Goal: Communication & Community: Share content

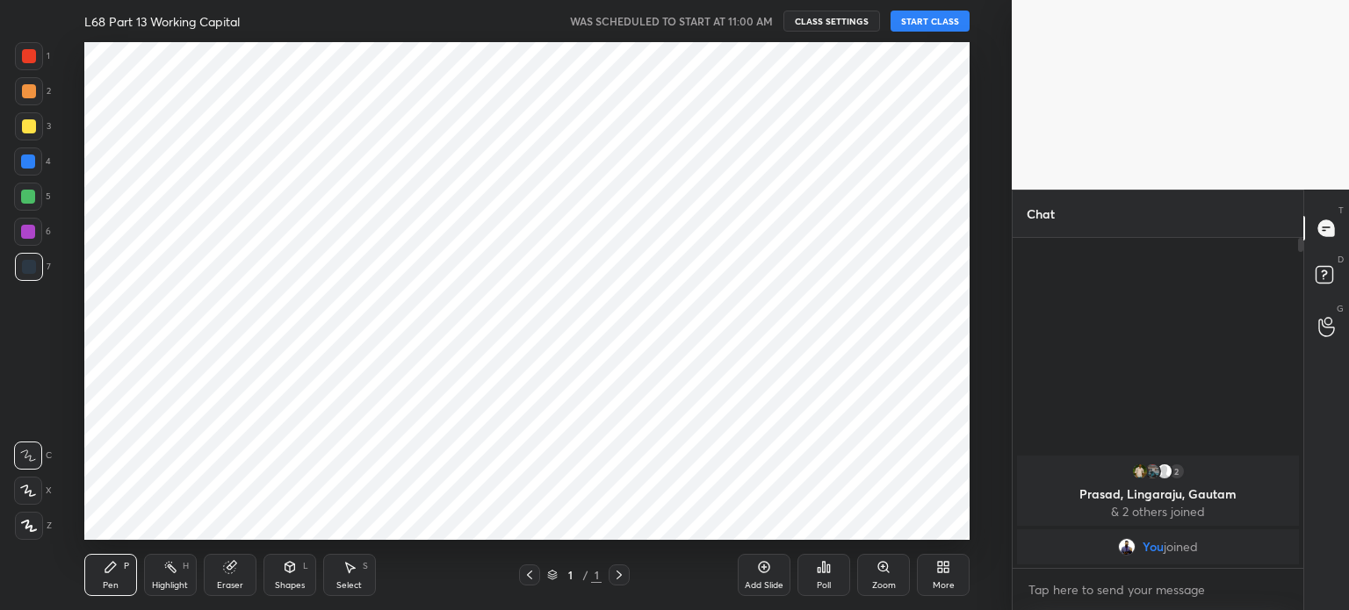
scroll to position [87328, 86885]
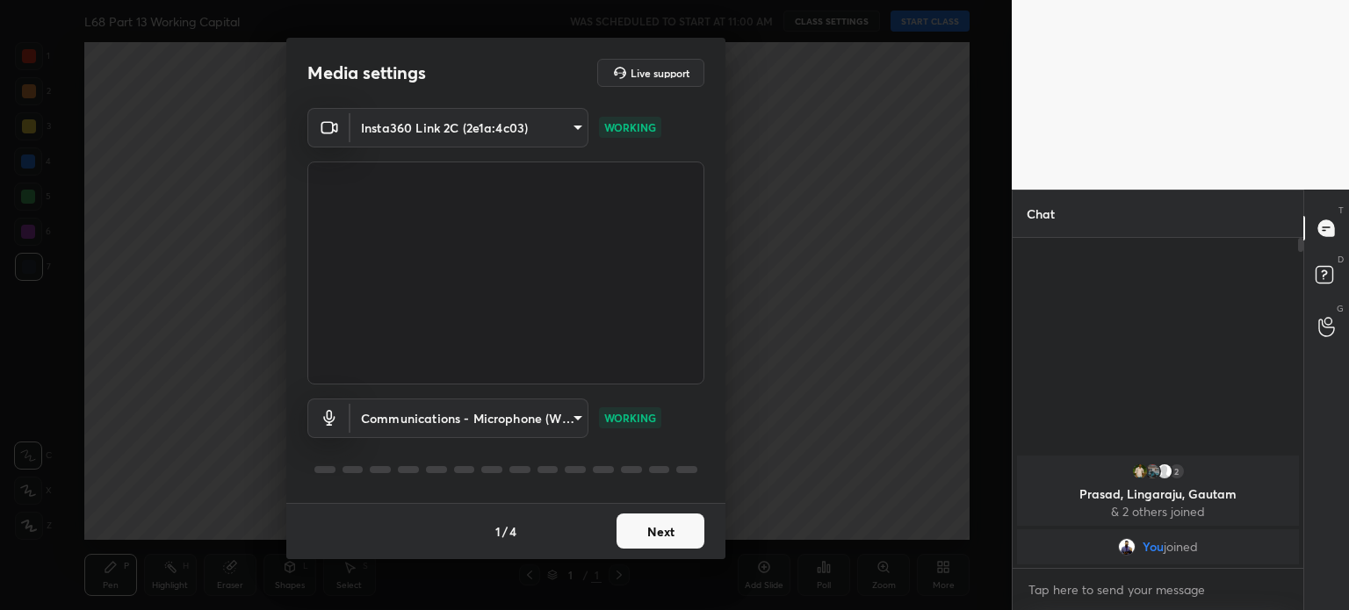
click at [640, 518] on button "Next" at bounding box center [661, 531] width 88 height 35
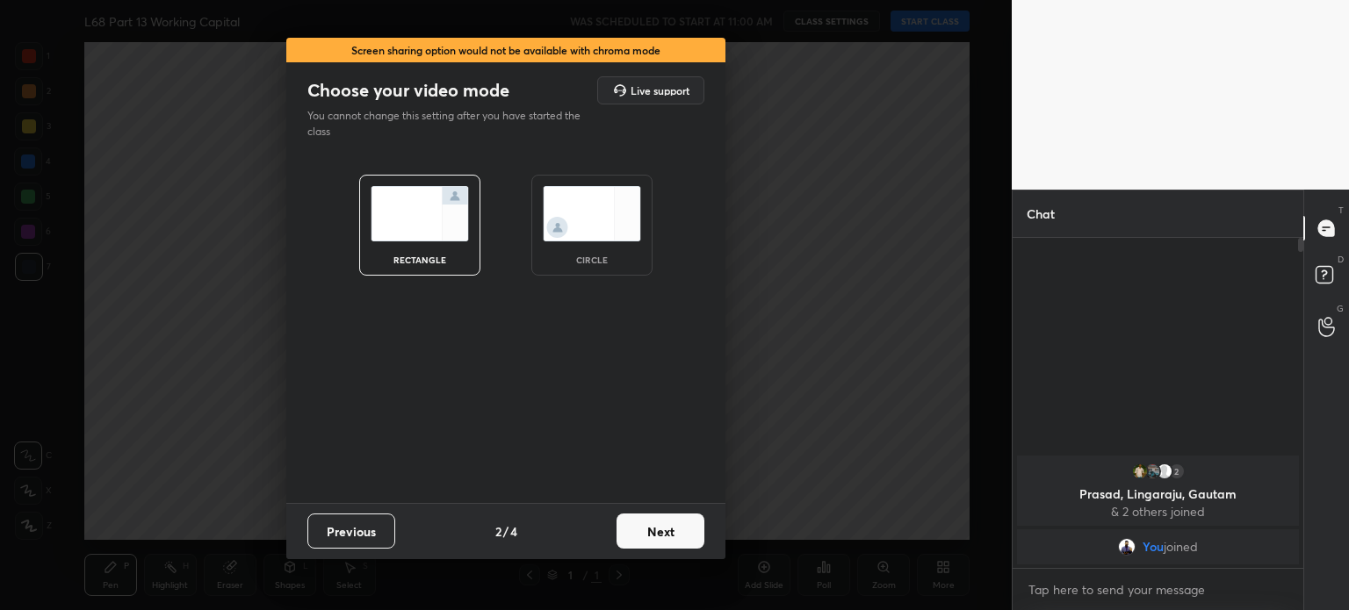
click at [640, 518] on button "Next" at bounding box center [661, 531] width 88 height 35
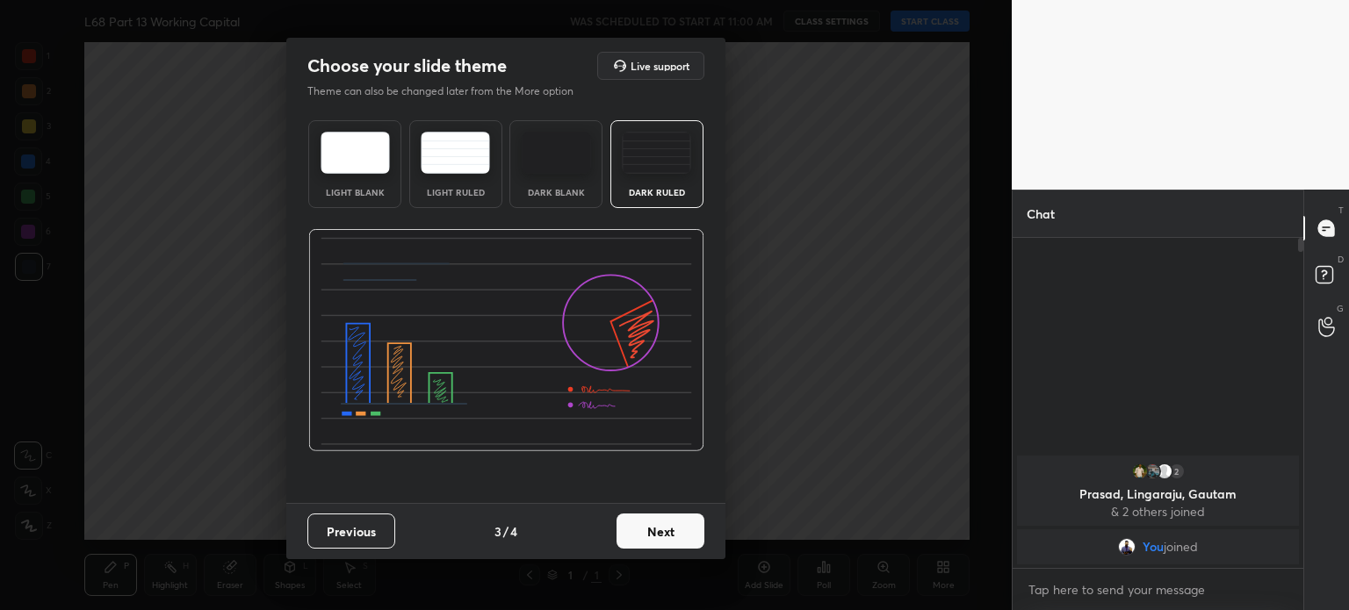
click at [640, 518] on button "Next" at bounding box center [661, 531] width 88 height 35
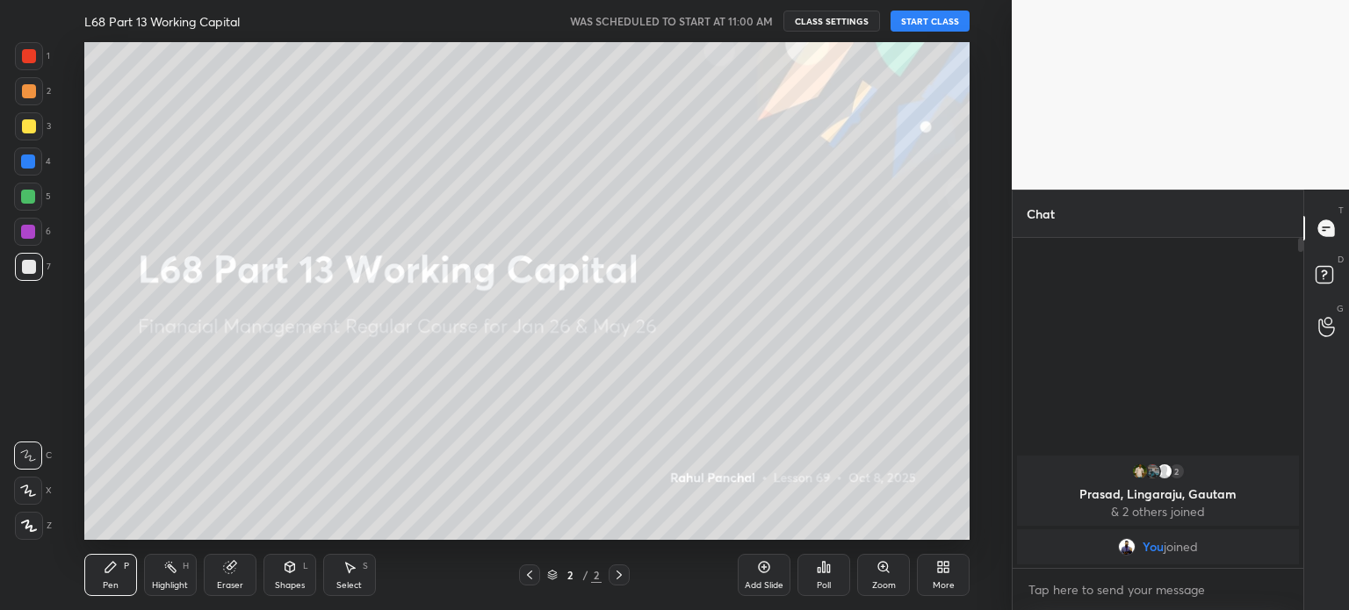
click at [935, 23] on button "START CLASS" at bounding box center [930, 21] width 79 height 21
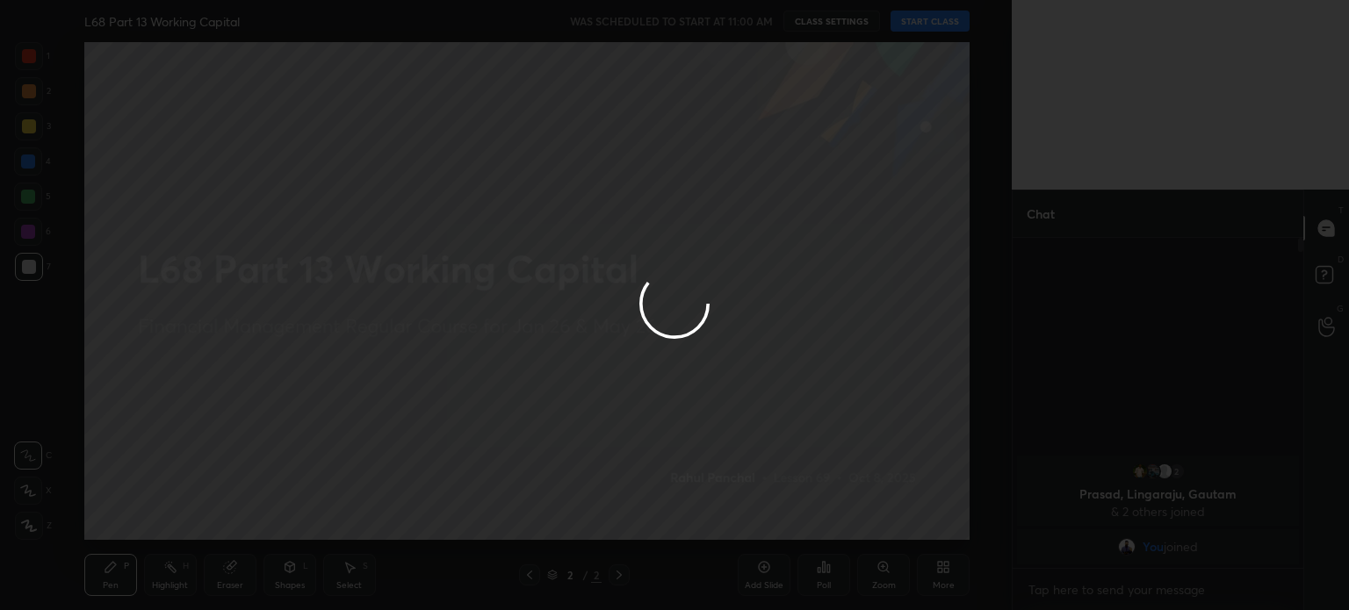
type textarea "x"
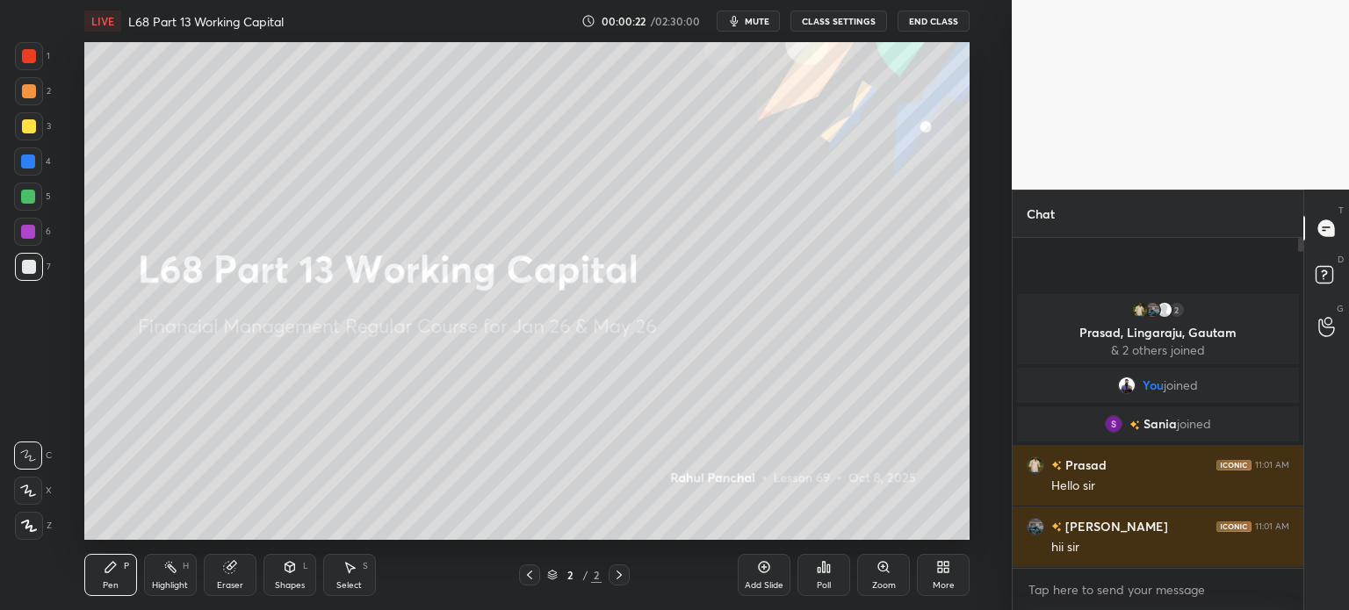
click at [940, 573] on icon at bounding box center [940, 570] width 4 height 4
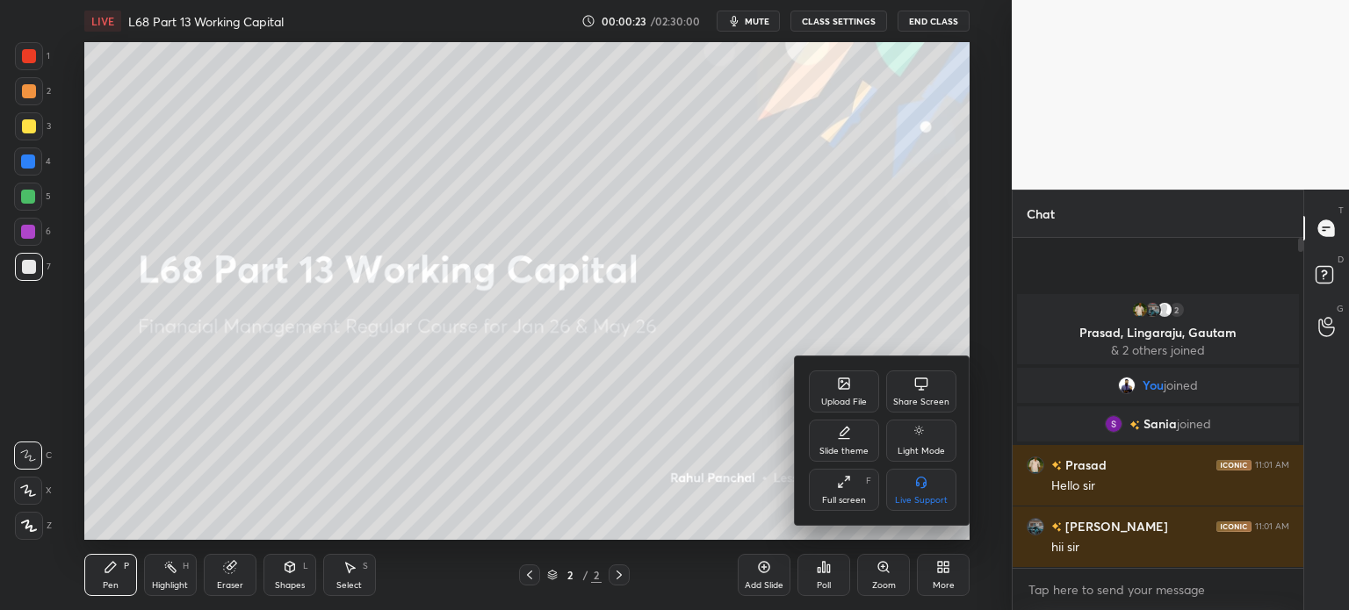
click at [833, 386] on div "Upload File" at bounding box center [844, 392] width 70 height 42
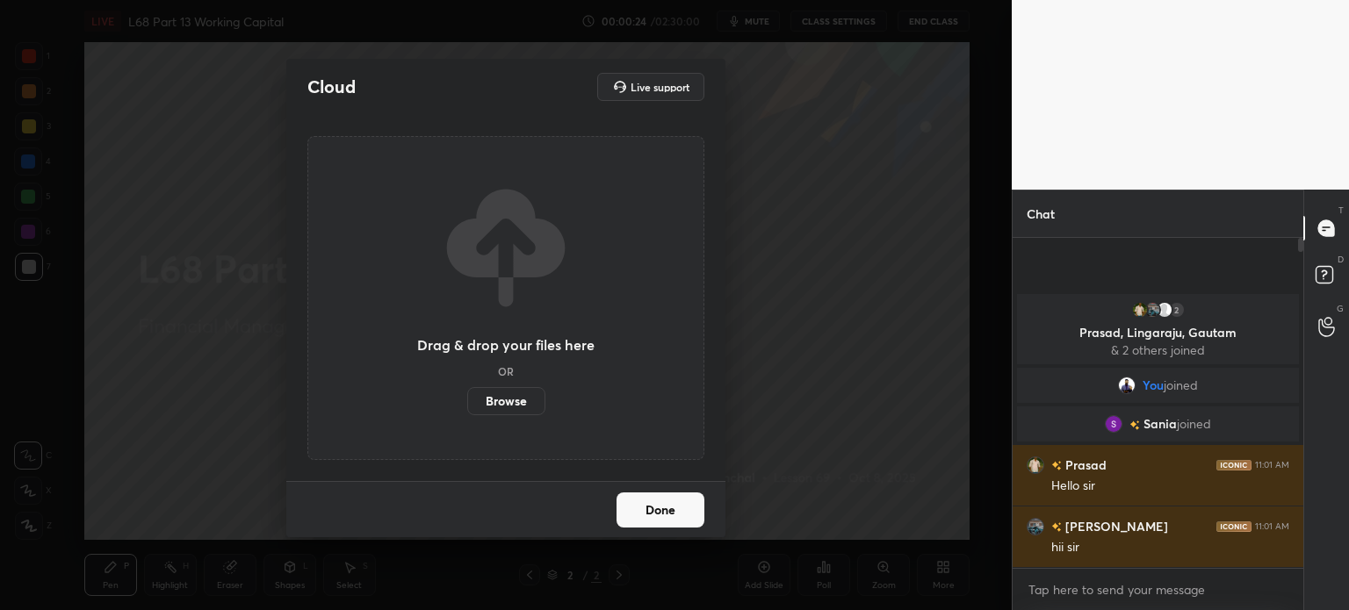
click at [495, 393] on label "Browse" at bounding box center [506, 401] width 78 height 28
click at [467, 393] on input "Browse" at bounding box center [467, 401] width 0 height 28
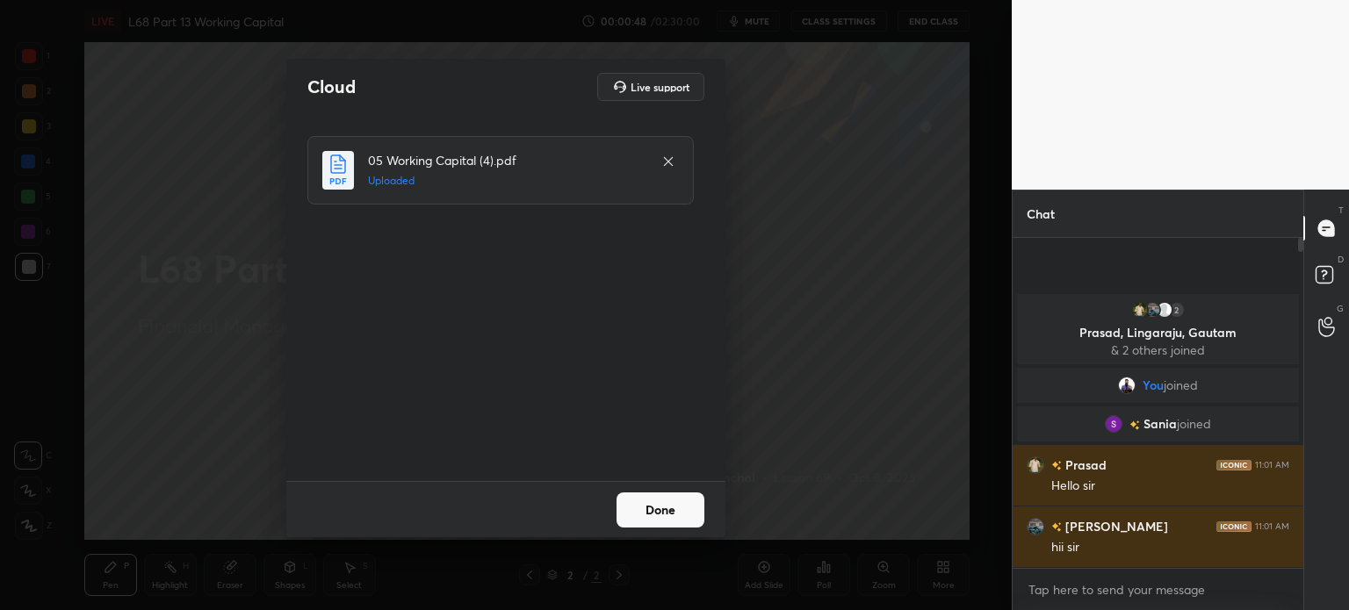
click at [642, 515] on button "Done" at bounding box center [661, 510] width 88 height 35
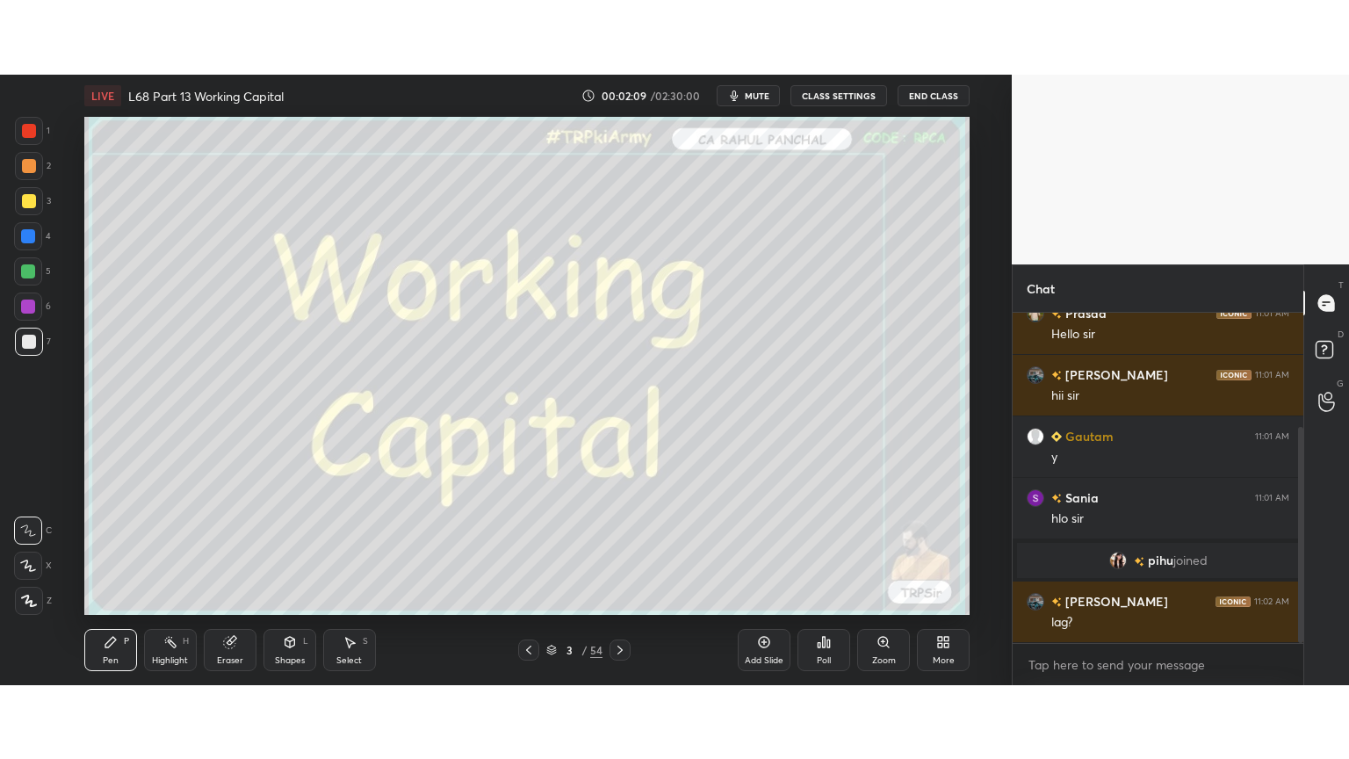
scroll to position [235, 0]
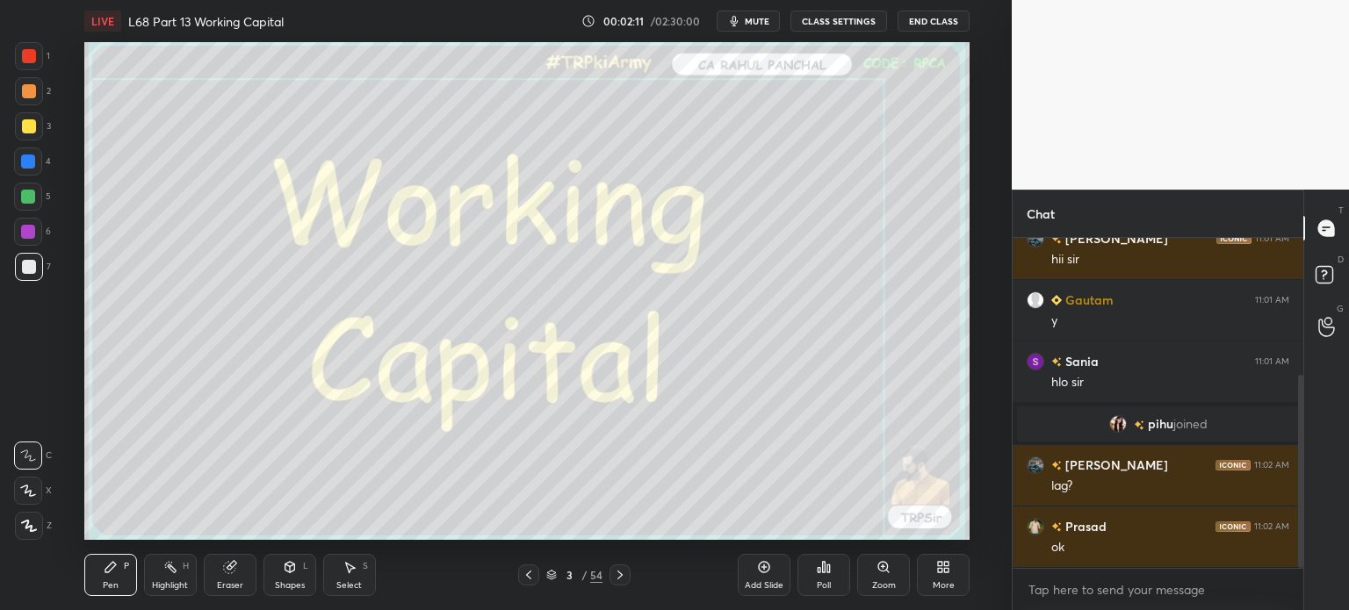
click at [942, 575] on div "More" at bounding box center [943, 575] width 53 height 42
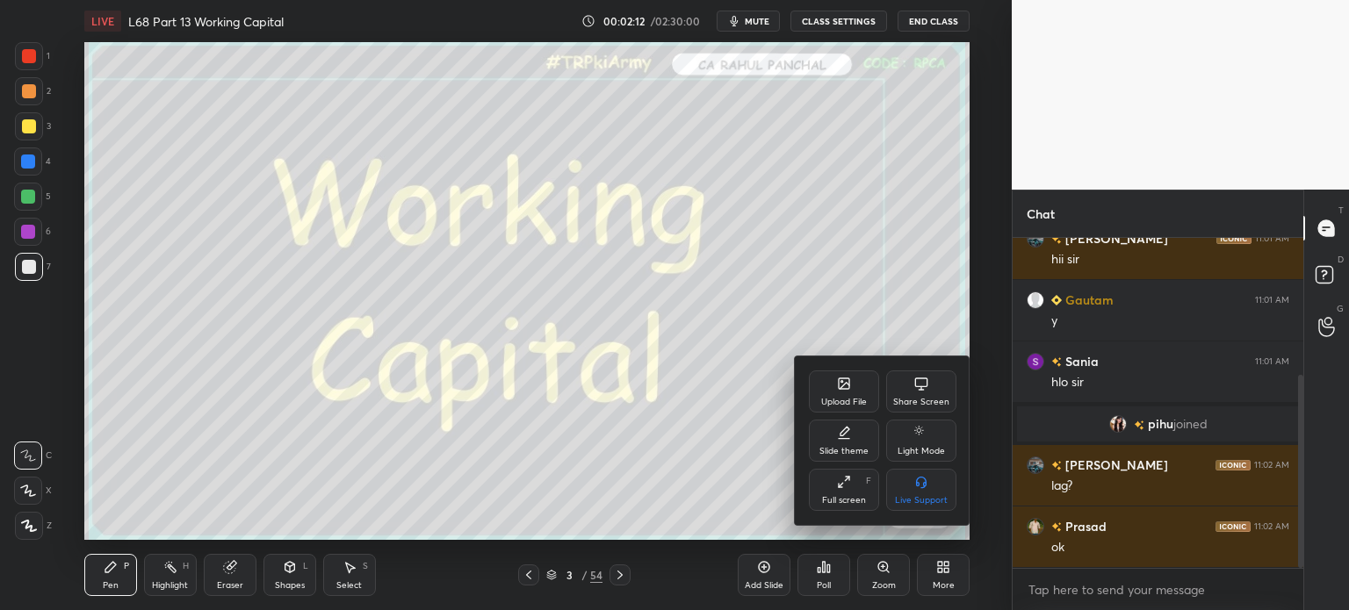
click at [831, 480] on div "Full screen F" at bounding box center [844, 490] width 70 height 42
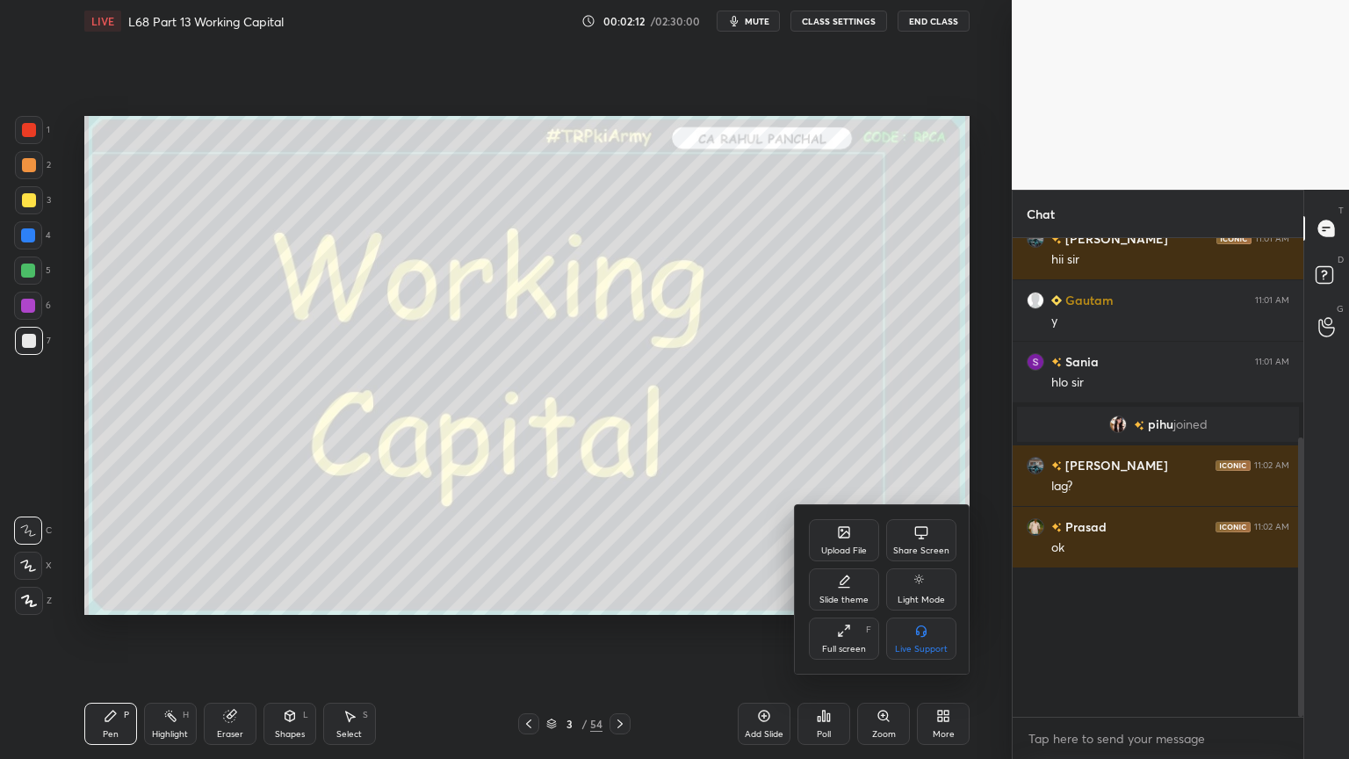
scroll to position [87, 0]
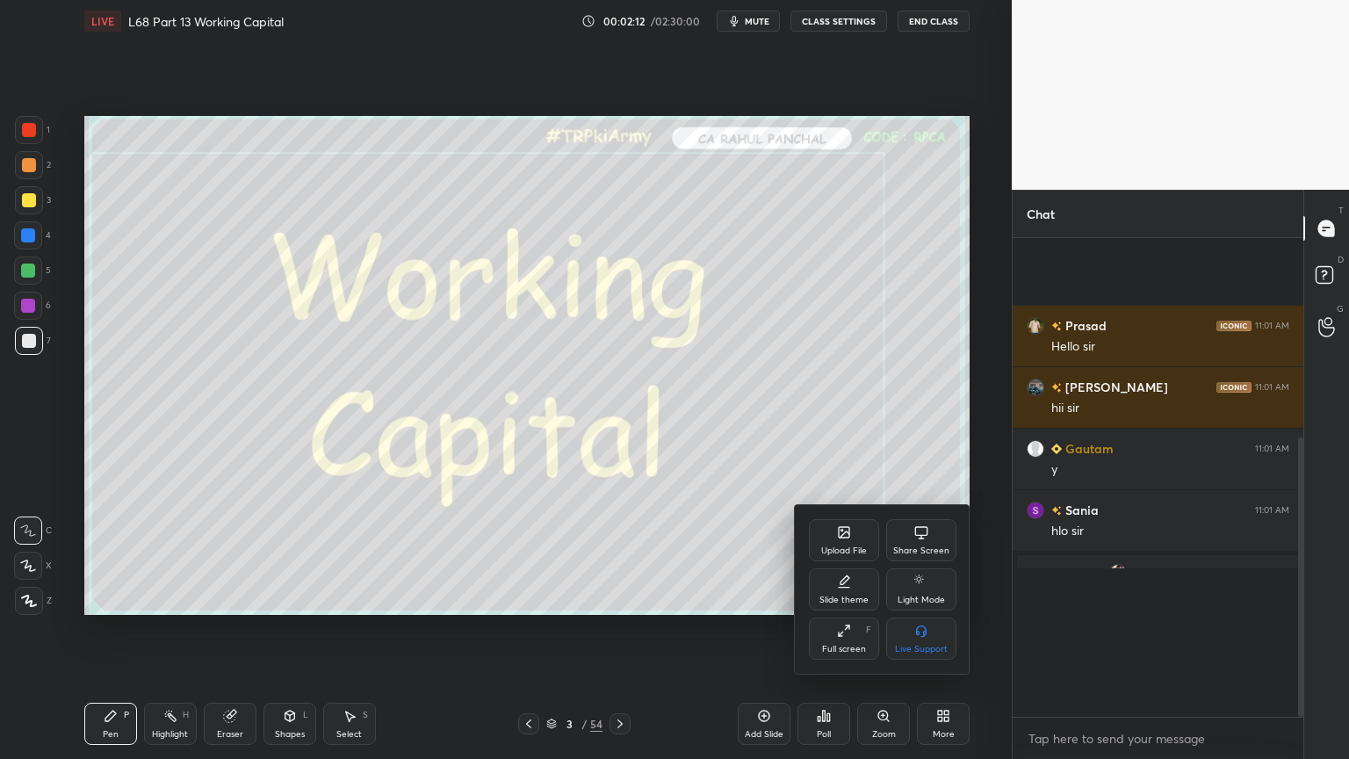
type textarea "x"
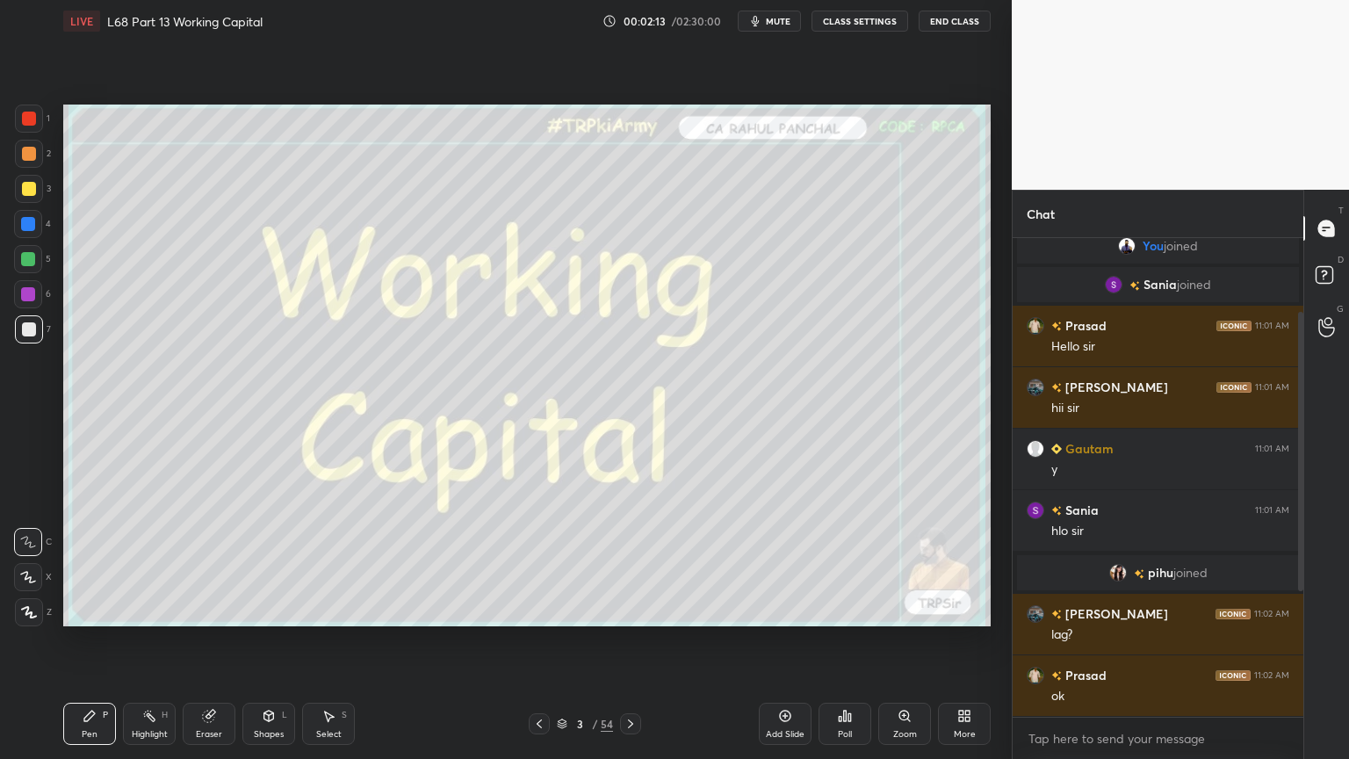
click at [557, 610] on div "3 / 54" at bounding box center [585, 724] width 56 height 16
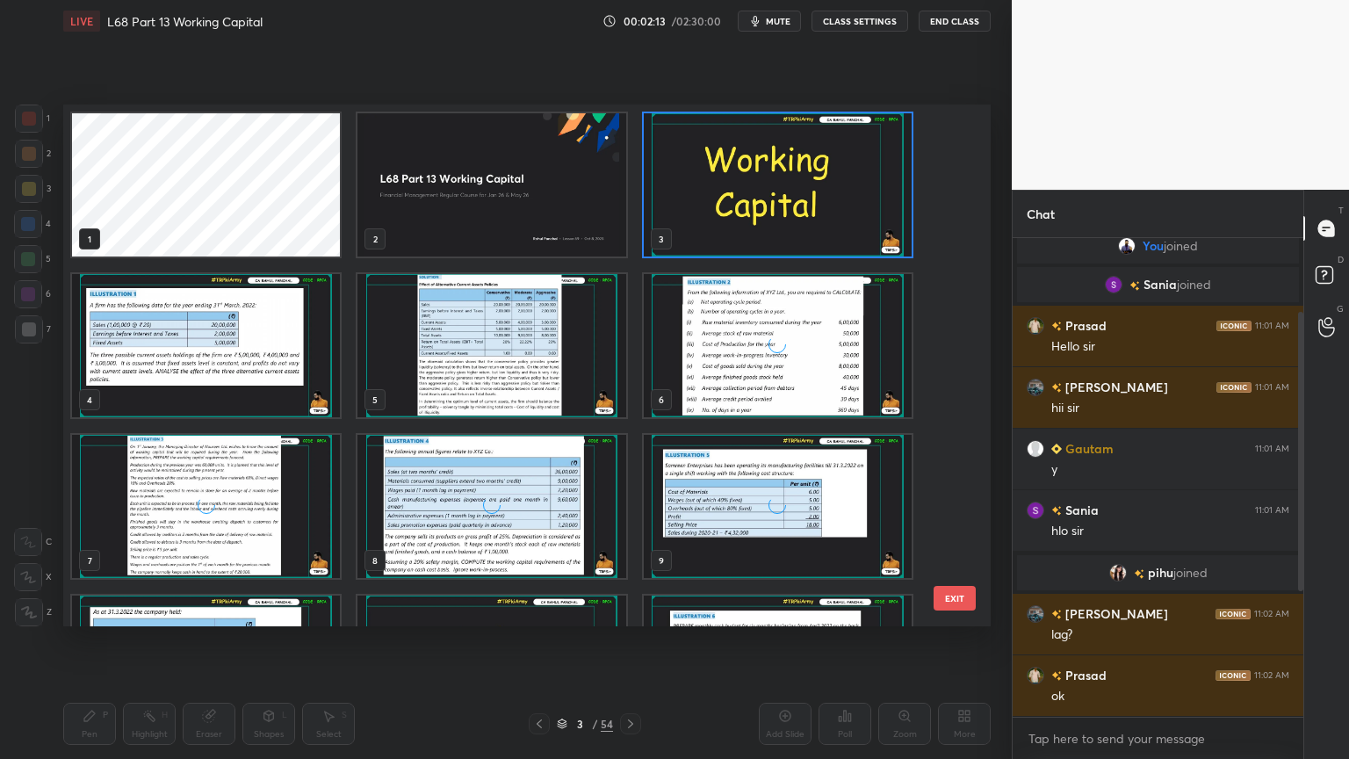
scroll to position [0, 0]
click at [455, 157] on img "grid" at bounding box center [491, 184] width 268 height 143
click at [459, 156] on img "grid" at bounding box center [491, 184] width 268 height 143
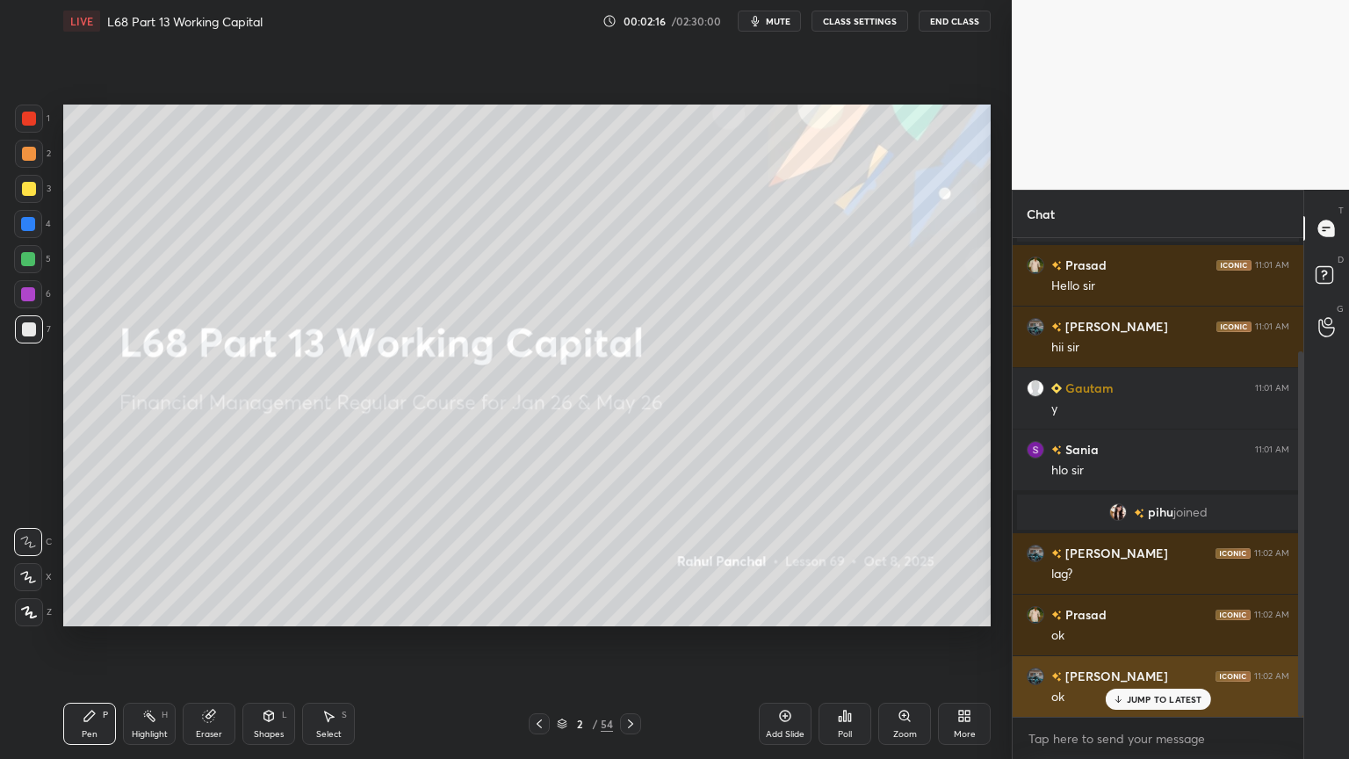
click at [1159, 610] on div "[PERSON_NAME] 11:02 AM" at bounding box center [1158, 676] width 263 height 18
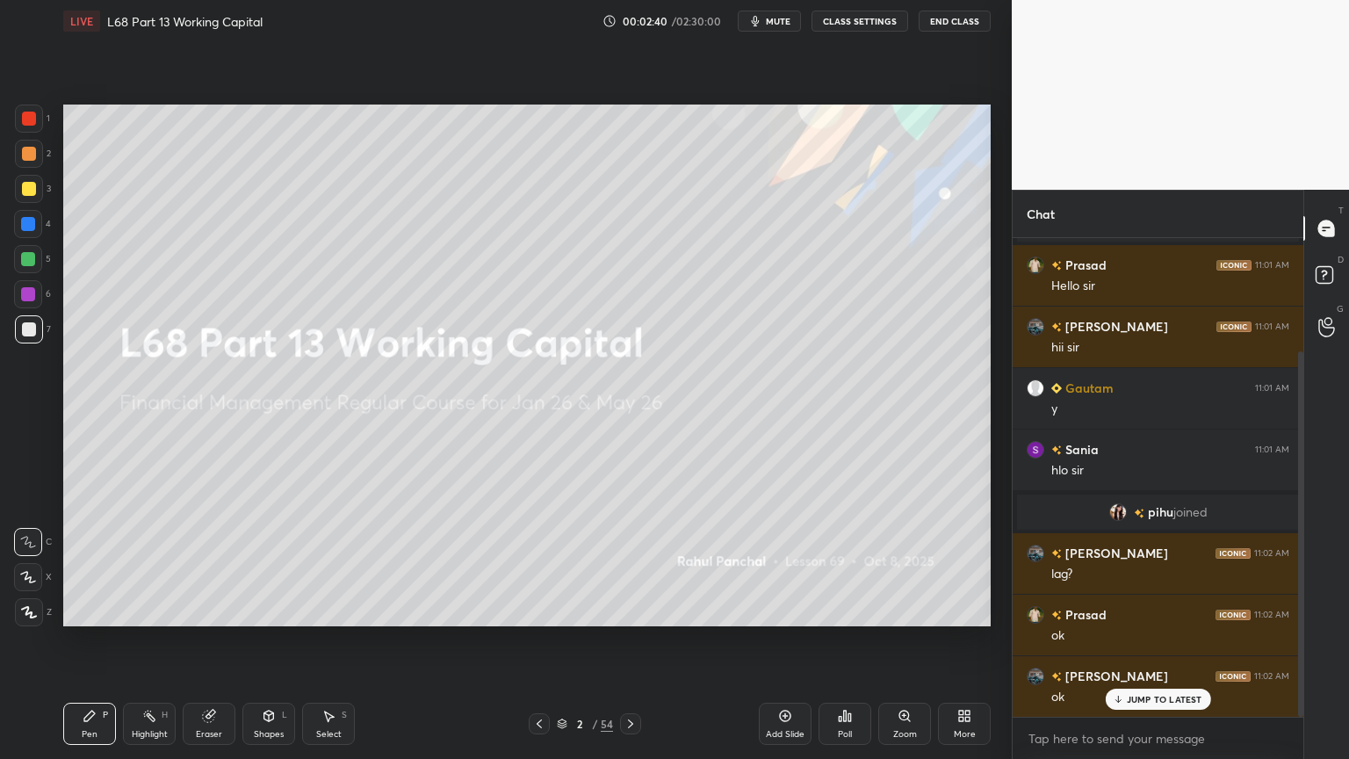
click at [561, 610] on icon at bounding box center [562, 725] width 9 height 3
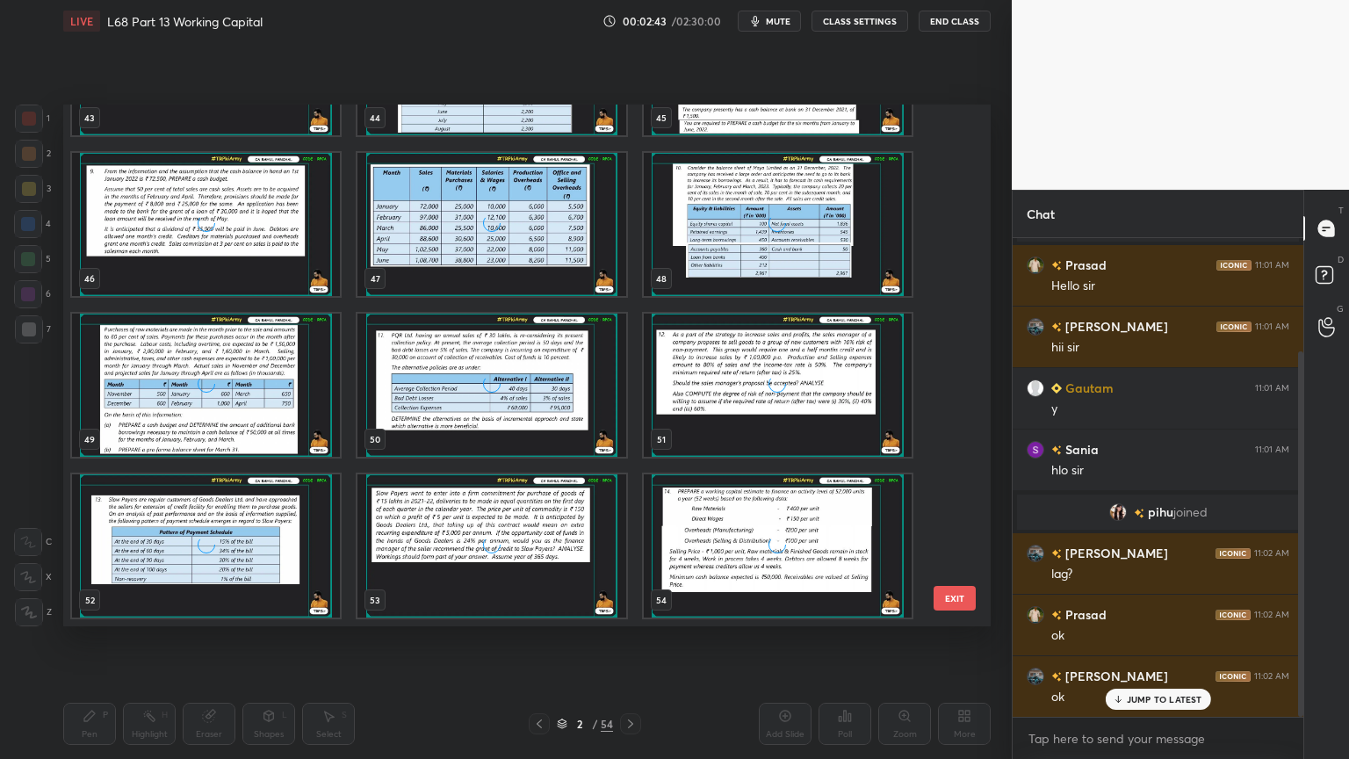
click at [516, 437] on div "grid" at bounding box center [491, 385] width 268 height 143
click at [520, 436] on div "grid" at bounding box center [491, 385] width 268 height 143
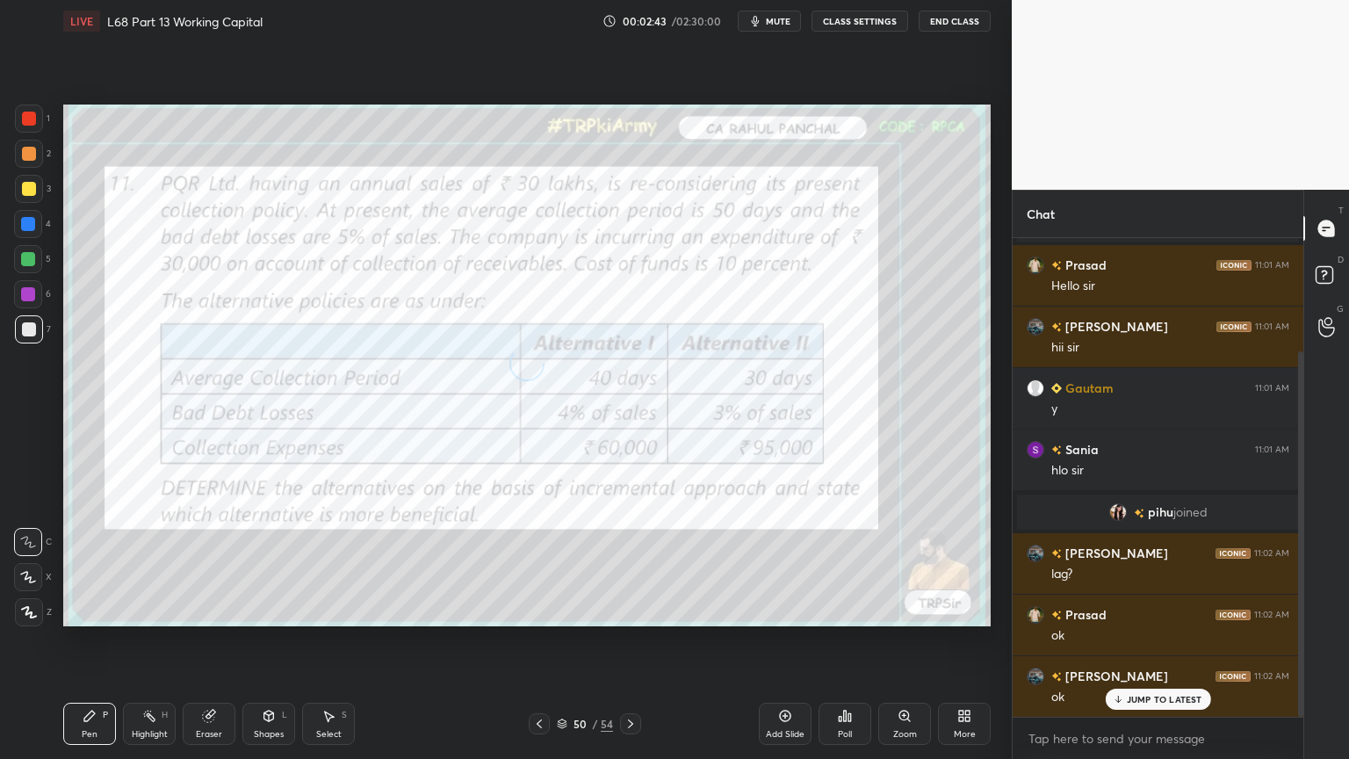
click at [521, 436] on div "grid" at bounding box center [491, 385] width 268 height 143
click at [545, 610] on div at bounding box center [539, 723] width 21 height 21
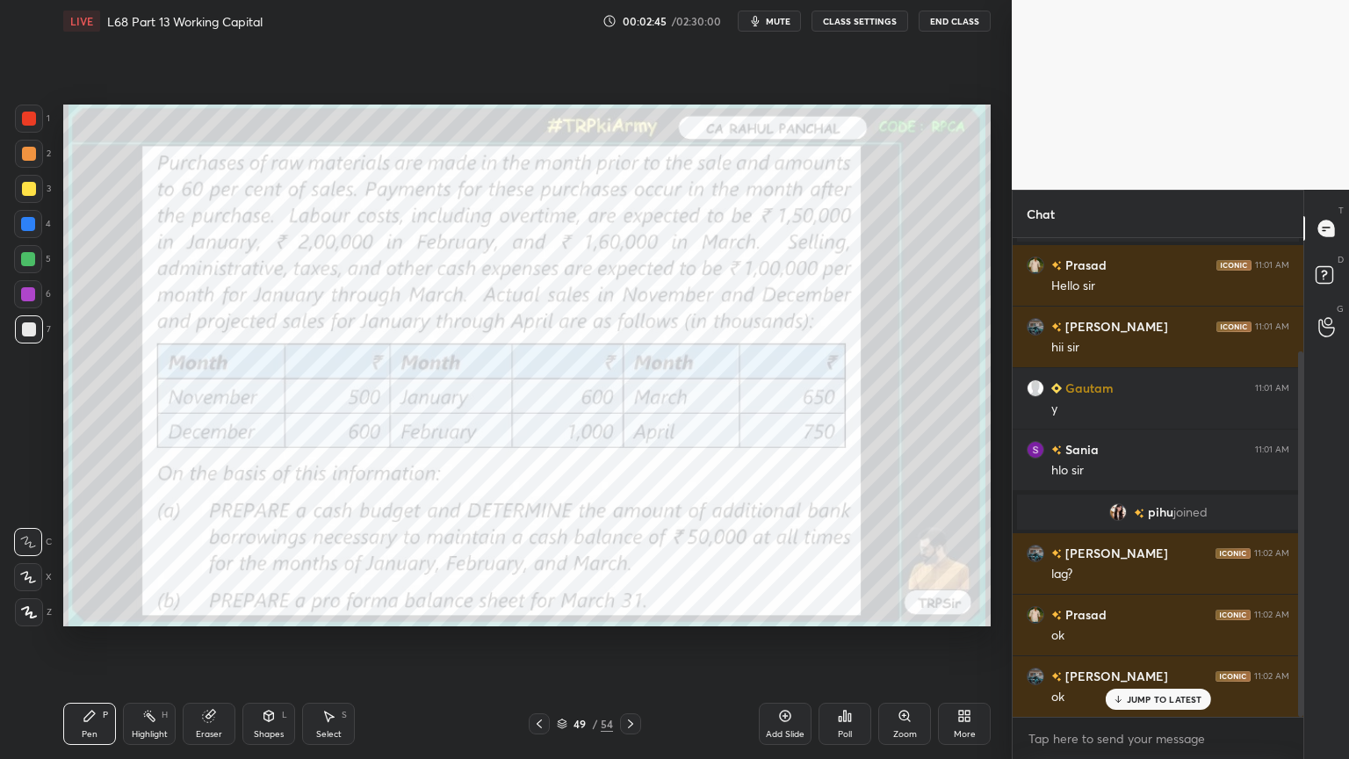
click at [541, 610] on icon at bounding box center [539, 724] width 14 height 14
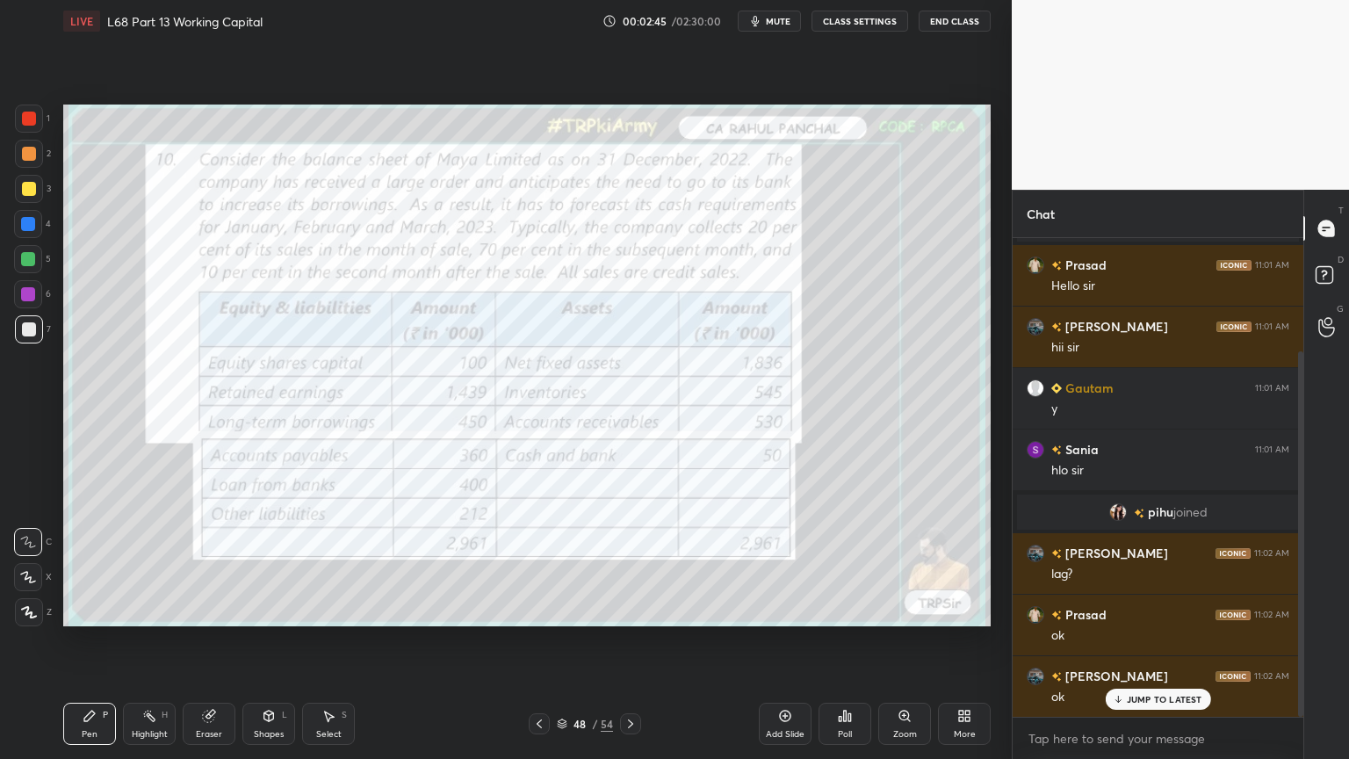
click at [539, 610] on icon at bounding box center [539, 724] width 14 height 14
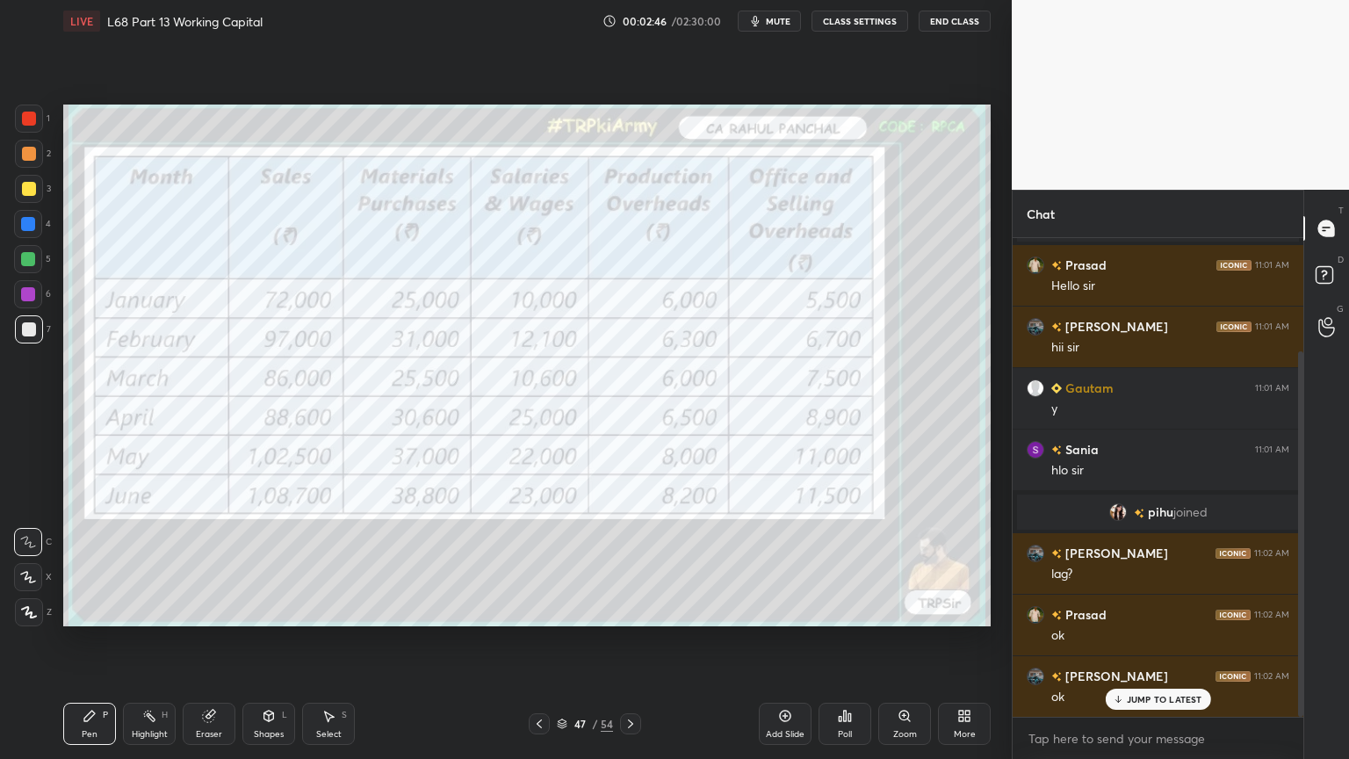
click at [537, 610] on icon at bounding box center [539, 724] width 14 height 14
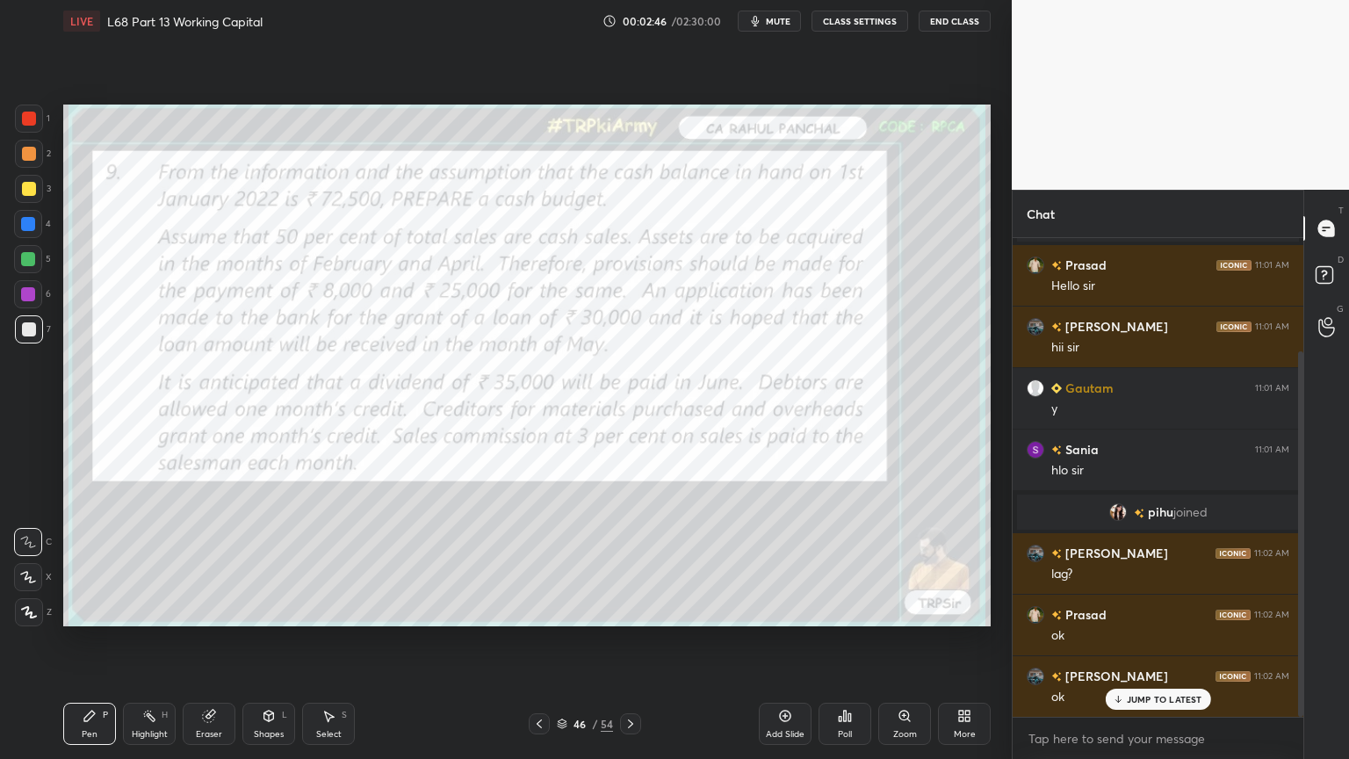
click at [537, 610] on icon at bounding box center [539, 724] width 14 height 14
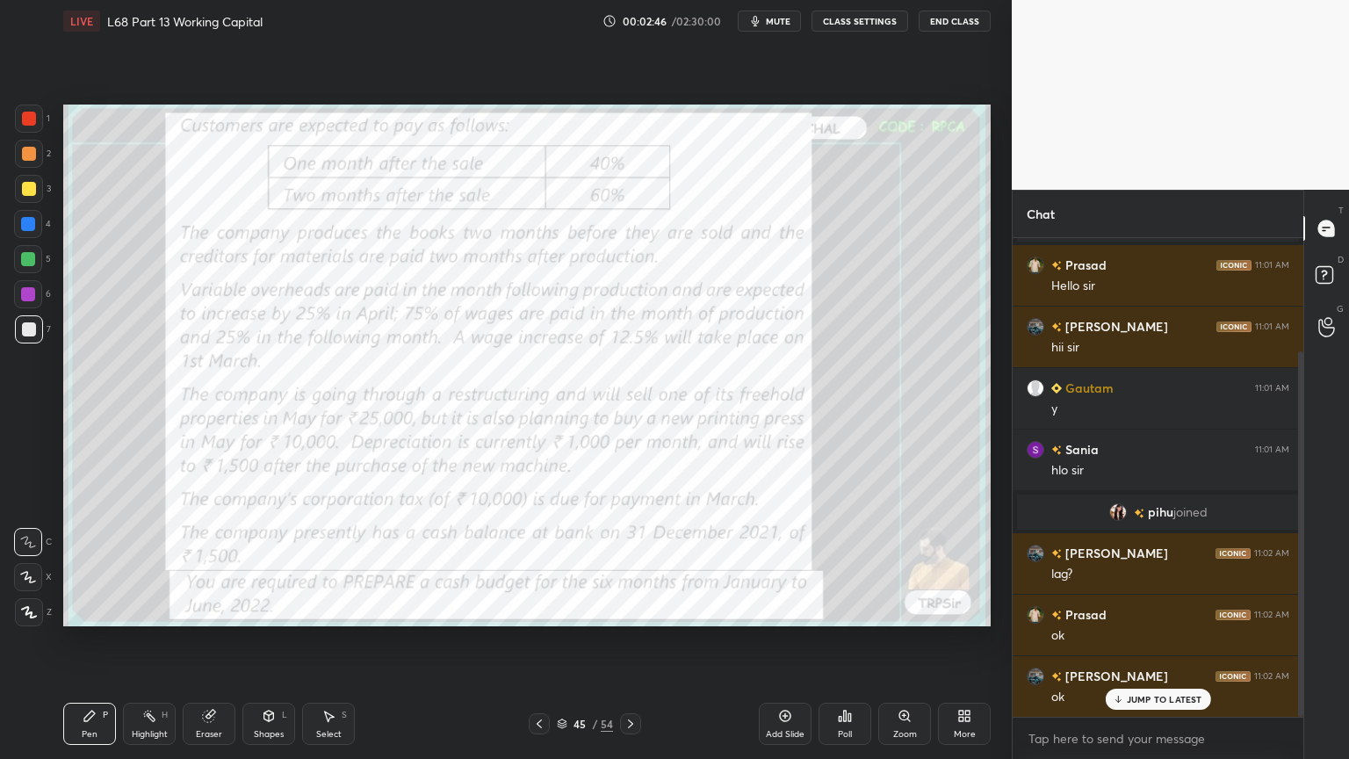
click at [537, 610] on icon at bounding box center [539, 724] width 14 height 14
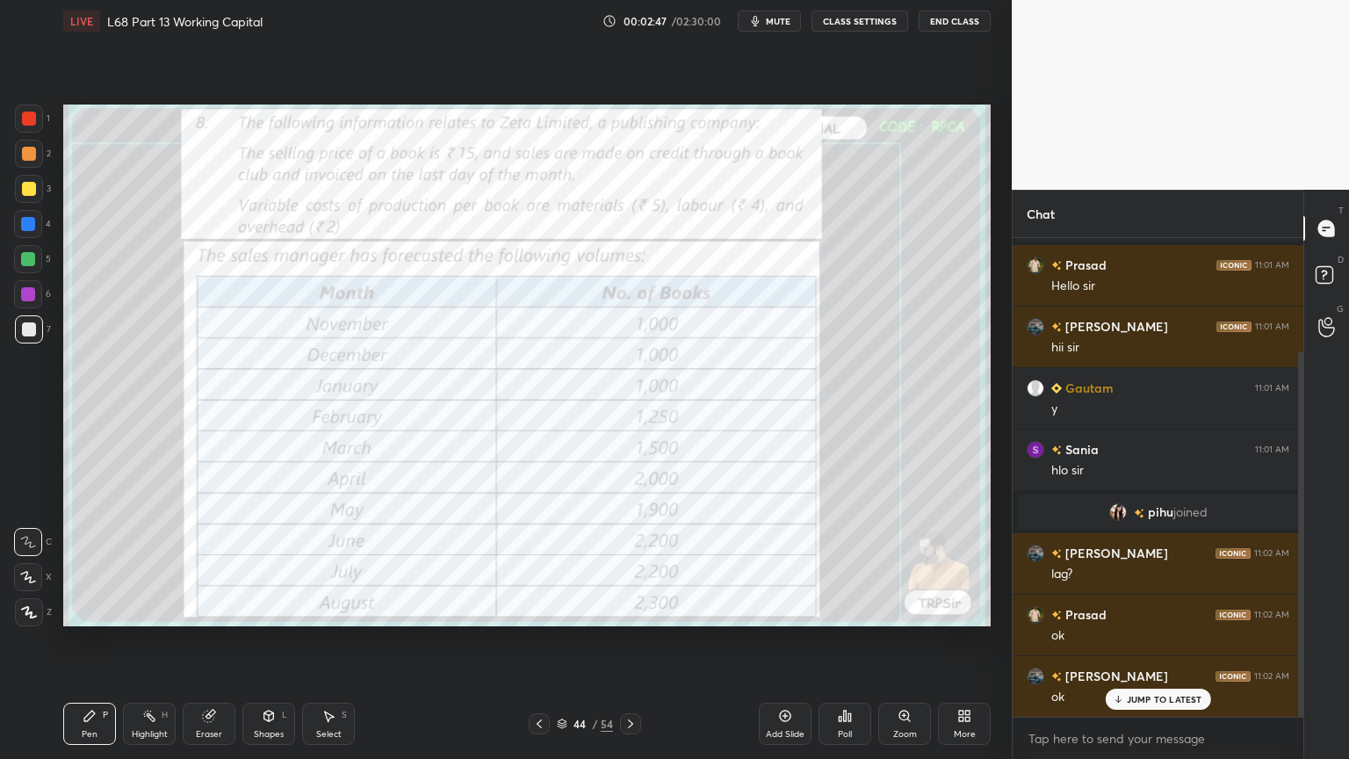
click at [534, 610] on icon at bounding box center [539, 724] width 14 height 14
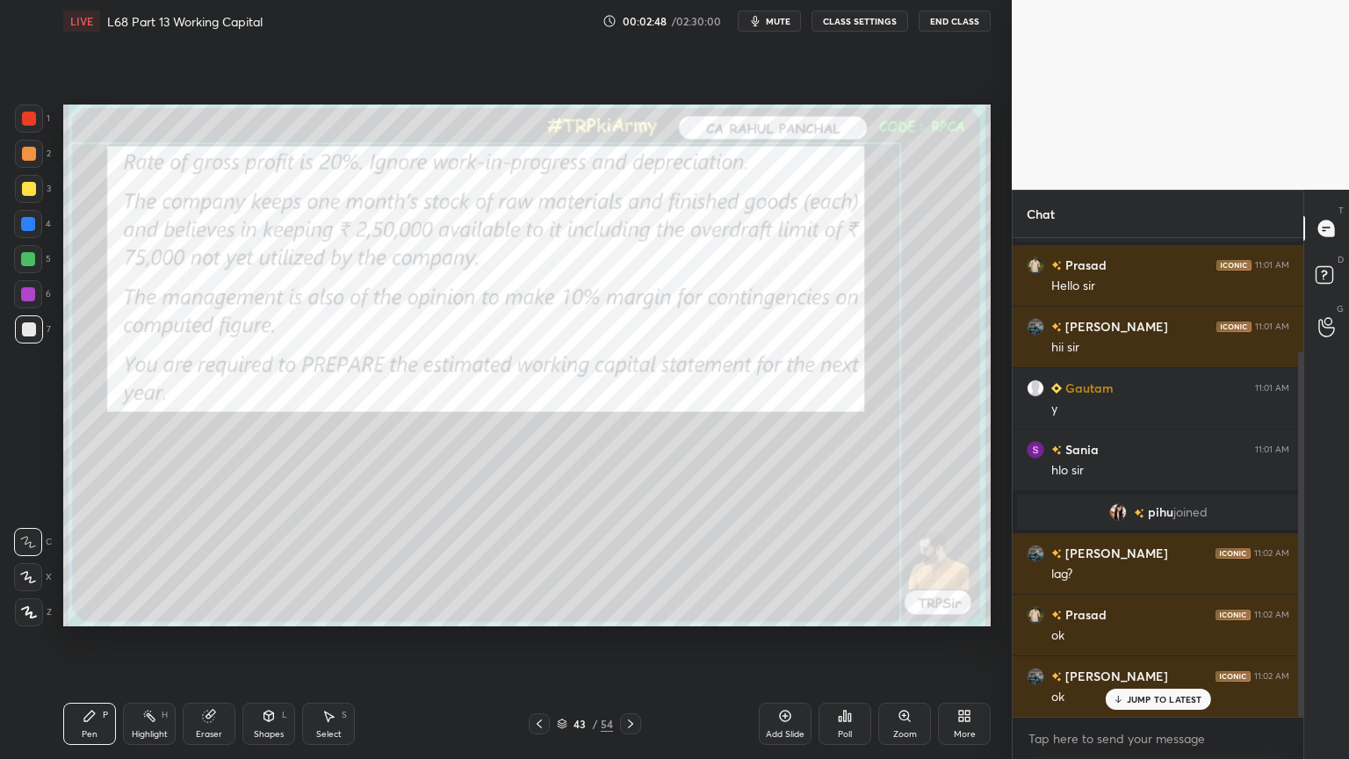
click at [538, 610] on icon at bounding box center [539, 724] width 14 height 14
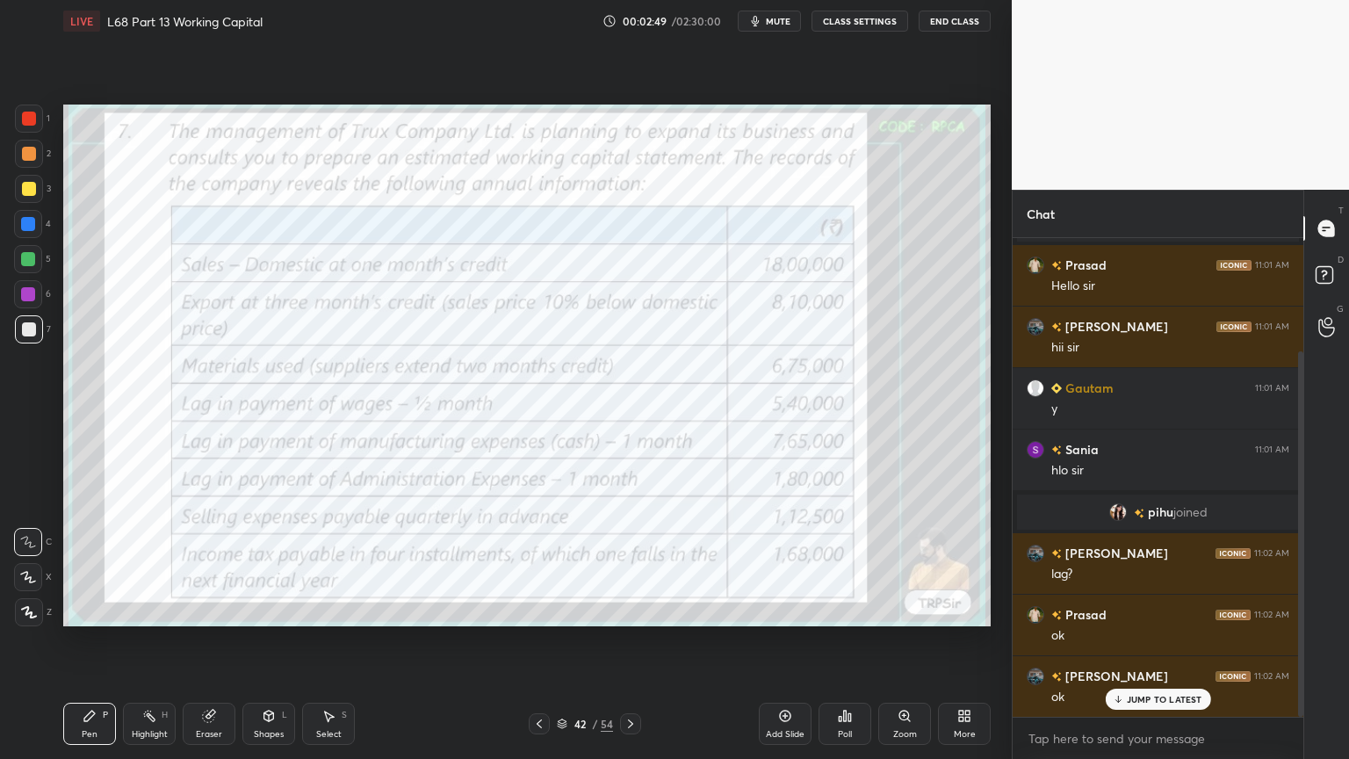
click at [970, 610] on icon at bounding box center [964, 716] width 14 height 14
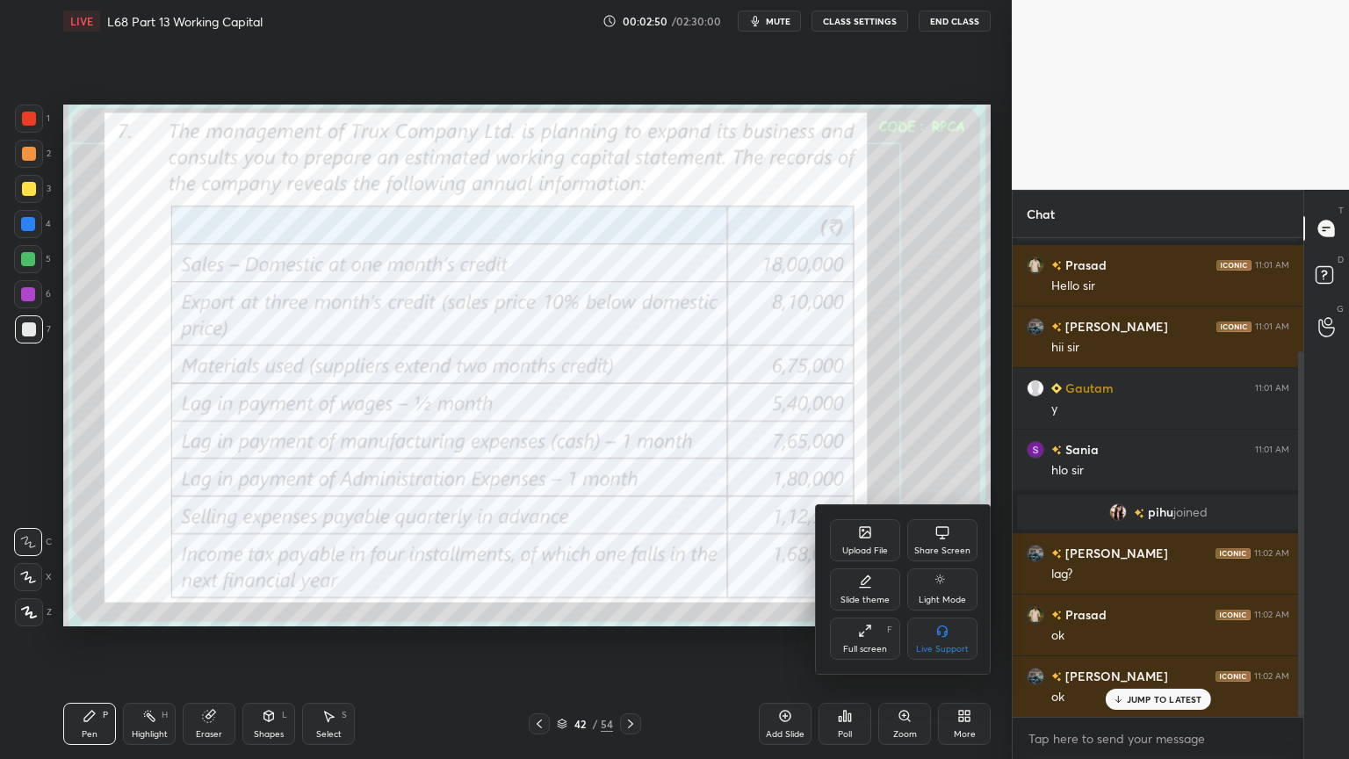
click at [851, 574] on div "Slide theme" at bounding box center [865, 589] width 70 height 42
click at [920, 610] on div "Dark Ruled" at bounding box center [942, 638] width 70 height 42
click at [848, 548] on div "Slide theme Light Blank Light Ruled Dark Blank Dark Ruled" at bounding box center [904, 590] width 176 height 167
click at [836, 530] on icon at bounding box center [837, 530] width 14 height 14
click at [724, 599] on div at bounding box center [674, 379] width 1349 height 759
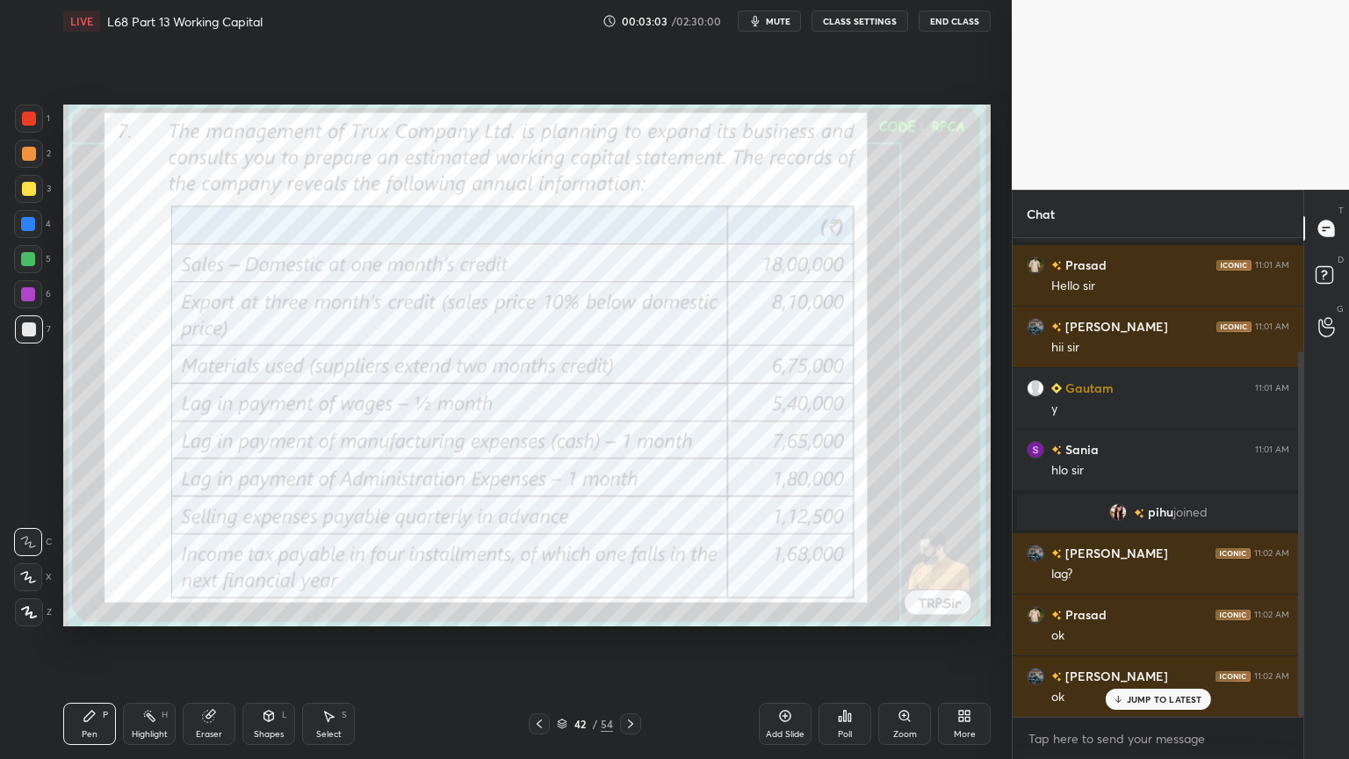
click at [639, 610] on div at bounding box center [630, 723] width 21 height 21
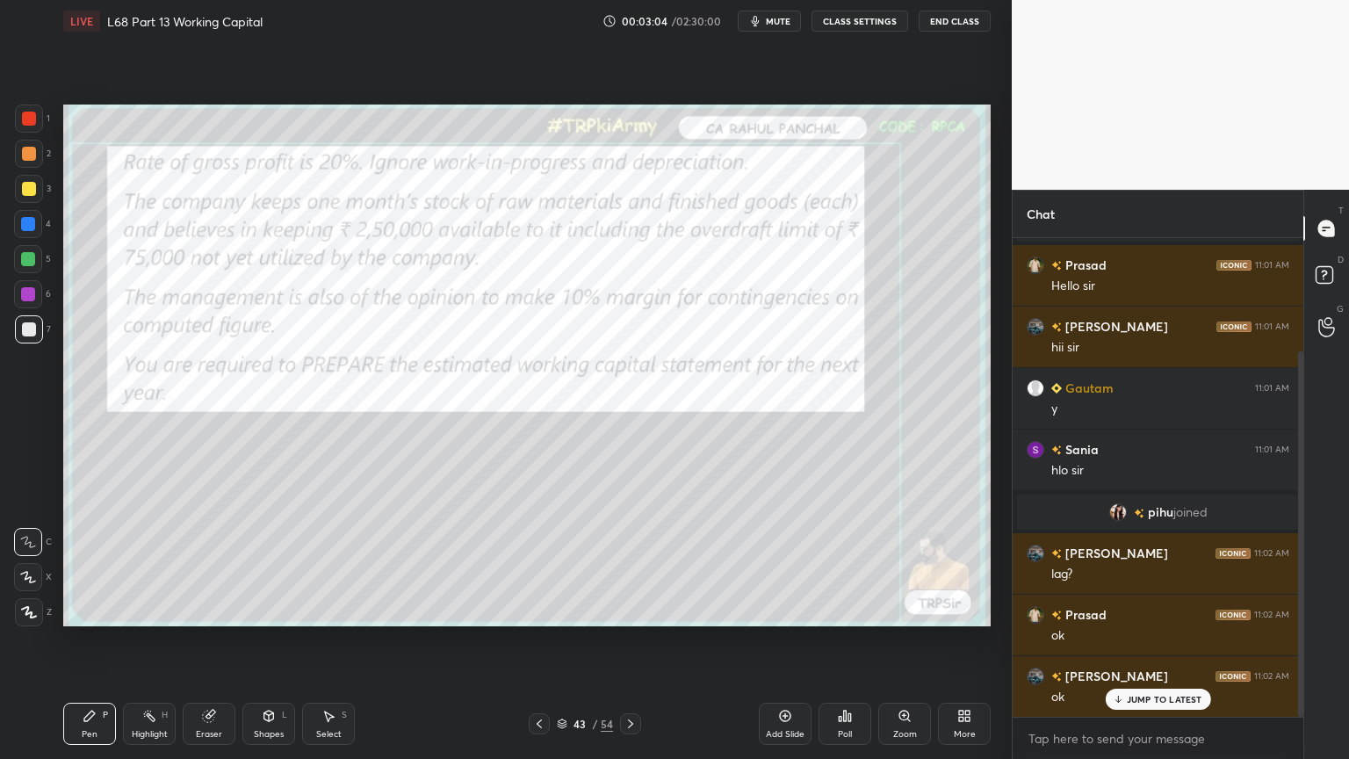
click at [783, 610] on div "Add Slide" at bounding box center [785, 724] width 53 height 42
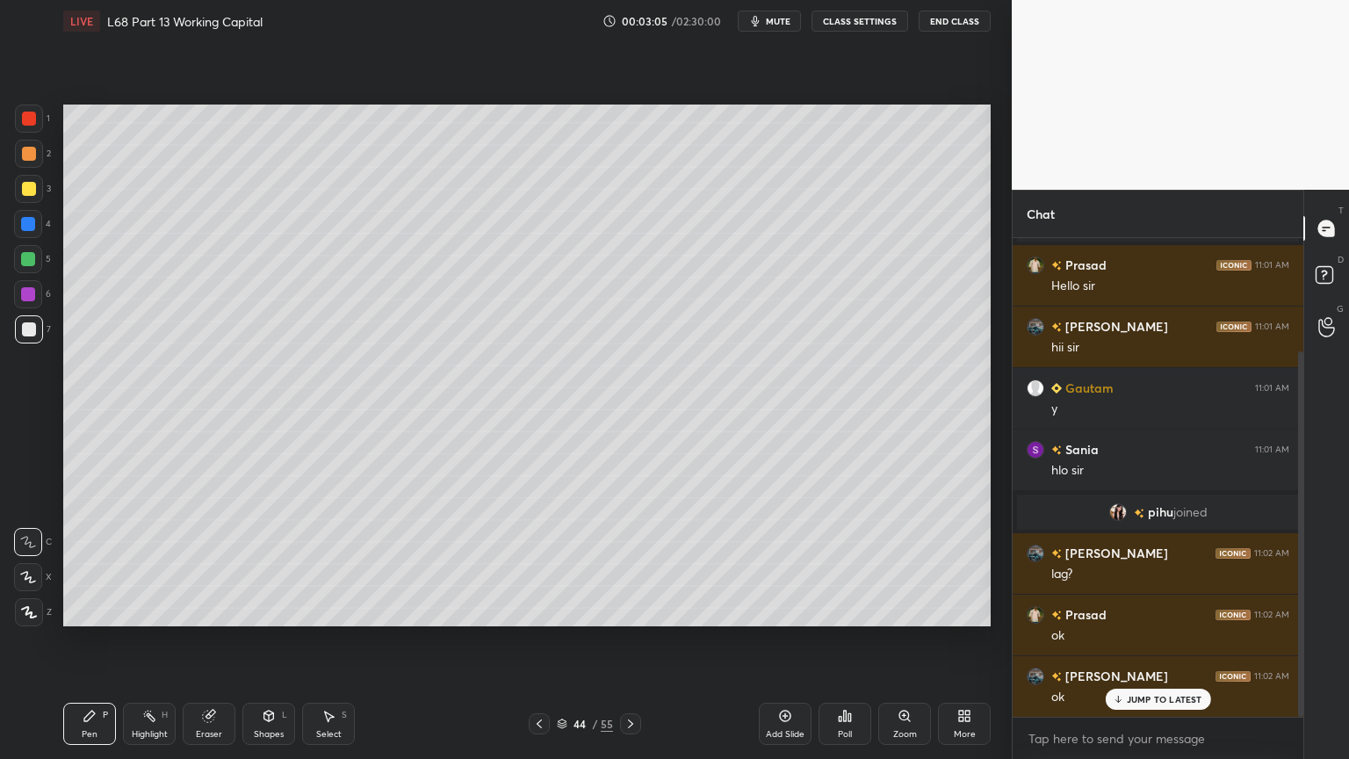
click at [24, 231] on div at bounding box center [28, 224] width 28 height 28
click at [270, 610] on div "Shapes" at bounding box center [269, 734] width 30 height 9
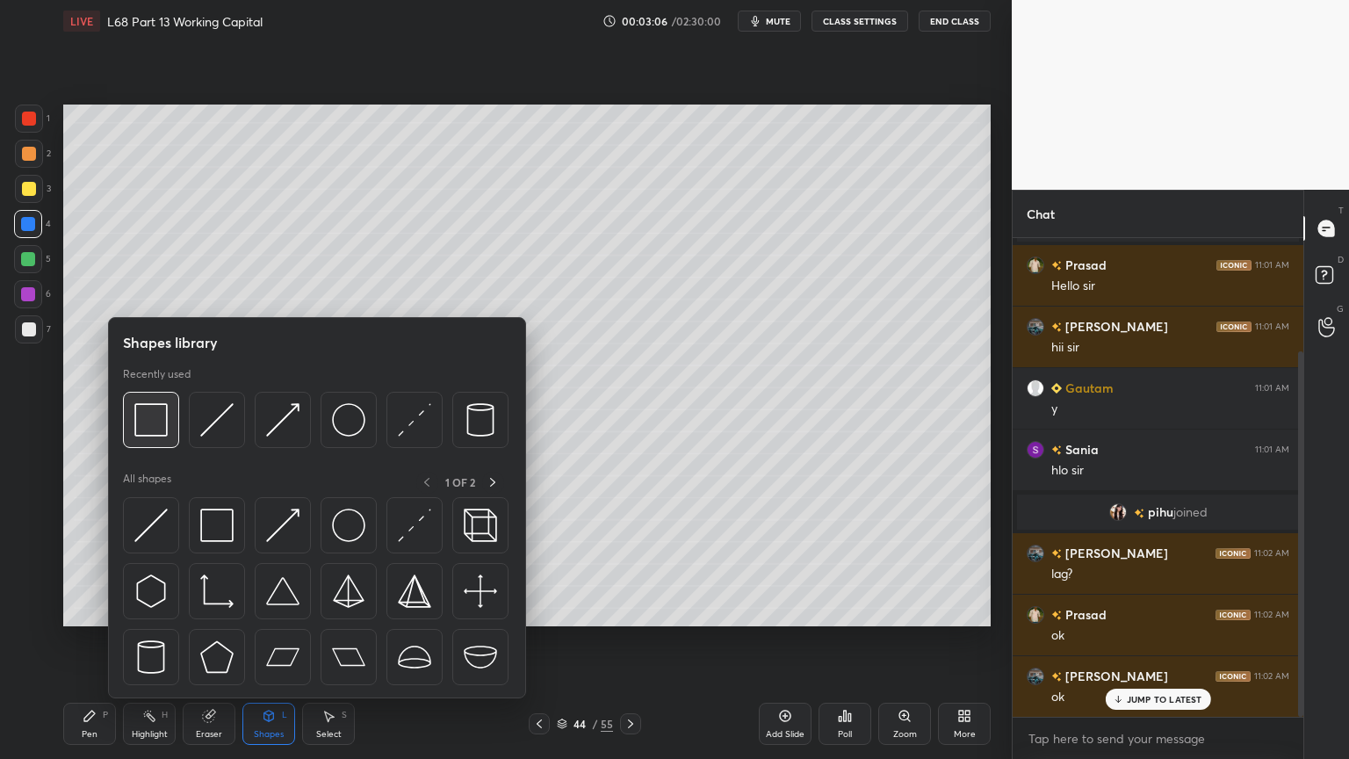
click at [144, 420] on img at bounding box center [150, 419] width 33 height 33
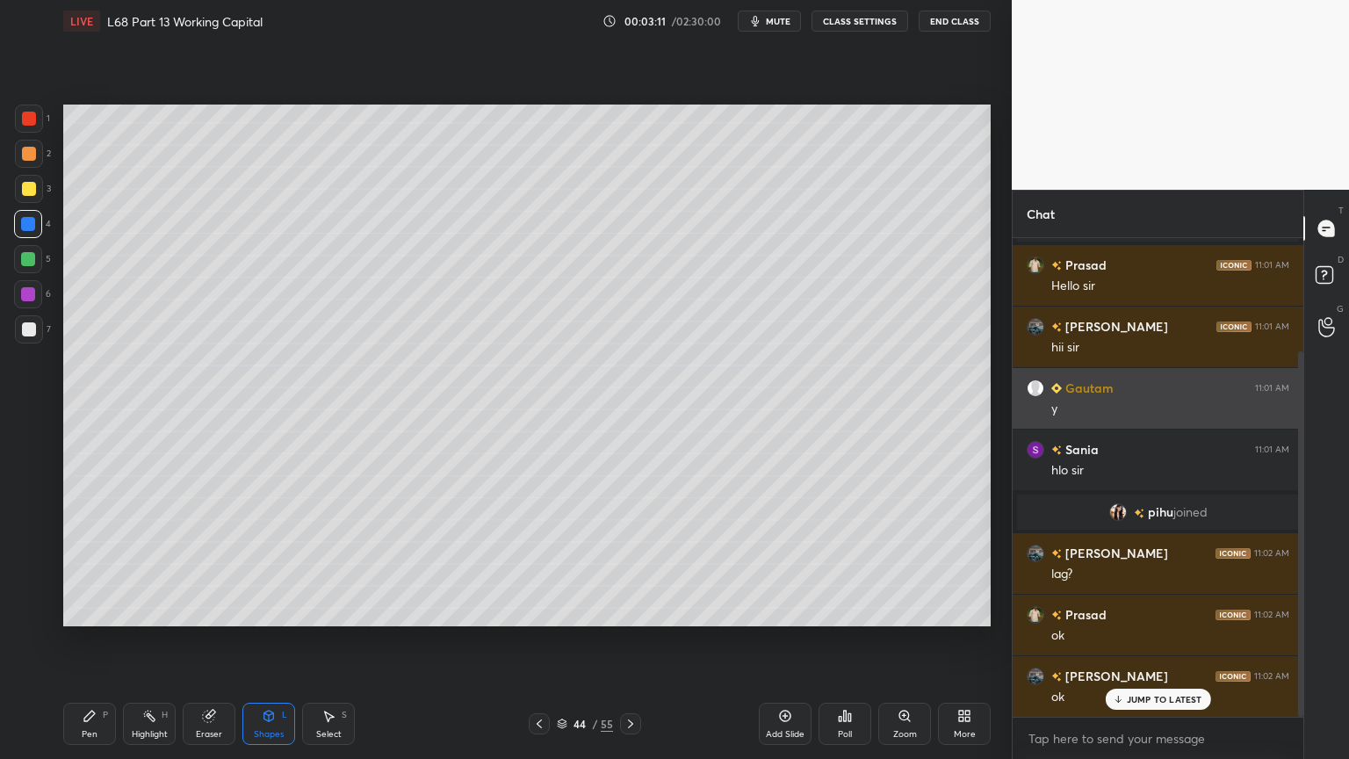
click at [1058, 407] on div "y" at bounding box center [1170, 409] width 238 height 18
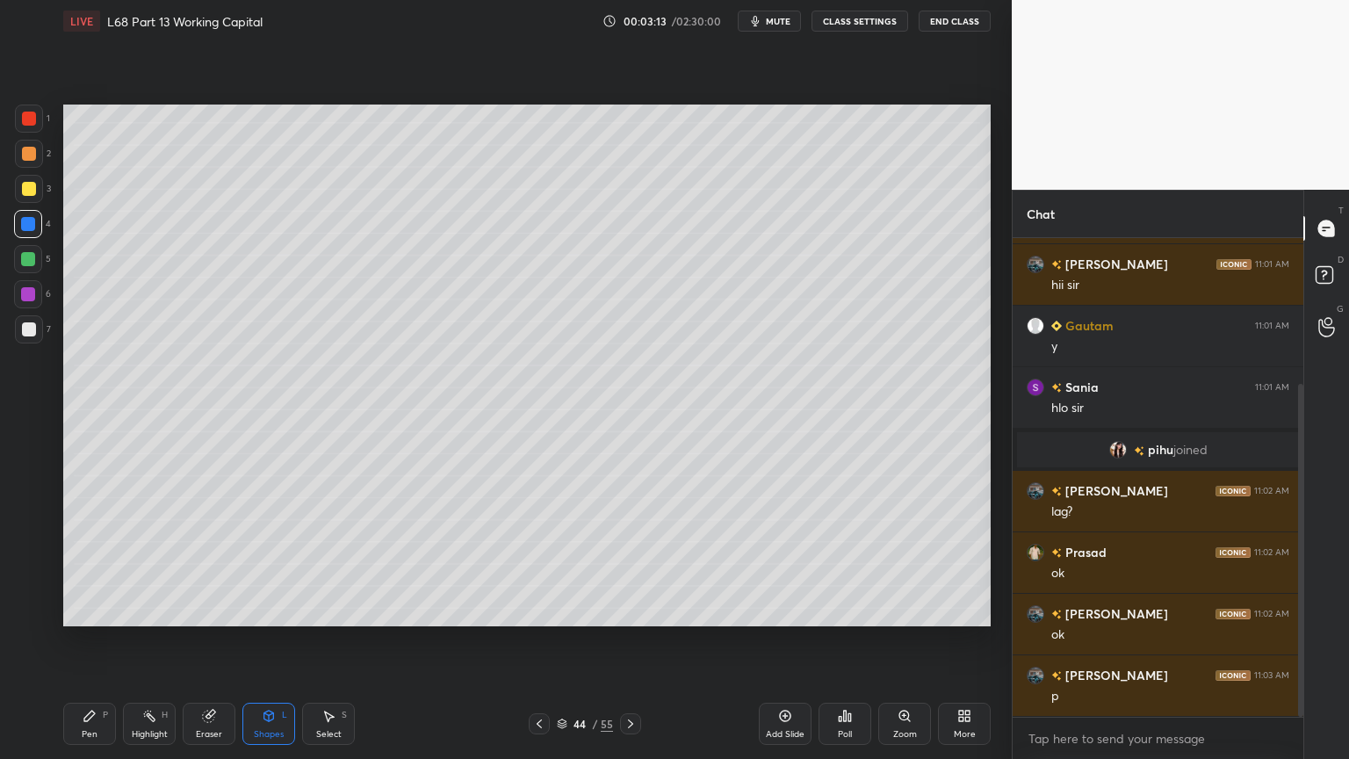
scroll to position [271, 0]
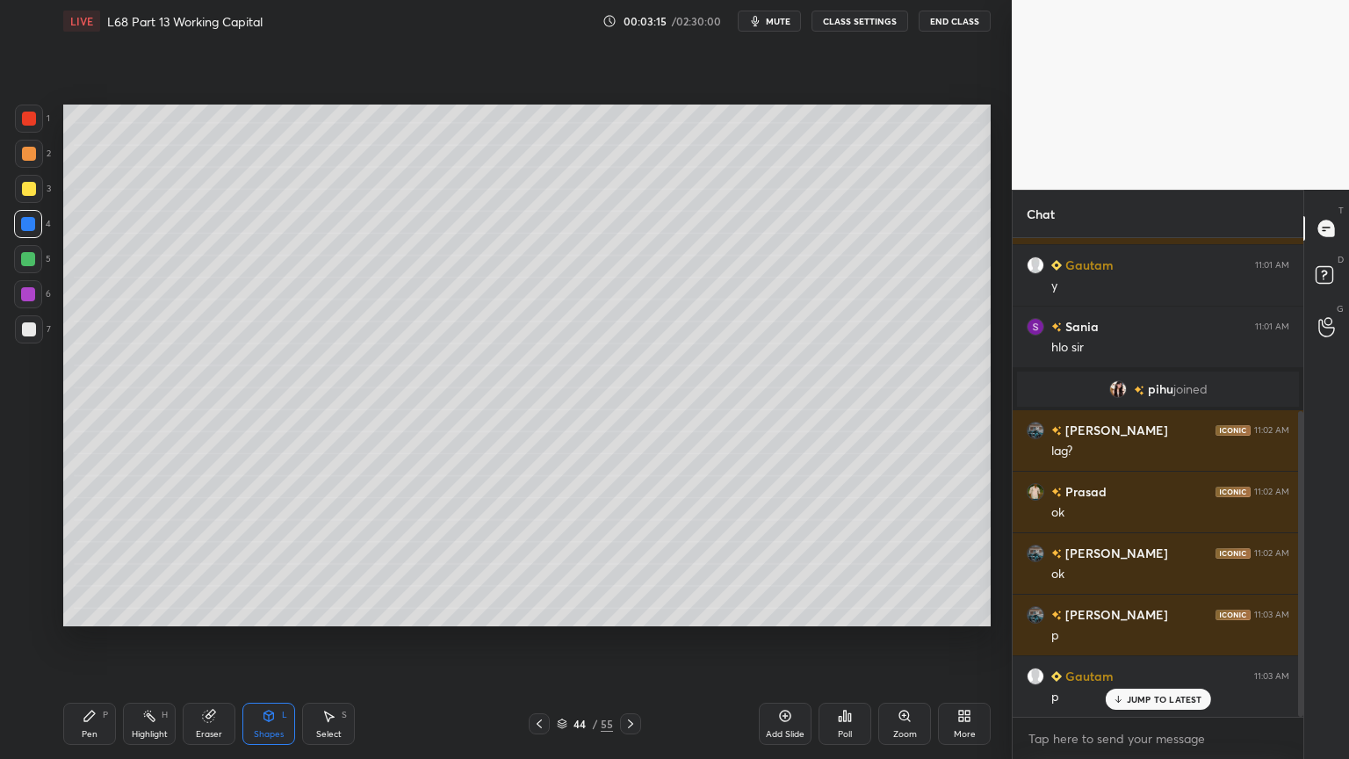
click at [209, 610] on icon at bounding box center [208, 716] width 11 height 11
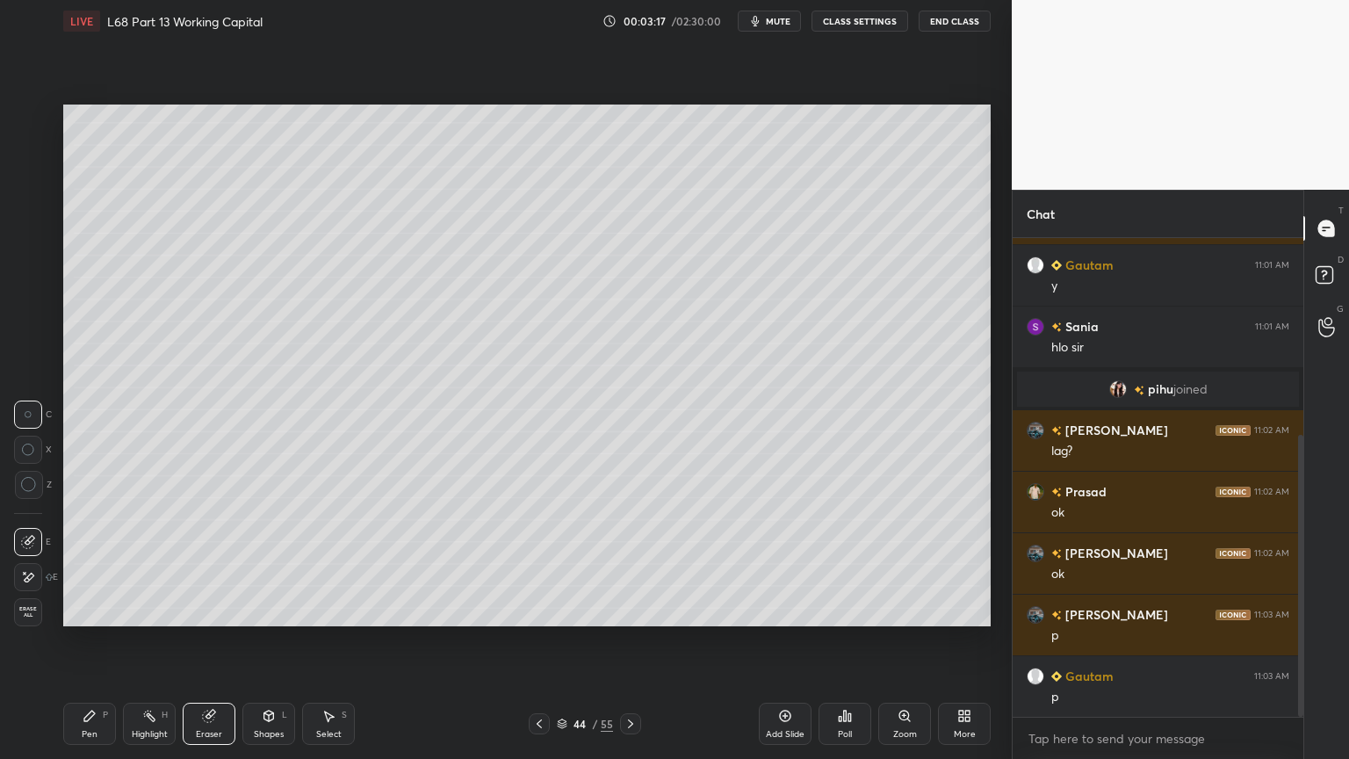
scroll to position [333, 0]
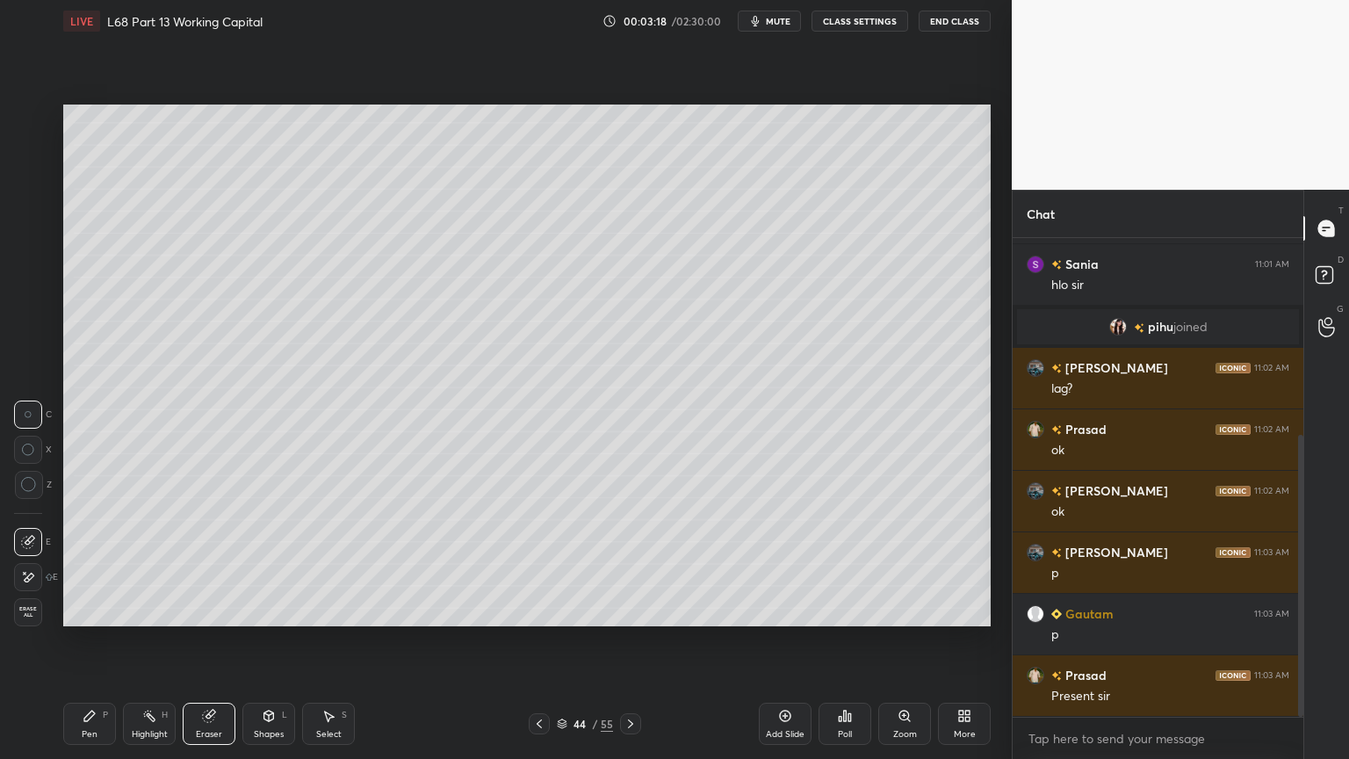
click at [96, 610] on icon at bounding box center [90, 716] width 14 height 14
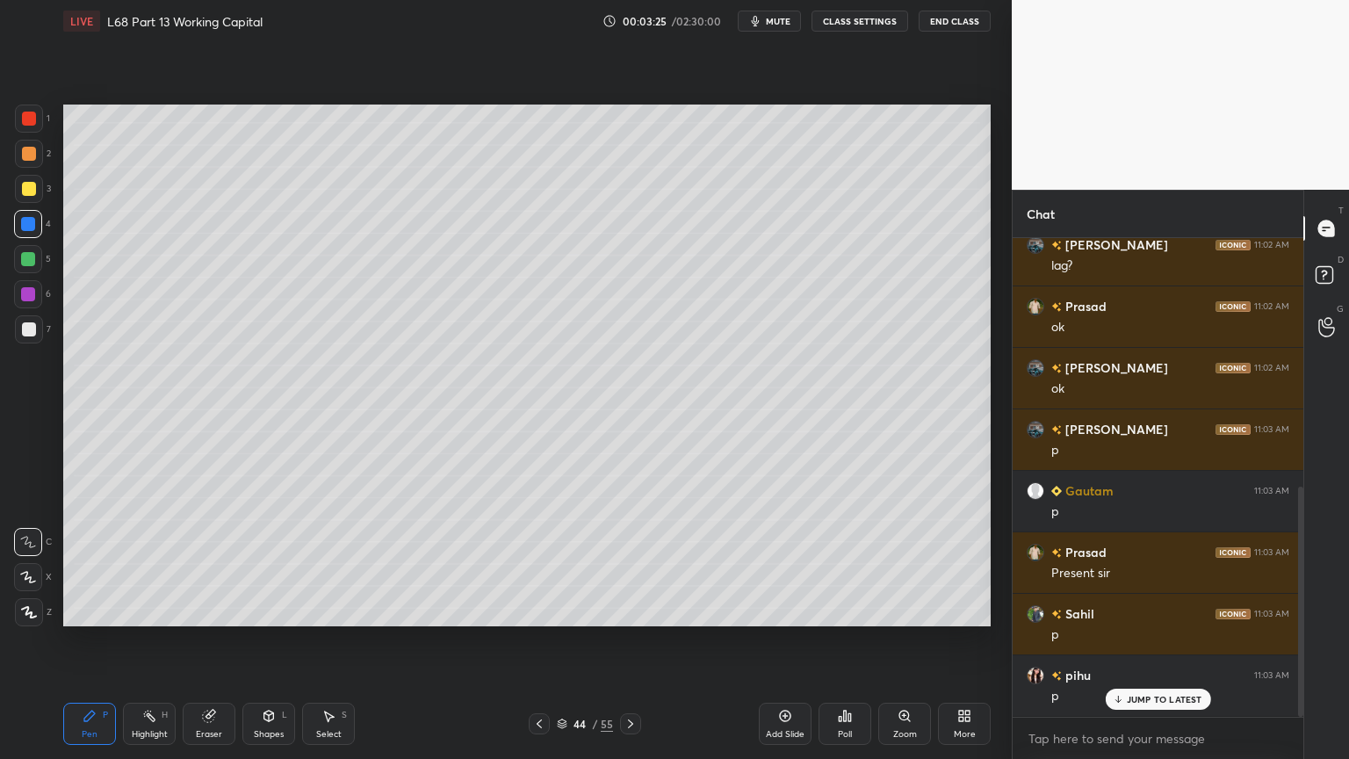
scroll to position [516, 0]
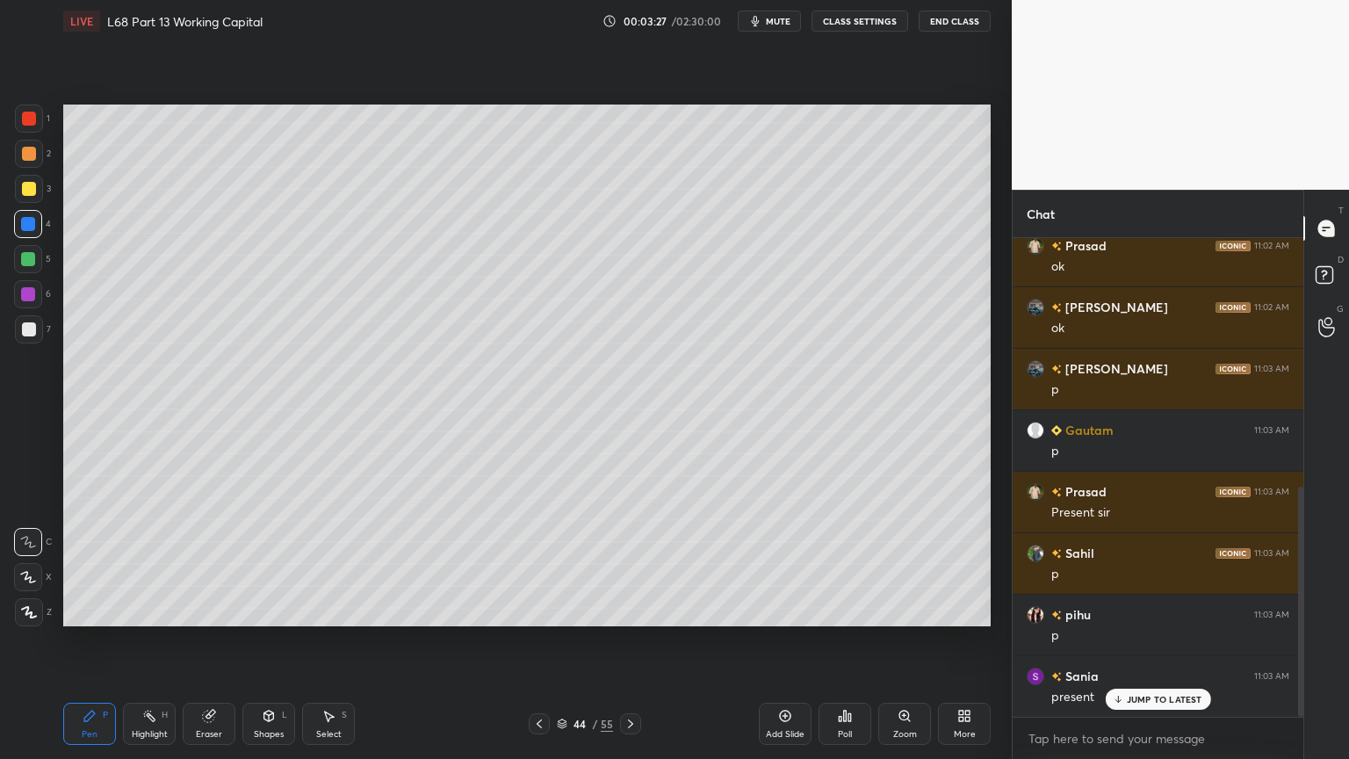
click at [540, 610] on icon at bounding box center [539, 724] width 14 height 14
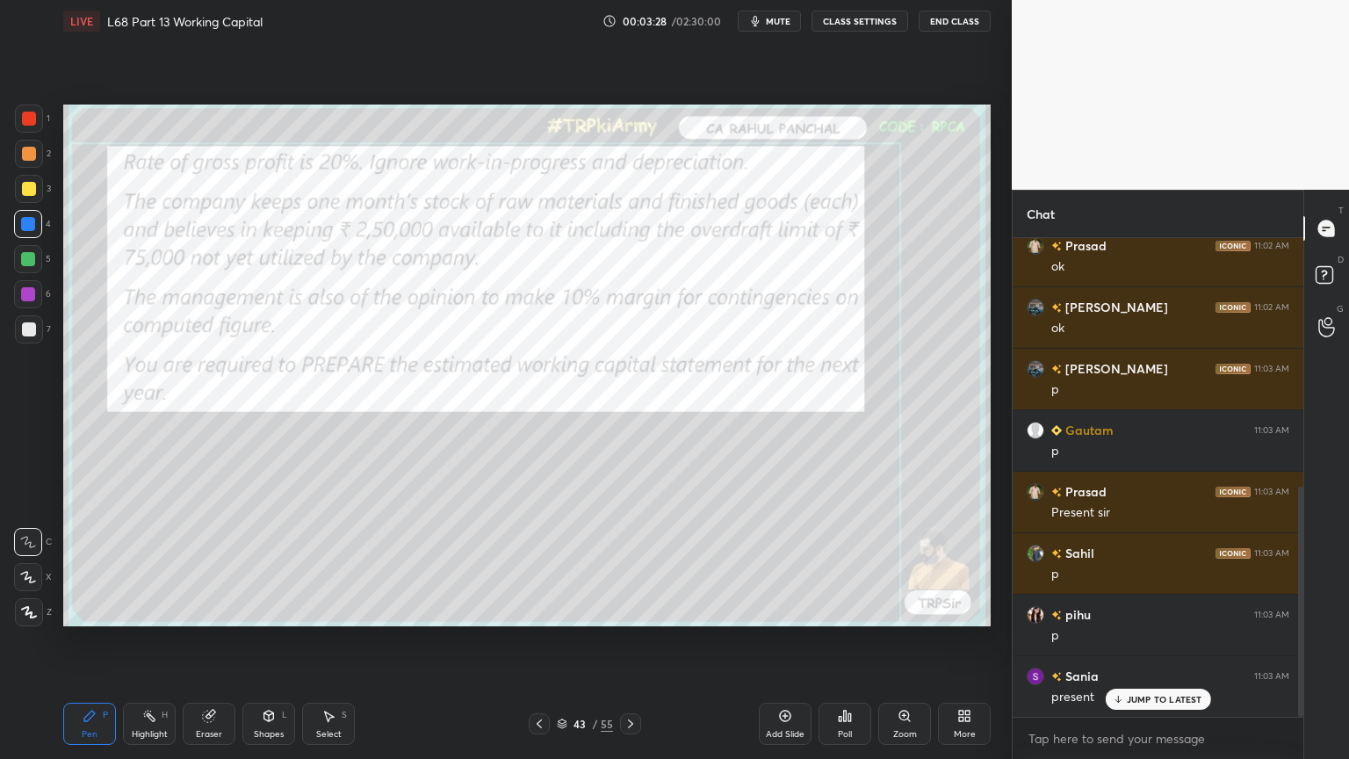
click at [529, 610] on div at bounding box center [539, 723] width 21 height 21
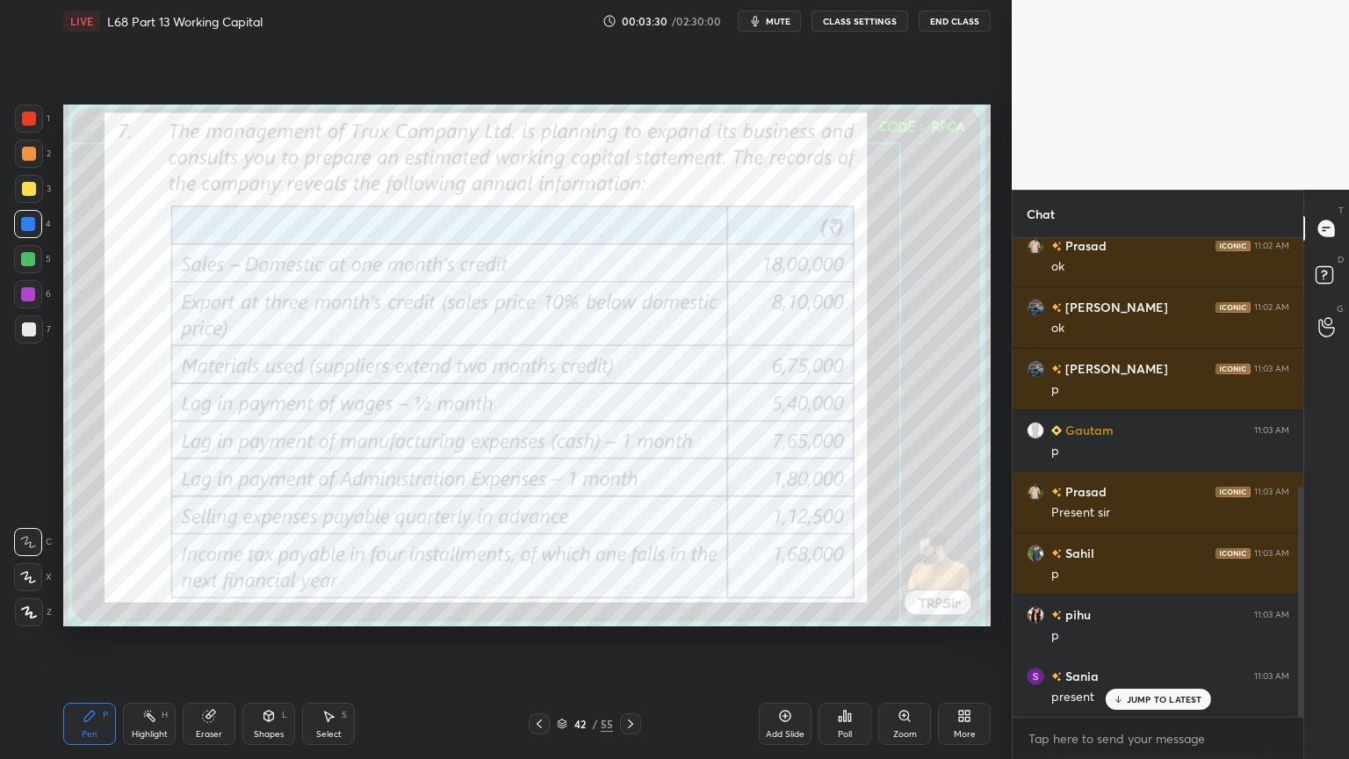
click at [36, 128] on div at bounding box center [29, 119] width 28 height 28
click at [261, 610] on div "Shapes L" at bounding box center [268, 724] width 53 height 42
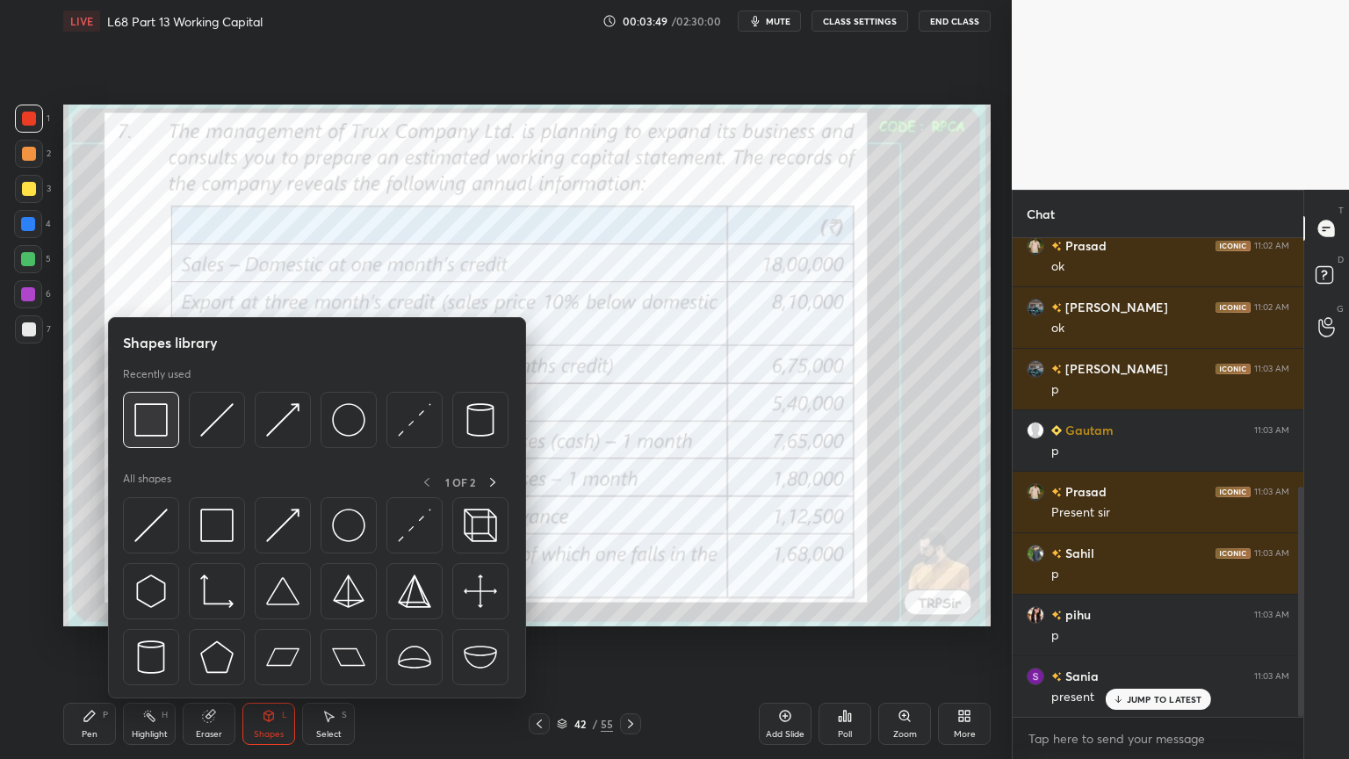
click at [155, 433] on img at bounding box center [150, 419] width 33 height 33
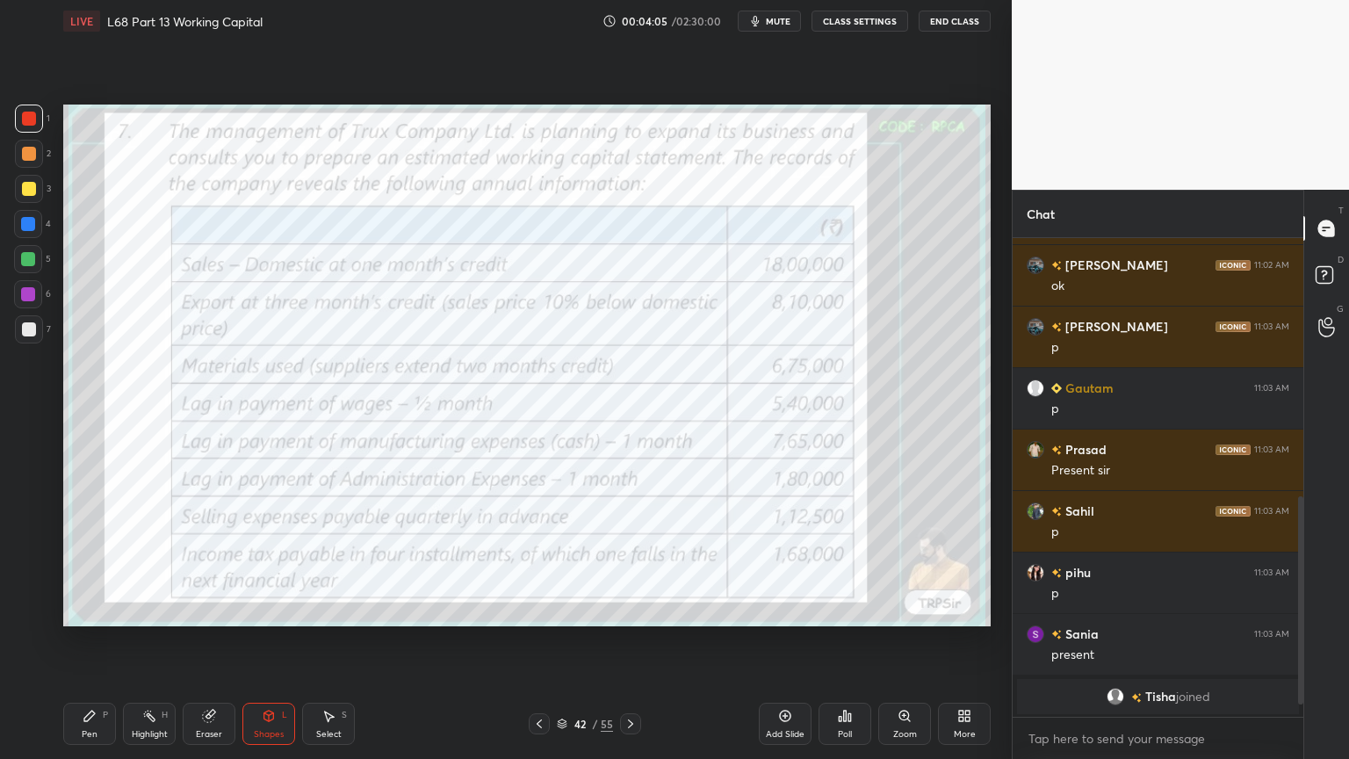
scroll to position [621, 0]
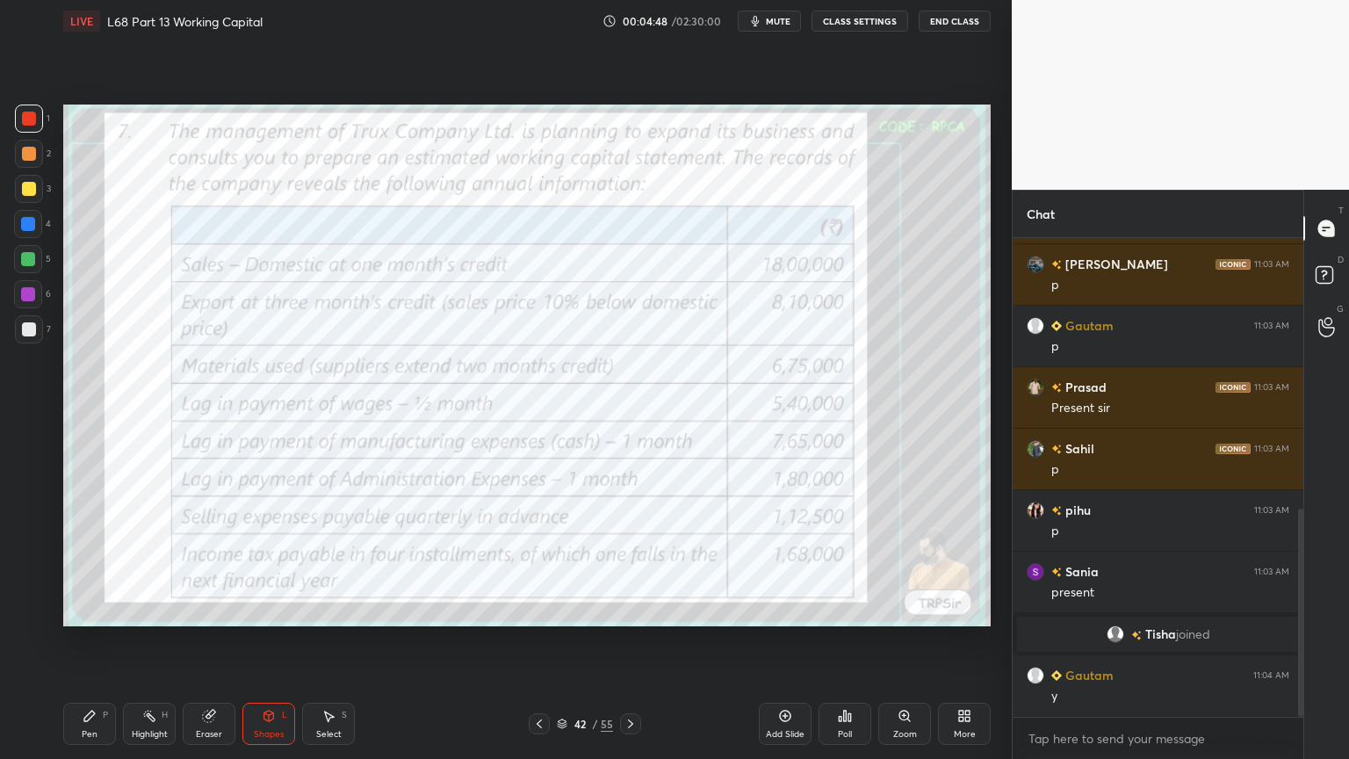
click at [153, 610] on rect at bounding box center [151, 717] width 9 height 9
click at [84, 610] on div "Pen P" at bounding box center [89, 724] width 53 height 42
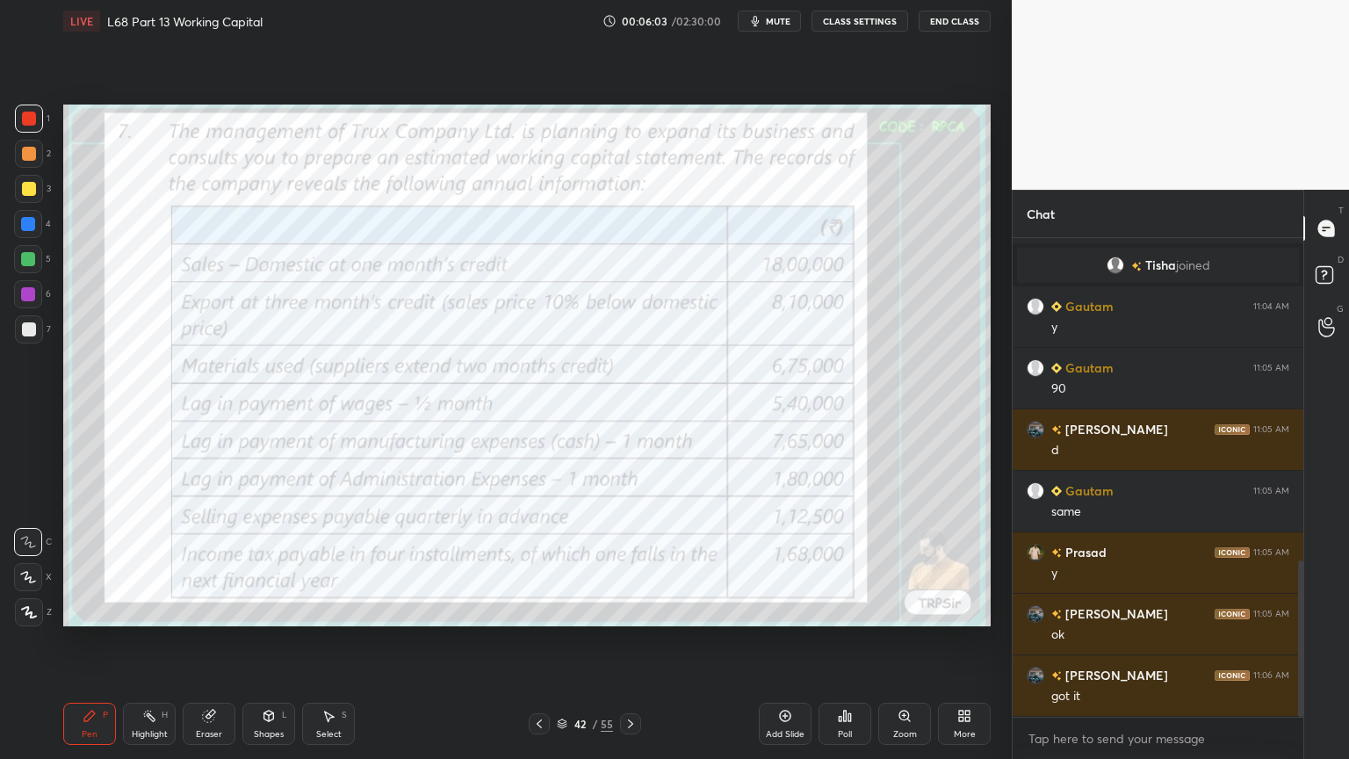
scroll to position [1050, 0]
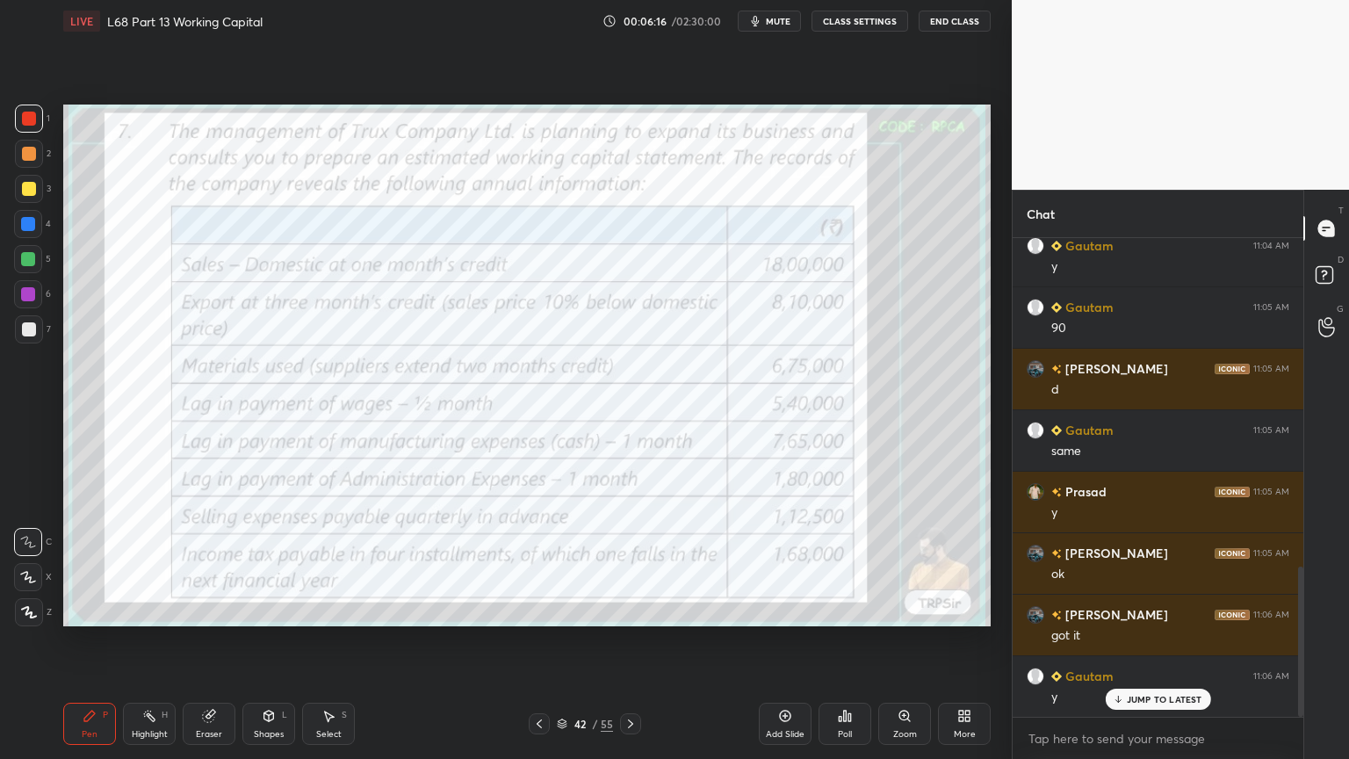
click at [206, 610] on div "Eraser" at bounding box center [209, 734] width 26 height 9
click at [25, 610] on span "Erase all" at bounding box center [28, 612] width 26 height 12
click at [84, 610] on div "Pen P Highlight H Eraser Shapes L Select S 42 / 55 Add Slide Poll Zoom More" at bounding box center [526, 724] width 927 height 70
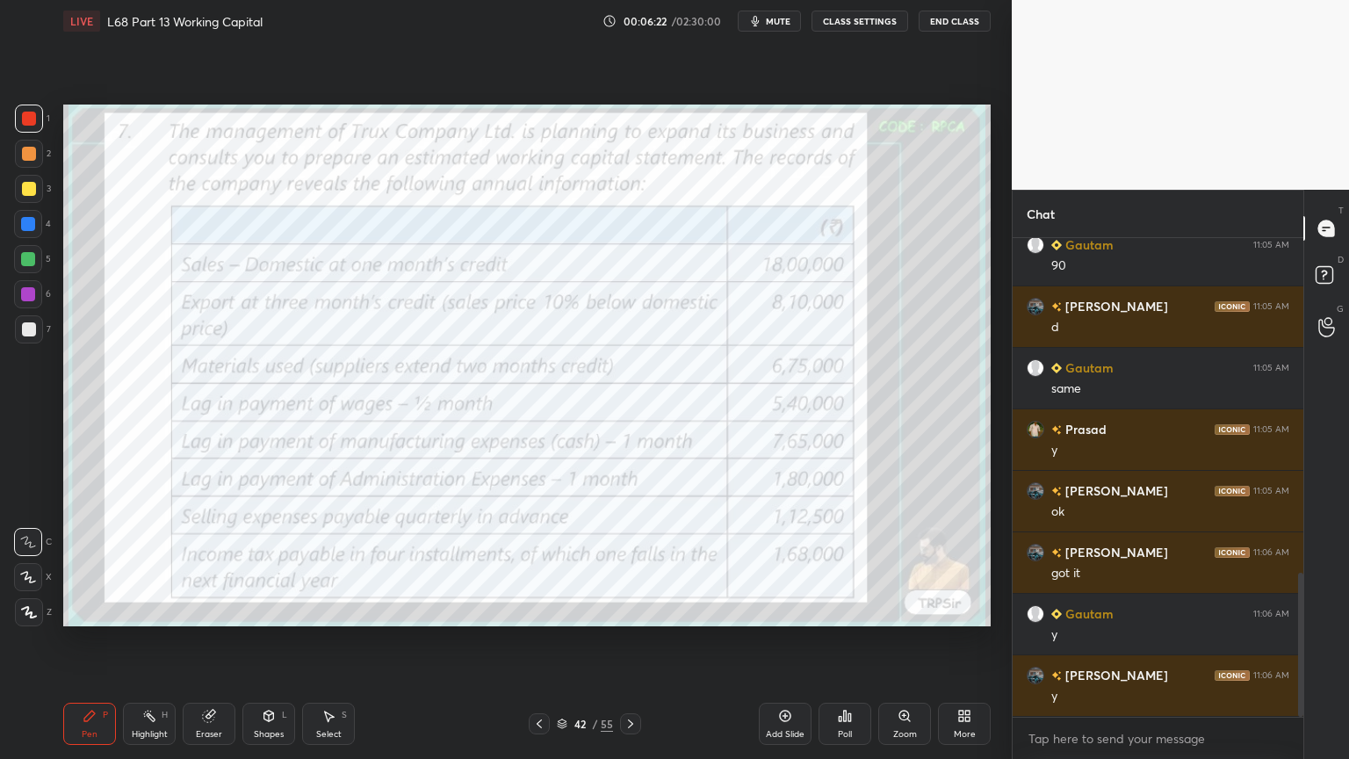
click at [35, 610] on div at bounding box center [29, 612] width 28 height 28
click at [222, 610] on div "Eraser" at bounding box center [209, 724] width 53 height 42
click at [27, 610] on span "Erase all" at bounding box center [28, 612] width 26 height 12
click at [93, 610] on div "Pen P Highlight H Eraser Shapes L Select S 42 / 55 Add Slide Poll Zoom More" at bounding box center [526, 724] width 927 height 70
click at [629, 610] on div at bounding box center [630, 723] width 21 height 21
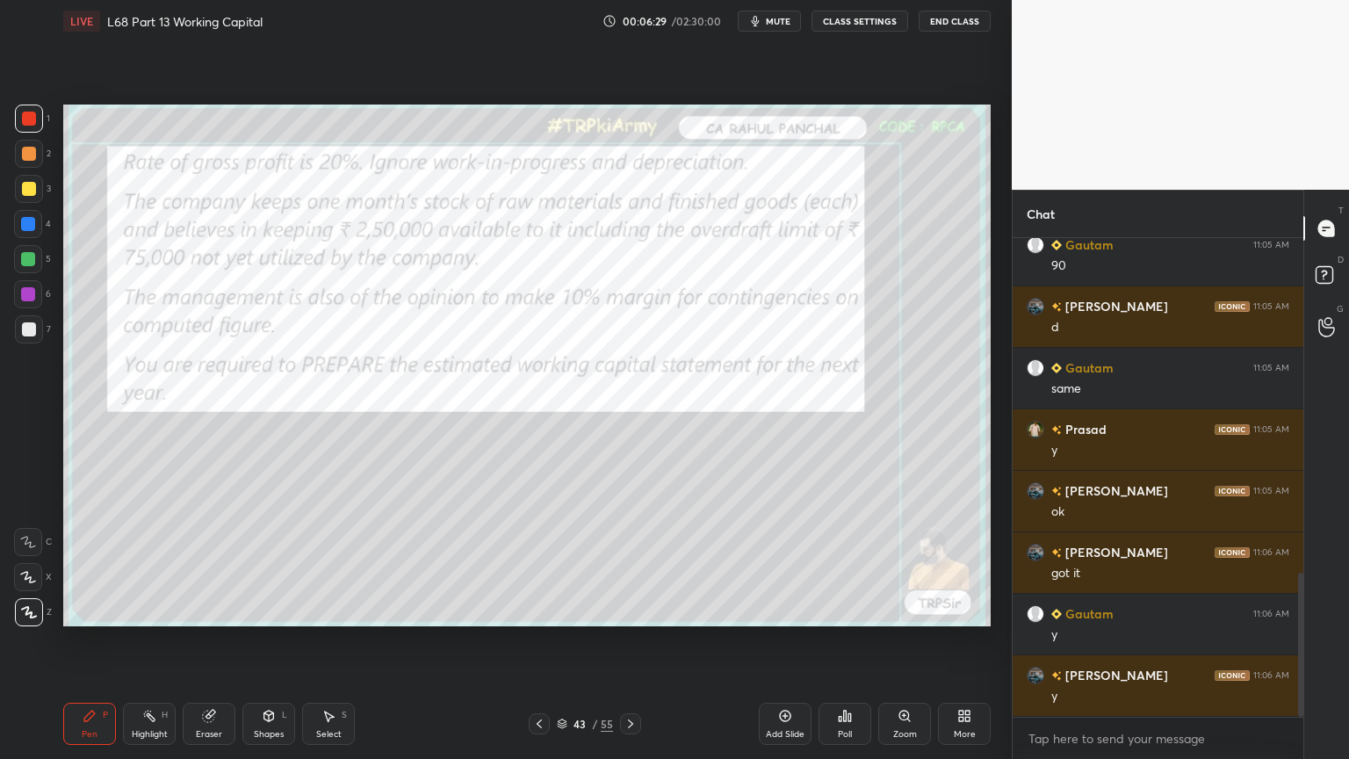
click at [259, 610] on div "Shapes L" at bounding box center [268, 724] width 53 height 42
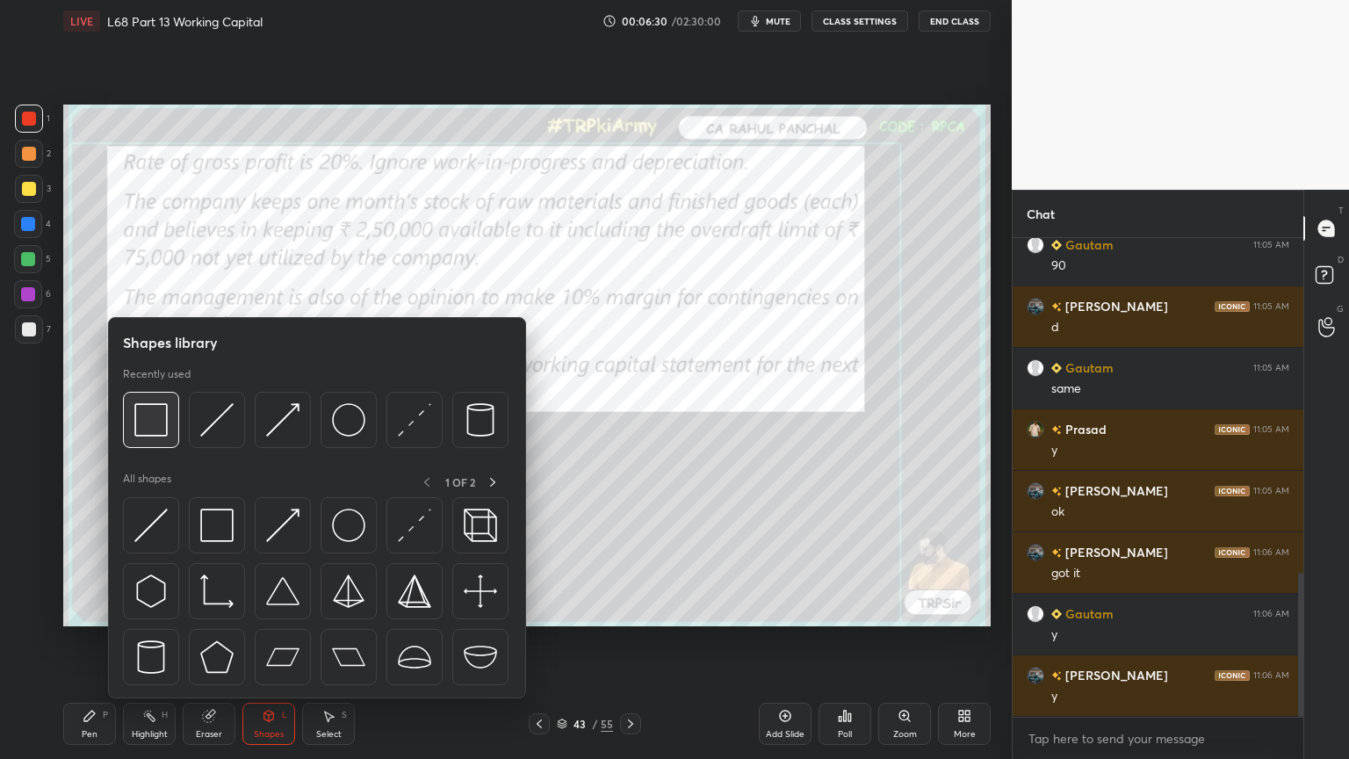
click at [144, 419] on img at bounding box center [150, 419] width 33 height 33
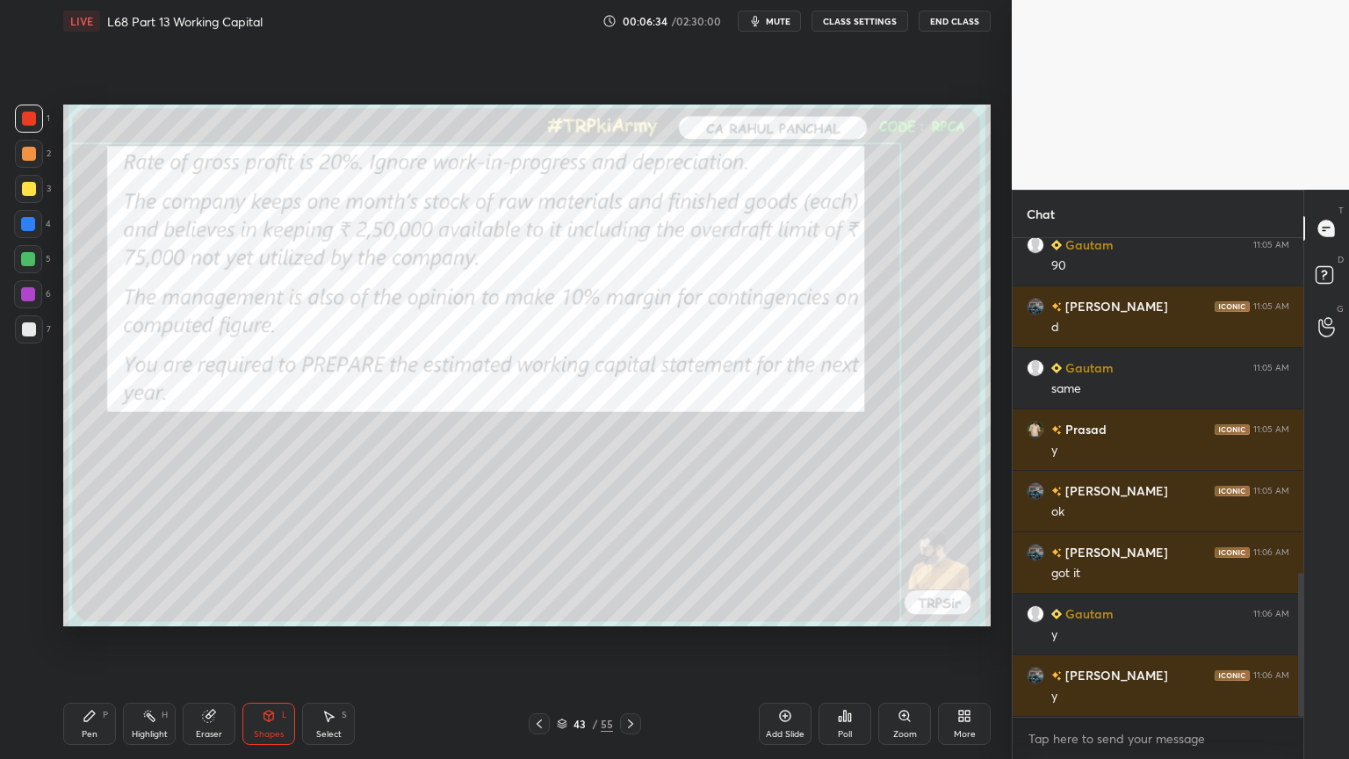
click at [76, 610] on div "Pen P" at bounding box center [89, 724] width 53 height 42
click at [645, 610] on div "43 / 55" at bounding box center [585, 723] width 348 height 21
click at [628, 610] on icon at bounding box center [630, 723] width 5 height 9
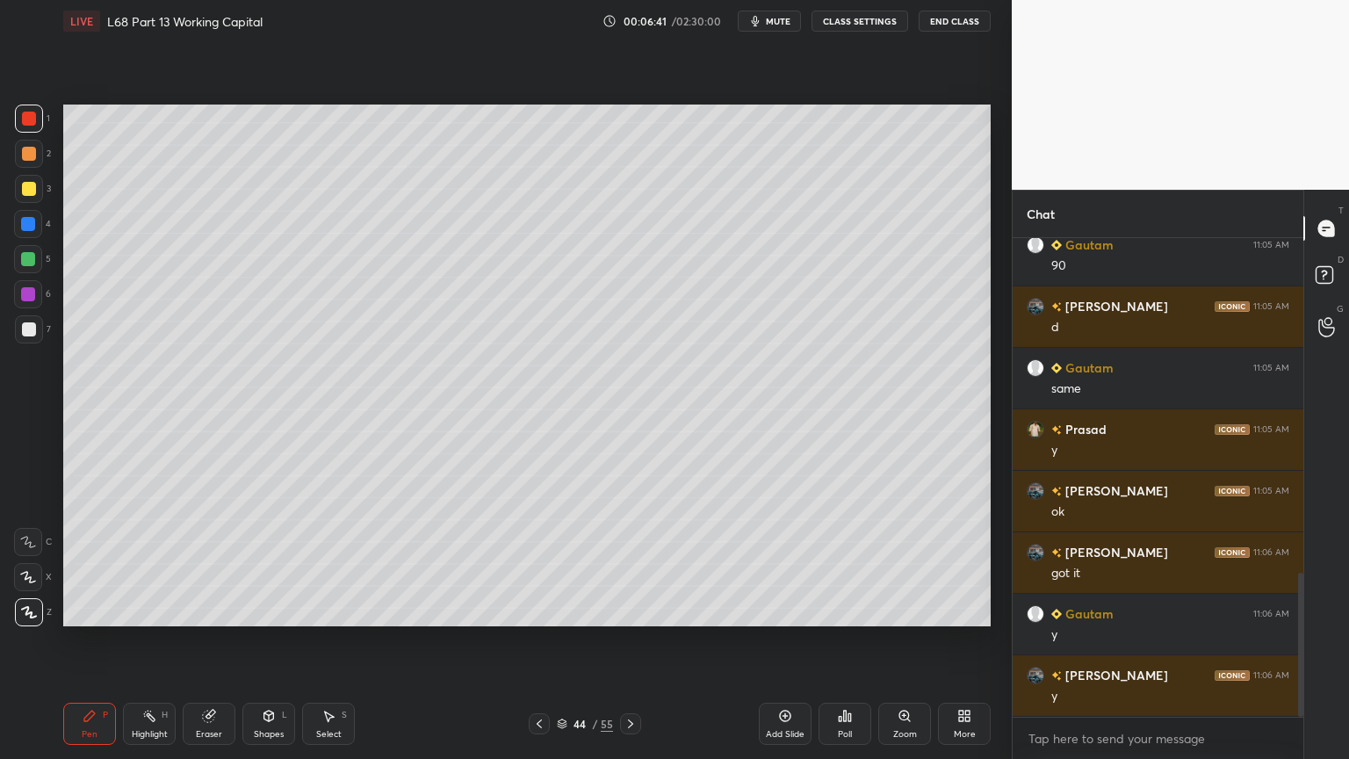
click at [40, 192] on div at bounding box center [29, 189] width 28 height 28
click at [279, 610] on div "Shapes L" at bounding box center [268, 724] width 53 height 42
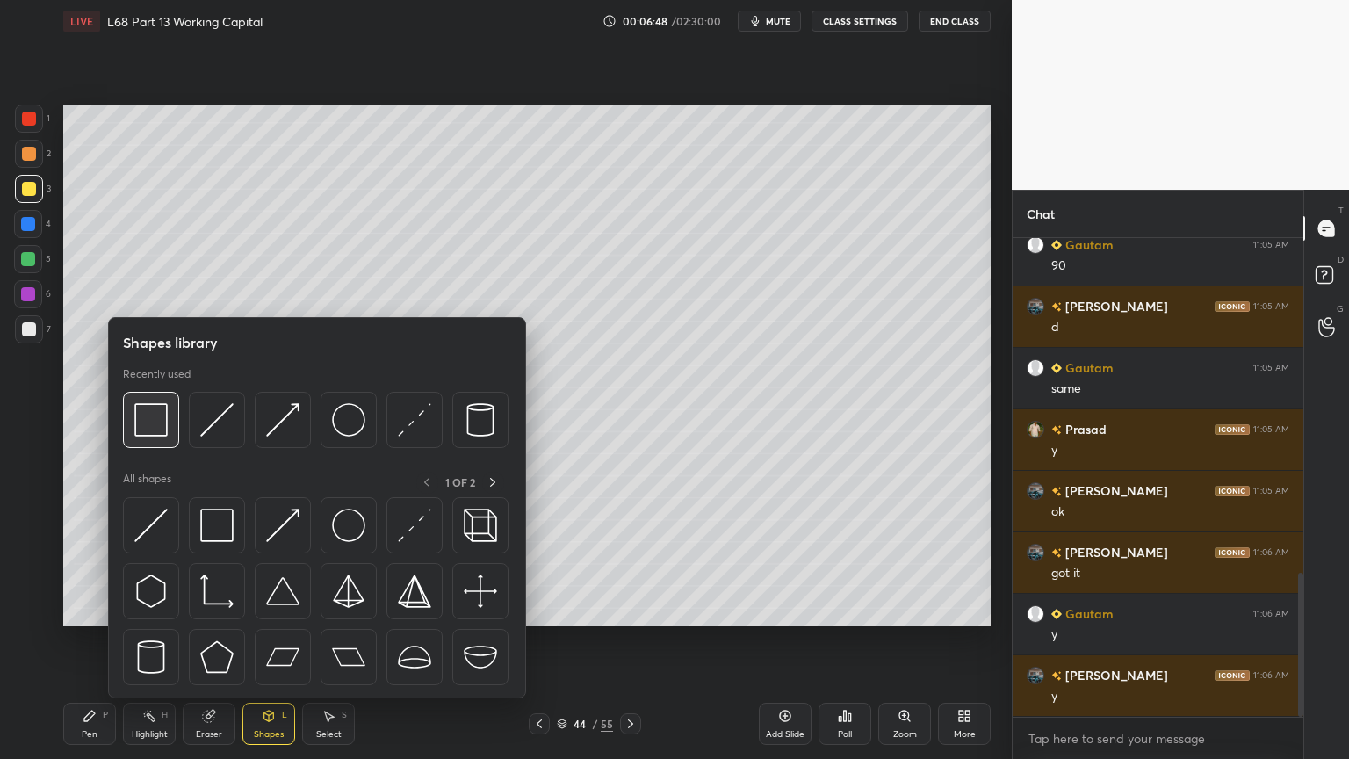
click at [153, 432] on img at bounding box center [150, 419] width 33 height 33
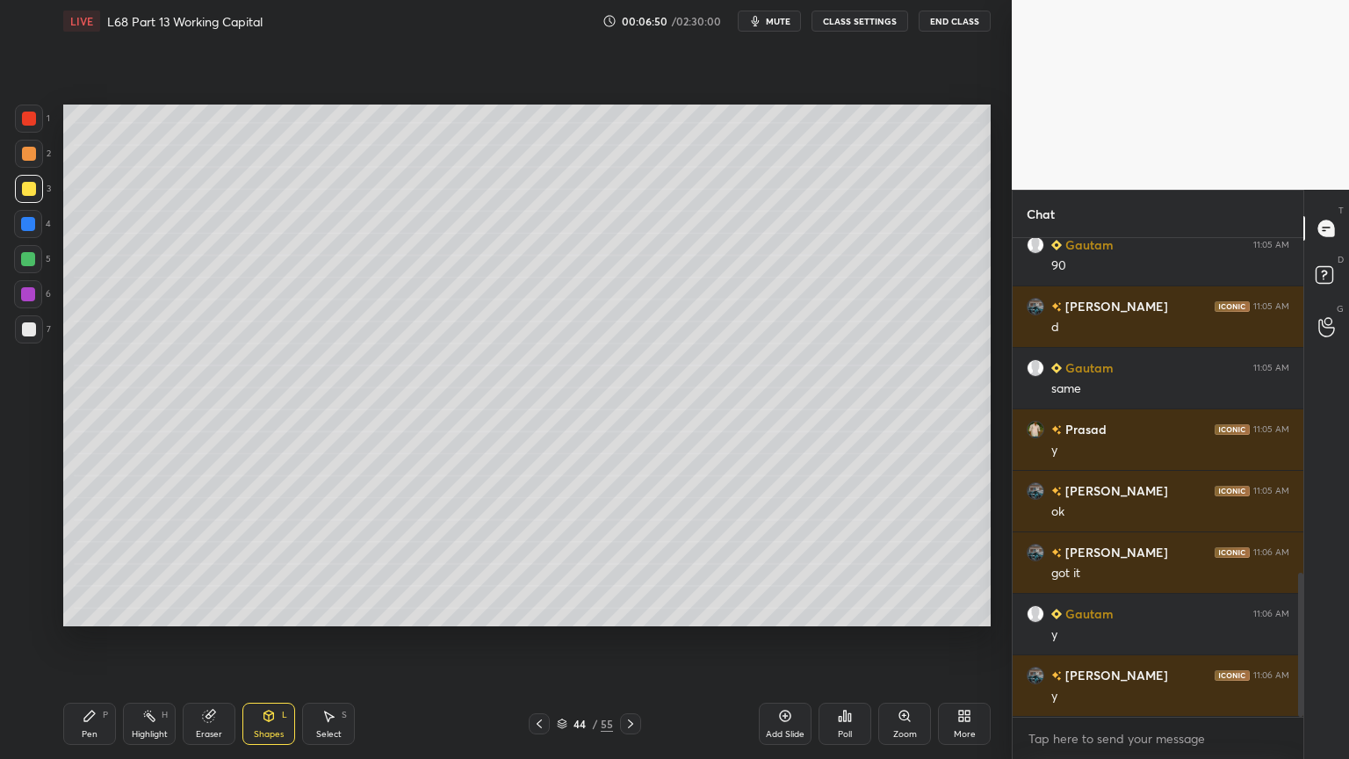
click at [23, 123] on div at bounding box center [29, 119] width 14 height 14
click at [28, 162] on div at bounding box center [29, 154] width 28 height 28
click at [32, 191] on div at bounding box center [29, 189] width 14 height 14
click at [97, 610] on div "Pen" at bounding box center [90, 734] width 16 height 9
click at [30, 545] on icon at bounding box center [28, 542] width 14 height 11
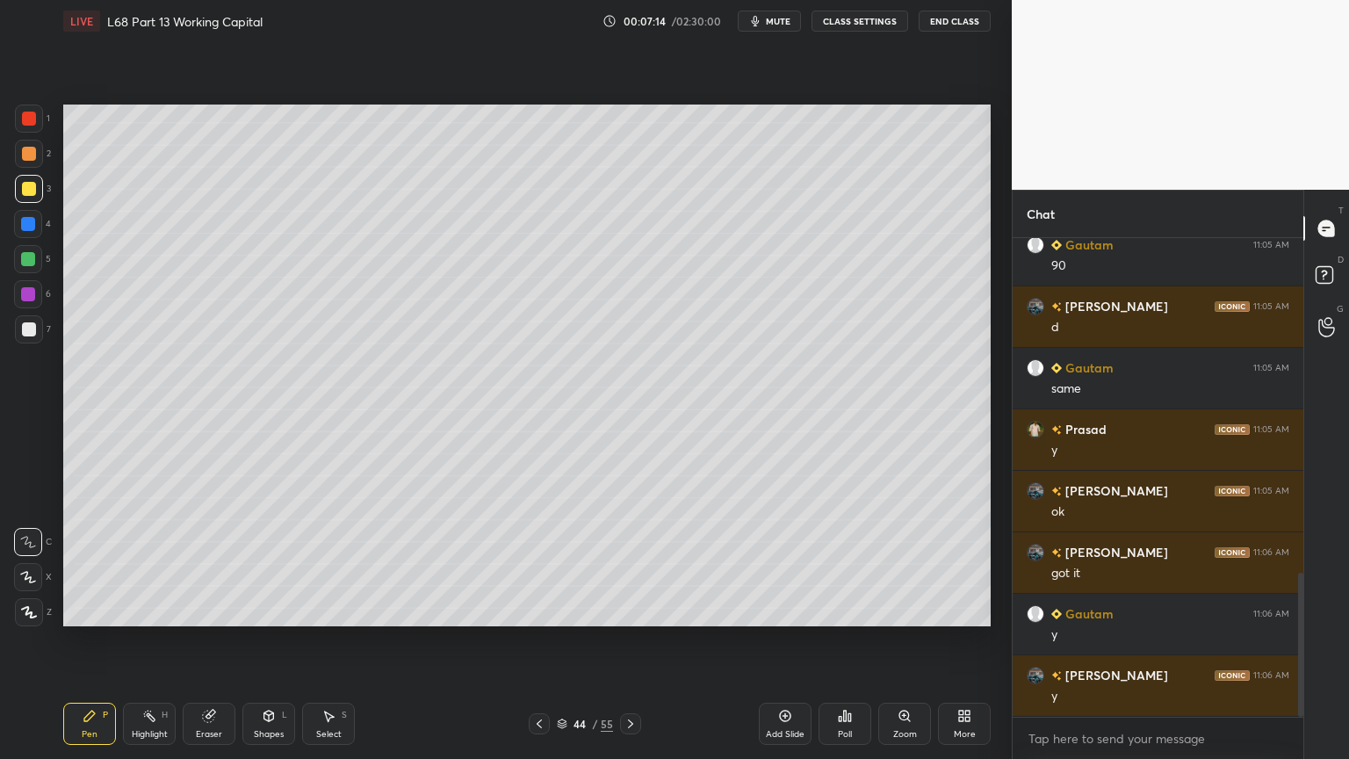
click at [260, 610] on div "Shapes L" at bounding box center [268, 724] width 53 height 42
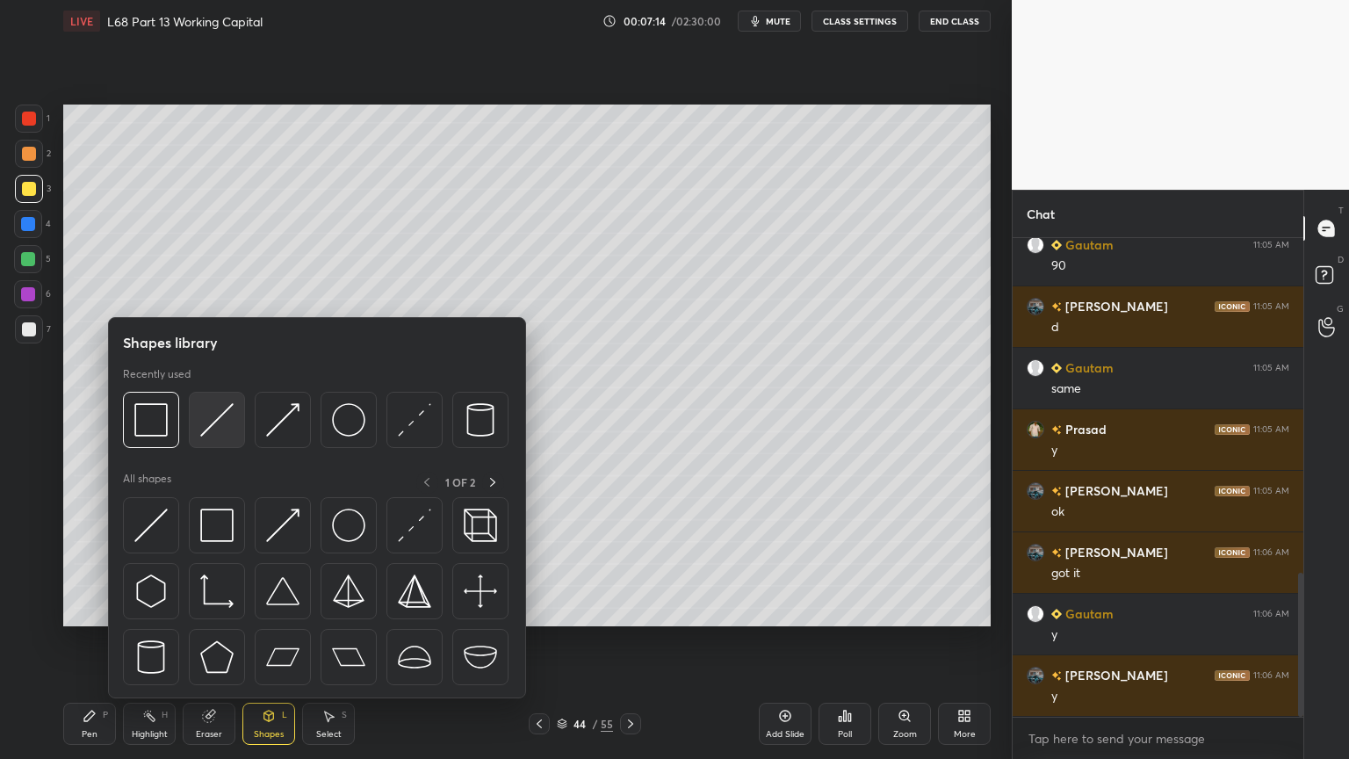
click at [221, 418] on img at bounding box center [216, 419] width 33 height 33
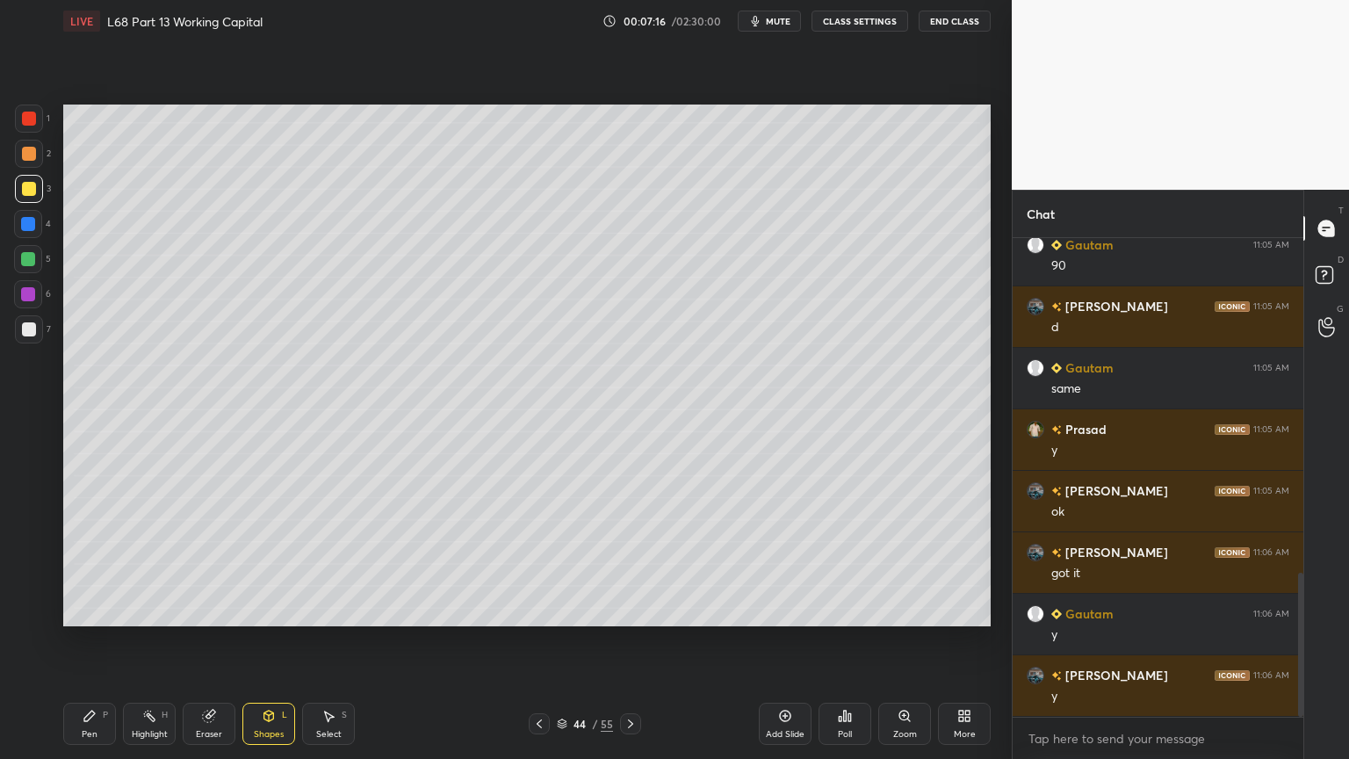
click at [36, 157] on div at bounding box center [29, 154] width 28 height 28
click at [98, 610] on div "Pen P" at bounding box center [89, 724] width 53 height 42
click at [272, 610] on icon at bounding box center [269, 716] width 14 height 14
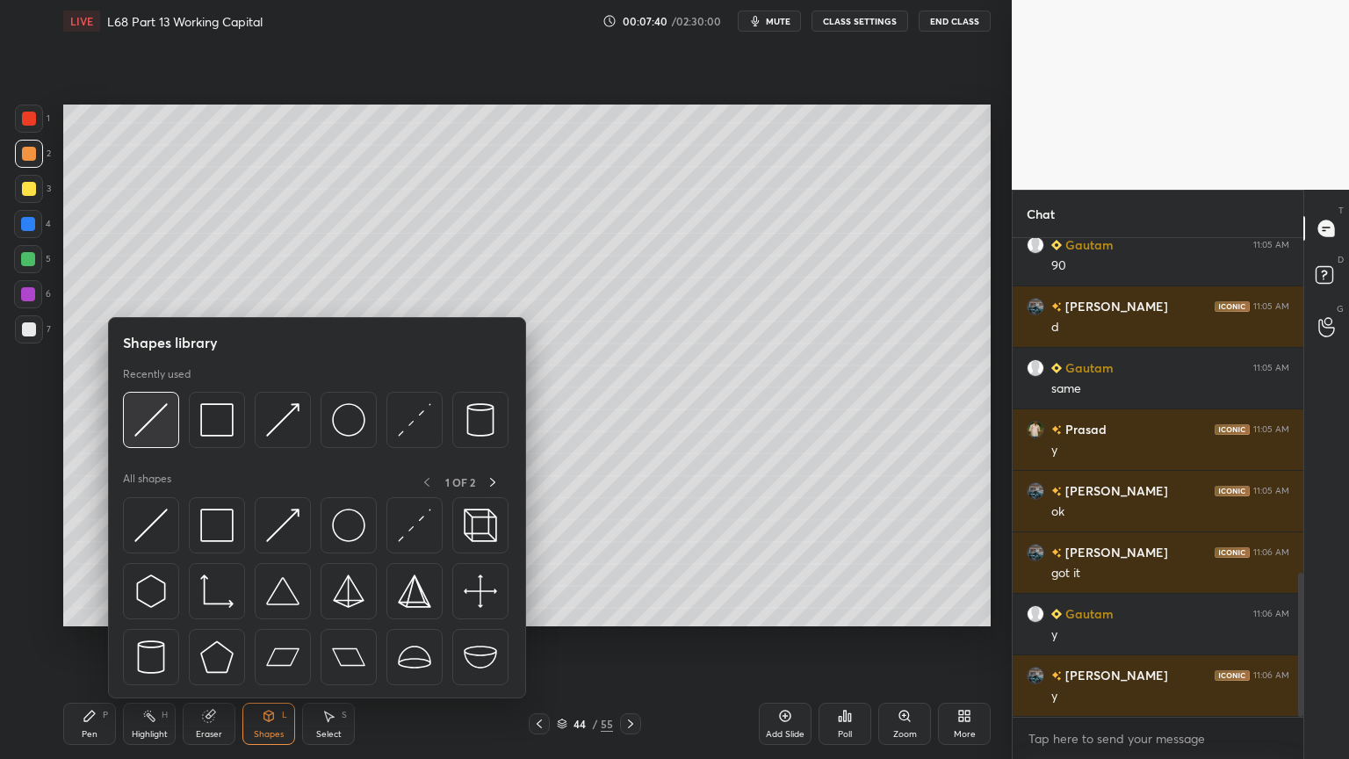
click at [153, 431] on img at bounding box center [150, 419] width 33 height 33
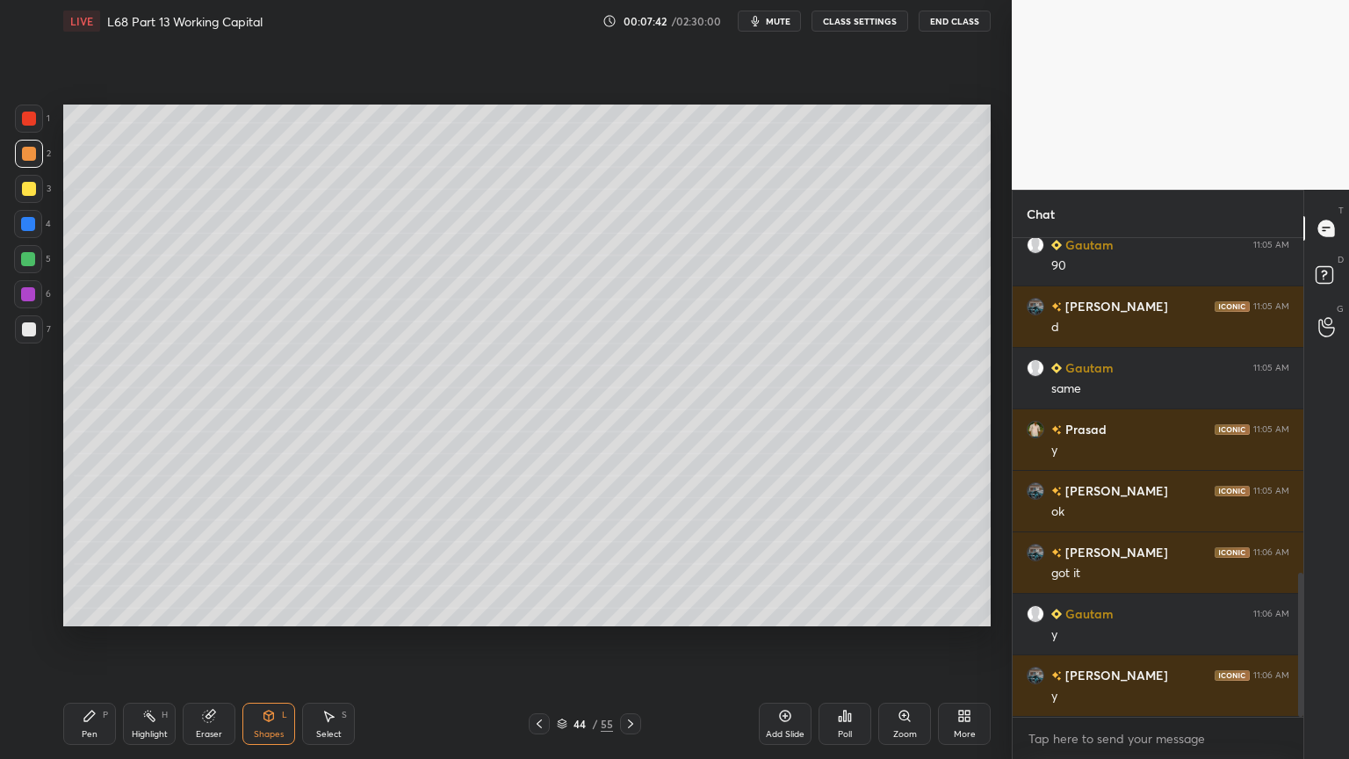
click at [28, 327] on div at bounding box center [29, 329] width 14 height 14
click at [97, 610] on div "Pen P" at bounding box center [89, 724] width 53 height 42
click at [535, 610] on div at bounding box center [539, 723] width 21 height 21
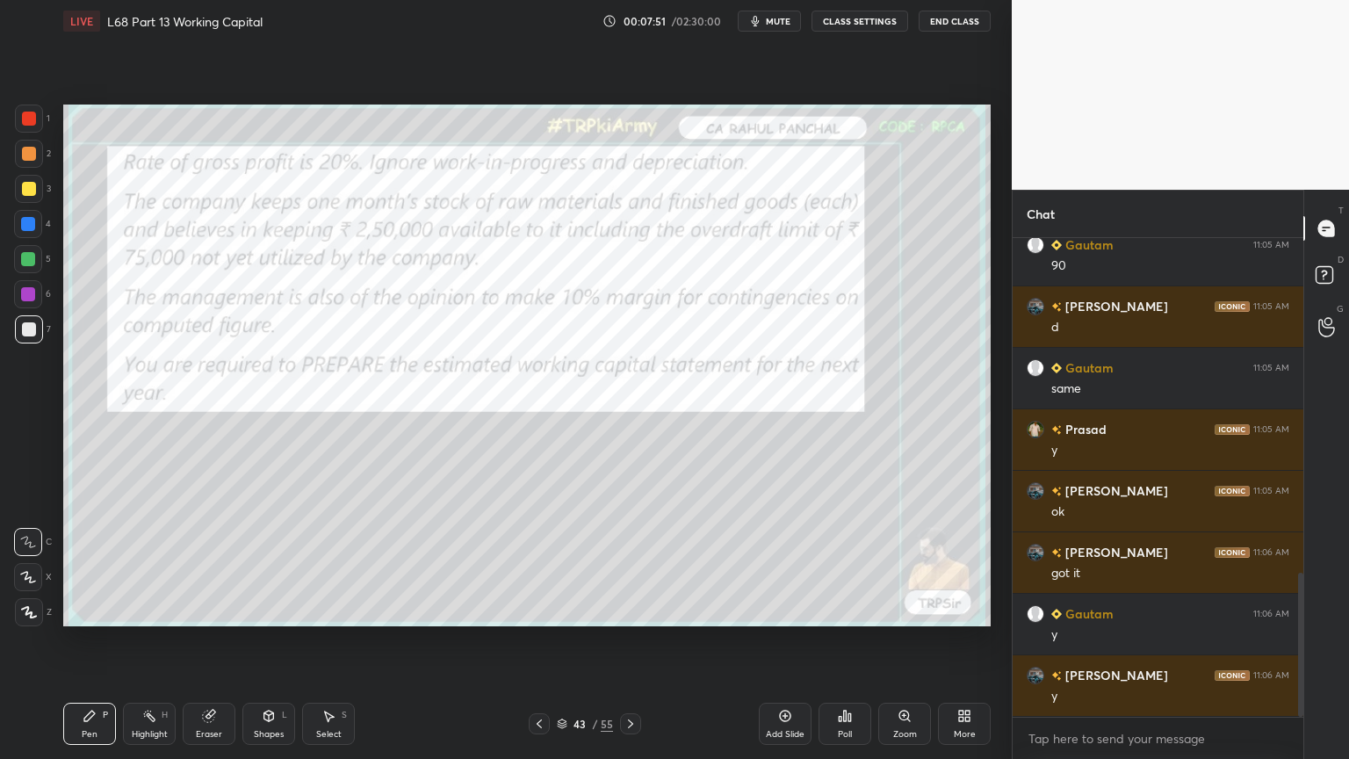
click at [625, 610] on icon at bounding box center [631, 724] width 14 height 14
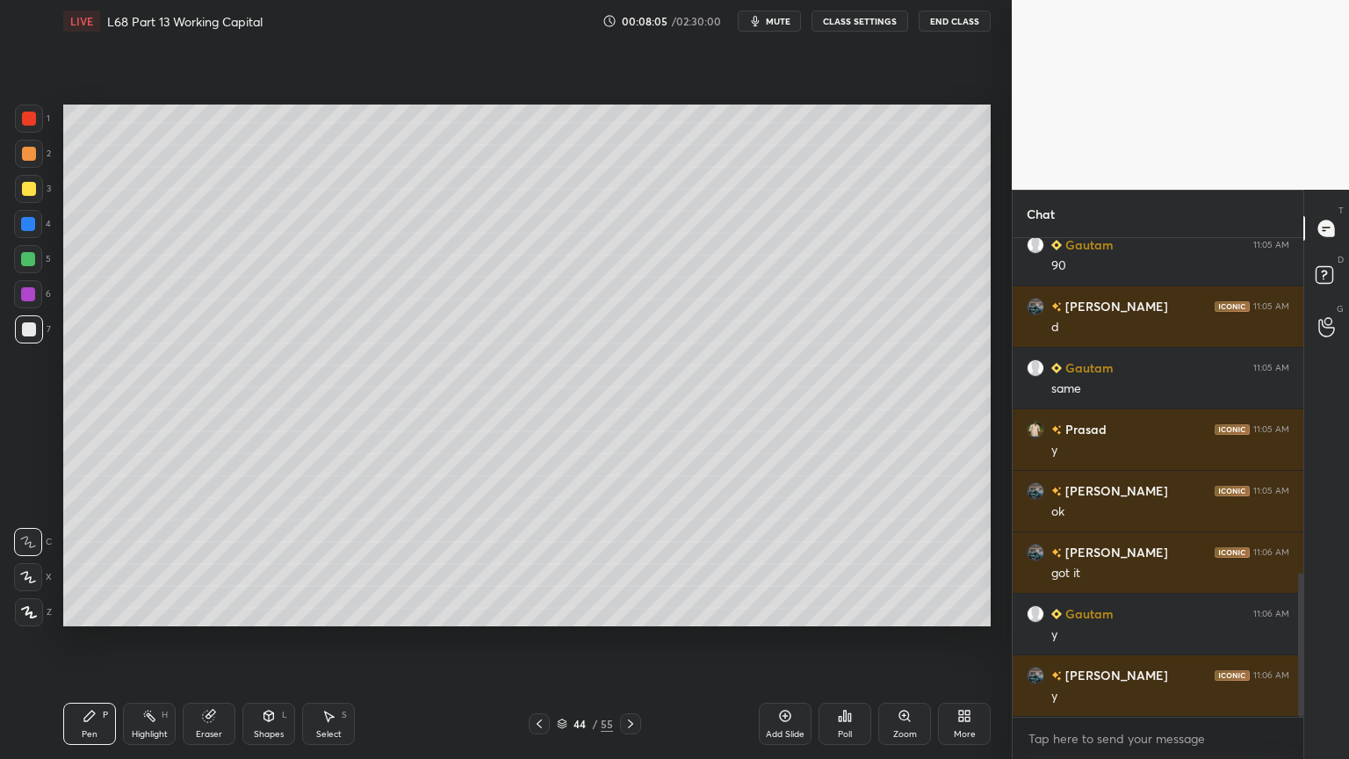
click at [32, 211] on div at bounding box center [28, 224] width 28 height 28
click at [265, 610] on icon at bounding box center [269, 716] width 14 height 14
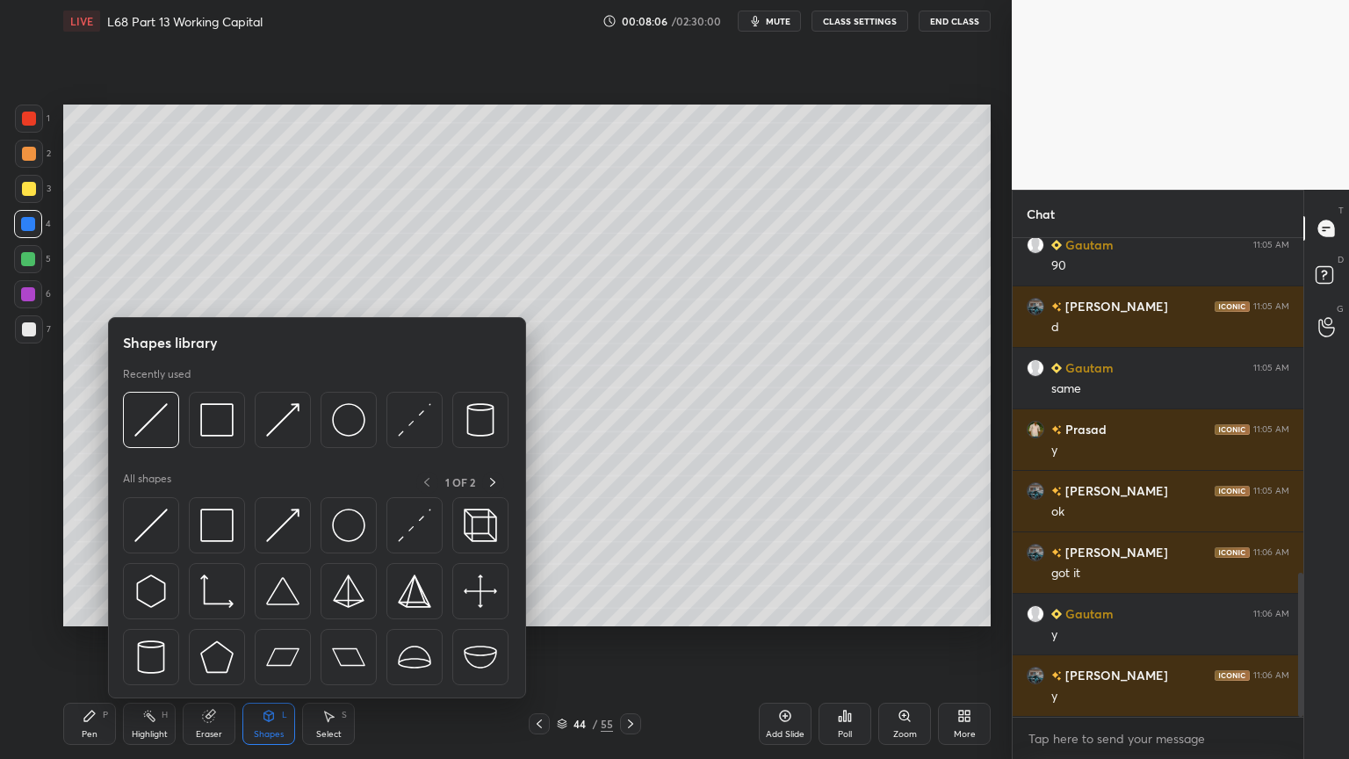
click at [156, 435] on img at bounding box center [150, 419] width 33 height 33
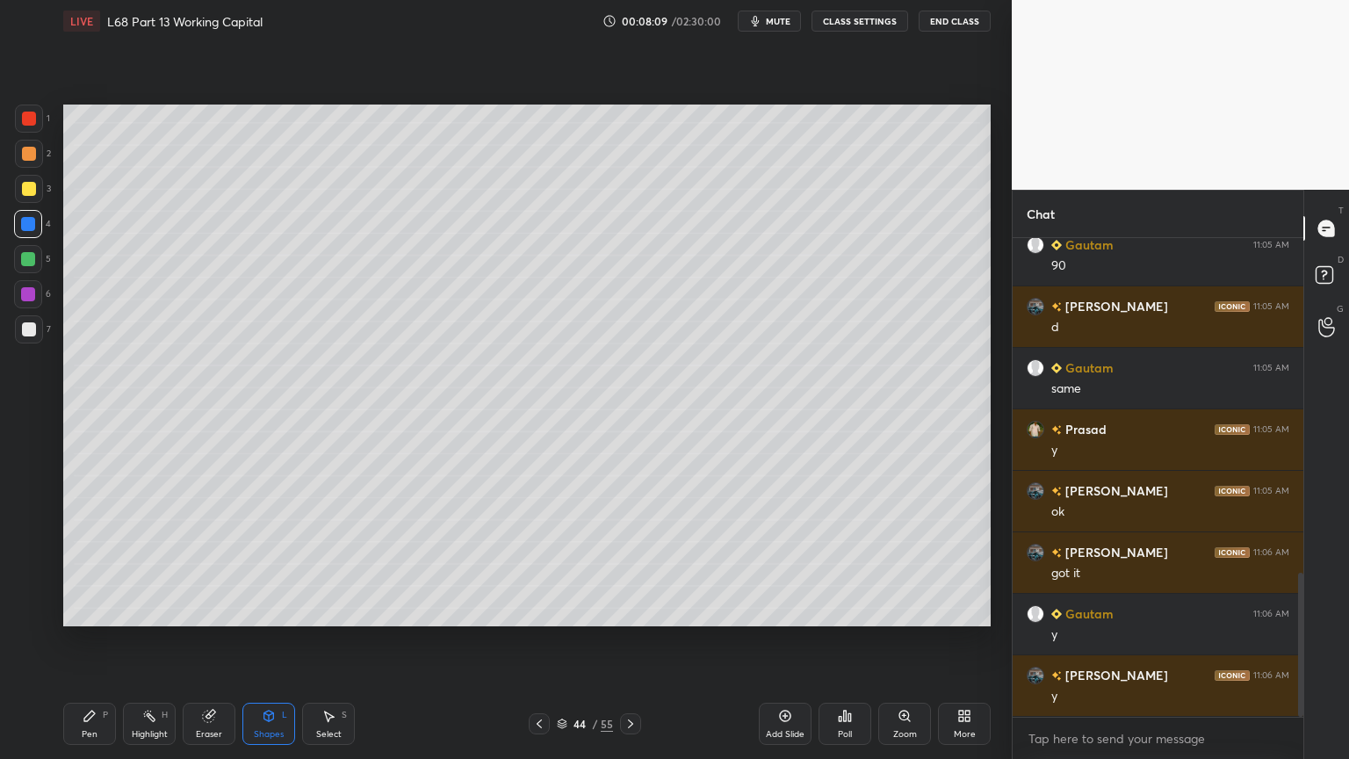
click at [35, 335] on div at bounding box center [29, 329] width 28 height 28
click at [99, 610] on div "Pen P" at bounding box center [89, 724] width 53 height 42
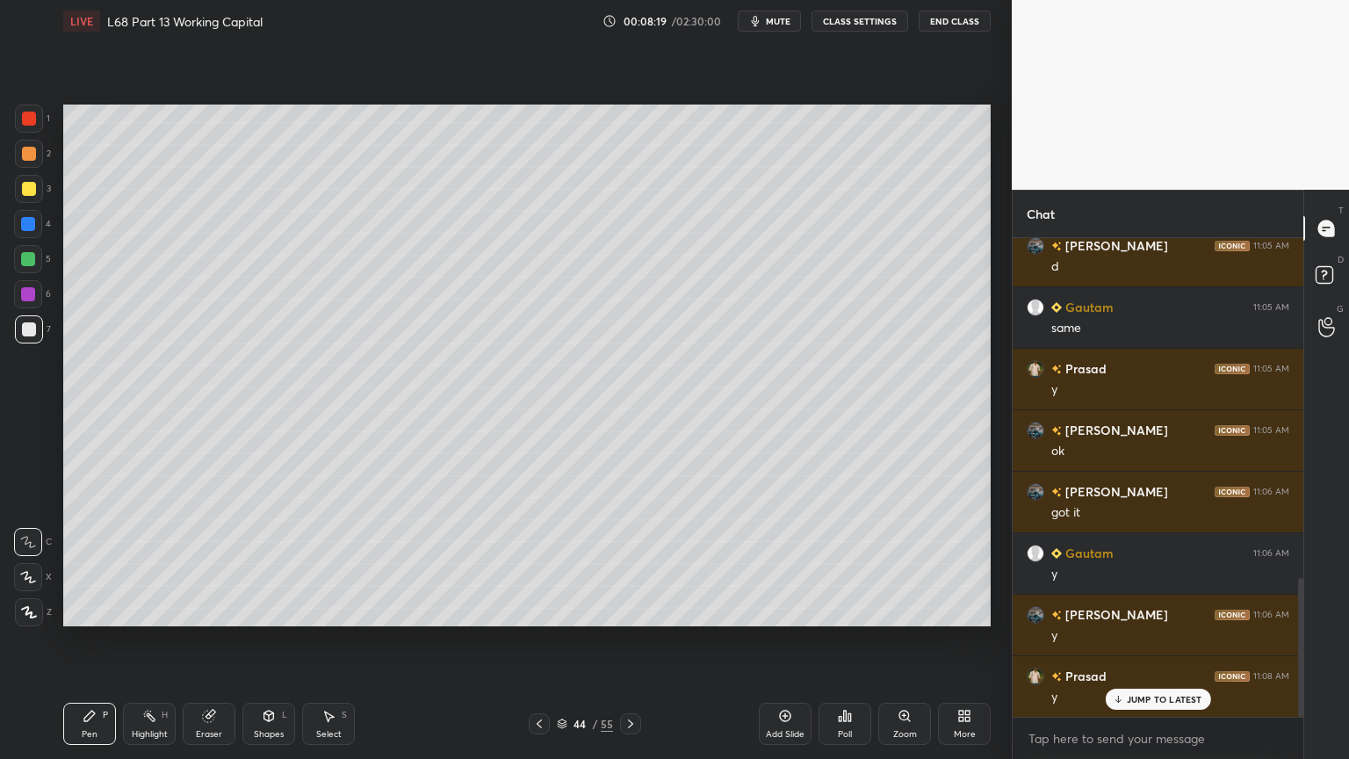
click at [23, 191] on div at bounding box center [29, 189] width 14 height 14
click at [31, 161] on div at bounding box center [29, 154] width 28 height 28
click at [25, 263] on div at bounding box center [28, 259] width 14 height 14
click at [533, 610] on div at bounding box center [539, 723] width 21 height 21
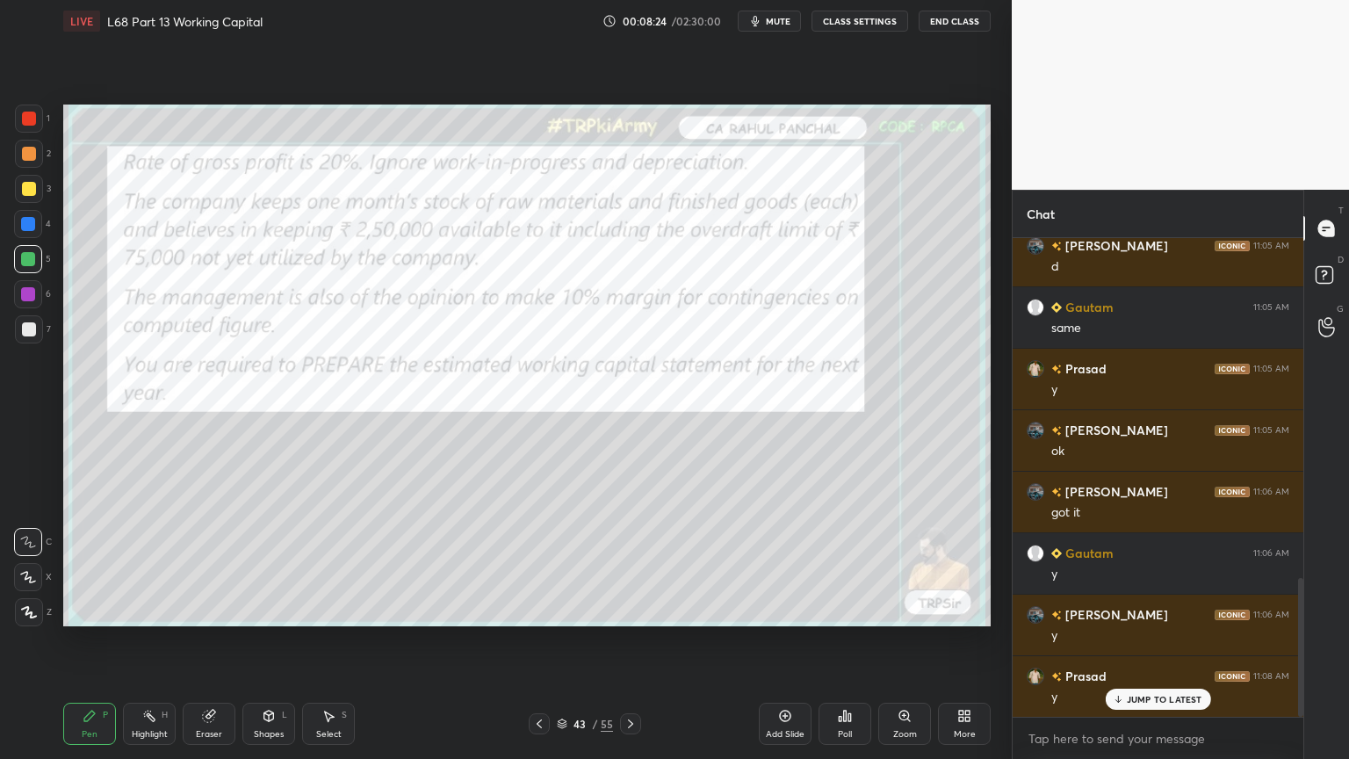
click at [545, 610] on icon at bounding box center [539, 724] width 14 height 14
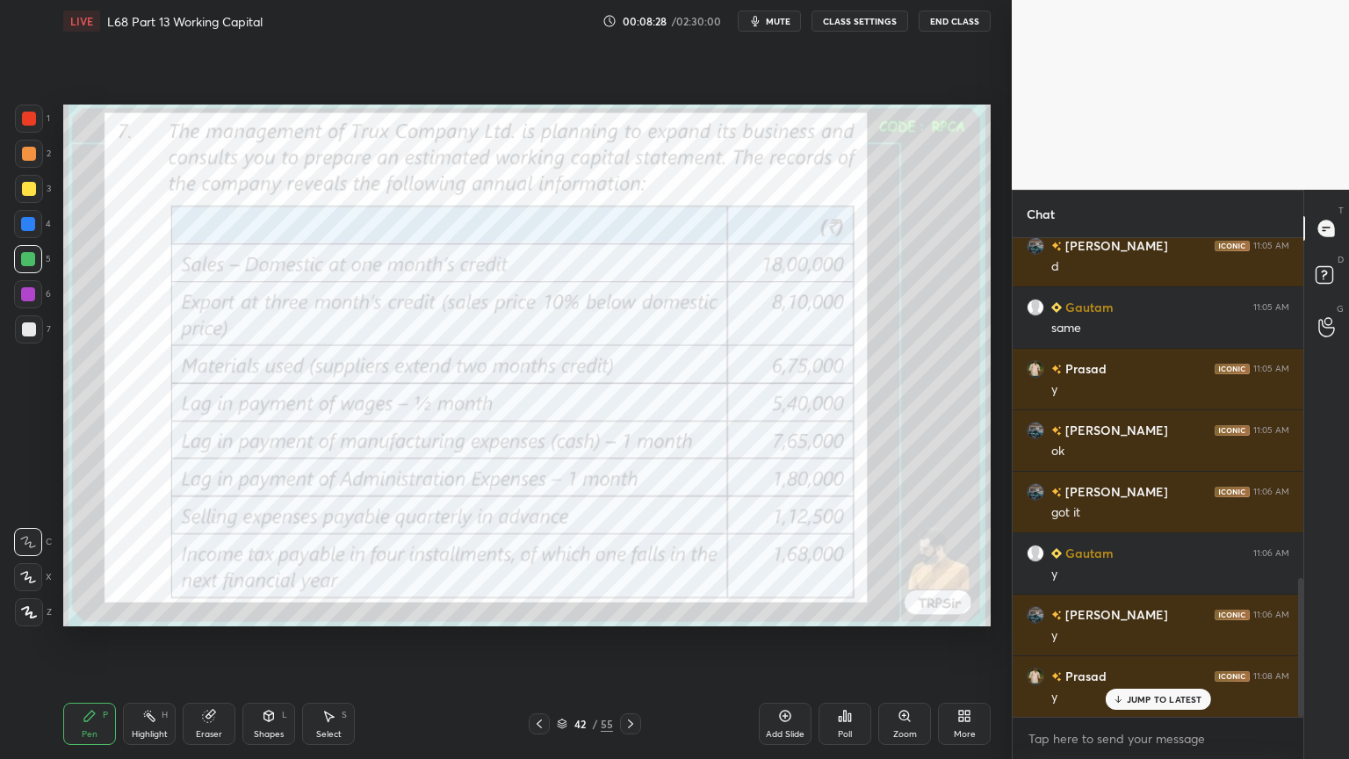
click at [622, 610] on div at bounding box center [630, 723] width 21 height 21
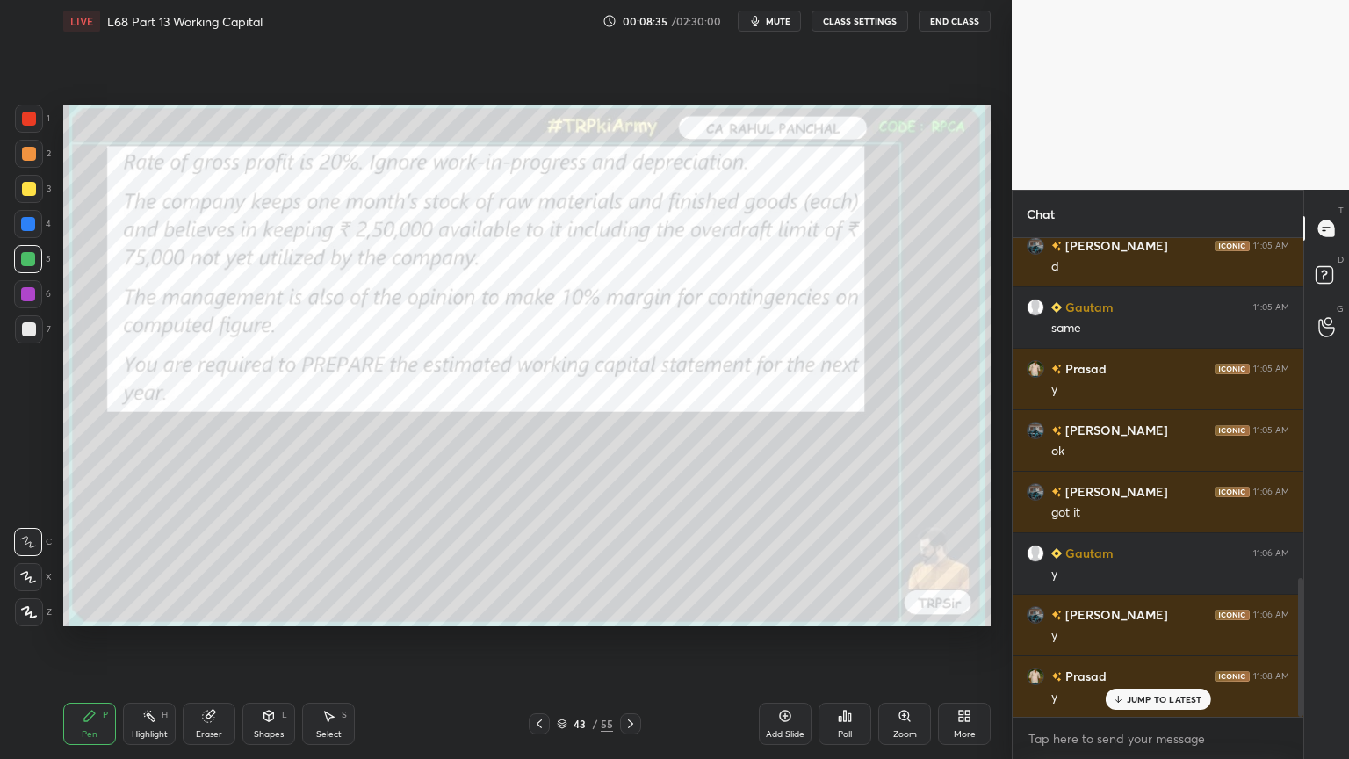
click at [626, 610] on icon at bounding box center [631, 724] width 14 height 14
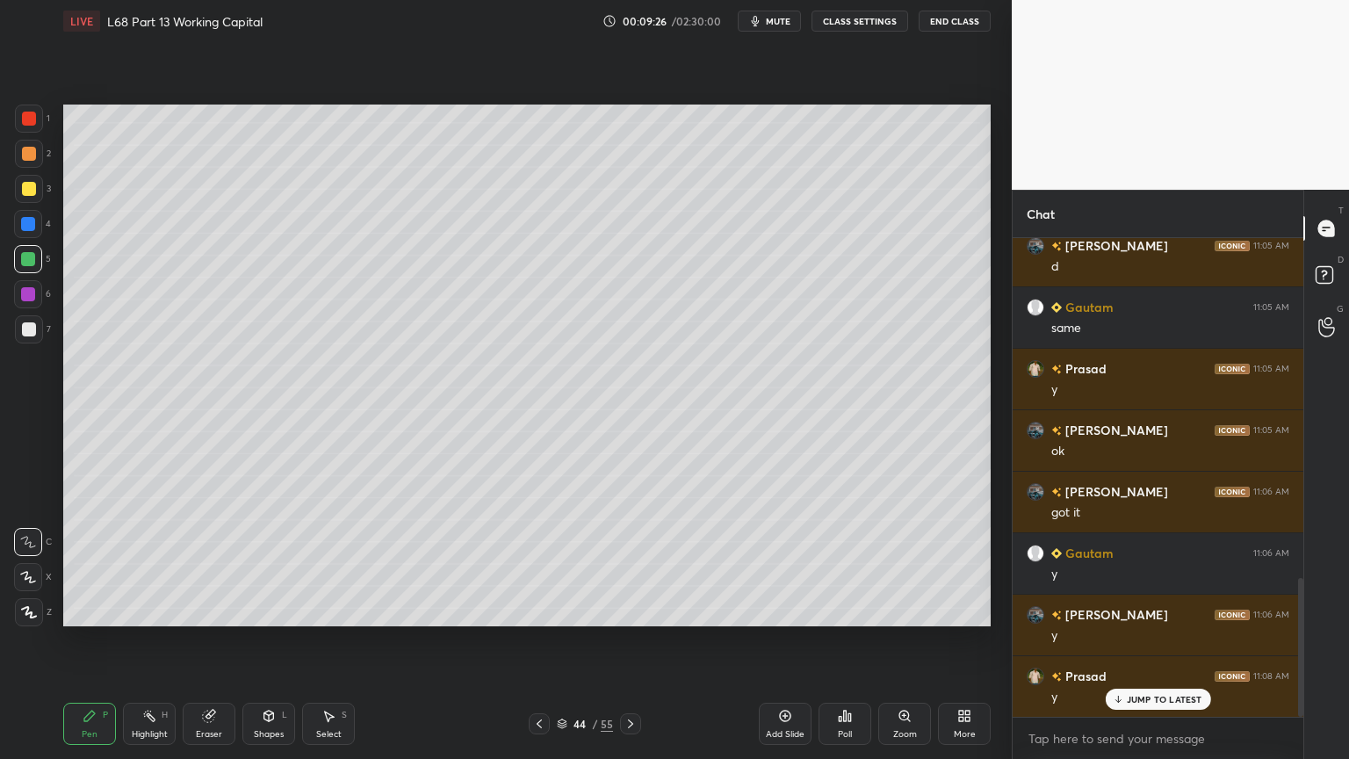
click at [537, 610] on icon at bounding box center [539, 724] width 14 height 14
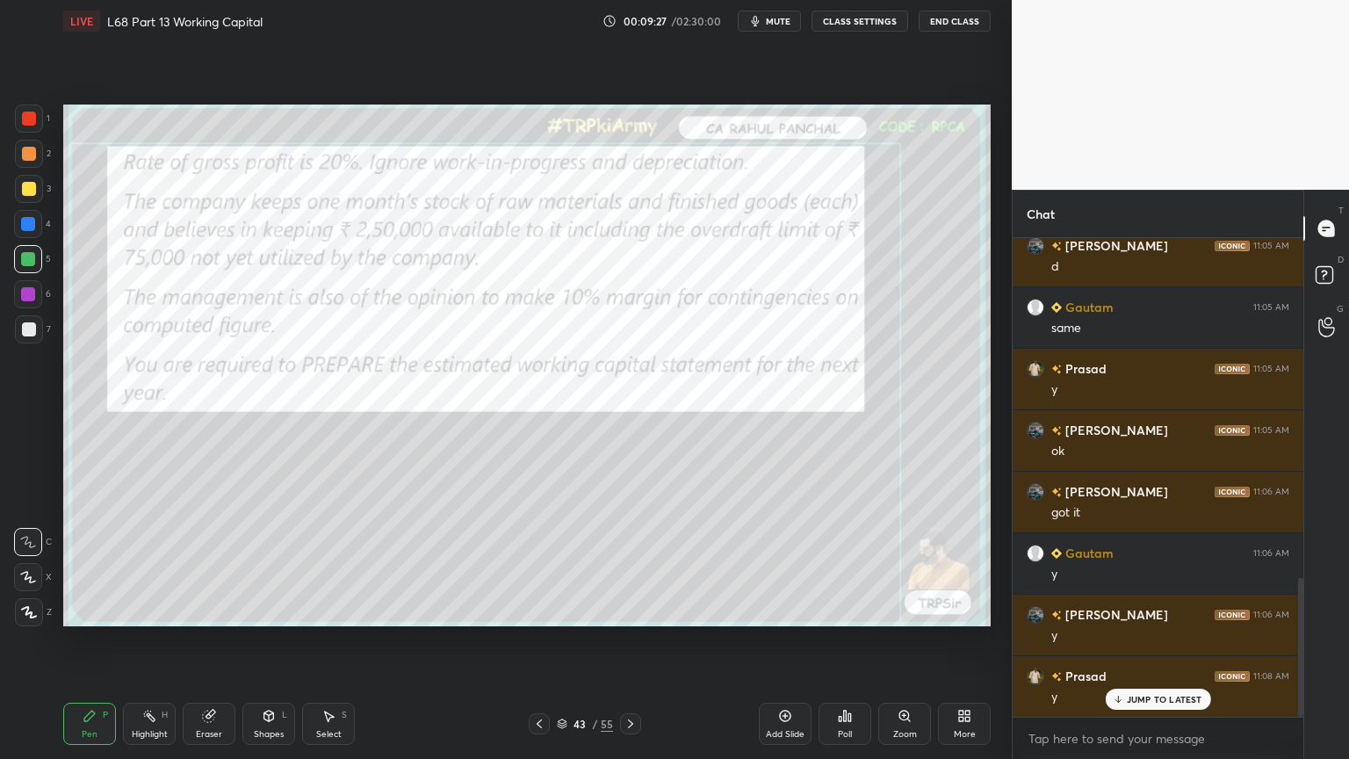
click at [530, 610] on div at bounding box center [539, 723] width 21 height 21
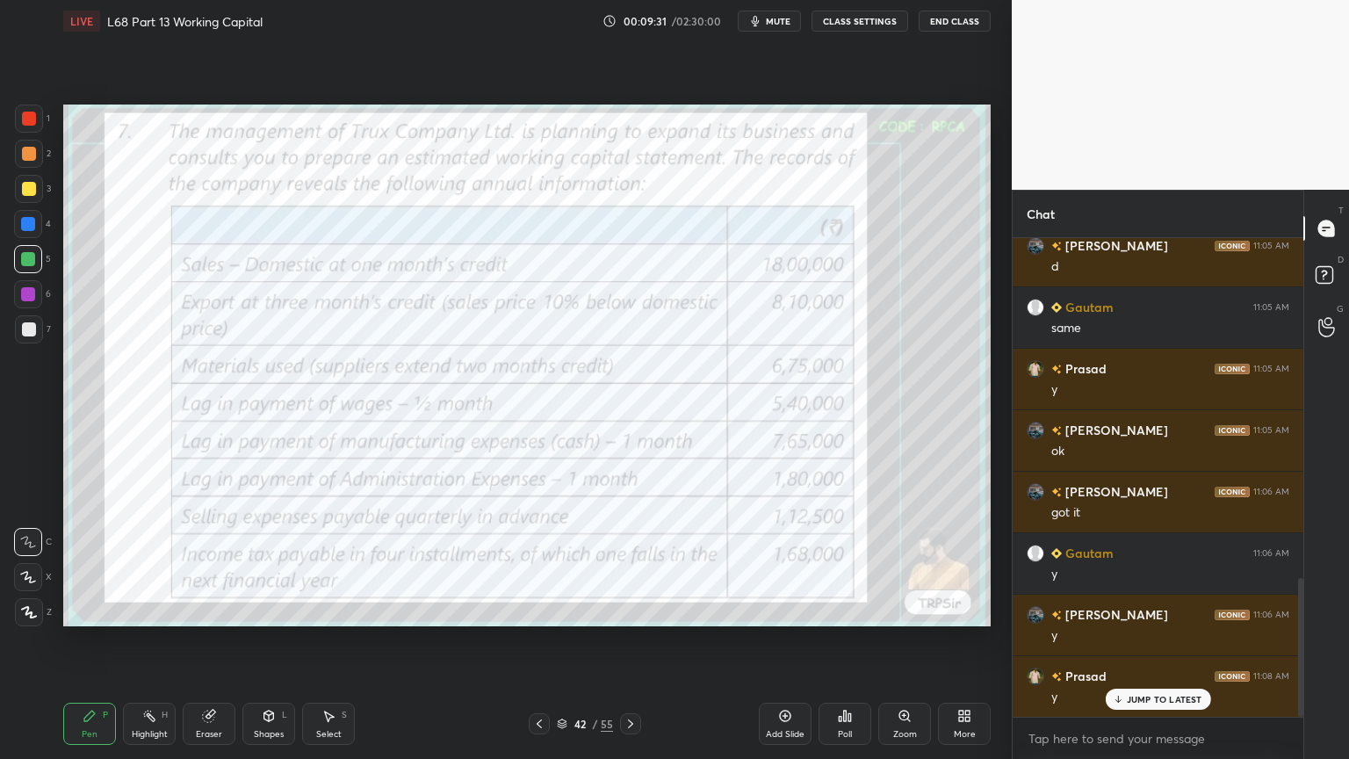
click at [631, 610] on div at bounding box center [630, 723] width 21 height 21
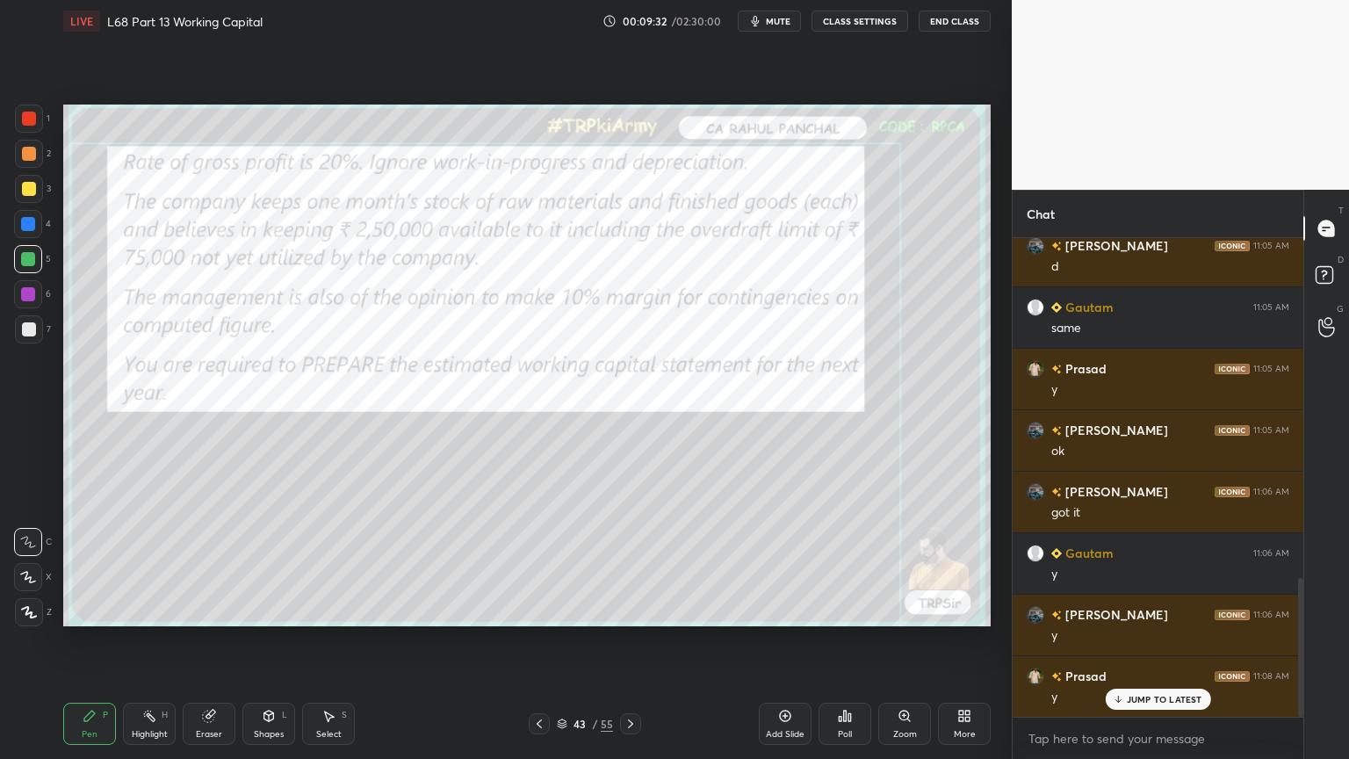
click at [635, 610] on icon at bounding box center [631, 724] width 14 height 14
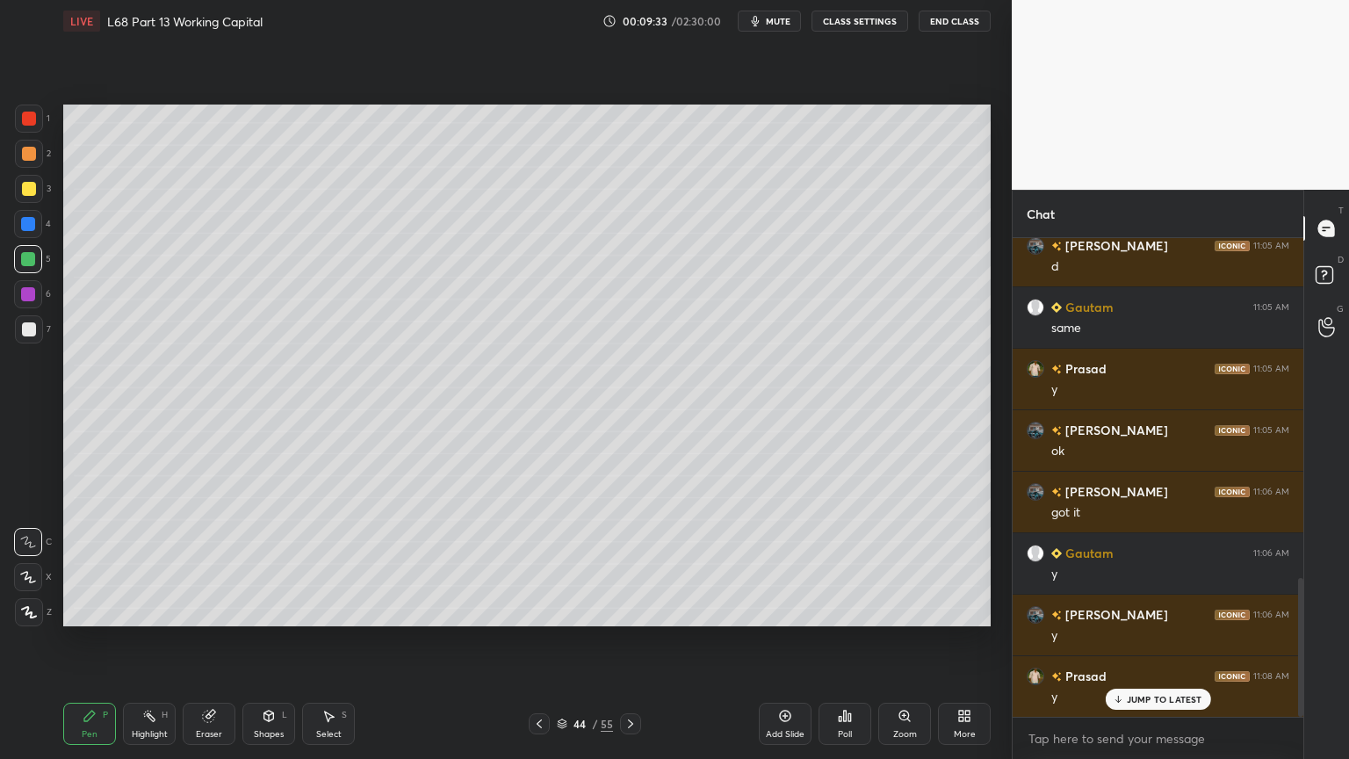
click at [36, 232] on div at bounding box center [28, 224] width 28 height 28
click at [260, 610] on div "Shapes L" at bounding box center [268, 724] width 53 height 42
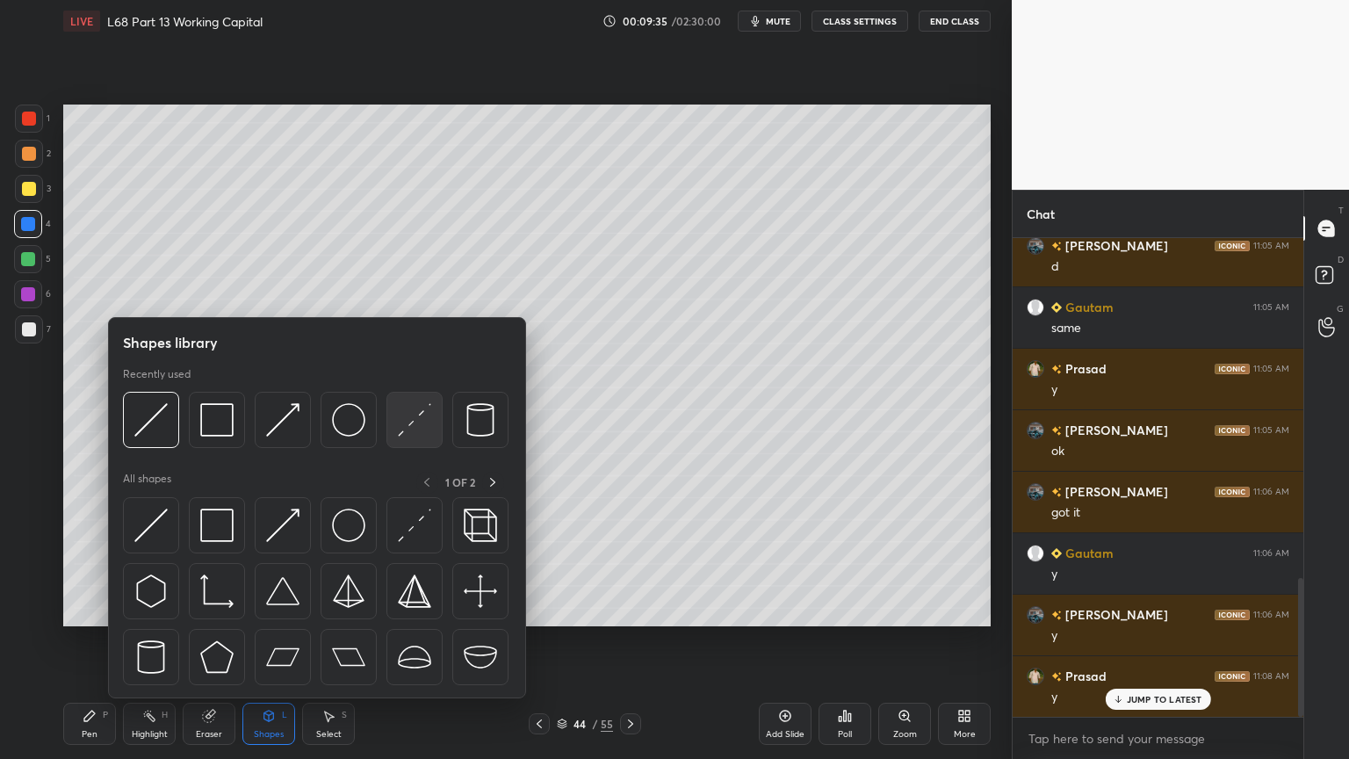
click at [413, 416] on img at bounding box center [414, 419] width 33 height 33
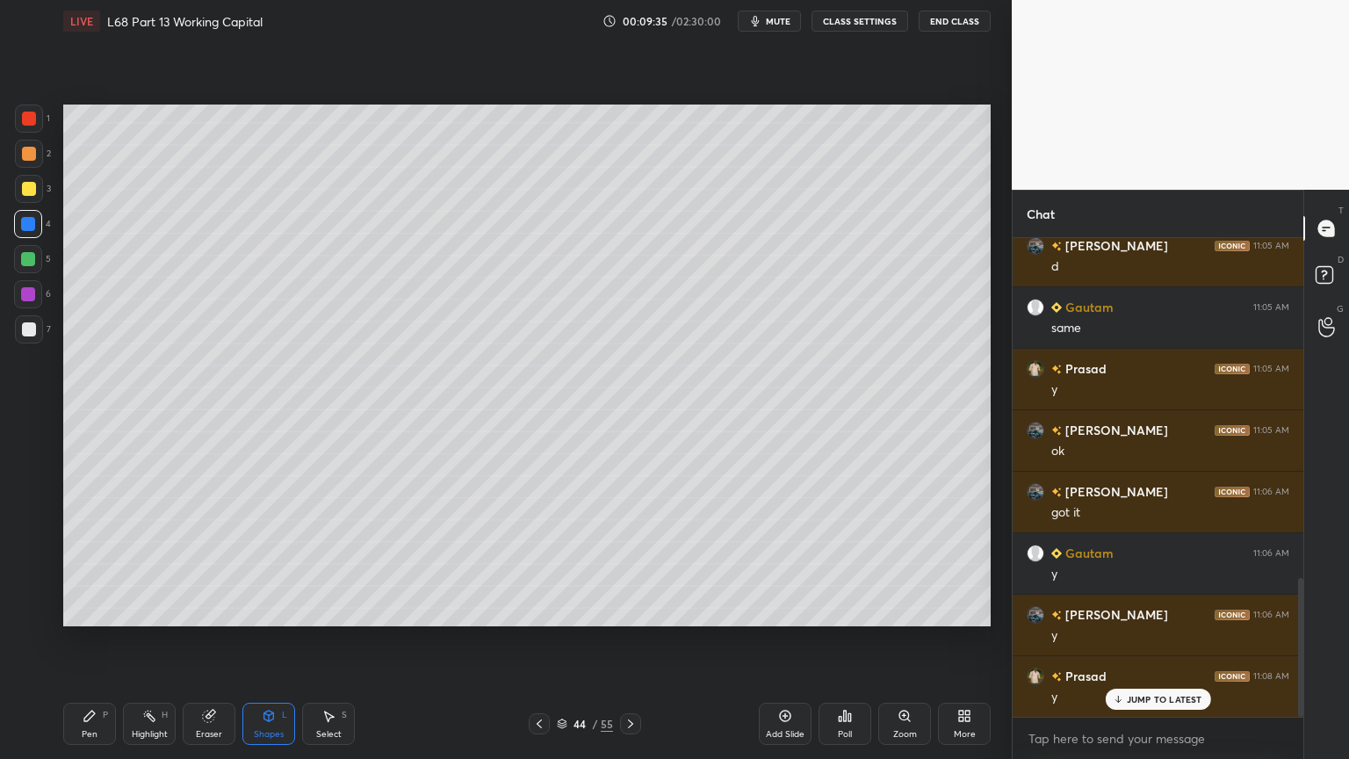
click at [33, 158] on div at bounding box center [29, 154] width 14 height 14
click at [29, 120] on div at bounding box center [29, 119] width 14 height 14
click at [31, 328] on div at bounding box center [29, 329] width 14 height 14
click at [95, 610] on icon at bounding box center [90, 716] width 14 height 14
click at [33, 263] on div at bounding box center [28, 259] width 14 height 14
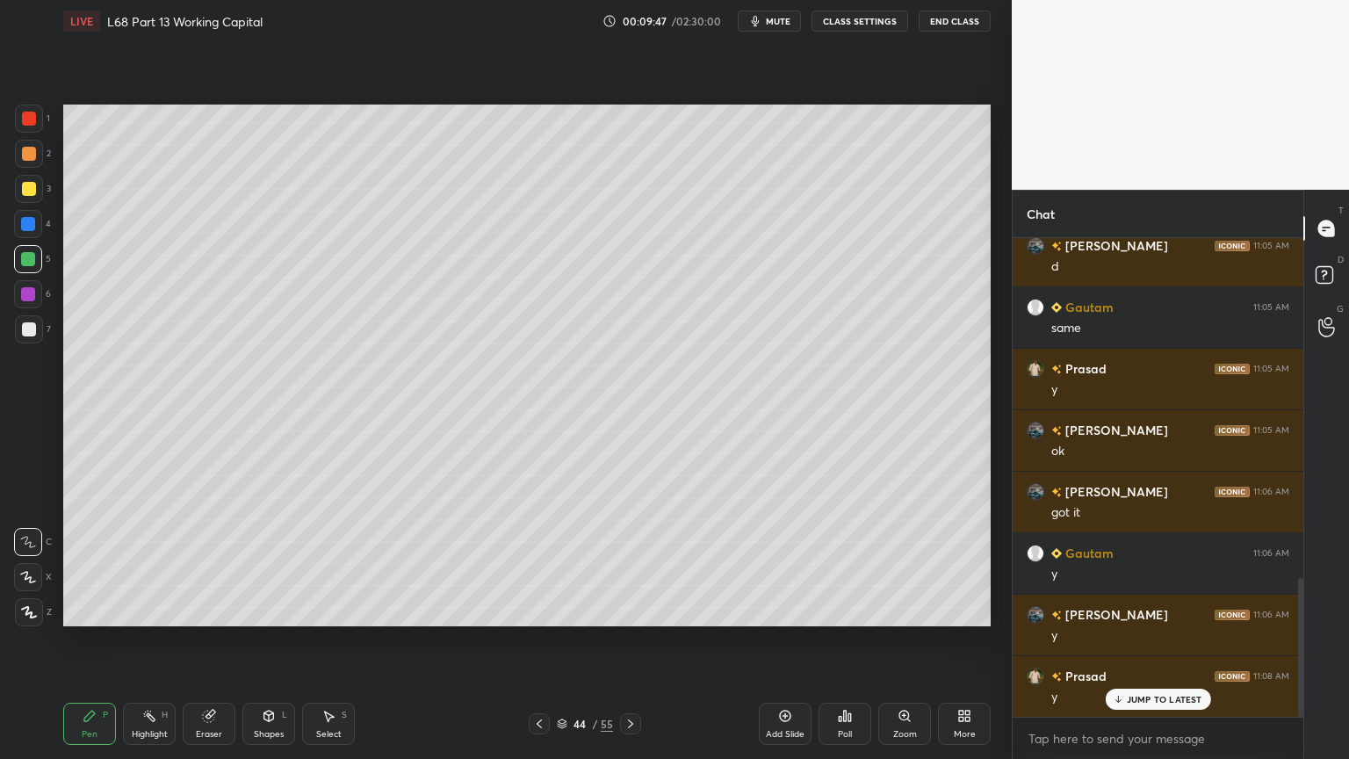
scroll to position [1236, 0]
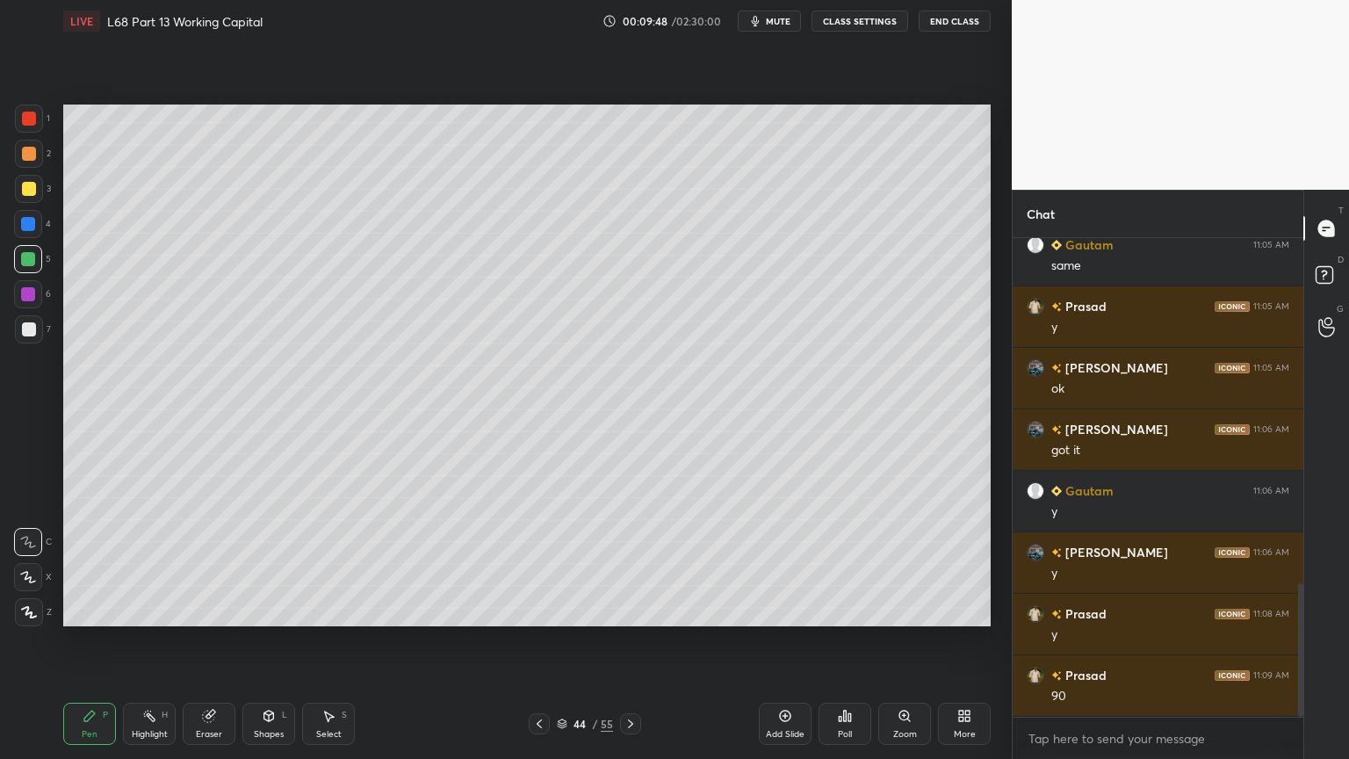
click at [38, 334] on div at bounding box center [29, 329] width 28 height 28
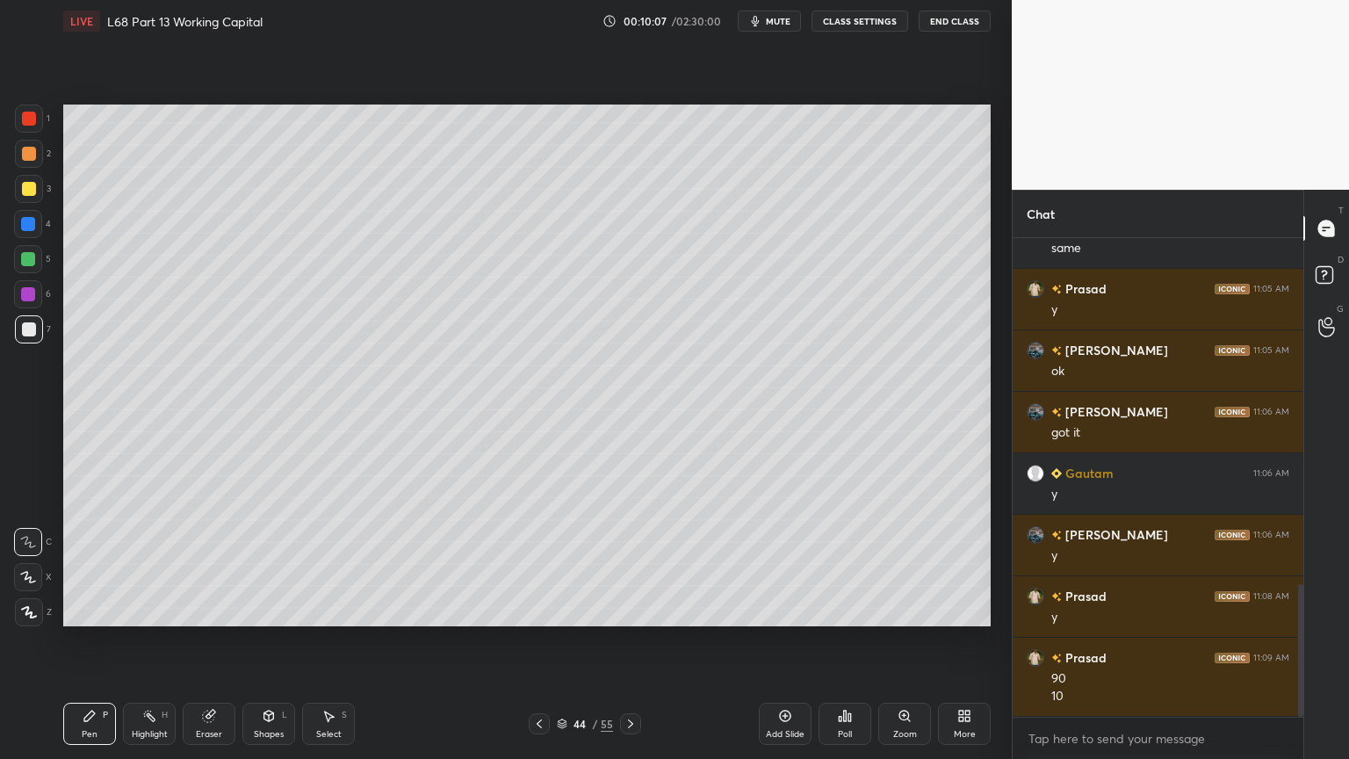
click at [32, 260] on div at bounding box center [28, 259] width 14 height 14
click at [19, 339] on div at bounding box center [29, 329] width 28 height 28
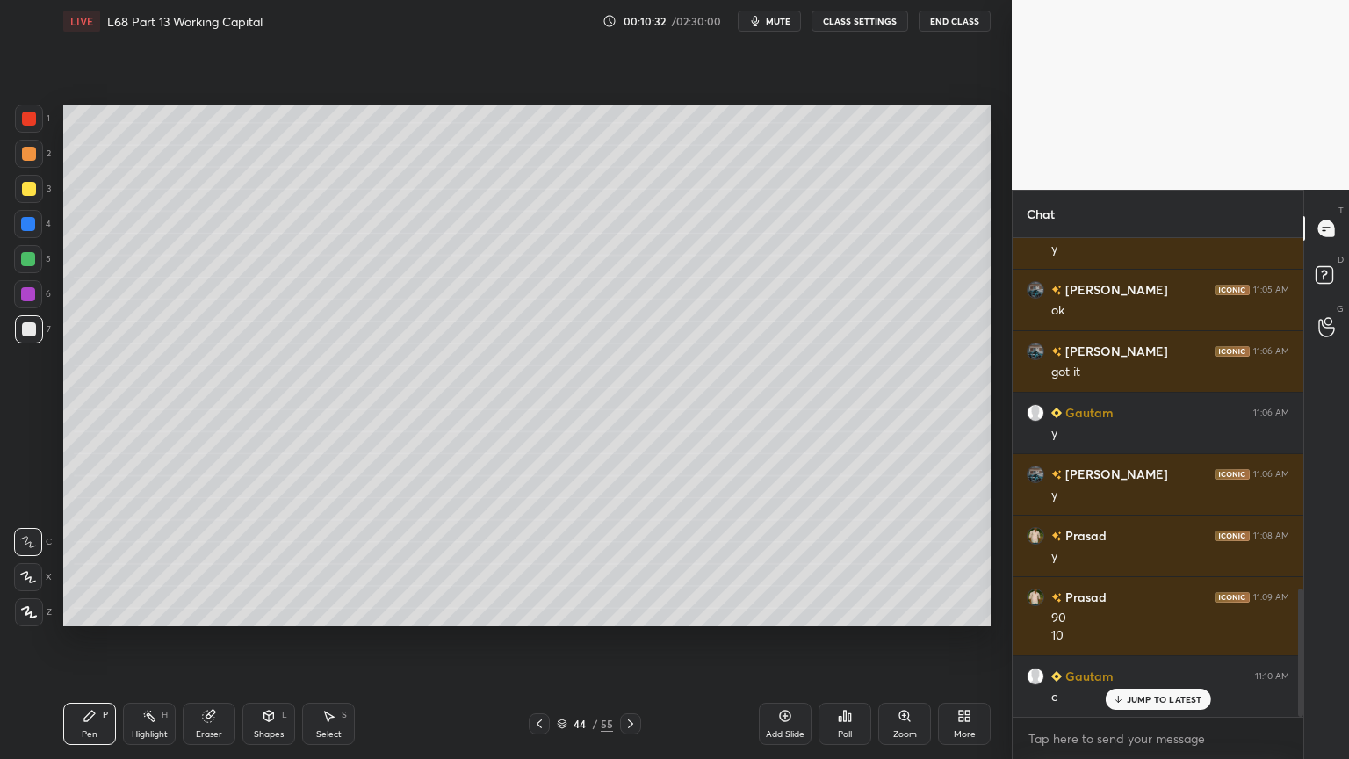
scroll to position [1376, 0]
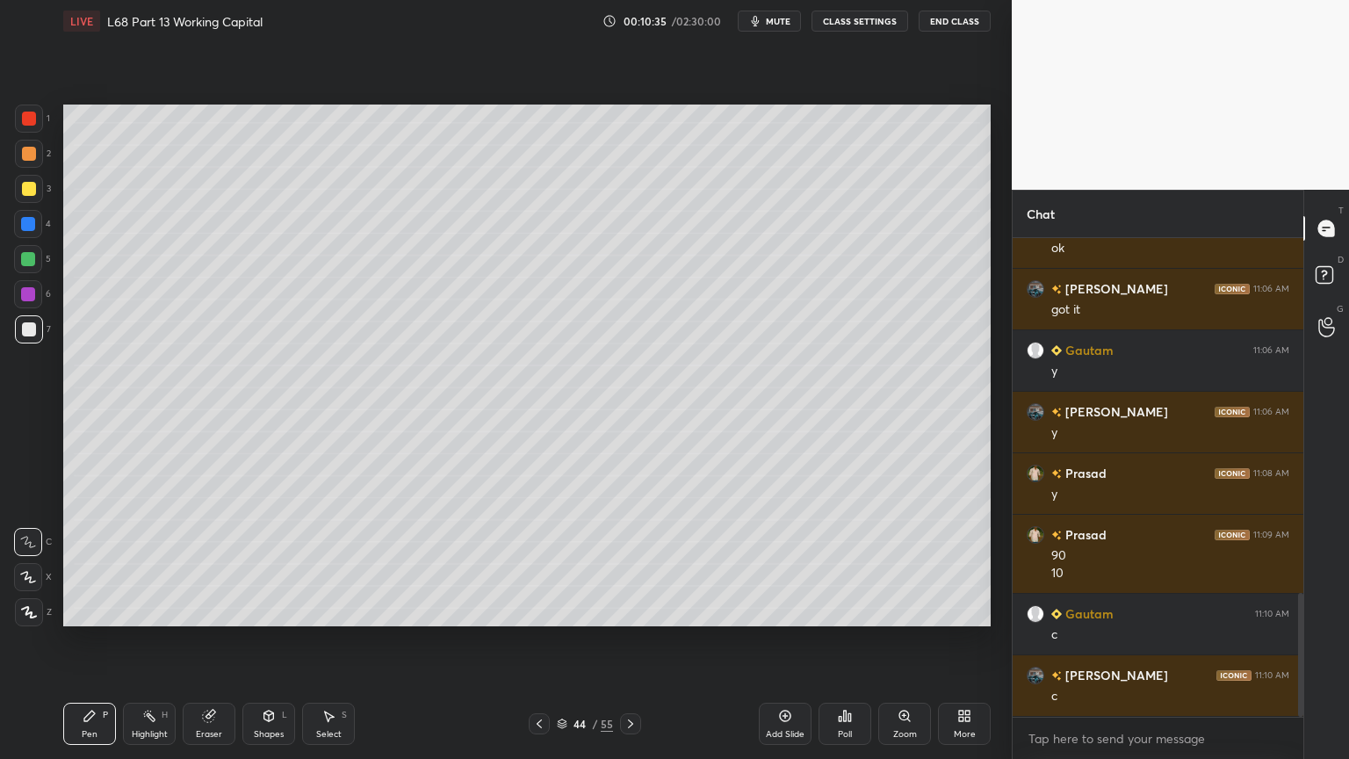
click at [537, 610] on icon at bounding box center [539, 724] width 14 height 14
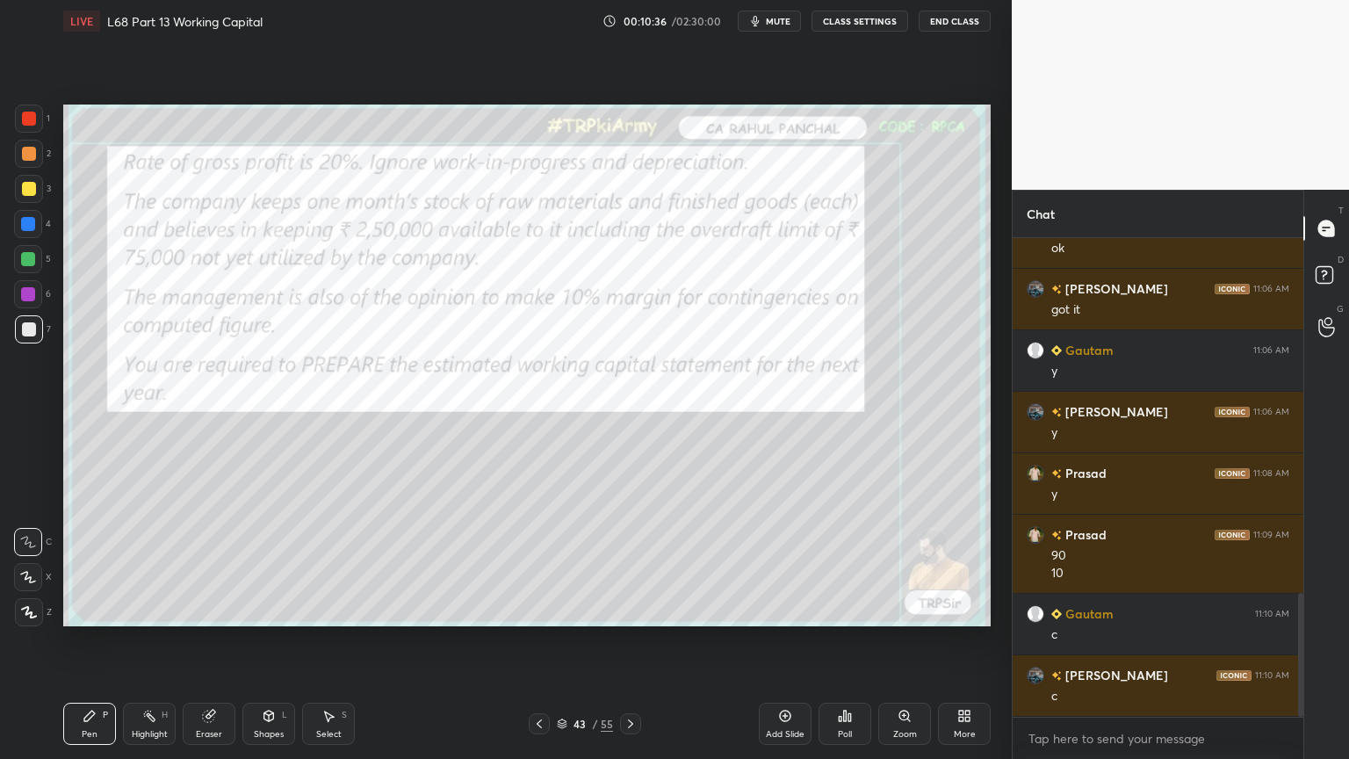
click at [530, 610] on div at bounding box center [539, 723] width 21 height 21
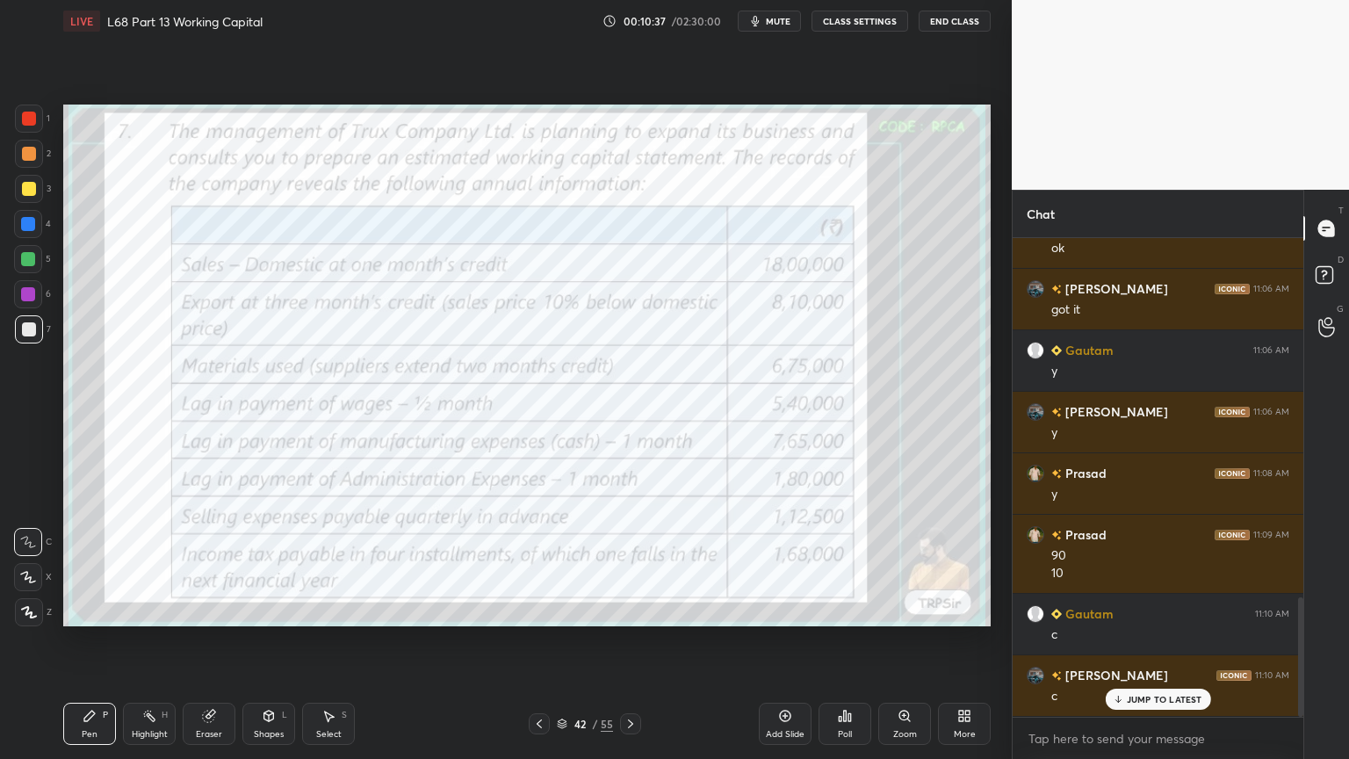
scroll to position [1437, 0]
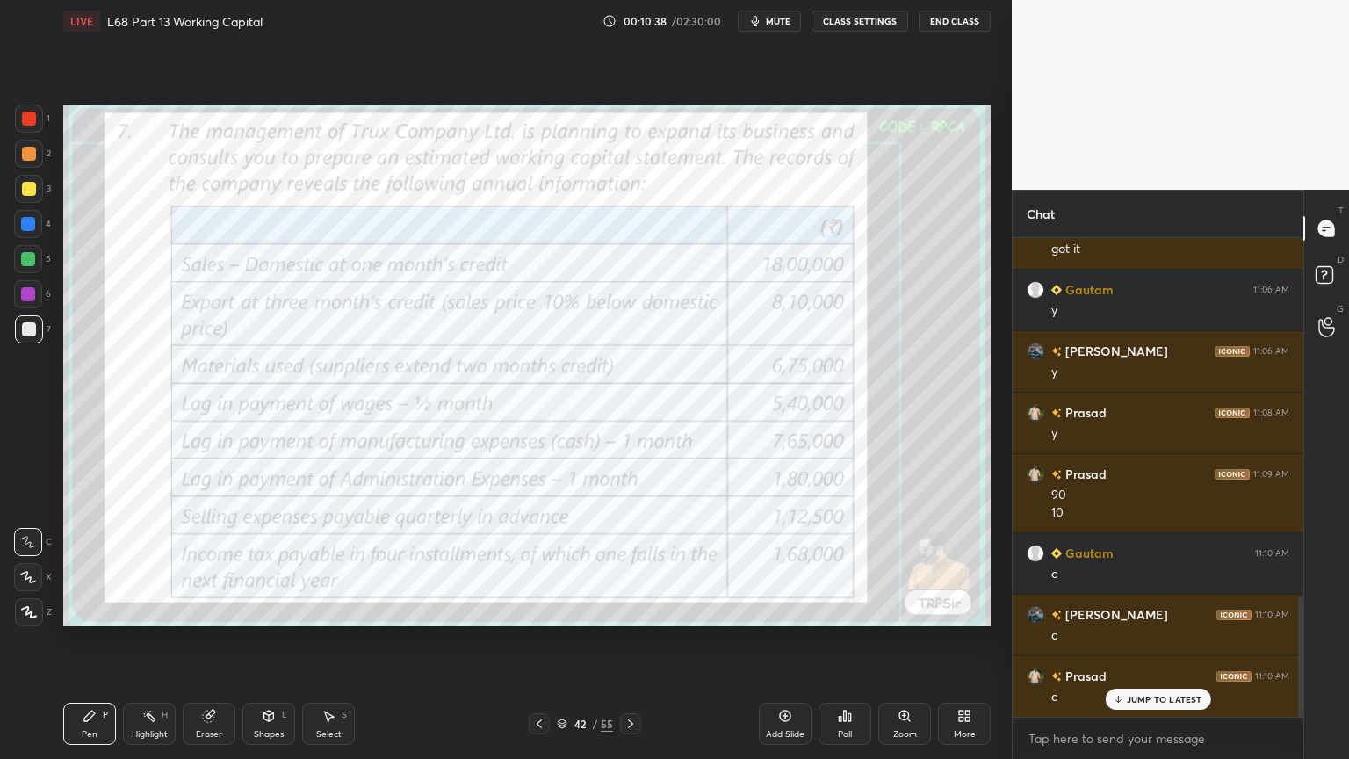
click at [631, 610] on icon at bounding box center [631, 724] width 14 height 14
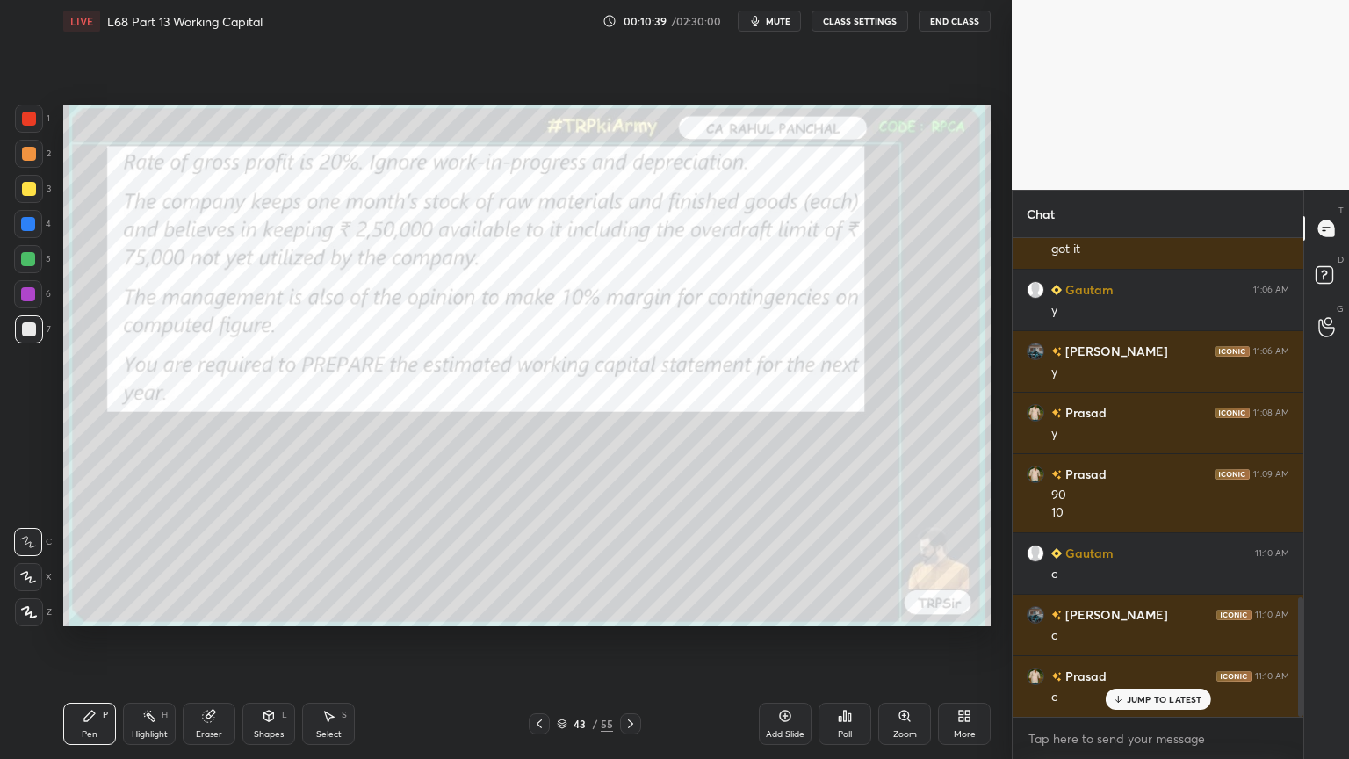
click at [634, 610] on icon at bounding box center [631, 724] width 14 height 14
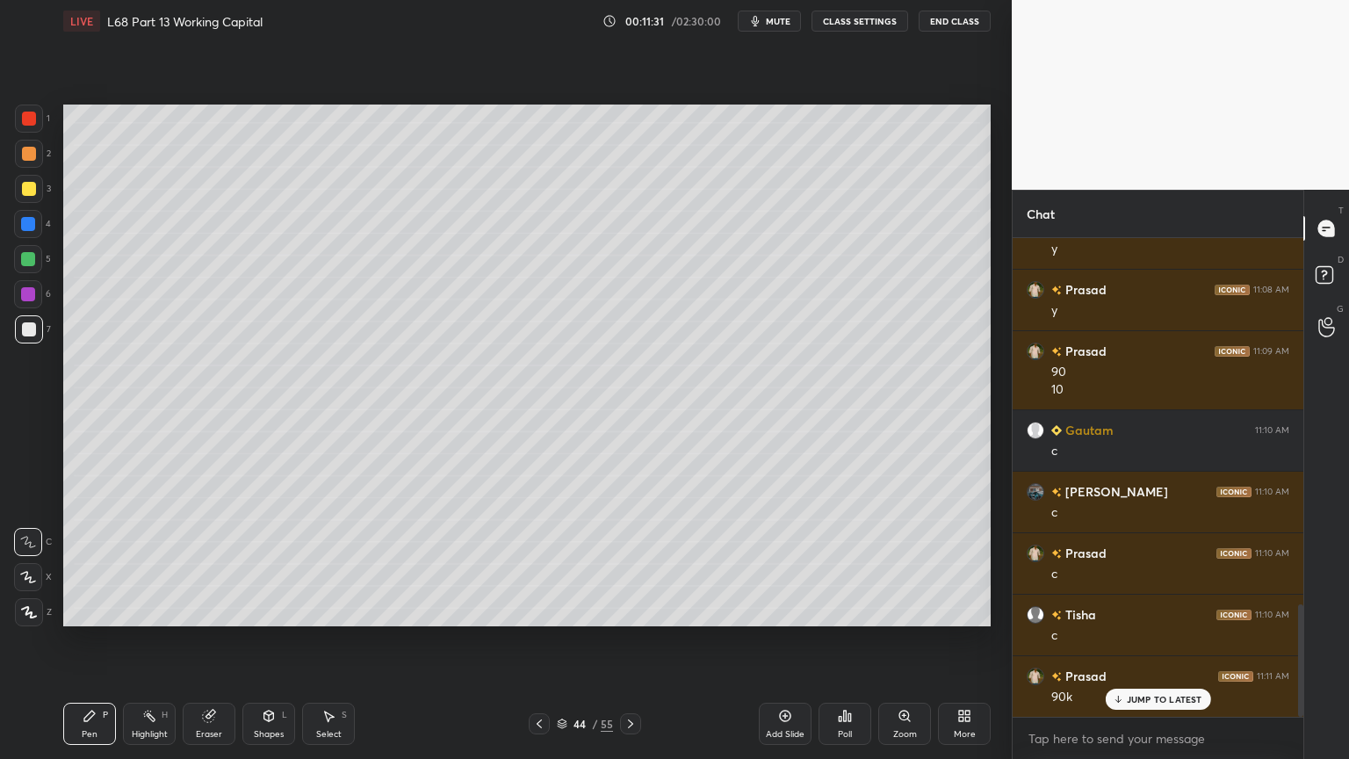
scroll to position [1622, 0]
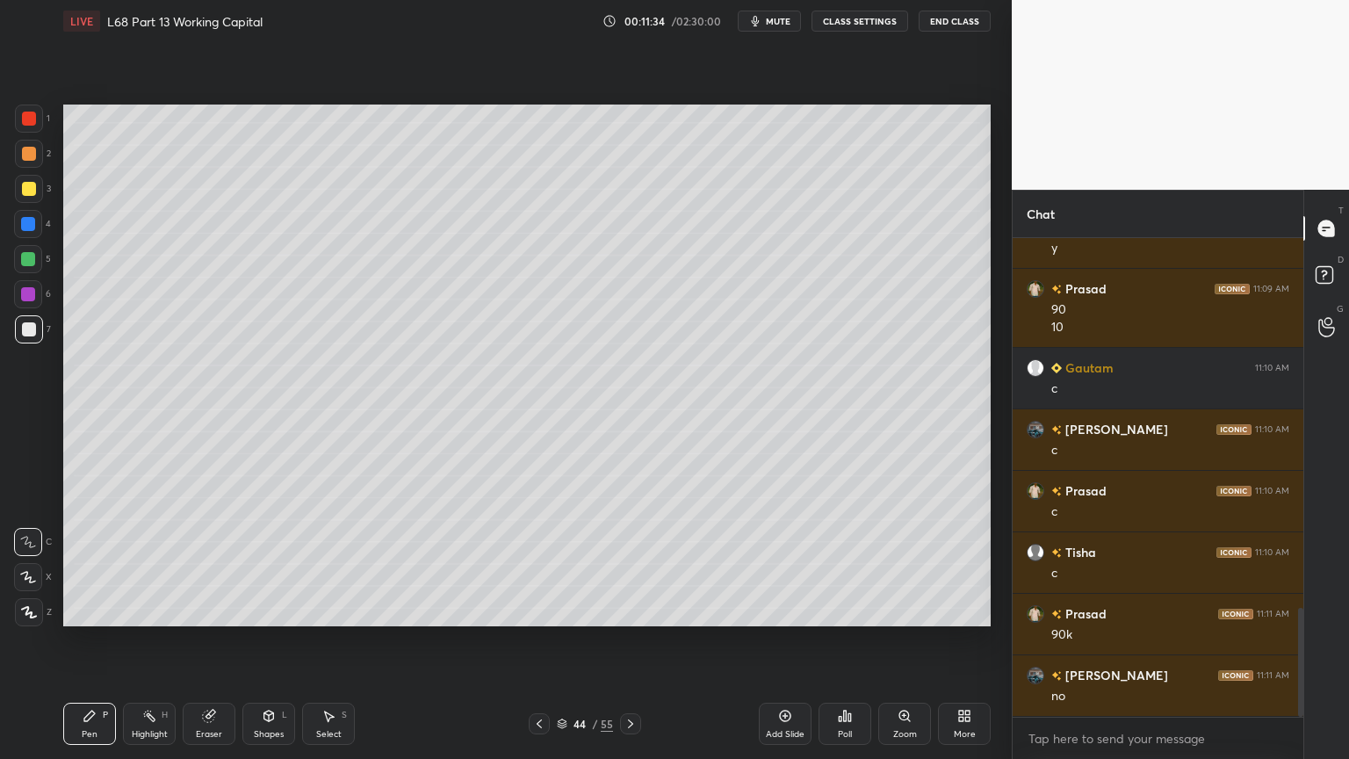
click at [206, 610] on div "Eraser" at bounding box center [209, 724] width 53 height 42
click at [30, 587] on div at bounding box center [28, 577] width 28 height 28
click at [35, 549] on div at bounding box center [28, 542] width 28 height 28
click at [96, 610] on icon at bounding box center [90, 716] width 14 height 14
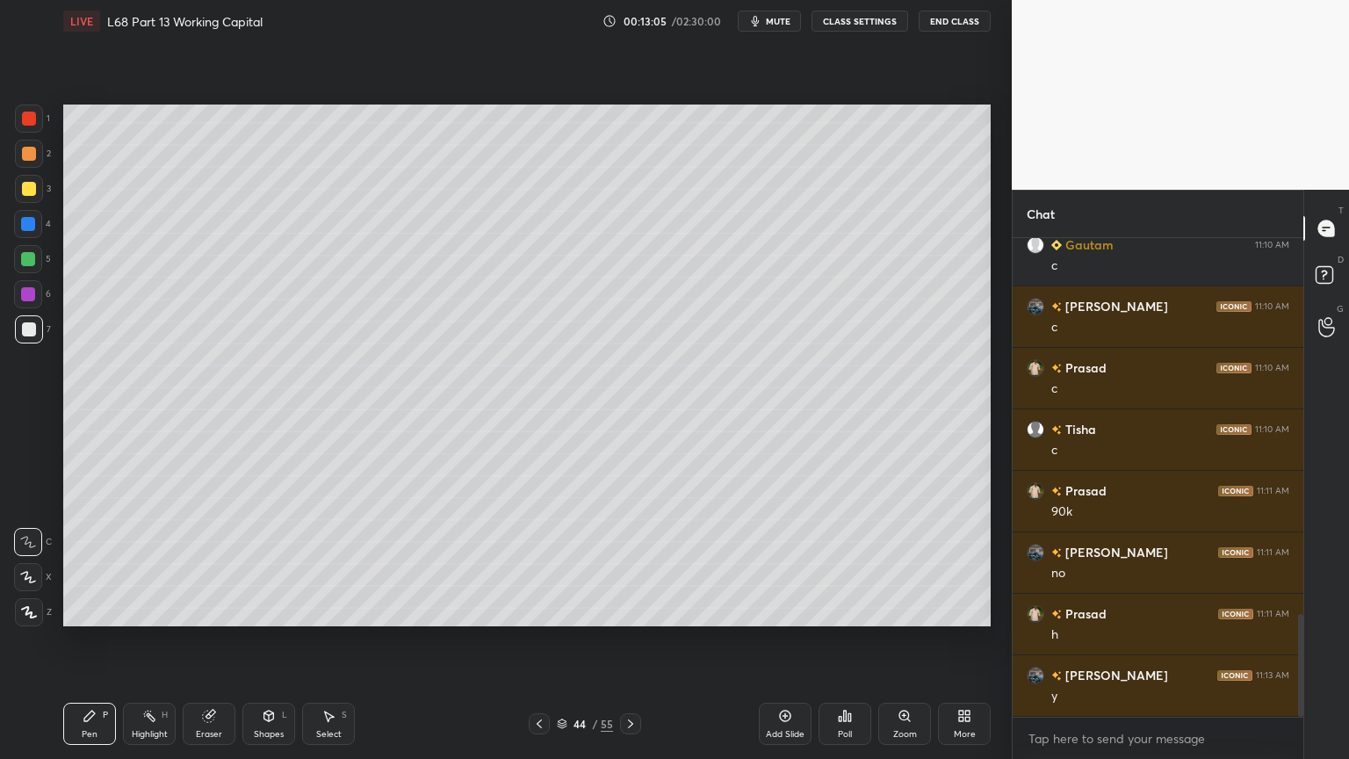
scroll to position [1806, 0]
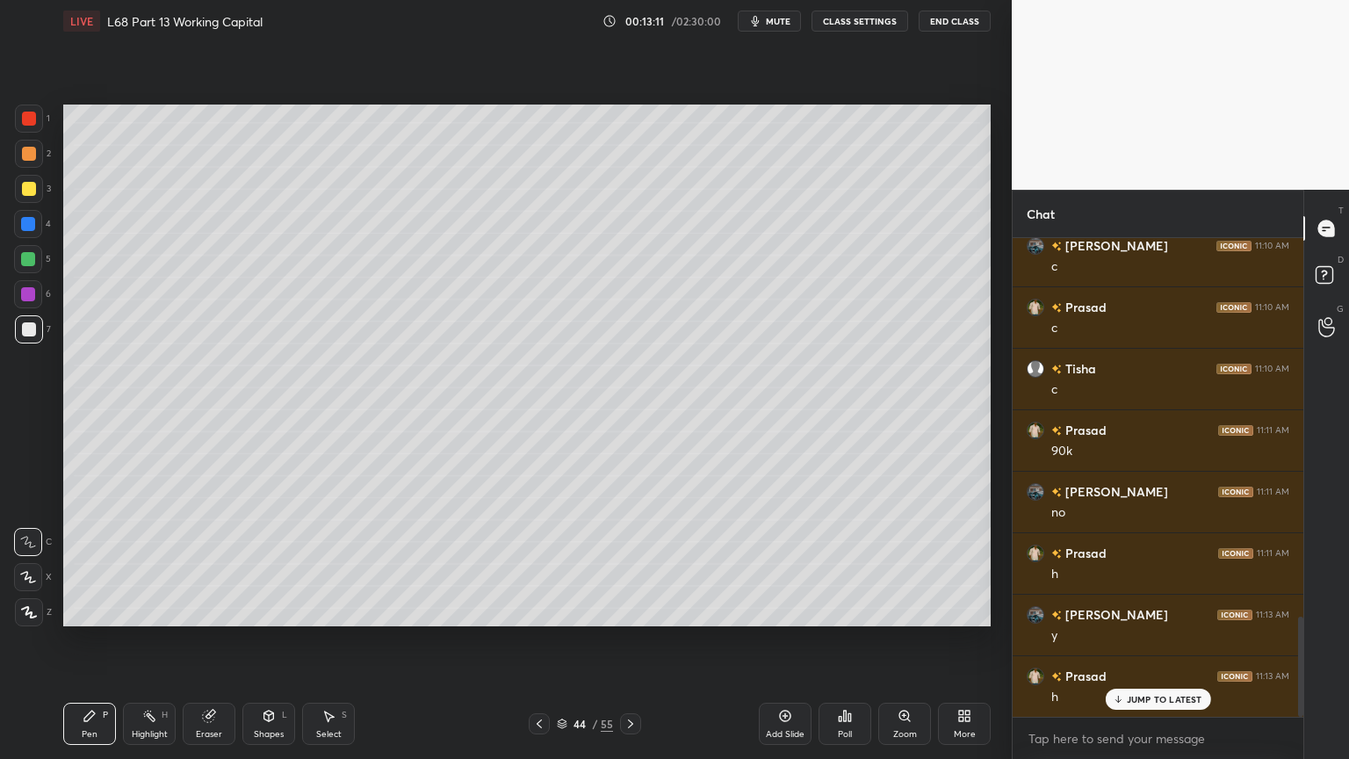
click at [320, 610] on div "Select" at bounding box center [328, 734] width 25 height 9
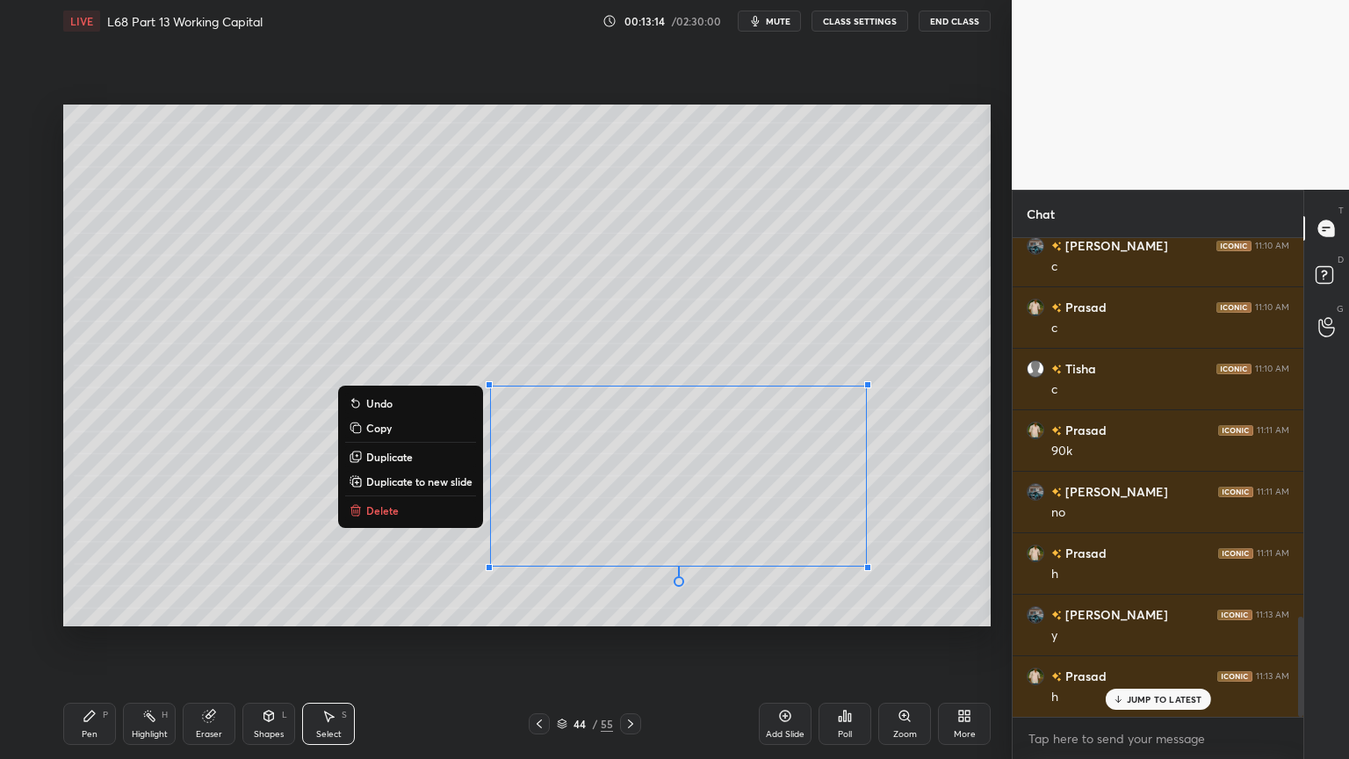
click at [357, 509] on icon at bounding box center [356, 510] width 14 height 14
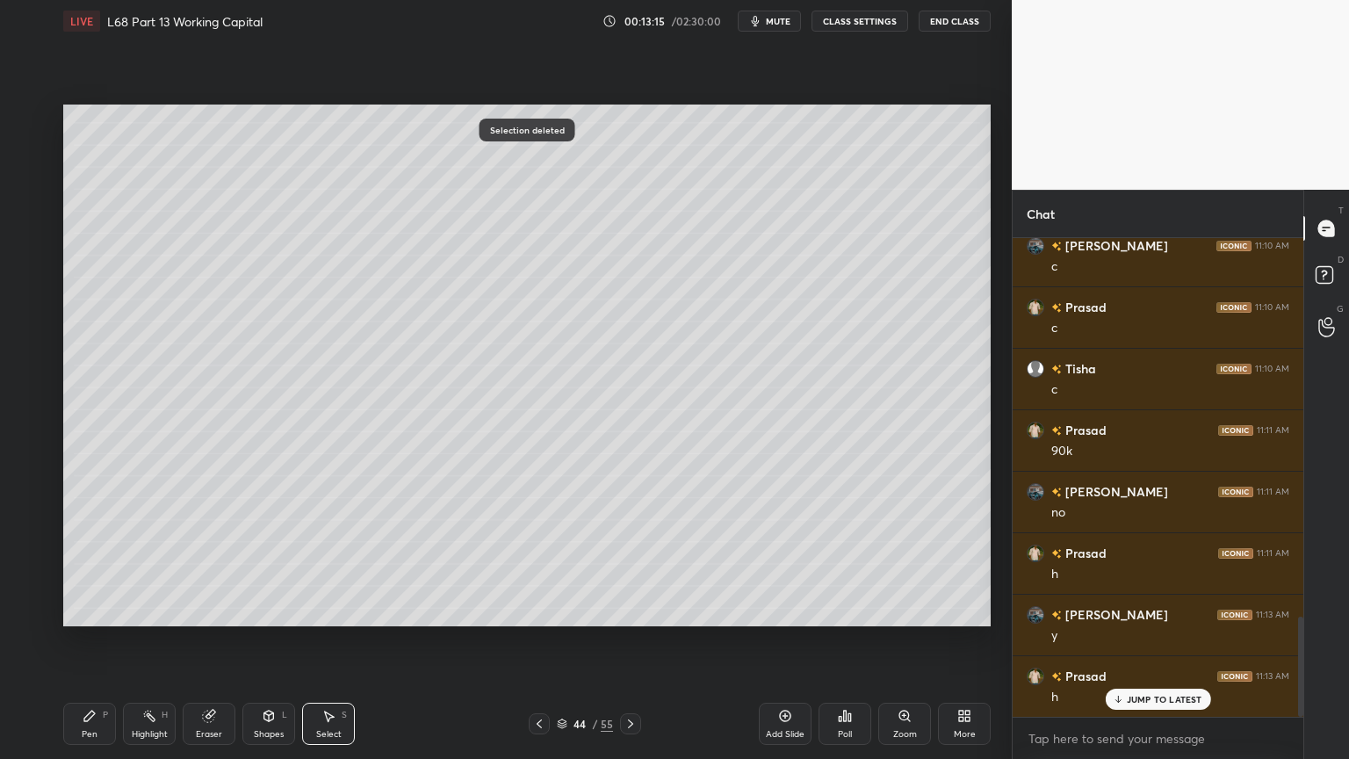
click at [88, 610] on icon at bounding box center [89, 716] width 11 height 11
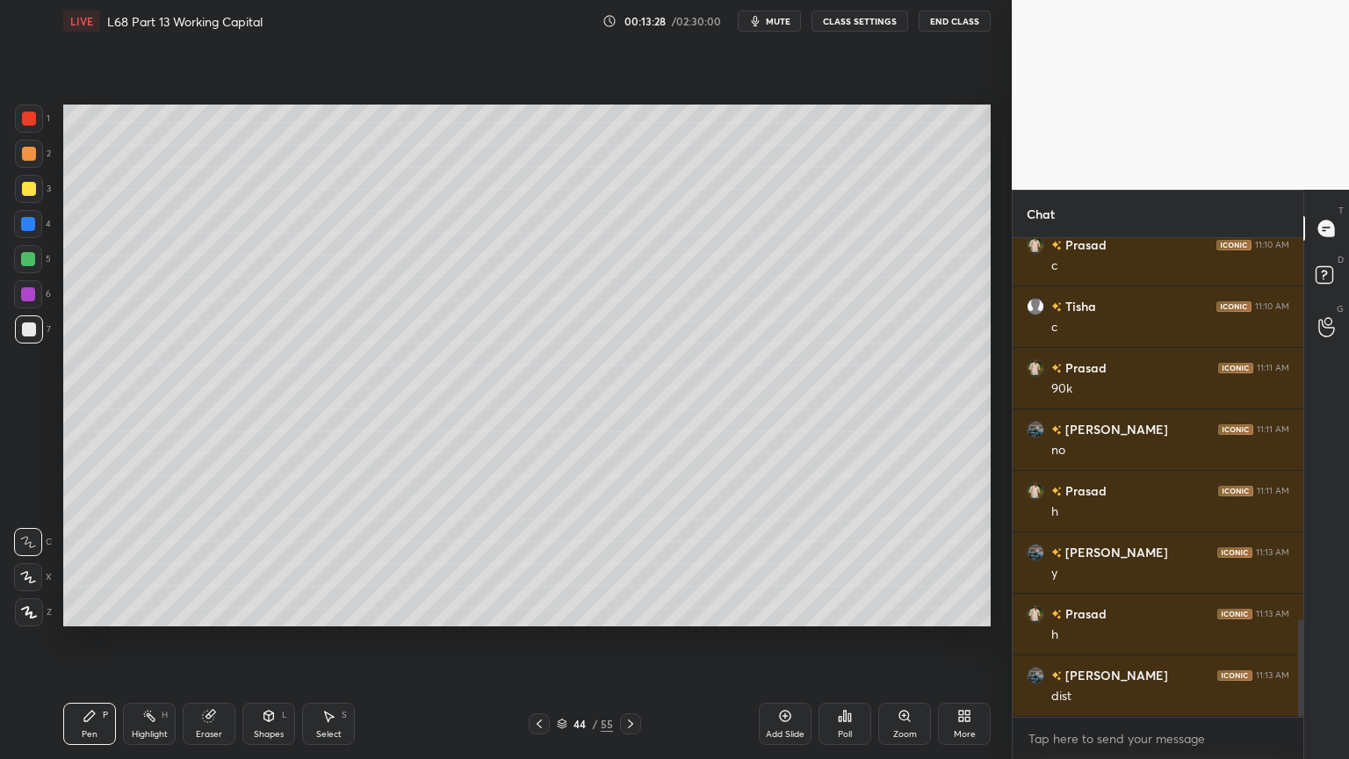
scroll to position [1886, 0]
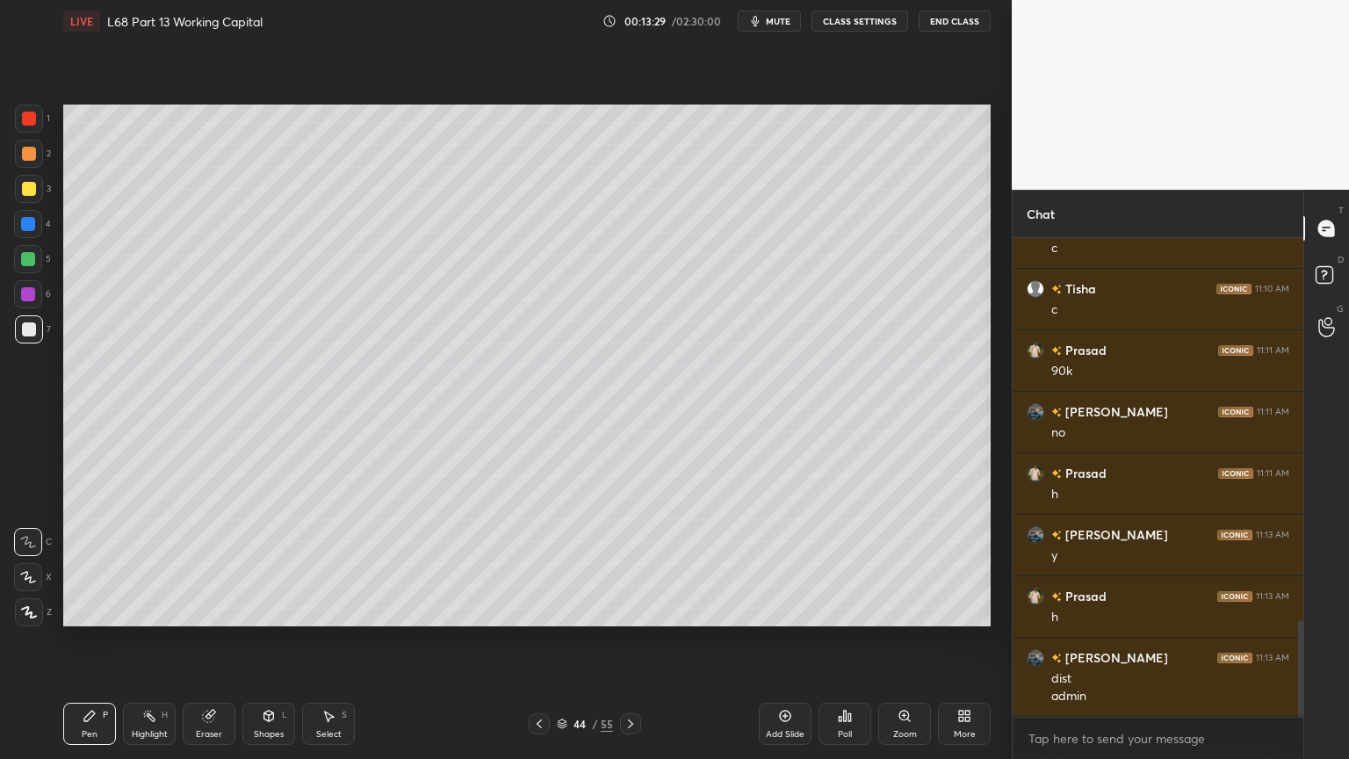
click at [320, 610] on div "Select" at bounding box center [328, 734] width 25 height 9
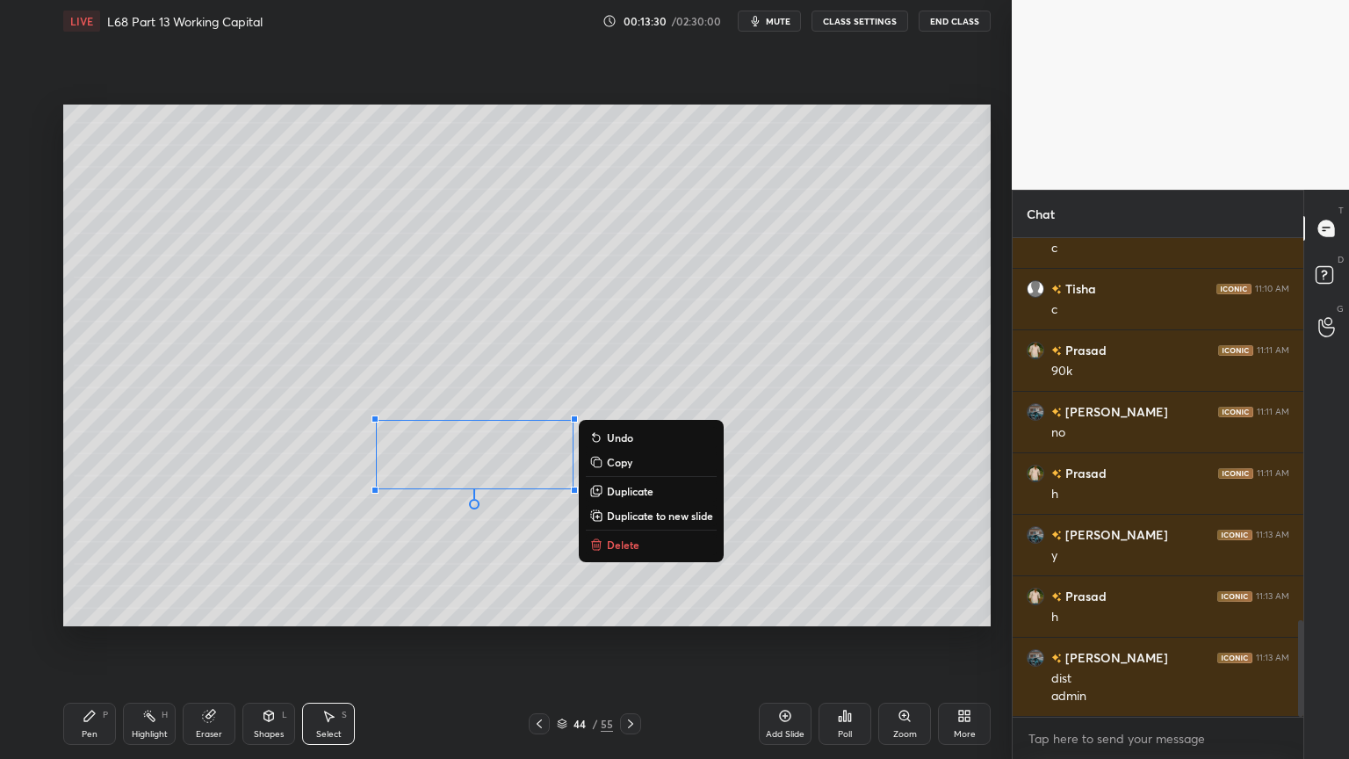
click at [633, 537] on p "Delete" at bounding box center [623, 544] width 32 height 14
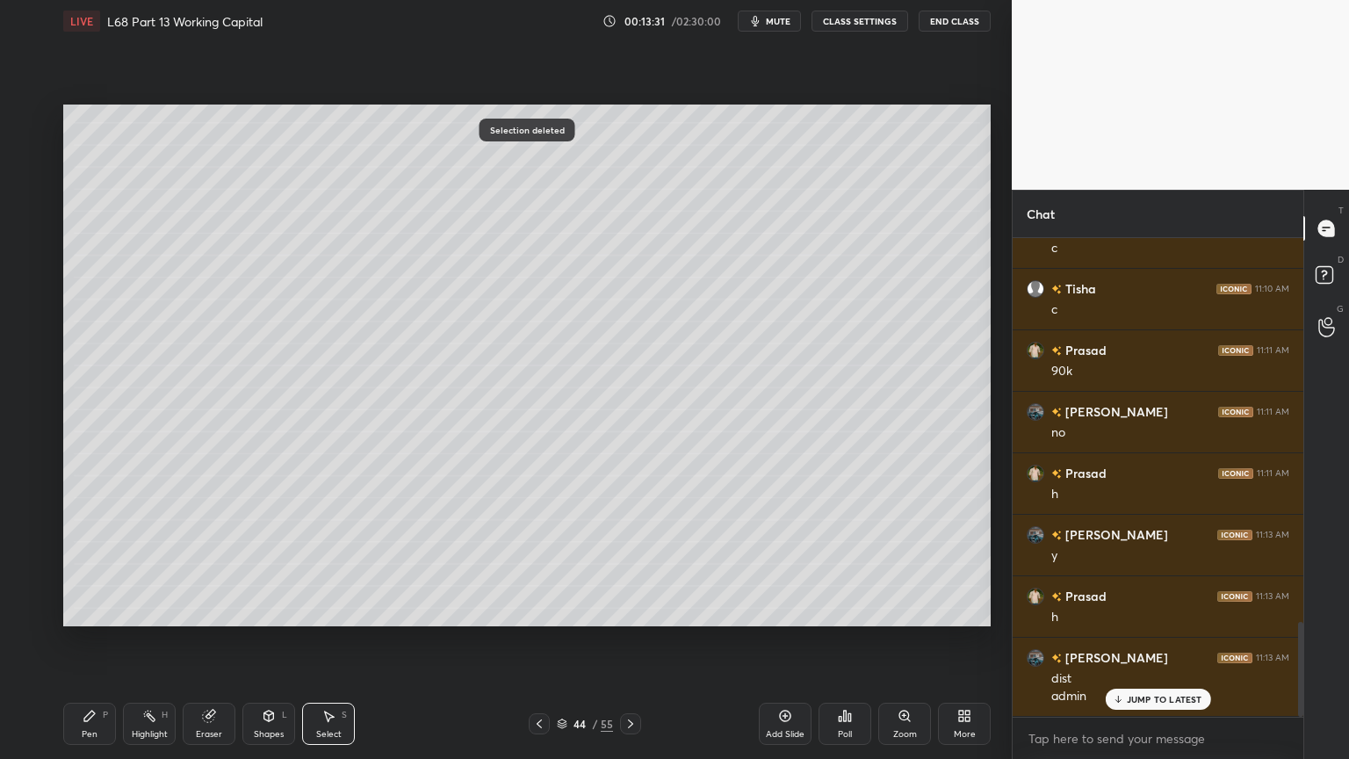
scroll to position [1946, 0]
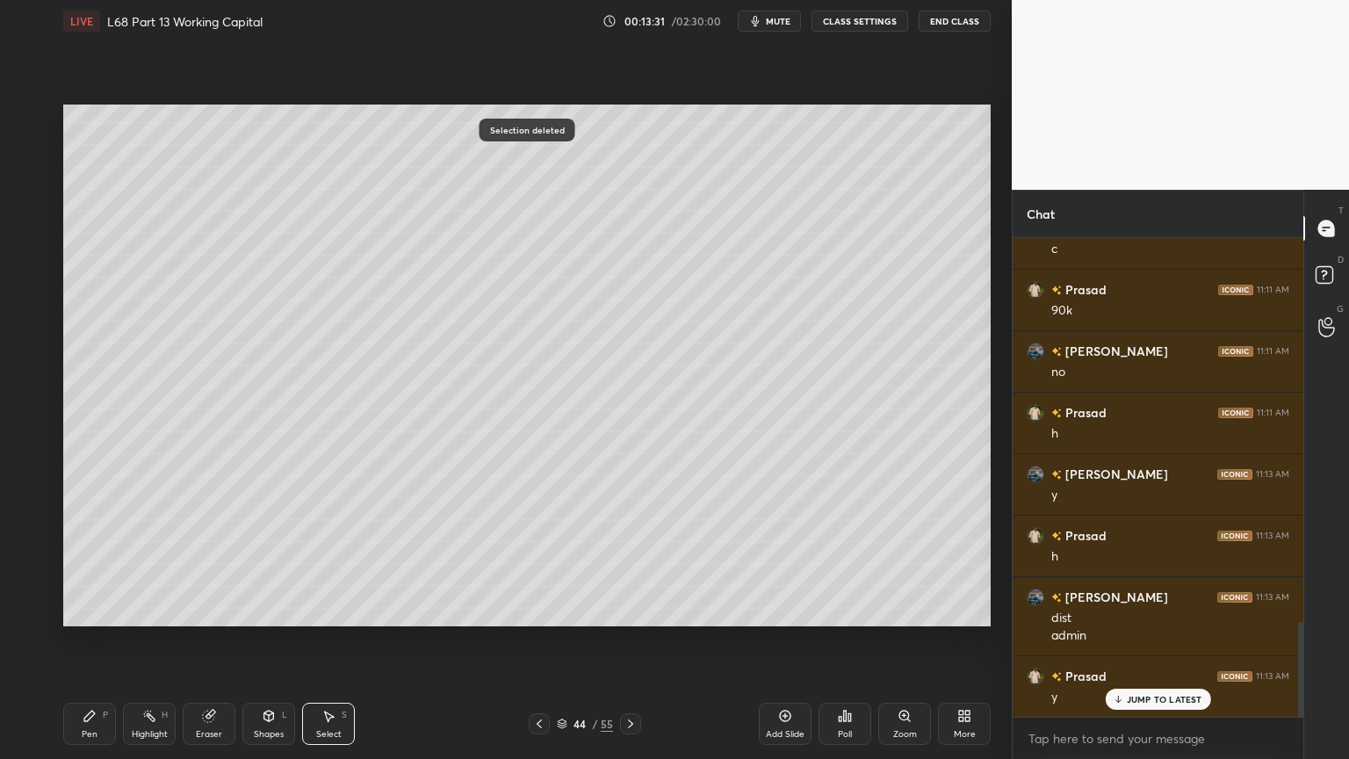
click at [97, 610] on div "Pen P" at bounding box center [89, 724] width 53 height 42
click at [537, 610] on div at bounding box center [539, 723] width 21 height 21
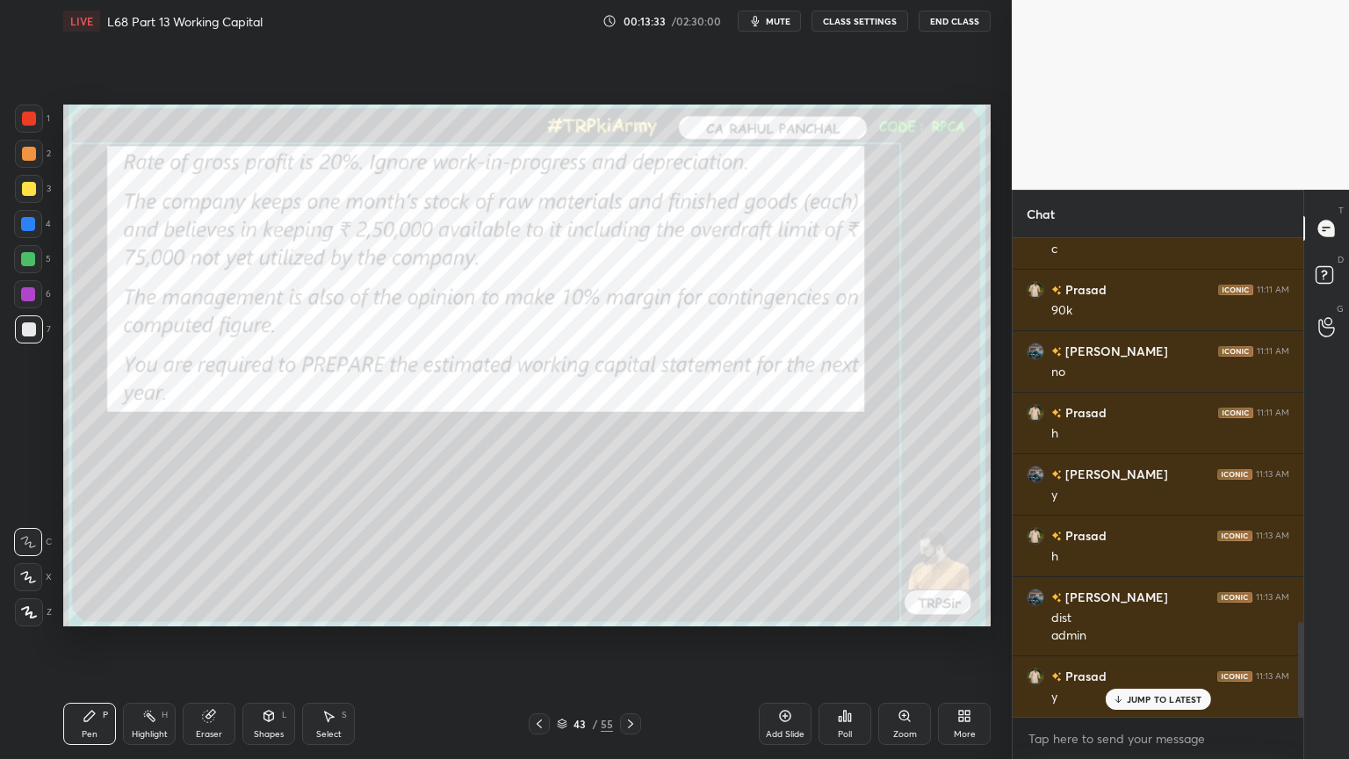
click at [532, 610] on icon at bounding box center [539, 724] width 14 height 14
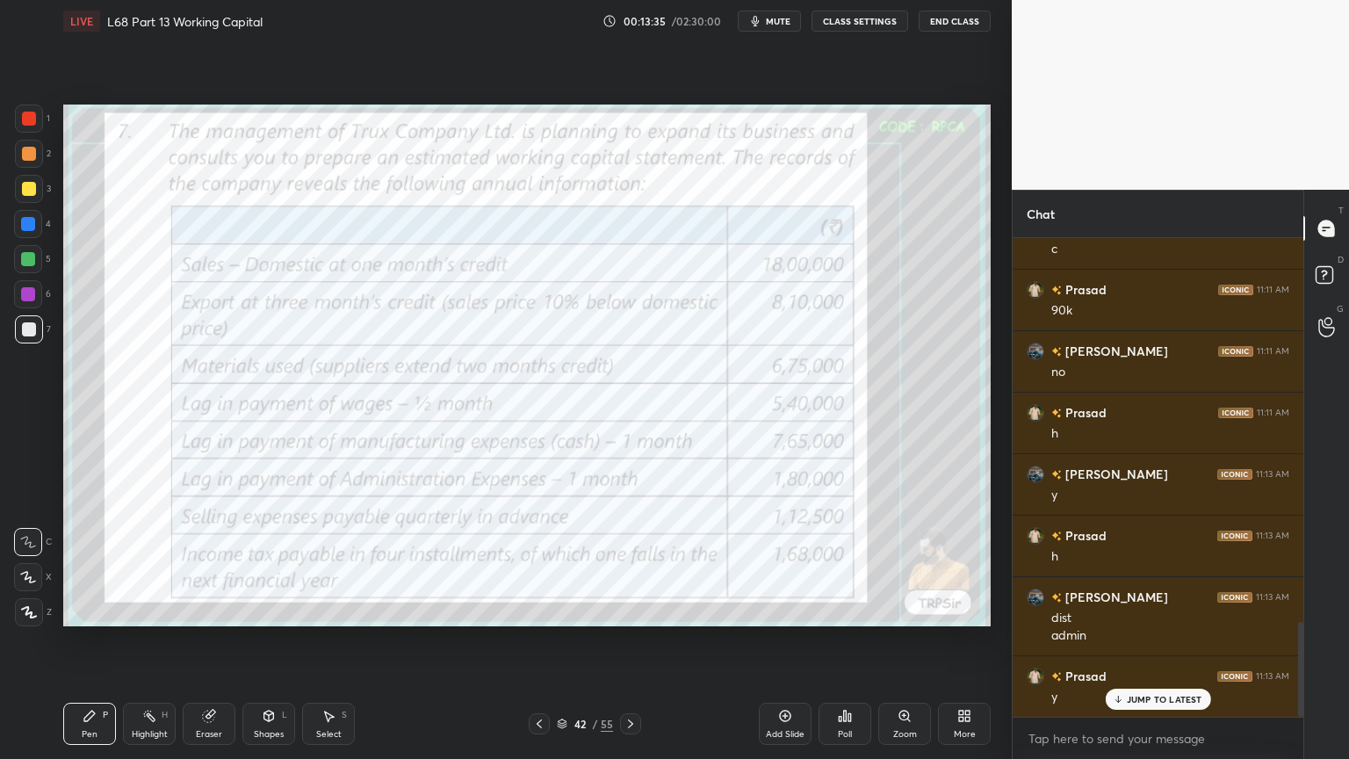
click at [902, 610] on icon at bounding box center [904, 716] width 10 height 10
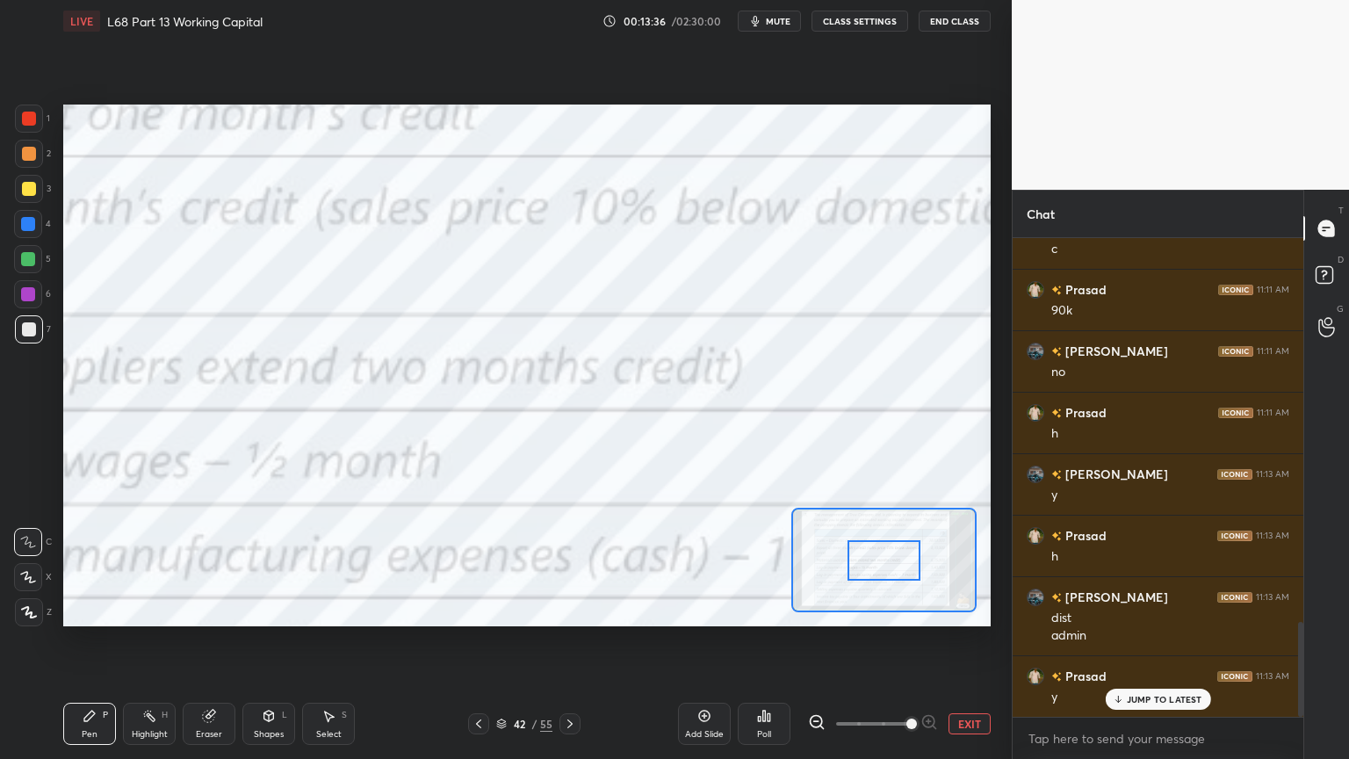
click at [959, 610] on button "EXIT" at bounding box center [970, 723] width 42 height 21
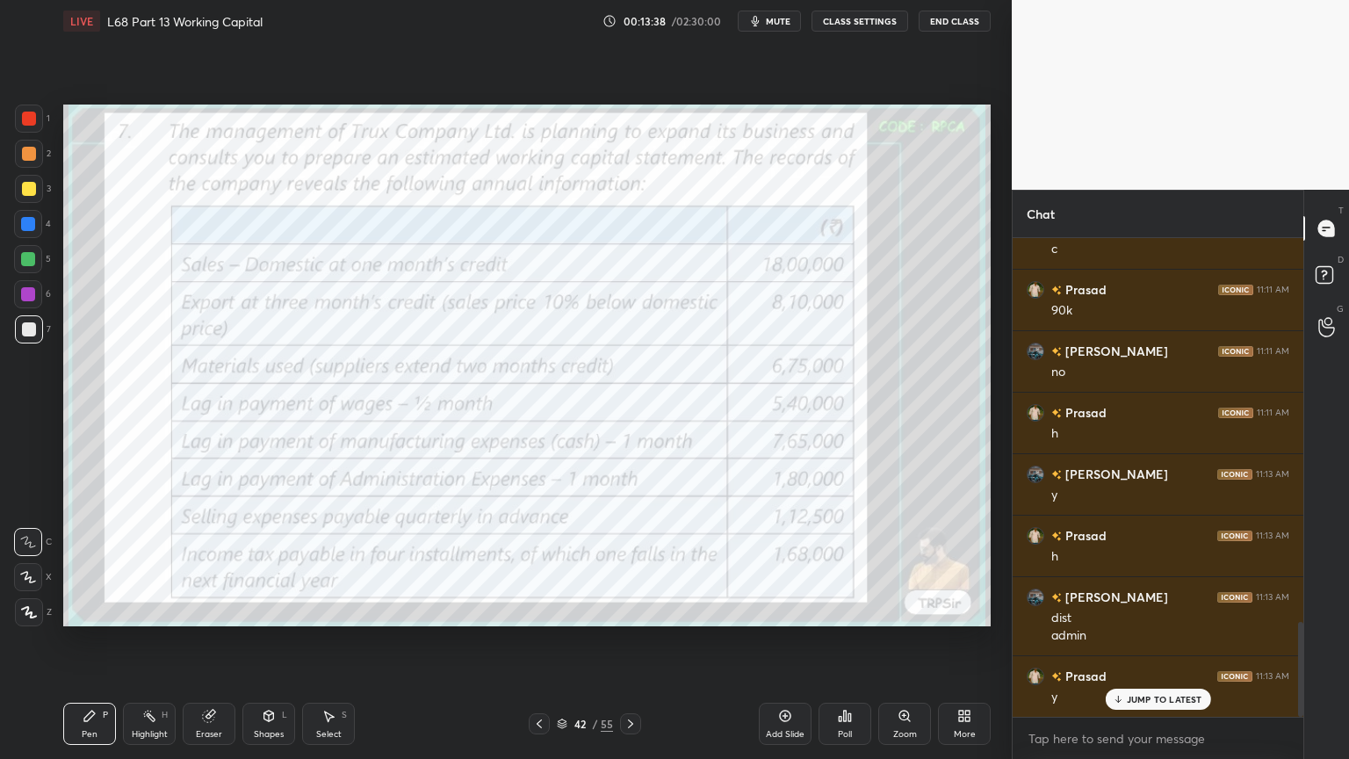
click at [92, 610] on icon at bounding box center [89, 716] width 11 height 11
click at [35, 127] on div at bounding box center [29, 119] width 28 height 28
click at [257, 610] on div "Shapes L" at bounding box center [268, 724] width 53 height 42
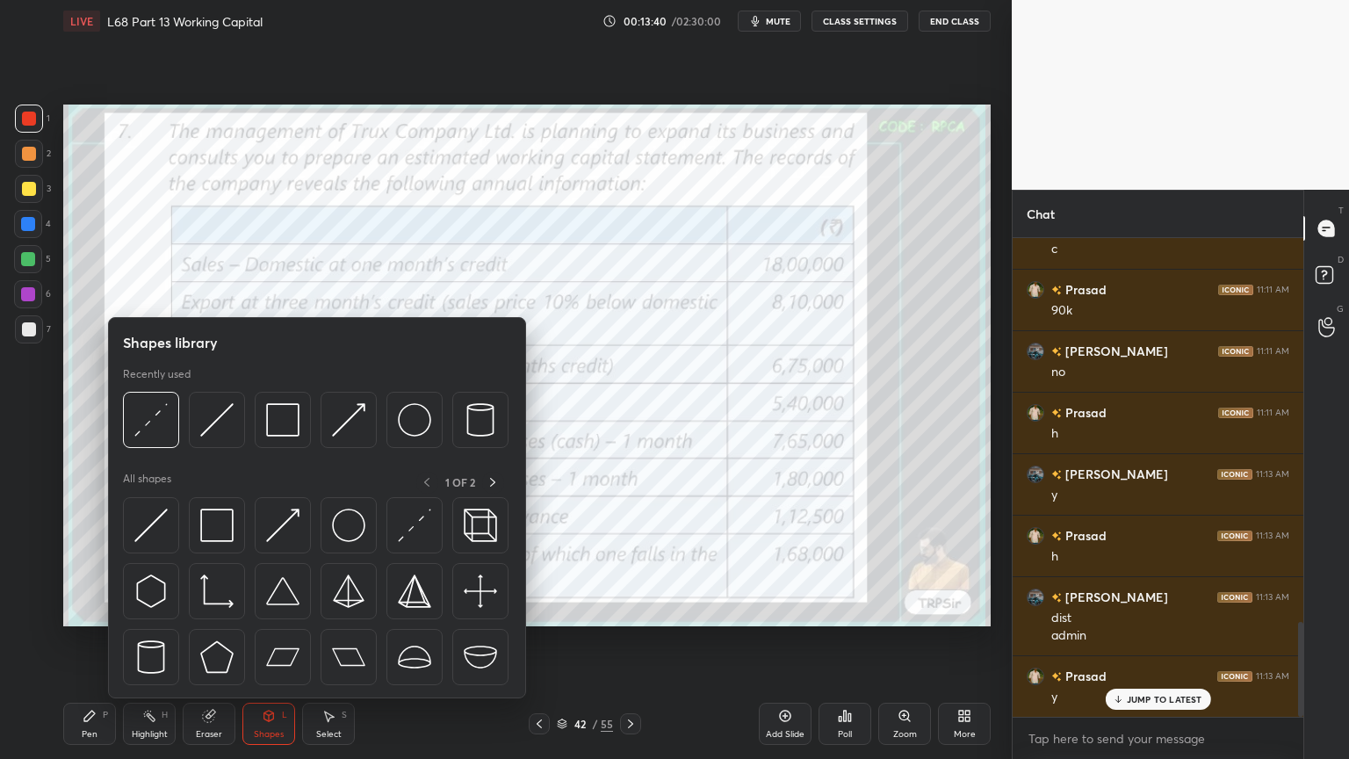
click at [274, 425] on img at bounding box center [282, 419] width 33 height 33
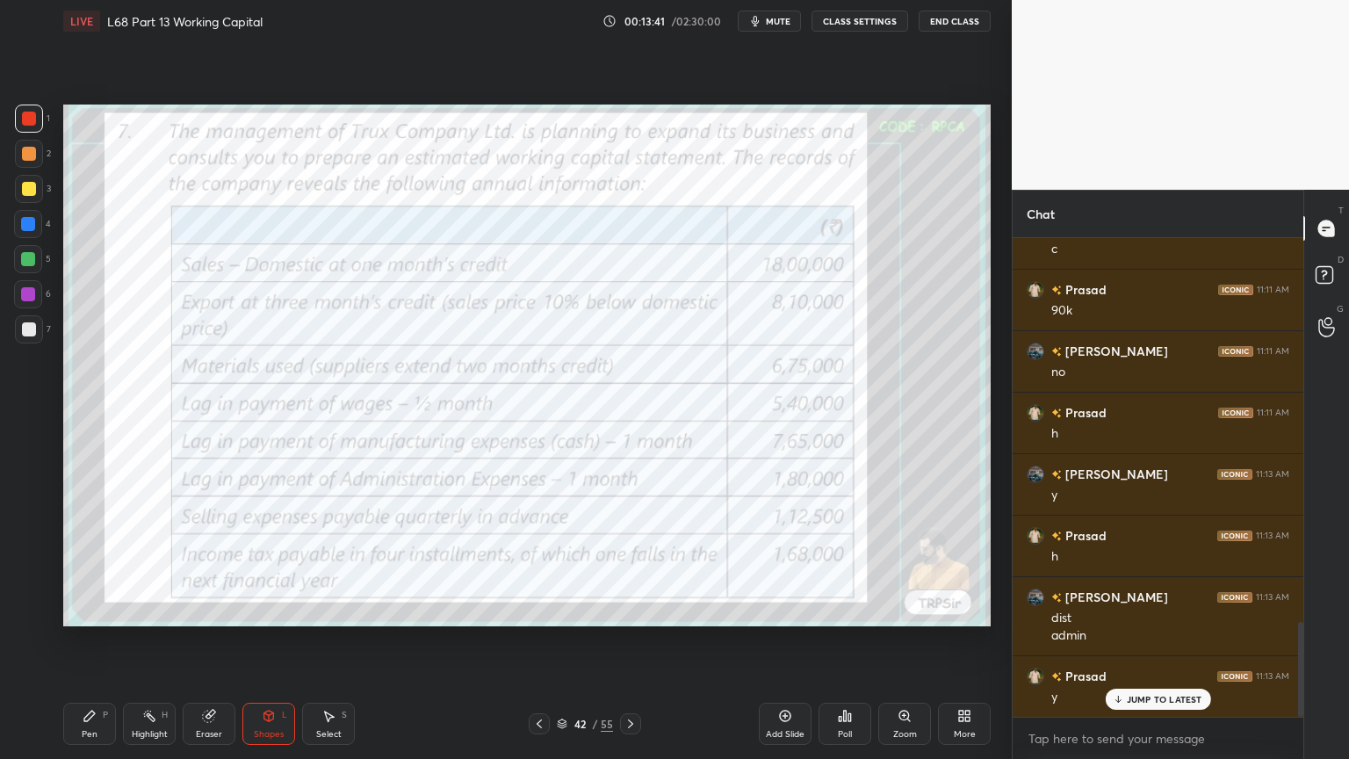
scroll to position [2009, 0]
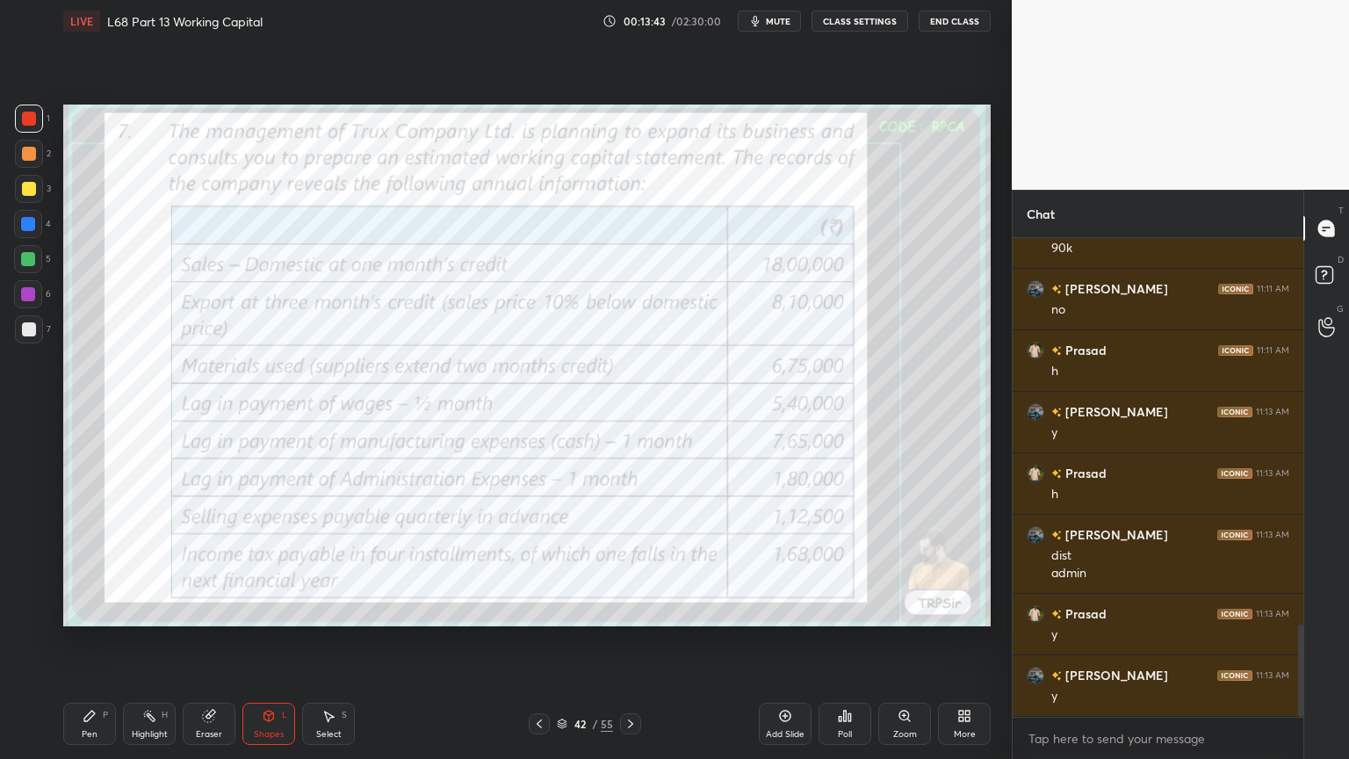
click at [15, 338] on div "7" at bounding box center [33, 329] width 36 height 28
click at [67, 610] on div "Pen P" at bounding box center [89, 724] width 53 height 42
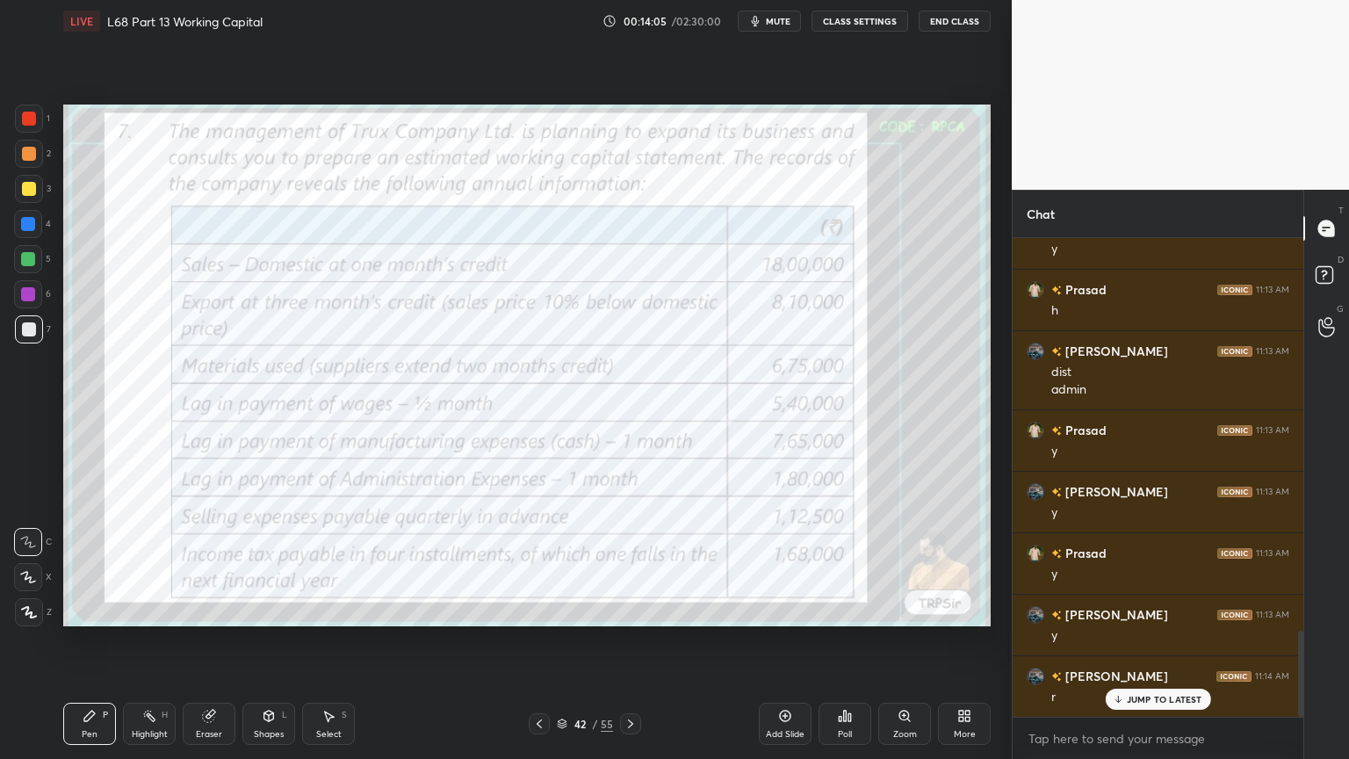
scroll to position [2255, 0]
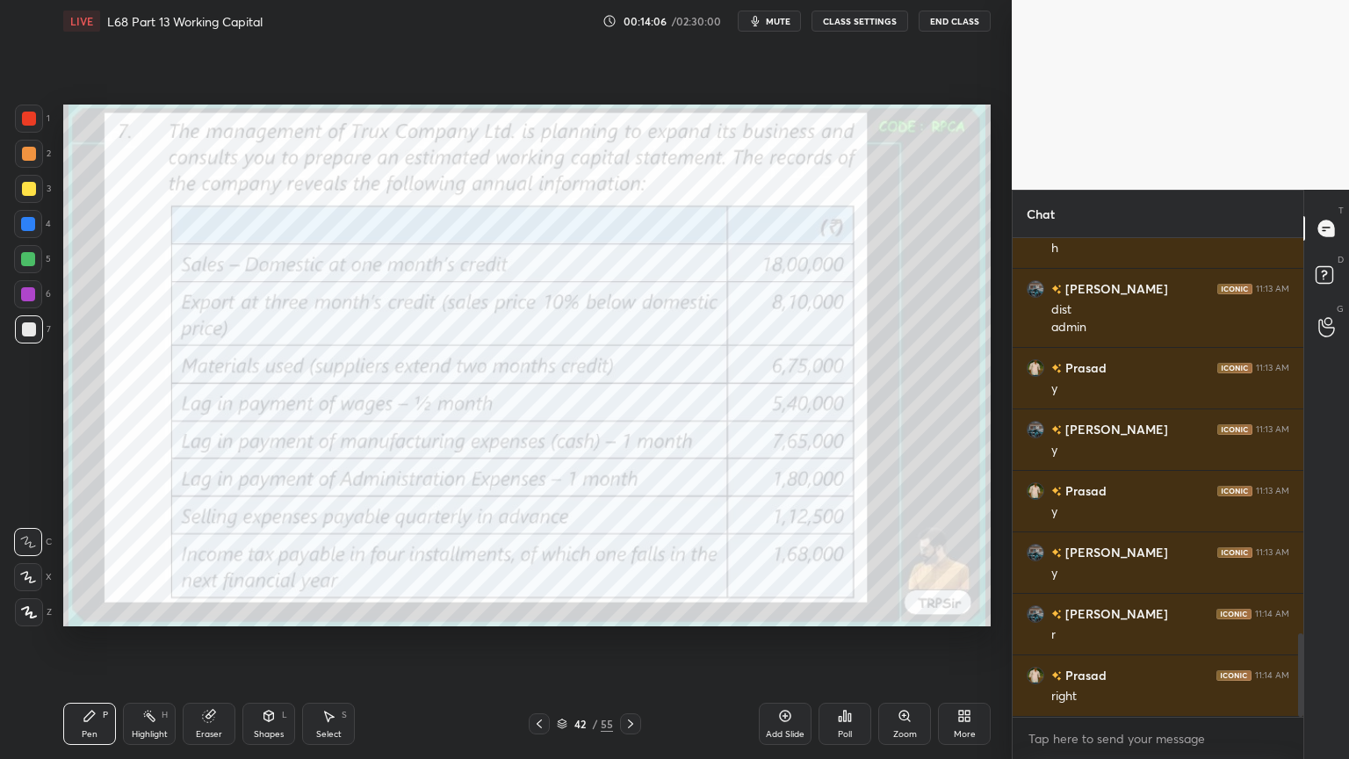
click at [625, 610] on icon at bounding box center [631, 724] width 14 height 14
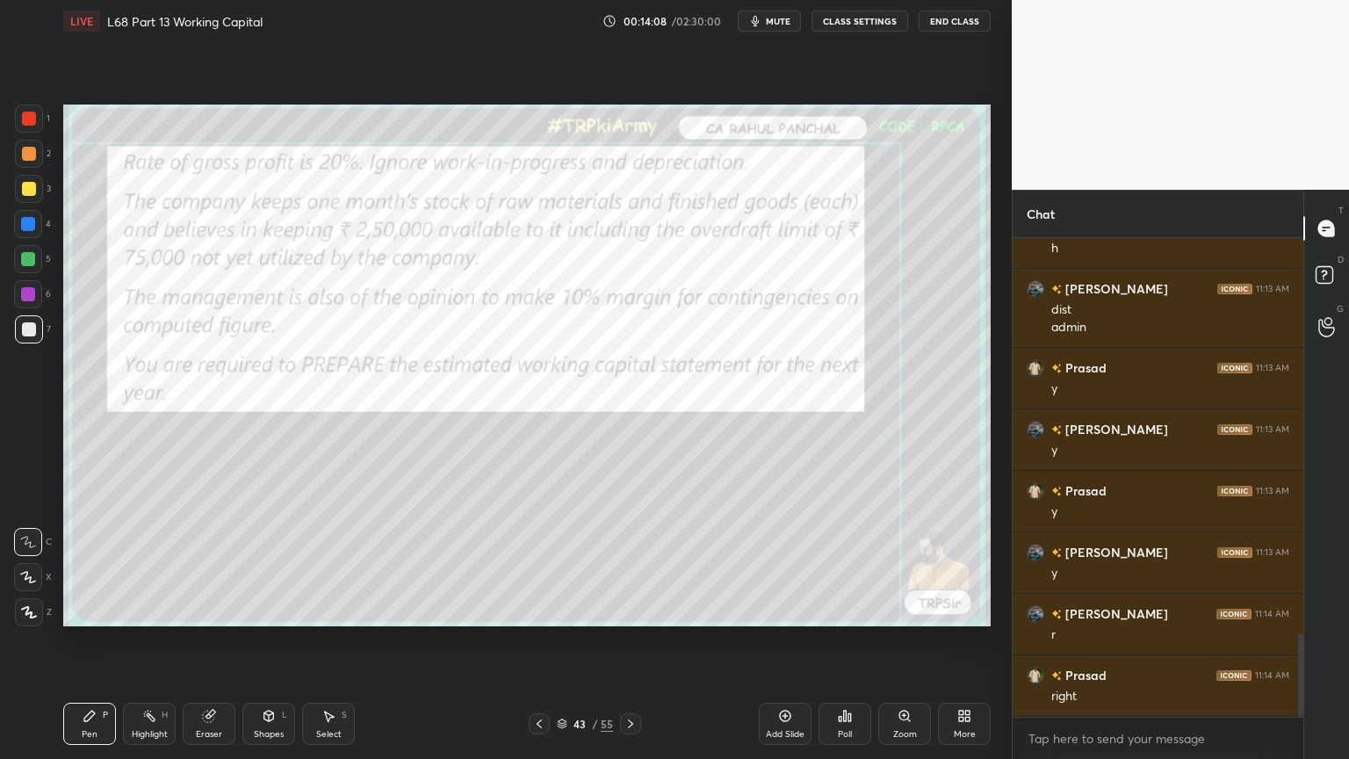
click at [634, 610] on icon at bounding box center [631, 724] width 14 height 14
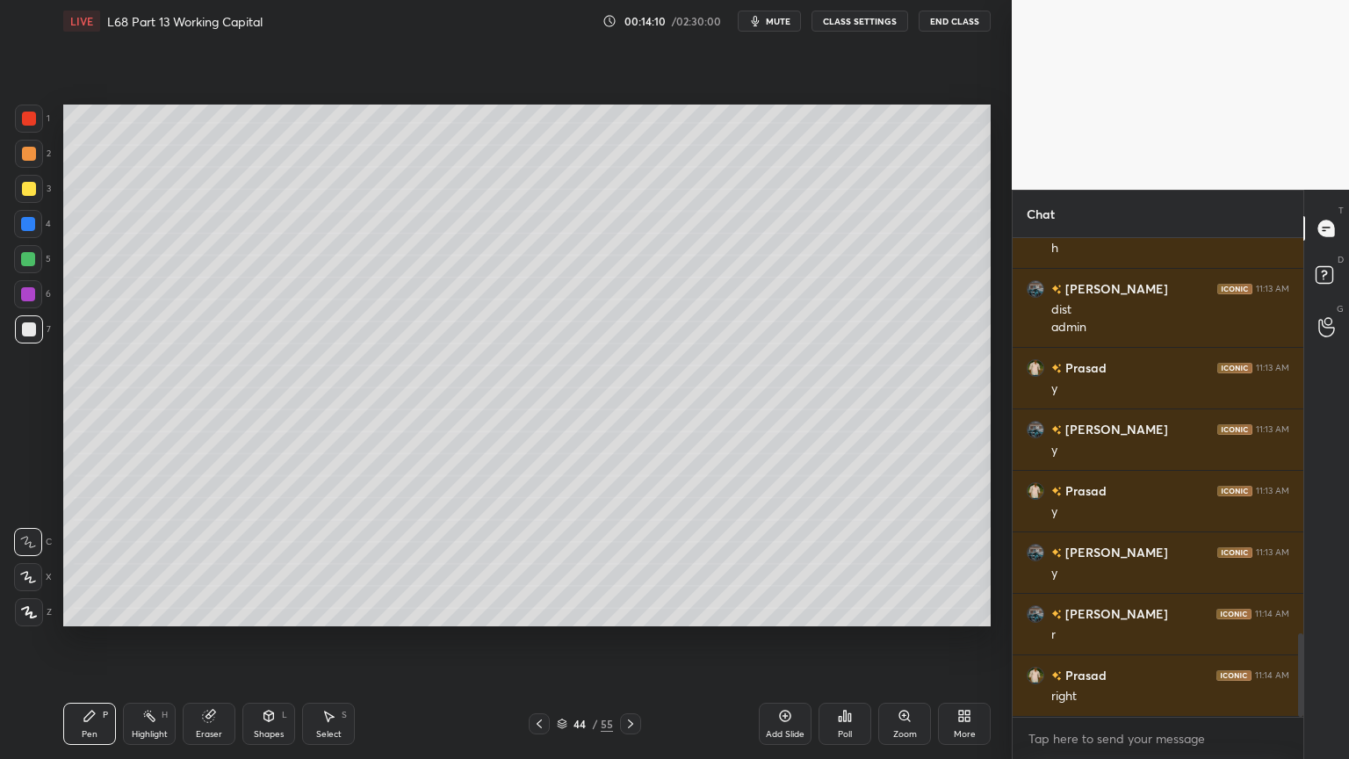
click at [37, 128] on div at bounding box center [29, 119] width 28 height 28
click at [263, 610] on div "Shapes" at bounding box center [269, 734] width 30 height 9
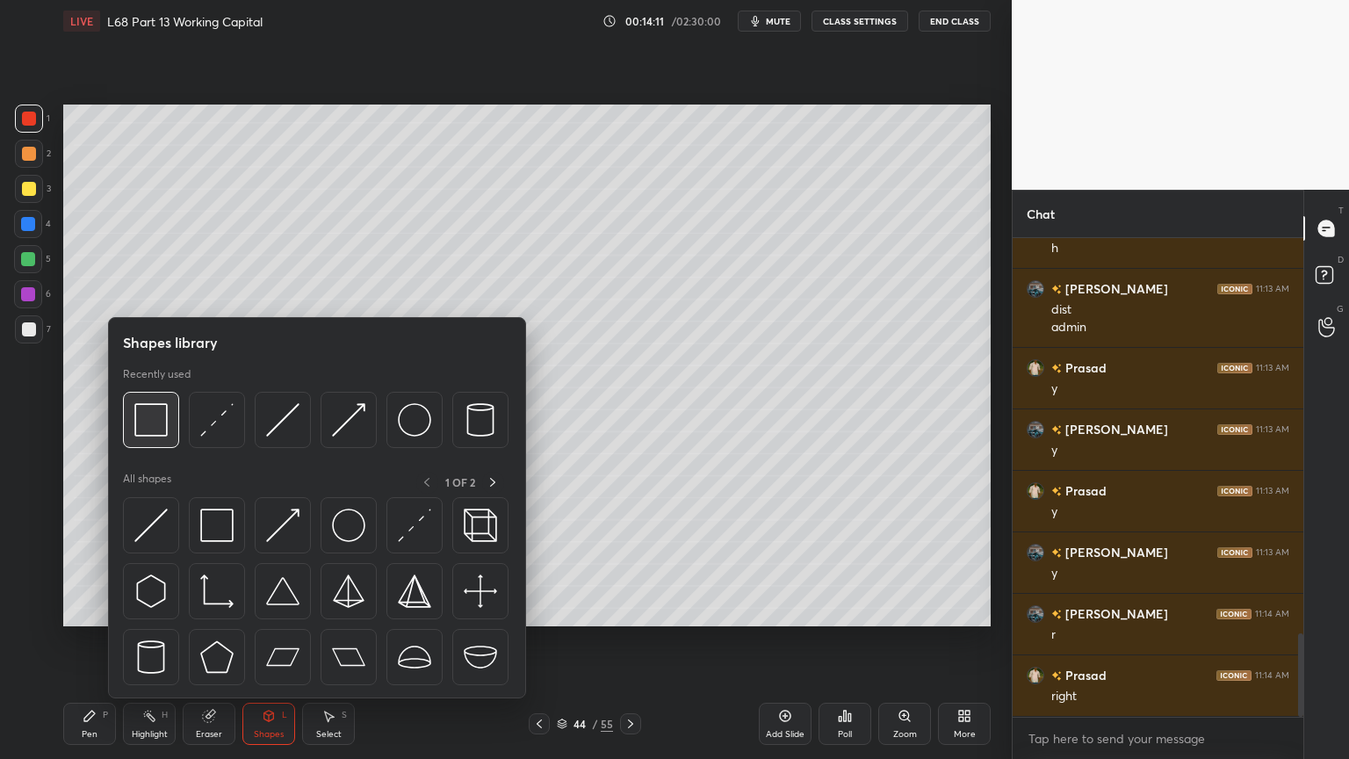
click at [138, 422] on img at bounding box center [150, 419] width 33 height 33
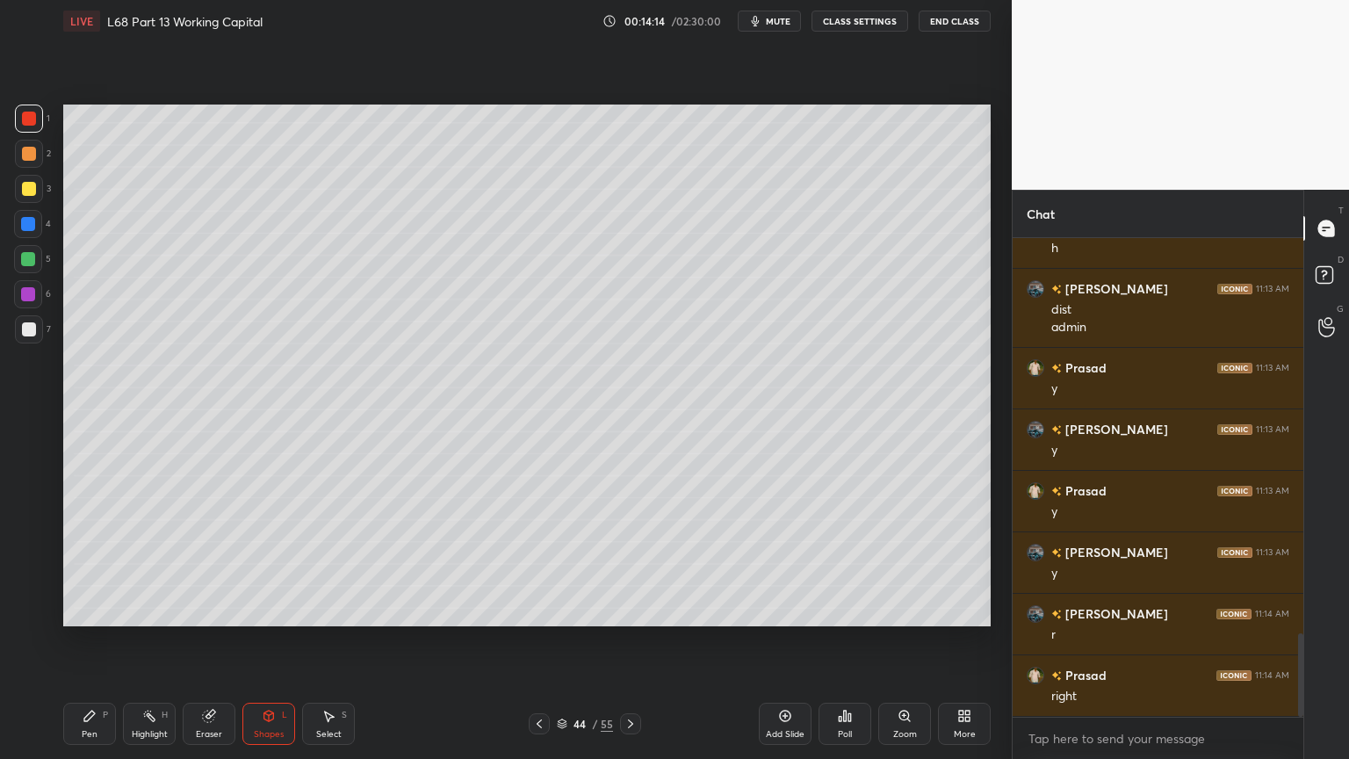
click at [90, 610] on div "Pen P" at bounding box center [89, 724] width 53 height 42
click at [29, 225] on div at bounding box center [28, 224] width 14 height 14
click at [274, 610] on icon at bounding box center [269, 716] width 14 height 14
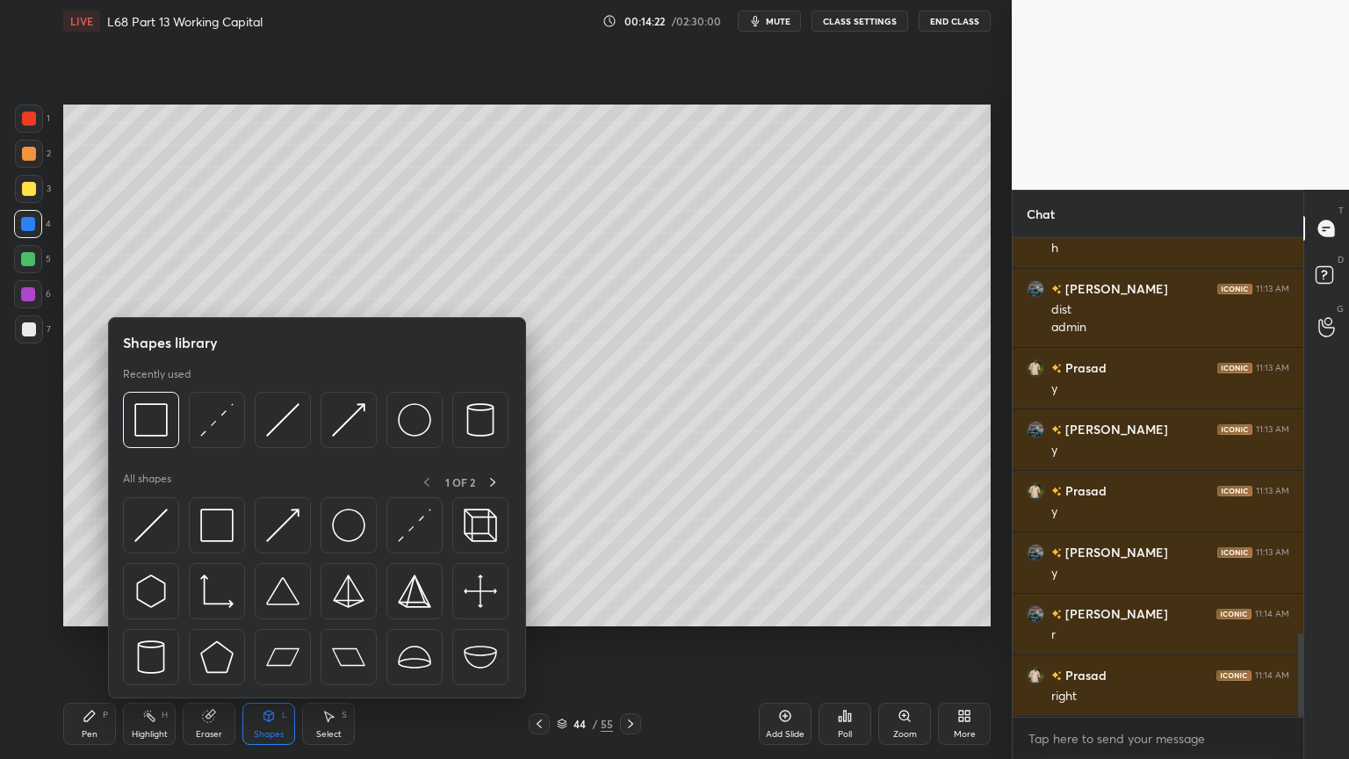
click at [288, 418] on img at bounding box center [282, 419] width 33 height 33
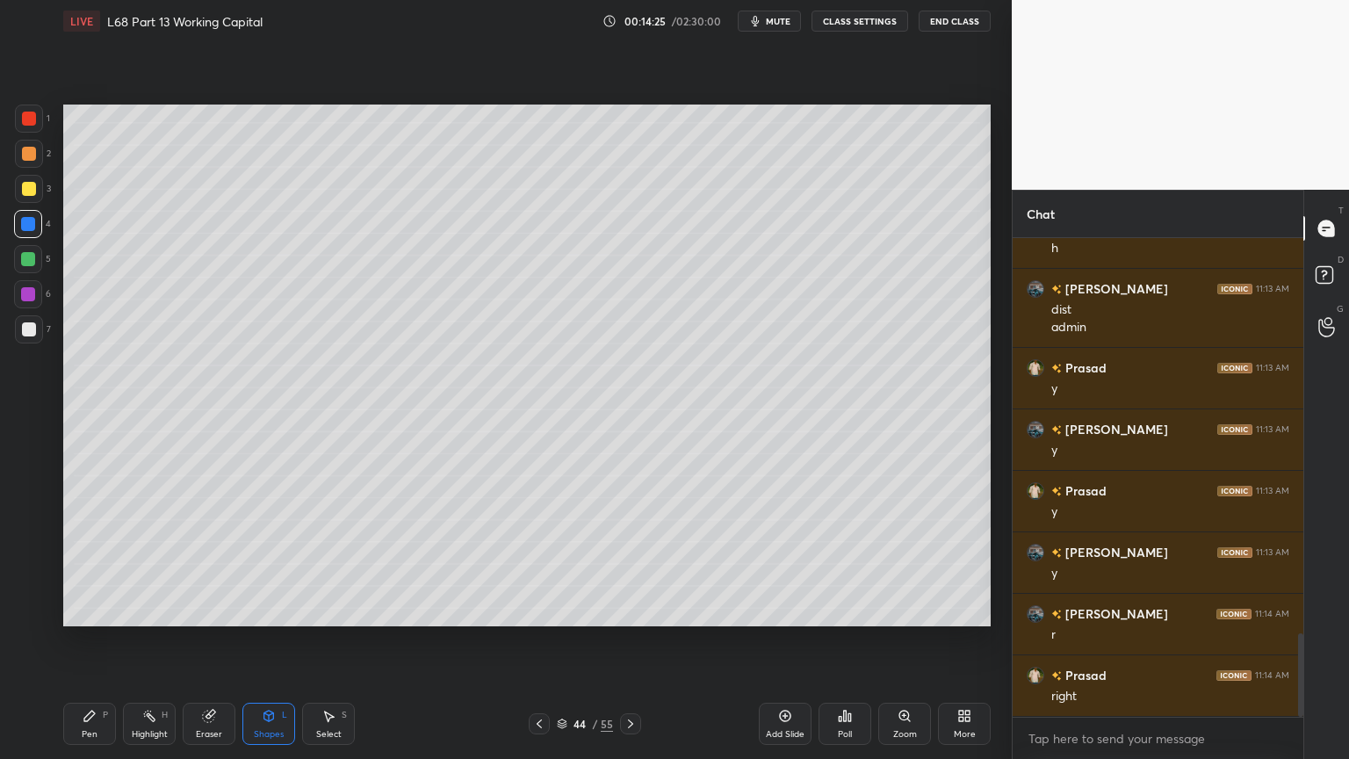
click at [95, 610] on icon at bounding box center [90, 716] width 14 height 14
click at [25, 351] on div "1 2 3 4 5 6 7 C X Z C X Z E E Erase all H H" at bounding box center [28, 366] width 56 height 522
click at [29, 323] on div at bounding box center [29, 329] width 14 height 14
click at [34, 195] on div at bounding box center [29, 189] width 28 height 28
click at [15, 161] on div at bounding box center [29, 154] width 28 height 28
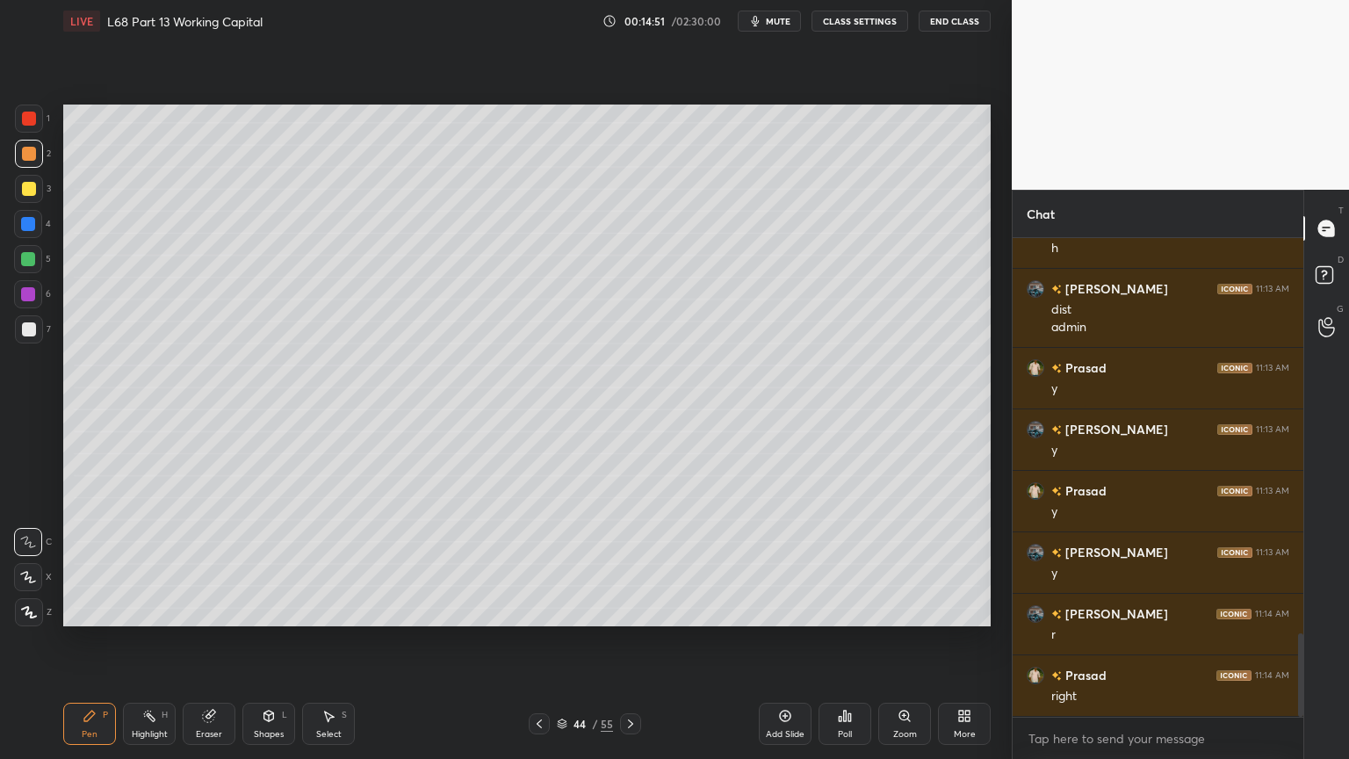
click at [263, 610] on icon at bounding box center [269, 716] width 14 height 14
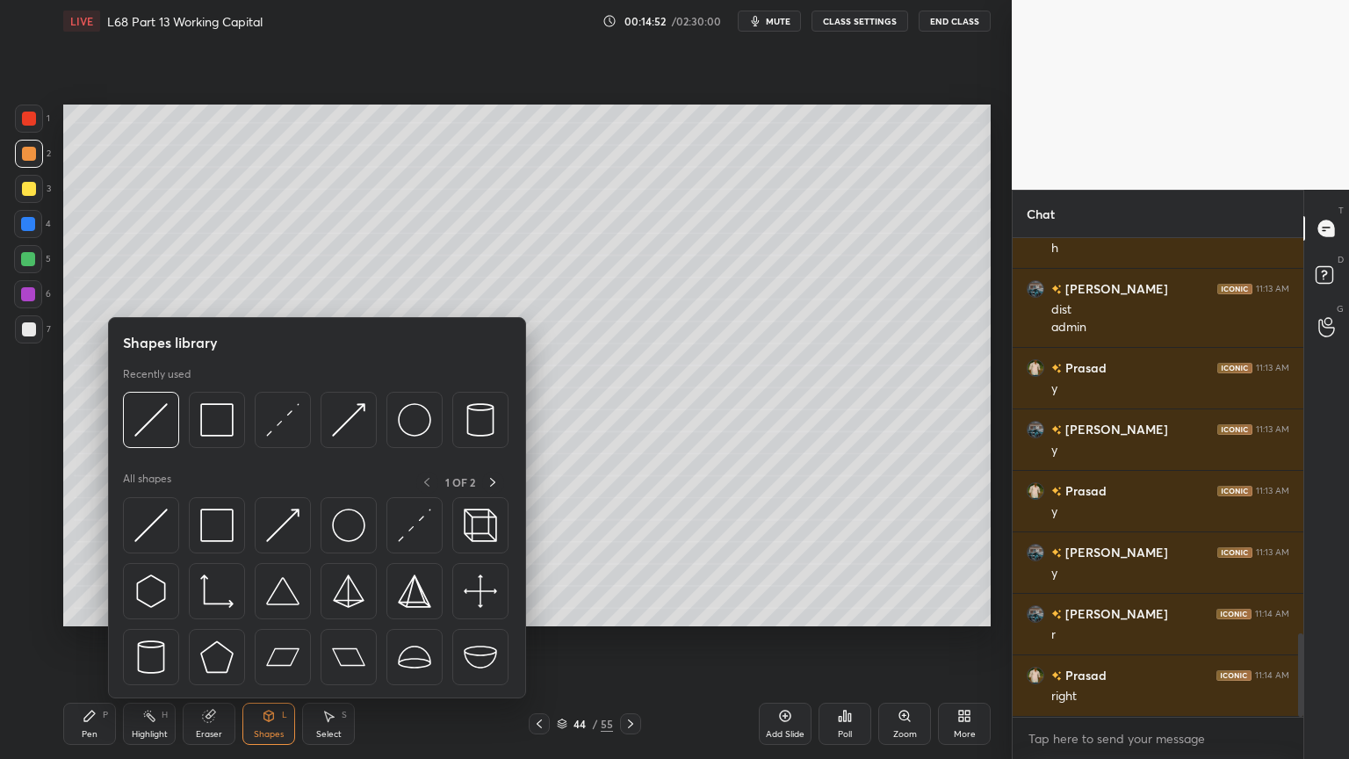
click at [164, 423] on img at bounding box center [150, 419] width 33 height 33
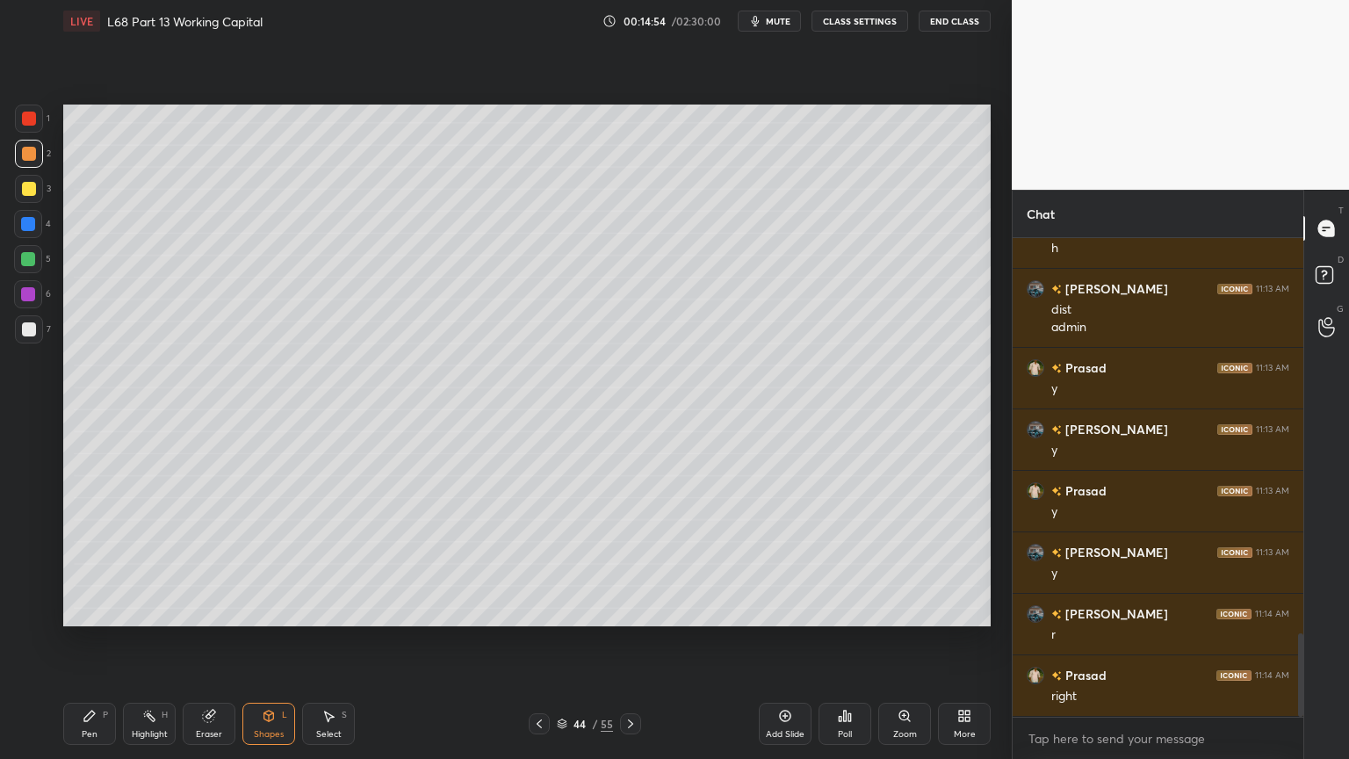
click at [90, 610] on icon at bounding box center [89, 716] width 11 height 11
click at [22, 332] on div at bounding box center [29, 329] width 14 height 14
click at [35, 331] on div at bounding box center [29, 329] width 28 height 28
click at [543, 610] on icon at bounding box center [539, 724] width 14 height 14
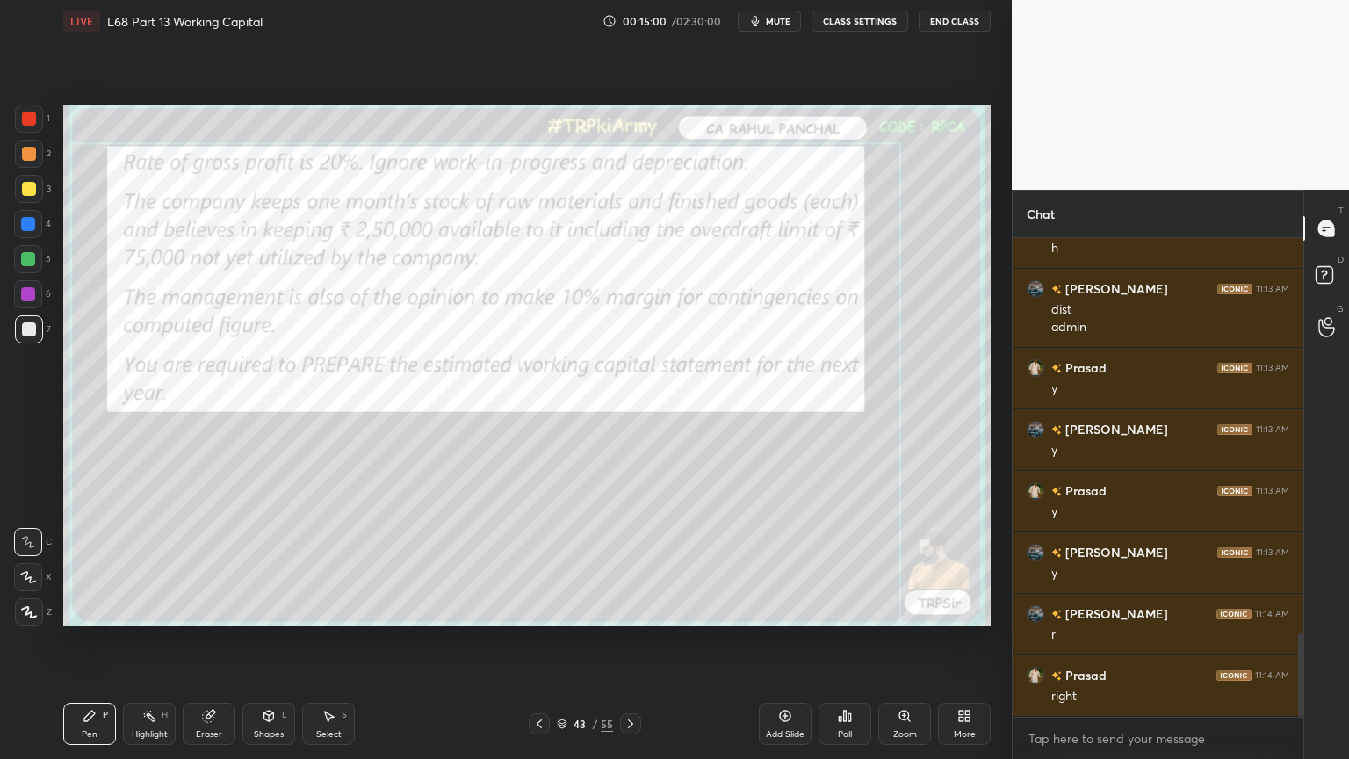
click at [537, 610] on icon at bounding box center [539, 724] width 14 height 14
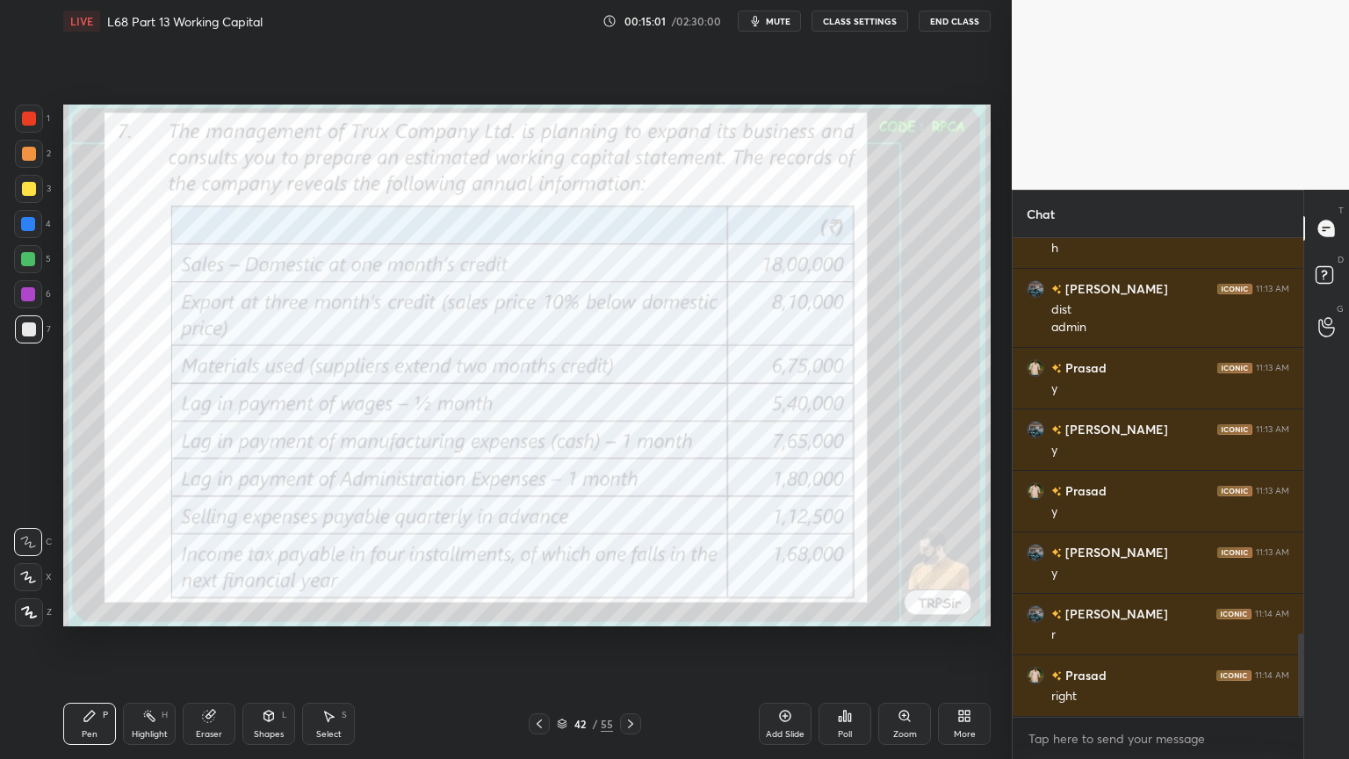
click at [38, 119] on div at bounding box center [29, 119] width 28 height 28
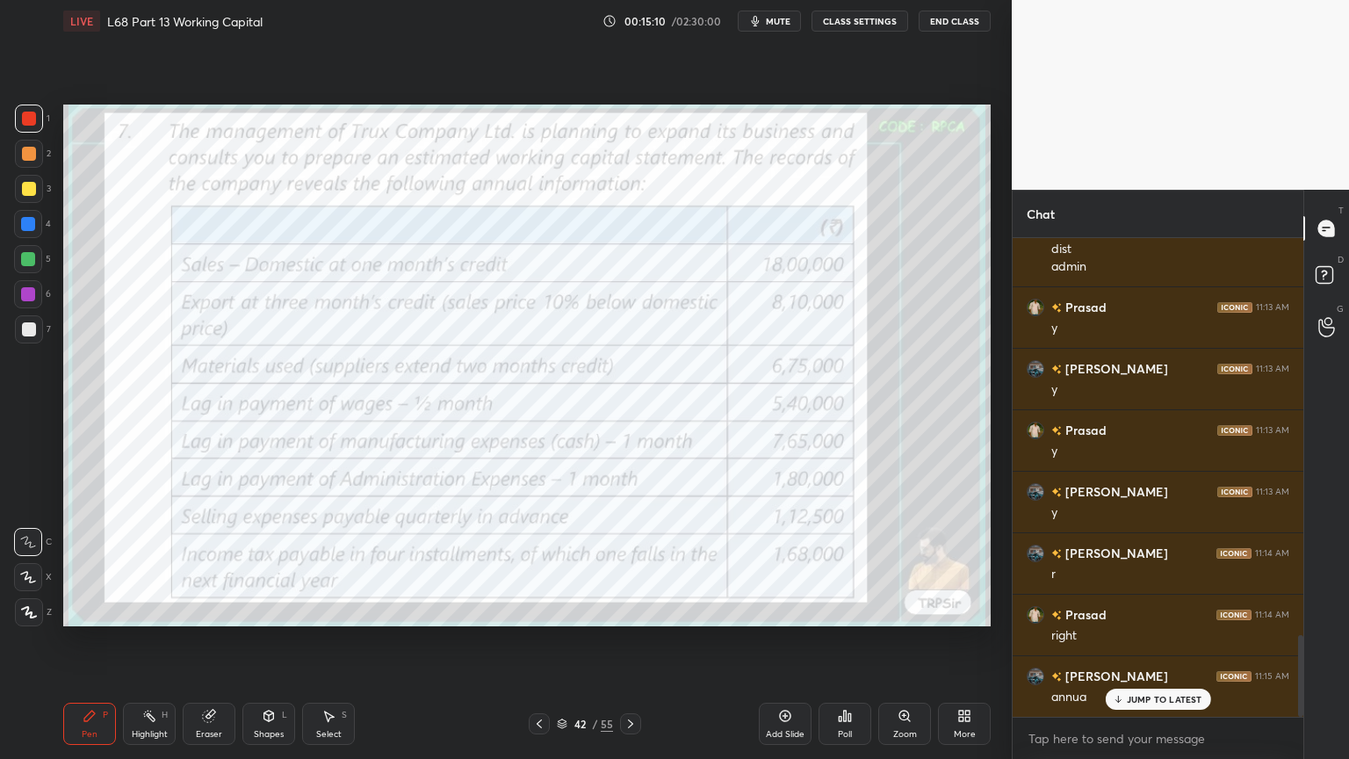
scroll to position [2377, 0]
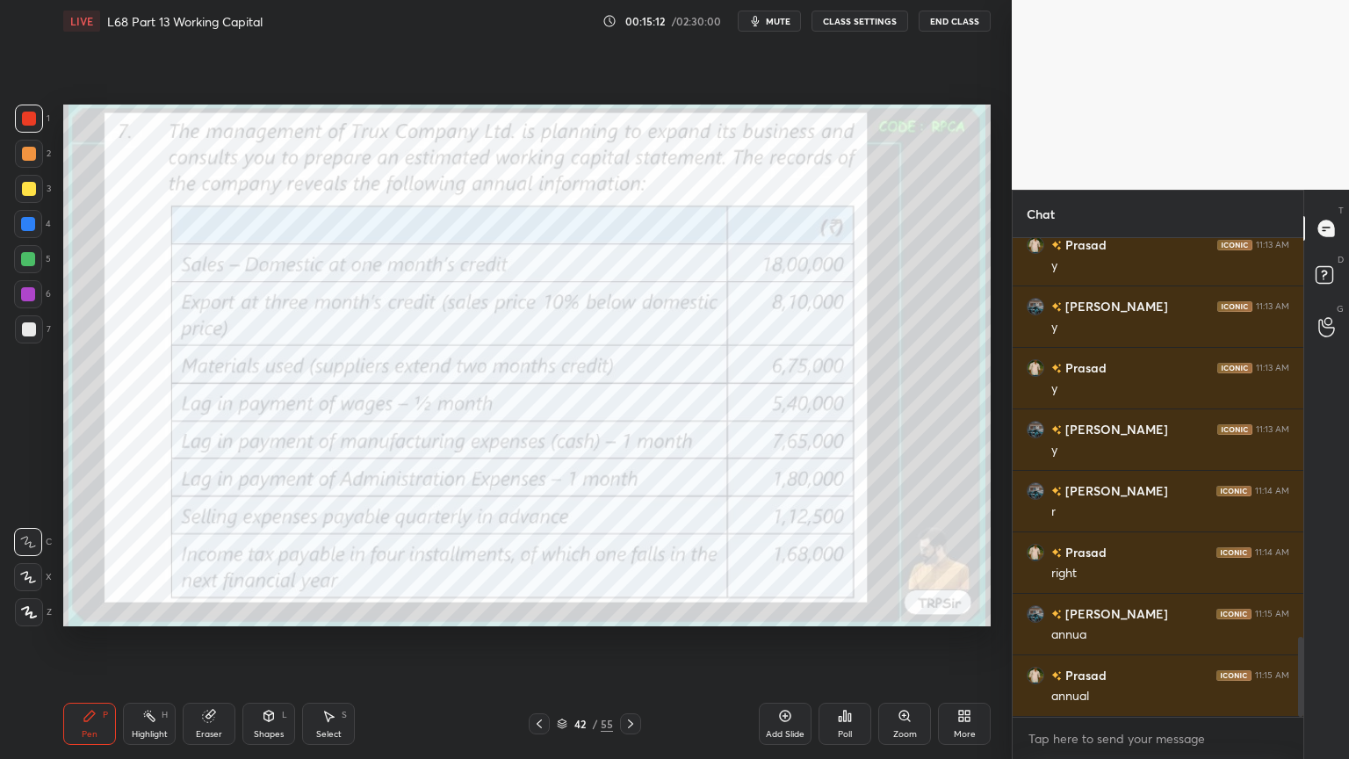
click at [633, 610] on icon at bounding box center [631, 724] width 14 height 14
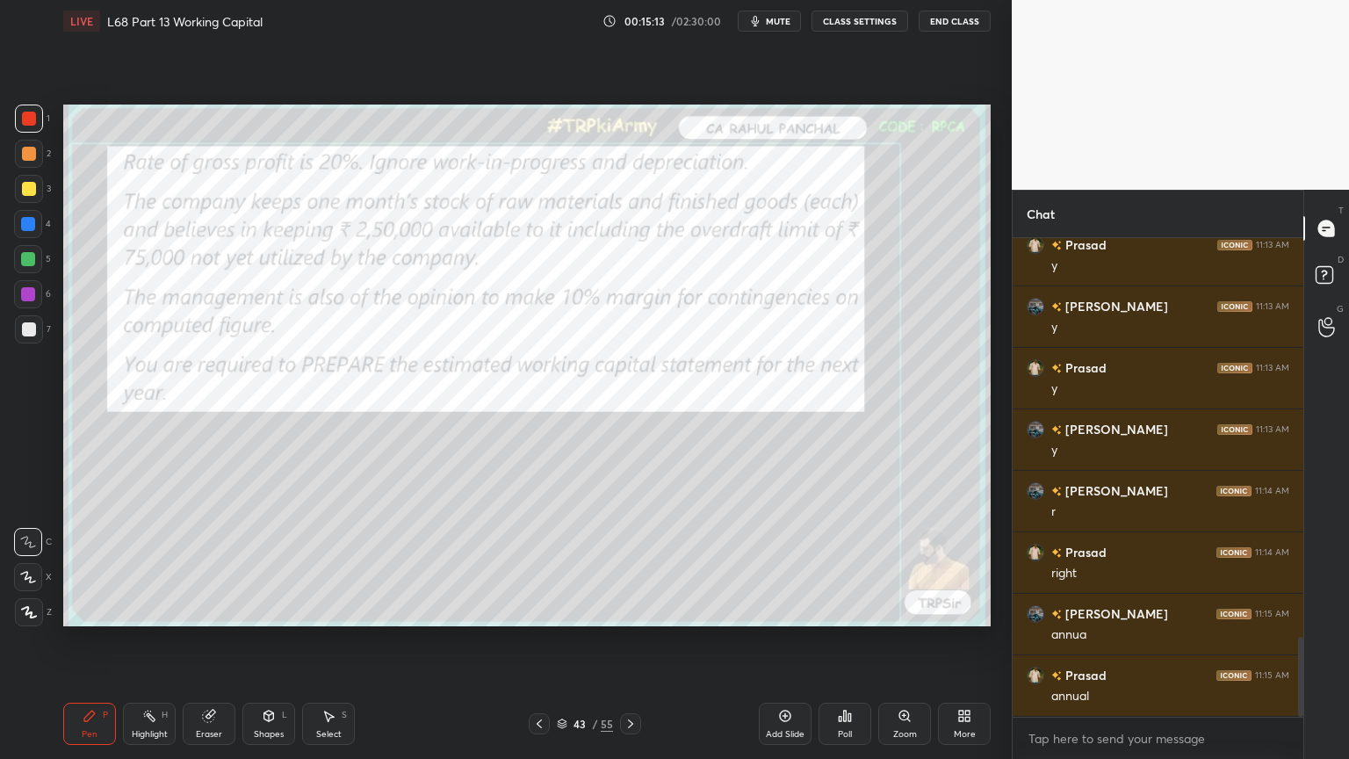
click at [631, 610] on icon at bounding box center [631, 724] width 14 height 14
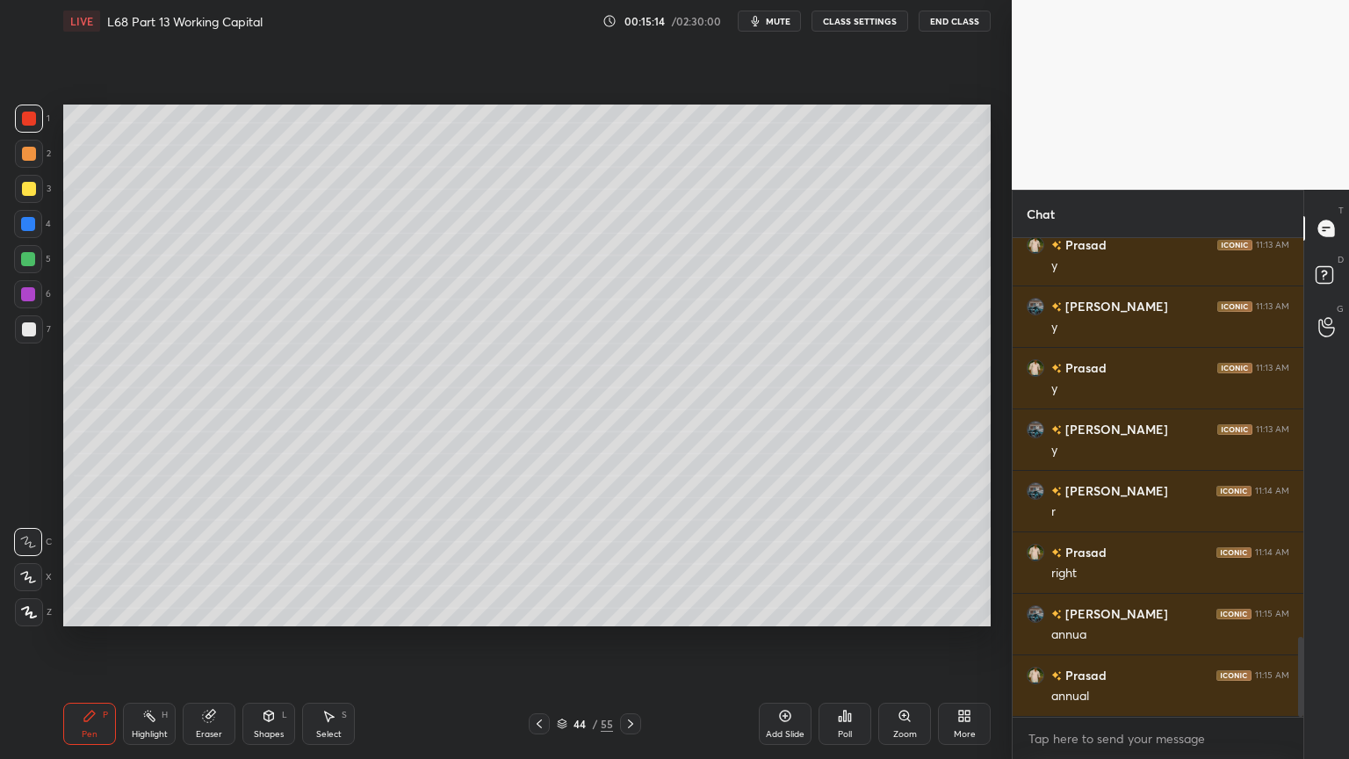
click at [35, 335] on div at bounding box center [29, 329] width 28 height 28
click at [74, 610] on div "Pen P" at bounding box center [89, 724] width 53 height 42
click at [545, 610] on icon at bounding box center [539, 724] width 14 height 14
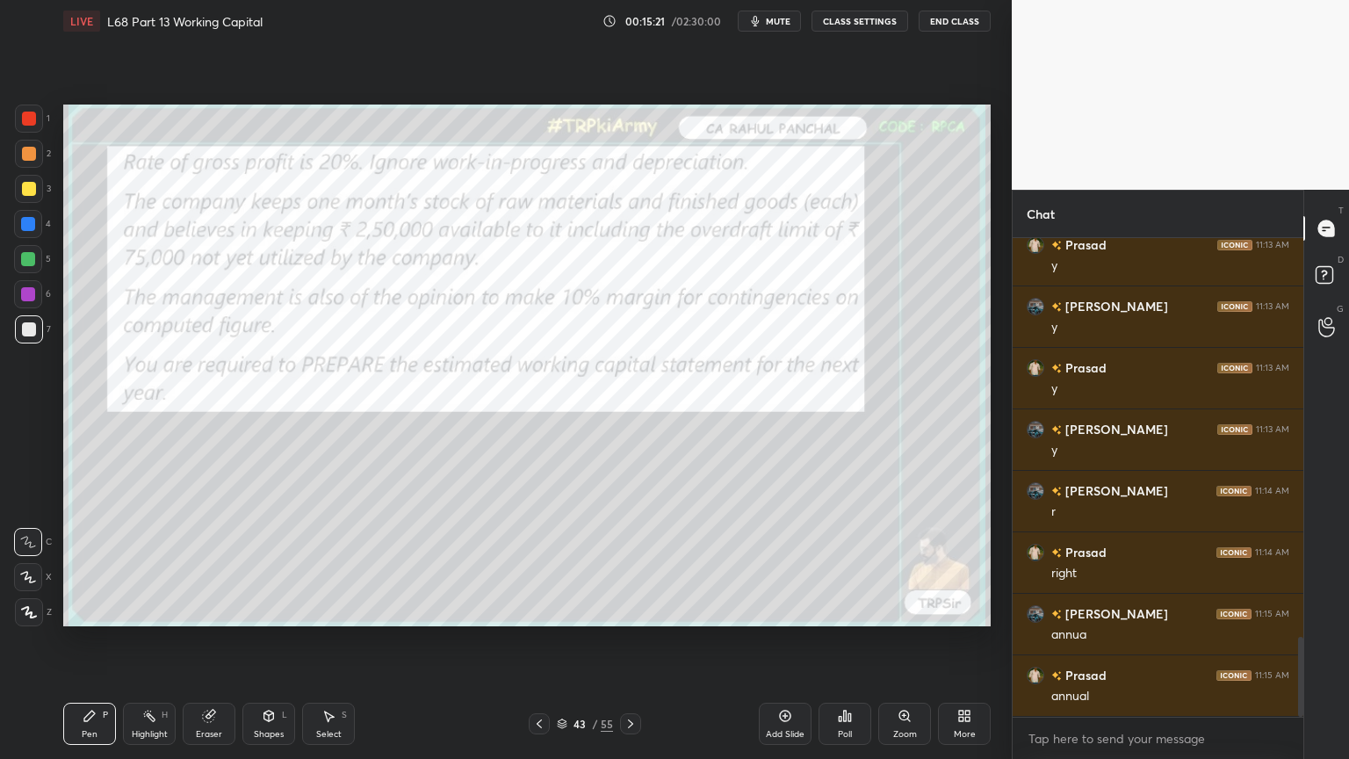
click at [546, 610] on div at bounding box center [539, 723] width 21 height 21
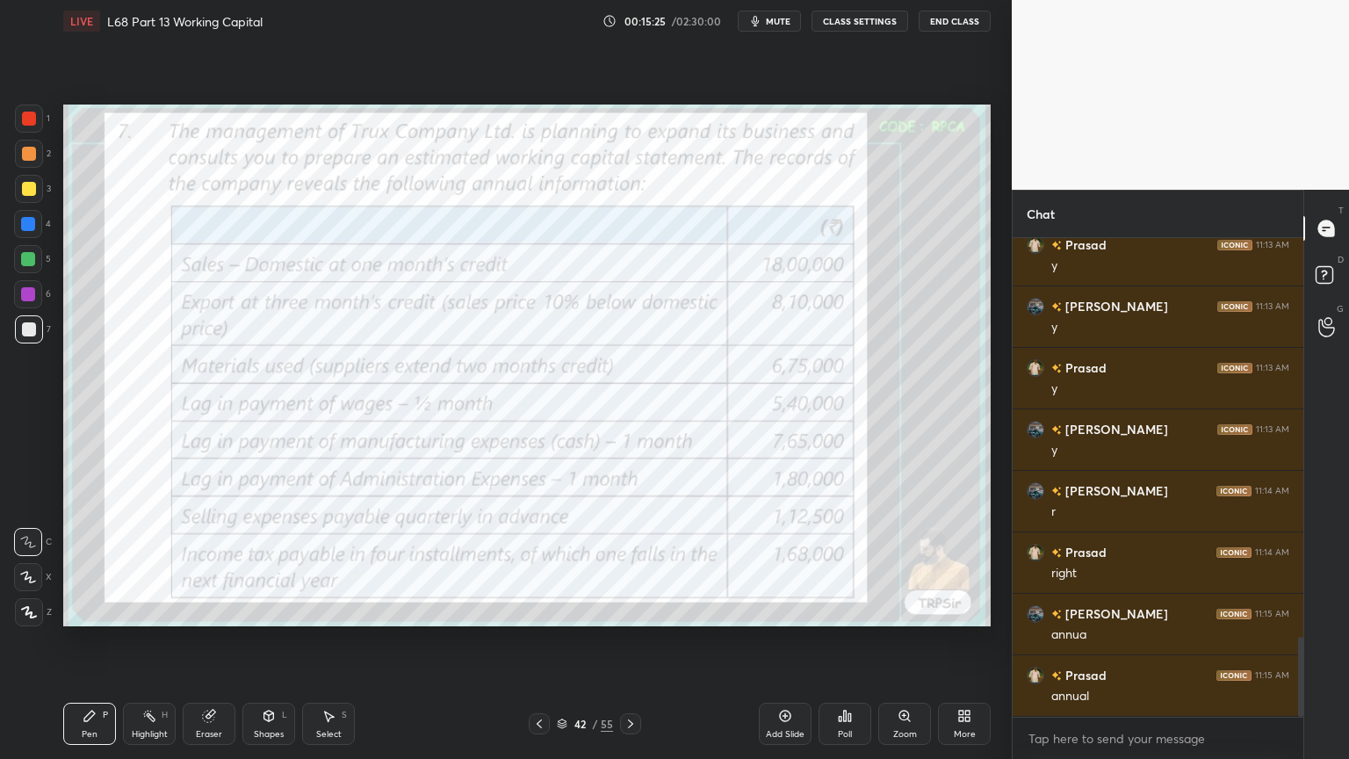
click at [635, 610] on icon at bounding box center [631, 724] width 14 height 14
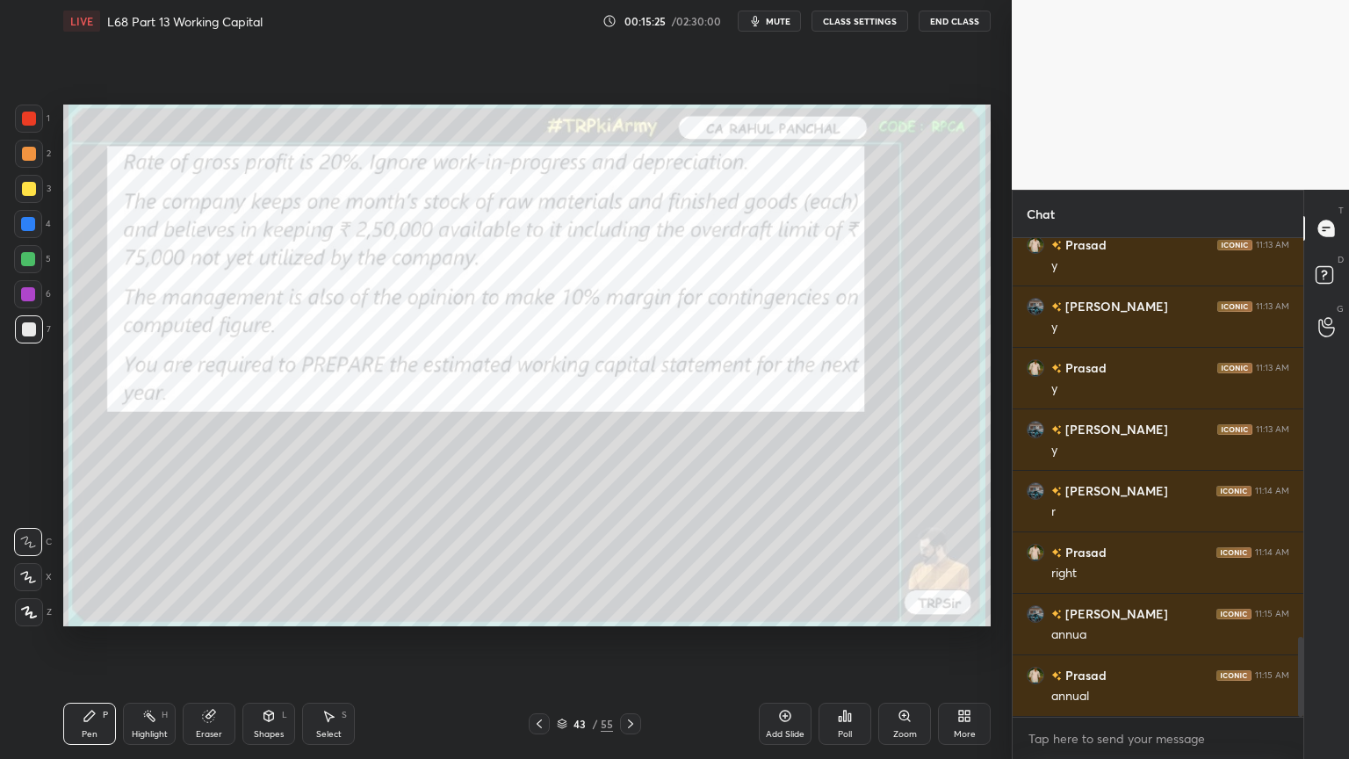
click at [628, 610] on icon at bounding box center [630, 723] width 5 height 9
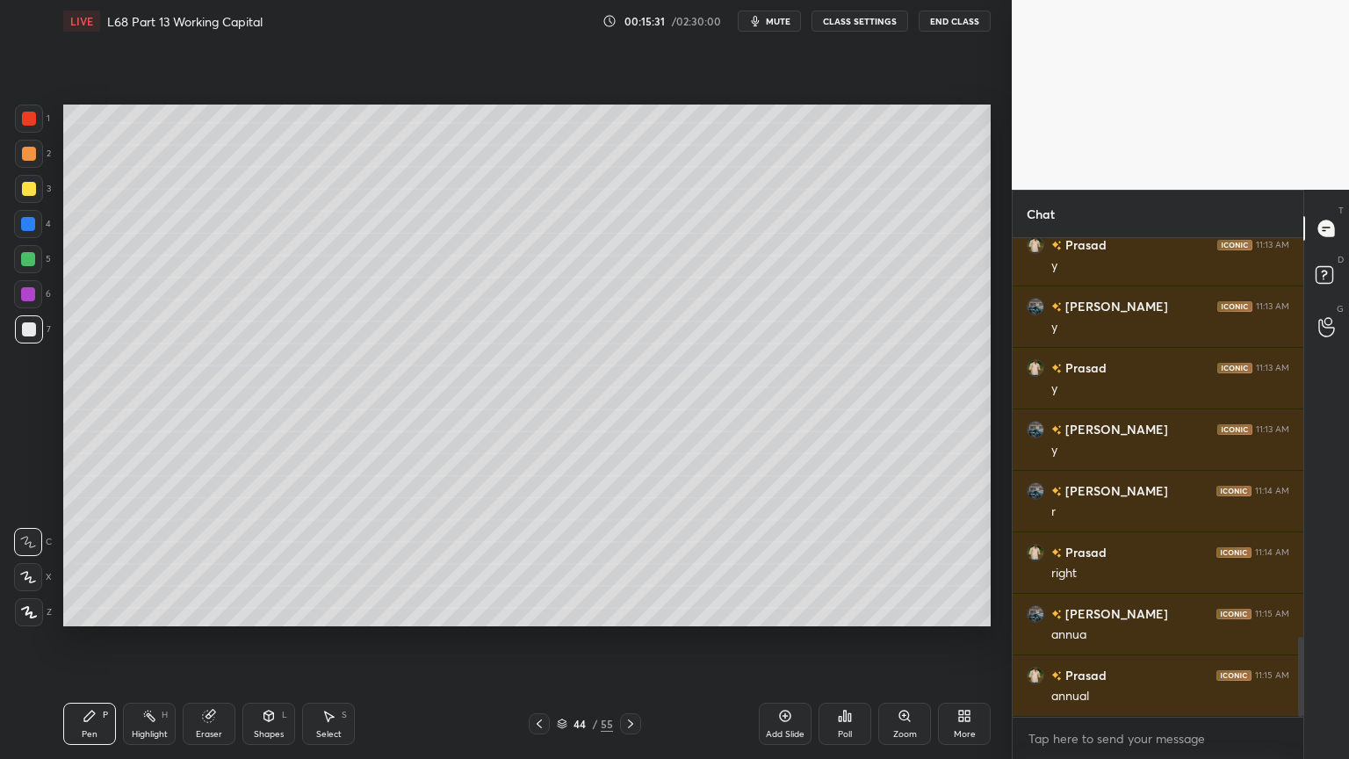
click at [545, 610] on icon at bounding box center [539, 724] width 14 height 14
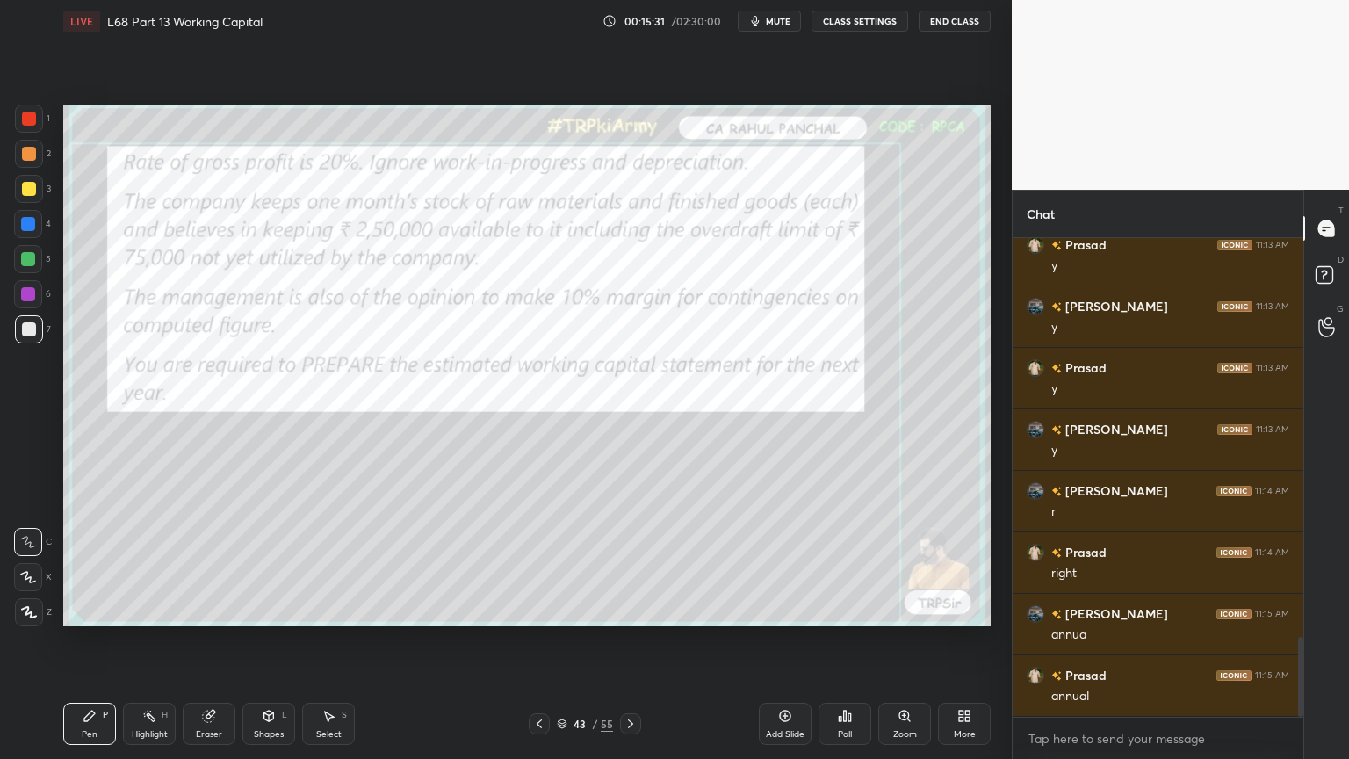
click at [543, 610] on icon at bounding box center [539, 724] width 14 height 14
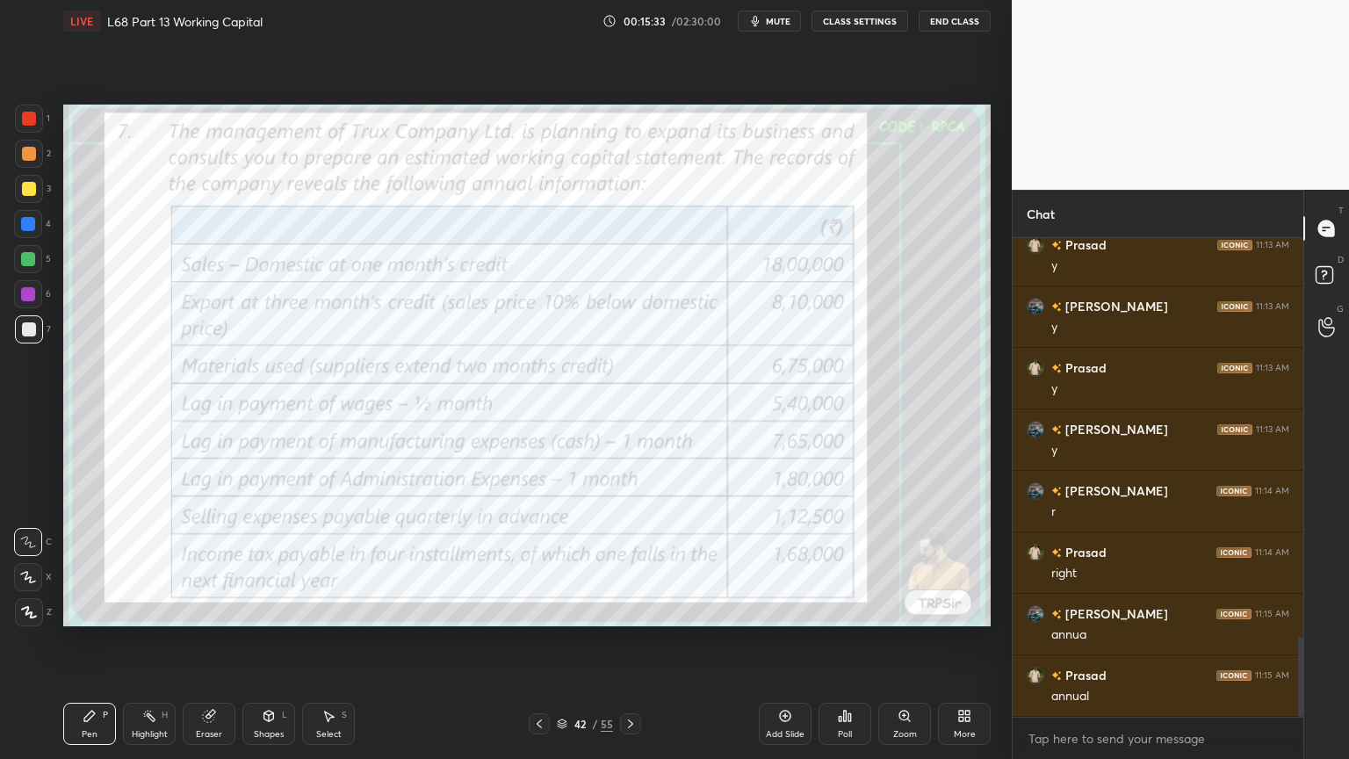
click at [634, 610] on icon at bounding box center [631, 724] width 14 height 14
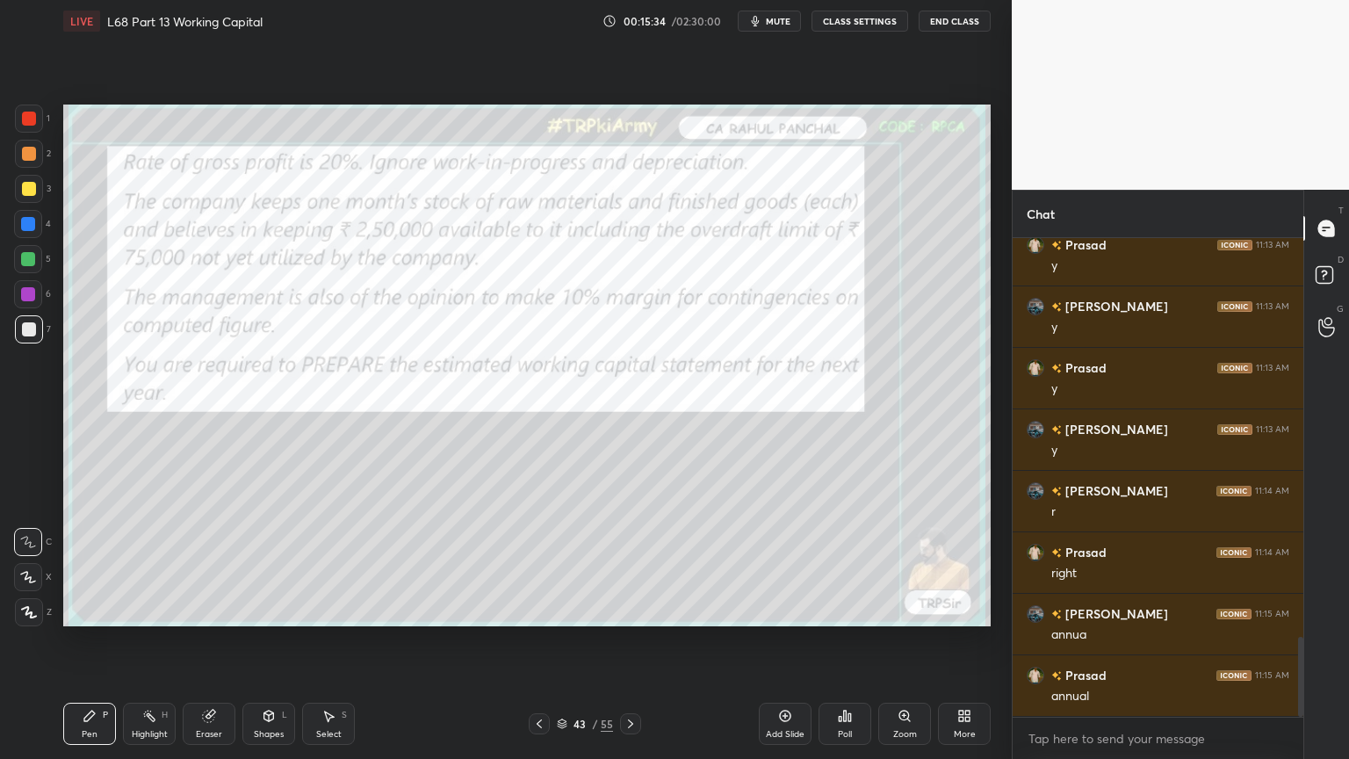
click at [631, 610] on icon at bounding box center [630, 723] width 5 height 9
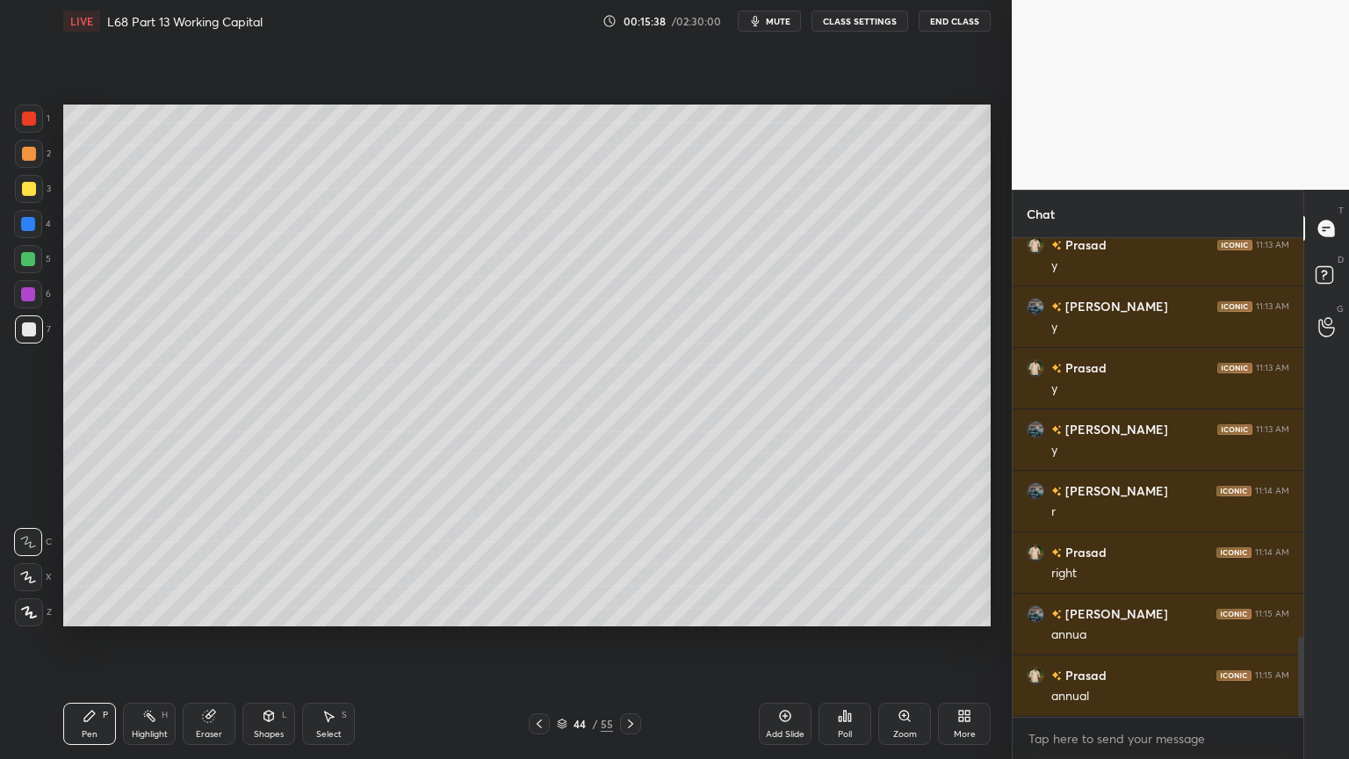
click at [536, 610] on icon at bounding box center [539, 724] width 14 height 14
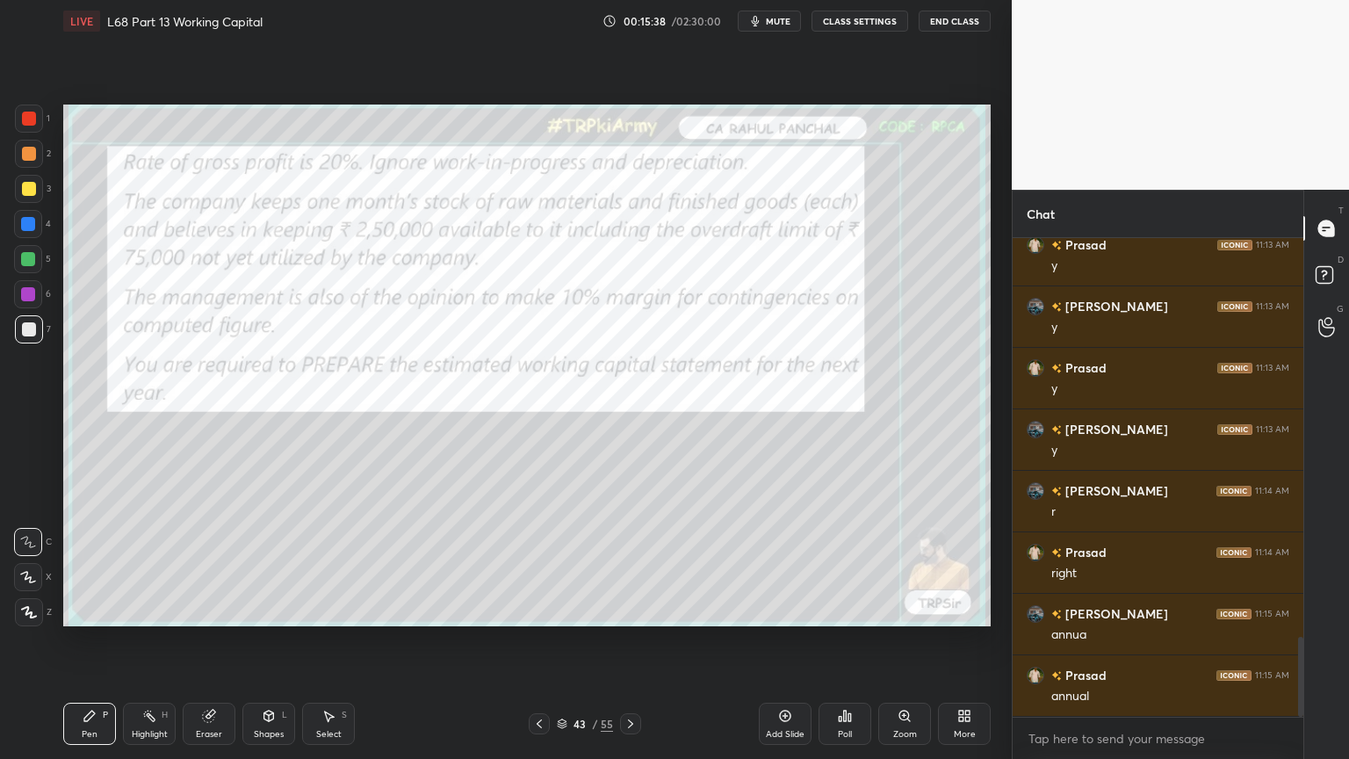
click at [537, 610] on icon at bounding box center [539, 724] width 14 height 14
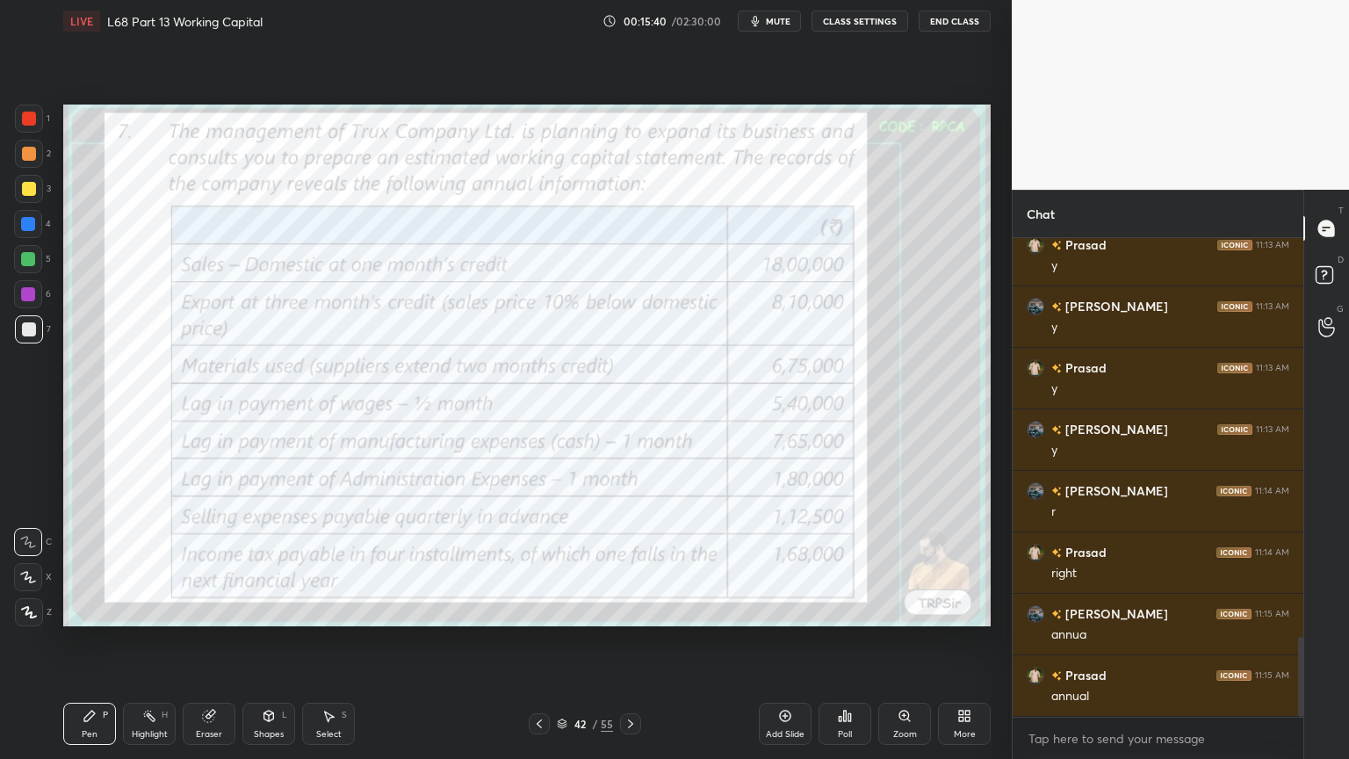
click at [632, 610] on icon at bounding box center [631, 724] width 14 height 14
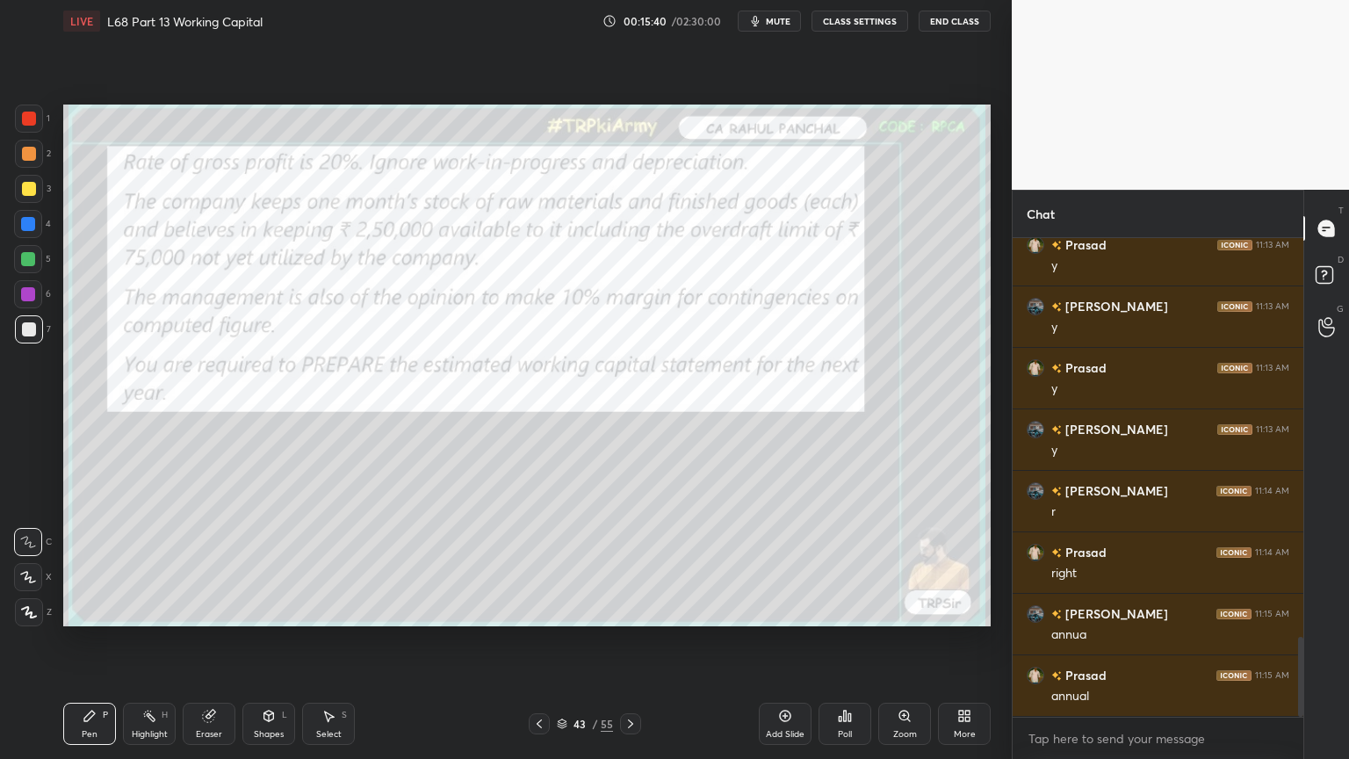
click at [629, 610] on div at bounding box center [630, 723] width 21 height 21
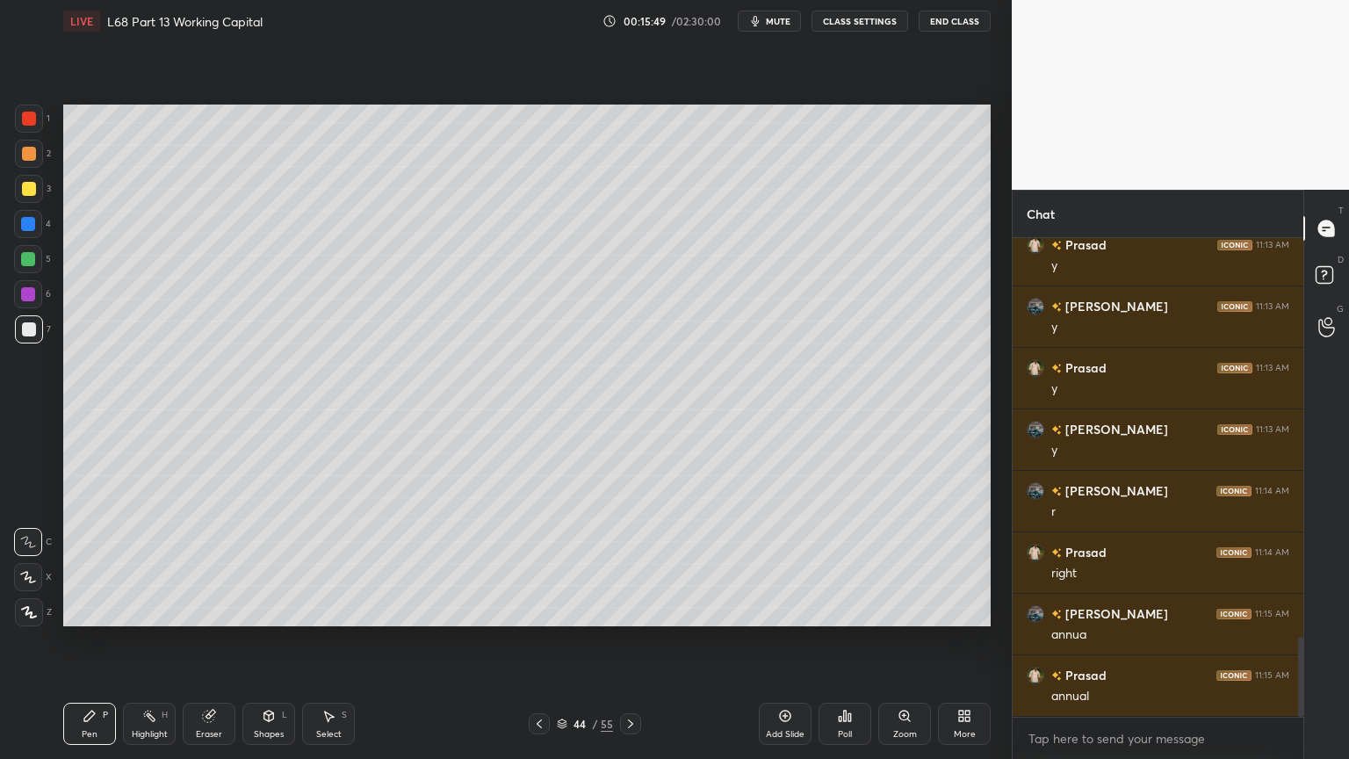
click at [278, 610] on div "Shapes L" at bounding box center [268, 724] width 53 height 42
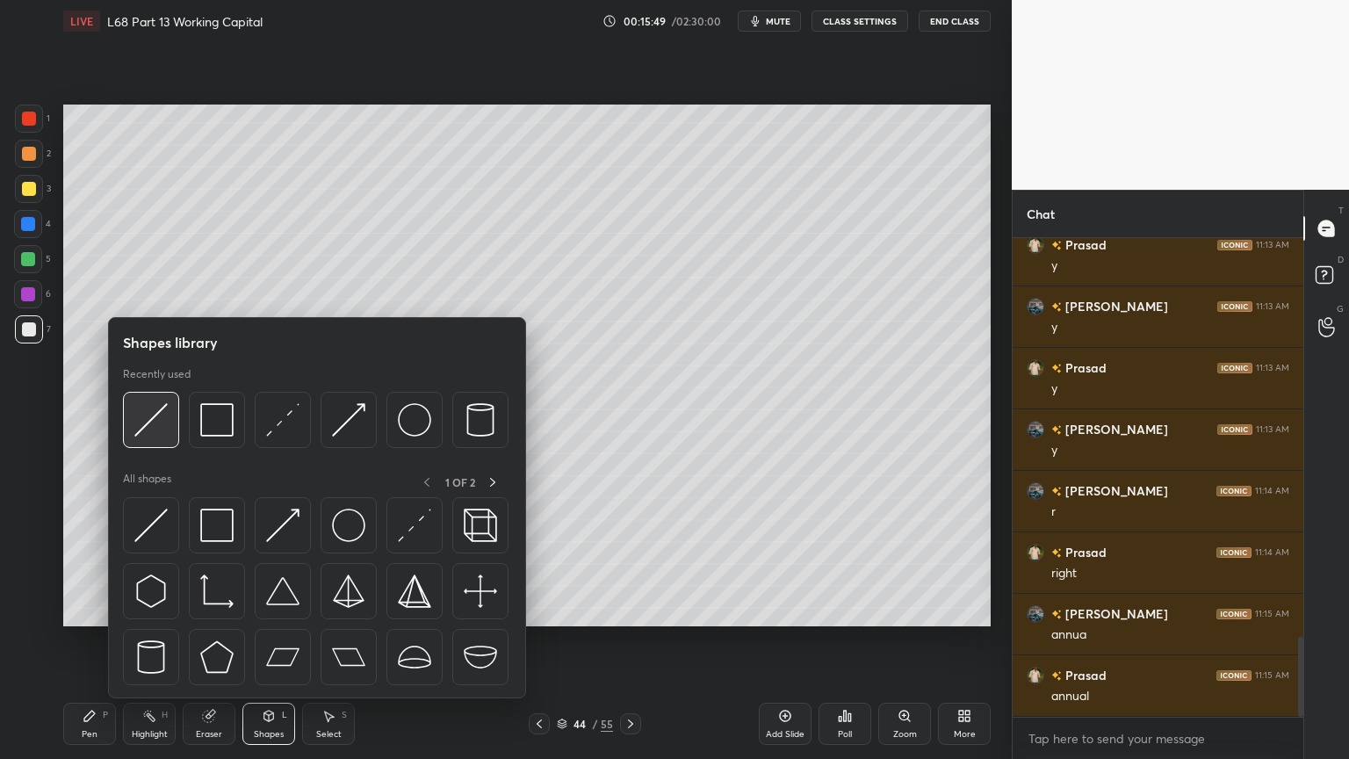
click at [158, 438] on div at bounding box center [151, 420] width 56 height 56
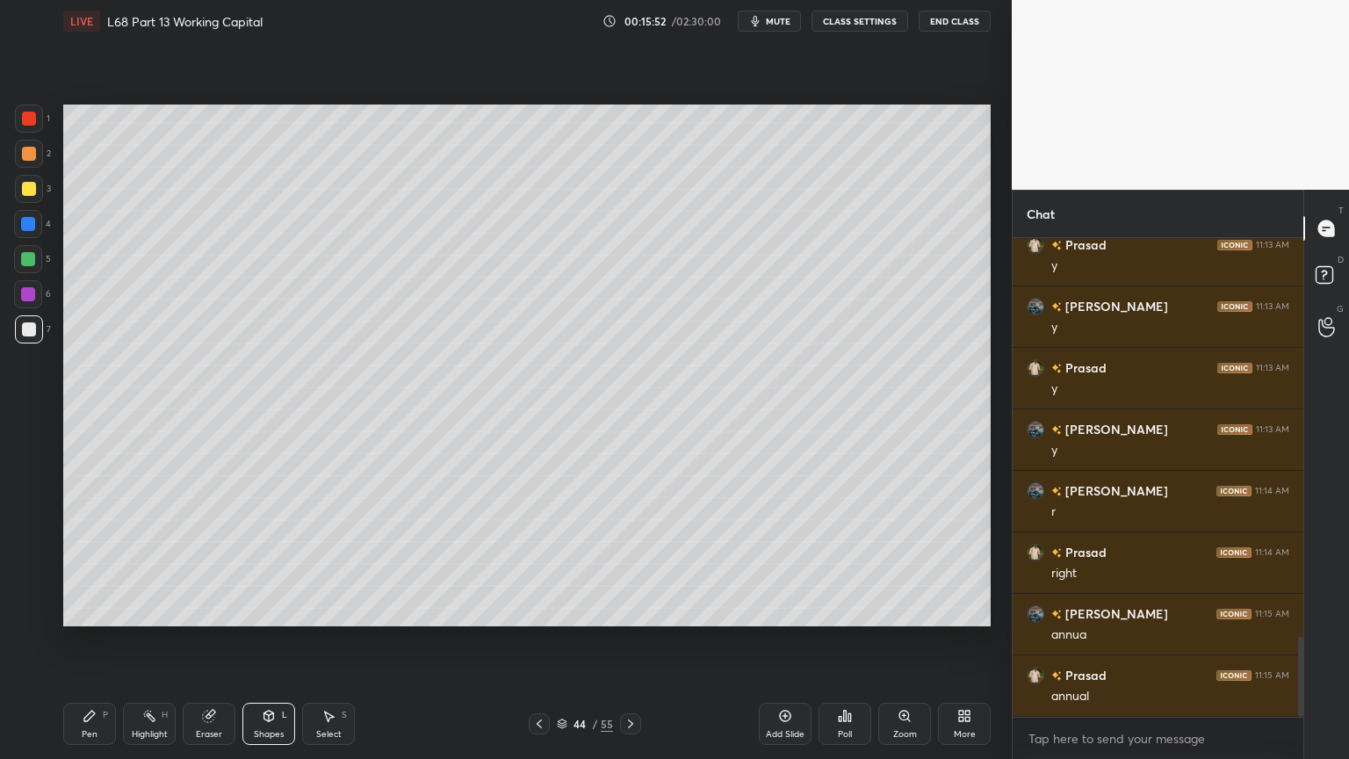
click at [66, 610] on div "Pen P" at bounding box center [89, 724] width 53 height 42
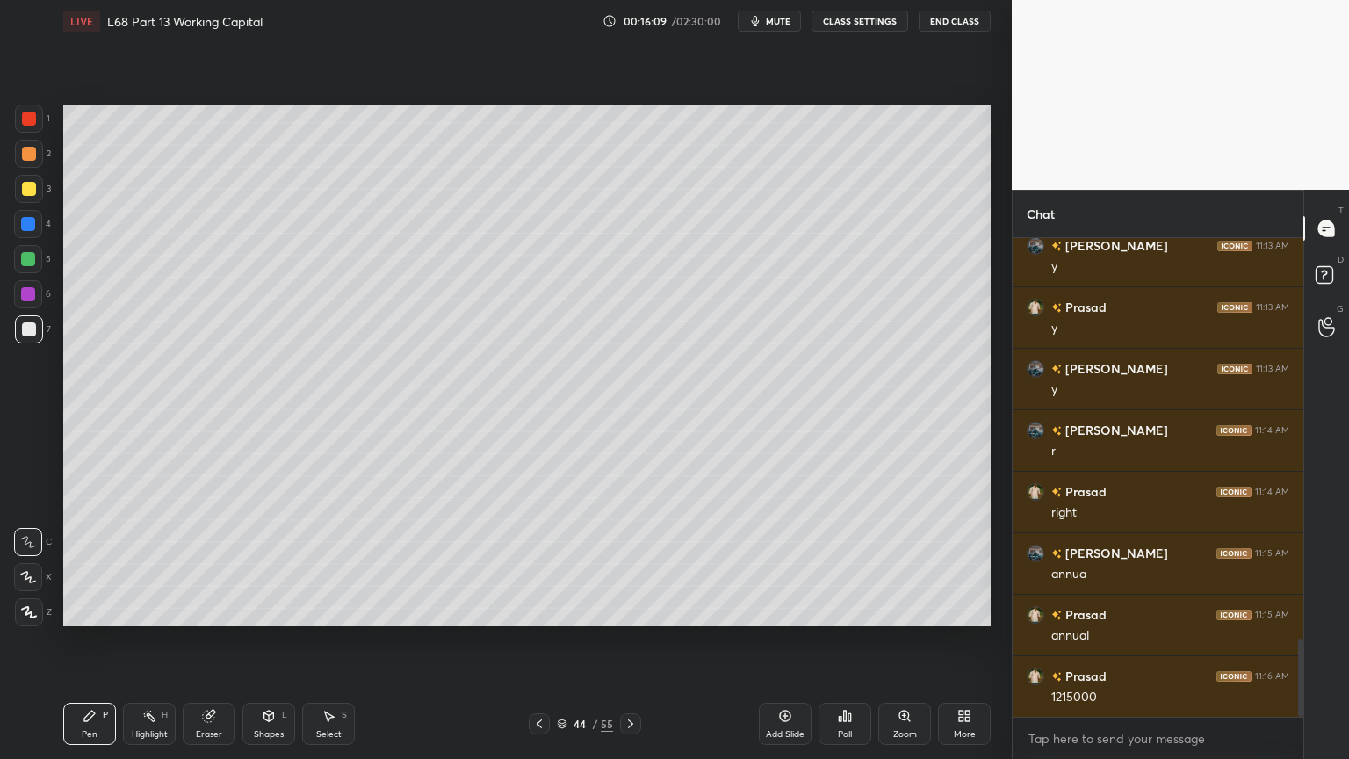
click at [540, 610] on div "Pen P Highlight H Eraser Shapes L Select S 44 / 55 Add Slide Poll Zoom More" at bounding box center [526, 724] width 927 height 70
click at [541, 610] on div at bounding box center [539, 723] width 21 height 21
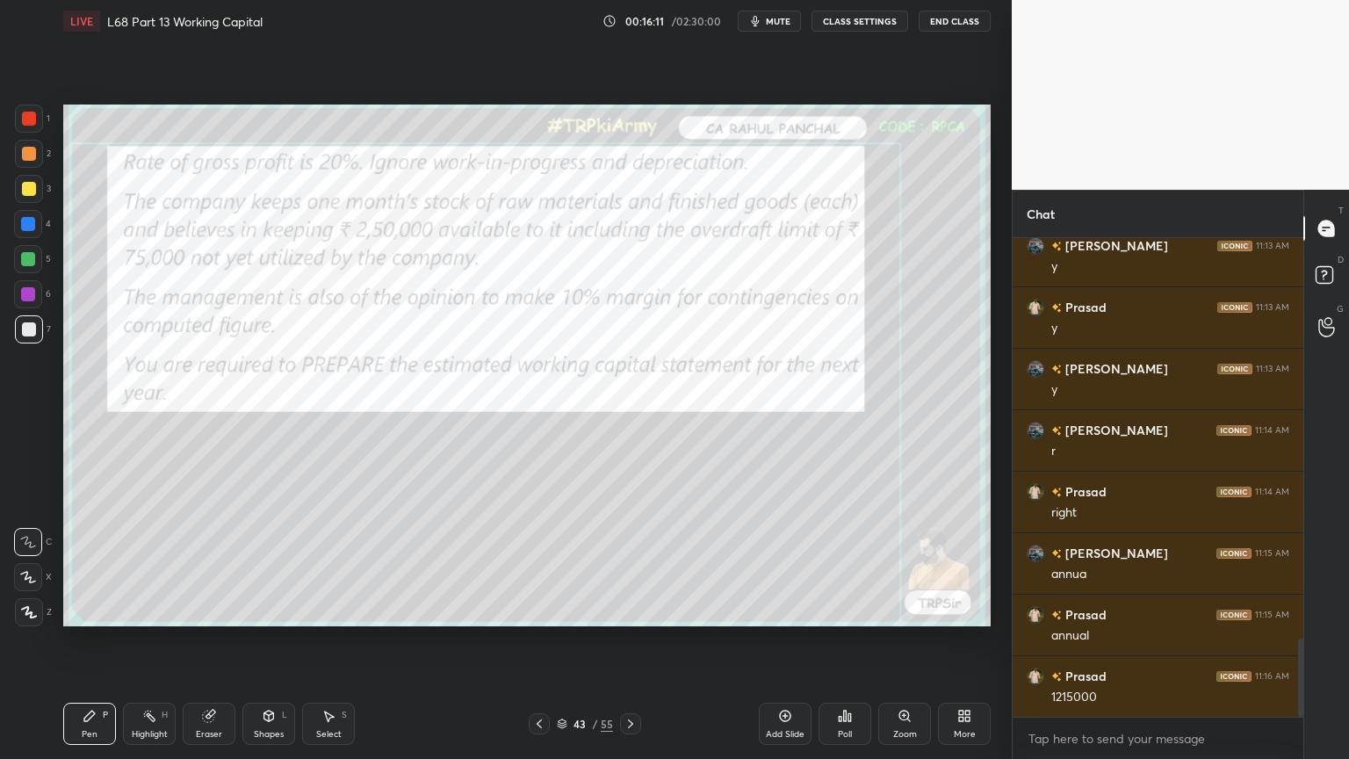
click at [535, 610] on icon at bounding box center [539, 724] width 14 height 14
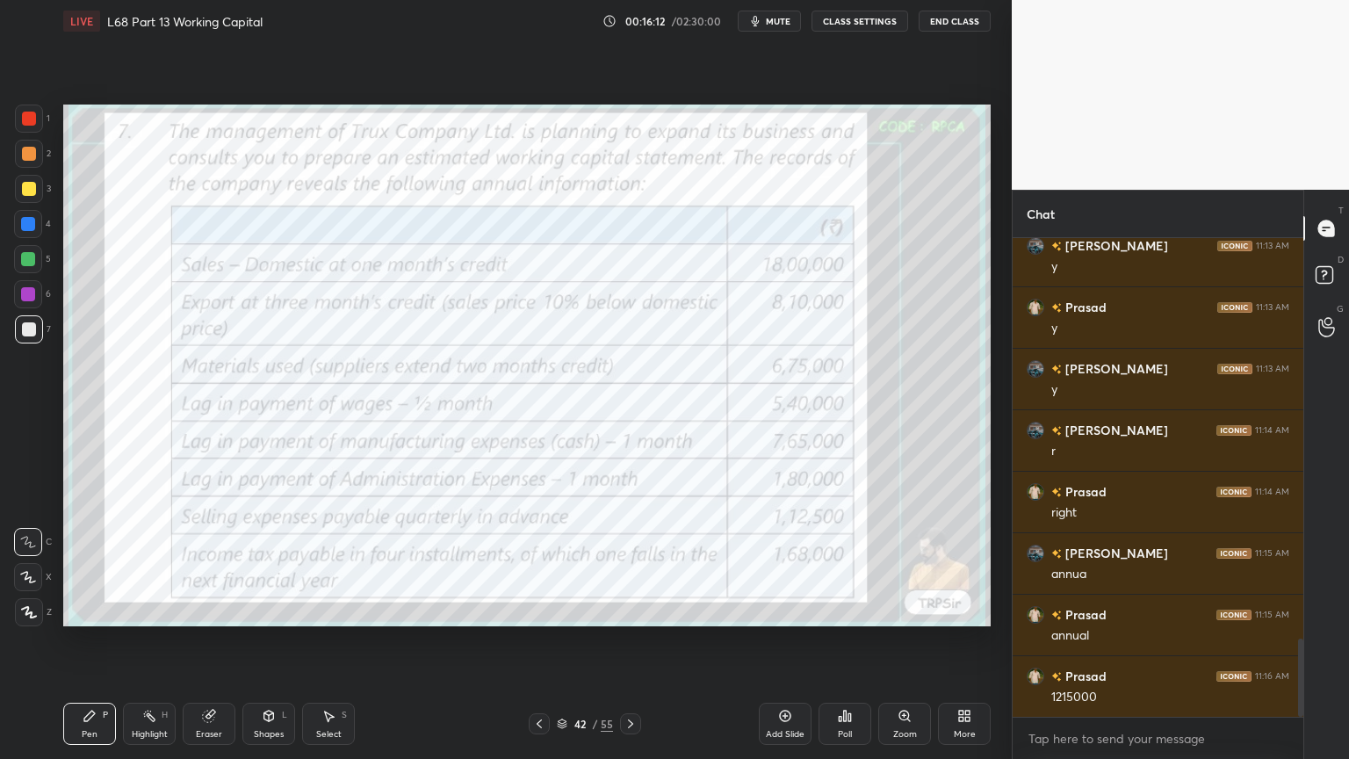
click at [851, 610] on div "Poll" at bounding box center [845, 734] width 14 height 9
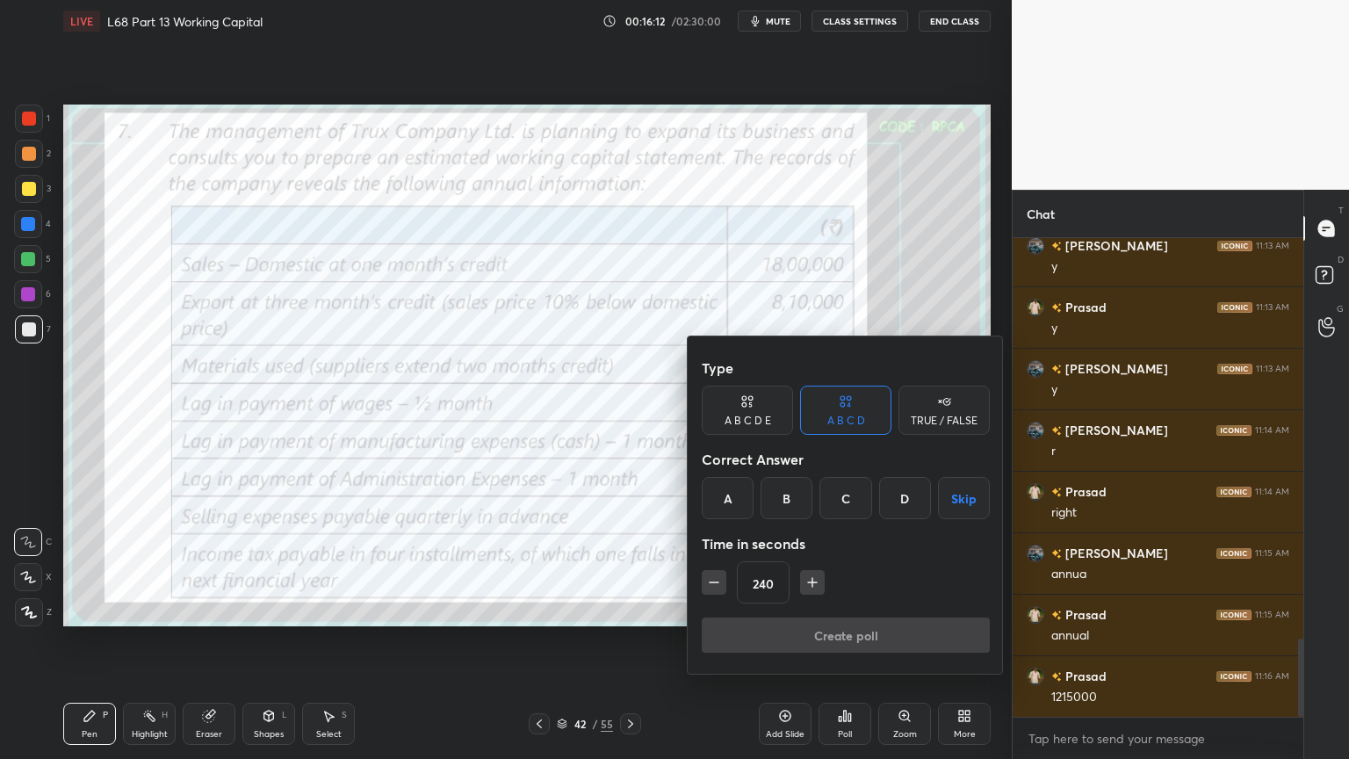
click at [603, 604] on div at bounding box center [674, 379] width 1349 height 759
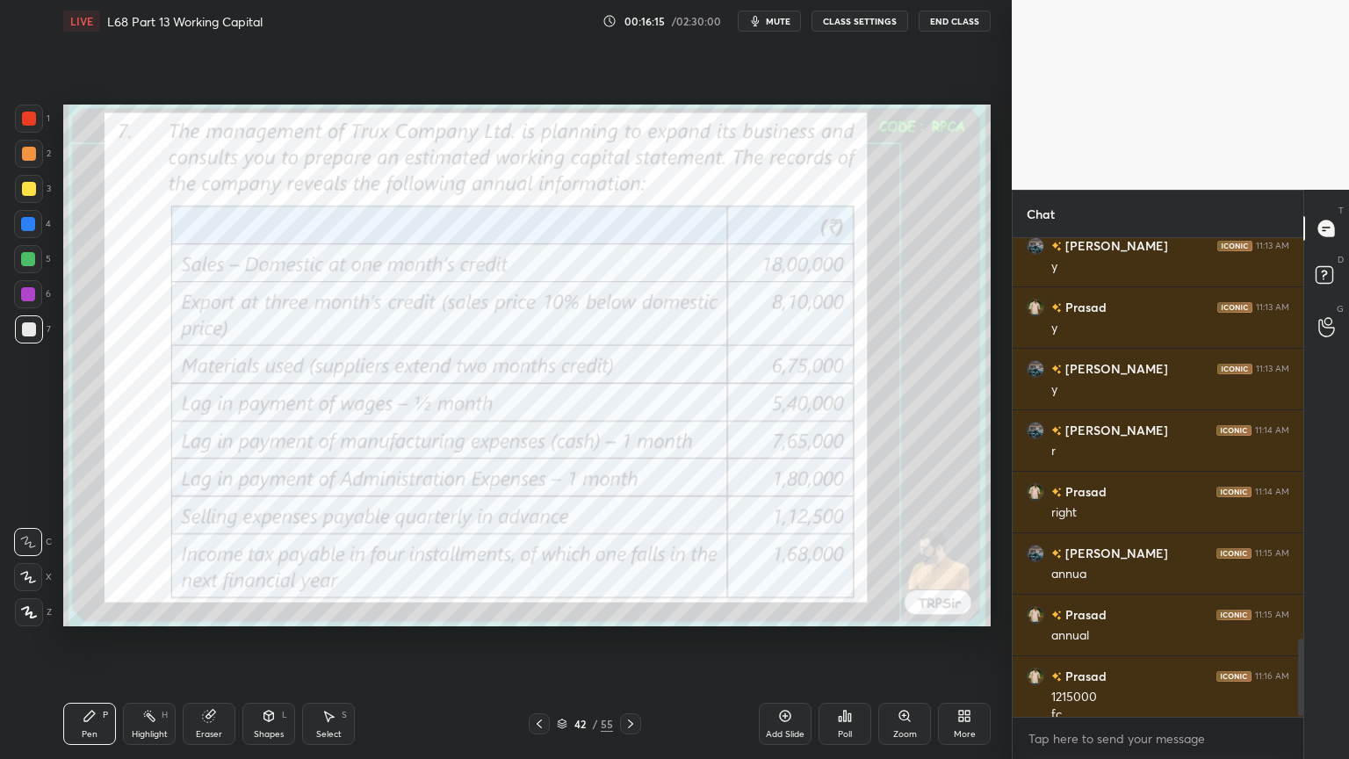
scroll to position [2456, 0]
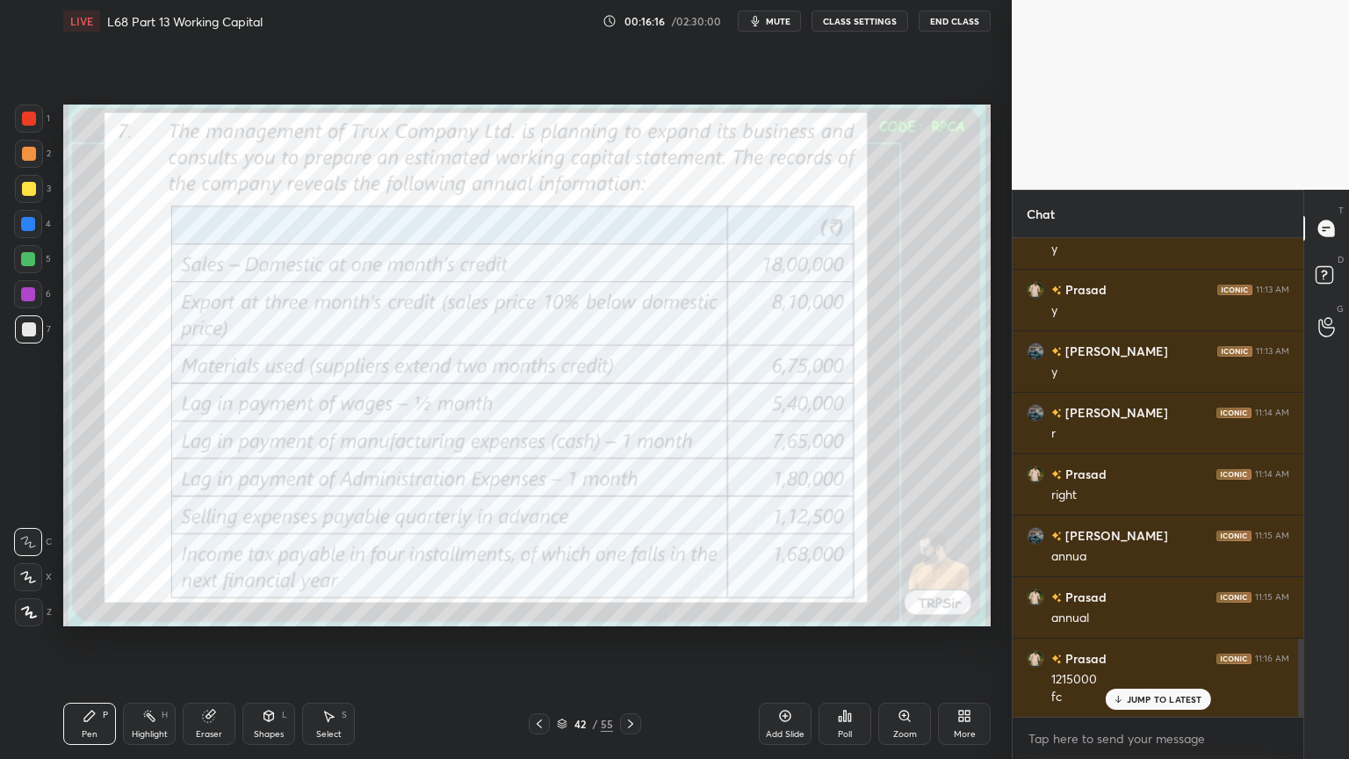
click at [631, 610] on div at bounding box center [630, 723] width 21 height 21
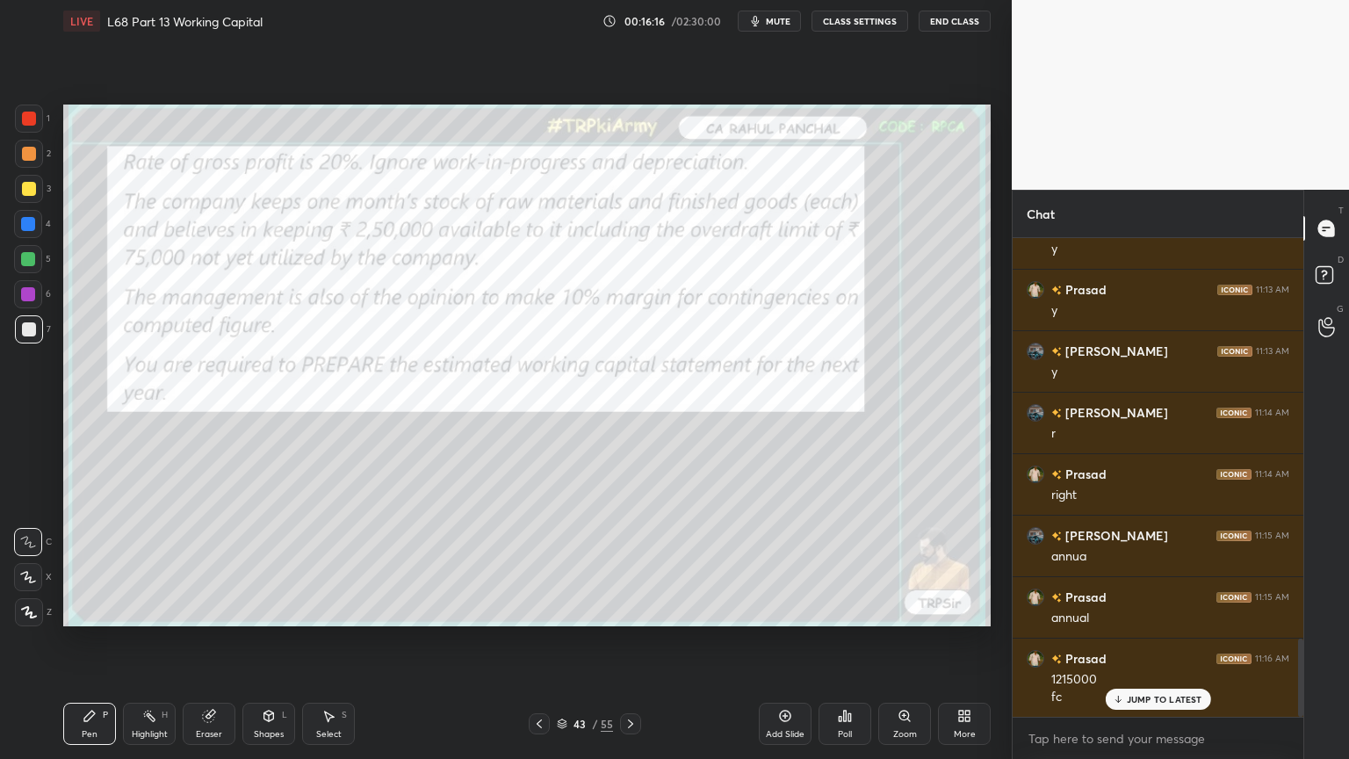
click at [628, 610] on icon at bounding box center [631, 724] width 14 height 14
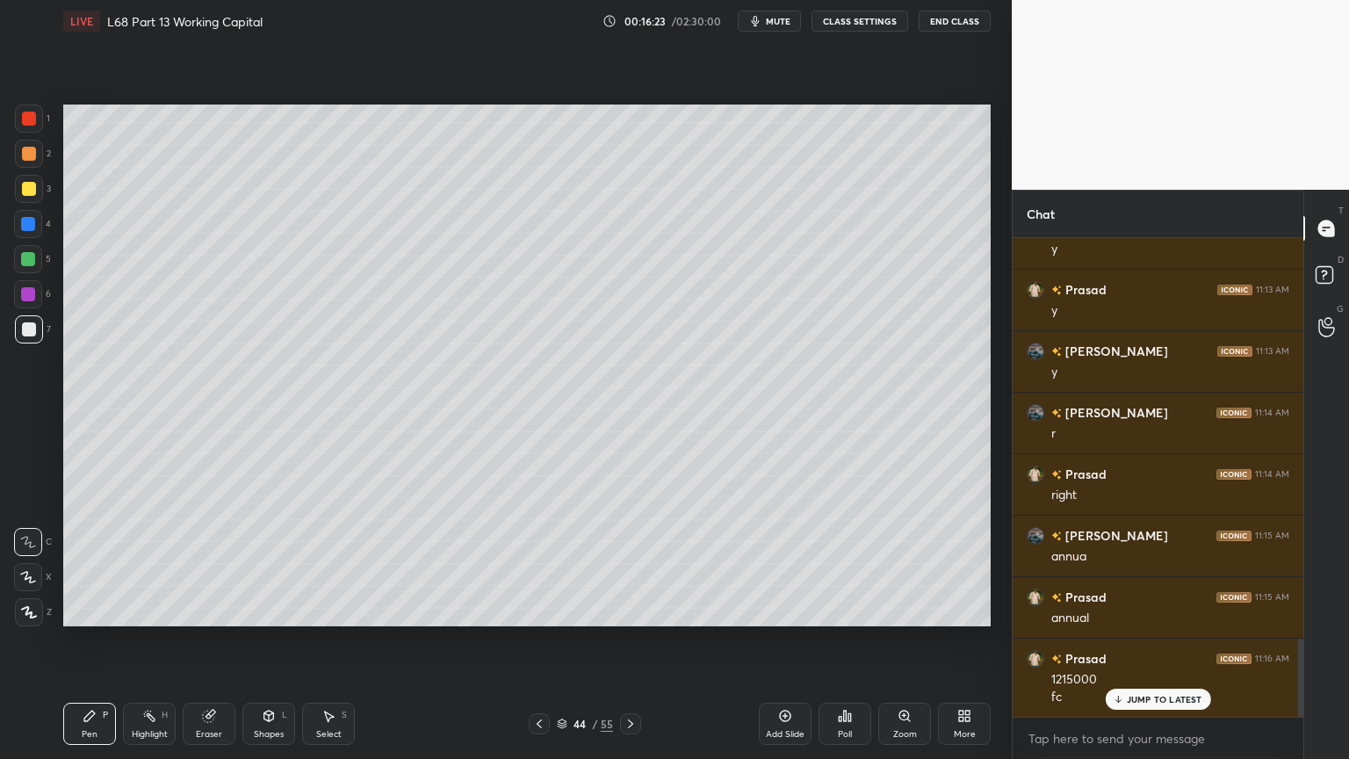
click at [263, 610] on div "Shapes L" at bounding box center [268, 724] width 53 height 42
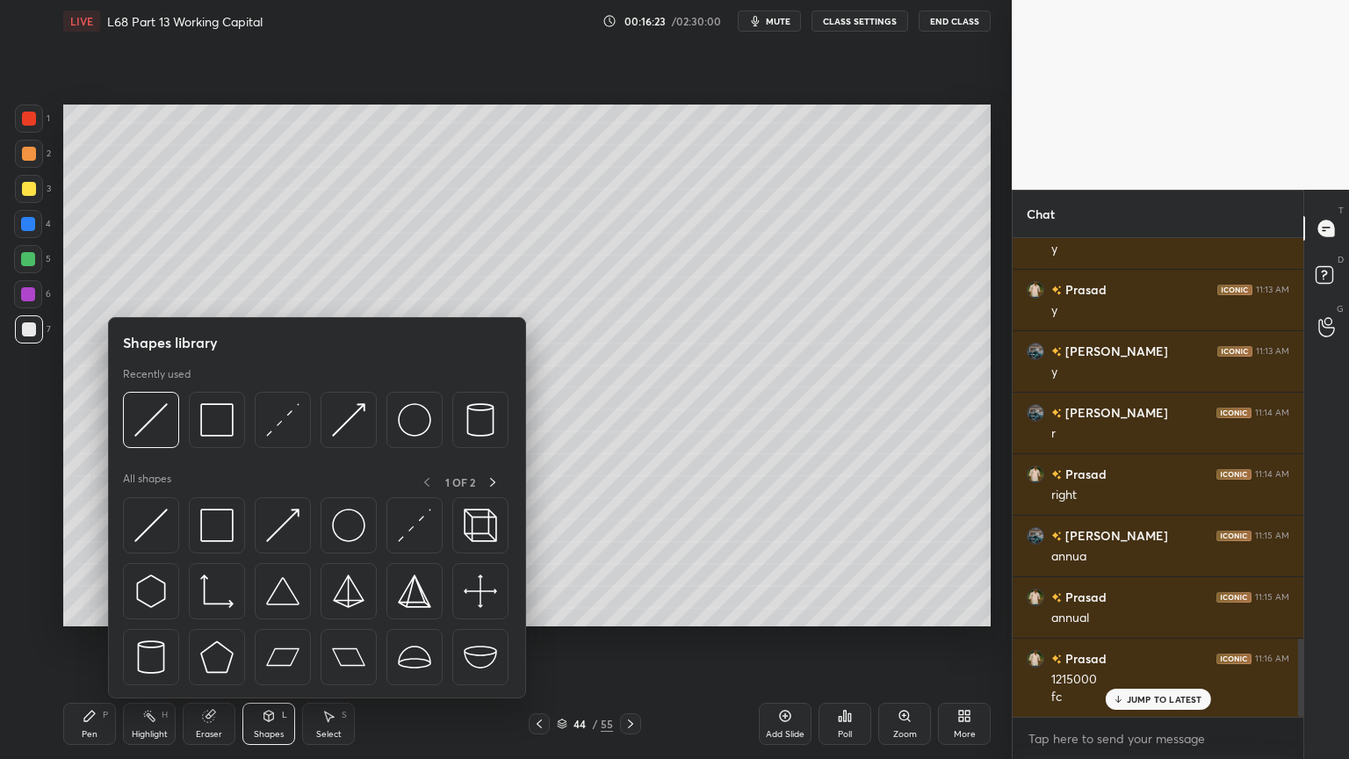
click at [150, 441] on div at bounding box center [151, 420] width 56 height 56
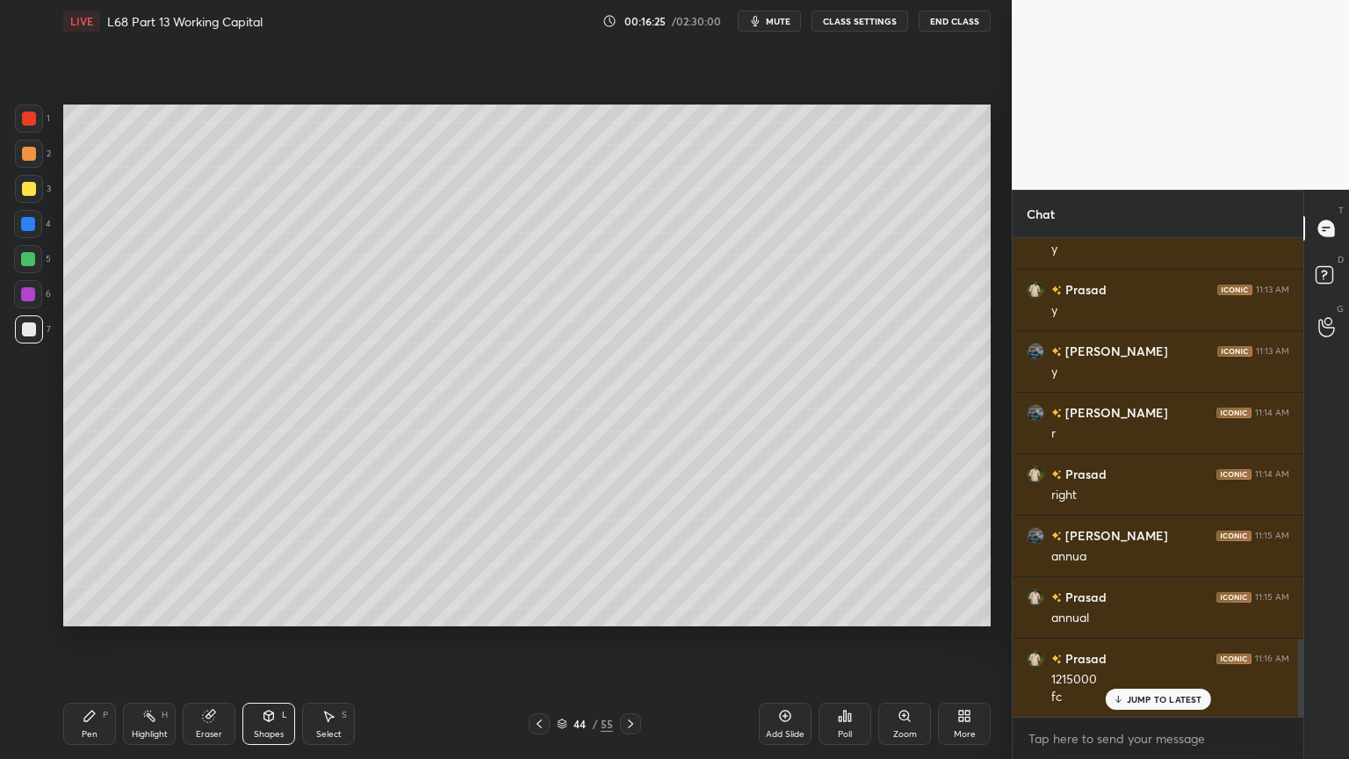
click at [93, 610] on icon at bounding box center [90, 716] width 14 height 14
click at [534, 610] on icon at bounding box center [539, 724] width 14 height 14
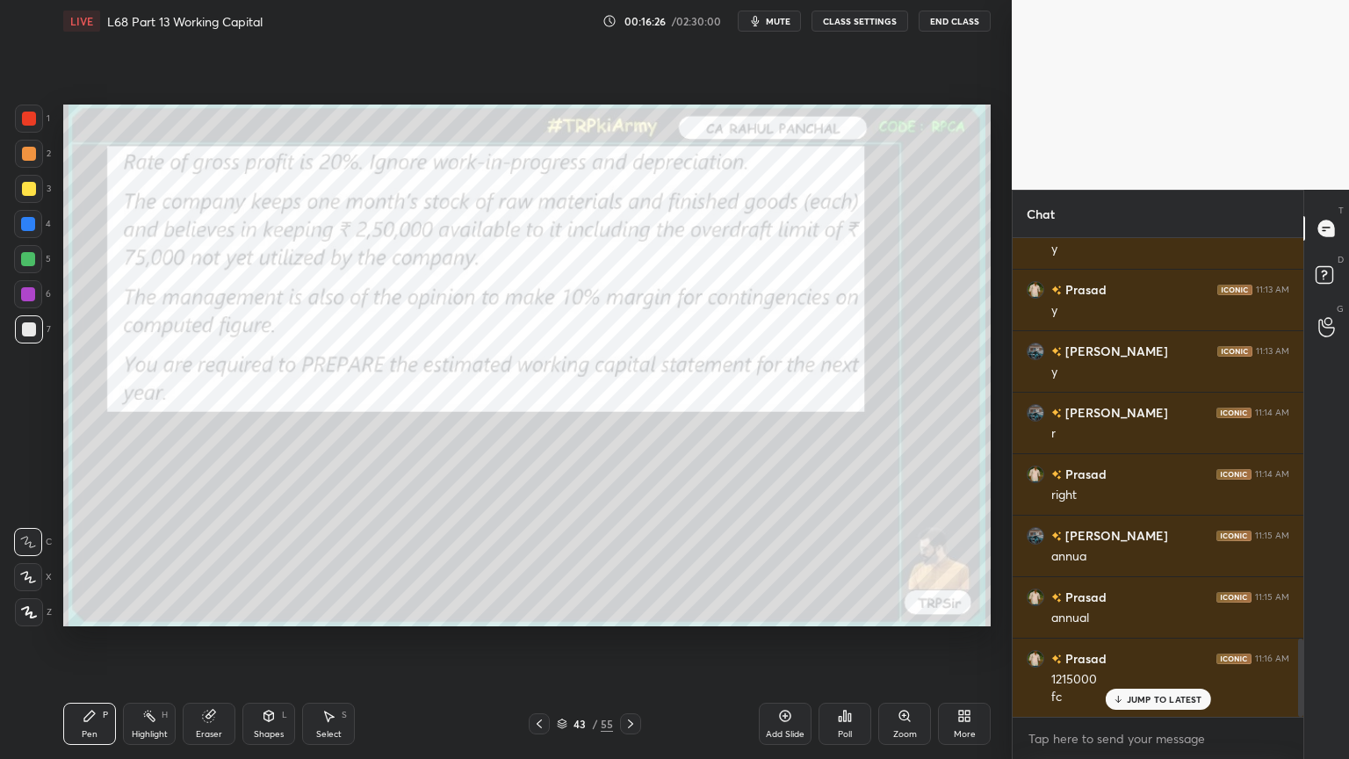
click at [535, 610] on icon at bounding box center [539, 724] width 14 height 14
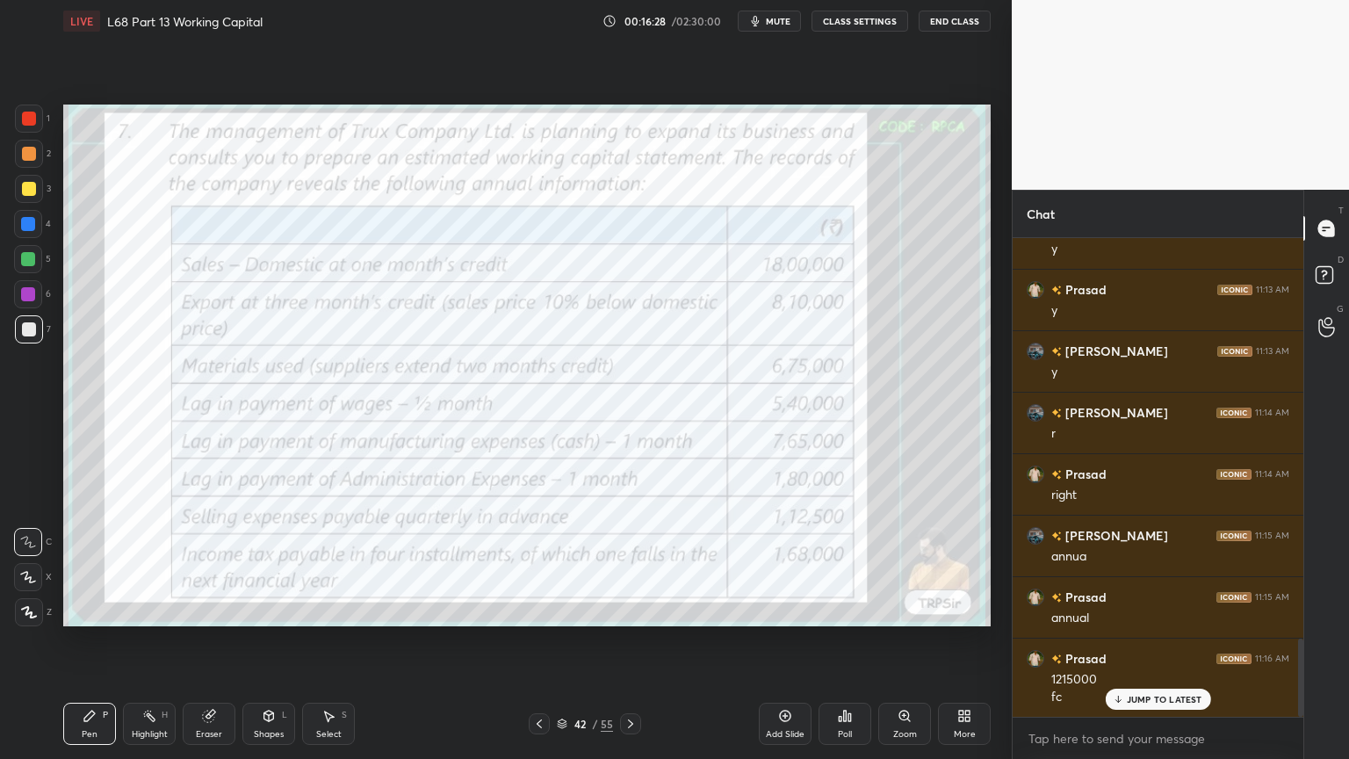
click at [632, 610] on icon at bounding box center [631, 724] width 14 height 14
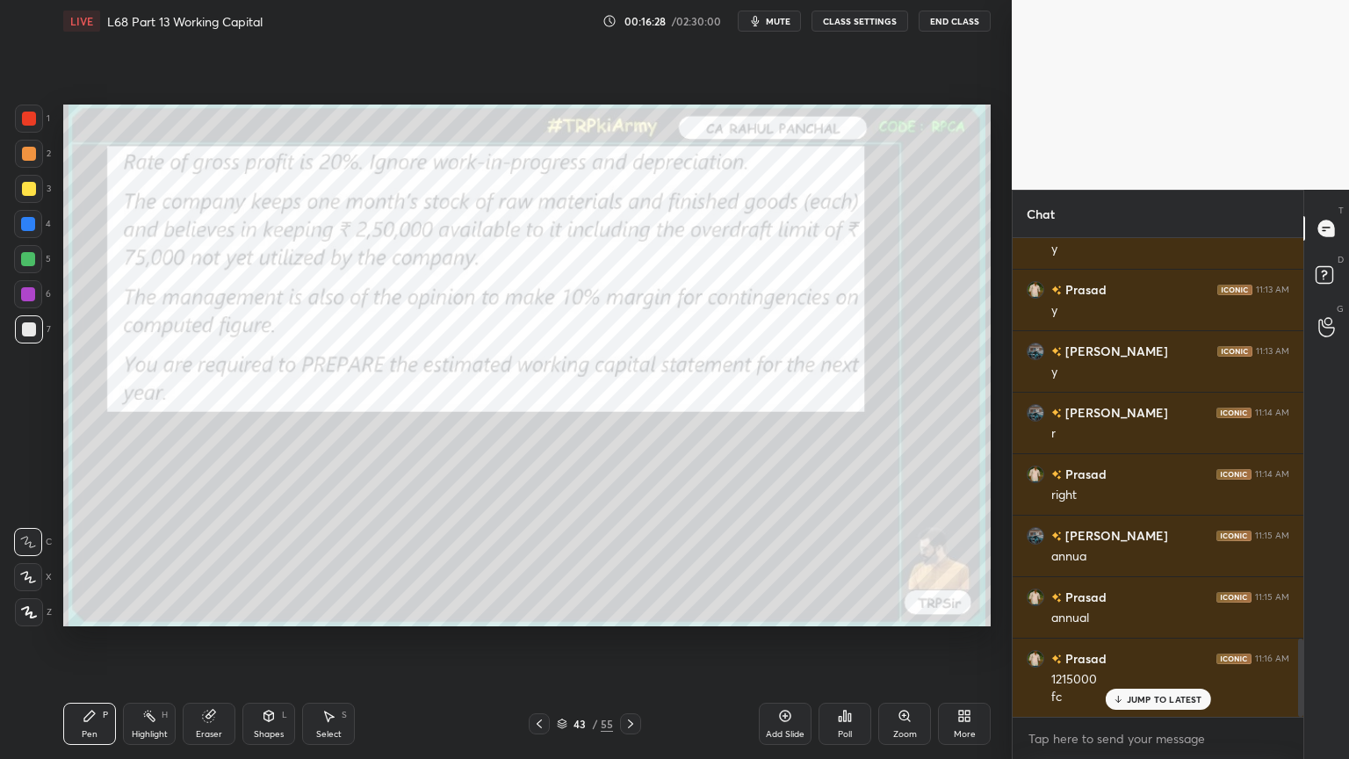
click at [631, 610] on icon at bounding box center [630, 723] width 5 height 9
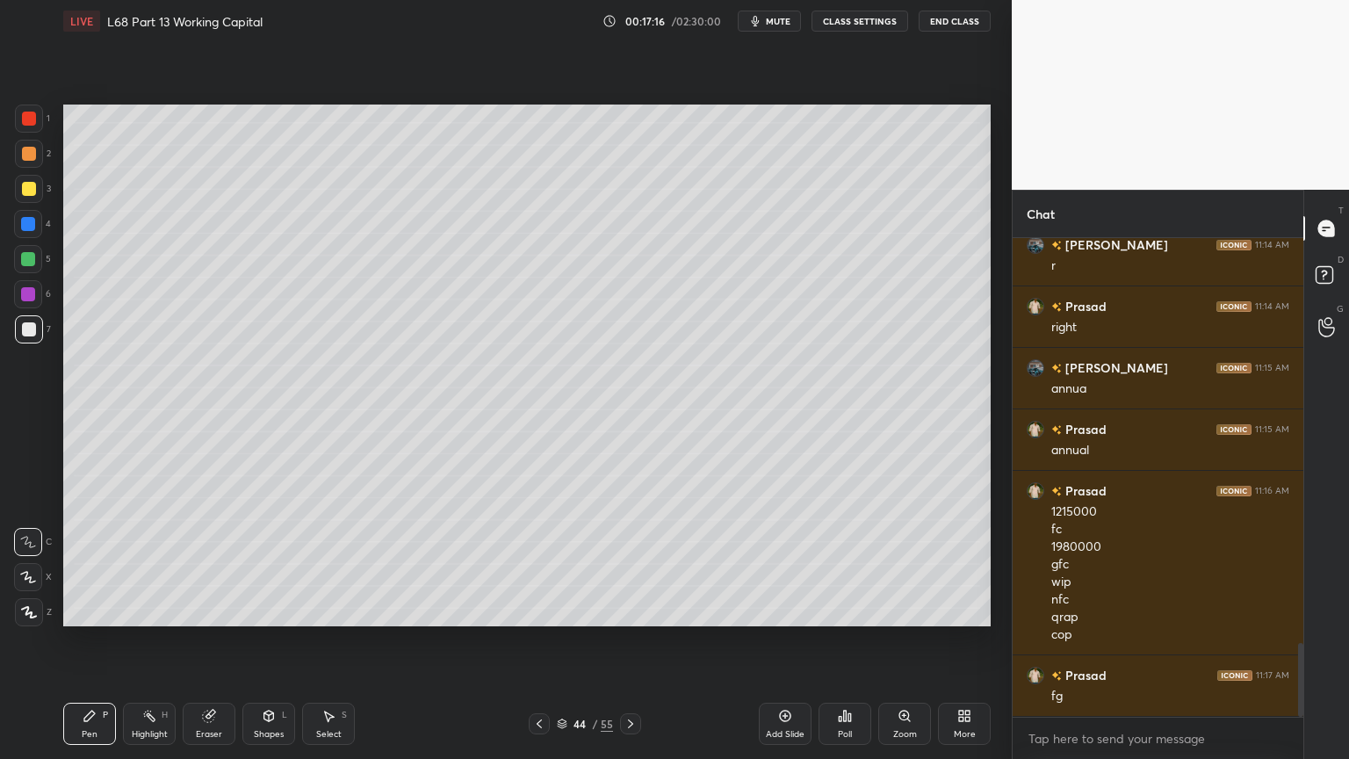
scroll to position [2641, 0]
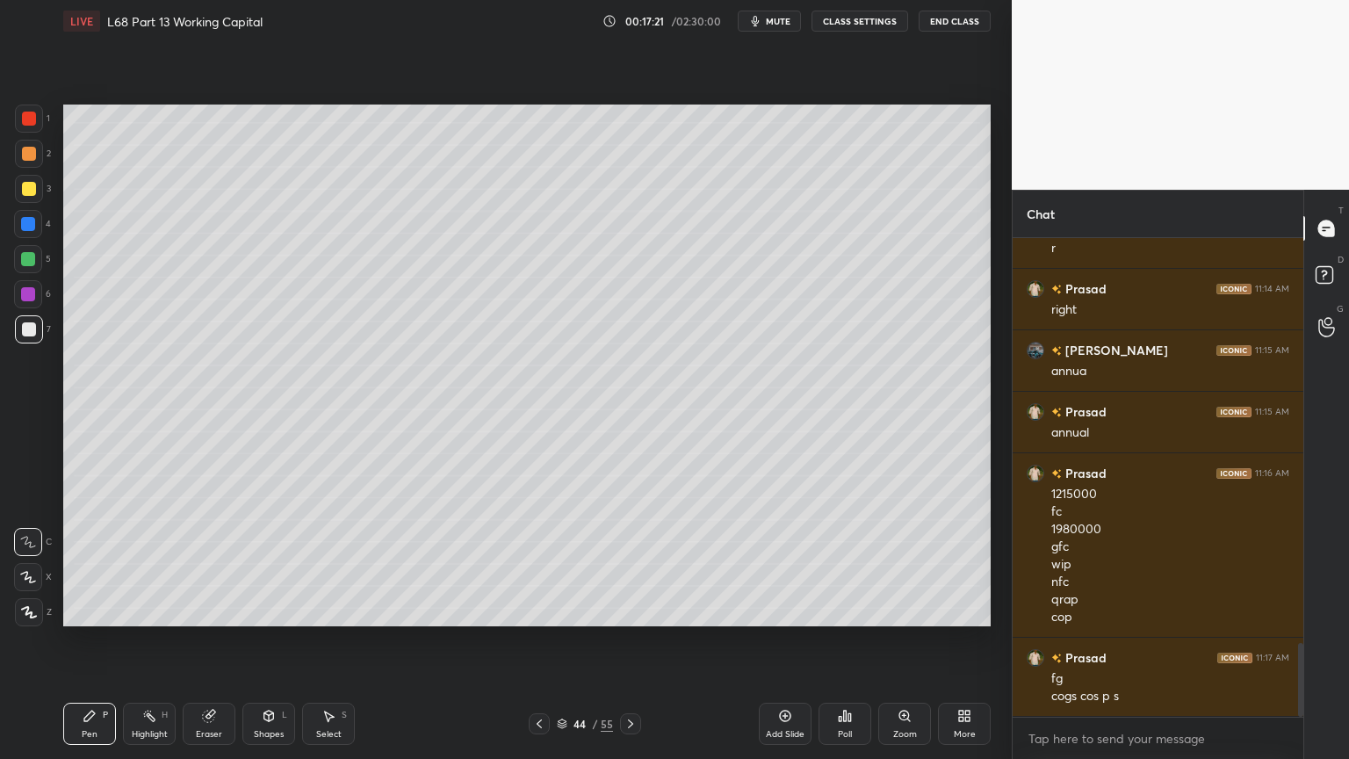
click at [206, 610] on icon at bounding box center [209, 716] width 14 height 14
click at [278, 610] on div "Shapes L" at bounding box center [268, 724] width 53 height 42
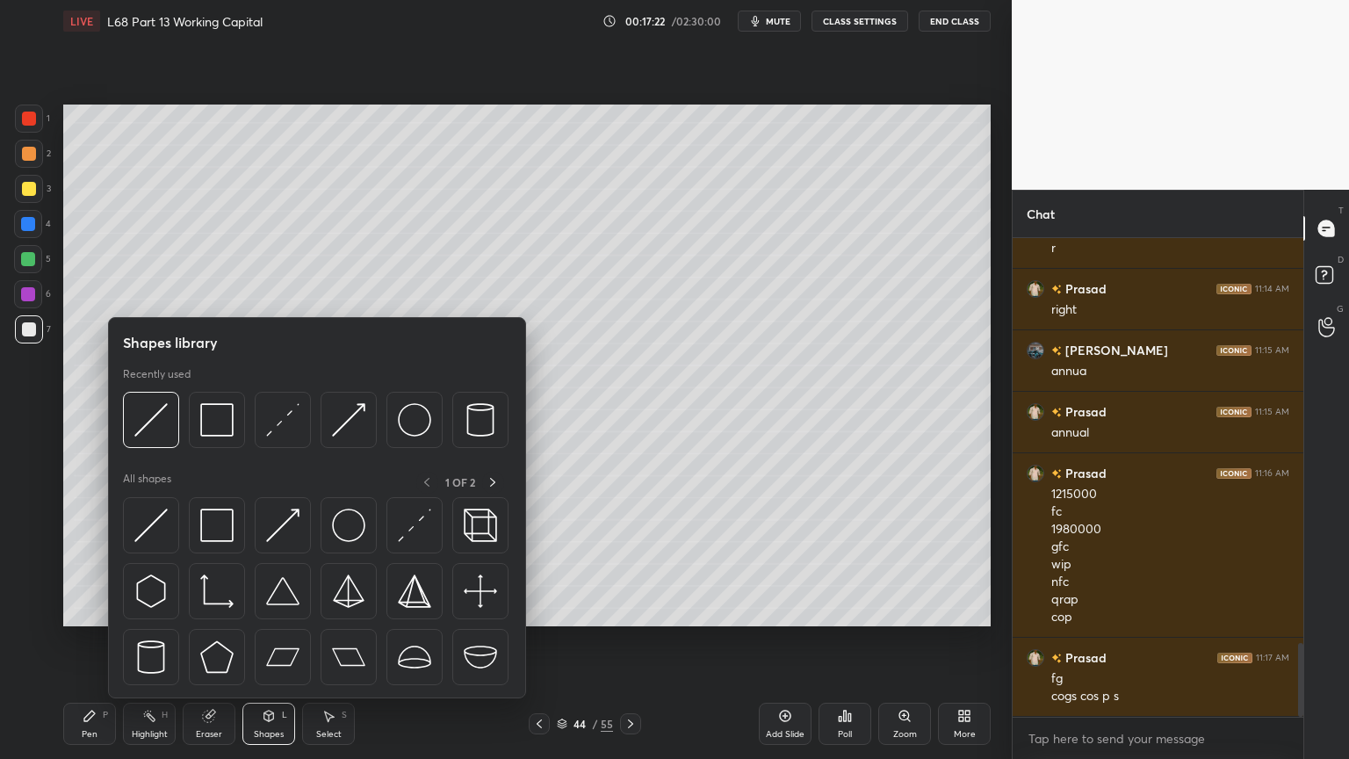
click at [82, 610] on div "Pen P" at bounding box center [89, 724] width 53 height 42
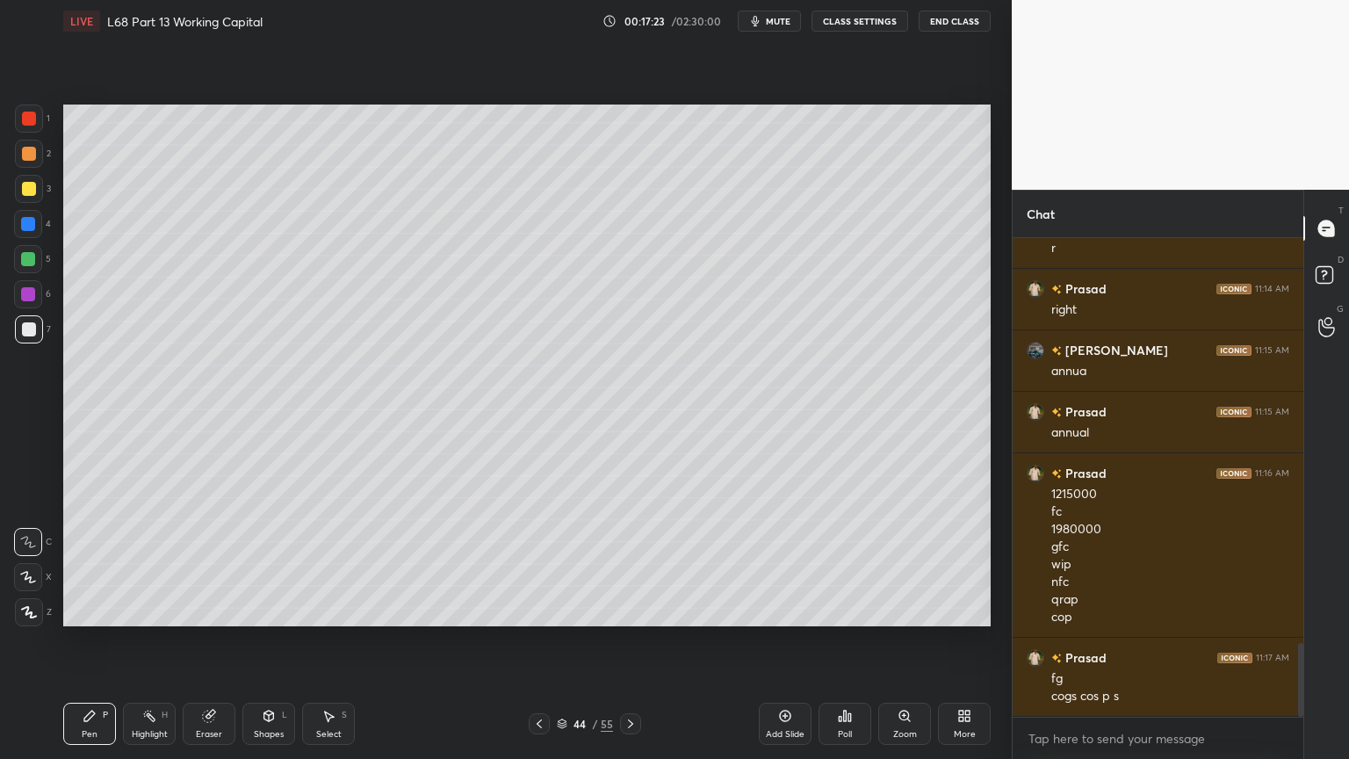
click at [28, 124] on div at bounding box center [29, 119] width 14 height 14
click at [537, 610] on div at bounding box center [539, 723] width 21 height 21
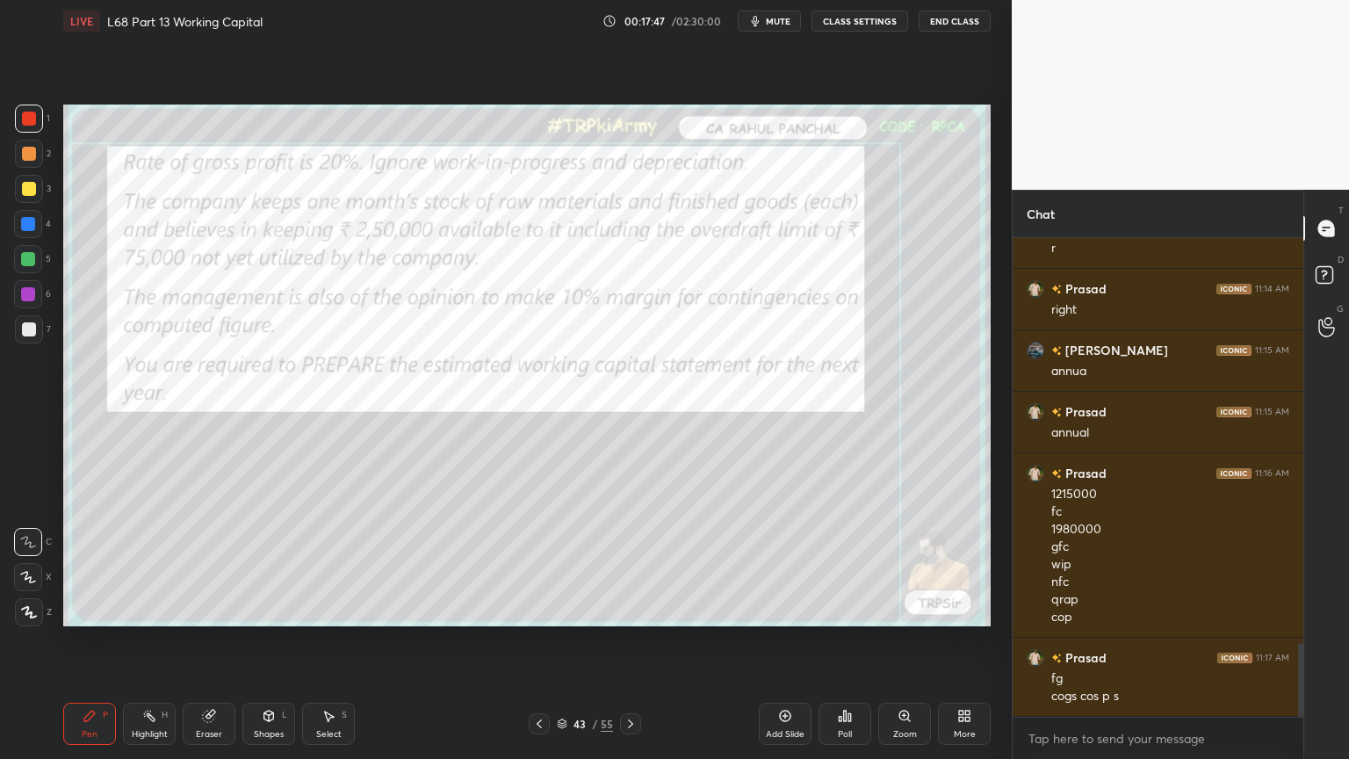
click at [540, 610] on div at bounding box center [539, 723] width 21 height 21
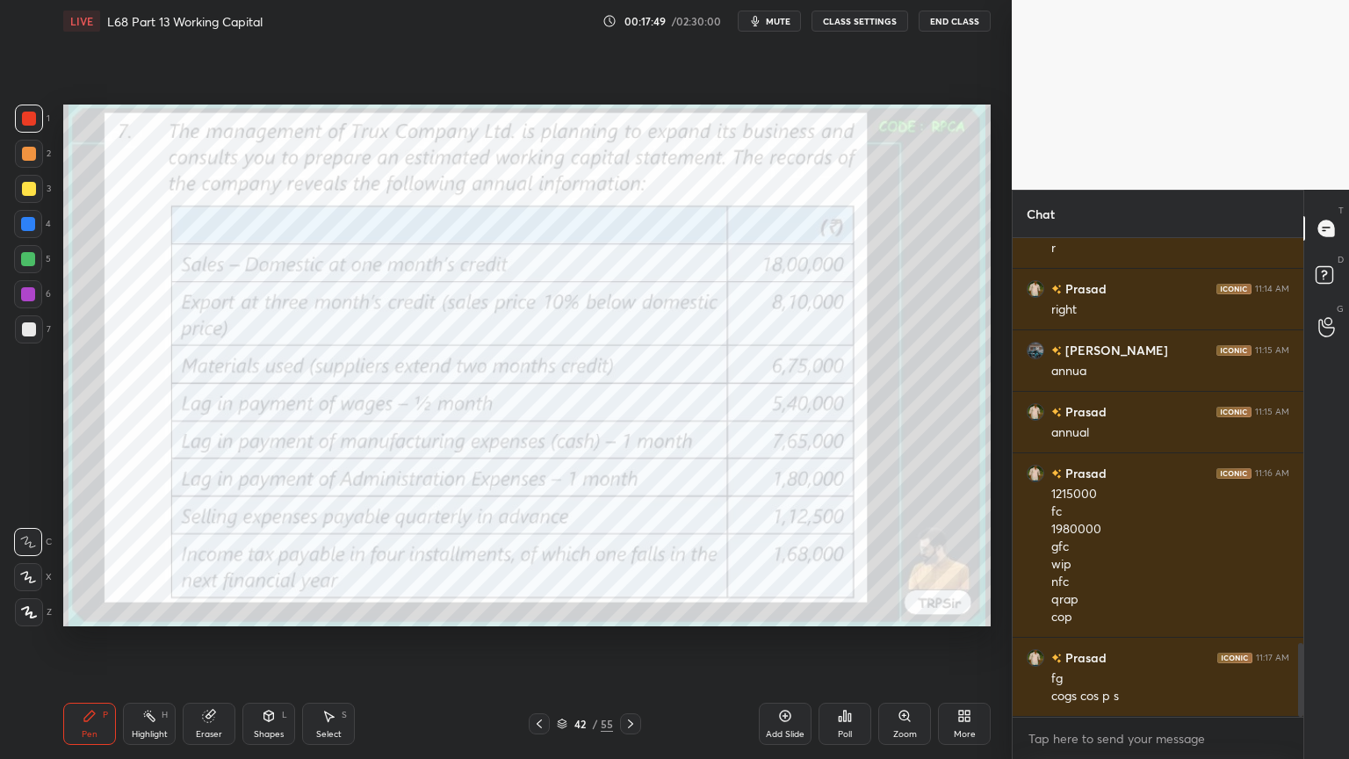
click at [67, 88] on div "Setting up your live class Poll for secs No correct answer Start poll" at bounding box center [526, 365] width 941 height 646
click at [69, 610] on div "Pen P" at bounding box center [89, 724] width 53 height 42
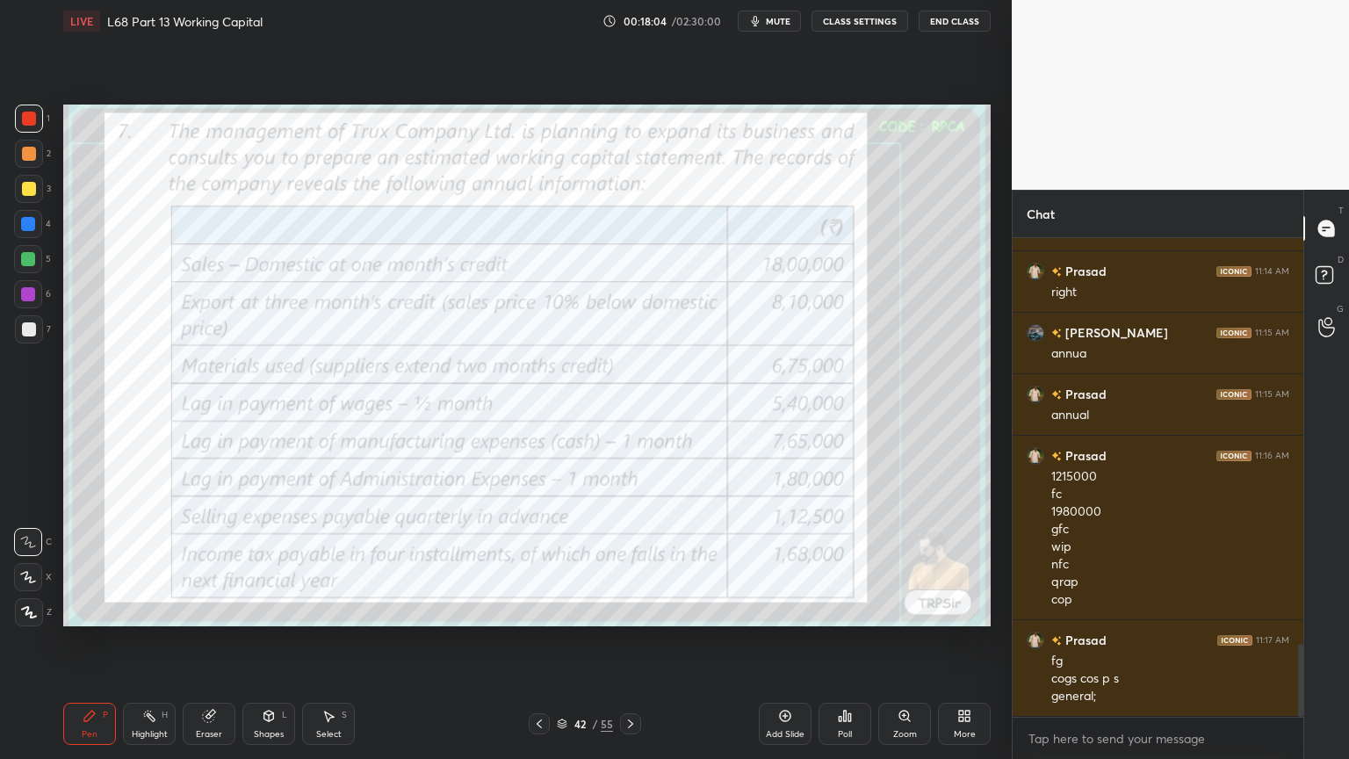
click at [618, 610] on div "42 / 55" at bounding box center [585, 723] width 112 height 21
click at [625, 610] on icon at bounding box center [631, 724] width 14 height 14
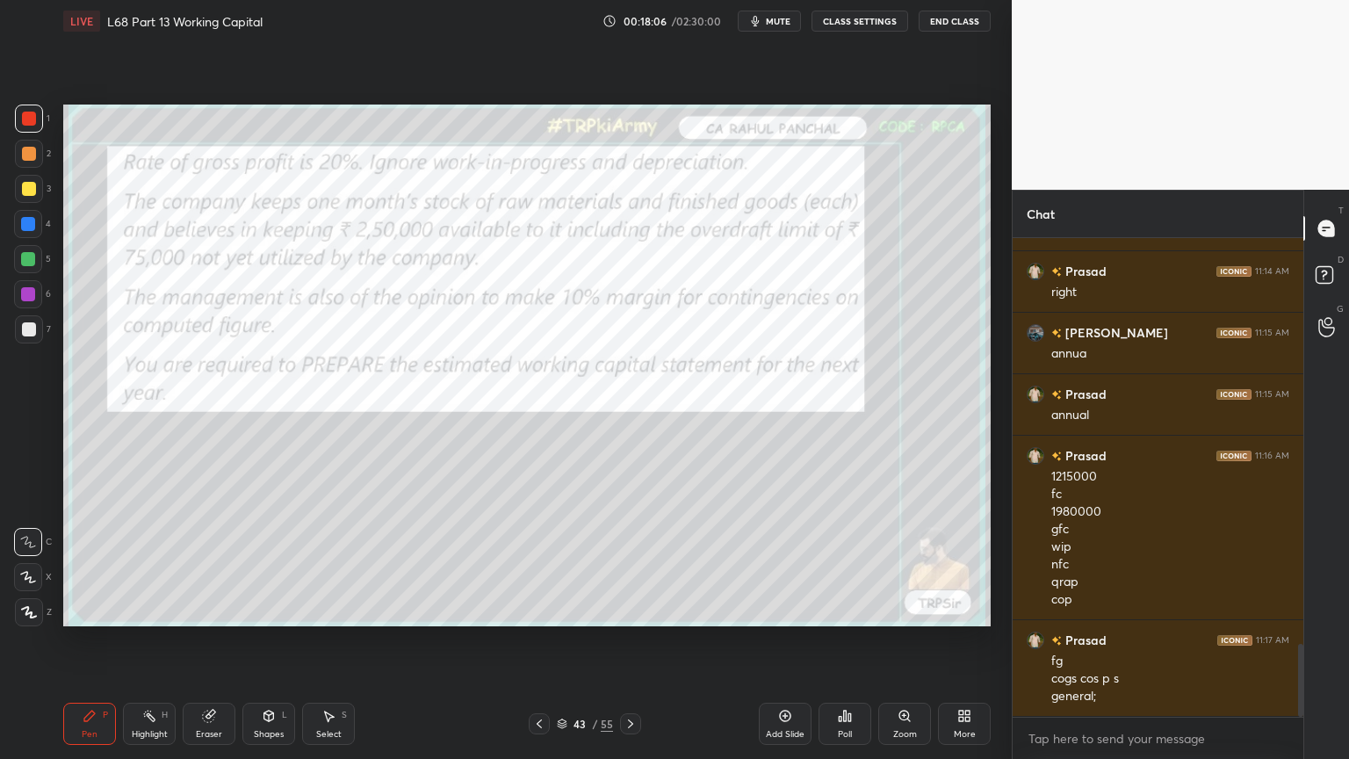
click at [632, 610] on icon at bounding box center [631, 724] width 14 height 14
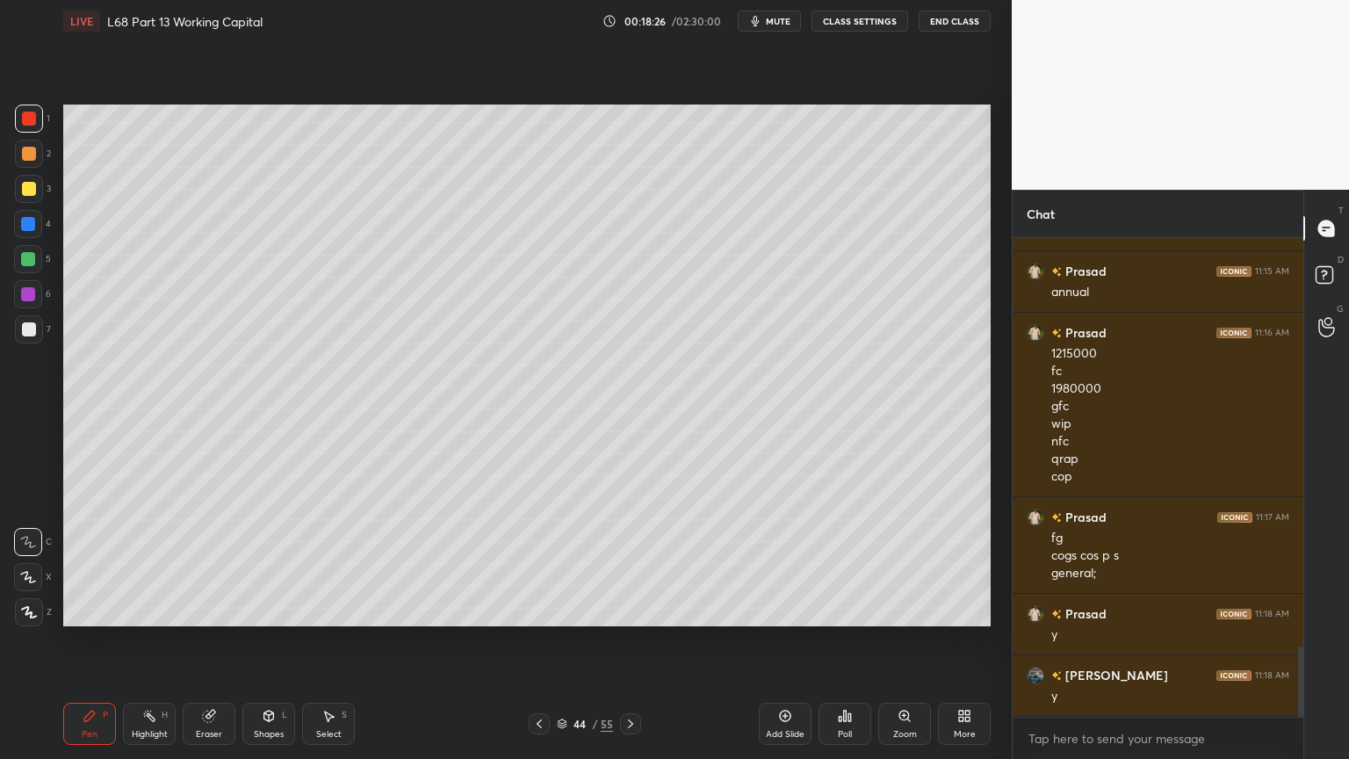
scroll to position [2842, 0]
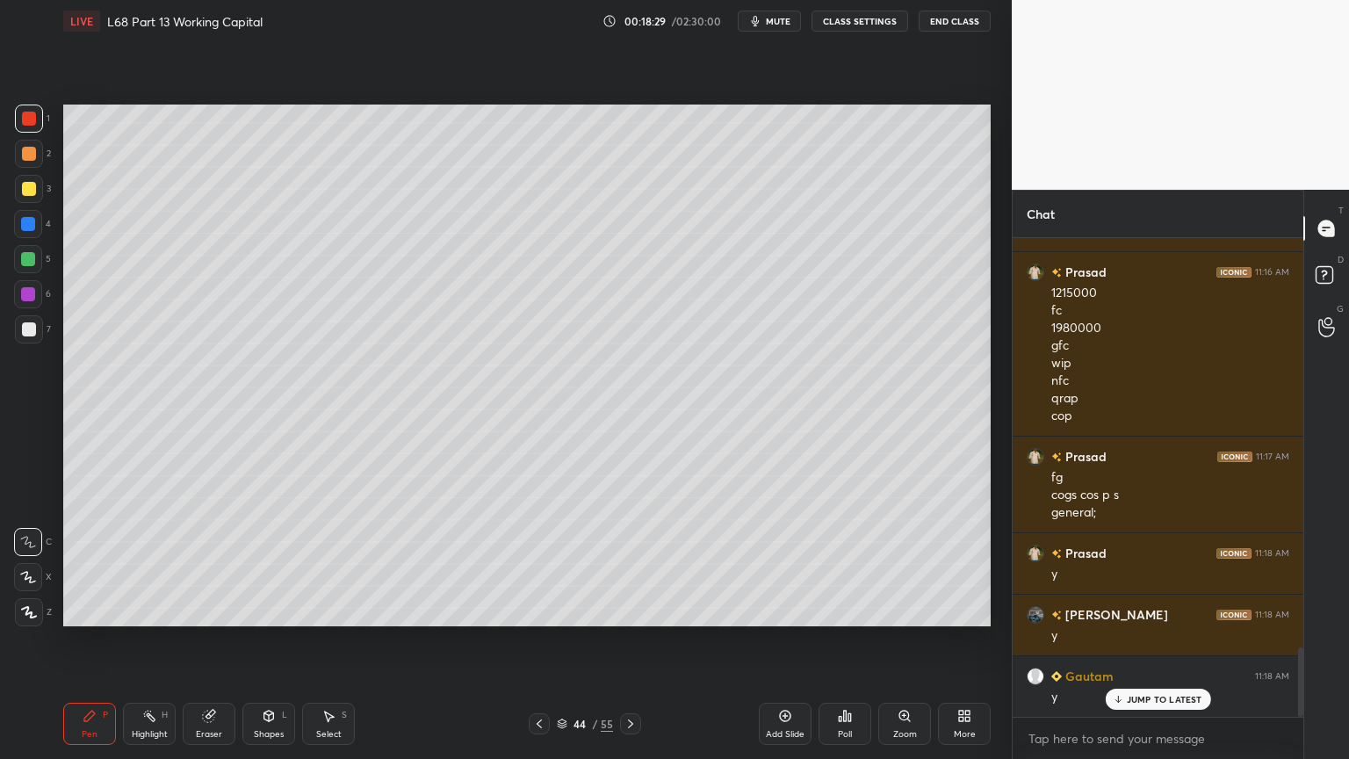
click at [70, 610] on div "Pen P" at bounding box center [89, 724] width 53 height 42
click at [18, 329] on div at bounding box center [29, 329] width 28 height 28
click at [27, 271] on div at bounding box center [28, 259] width 28 height 28
click at [29, 334] on div at bounding box center [29, 329] width 14 height 14
click at [273, 610] on icon at bounding box center [269, 716] width 10 height 11
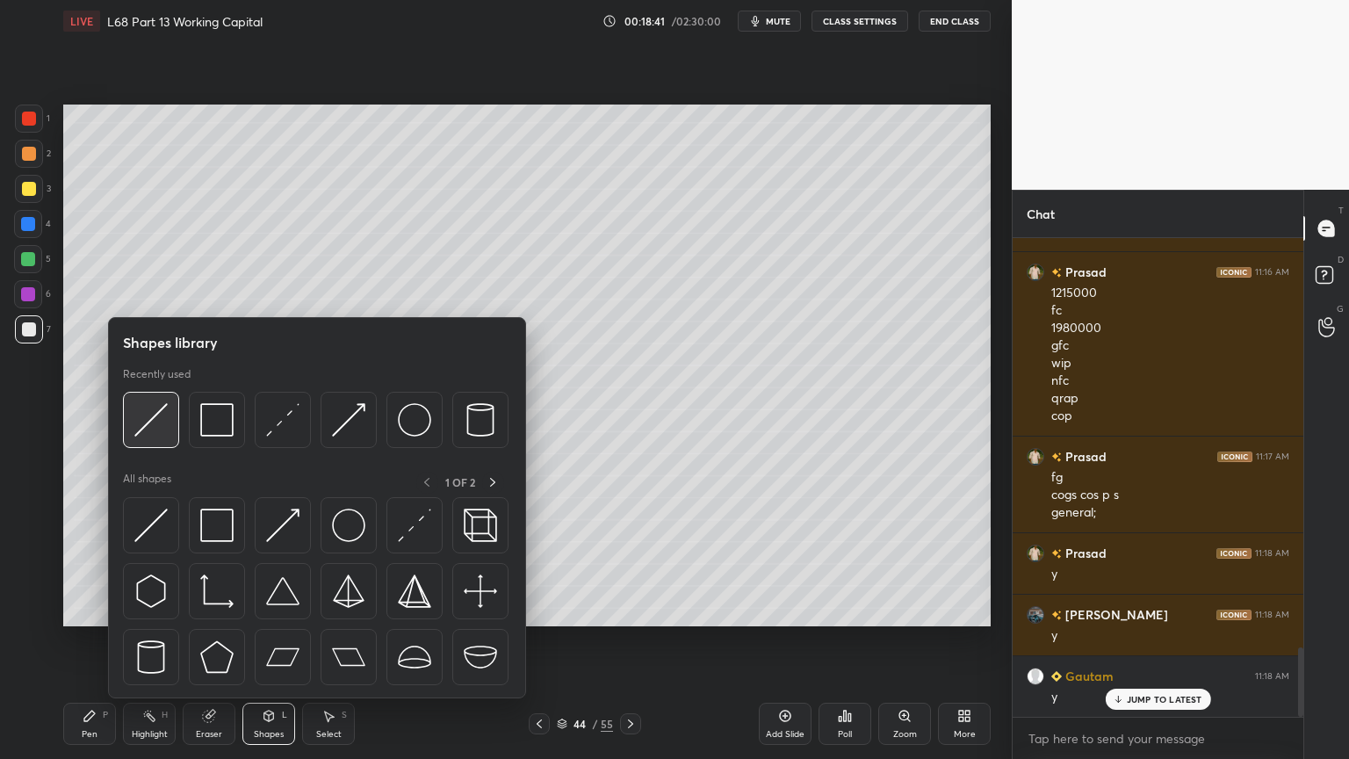
click at [148, 436] on div at bounding box center [151, 420] width 56 height 56
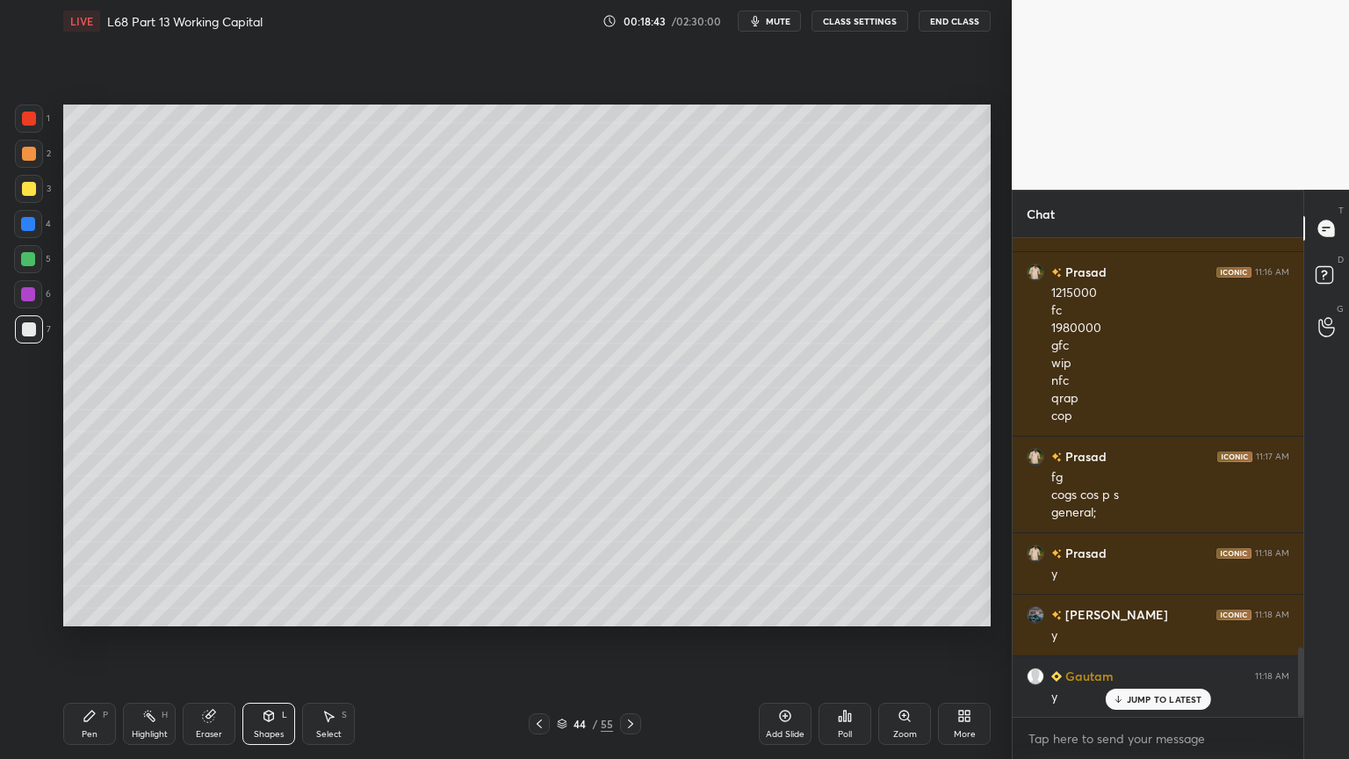
click at [91, 610] on icon at bounding box center [89, 716] width 11 height 11
click at [536, 610] on icon at bounding box center [539, 724] width 14 height 14
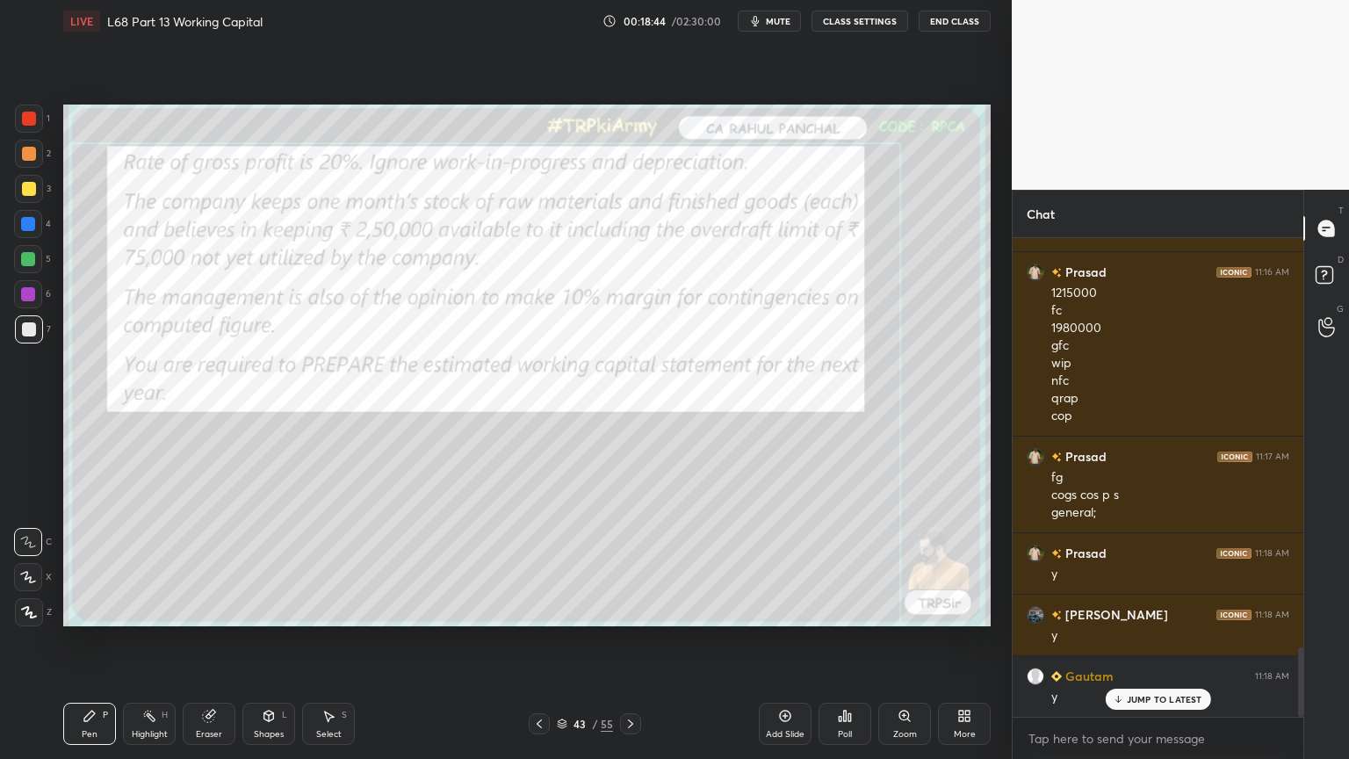
click at [534, 610] on icon at bounding box center [539, 724] width 14 height 14
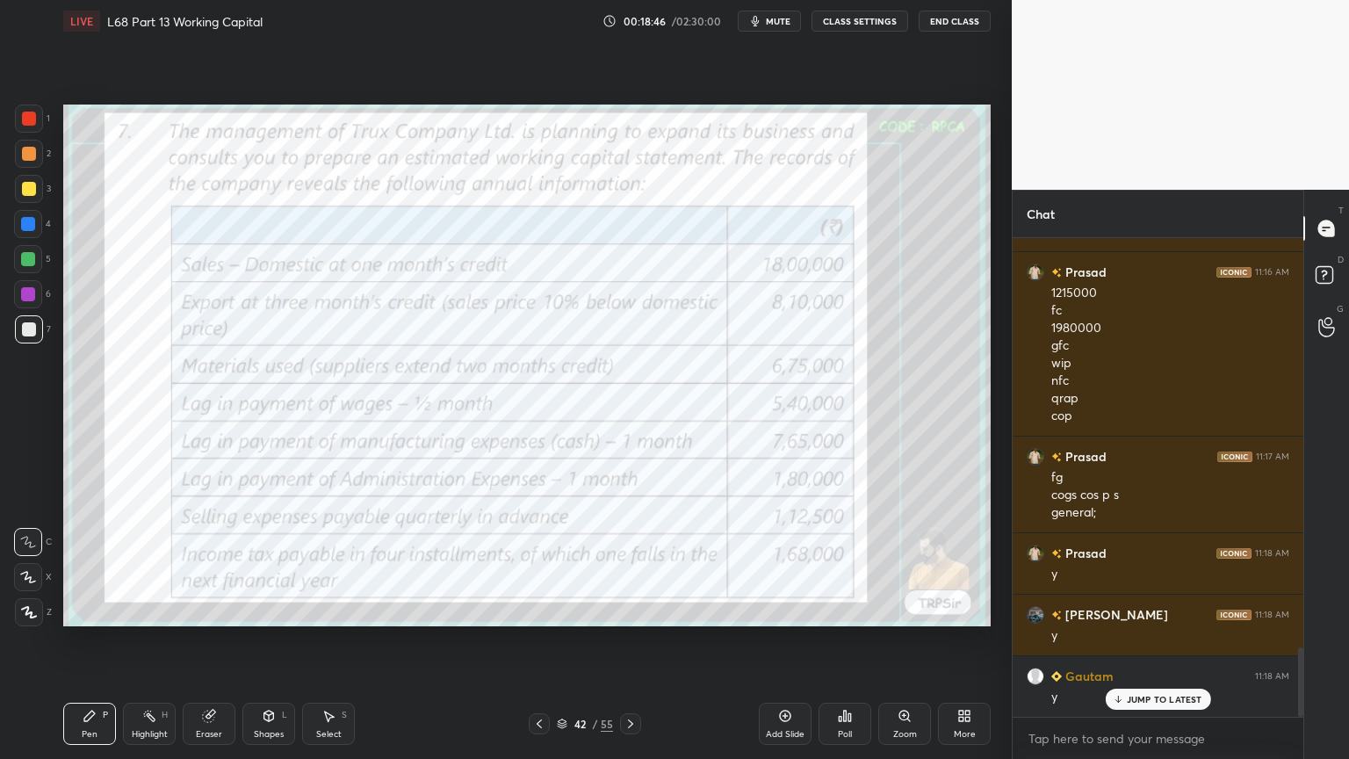
click at [638, 610] on div at bounding box center [630, 723] width 21 height 21
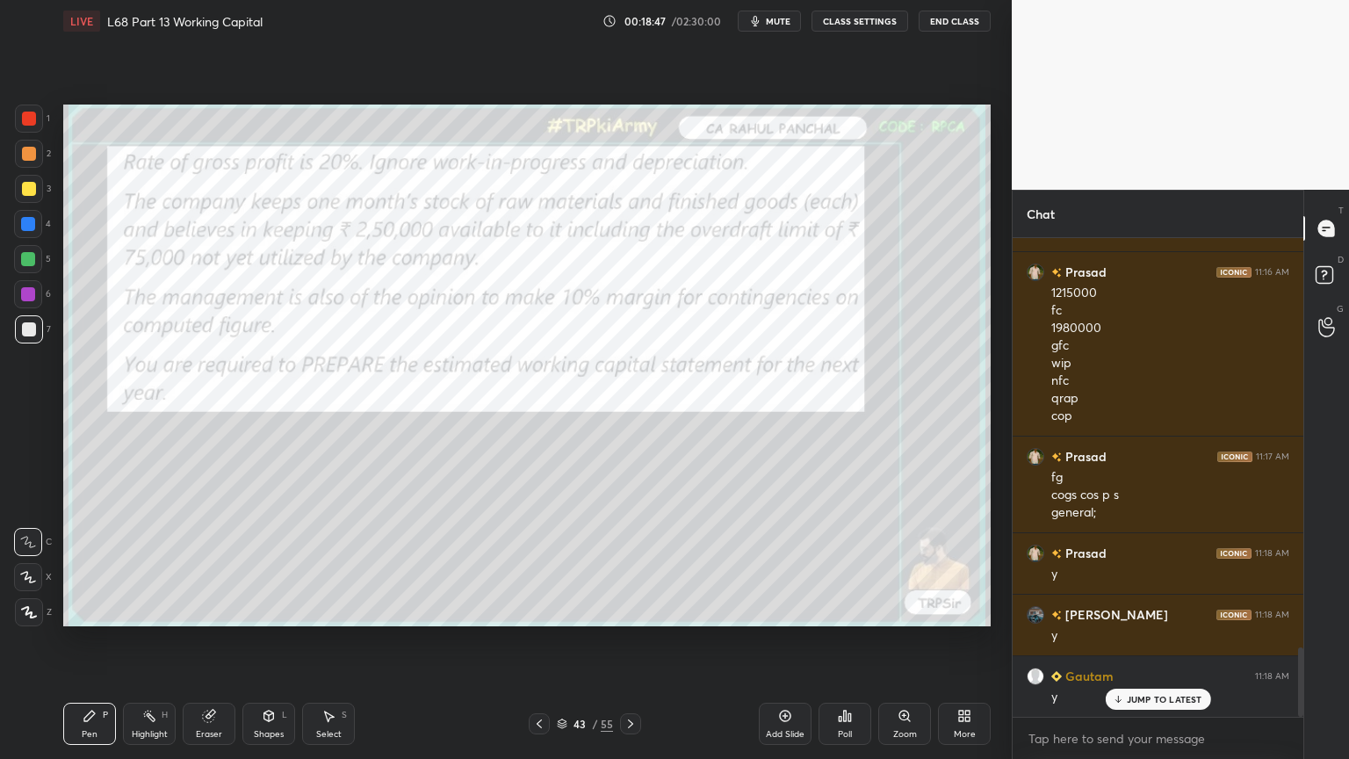
click at [632, 610] on icon at bounding box center [631, 724] width 14 height 14
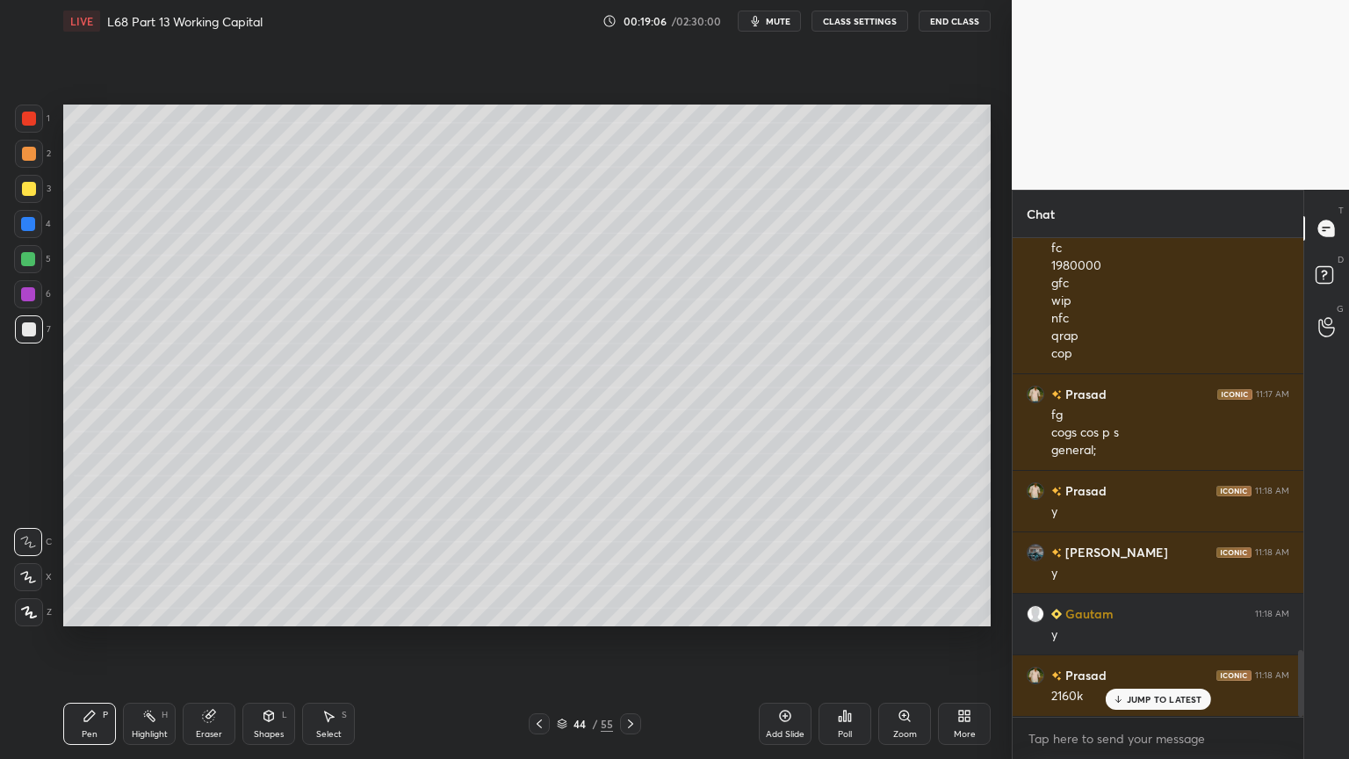
scroll to position [2965, 0]
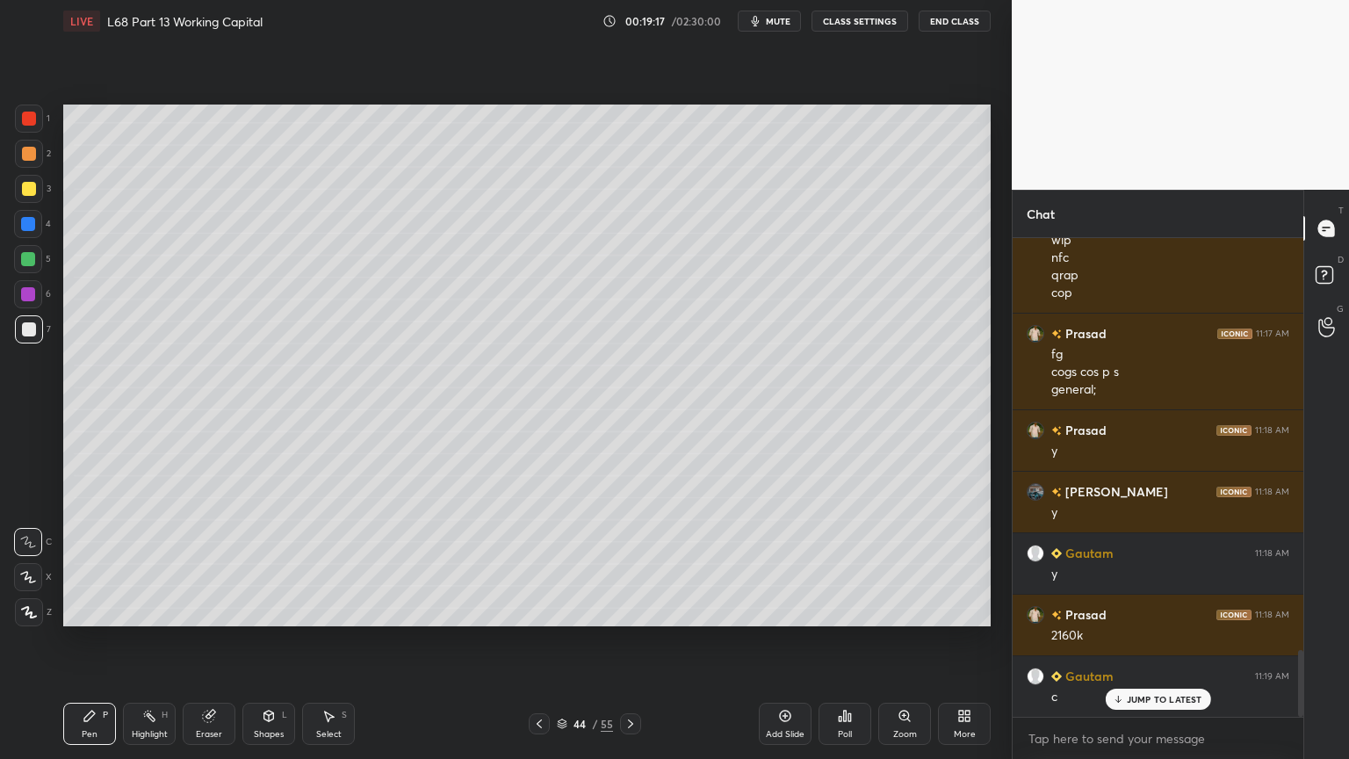
click at [206, 610] on div "Eraser" at bounding box center [209, 724] width 53 height 42
click at [138, 610] on div "Highlight" at bounding box center [150, 734] width 36 height 9
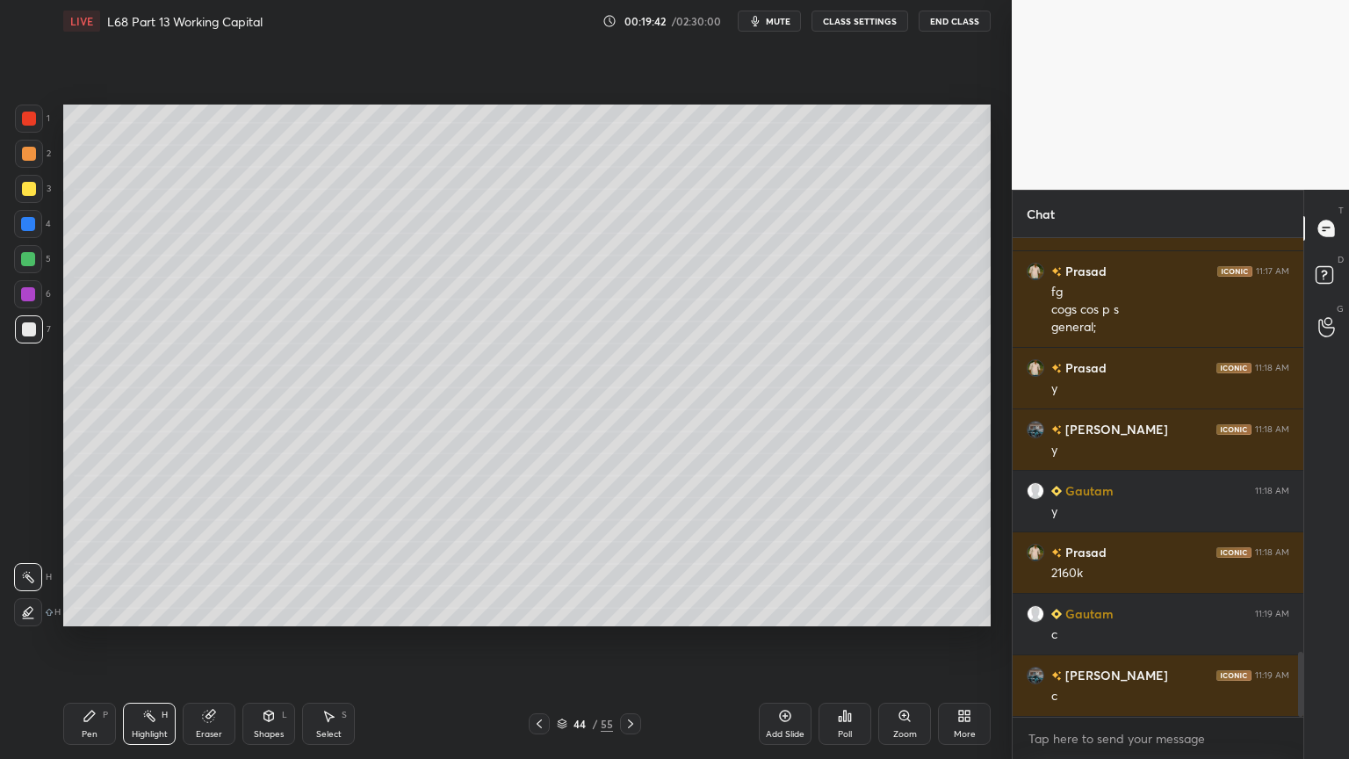
click at [335, 610] on div "Select S" at bounding box center [328, 724] width 53 height 42
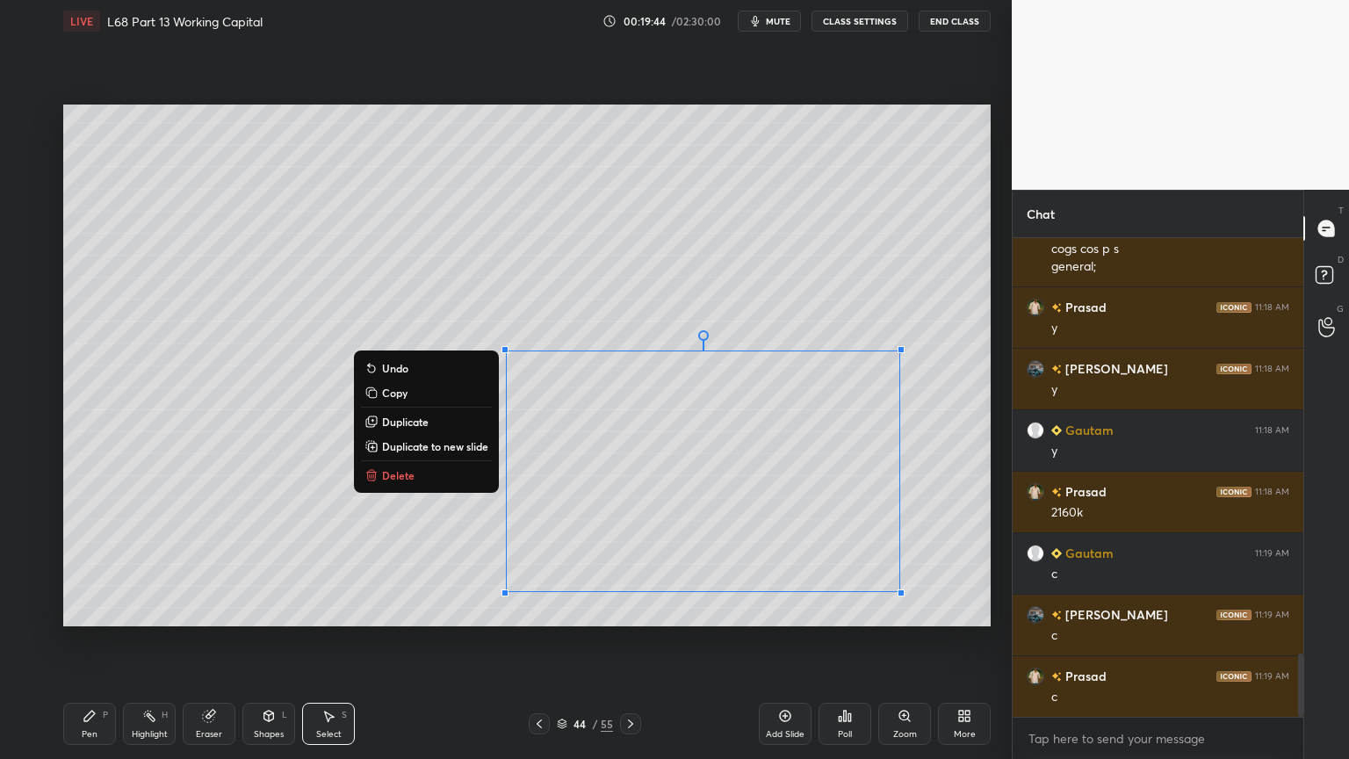
scroll to position [3150, 0]
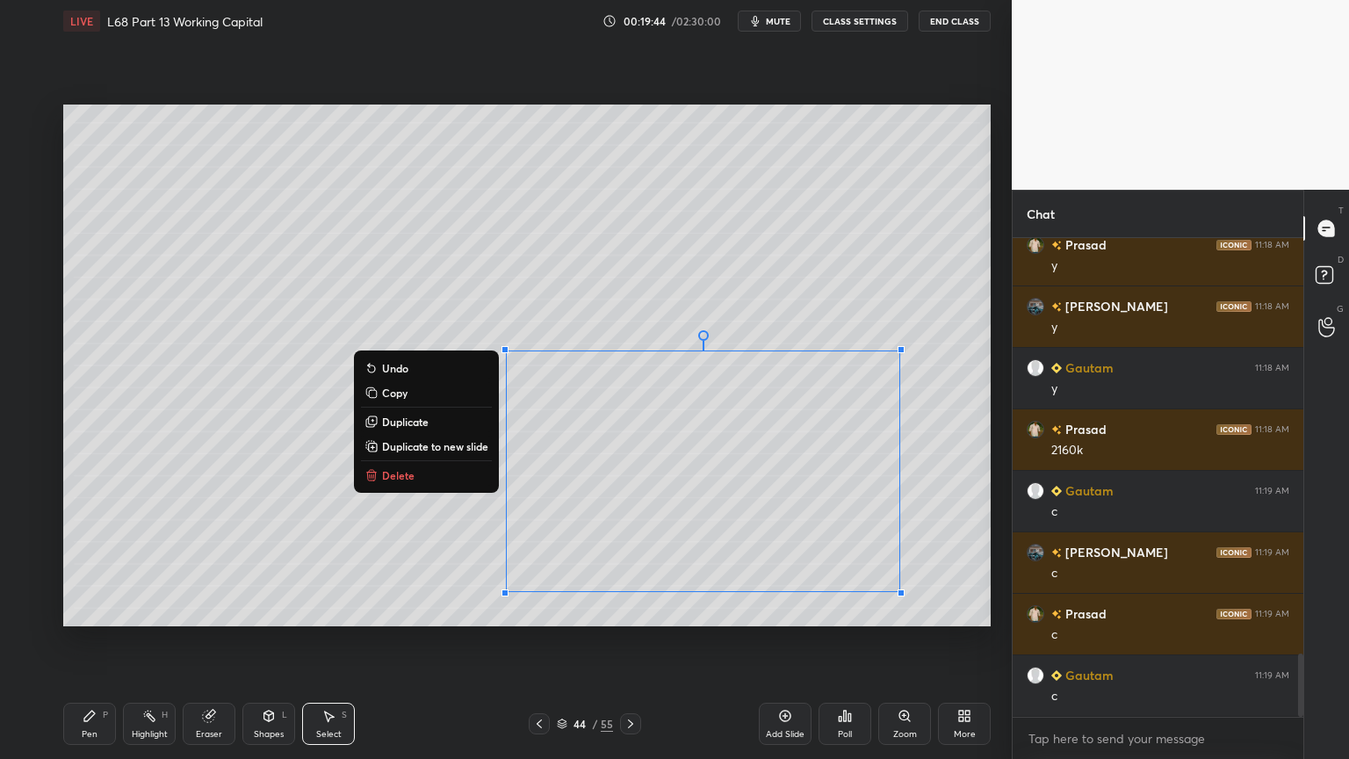
click at [379, 479] on button "Delete" at bounding box center [426, 475] width 131 height 21
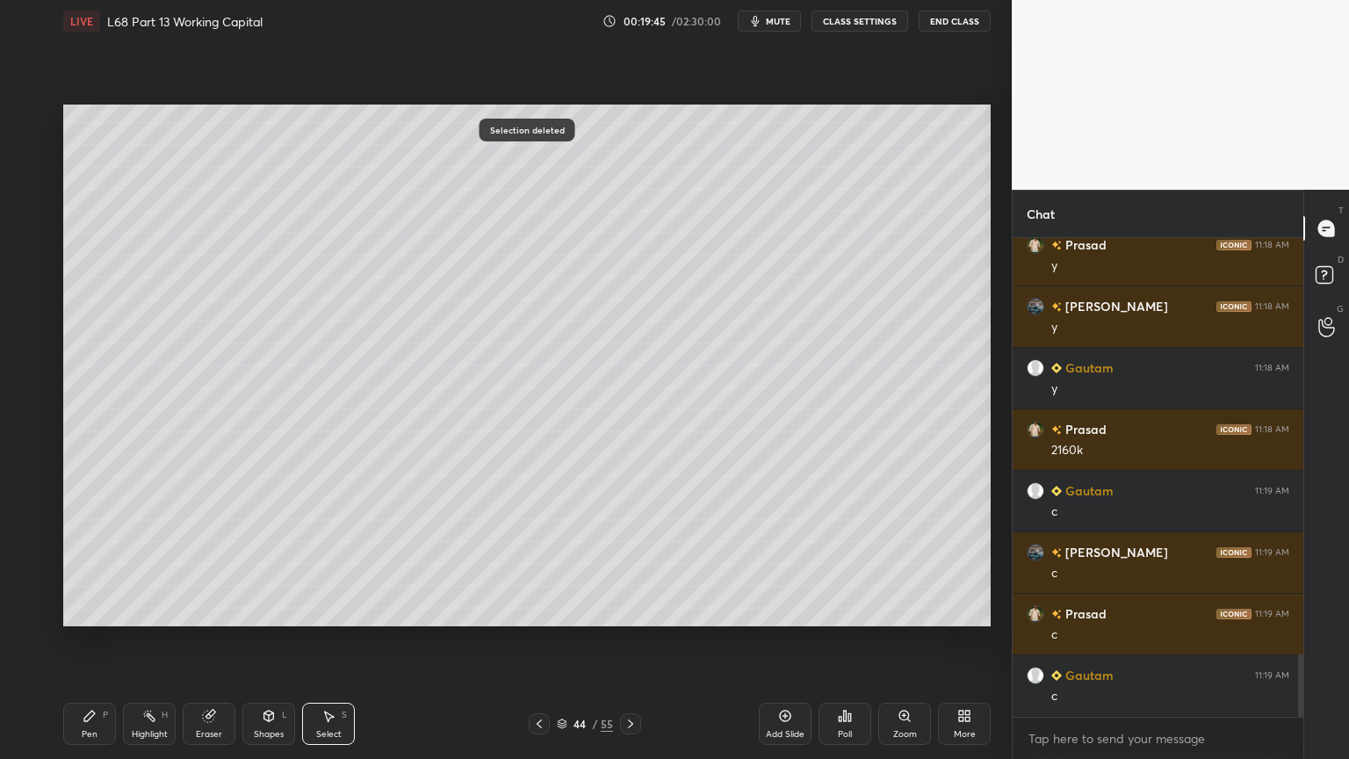
click at [87, 610] on div "Pen" at bounding box center [90, 734] width 16 height 9
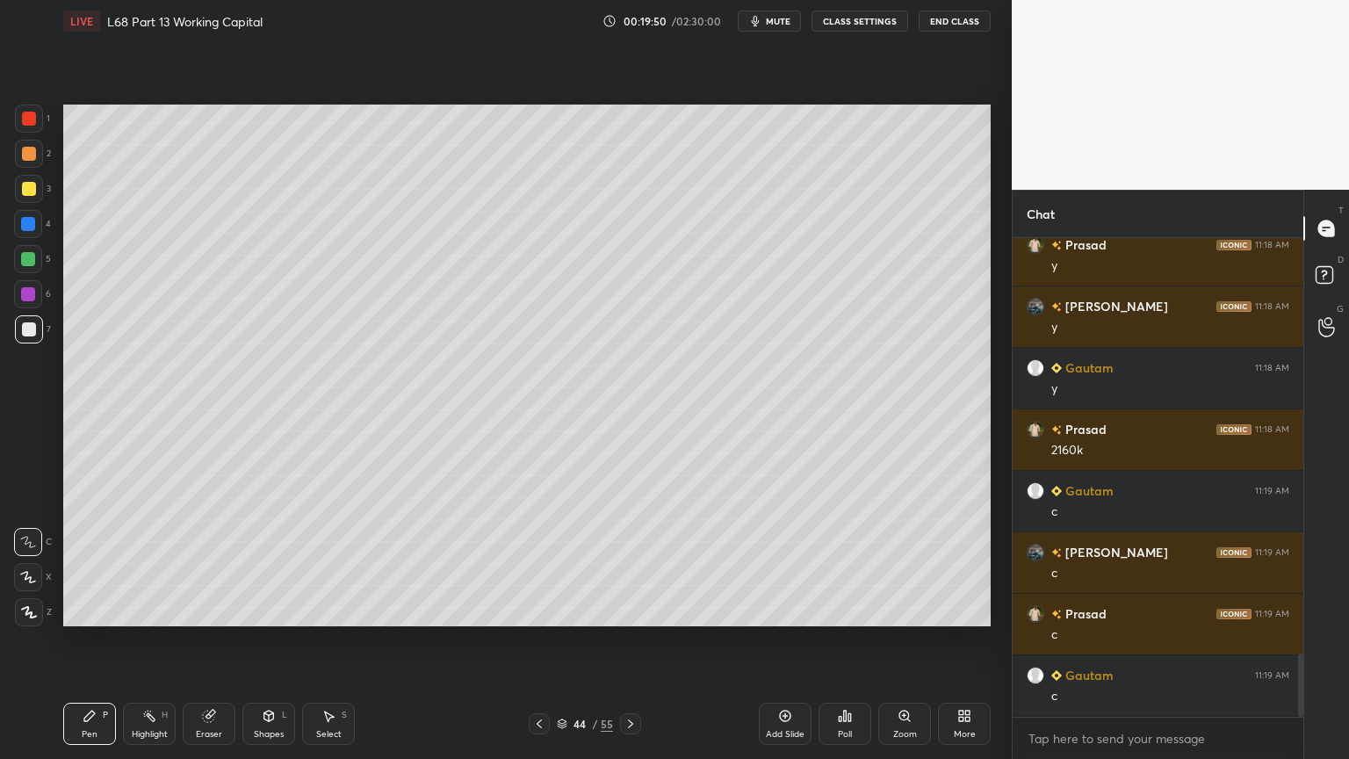
click at [541, 610] on icon at bounding box center [539, 724] width 14 height 14
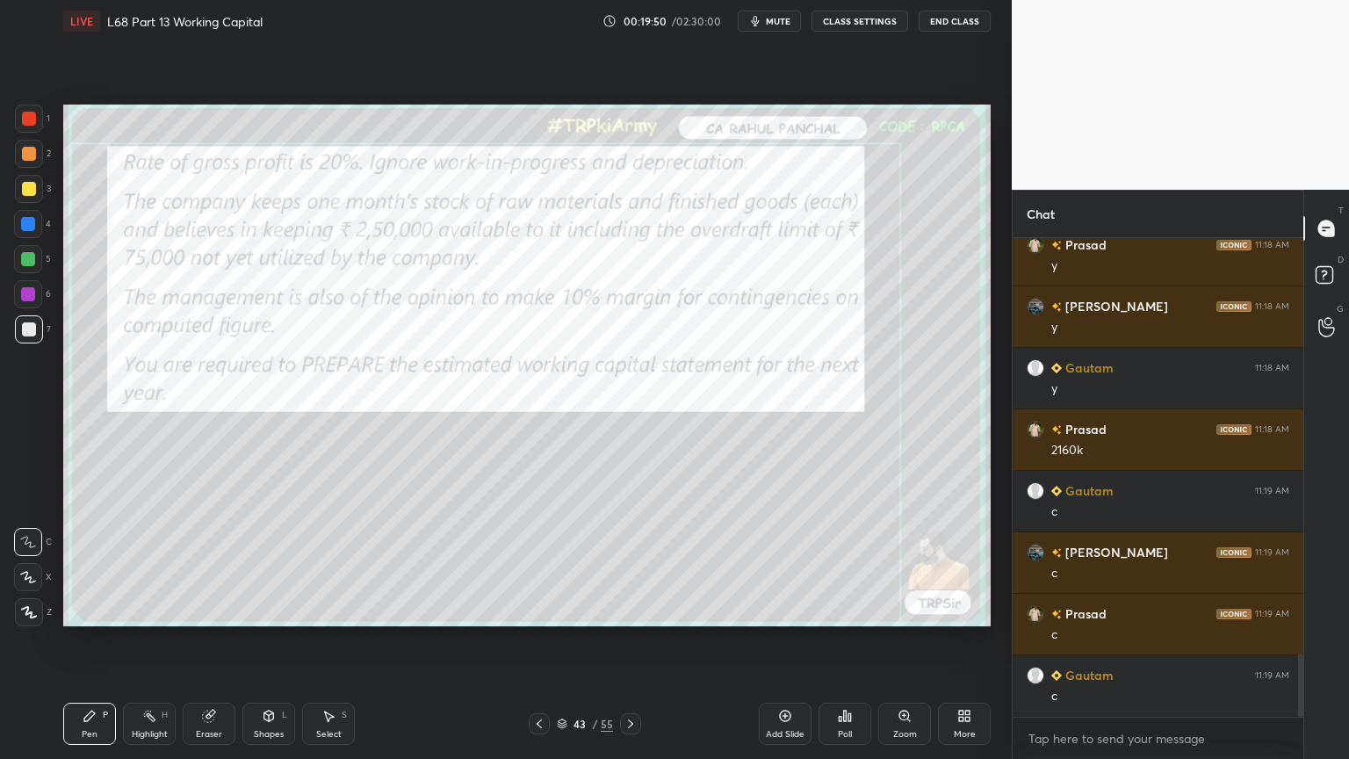
click at [538, 610] on icon at bounding box center [539, 723] width 5 height 9
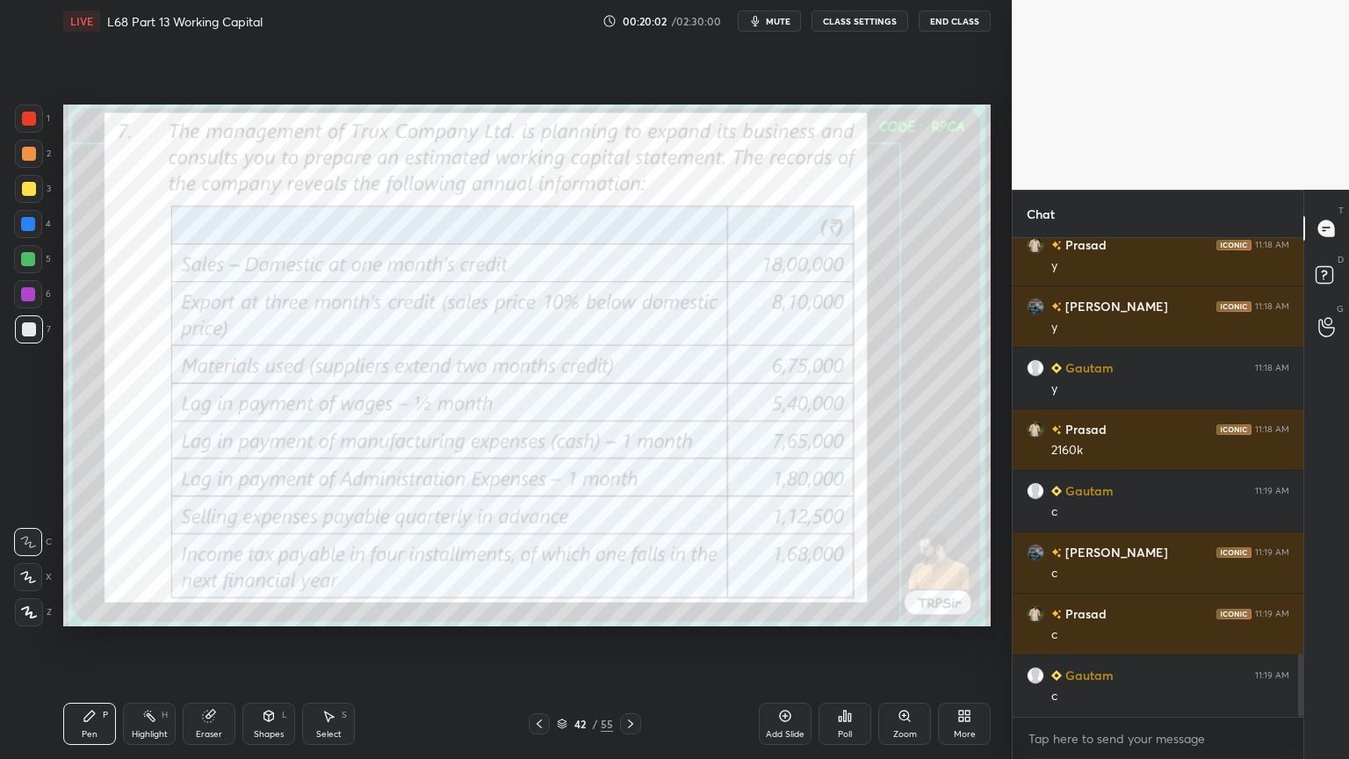
click at [629, 610] on icon at bounding box center [631, 724] width 14 height 14
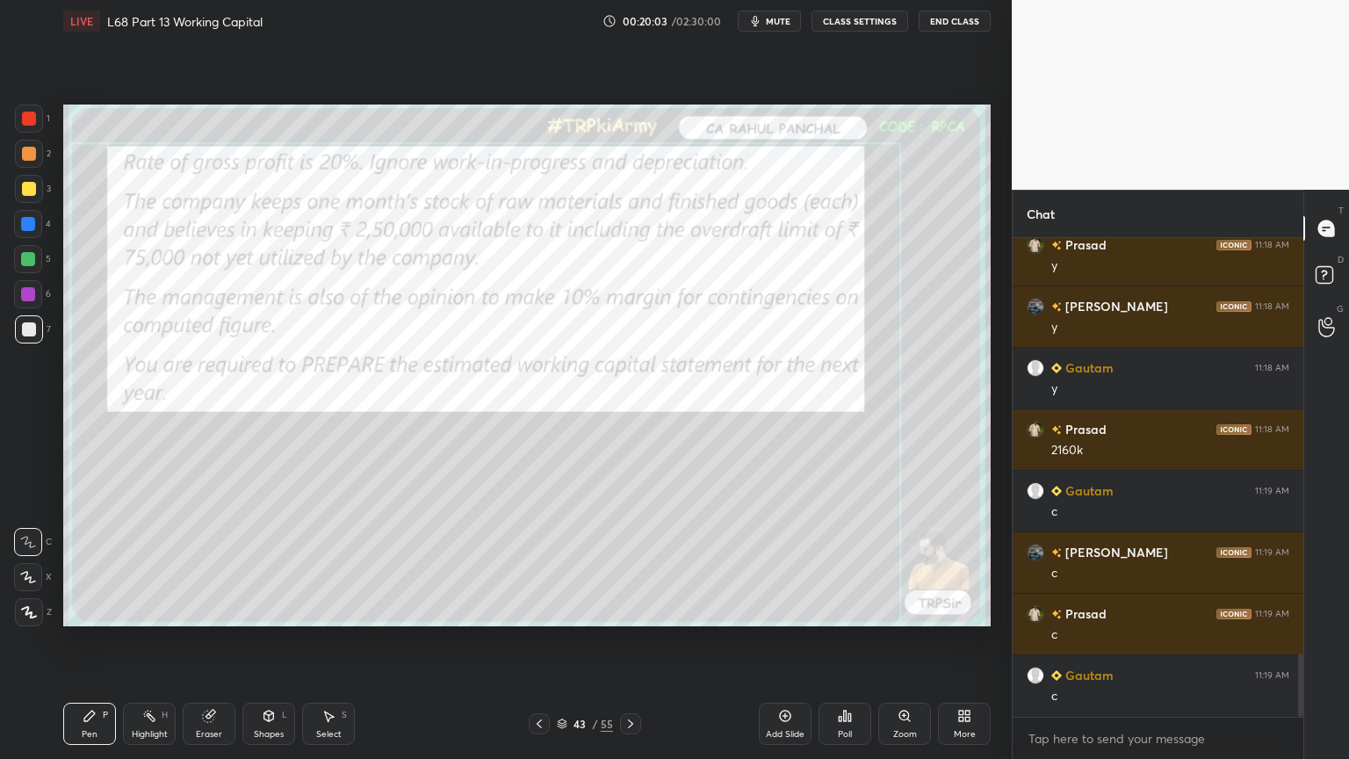
click at [632, 610] on icon at bounding box center [631, 724] width 14 height 14
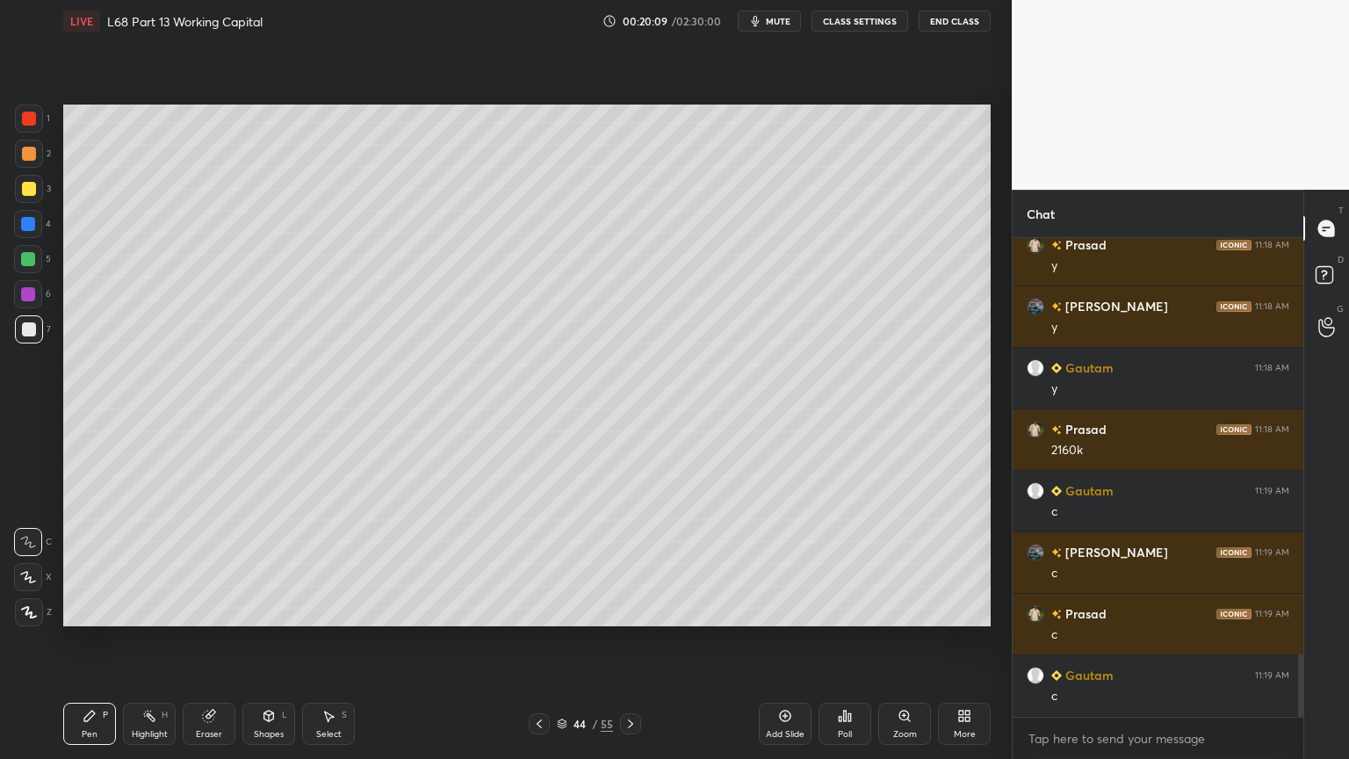
click at [277, 610] on div "Shapes L" at bounding box center [268, 724] width 53 height 42
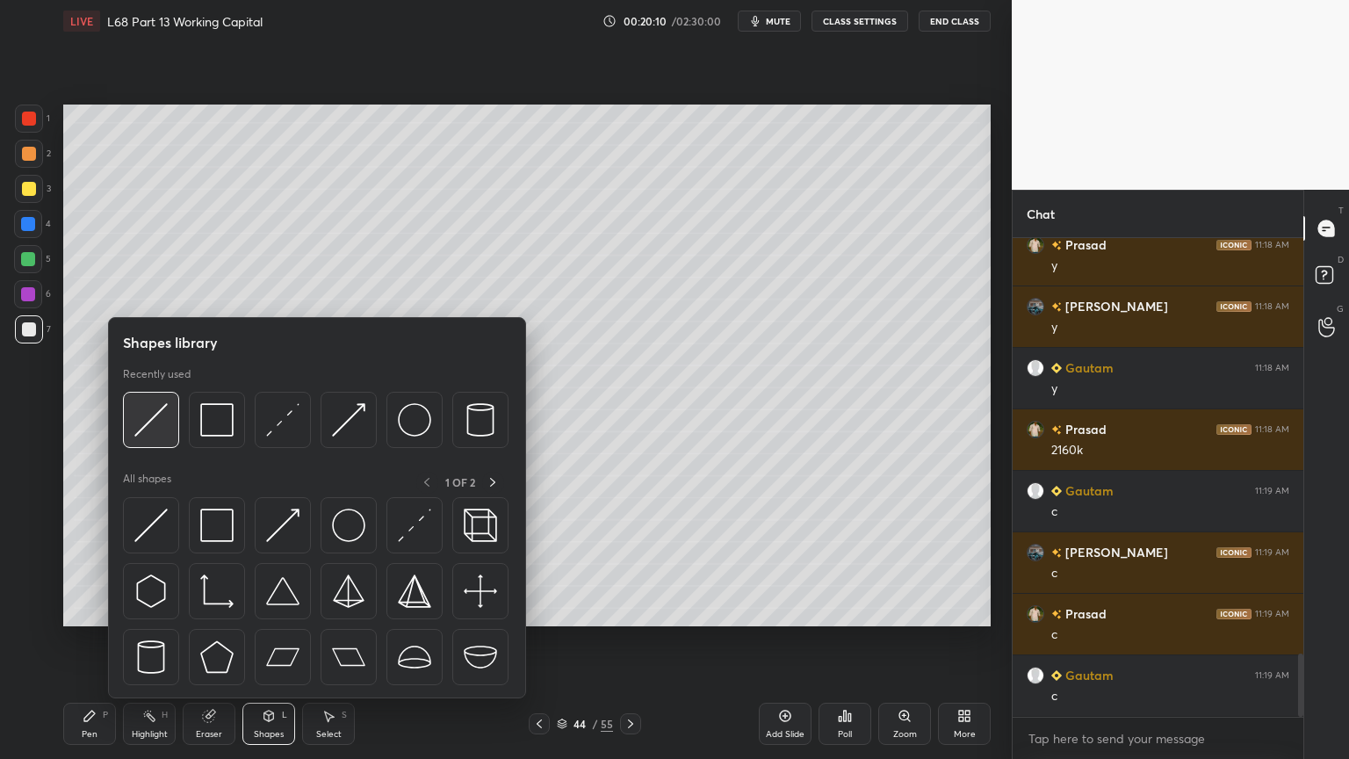
click at [153, 444] on div at bounding box center [151, 420] width 56 height 56
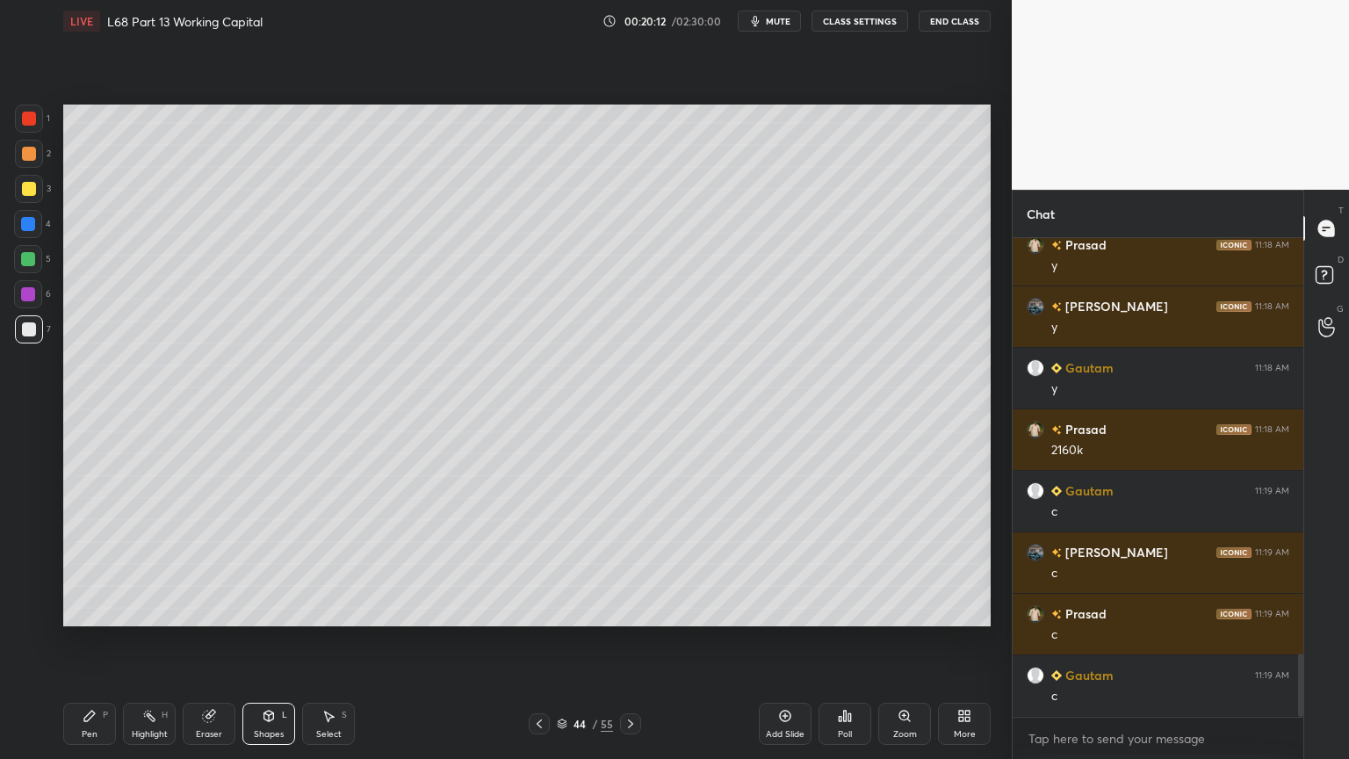
click at [81, 610] on div "Pen P Highlight H Eraser Shapes L Select S 44 / 55 Add Slide Poll Zoom More" at bounding box center [526, 724] width 927 height 70
click at [90, 610] on div "Pen P" at bounding box center [89, 724] width 53 height 42
click at [152, 610] on div "Highlight" at bounding box center [150, 734] width 36 height 9
click at [92, 610] on div "Pen P" at bounding box center [89, 724] width 53 height 42
click at [303, 610] on div "Select S" at bounding box center [328, 724] width 53 height 42
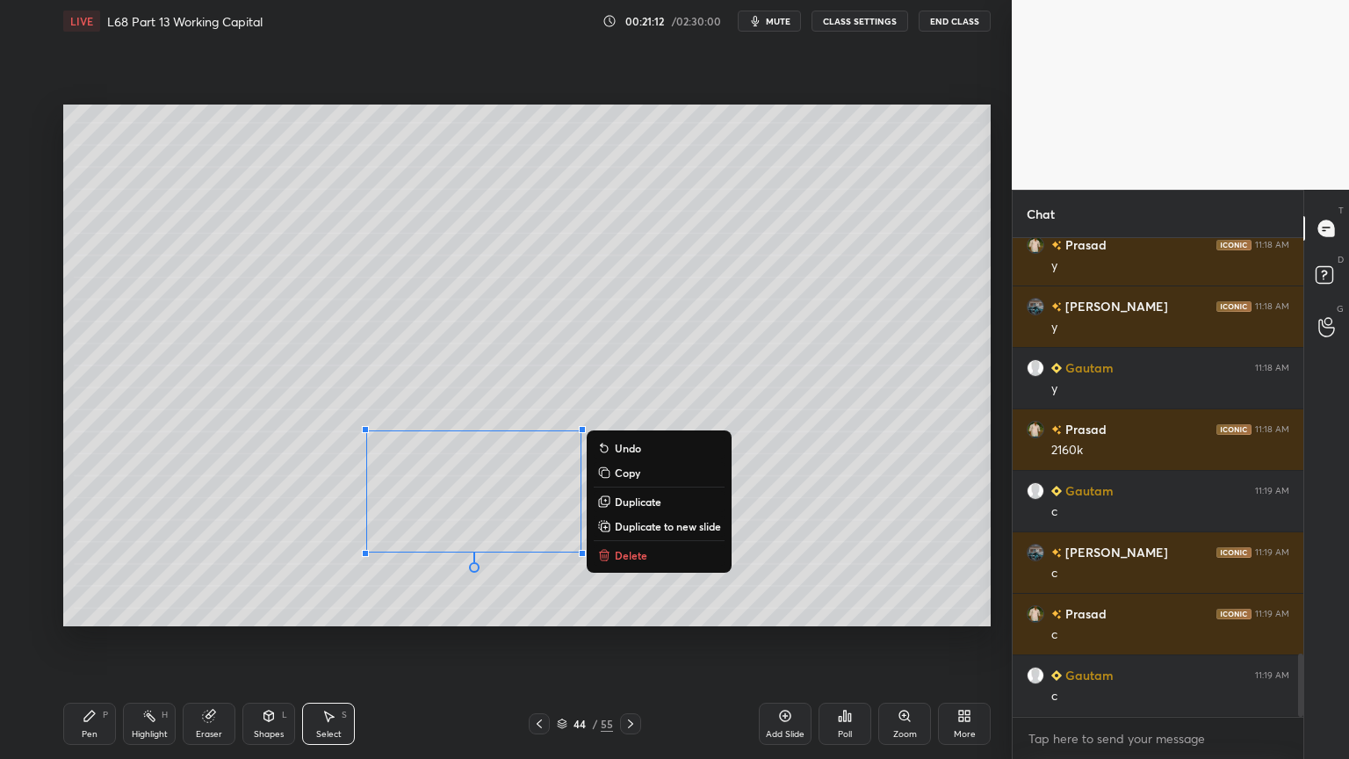
click at [618, 550] on p "Delete" at bounding box center [631, 555] width 32 height 14
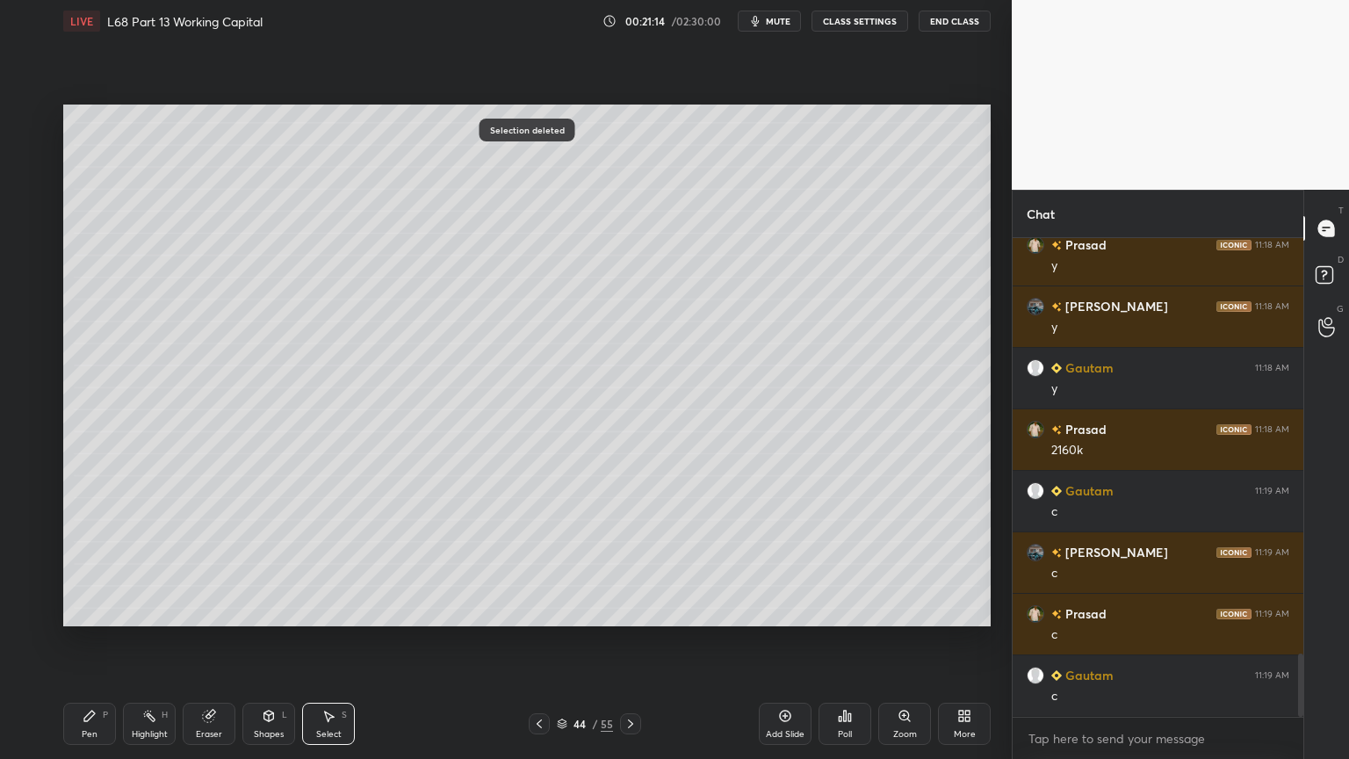
click at [50, 610] on div "1 2 3 4 5 6 7 C X Z C X Z E E Erase all H H LIVE L68 Part 13 Working Capital 00…" at bounding box center [499, 379] width 998 height 759
click at [61, 610] on div "LIVE L68 Part 13 Working Capital 00:21:14 / 02:30:00 mute CLASS SETTINGS End Cl…" at bounding box center [526, 379] width 941 height 759
click at [146, 610] on icon at bounding box center [149, 716] width 14 height 14
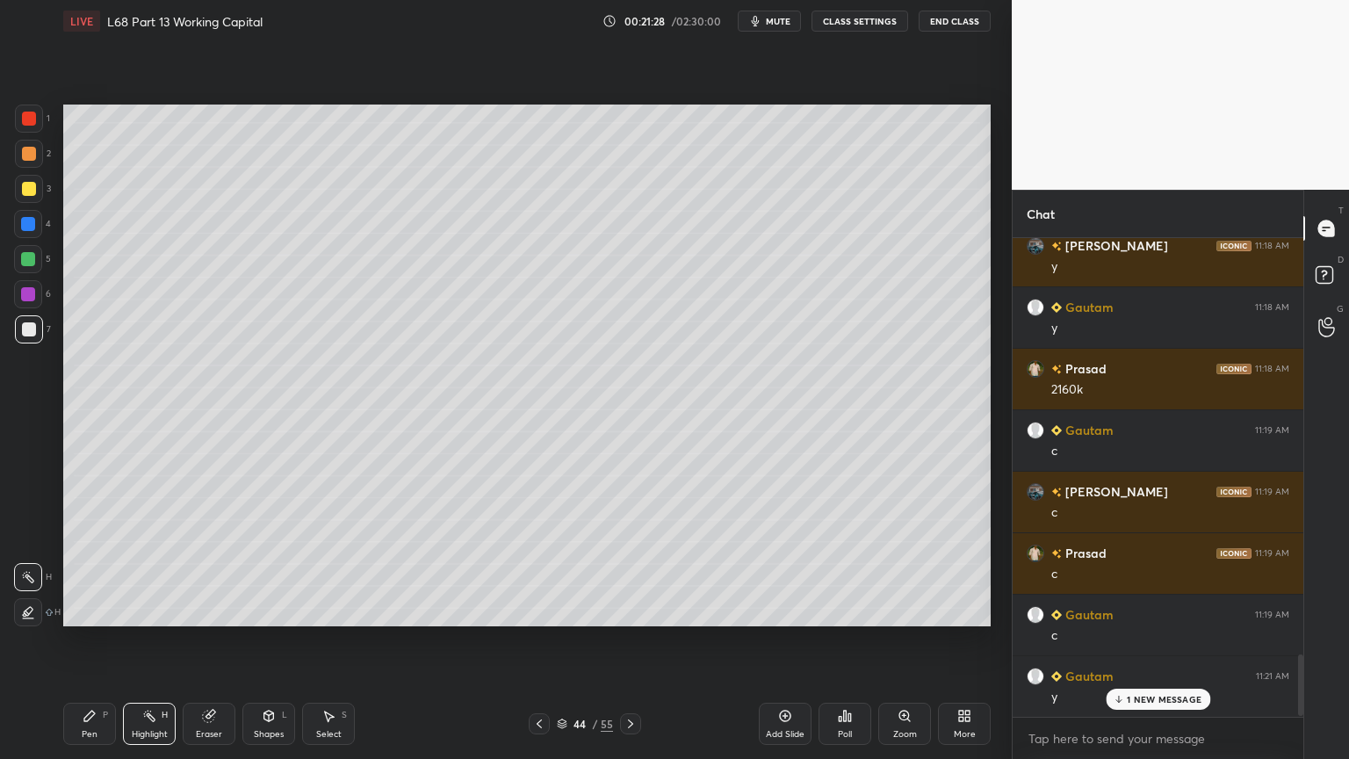
scroll to position [3273, 0]
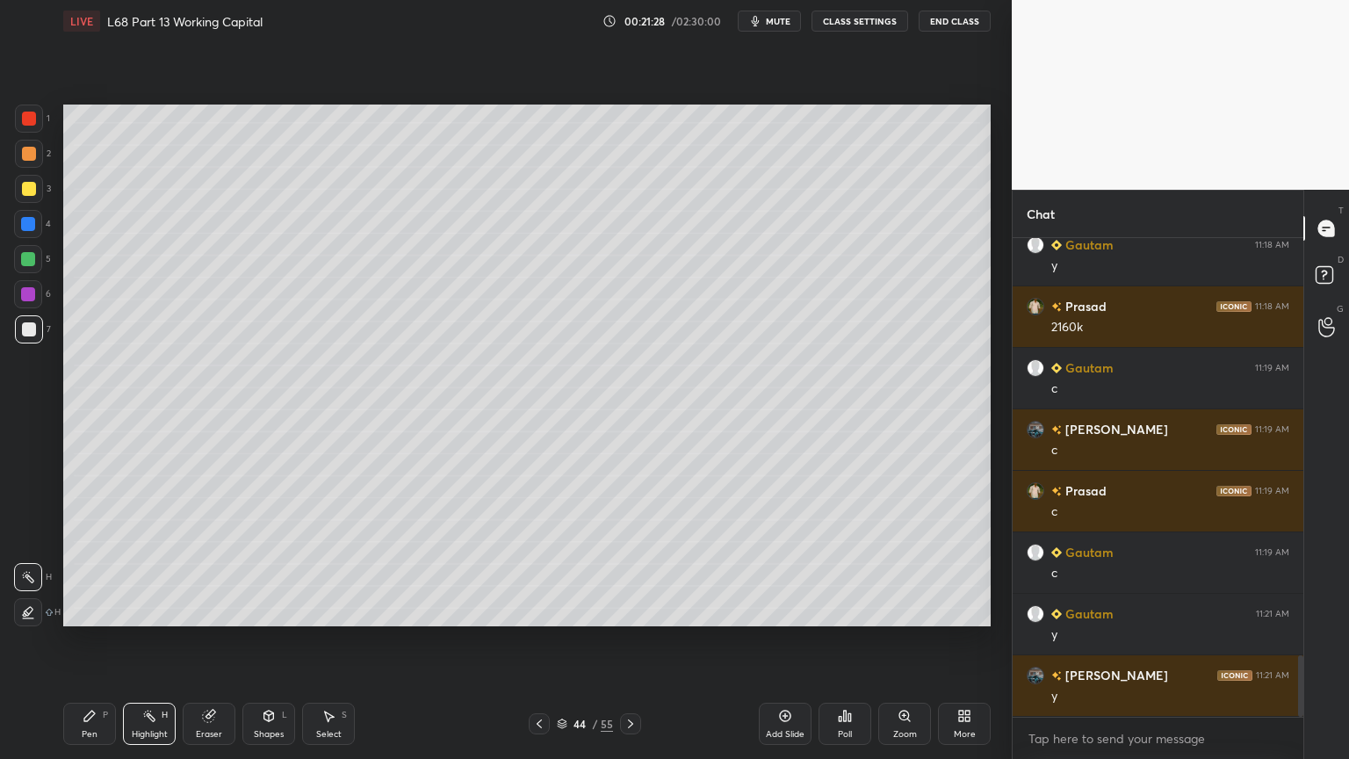
click at [64, 610] on div "Pen P" at bounding box center [89, 724] width 53 height 42
click at [28, 228] on div at bounding box center [28, 224] width 14 height 14
click at [263, 610] on div "Shapes L" at bounding box center [268, 724] width 53 height 42
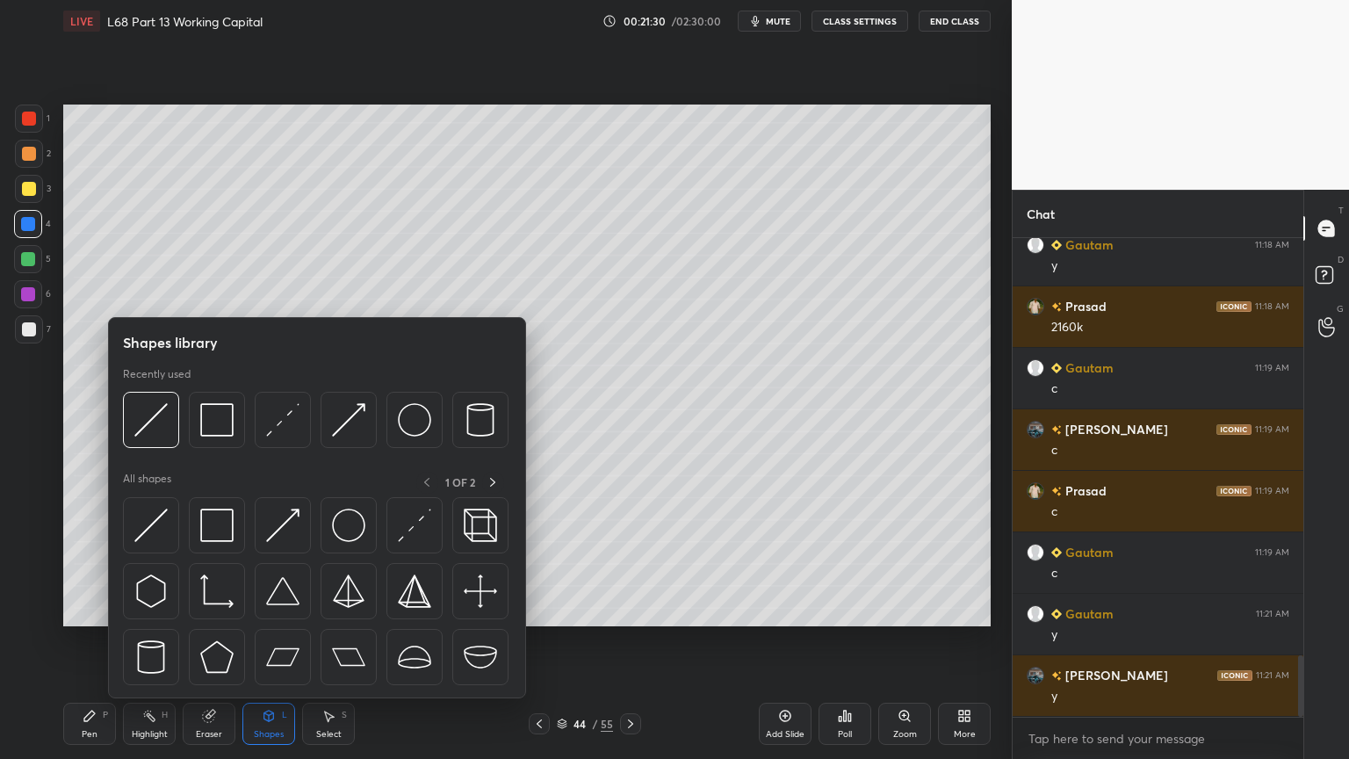
click at [223, 419] on img at bounding box center [216, 419] width 33 height 33
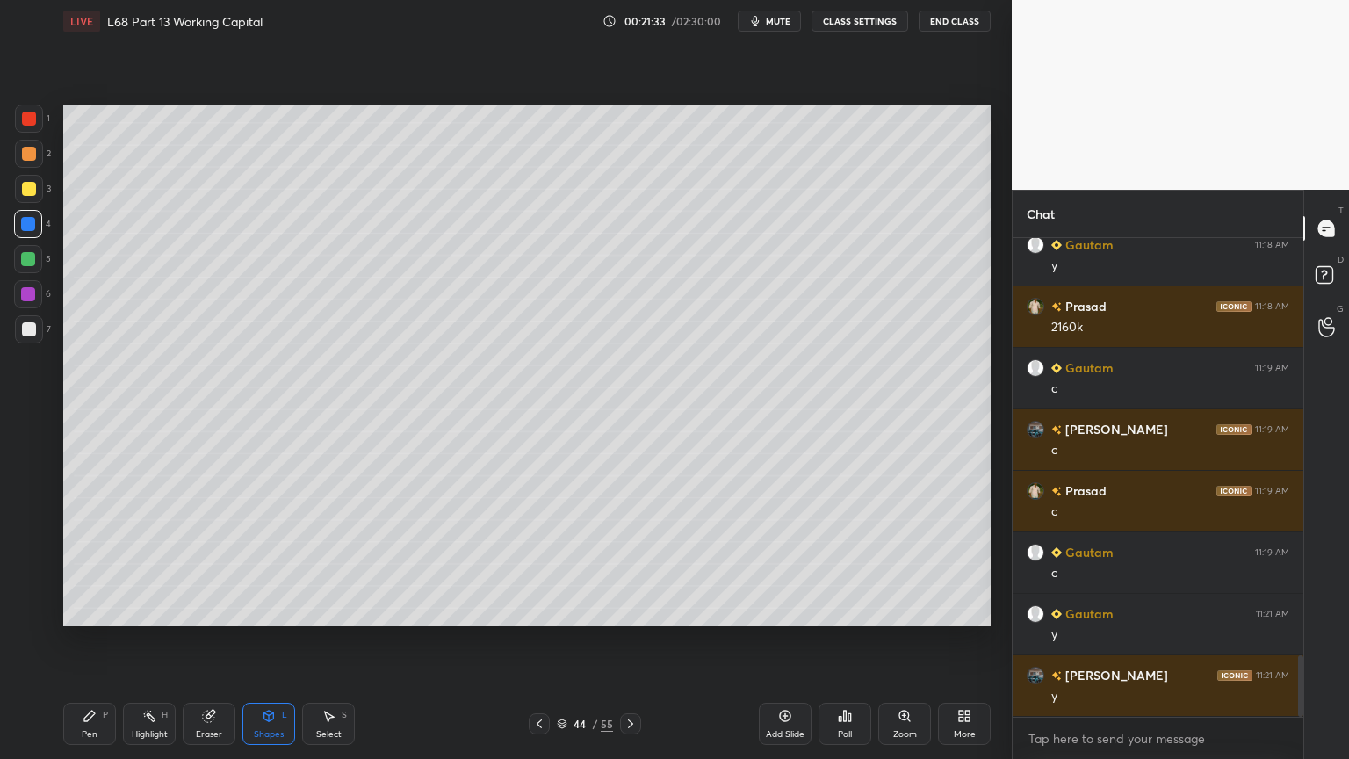
click at [77, 610] on div "Pen P" at bounding box center [89, 724] width 53 height 42
click at [32, 126] on div at bounding box center [29, 119] width 28 height 28
click at [271, 610] on div "Shapes L" at bounding box center [268, 724] width 53 height 42
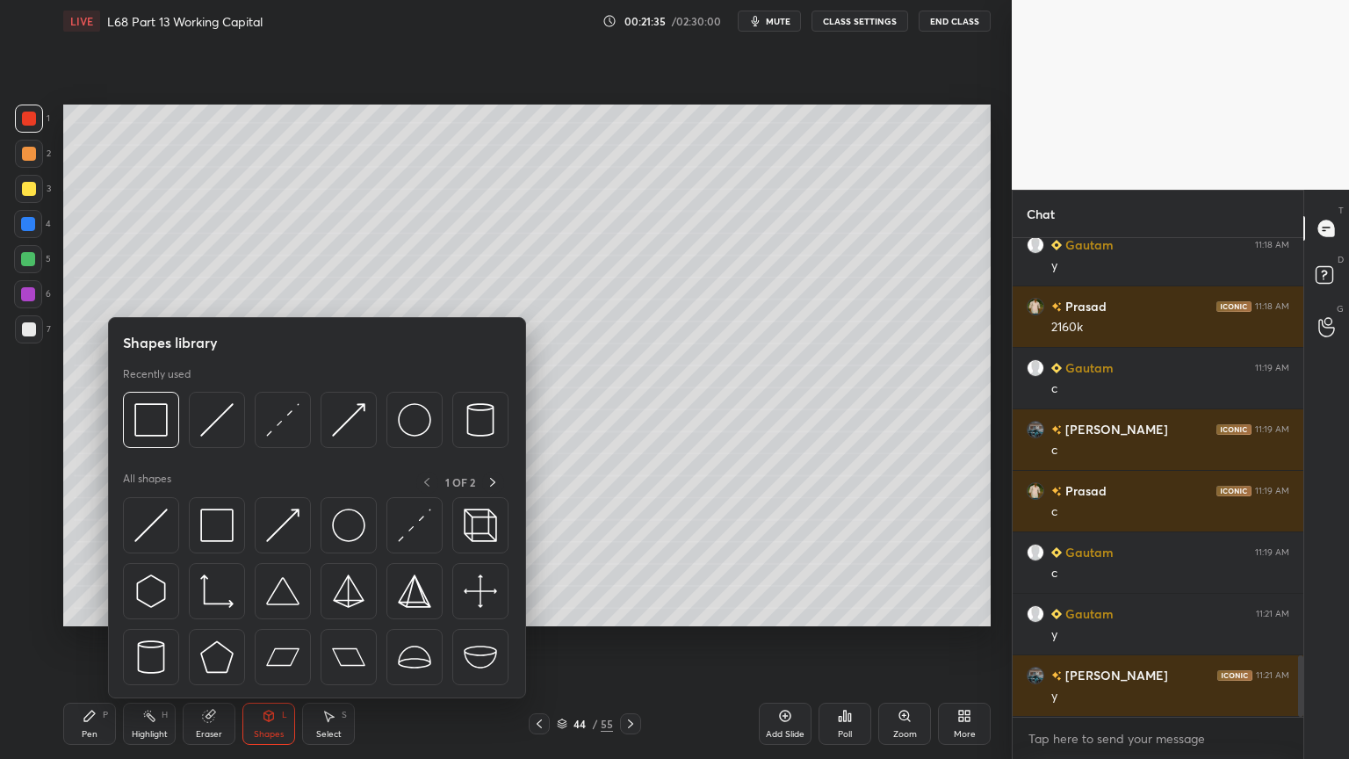
click at [151, 432] on img at bounding box center [150, 419] width 33 height 33
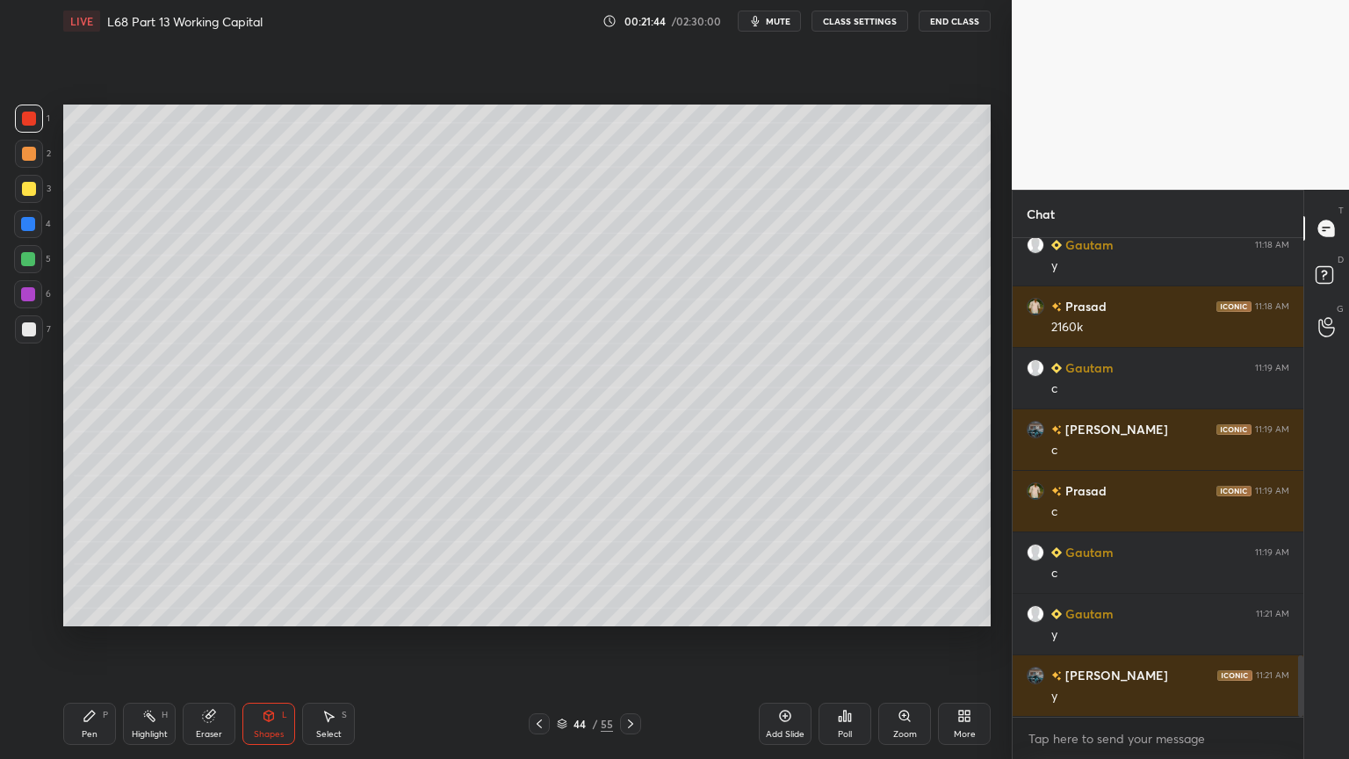
click at [98, 610] on div "Pen P" at bounding box center [89, 724] width 53 height 42
click at [29, 320] on div at bounding box center [29, 329] width 28 height 28
click at [146, 610] on div "Highlight" at bounding box center [150, 734] width 36 height 9
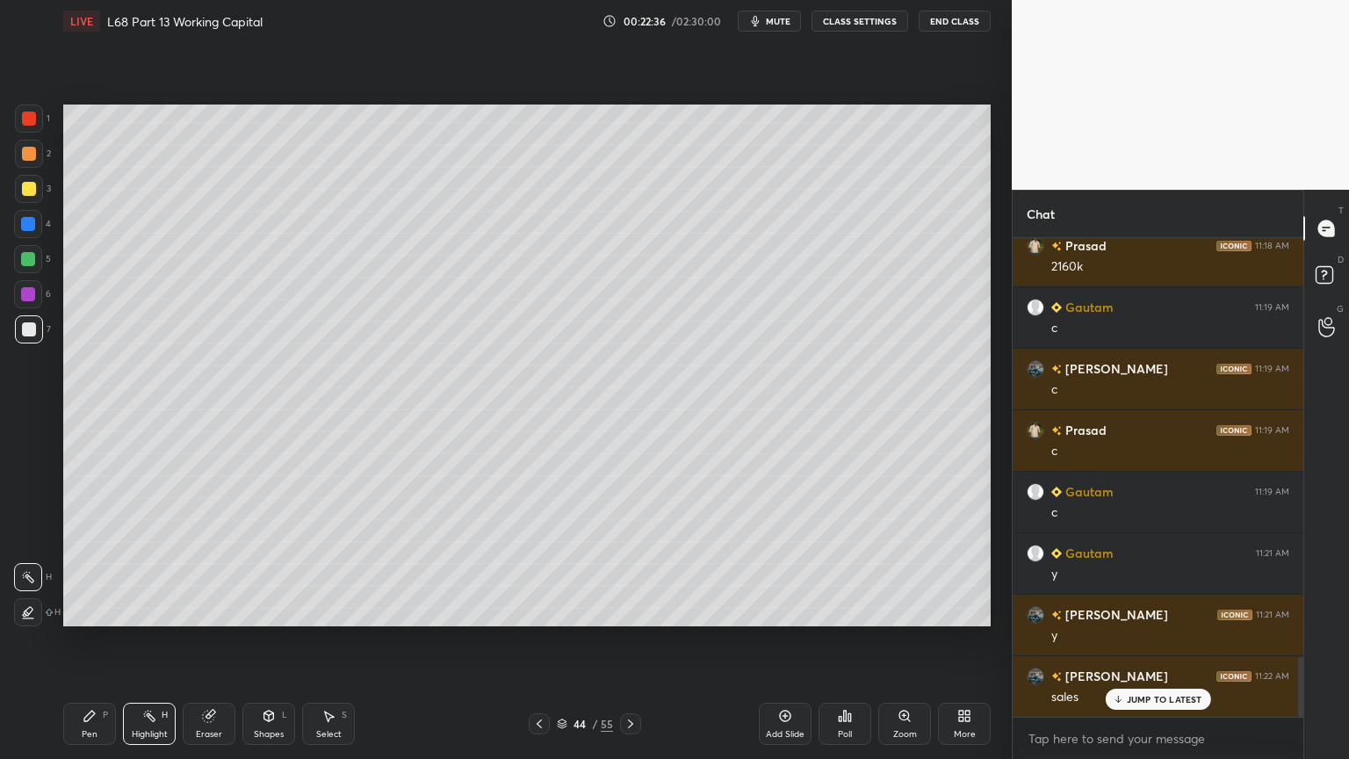
click at [88, 610] on div "Pen P" at bounding box center [89, 724] width 53 height 42
click at [29, 264] on div at bounding box center [28, 259] width 14 height 14
click at [15, 321] on div at bounding box center [29, 329] width 28 height 28
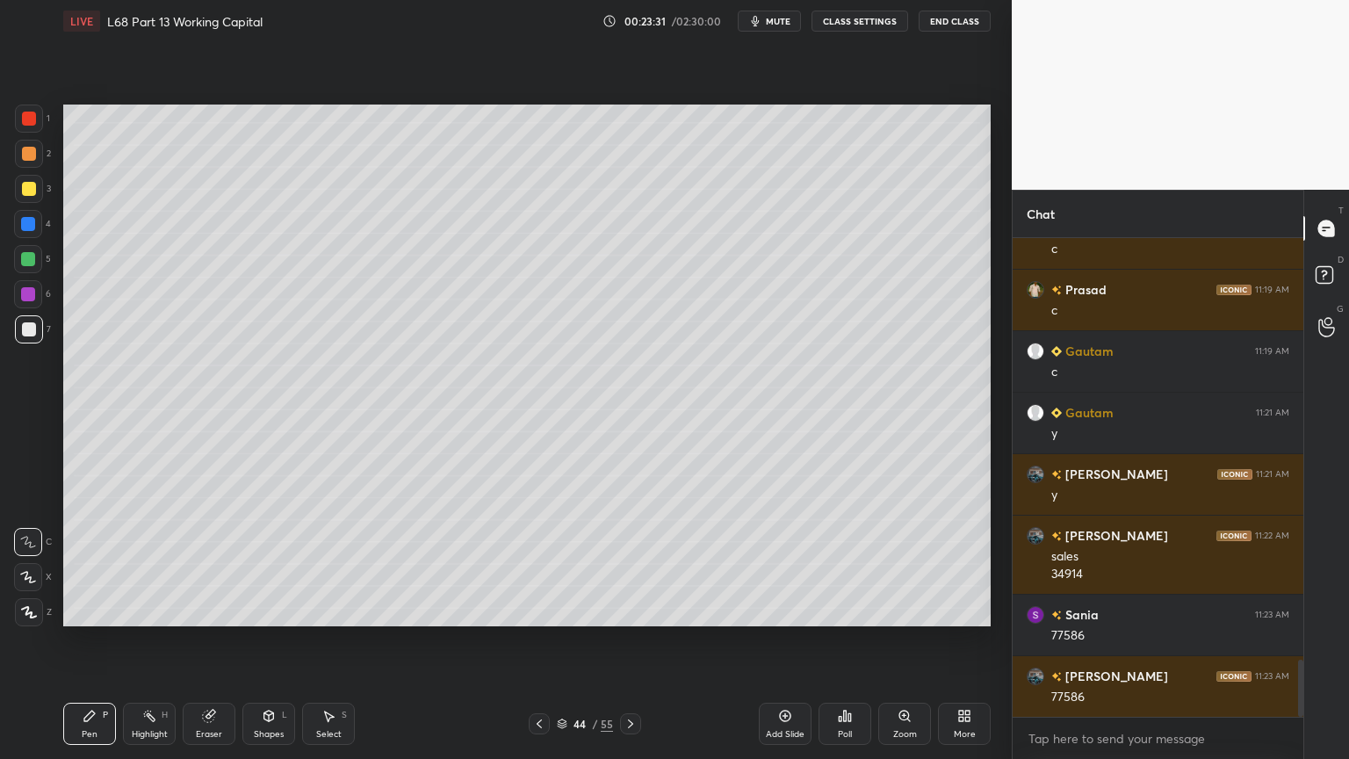
scroll to position [3537, 0]
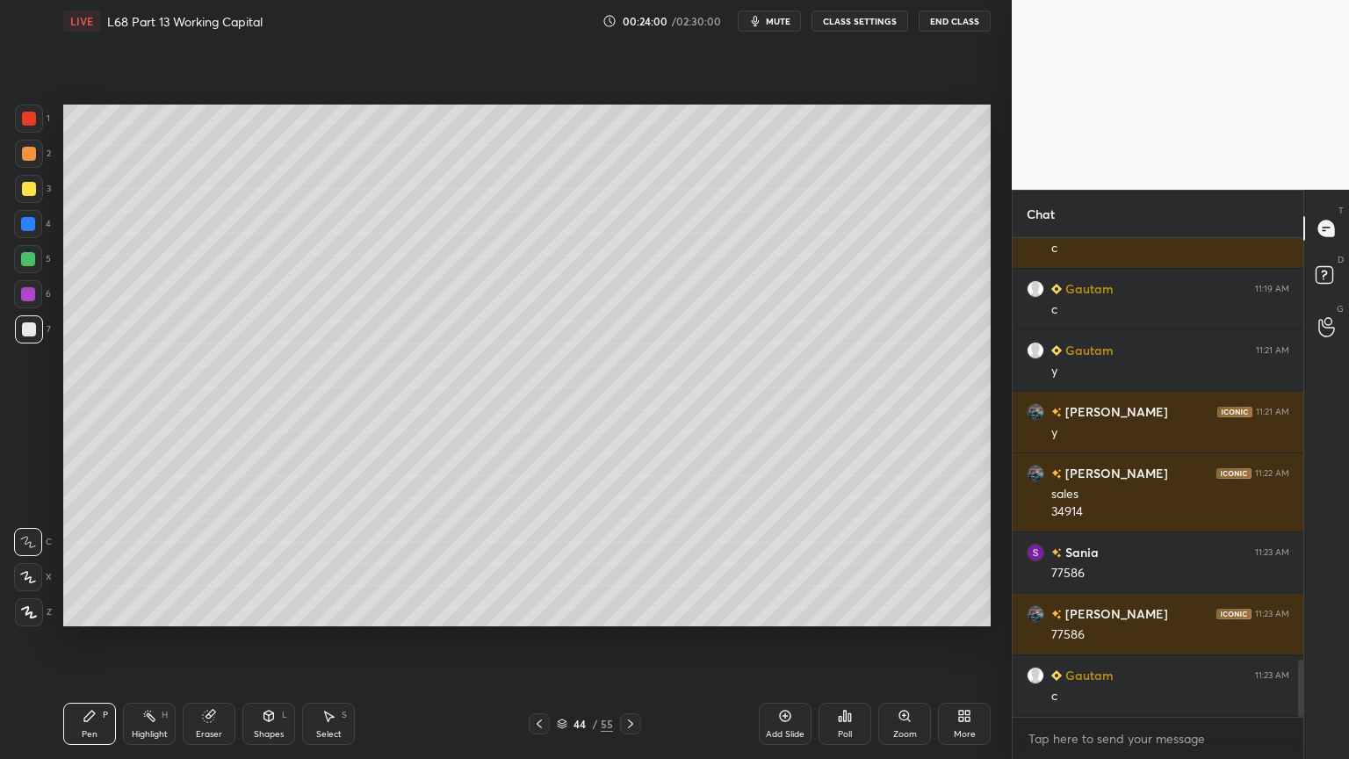
click at [158, 610] on div "Highlight" at bounding box center [150, 734] width 36 height 9
click at [86, 610] on div "Pen" at bounding box center [90, 734] width 16 height 9
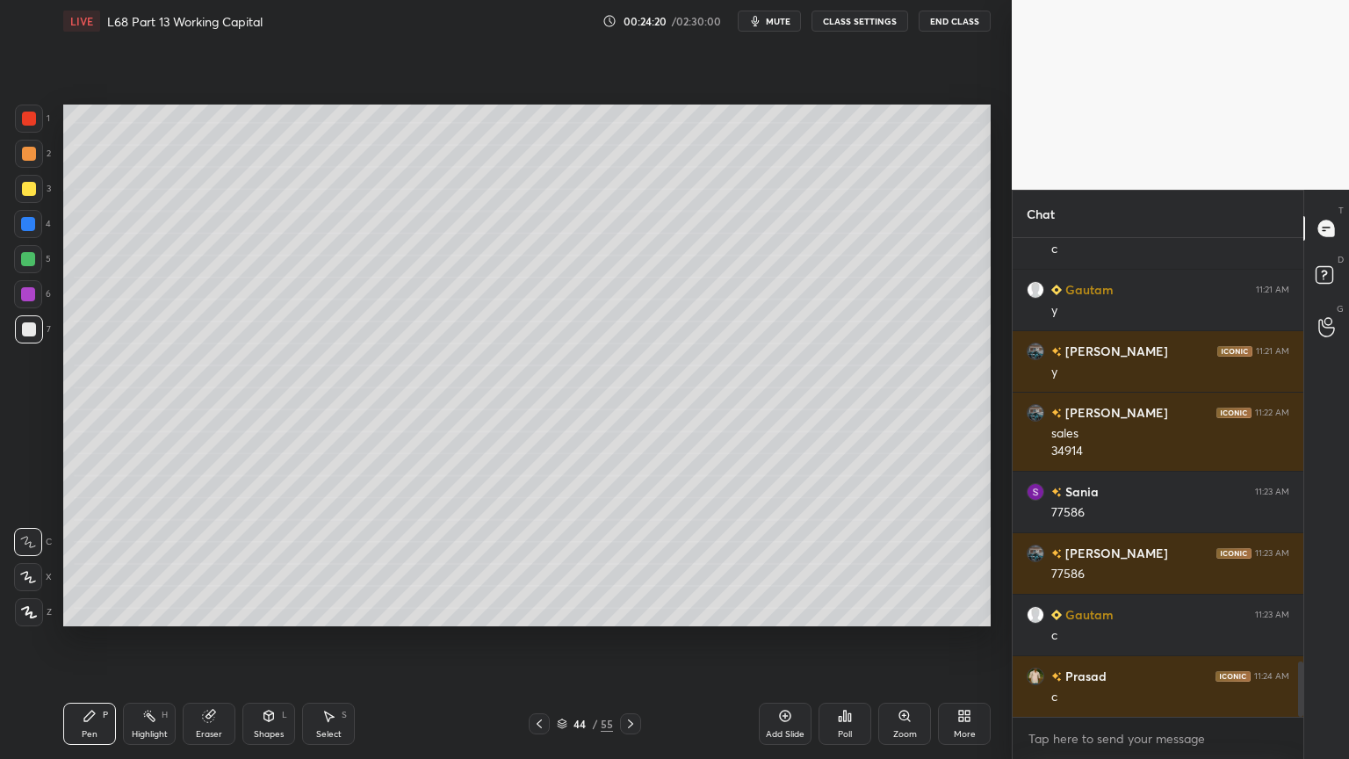
scroll to position [3660, 0]
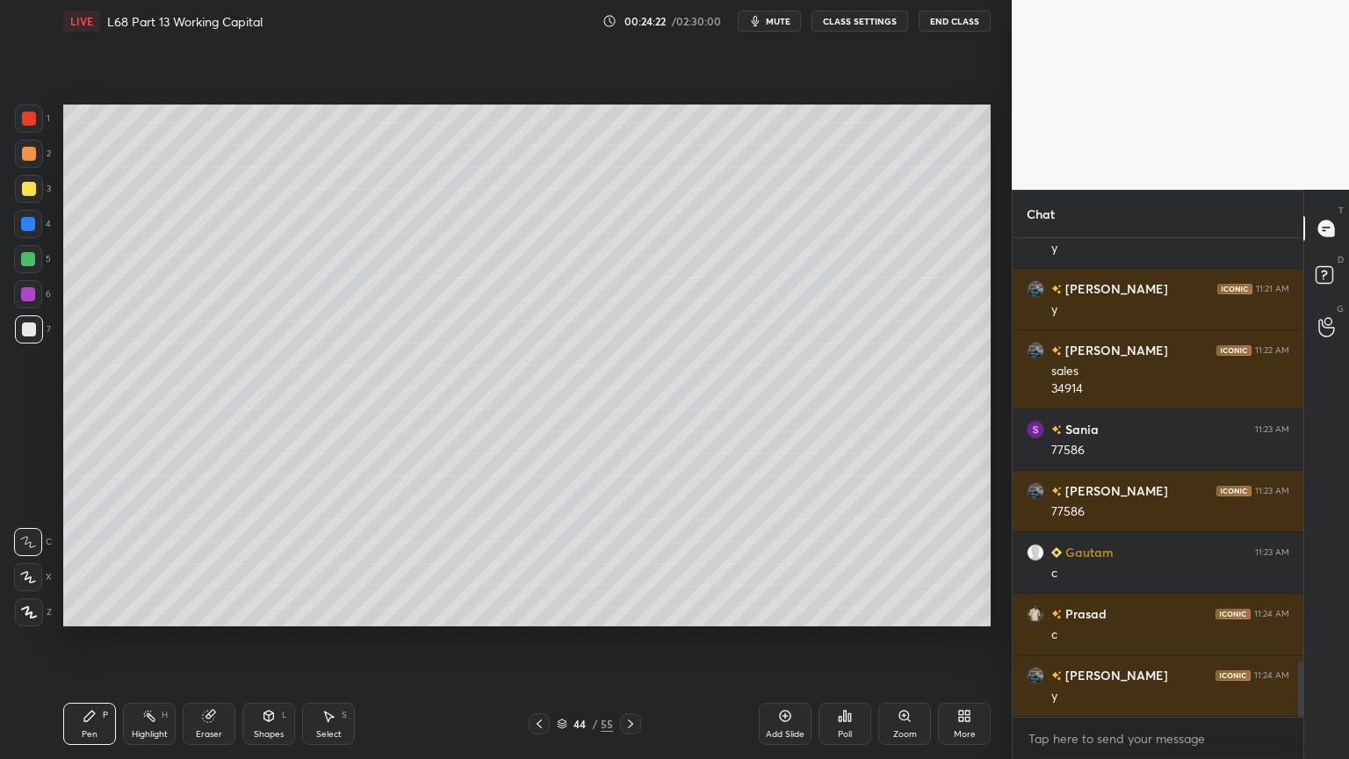
click at [156, 610] on div "Highlight H" at bounding box center [149, 724] width 53 height 42
click at [73, 610] on div "Pen P" at bounding box center [89, 724] width 53 height 42
click at [29, 192] on div at bounding box center [29, 189] width 14 height 14
click at [280, 610] on div "Shapes L" at bounding box center [268, 724] width 53 height 42
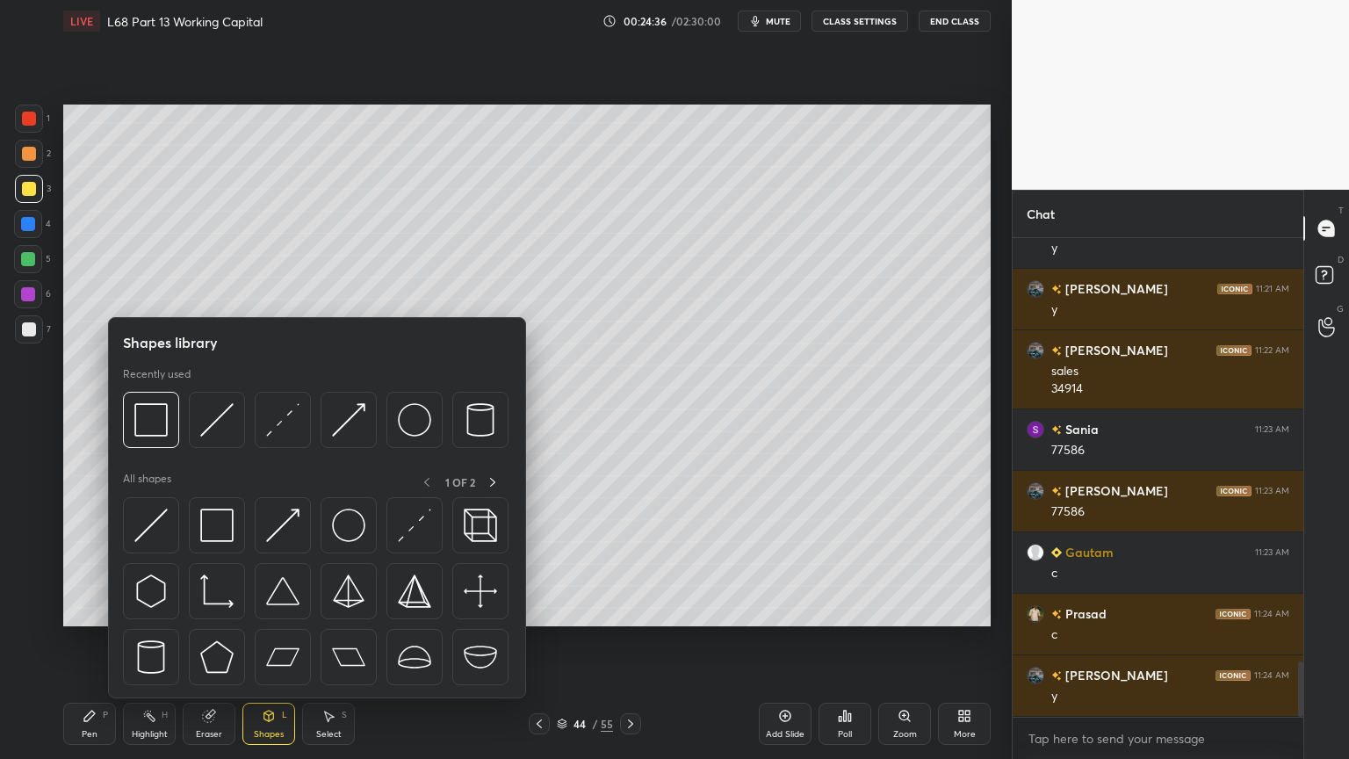
click at [212, 424] on img at bounding box center [216, 419] width 33 height 33
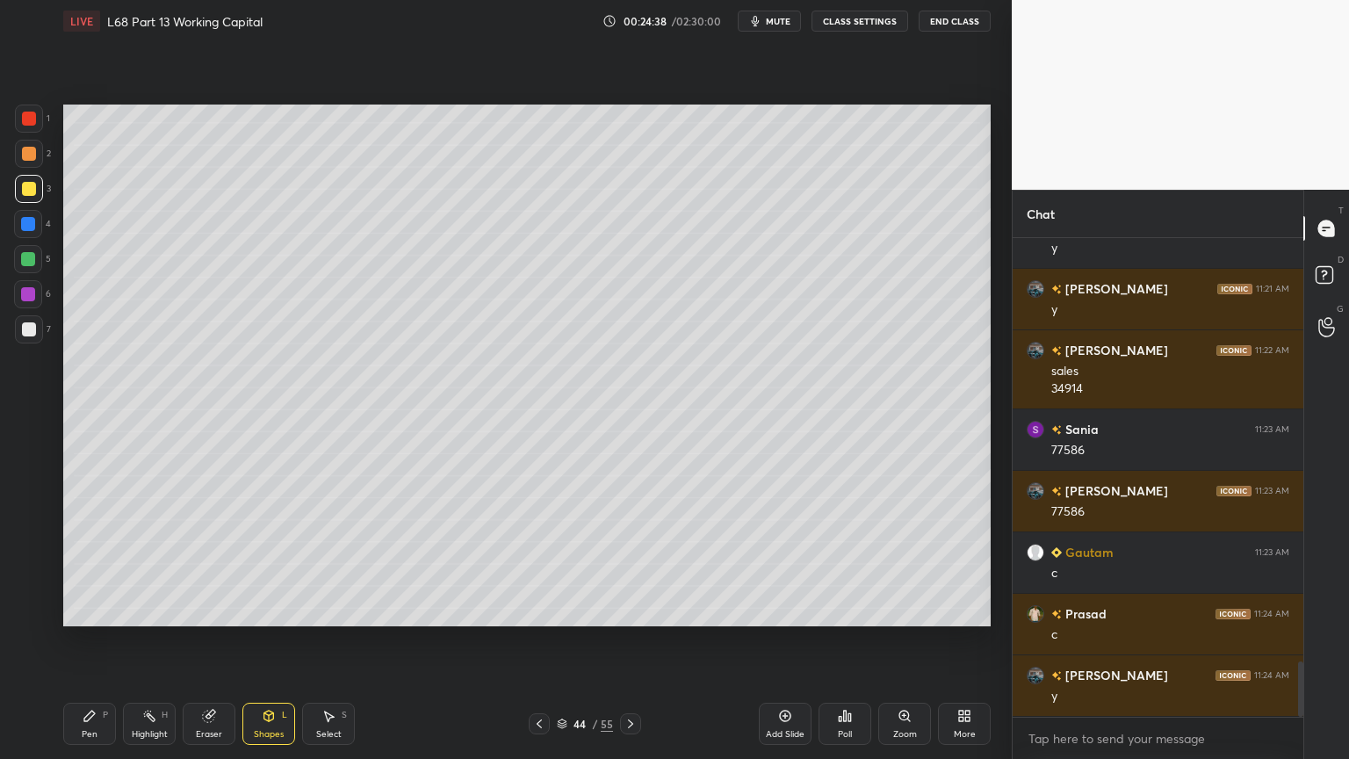
click at [19, 165] on div at bounding box center [29, 154] width 28 height 28
click at [84, 610] on div "Pen P" at bounding box center [89, 724] width 53 height 42
click at [257, 610] on div "Shapes L" at bounding box center [268, 724] width 53 height 42
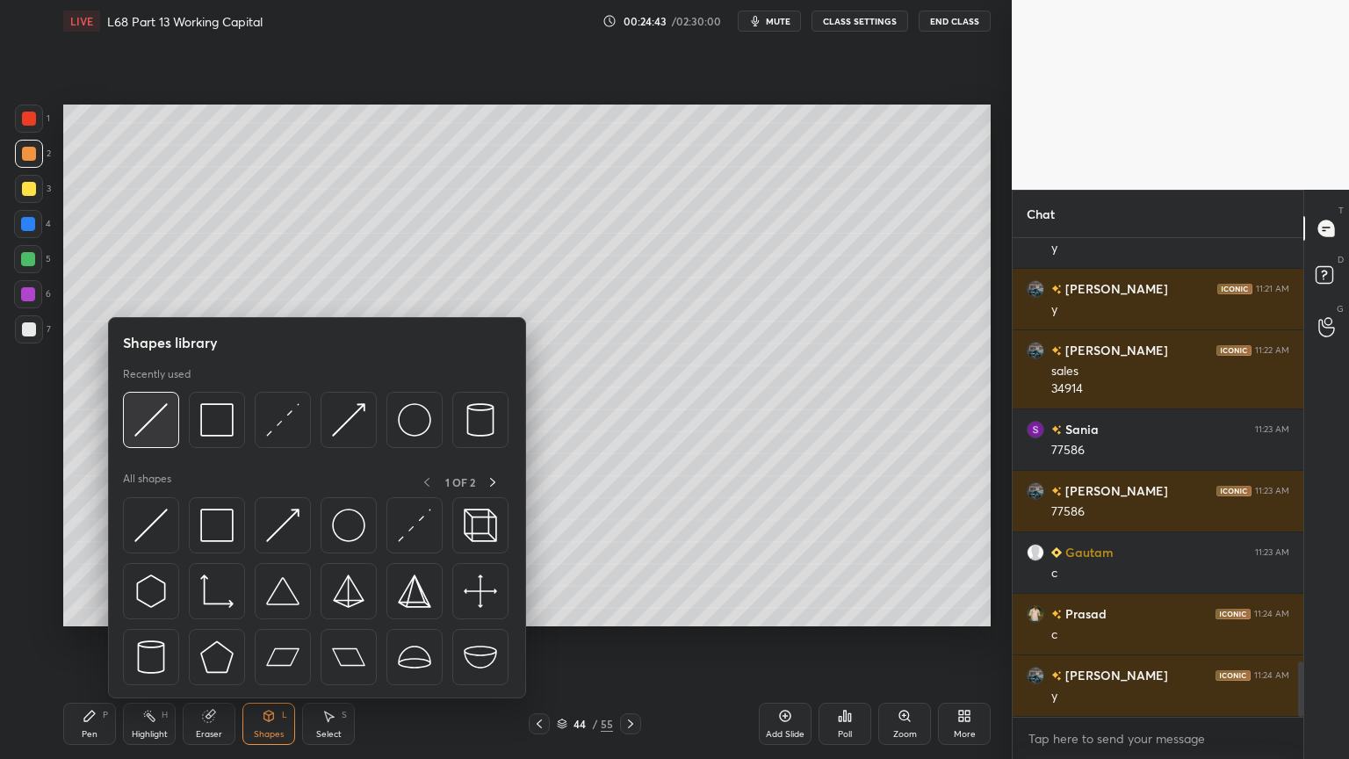
click at [148, 418] on img at bounding box center [150, 419] width 33 height 33
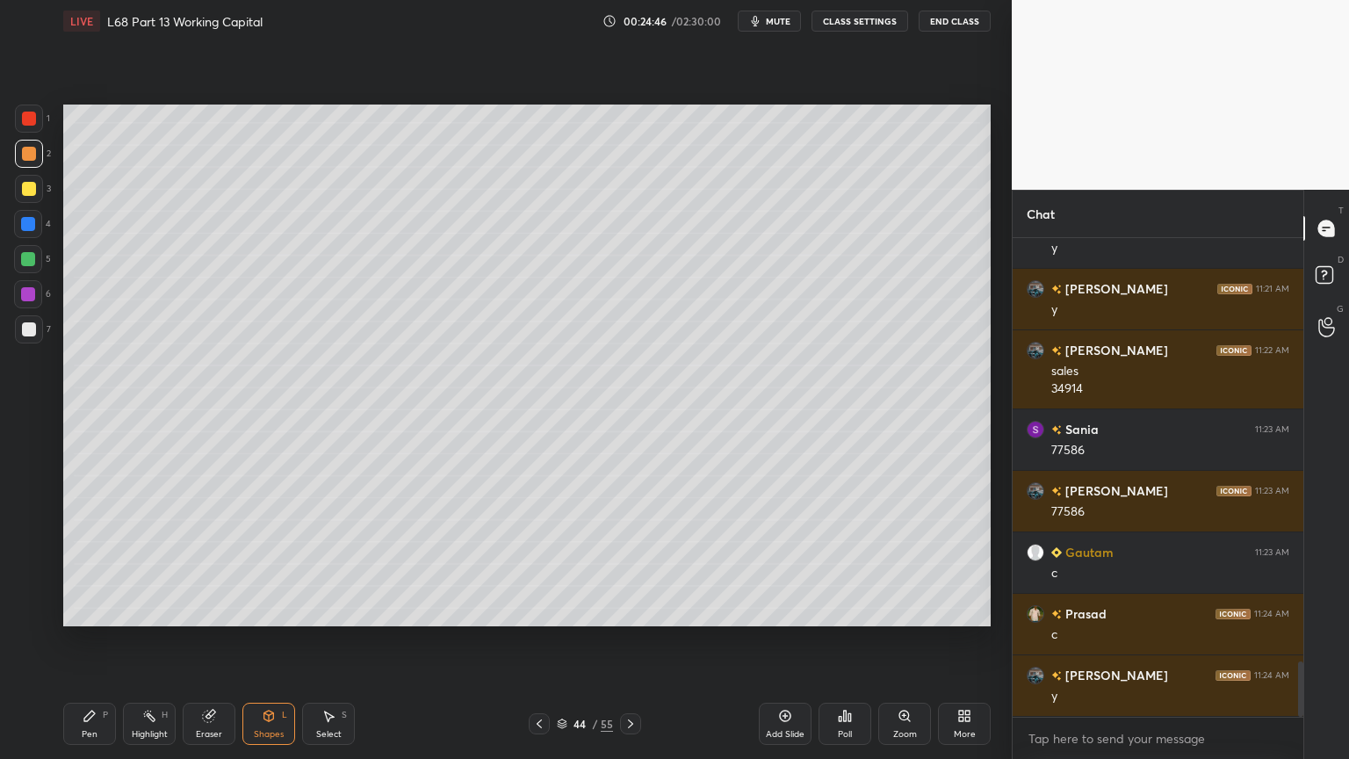
click at [83, 610] on icon at bounding box center [90, 716] width 14 height 14
click at [36, 333] on div at bounding box center [29, 329] width 28 height 28
click at [211, 610] on div "Eraser" at bounding box center [209, 724] width 53 height 42
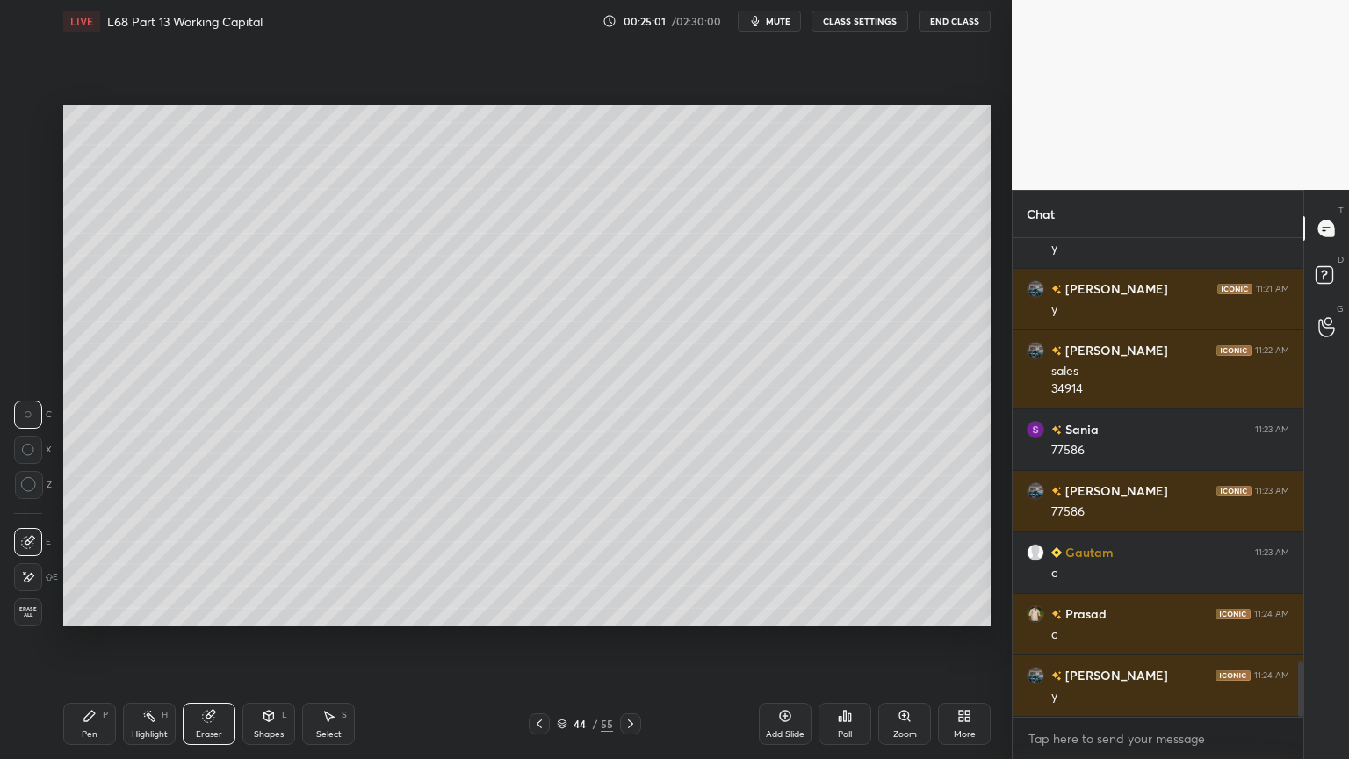
click at [264, 610] on icon at bounding box center [269, 716] width 10 height 11
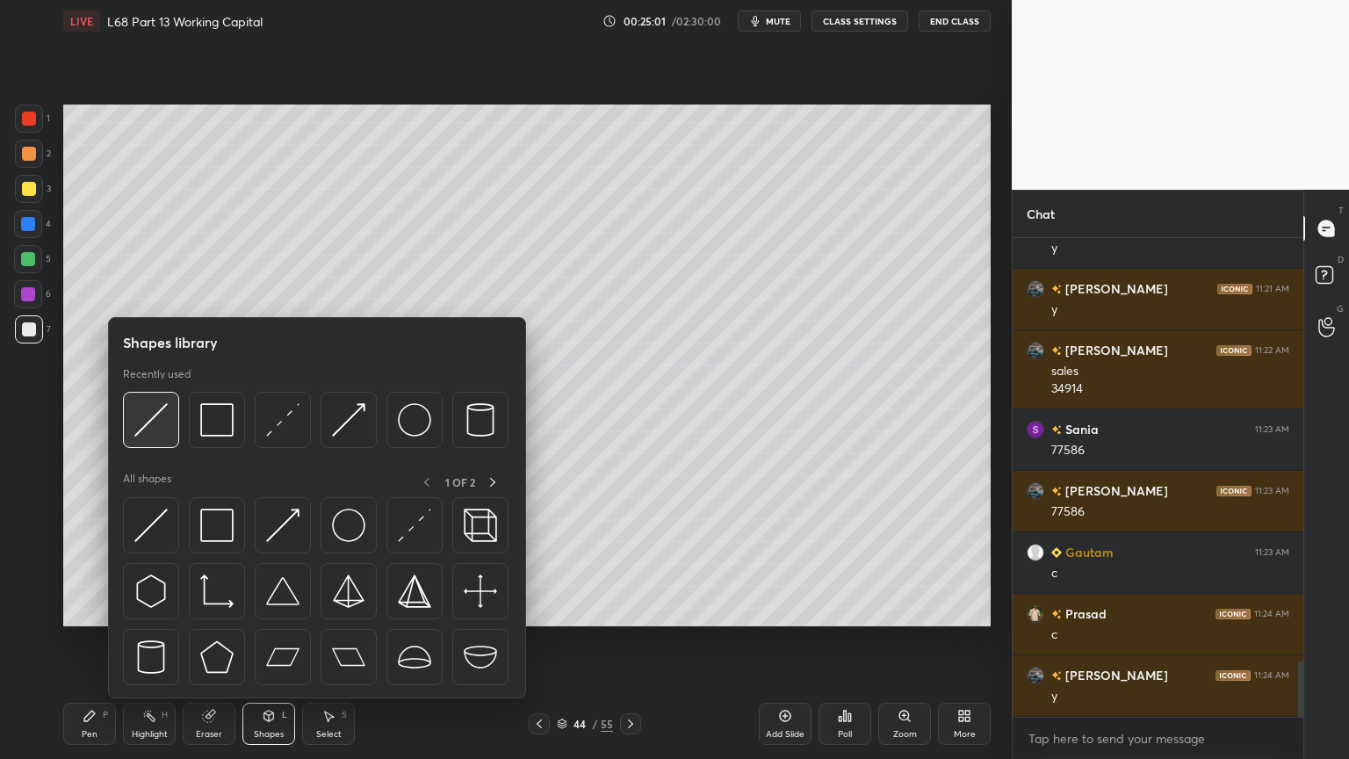
click at [165, 439] on div at bounding box center [151, 420] width 56 height 56
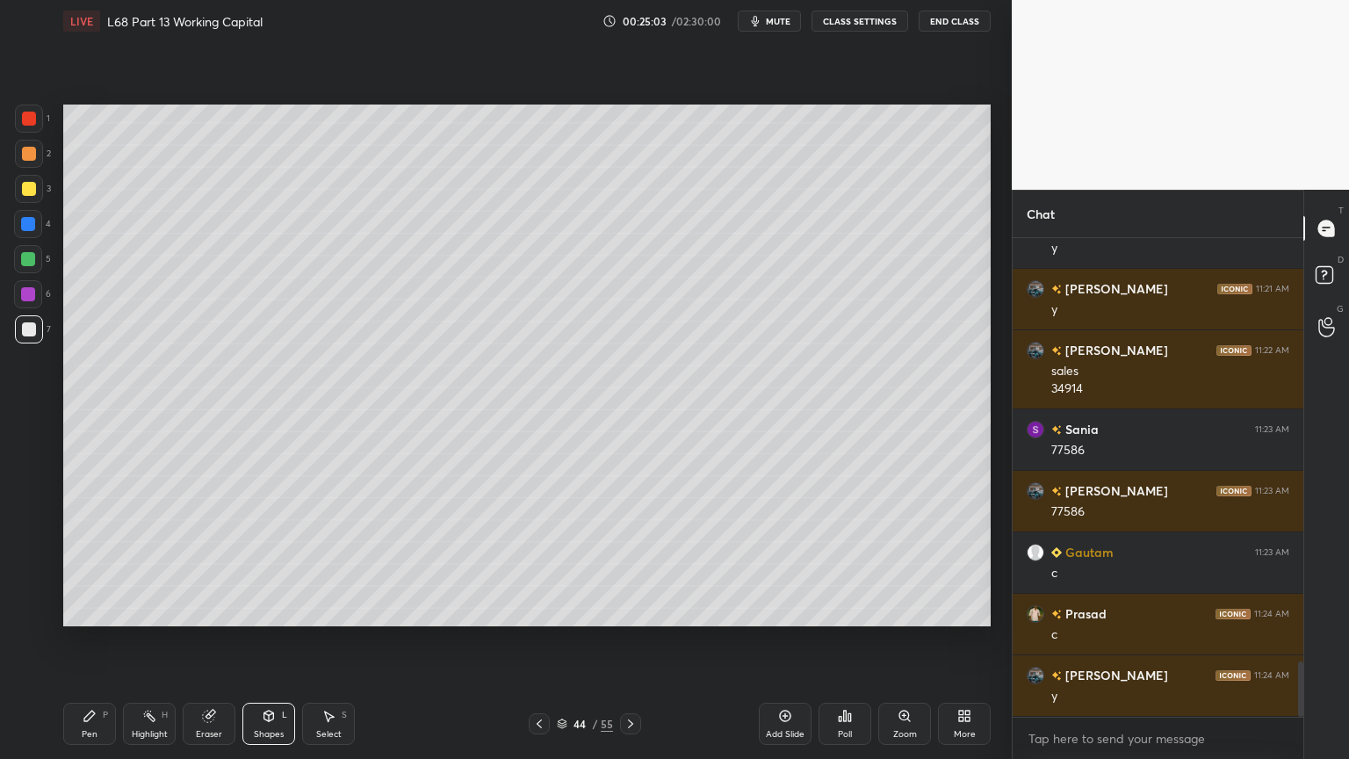
click at [33, 252] on div at bounding box center [28, 259] width 14 height 14
click at [78, 610] on div "Pen P" at bounding box center [89, 724] width 53 height 42
click at [32, 334] on div at bounding box center [29, 329] width 14 height 14
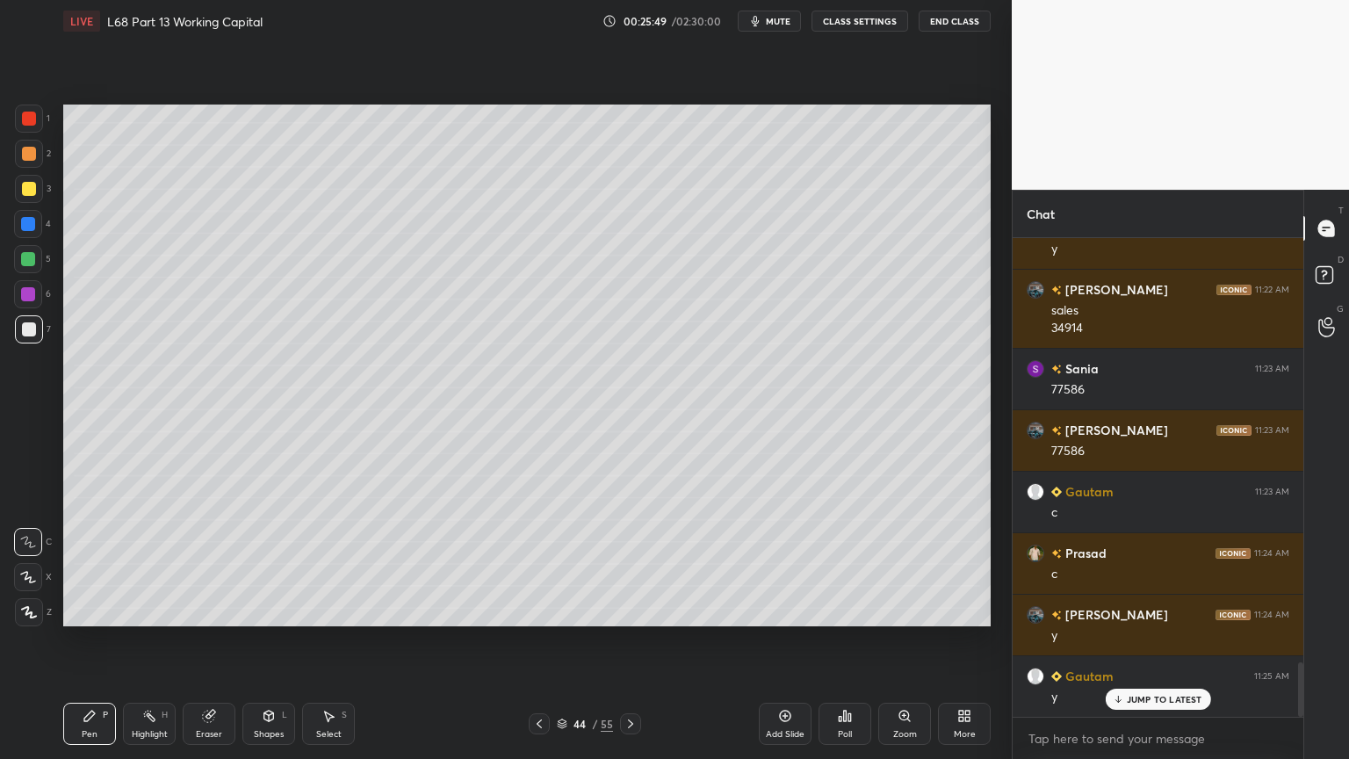
scroll to position [3783, 0]
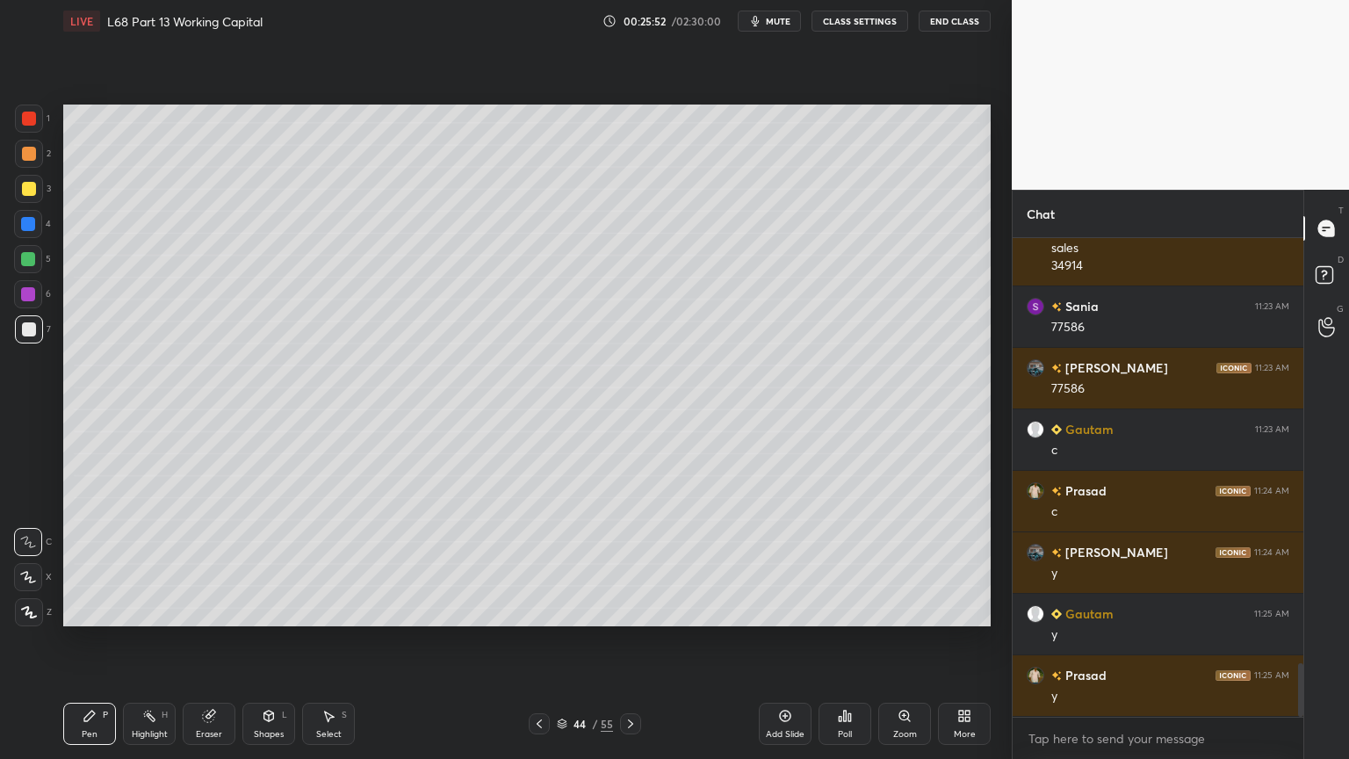
click at [537, 610] on icon at bounding box center [539, 724] width 14 height 14
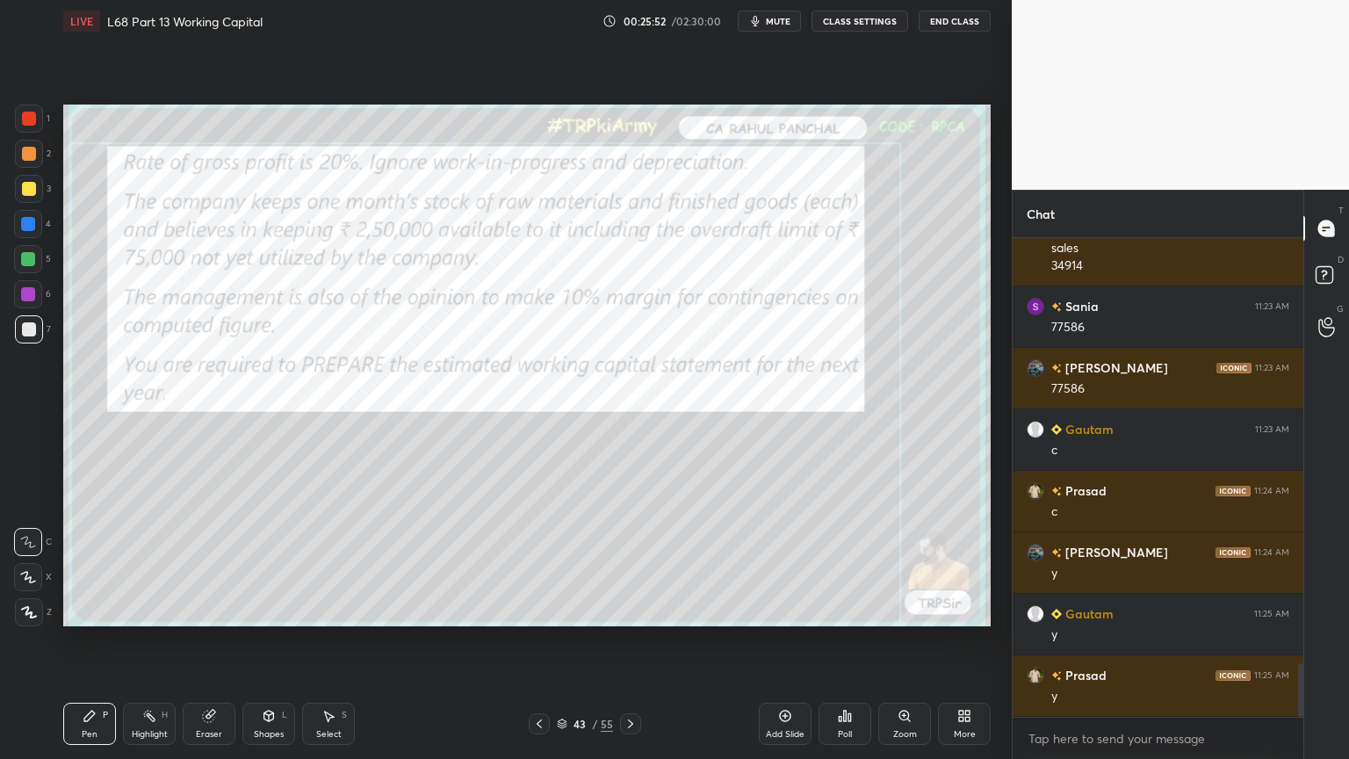
click at [537, 610] on icon at bounding box center [539, 723] width 5 height 9
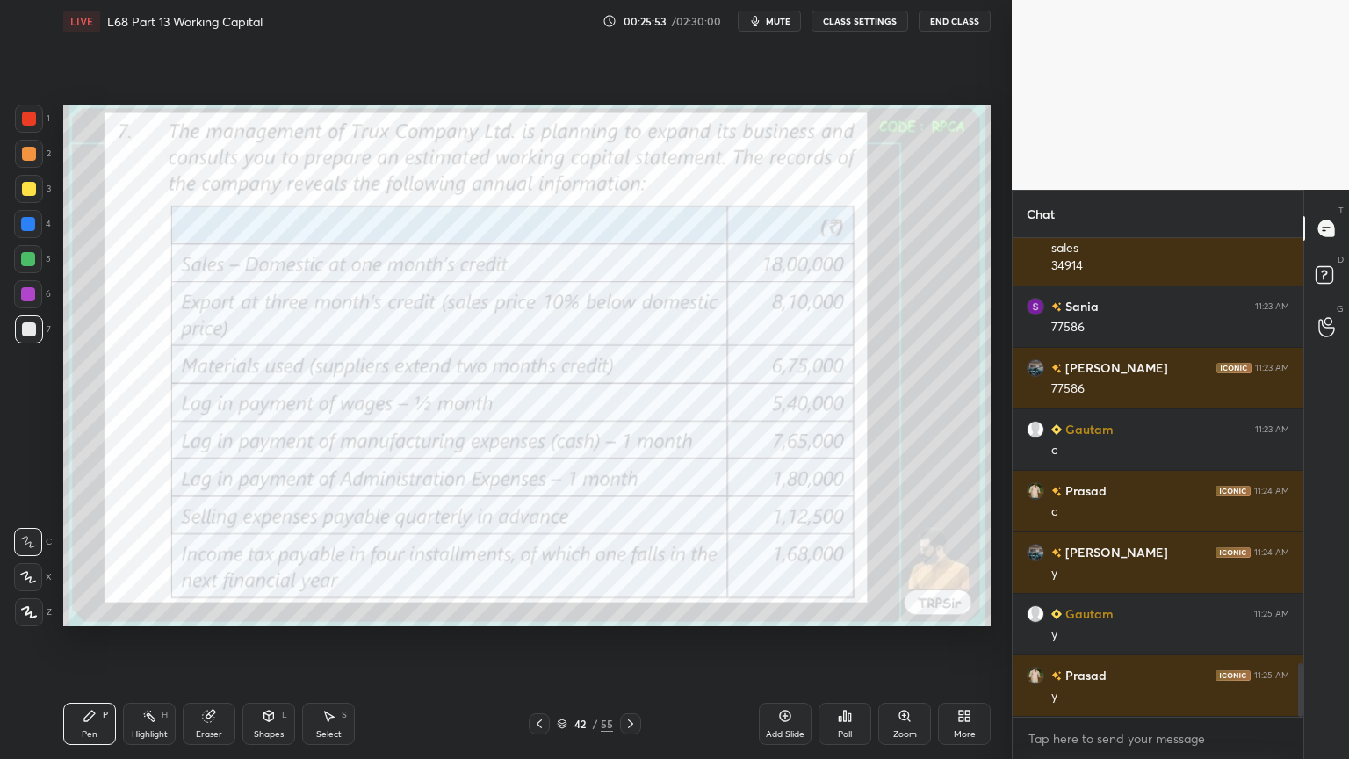
scroll to position [3843, 0]
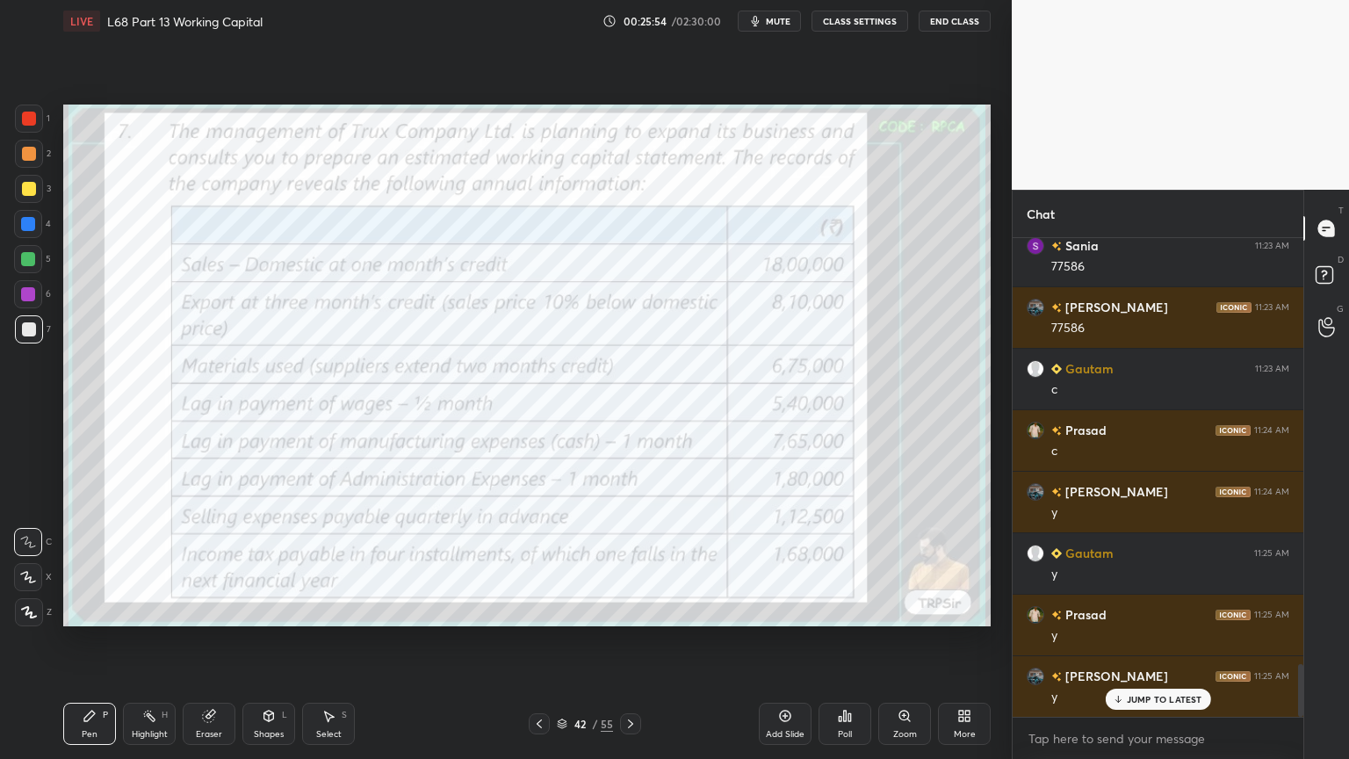
click at [43, 120] on div "1" at bounding box center [32, 119] width 35 height 28
click at [214, 610] on div "Eraser" at bounding box center [209, 724] width 53 height 42
click at [34, 606] on span "Erase all" at bounding box center [28, 612] width 26 height 12
click at [68, 610] on div "Pen P" at bounding box center [89, 724] width 53 height 42
click at [137, 610] on div "Highlight H" at bounding box center [149, 724] width 53 height 42
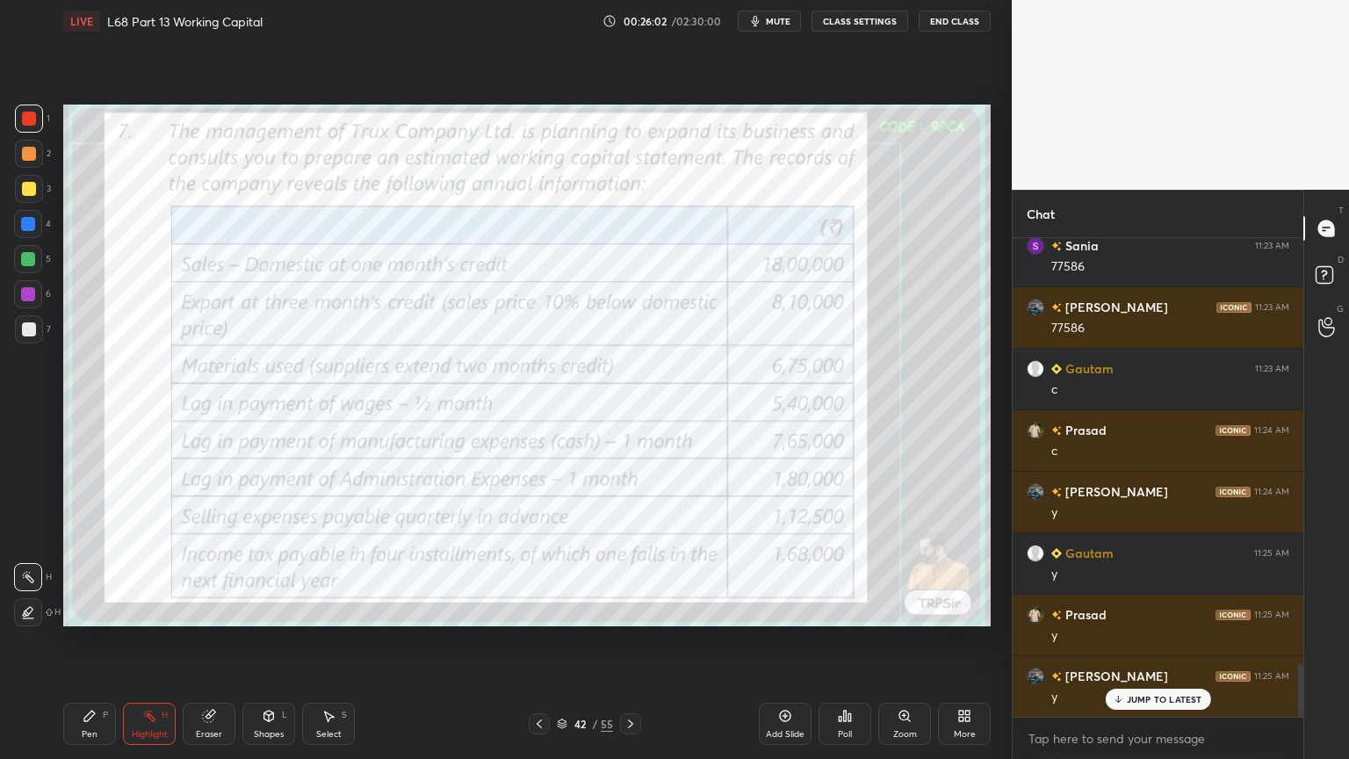
click at [629, 610] on icon at bounding box center [630, 723] width 5 height 9
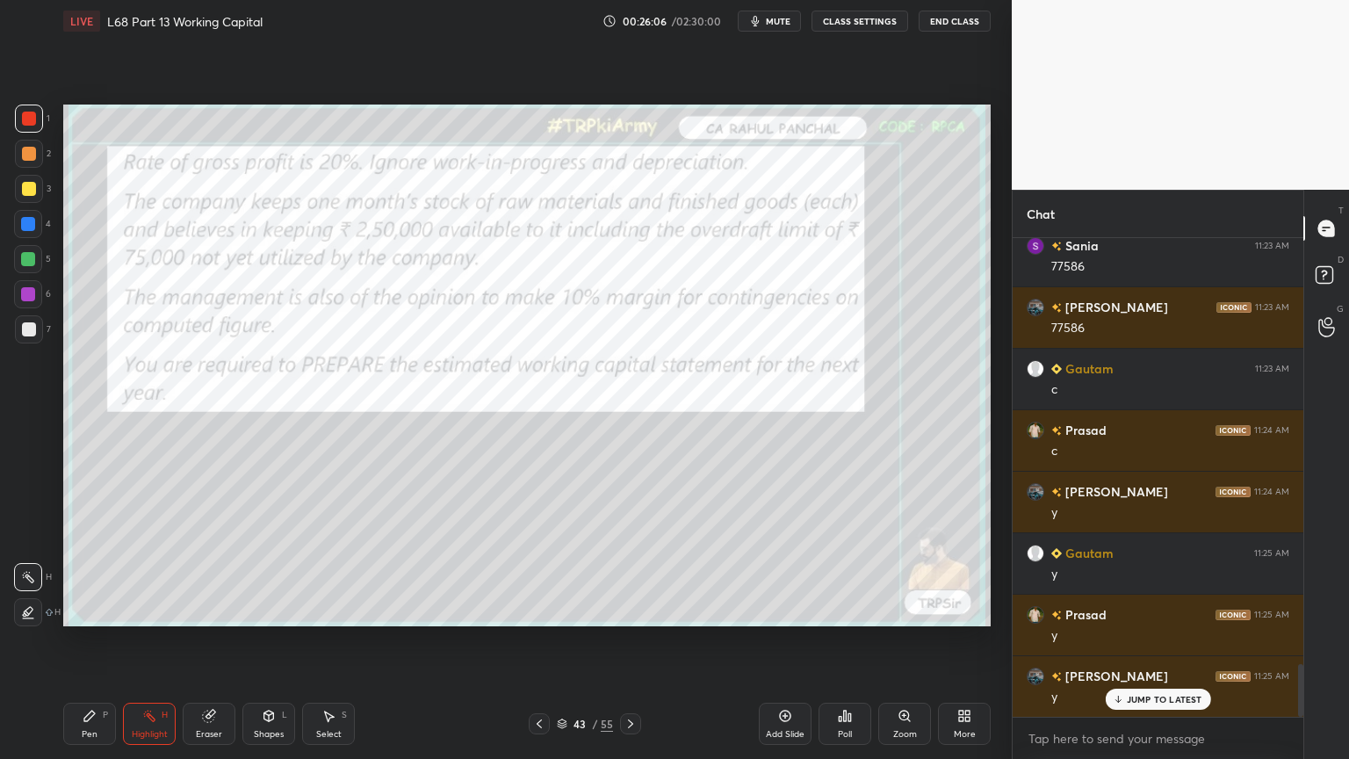
click at [624, 610] on icon at bounding box center [631, 724] width 14 height 14
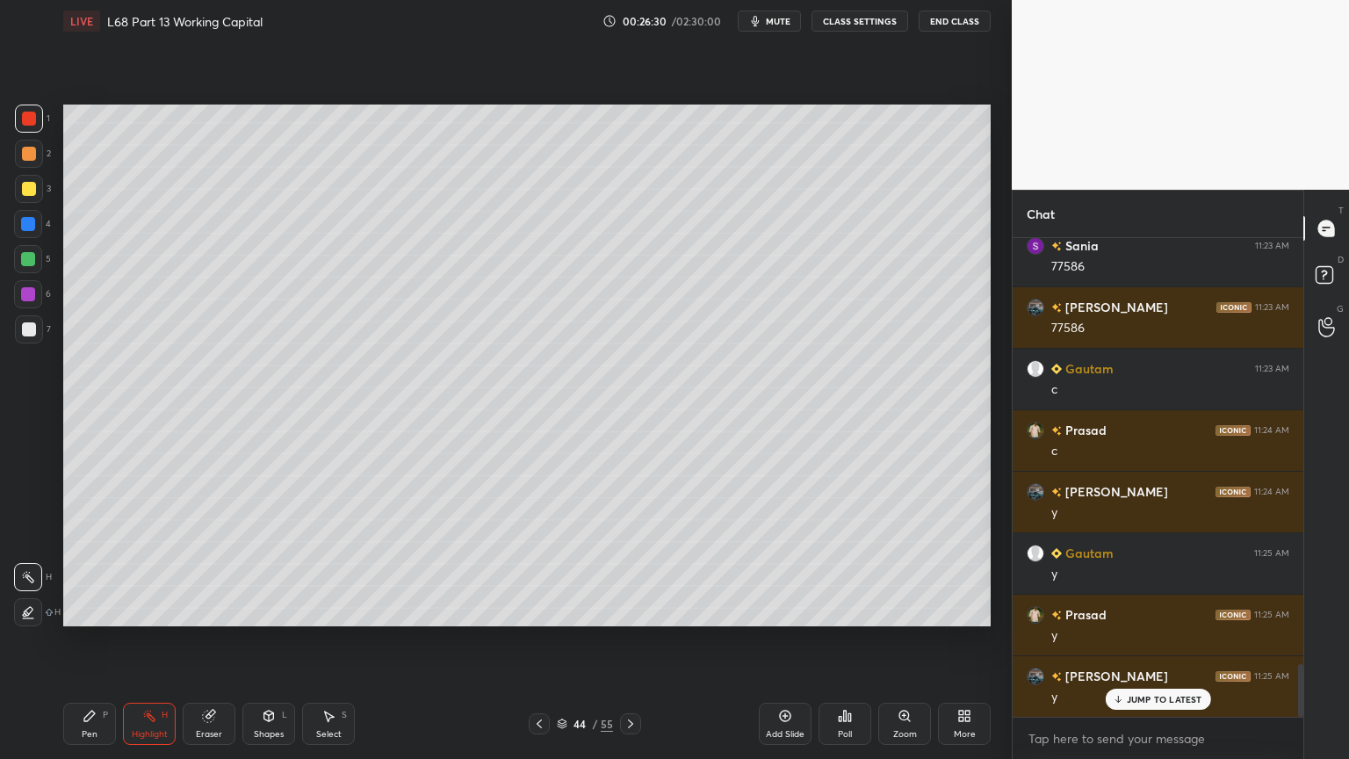
click at [36, 334] on div at bounding box center [29, 329] width 28 height 28
click at [89, 610] on div "Pen P" at bounding box center [89, 724] width 53 height 42
click at [539, 610] on icon at bounding box center [539, 723] width 5 height 9
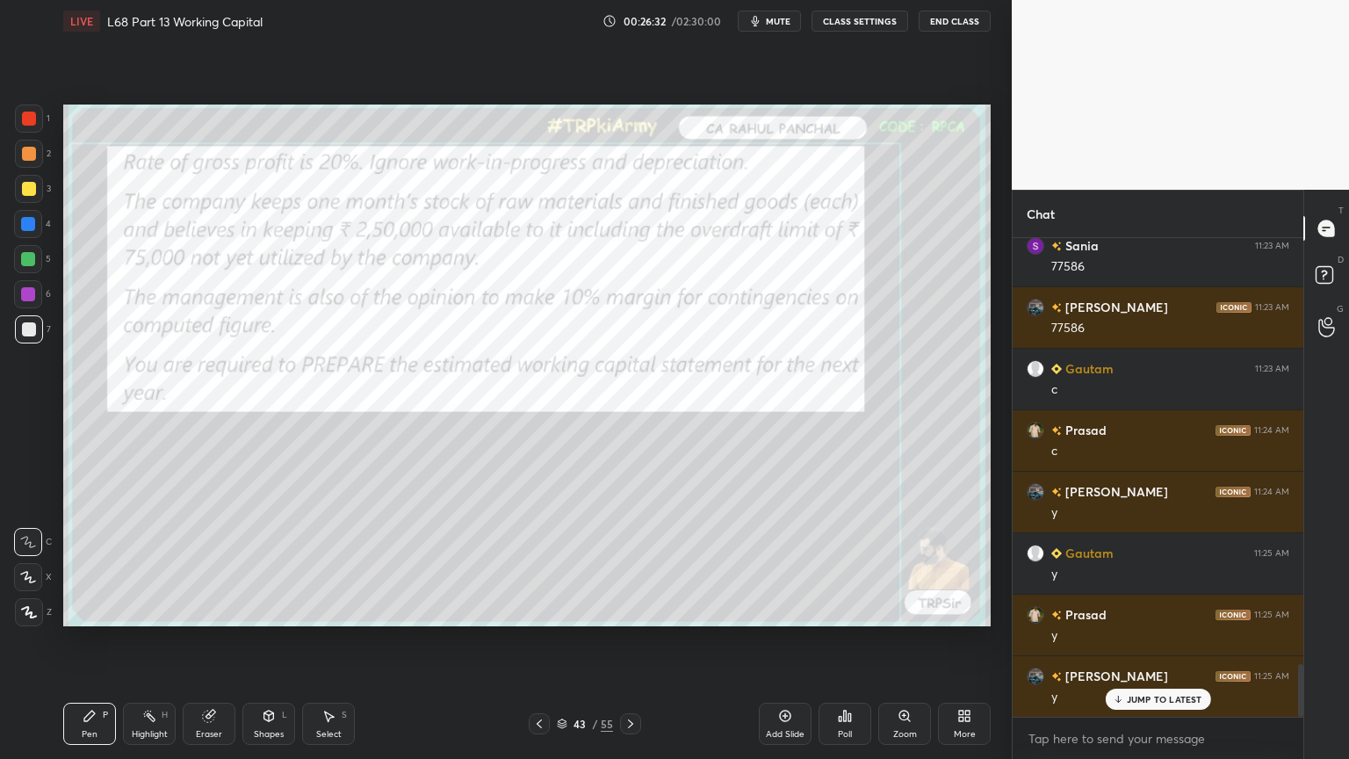
click at [537, 610] on icon at bounding box center [539, 724] width 14 height 14
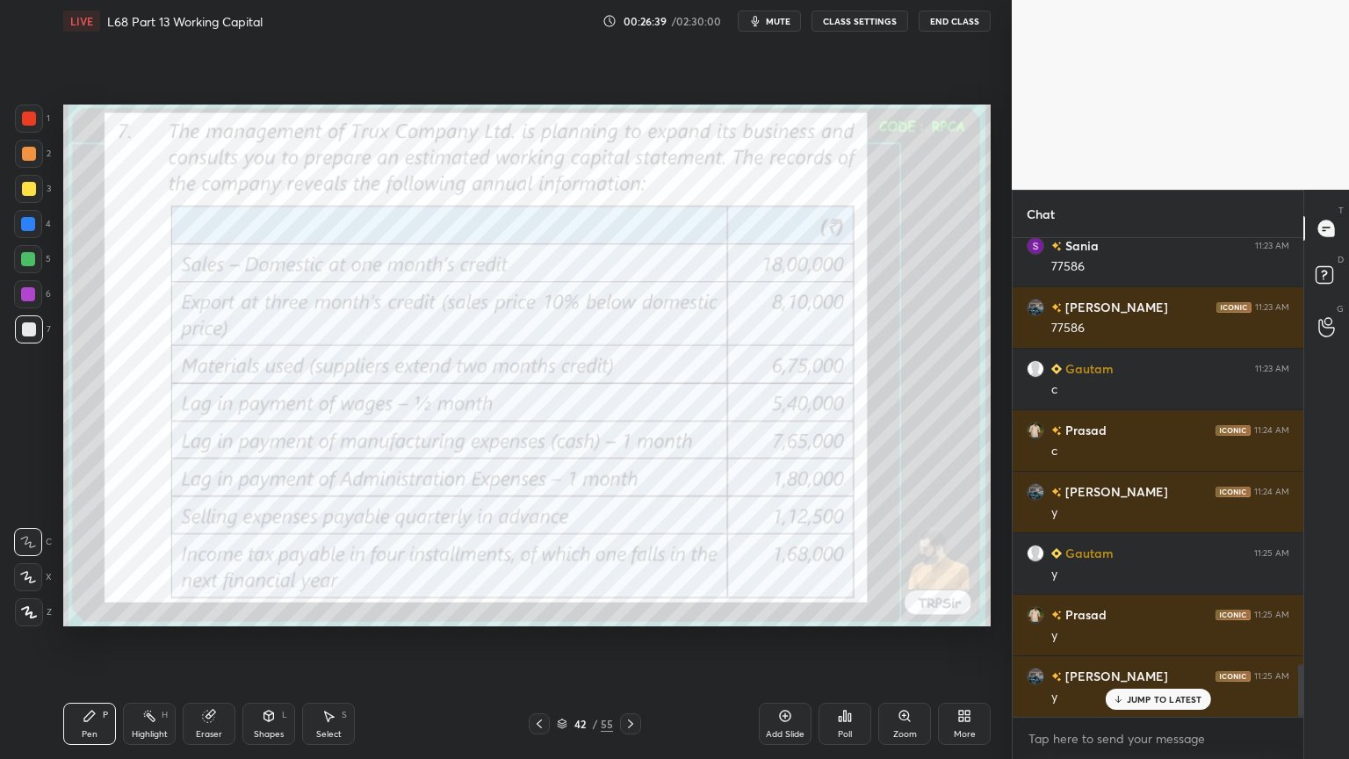
click at [625, 610] on icon at bounding box center [631, 724] width 14 height 14
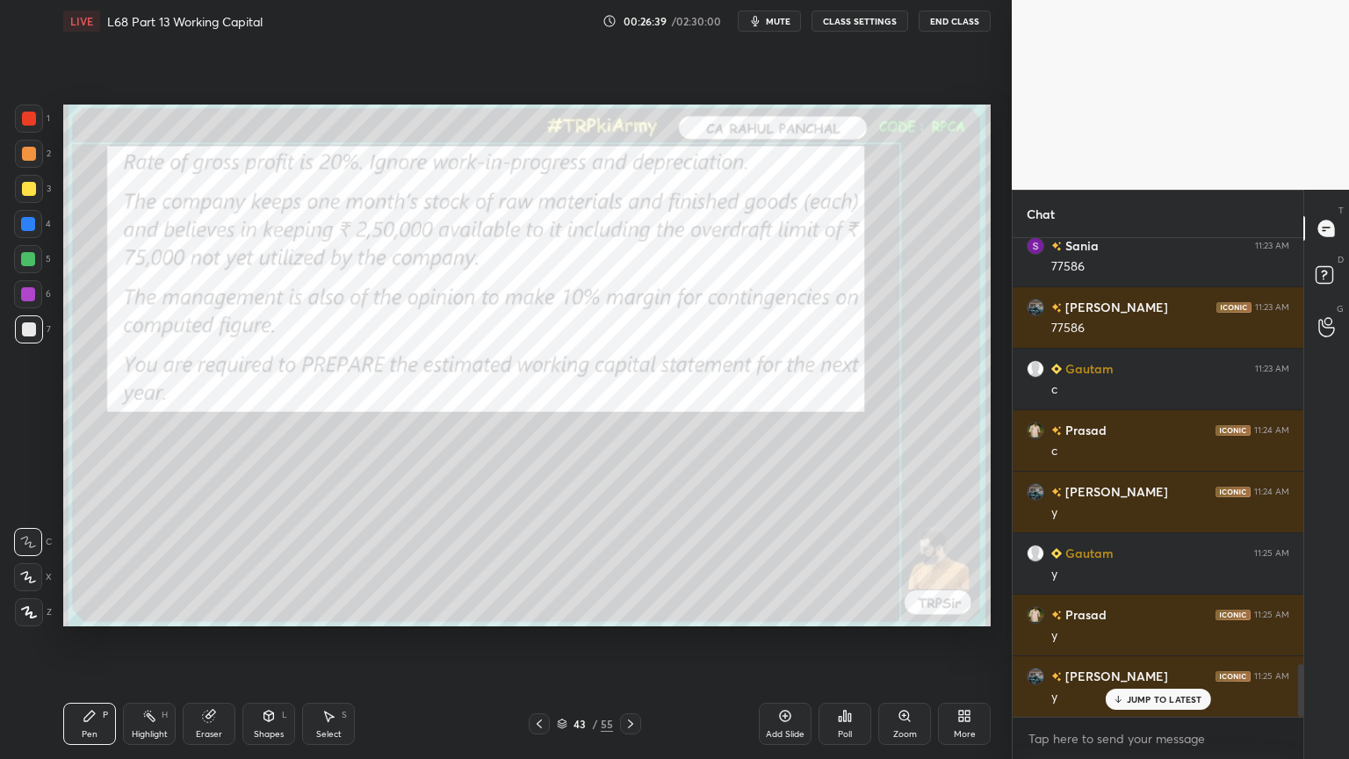
click at [620, 610] on div at bounding box center [630, 723] width 21 height 21
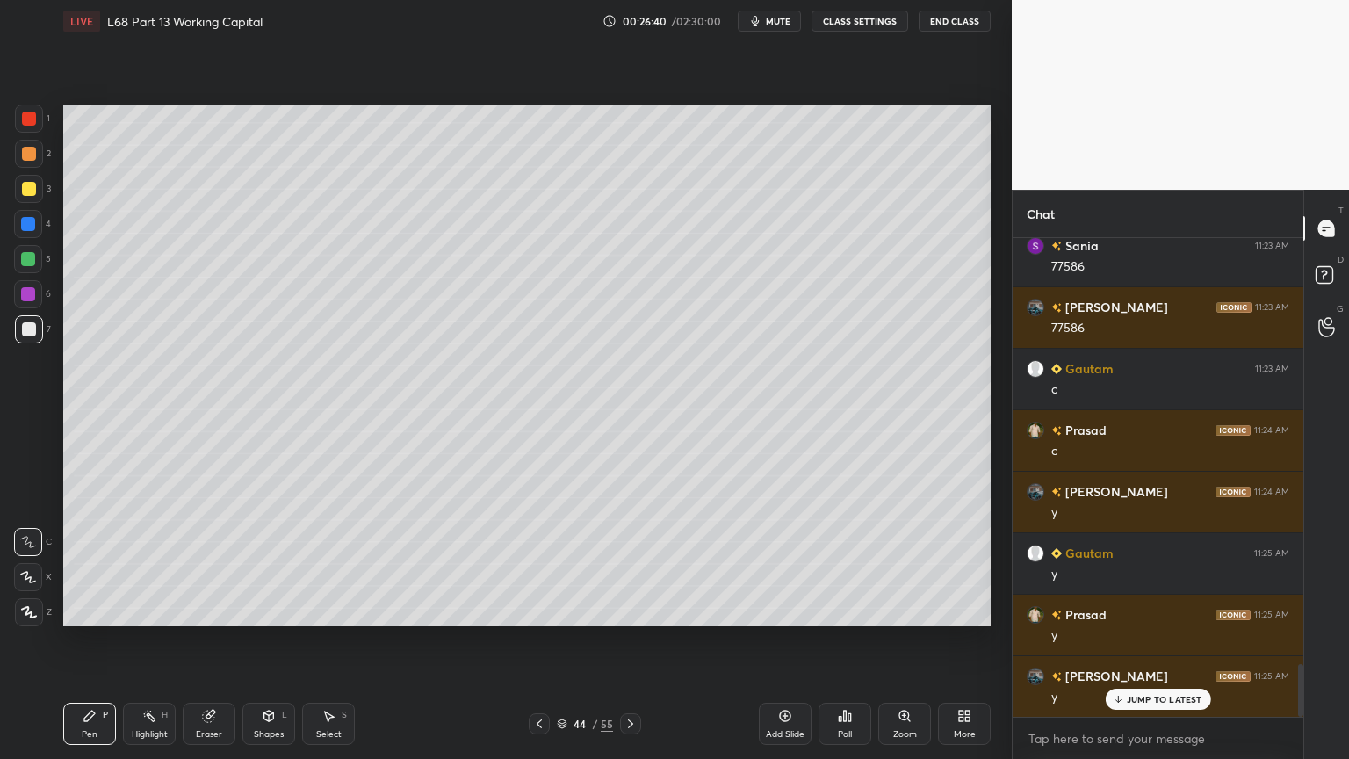
click at [28, 265] on div at bounding box center [28, 259] width 14 height 14
click at [31, 321] on div at bounding box center [29, 329] width 28 height 28
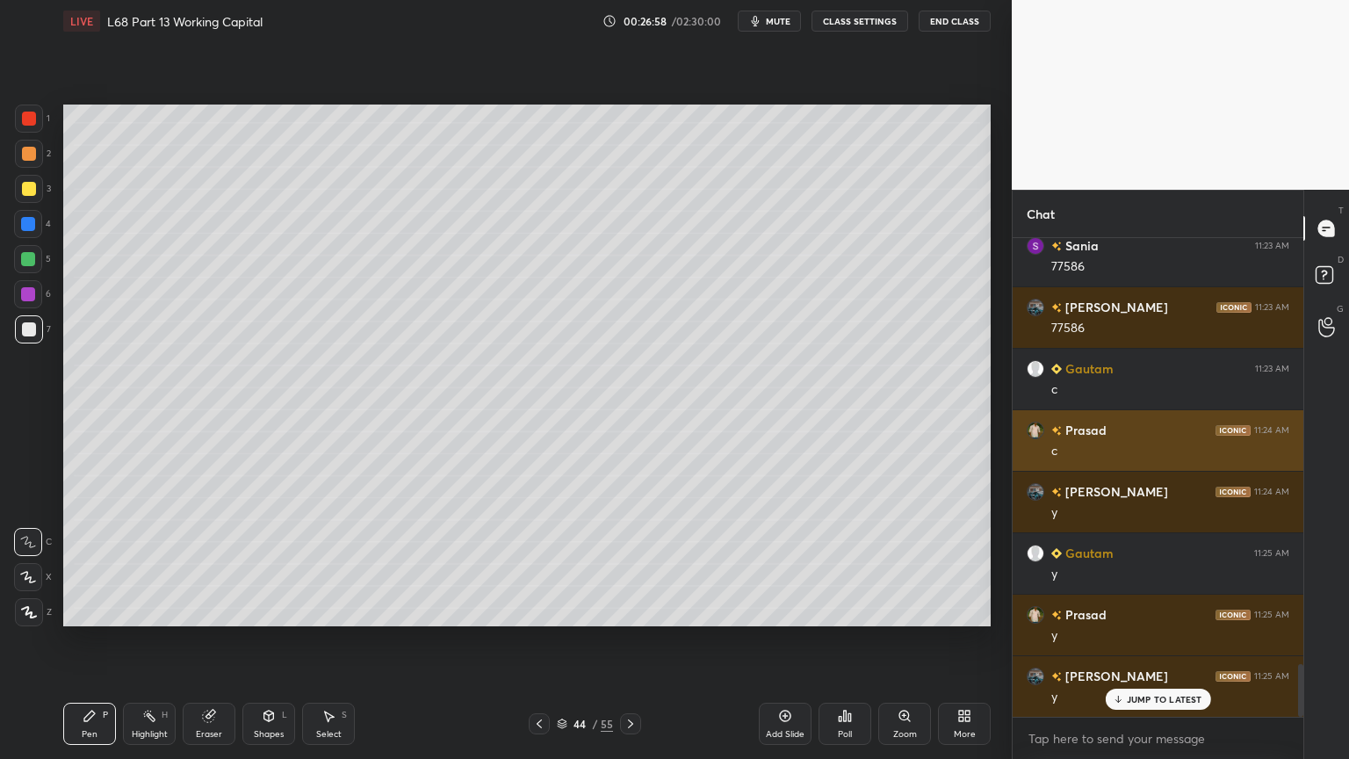
scroll to position [3844, 0]
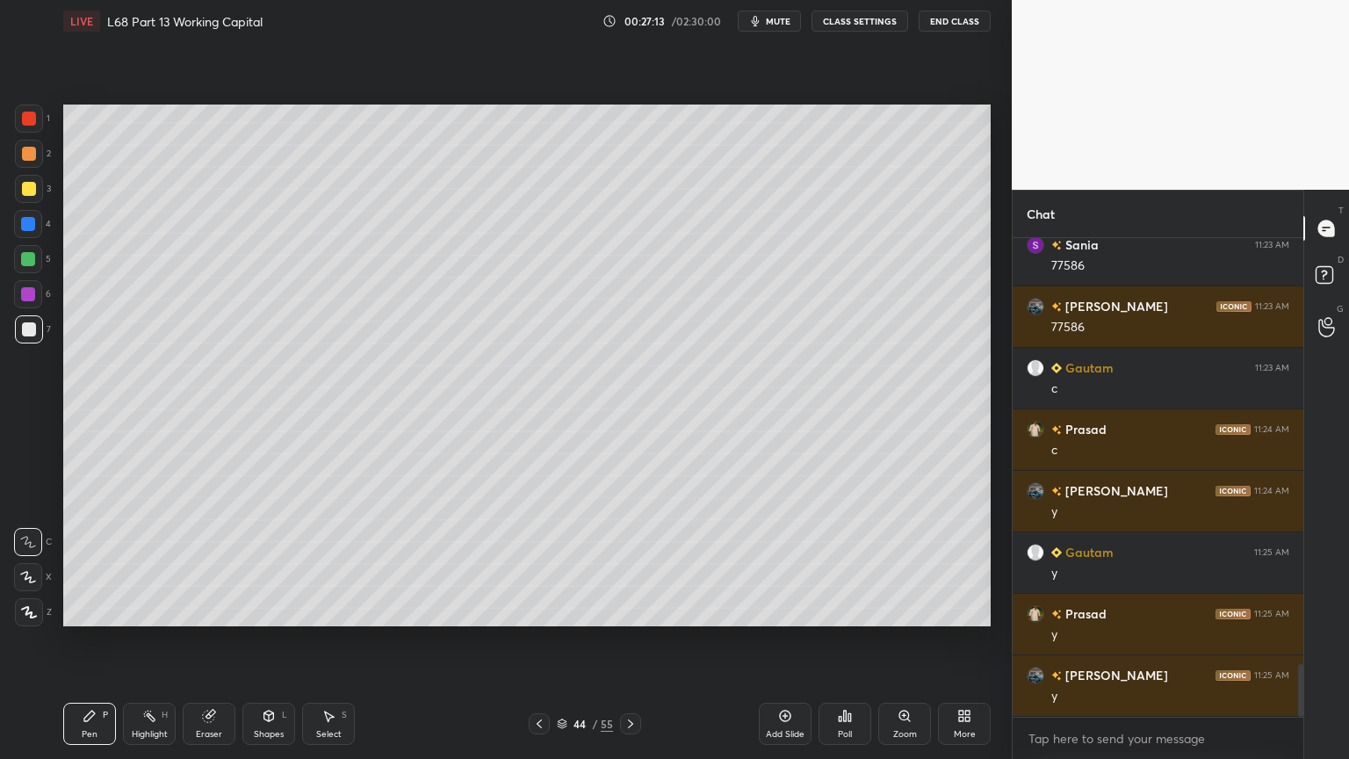
click at [541, 610] on icon at bounding box center [539, 724] width 14 height 14
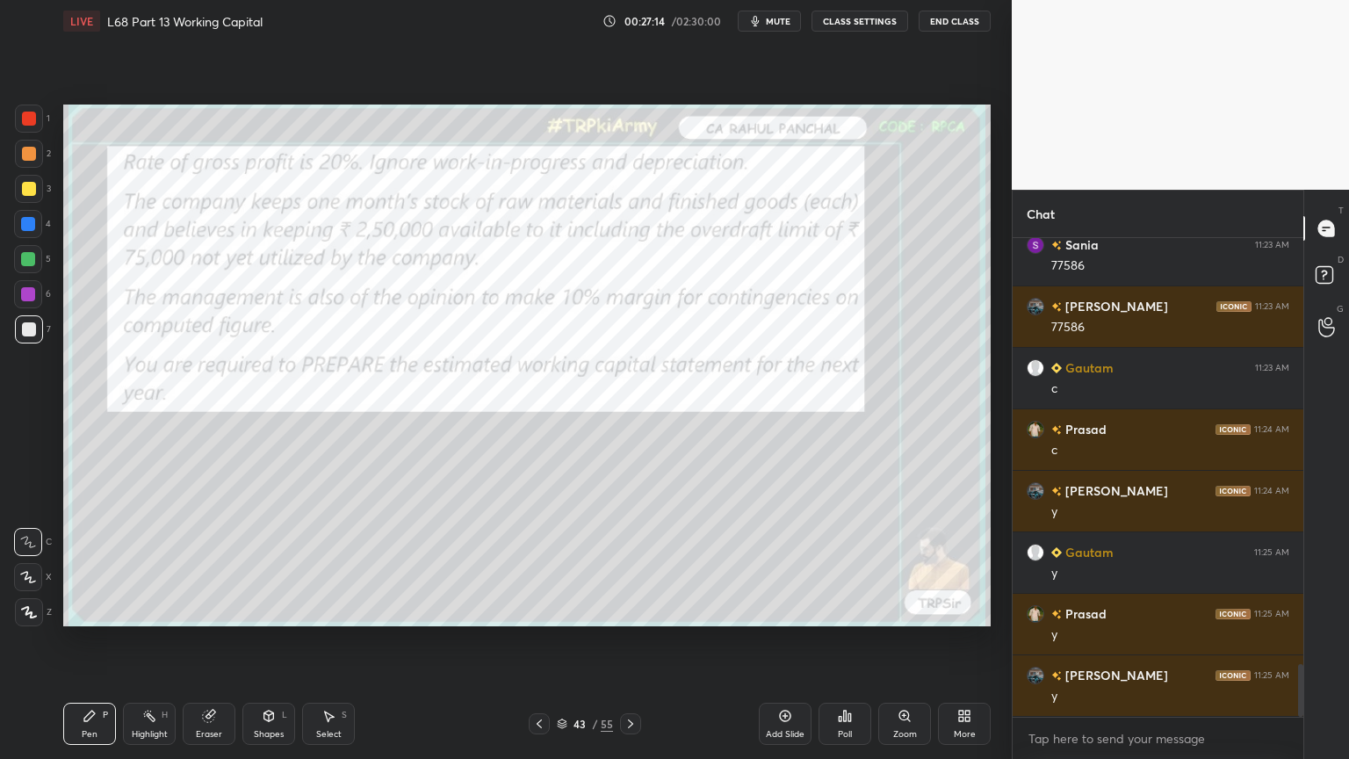
click at [540, 610] on icon at bounding box center [539, 723] width 5 height 9
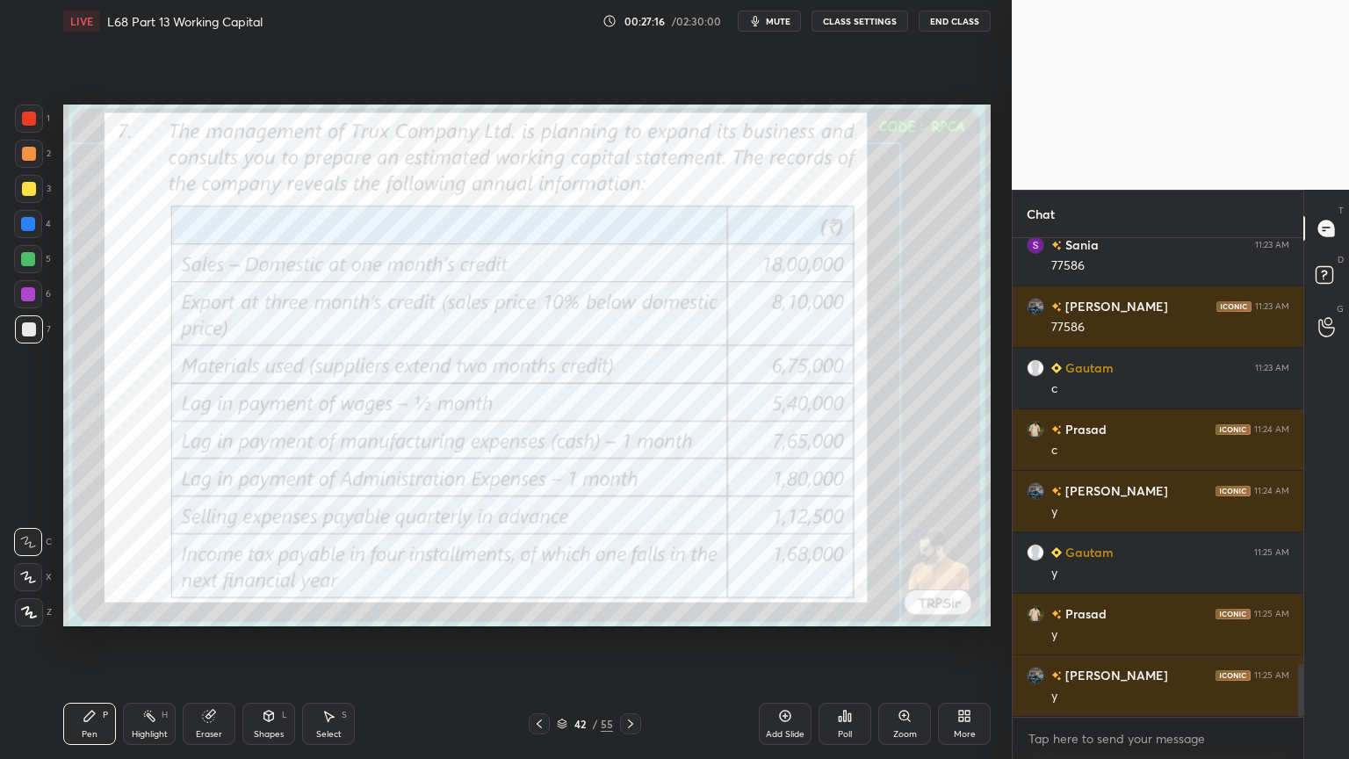
click at [31, 124] on div at bounding box center [29, 119] width 14 height 14
click at [631, 610] on icon at bounding box center [631, 724] width 14 height 14
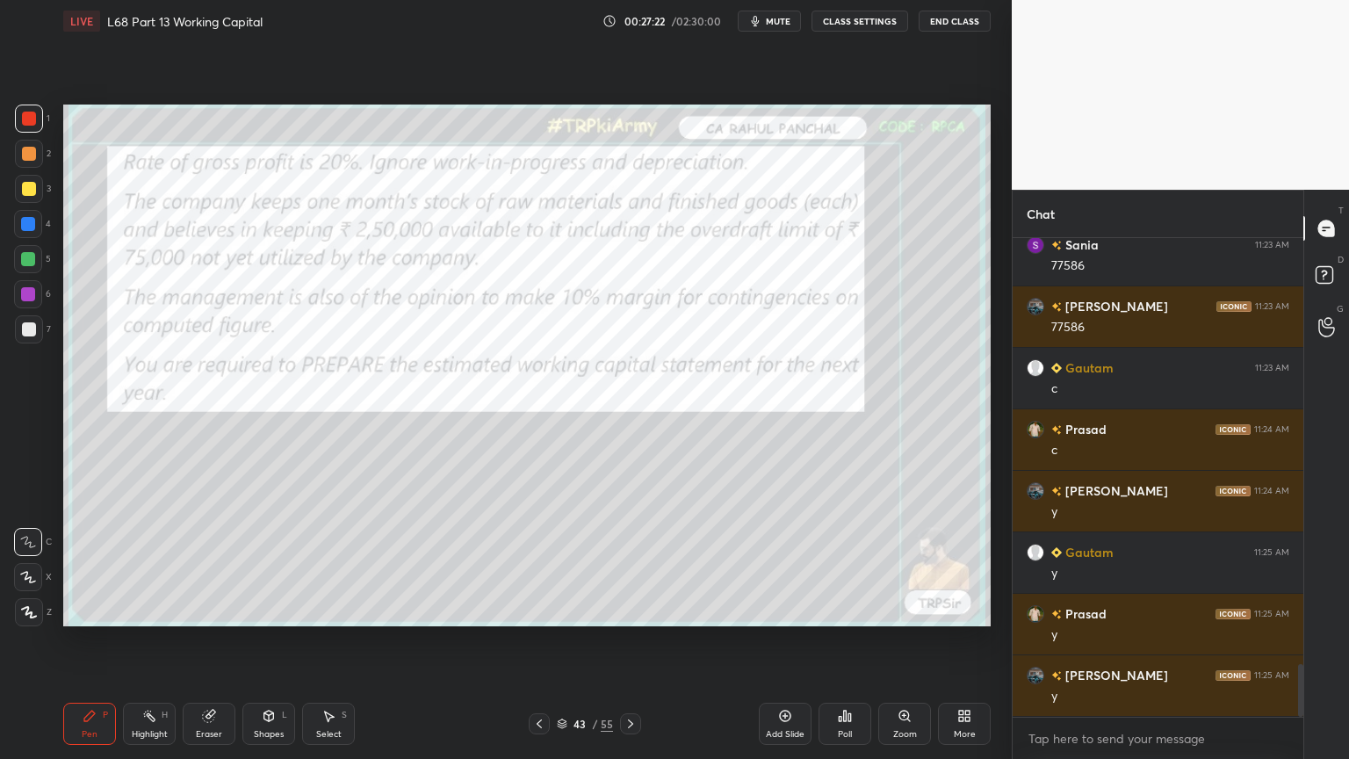
click at [32, 334] on div at bounding box center [29, 329] width 14 height 14
click at [638, 610] on div at bounding box center [630, 723] width 21 height 21
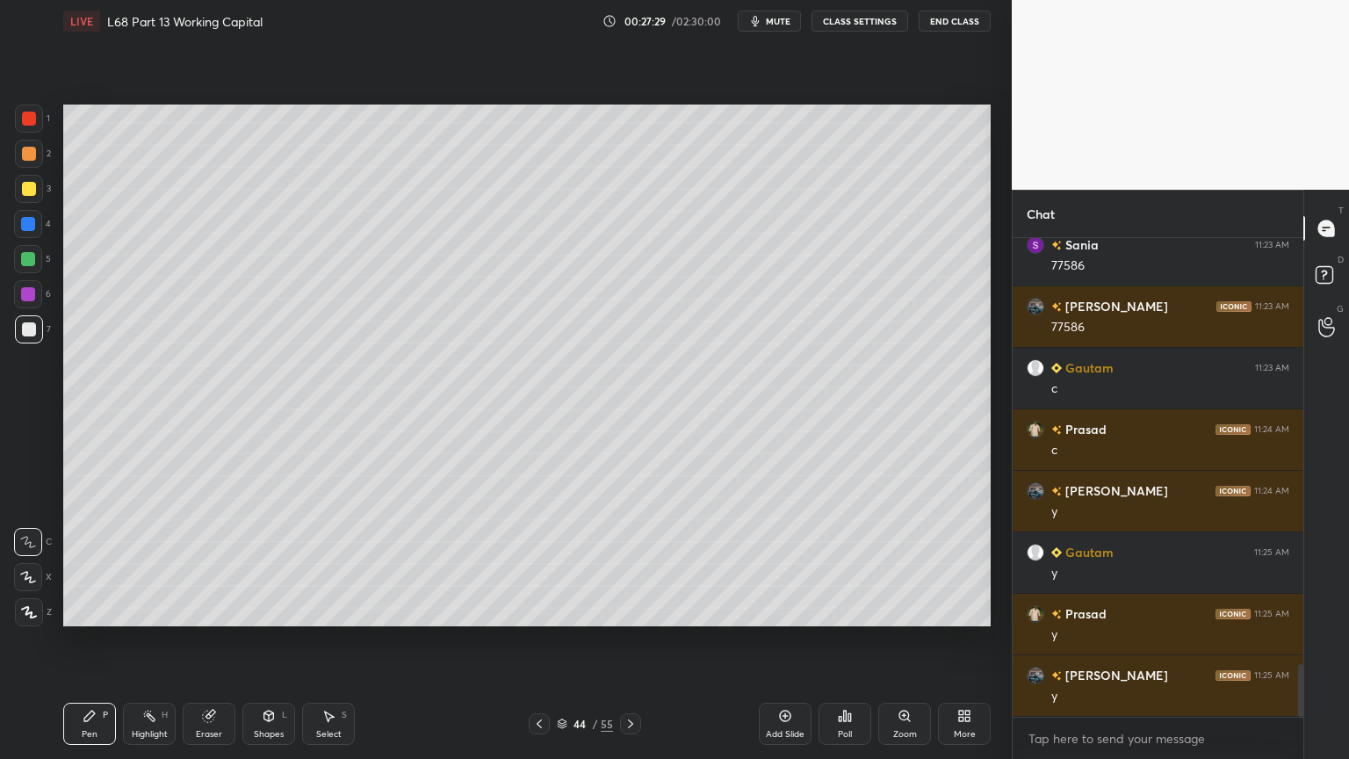
click at [538, 610] on icon at bounding box center [539, 724] width 14 height 14
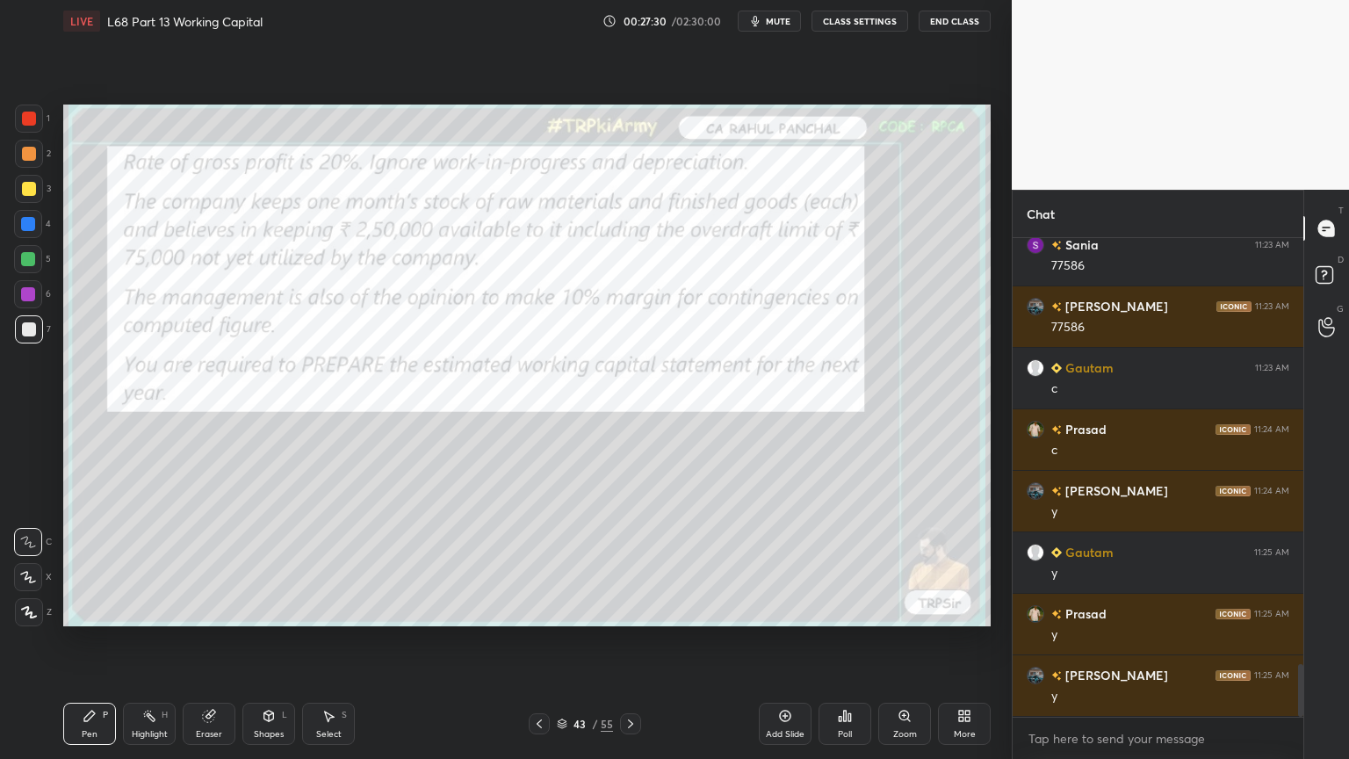
click at [541, 610] on icon at bounding box center [539, 724] width 14 height 14
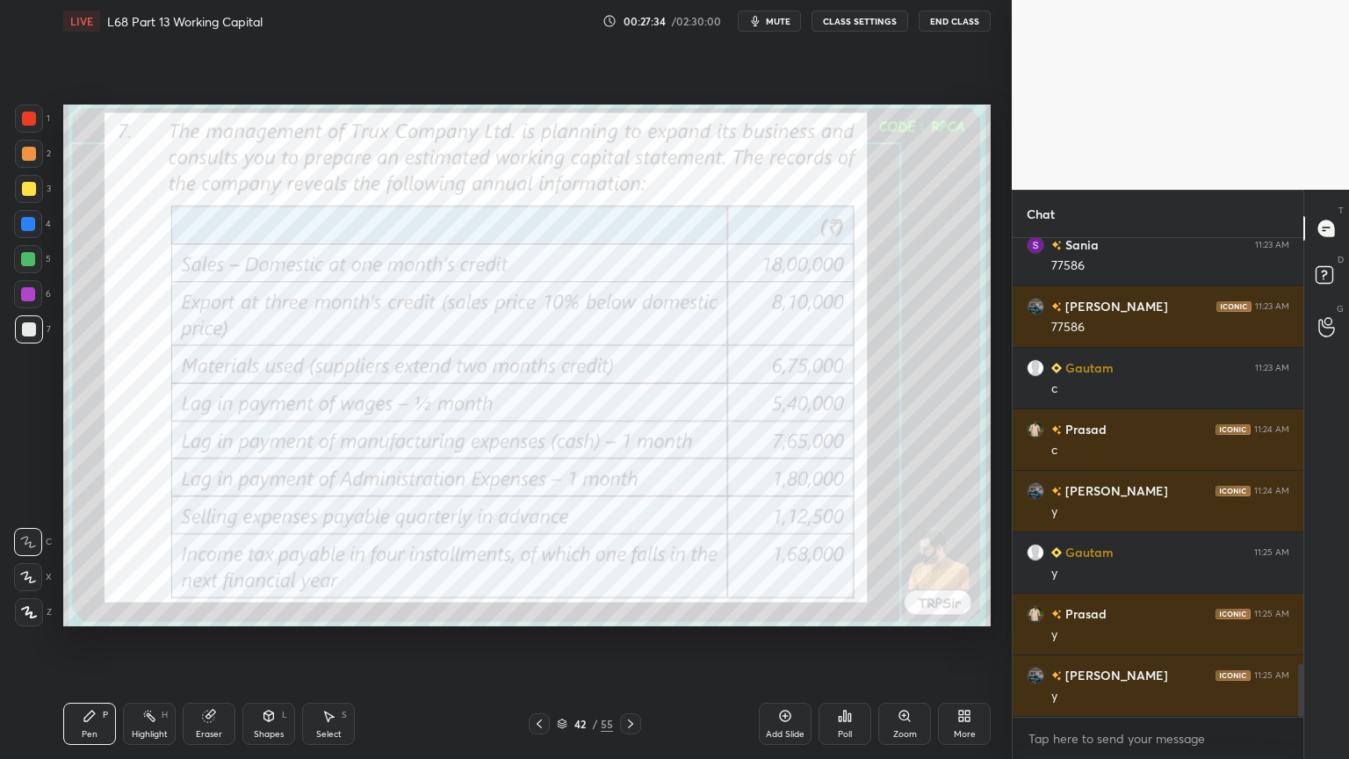
click at [632, 610] on icon at bounding box center [631, 724] width 14 height 14
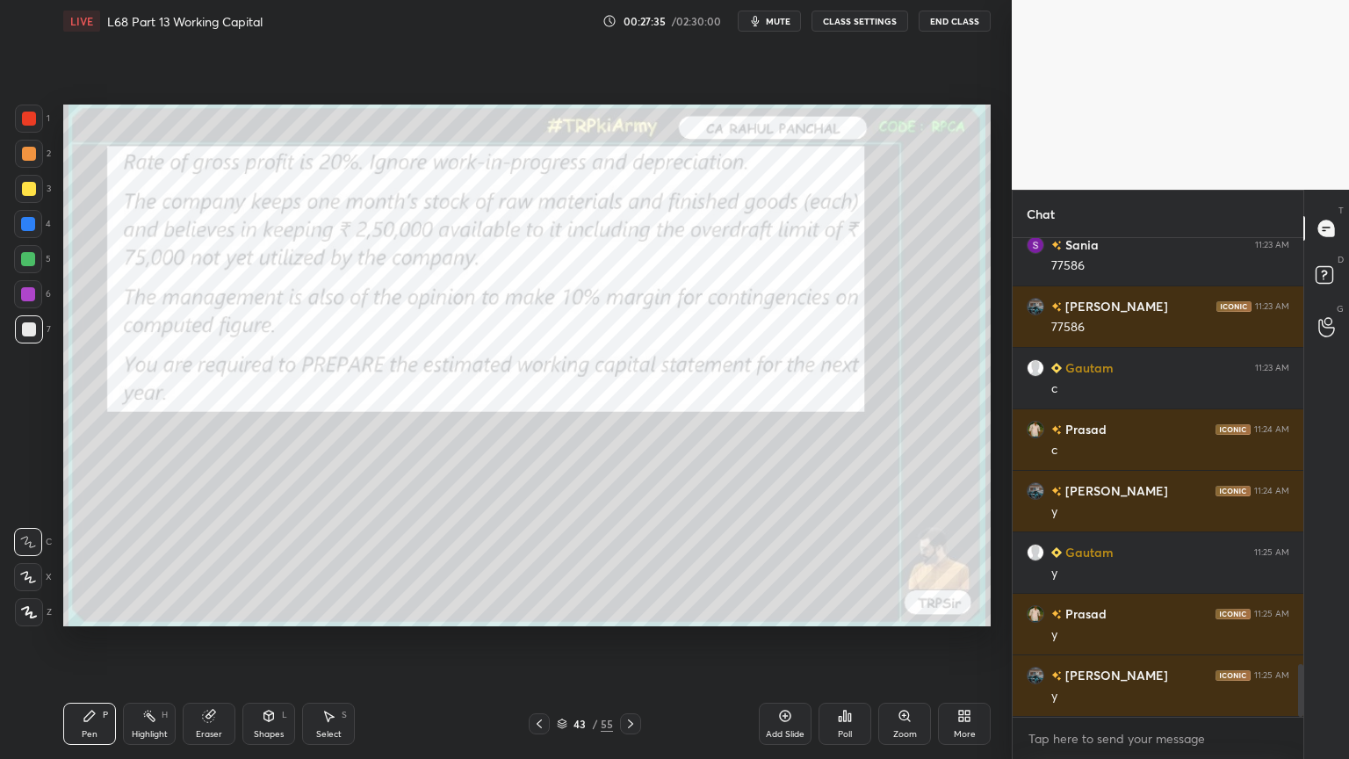
click at [632, 610] on icon at bounding box center [631, 724] width 14 height 14
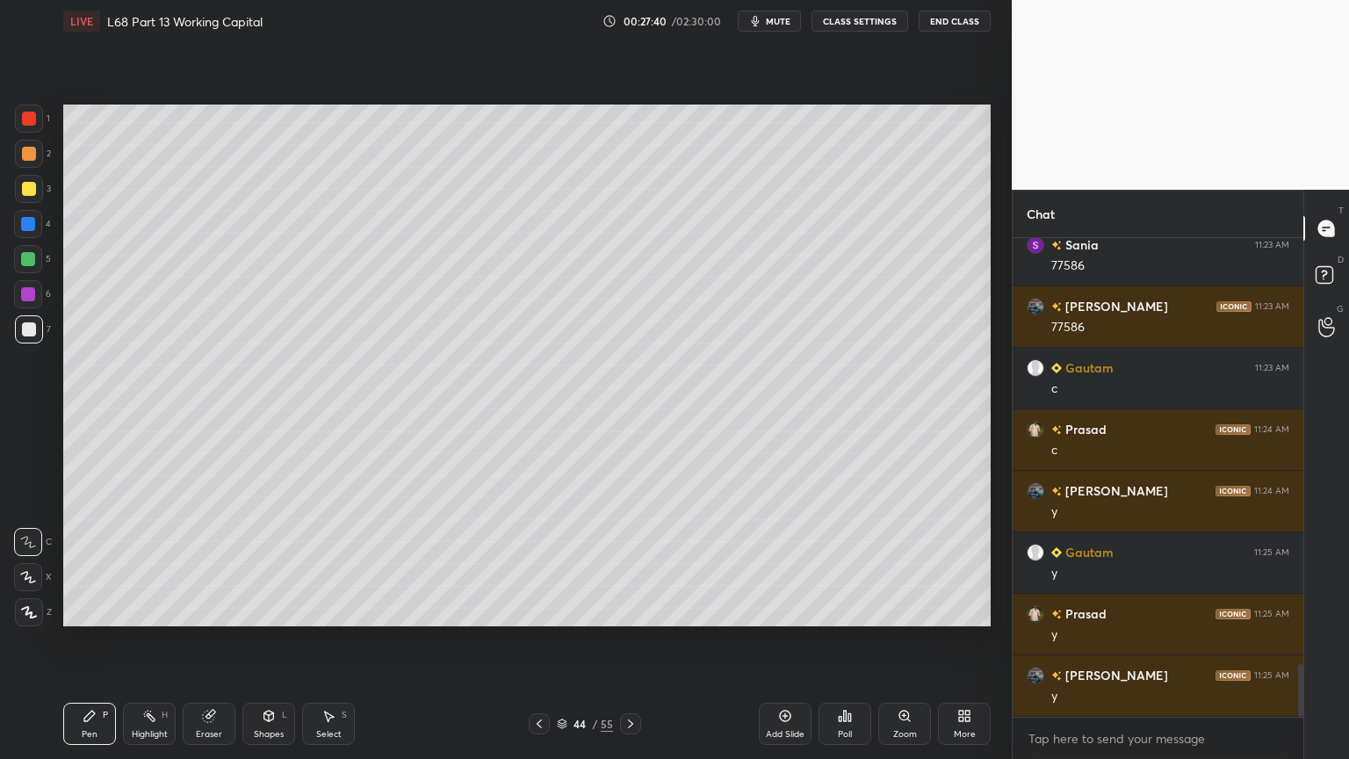
click at [536, 610] on icon at bounding box center [539, 724] width 14 height 14
click at [535, 610] on icon at bounding box center [539, 724] width 14 height 14
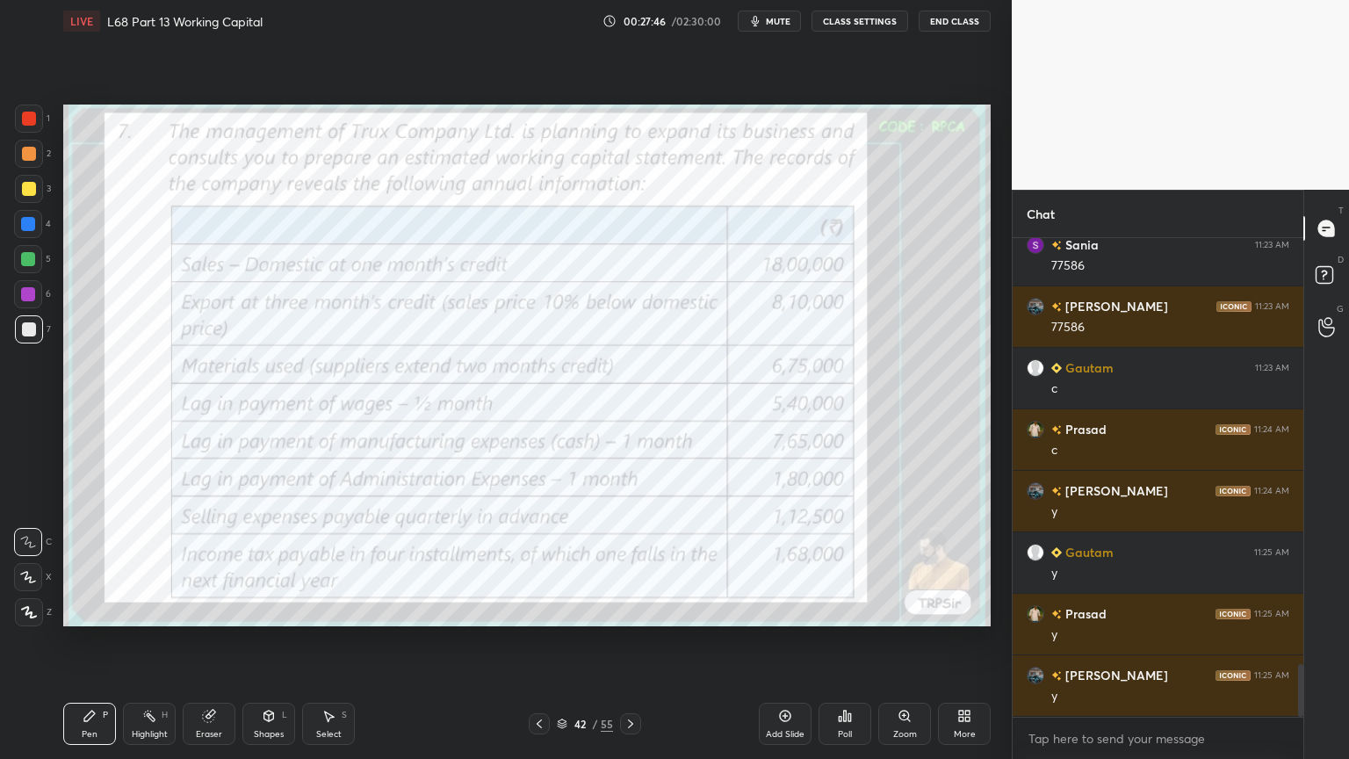
click at [632, 610] on icon at bounding box center [630, 723] width 5 height 9
click at [631, 610] on icon at bounding box center [630, 723] width 5 height 9
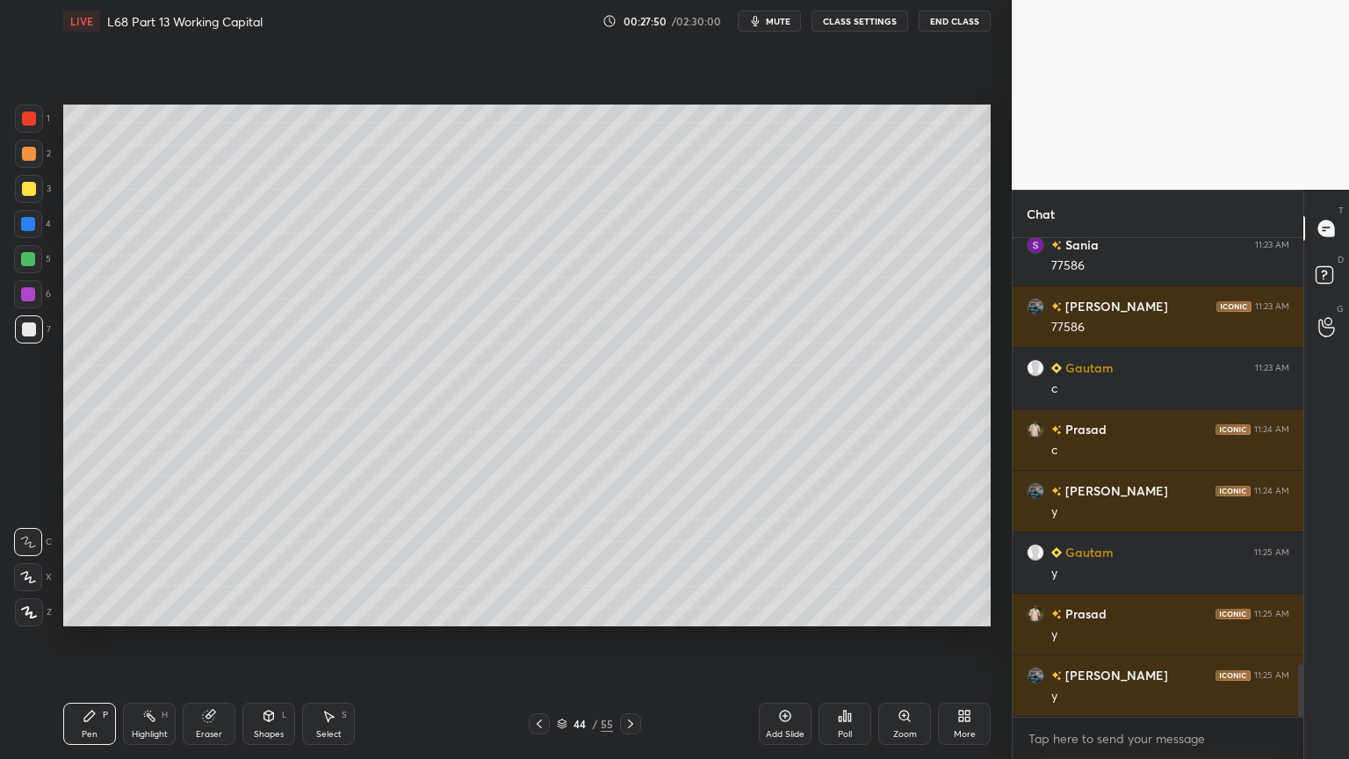
click at [272, 610] on div "Shapes L" at bounding box center [268, 724] width 53 height 42
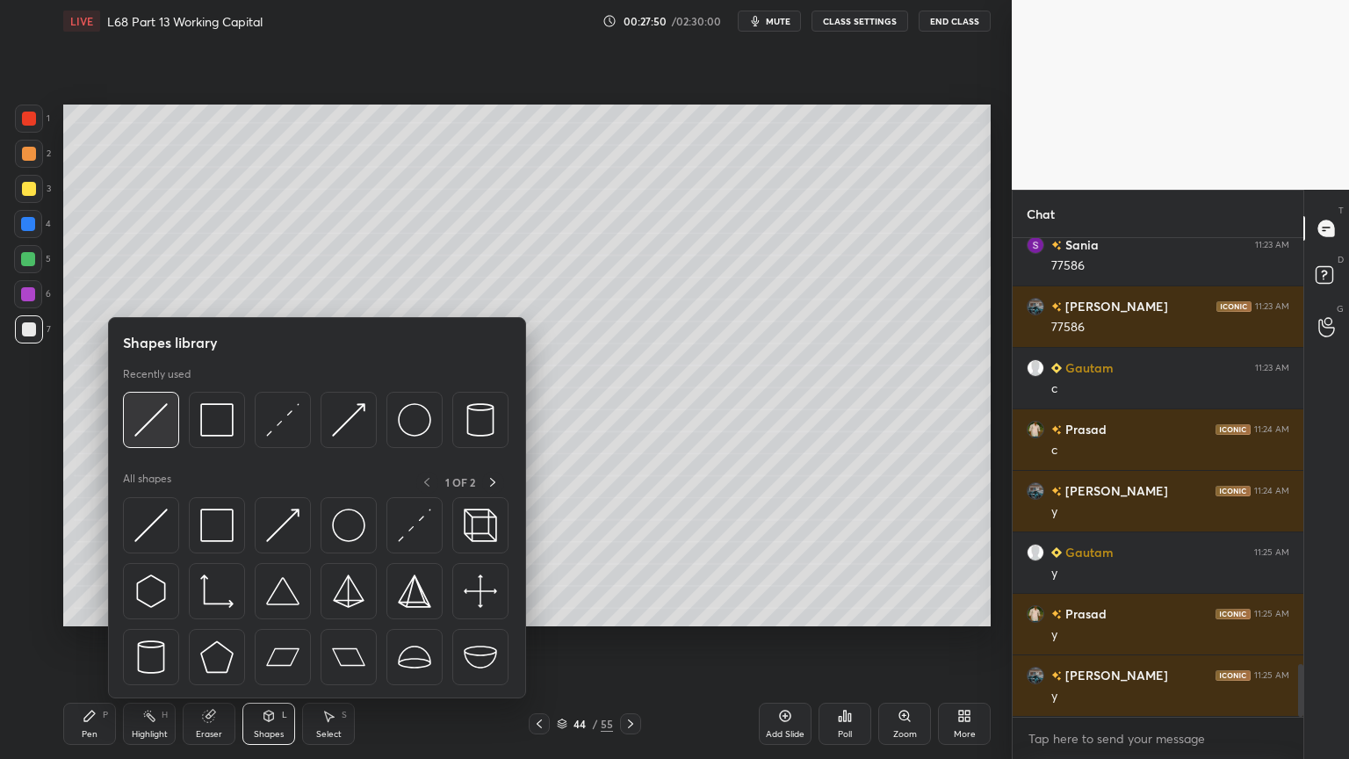
click at [163, 428] on img at bounding box center [150, 419] width 33 height 33
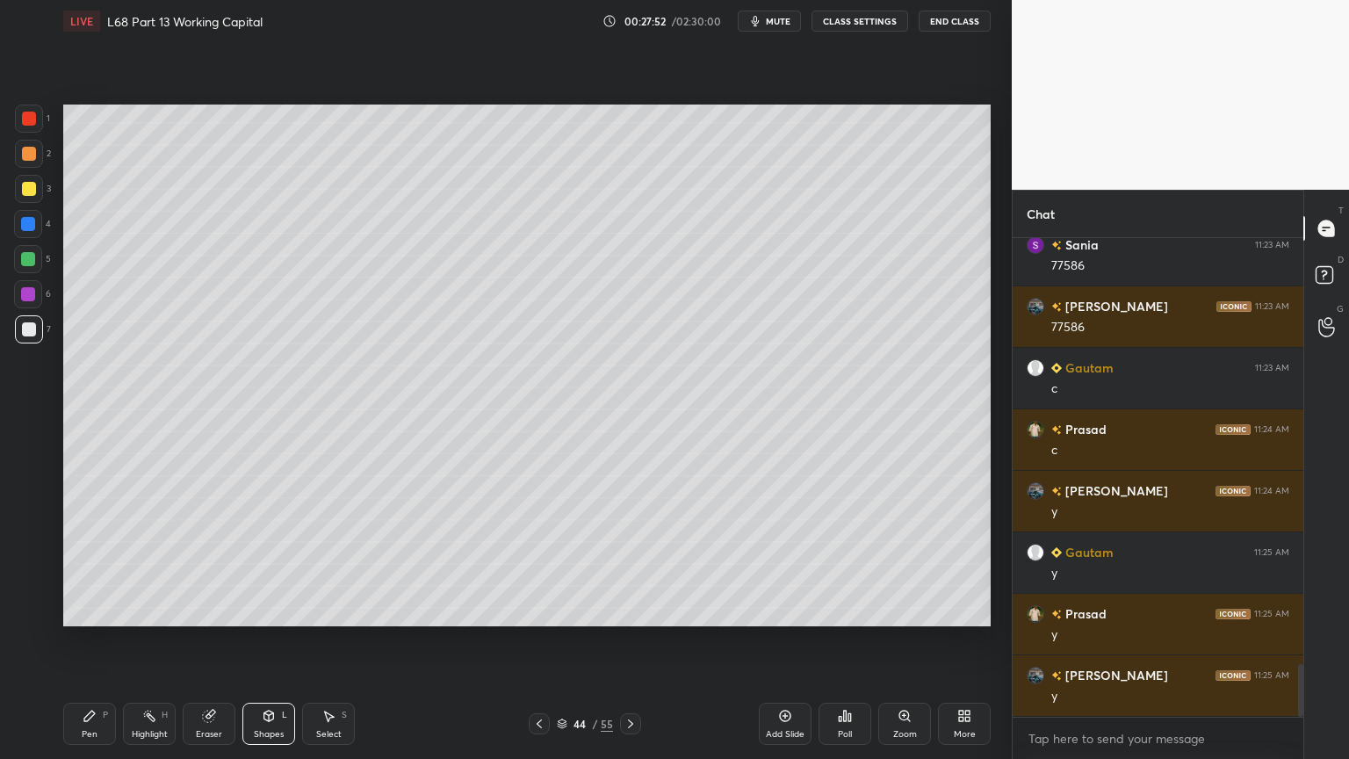
click at [91, 610] on icon at bounding box center [90, 716] width 14 height 14
click at [535, 610] on icon at bounding box center [539, 724] width 14 height 14
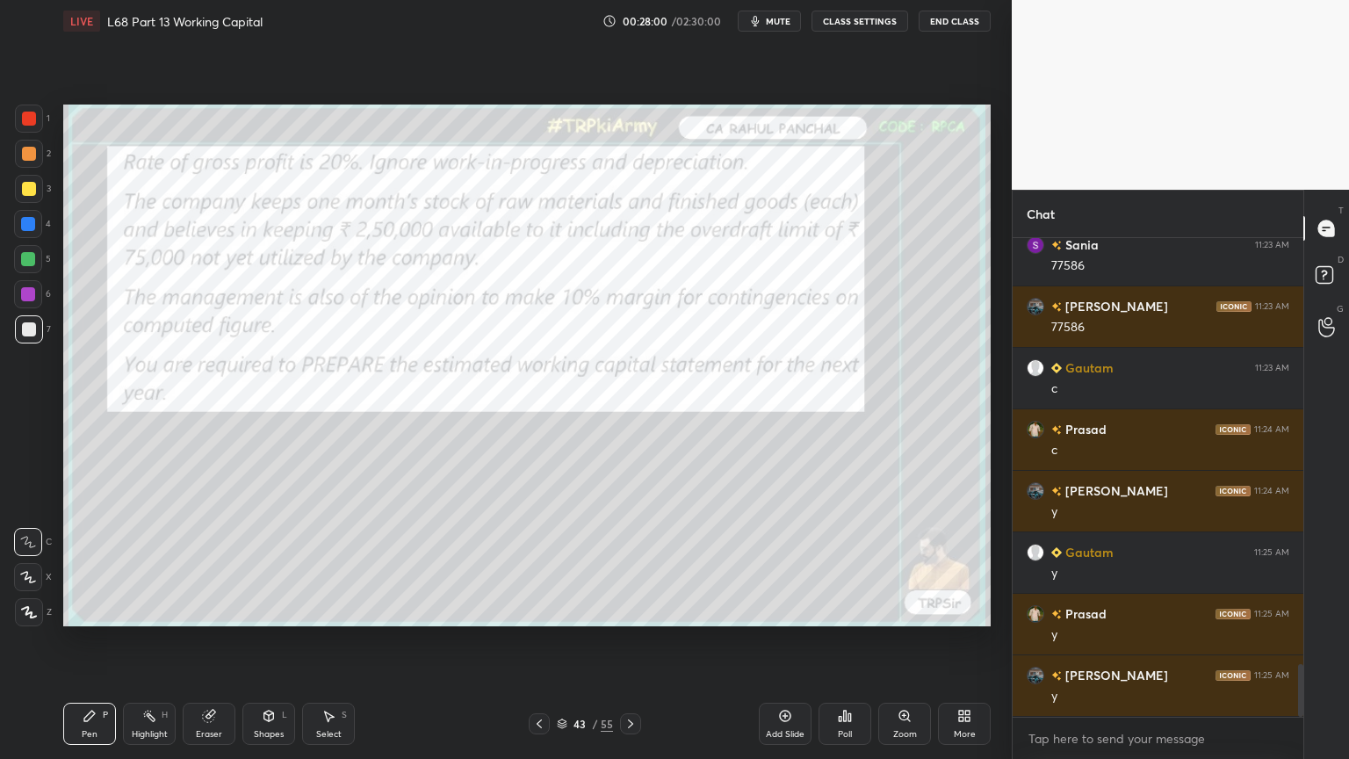
click at [538, 610] on icon at bounding box center [539, 724] width 14 height 14
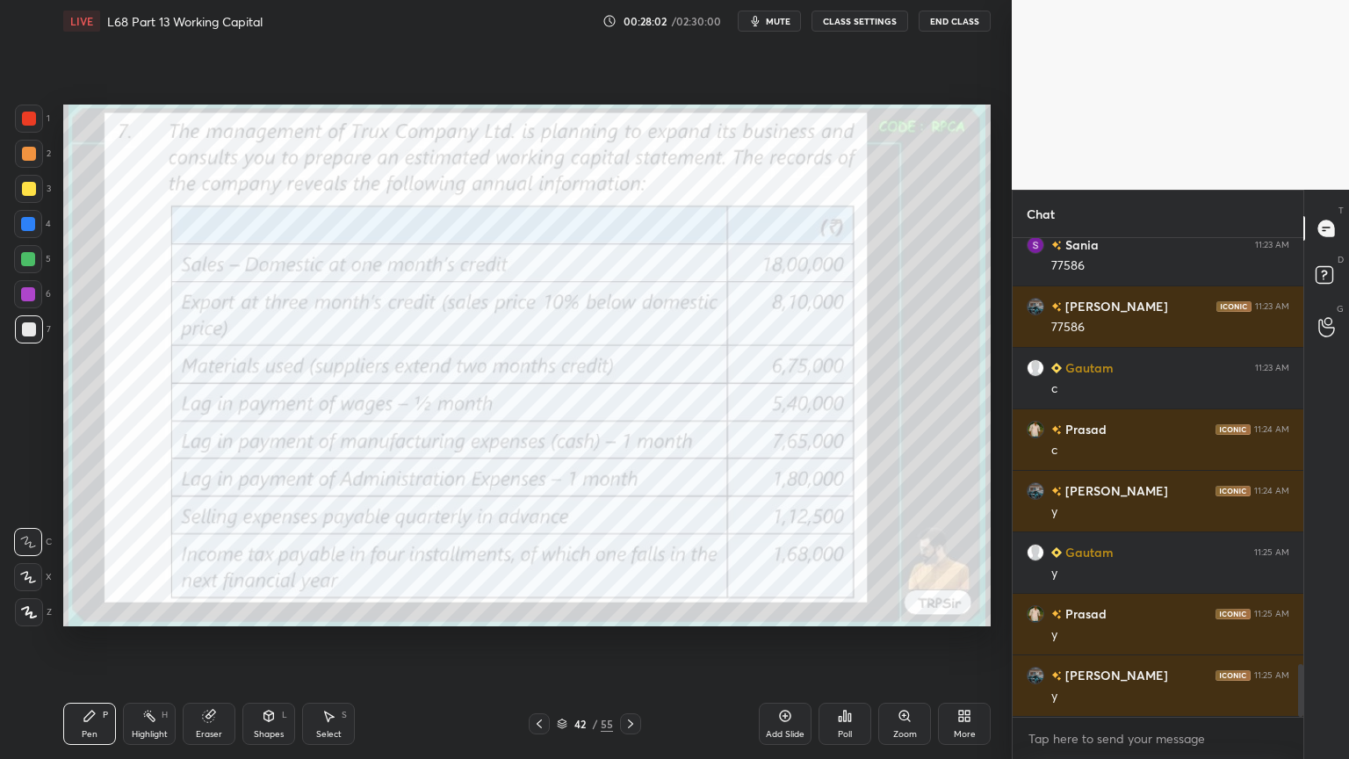
click at [624, 610] on icon at bounding box center [631, 724] width 14 height 14
click at [628, 610] on icon at bounding box center [631, 724] width 14 height 14
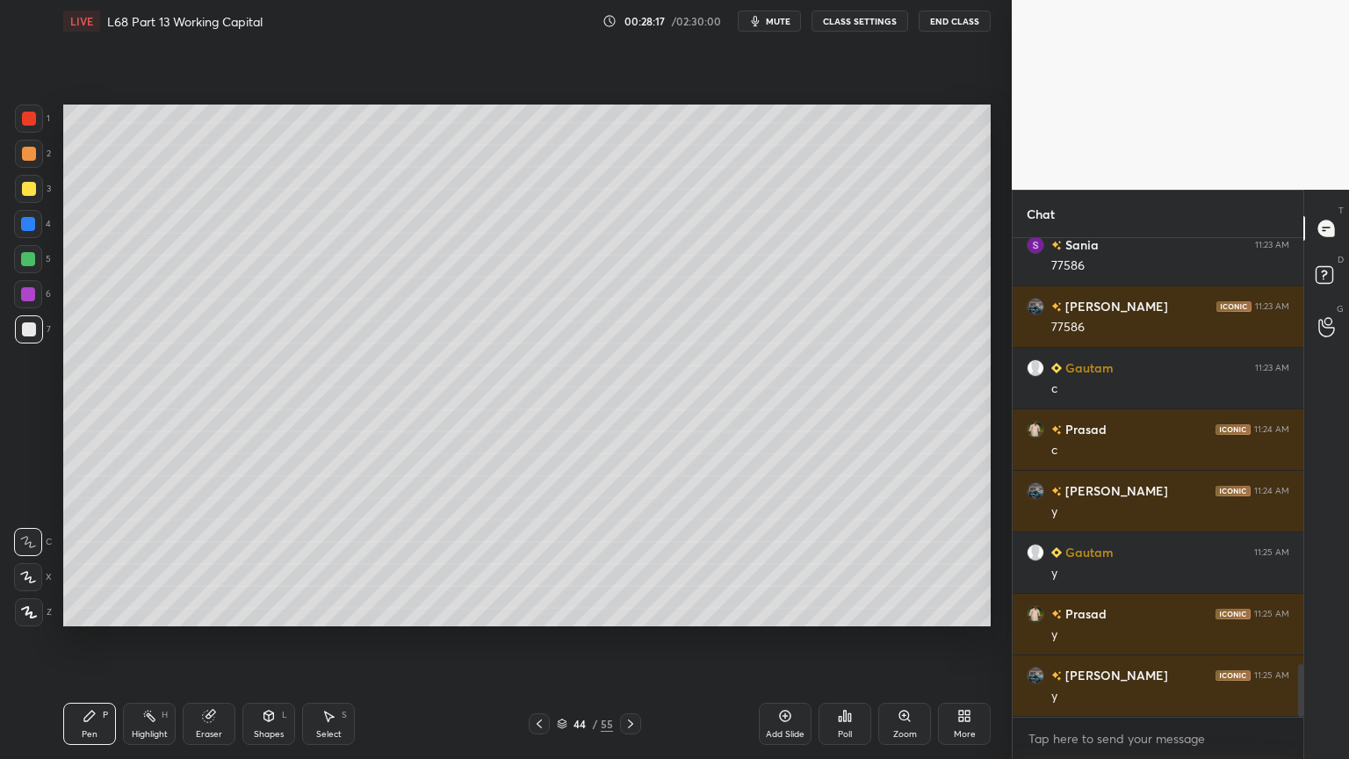
click at [545, 610] on icon at bounding box center [539, 724] width 14 height 14
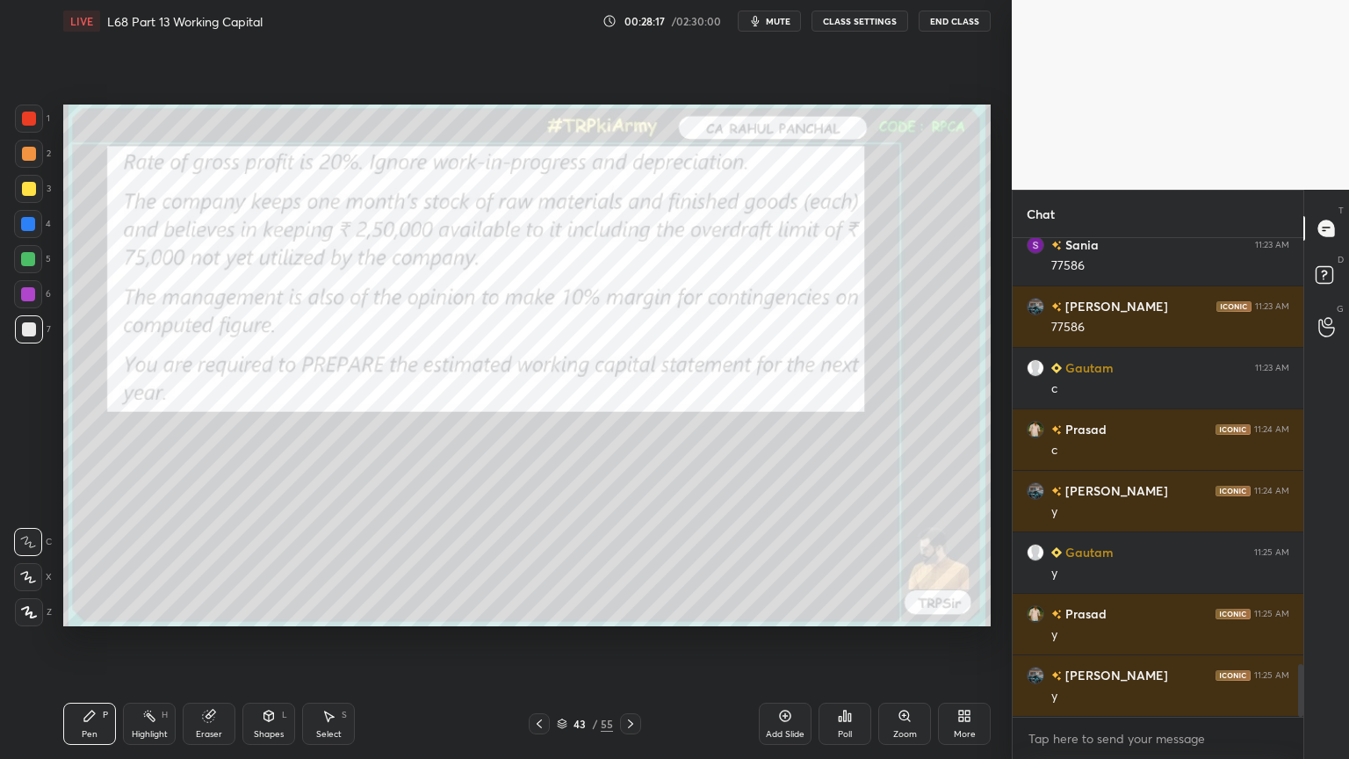
click at [546, 610] on div at bounding box center [539, 723] width 21 height 21
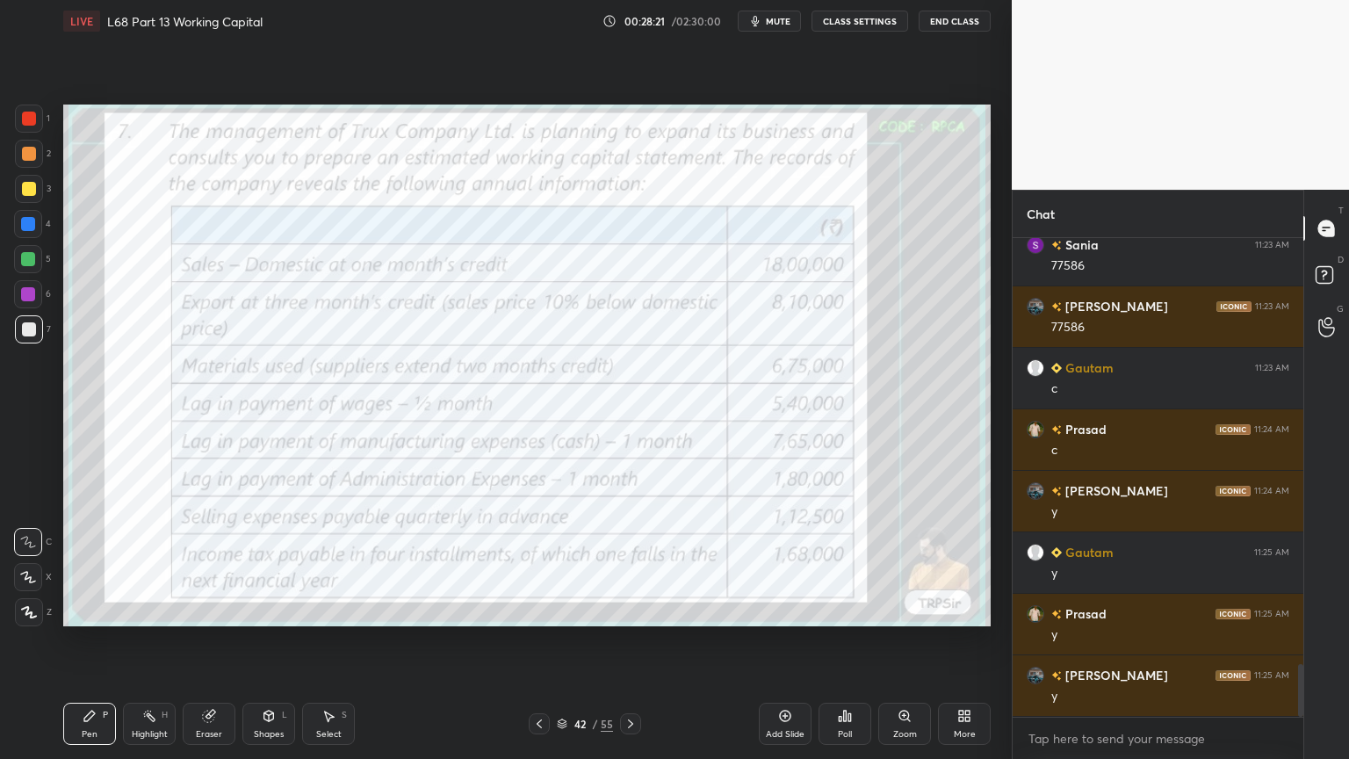
click at [628, 610] on icon at bounding box center [631, 724] width 14 height 14
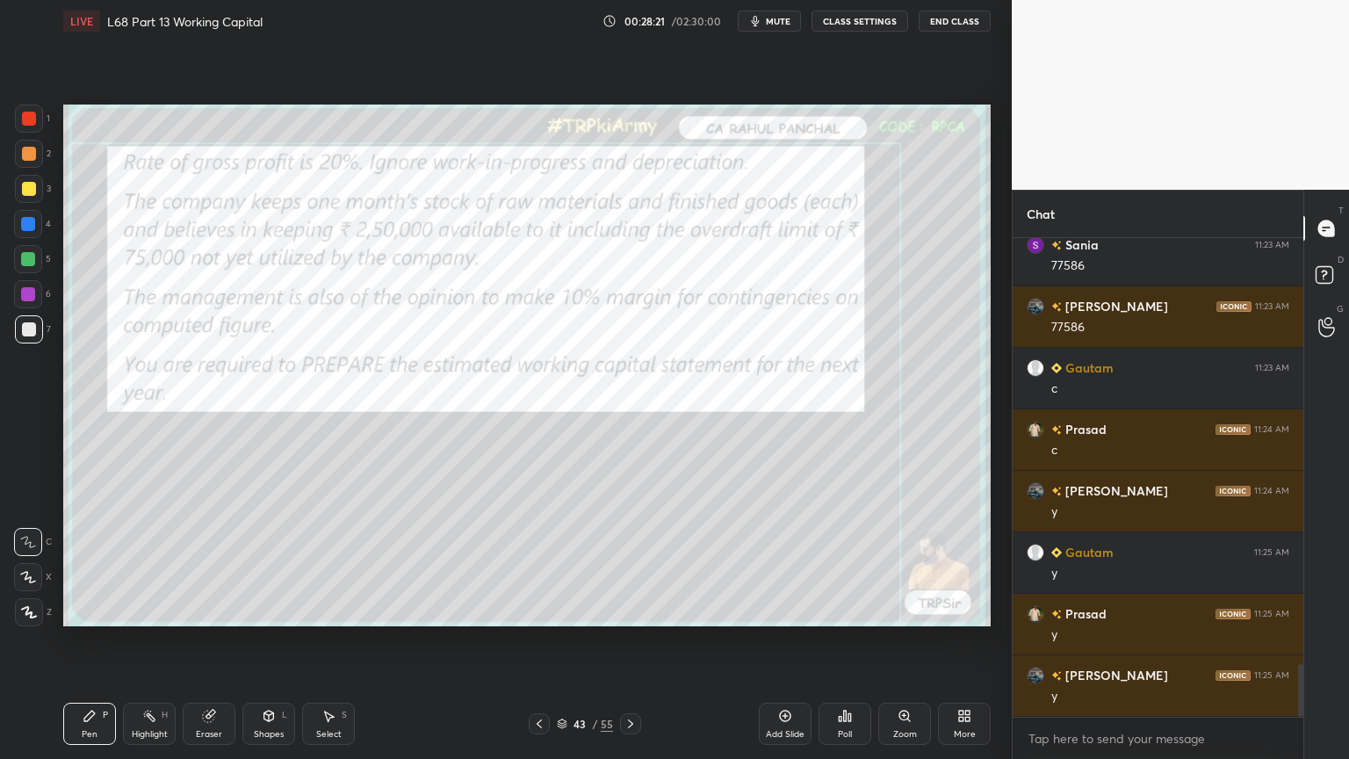
click at [629, 610] on icon at bounding box center [631, 724] width 14 height 14
click at [629, 610] on icon at bounding box center [630, 723] width 5 height 9
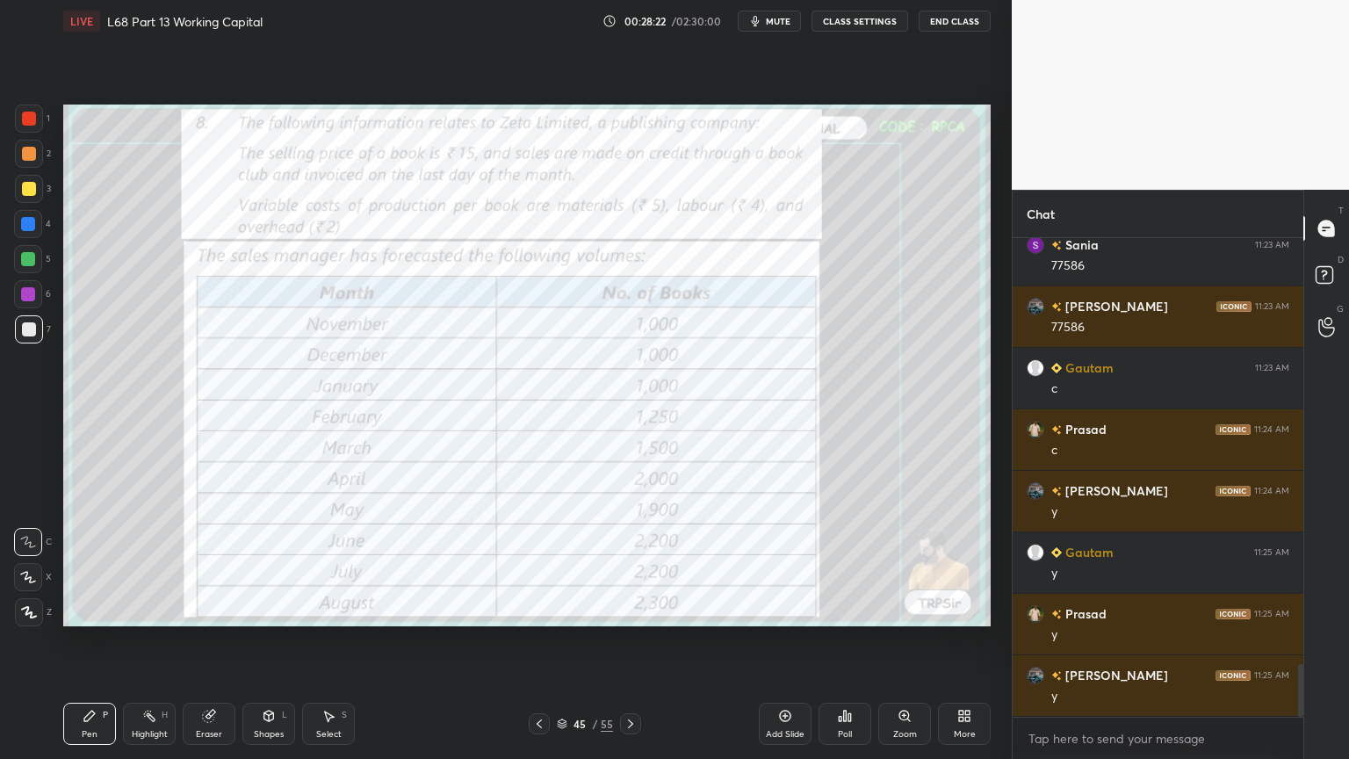
click at [552, 610] on div "Pen P Highlight H Eraser Shapes L Select S 45 / 55 Add Slide Poll Zoom More" at bounding box center [526, 724] width 927 height 70
click at [541, 610] on icon at bounding box center [539, 724] width 14 height 14
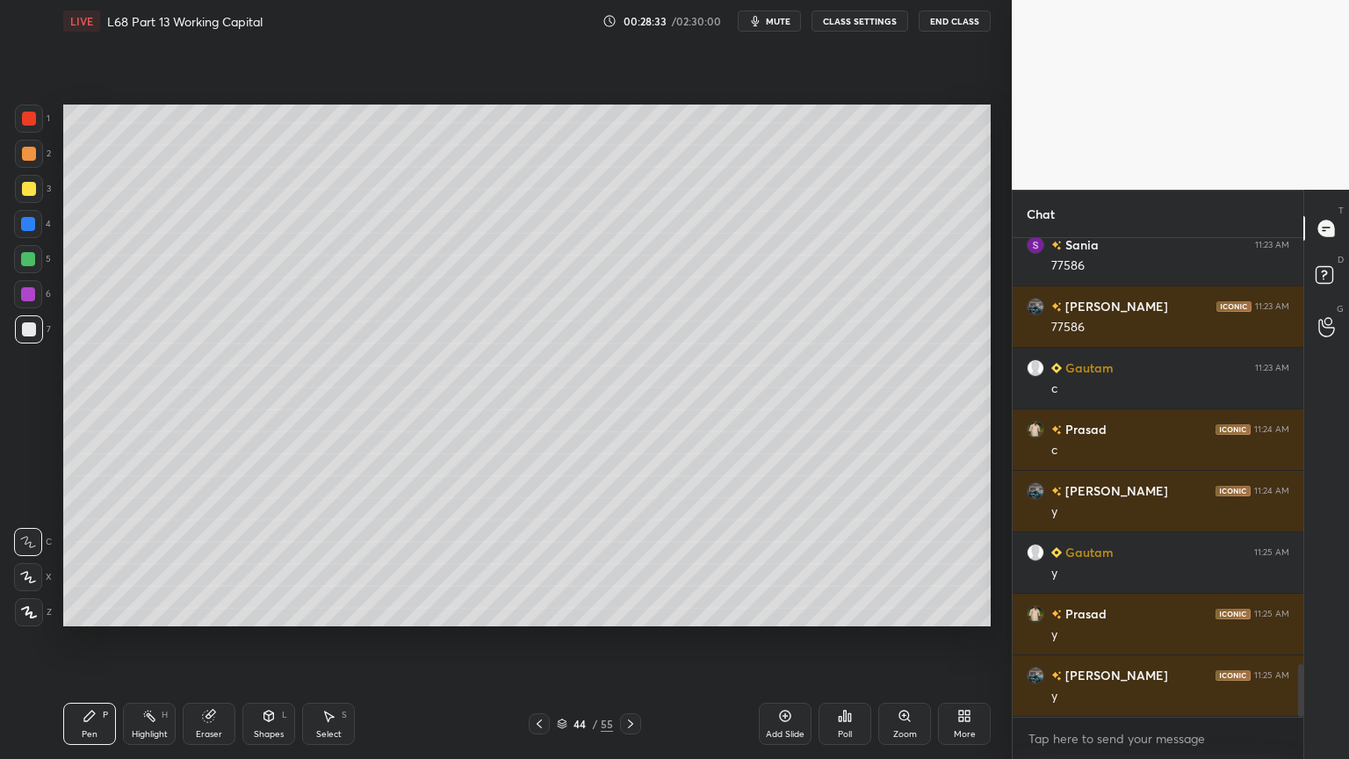
click at [534, 610] on div "Pen P Highlight H Eraser Shapes L Select S 44 / 55 Add Slide Poll Zoom More" at bounding box center [526, 724] width 927 height 70
click at [539, 610] on div at bounding box center [539, 723] width 21 height 21
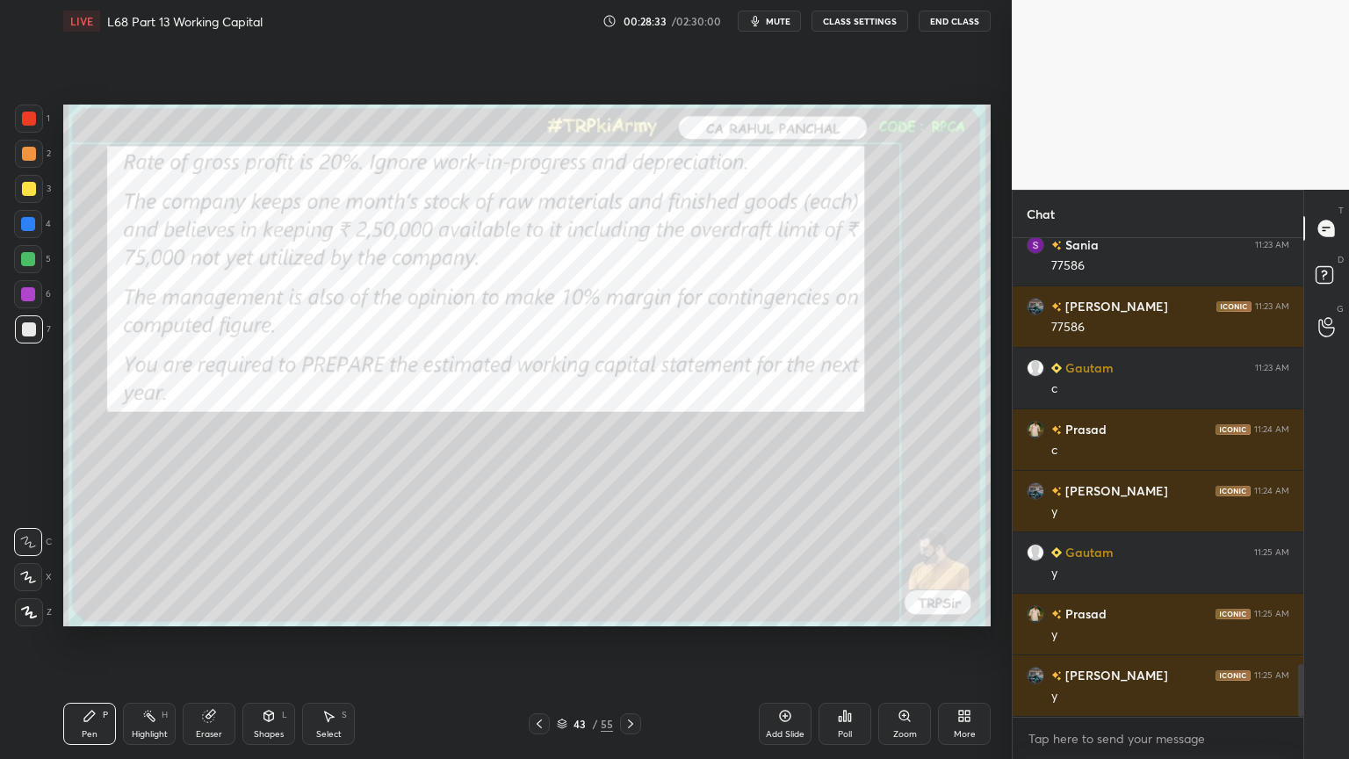
click at [538, 610] on icon at bounding box center [539, 723] width 5 height 9
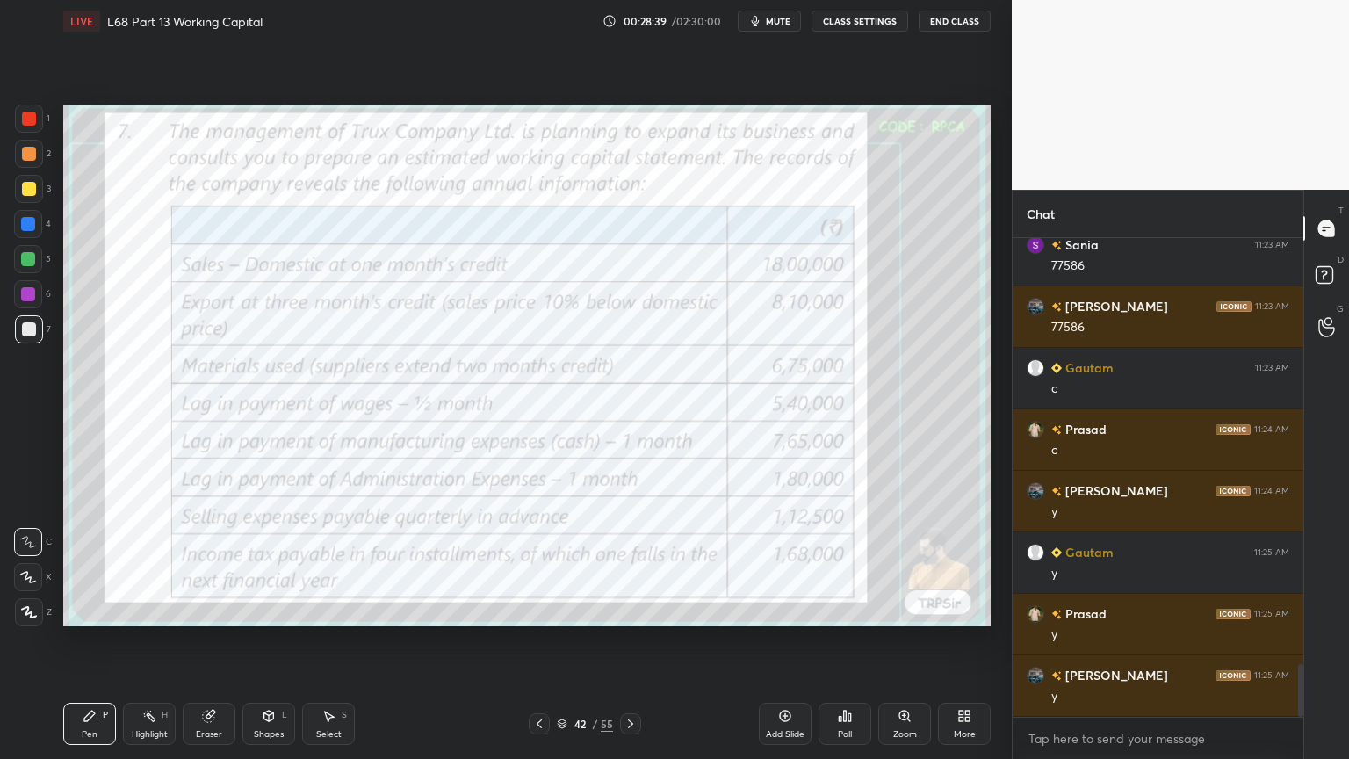
click at [635, 610] on icon at bounding box center [631, 724] width 14 height 14
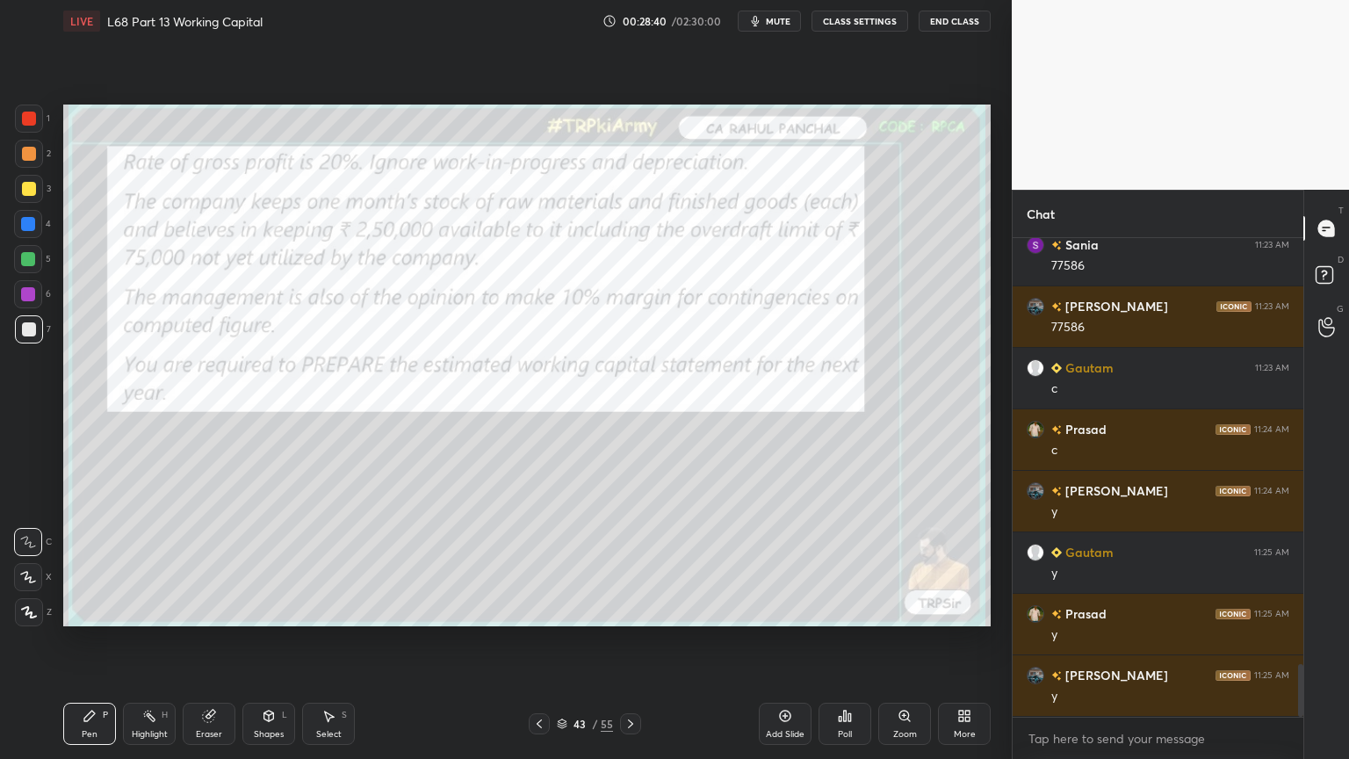
click at [532, 610] on div at bounding box center [539, 723] width 21 height 21
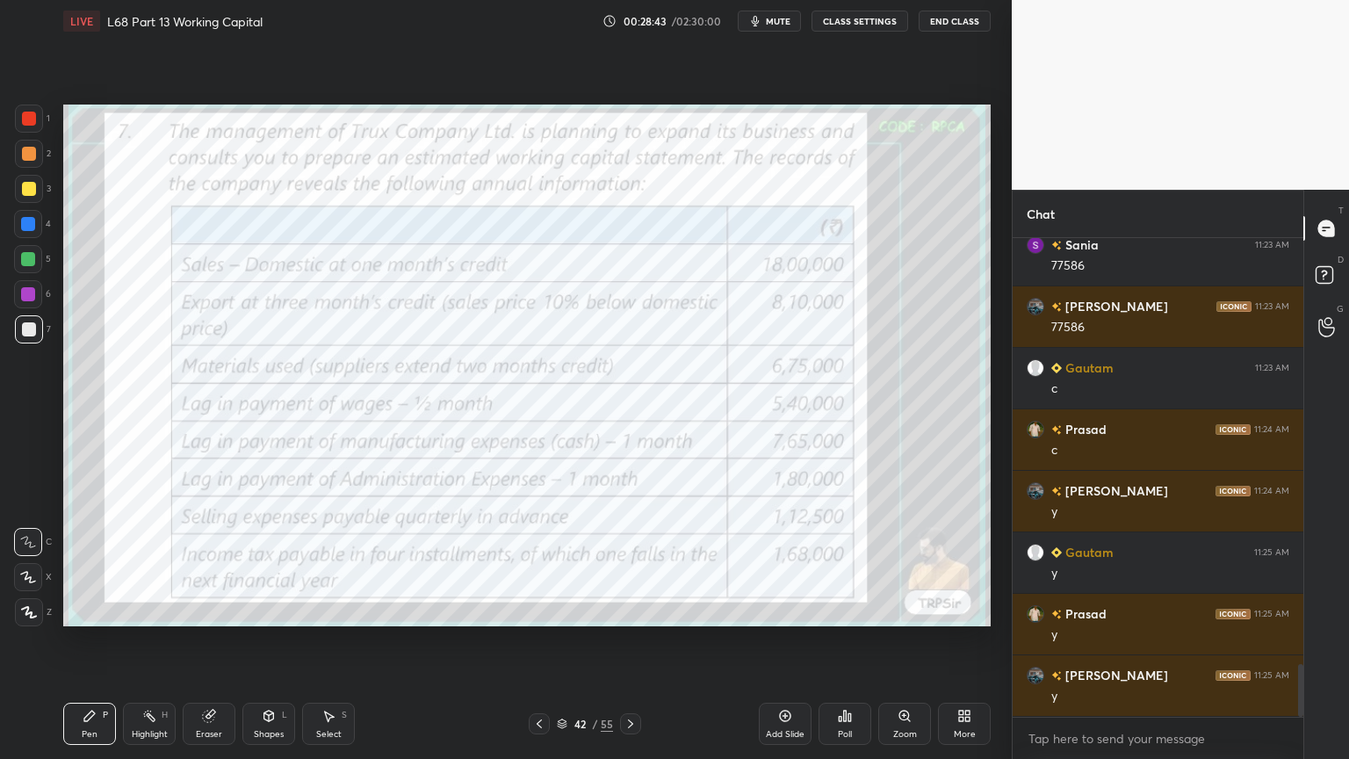
click at [625, 610] on icon at bounding box center [631, 724] width 14 height 14
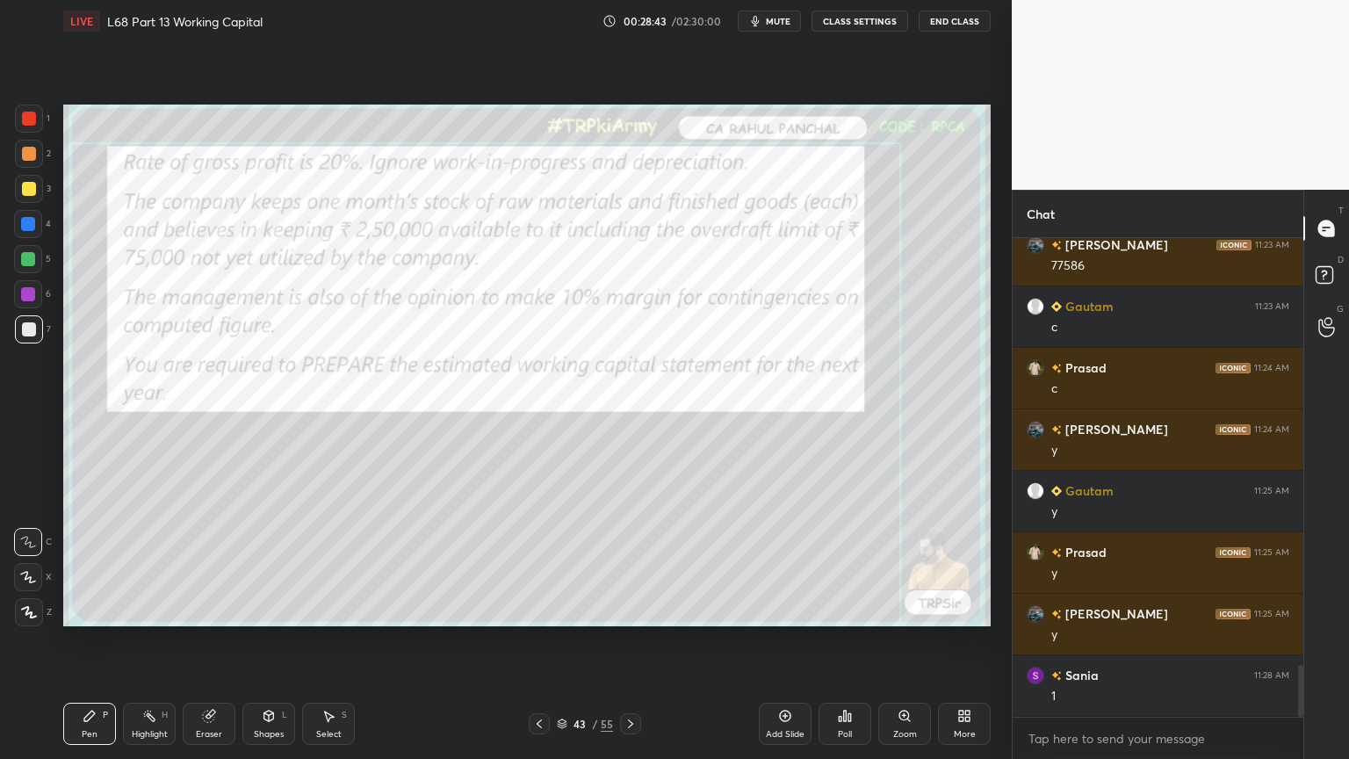
click at [636, 610] on icon at bounding box center [631, 724] width 14 height 14
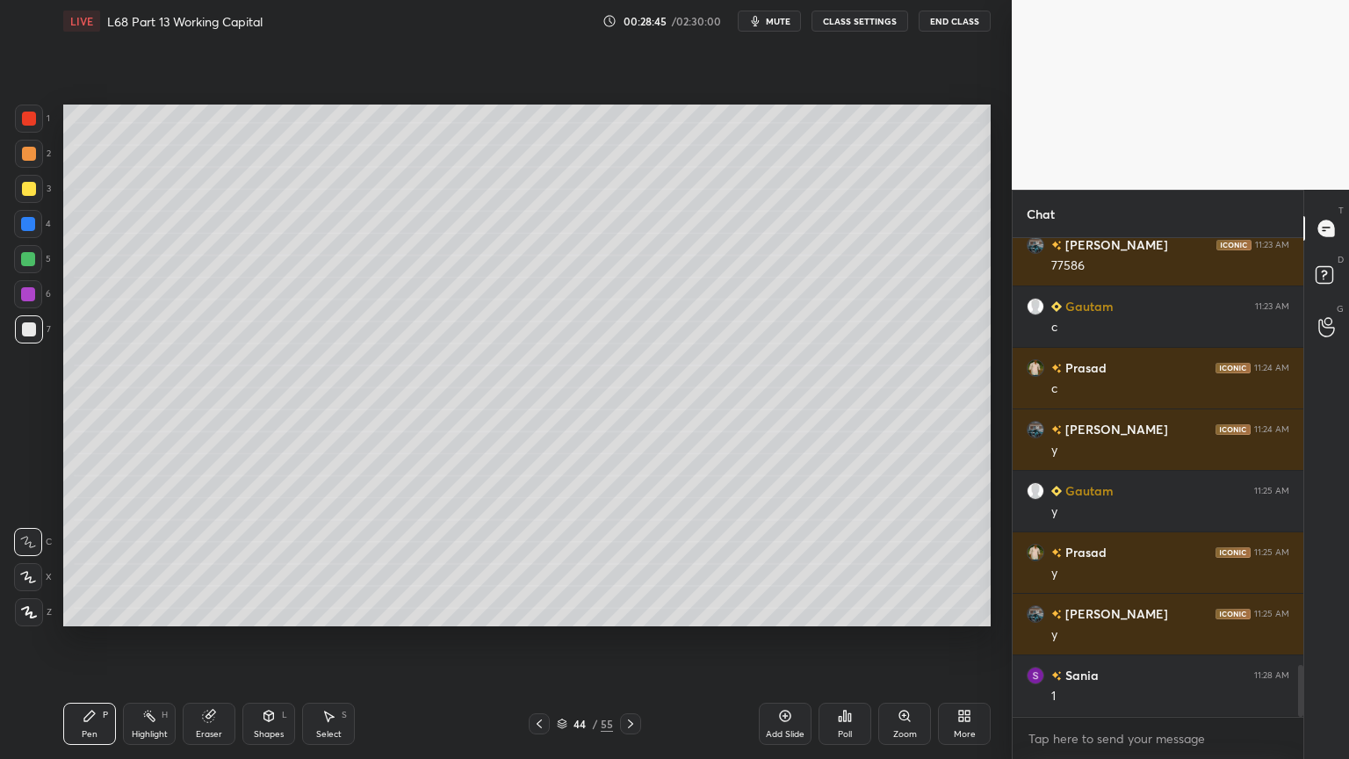
click at [207, 610] on icon at bounding box center [208, 716] width 11 height 11
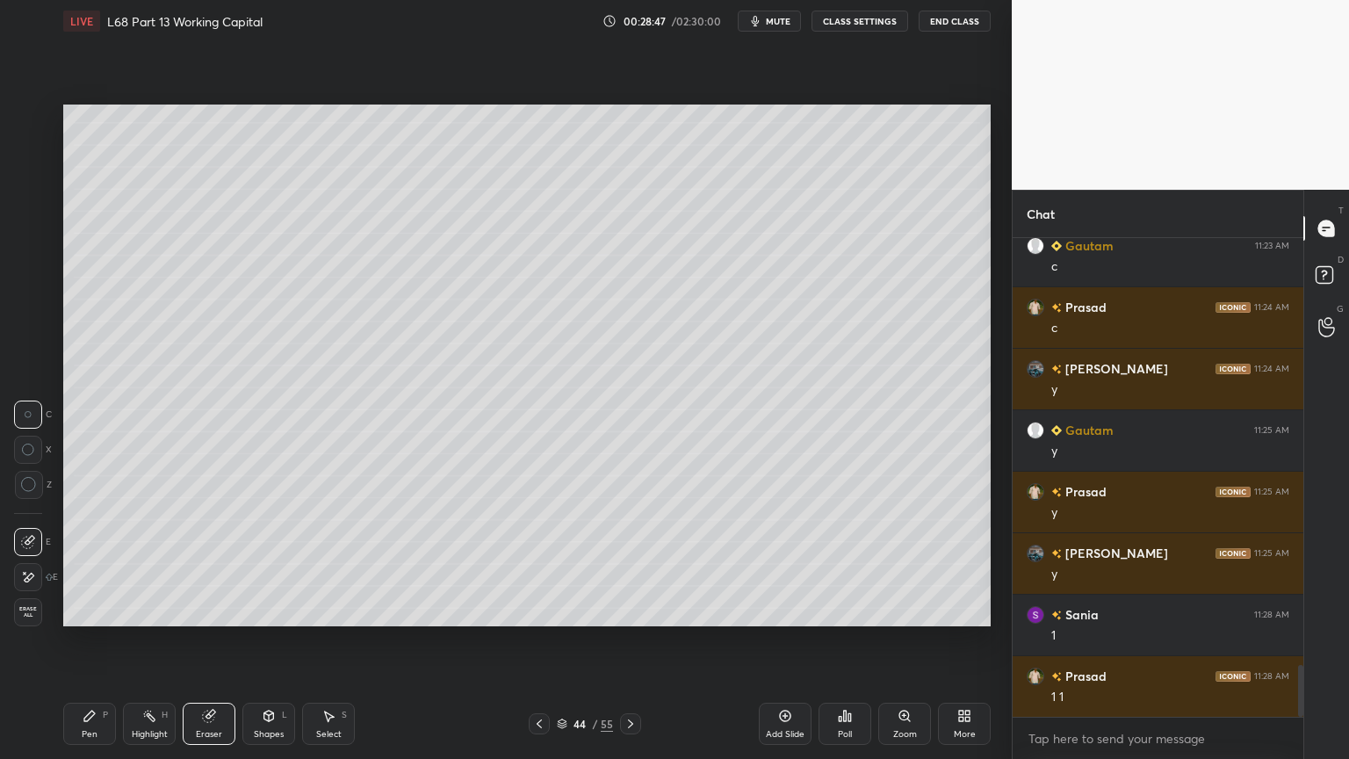
click at [83, 610] on icon at bounding box center [90, 716] width 14 height 14
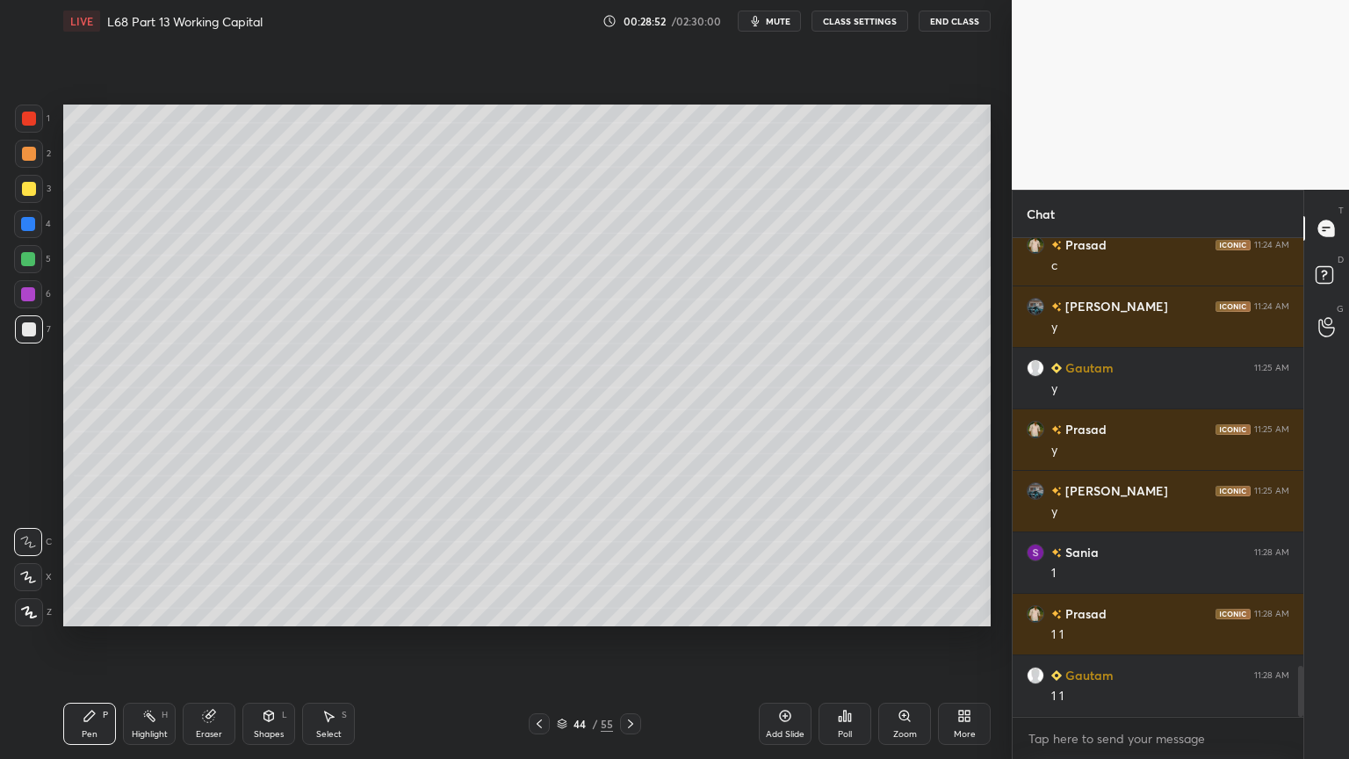
click at [26, 186] on div at bounding box center [29, 189] width 14 height 14
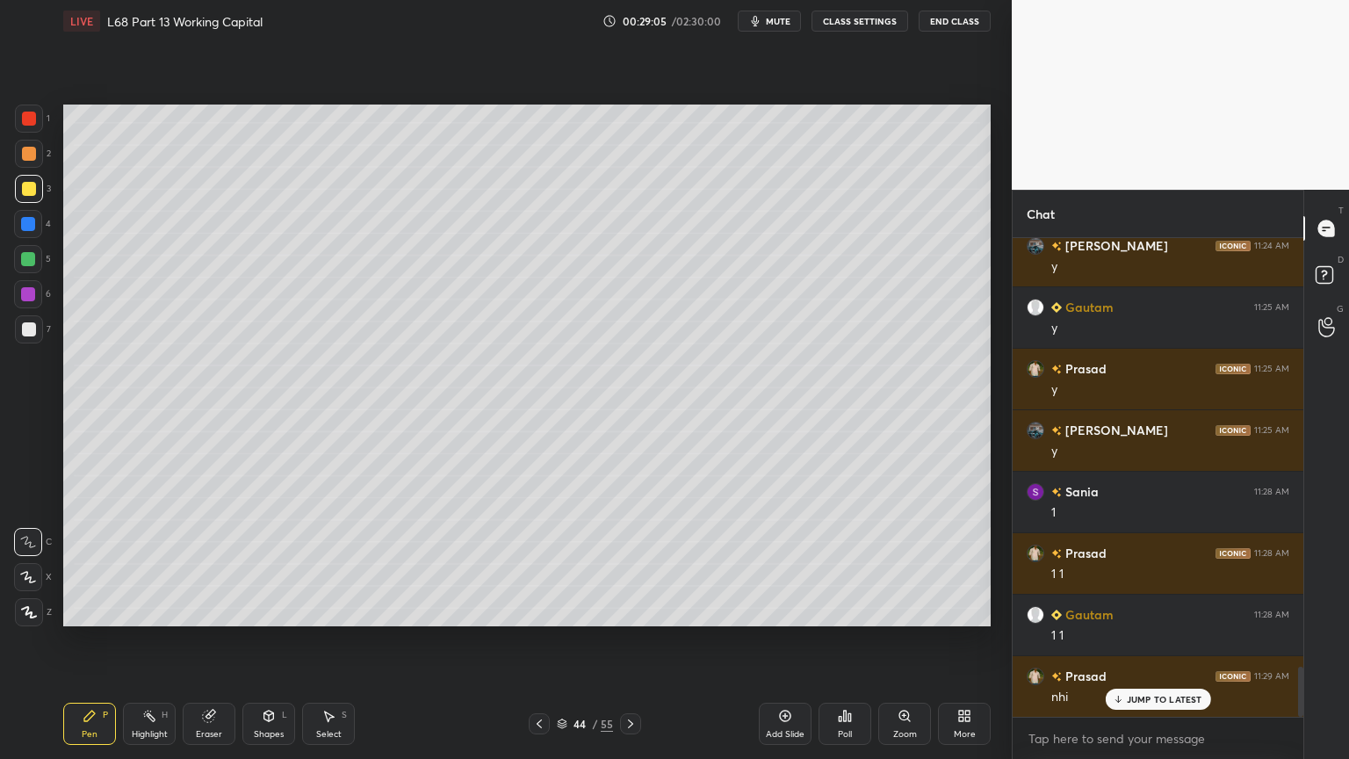
click at [541, 610] on icon at bounding box center [539, 723] width 5 height 9
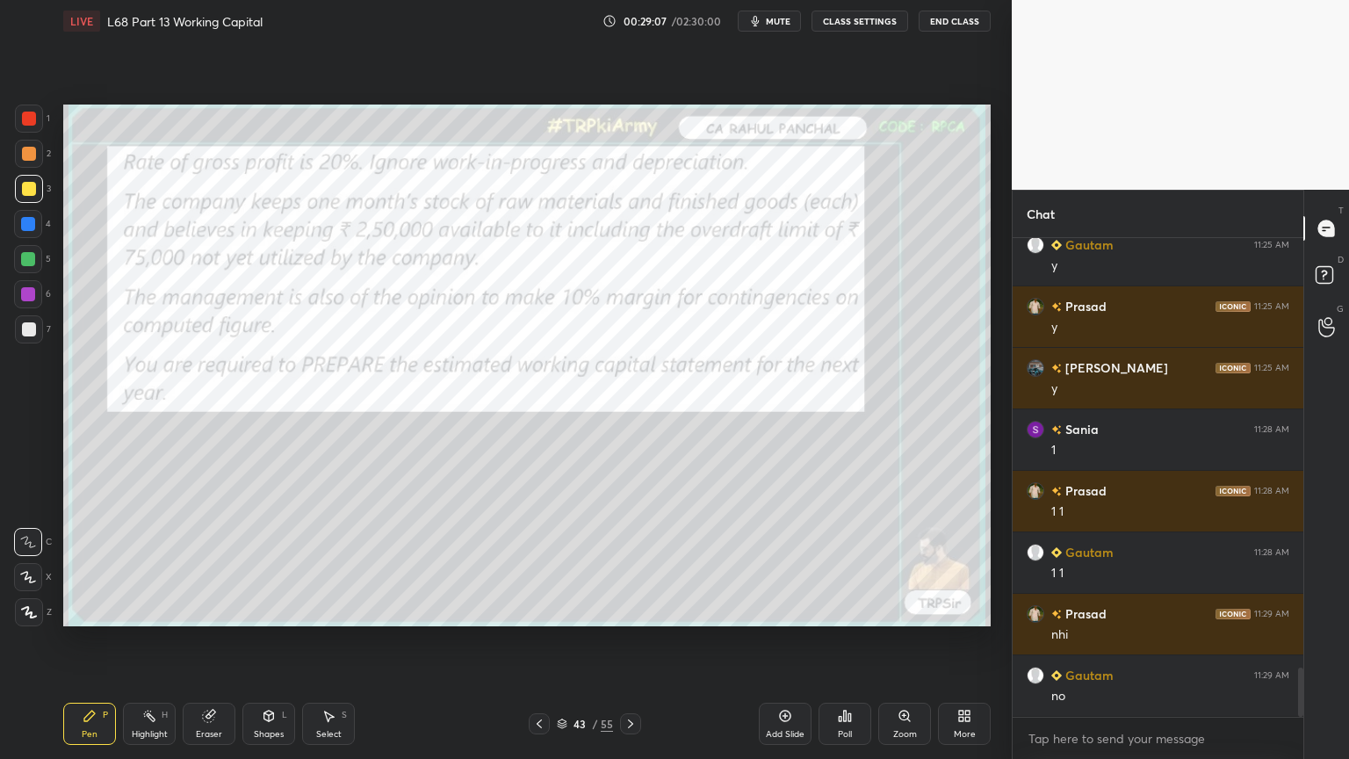
click at [32, 124] on div at bounding box center [29, 119] width 14 height 14
click at [630, 610] on icon at bounding box center [631, 724] width 14 height 14
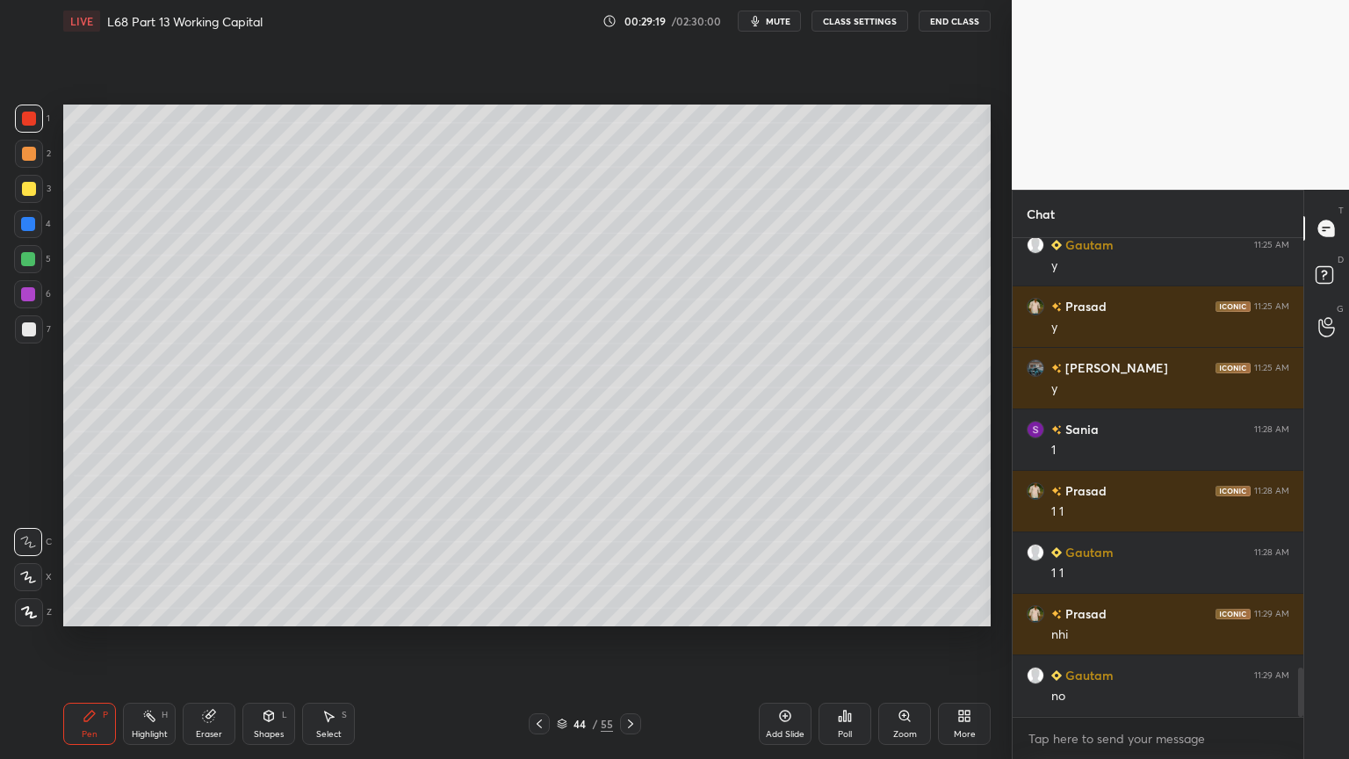
click at [539, 610] on icon at bounding box center [539, 723] width 5 height 9
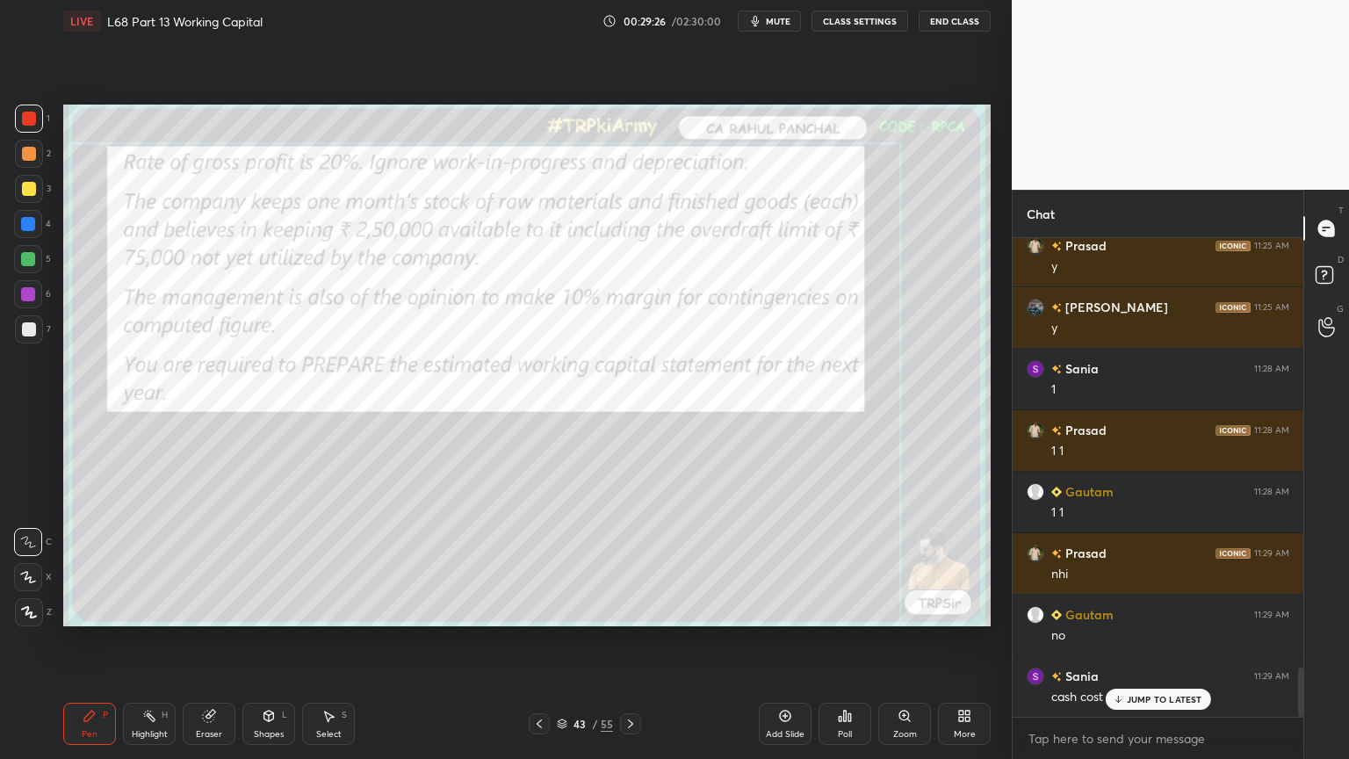
scroll to position [4275, 0]
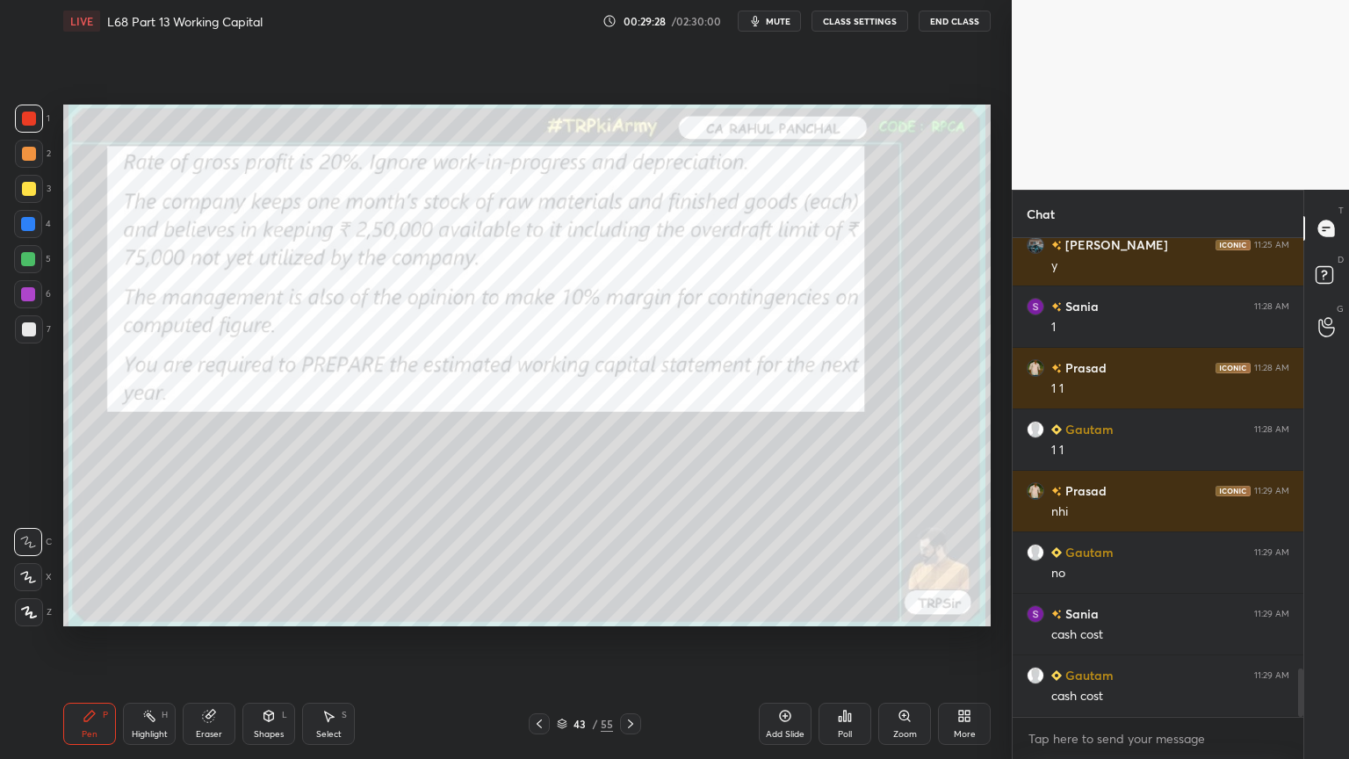
click at [634, 610] on icon at bounding box center [631, 724] width 14 height 14
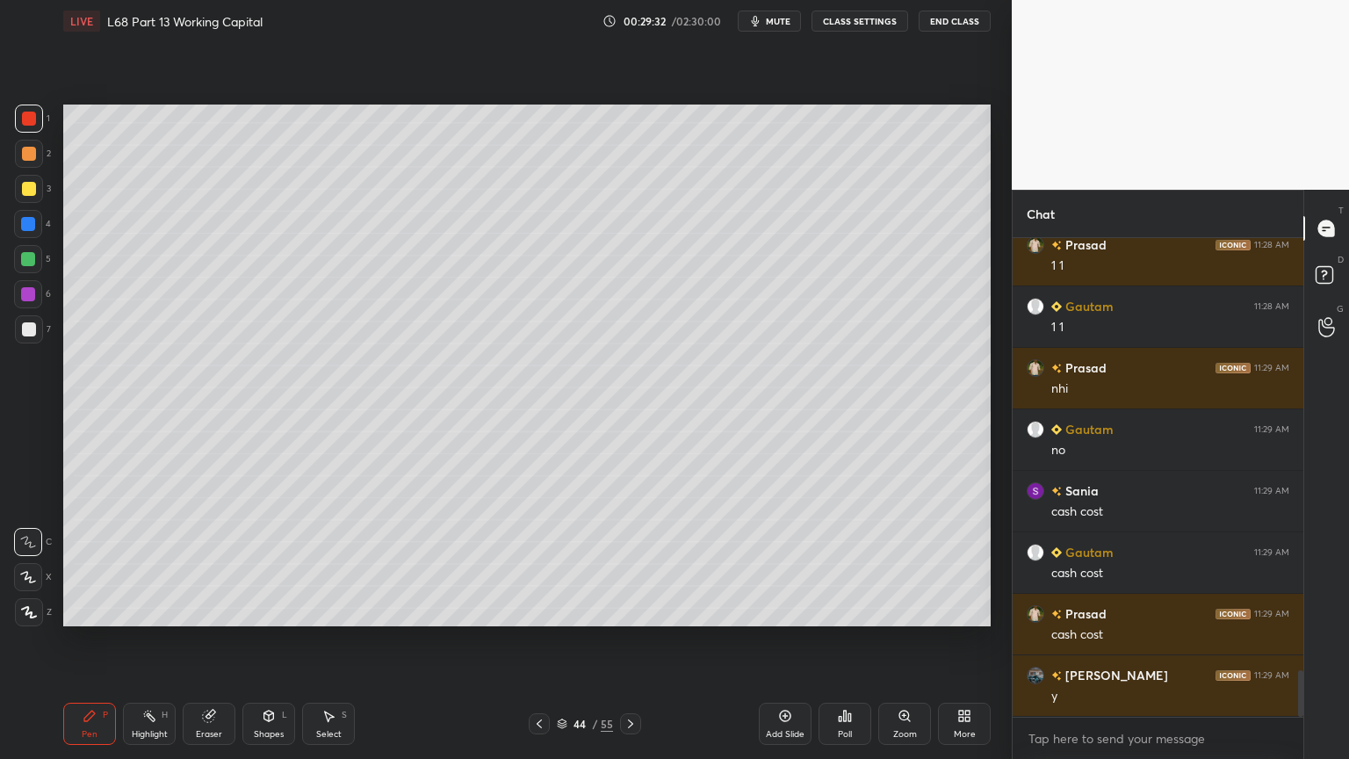
scroll to position [4458, 0]
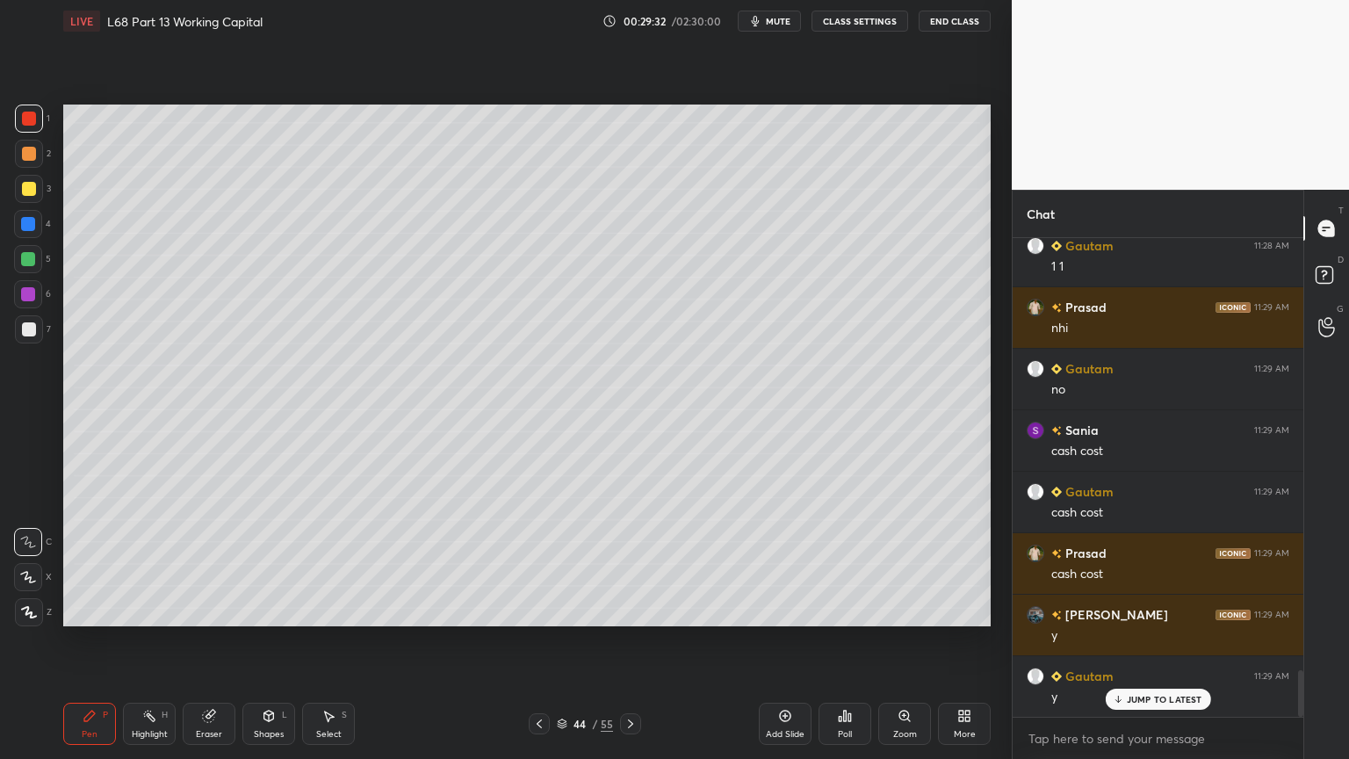
click at [33, 186] on div at bounding box center [29, 189] width 14 height 14
click at [207, 610] on icon at bounding box center [208, 716] width 11 height 11
click at [99, 610] on div "Pen P" at bounding box center [89, 724] width 53 height 42
click at [27, 235] on div at bounding box center [28, 224] width 28 height 28
click at [264, 610] on icon at bounding box center [269, 716] width 10 height 11
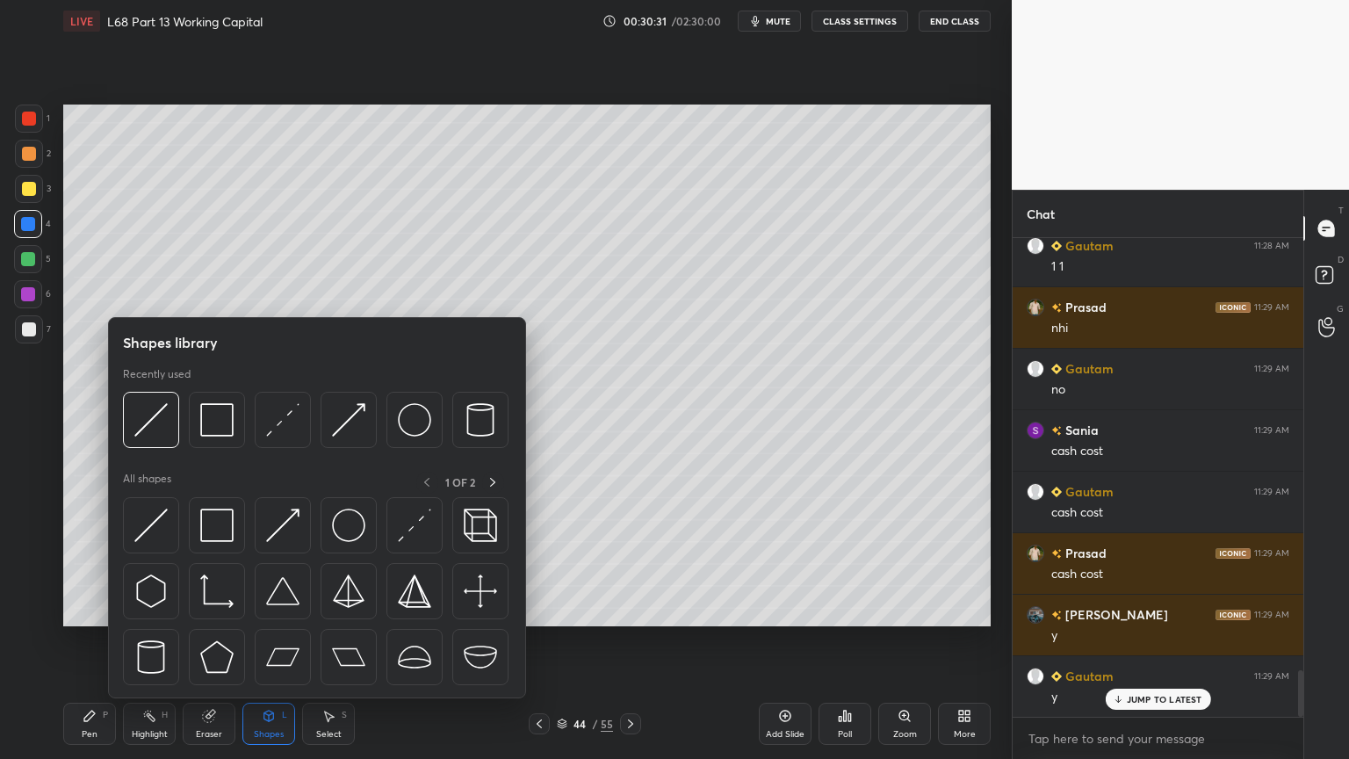
click at [221, 425] on img at bounding box center [216, 419] width 33 height 33
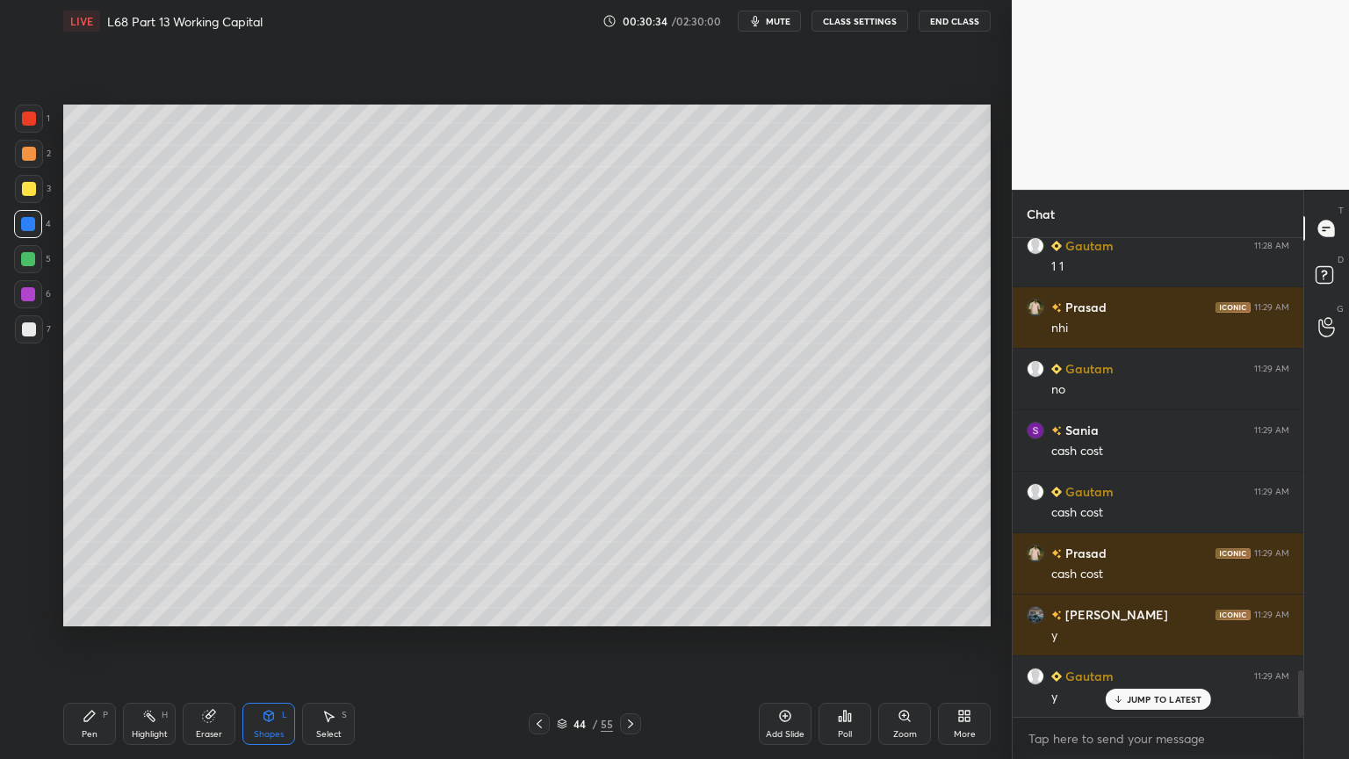
click at [36, 333] on div at bounding box center [29, 329] width 28 height 28
click at [84, 610] on icon at bounding box center [89, 716] width 11 height 11
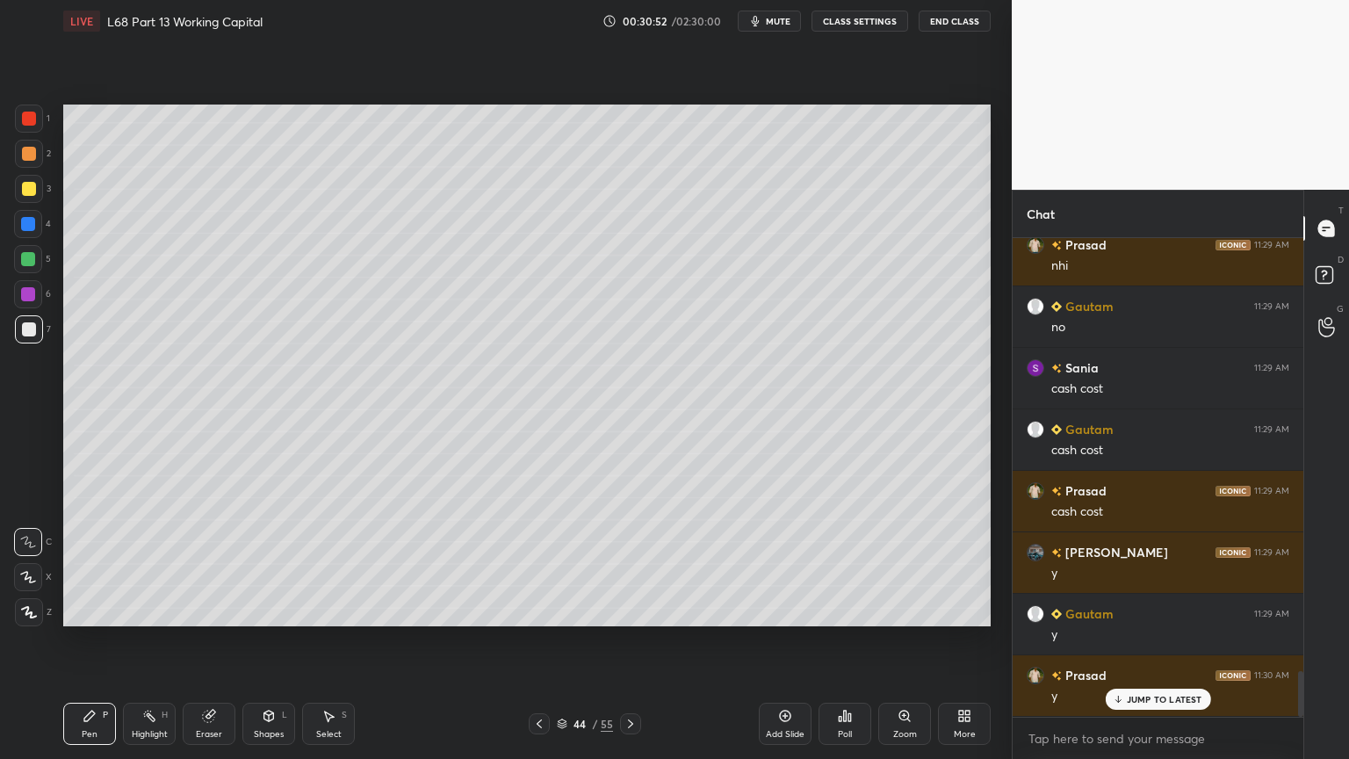
scroll to position [4581, 0]
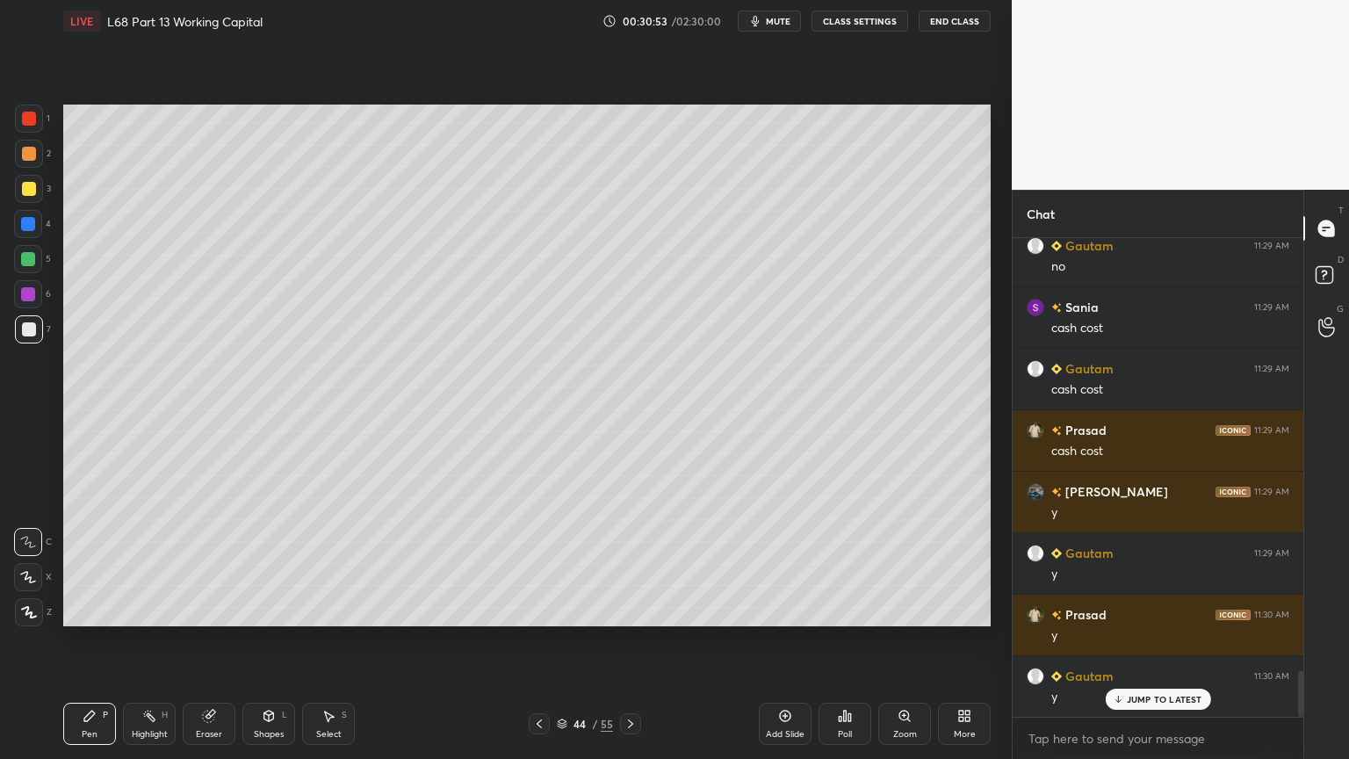
click at [545, 610] on icon at bounding box center [539, 724] width 14 height 14
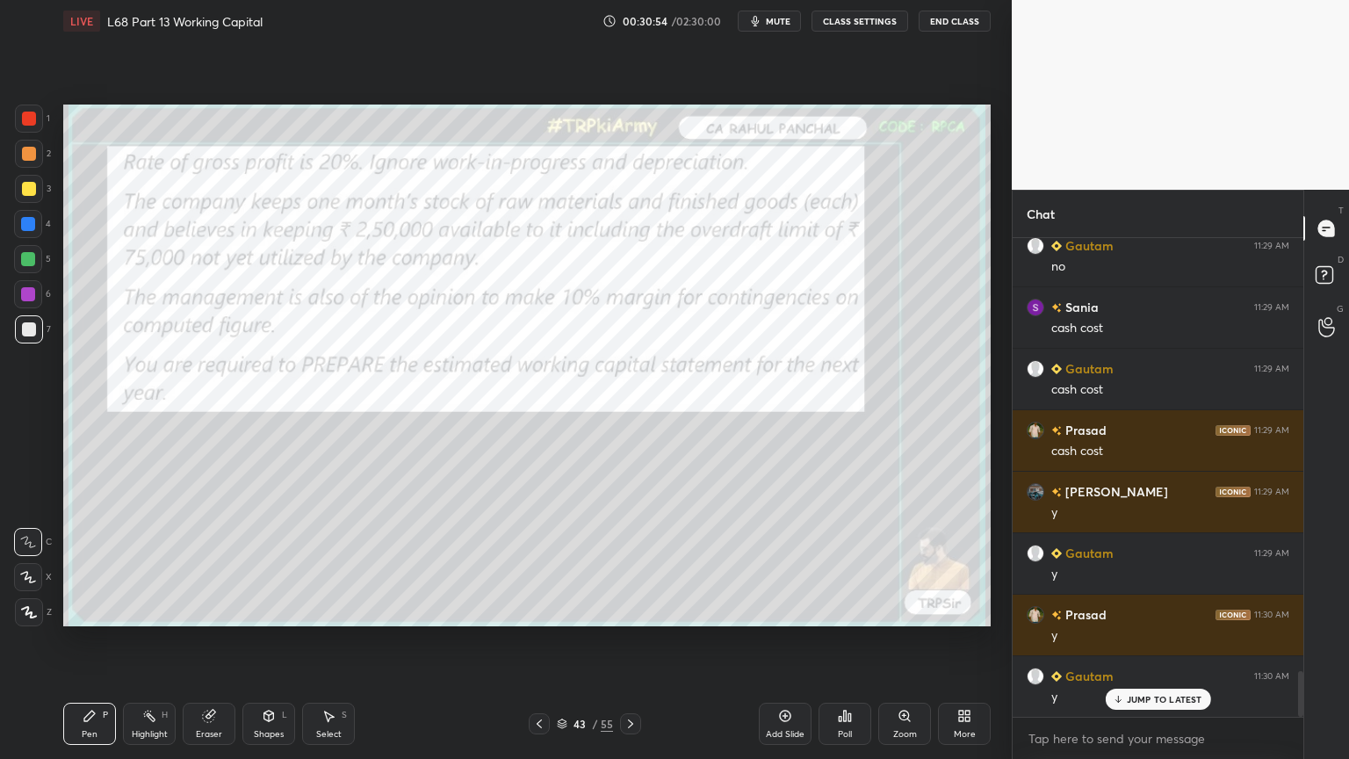
click at [544, 610] on icon at bounding box center [539, 724] width 14 height 14
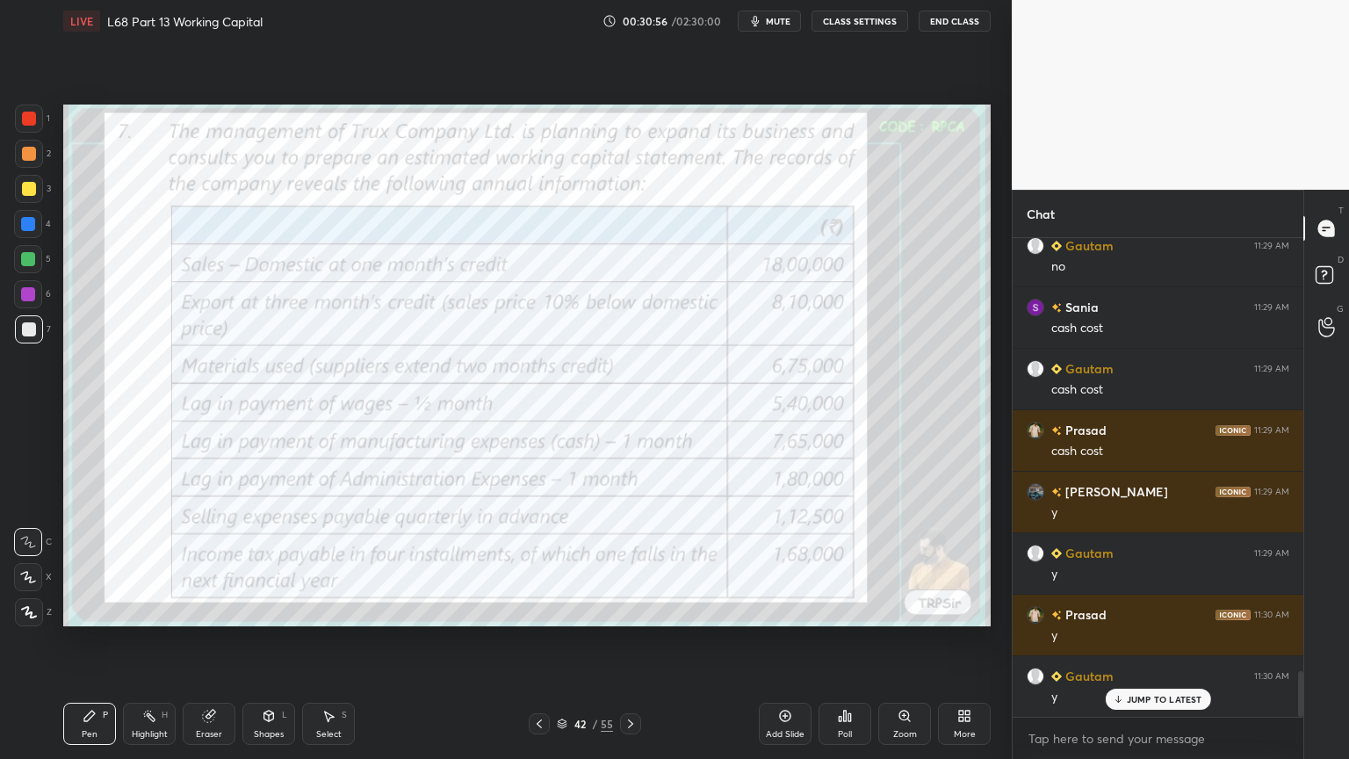
click at [39, 131] on div at bounding box center [29, 119] width 28 height 28
click at [221, 610] on div "Eraser" at bounding box center [209, 734] width 26 height 9
click at [27, 609] on span "Erase all" at bounding box center [28, 612] width 26 height 12
click at [72, 610] on div "Setting up your live class Poll for secs No correct answer Start poll" at bounding box center [526, 365] width 941 height 646
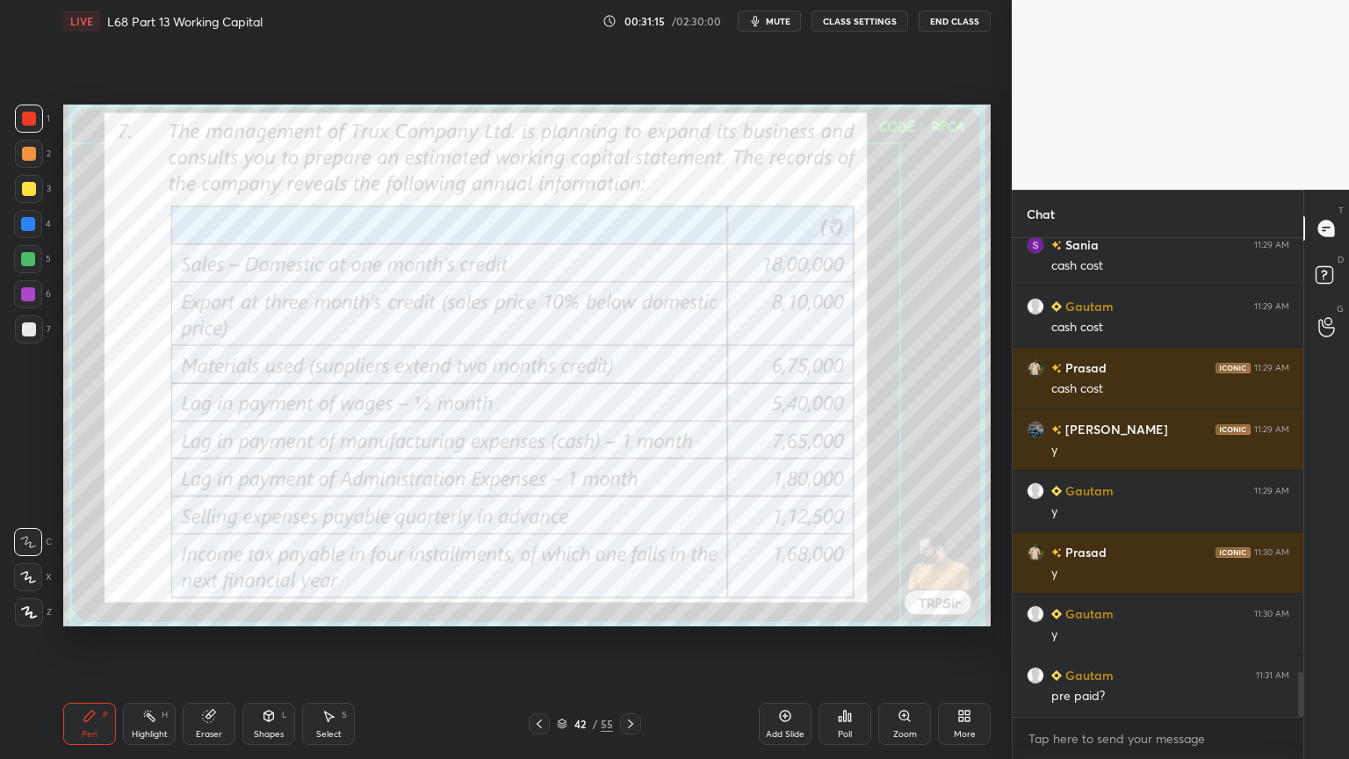
click at [638, 610] on div at bounding box center [630, 723] width 21 height 21
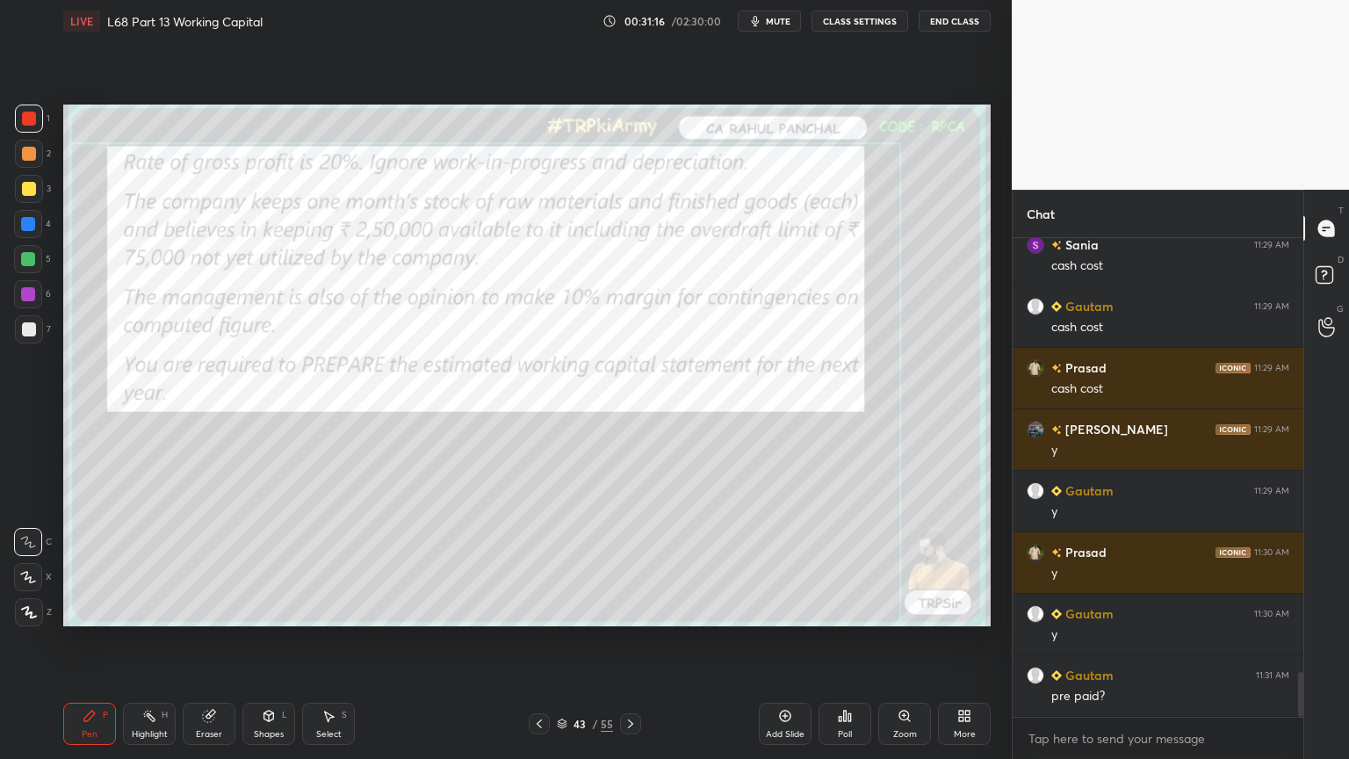
click at [632, 610] on icon at bounding box center [631, 724] width 14 height 14
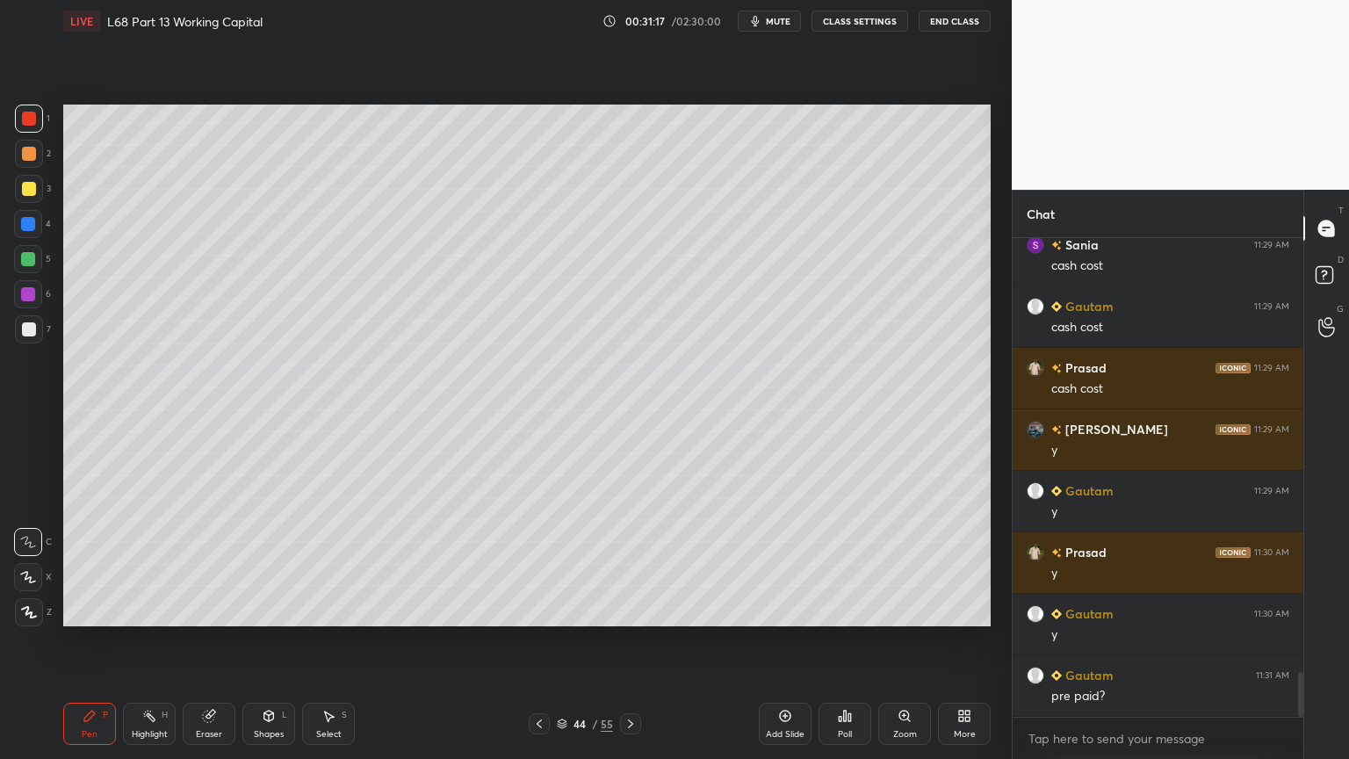
click at [31, 334] on div at bounding box center [29, 329] width 14 height 14
click at [269, 610] on div "Shapes L" at bounding box center [268, 724] width 53 height 42
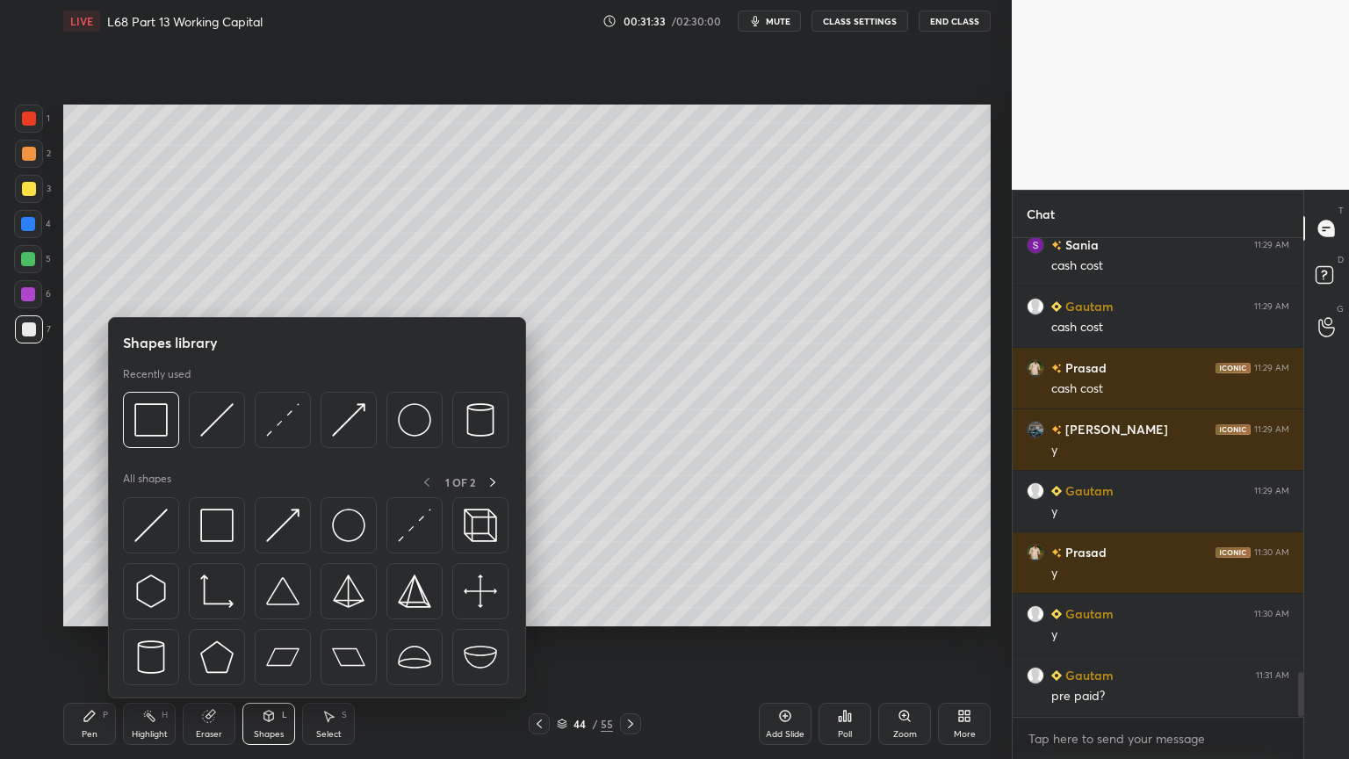
click at [211, 437] on div at bounding box center [217, 420] width 56 height 56
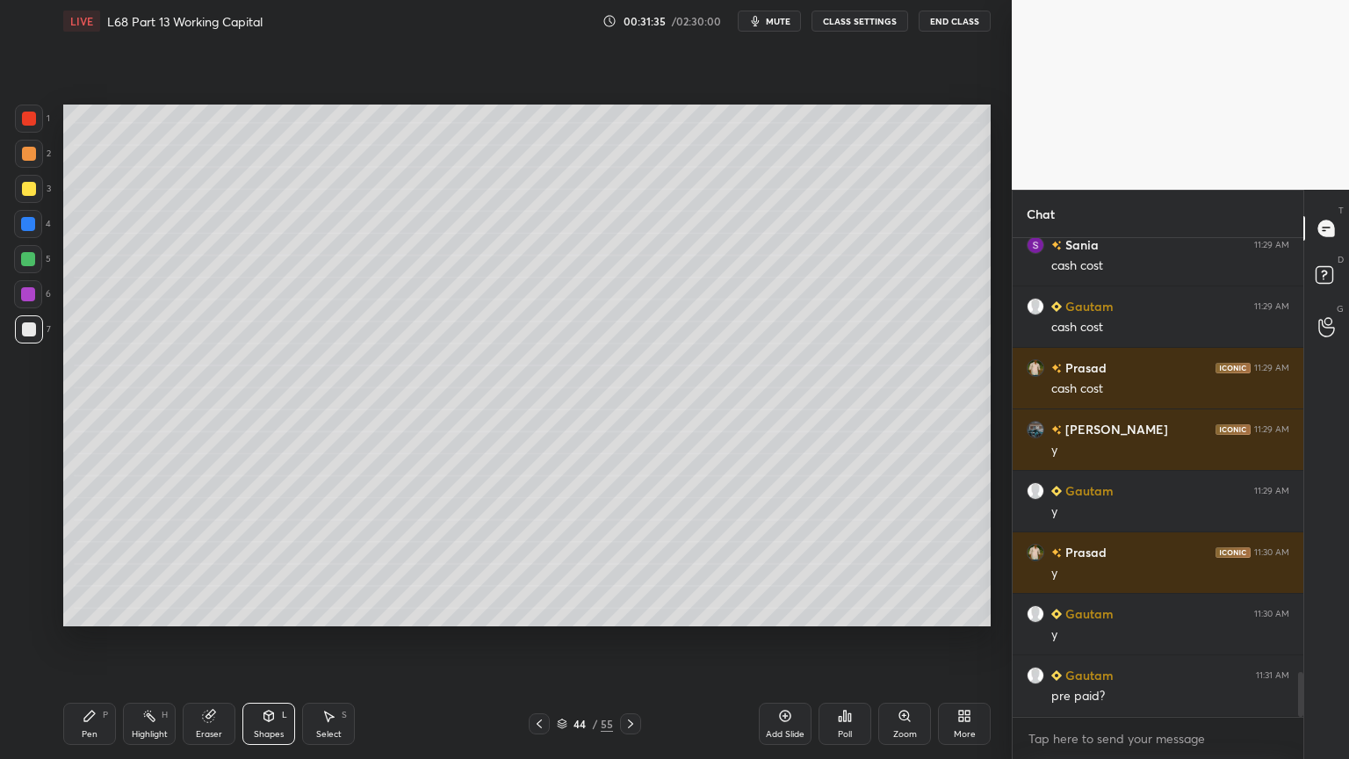
click at [49, 610] on div "1 2 3 4 5 6 7 C X Z C X Z E E Erase all H H LIVE L68 Part 13 Working Capital 00…" at bounding box center [499, 379] width 998 height 759
click at [81, 610] on div "Pen P" at bounding box center [89, 724] width 53 height 42
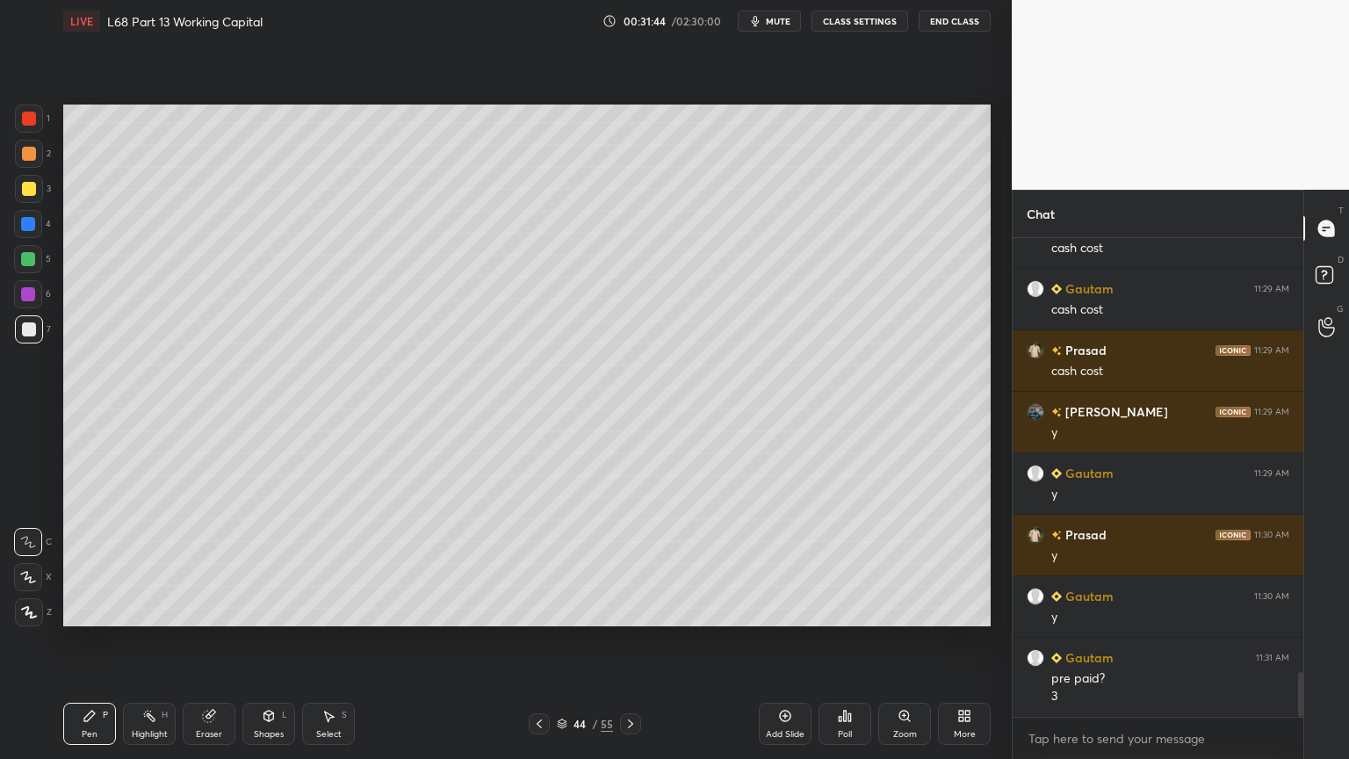
scroll to position [4722, 0]
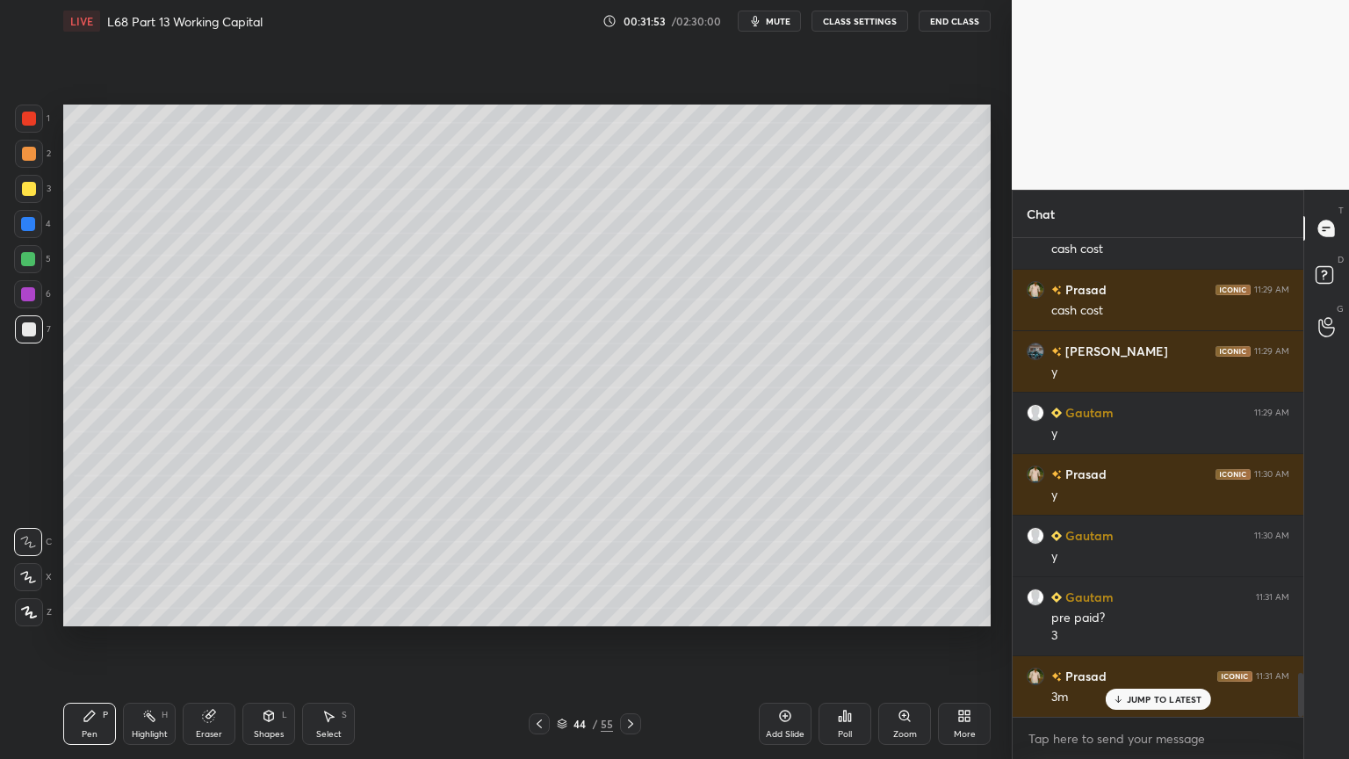
click at [535, 610] on icon at bounding box center [539, 724] width 14 height 14
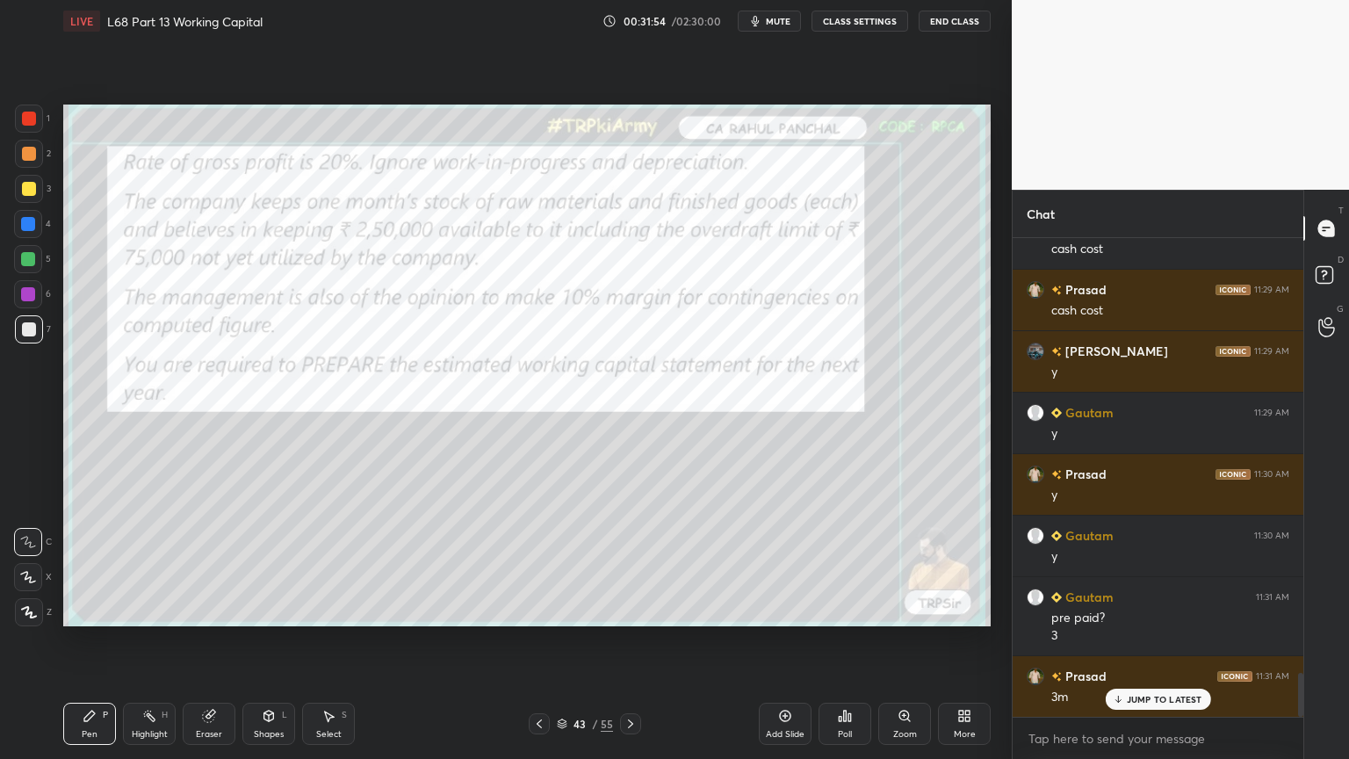
click at [530, 610] on div at bounding box center [539, 723] width 21 height 21
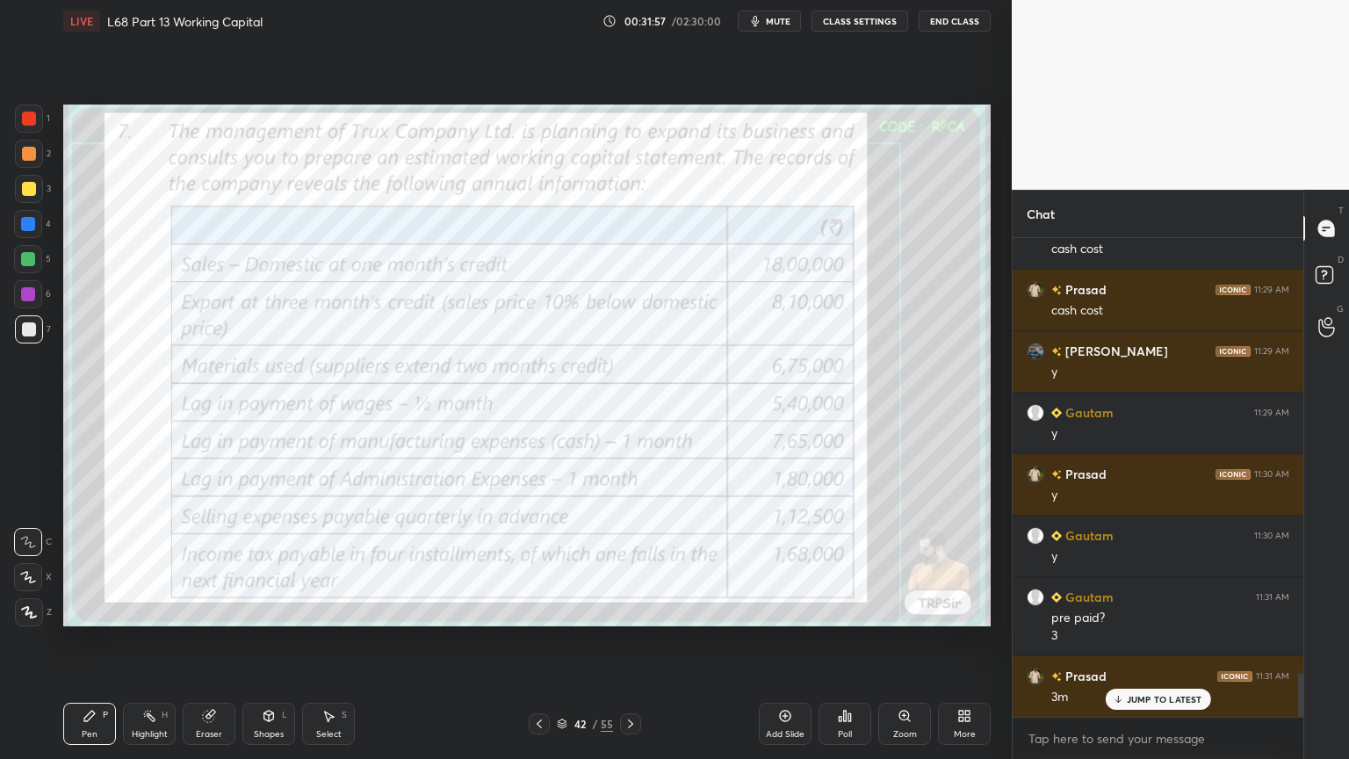
click at [199, 610] on div "Eraser" at bounding box center [209, 734] width 26 height 9
click at [32, 610] on div "Erase all" at bounding box center [28, 612] width 28 height 28
click at [94, 610] on div "Pen P" at bounding box center [89, 724] width 53 height 42
click at [42, 123] on div at bounding box center [29, 119] width 28 height 28
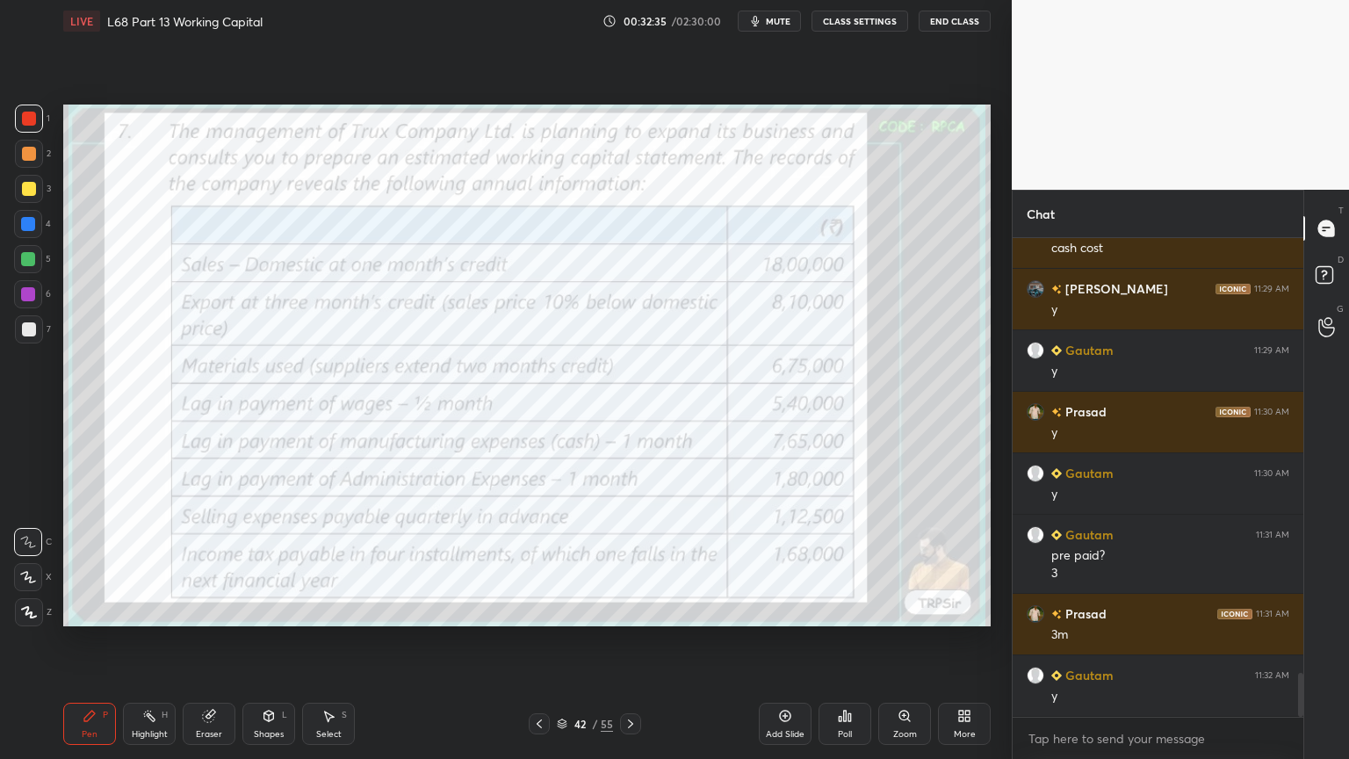
click at [632, 610] on icon at bounding box center [630, 723] width 5 height 9
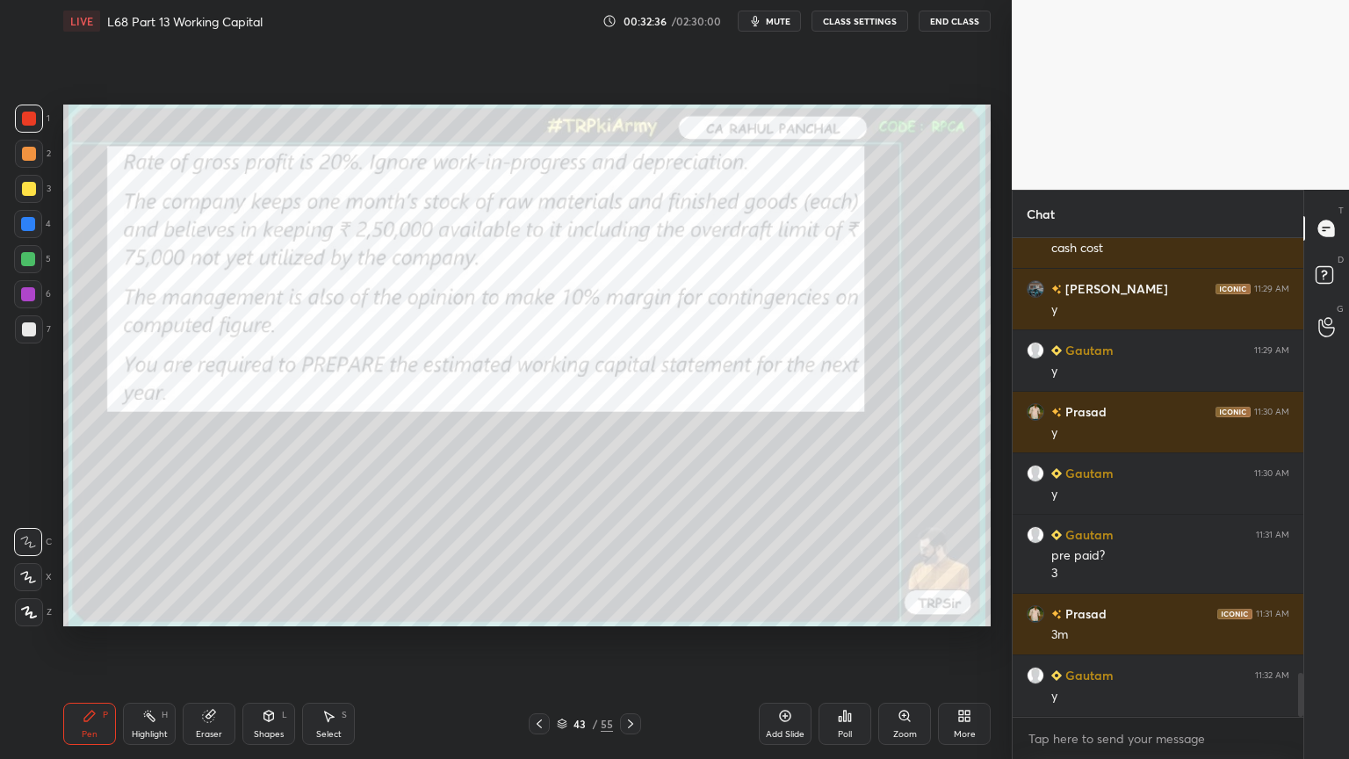
click at [633, 610] on icon at bounding box center [631, 724] width 14 height 14
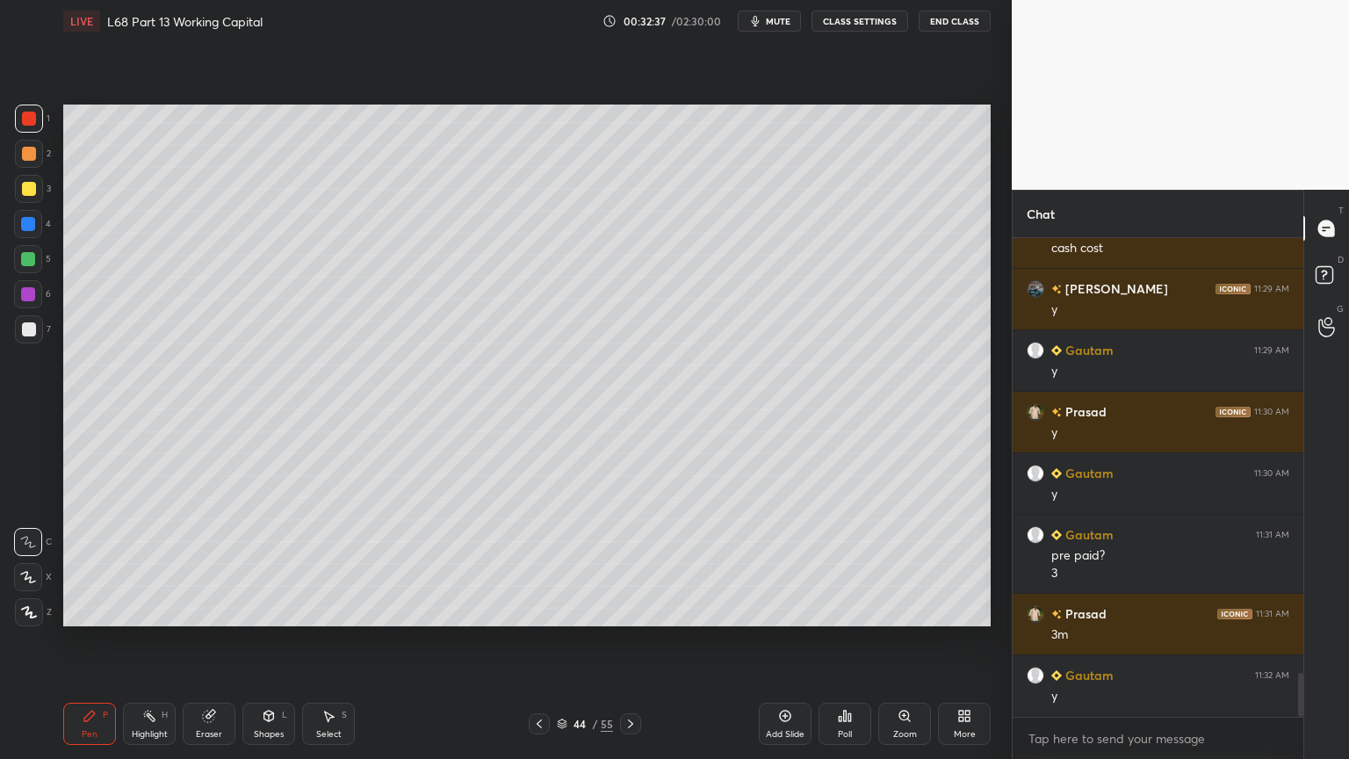
click at [27, 328] on div at bounding box center [29, 329] width 14 height 14
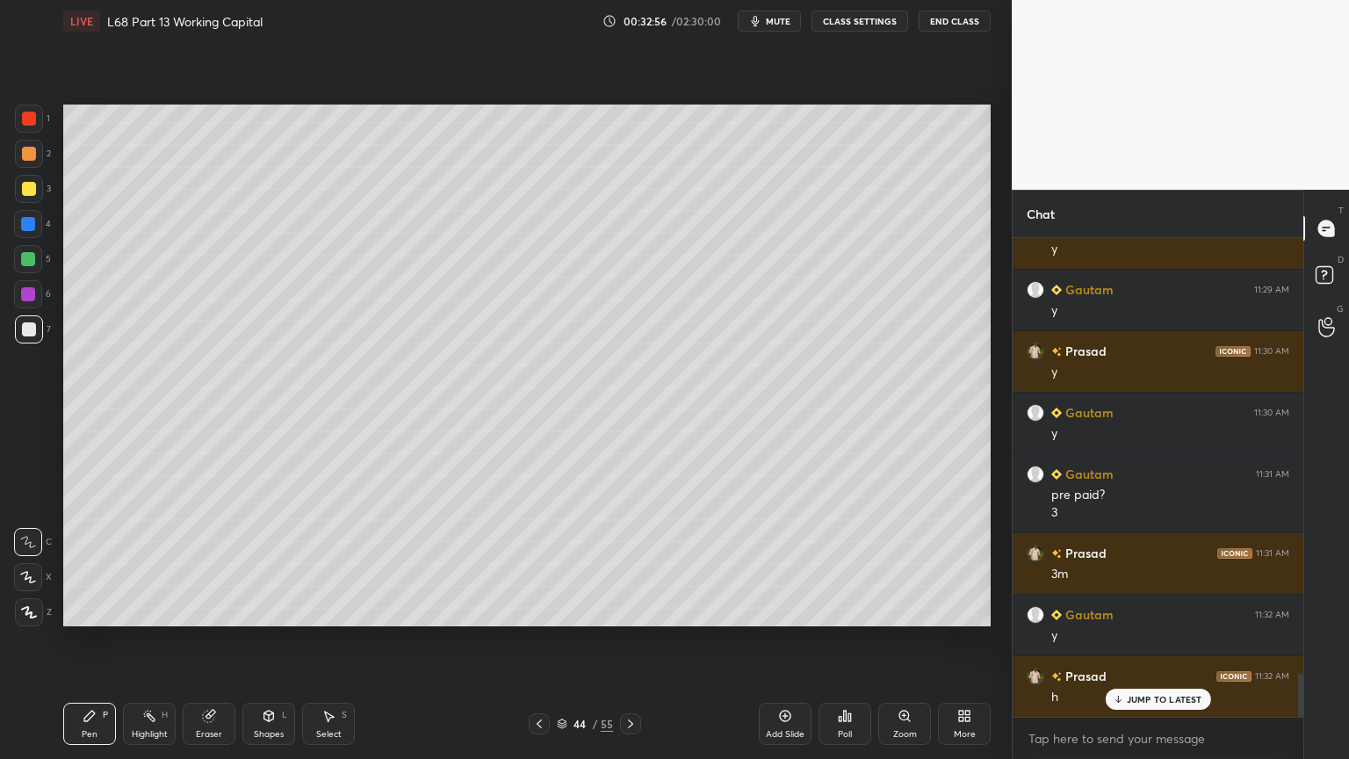
click at [207, 610] on icon at bounding box center [208, 716] width 11 height 11
click at [83, 610] on icon at bounding box center [90, 716] width 14 height 14
click at [537, 610] on icon at bounding box center [539, 724] width 14 height 14
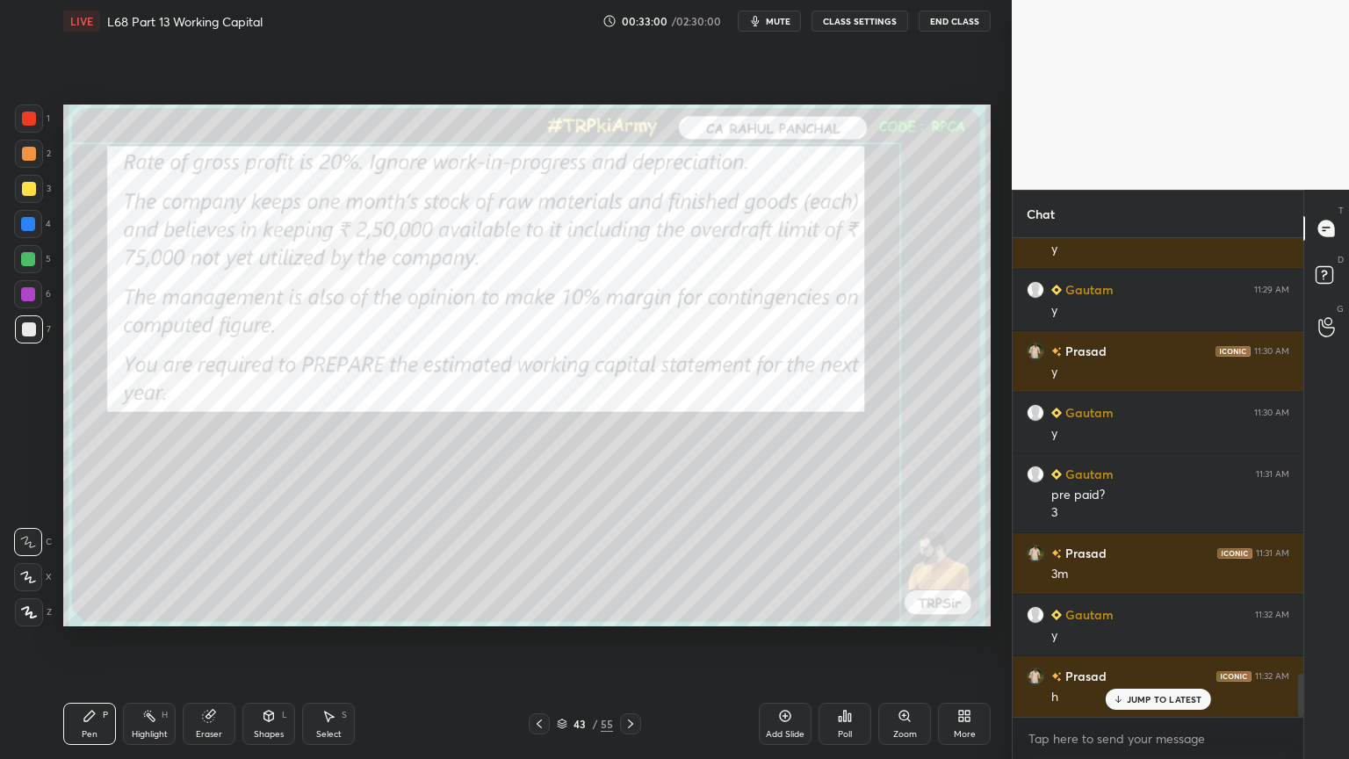
click at [534, 610] on icon at bounding box center [539, 724] width 14 height 14
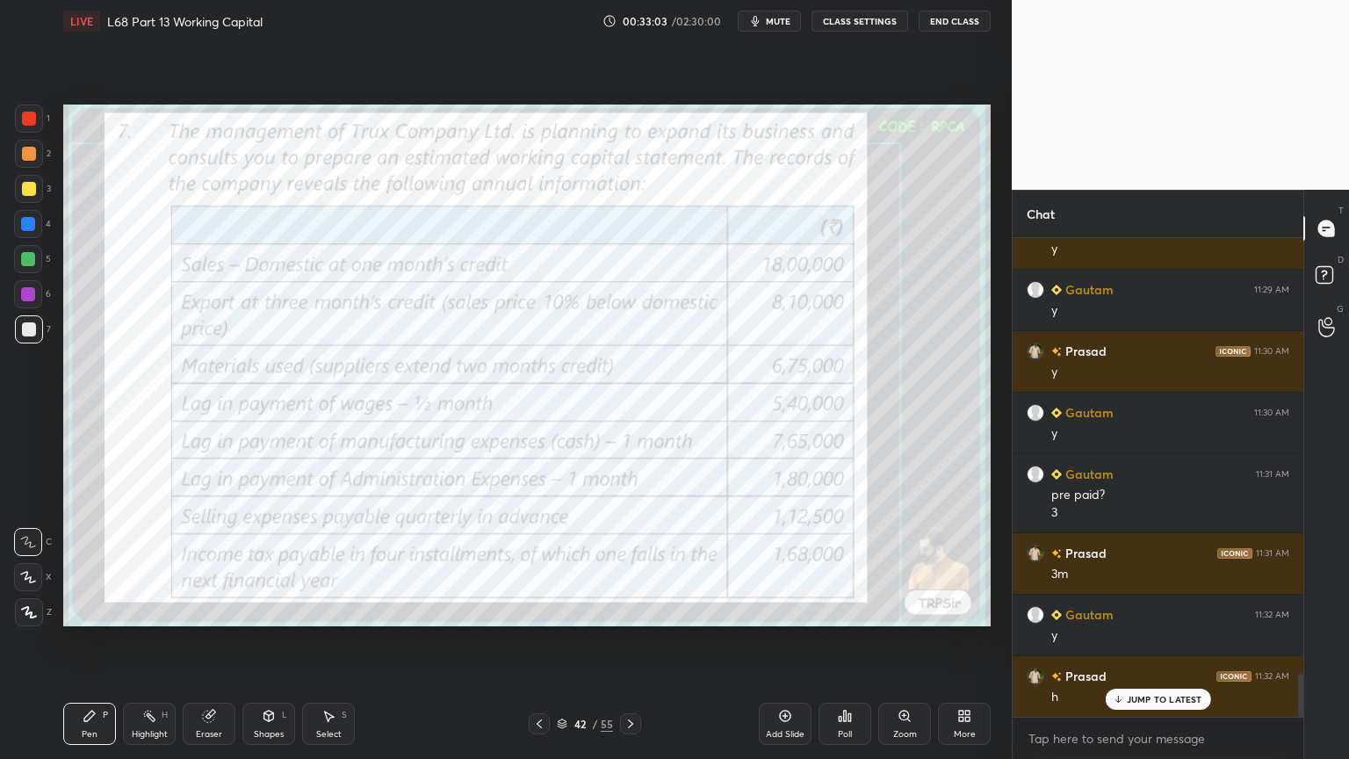
click at [204, 610] on div "Eraser" at bounding box center [209, 724] width 53 height 42
click at [21, 609] on span "Erase all" at bounding box center [28, 612] width 26 height 12
click at [71, 610] on div "Setting up your live class Poll for secs No correct answer Start poll" at bounding box center [526, 365] width 941 height 646
click at [633, 610] on icon at bounding box center [631, 724] width 14 height 14
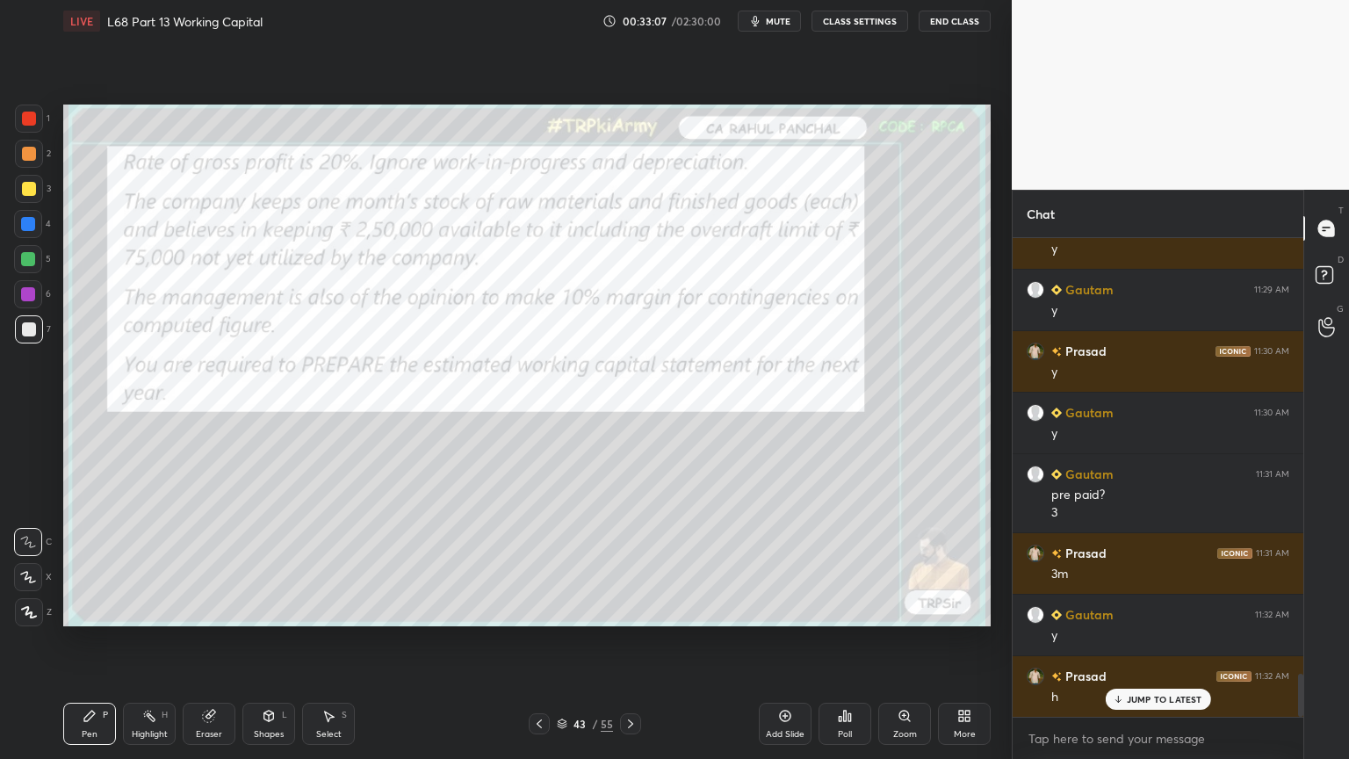
click at [637, 610] on icon at bounding box center [631, 724] width 14 height 14
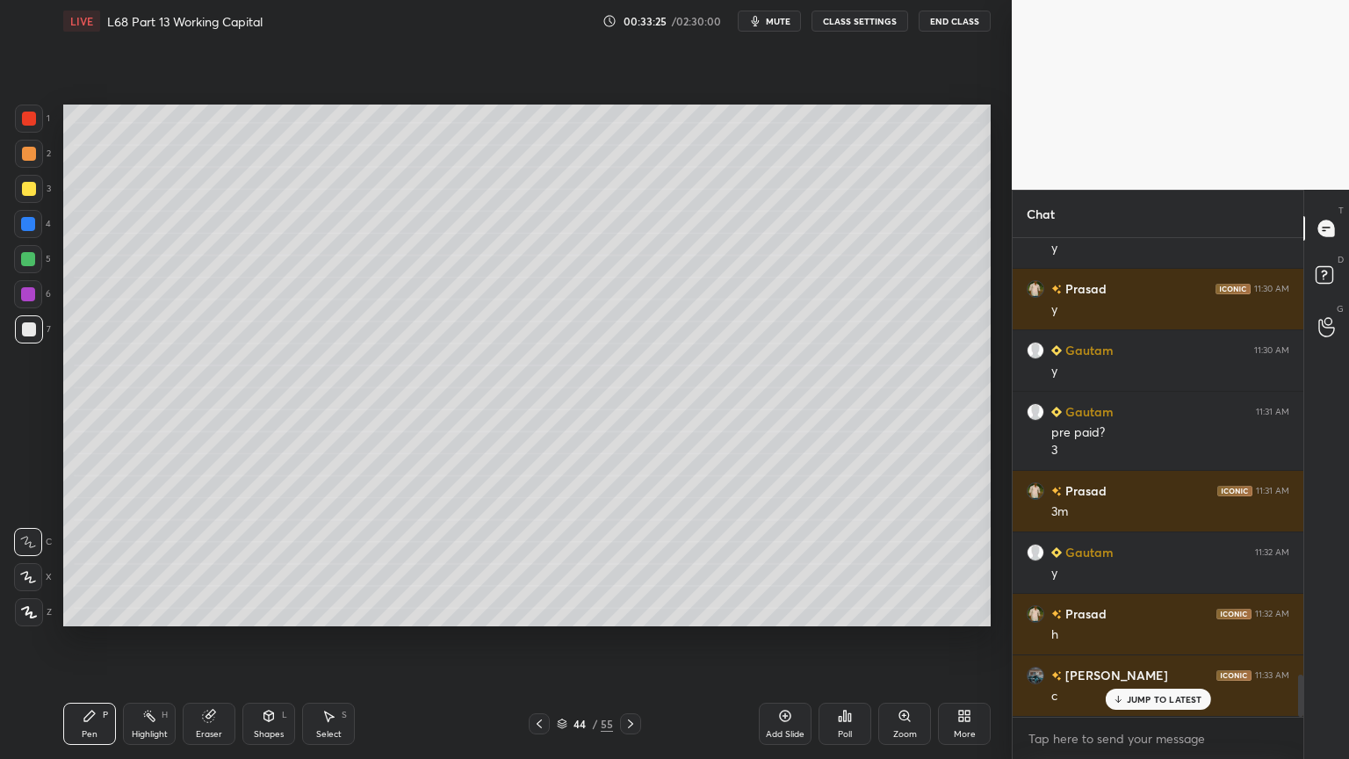
scroll to position [4967, 0]
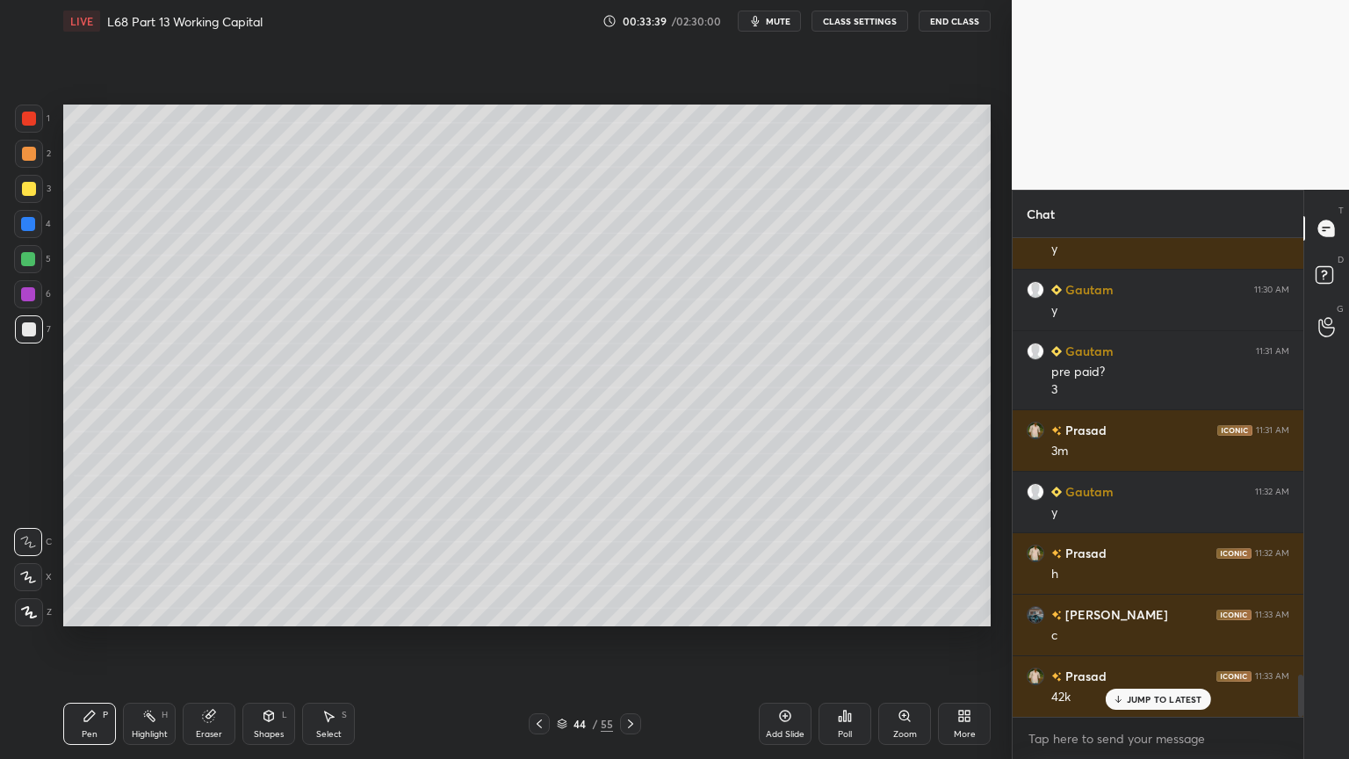
click at [323, 610] on icon at bounding box center [328, 716] width 14 height 14
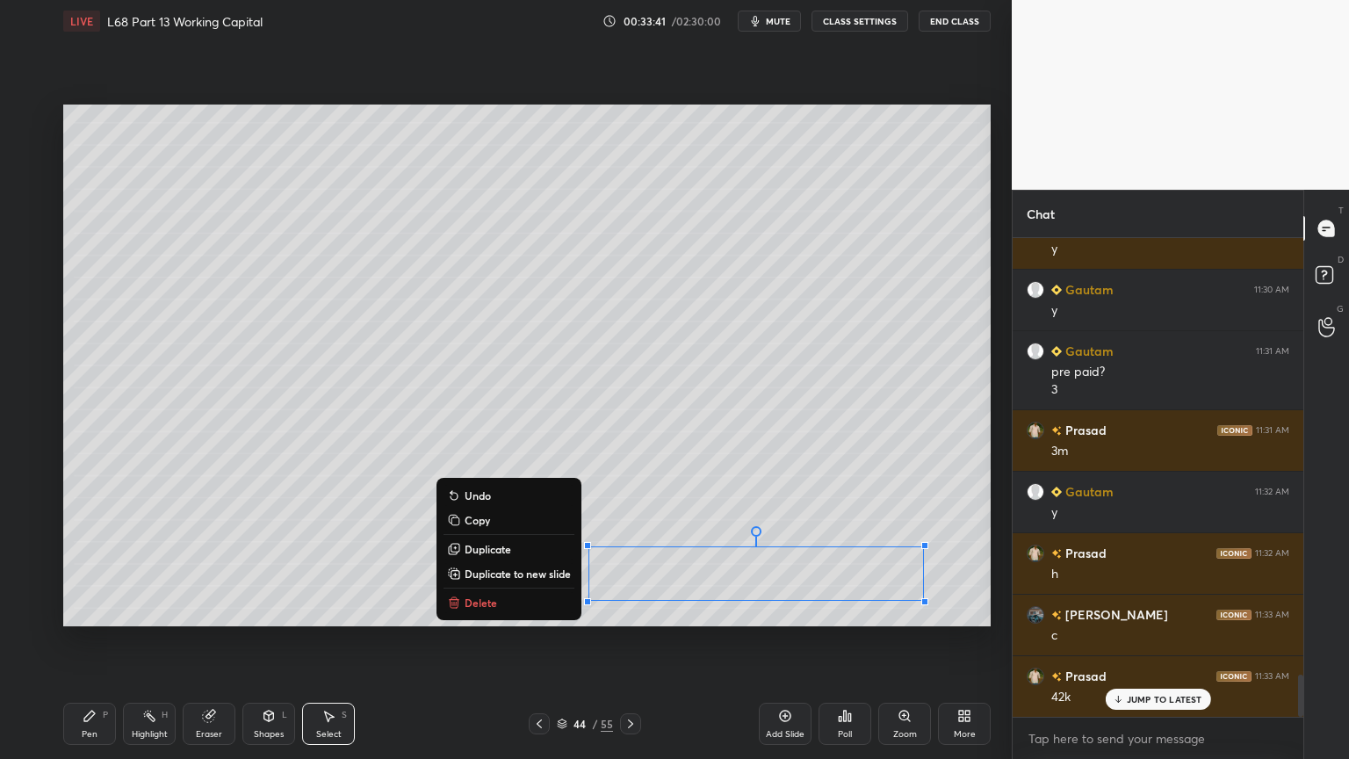
click at [465, 602] on p "Delete" at bounding box center [481, 602] width 32 height 14
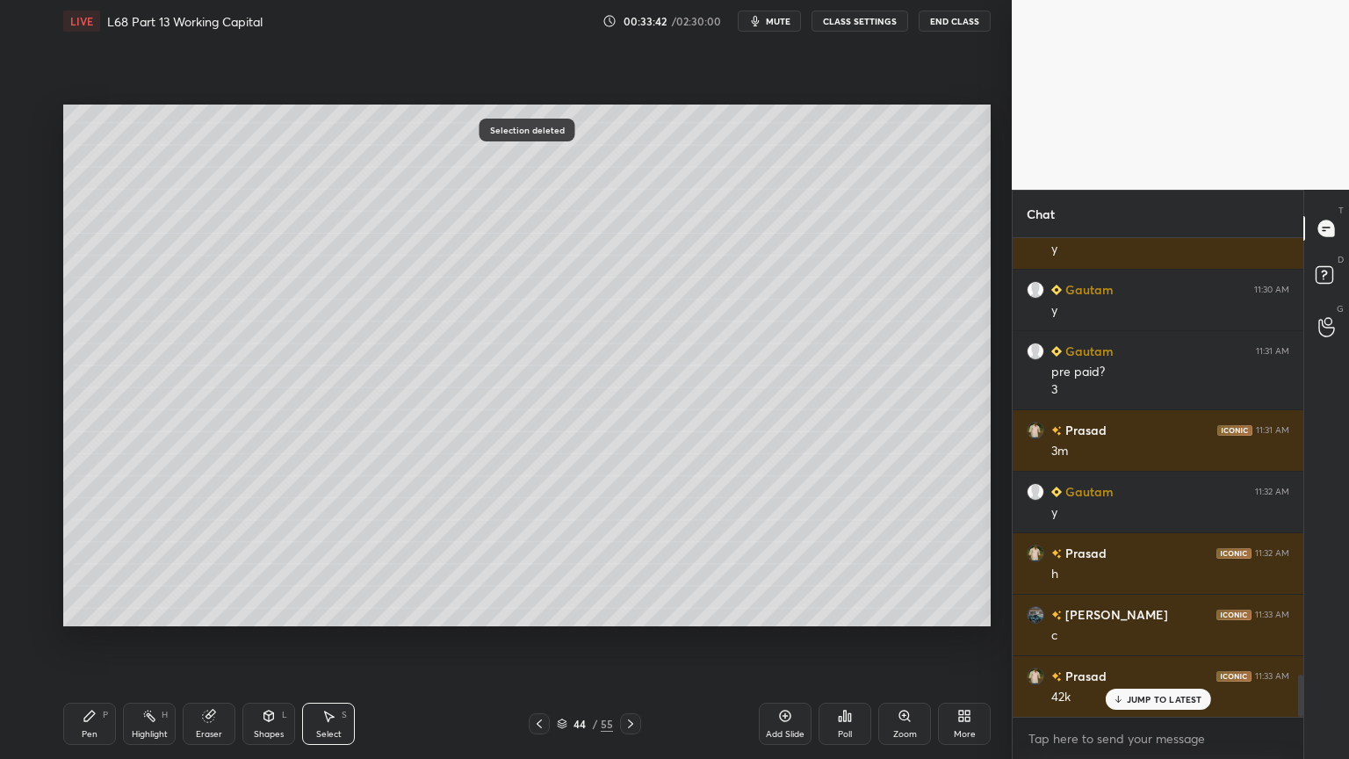
click at [95, 610] on icon at bounding box center [90, 716] width 14 height 14
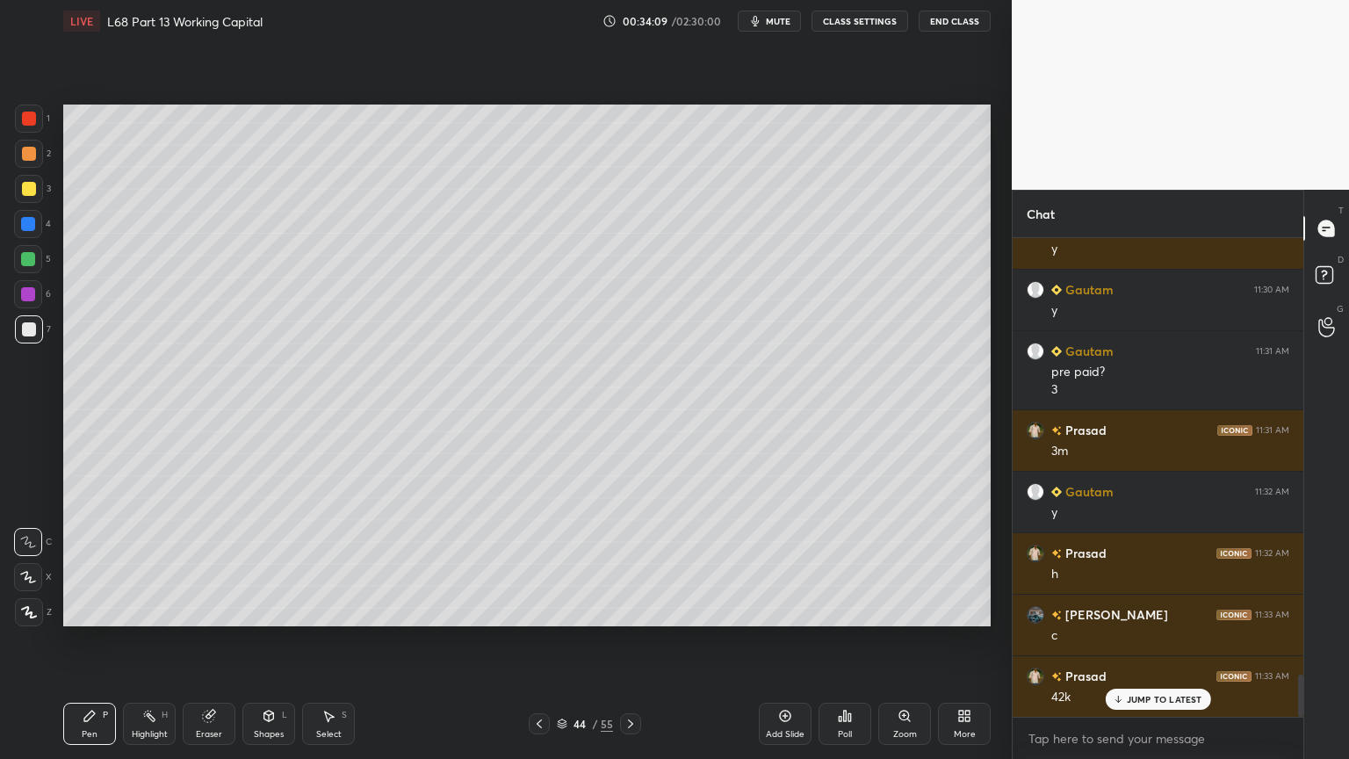
click at [545, 610] on icon at bounding box center [539, 724] width 14 height 14
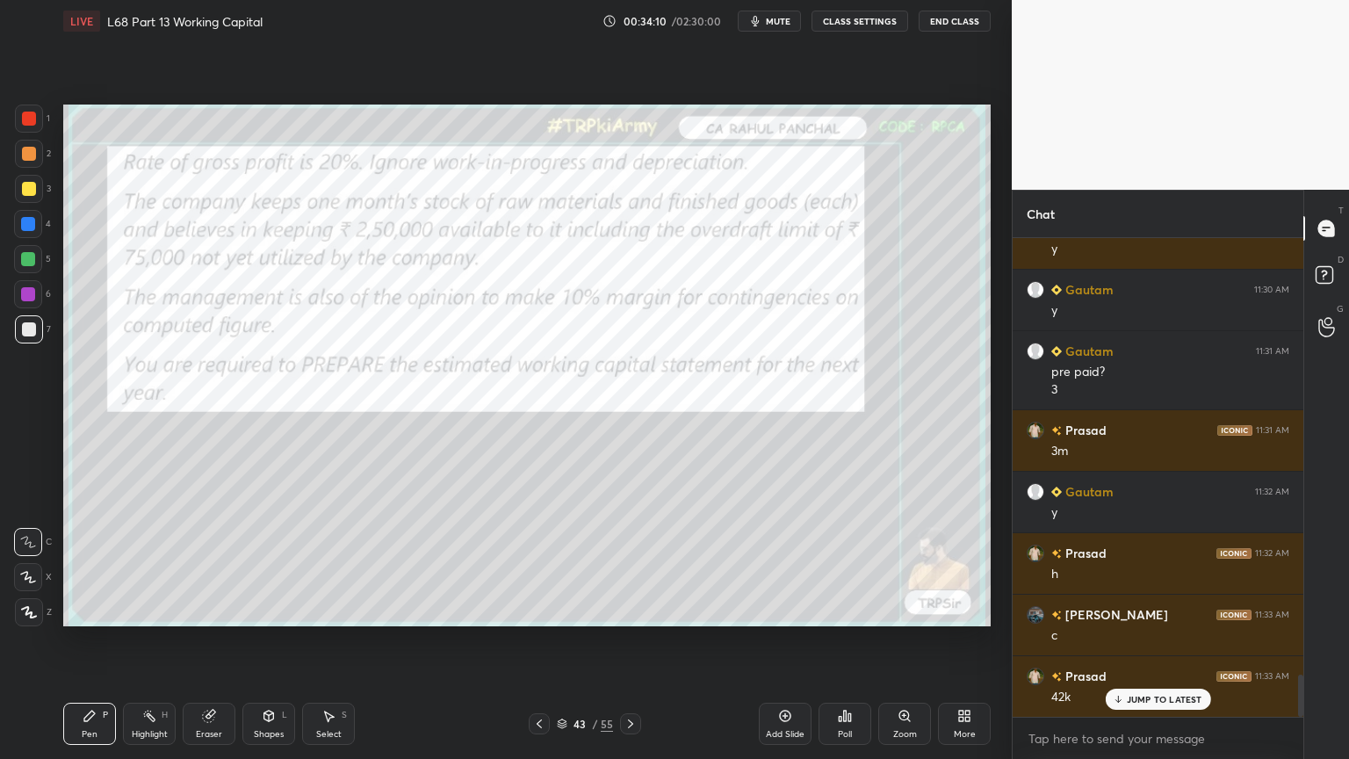
click at [535, 610] on icon at bounding box center [539, 724] width 14 height 14
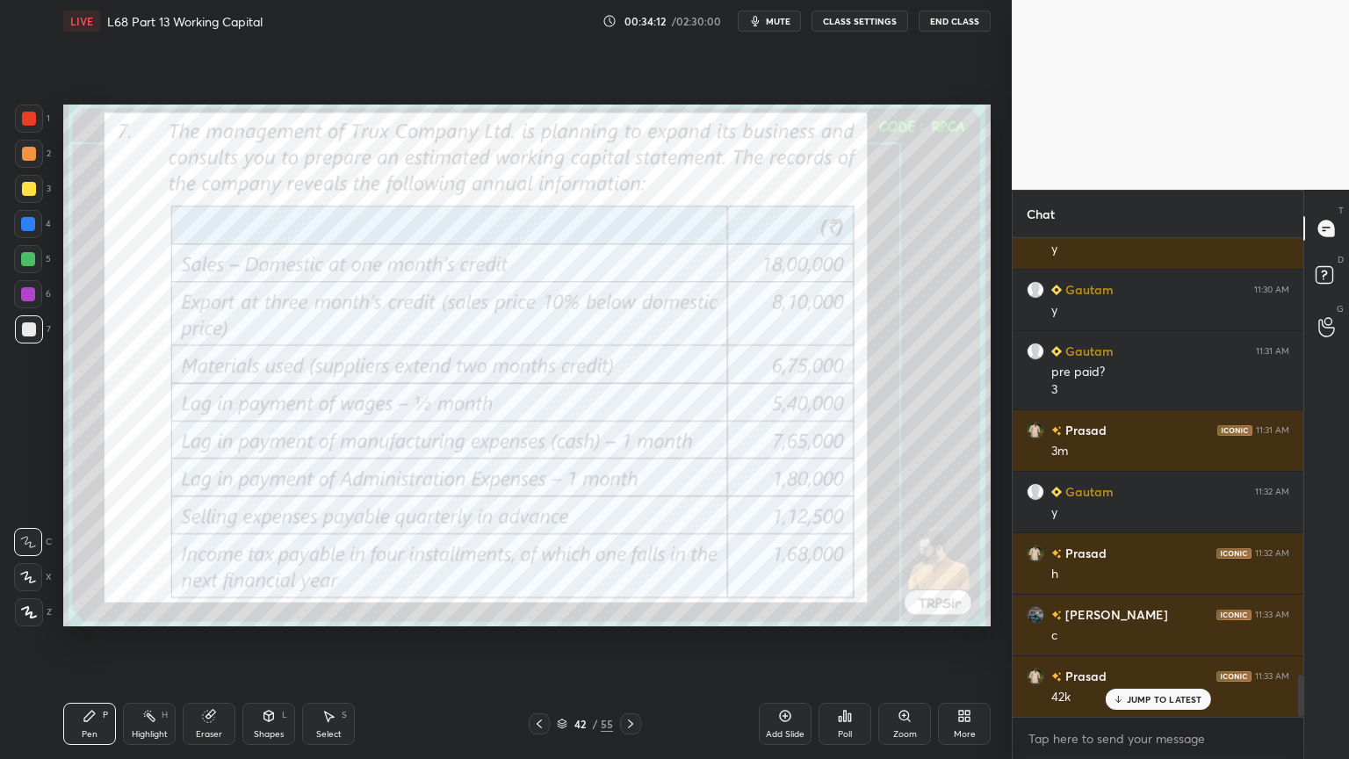
click at [625, 610] on icon at bounding box center [631, 724] width 14 height 14
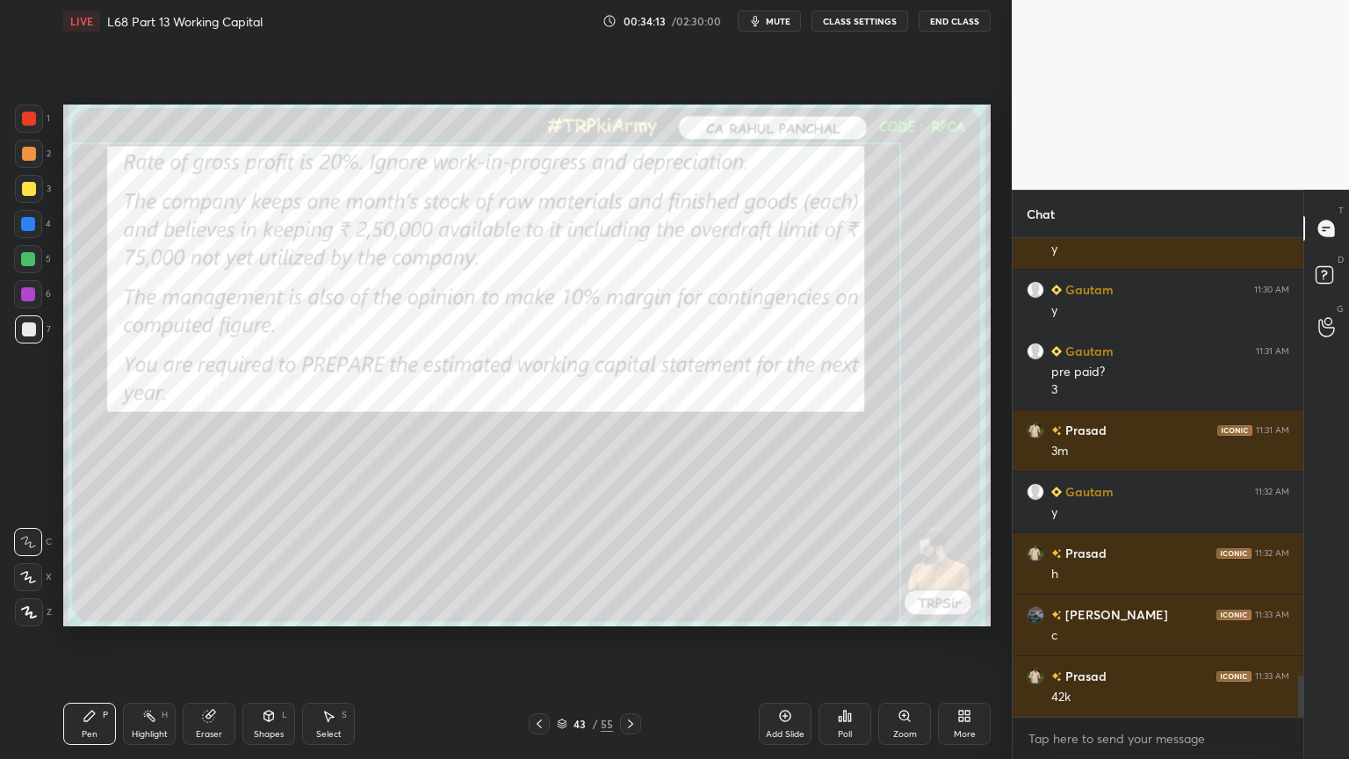
scroll to position [5030, 0]
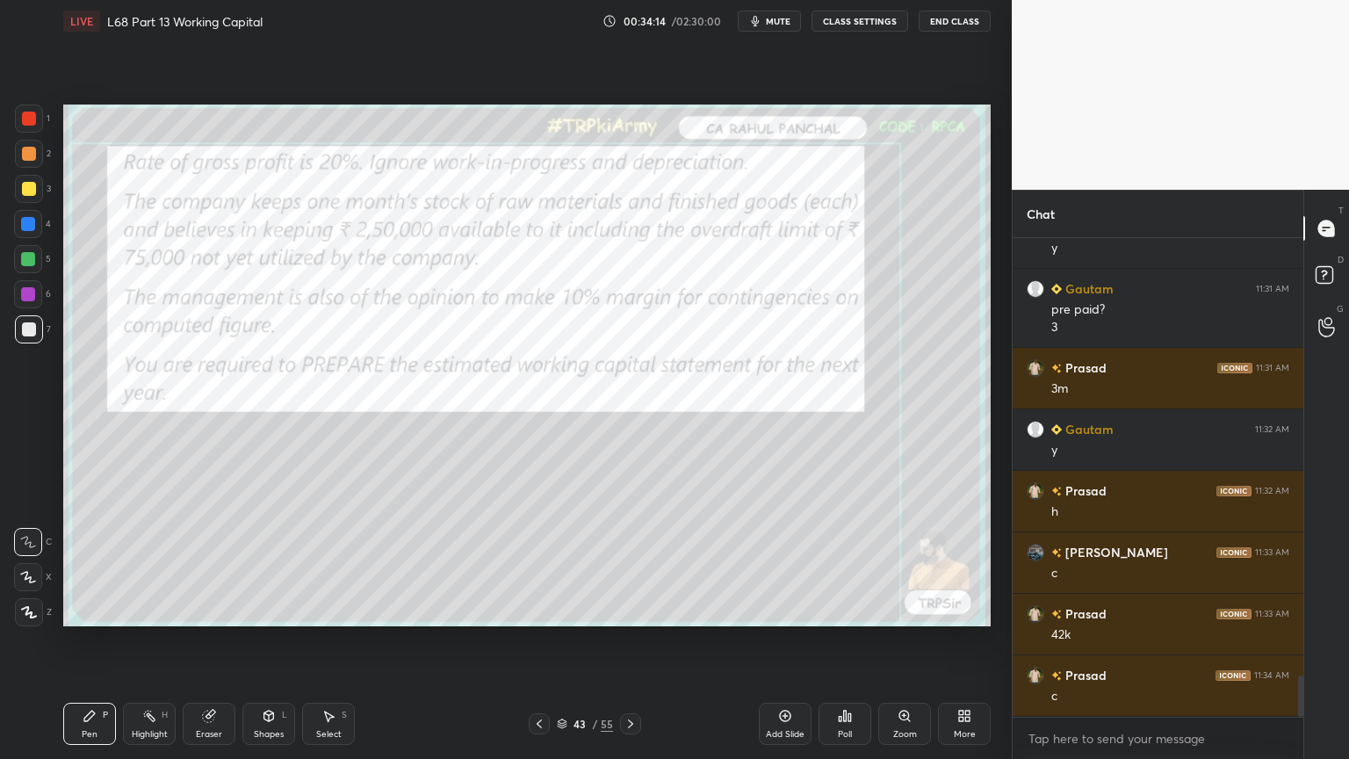
click at [18, 116] on div at bounding box center [29, 119] width 28 height 28
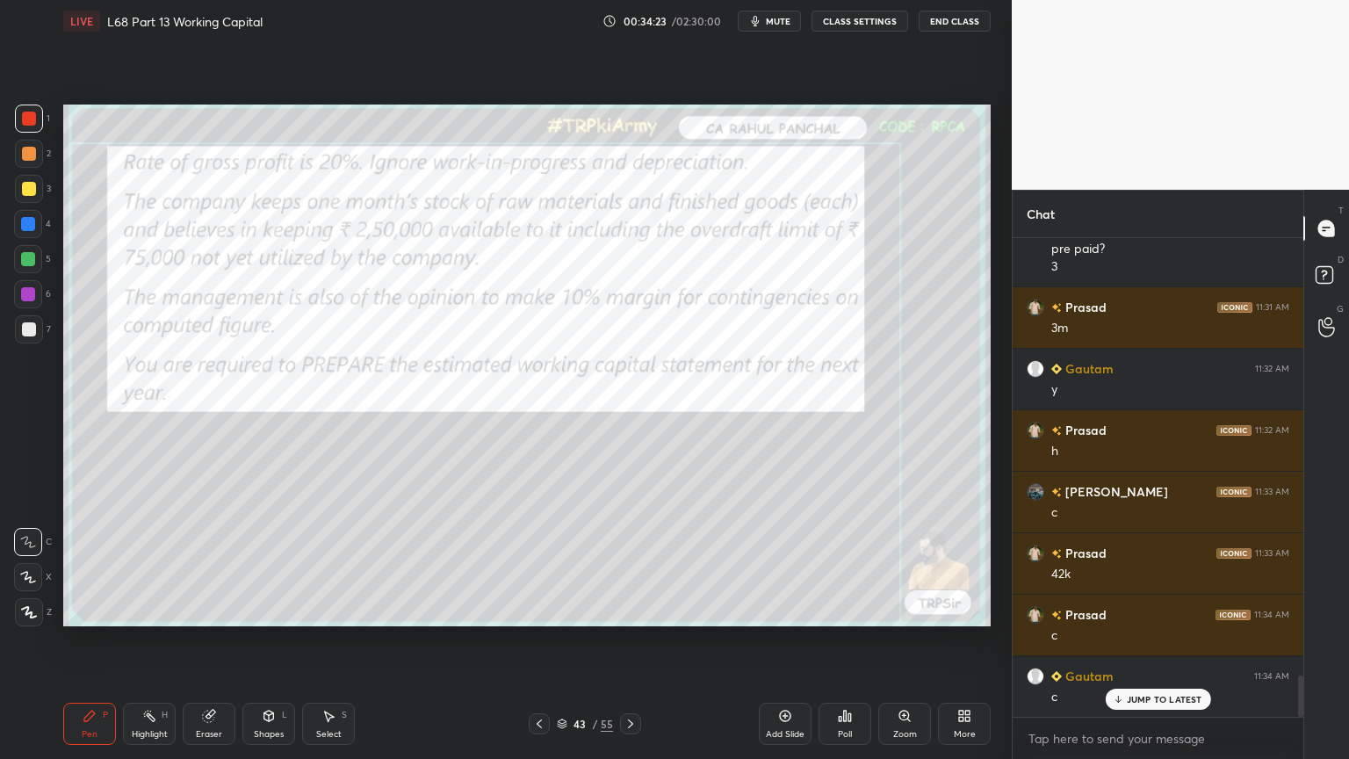
click at [626, 610] on icon at bounding box center [631, 724] width 14 height 14
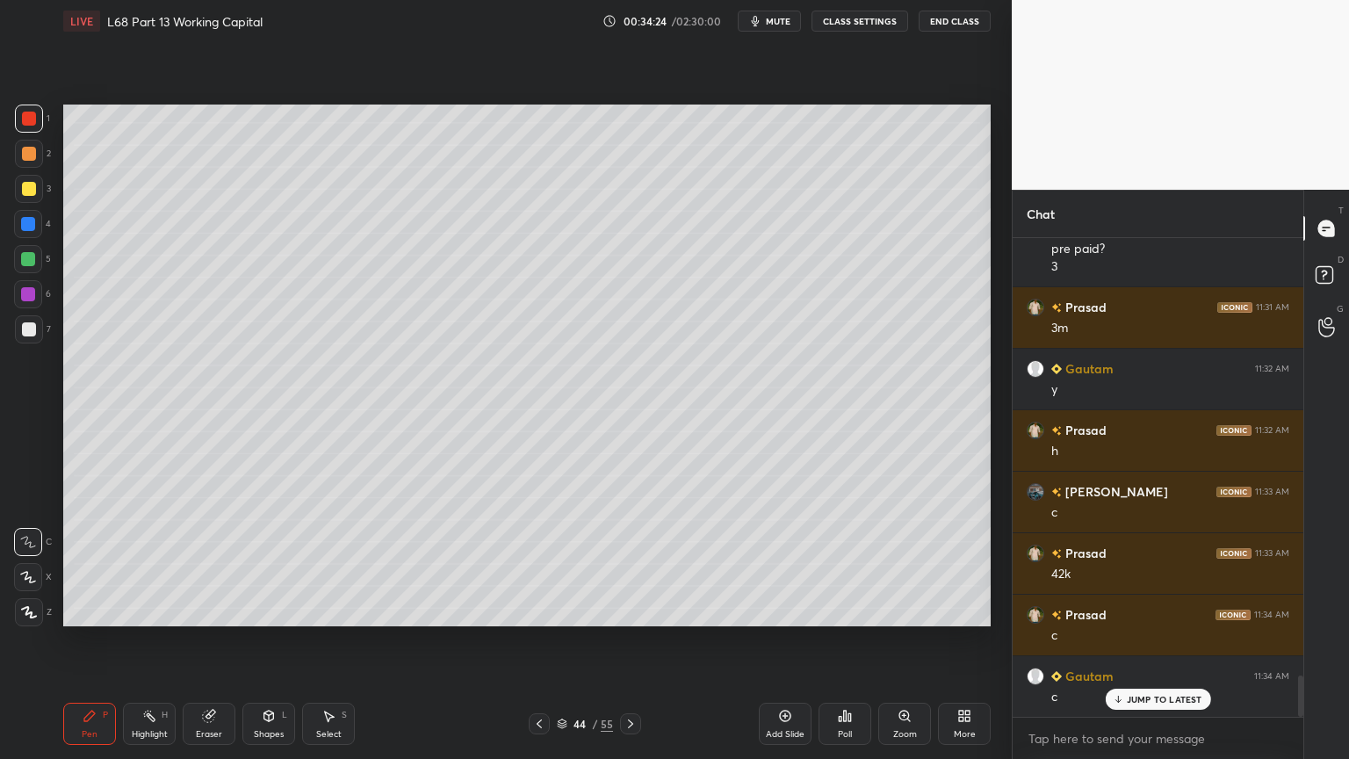
click at [39, 338] on div at bounding box center [29, 329] width 28 height 28
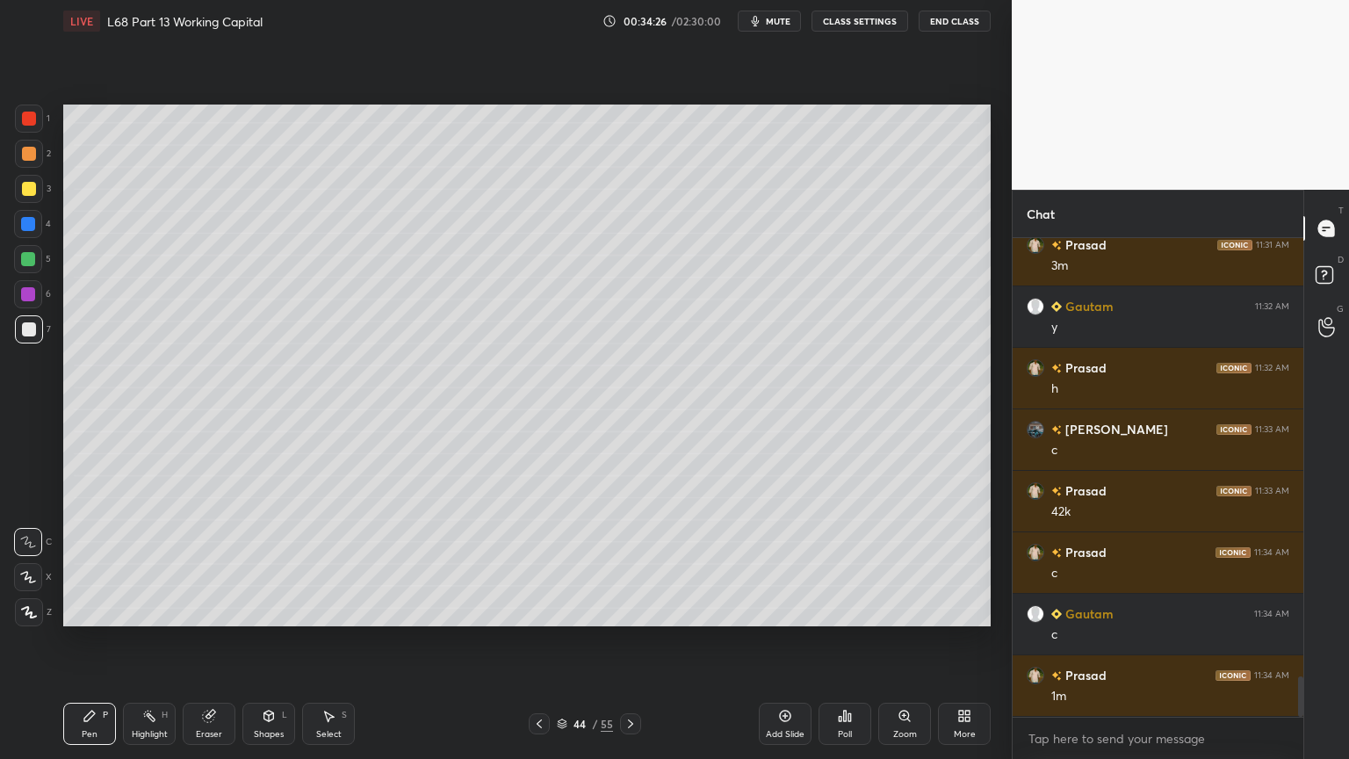
click at [534, 610] on icon at bounding box center [539, 724] width 14 height 14
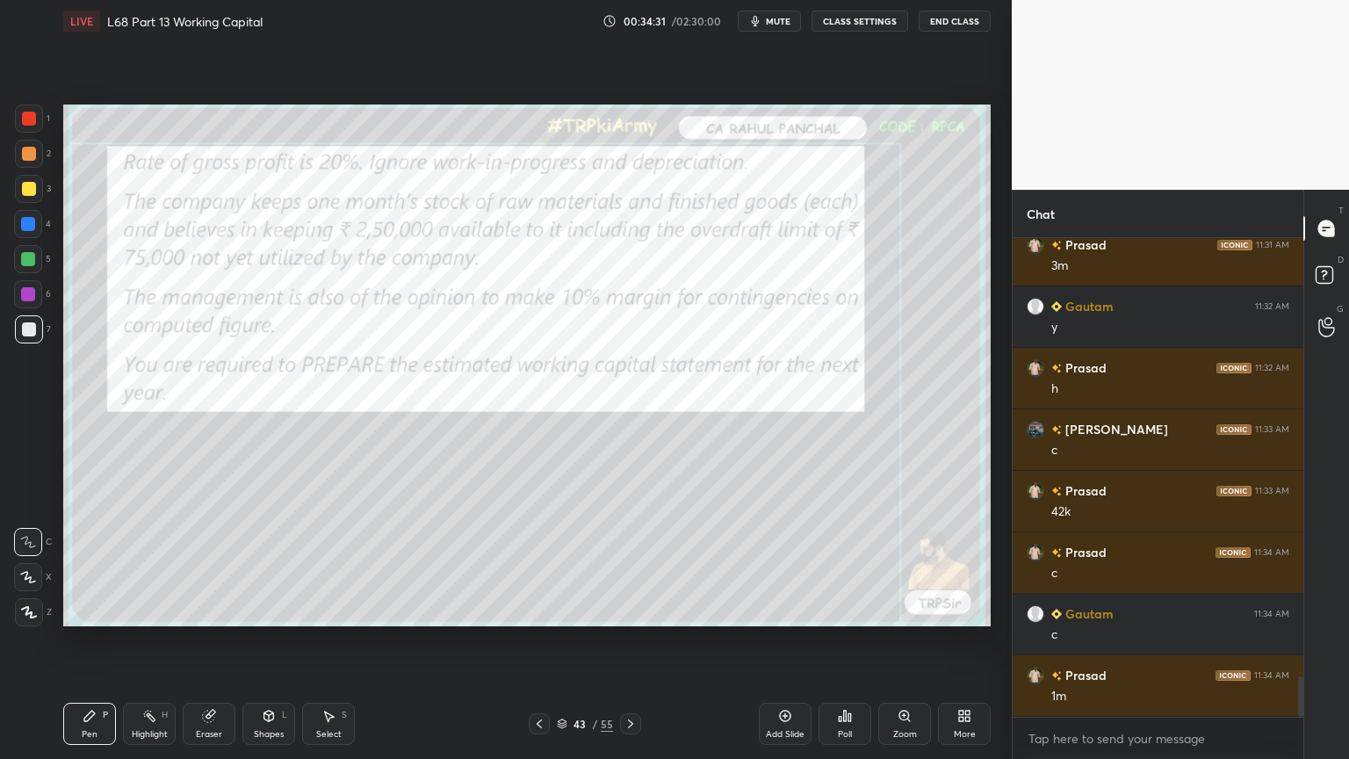
click at [18, 109] on div at bounding box center [29, 119] width 28 height 28
click at [212, 610] on icon at bounding box center [209, 716] width 14 height 14
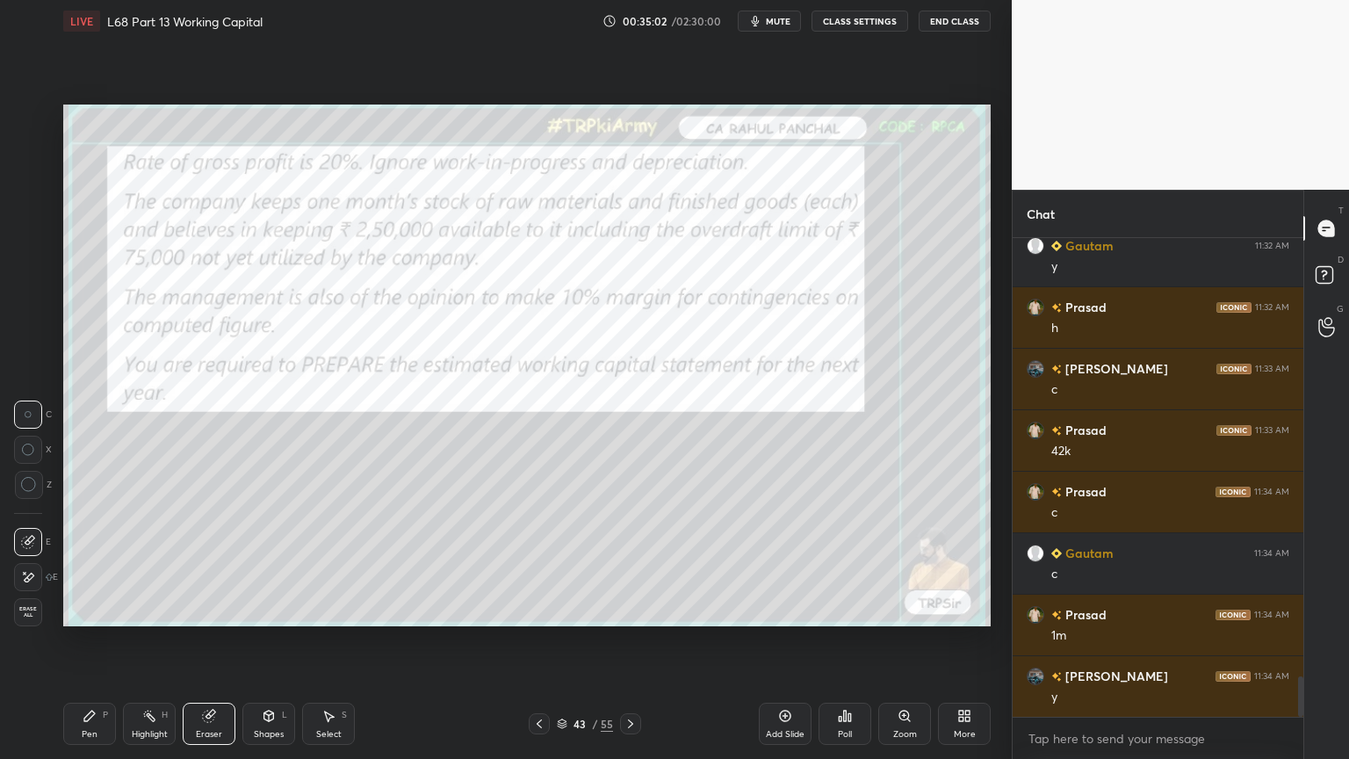
click at [88, 610] on icon at bounding box center [89, 716] width 11 height 11
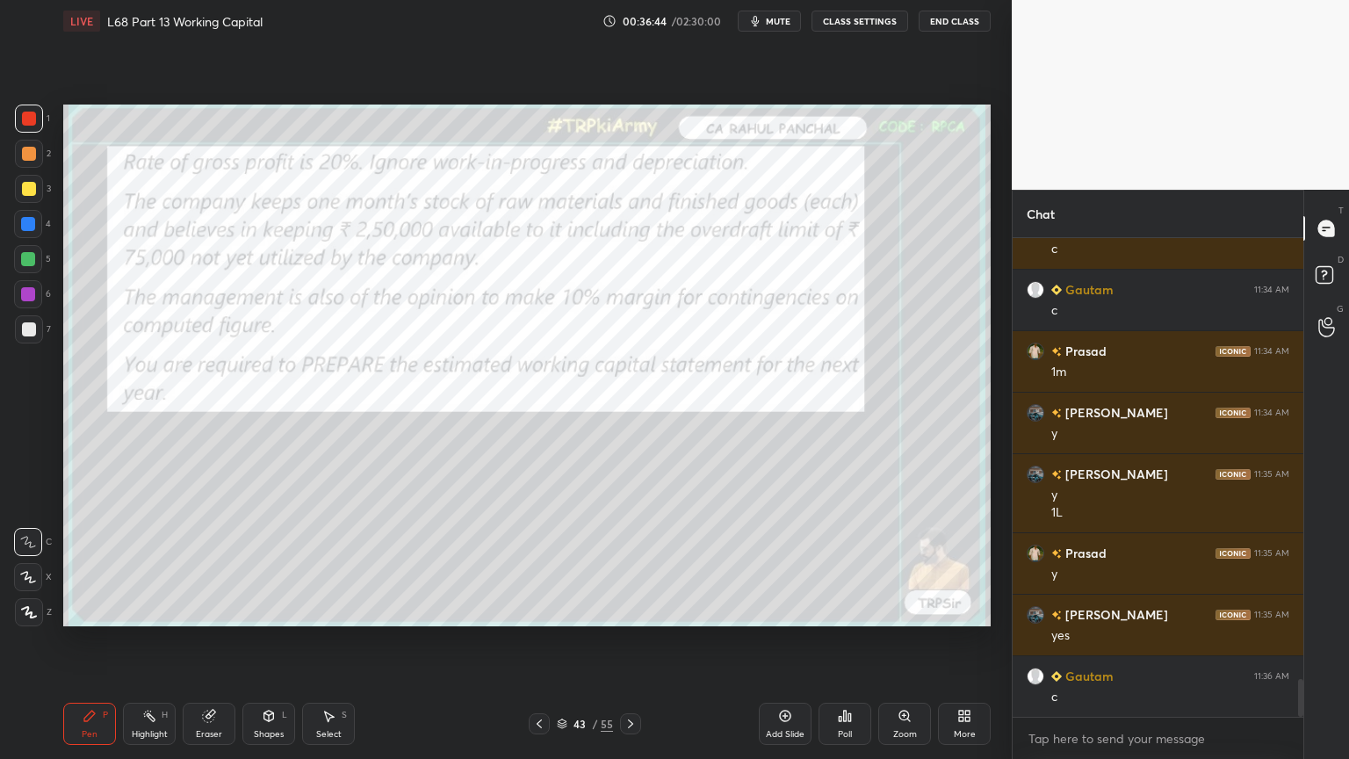
scroll to position [5539, 0]
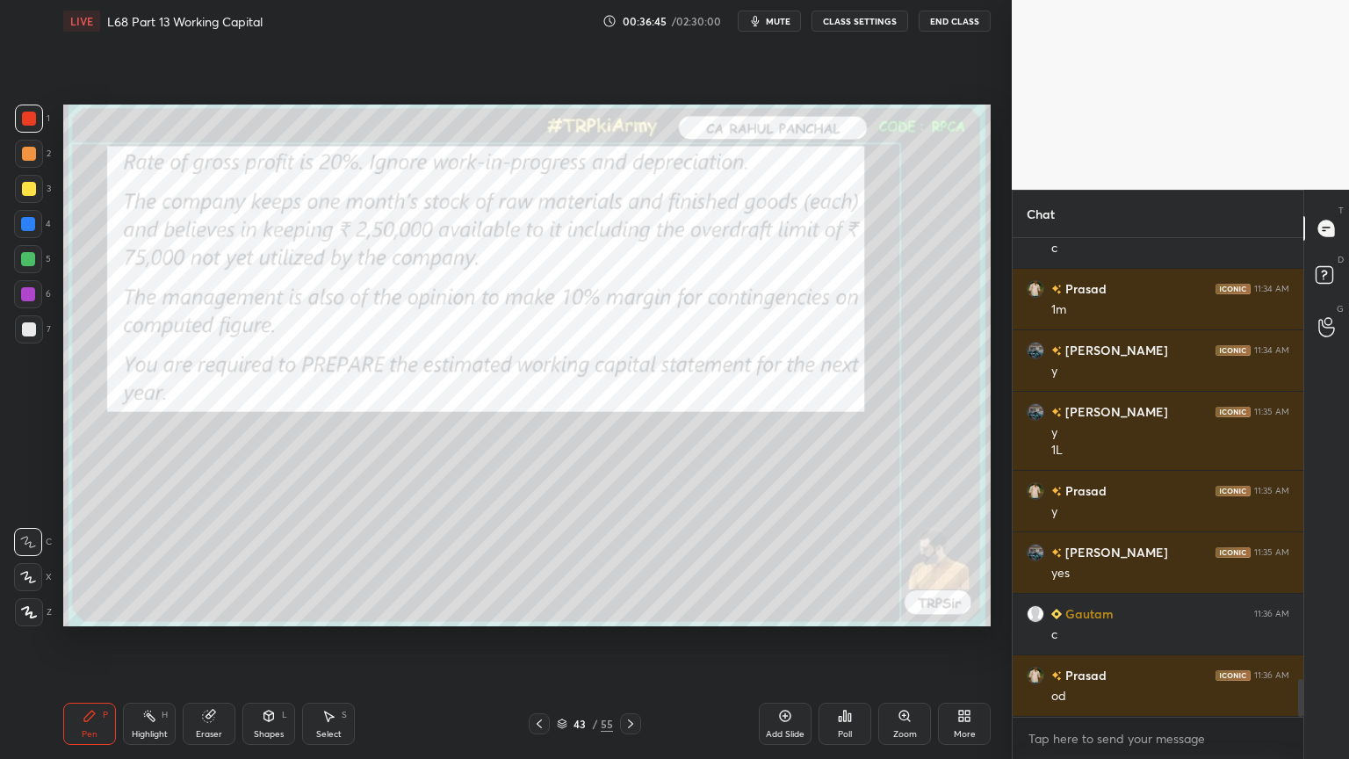
click at [631, 610] on div at bounding box center [630, 723] width 21 height 21
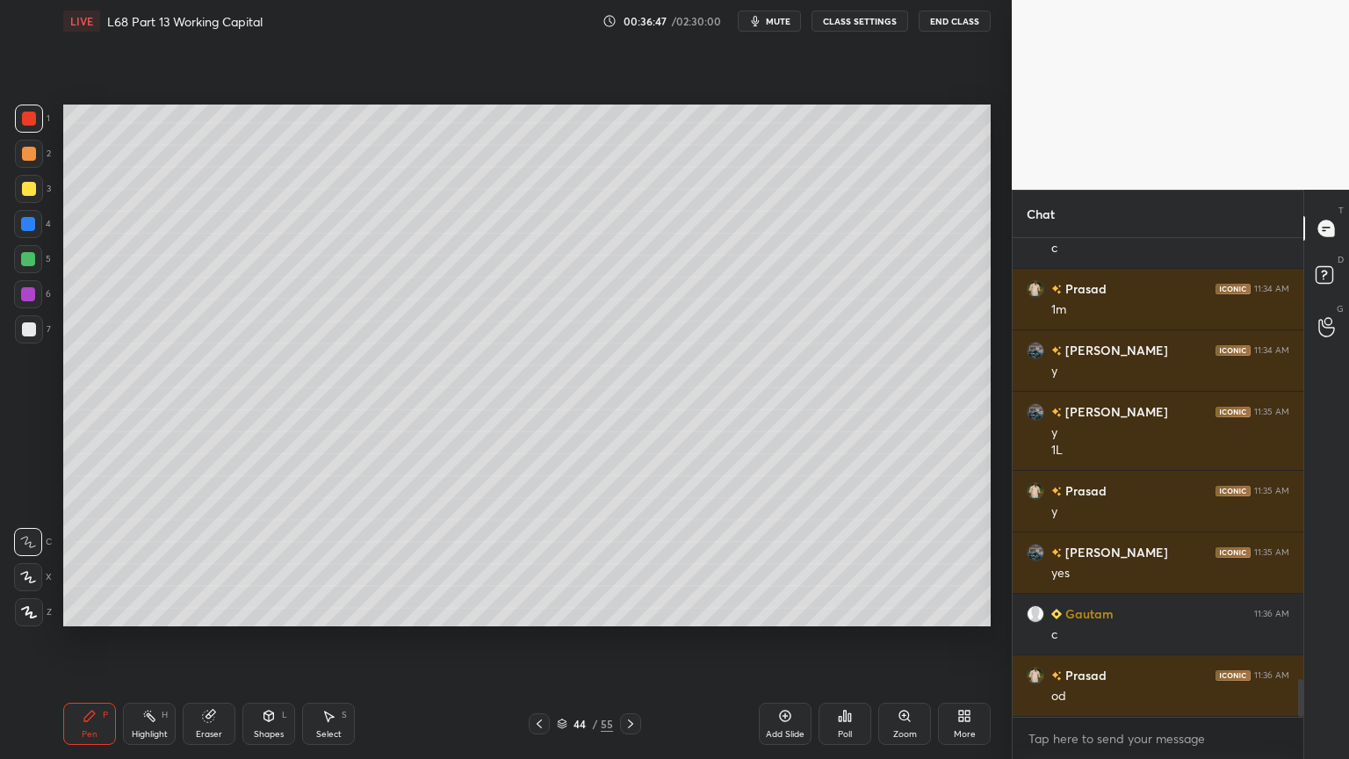
click at [31, 323] on div at bounding box center [29, 329] width 14 height 14
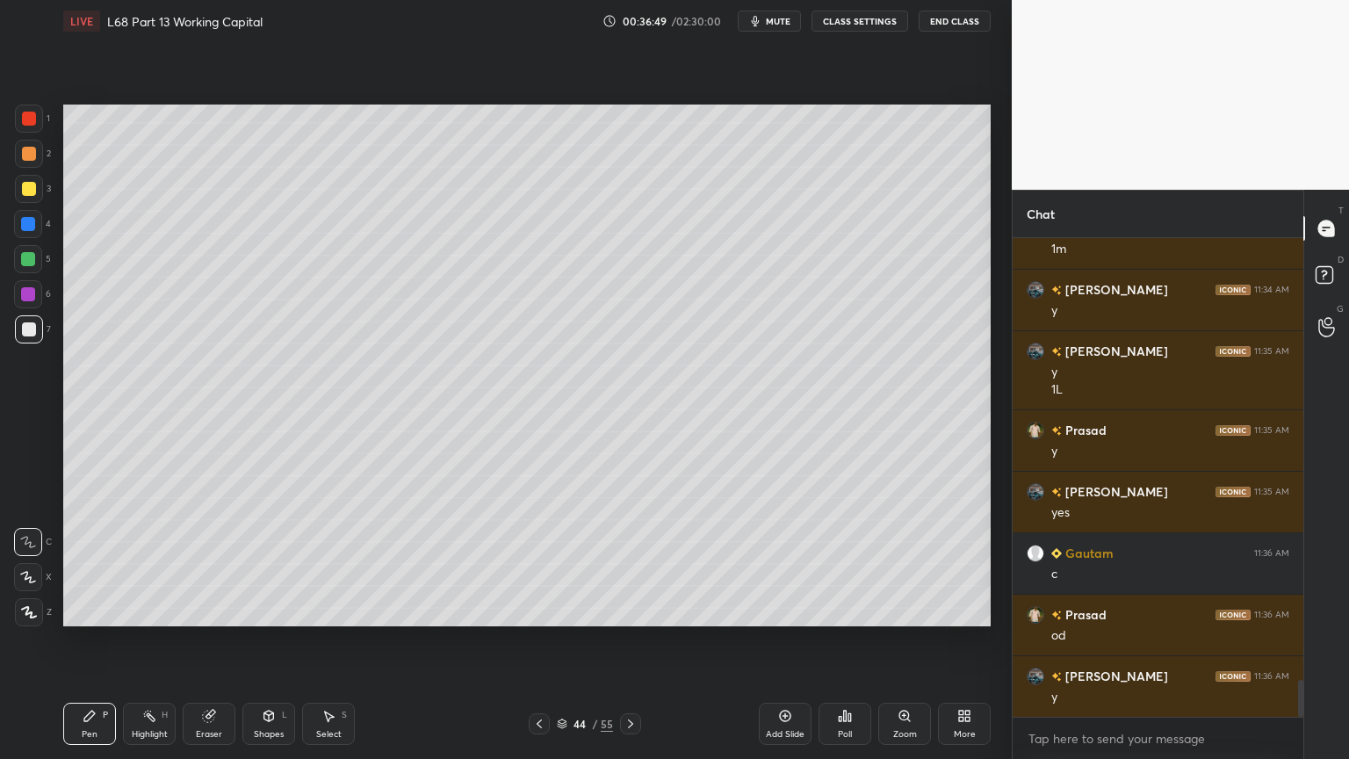
scroll to position [5662, 0]
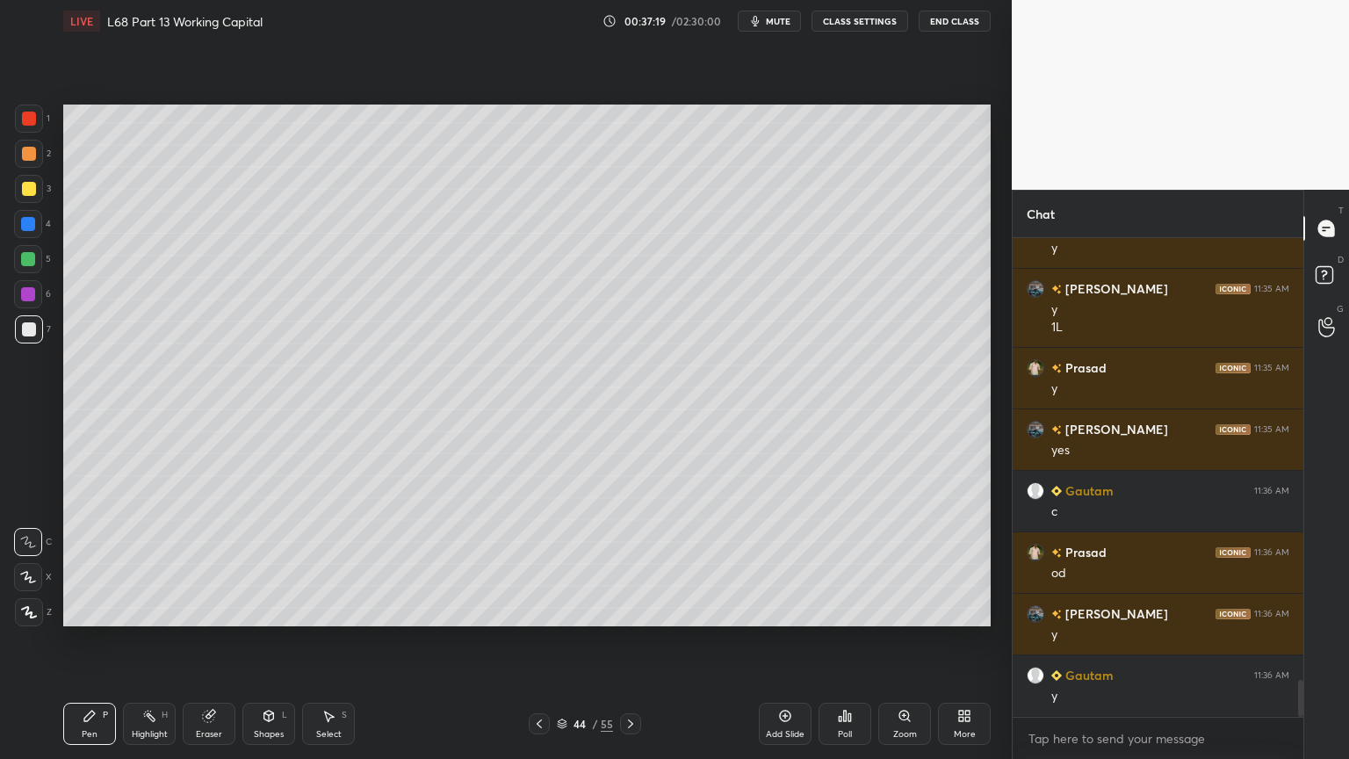
click at [534, 610] on icon at bounding box center [539, 724] width 14 height 14
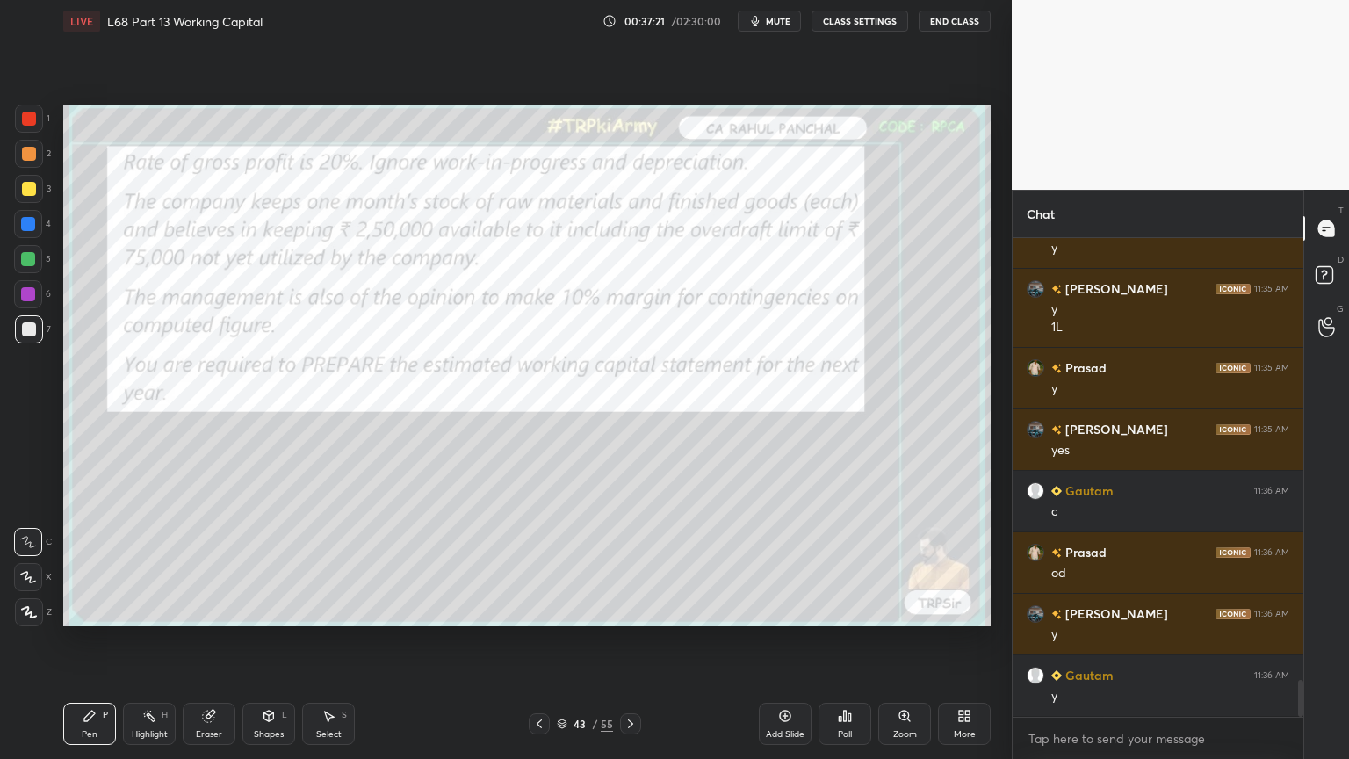
click at [205, 610] on div "Eraser" at bounding box center [209, 734] width 26 height 9
click at [8, 606] on div "1 2 3 4 5 6 7 C X Z C X Z E E Erase all H H" at bounding box center [28, 366] width 56 height 522
click at [79, 610] on div "Pen P Highlight H Eraser Shapes L Select S 43 / 55 Add Slide Poll Zoom More" at bounding box center [526, 724] width 927 height 70
click at [27, 606] on span "Erase all" at bounding box center [28, 612] width 26 height 12
click at [100, 610] on div "Pen P" at bounding box center [89, 724] width 53 height 42
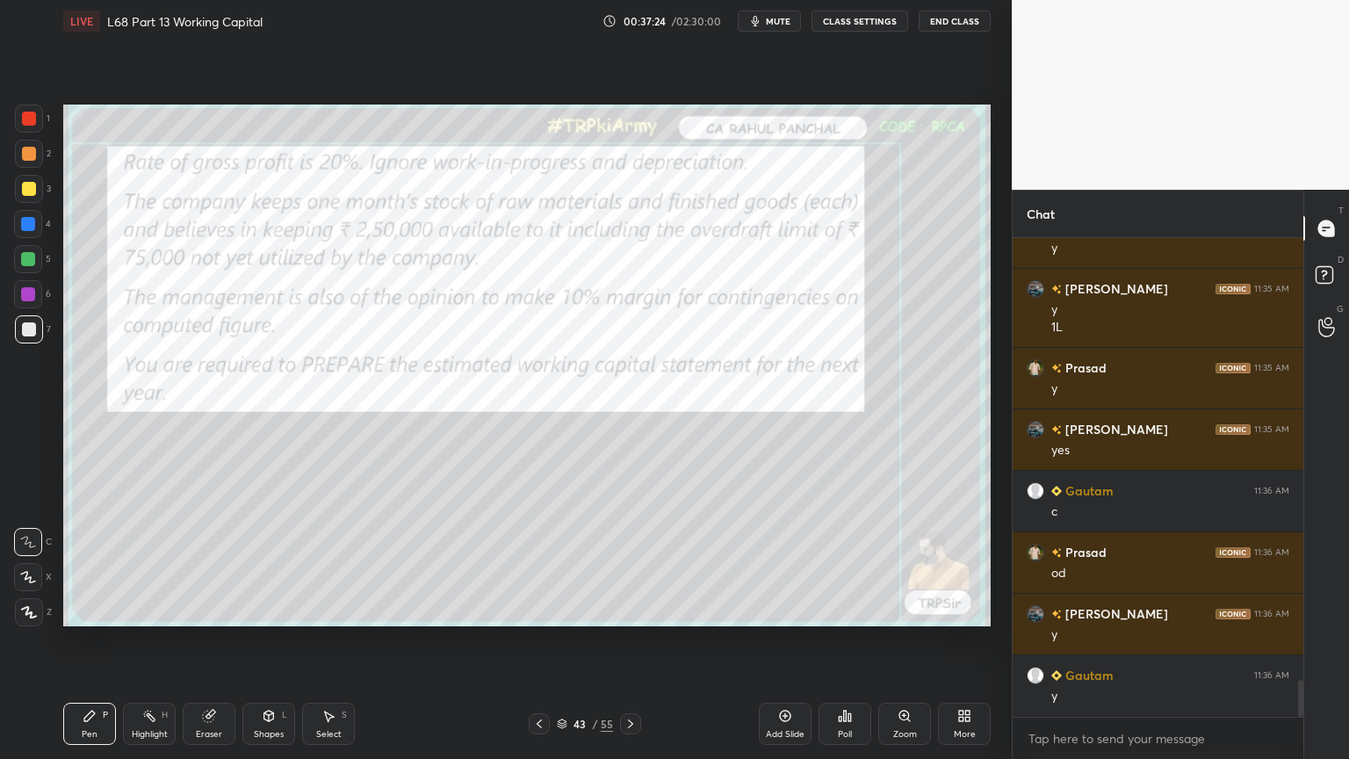
click at [37, 110] on div at bounding box center [29, 119] width 28 height 28
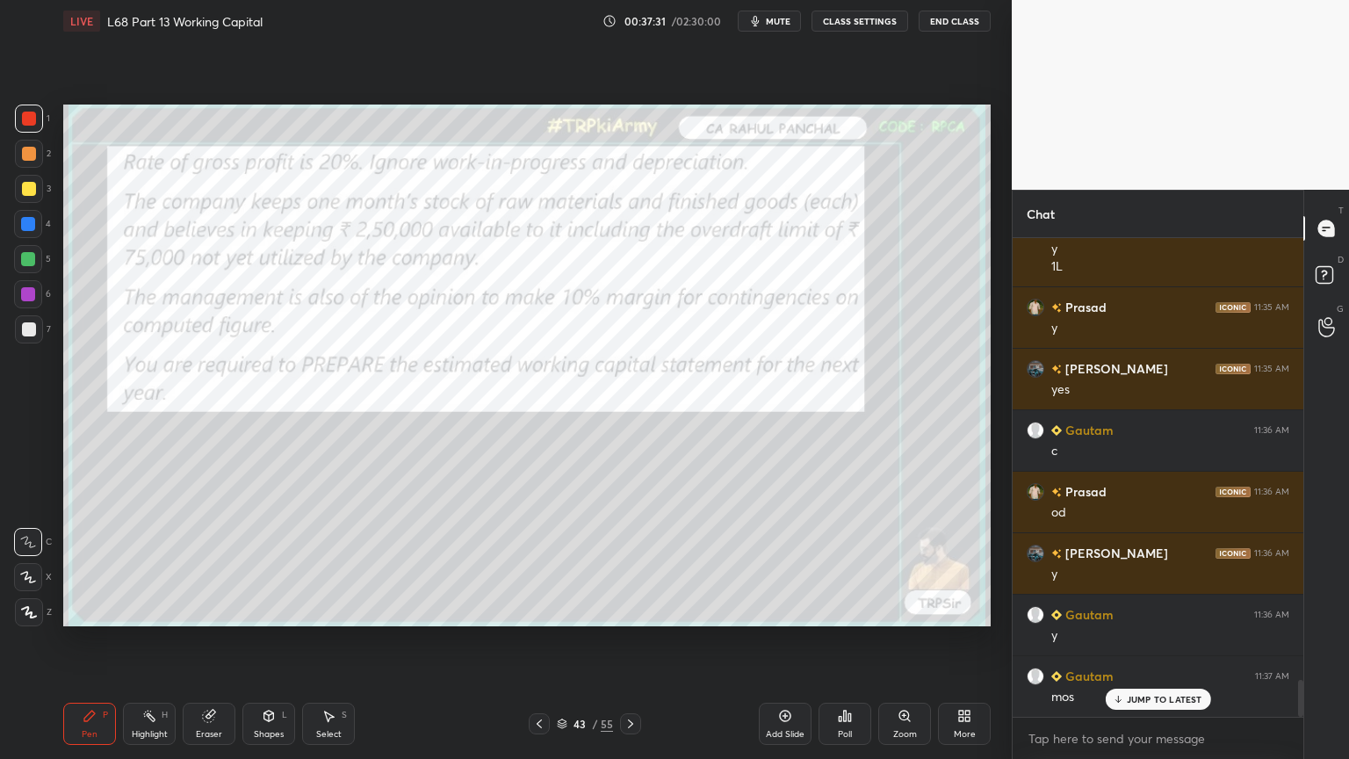
click at [632, 610] on icon at bounding box center [631, 724] width 14 height 14
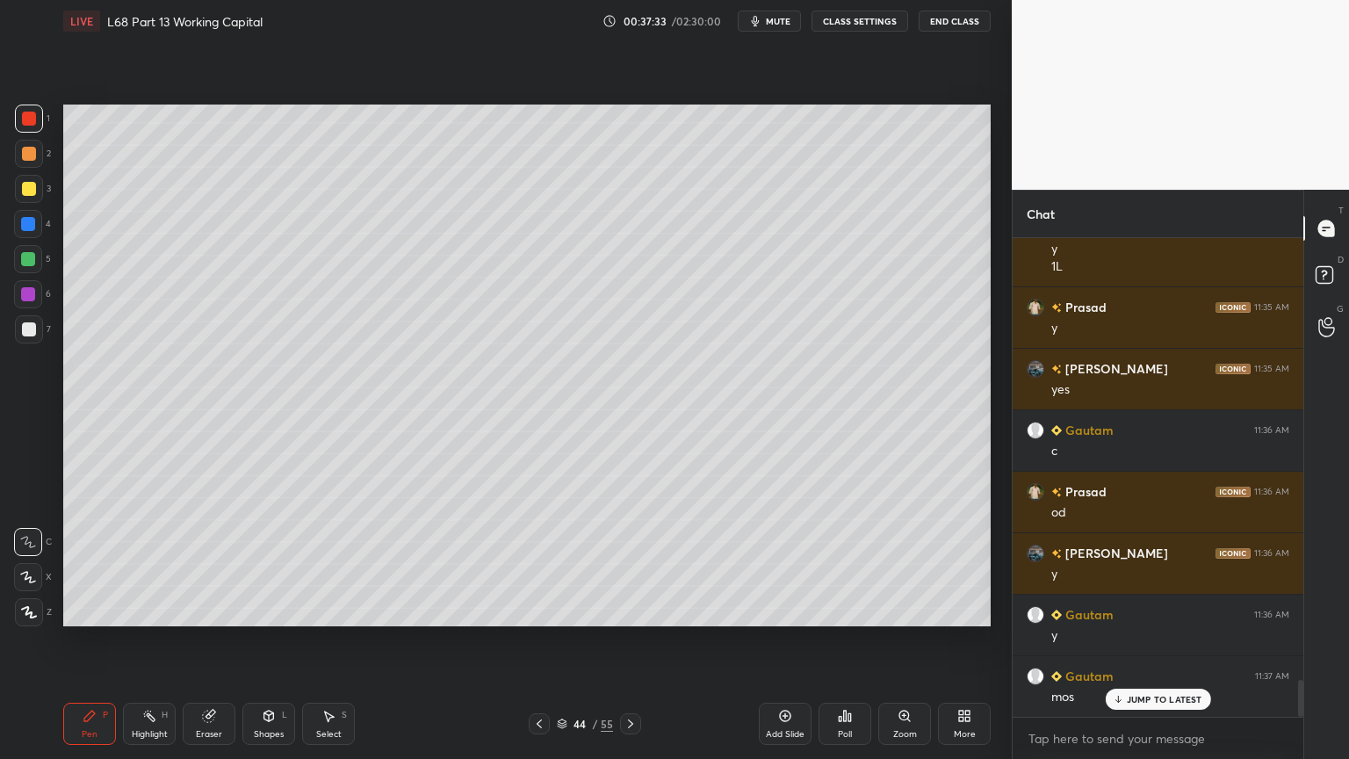
click at [26, 332] on div at bounding box center [29, 329] width 14 height 14
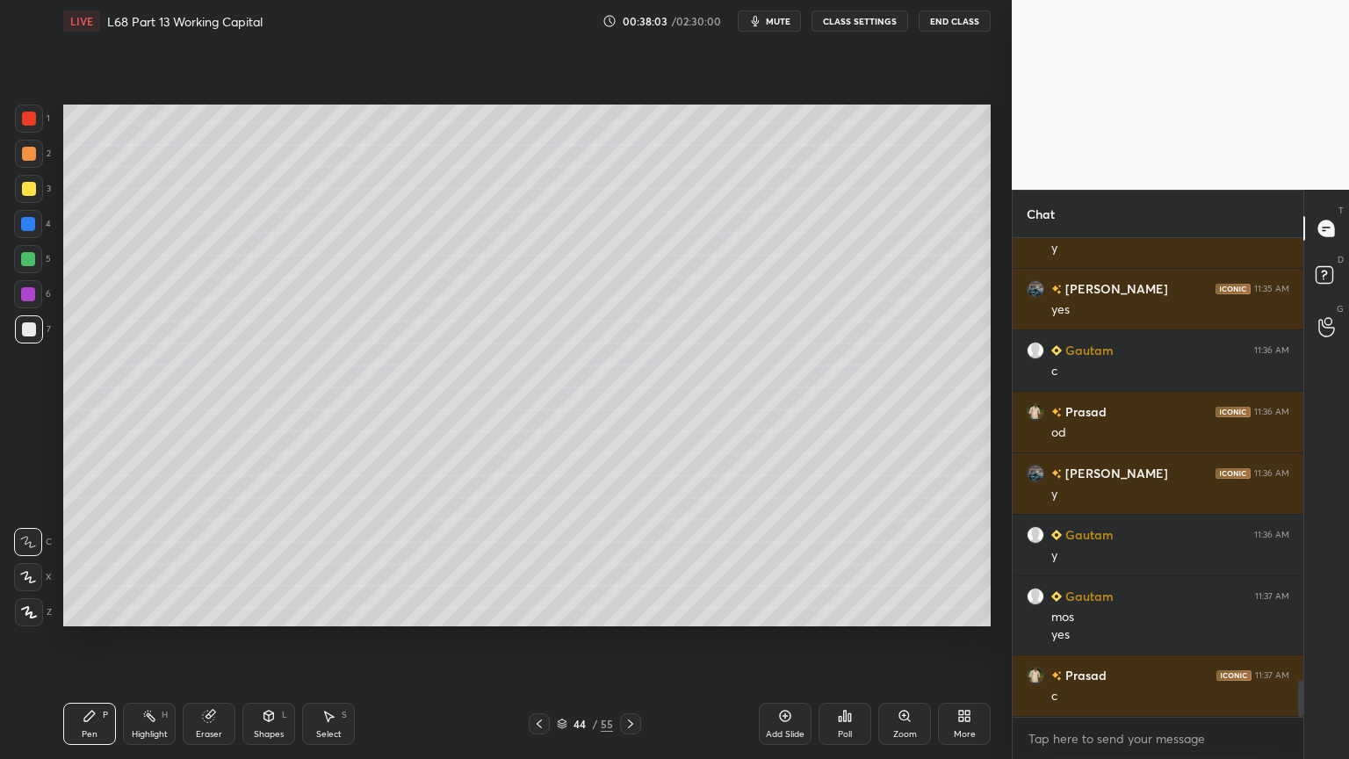
scroll to position [5863, 0]
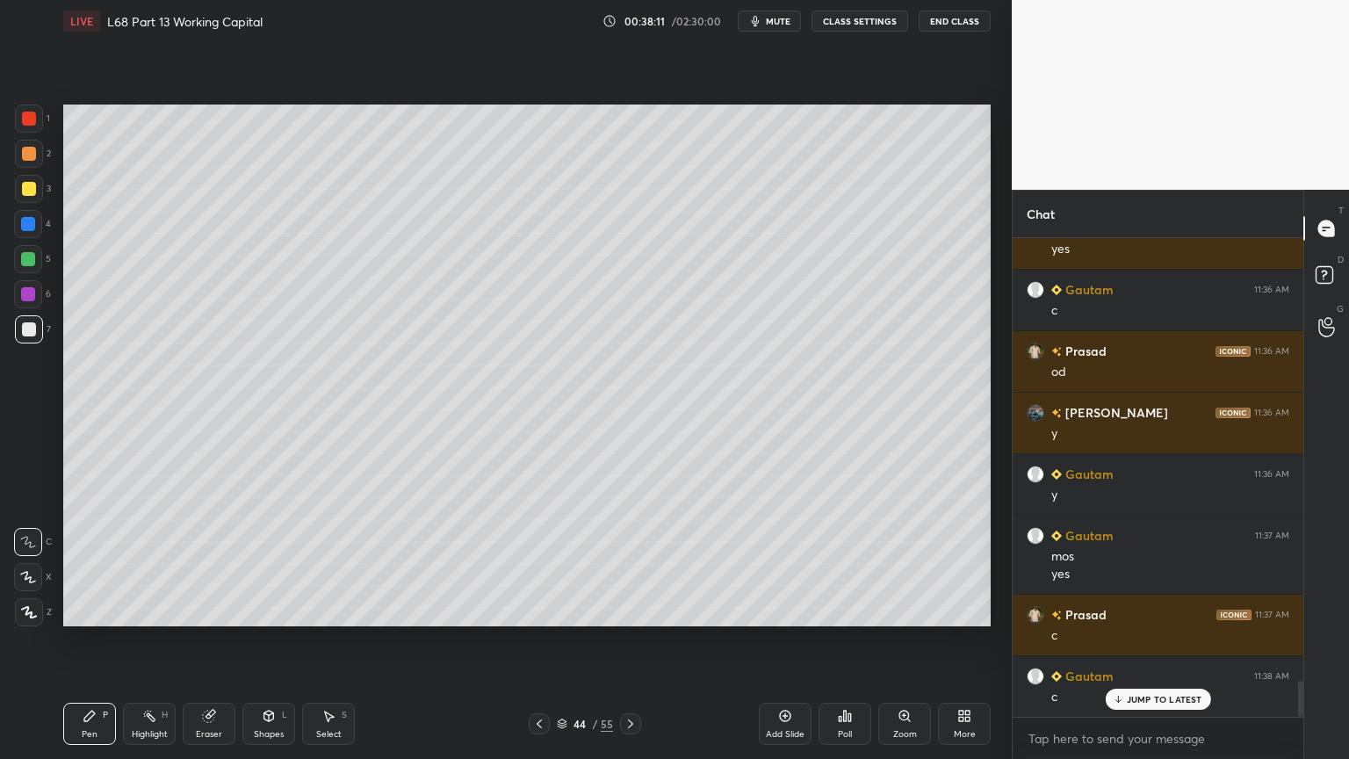
click at [39, 264] on div at bounding box center [28, 259] width 28 height 28
click at [779, 610] on div "Add Slide" at bounding box center [785, 724] width 53 height 42
click at [28, 231] on div at bounding box center [28, 224] width 28 height 28
click at [273, 610] on icon at bounding box center [269, 716] width 14 height 14
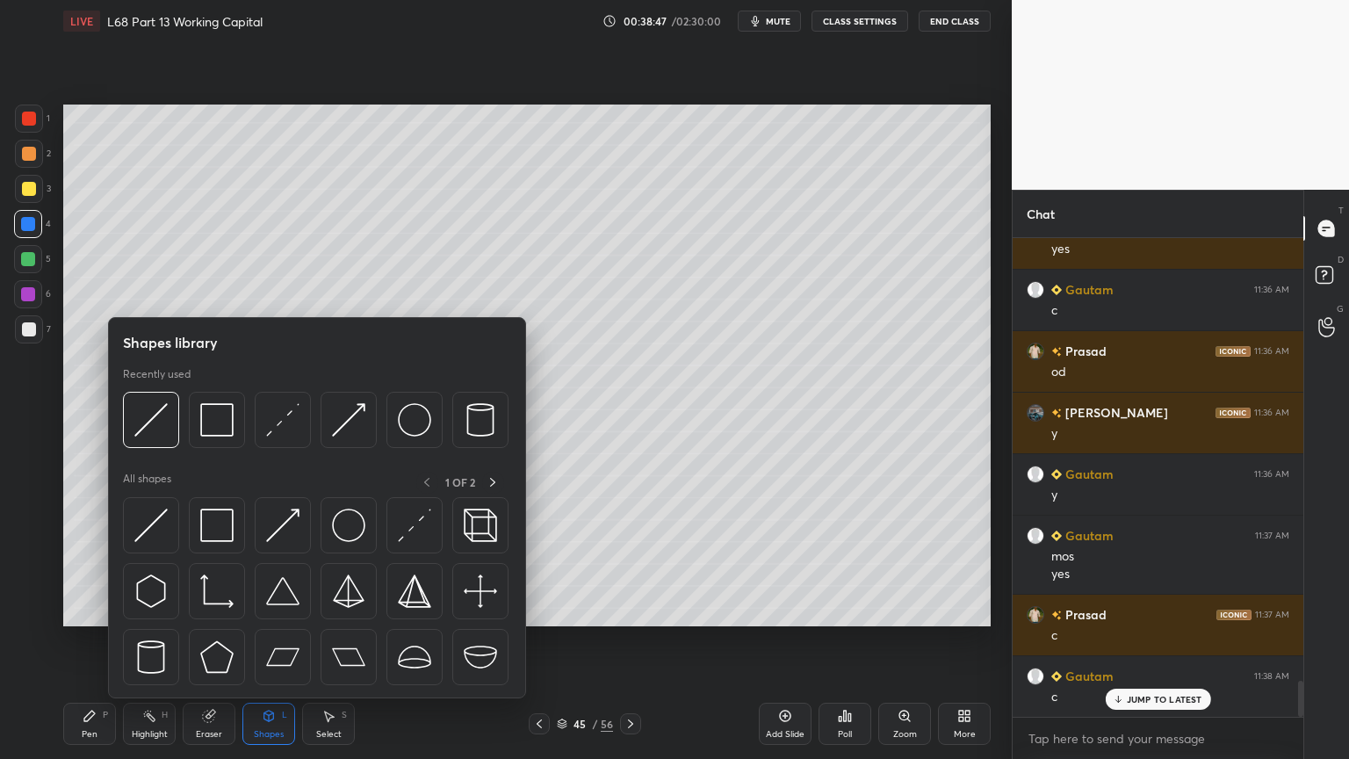
click at [224, 415] on img at bounding box center [216, 419] width 33 height 33
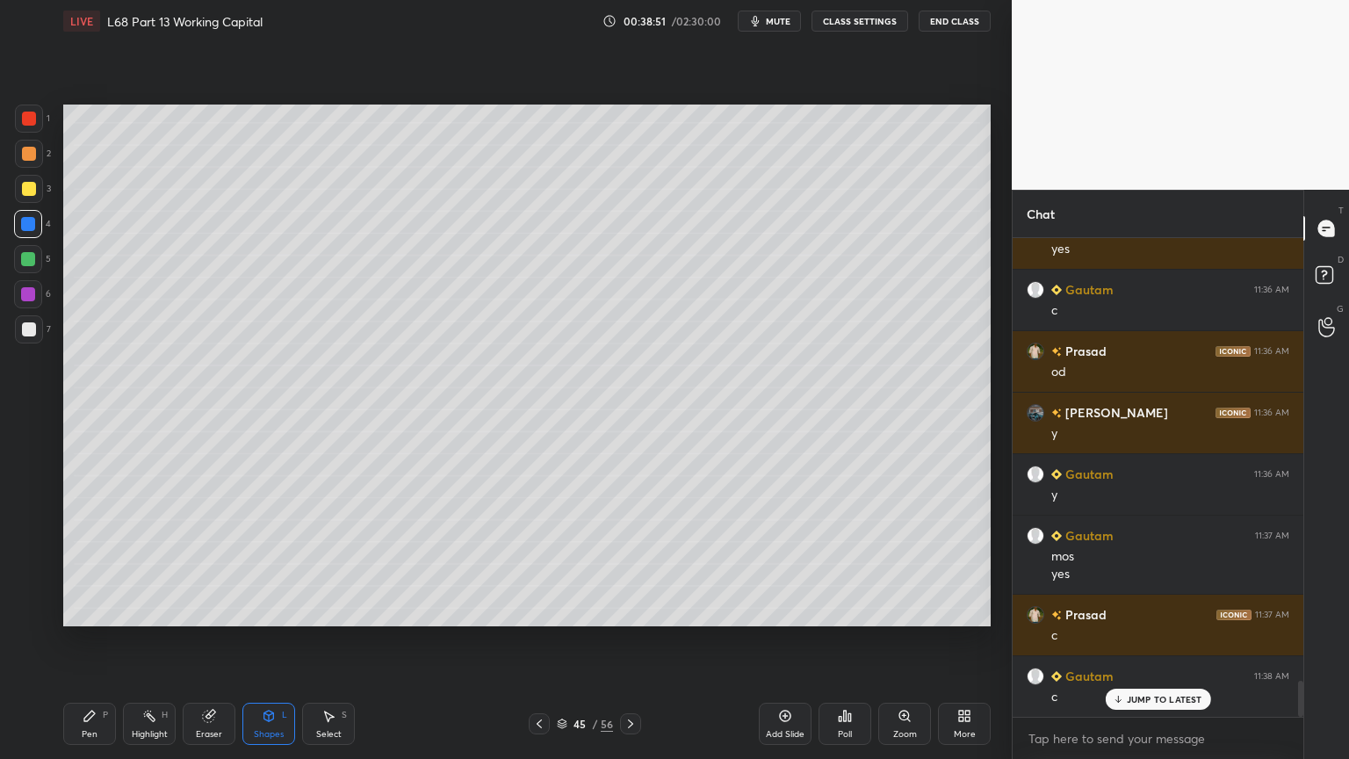
click at [91, 610] on div "Pen" at bounding box center [90, 734] width 16 height 9
click at [90, 610] on div "Pen" at bounding box center [90, 734] width 16 height 9
click at [40, 190] on div at bounding box center [29, 189] width 28 height 28
click at [536, 610] on icon at bounding box center [539, 724] width 14 height 14
click at [632, 610] on icon at bounding box center [631, 724] width 14 height 14
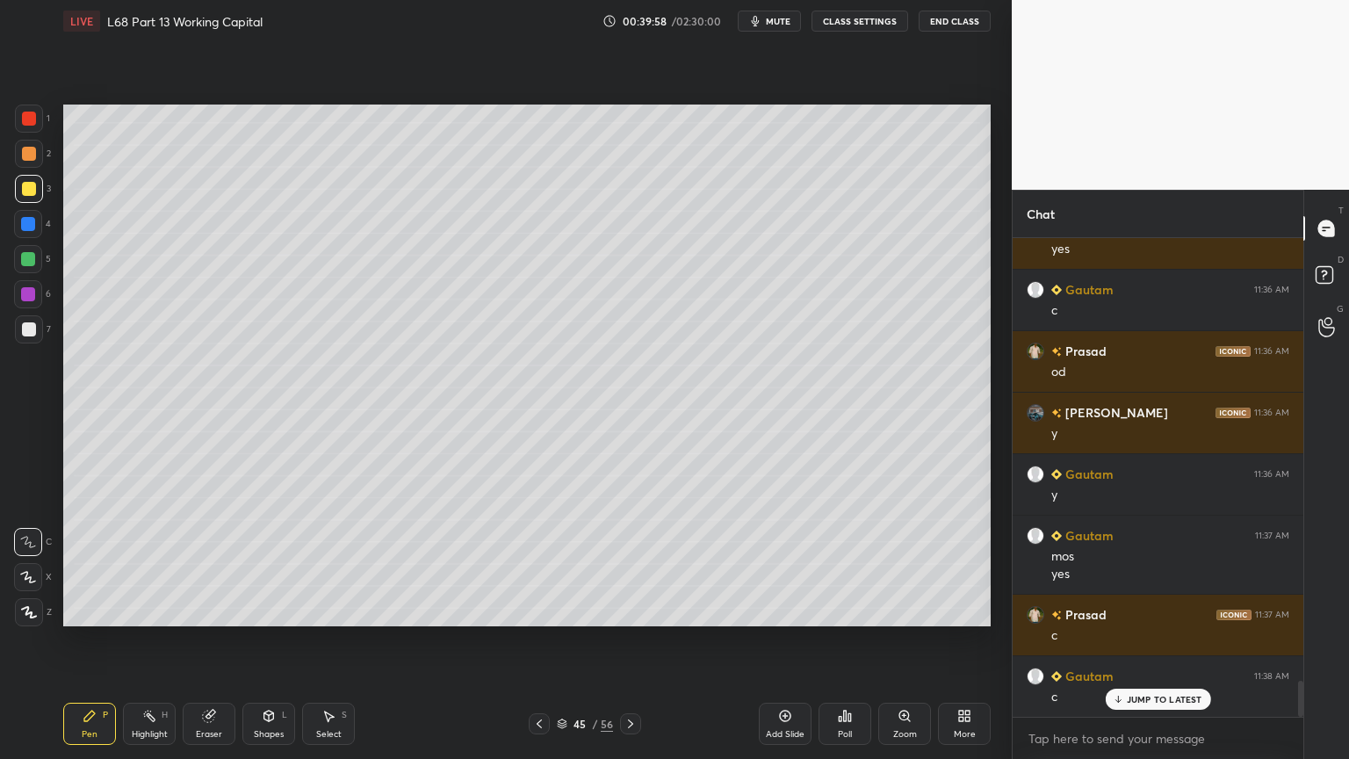
click at [264, 610] on icon at bounding box center [269, 716] width 10 height 11
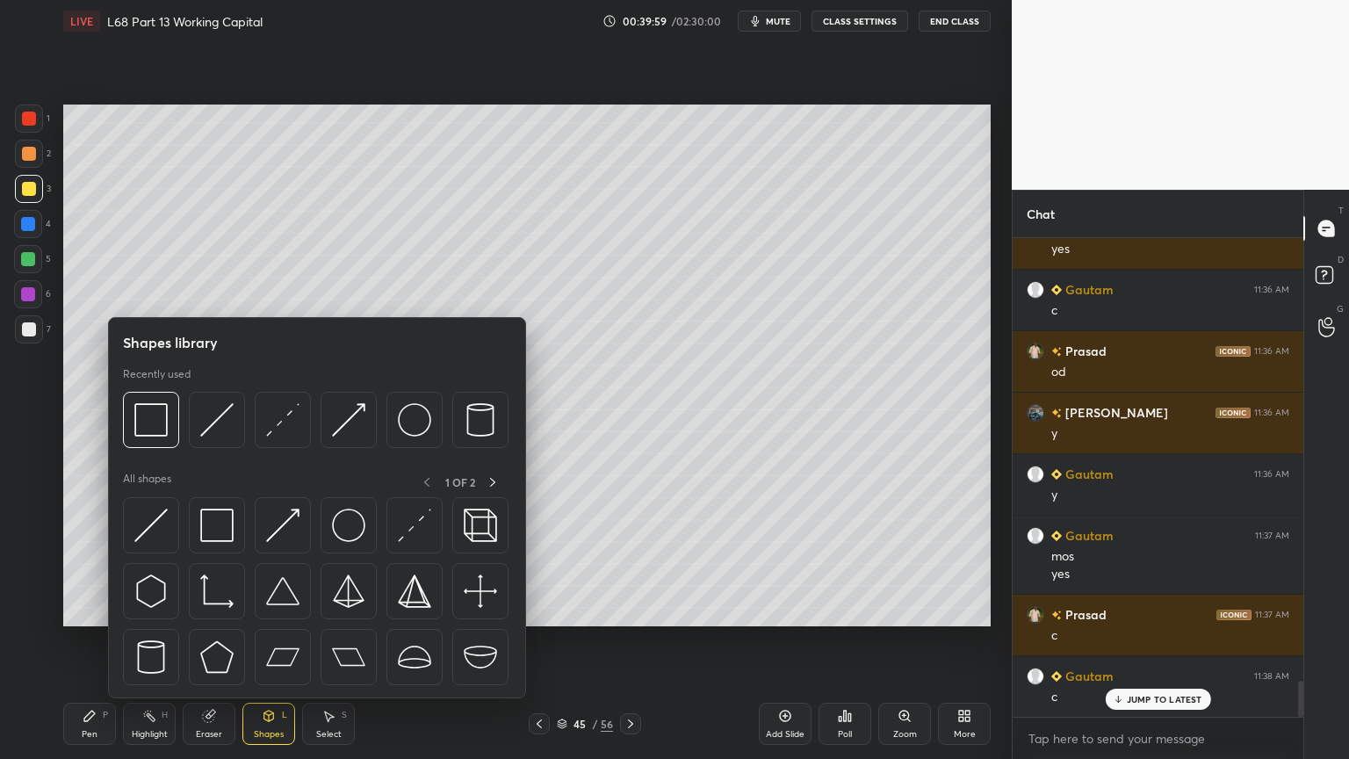
click at [214, 429] on img at bounding box center [216, 419] width 33 height 33
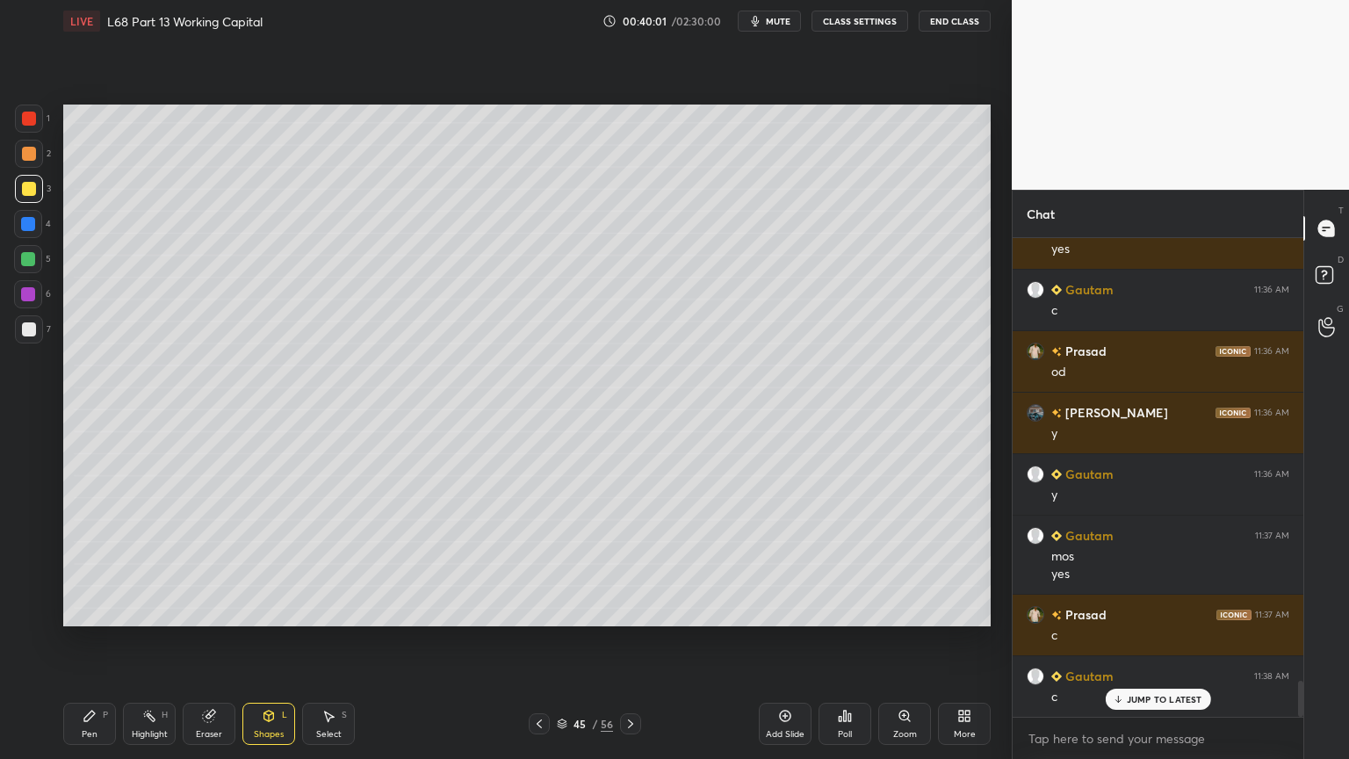
click at [31, 163] on div at bounding box center [29, 154] width 28 height 28
click at [97, 610] on div "Pen P" at bounding box center [89, 724] width 53 height 42
click at [266, 610] on icon at bounding box center [269, 716] width 10 height 11
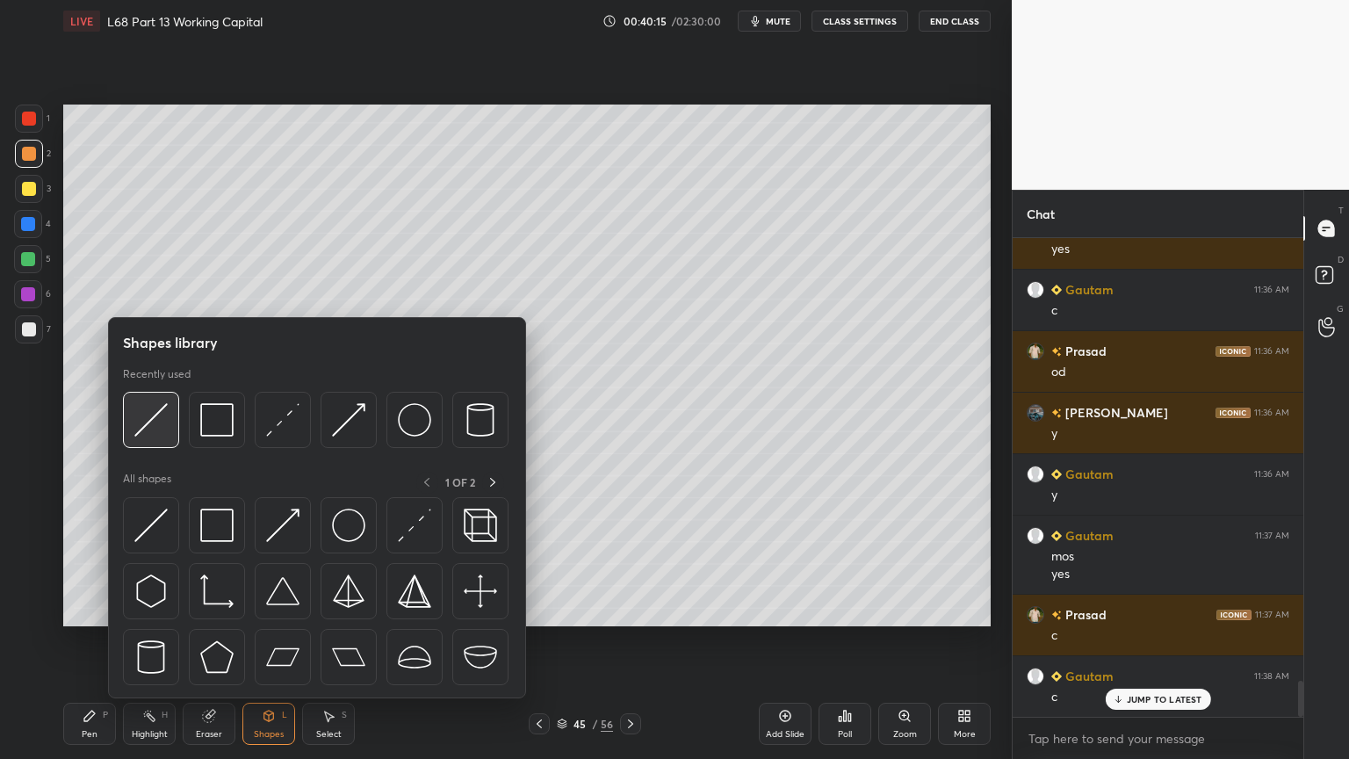
click at [168, 425] on div at bounding box center [151, 420] width 56 height 56
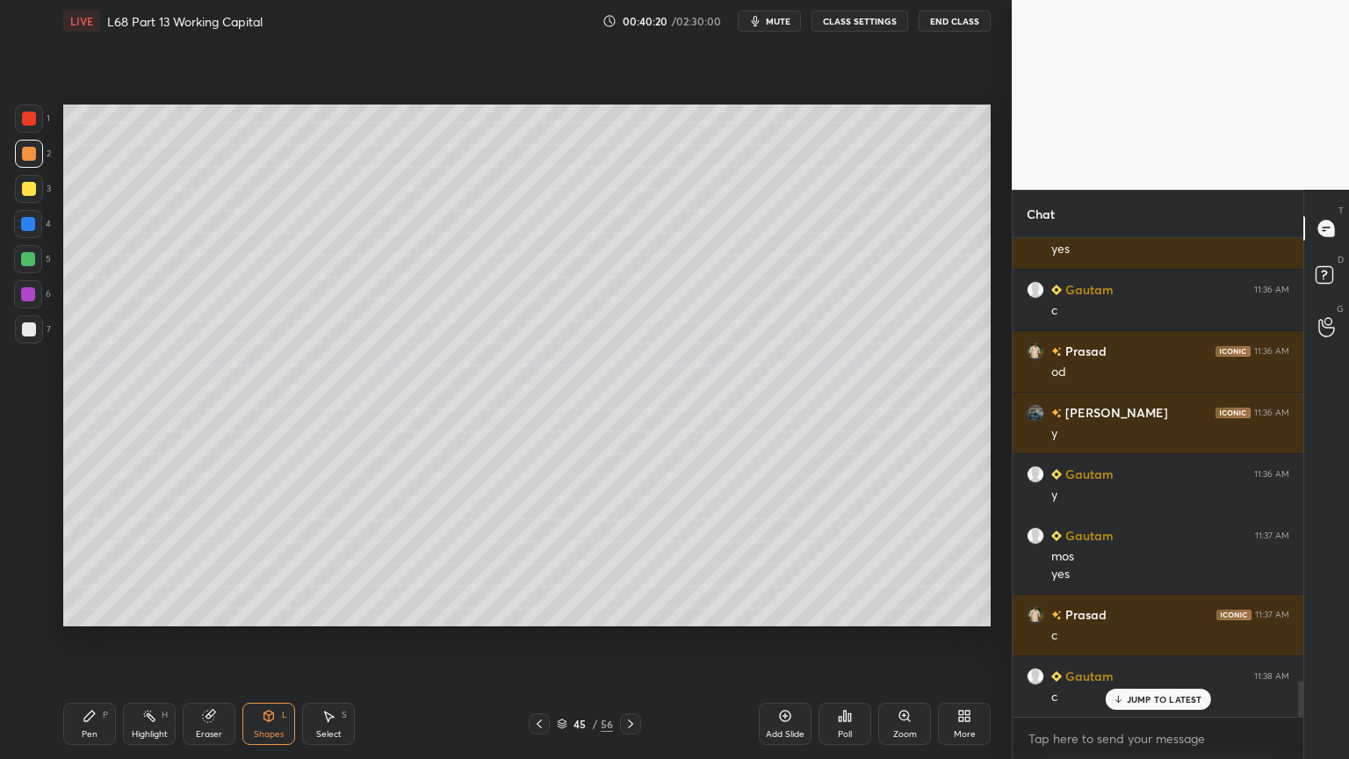
click at [25, 190] on div at bounding box center [29, 189] width 14 height 14
click at [90, 610] on icon at bounding box center [89, 716] width 11 height 11
click at [32, 155] on div at bounding box center [29, 154] width 14 height 14
click at [29, 307] on div at bounding box center [28, 294] width 28 height 28
click at [44, 193] on div "3" at bounding box center [33, 189] width 36 height 28
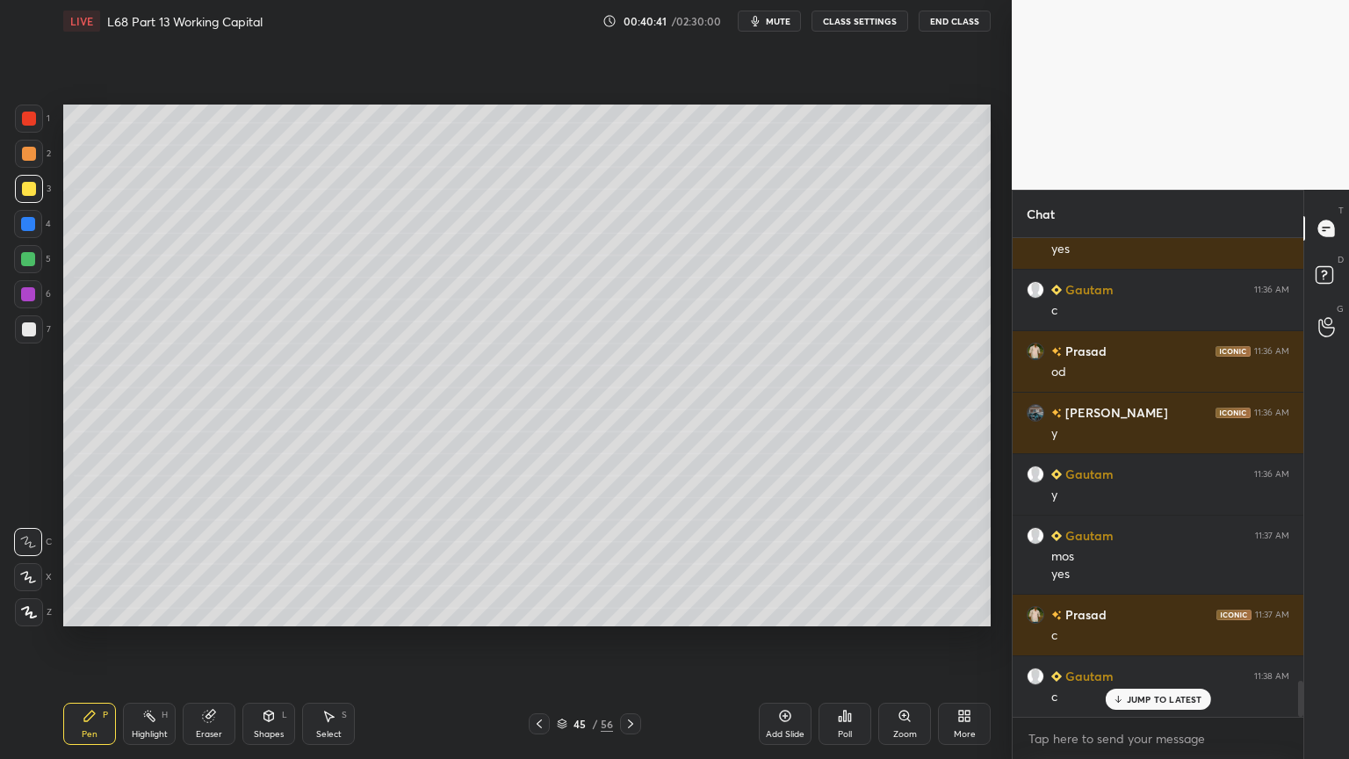
click at [268, 610] on div "Shapes L" at bounding box center [268, 724] width 53 height 42
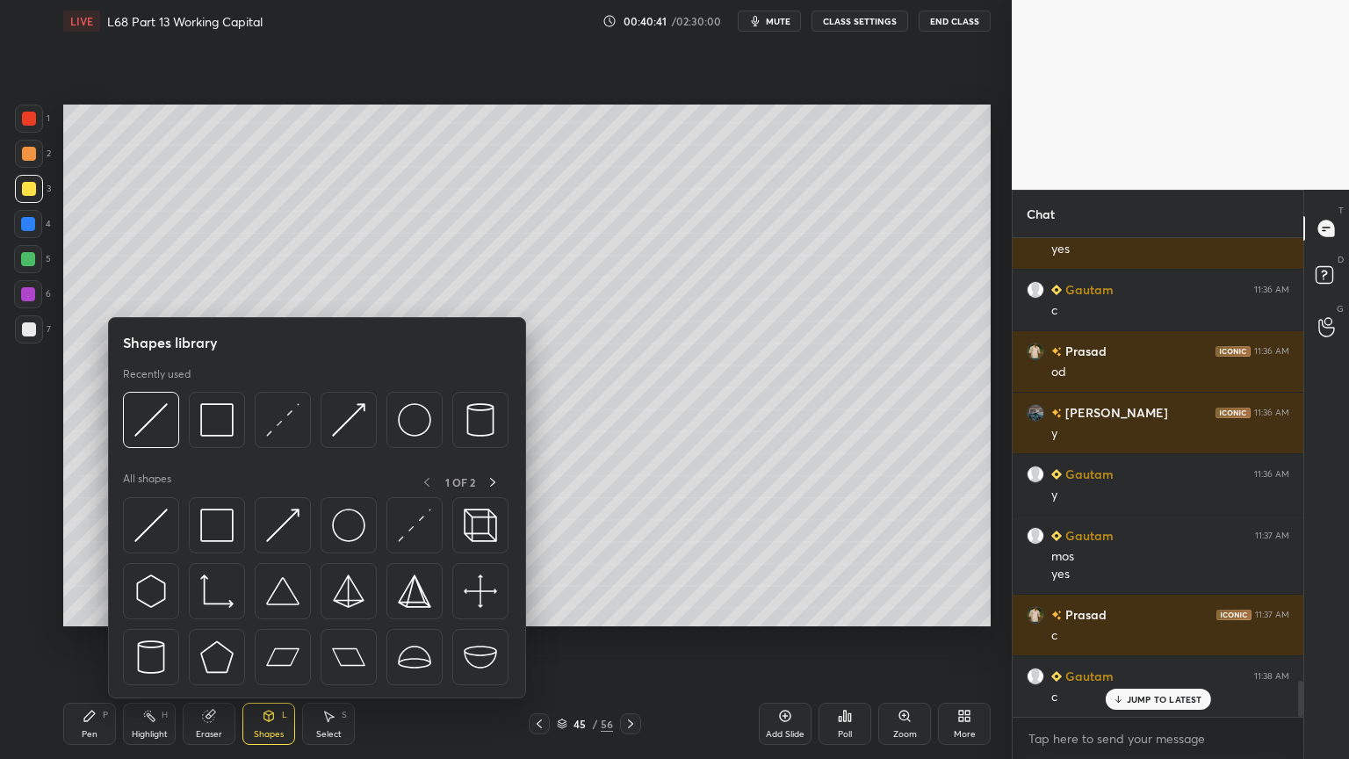
click at [175, 426] on div at bounding box center [151, 420] width 56 height 56
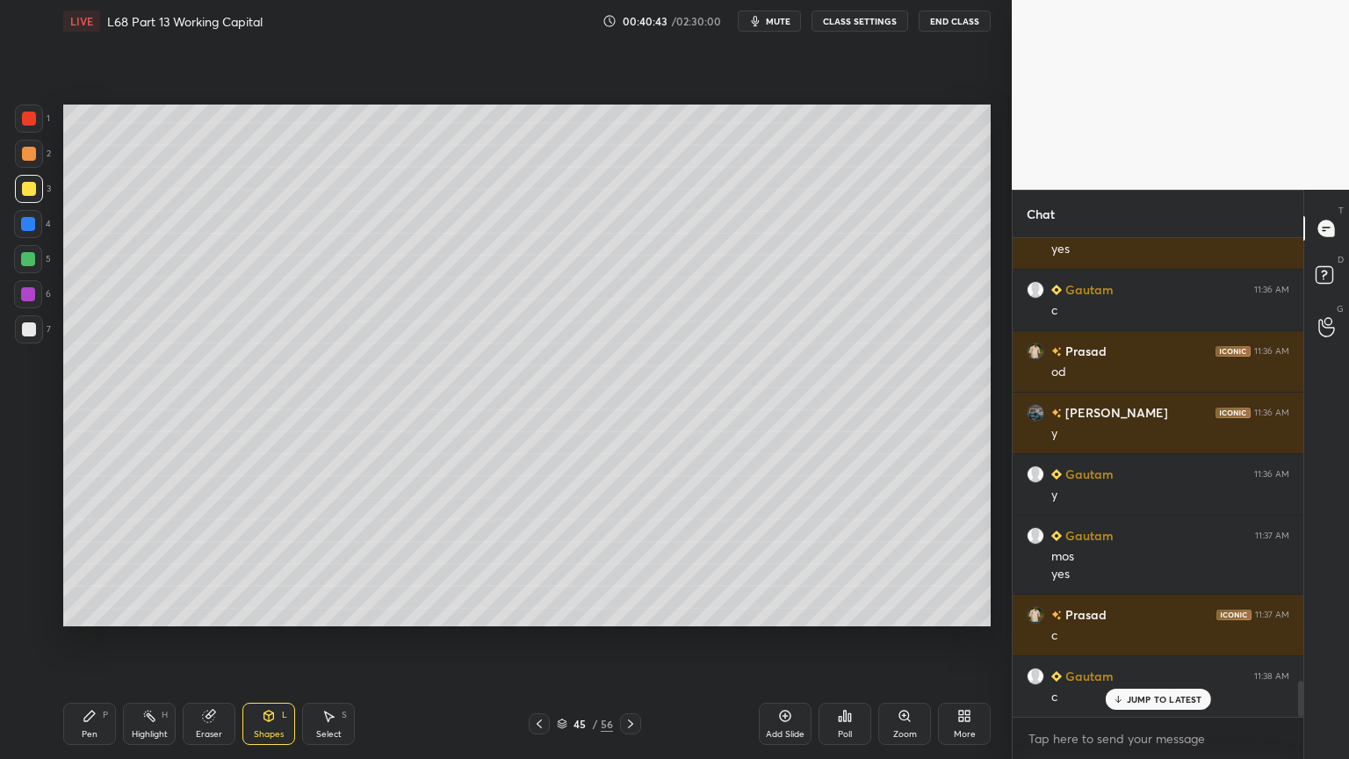
click at [43, 169] on div "2" at bounding box center [33, 157] width 36 height 35
click at [25, 334] on div at bounding box center [29, 329] width 14 height 14
click at [89, 610] on div "Pen P" at bounding box center [89, 724] width 53 height 42
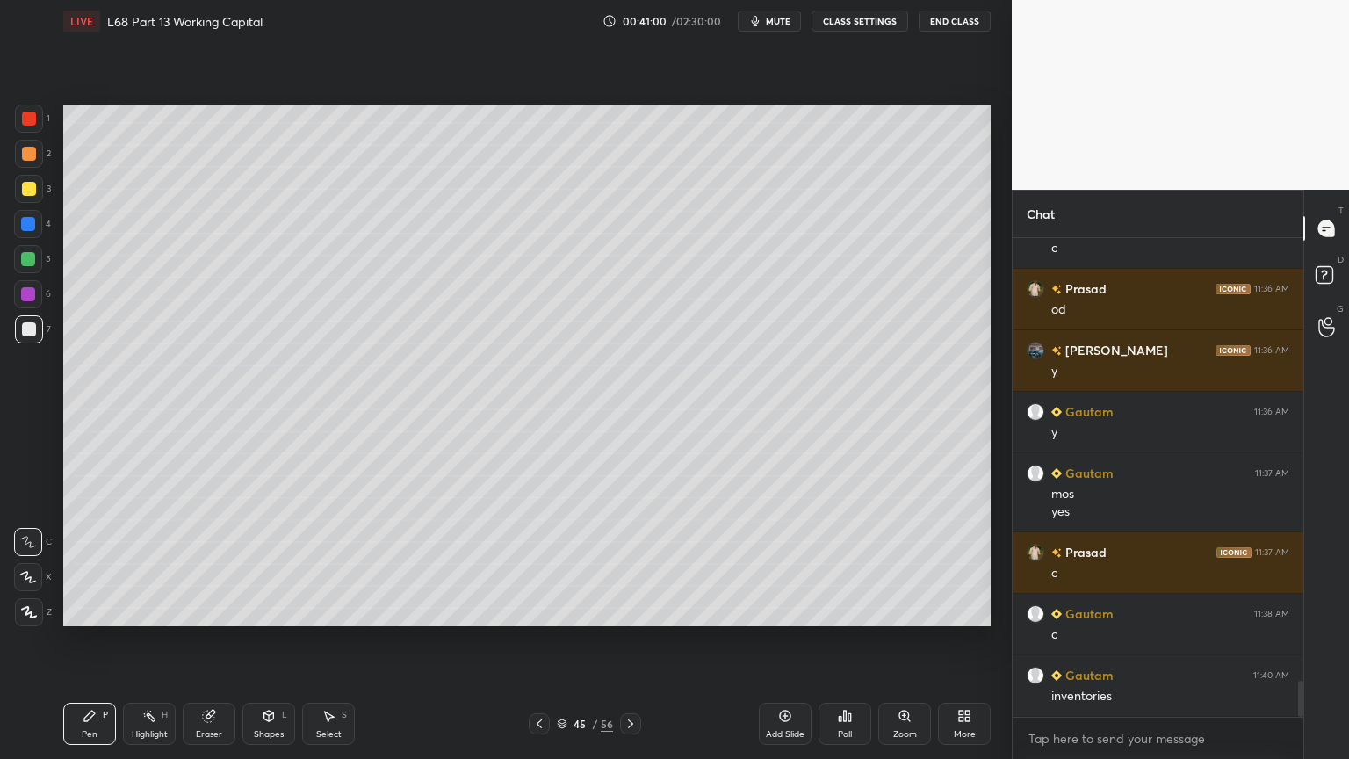
click at [279, 610] on div "Shapes L" at bounding box center [268, 724] width 53 height 42
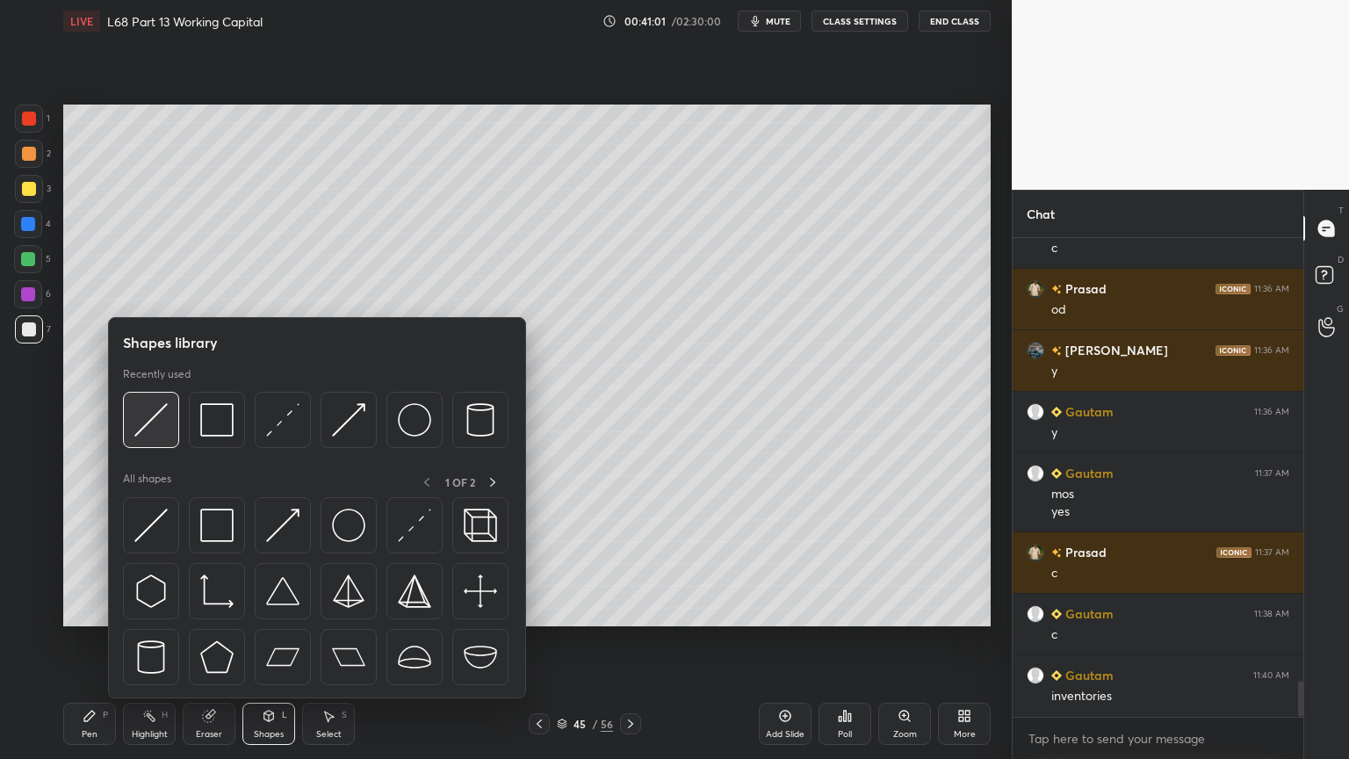
click at [152, 423] on img at bounding box center [150, 419] width 33 height 33
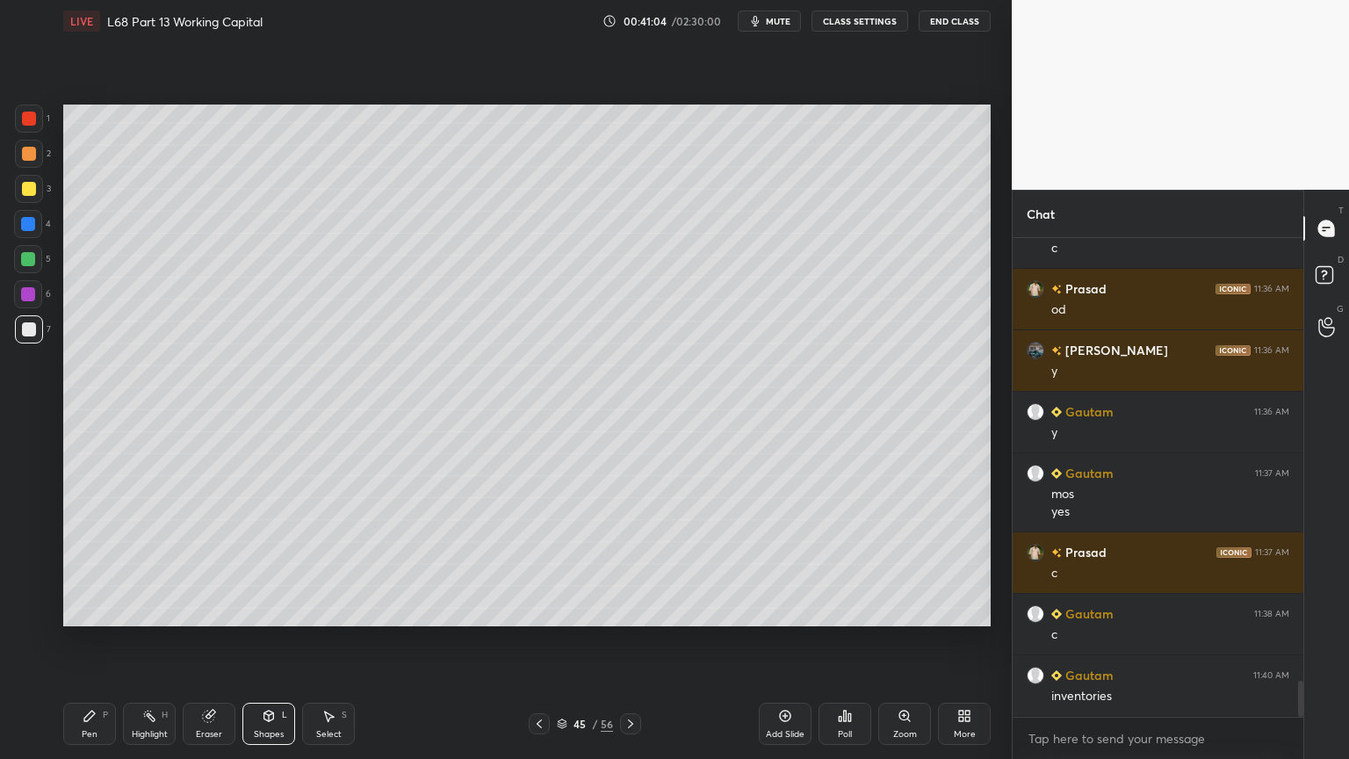
click at [97, 610] on div "Pen P" at bounding box center [89, 724] width 53 height 42
click at [32, 260] on div at bounding box center [28, 259] width 14 height 14
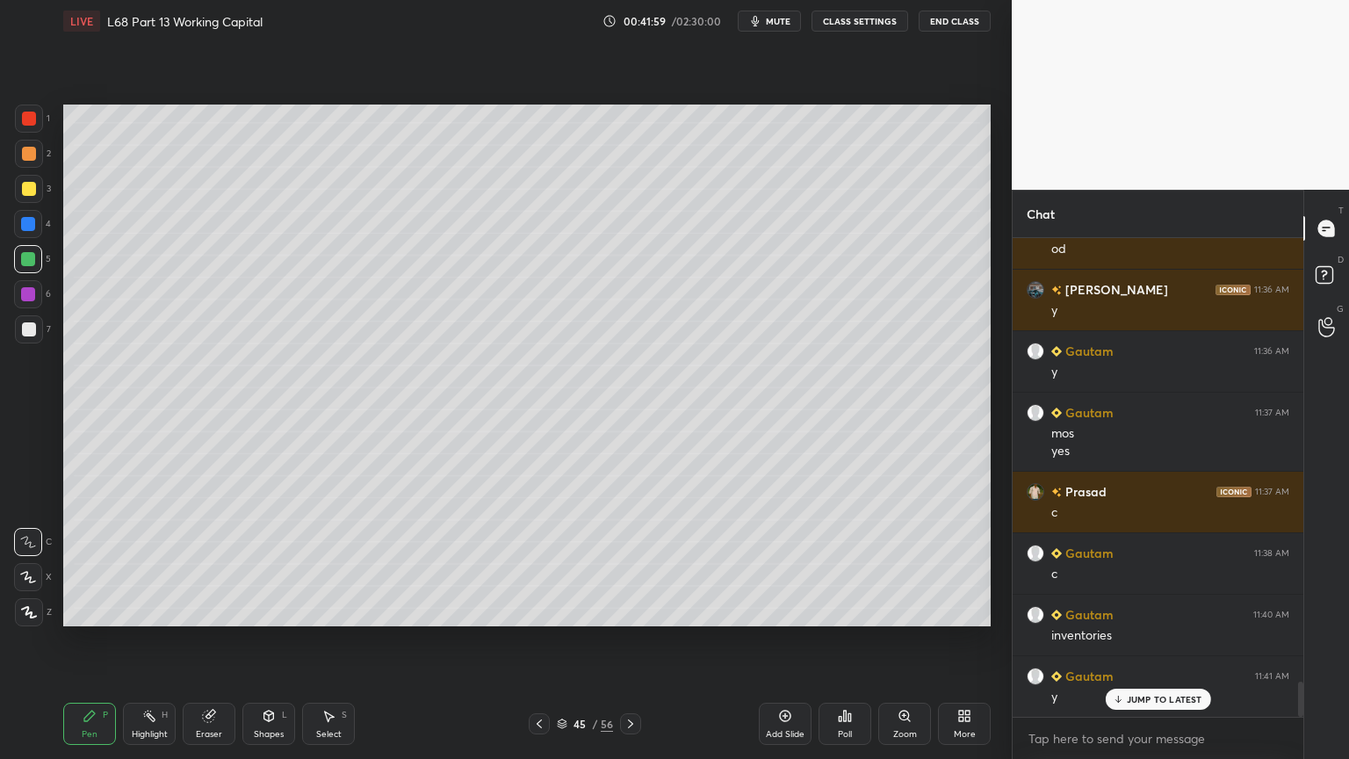
click at [539, 610] on icon at bounding box center [539, 724] width 14 height 14
click at [631, 610] on icon at bounding box center [631, 724] width 14 height 14
click at [632, 610] on icon at bounding box center [631, 724] width 14 height 14
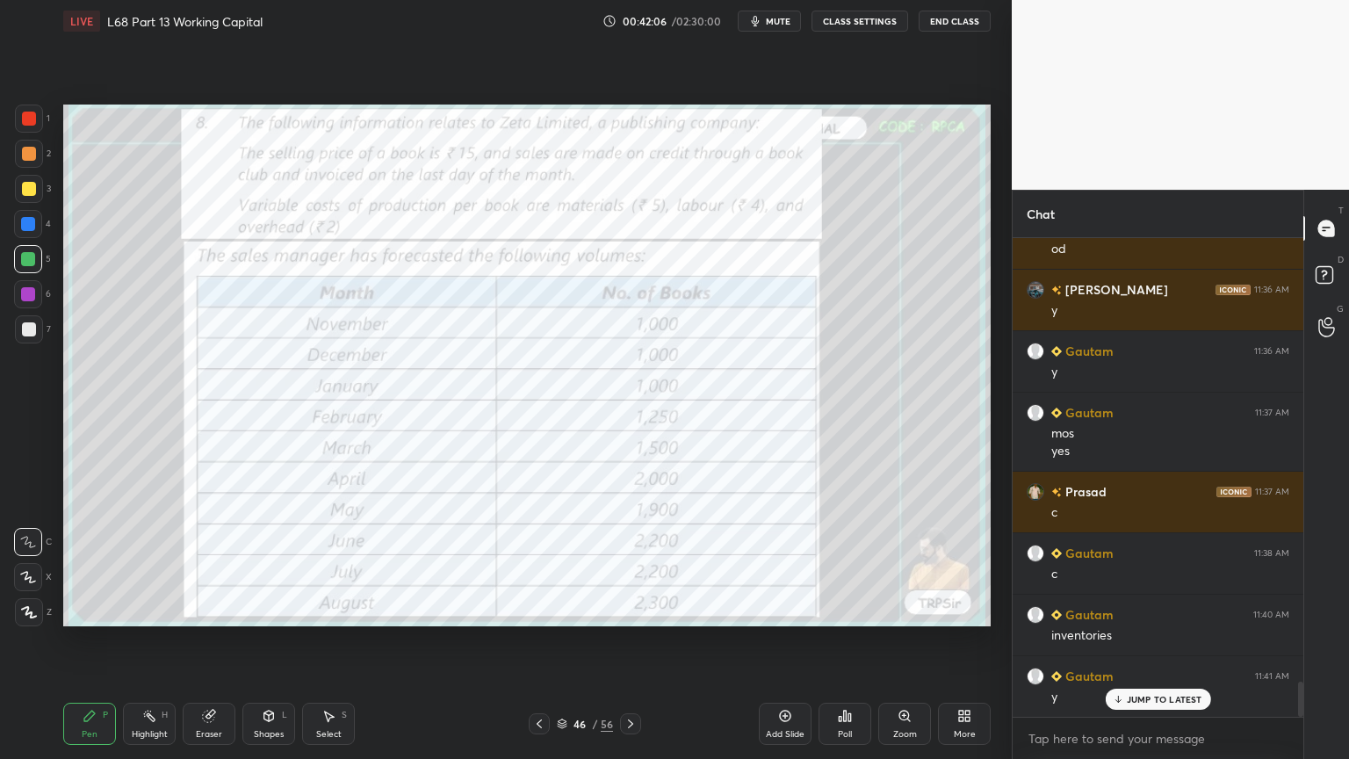
click at [537, 610] on icon at bounding box center [539, 724] width 14 height 14
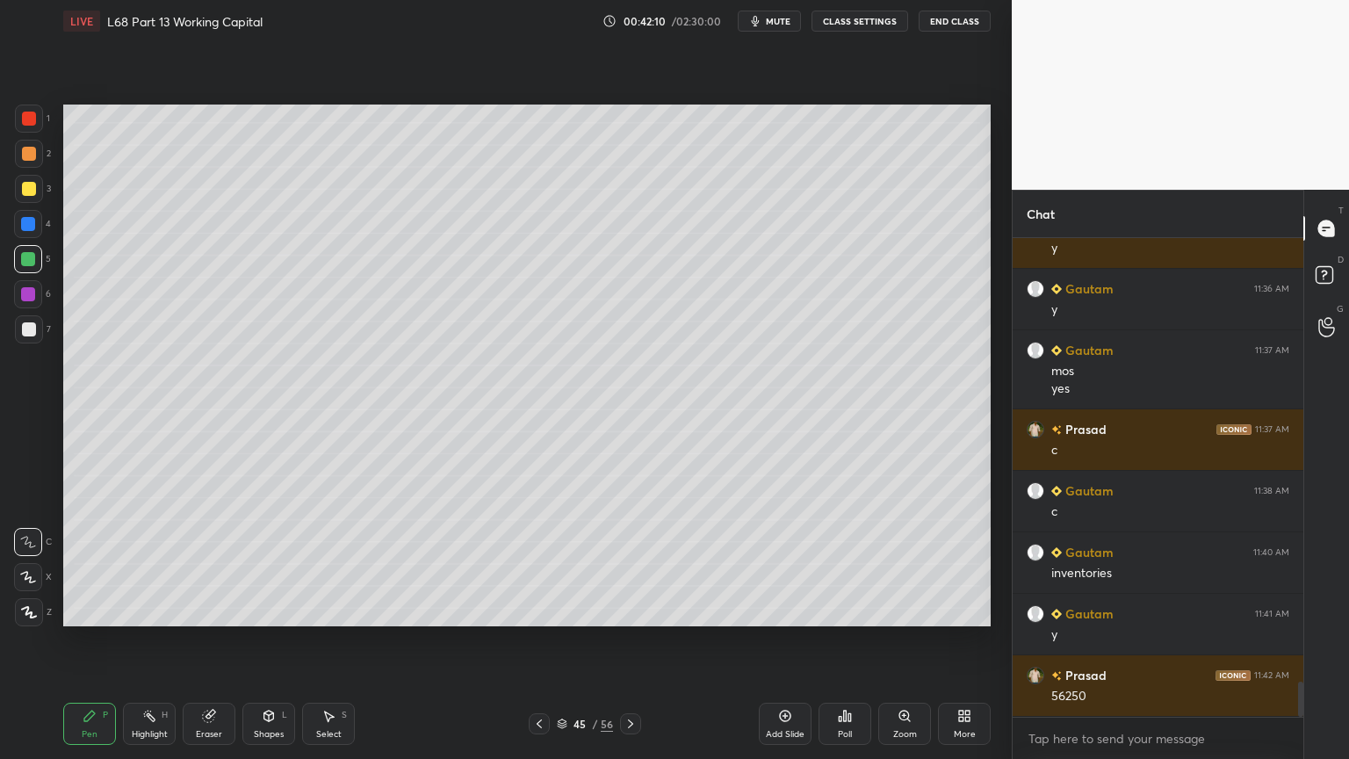
scroll to position [6109, 0]
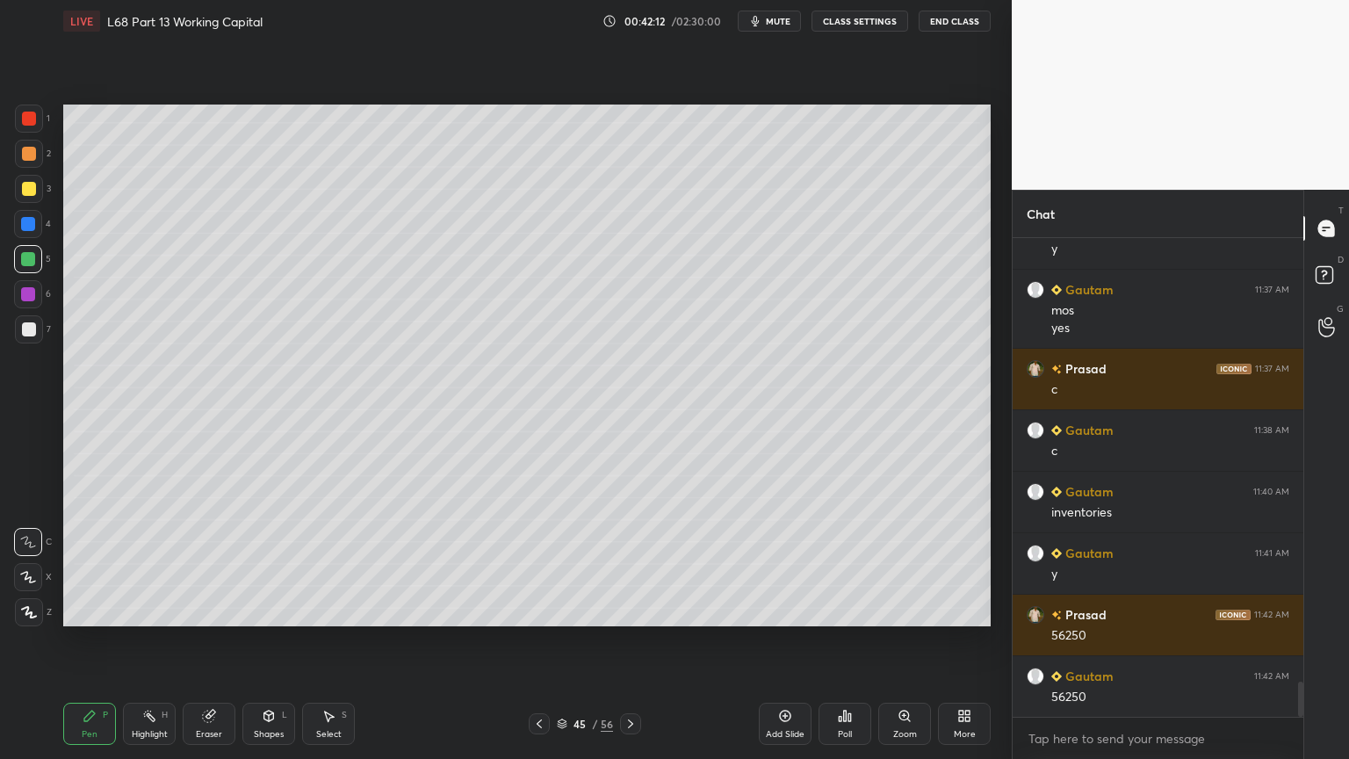
click at [534, 610] on icon at bounding box center [539, 724] width 14 height 14
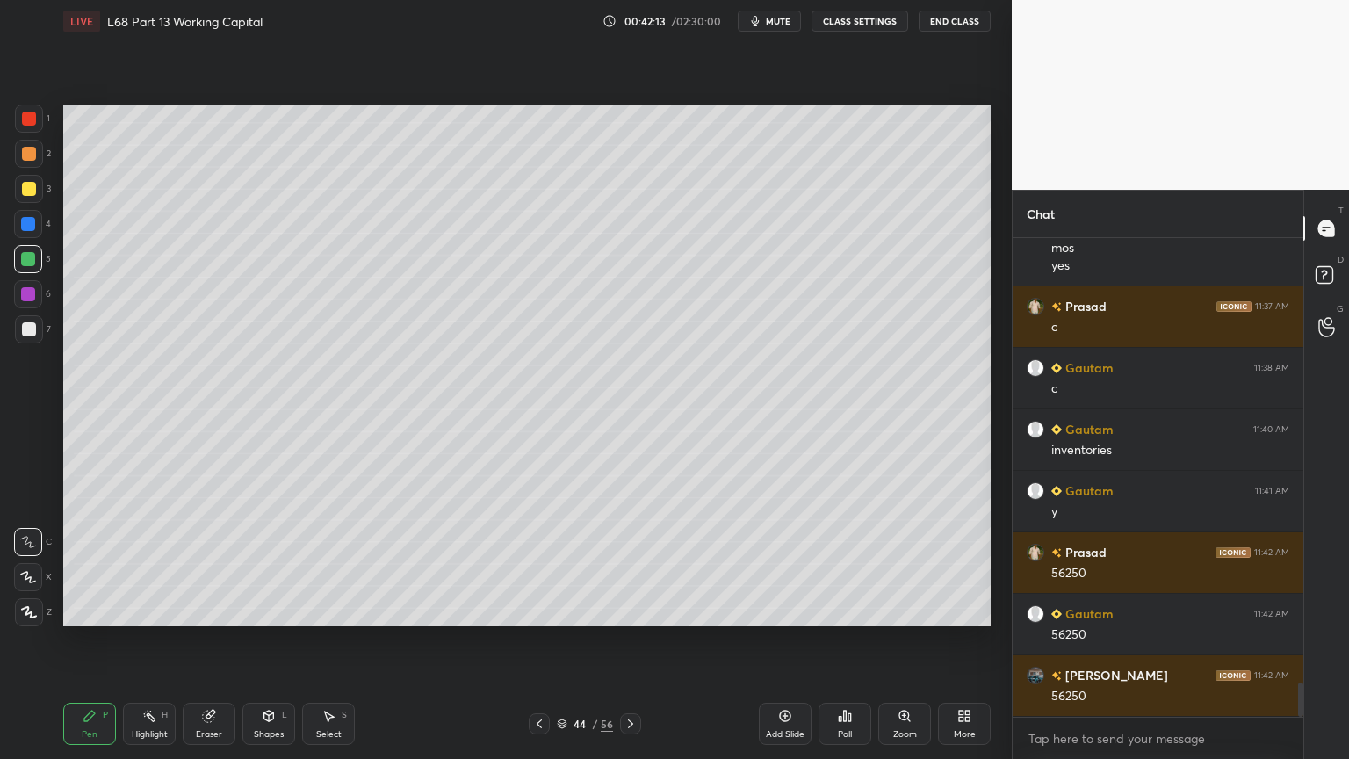
click at [632, 610] on icon at bounding box center [631, 724] width 14 height 14
click at [25, 333] on div at bounding box center [29, 329] width 14 height 14
click at [540, 610] on icon at bounding box center [539, 724] width 14 height 14
click at [32, 121] on div at bounding box center [29, 119] width 14 height 14
click at [151, 610] on div "Highlight H" at bounding box center [149, 724] width 53 height 42
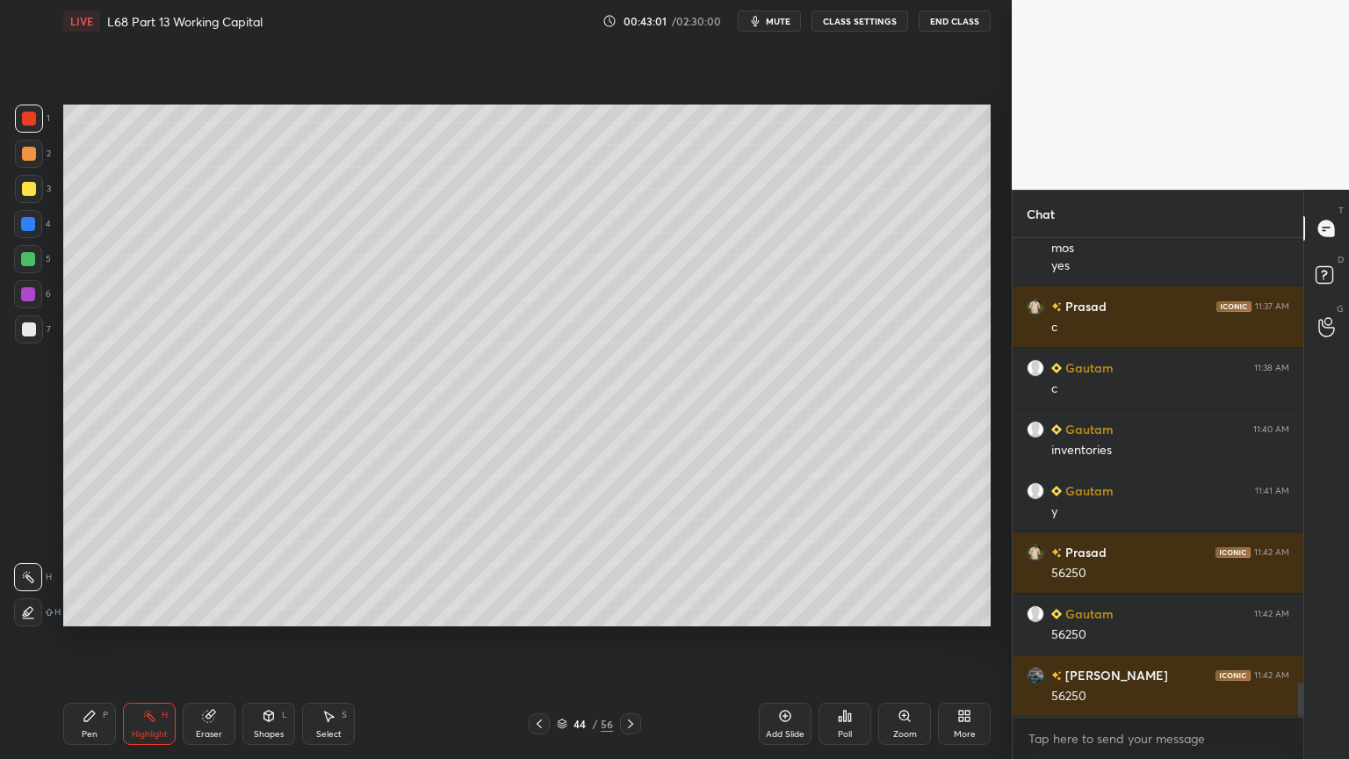
scroll to position [6232, 0]
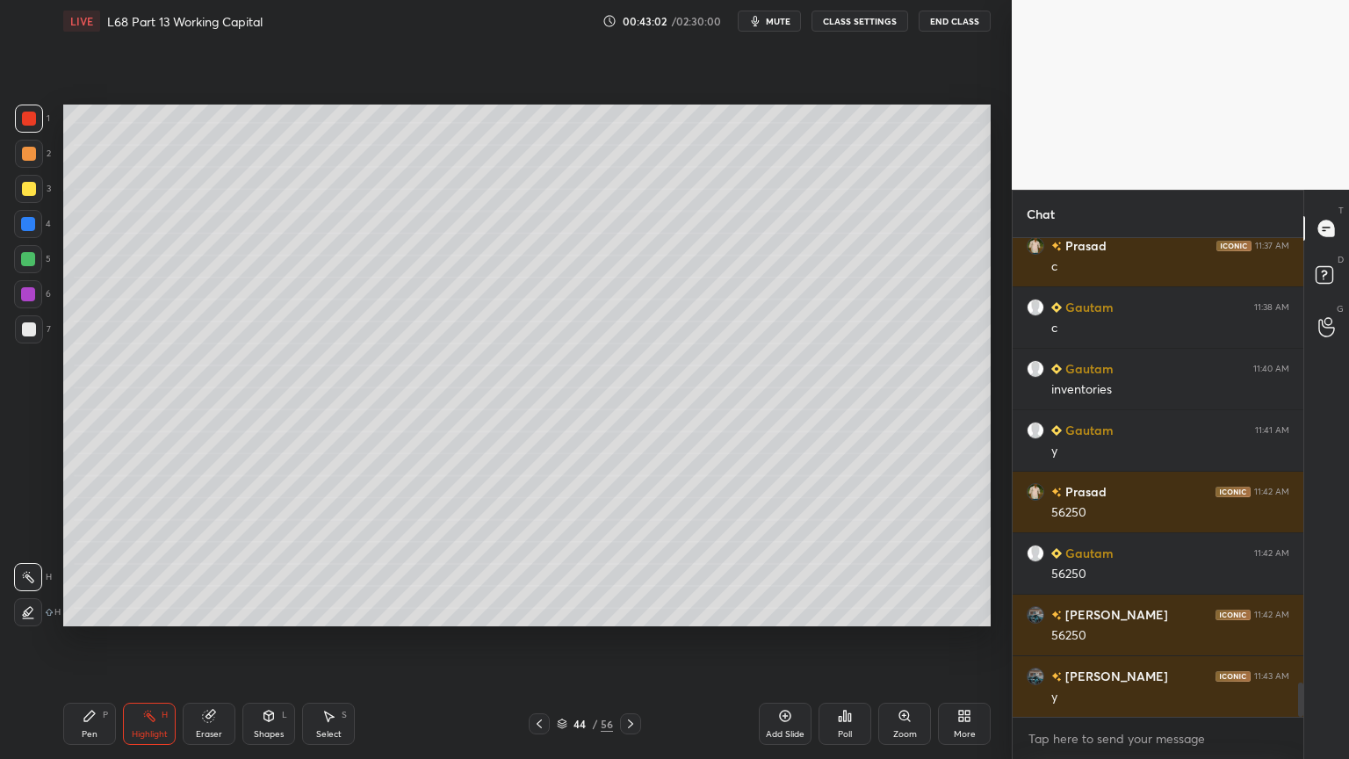
click at [90, 610] on icon at bounding box center [89, 716] width 11 height 11
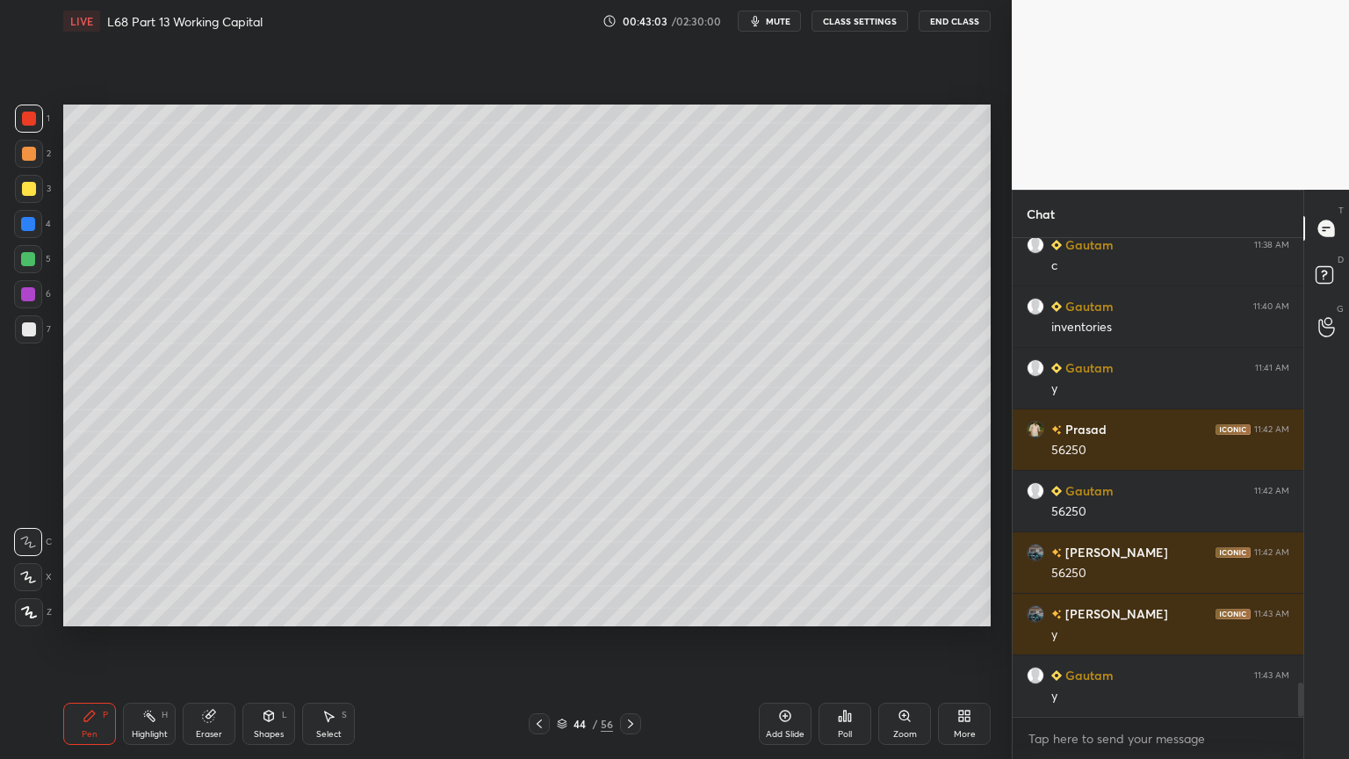
click at [35, 337] on div at bounding box center [29, 329] width 28 height 28
click at [629, 610] on icon at bounding box center [630, 723] width 5 height 9
click at [25, 256] on div at bounding box center [28, 259] width 14 height 14
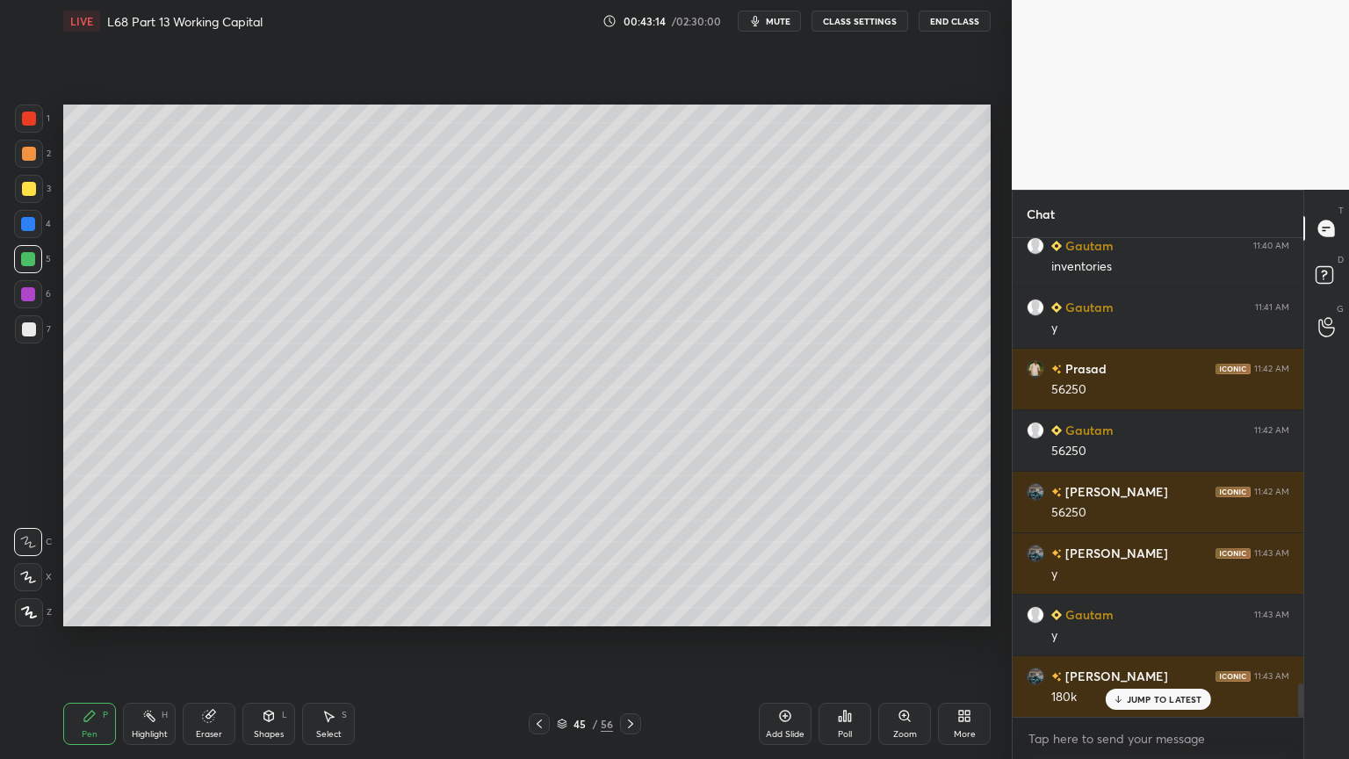
scroll to position [6417, 0]
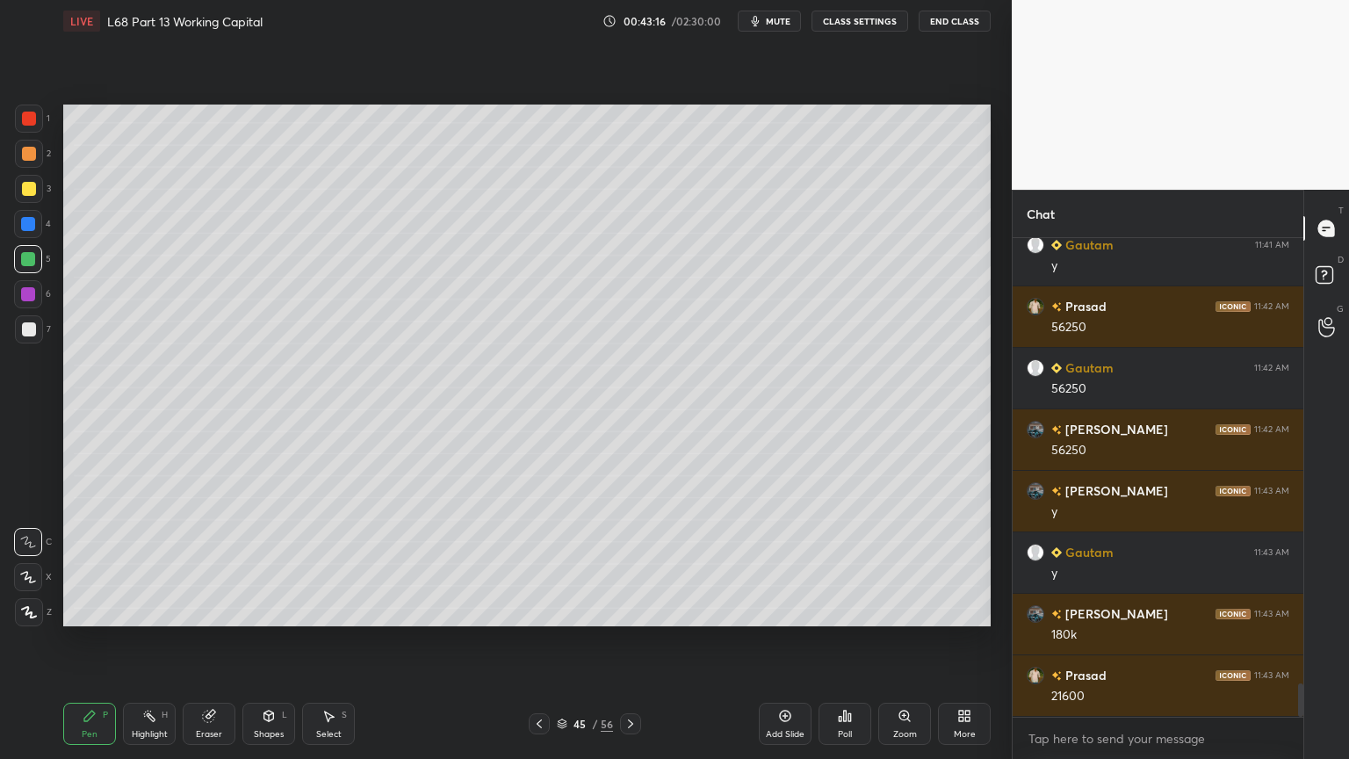
click at [26, 344] on div "7" at bounding box center [33, 332] width 36 height 35
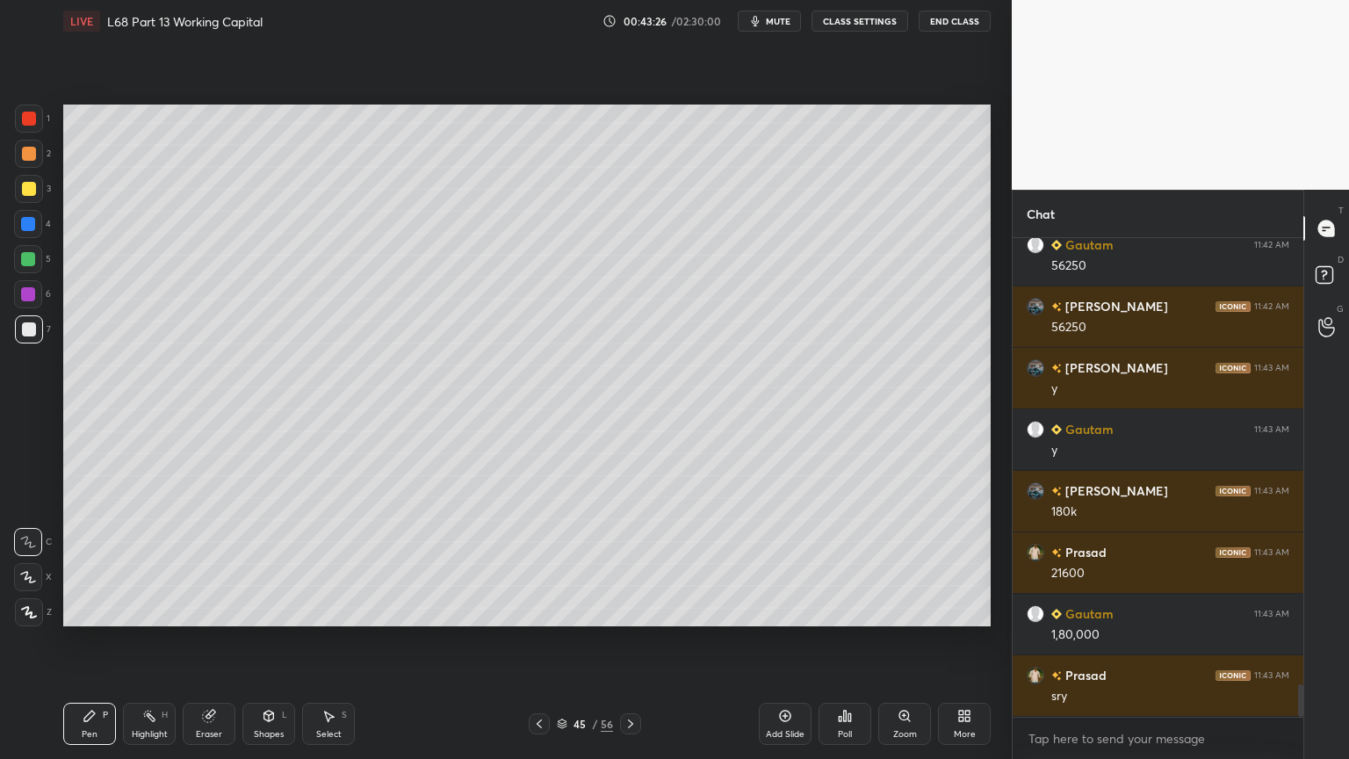
scroll to position [6558, 0]
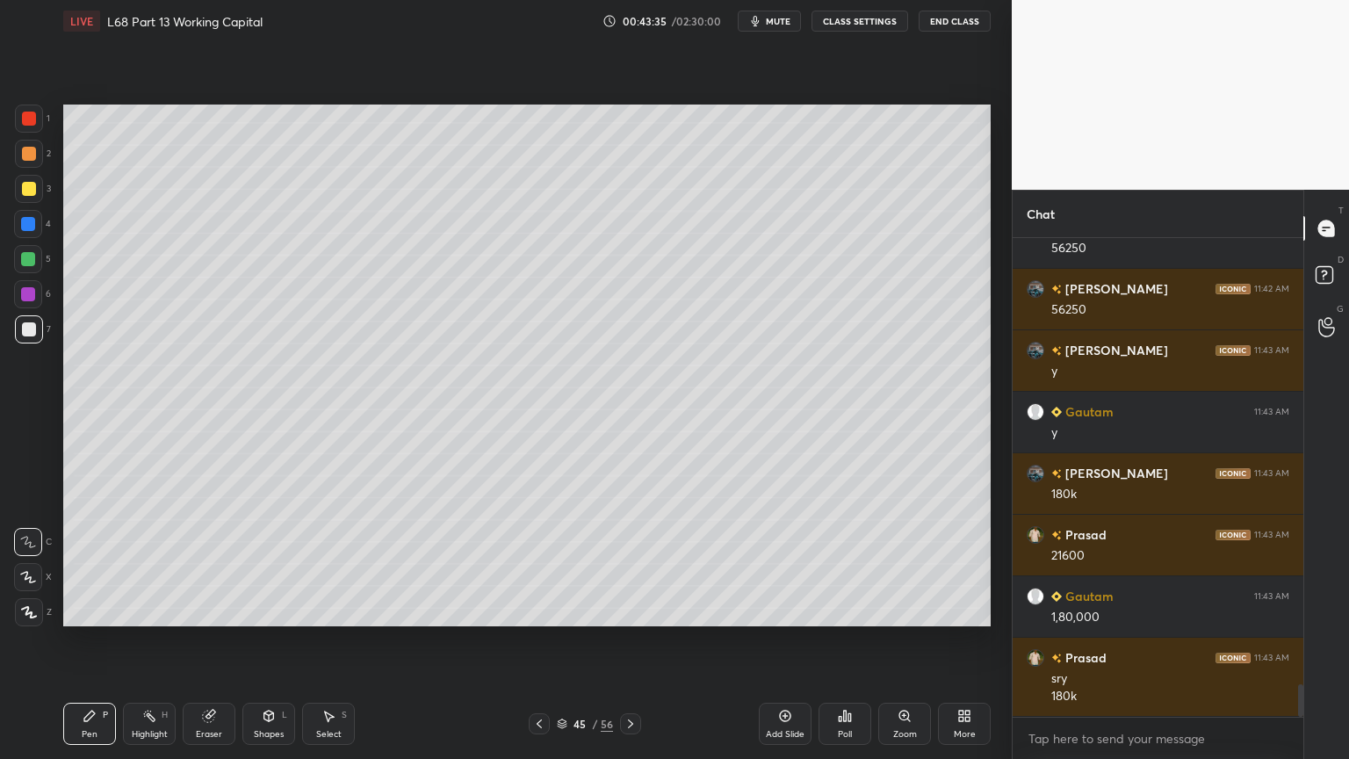
click at [267, 610] on div "Shapes L" at bounding box center [268, 724] width 53 height 42
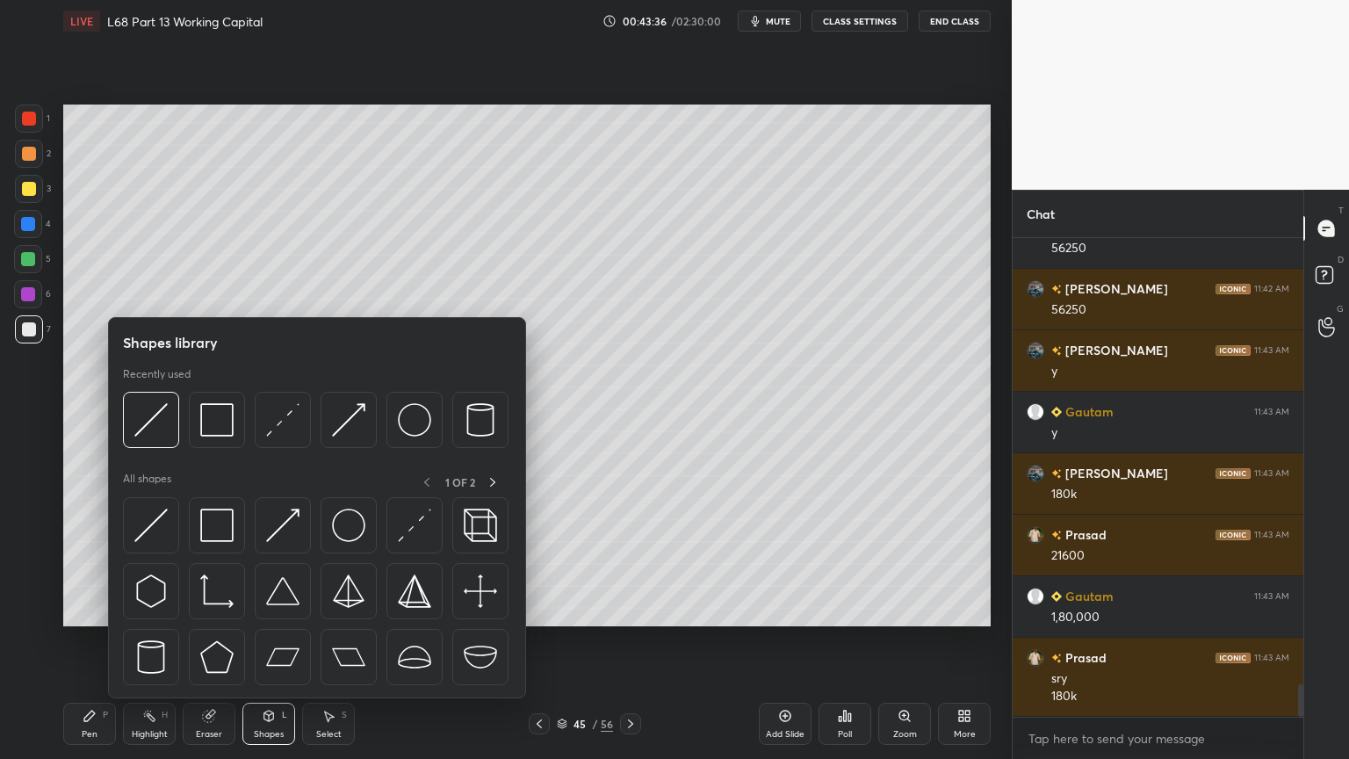
click at [162, 425] on img at bounding box center [150, 419] width 33 height 33
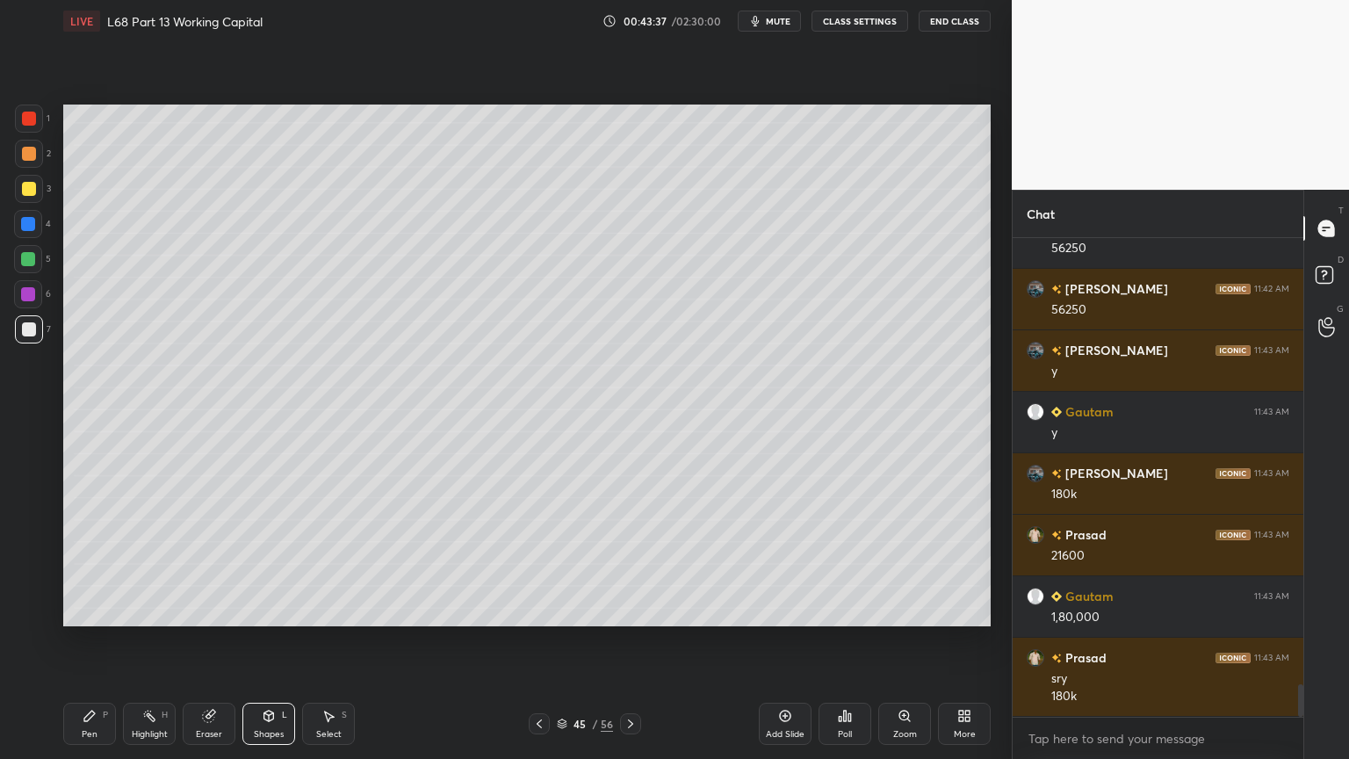
click at [91, 610] on div "Pen" at bounding box center [90, 734] width 16 height 9
click at [536, 610] on icon at bounding box center [539, 724] width 14 height 14
click at [632, 610] on icon at bounding box center [631, 724] width 14 height 14
click at [32, 271] on div at bounding box center [28, 259] width 28 height 28
click at [330, 610] on div "Select S" at bounding box center [328, 724] width 53 height 42
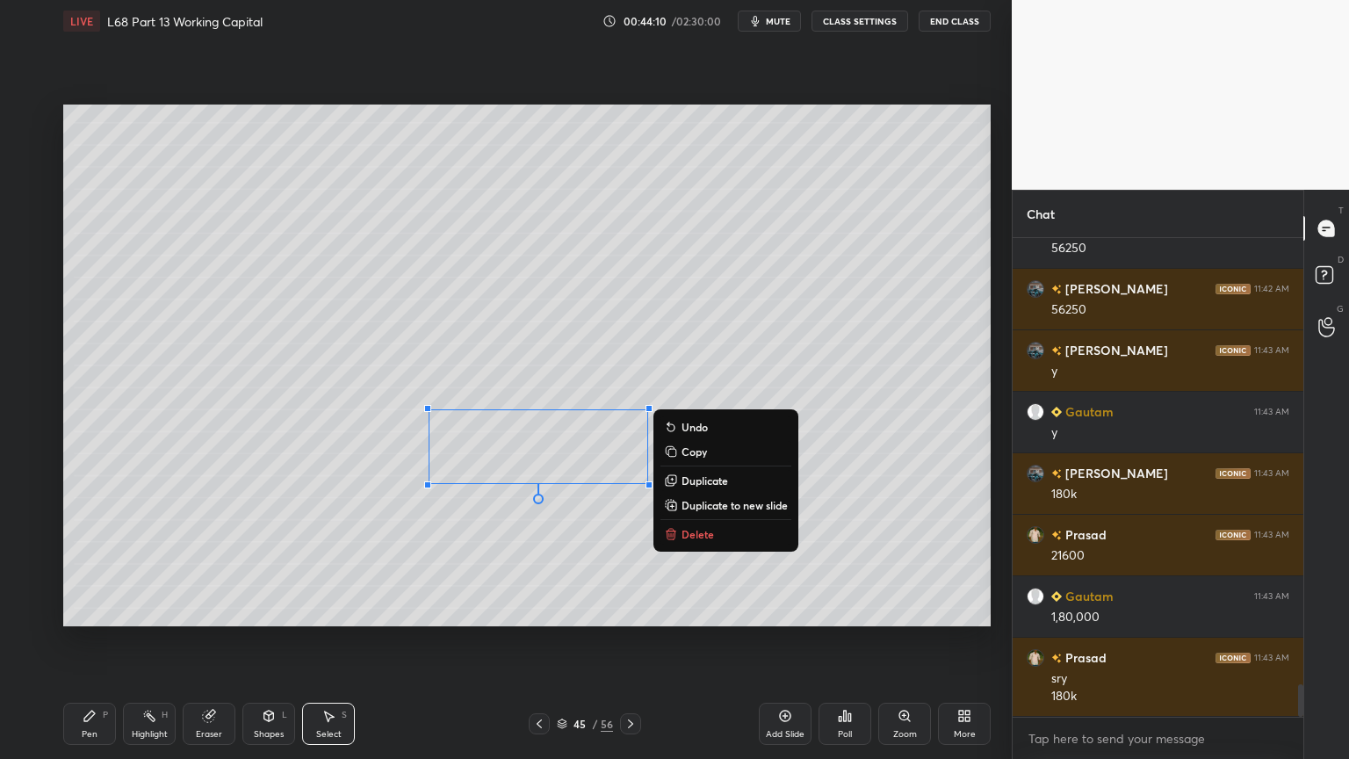
click at [682, 530] on p "Delete" at bounding box center [698, 534] width 32 height 14
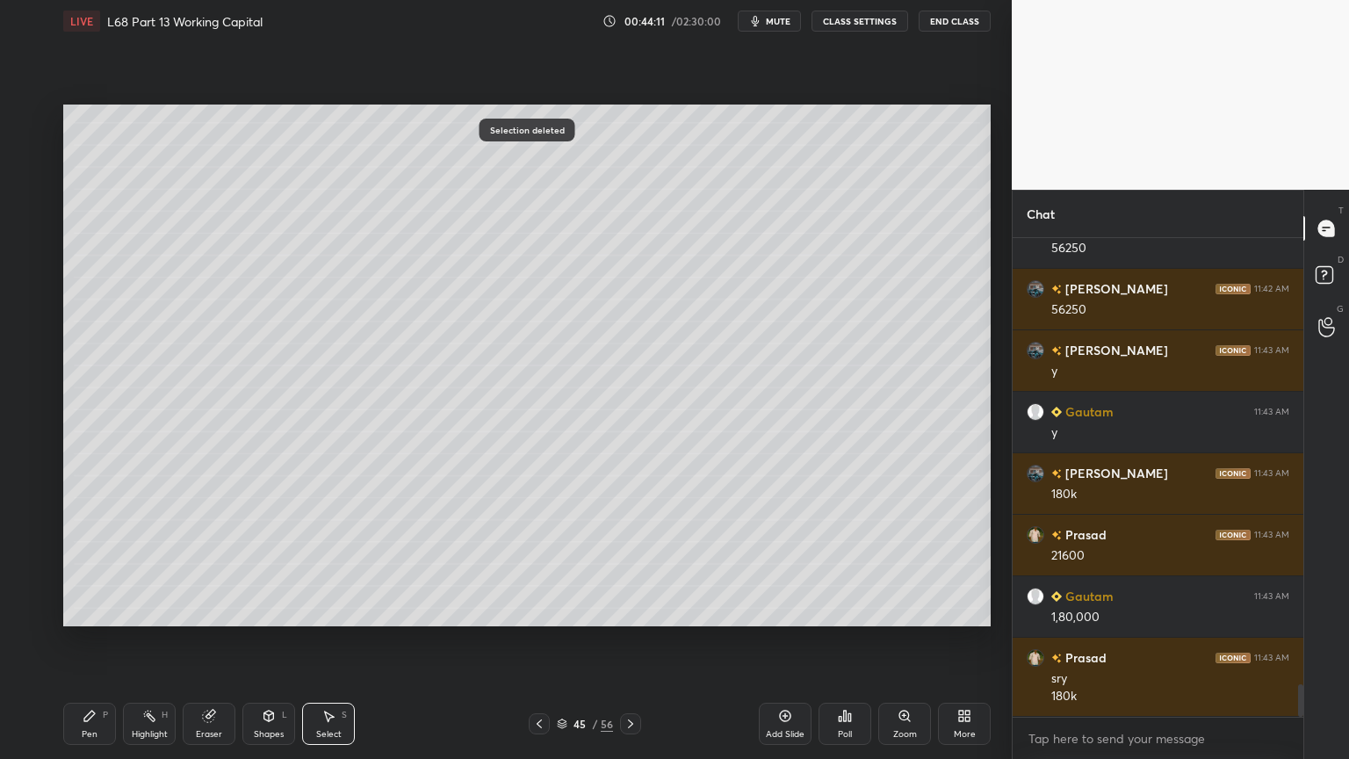
click at [94, 610] on div "Pen" at bounding box center [90, 734] width 16 height 9
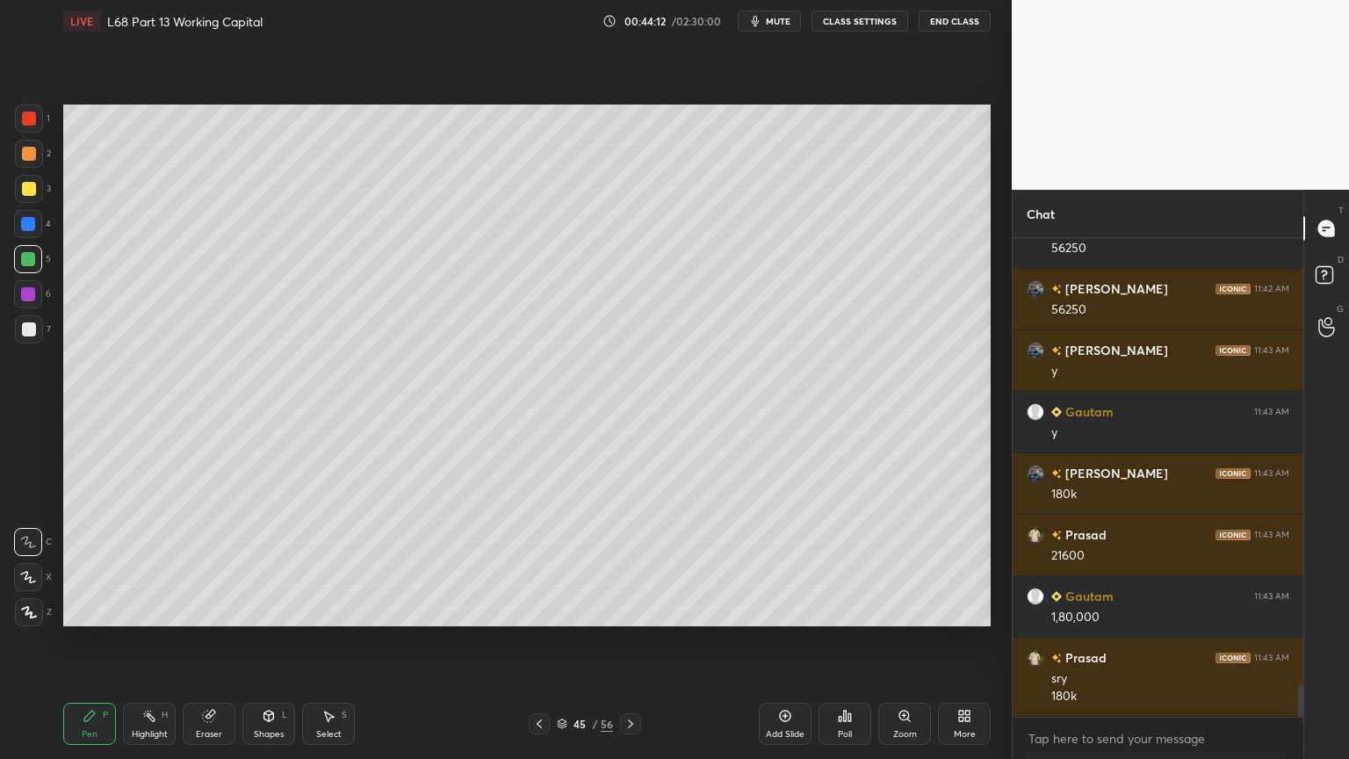
click at [542, 610] on icon at bounding box center [539, 724] width 14 height 14
click at [144, 610] on div "Highlight H" at bounding box center [149, 724] width 53 height 42
click at [629, 610] on icon at bounding box center [631, 724] width 14 height 14
click at [537, 610] on icon at bounding box center [539, 724] width 14 height 14
click at [88, 610] on icon at bounding box center [89, 716] width 11 height 11
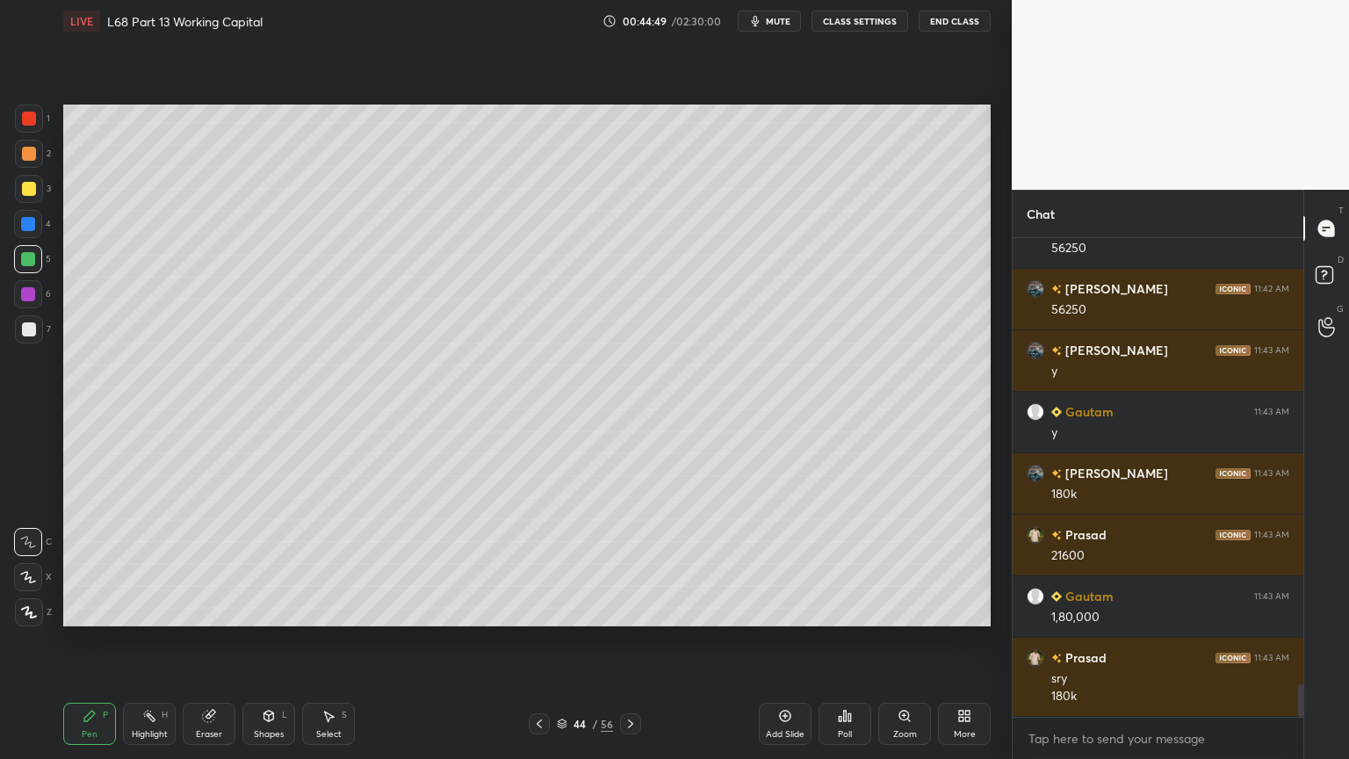
click at [629, 610] on icon at bounding box center [631, 724] width 14 height 14
click at [539, 610] on div at bounding box center [539, 723] width 21 height 21
click at [634, 610] on icon at bounding box center [631, 724] width 14 height 14
click at [541, 610] on icon at bounding box center [539, 724] width 14 height 14
click at [634, 610] on icon at bounding box center [631, 724] width 14 height 14
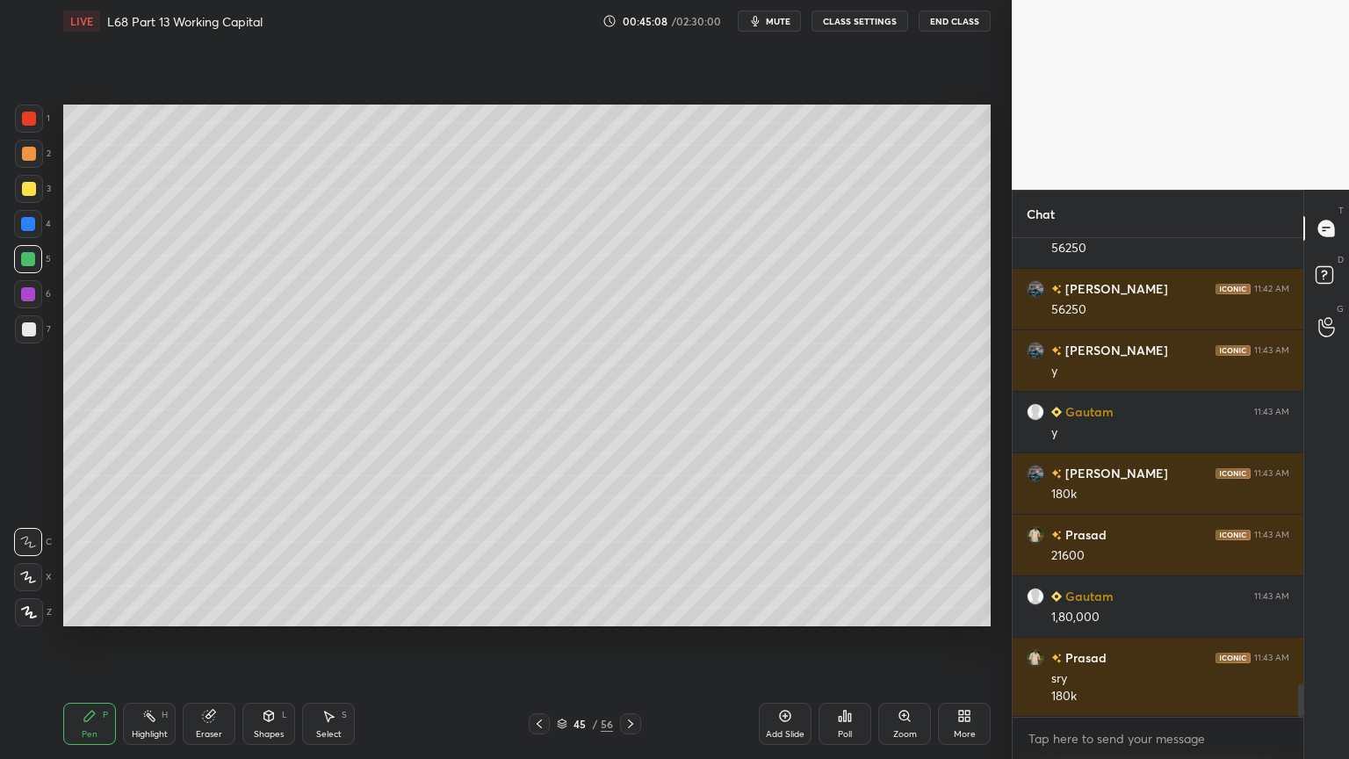
click at [540, 610] on icon at bounding box center [539, 724] width 14 height 14
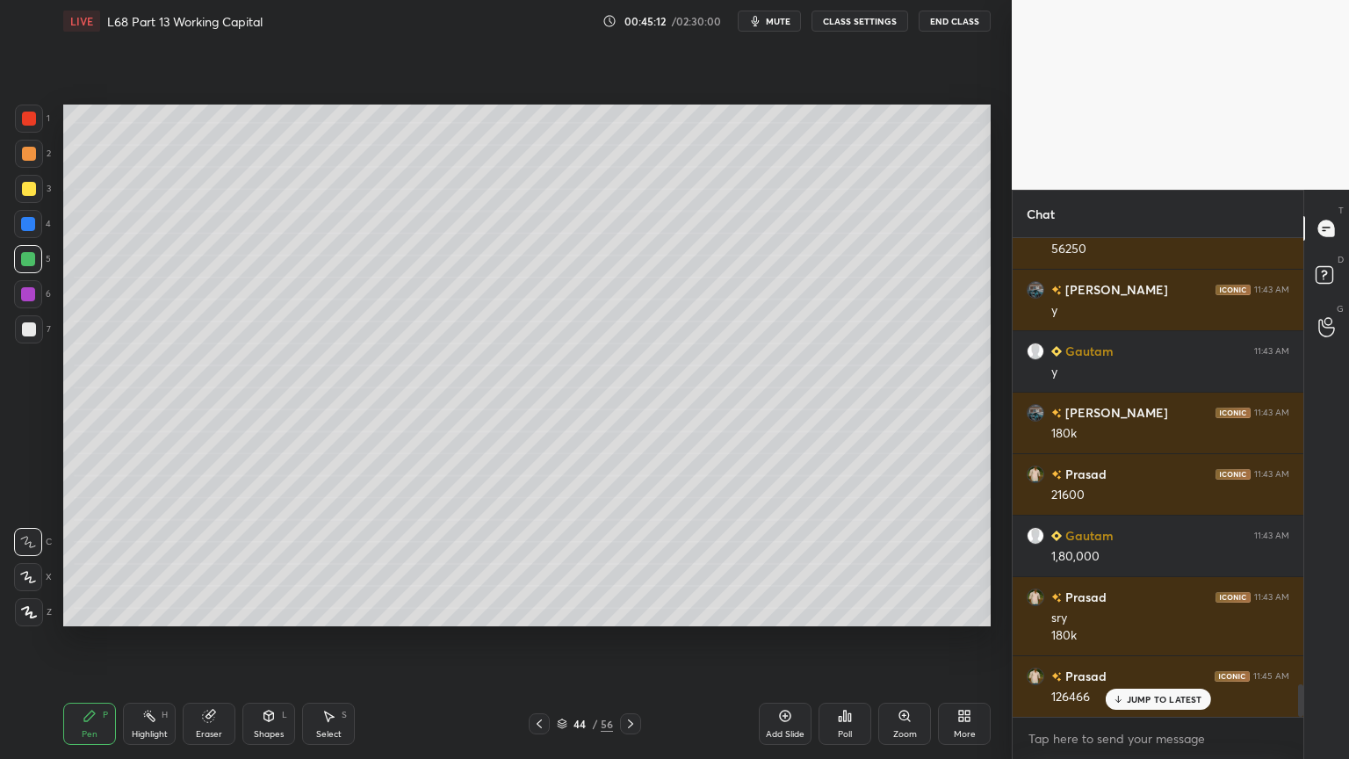
click at [634, 610] on icon at bounding box center [631, 724] width 14 height 14
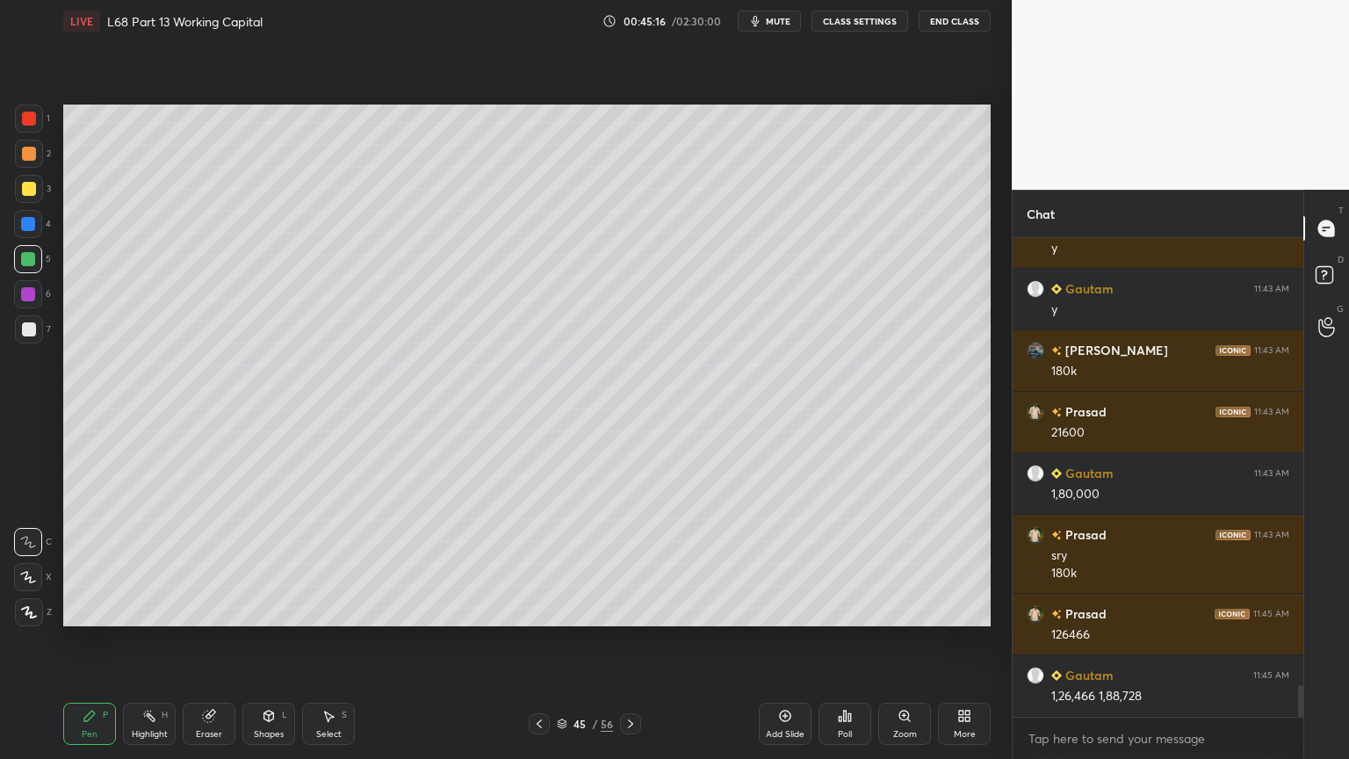
click at [29, 335] on div at bounding box center [29, 329] width 14 height 14
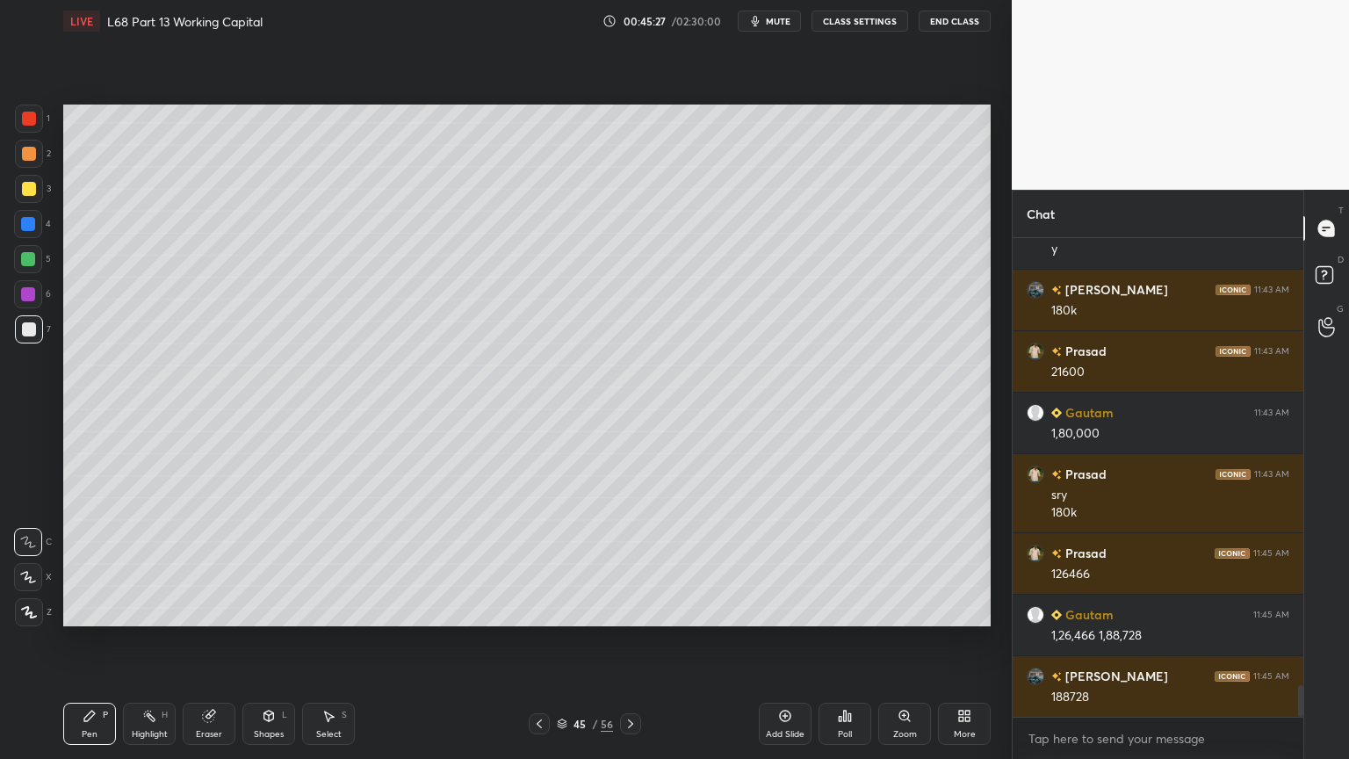
scroll to position [6804, 0]
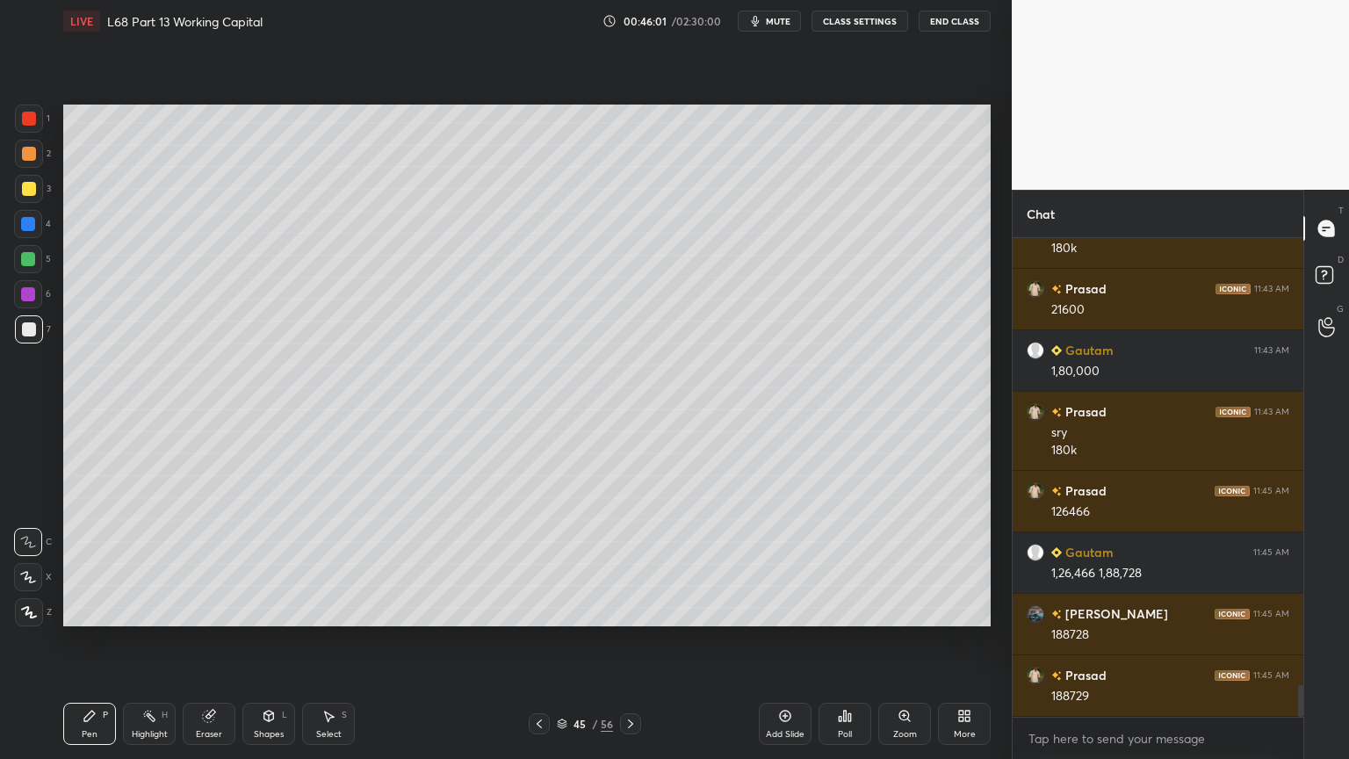
click at [537, 610] on div at bounding box center [539, 723] width 21 height 21
click at [625, 610] on icon at bounding box center [631, 724] width 14 height 14
click at [39, 263] on div at bounding box center [28, 259] width 28 height 28
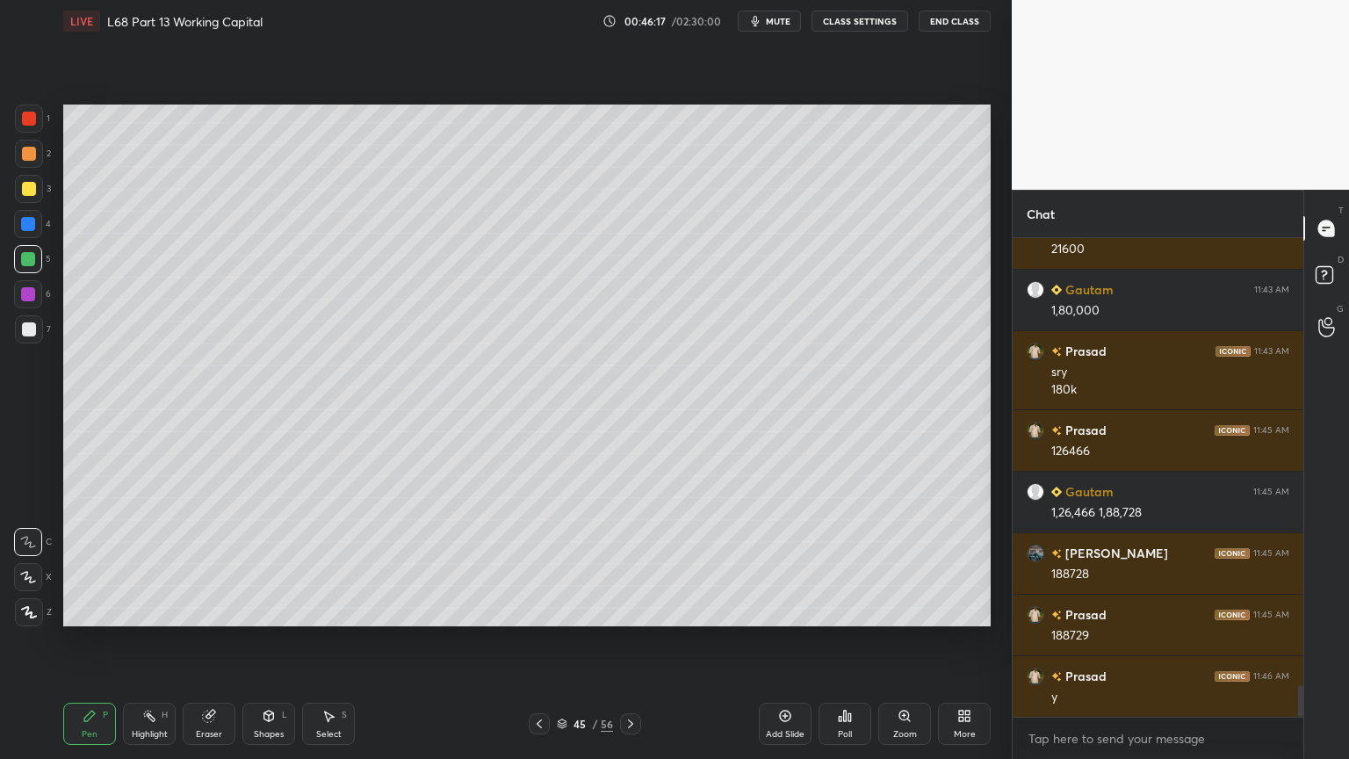
click at [34, 337] on div at bounding box center [29, 329] width 28 height 28
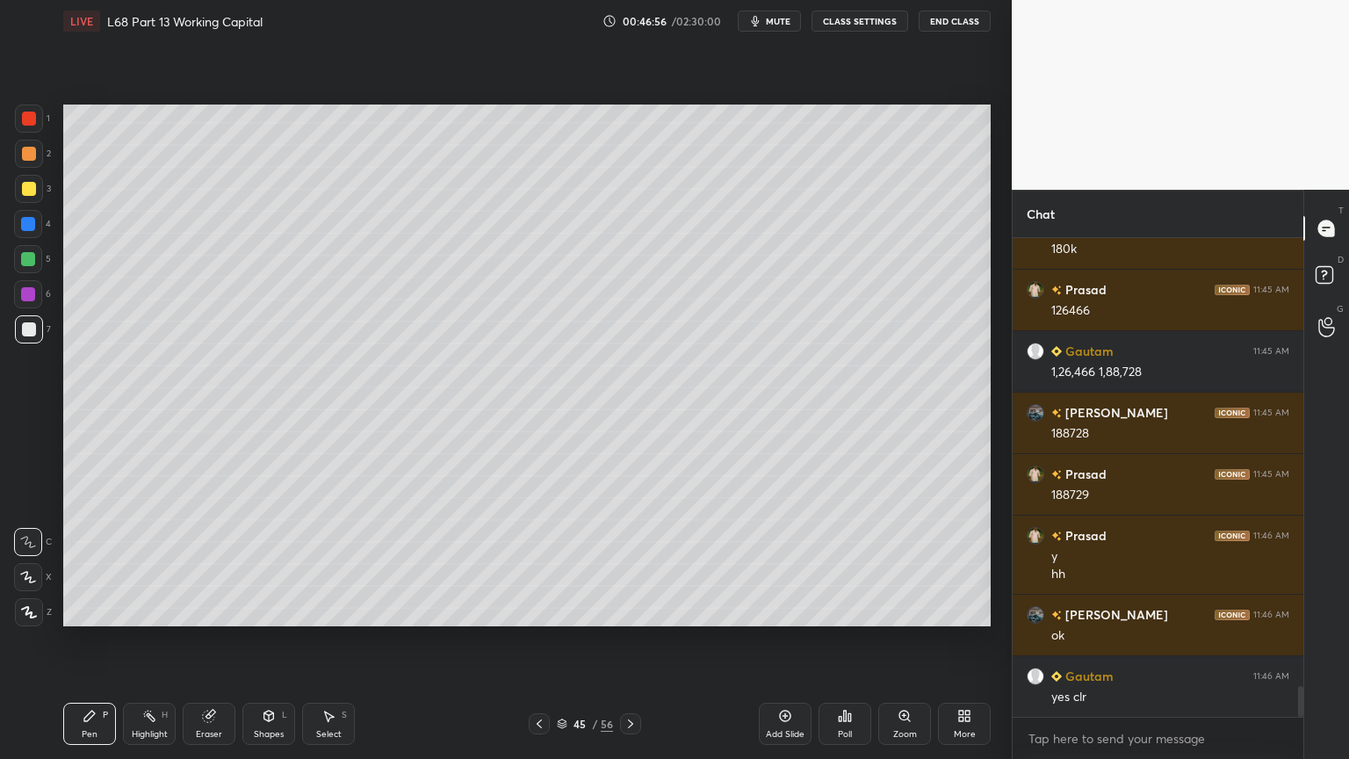
scroll to position [7067, 0]
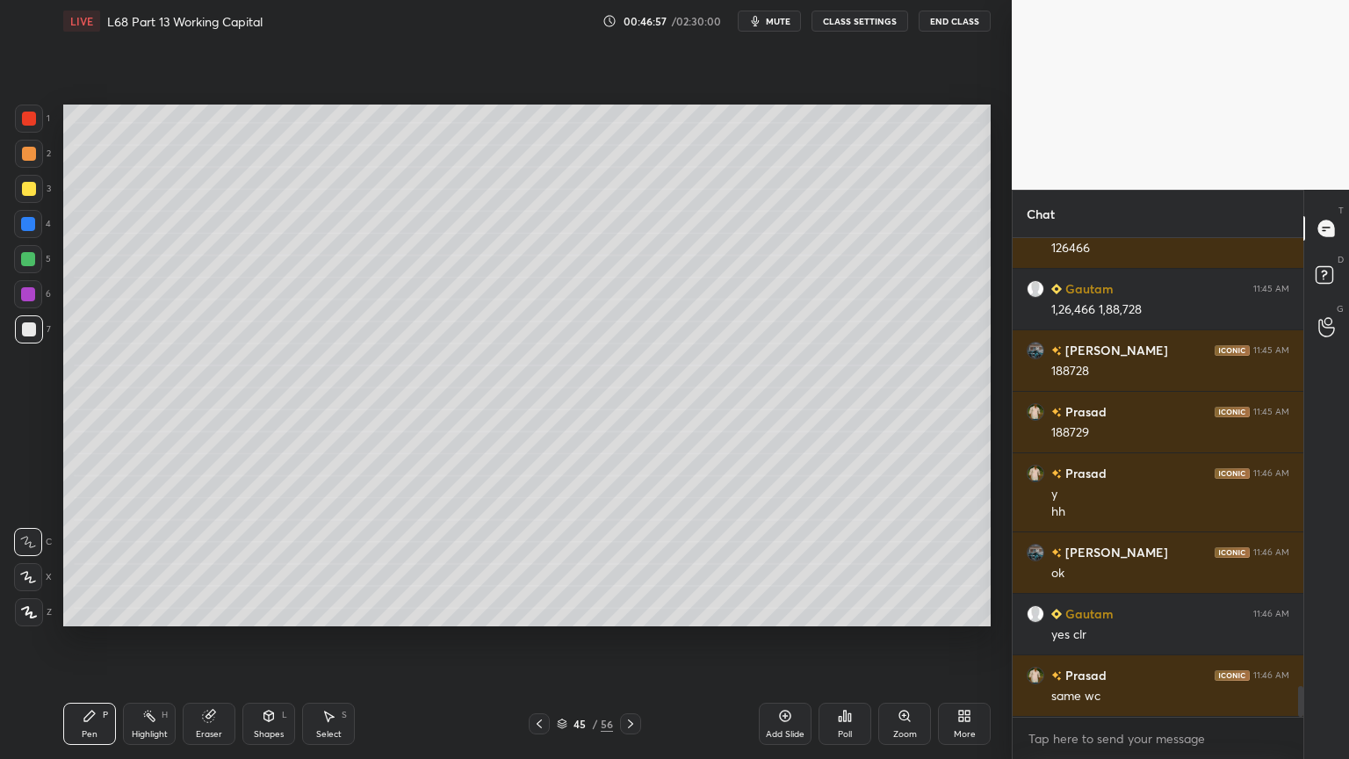
click at [320, 610] on div "Select S" at bounding box center [328, 724] width 53 height 42
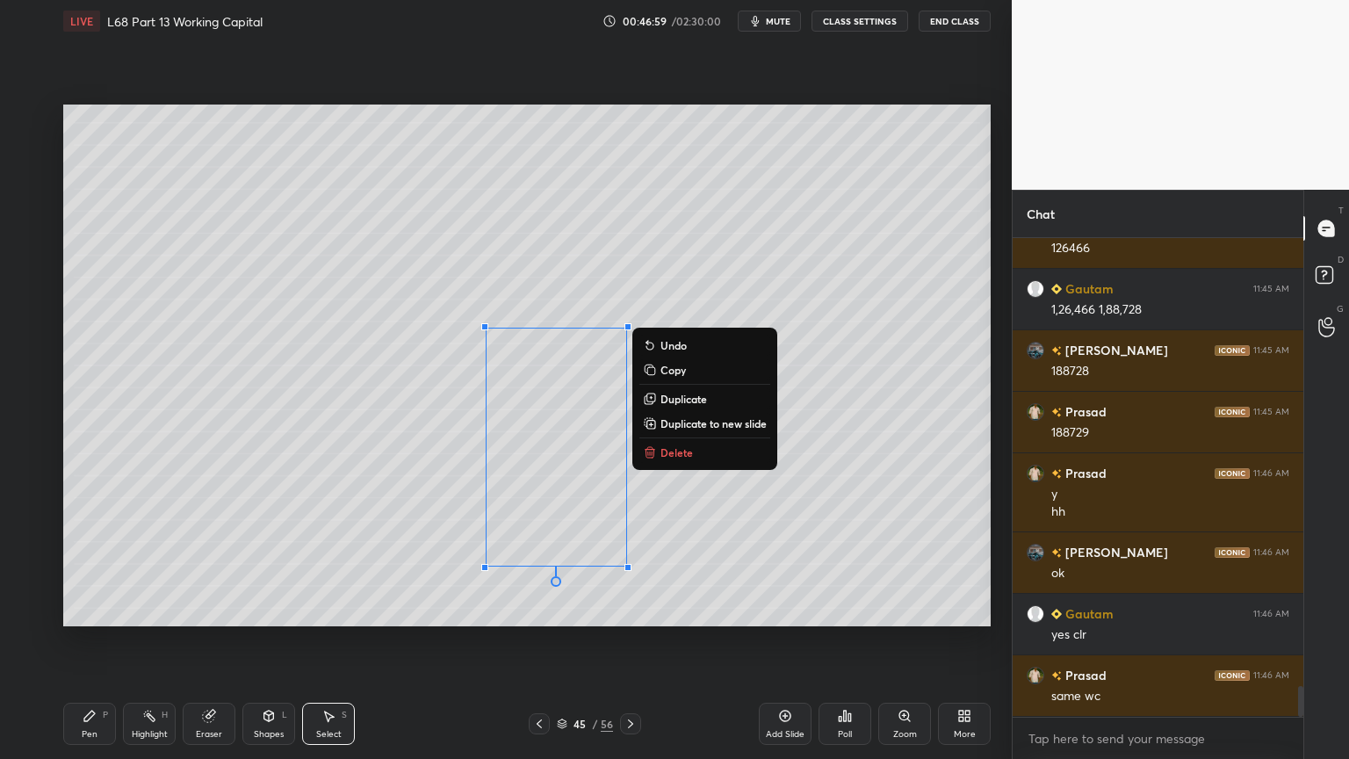
click at [665, 447] on p "Delete" at bounding box center [676, 452] width 32 height 14
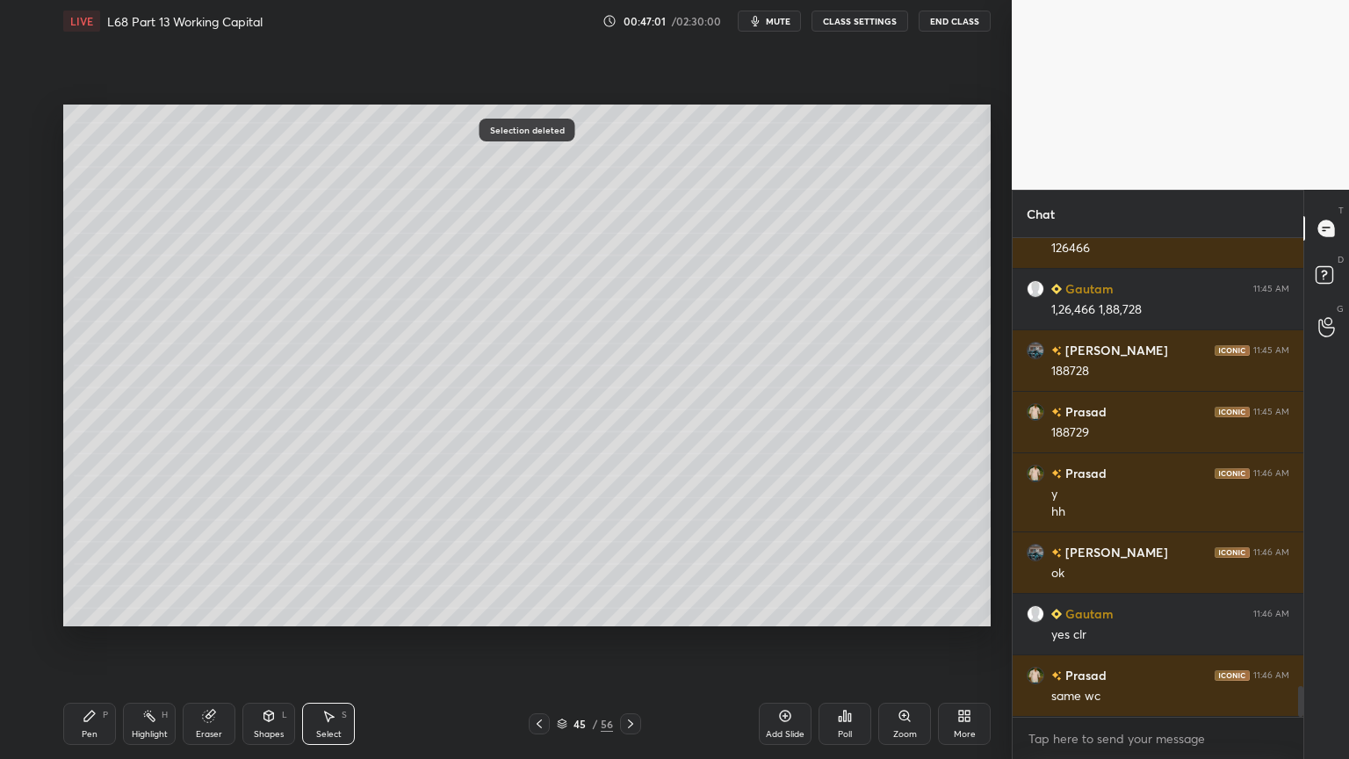
scroll to position [7110, 0]
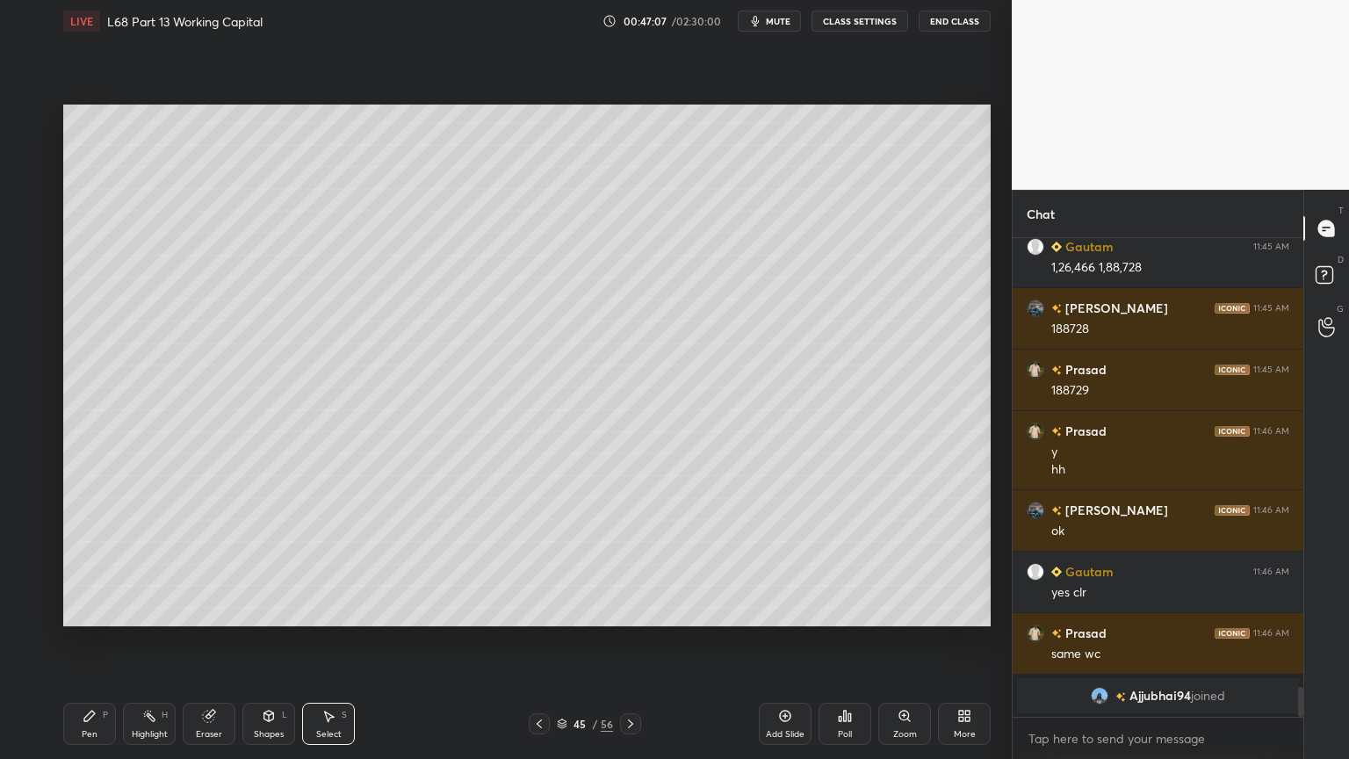
click at [94, 610] on icon at bounding box center [90, 716] width 14 height 14
click at [214, 610] on icon at bounding box center [209, 716] width 14 height 14
click at [82, 610] on div "Pen P" at bounding box center [89, 724] width 53 height 42
click at [537, 610] on icon at bounding box center [539, 724] width 14 height 14
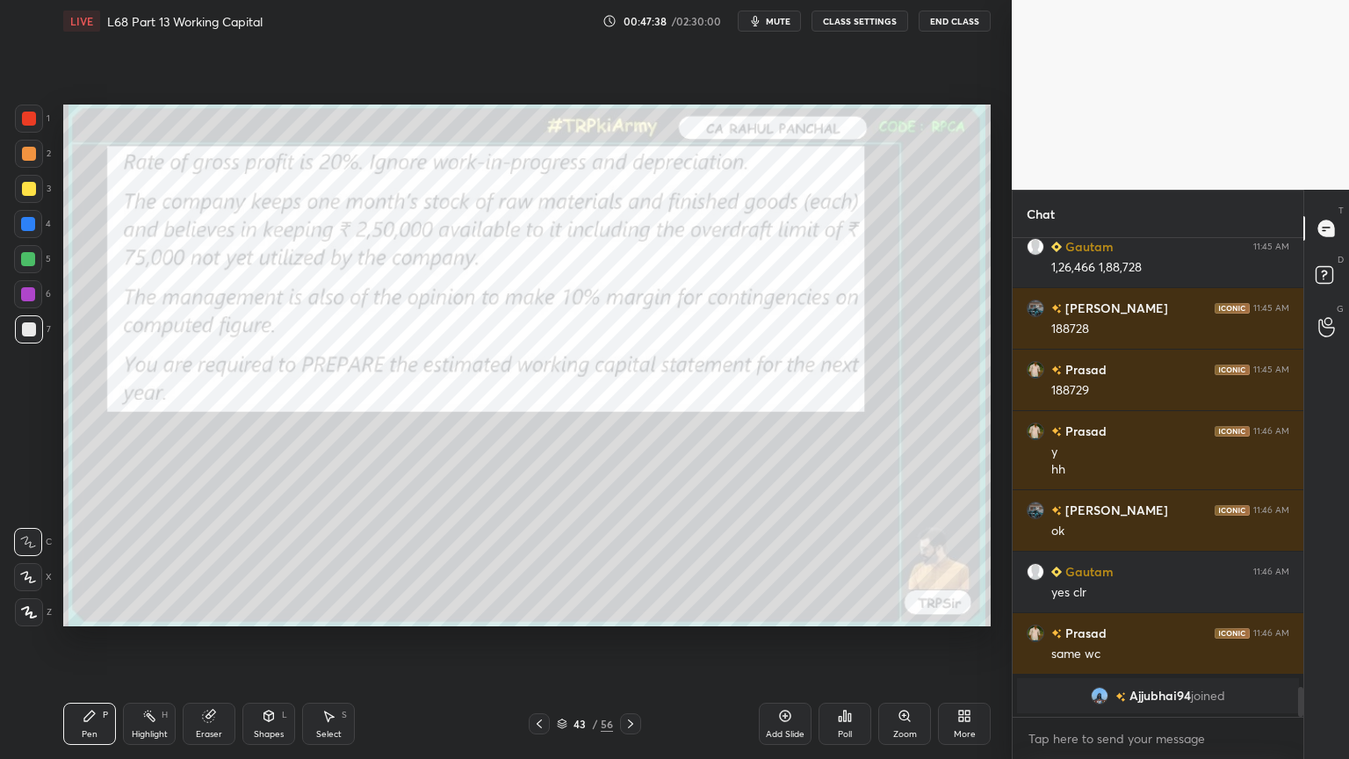
click at [632, 610] on icon at bounding box center [631, 724] width 14 height 14
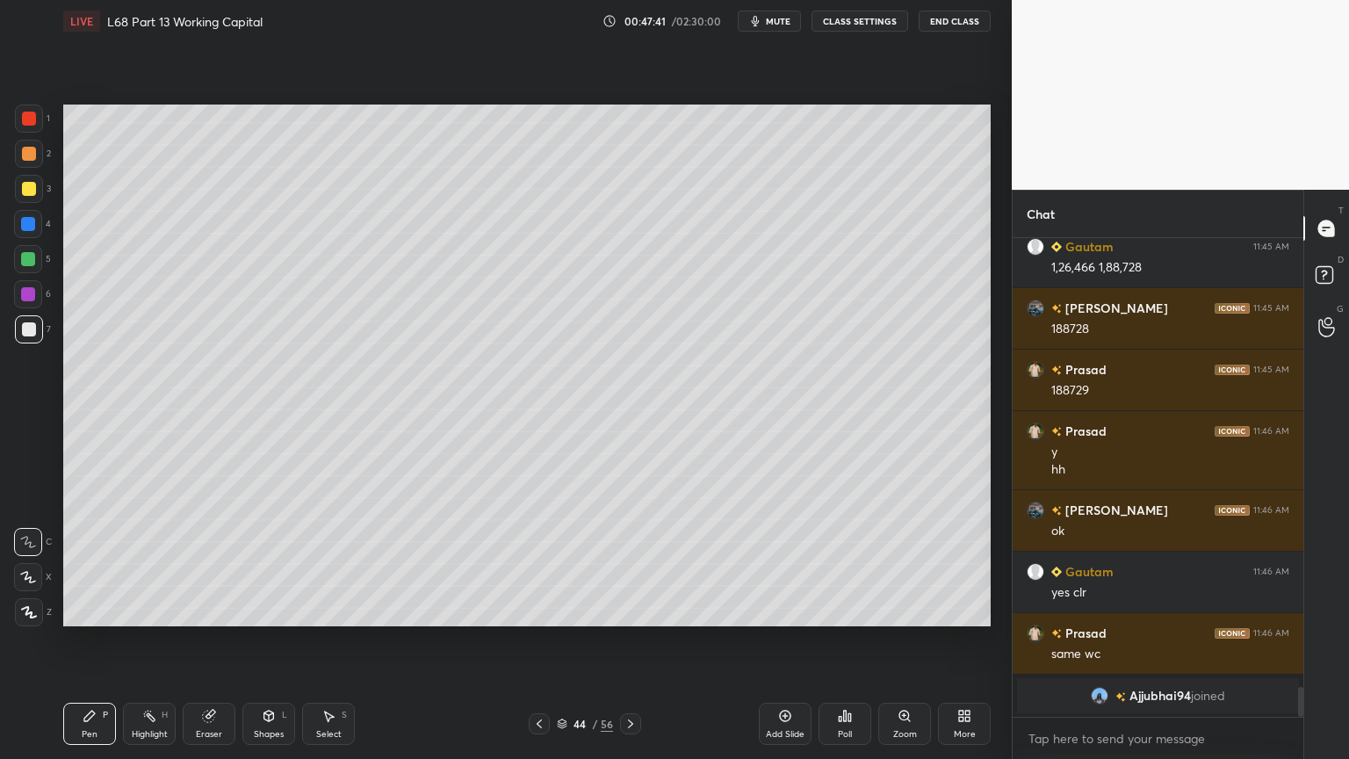
click at [630, 610] on icon at bounding box center [631, 724] width 14 height 14
click at [29, 267] on div at bounding box center [28, 259] width 28 height 28
click at [537, 610] on icon at bounding box center [539, 724] width 14 height 14
click at [630, 610] on icon at bounding box center [631, 724] width 14 height 14
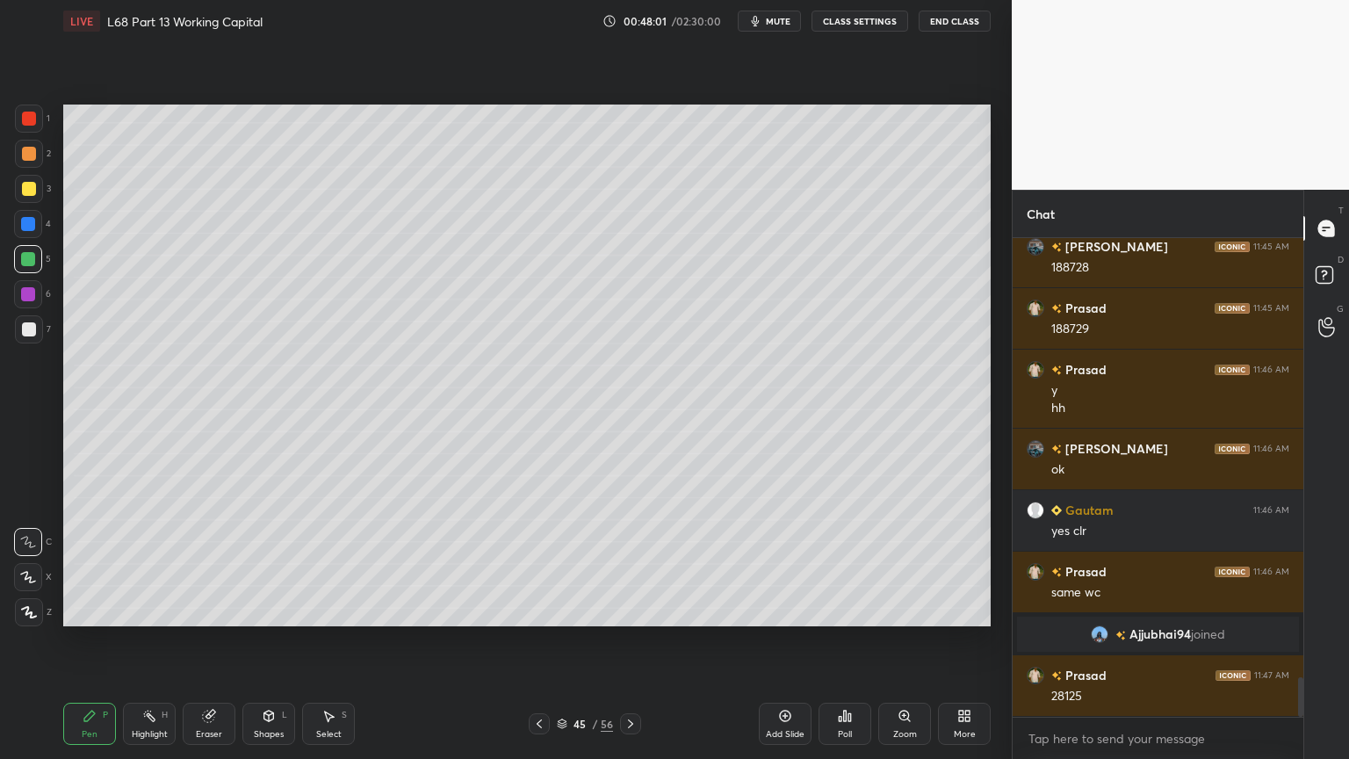
scroll to position [5280, 0]
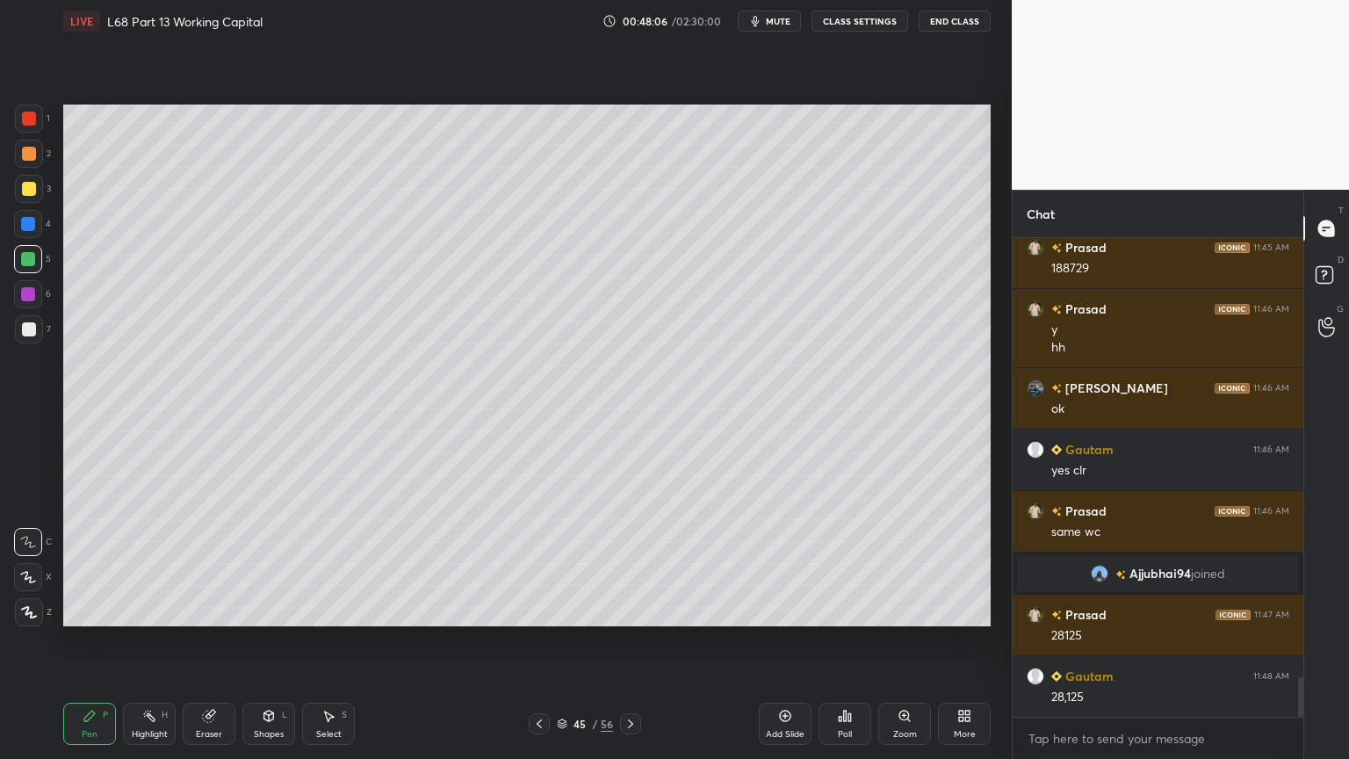
click at [31, 338] on div at bounding box center [29, 329] width 28 height 28
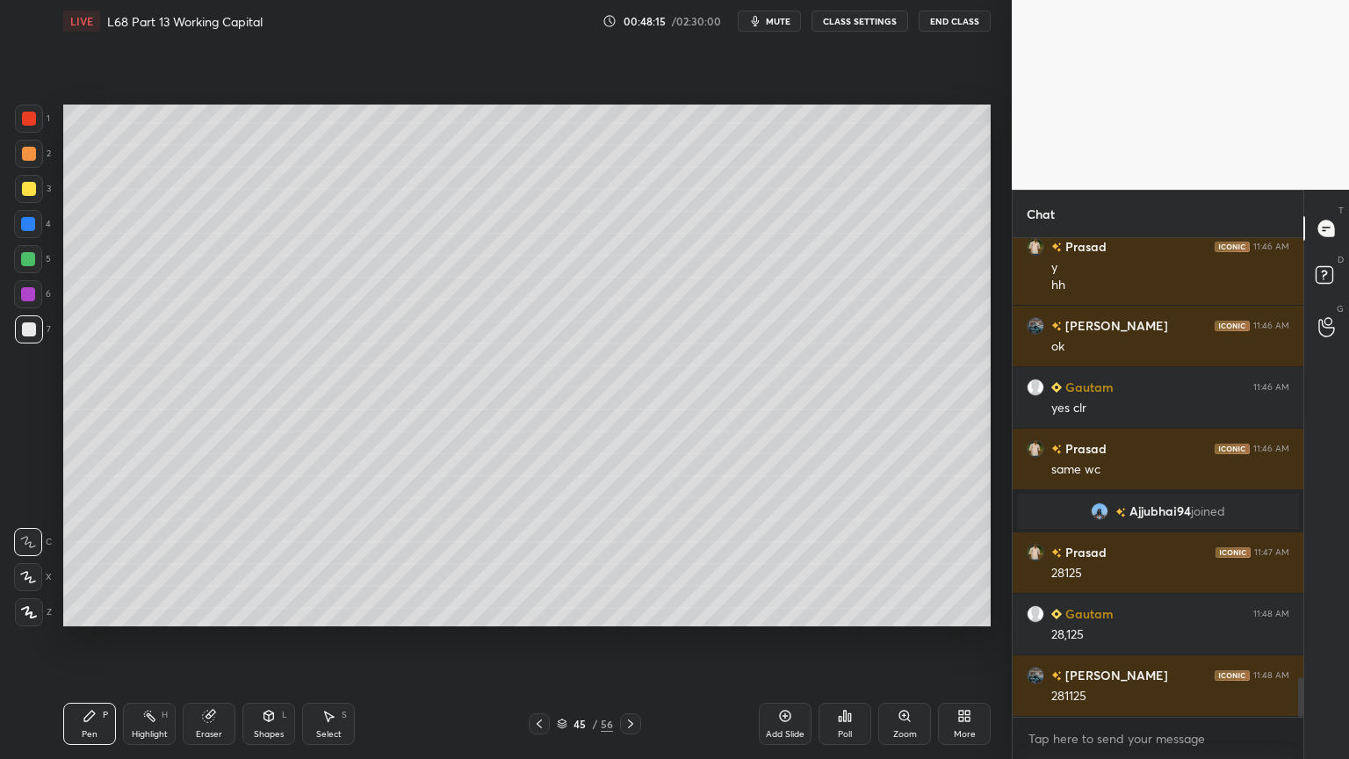
click at [30, 245] on div at bounding box center [28, 259] width 28 height 28
click at [277, 610] on div "Shapes L" at bounding box center [268, 724] width 53 height 42
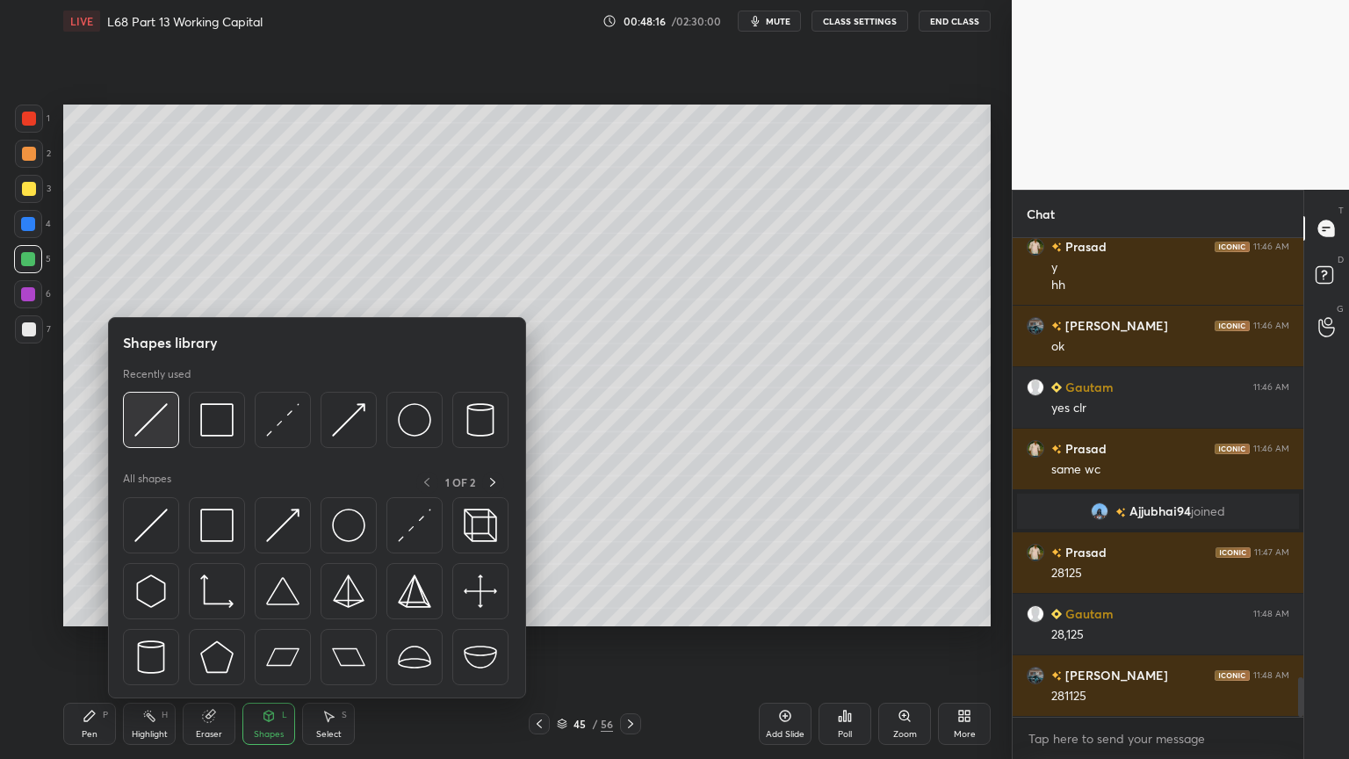
click at [152, 432] on img at bounding box center [150, 419] width 33 height 33
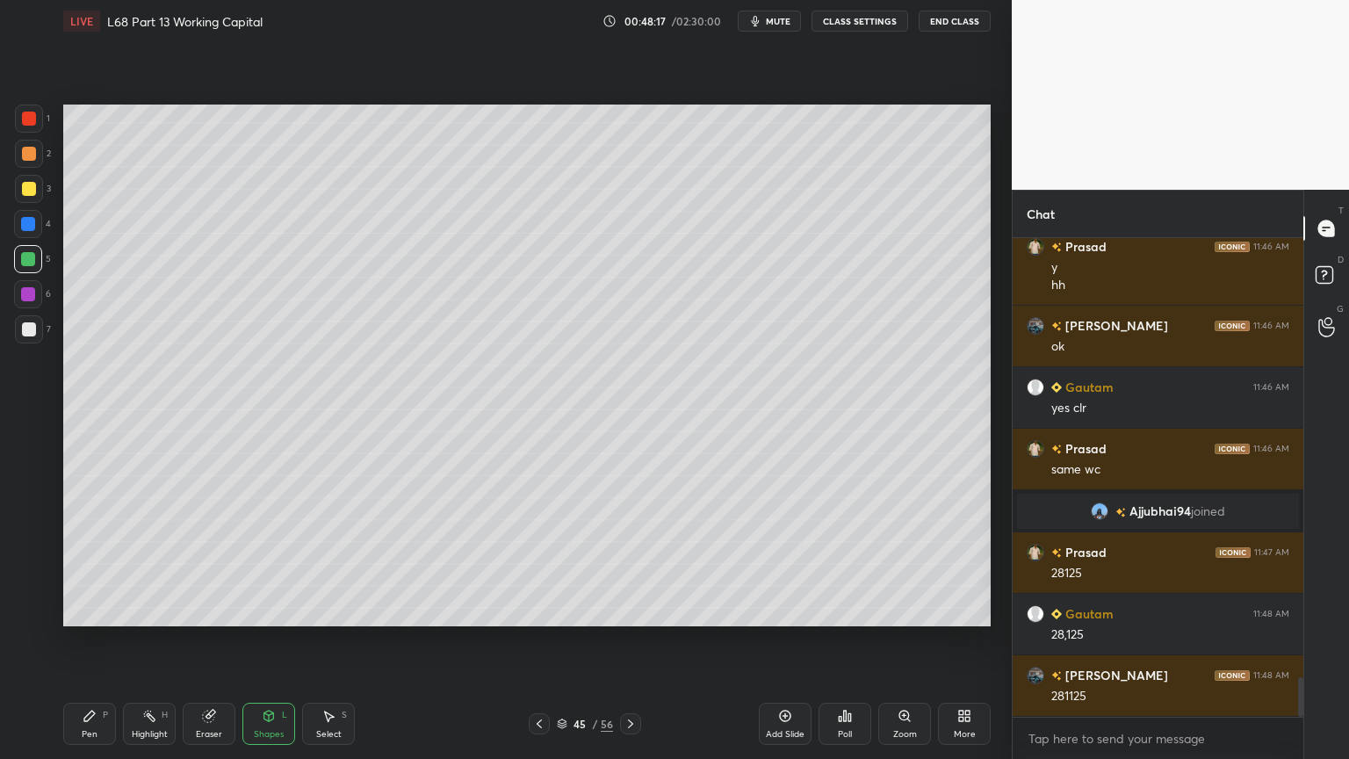
click at [29, 219] on div at bounding box center [28, 224] width 14 height 14
click at [273, 610] on div "Shapes" at bounding box center [269, 734] width 30 height 9
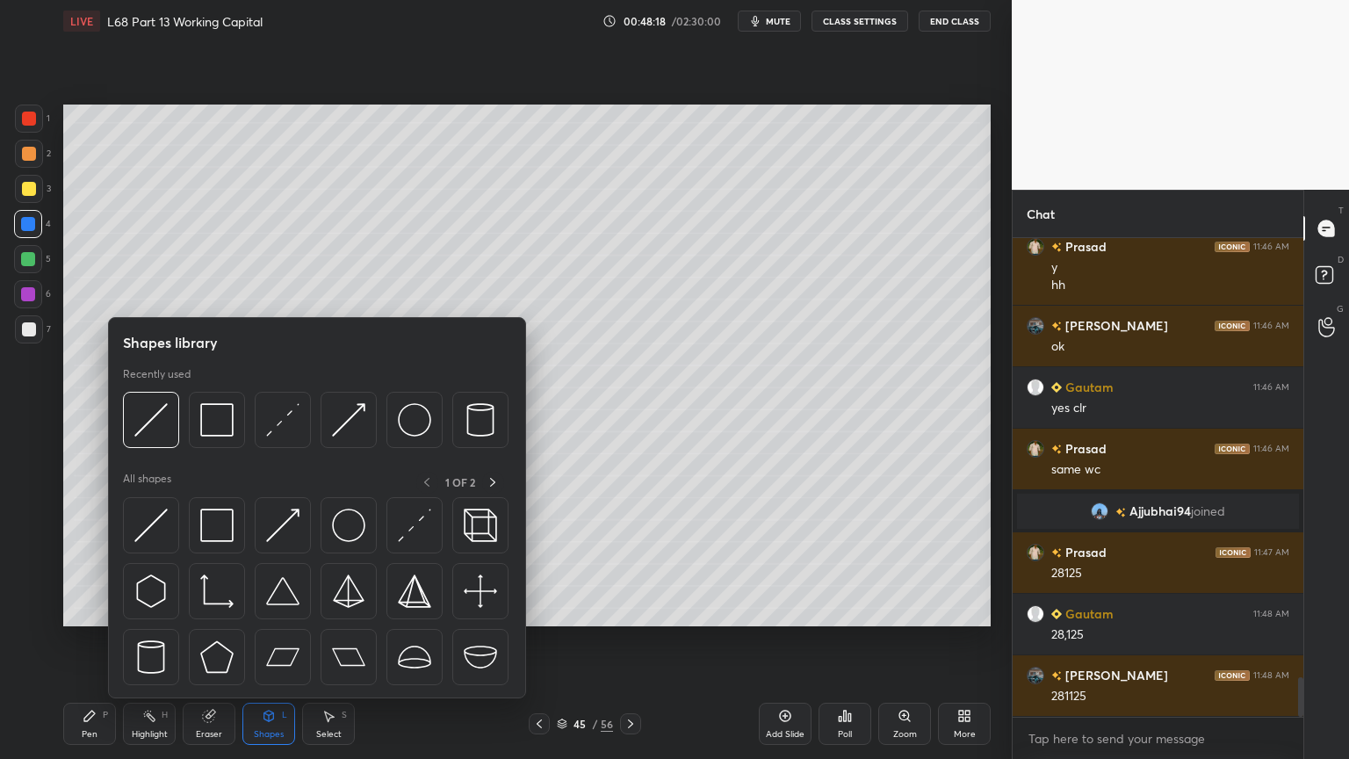
click at [157, 441] on div at bounding box center [151, 420] width 56 height 56
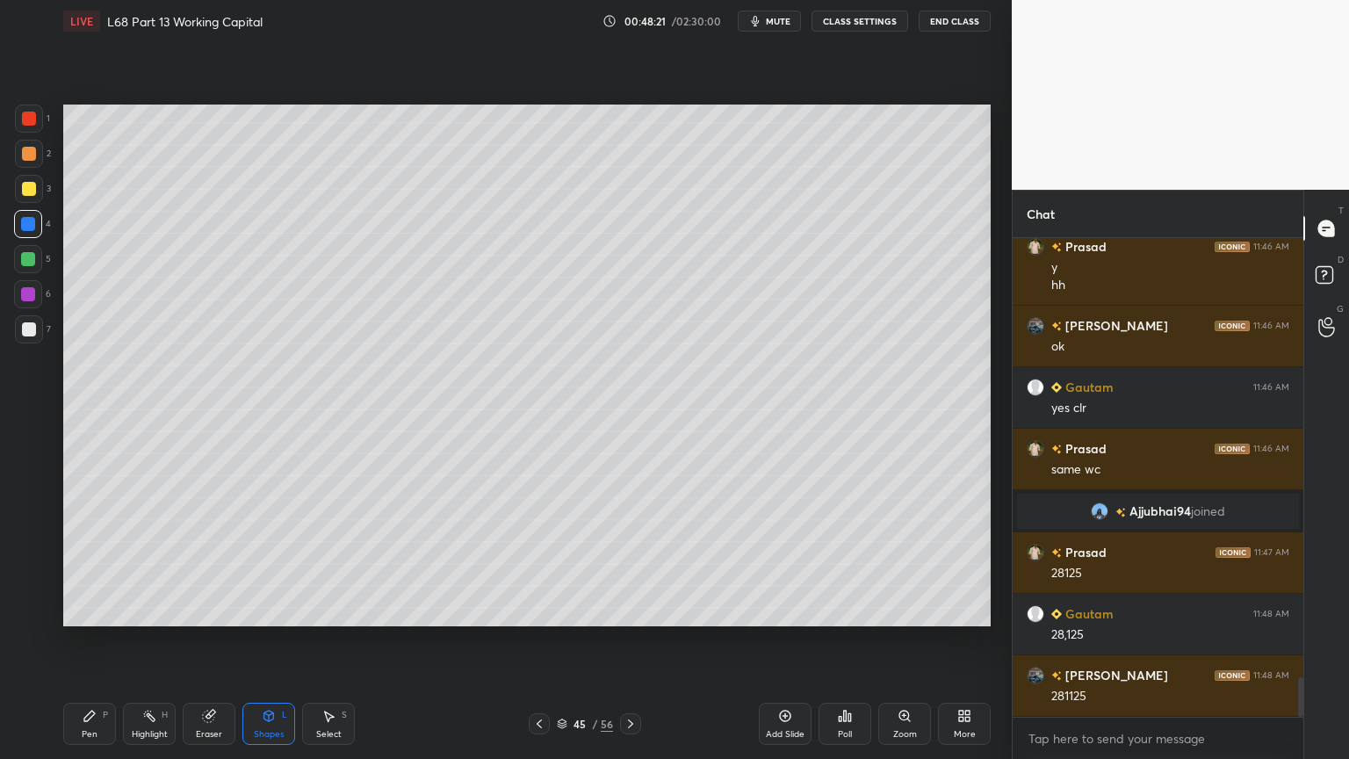
click at [25, 337] on div at bounding box center [29, 329] width 28 height 28
click at [91, 610] on icon at bounding box center [90, 716] width 14 height 14
click at [32, 125] on div at bounding box center [29, 119] width 14 height 14
click at [32, 337] on div at bounding box center [29, 329] width 28 height 28
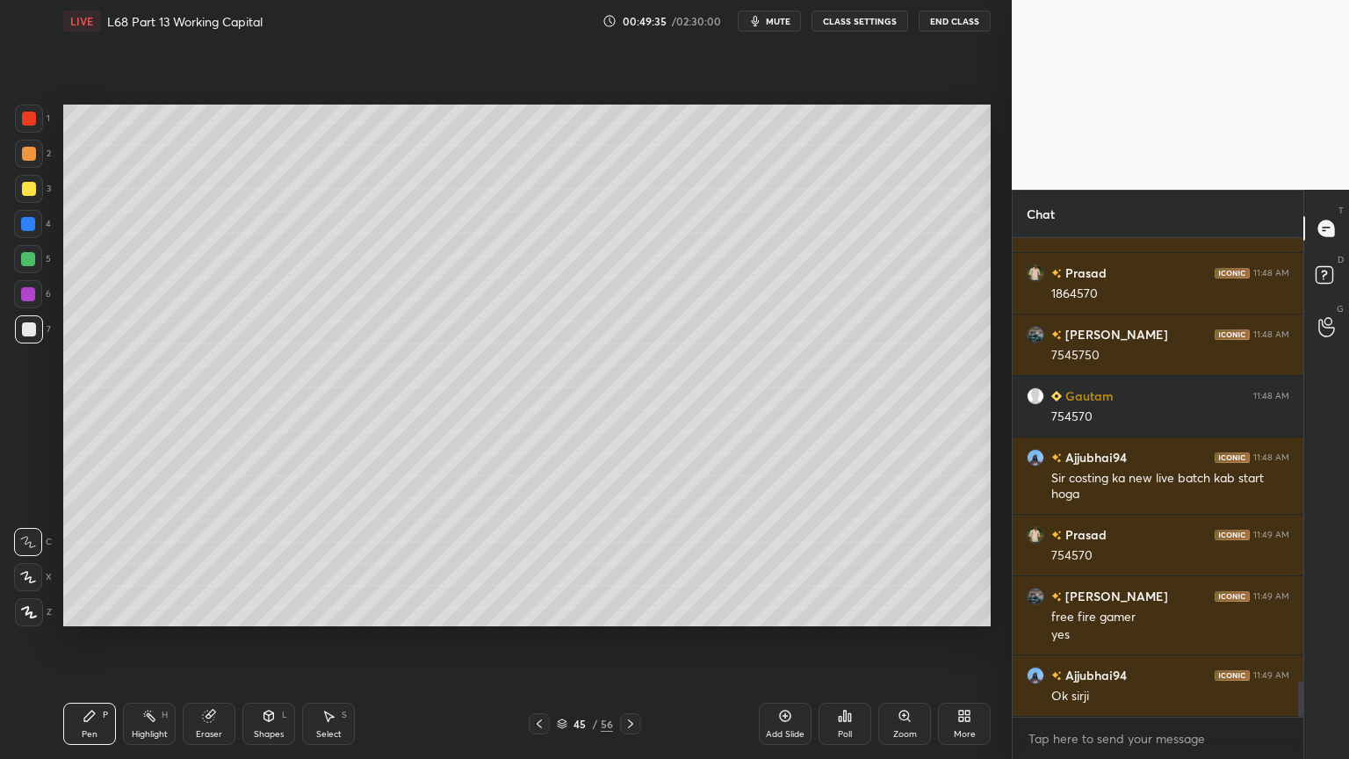
scroll to position [5867, 0]
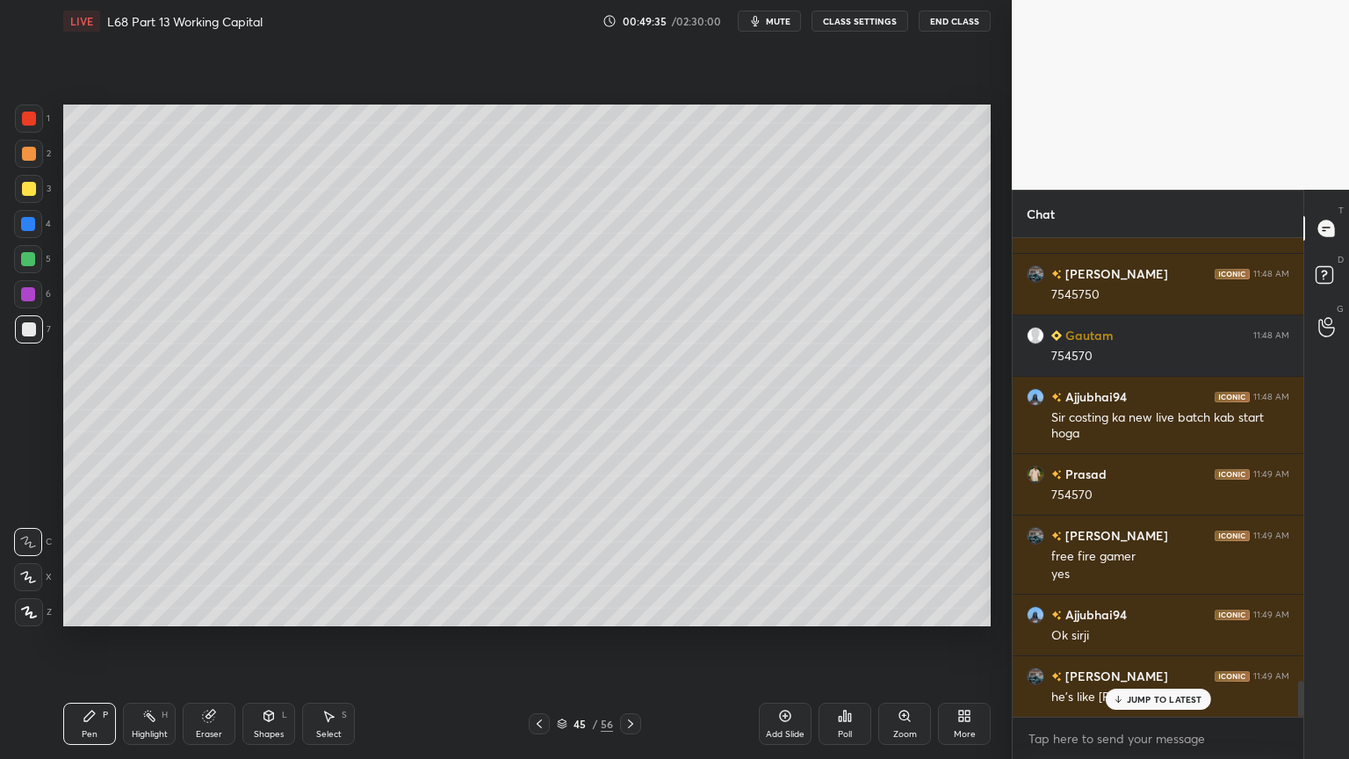
click at [36, 198] on div at bounding box center [29, 189] width 28 height 28
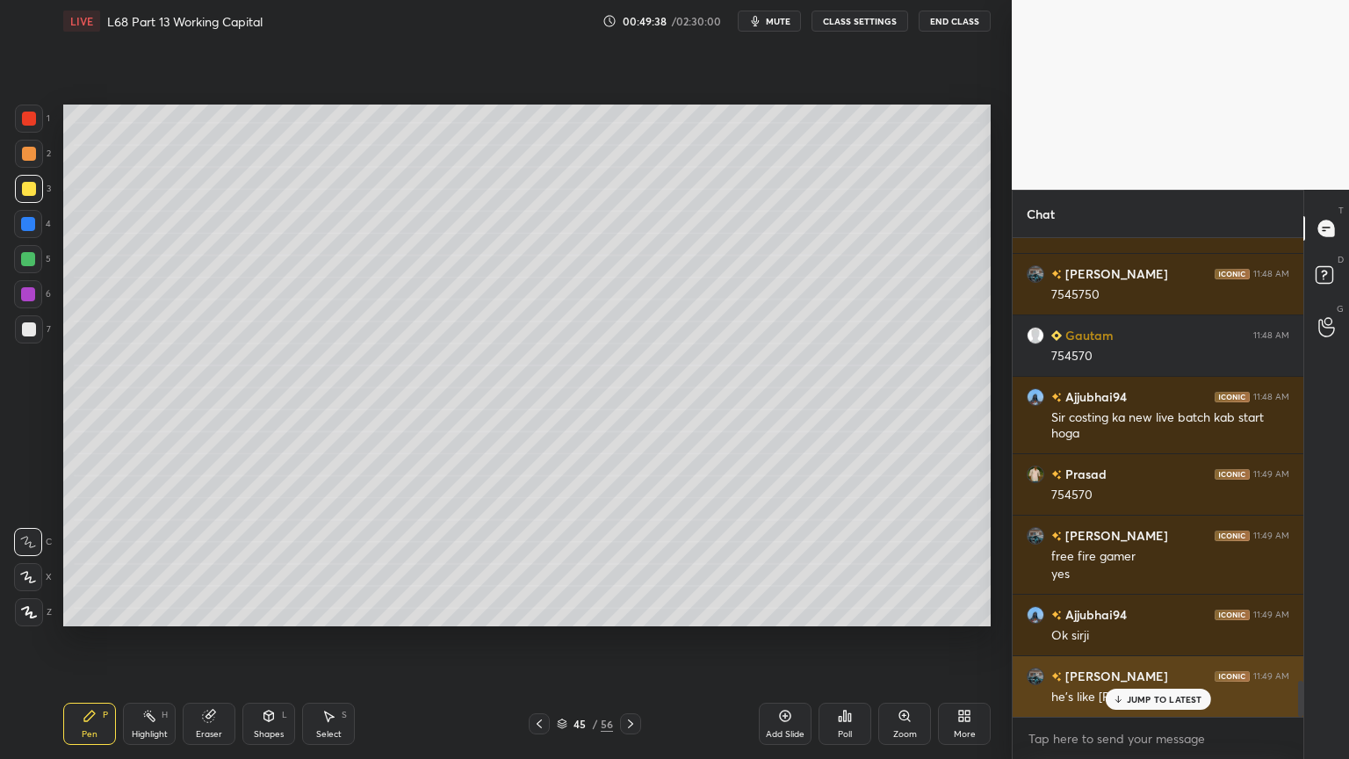
click at [1124, 610] on div "JUMP TO LATEST" at bounding box center [1157, 699] width 105 height 21
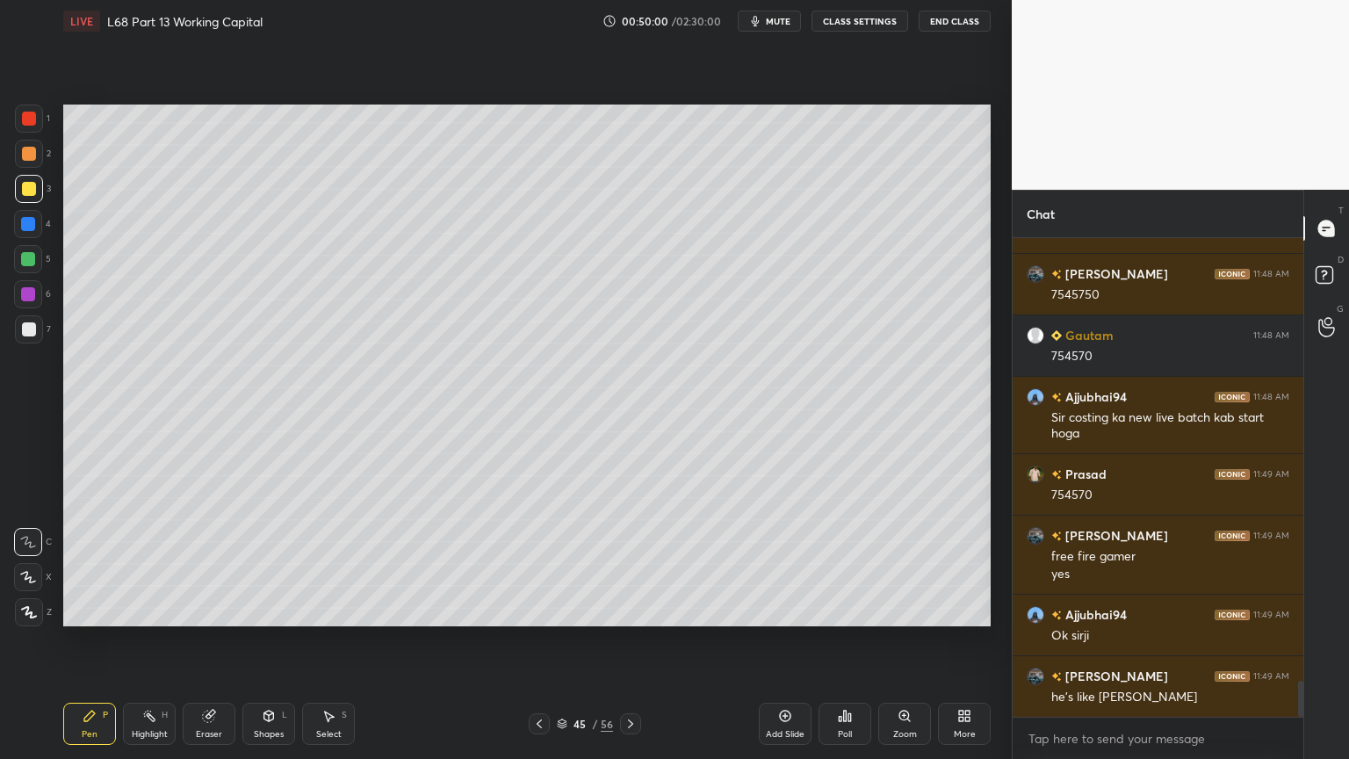
click at [299, 610] on div "Pen P Highlight H Eraser Shapes L Select S" at bounding box center [237, 724] width 348 height 42
click at [265, 610] on div "Shapes L" at bounding box center [268, 724] width 53 height 42
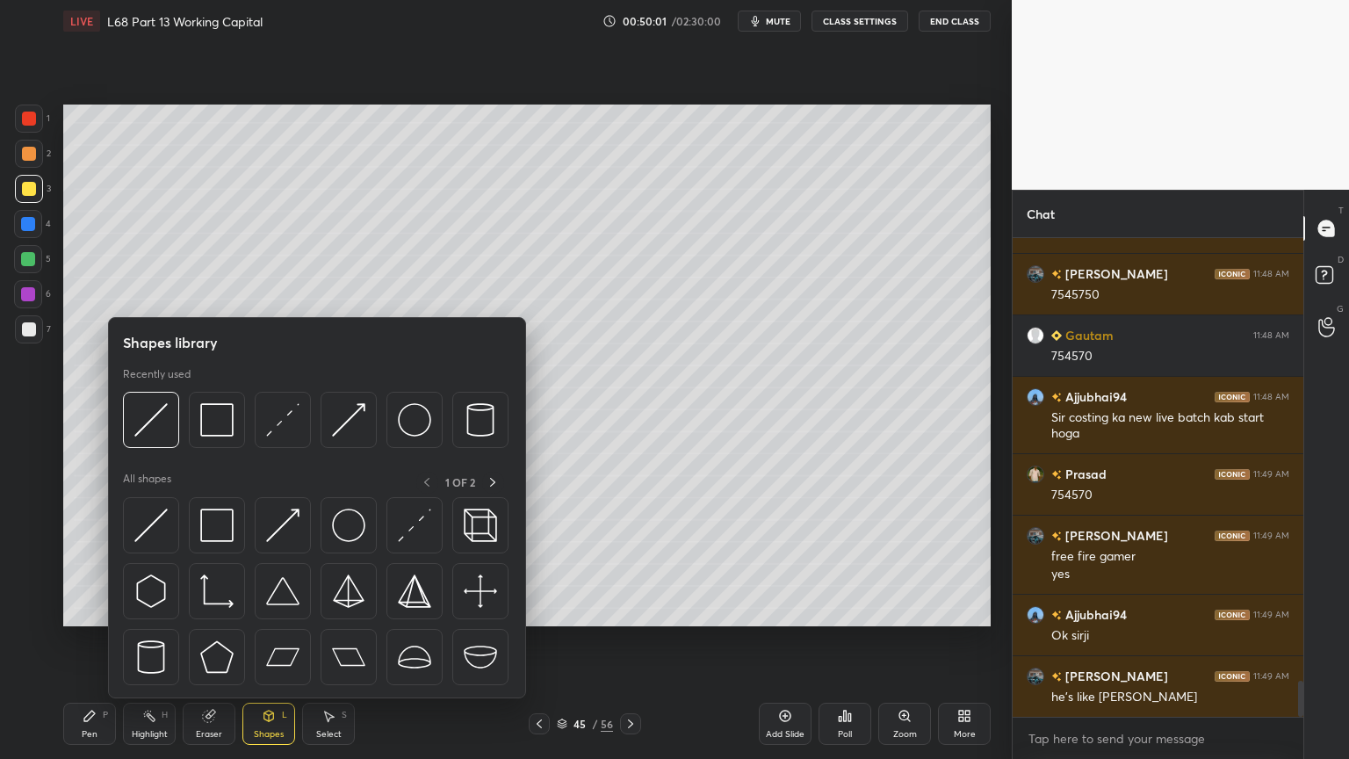
click at [155, 431] on img at bounding box center [150, 419] width 33 height 33
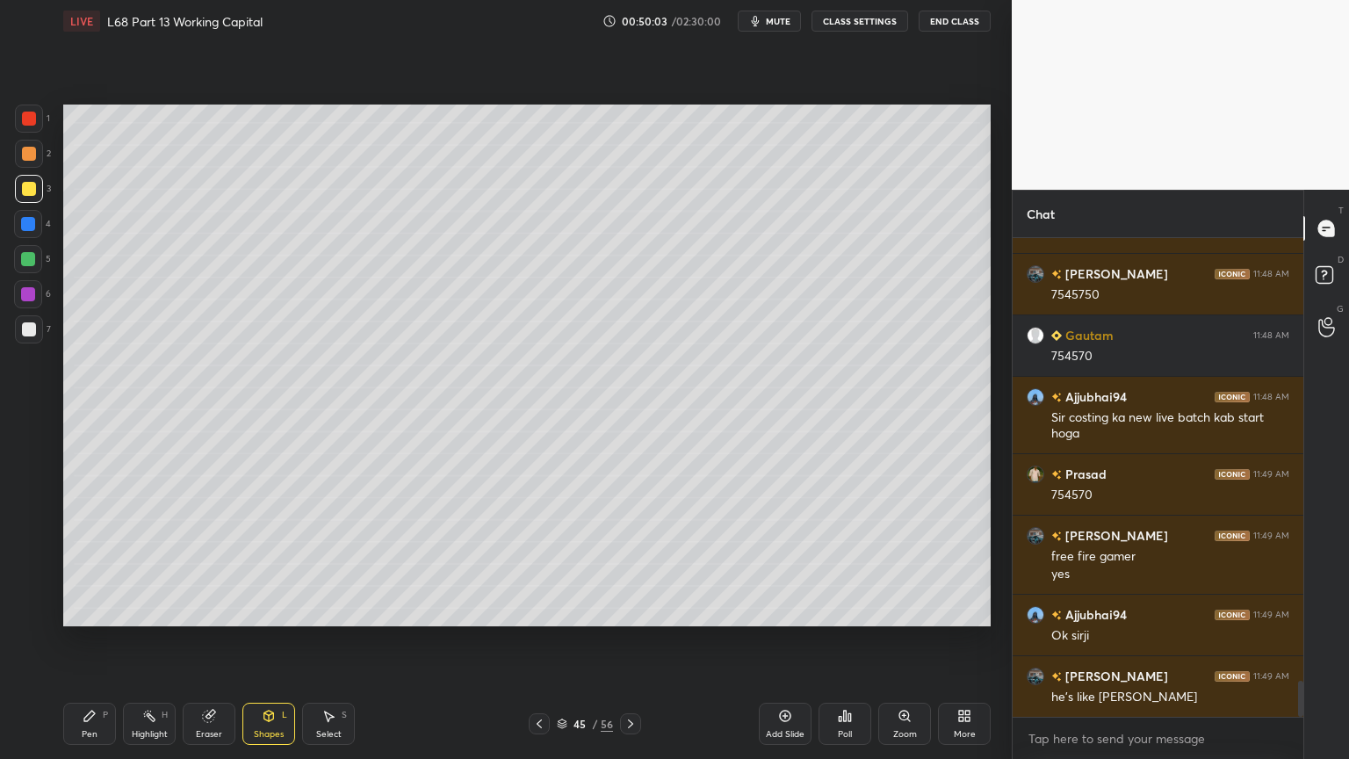
click at [99, 610] on div "Pen P" at bounding box center [89, 724] width 53 height 42
click at [33, 334] on div at bounding box center [29, 329] width 14 height 14
click at [544, 610] on icon at bounding box center [539, 724] width 14 height 14
click at [636, 610] on icon at bounding box center [631, 724] width 14 height 14
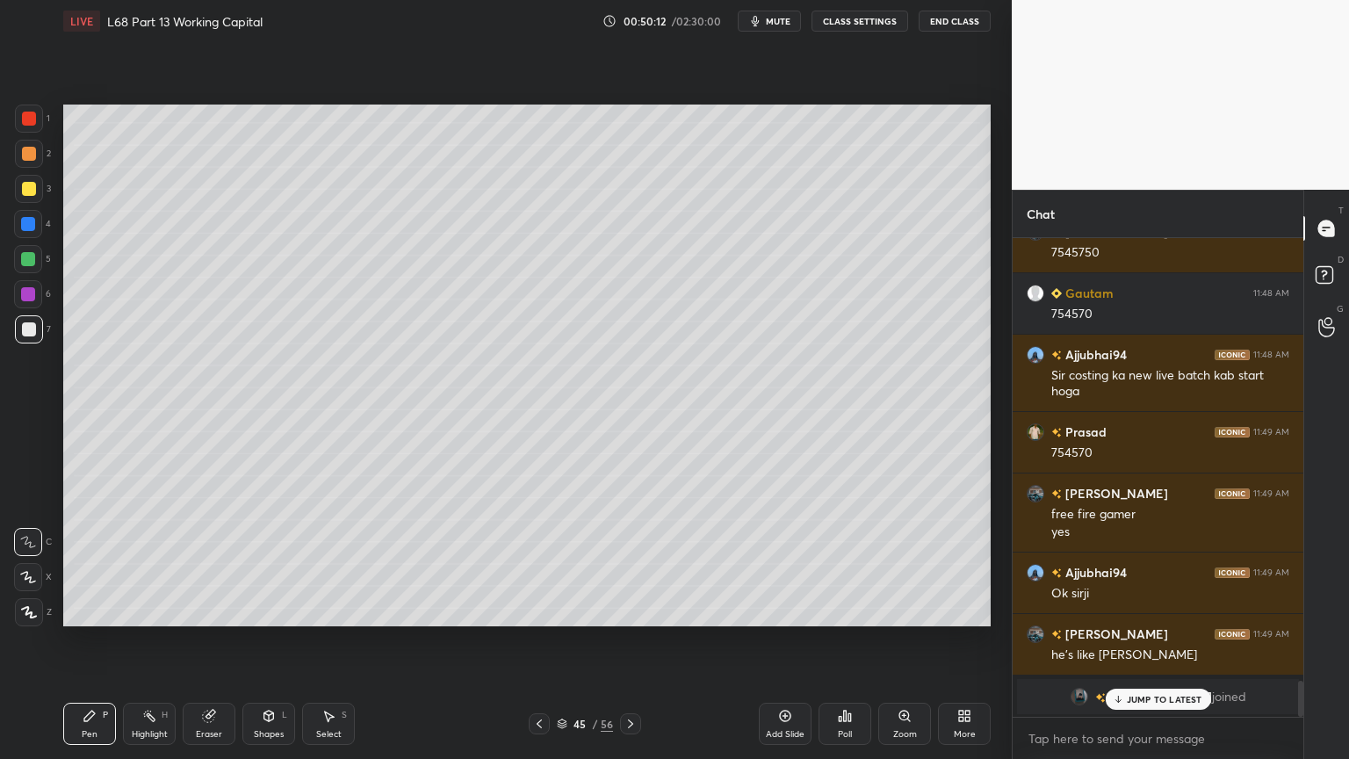
click at [28, 239] on div "4" at bounding box center [32, 227] width 37 height 35
click at [32, 261] on div at bounding box center [28, 259] width 14 height 14
click at [544, 610] on icon at bounding box center [539, 724] width 14 height 14
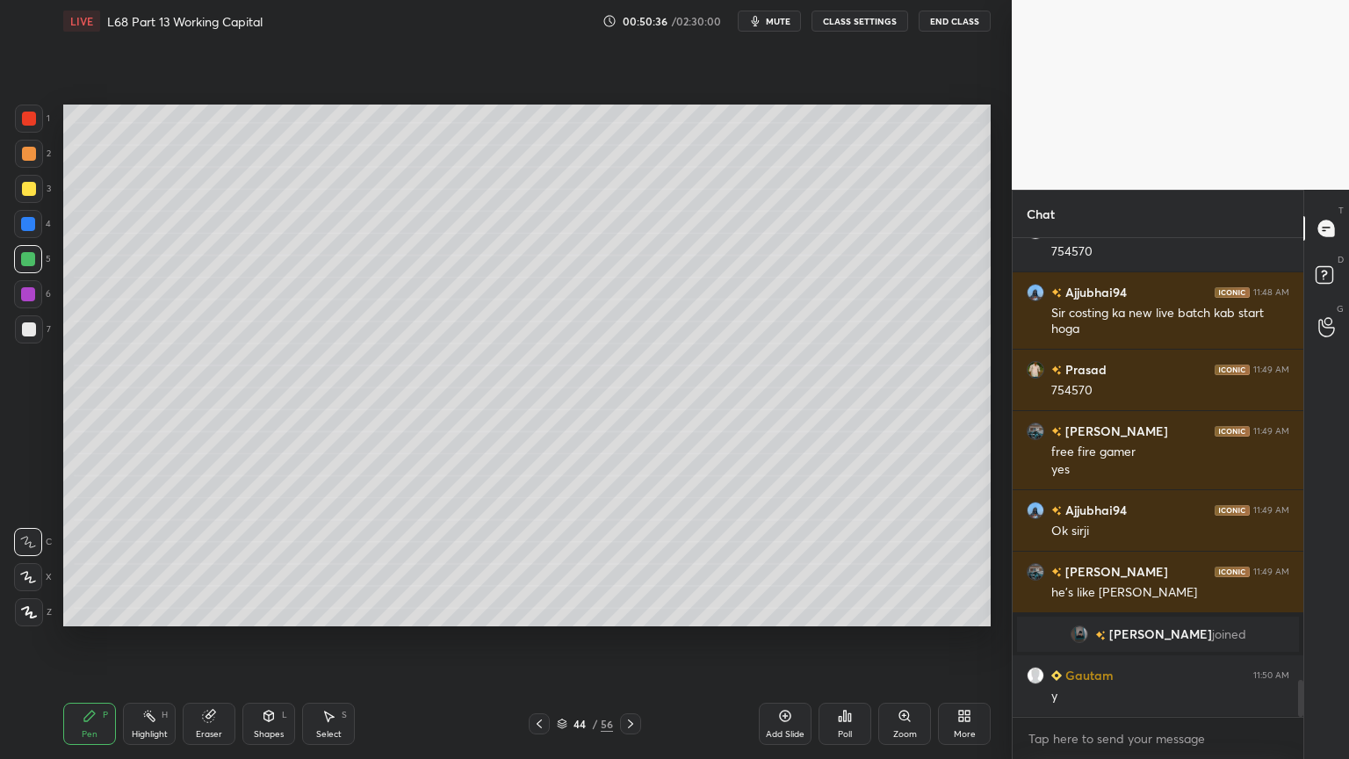
scroll to position [5768, 0]
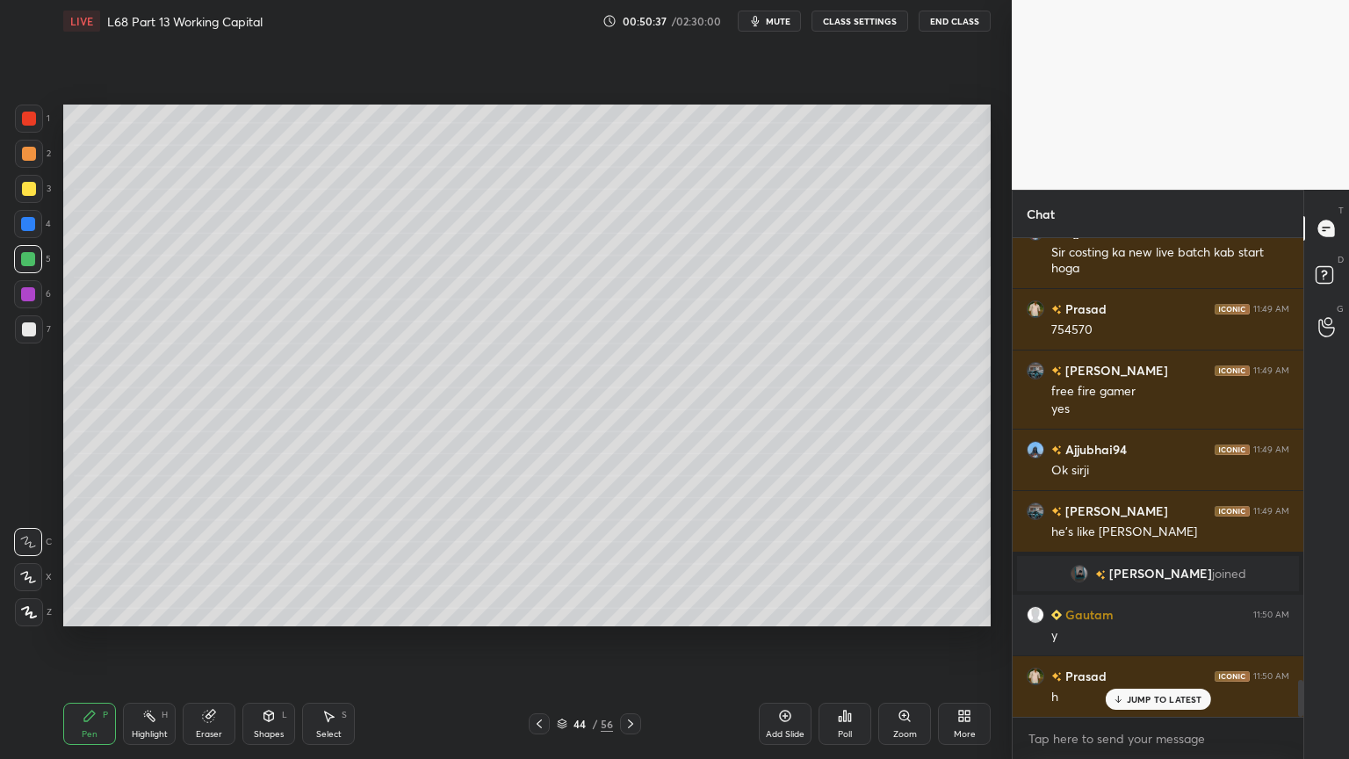
click at [144, 610] on div "Highlight H" at bounding box center [149, 724] width 53 height 42
click at [640, 610] on div at bounding box center [630, 723] width 21 height 21
click at [547, 610] on div at bounding box center [539, 723] width 21 height 21
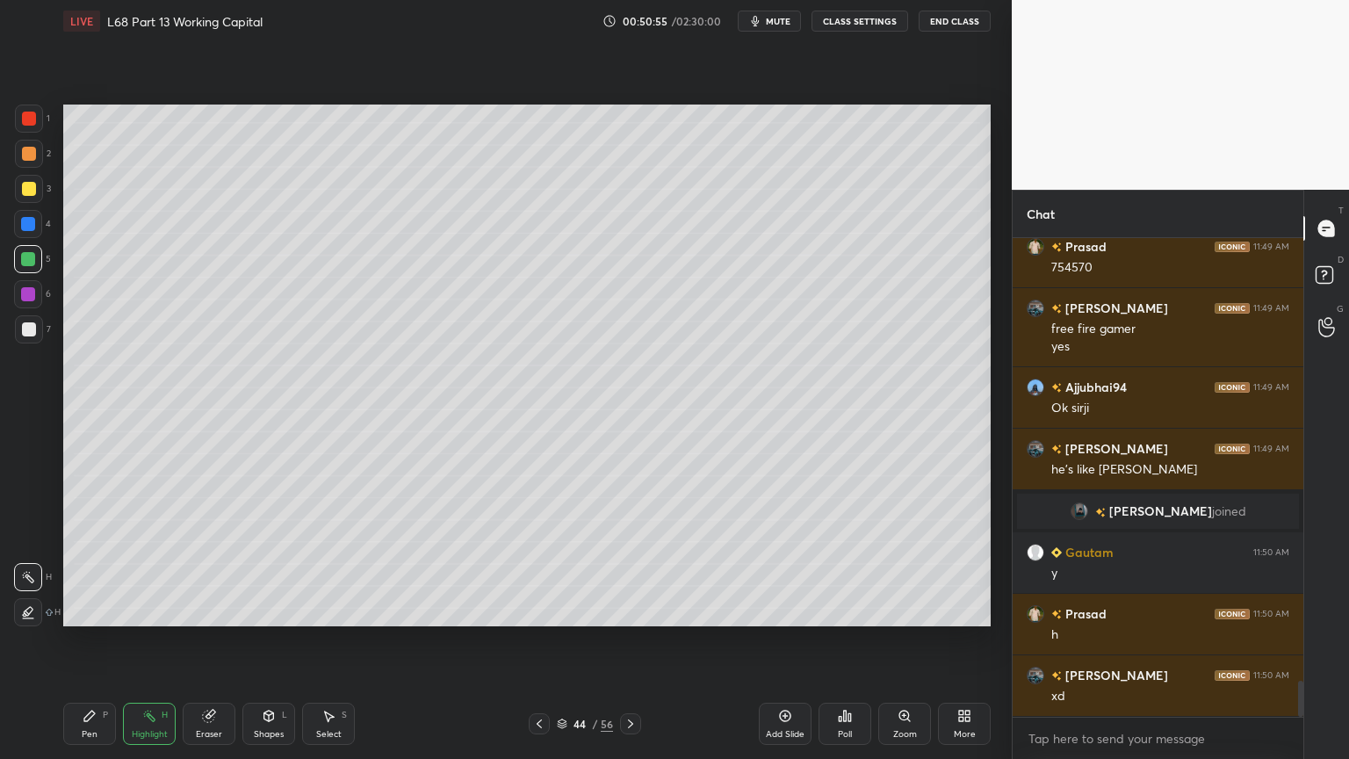
click at [633, 610] on icon at bounding box center [631, 724] width 14 height 14
click at [91, 610] on icon at bounding box center [89, 716] width 11 height 11
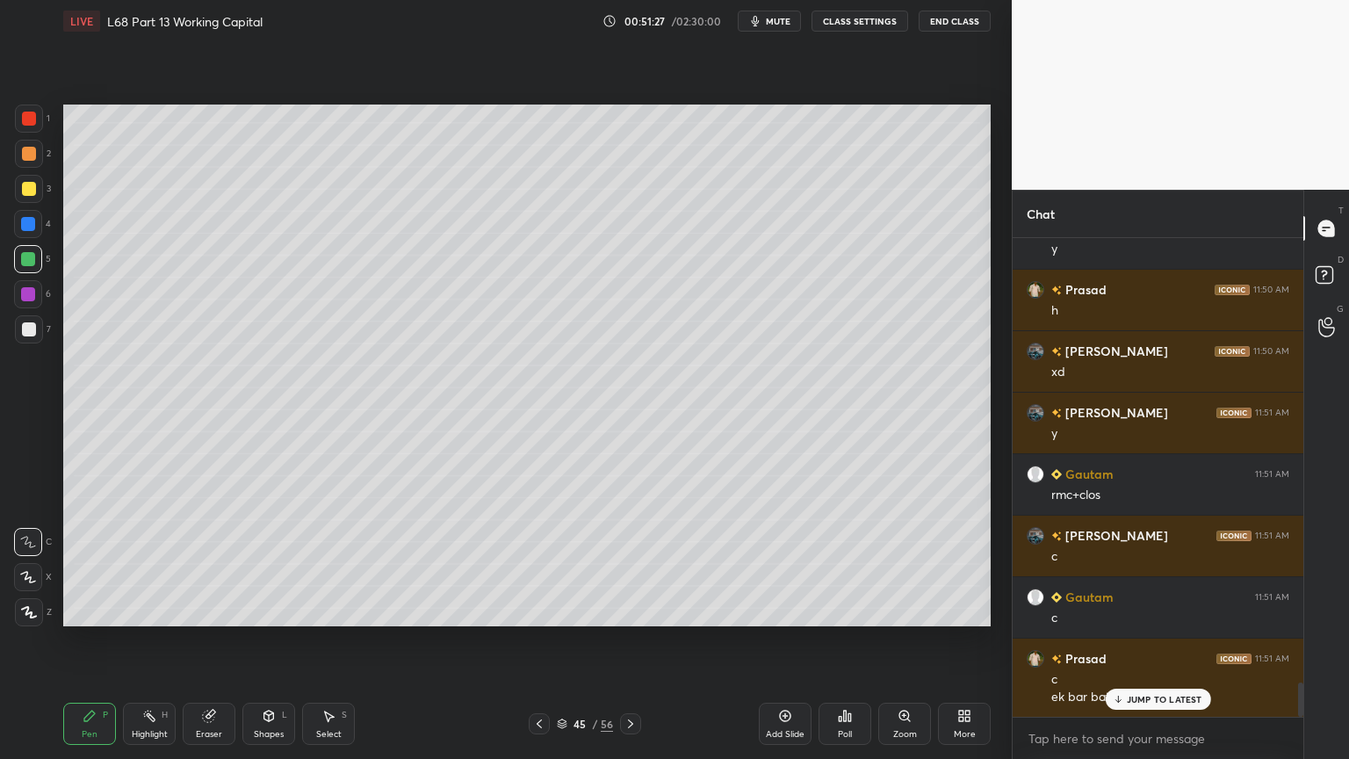
scroll to position [6217, 0]
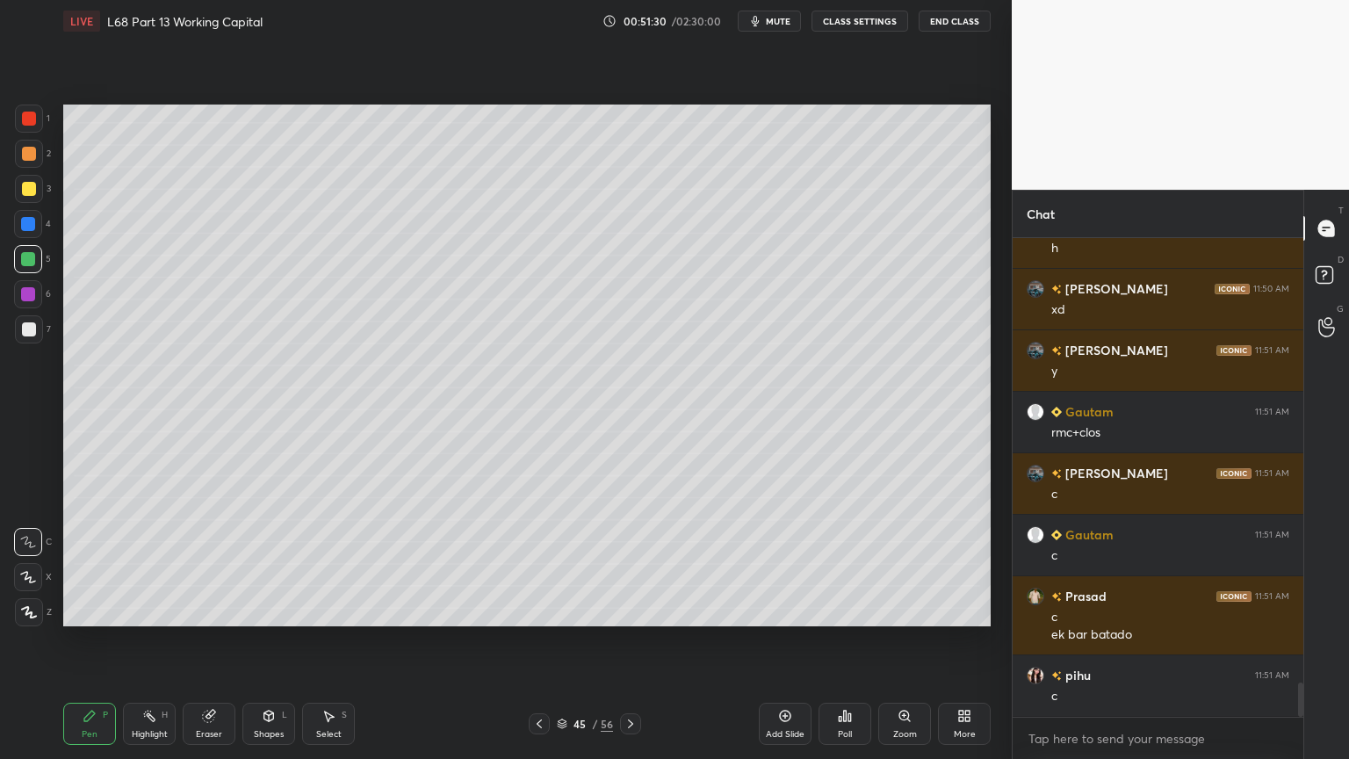
click at [74, 610] on div "Pen P" at bounding box center [89, 724] width 53 height 42
click at [23, 231] on div at bounding box center [28, 224] width 28 height 28
click at [34, 197] on div at bounding box center [29, 189] width 28 height 28
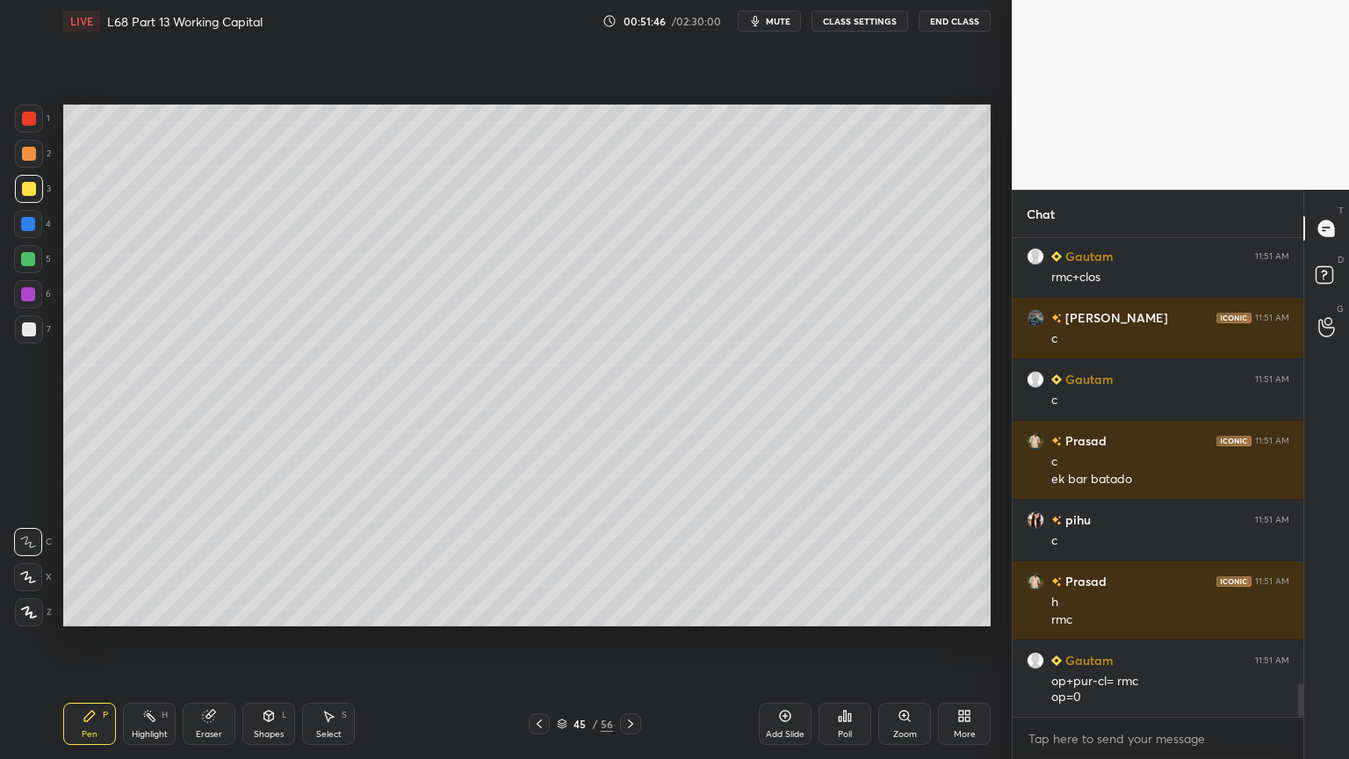
scroll to position [6435, 0]
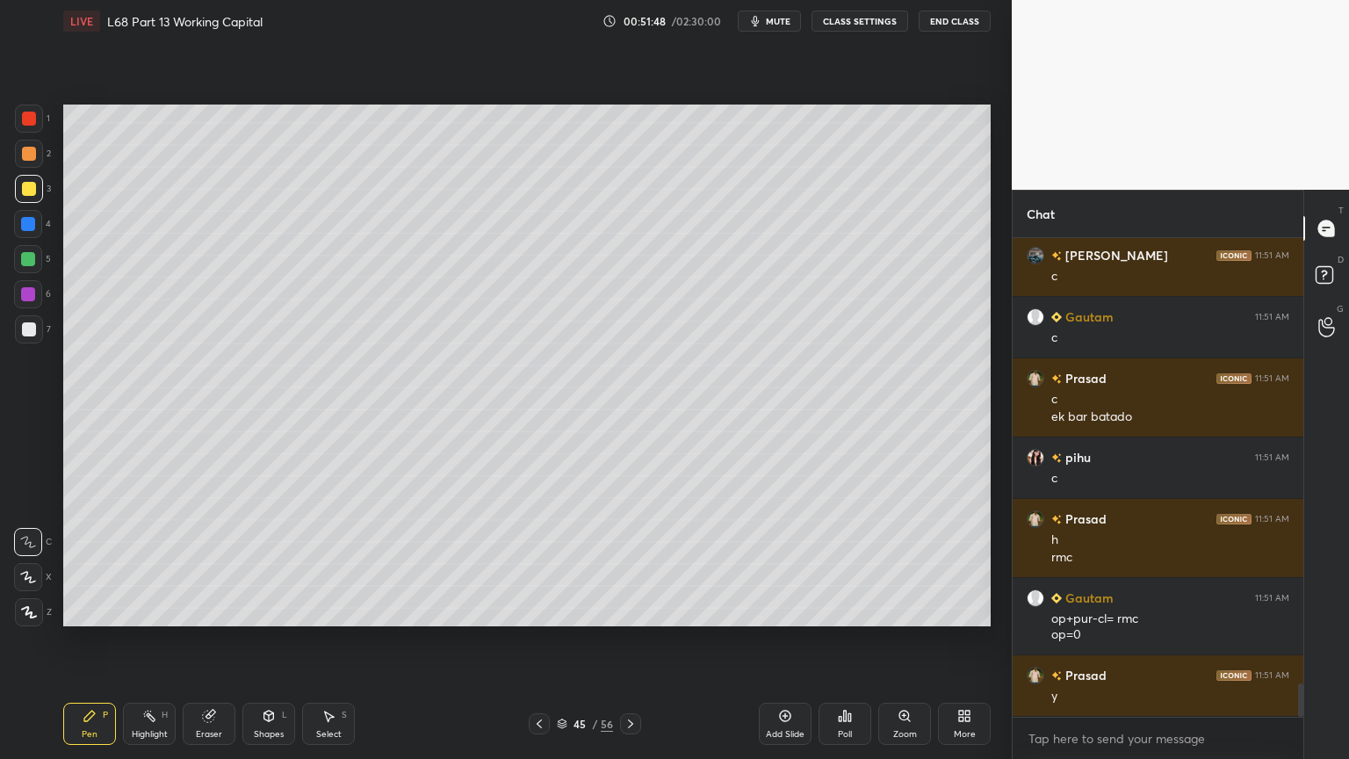
click at [328, 610] on div "Select" at bounding box center [328, 734] width 25 height 9
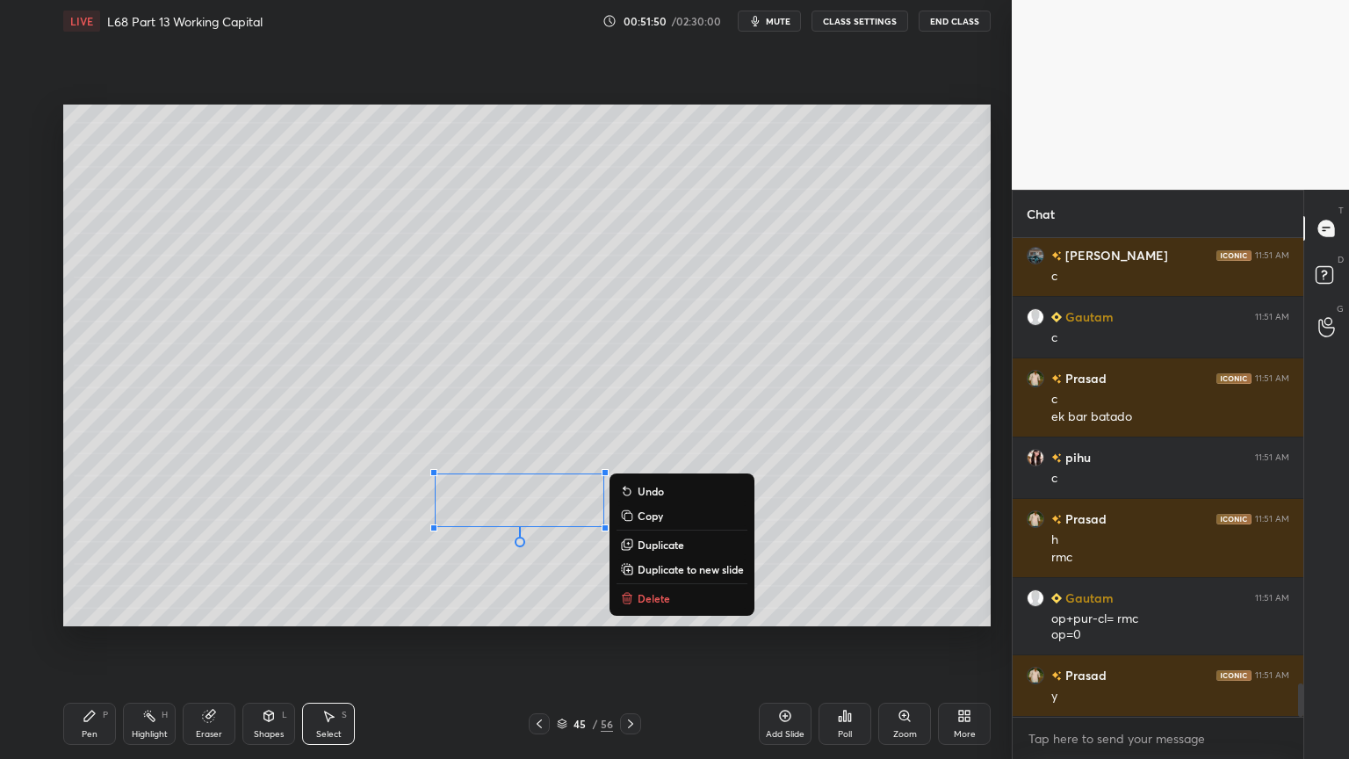
click at [633, 602] on icon at bounding box center [627, 598] width 14 height 14
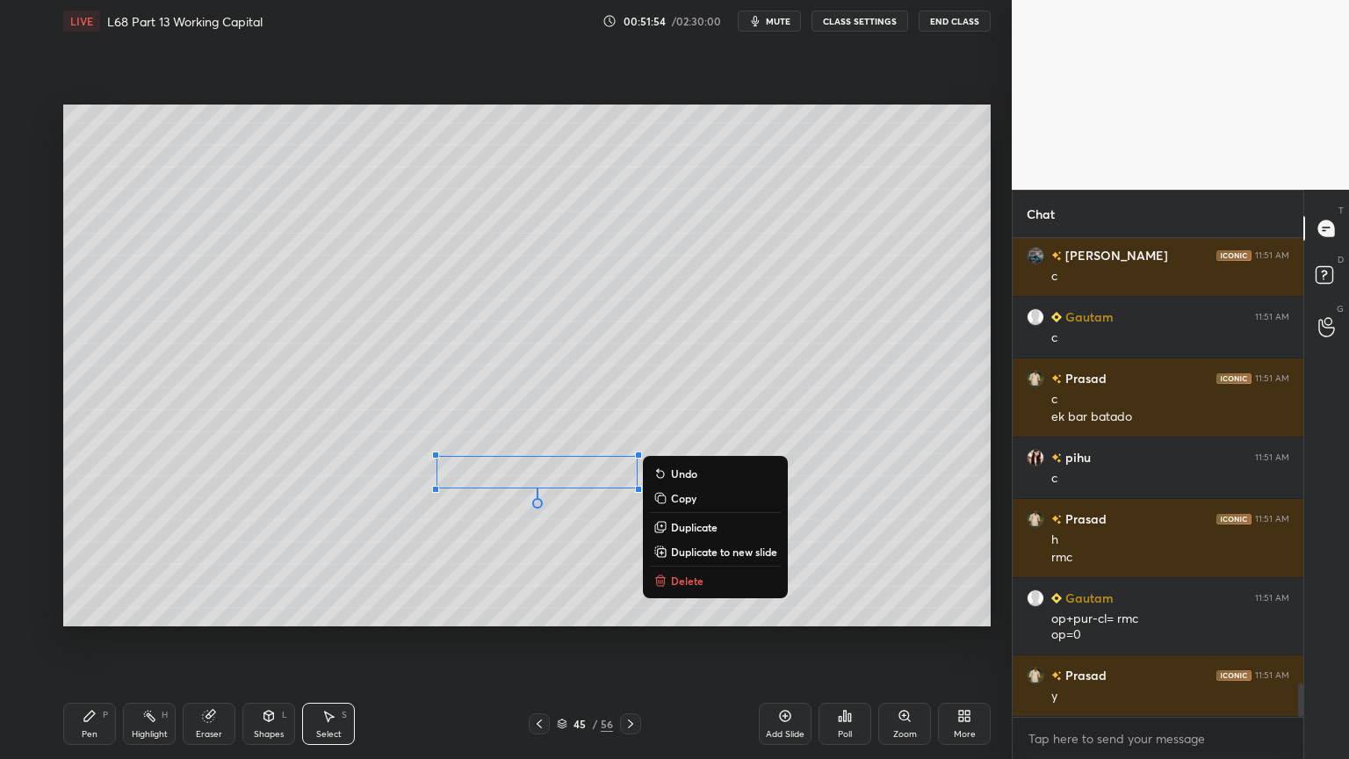
click at [78, 610] on div "Pen P" at bounding box center [89, 724] width 53 height 42
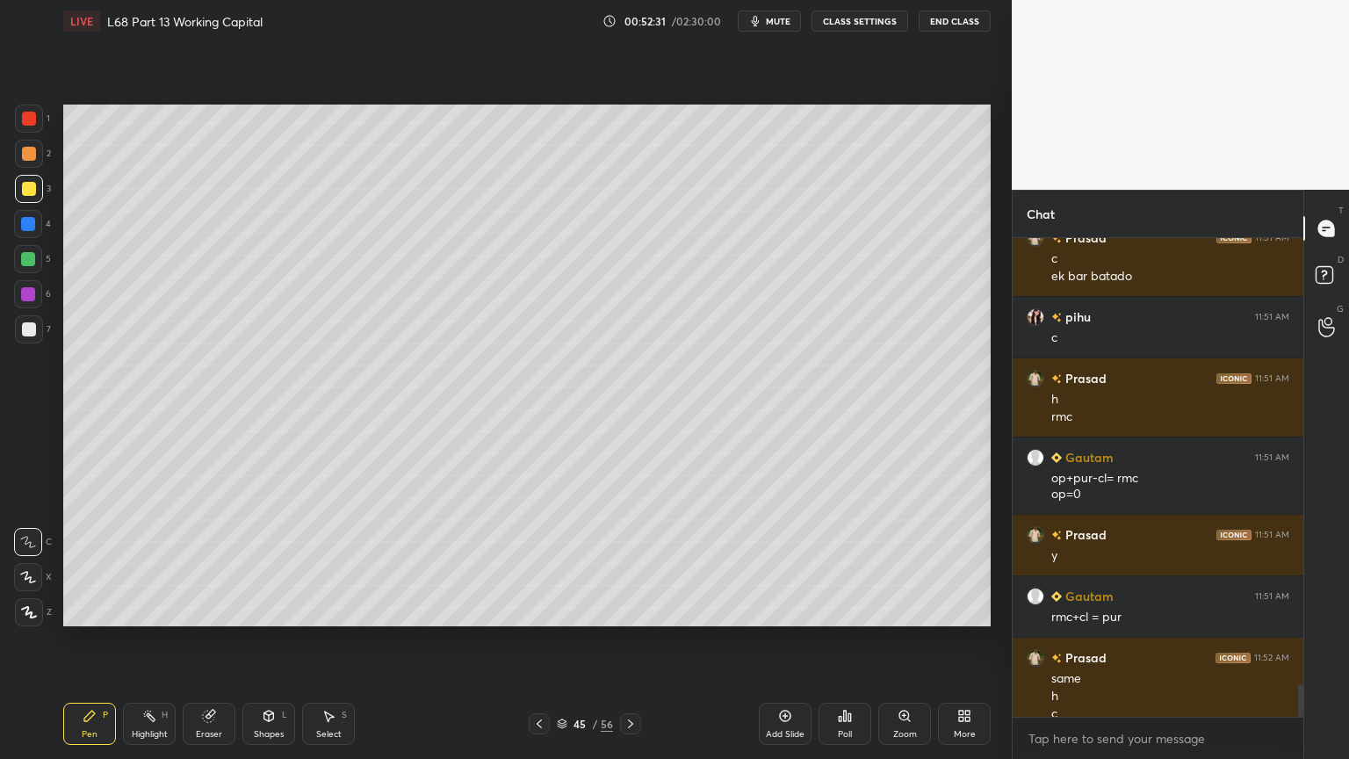
scroll to position [6593, 0]
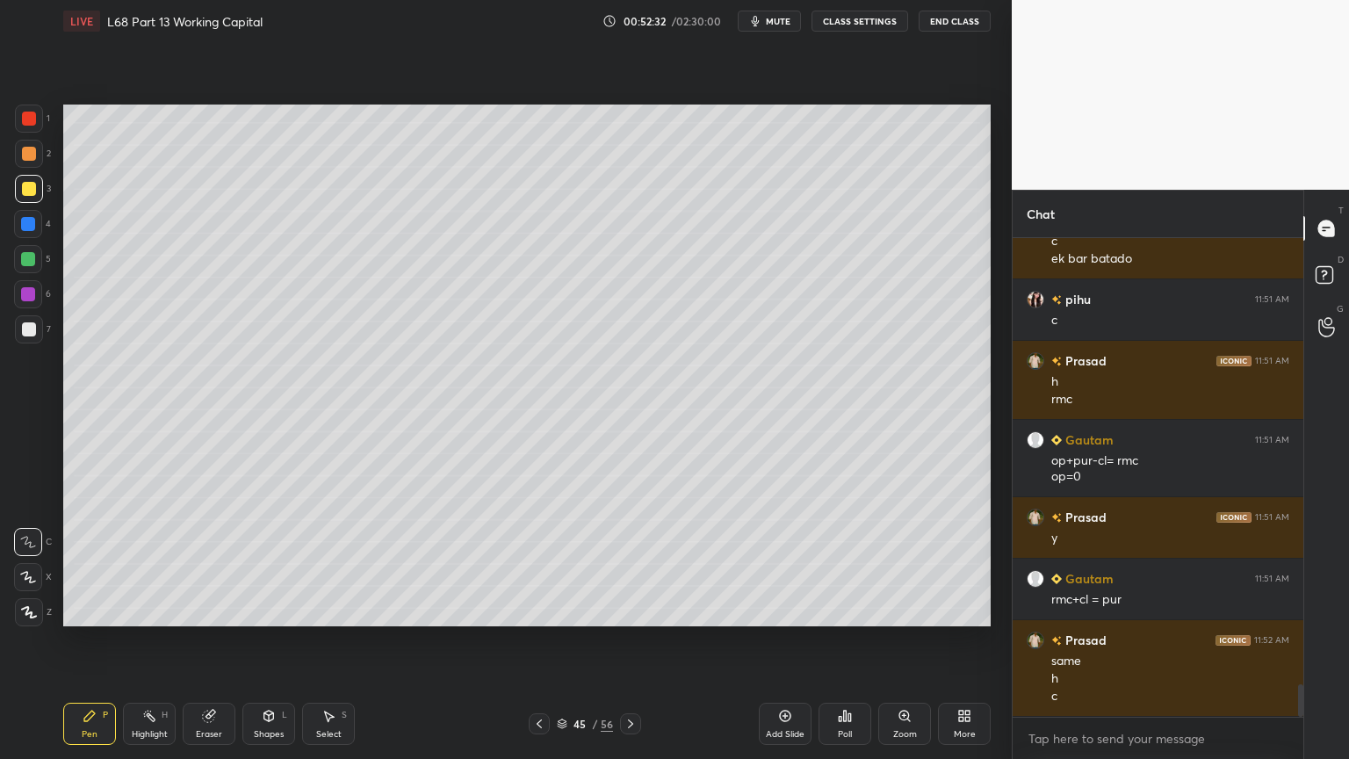
click at [327, 610] on div "Select S" at bounding box center [328, 724] width 53 height 42
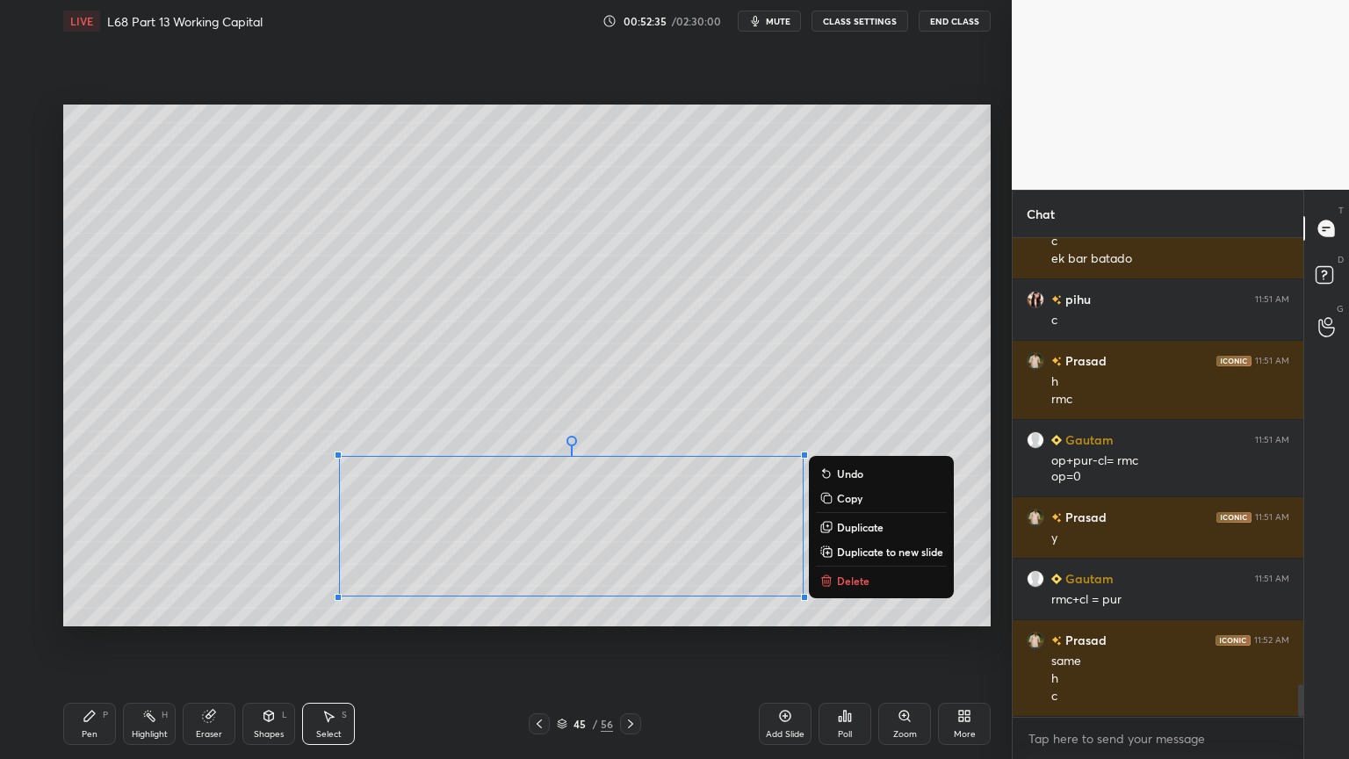
click at [841, 580] on p "Delete" at bounding box center [853, 581] width 32 height 14
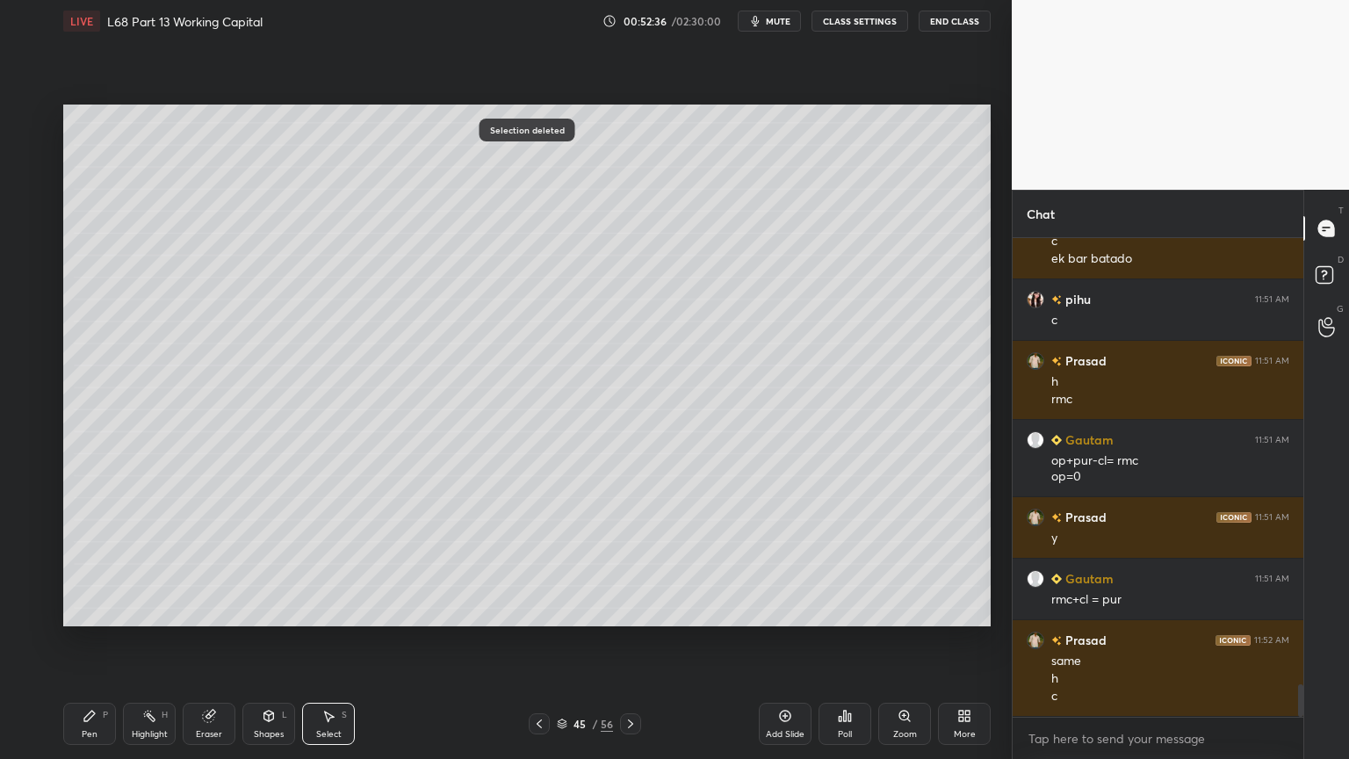
click at [75, 610] on div "Pen P Highlight H Eraser Shapes L Select S 45 / 56 Add Slide Poll Zoom More" at bounding box center [526, 724] width 927 height 70
click at [91, 610] on div "Pen P" at bounding box center [89, 724] width 53 height 42
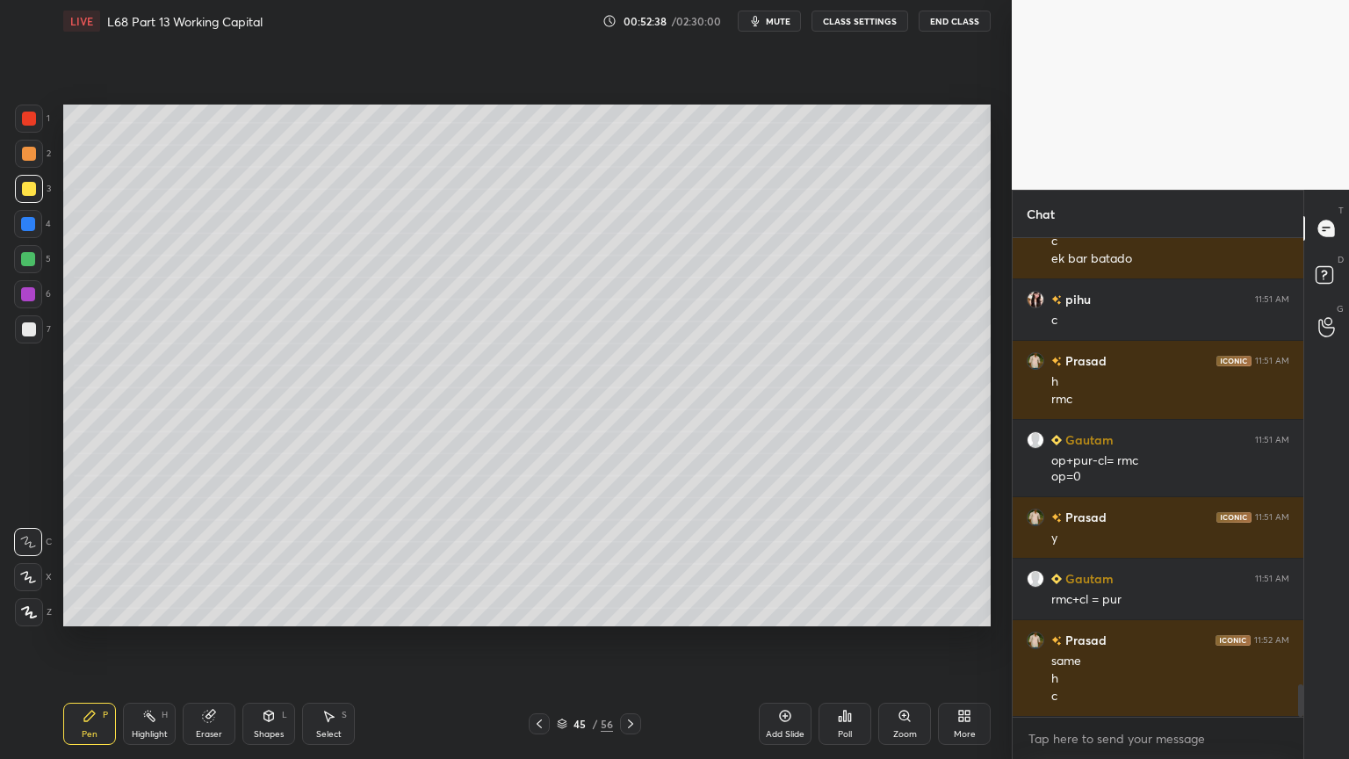
click at [33, 269] on div at bounding box center [28, 259] width 28 height 28
click at [536, 610] on icon at bounding box center [539, 724] width 14 height 14
click at [632, 610] on icon at bounding box center [631, 724] width 14 height 14
click at [539, 610] on icon at bounding box center [539, 724] width 14 height 14
click at [629, 610] on icon at bounding box center [630, 723] width 5 height 9
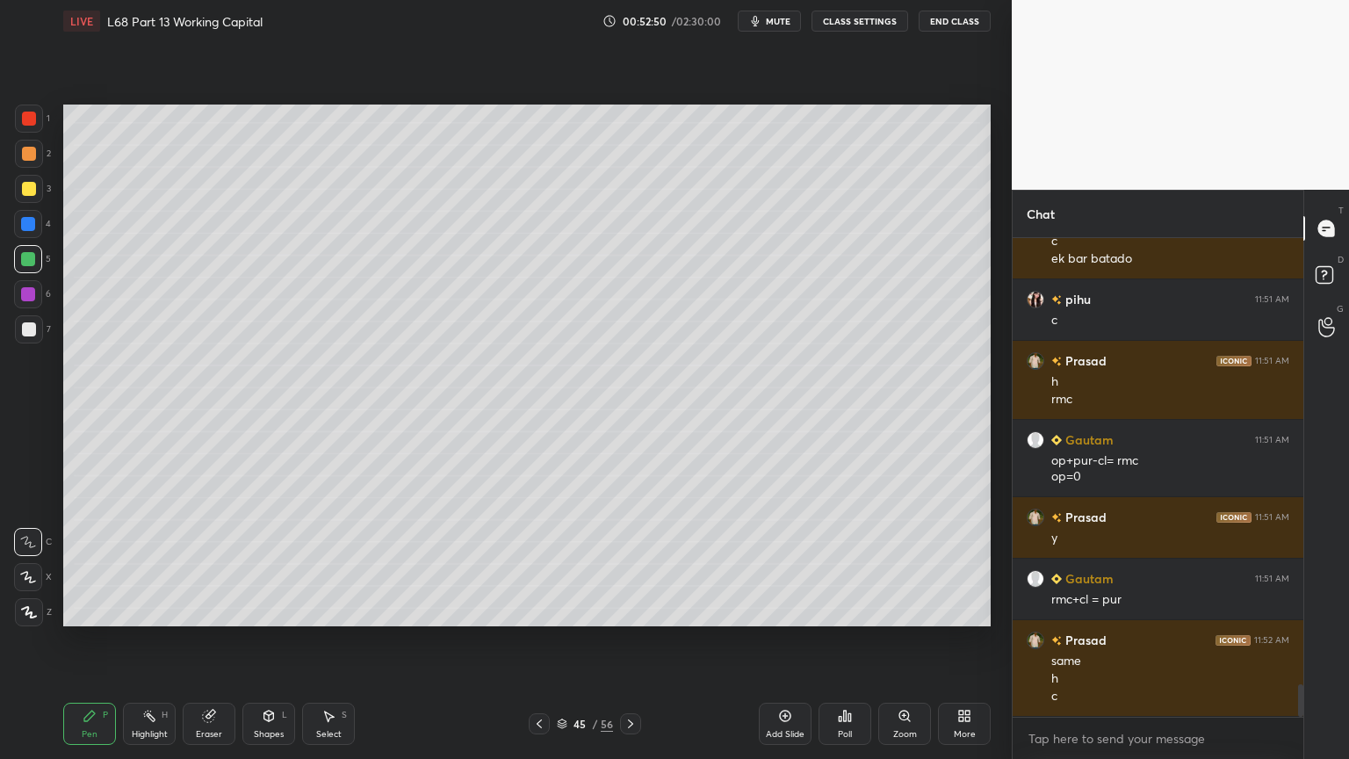
click at [35, 324] on div at bounding box center [29, 329] width 14 height 14
click at [124, 610] on div "Pen P Highlight H Eraser Shapes L Select S 45 / 56 Add Slide Poll Zoom More" at bounding box center [526, 724] width 927 height 70
click at [94, 610] on icon at bounding box center [90, 716] width 14 height 14
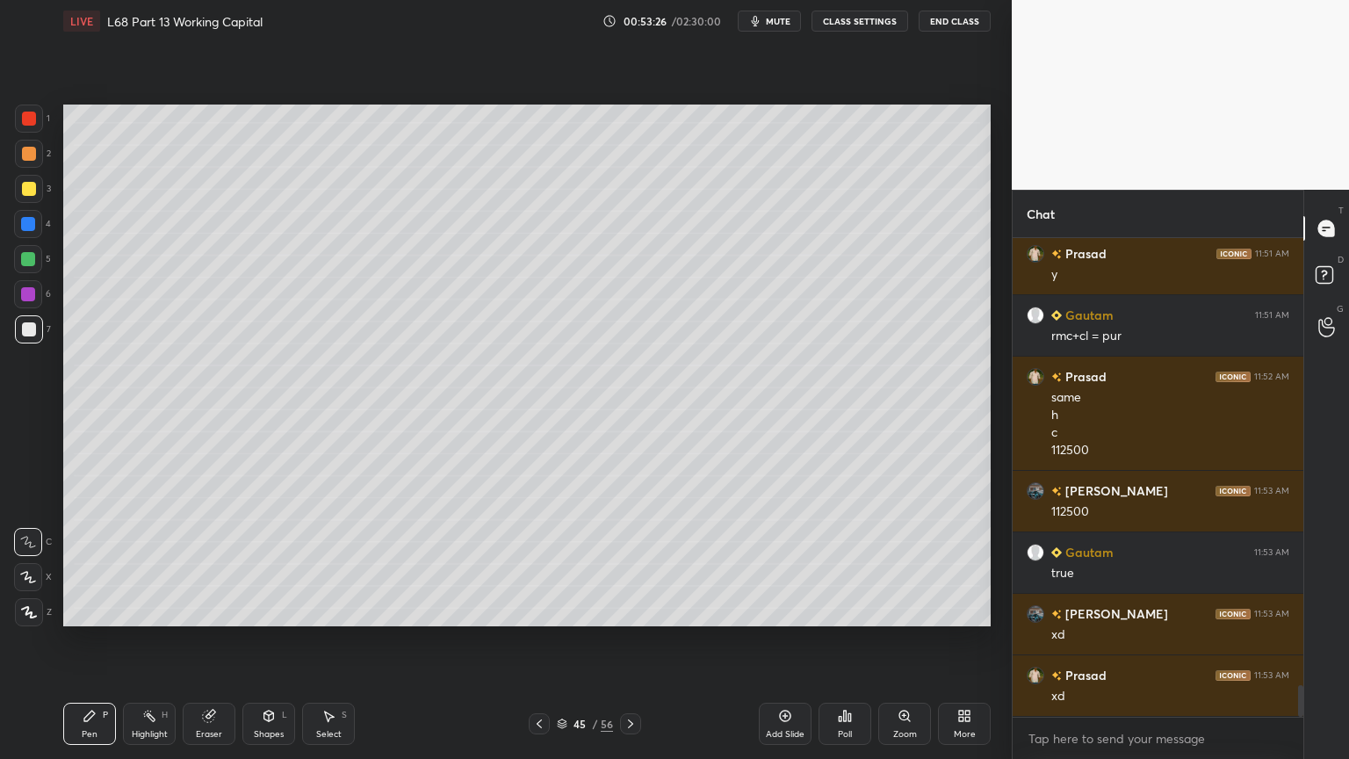
scroll to position [6917, 0]
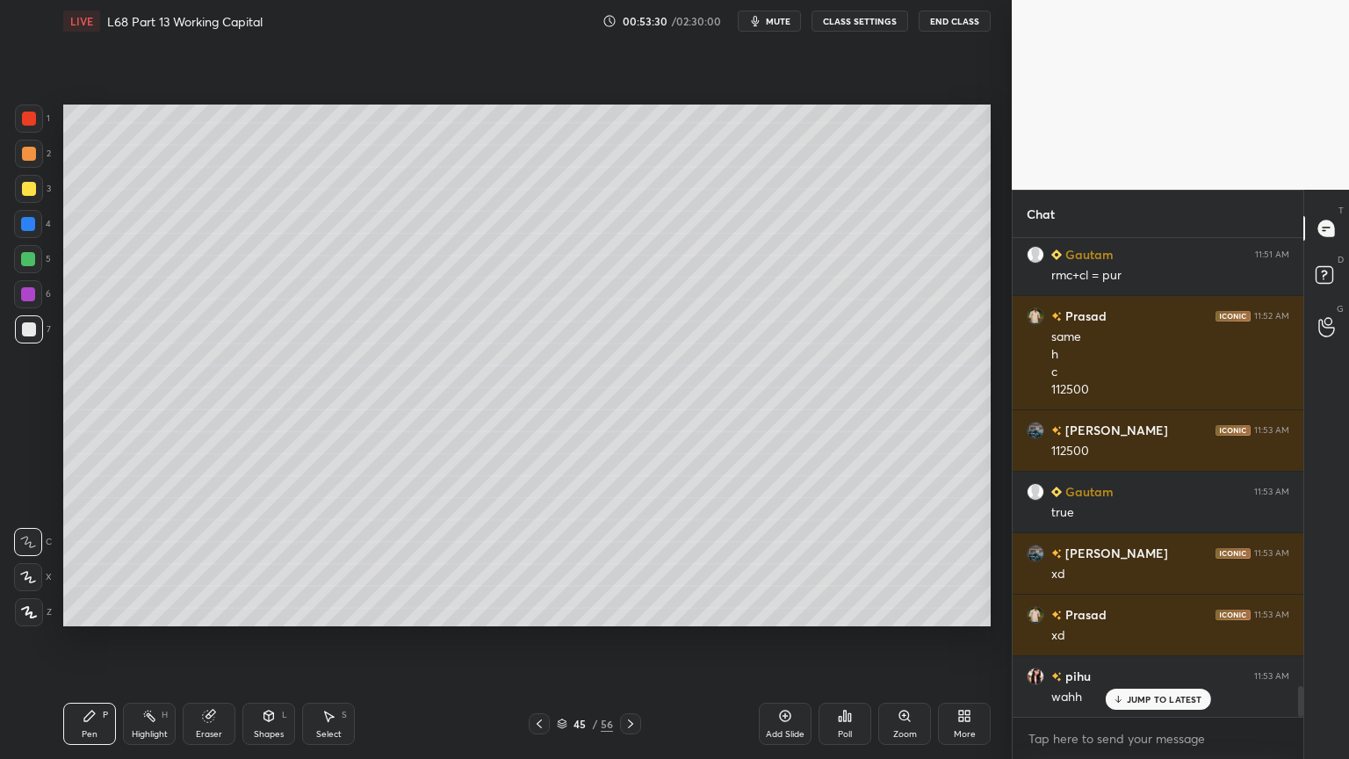
click at [539, 610] on icon at bounding box center [539, 724] width 14 height 14
click at [631, 610] on icon at bounding box center [631, 724] width 14 height 14
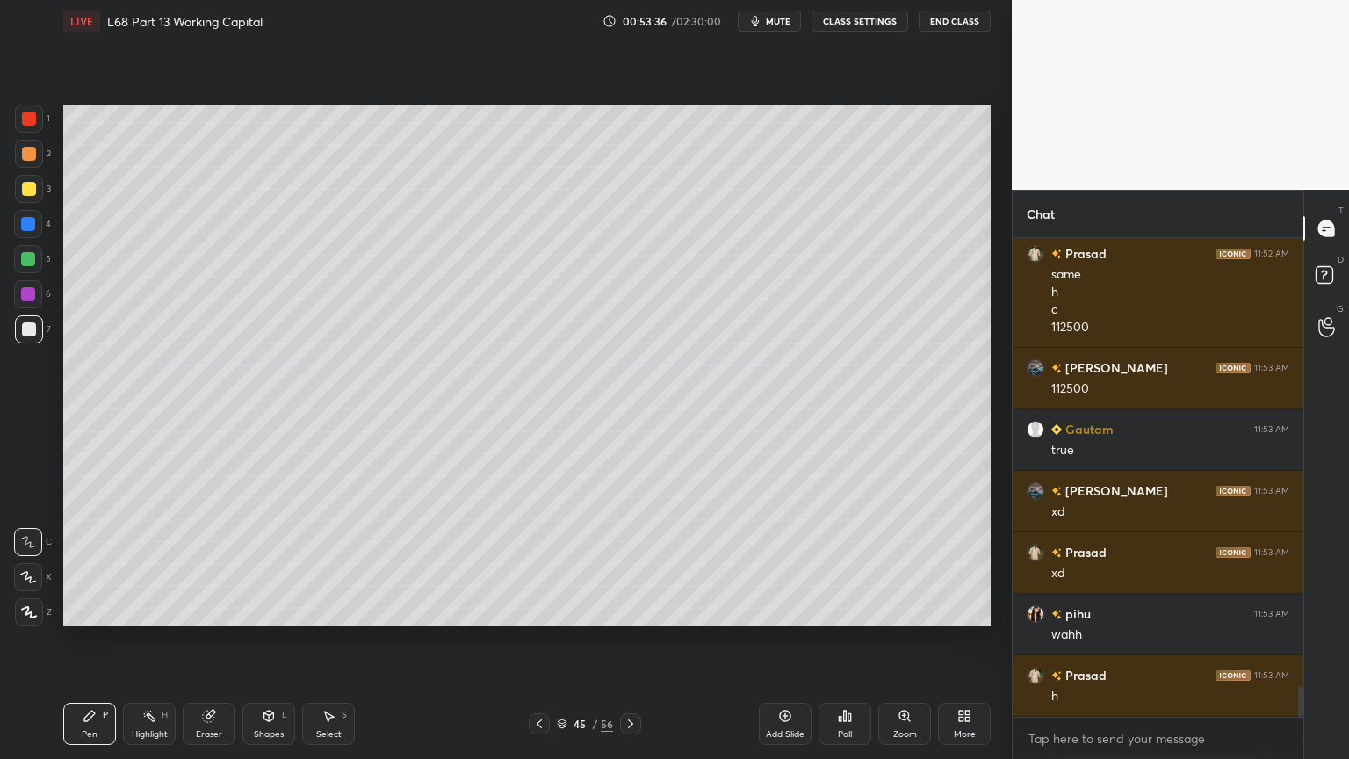
click at [541, 610] on div "Pen P Highlight H Eraser Shapes L Select S 45 / 56 Add Slide Poll Zoom More" at bounding box center [526, 724] width 927 height 70
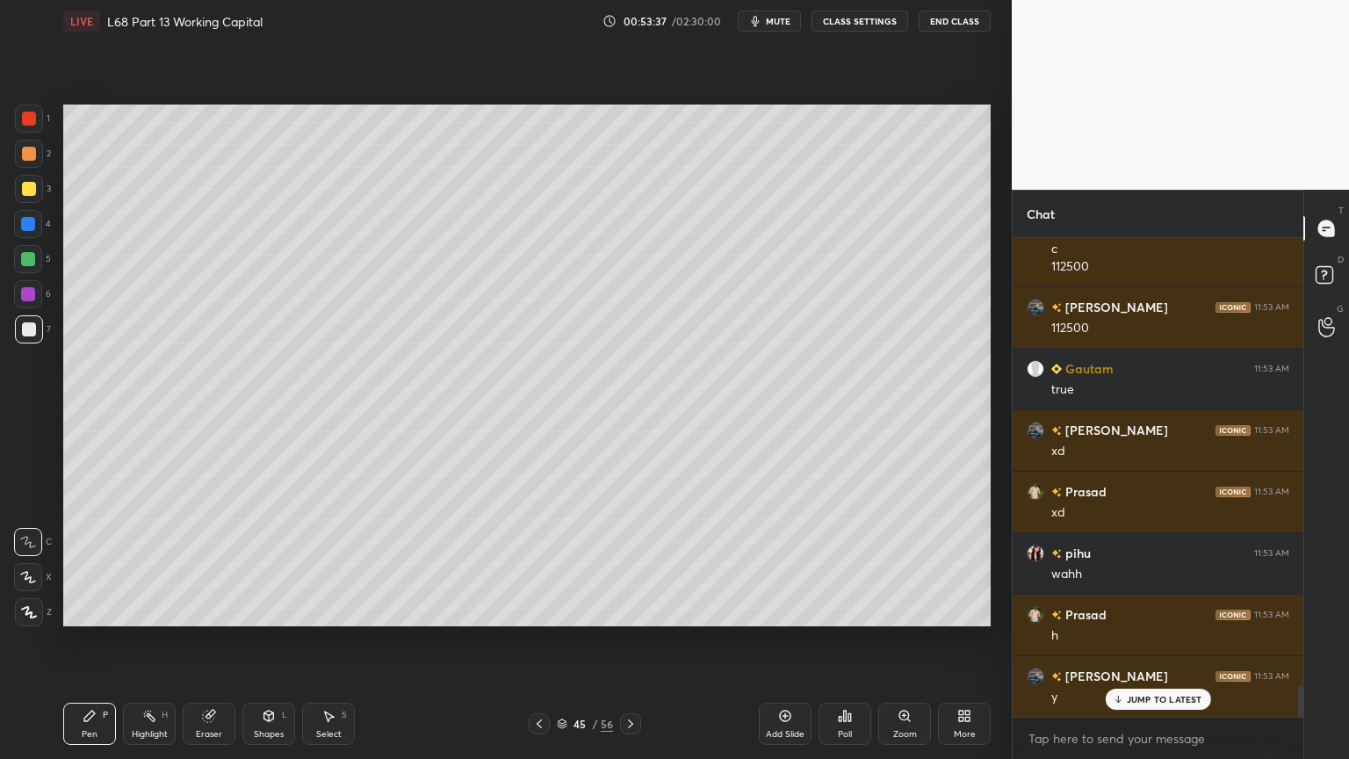
click at [541, 610] on div "Pen P Highlight H Eraser Shapes L Select S 45 / 56 Add Slide Poll Zoom More" at bounding box center [526, 724] width 927 height 70
click at [535, 610] on div at bounding box center [539, 723] width 21 height 21
click at [628, 610] on icon at bounding box center [631, 724] width 14 height 14
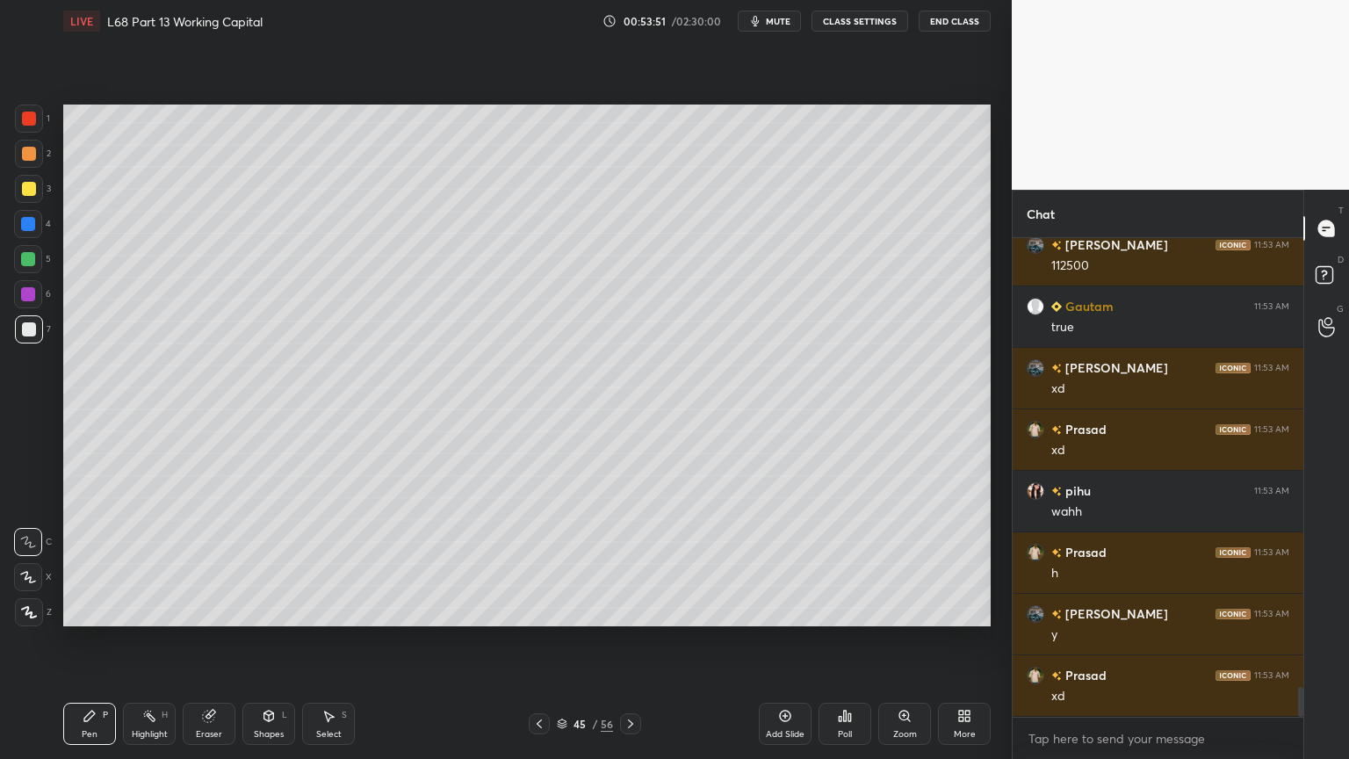
scroll to position [7163, 0]
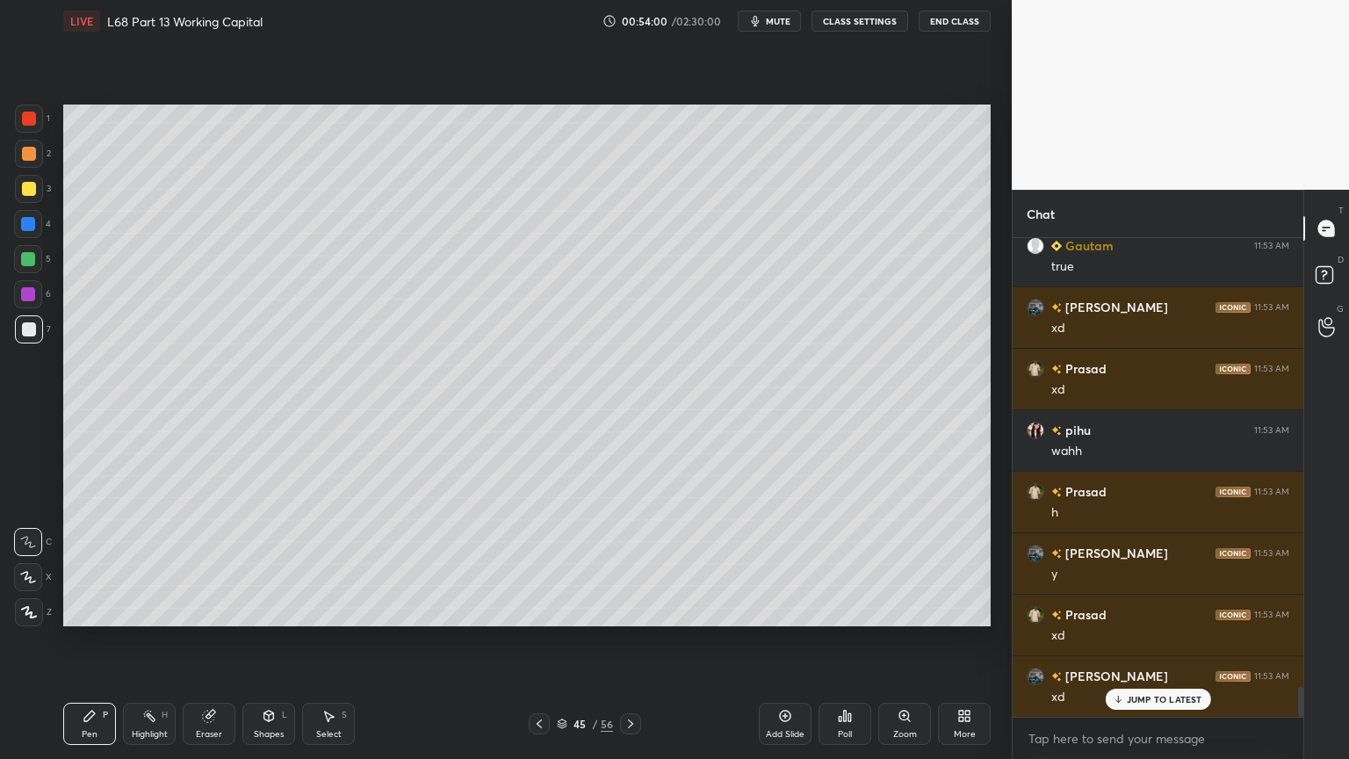
click at [278, 610] on div "Shapes L" at bounding box center [268, 724] width 53 height 42
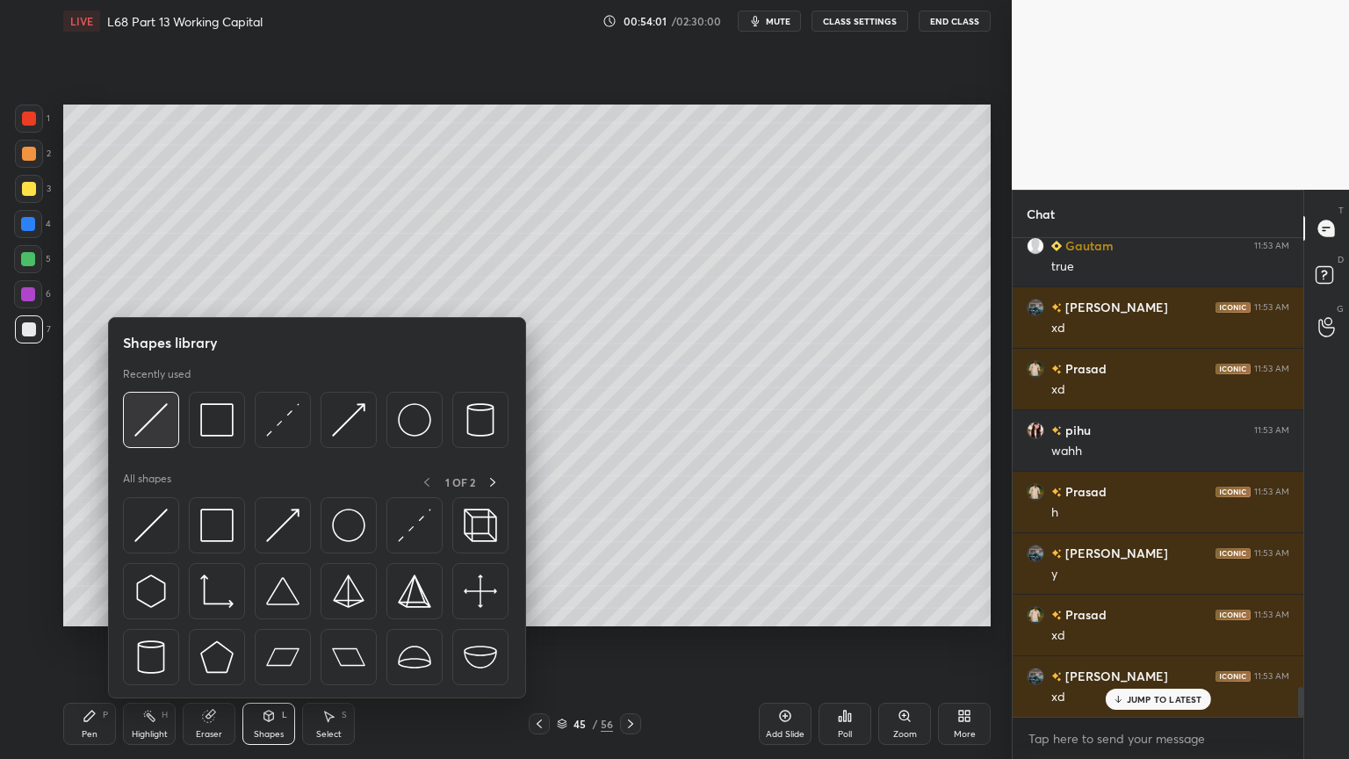
click at [160, 428] on img at bounding box center [150, 419] width 33 height 33
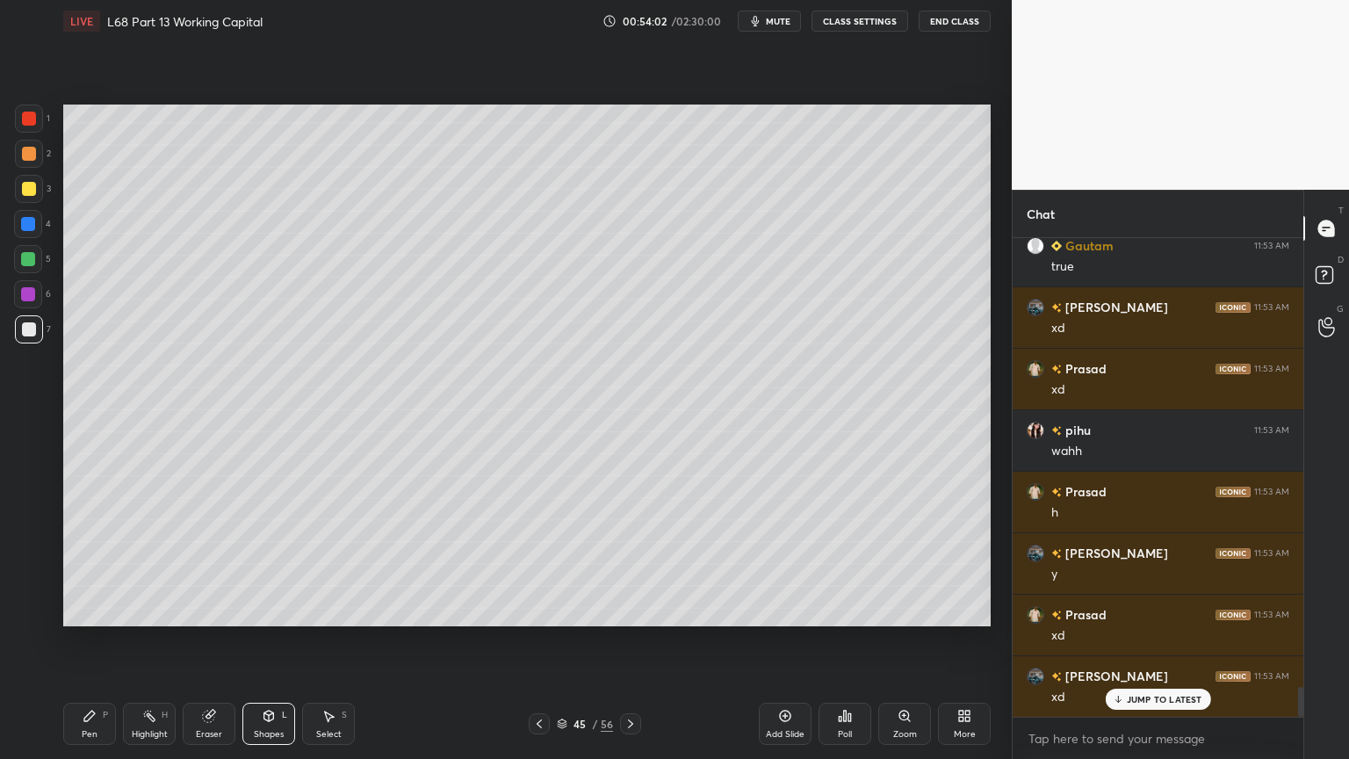
click at [69, 610] on div "Pen P" at bounding box center [89, 724] width 53 height 42
click at [29, 271] on div at bounding box center [28, 259] width 28 height 28
click at [531, 610] on div at bounding box center [539, 723] width 21 height 21
click at [630, 610] on icon at bounding box center [631, 724] width 14 height 14
click at [631, 610] on icon at bounding box center [630, 723] width 5 height 9
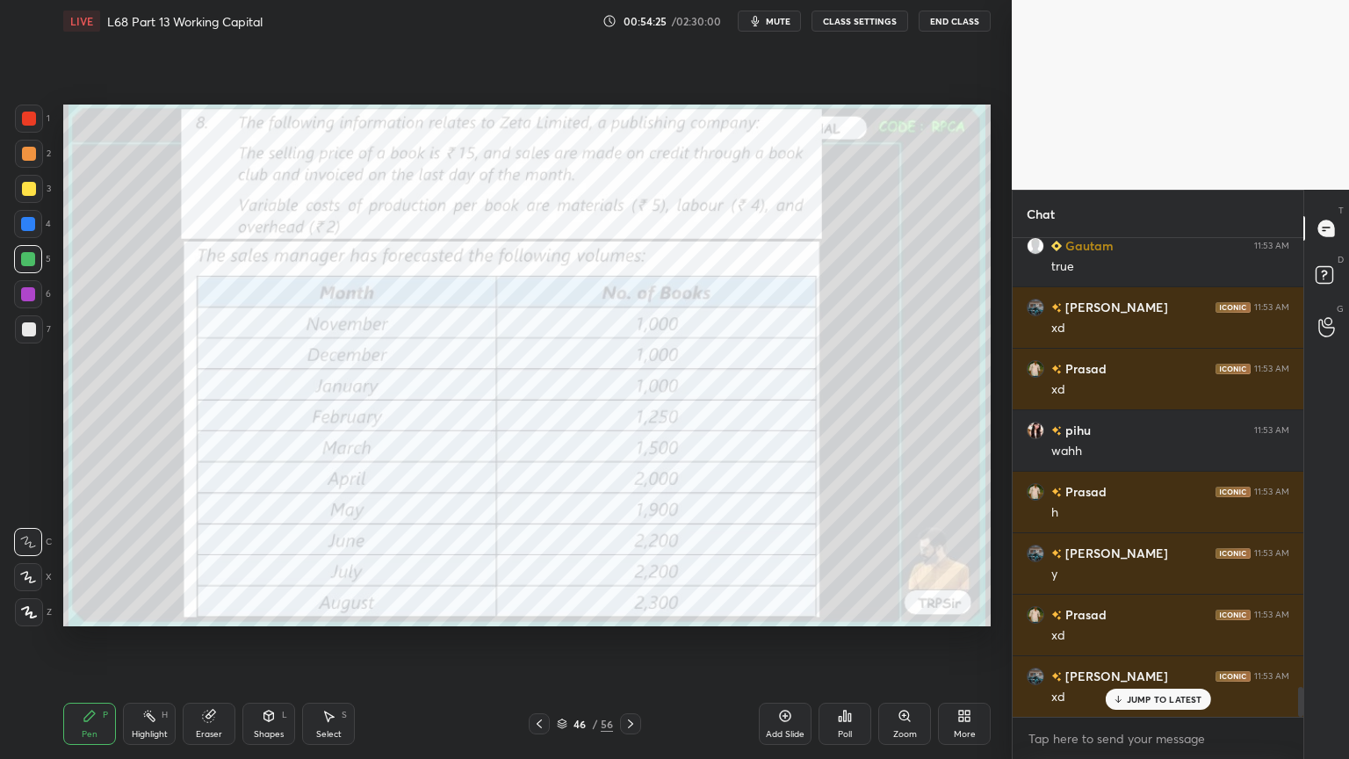
click at [534, 610] on icon at bounding box center [539, 724] width 14 height 14
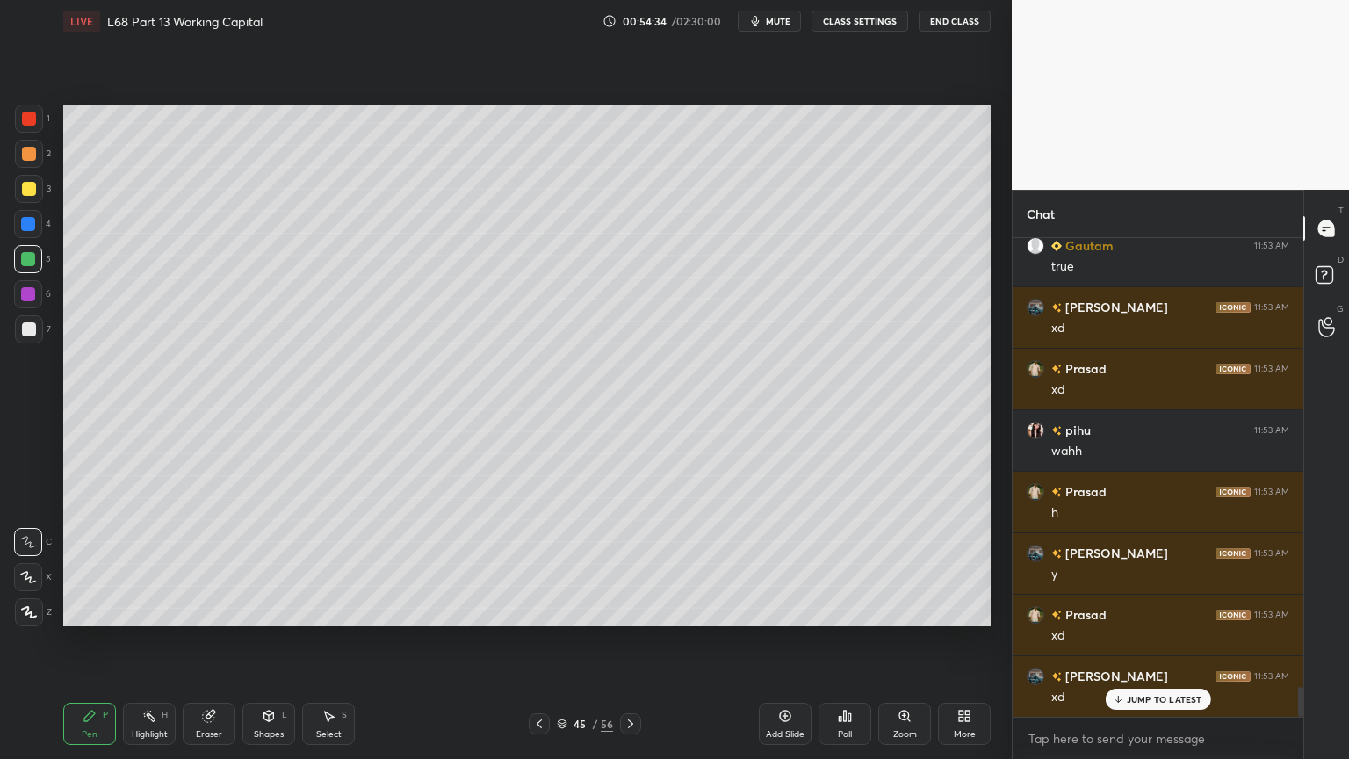
click at [32, 328] on div at bounding box center [29, 329] width 14 height 14
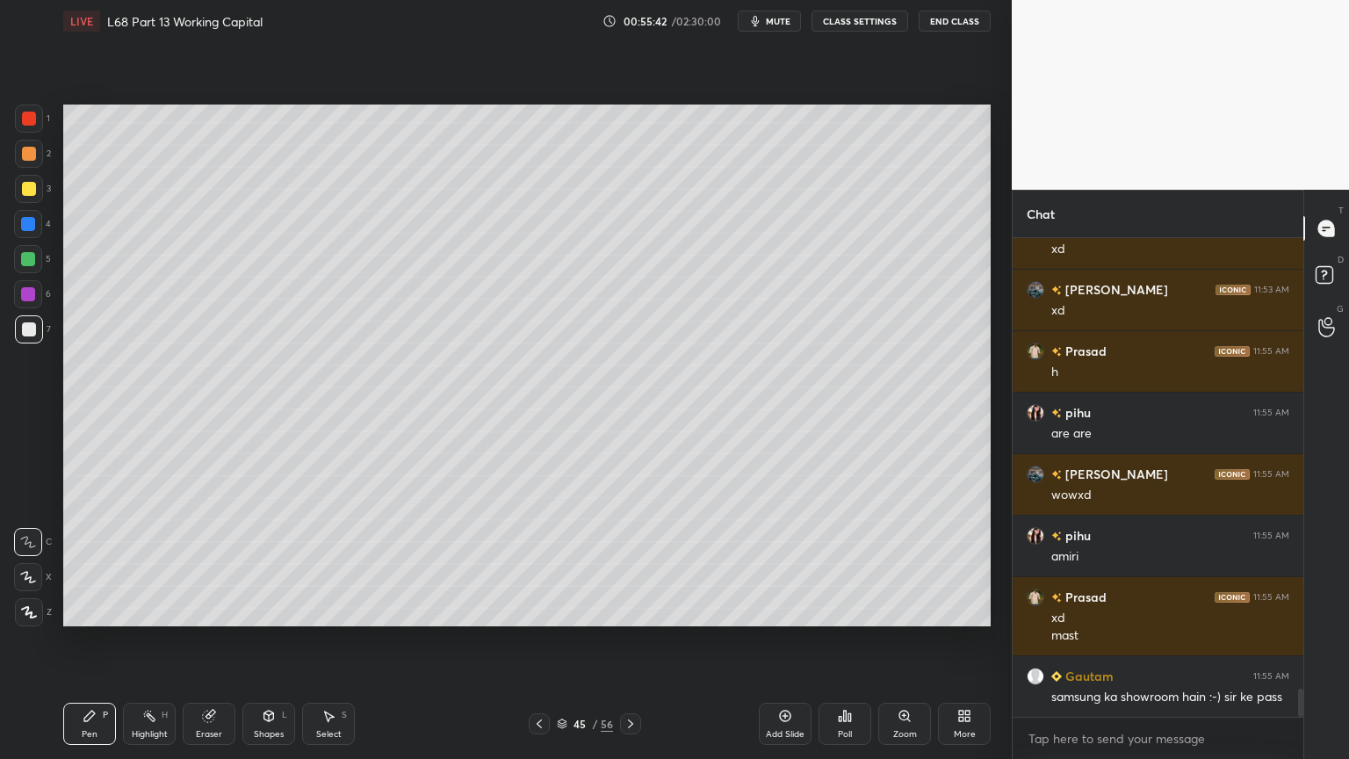
scroll to position [7612, 0]
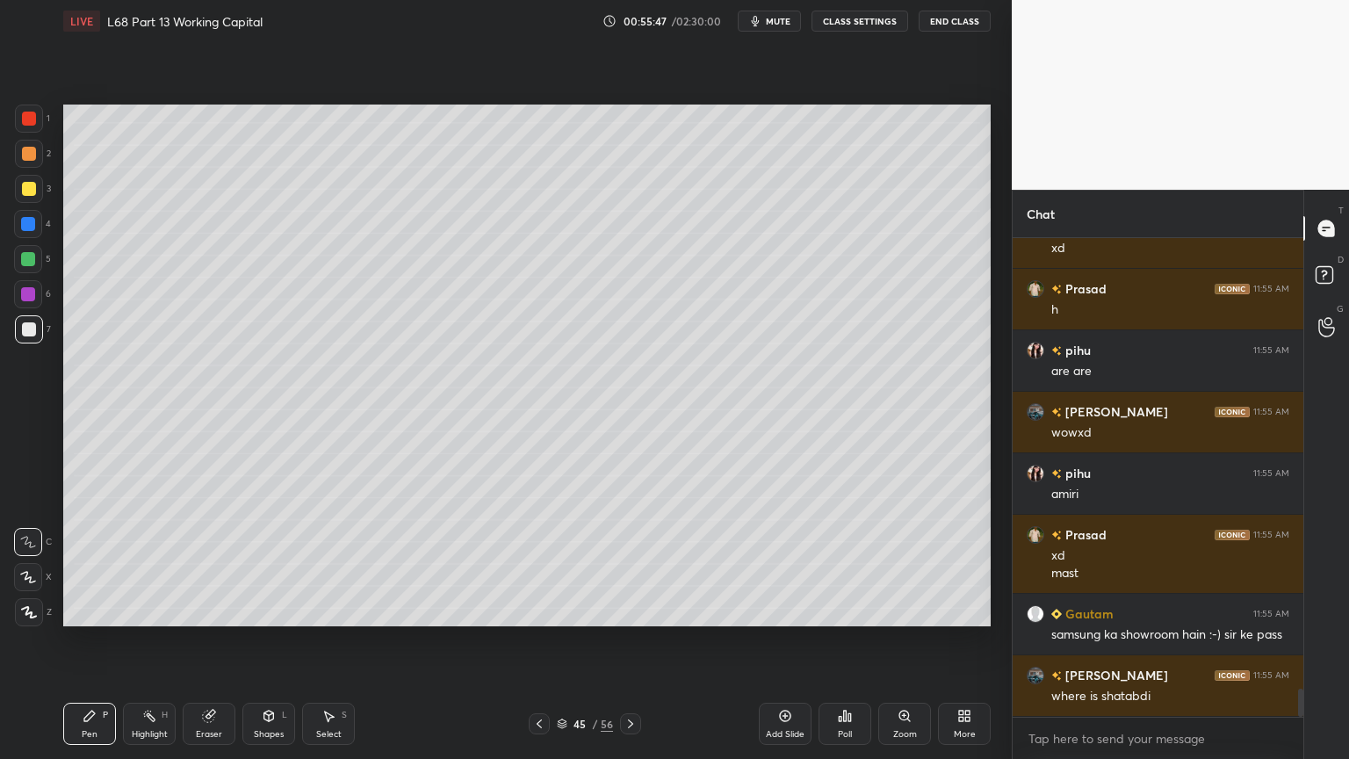
click at [93, 610] on icon at bounding box center [90, 716] width 14 height 14
click at [534, 610] on icon at bounding box center [539, 724] width 14 height 14
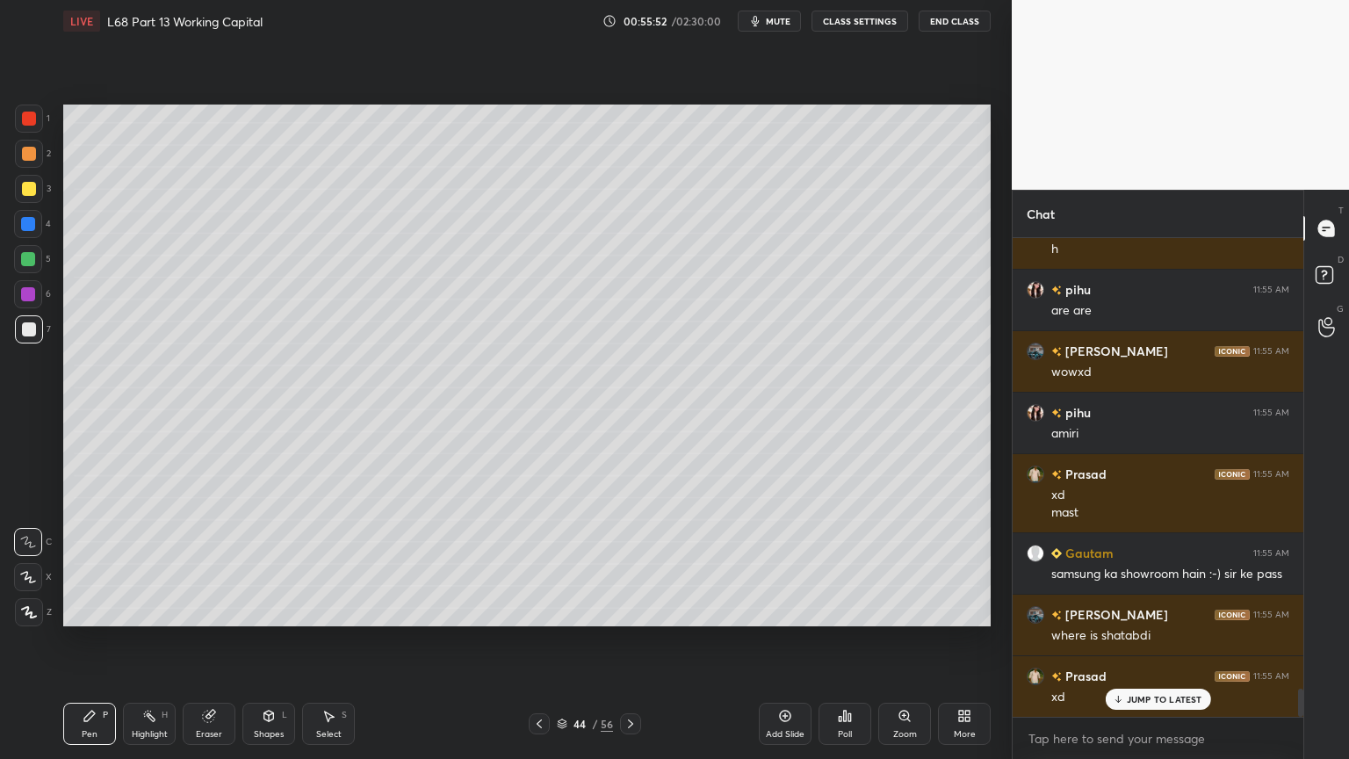
scroll to position [7735, 0]
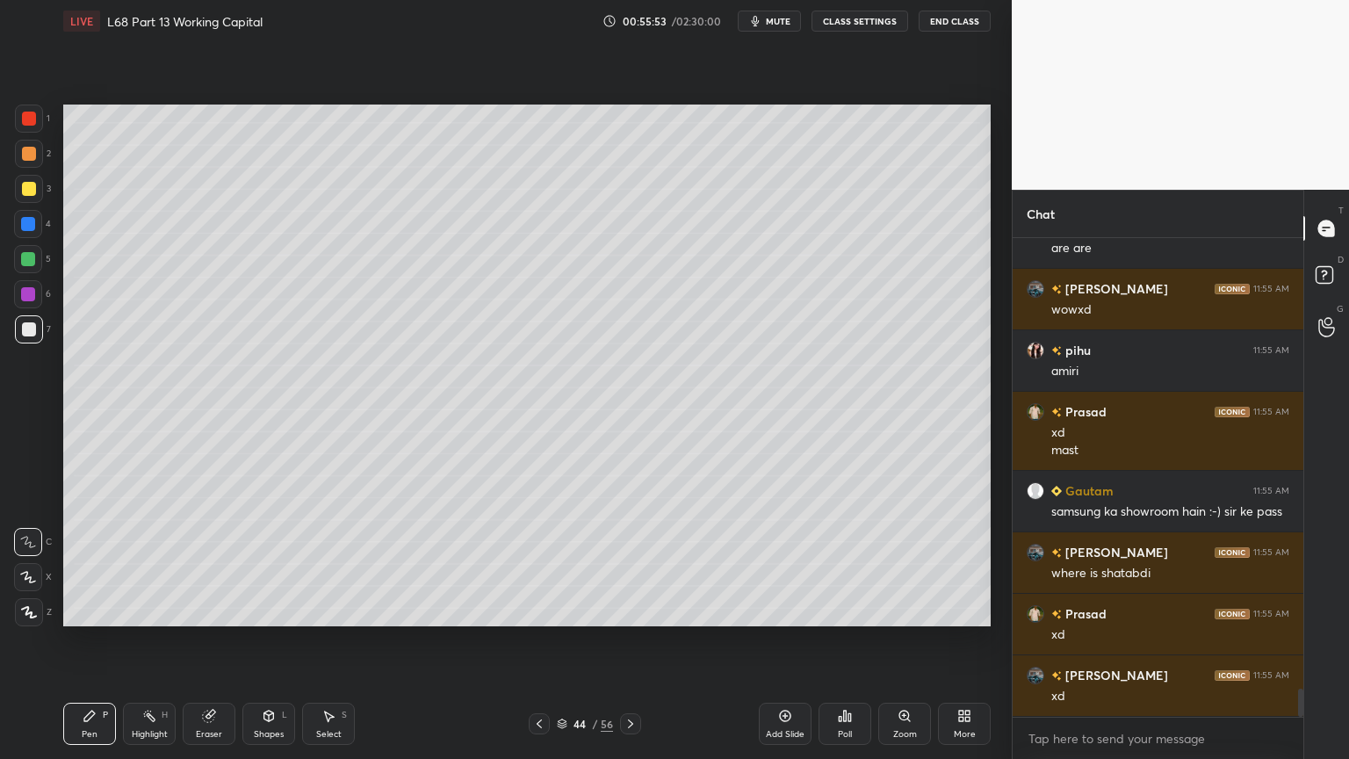
click at [539, 610] on icon at bounding box center [539, 724] width 14 height 14
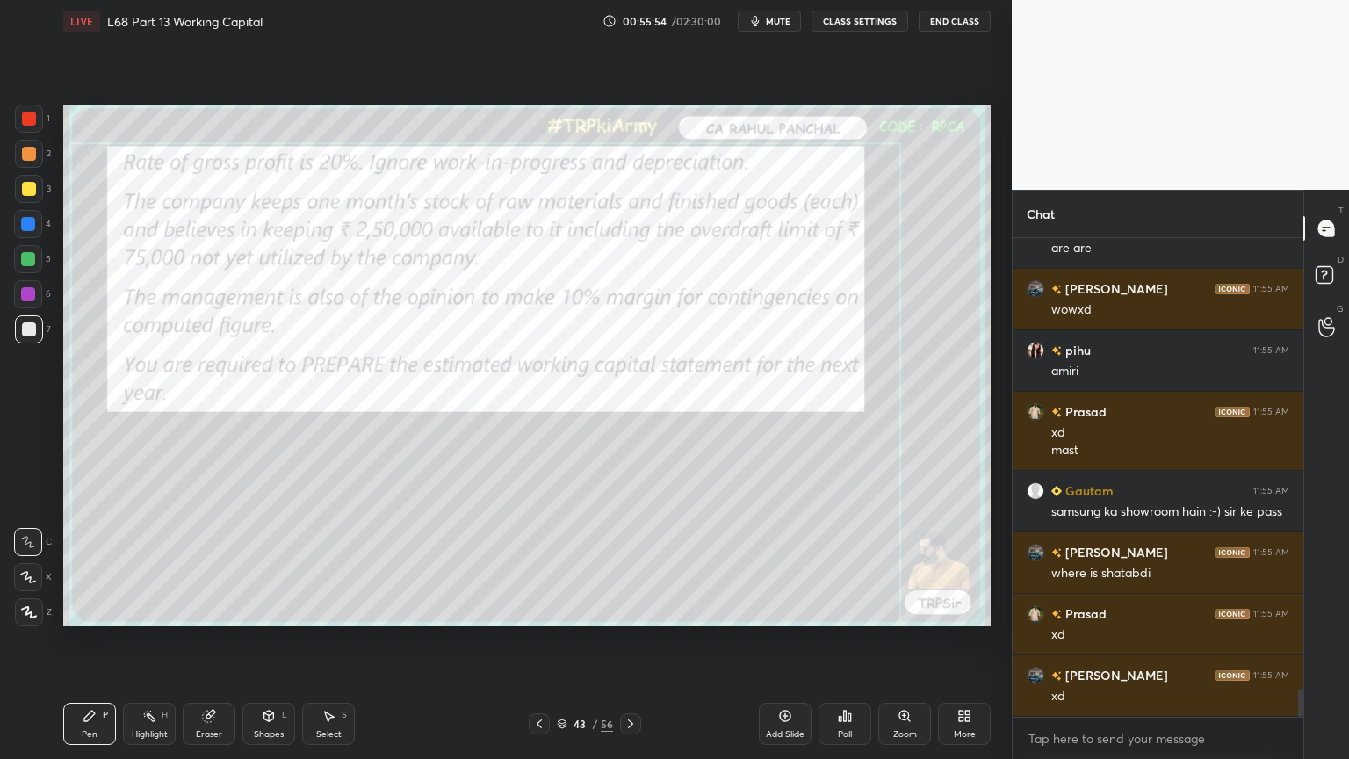
click at [631, 610] on icon at bounding box center [630, 723] width 5 height 9
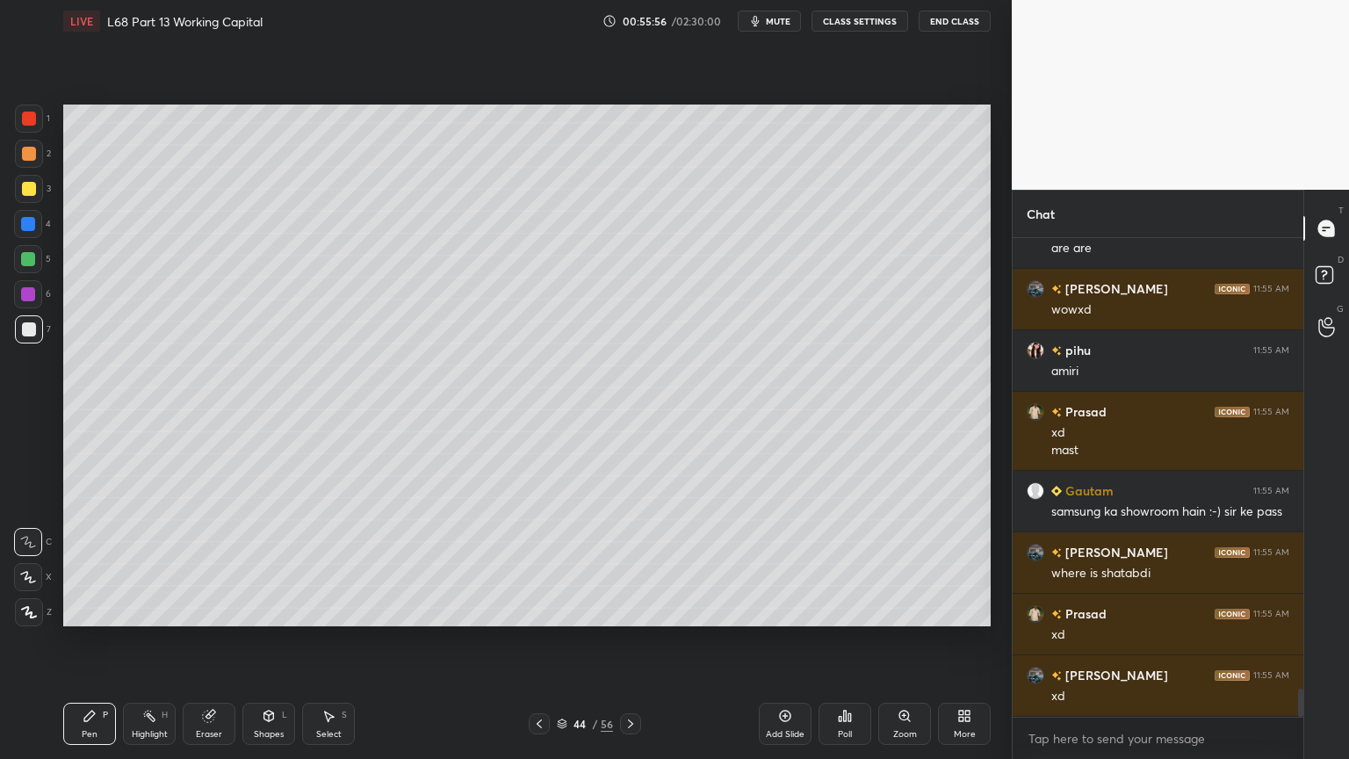
click at [634, 610] on icon at bounding box center [631, 724] width 14 height 14
click at [537, 610] on icon at bounding box center [539, 724] width 14 height 14
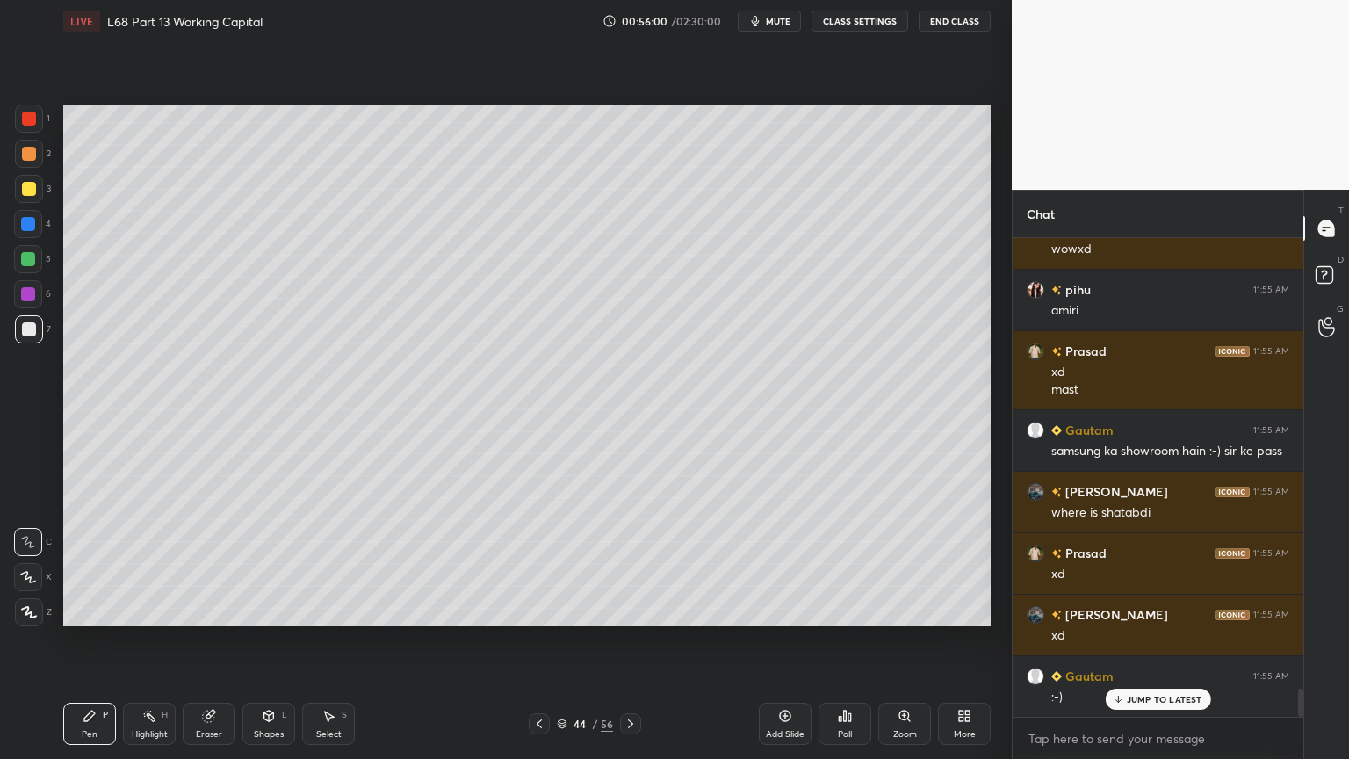
click at [631, 610] on icon at bounding box center [630, 723] width 5 height 9
click at [27, 263] on div at bounding box center [28, 259] width 14 height 14
click at [537, 610] on icon at bounding box center [539, 724] width 14 height 14
click at [632, 610] on icon at bounding box center [631, 724] width 14 height 14
click at [539, 610] on icon at bounding box center [539, 723] width 5 height 9
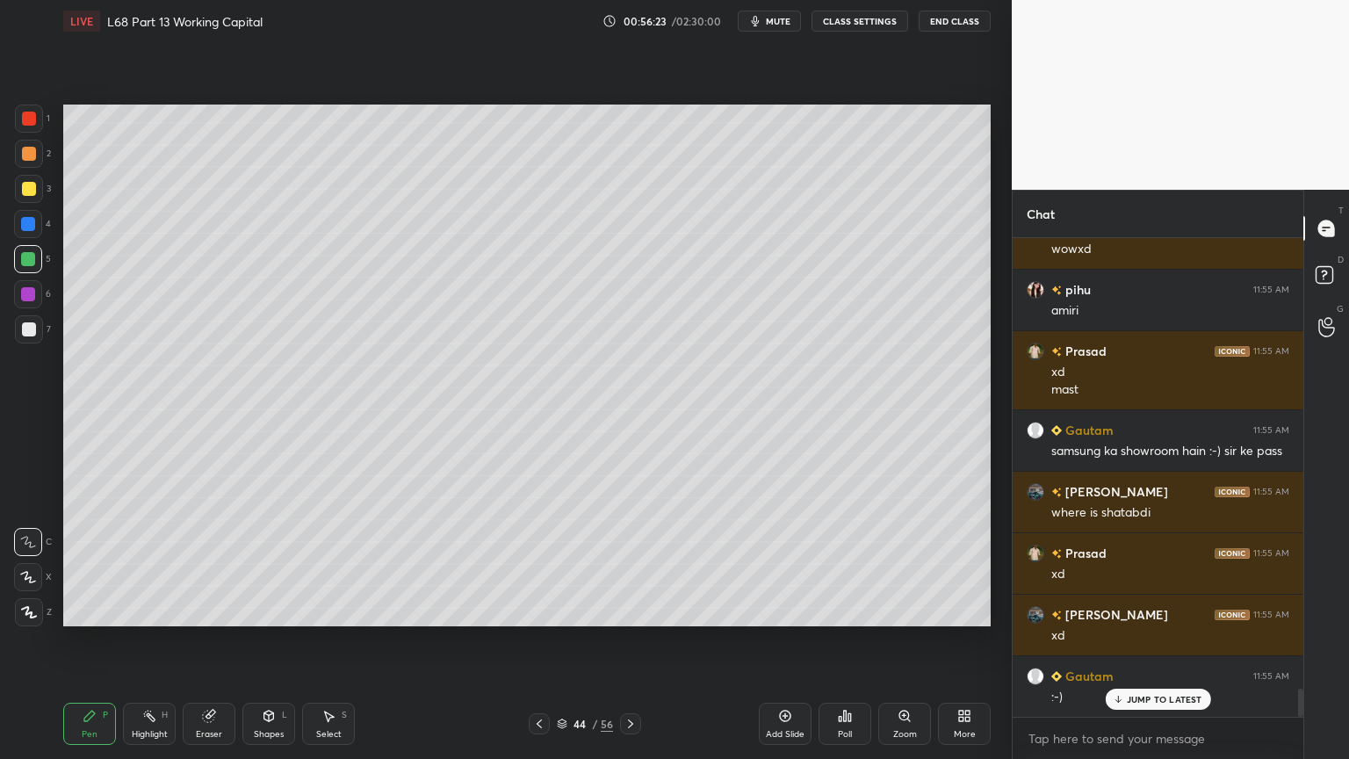
click at [626, 610] on icon at bounding box center [631, 724] width 14 height 14
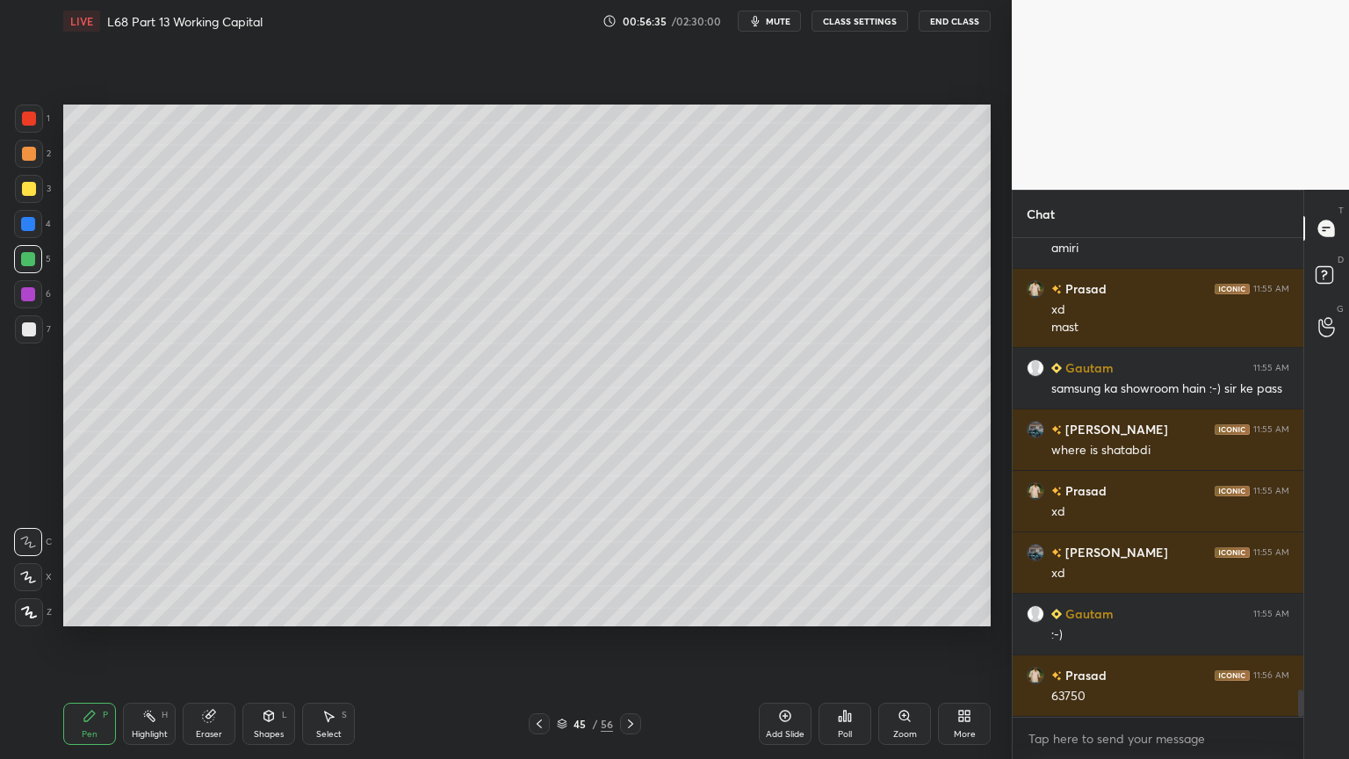
click at [20, 302] on div at bounding box center [28, 294] width 28 height 28
click at [18, 330] on div at bounding box center [29, 329] width 28 height 28
click at [538, 610] on icon at bounding box center [539, 724] width 14 height 14
click at [627, 610] on icon at bounding box center [631, 724] width 14 height 14
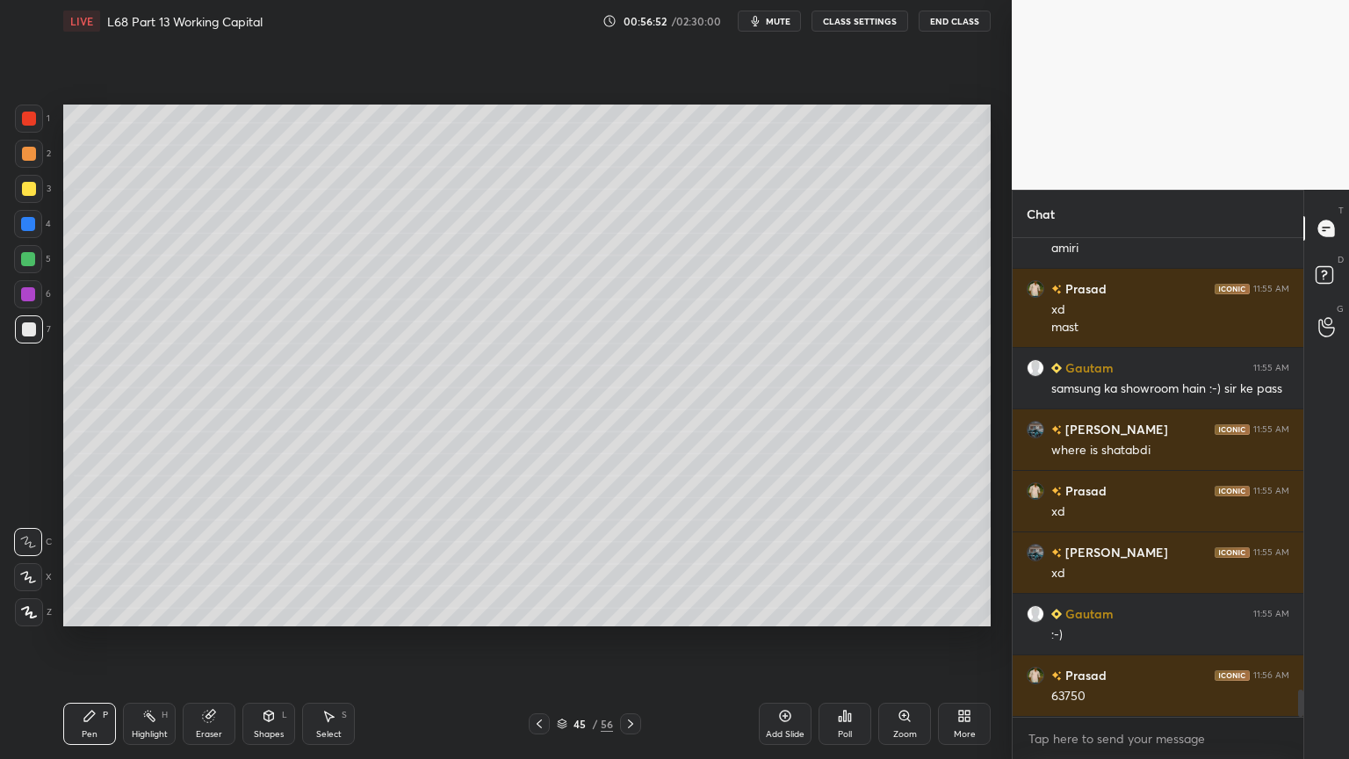
click at [30, 271] on div at bounding box center [28, 259] width 28 height 28
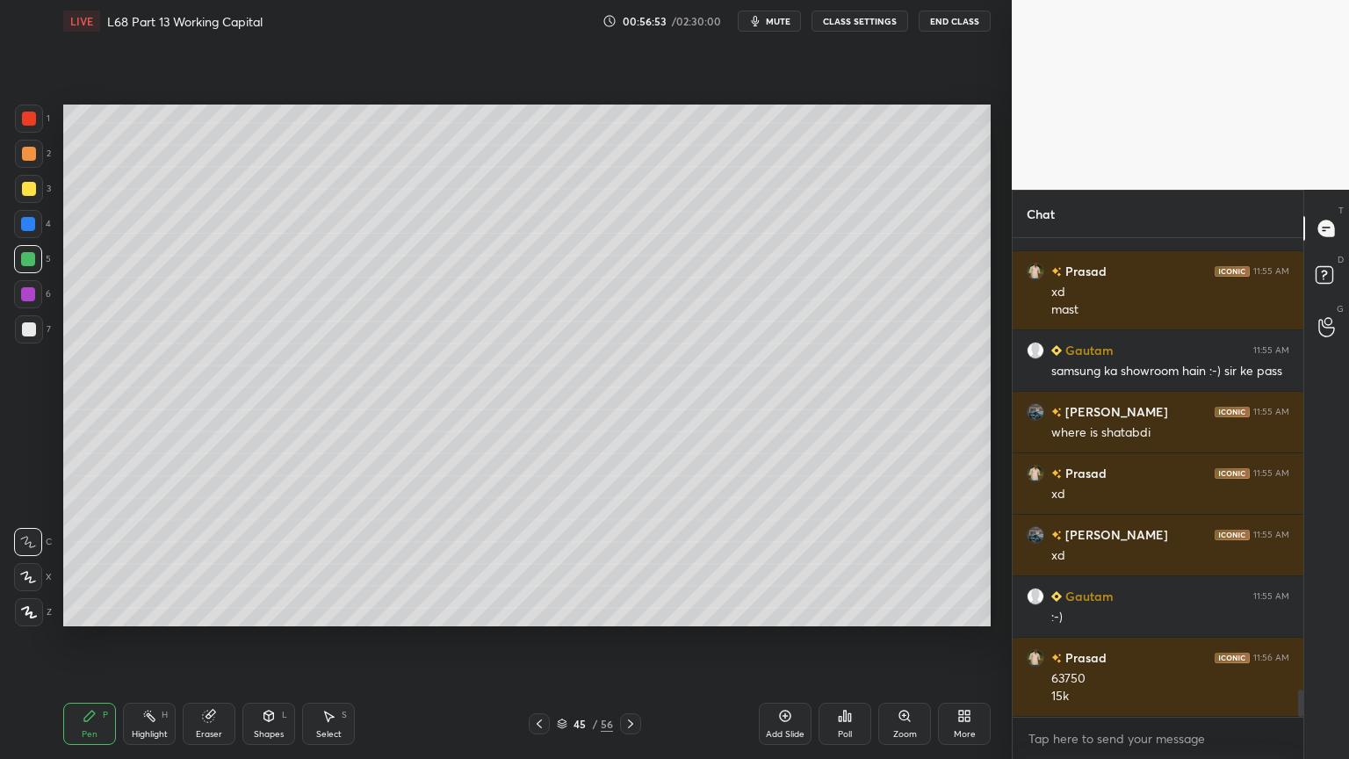
click at [551, 610] on div "45 / 56" at bounding box center [585, 723] width 112 height 21
click at [543, 610] on icon at bounding box center [539, 724] width 14 height 14
click at [629, 610] on icon at bounding box center [631, 724] width 14 height 14
click at [29, 338] on div at bounding box center [29, 329] width 28 height 28
click at [41, 263] on div at bounding box center [28, 259] width 28 height 28
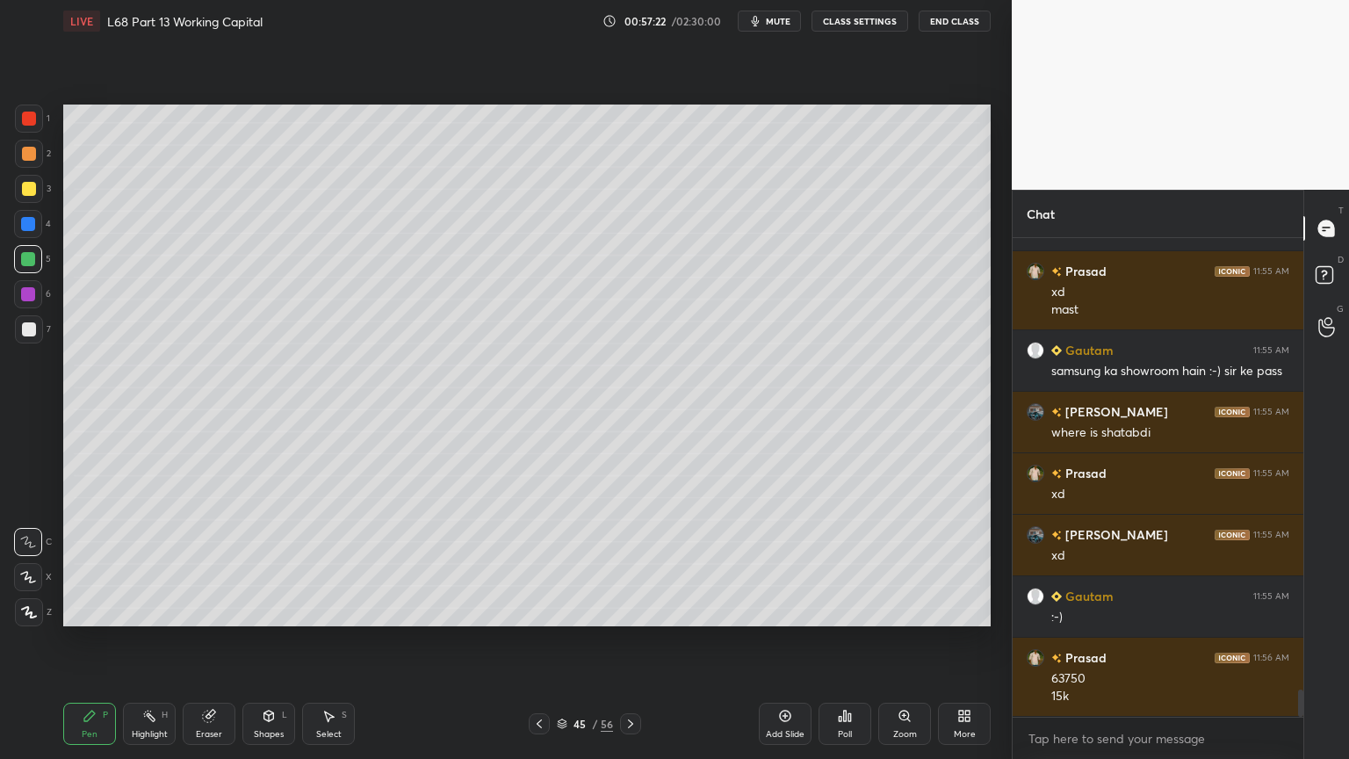
scroll to position [7936, 0]
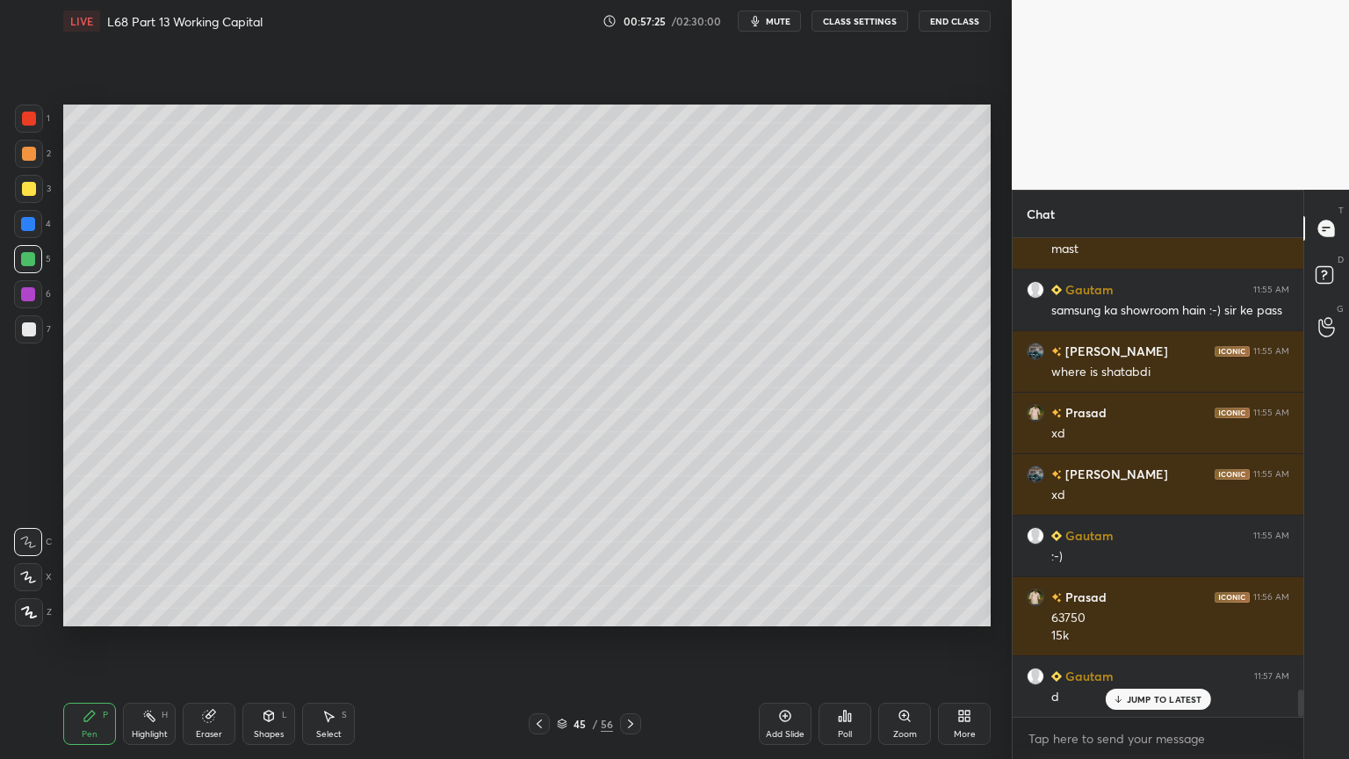
click at [543, 610] on icon at bounding box center [539, 724] width 14 height 14
click at [538, 610] on icon at bounding box center [539, 724] width 14 height 14
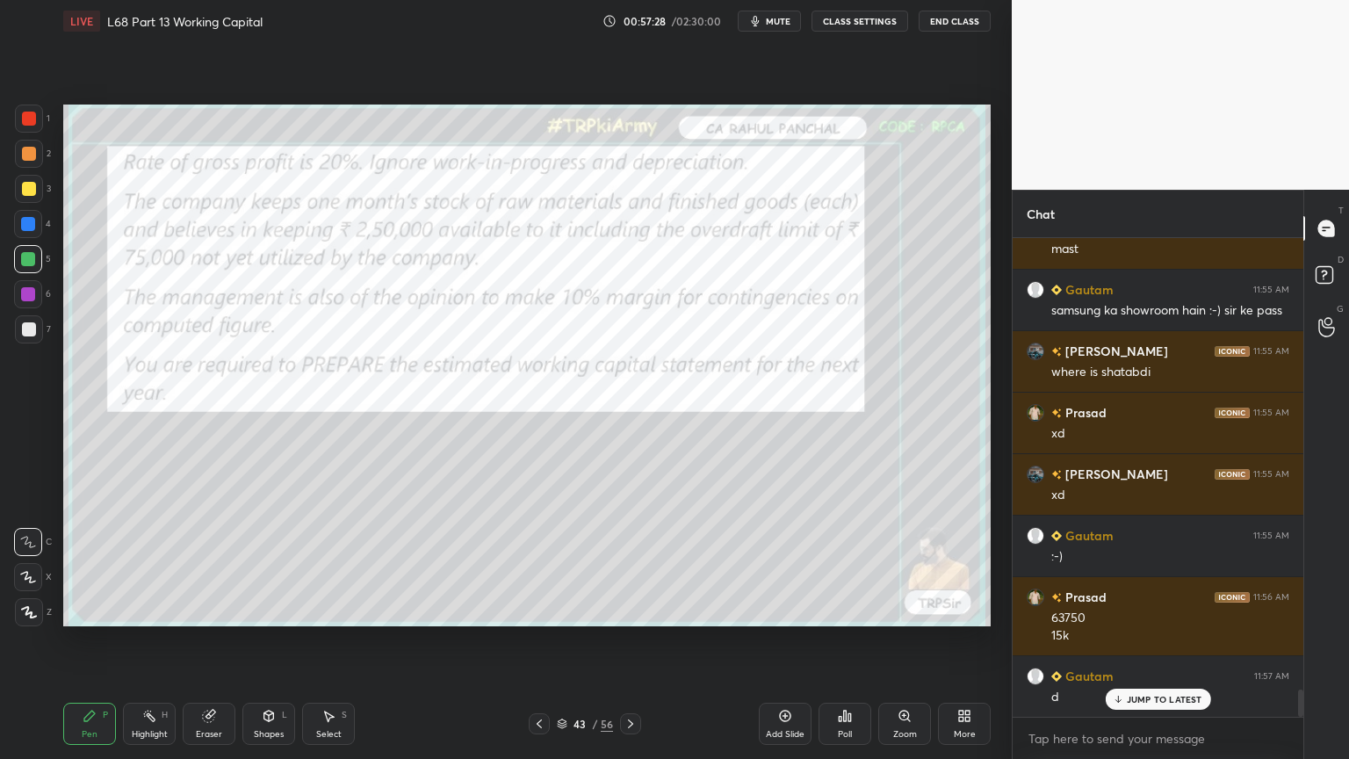
click at [536, 610] on icon at bounding box center [539, 724] width 14 height 14
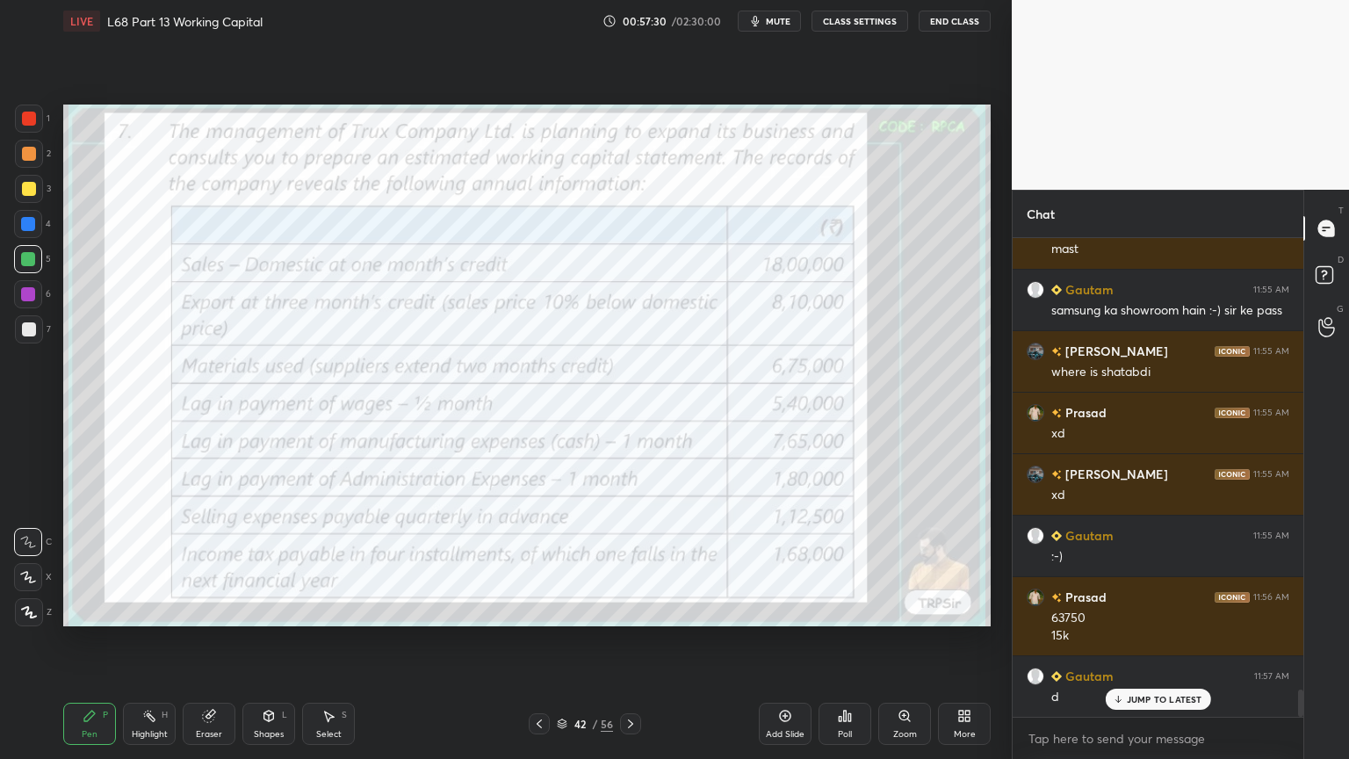
click at [632, 610] on icon at bounding box center [631, 724] width 14 height 14
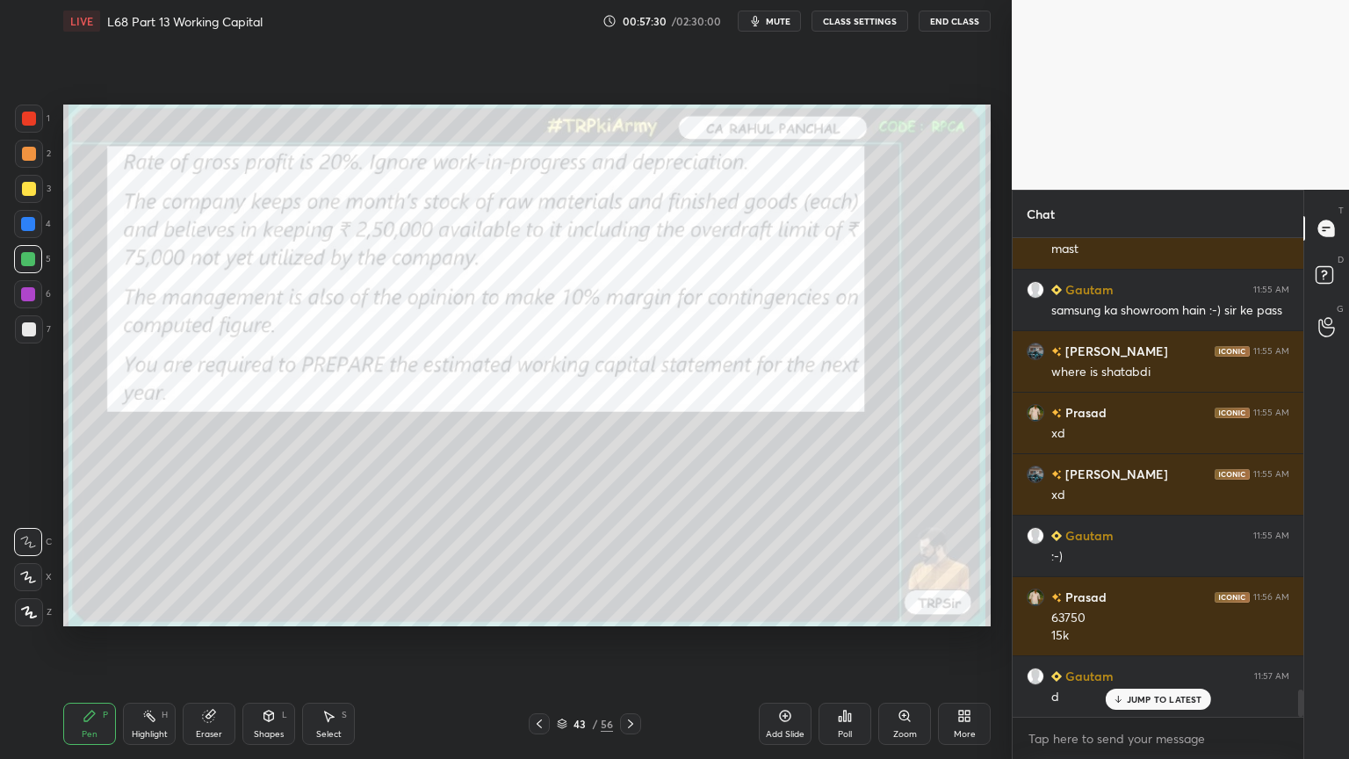
click at [632, 610] on icon at bounding box center [630, 723] width 5 height 9
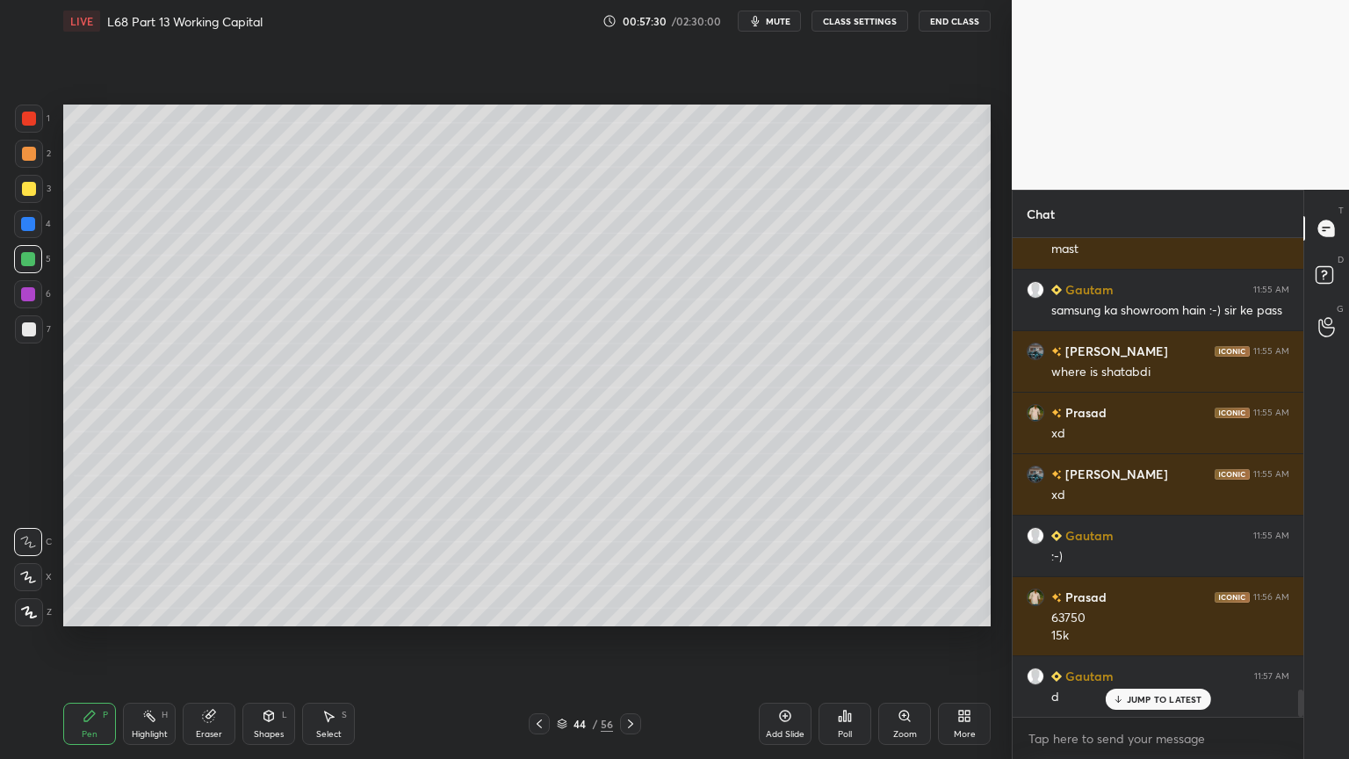
click at [632, 610] on icon at bounding box center [630, 723] width 5 height 9
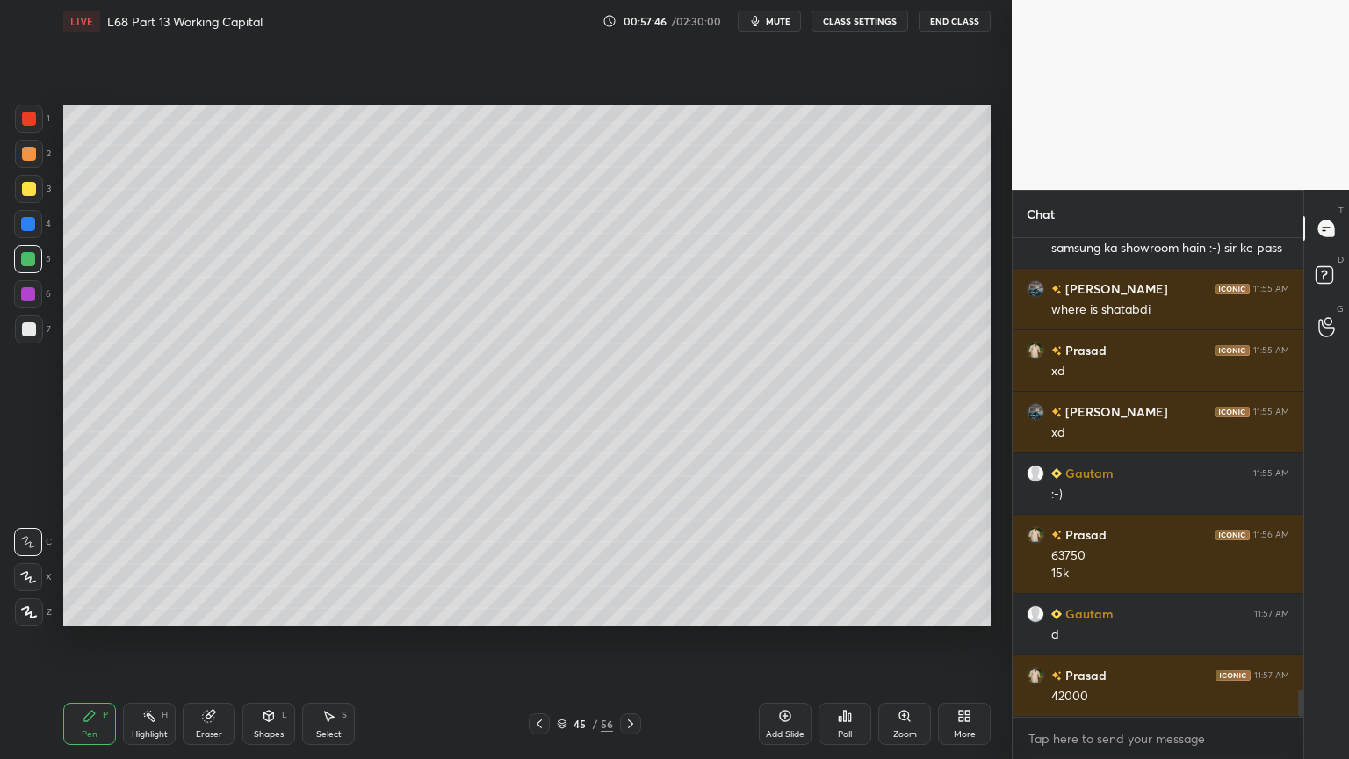
scroll to position [8016, 0]
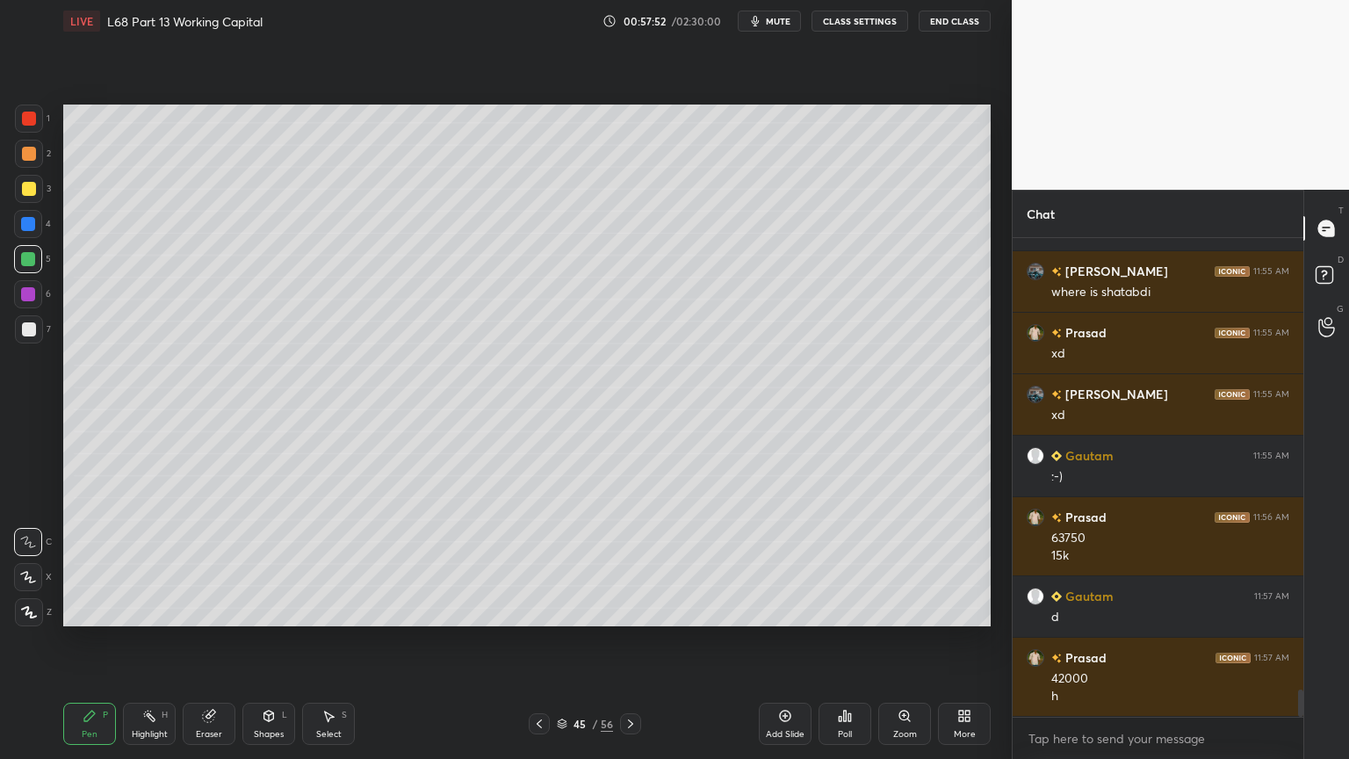
click at [32, 340] on div at bounding box center [29, 329] width 28 height 28
click at [32, 227] on div at bounding box center [28, 224] width 14 height 14
click at [270, 610] on icon at bounding box center [269, 716] width 14 height 14
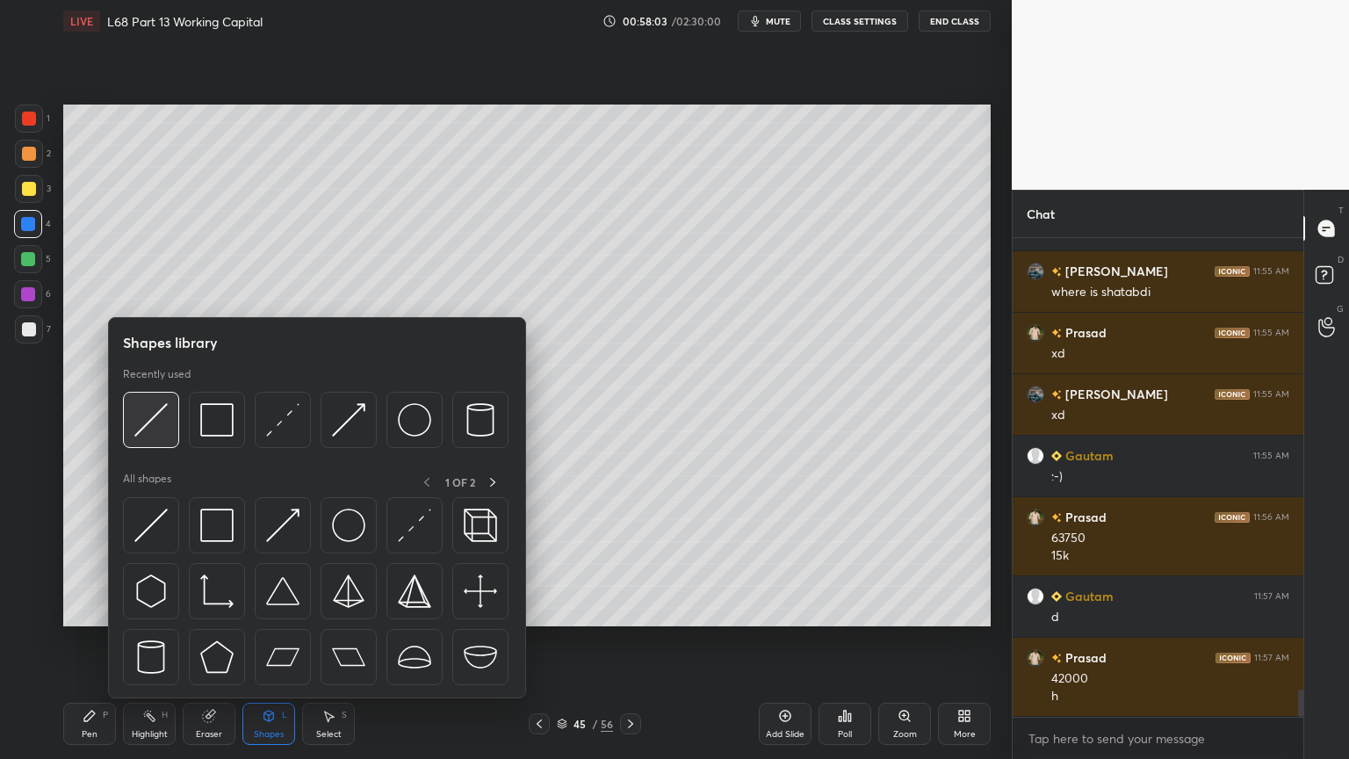
click at [141, 418] on img at bounding box center [150, 419] width 33 height 33
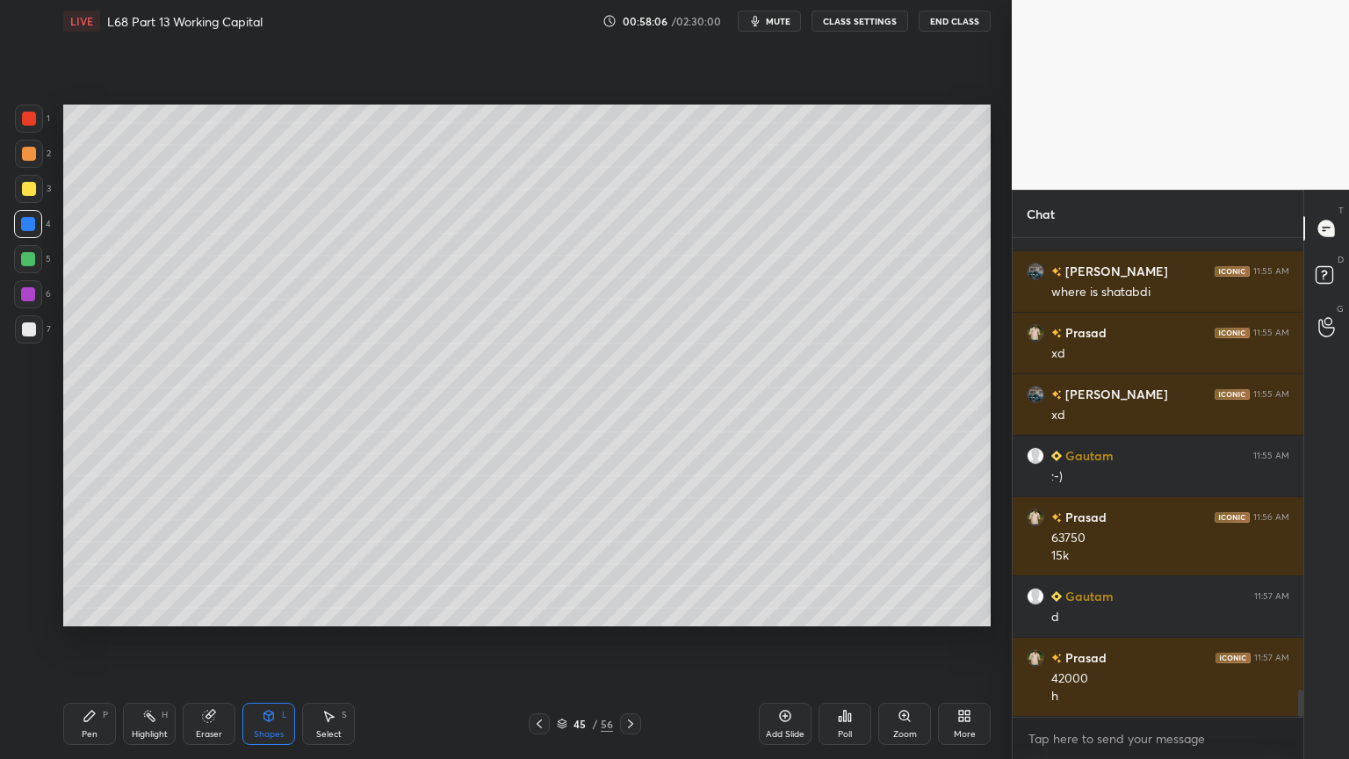
click at [27, 330] on div at bounding box center [29, 329] width 14 height 14
click at [92, 610] on icon at bounding box center [90, 716] width 14 height 14
click at [35, 198] on div at bounding box center [29, 189] width 28 height 28
click at [14, 123] on div "1 2 3 4 5 6 7" at bounding box center [32, 228] width 37 height 246
click at [27, 130] on div at bounding box center [29, 119] width 28 height 28
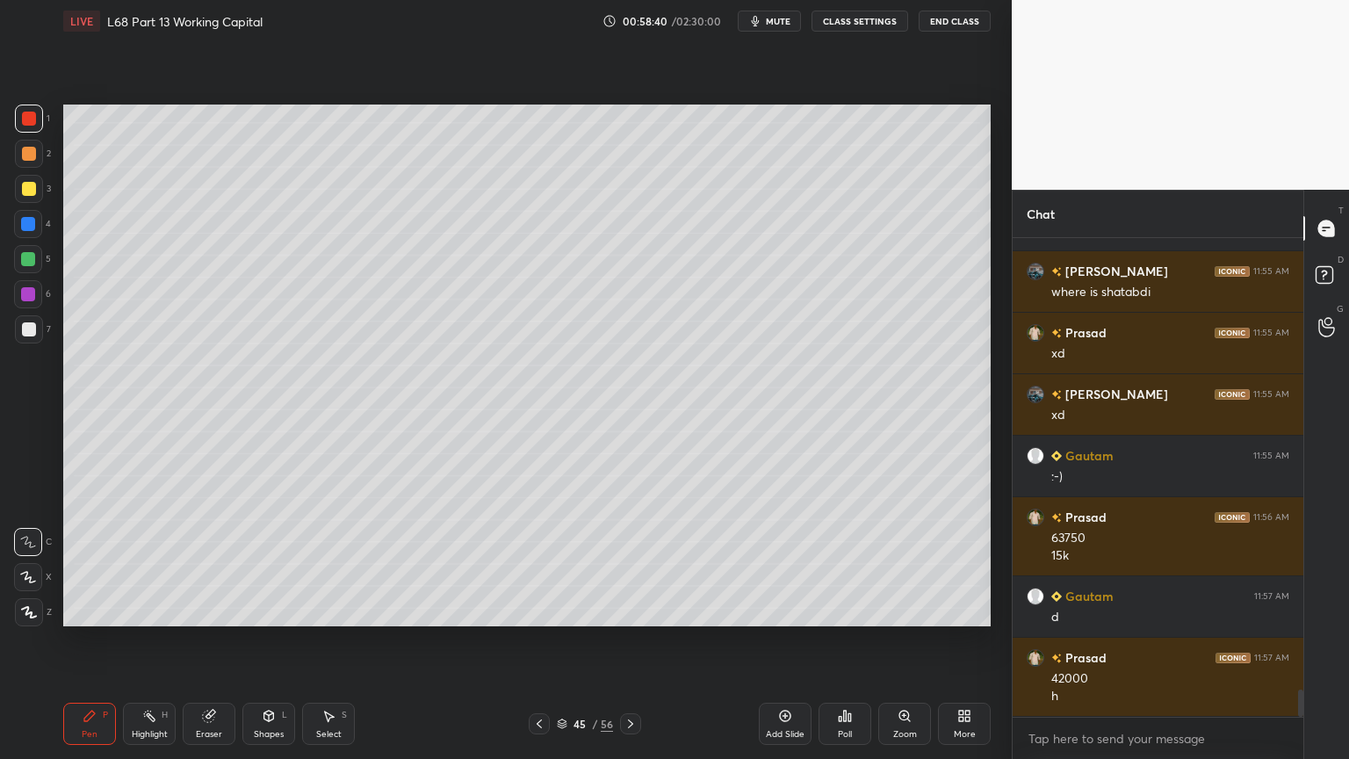
scroll to position [8077, 0]
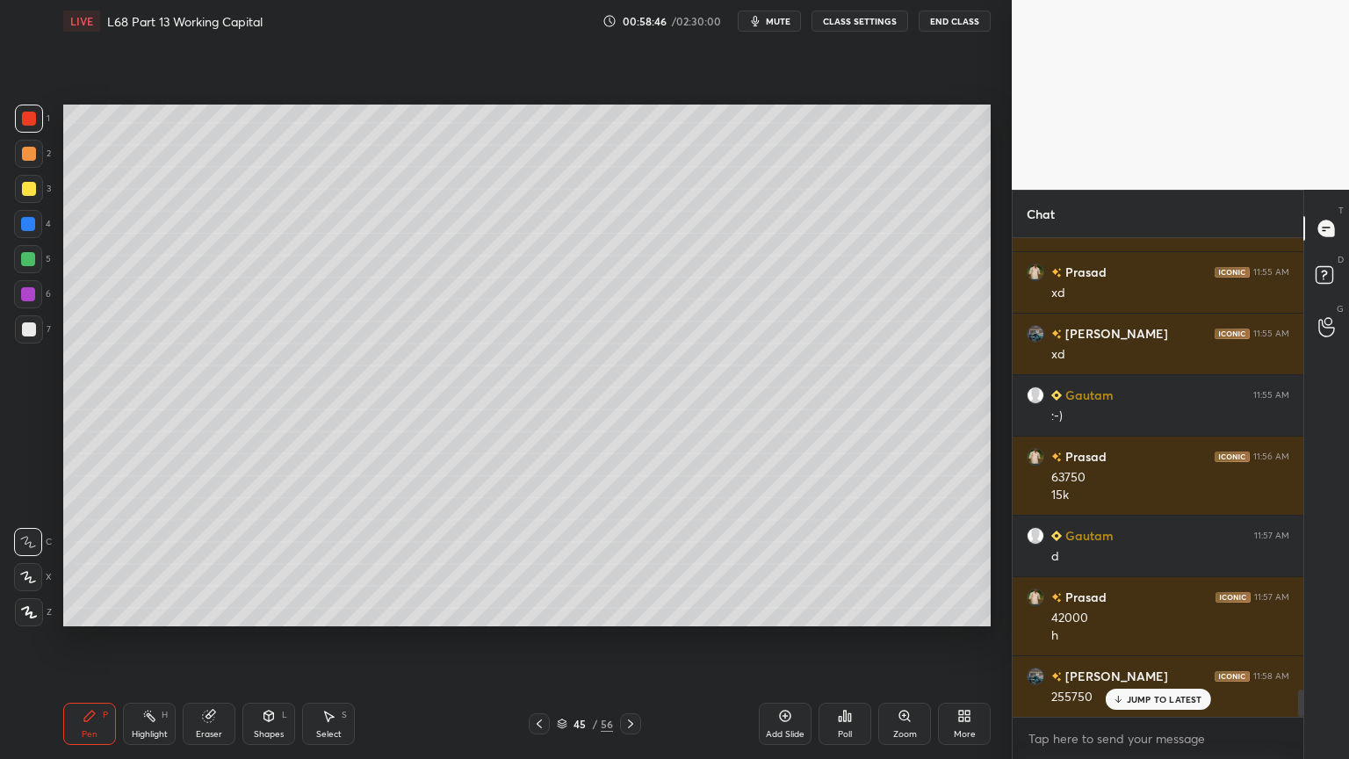
click at [23, 198] on div at bounding box center [29, 189] width 28 height 28
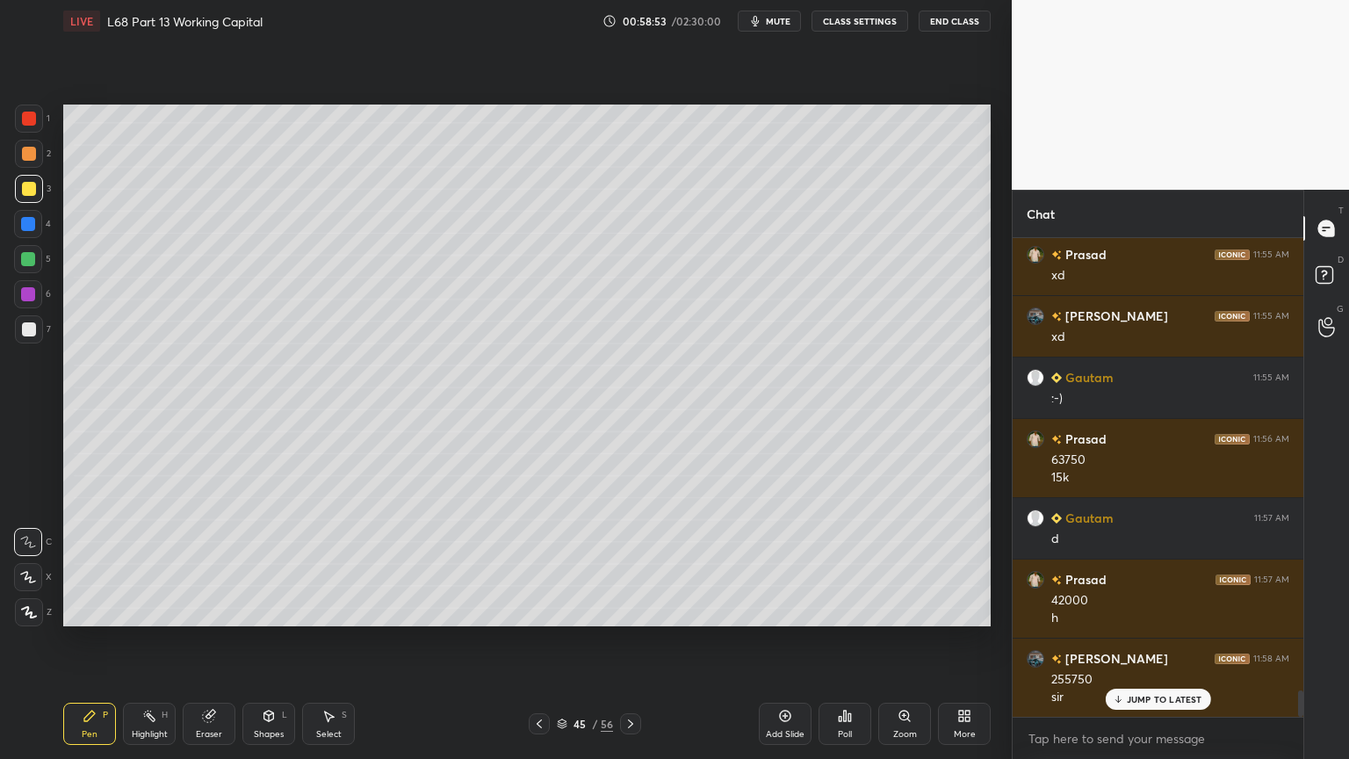
scroll to position [8156, 0]
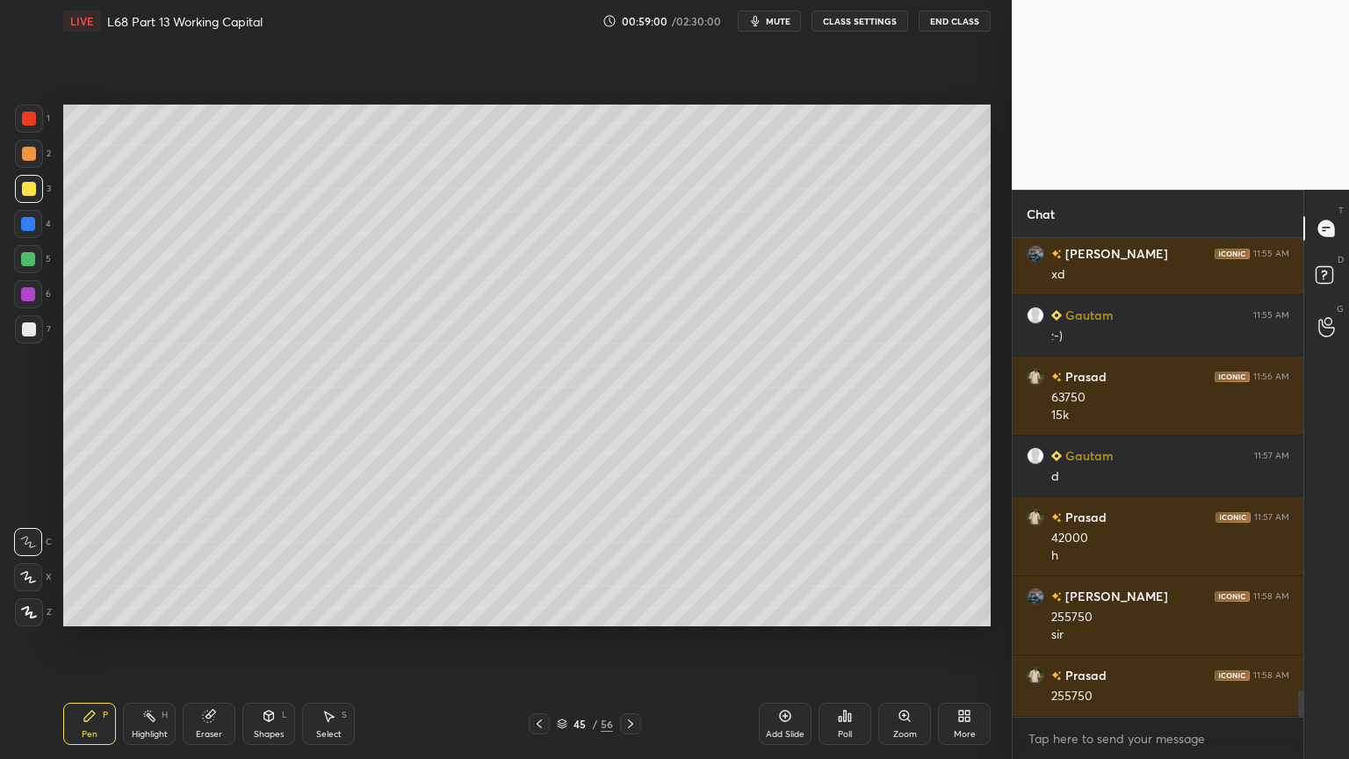
click at [28, 126] on div at bounding box center [29, 119] width 28 height 28
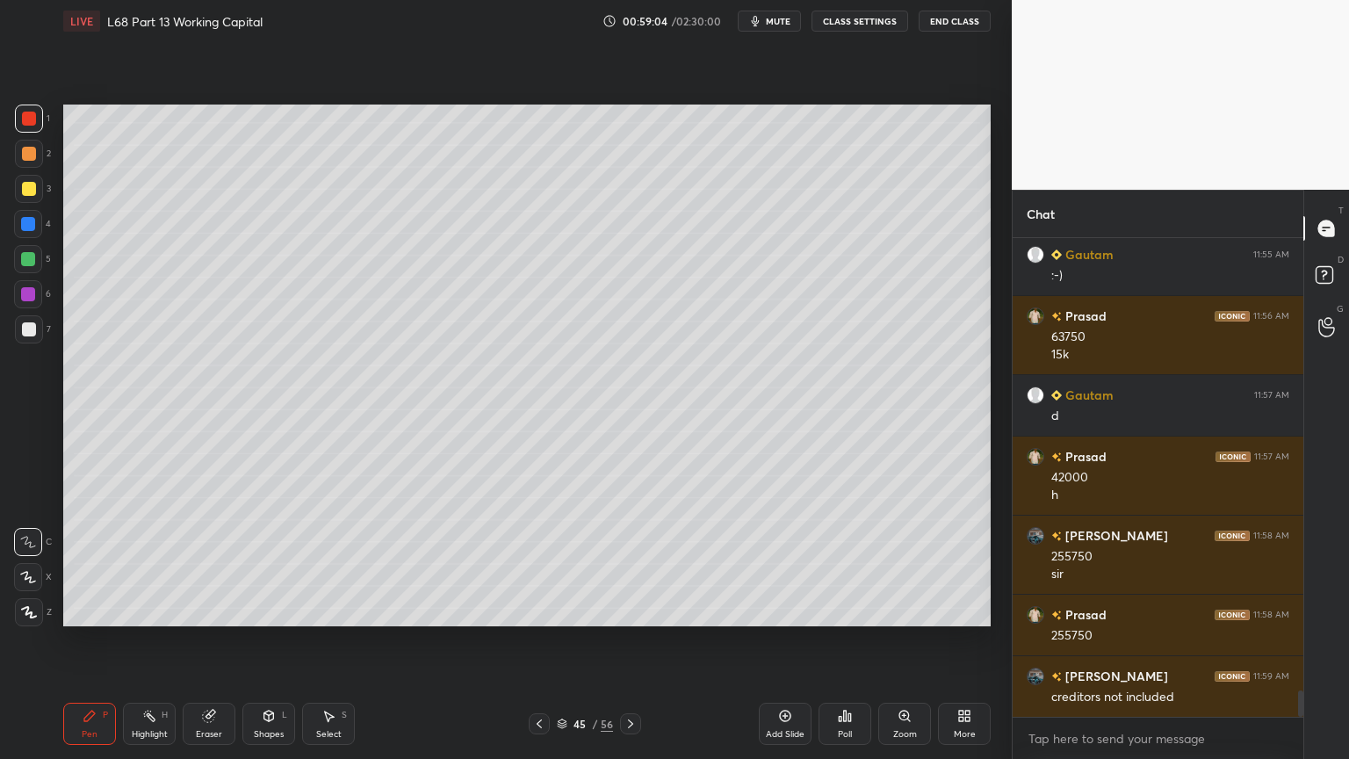
click at [19, 330] on div at bounding box center [29, 329] width 28 height 28
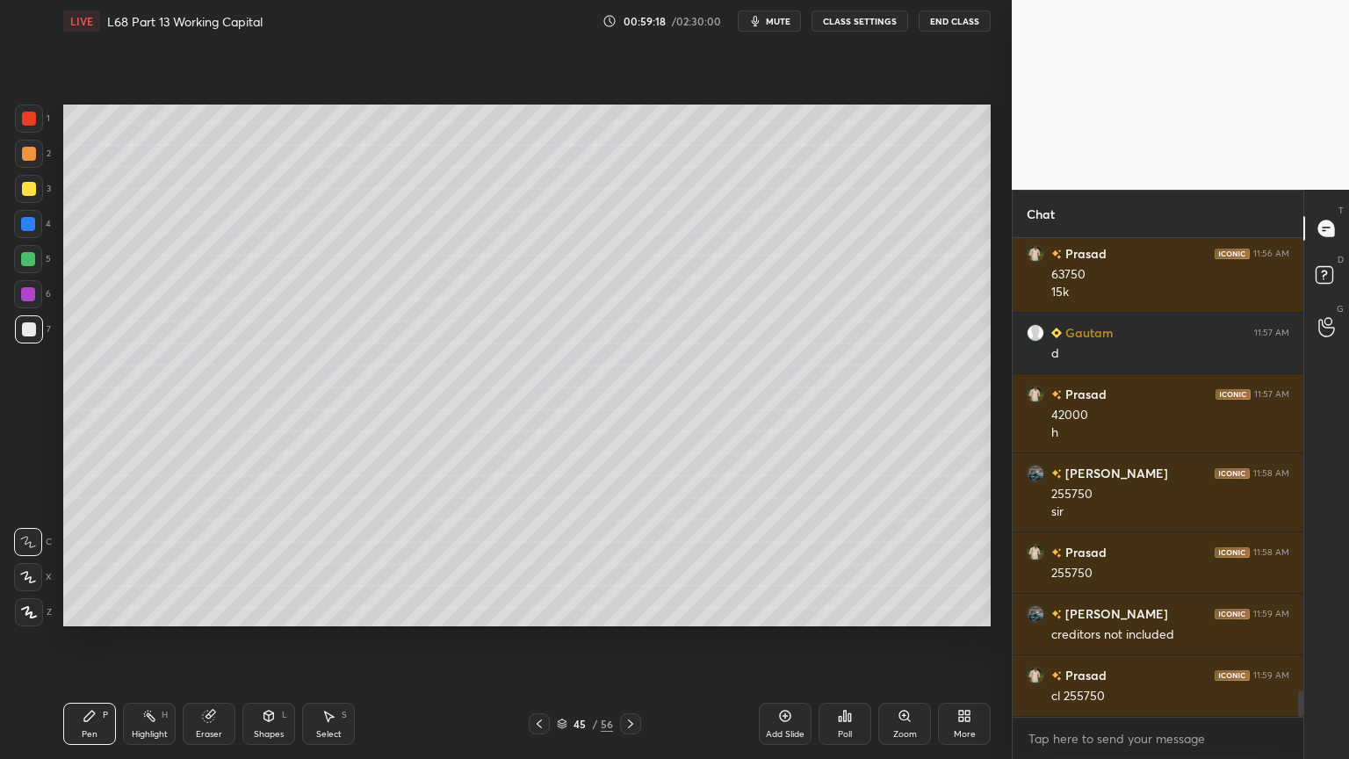
scroll to position [8340, 0]
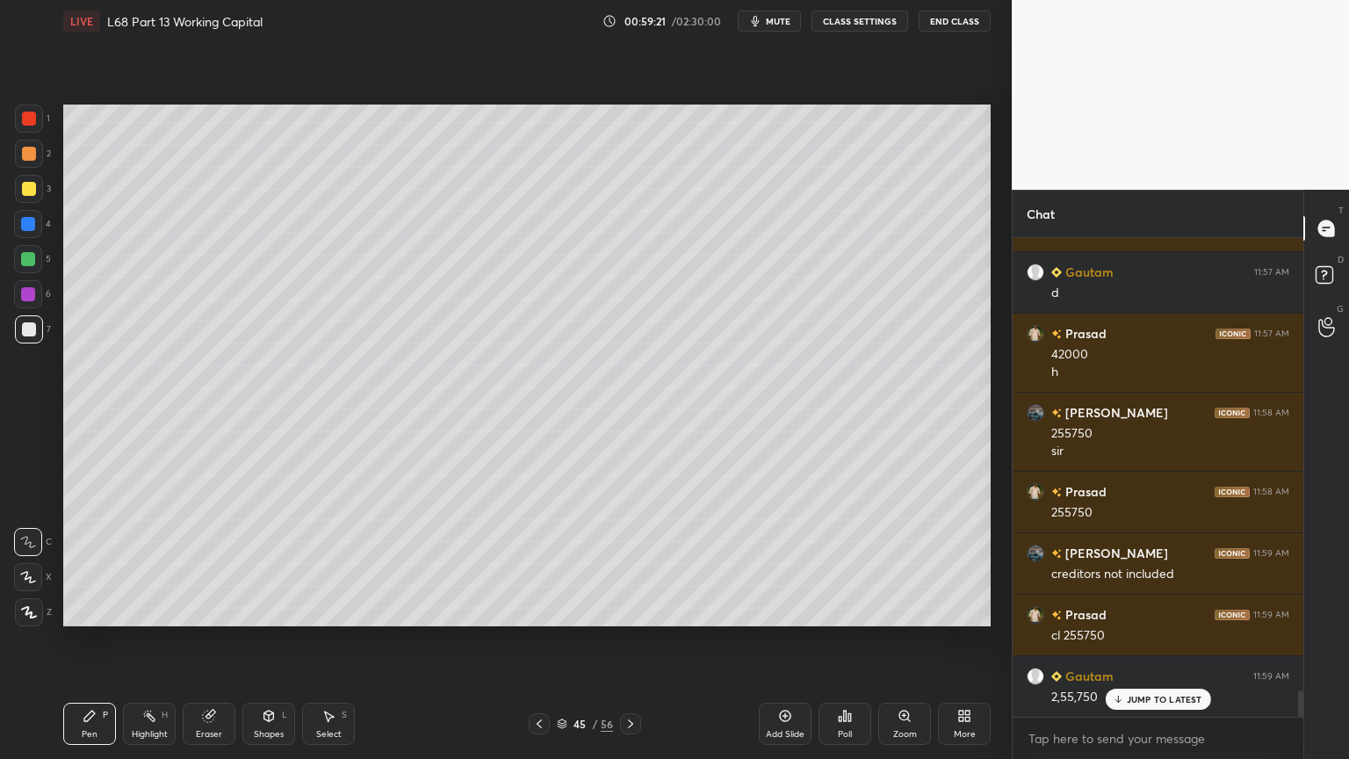
click at [201, 610] on div "Eraser" at bounding box center [209, 734] width 26 height 9
click at [91, 610] on div "Pen" at bounding box center [90, 734] width 16 height 9
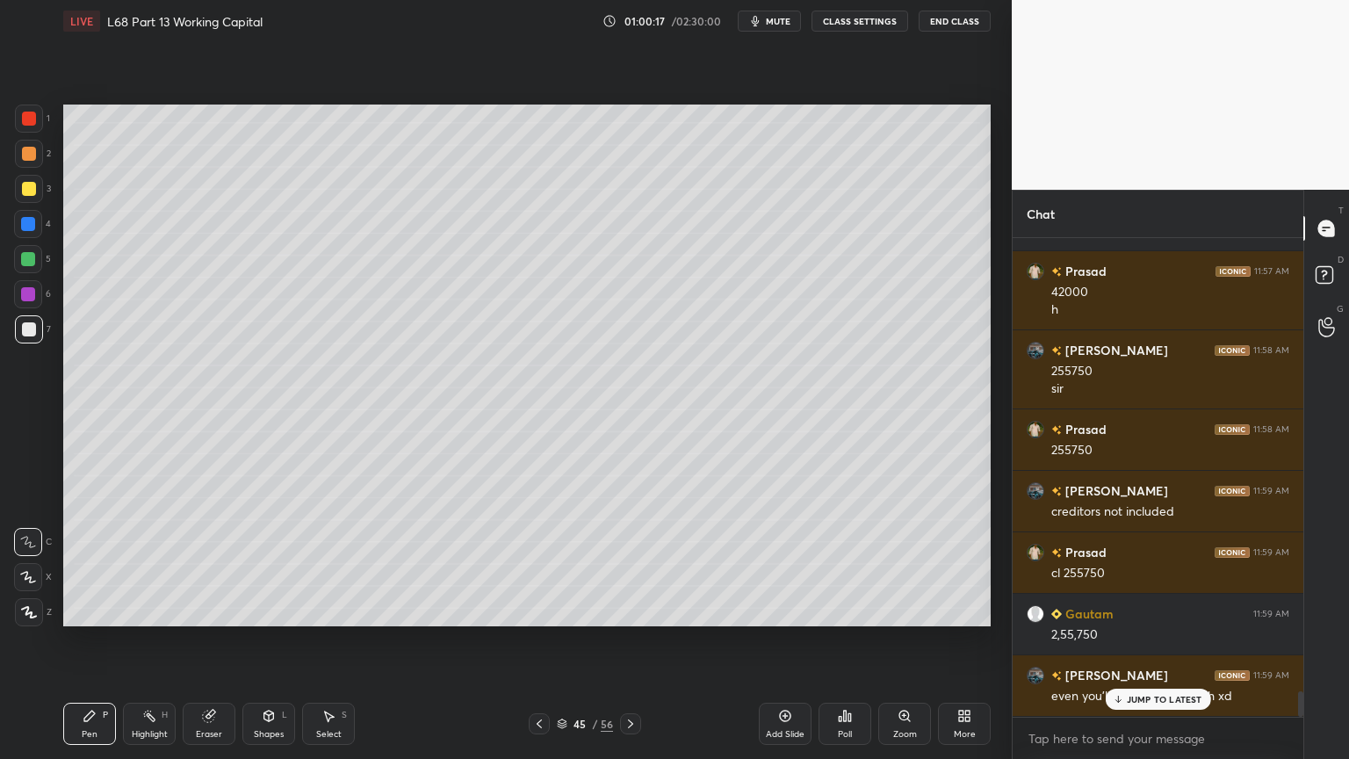
scroll to position [8463, 0]
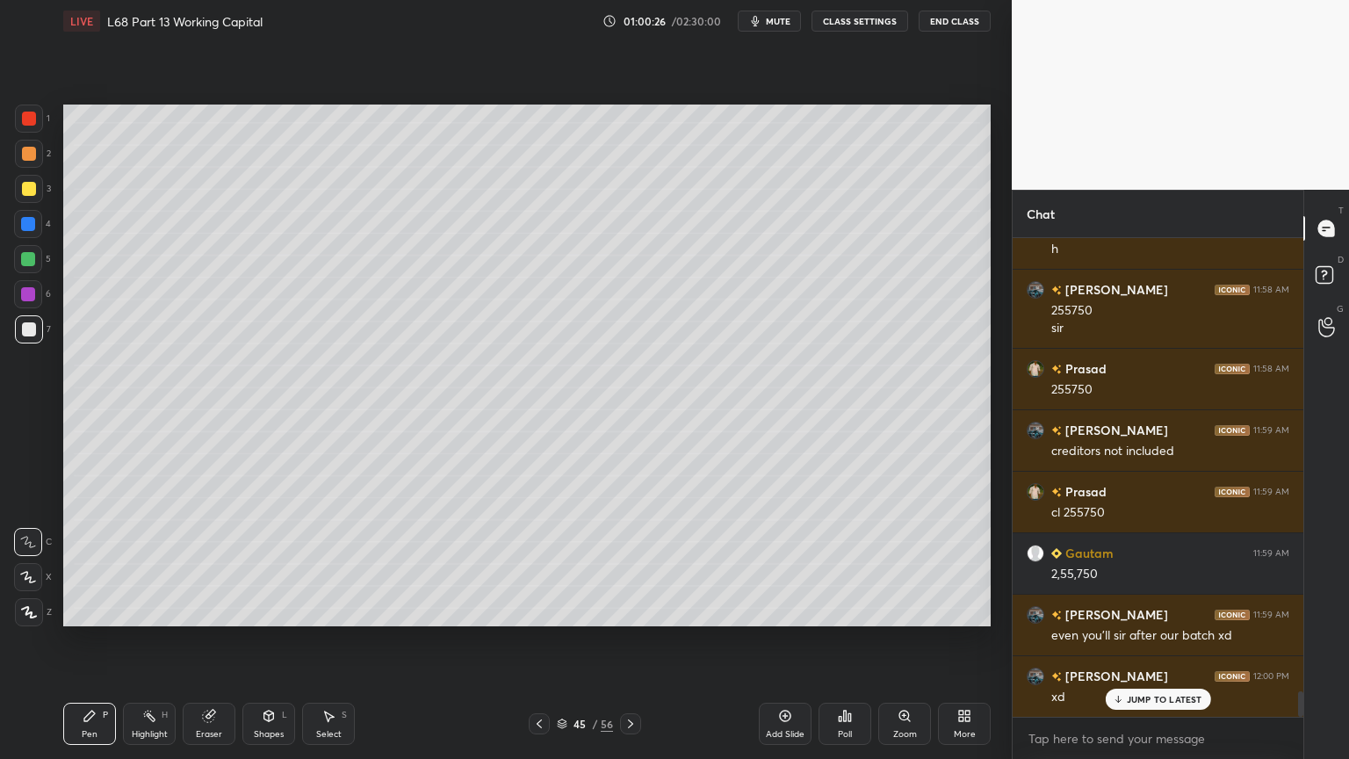
click at [322, 610] on icon at bounding box center [328, 716] width 14 height 14
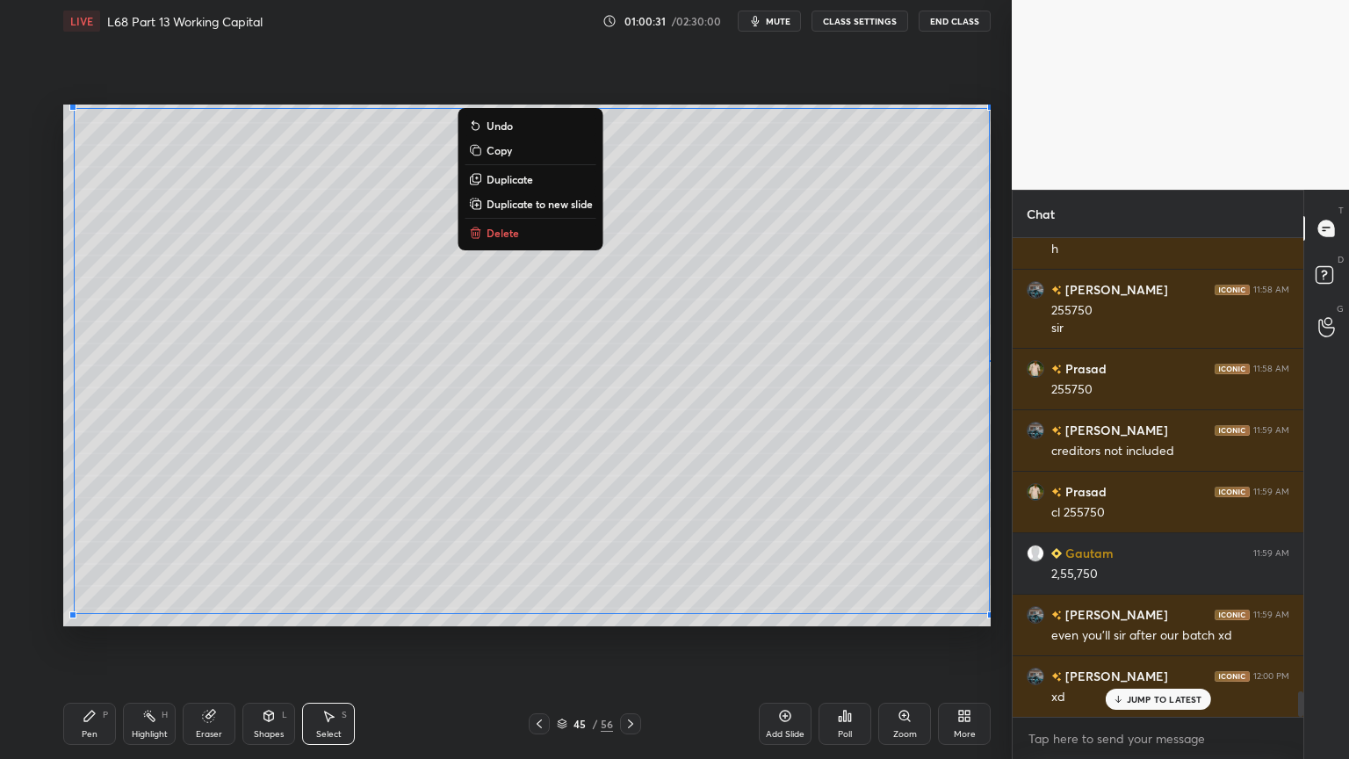
click at [90, 610] on div "Pen P" at bounding box center [89, 724] width 53 height 42
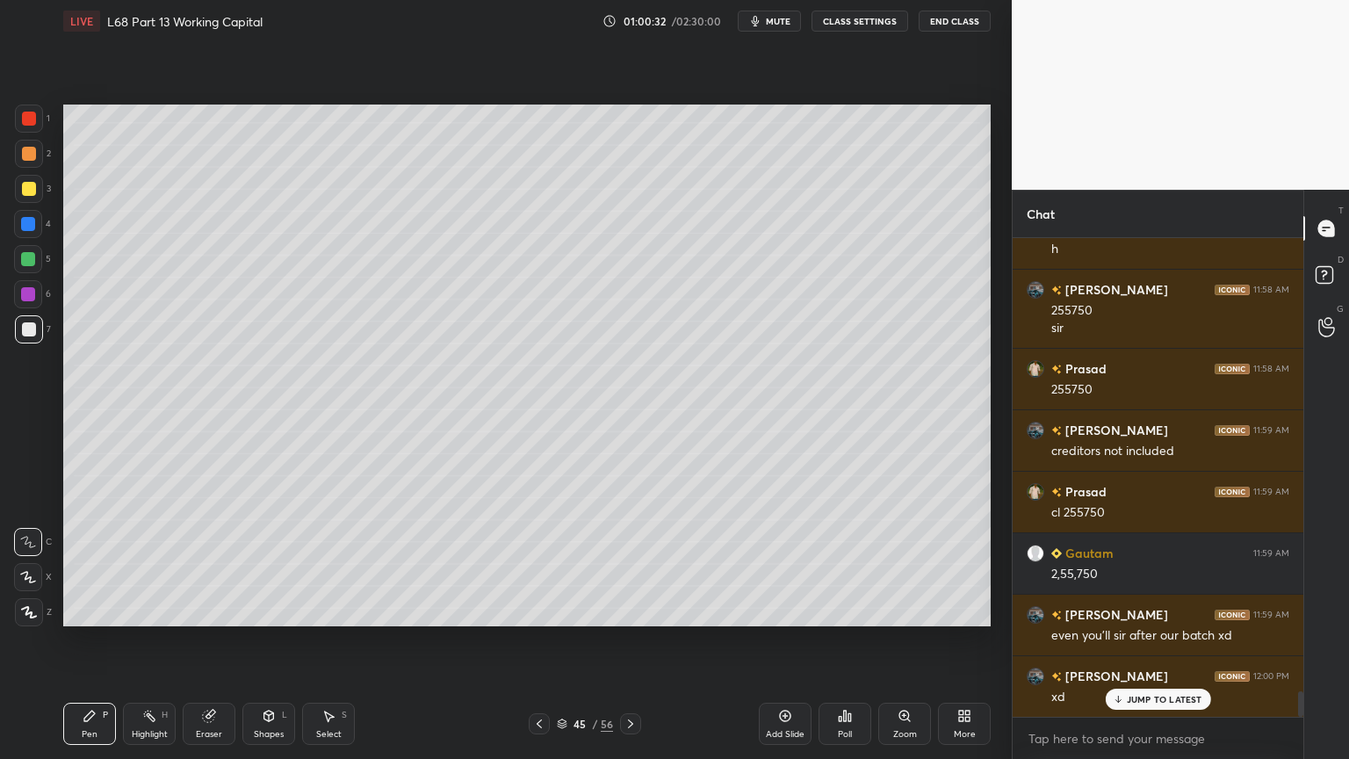
click at [326, 610] on icon at bounding box center [328, 716] width 14 height 14
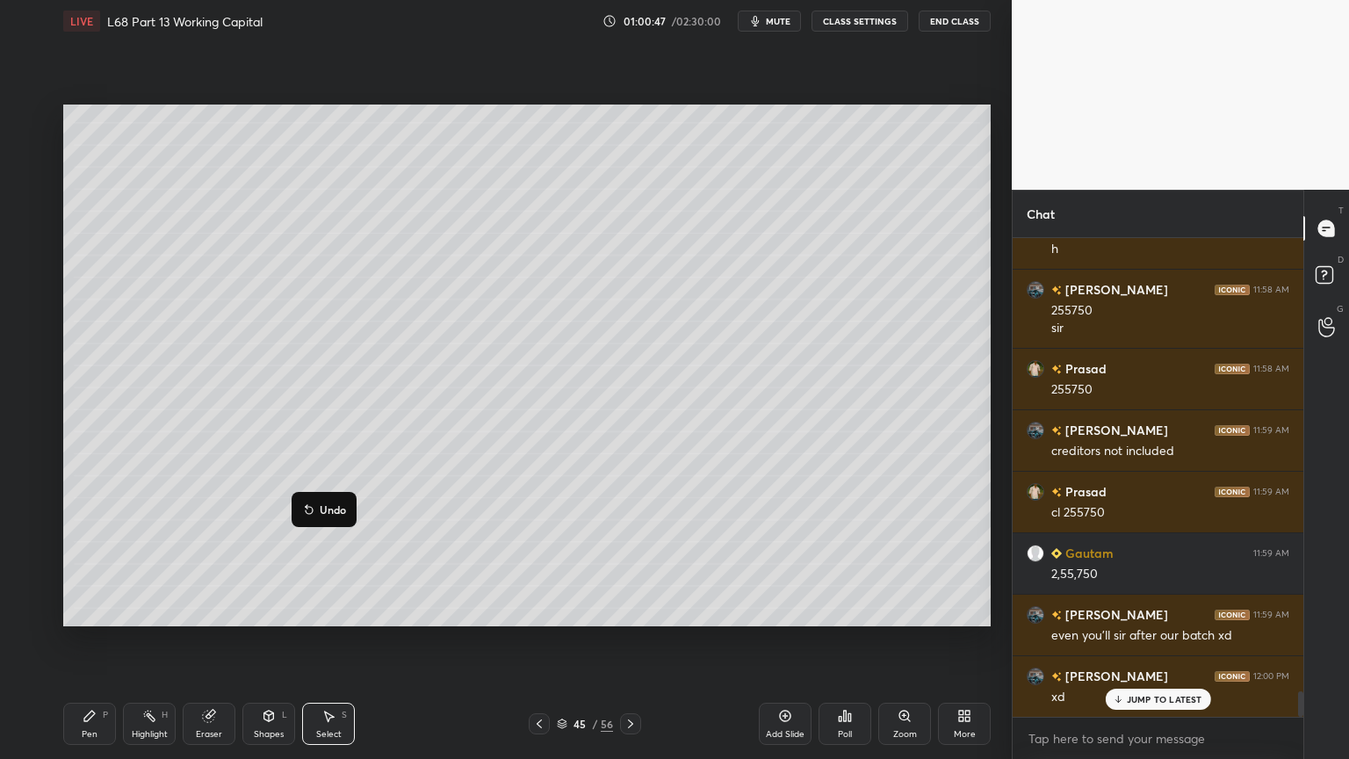
click at [77, 610] on div "Pen P" at bounding box center [89, 724] width 53 height 42
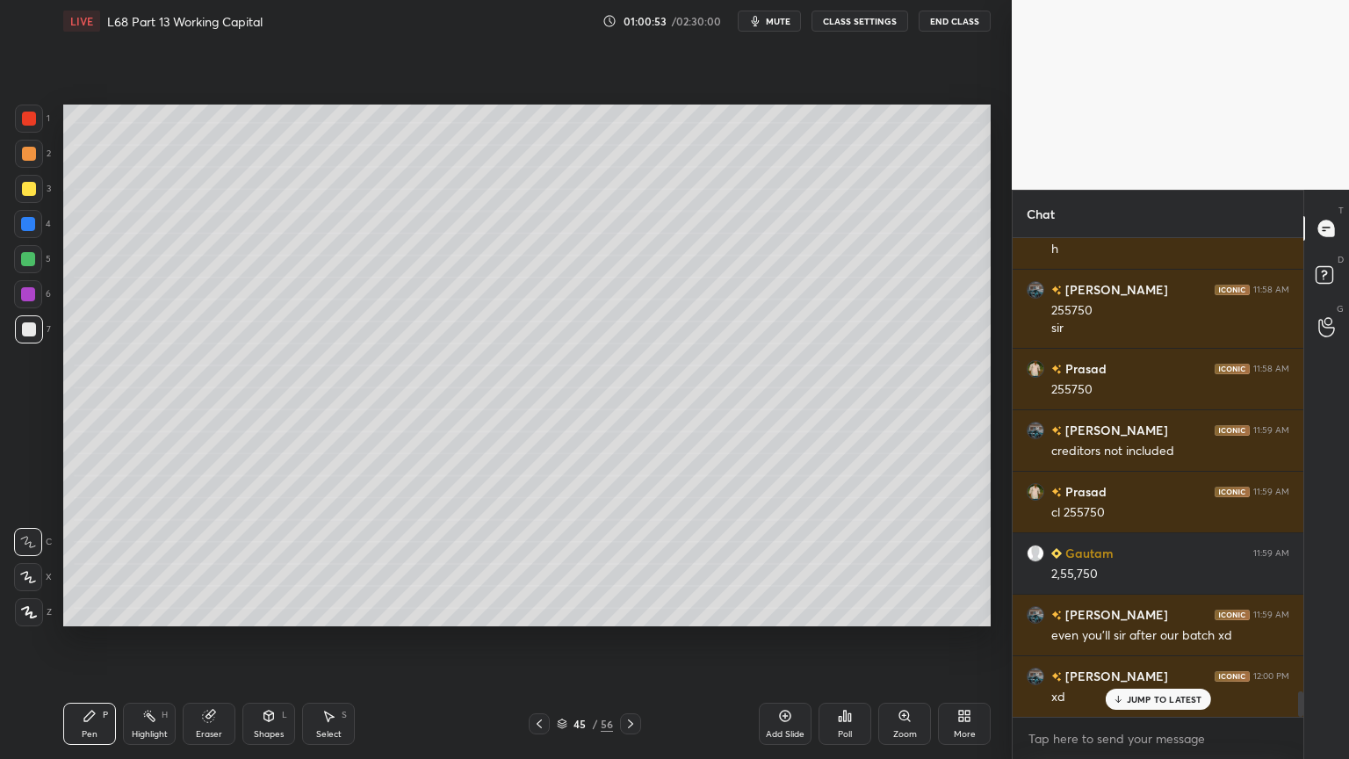
click at [544, 610] on icon at bounding box center [539, 724] width 14 height 14
click at [629, 610] on icon at bounding box center [631, 724] width 14 height 14
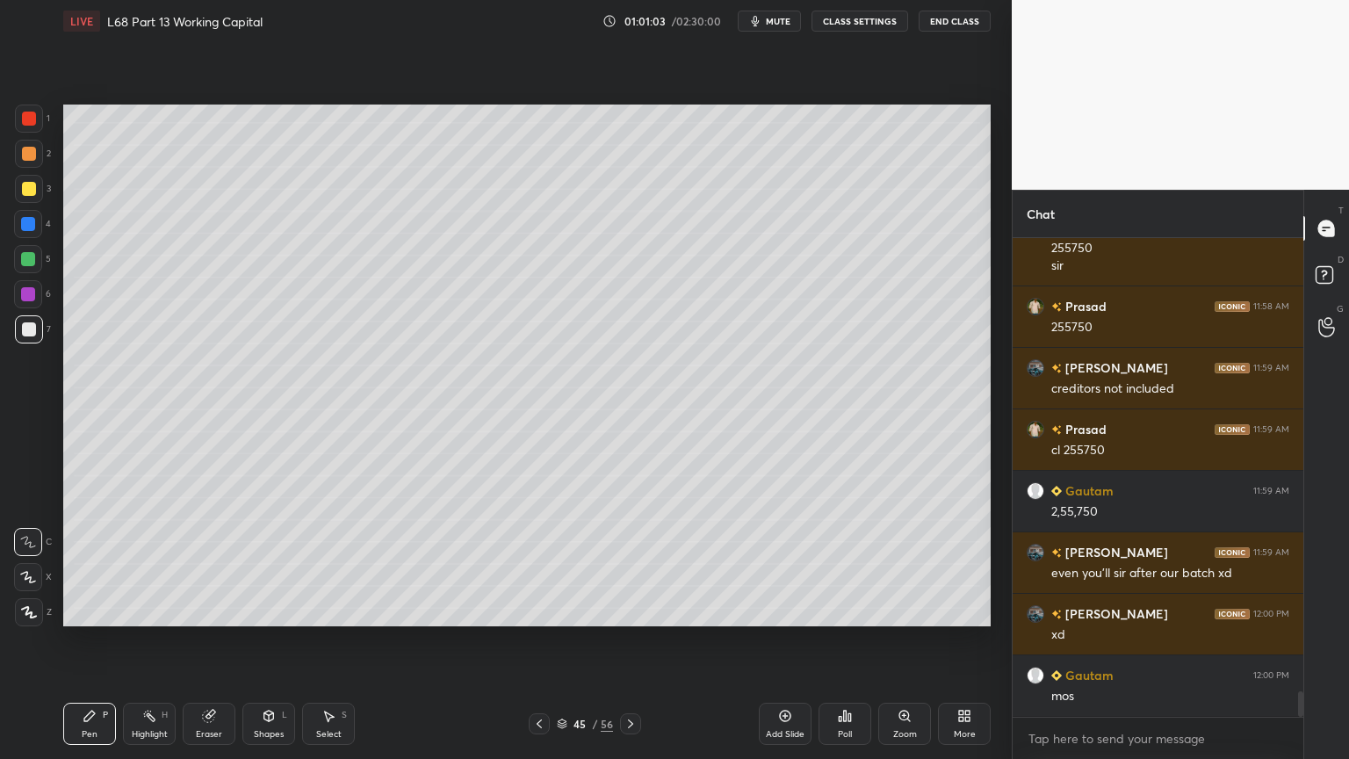
scroll to position [8586, 0]
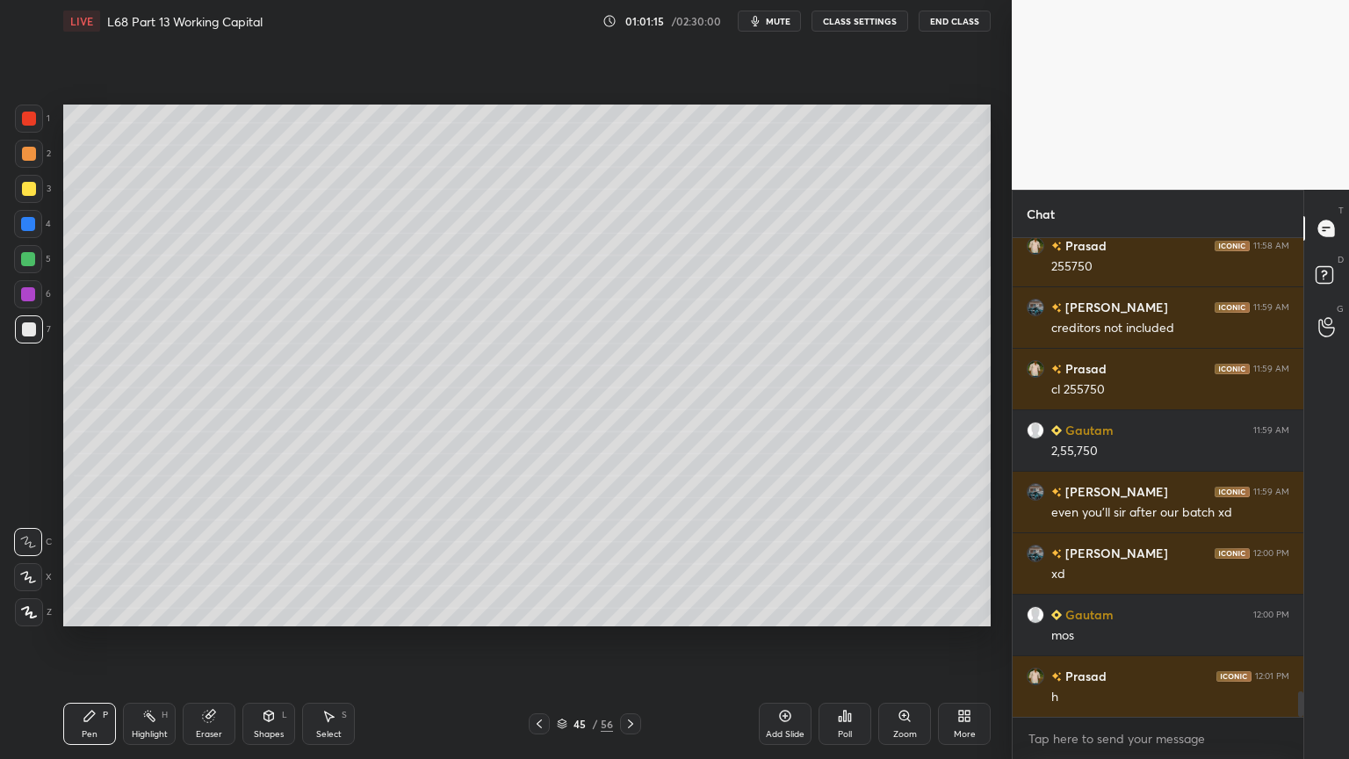
click at [29, 237] on div at bounding box center [28, 224] width 28 height 28
click at [269, 610] on icon at bounding box center [269, 716] width 10 height 11
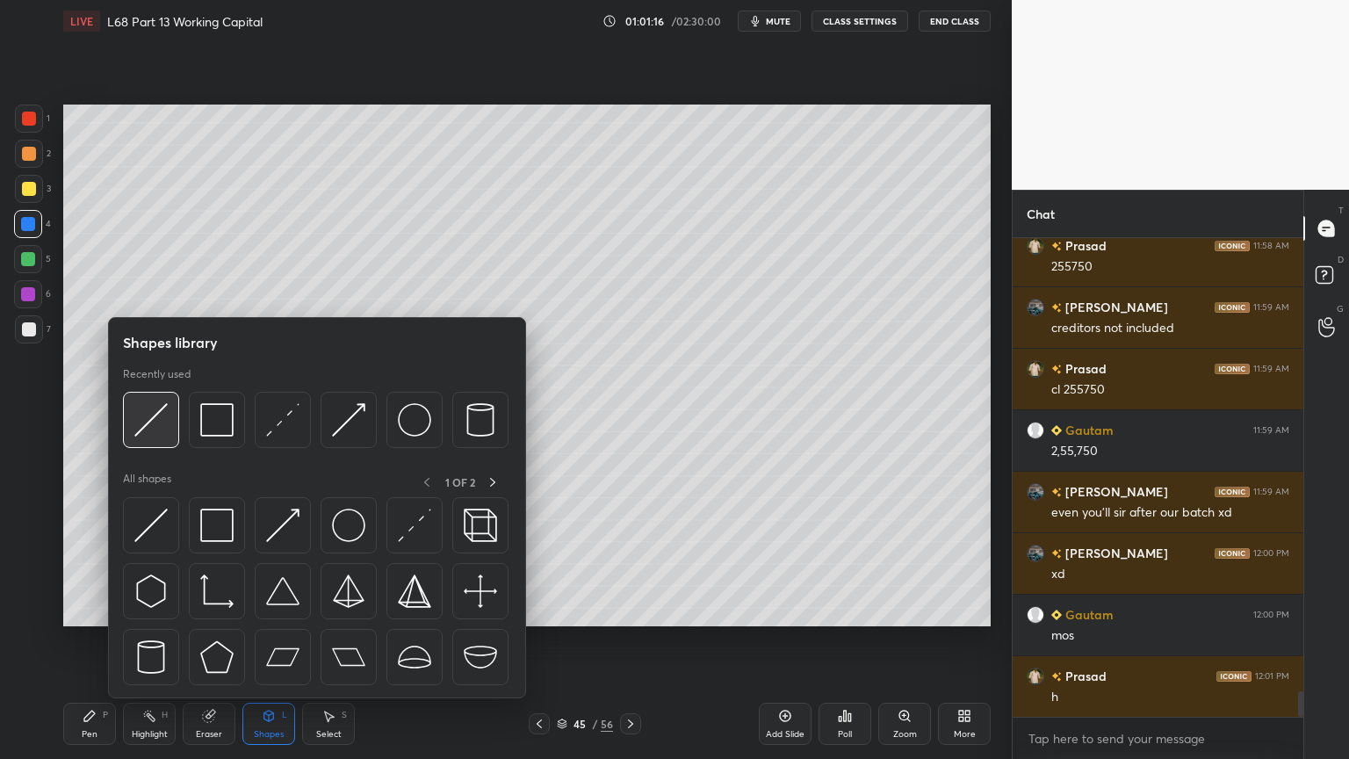
click at [148, 438] on div at bounding box center [151, 420] width 56 height 56
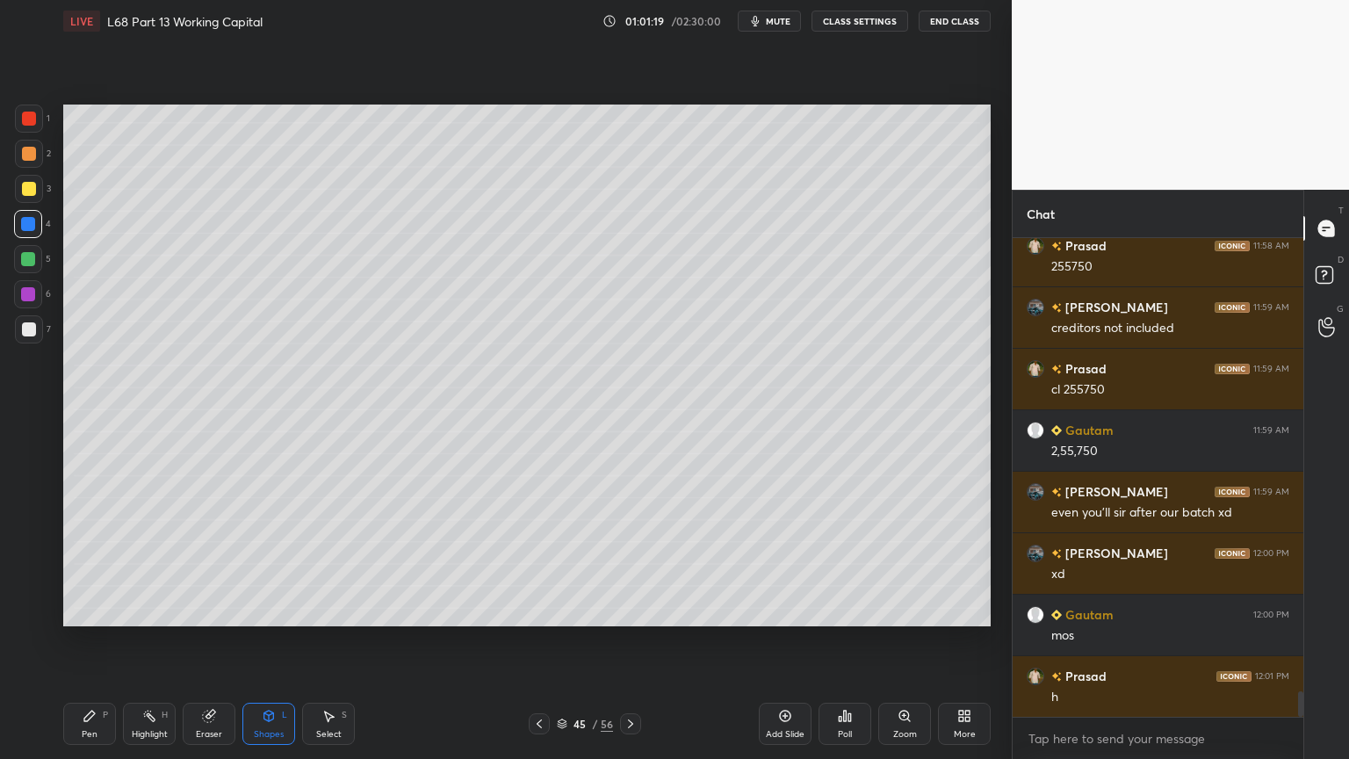
click at [37, 320] on div at bounding box center [29, 329] width 28 height 28
click at [91, 610] on icon at bounding box center [90, 716] width 14 height 14
click at [25, 295] on div at bounding box center [28, 294] width 14 height 14
click at [30, 162] on div at bounding box center [29, 154] width 28 height 28
click at [310, 610] on div "Select S" at bounding box center [328, 724] width 53 height 42
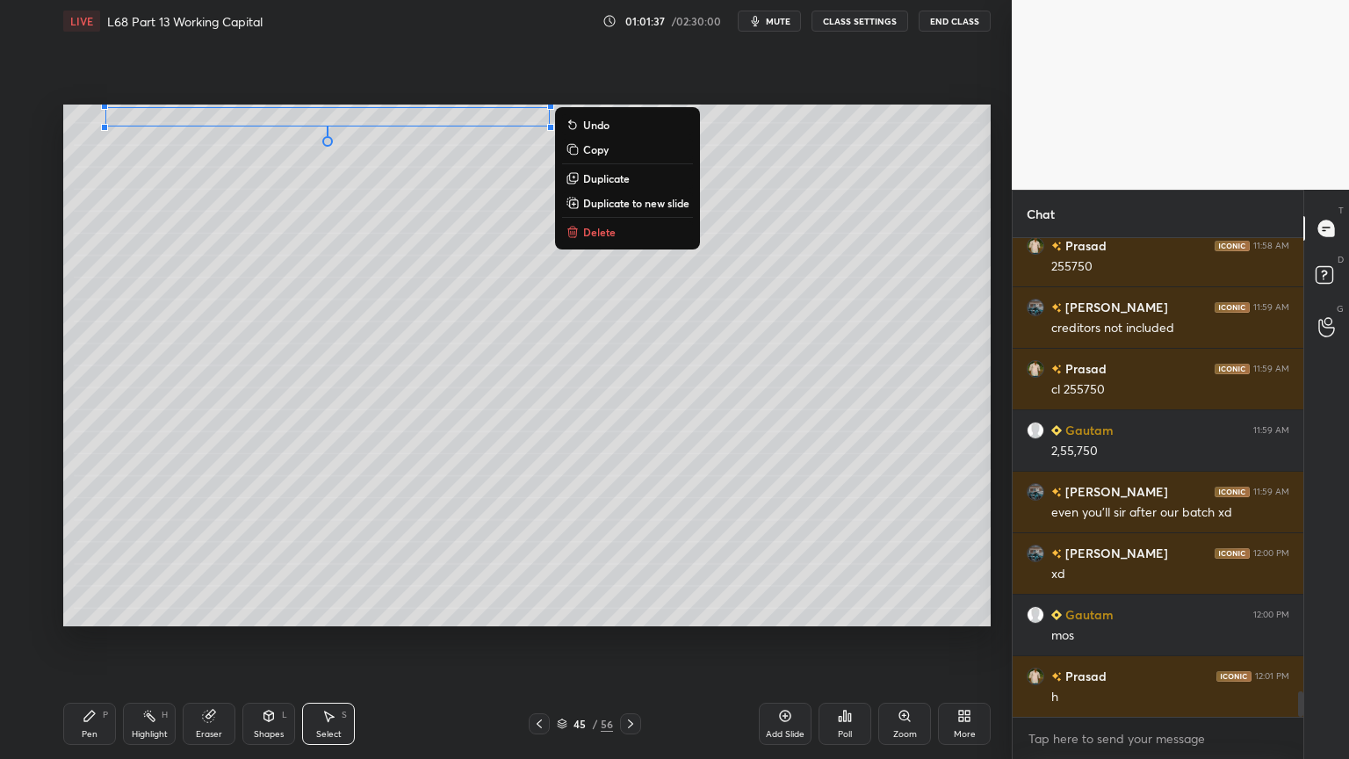
click at [104, 278] on div "0 ° Undo Copy Duplicate Duplicate to new slide Delete" at bounding box center [526, 366] width 927 height 522
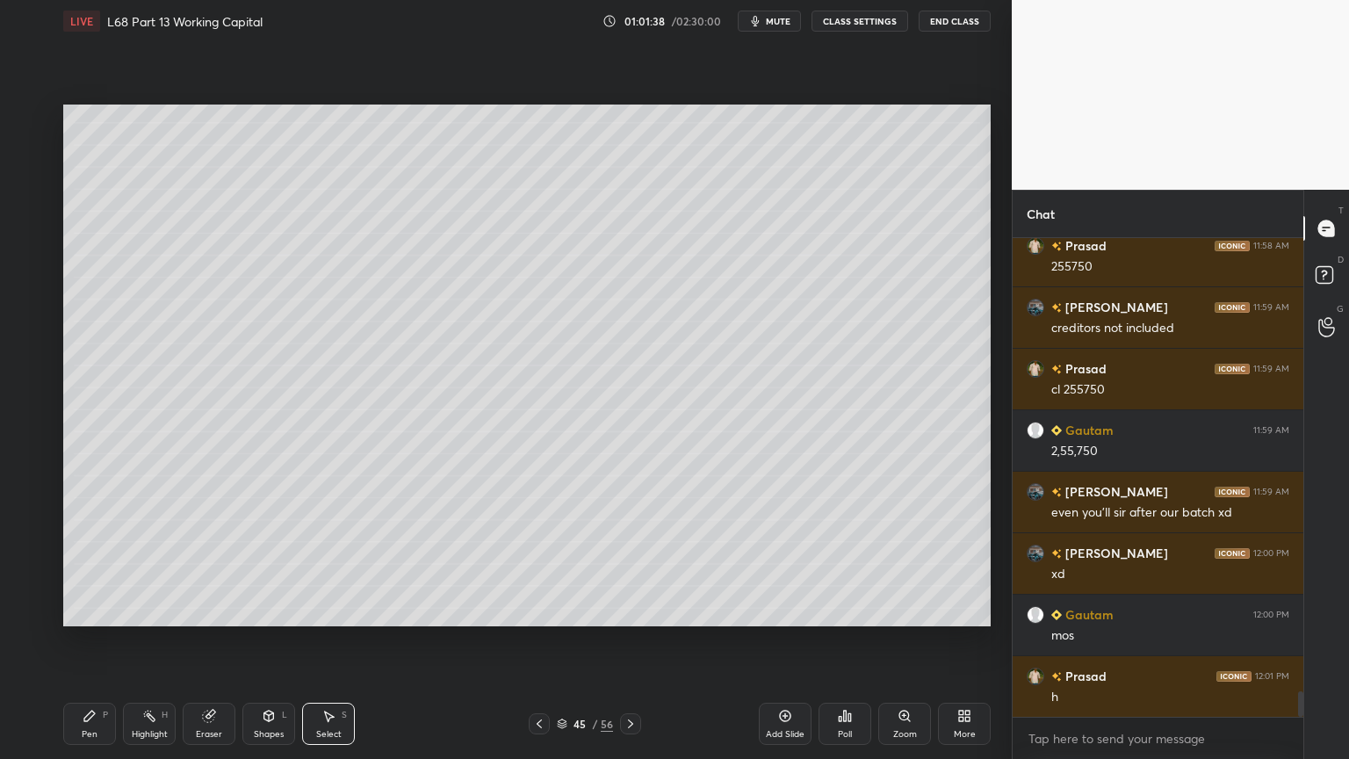
click at [323, 610] on div "Select" at bounding box center [328, 734] width 25 height 9
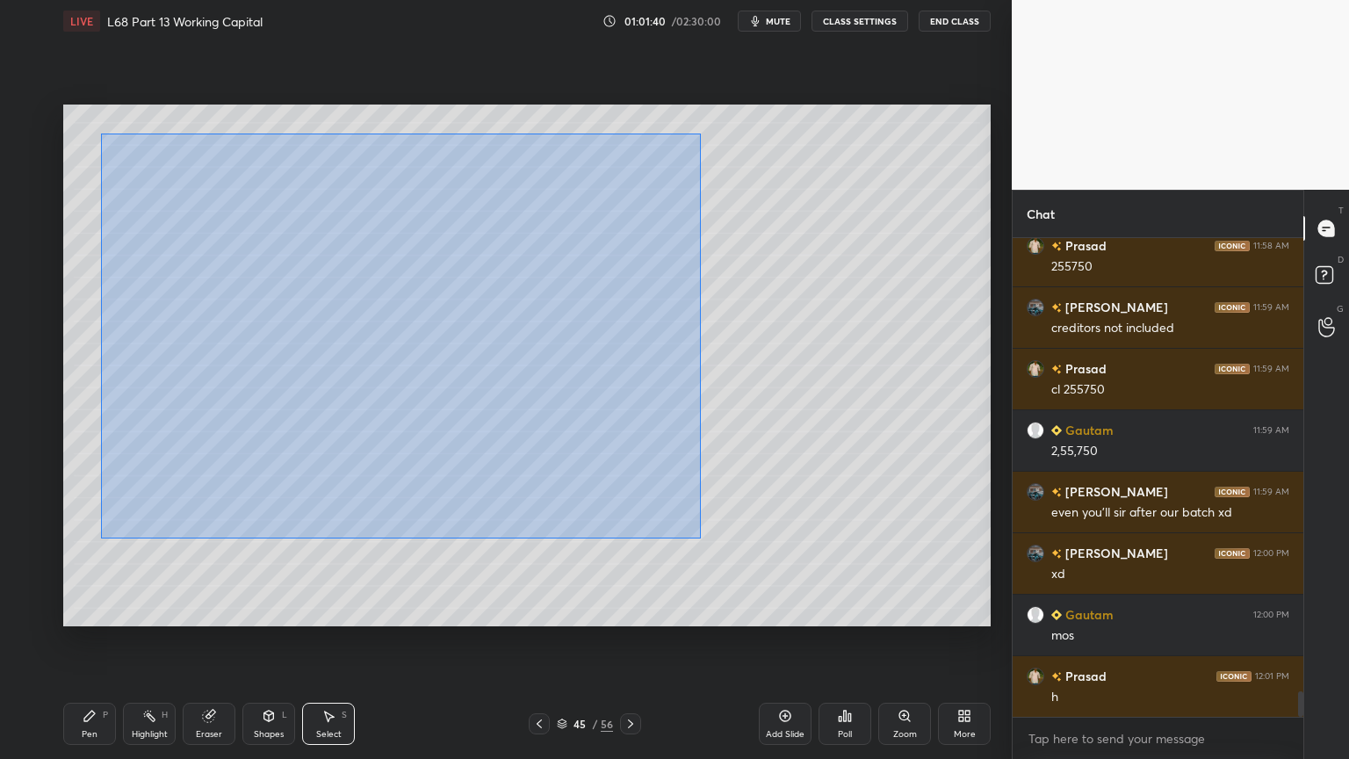
scroll to position [8648, 0]
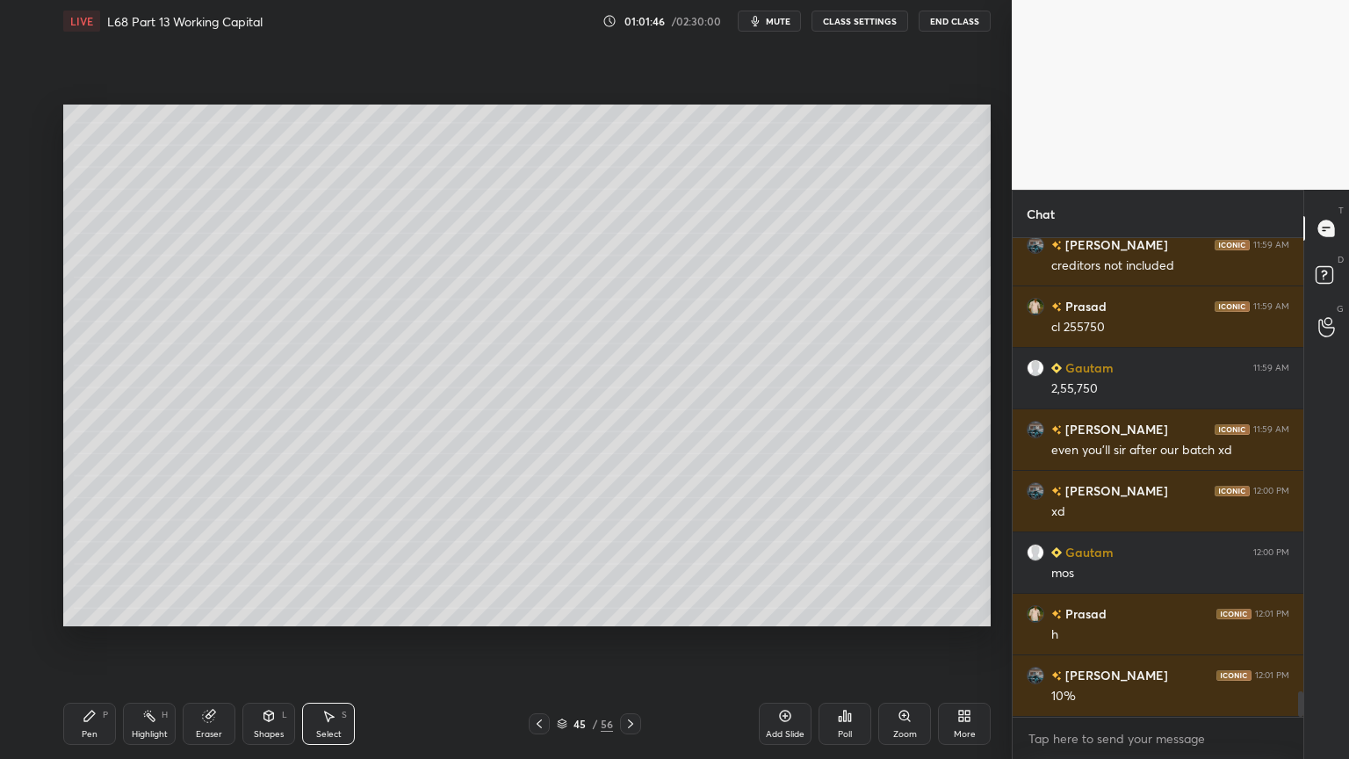
click at [105, 610] on div "P" at bounding box center [105, 715] width 5 height 9
click at [28, 255] on div at bounding box center [28, 259] width 14 height 14
click at [32, 335] on div at bounding box center [29, 329] width 14 height 14
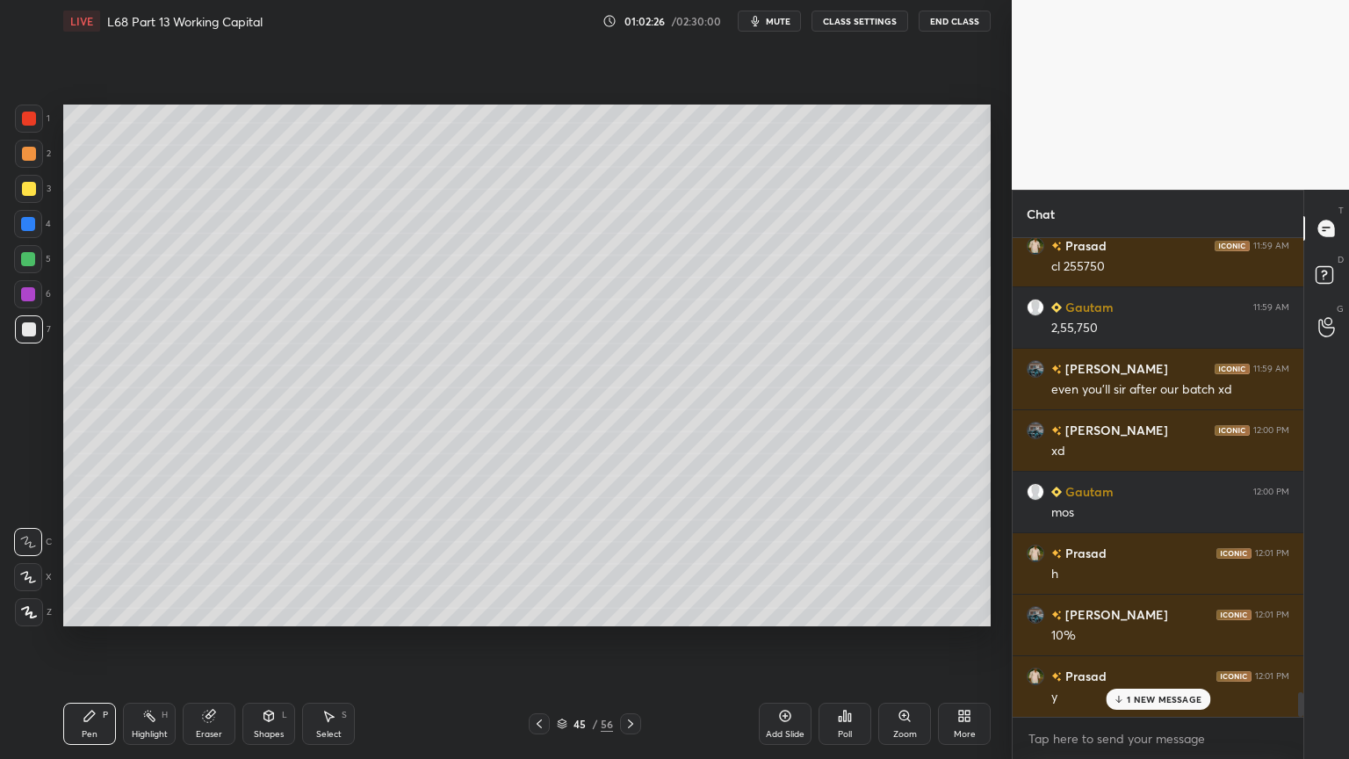
scroll to position [8771, 0]
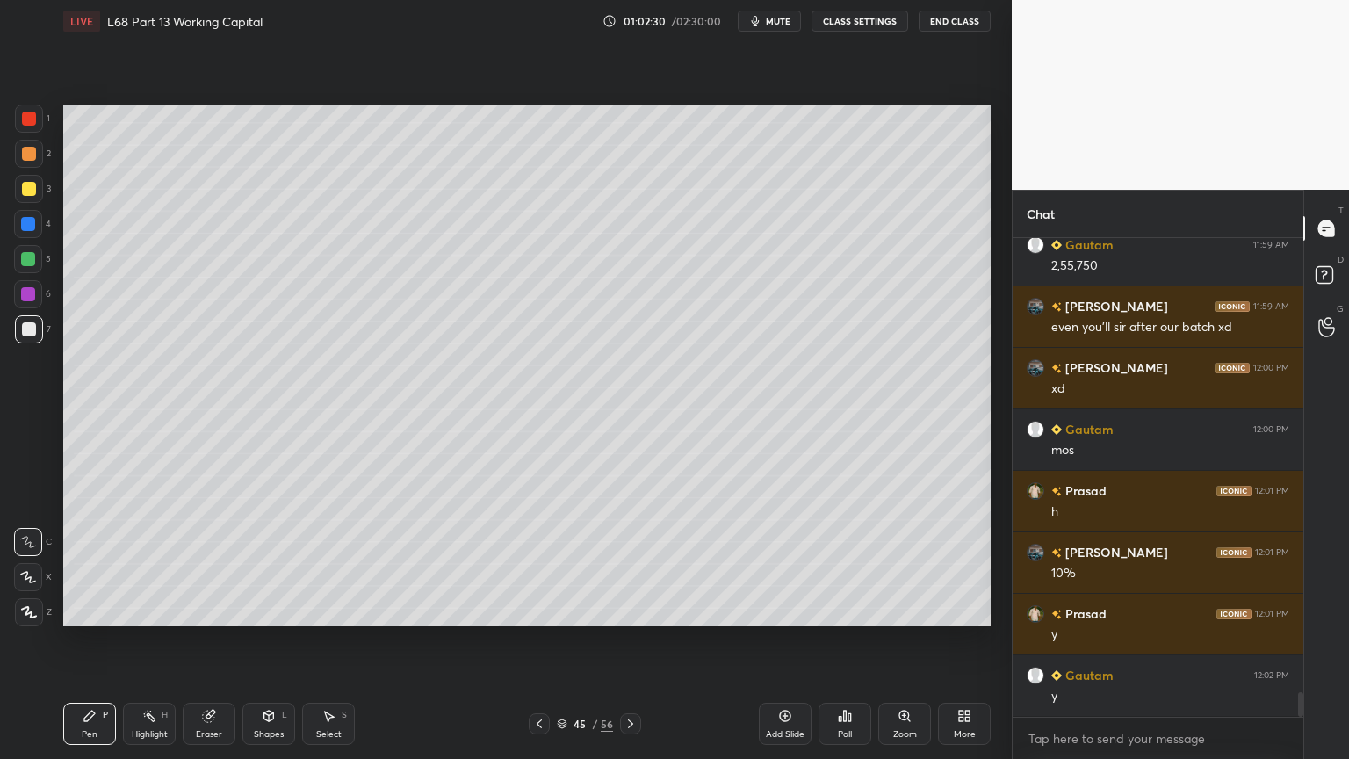
click at [16, 198] on div at bounding box center [29, 189] width 28 height 28
click at [27, 333] on div at bounding box center [29, 329] width 14 height 14
click at [36, 196] on div at bounding box center [29, 189] width 28 height 28
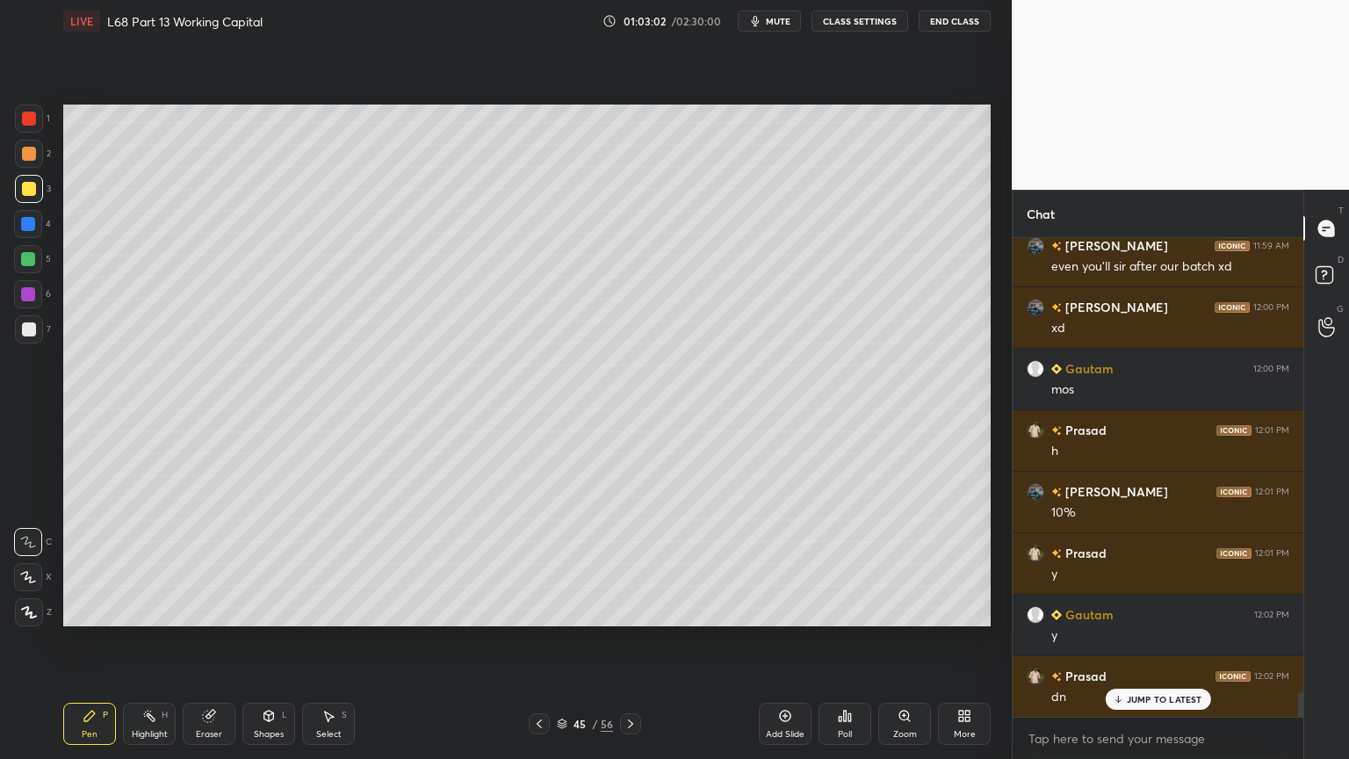
click at [537, 610] on icon at bounding box center [539, 724] width 14 height 14
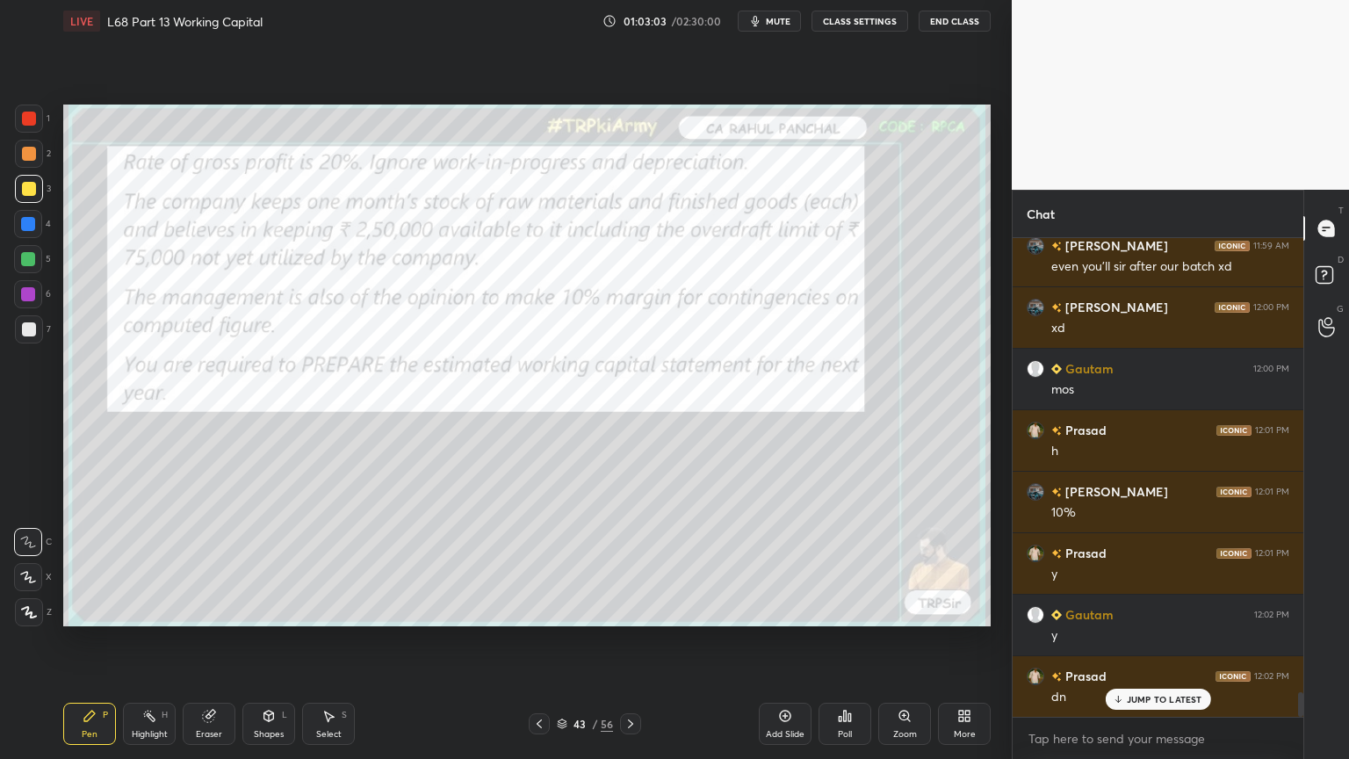
click at [206, 610] on icon at bounding box center [208, 716] width 11 height 11
click at [32, 610] on span "Erase all" at bounding box center [28, 612] width 26 height 12
click at [541, 610] on icon at bounding box center [539, 724] width 14 height 14
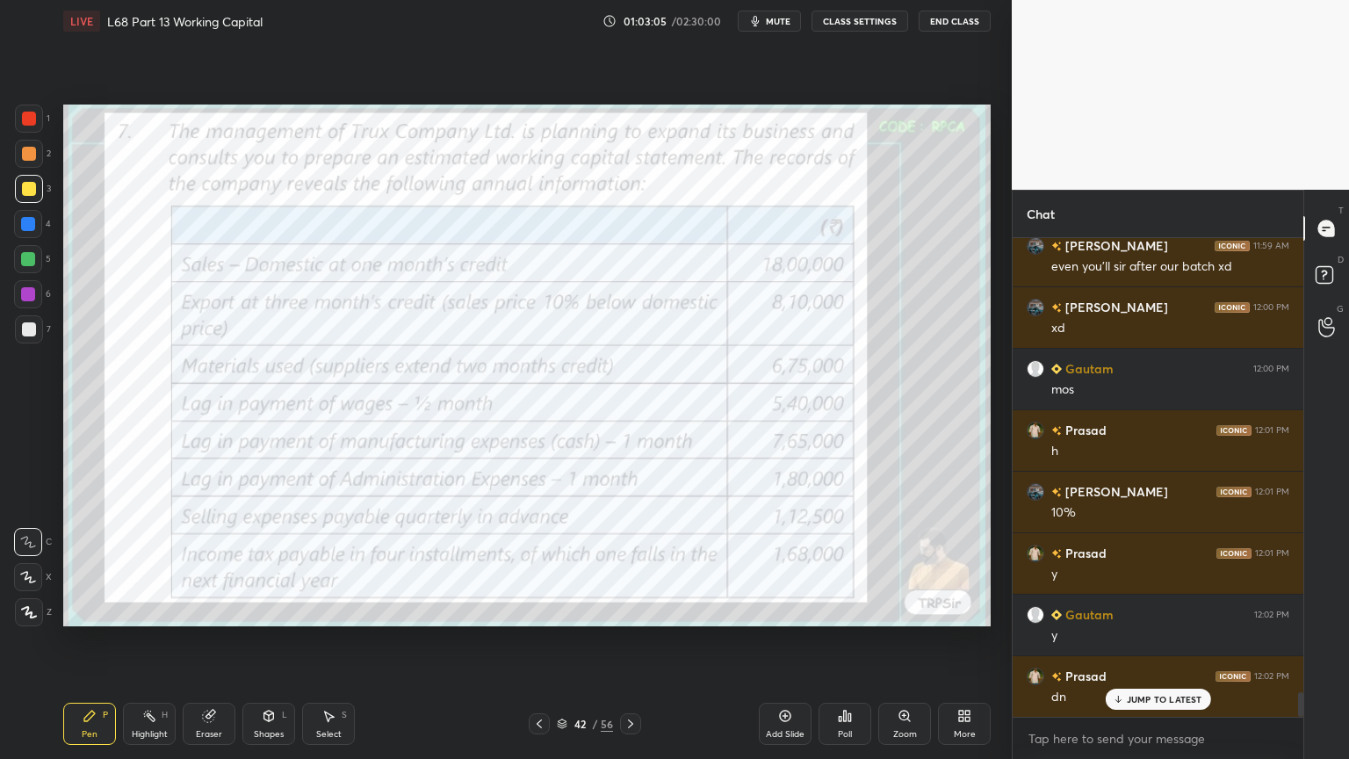
click at [203, 610] on div "Eraser" at bounding box center [209, 724] width 53 height 42
click at [24, 610] on span "Erase all" at bounding box center [28, 612] width 26 height 12
click at [628, 610] on icon at bounding box center [631, 724] width 14 height 14
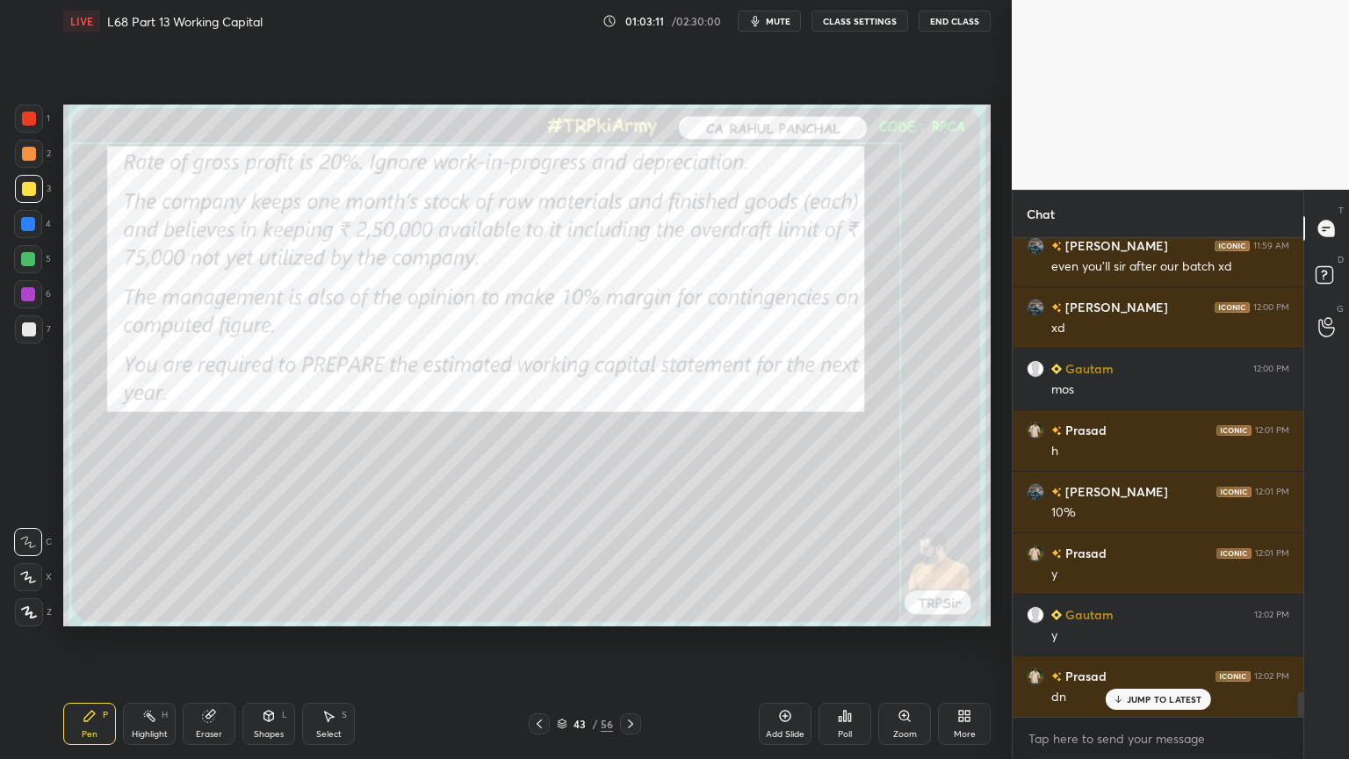
click at [629, 610] on icon at bounding box center [631, 724] width 14 height 14
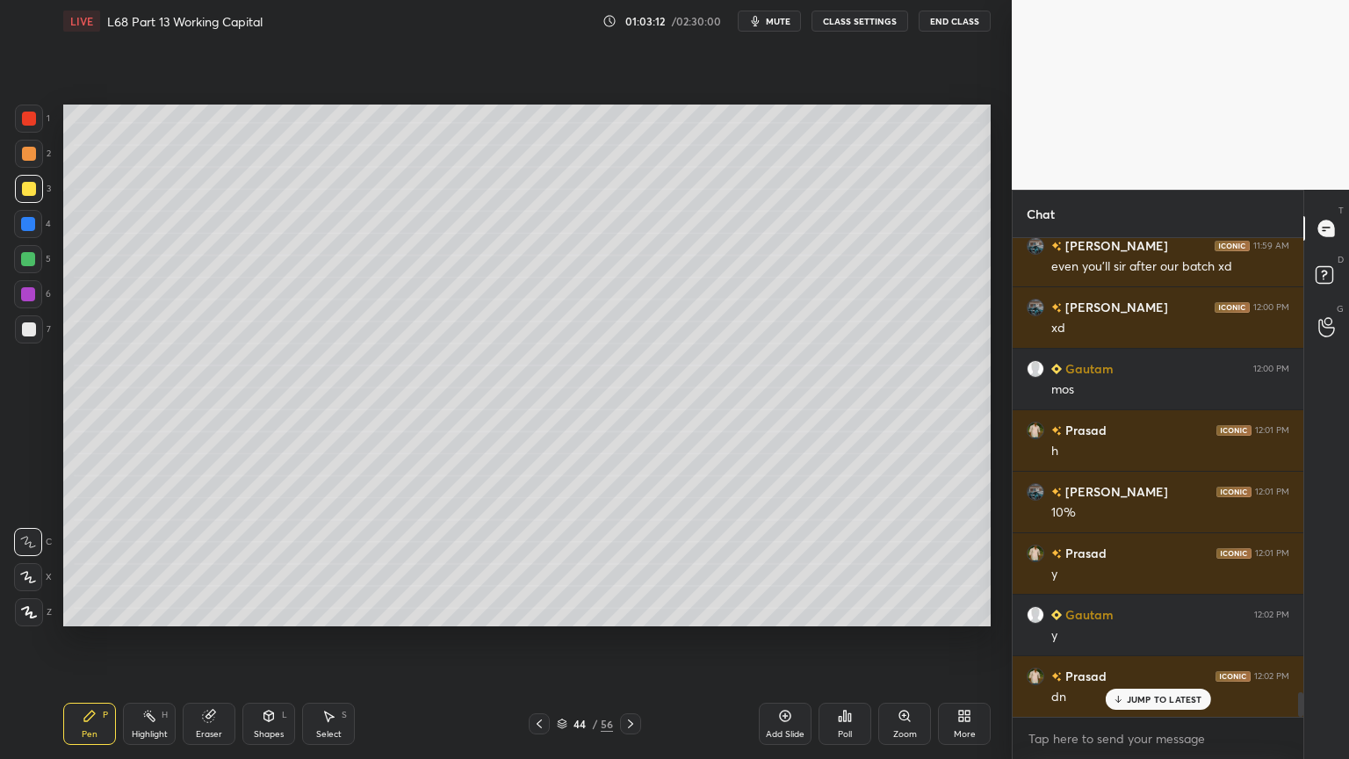
click at [631, 610] on icon at bounding box center [631, 724] width 14 height 14
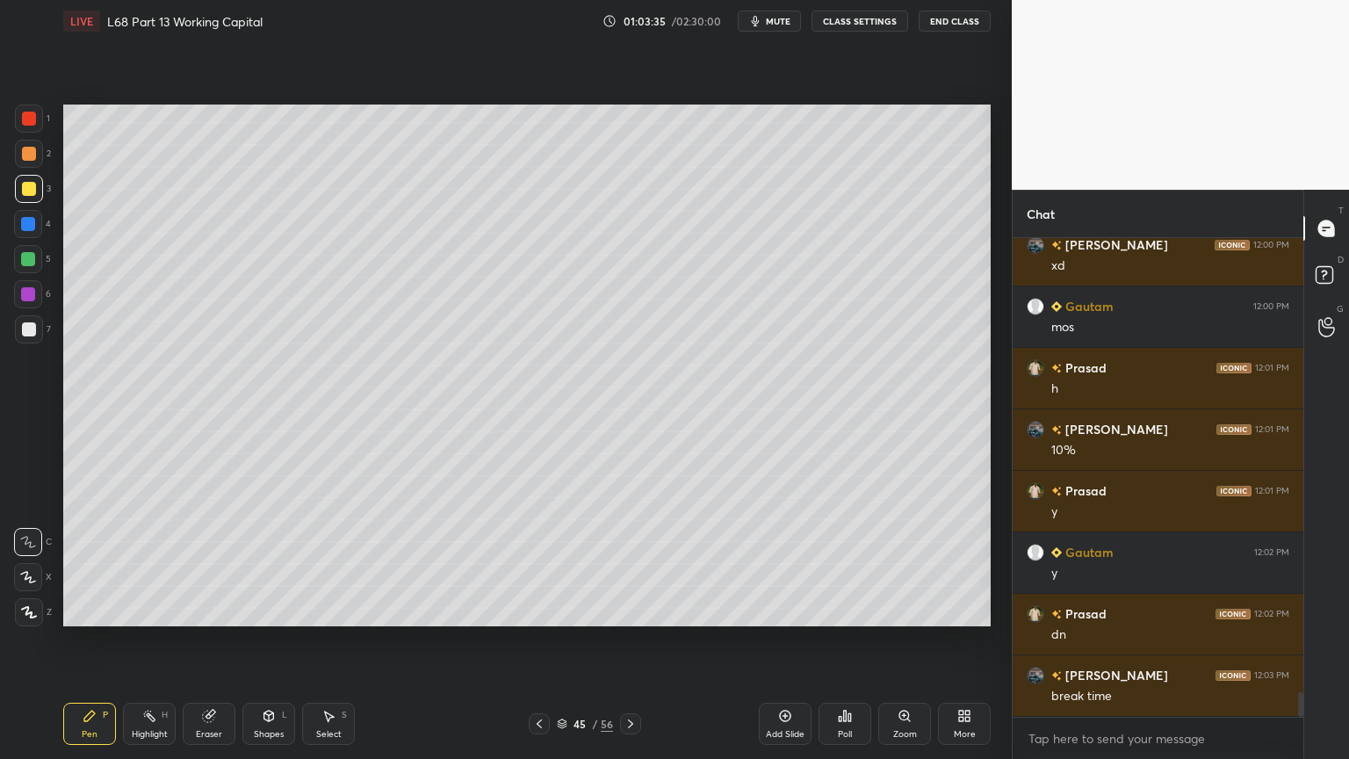
click at [838, 610] on div "Poll" at bounding box center [845, 734] width 14 height 9
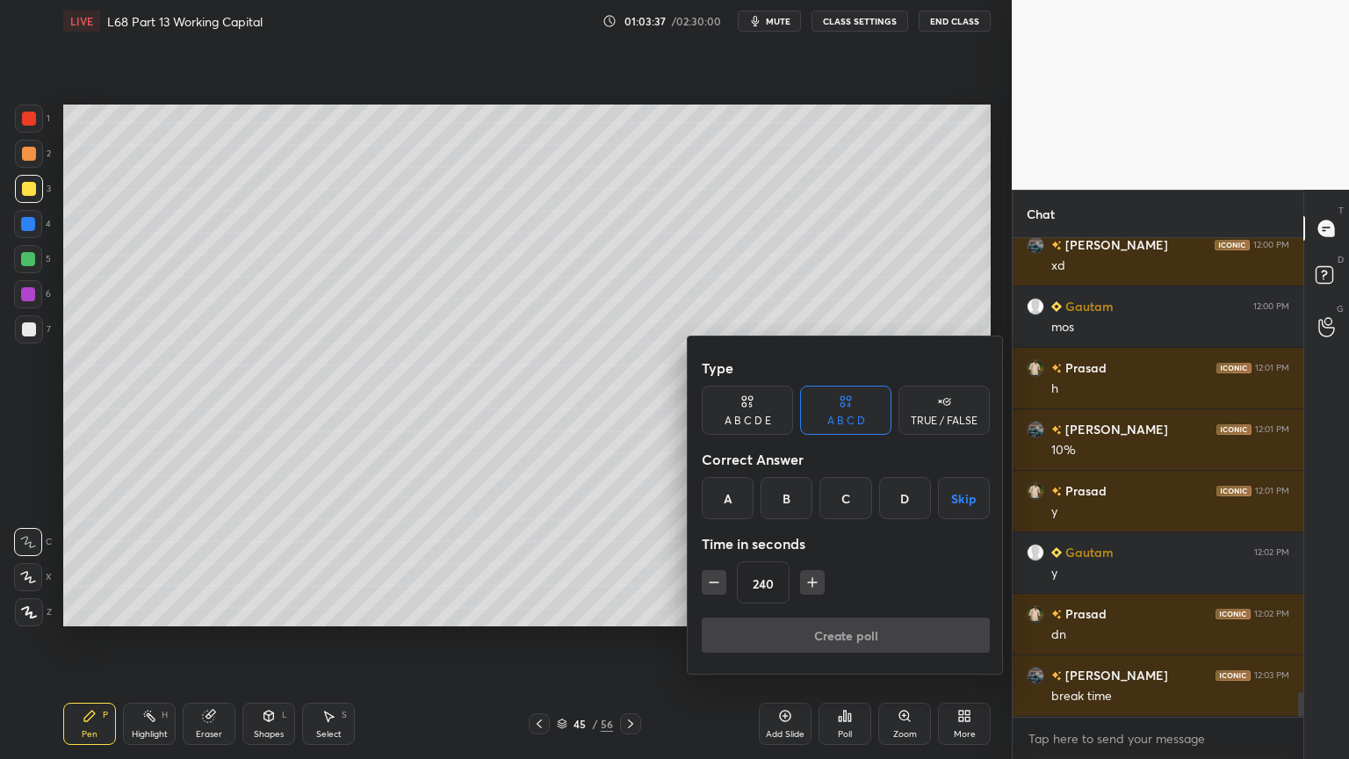
click at [808, 580] on icon "button" at bounding box center [813, 583] width 18 height 18
click at [812, 582] on icon "button" at bounding box center [812, 582] width 9 height 0
click at [811, 582] on icon "button" at bounding box center [812, 582] width 9 height 0
click at [808, 583] on icon "button" at bounding box center [813, 583] width 18 height 18
type input "300"
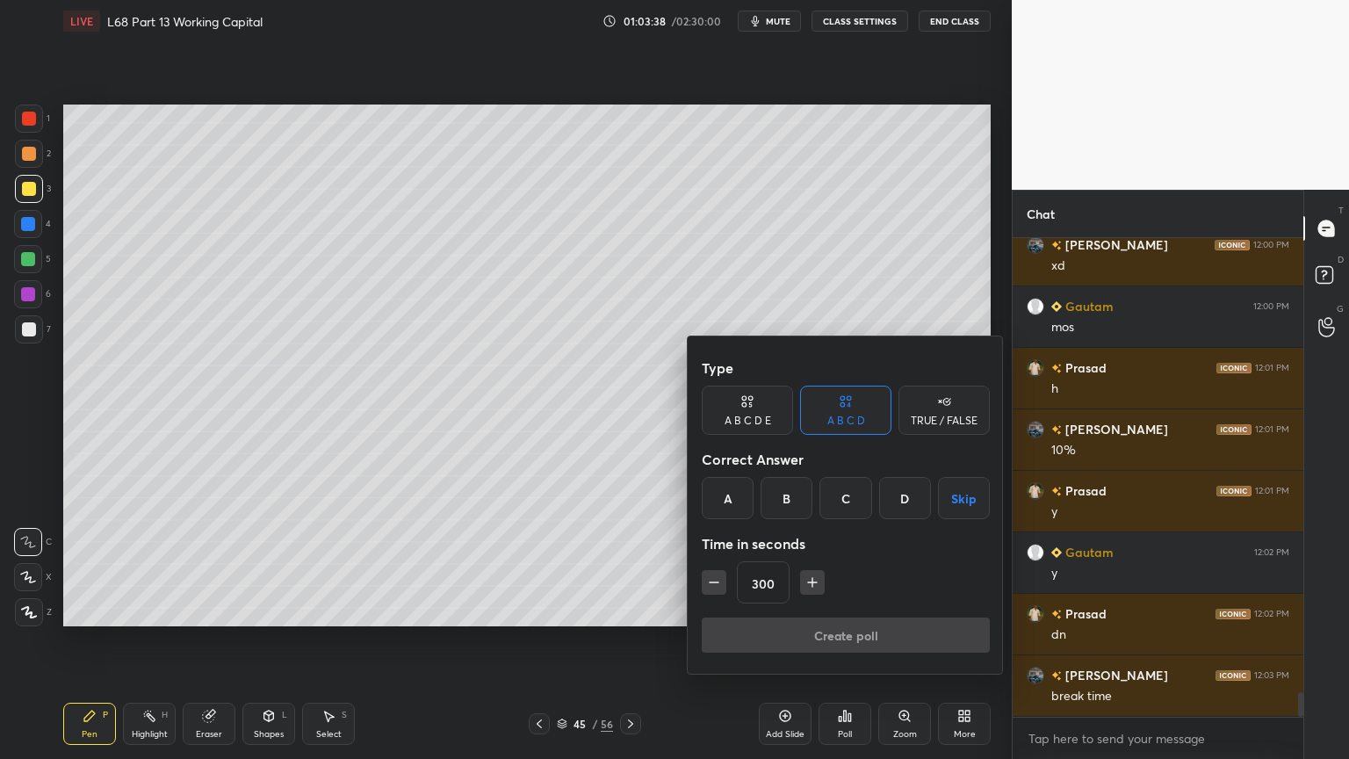
click at [847, 494] on div "C" at bounding box center [845, 498] width 52 height 42
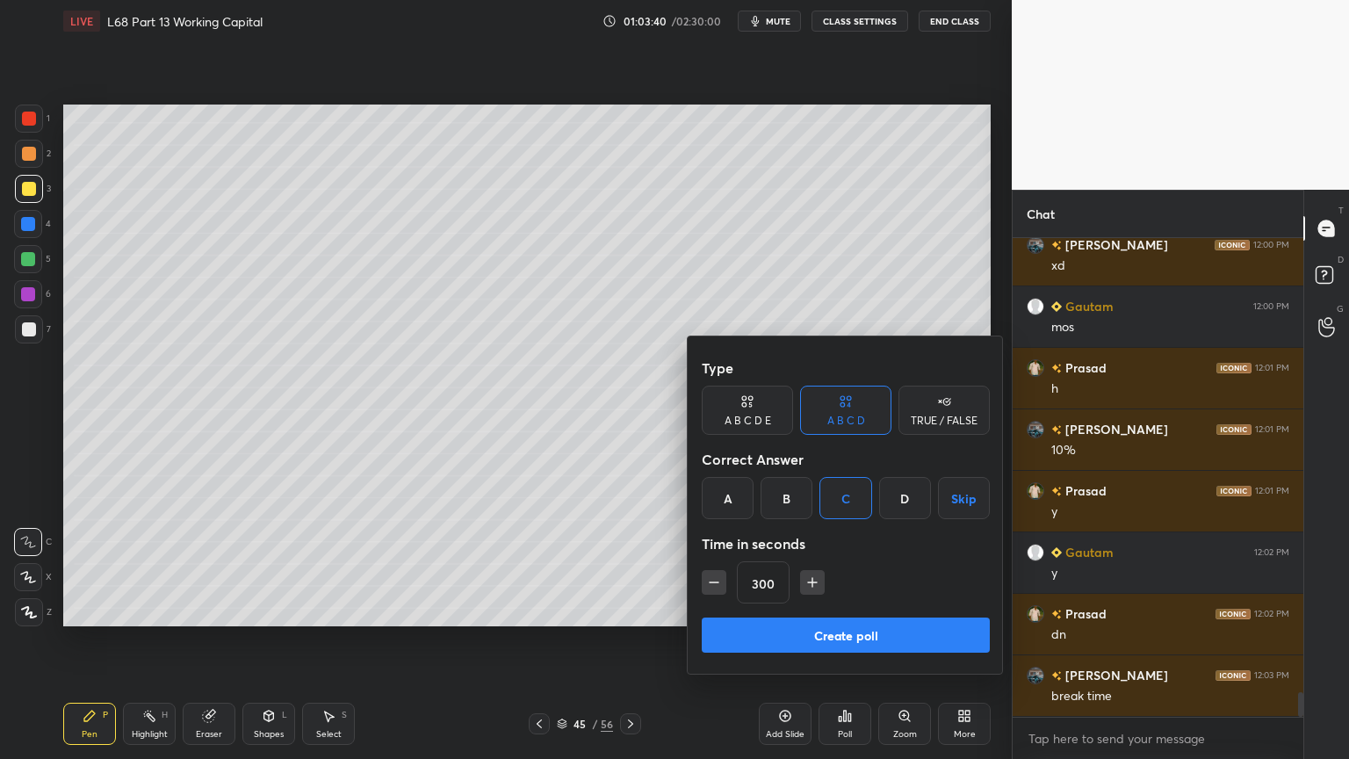
click at [734, 610] on button "Create poll" at bounding box center [846, 634] width 288 height 35
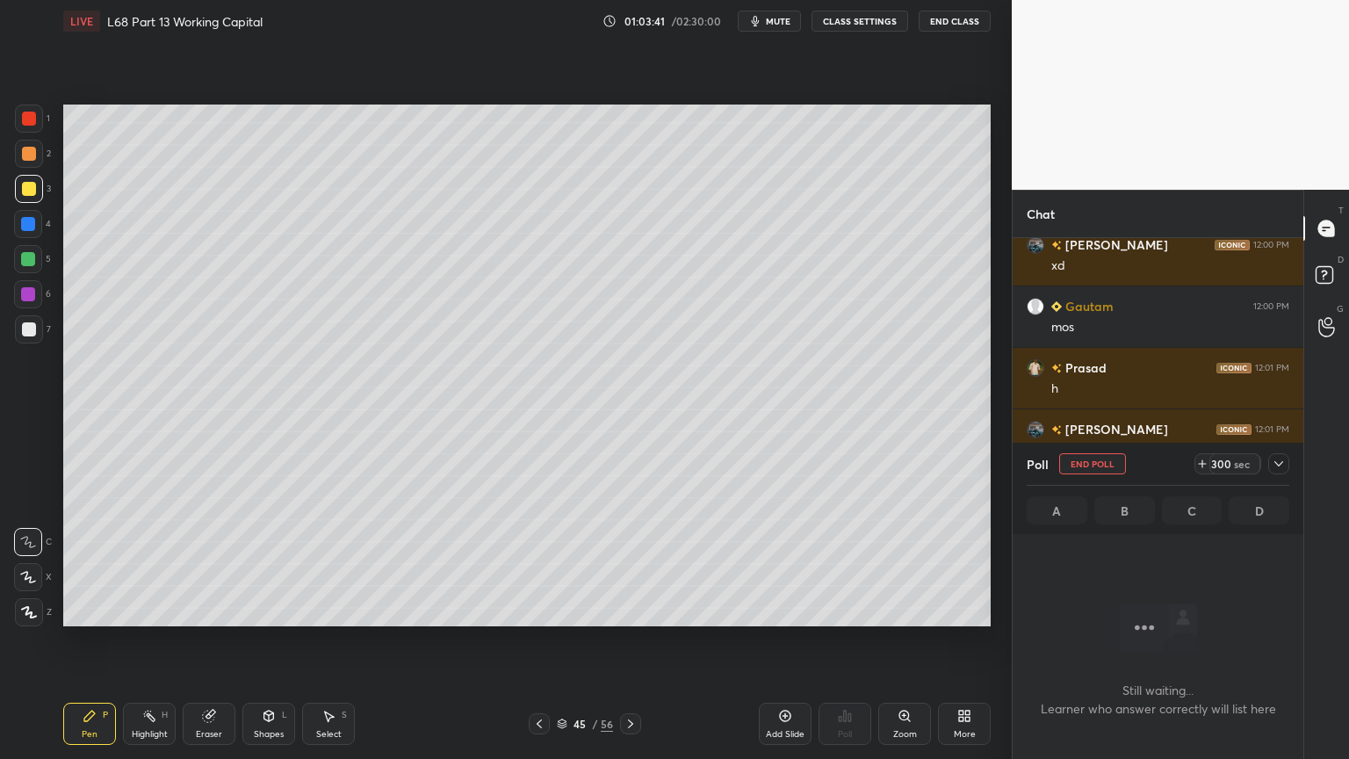
scroll to position [6, 5]
click at [781, 17] on span "mute" at bounding box center [778, 21] width 25 height 12
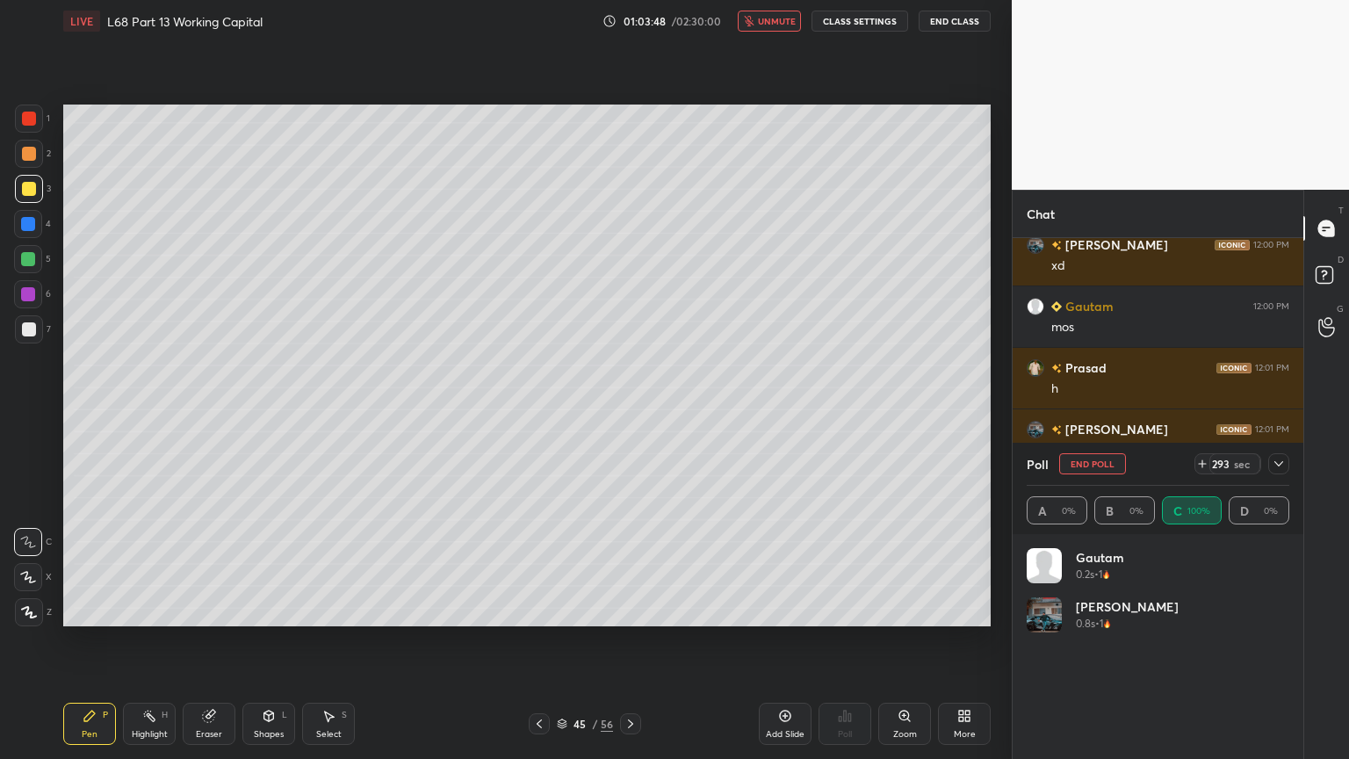
scroll to position [9046, 0]
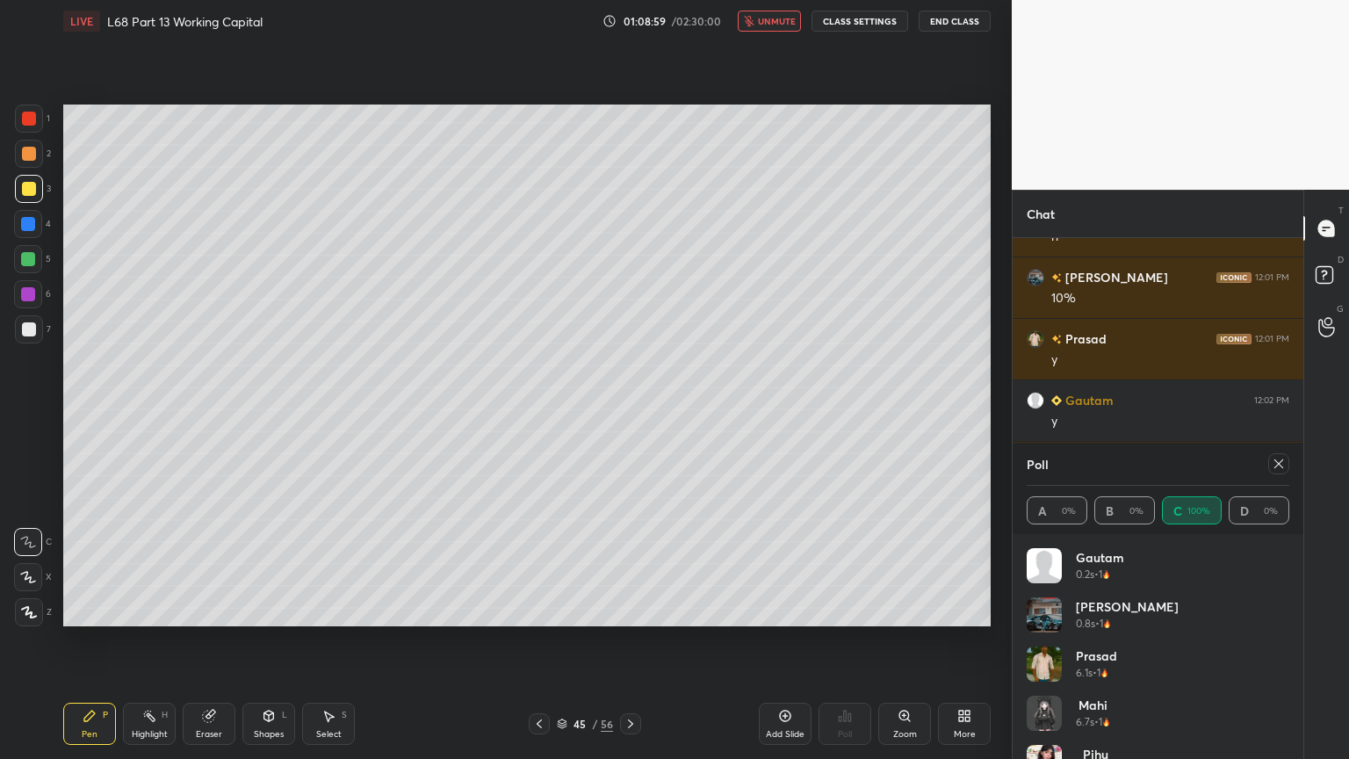
click at [1273, 470] on icon at bounding box center [1279, 464] width 14 height 14
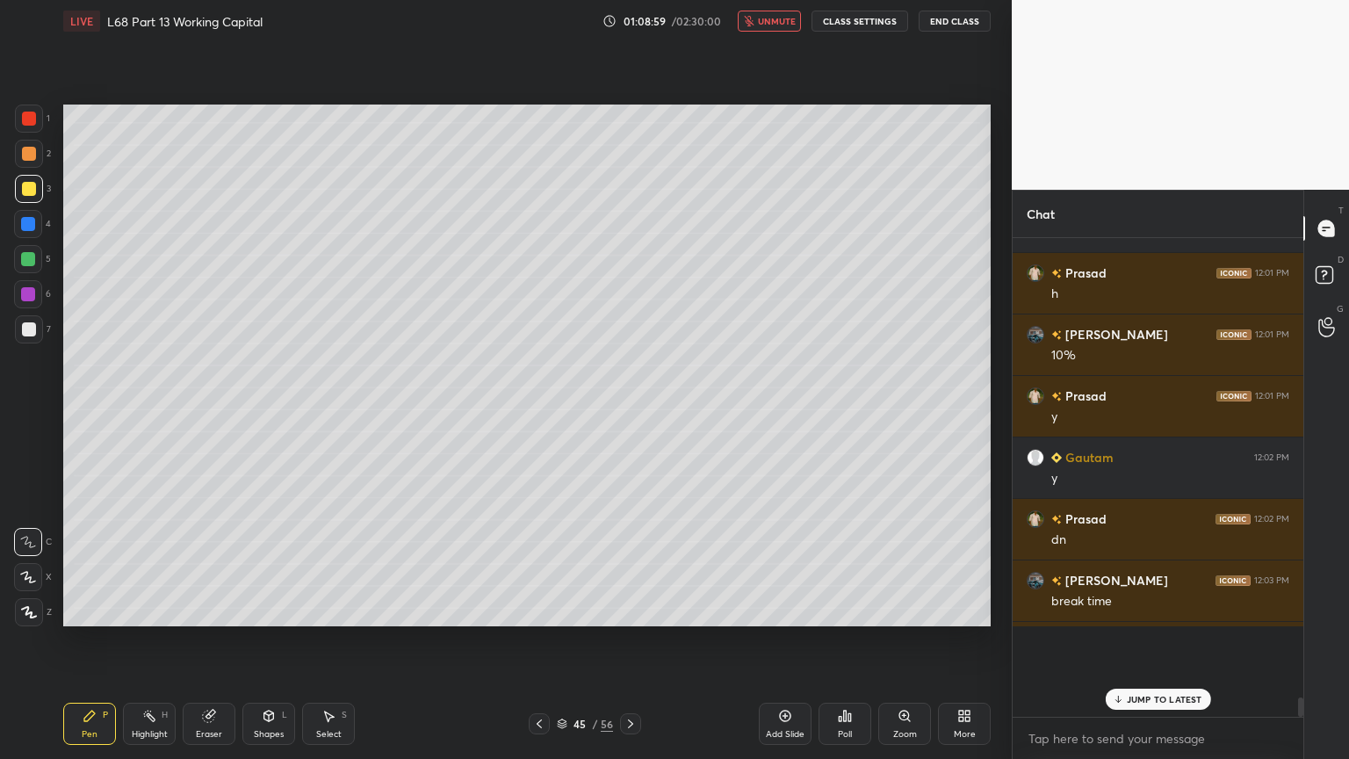
scroll to position [322, 285]
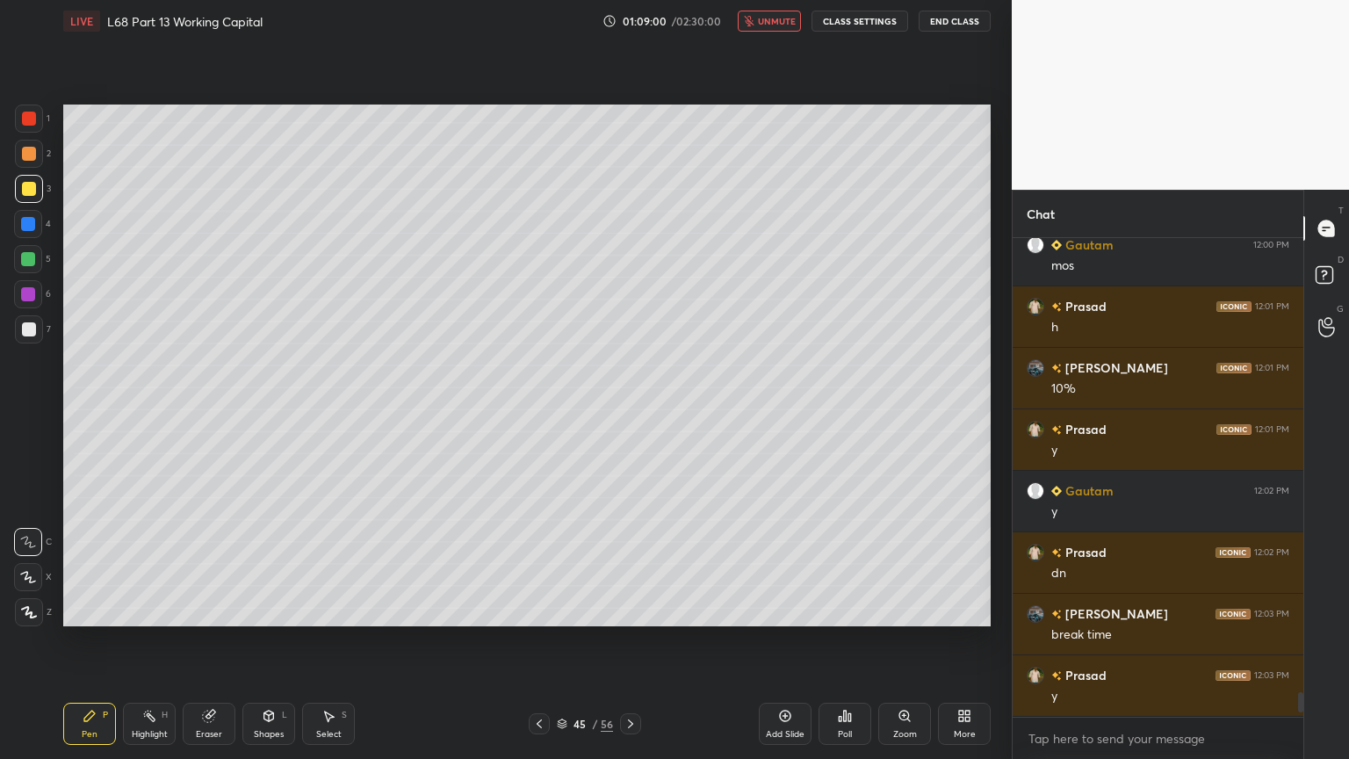
click at [765, 25] on span "unmute" at bounding box center [777, 21] width 38 height 12
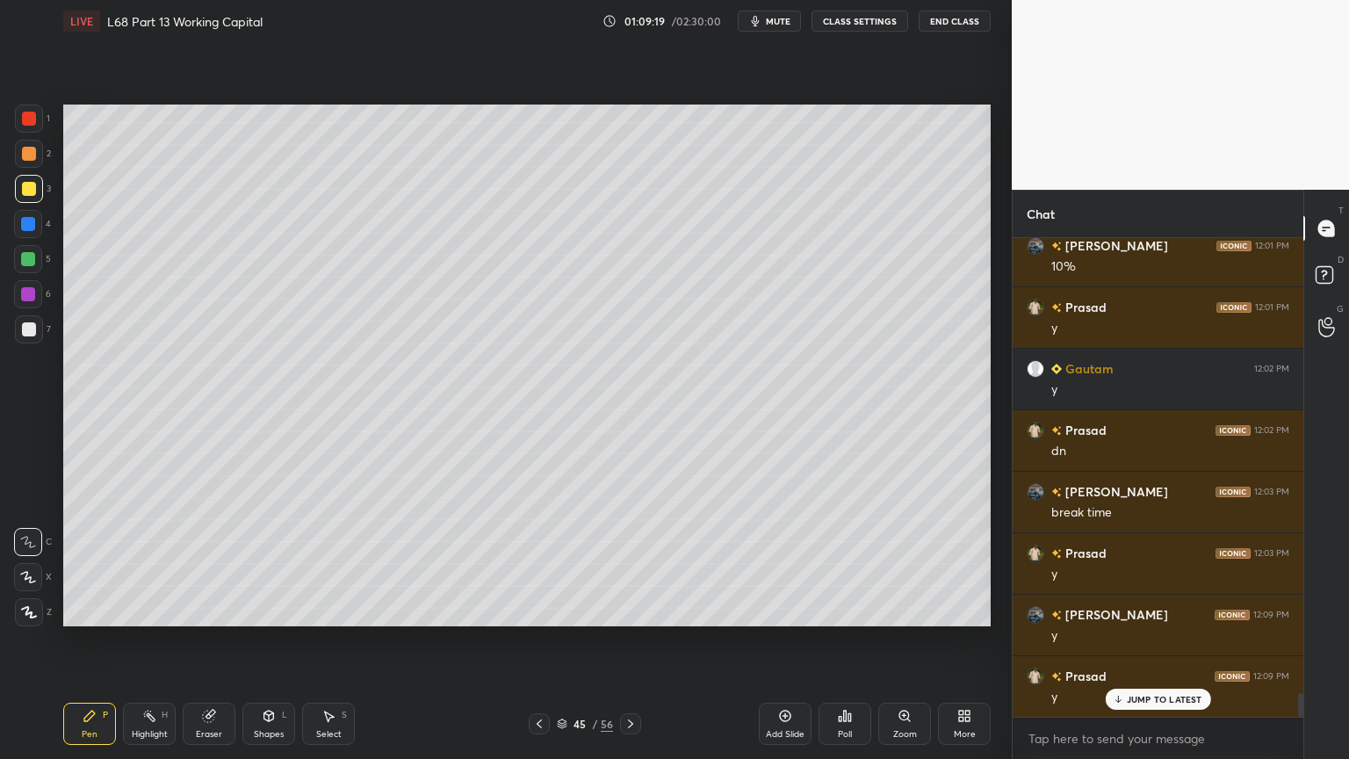
scroll to position [9140, 0]
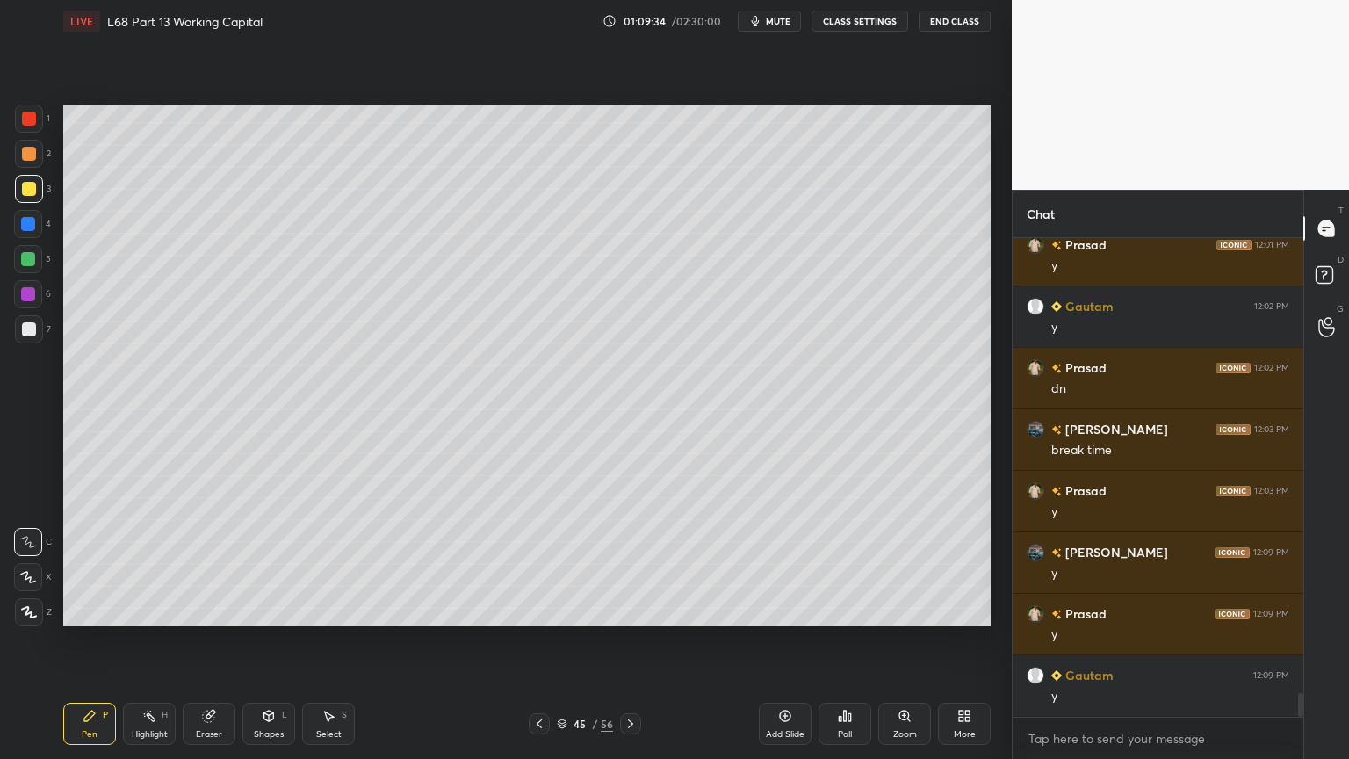
click at [565, 610] on icon at bounding box center [562, 723] width 11 height 11
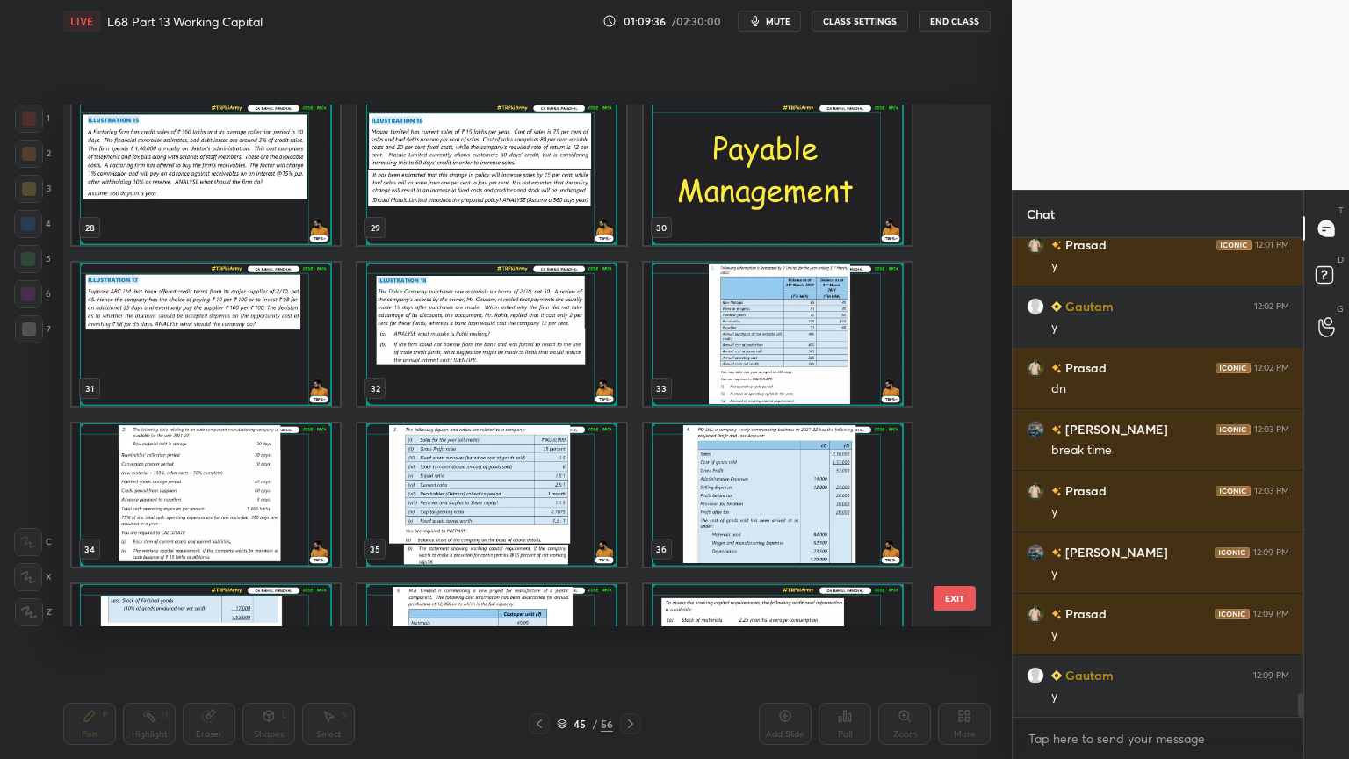
scroll to position [1426, 0]
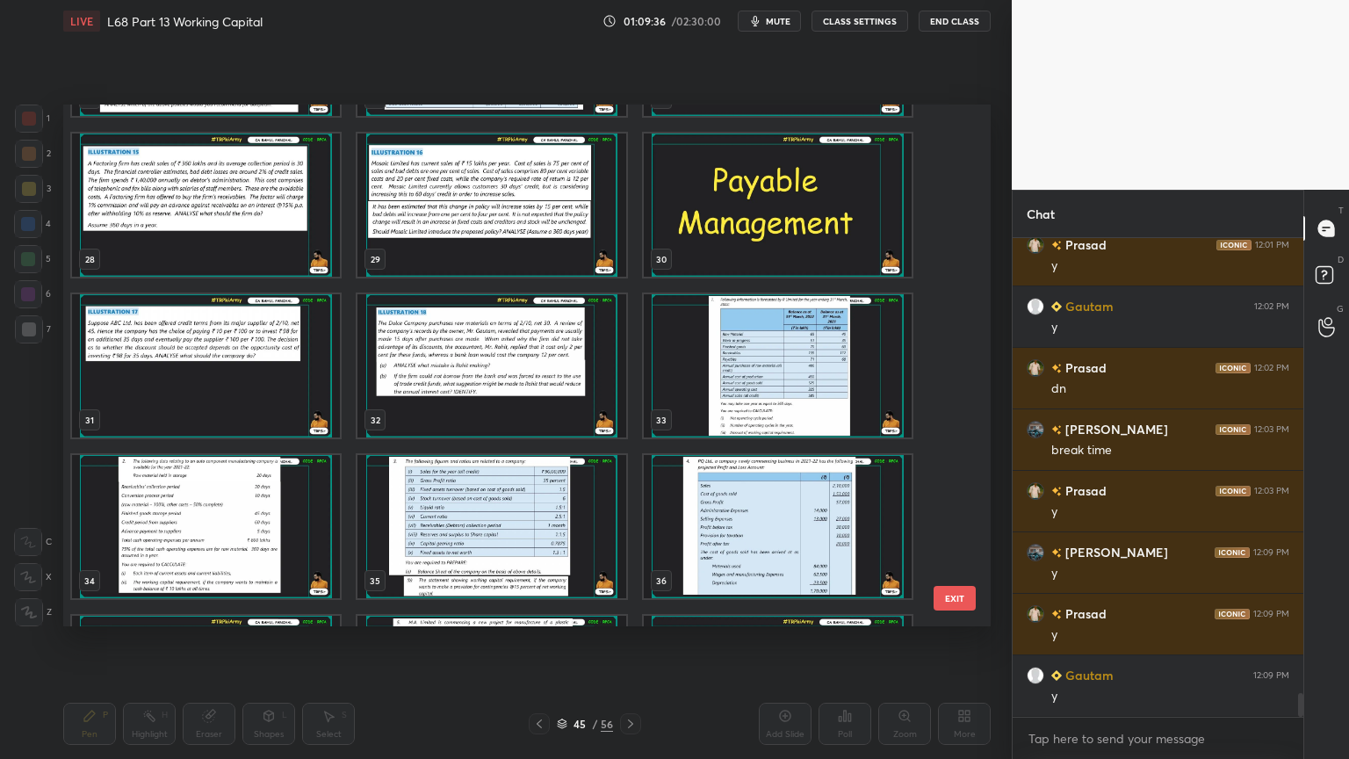
click at [523, 393] on div "22 23 24 25 26 27 28 29 30 31 32 33 34 35 36 37 38 39" at bounding box center [511, 366] width 897 height 522
click at [489, 372] on img "grid" at bounding box center [491, 365] width 268 height 143
click at [488, 368] on img "grid" at bounding box center [491, 365] width 268 height 143
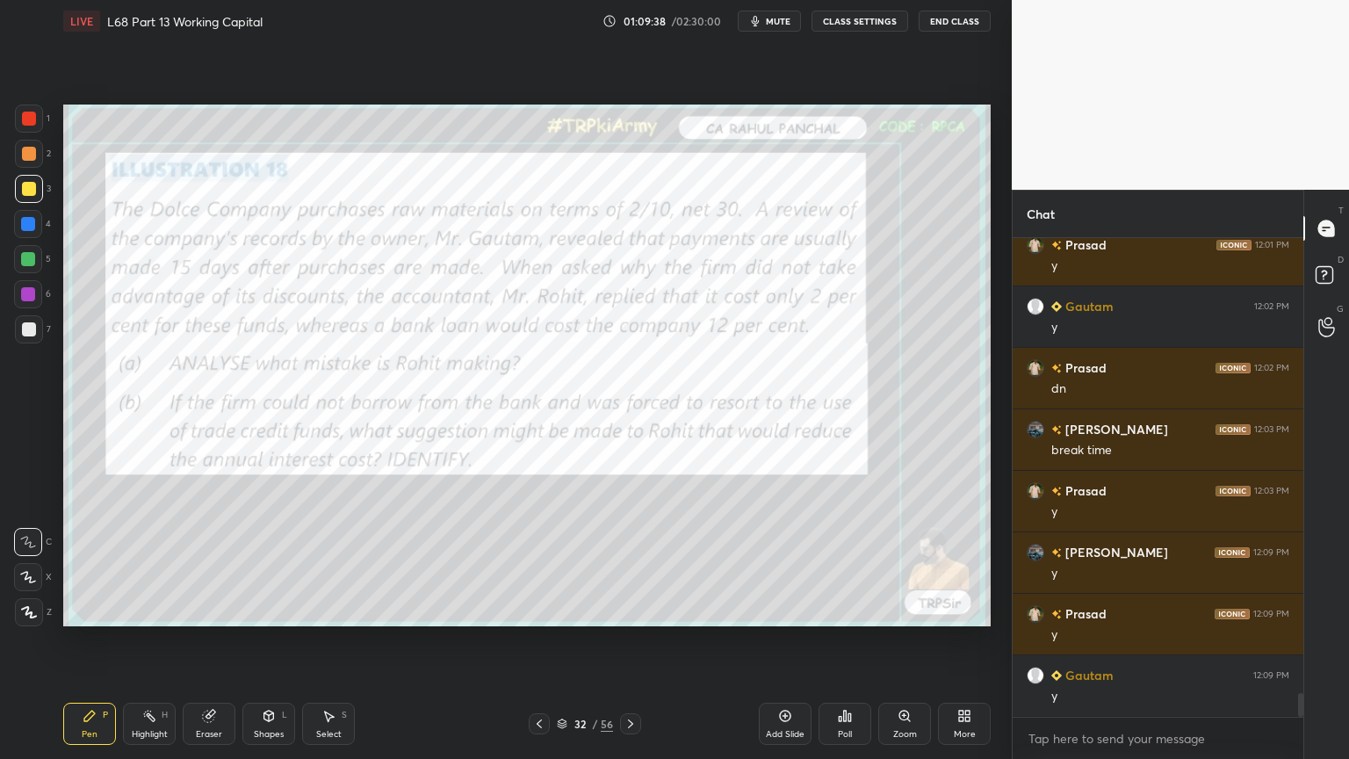
click at [630, 610] on icon at bounding box center [630, 723] width 5 height 9
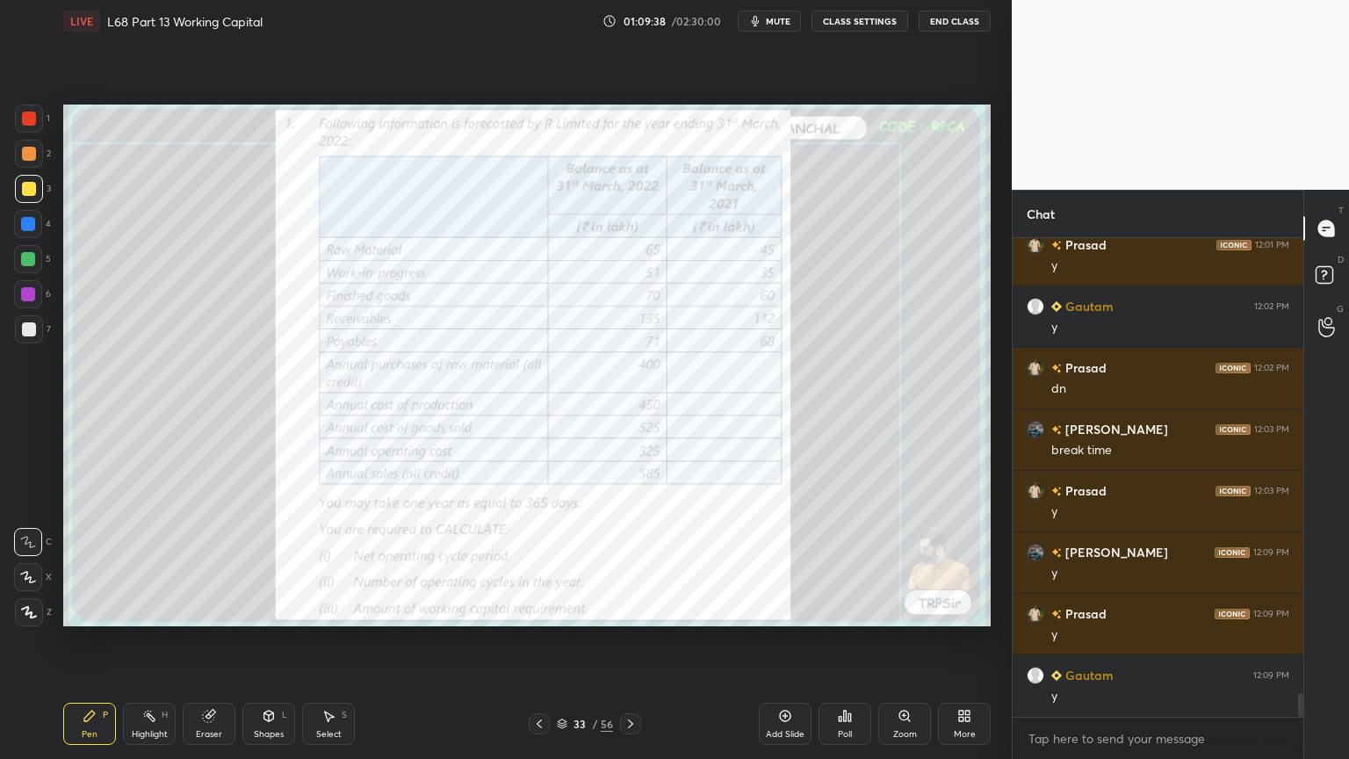
click at [629, 610] on icon at bounding box center [631, 724] width 14 height 14
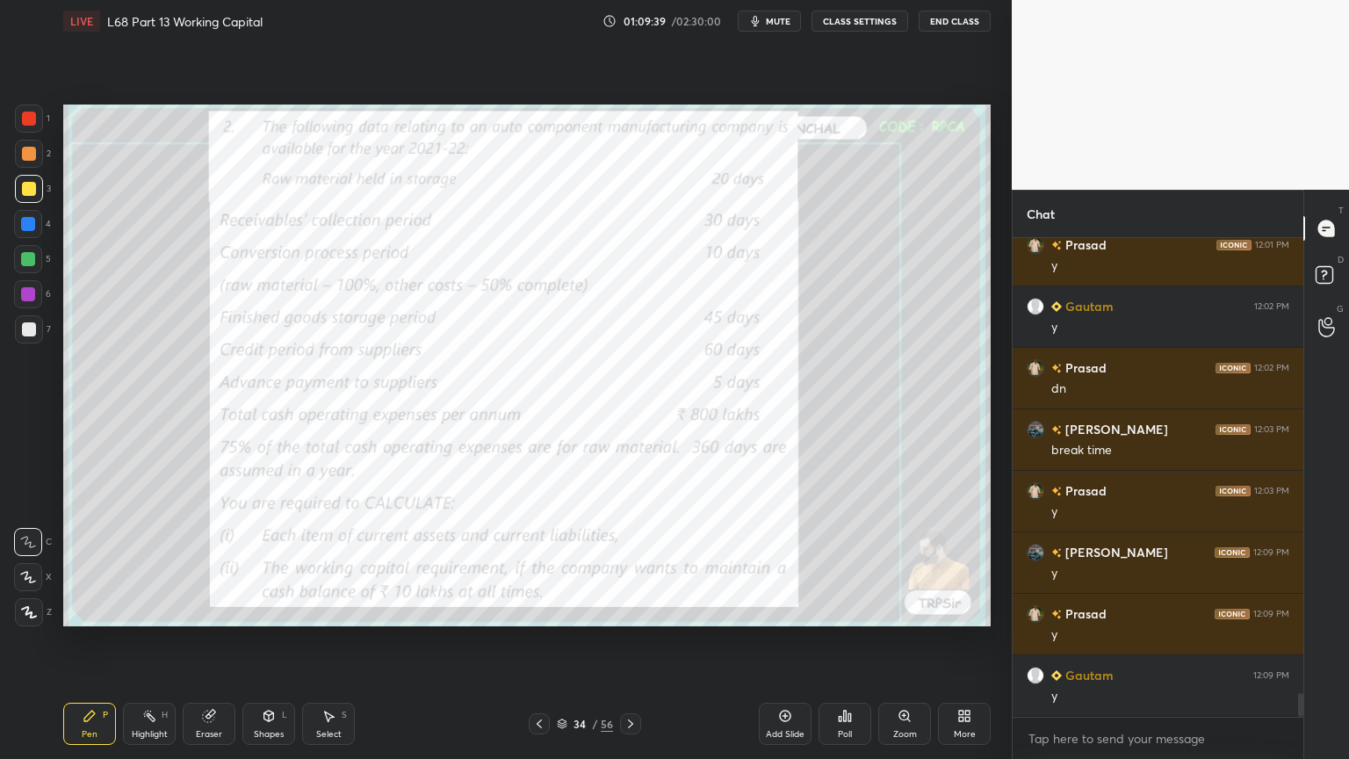
click at [630, 610] on icon at bounding box center [631, 724] width 14 height 14
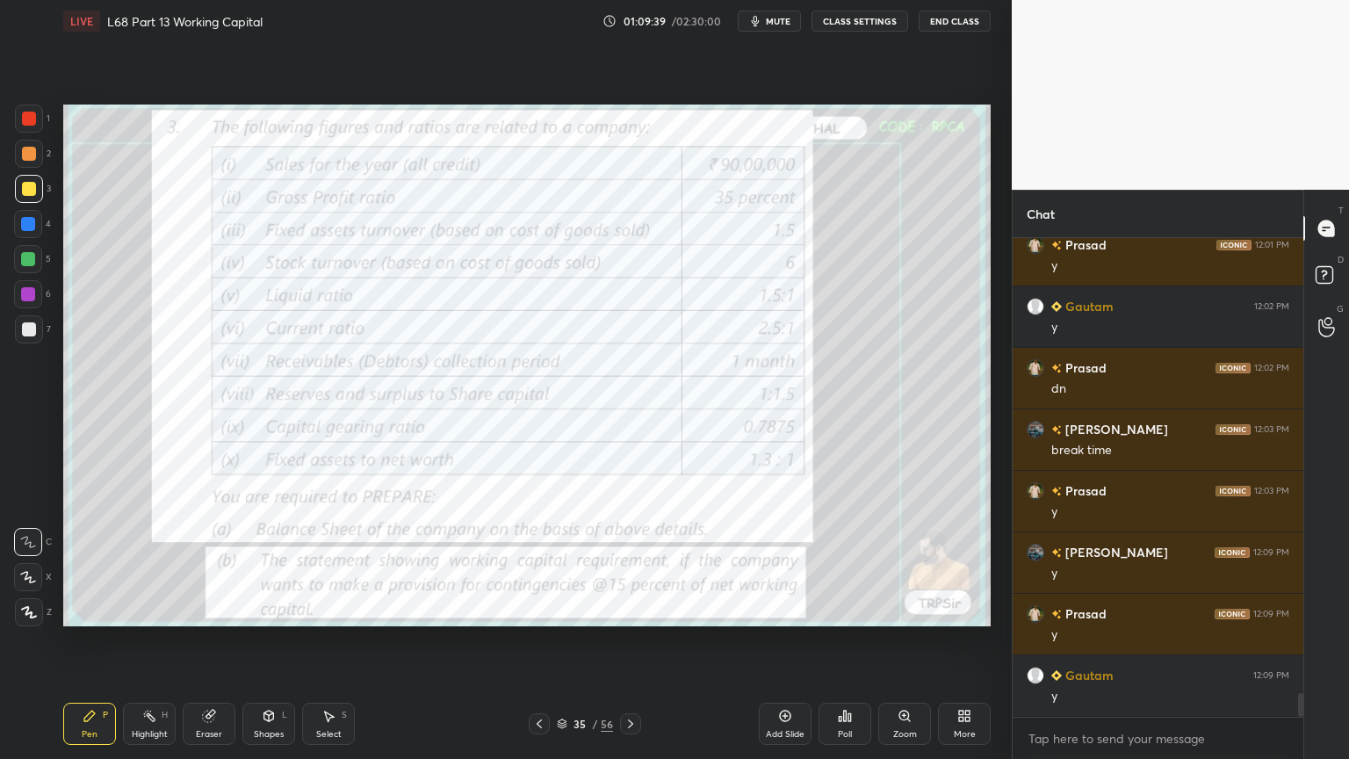
click at [630, 610] on icon at bounding box center [631, 724] width 14 height 14
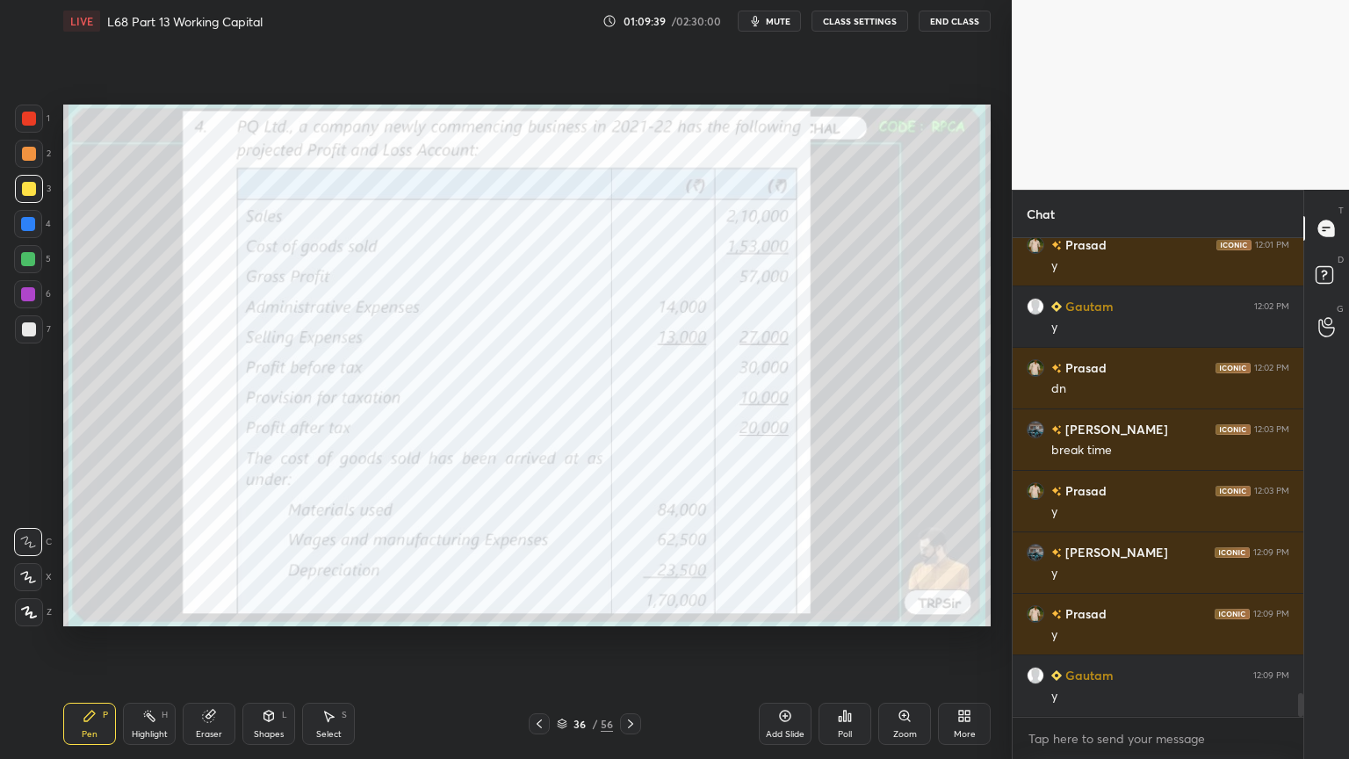
click at [630, 610] on icon at bounding box center [631, 724] width 14 height 14
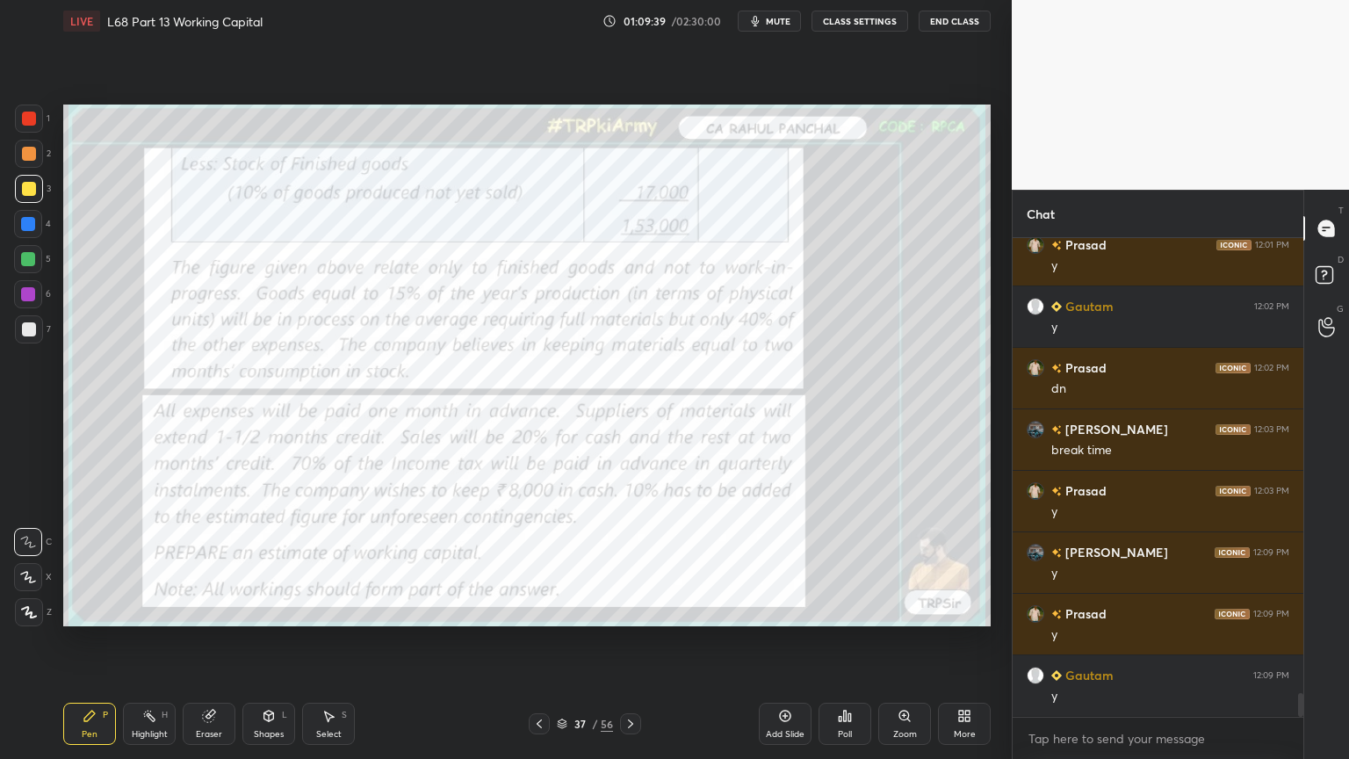
click at [629, 610] on icon at bounding box center [631, 724] width 14 height 14
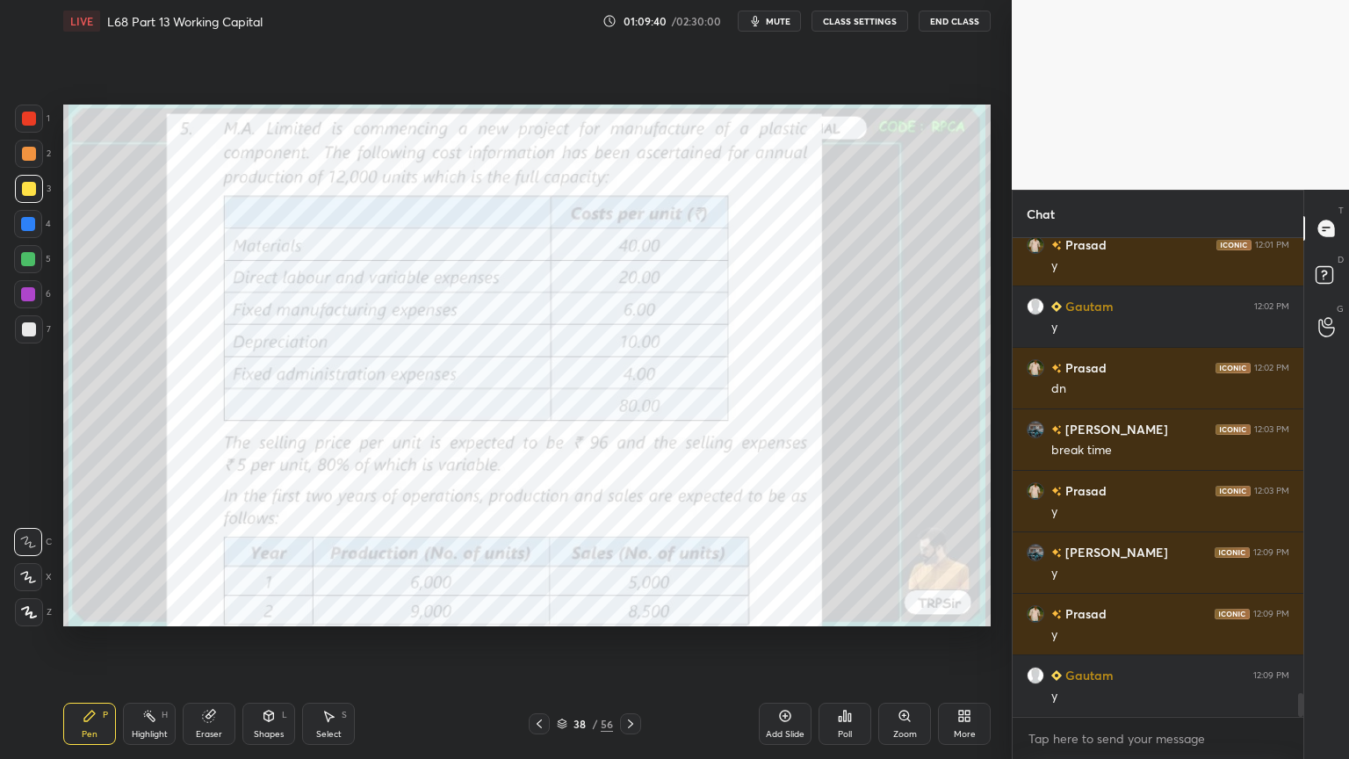
click at [629, 610] on icon at bounding box center [631, 724] width 14 height 14
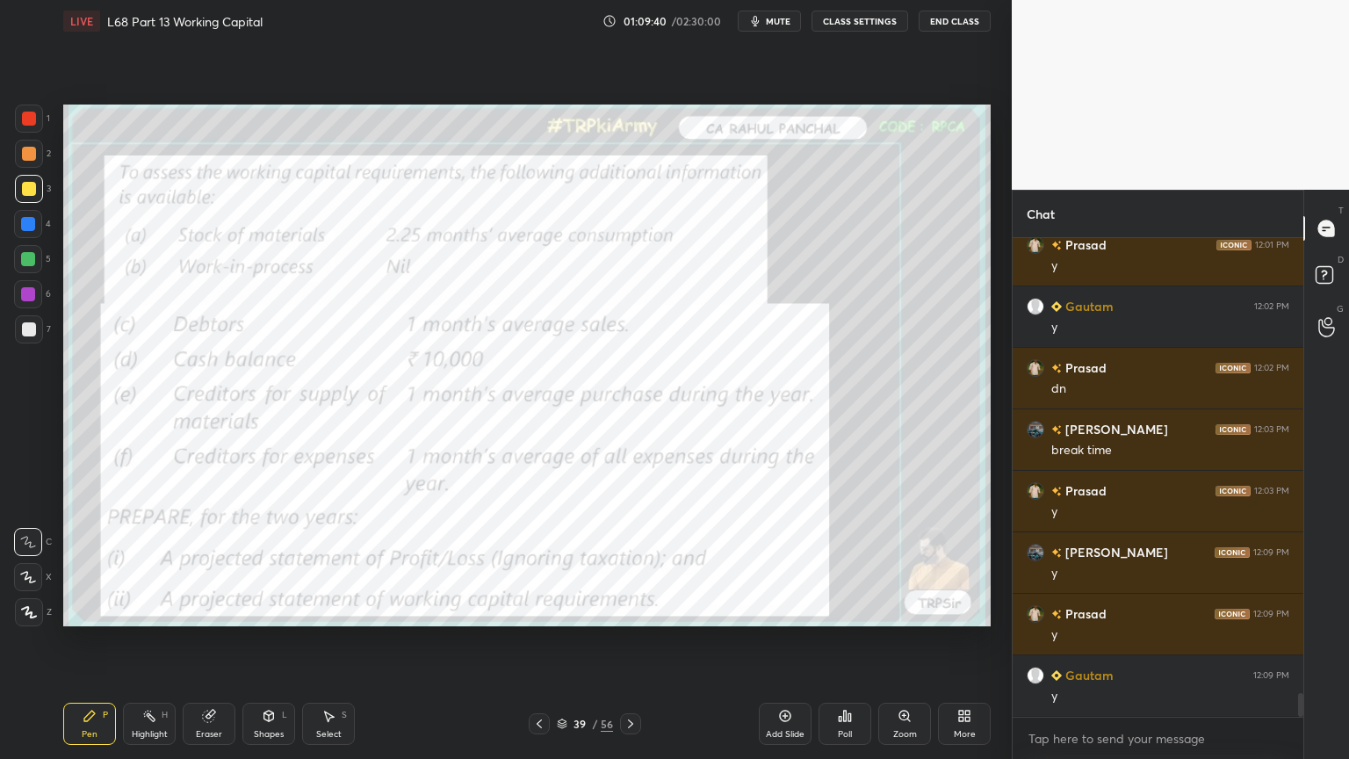
click at [627, 610] on icon at bounding box center [631, 724] width 14 height 14
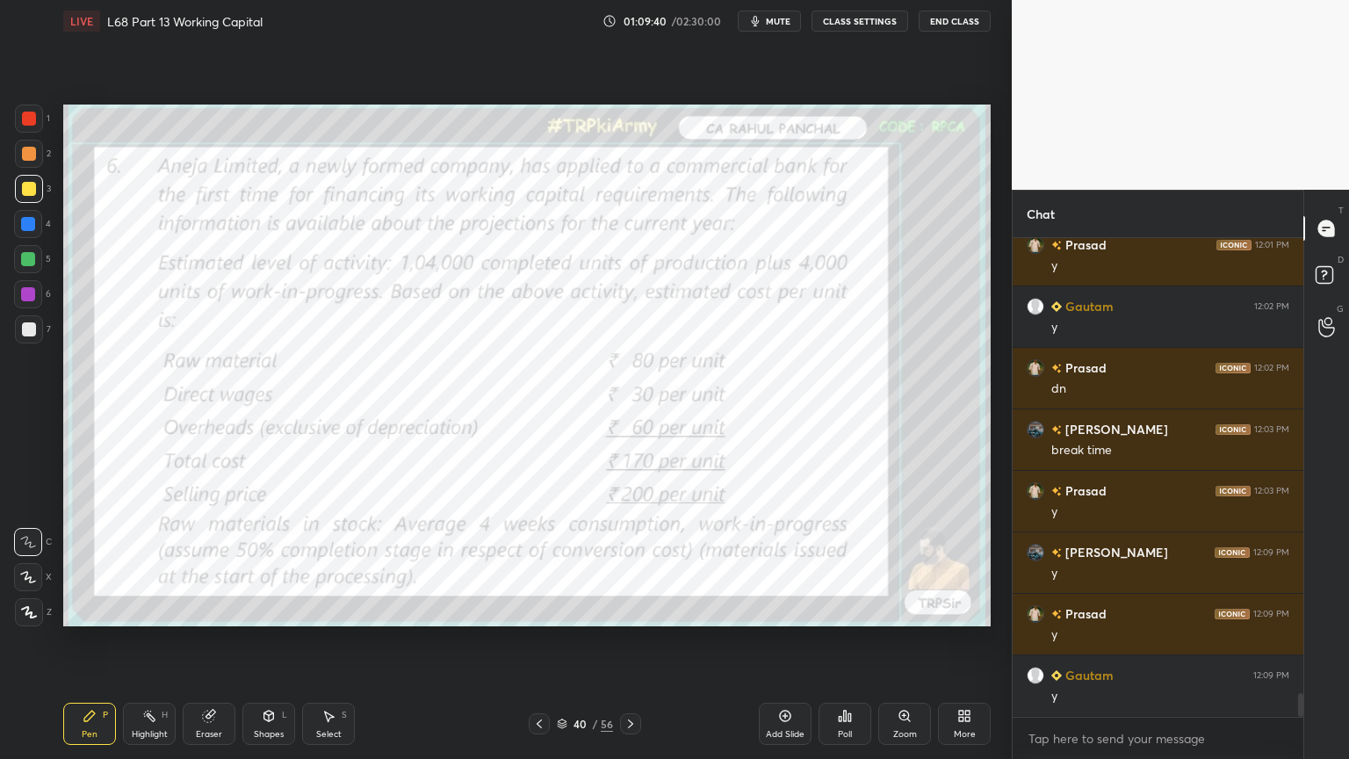
click at [628, 610] on icon at bounding box center [631, 724] width 14 height 14
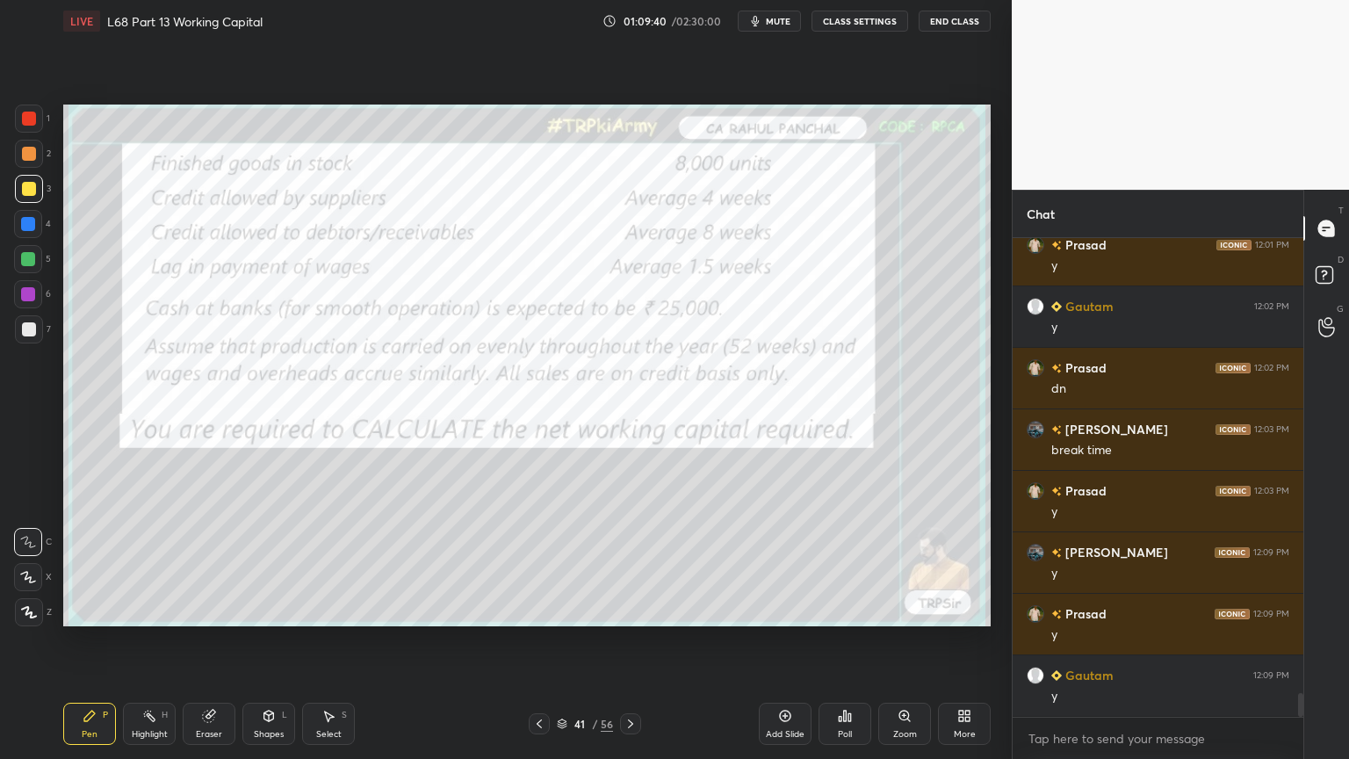
click at [629, 610] on icon at bounding box center [631, 724] width 14 height 14
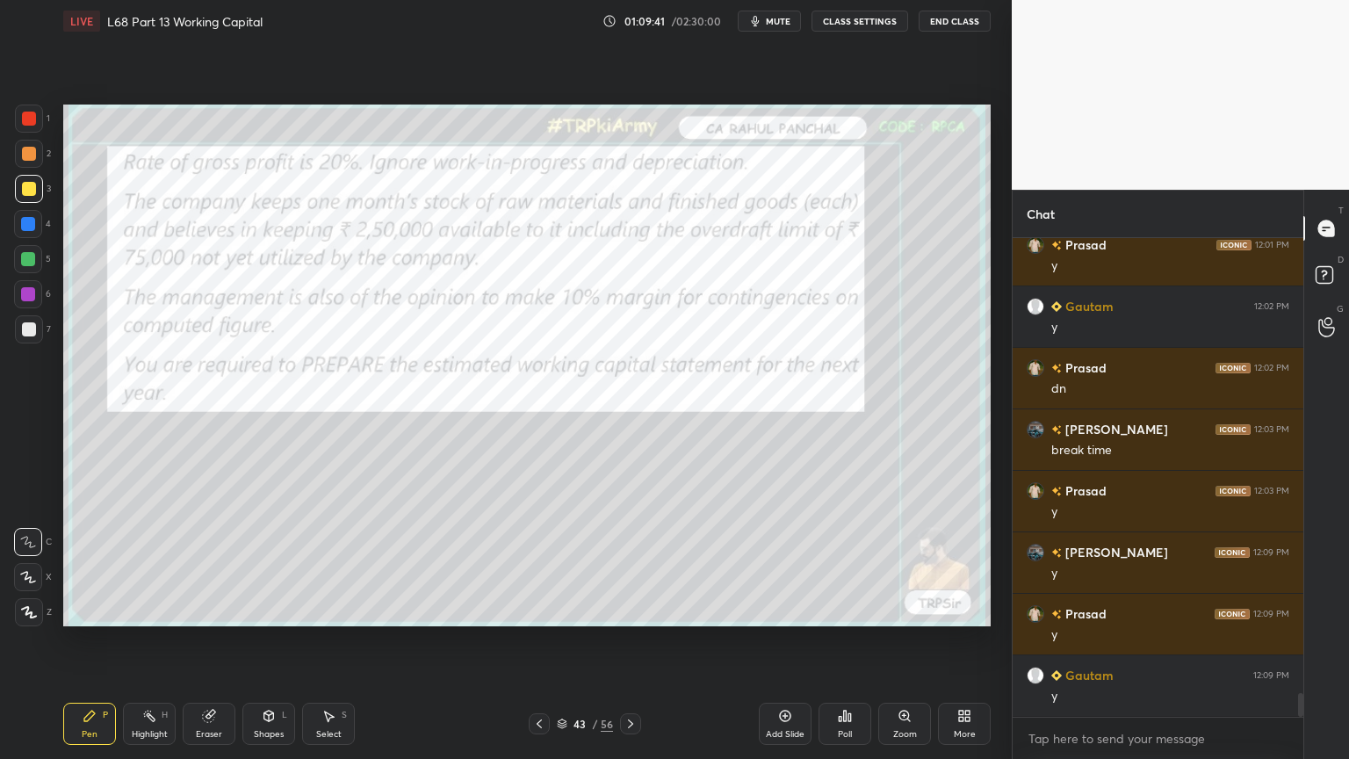
click at [629, 610] on icon at bounding box center [631, 724] width 14 height 14
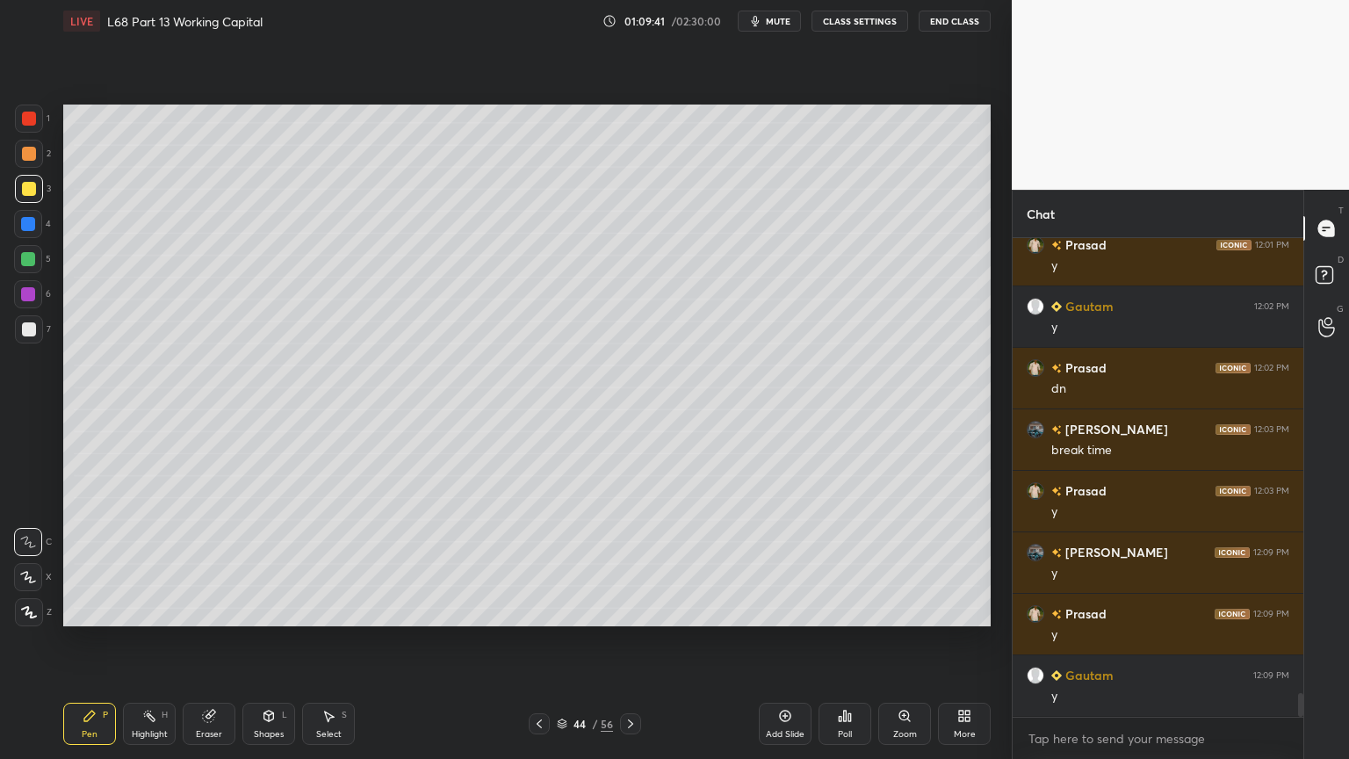
click at [629, 610] on icon at bounding box center [631, 724] width 14 height 14
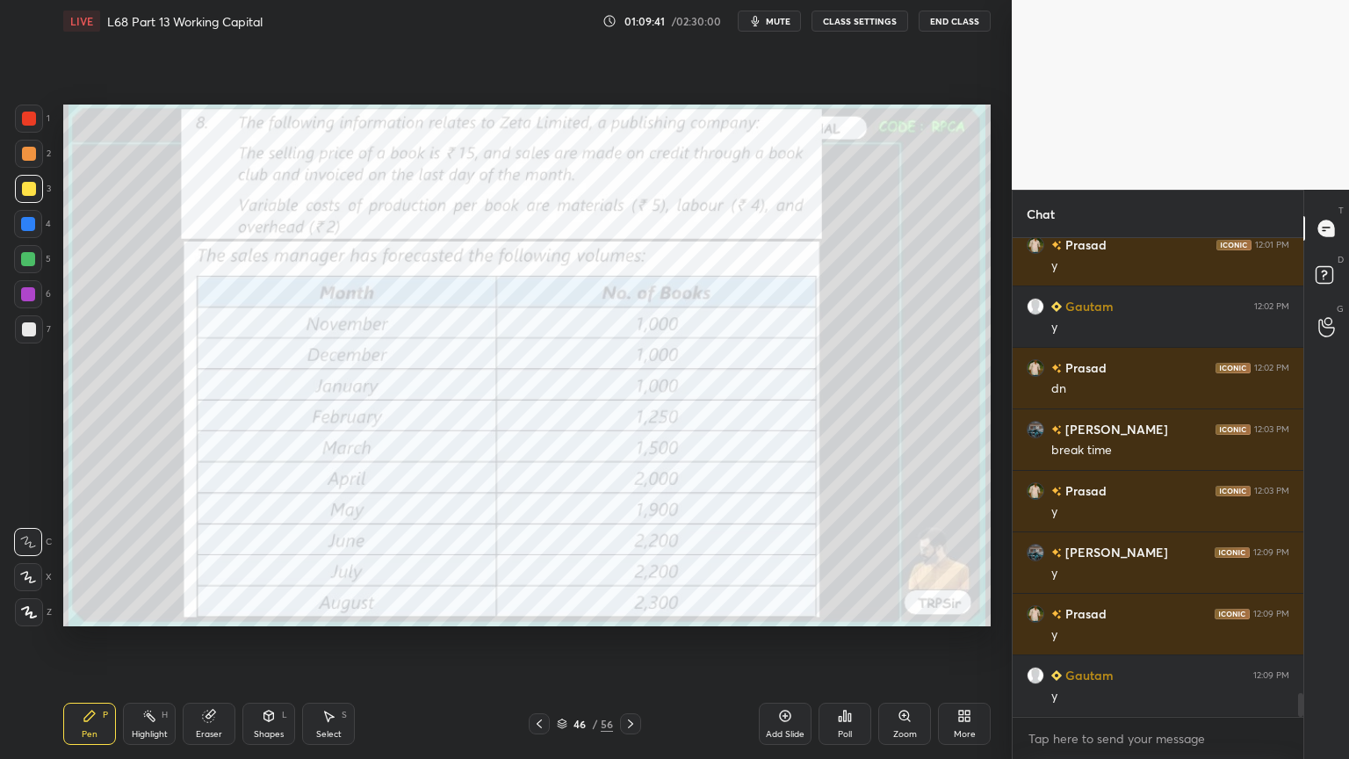
click at [630, 610] on icon at bounding box center [631, 724] width 14 height 14
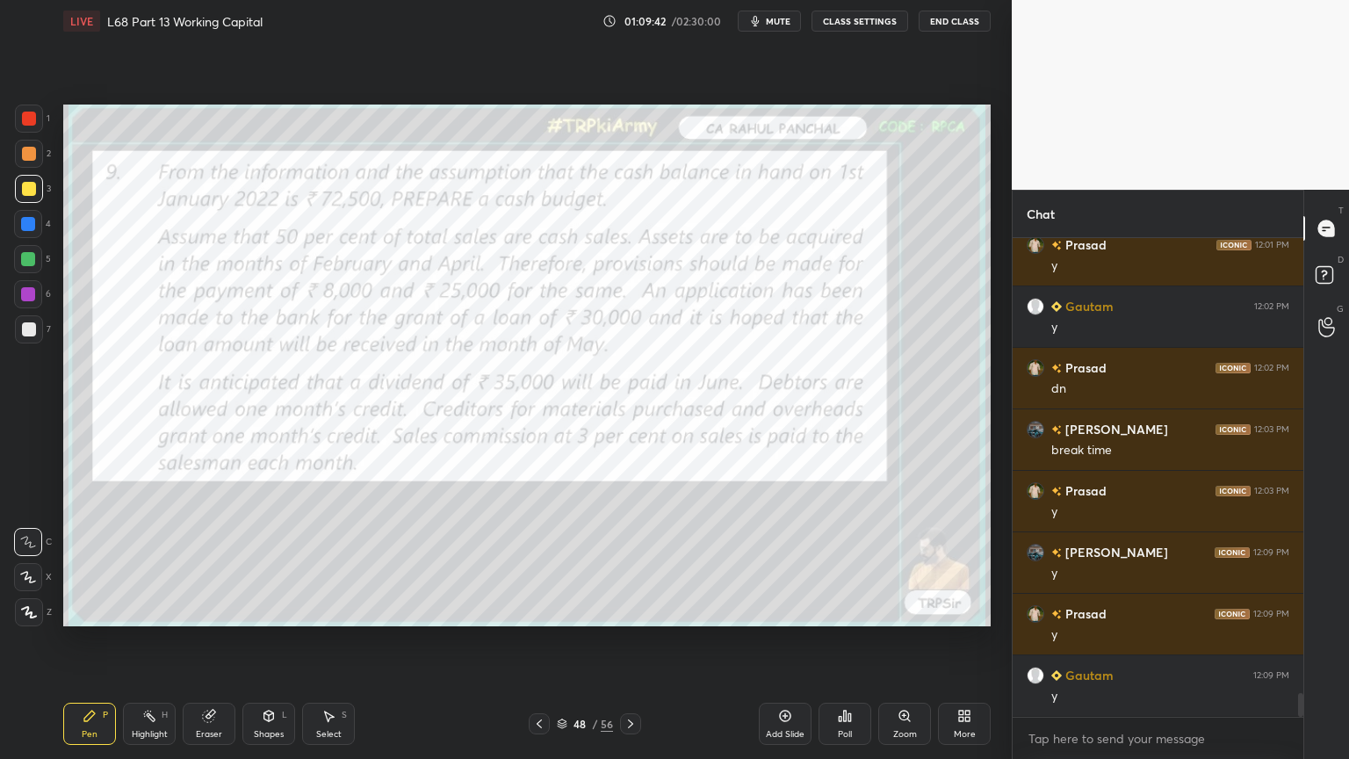
click at [629, 610] on icon at bounding box center [631, 724] width 14 height 14
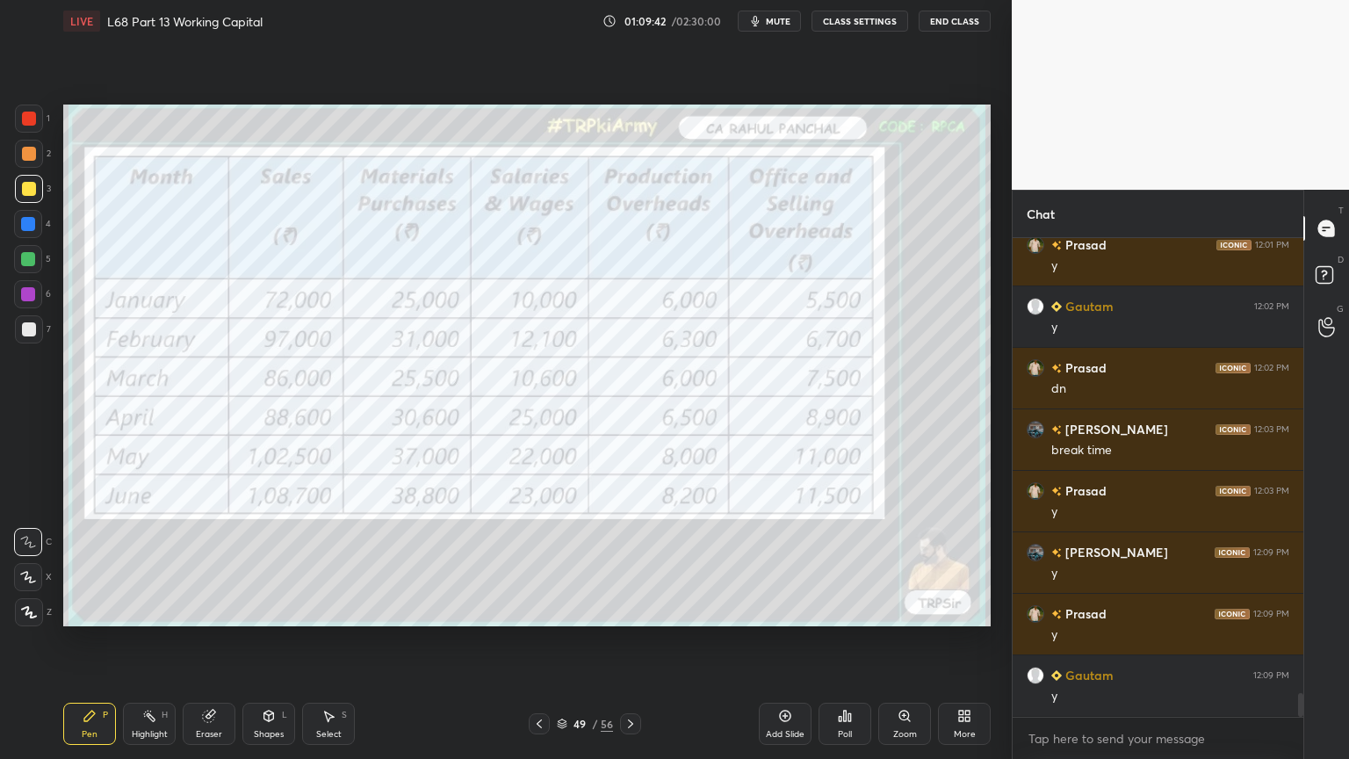
click at [629, 610] on icon at bounding box center [631, 724] width 14 height 14
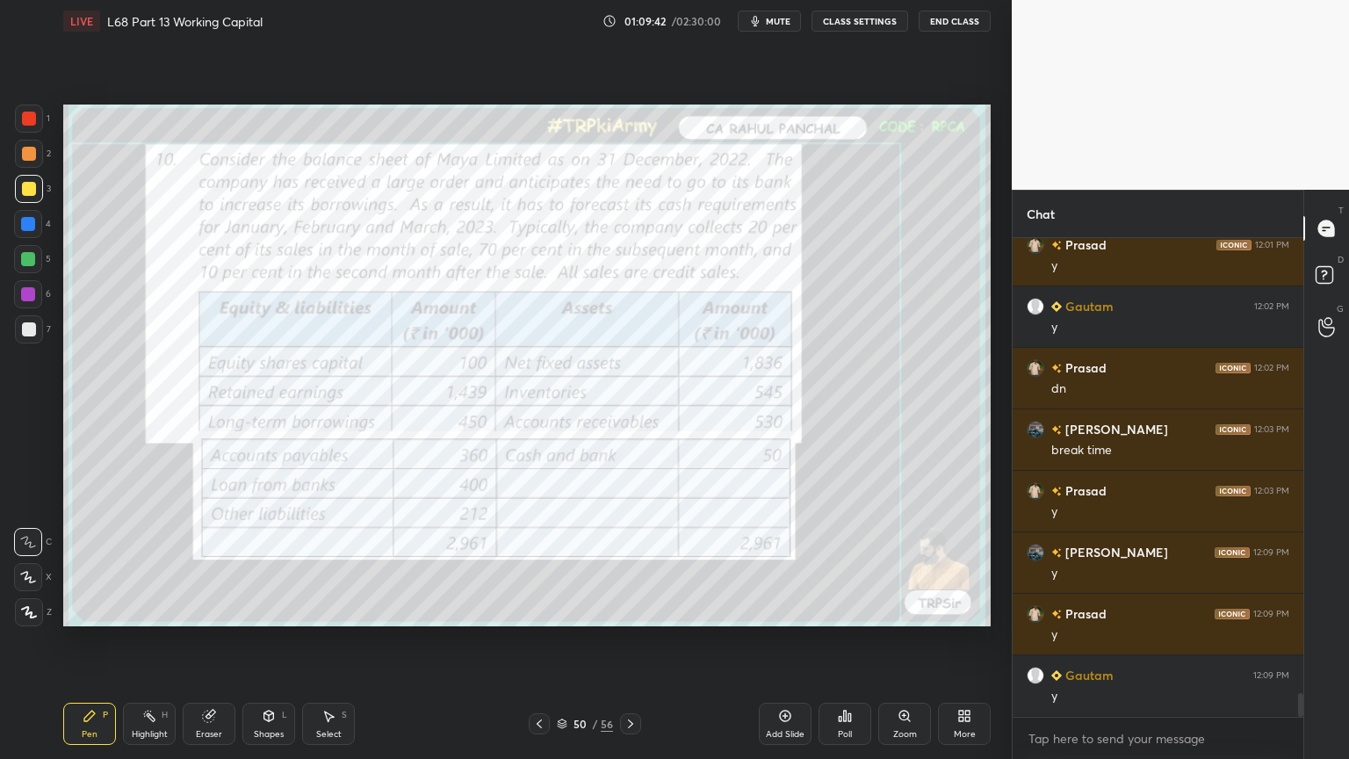
click at [629, 610] on icon at bounding box center [631, 724] width 14 height 14
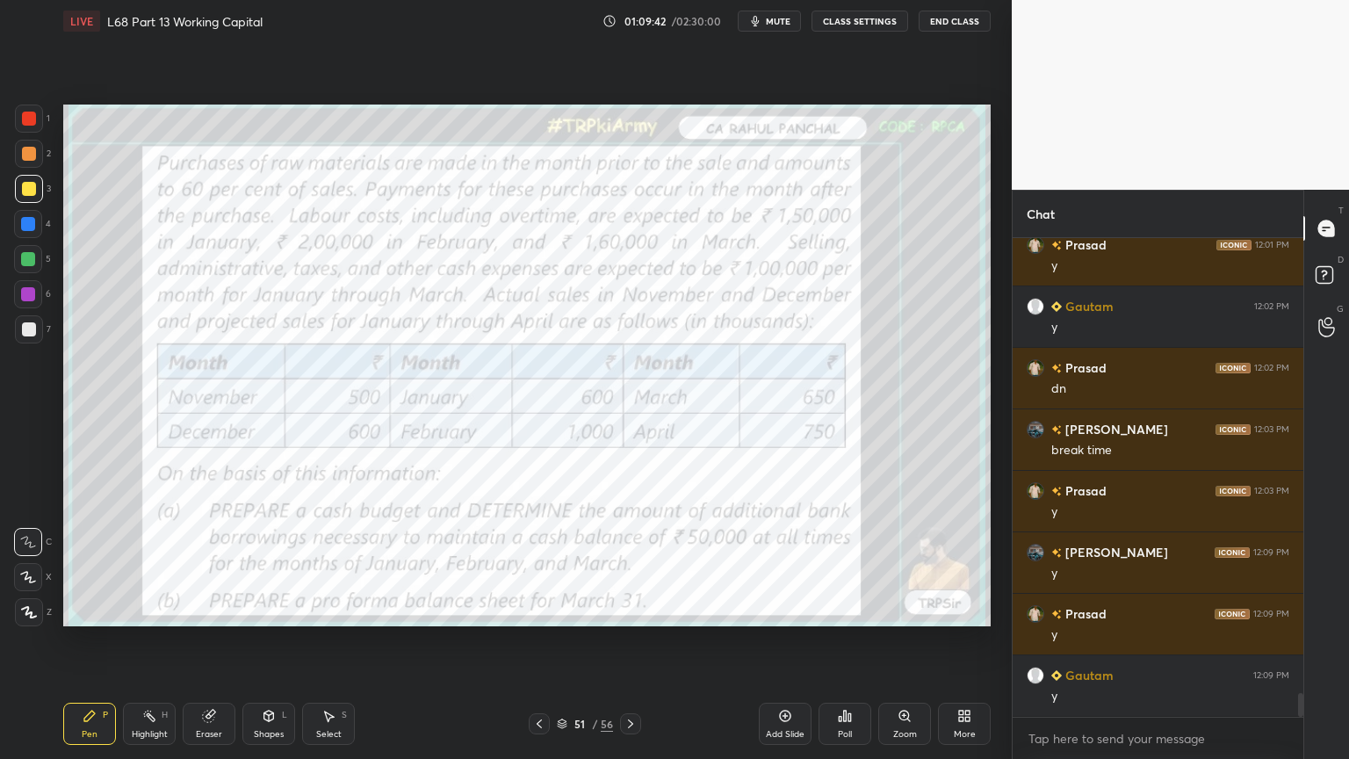
click at [628, 610] on icon at bounding box center [631, 724] width 14 height 14
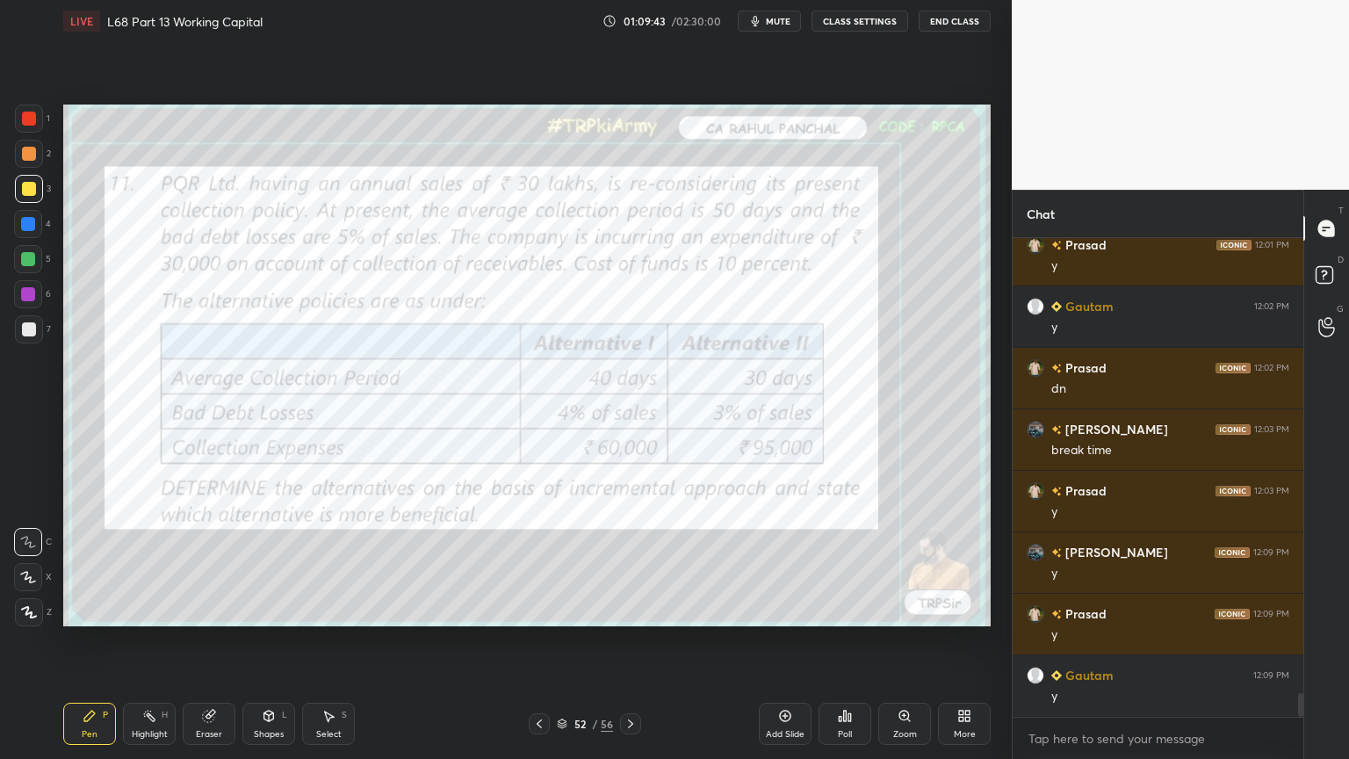
click at [628, 610] on icon at bounding box center [631, 724] width 14 height 14
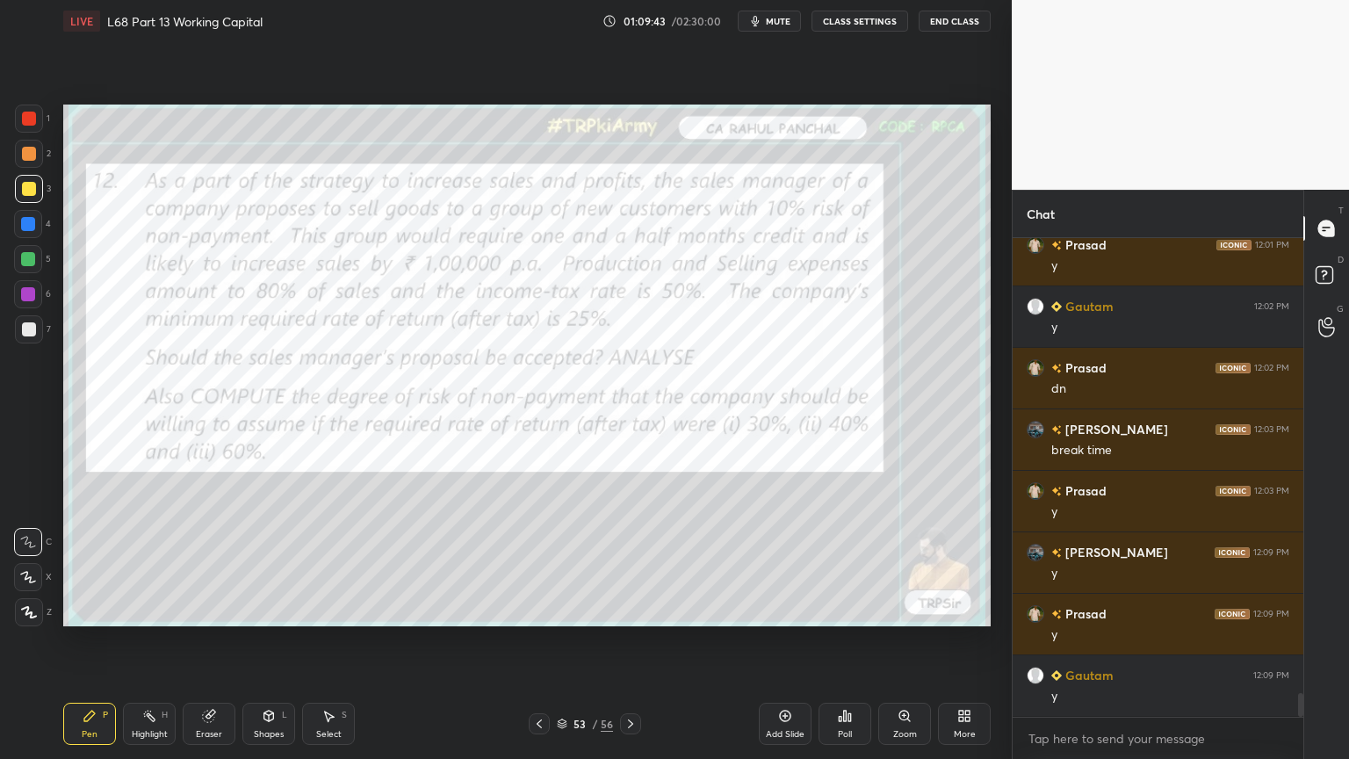
click at [630, 610] on icon at bounding box center [630, 723] width 5 height 9
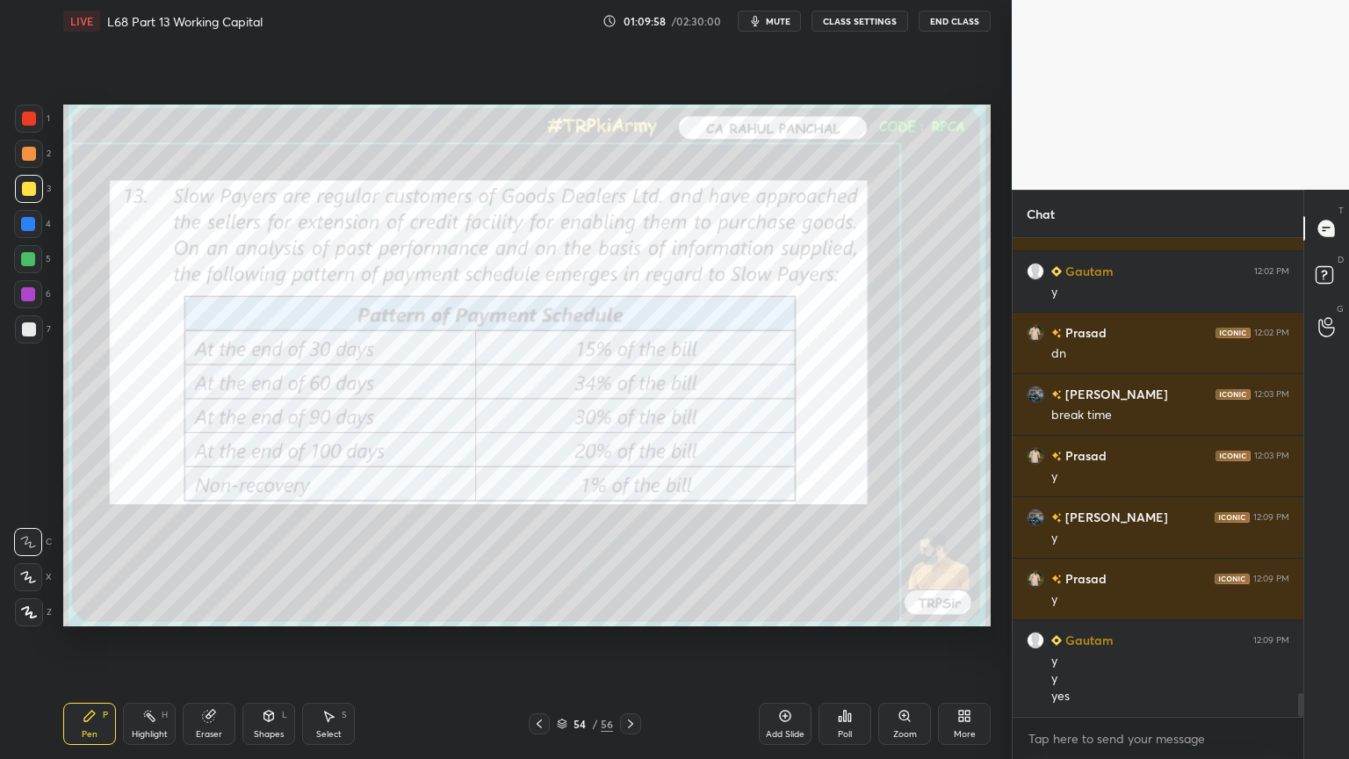
scroll to position [9236, 0]
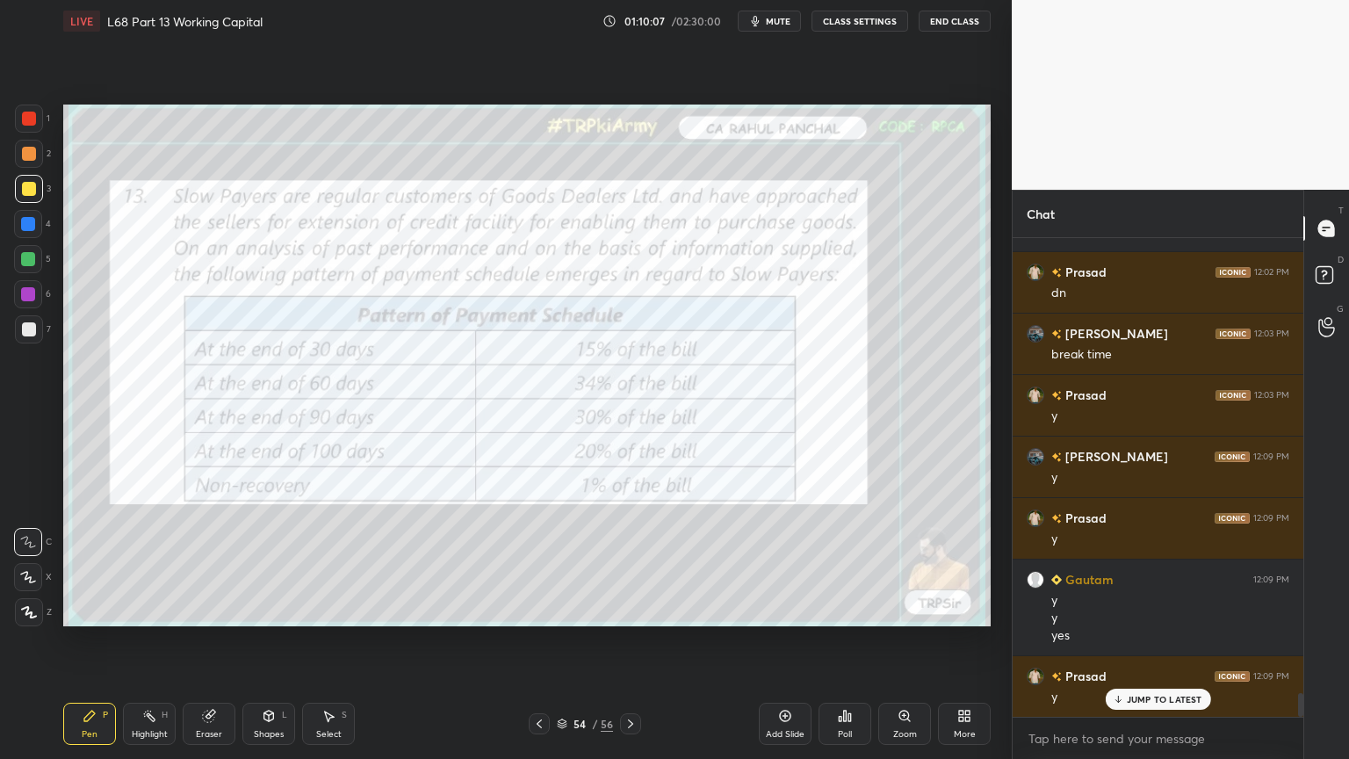
click at [632, 610] on icon at bounding box center [631, 724] width 14 height 14
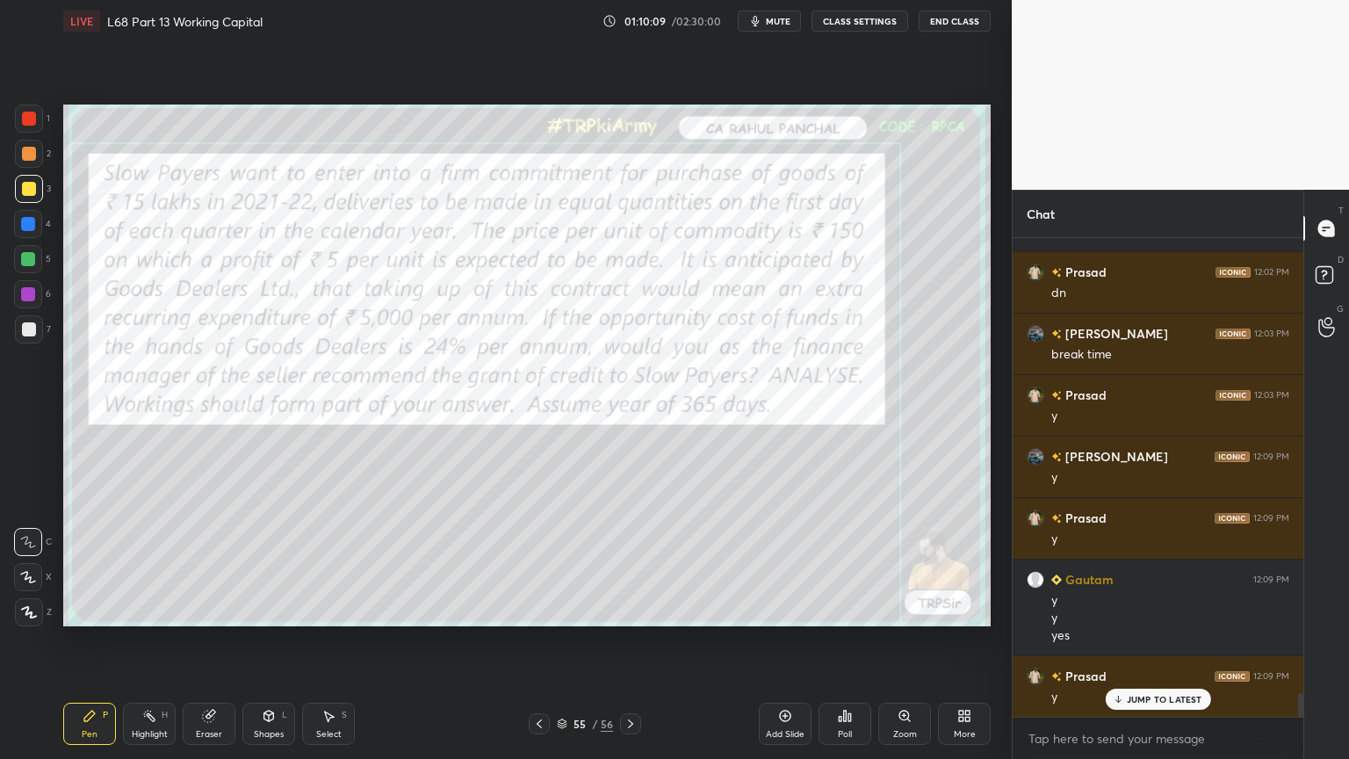
click at [635, 610] on icon at bounding box center [631, 724] width 14 height 14
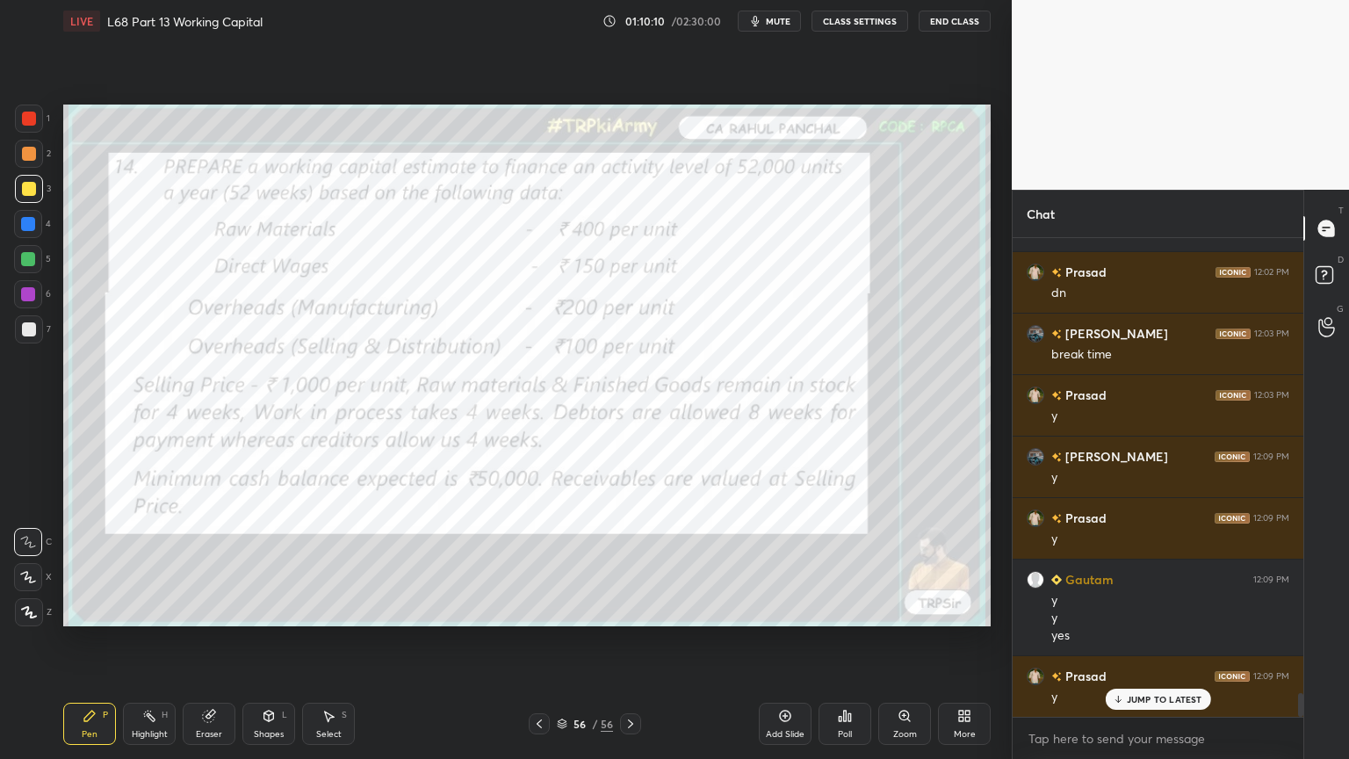
click at [540, 610] on icon at bounding box center [539, 724] width 14 height 14
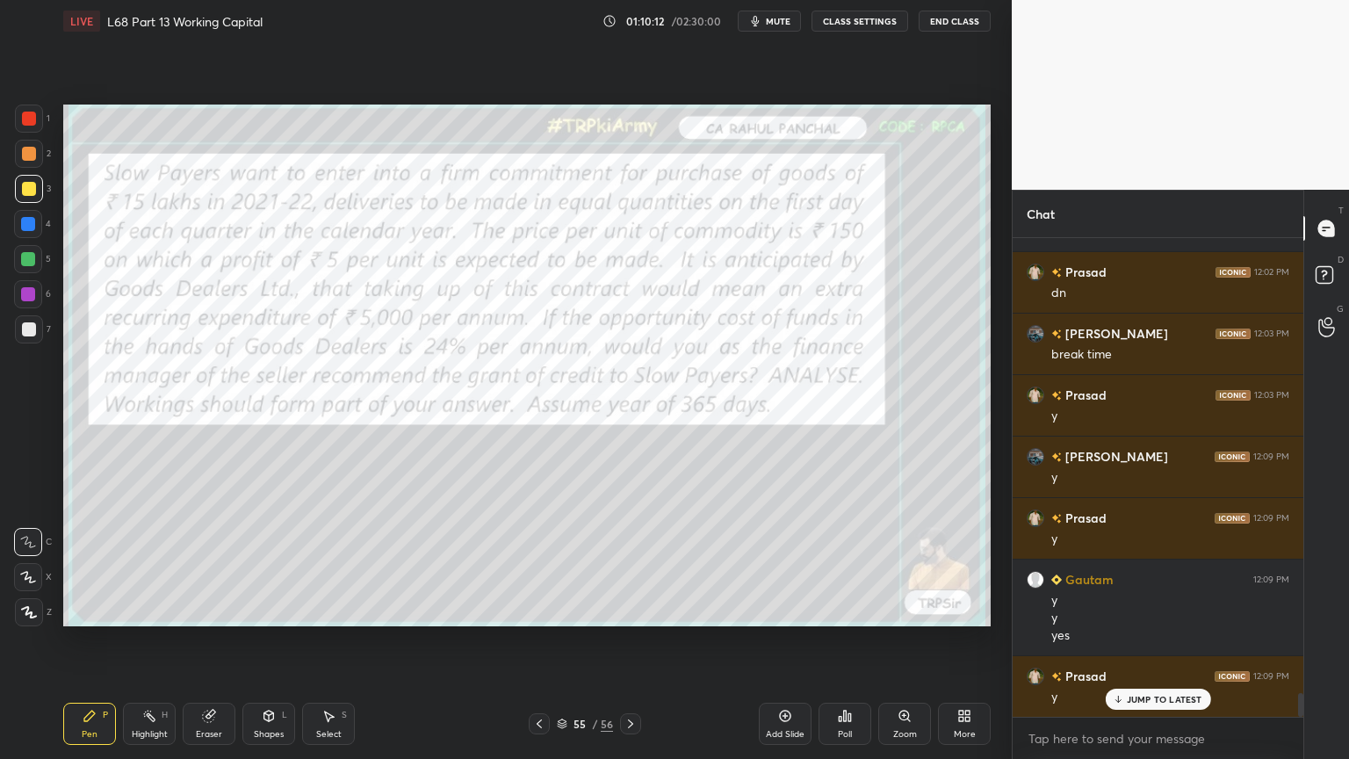
click at [786, 610] on icon at bounding box center [785, 715] width 5 height 5
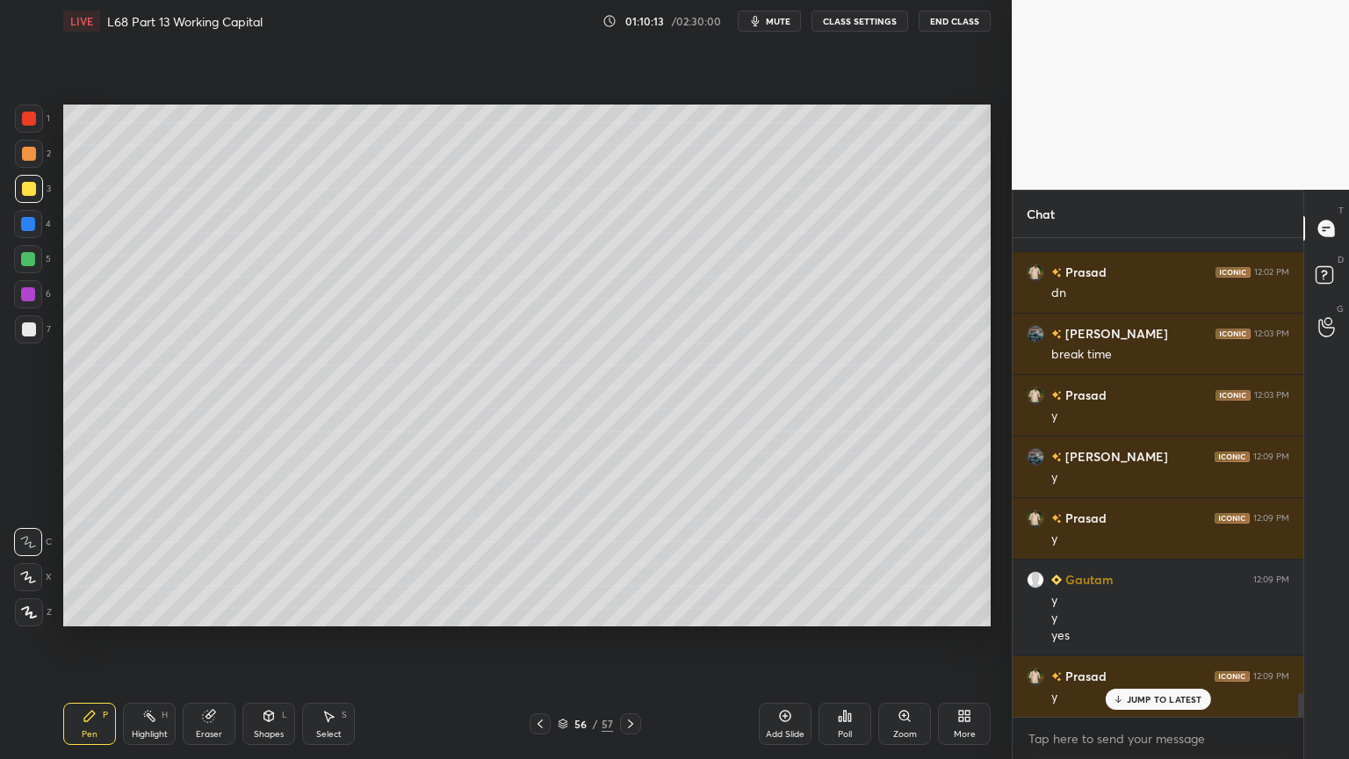
click at [25, 234] on div at bounding box center [28, 224] width 28 height 28
click at [260, 610] on div "Shapes L" at bounding box center [268, 724] width 53 height 42
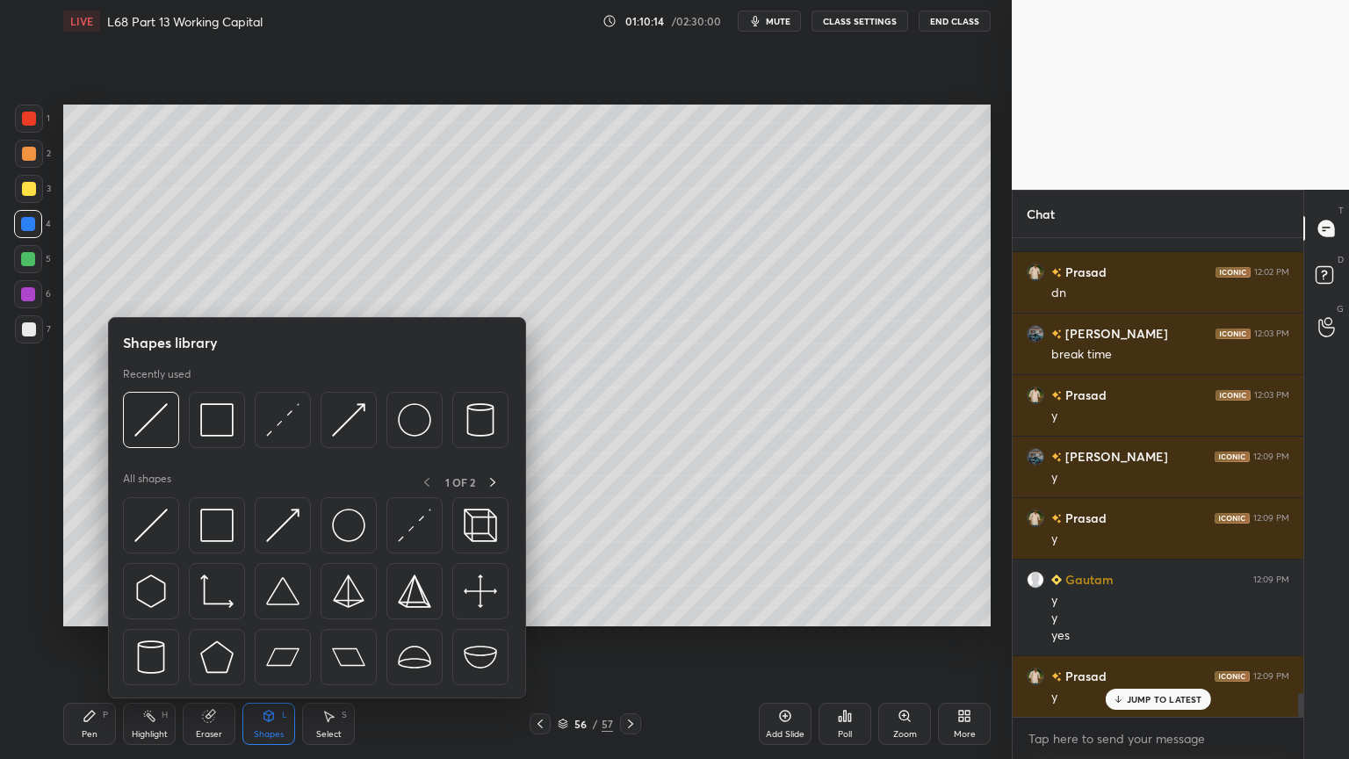
click at [218, 431] on img at bounding box center [216, 419] width 33 height 33
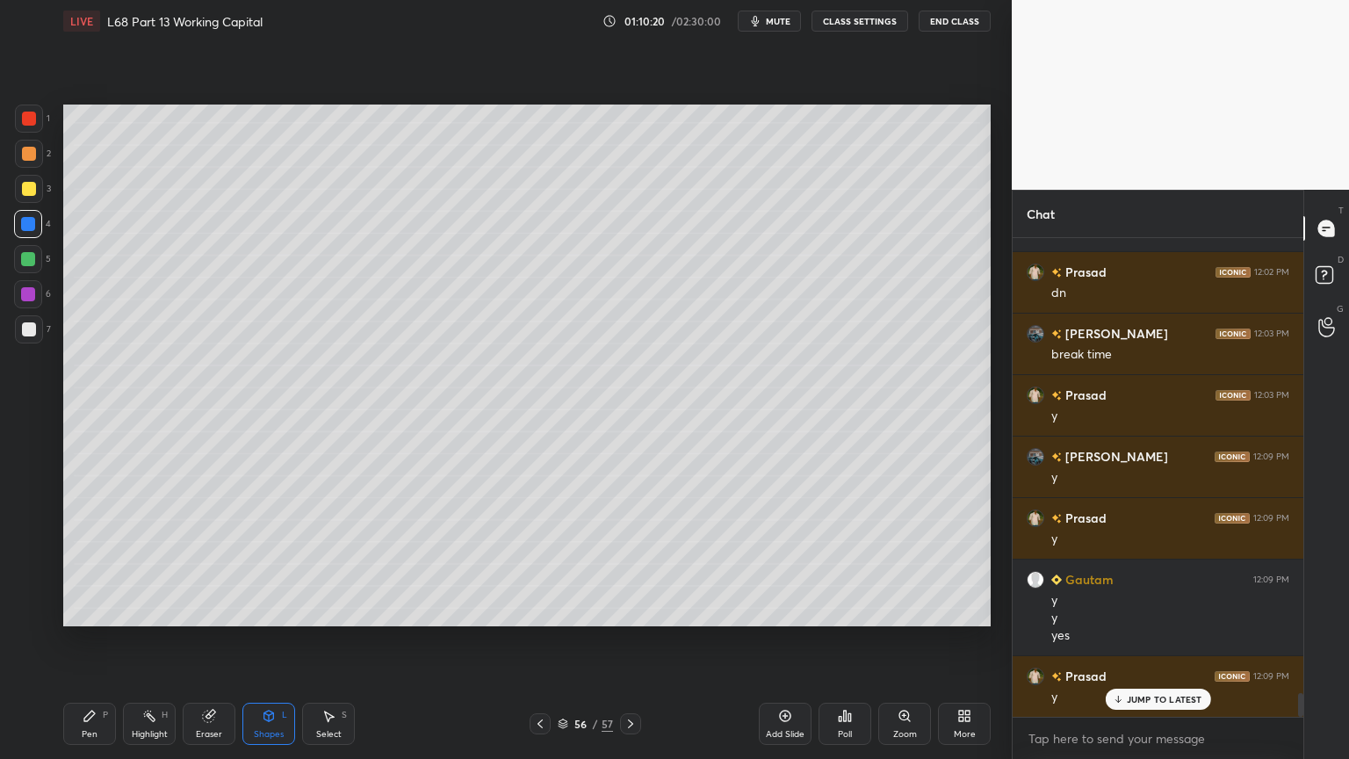
click at [117, 610] on div "Pen P Highlight H Eraser Shapes L Select S" at bounding box center [237, 724] width 348 height 42
click at [100, 610] on div "Pen P" at bounding box center [89, 724] width 53 height 42
click at [25, 338] on div at bounding box center [29, 329] width 28 height 28
click at [535, 610] on icon at bounding box center [540, 724] width 14 height 14
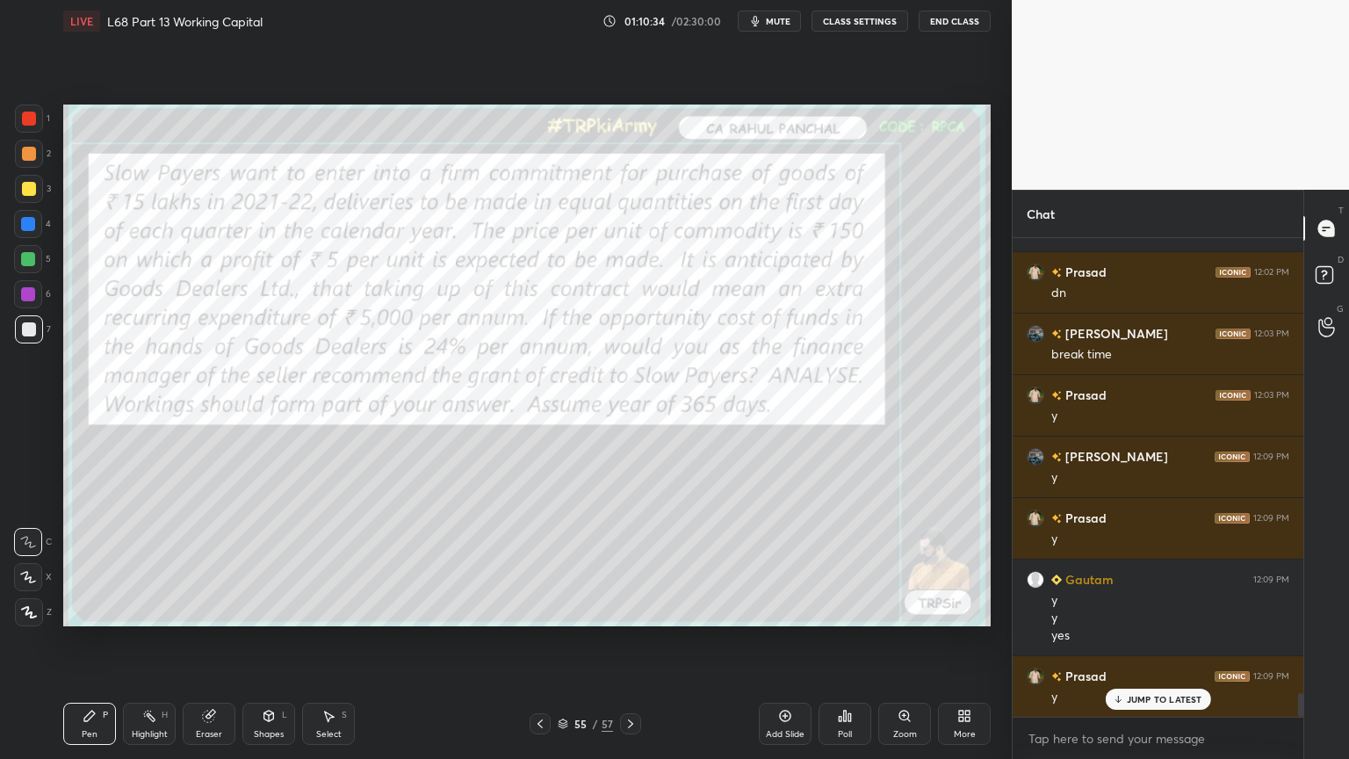
click at [544, 610] on icon at bounding box center [540, 724] width 14 height 14
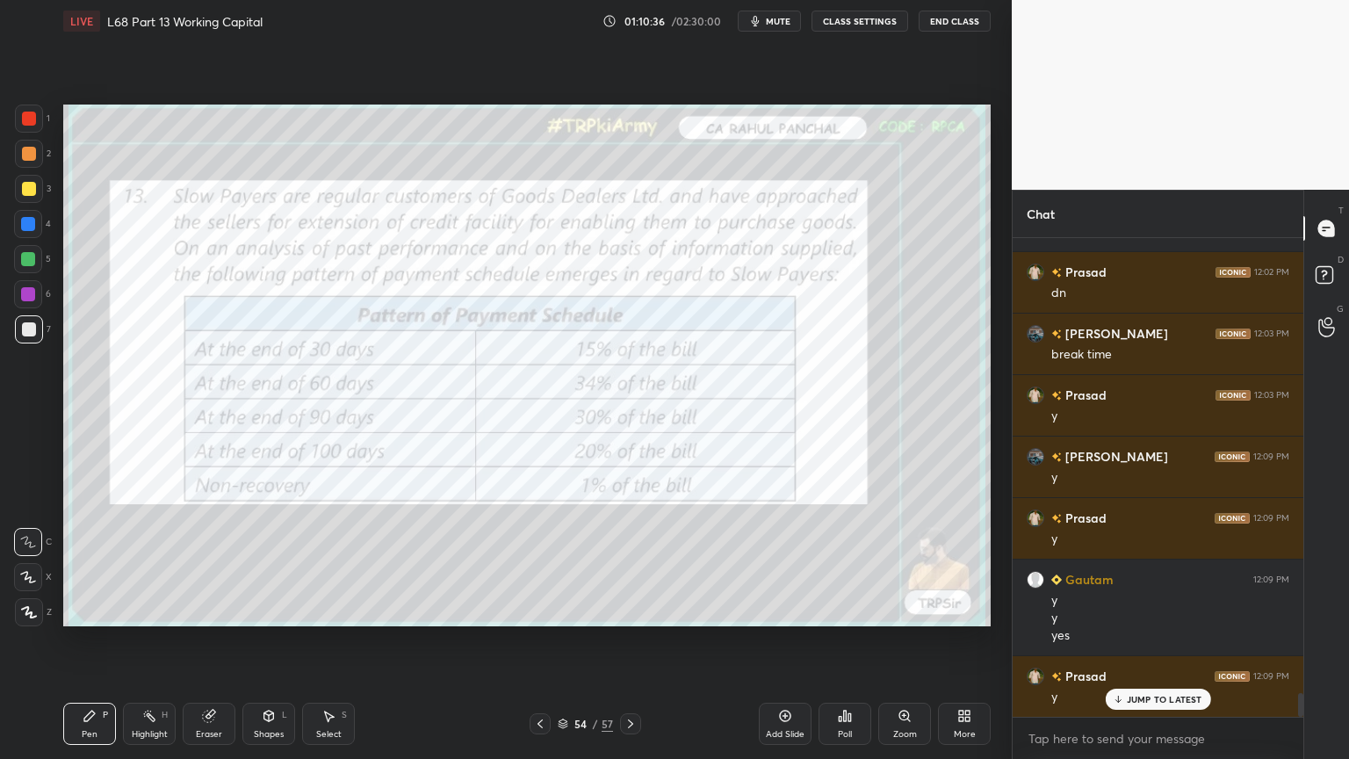
click at [636, 610] on icon at bounding box center [631, 724] width 14 height 14
click at [632, 610] on icon at bounding box center [631, 724] width 14 height 14
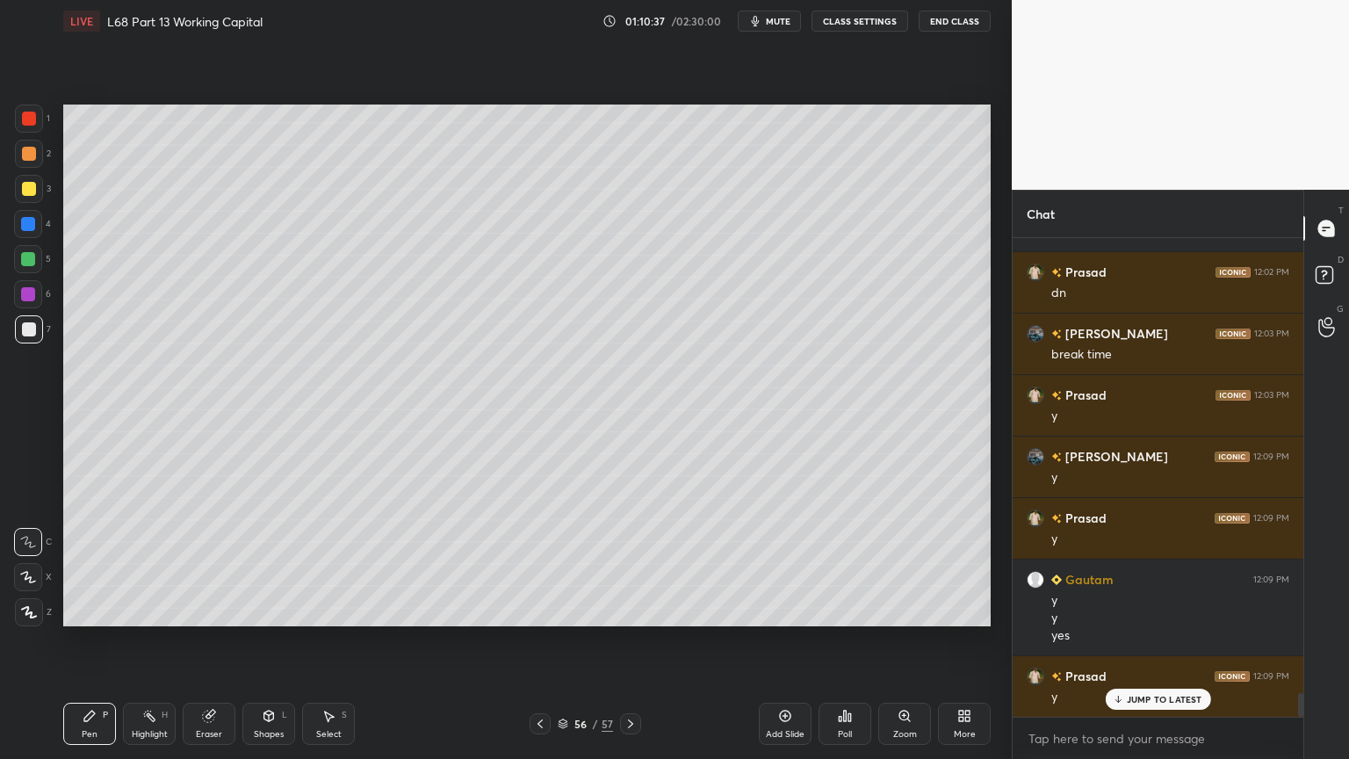
click at [28, 202] on div at bounding box center [29, 189] width 28 height 28
click at [28, 587] on div at bounding box center [28, 577] width 28 height 28
click at [83, 610] on div "Pen" at bounding box center [90, 734] width 16 height 9
click at [32, 126] on div at bounding box center [29, 119] width 28 height 28
click at [271, 610] on div "Shapes L" at bounding box center [268, 724] width 53 height 42
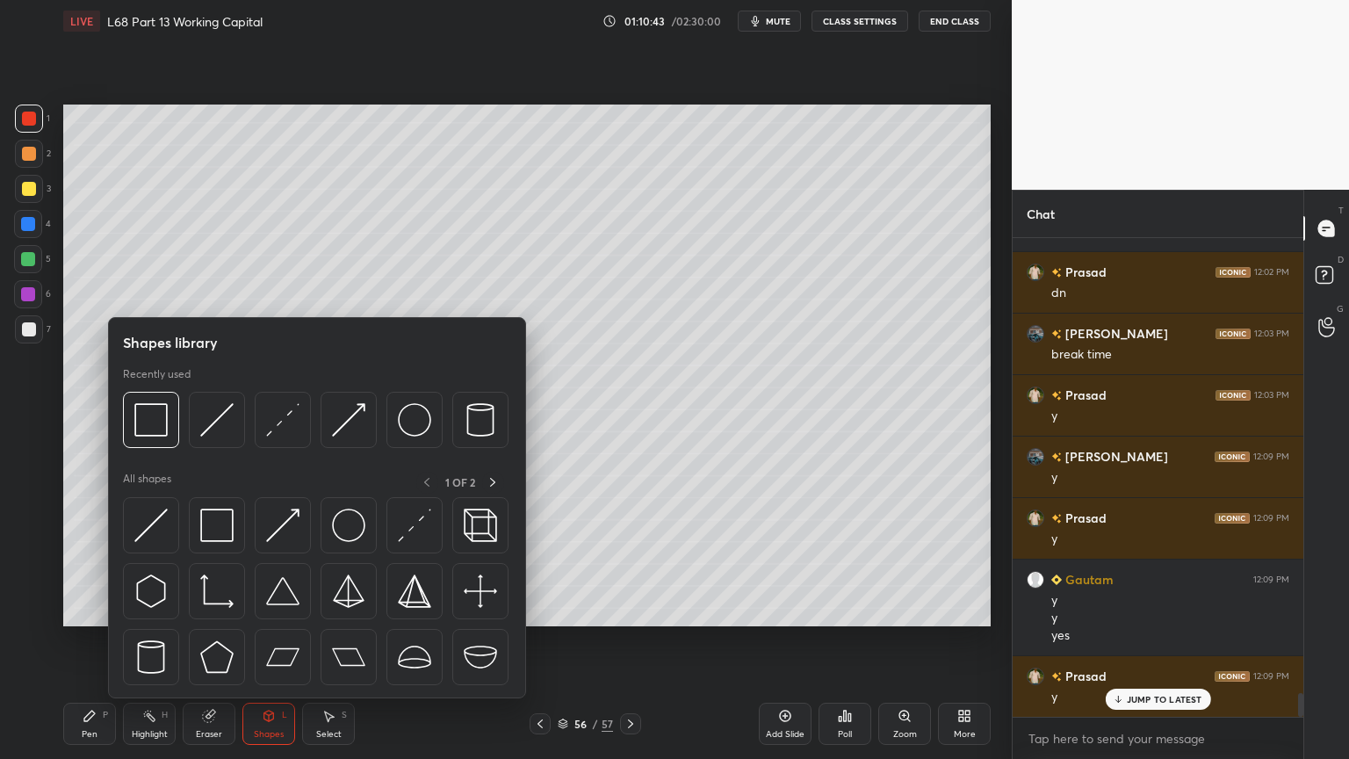
click at [165, 425] on img at bounding box center [150, 419] width 33 height 33
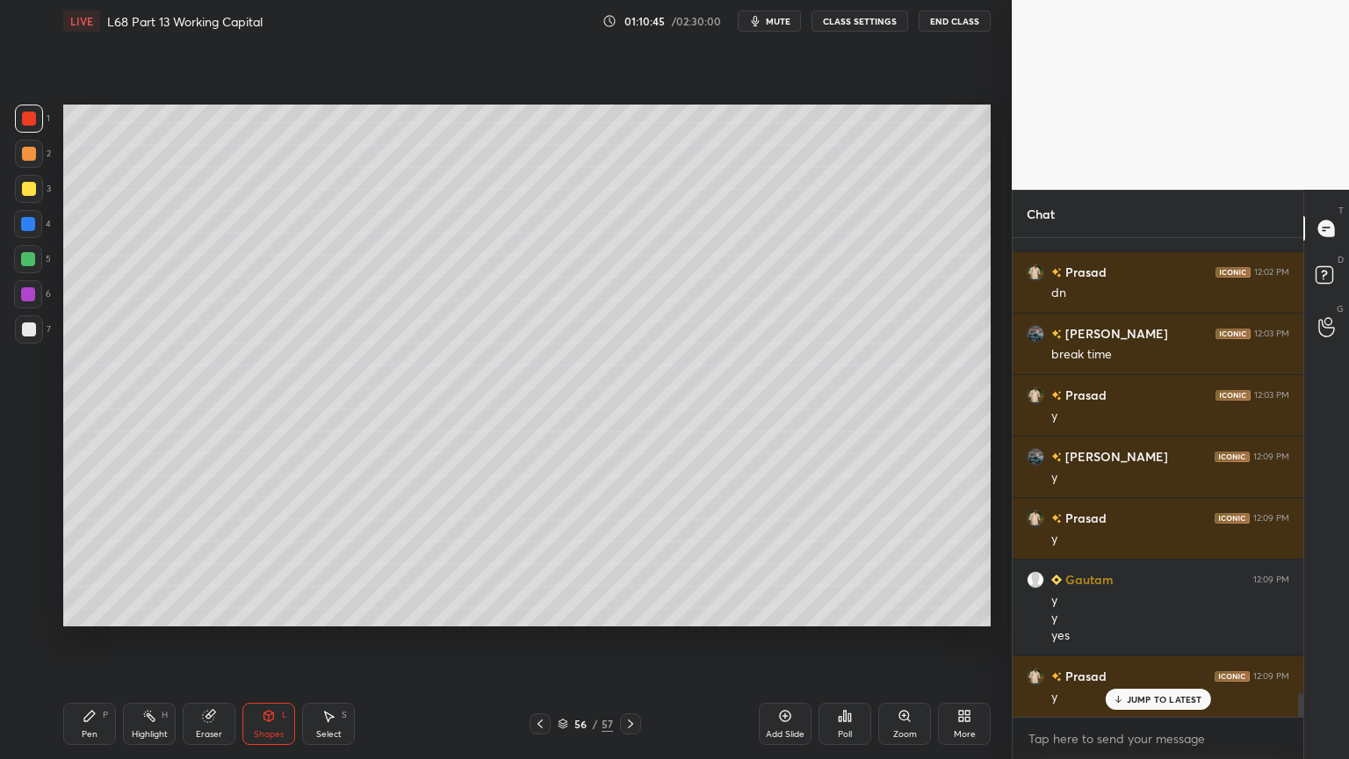
click at [102, 610] on div "Pen P" at bounding box center [89, 724] width 53 height 42
click at [28, 532] on div at bounding box center [28, 542] width 28 height 28
click at [541, 610] on icon at bounding box center [539, 723] width 5 height 9
click at [543, 610] on icon at bounding box center [540, 724] width 14 height 14
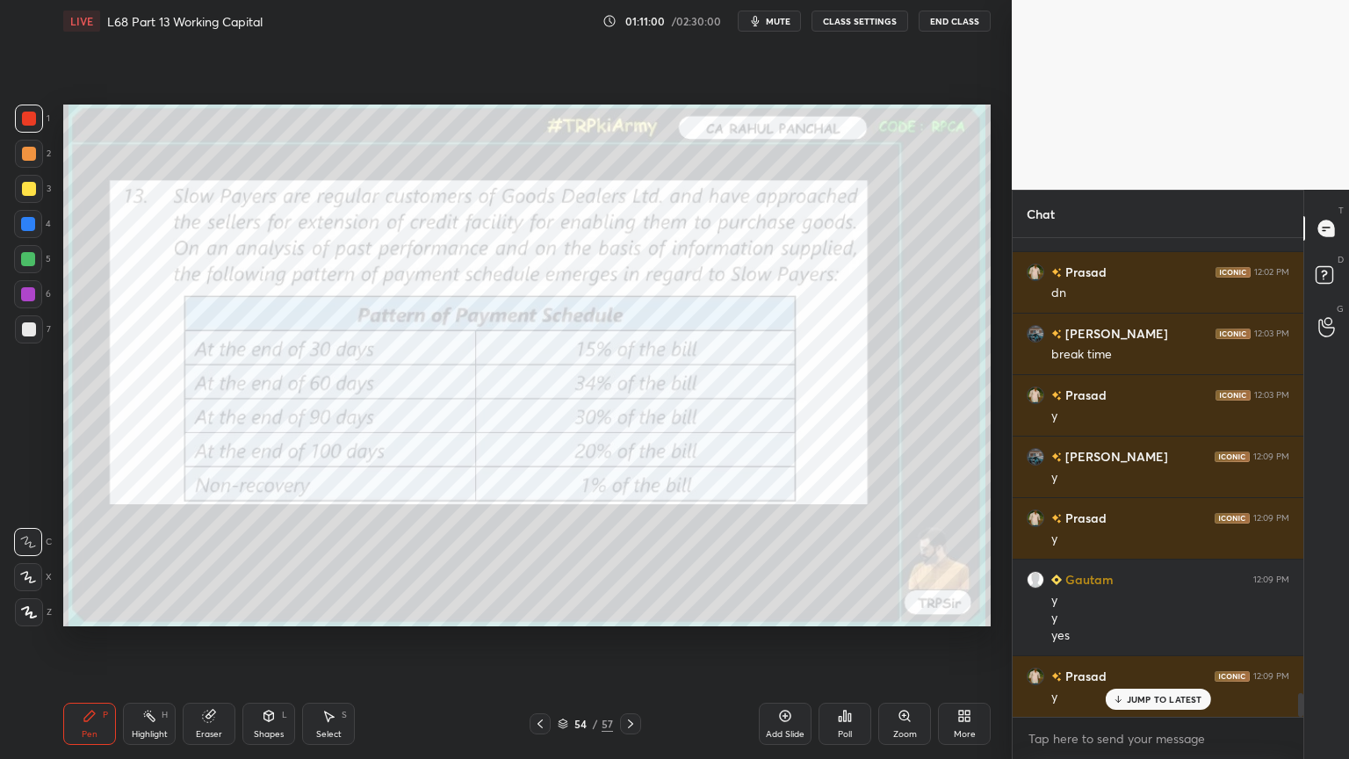
click at [40, 120] on div at bounding box center [29, 119] width 28 height 28
click at [146, 610] on div "Highlight" at bounding box center [150, 734] width 36 height 9
click at [140, 610] on div "Highlight H" at bounding box center [149, 724] width 53 height 42
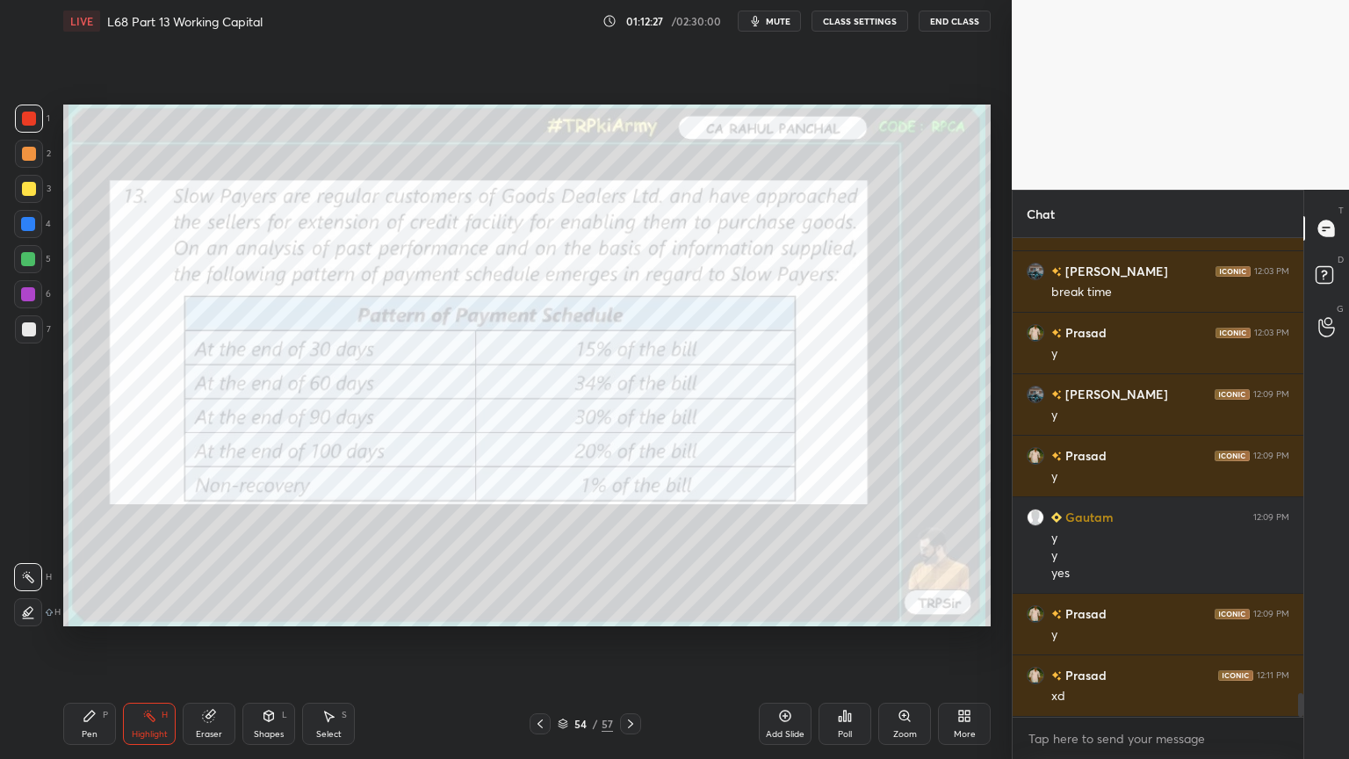
click at [89, 610] on icon at bounding box center [89, 716] width 11 height 11
click at [207, 610] on icon at bounding box center [208, 716] width 11 height 11
click at [28, 610] on span "Erase all" at bounding box center [28, 612] width 26 height 12
click at [92, 610] on div "Pen P" at bounding box center [89, 724] width 53 height 42
click at [22, 610] on icon at bounding box center [29, 612] width 14 height 11
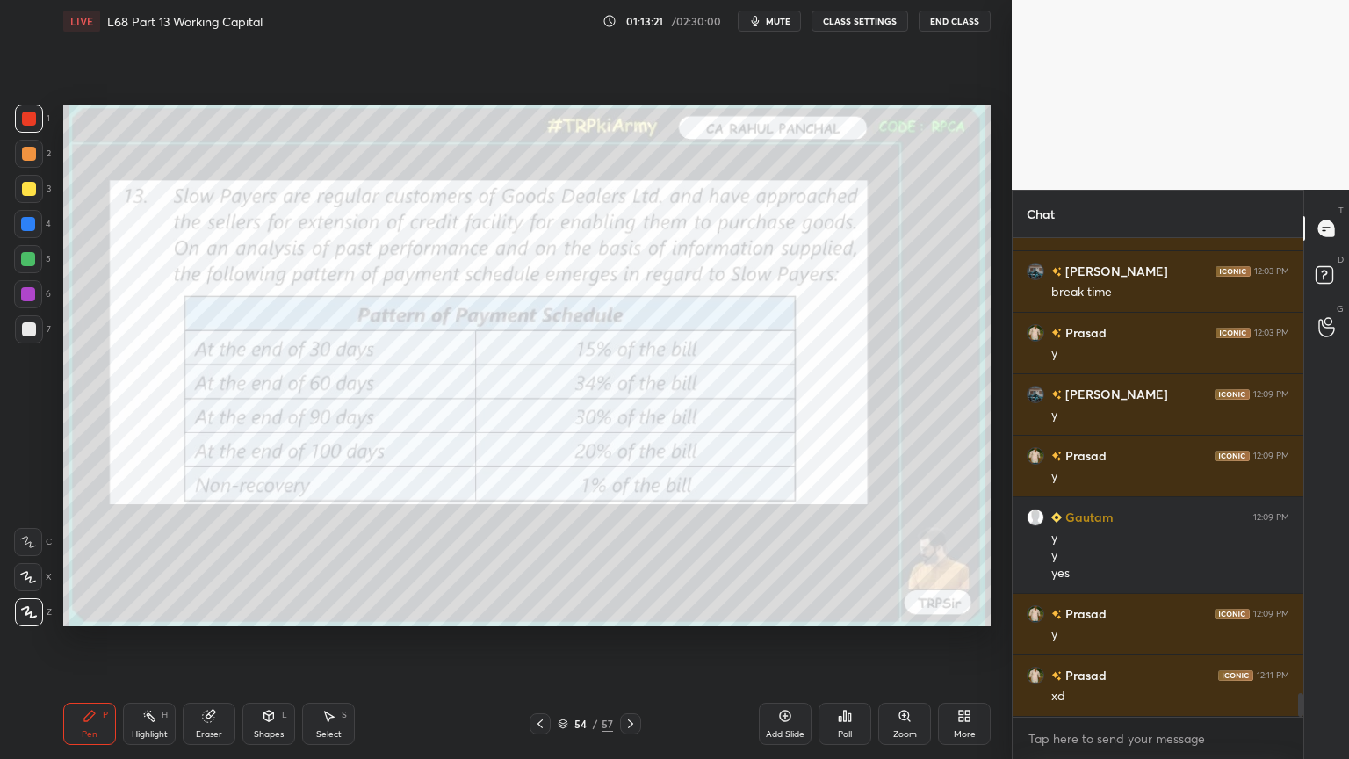
click at [35, 582] on icon at bounding box center [28, 577] width 16 height 12
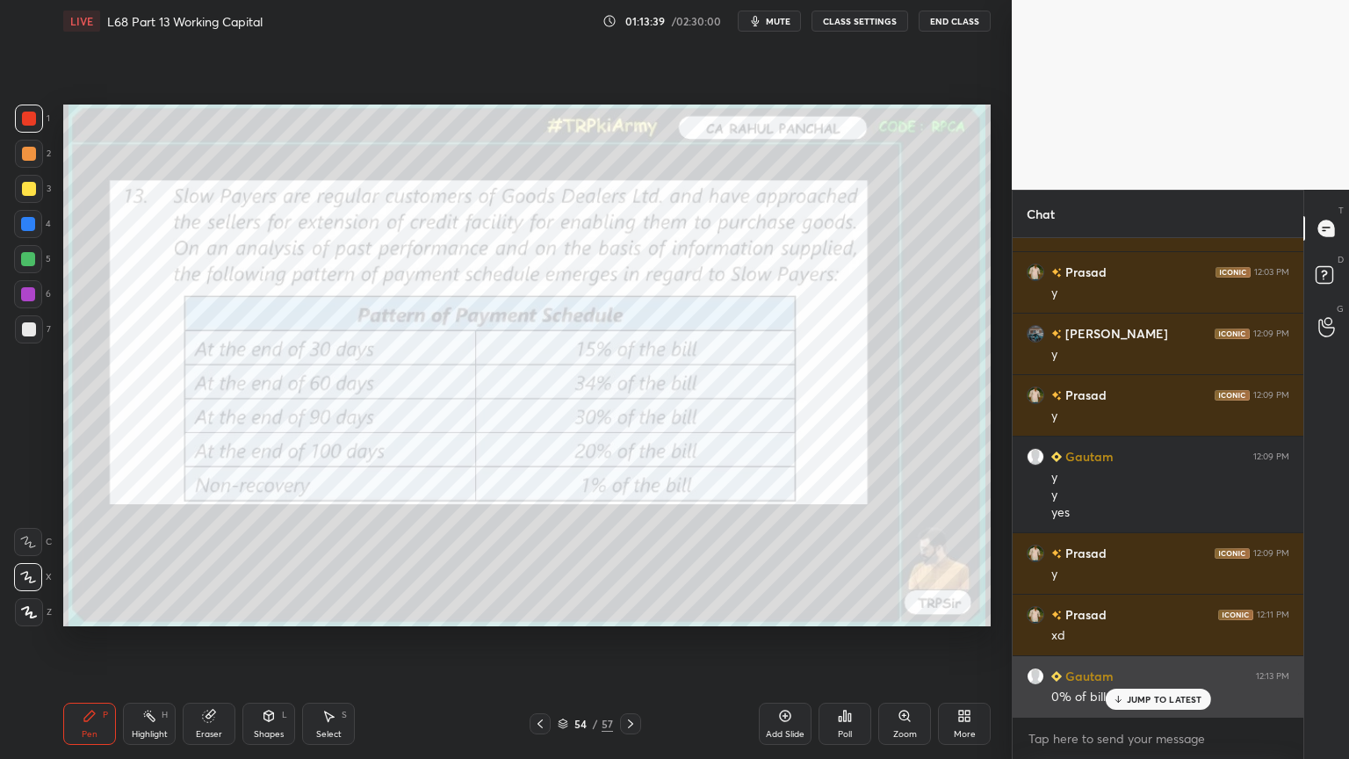
click at [1131, 610] on p "JUMP TO LATEST" at bounding box center [1165, 699] width 76 height 11
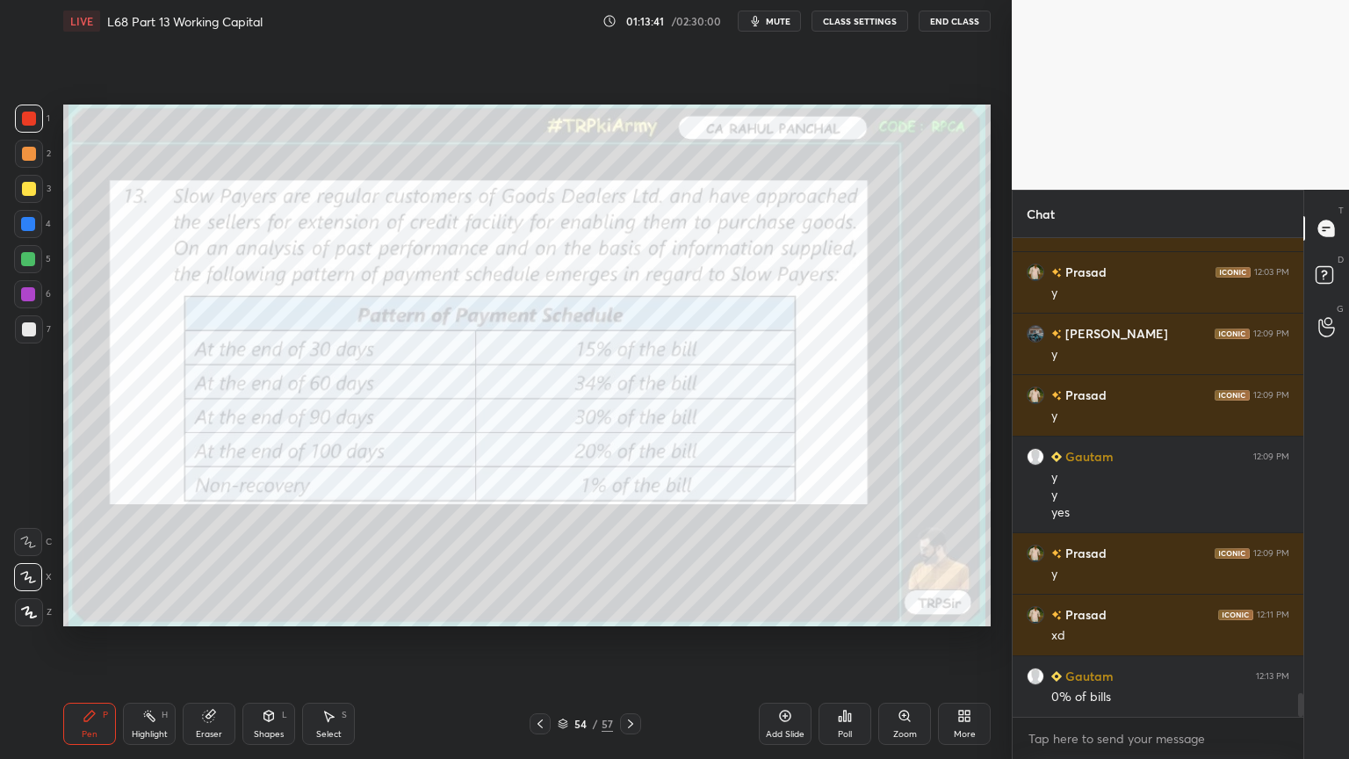
click at [83, 610] on icon at bounding box center [90, 716] width 14 height 14
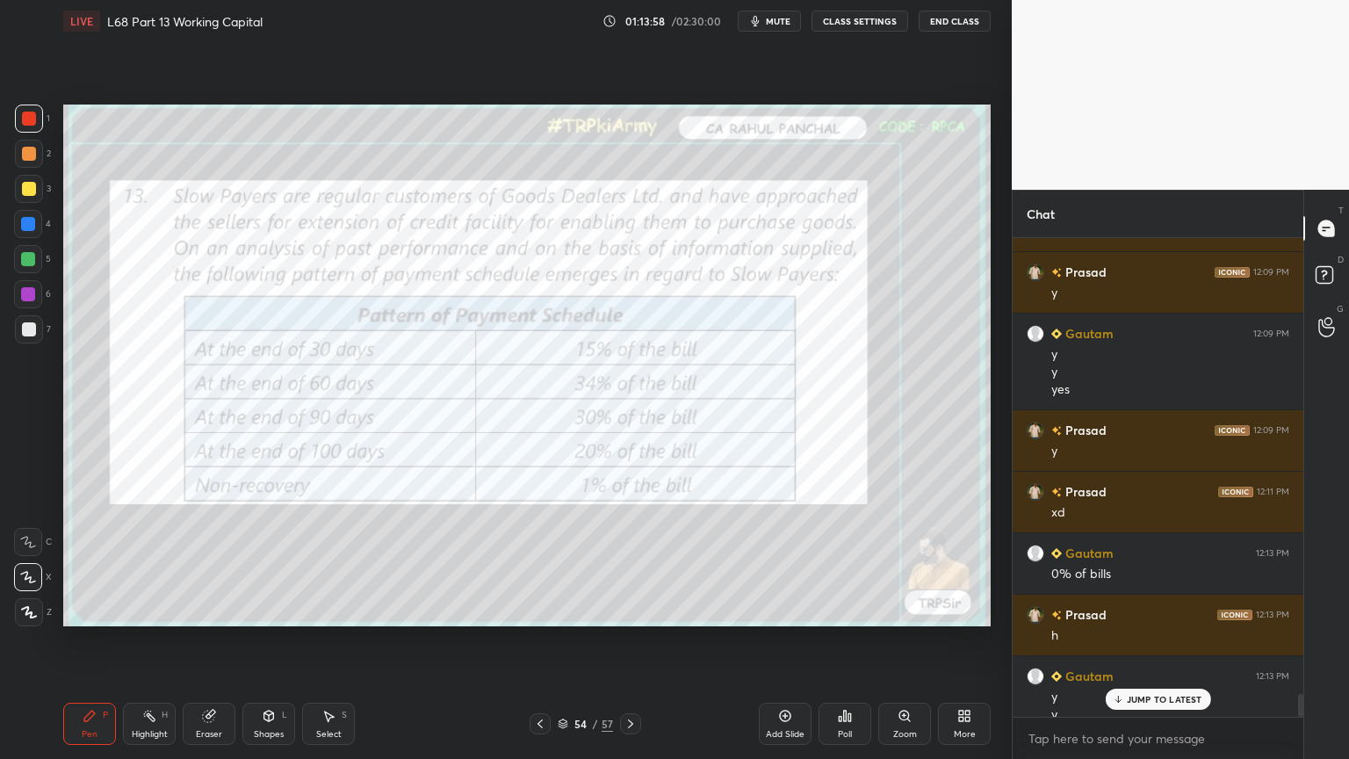
scroll to position [9499, 0]
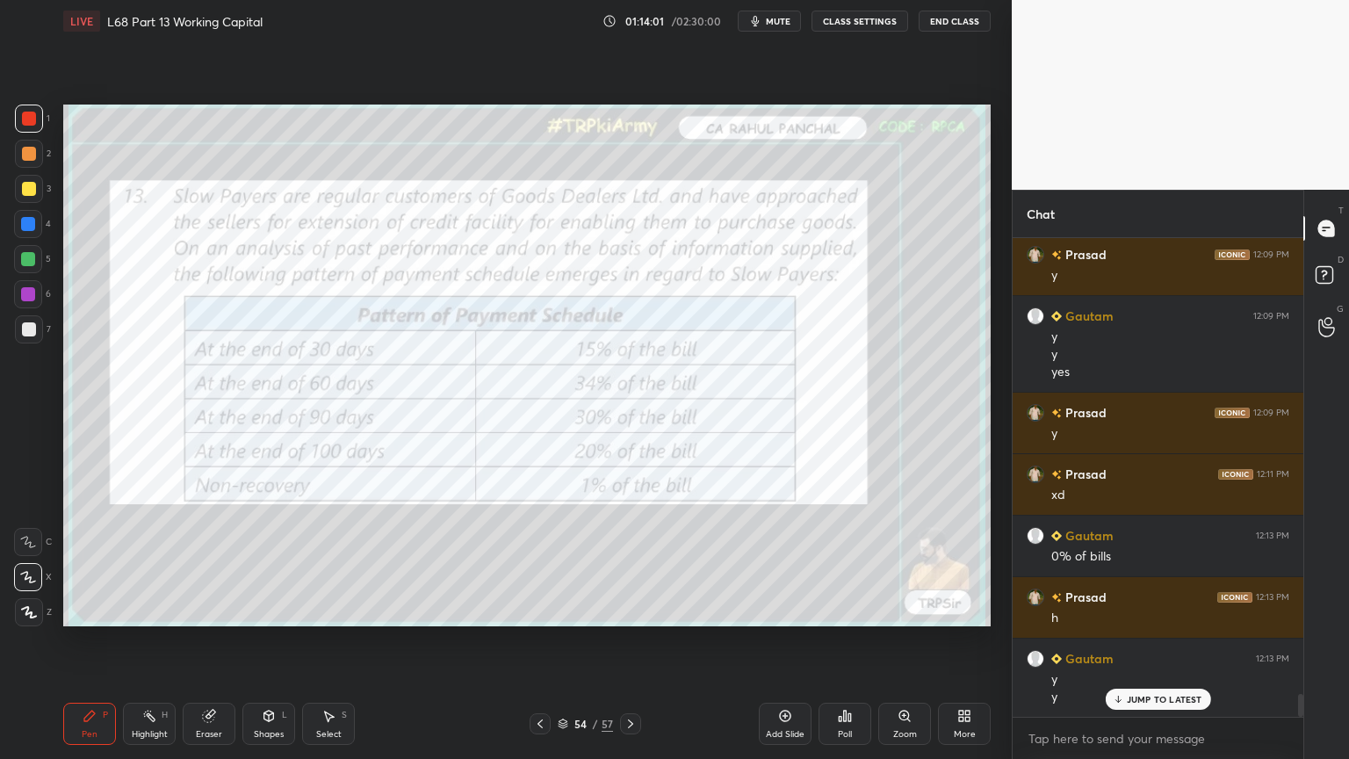
click at [634, 610] on icon at bounding box center [631, 724] width 14 height 14
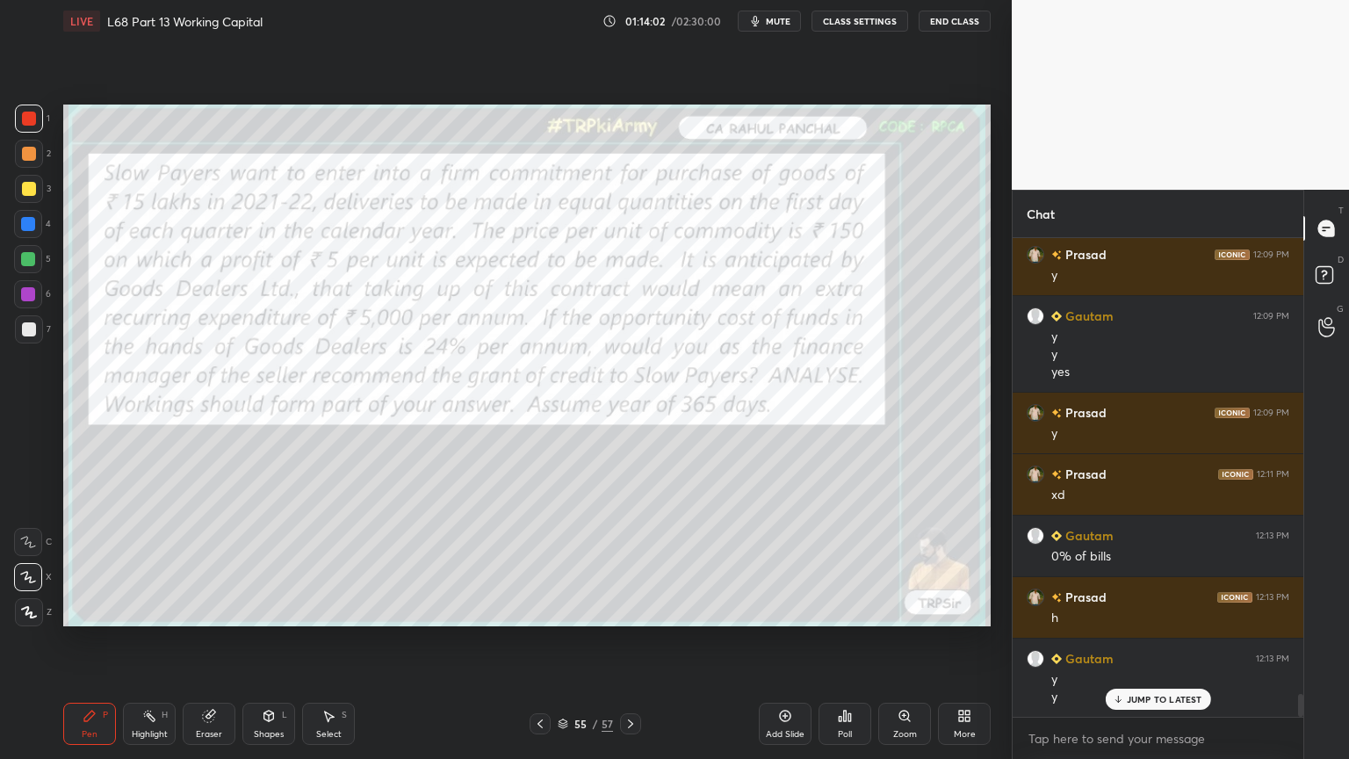
click at [228, 610] on div "Eraser" at bounding box center [209, 724] width 53 height 42
click at [29, 610] on span "Erase all" at bounding box center [28, 612] width 26 height 12
click at [80, 610] on div "Pen P" at bounding box center [89, 724] width 53 height 42
click at [263, 610] on div "Shapes L" at bounding box center [268, 724] width 53 height 42
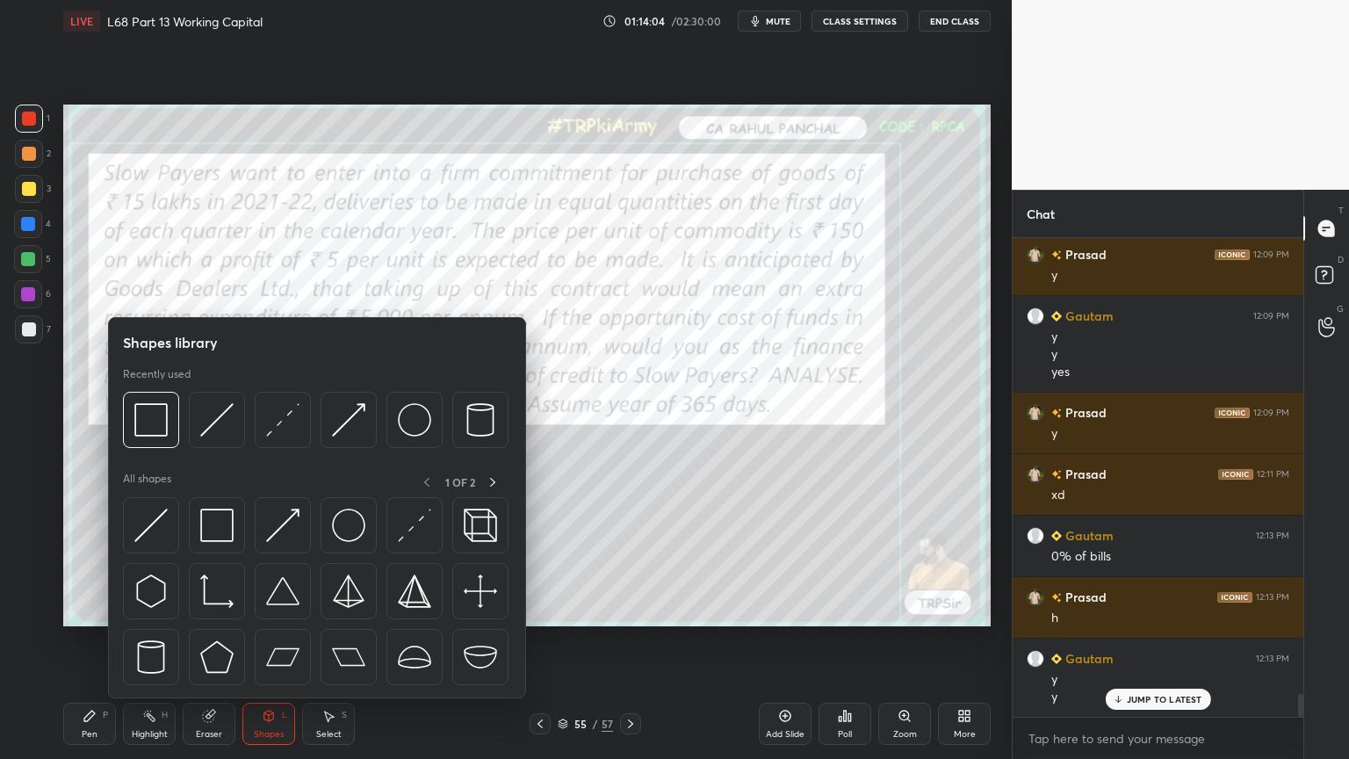
click at [146, 440] on div at bounding box center [151, 420] width 56 height 56
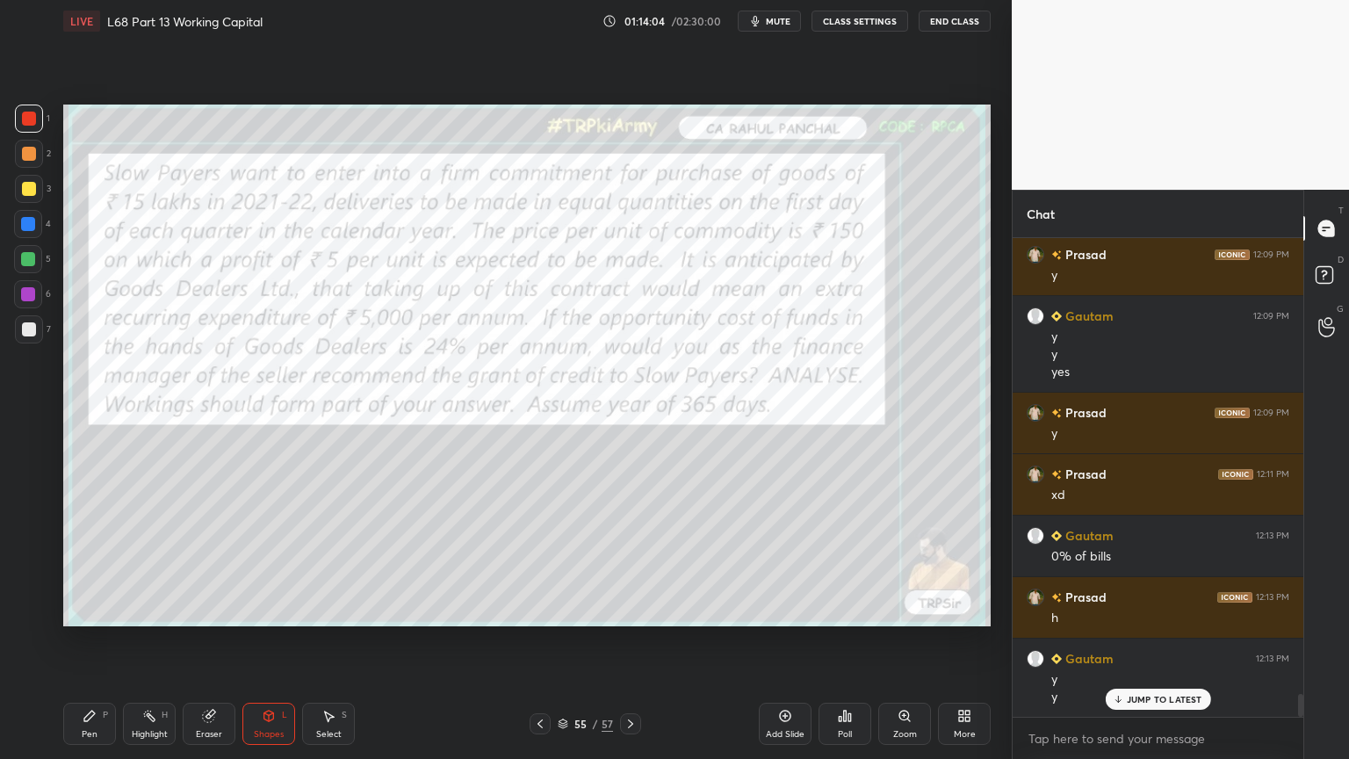
click at [68, 610] on div "Pen P" at bounding box center [89, 724] width 53 height 42
click at [161, 610] on div "Highlight H" at bounding box center [149, 724] width 53 height 42
click at [543, 610] on div at bounding box center [540, 723] width 21 height 21
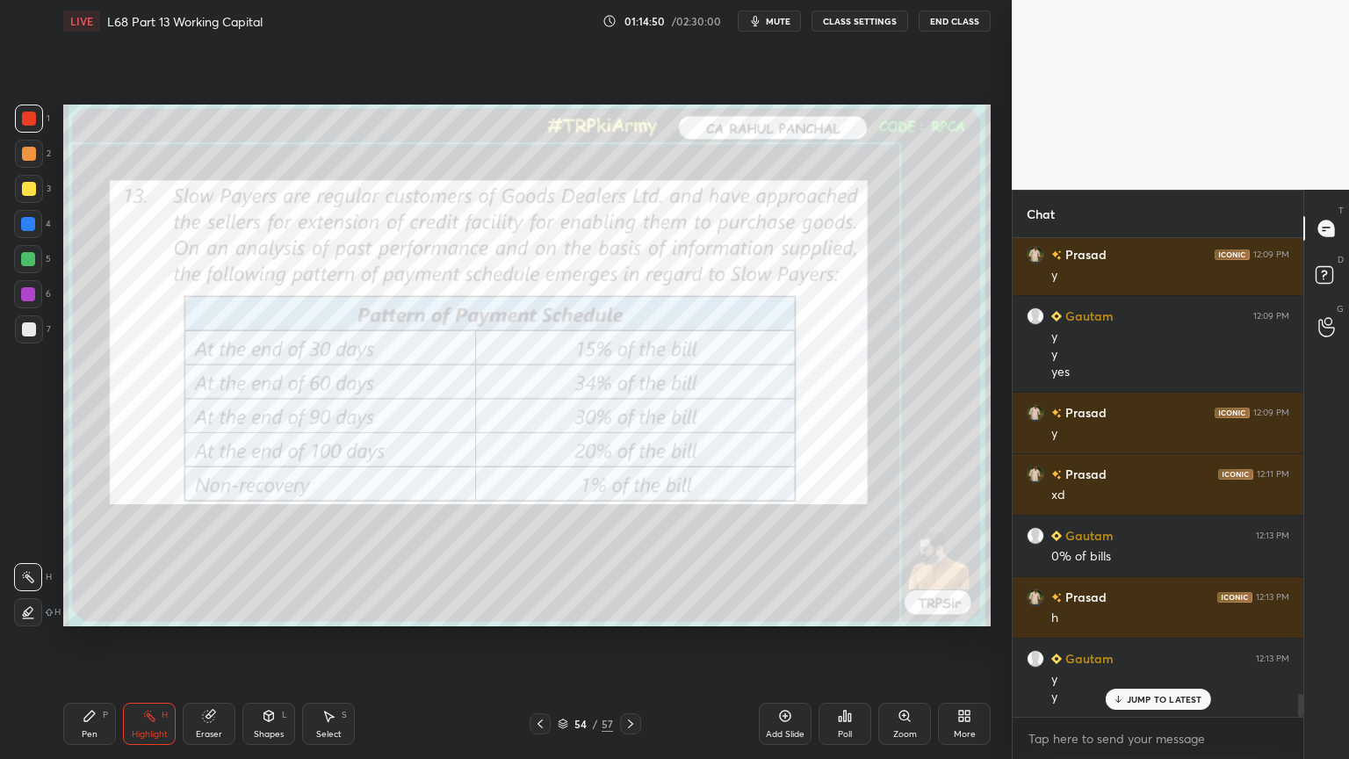
click at [635, 610] on icon at bounding box center [631, 724] width 14 height 14
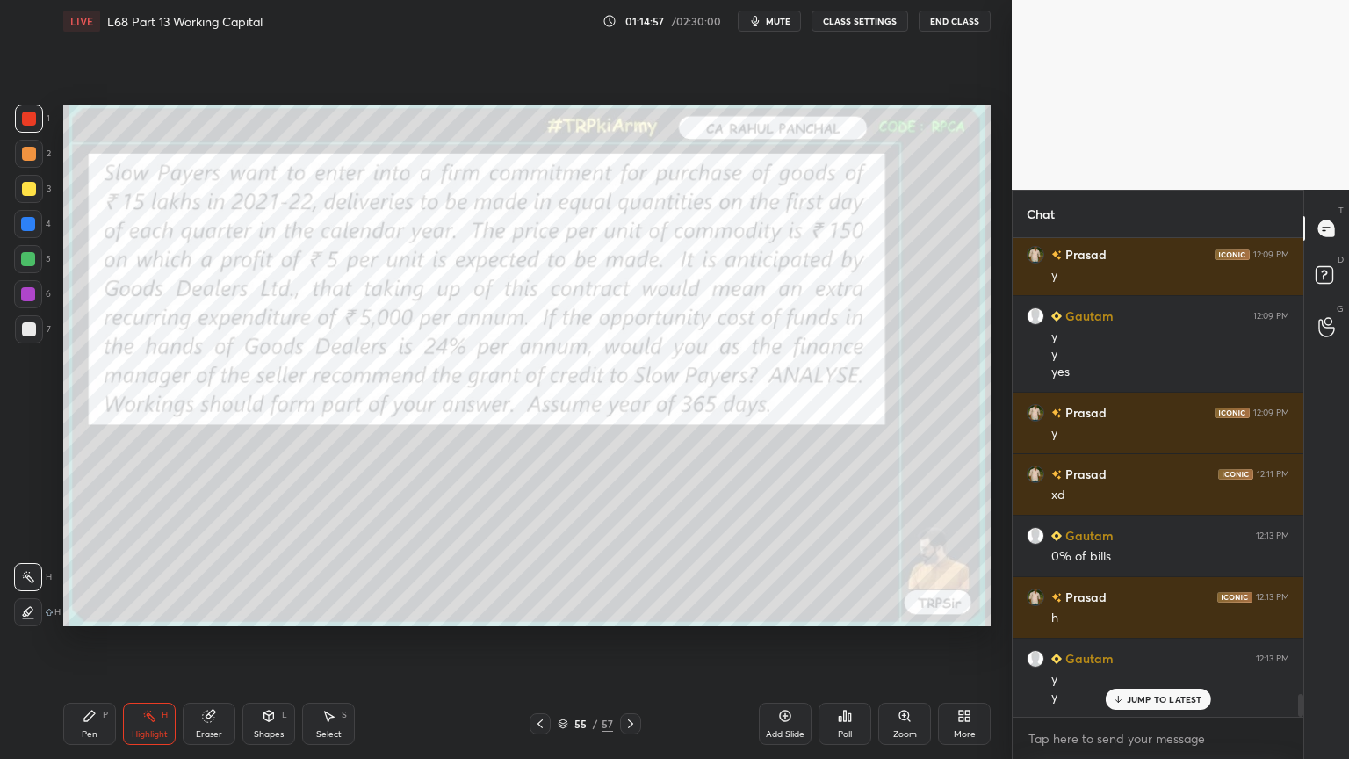
click at [84, 610] on icon at bounding box center [89, 716] width 11 height 11
click at [21, 324] on div at bounding box center [29, 329] width 28 height 28
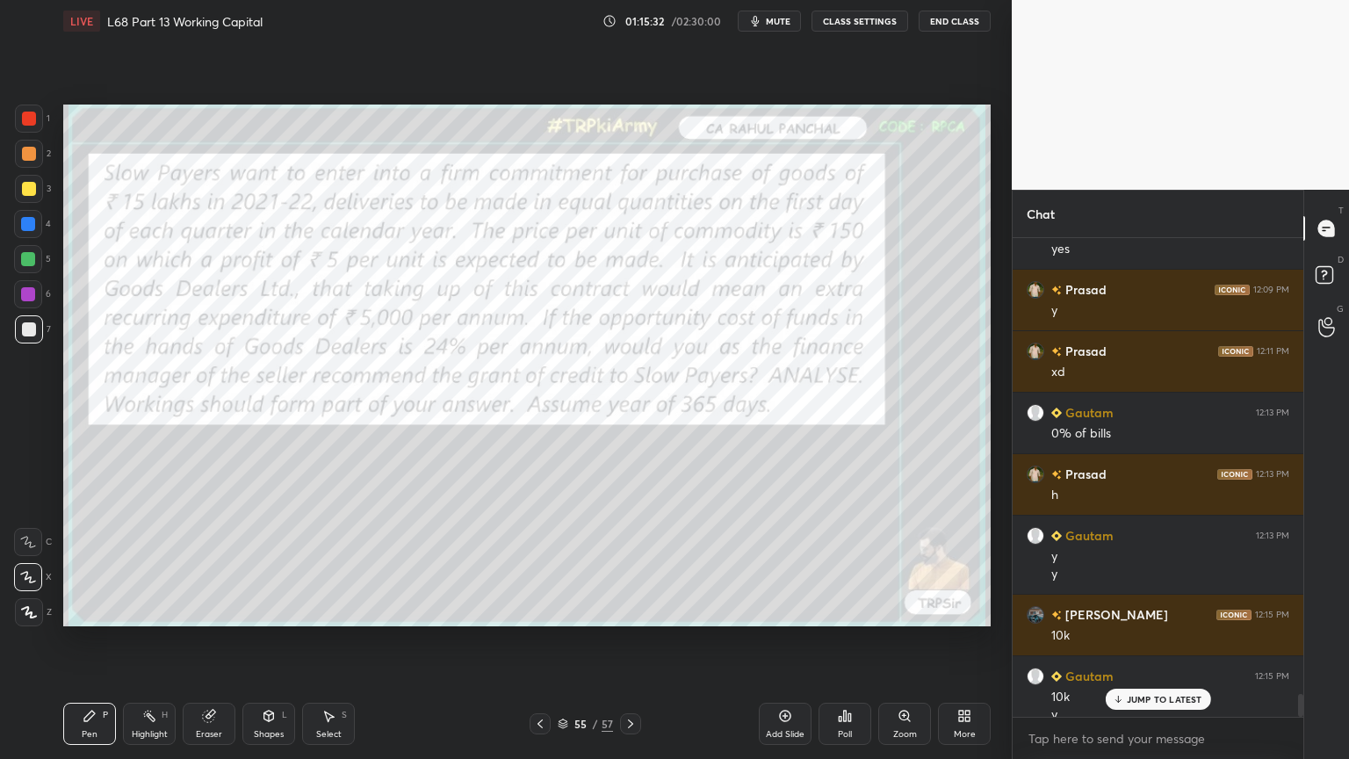
scroll to position [9640, 0]
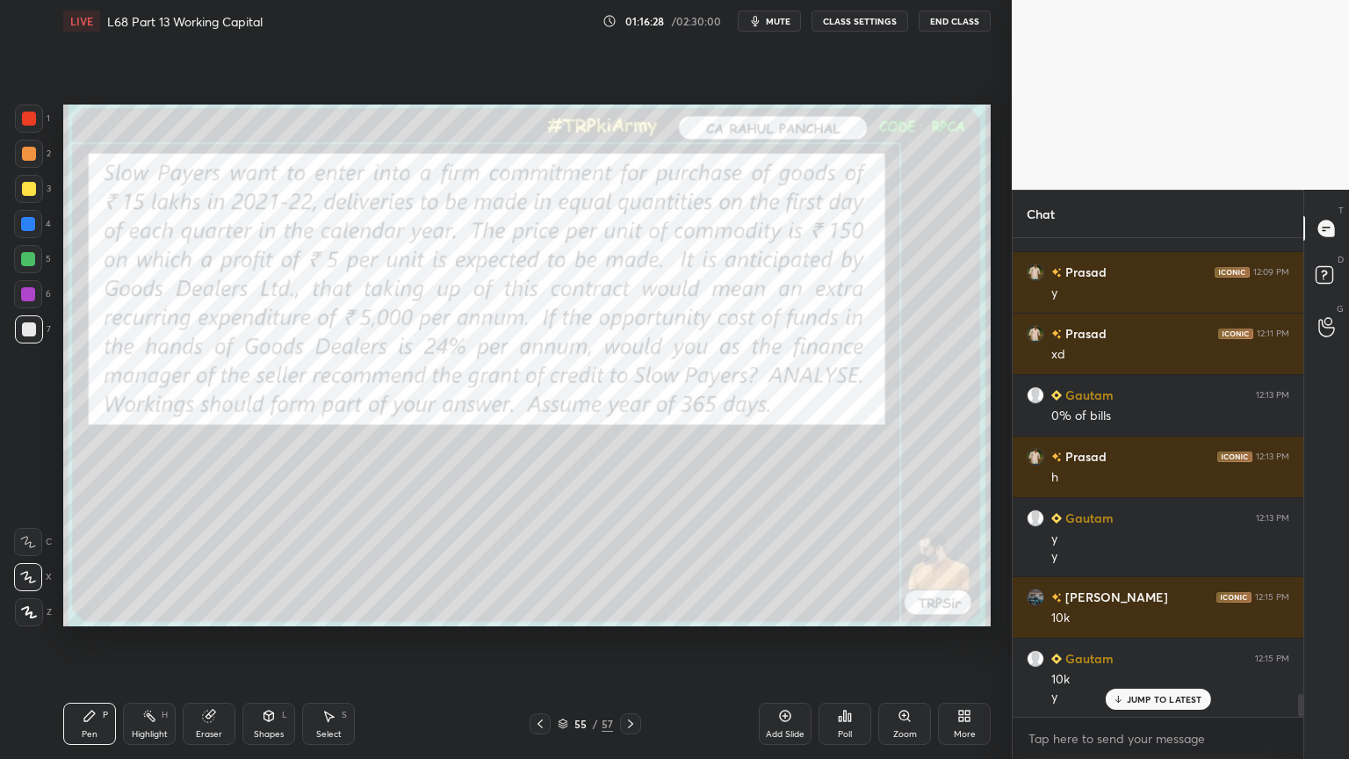
click at [25, 112] on div at bounding box center [29, 119] width 14 height 14
click at [204, 610] on icon at bounding box center [208, 716] width 11 height 11
click at [31, 610] on span "Erase all" at bounding box center [28, 612] width 26 height 12
click at [97, 610] on div "Pen P" at bounding box center [89, 724] width 53 height 42
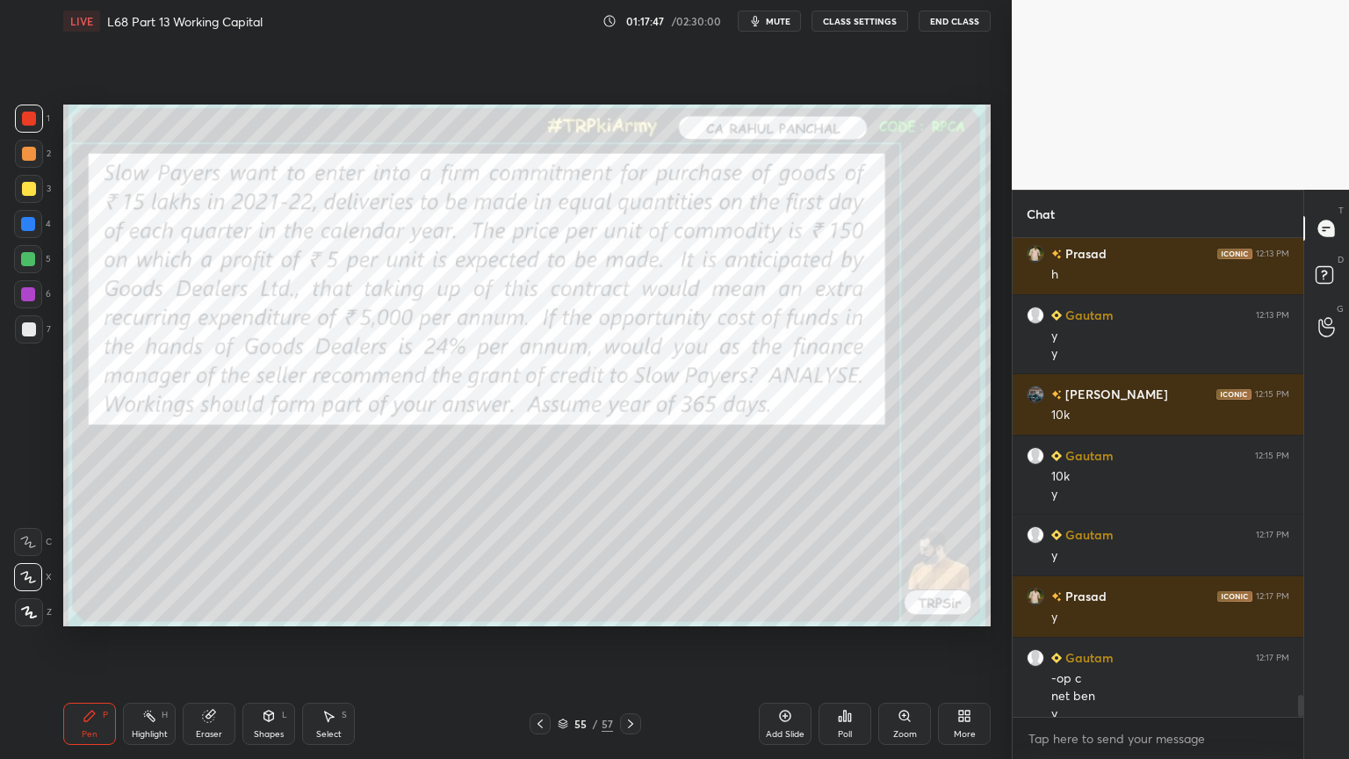
scroll to position [9860, 0]
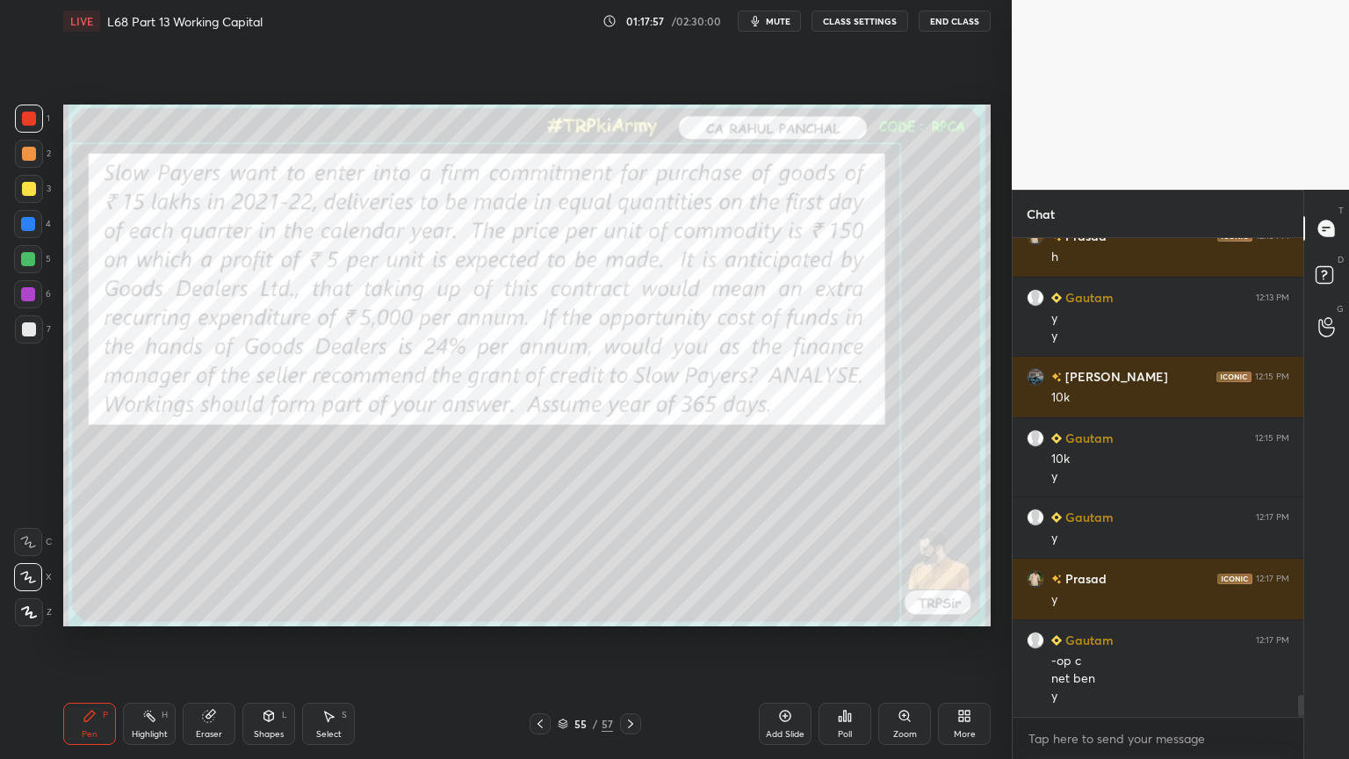
click at [205, 610] on icon at bounding box center [209, 716] width 14 height 14
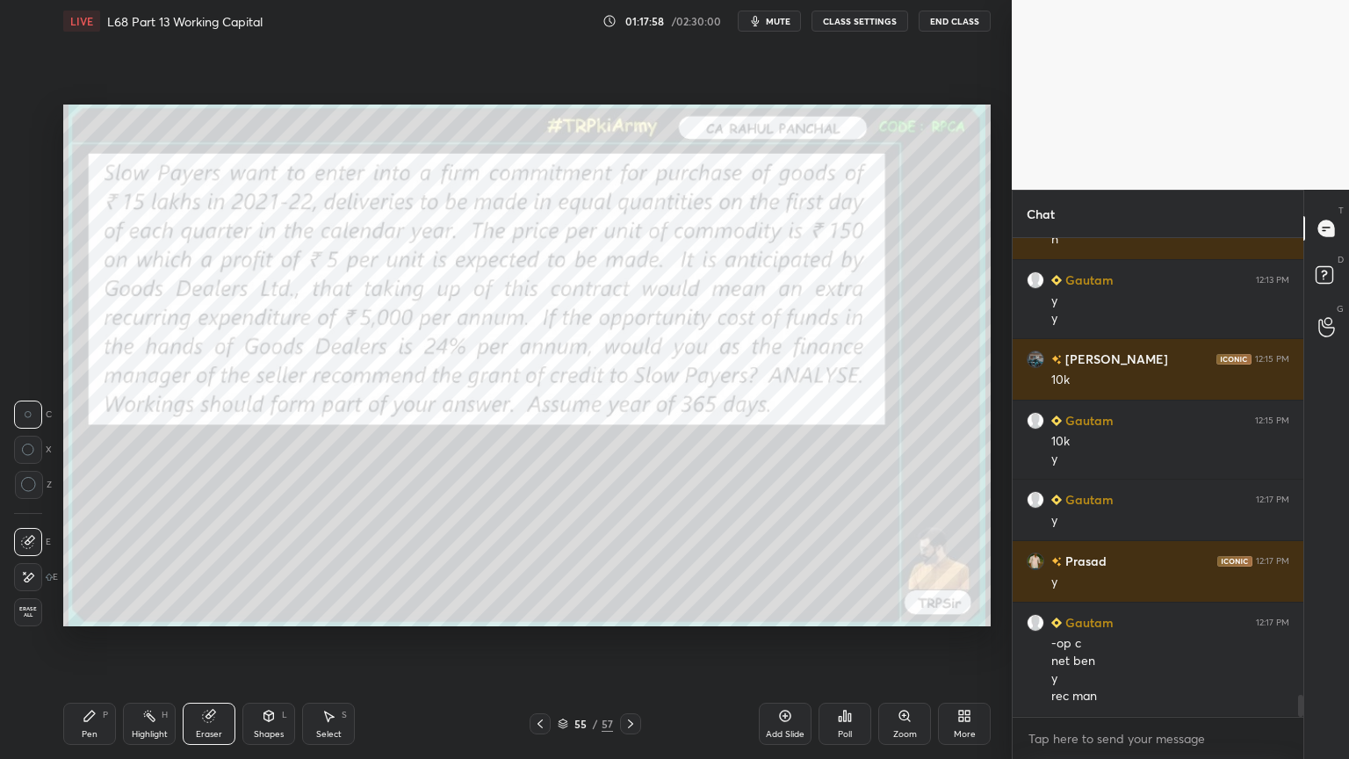
click at [28, 609] on span "Erase all" at bounding box center [28, 612] width 26 height 12
click at [101, 610] on div "Setting up your live class Poll for secs No correct answer Start poll" at bounding box center [526, 365] width 941 height 646
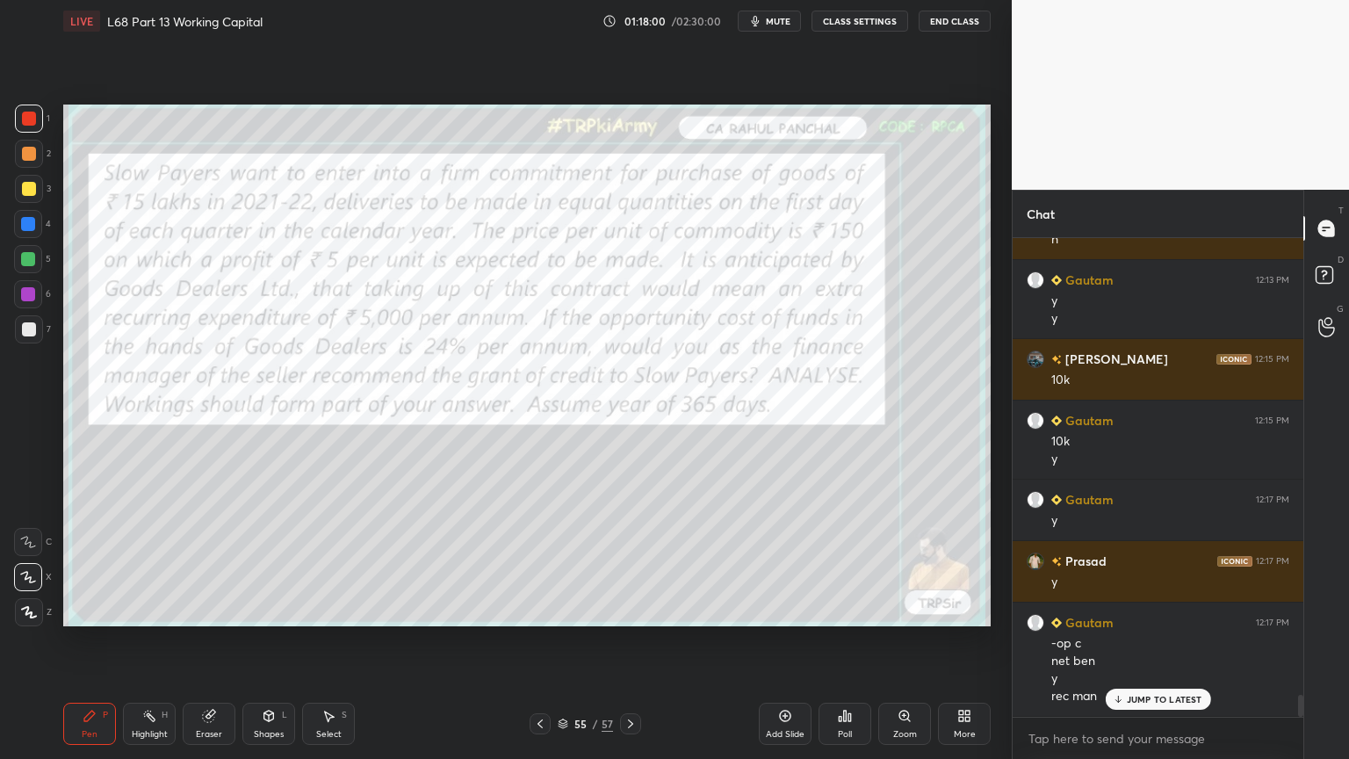
scroll to position [9938, 0]
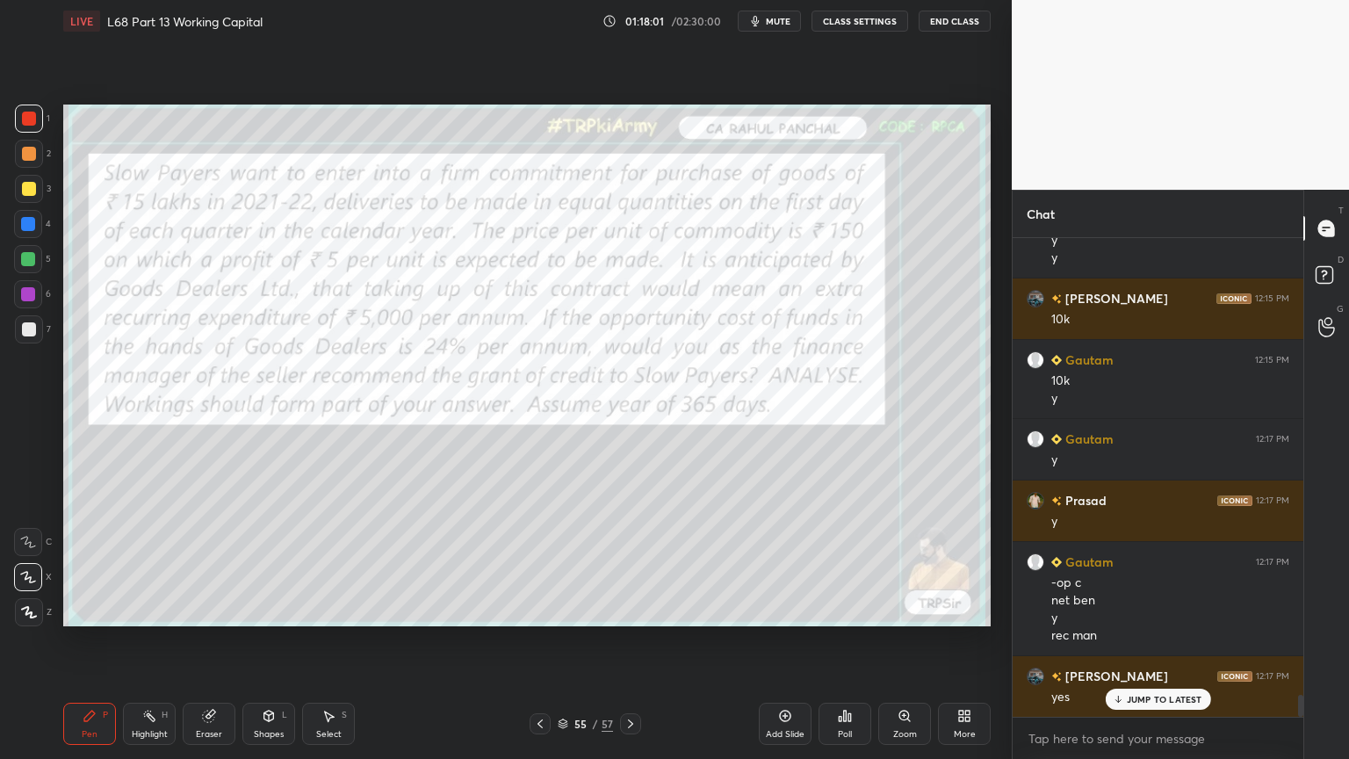
click at [627, 610] on icon at bounding box center [631, 724] width 14 height 14
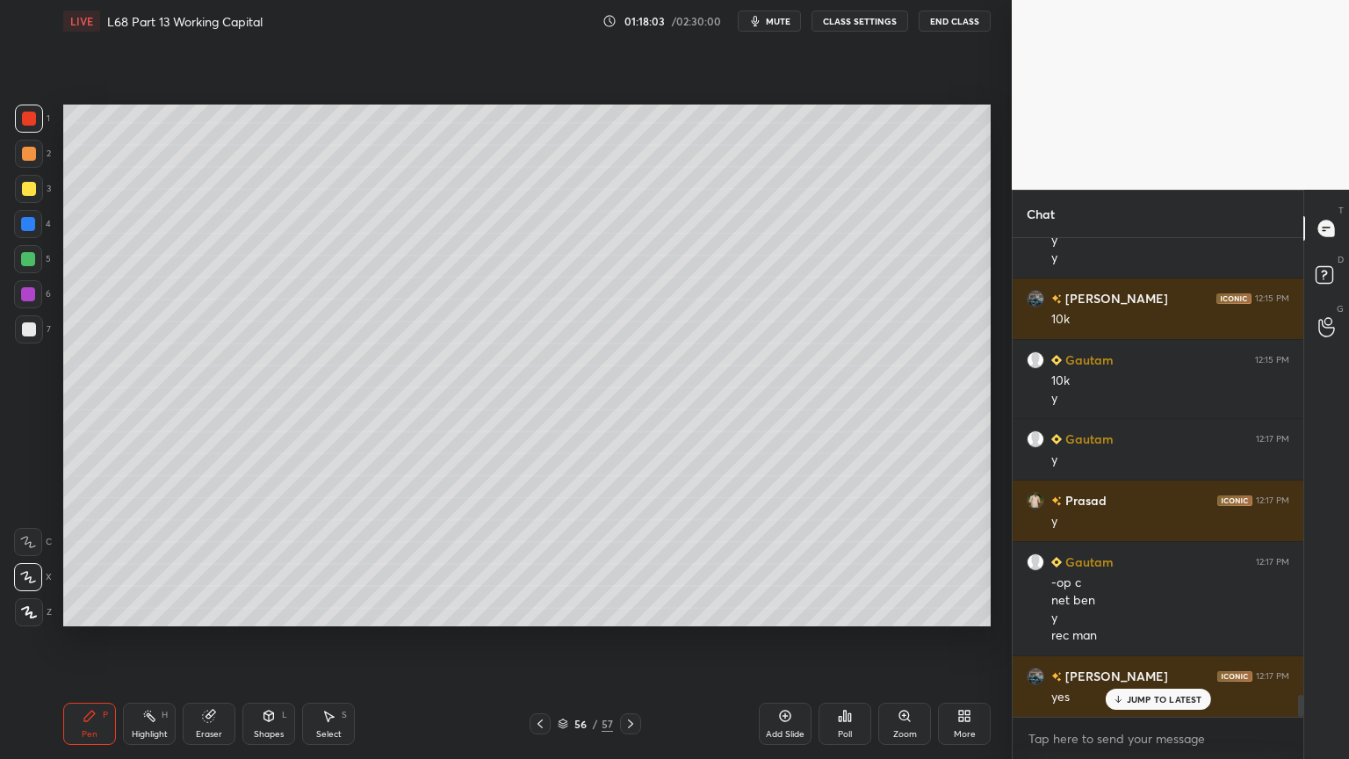
click at [96, 610] on div "Pen" at bounding box center [90, 734] width 16 height 9
click at [28, 182] on div at bounding box center [29, 189] width 14 height 14
click at [26, 550] on div at bounding box center [28, 542] width 28 height 28
click at [272, 610] on icon at bounding box center [269, 716] width 14 height 14
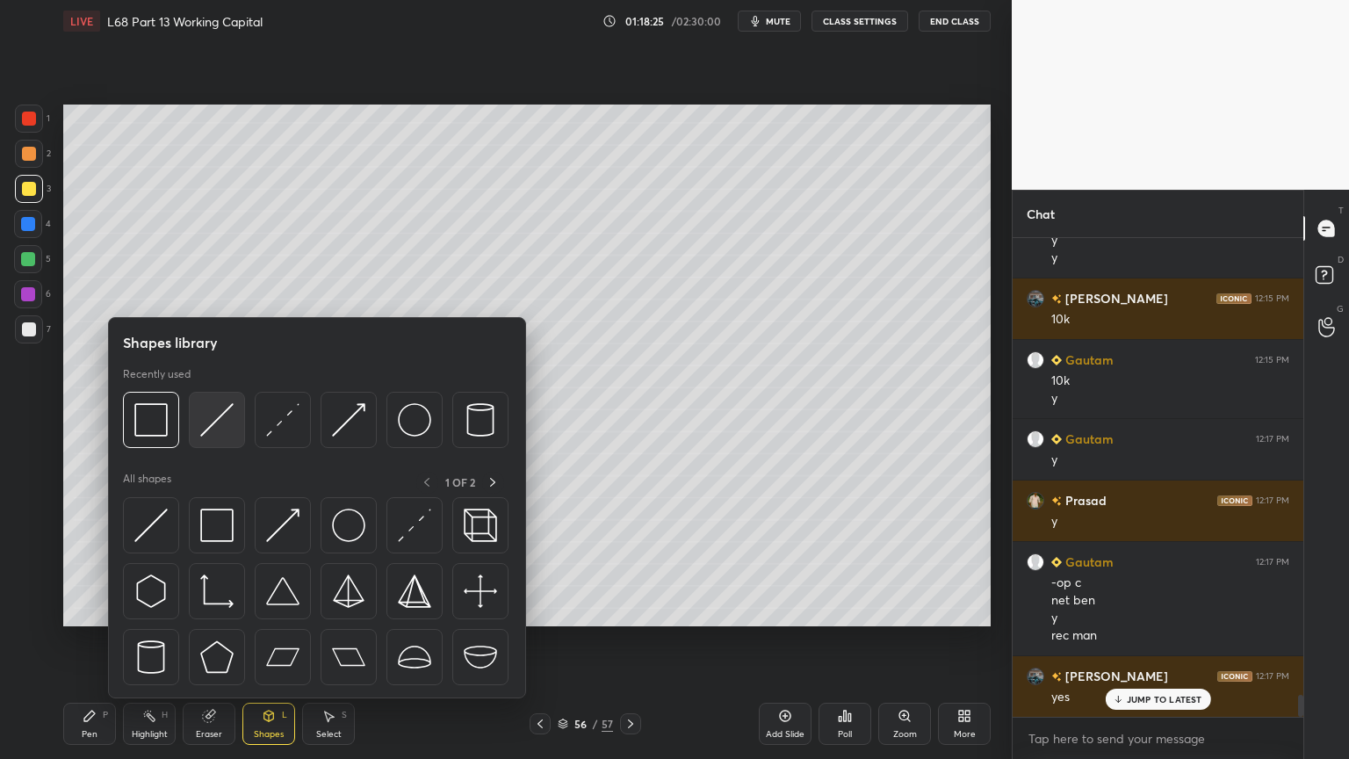
click at [213, 426] on img at bounding box center [216, 419] width 33 height 33
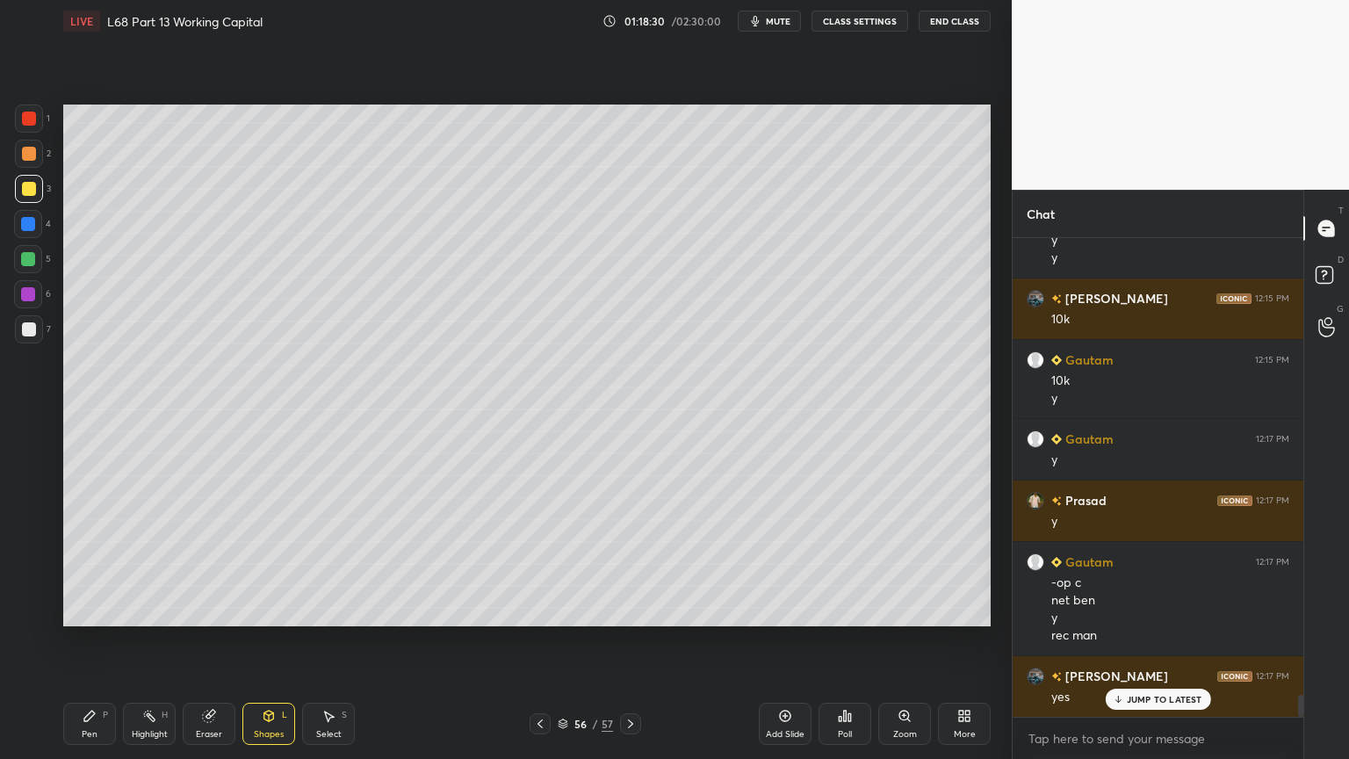
click at [20, 152] on div at bounding box center [29, 154] width 28 height 28
click at [85, 610] on div "Pen" at bounding box center [90, 734] width 16 height 9
click at [261, 610] on div "Shapes" at bounding box center [269, 734] width 30 height 9
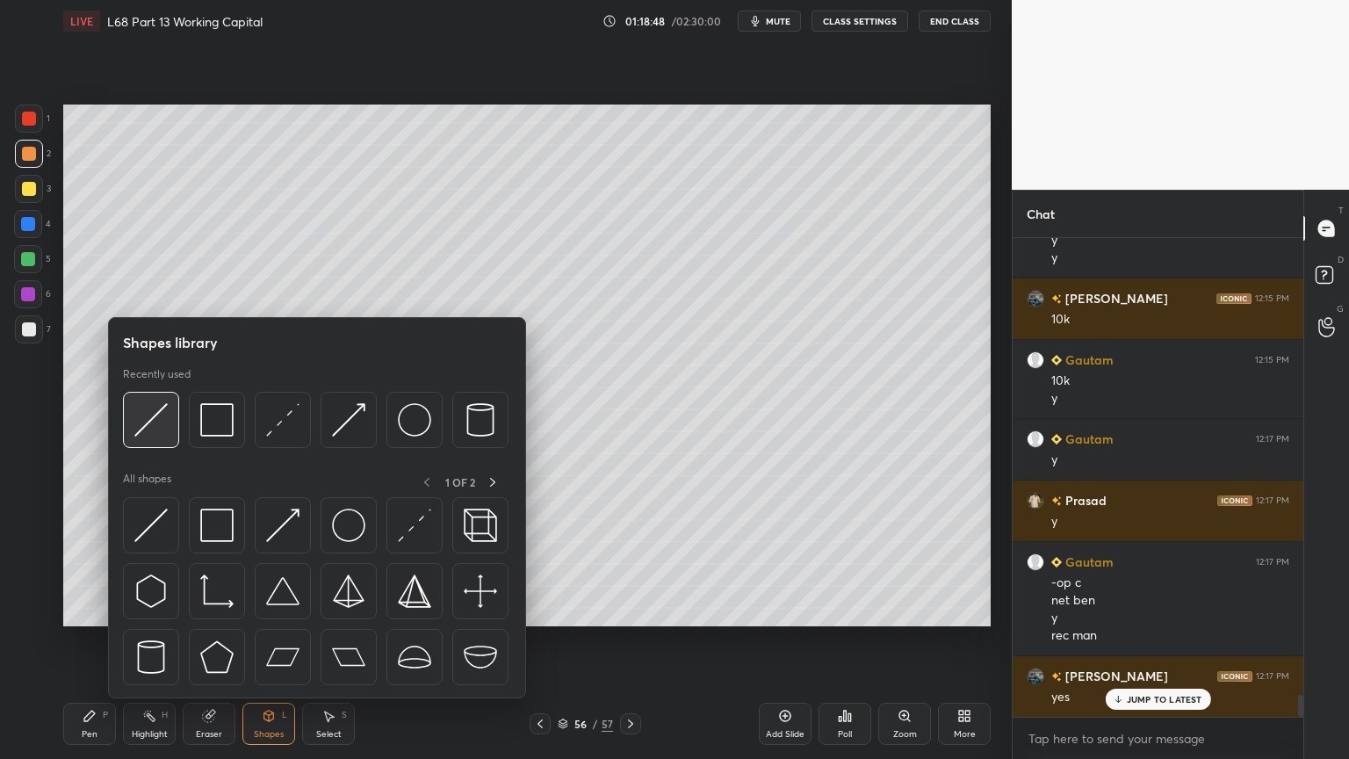
click at [154, 433] on img at bounding box center [150, 419] width 33 height 33
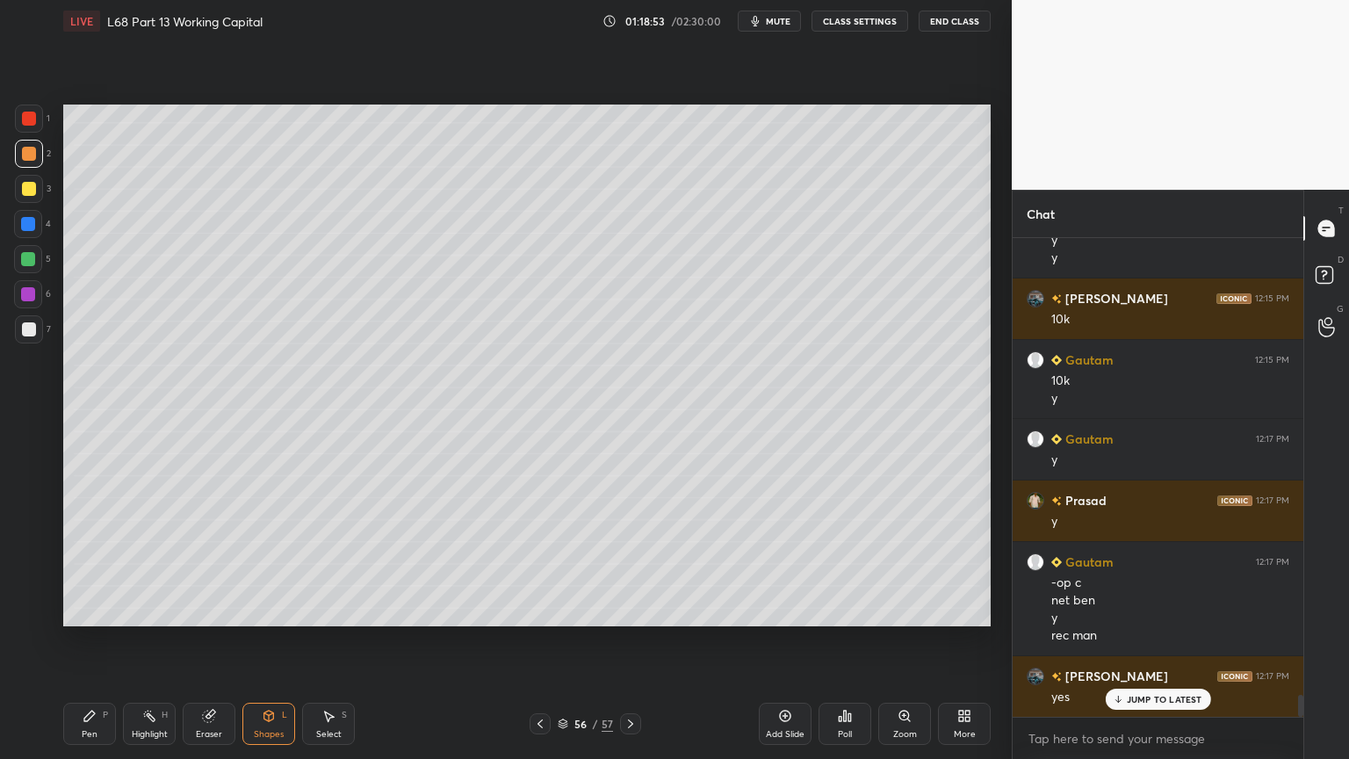
click at [95, 610] on div "Pen P" at bounding box center [89, 724] width 53 height 42
click at [18, 338] on div at bounding box center [29, 329] width 28 height 28
click at [274, 610] on icon at bounding box center [269, 716] width 14 height 14
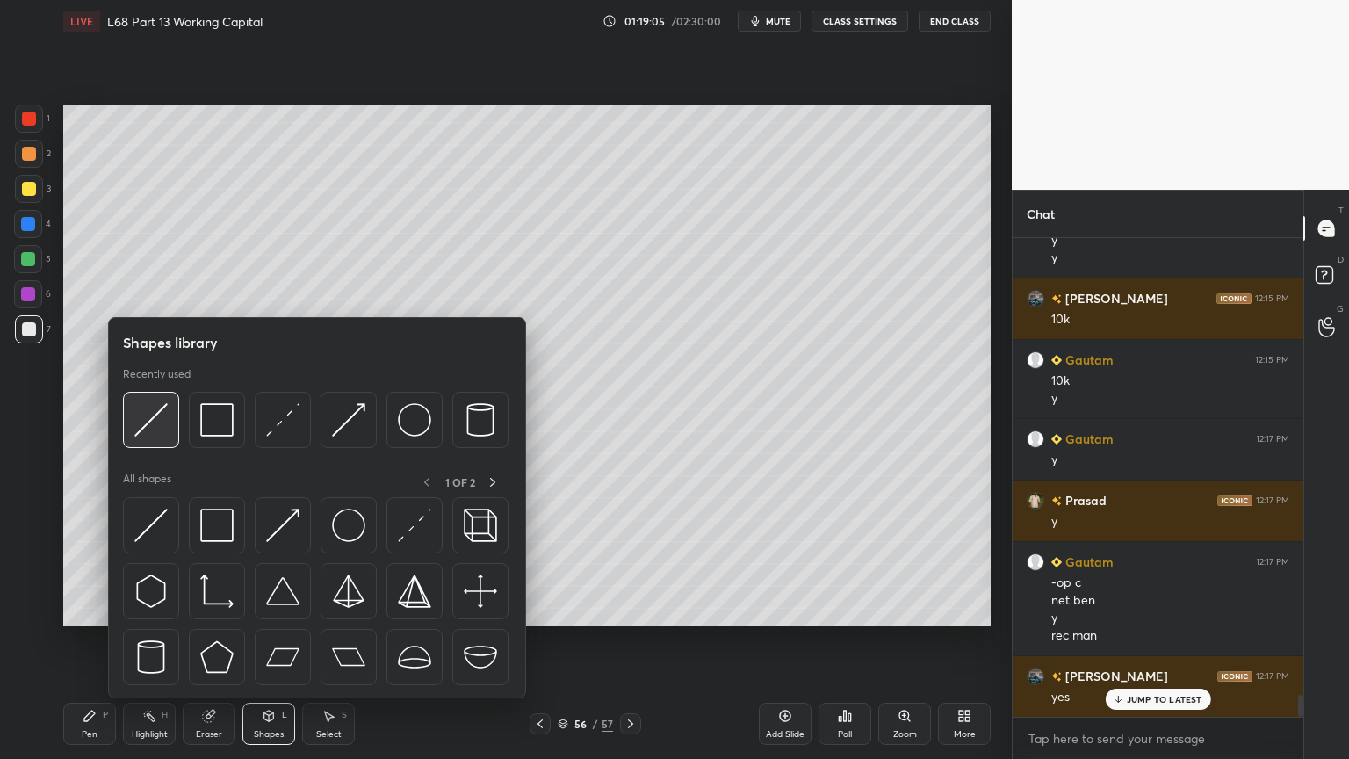
click at [159, 429] on img at bounding box center [150, 419] width 33 height 33
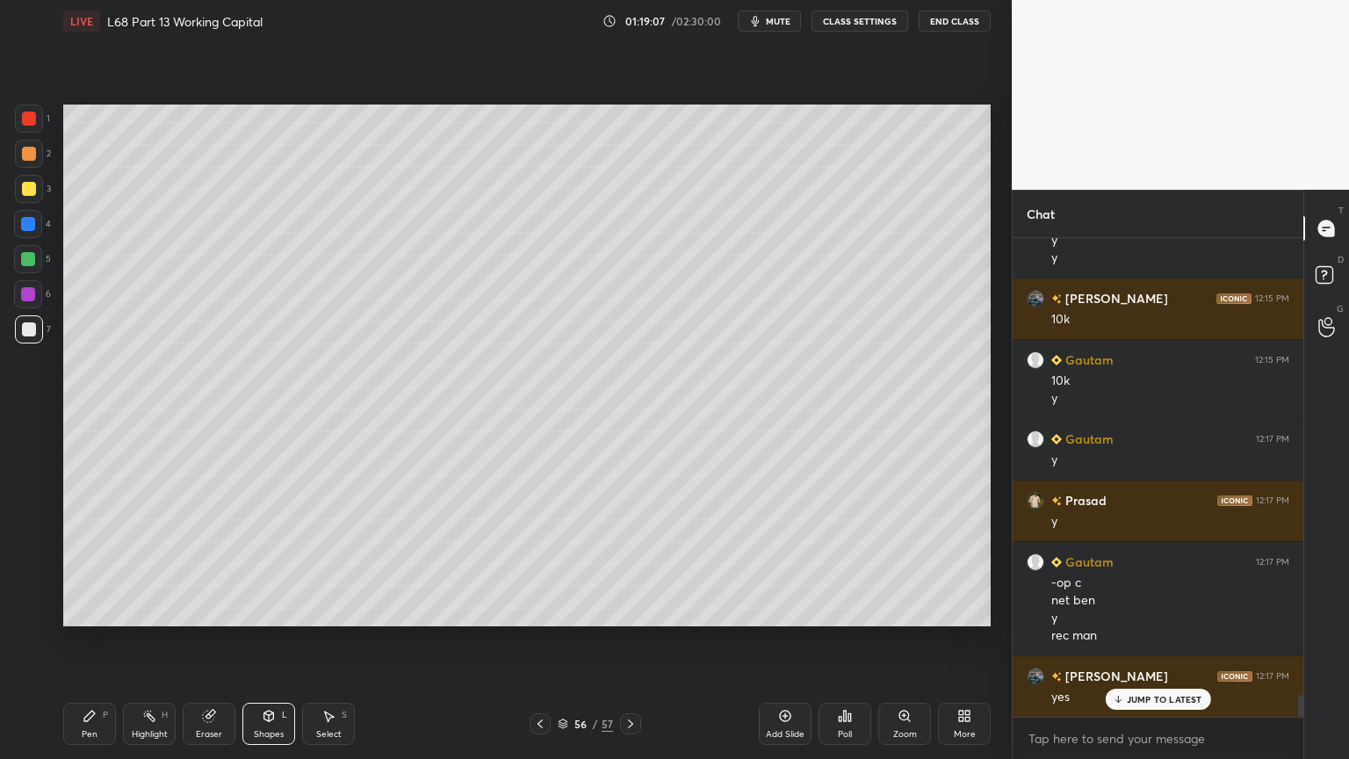
click at [97, 610] on div "Pen P" at bounding box center [89, 724] width 53 height 42
click at [335, 610] on div "Select S" at bounding box center [328, 724] width 53 height 42
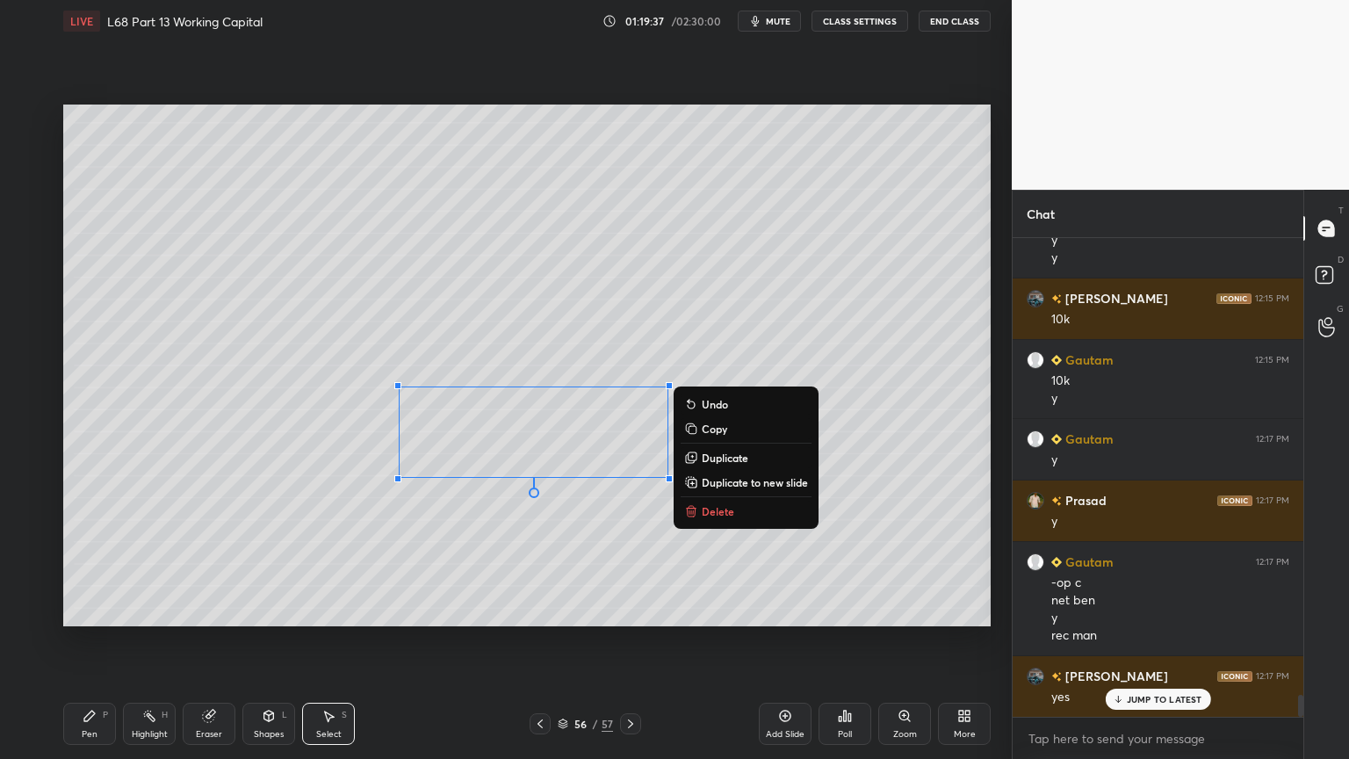
click at [90, 610] on icon at bounding box center [89, 716] width 11 height 11
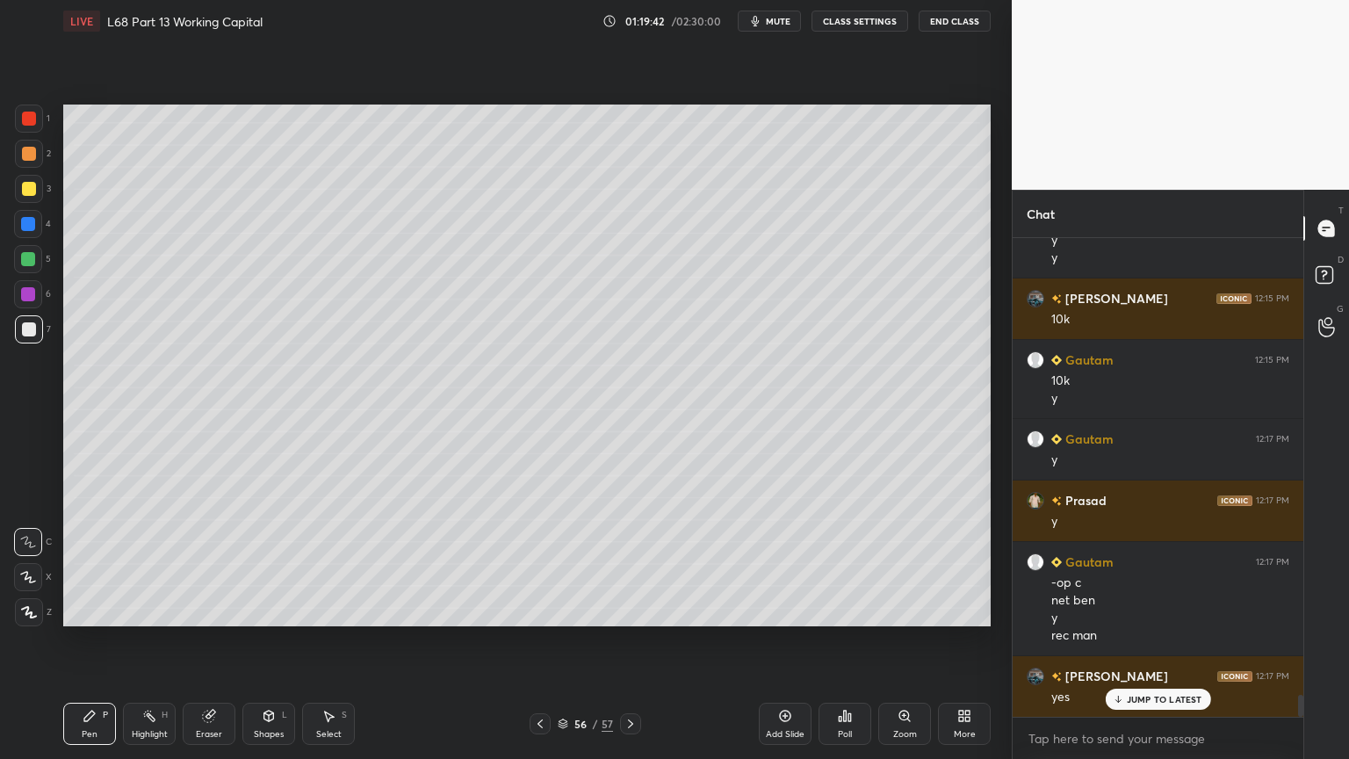
click at [328, 610] on div "Select S" at bounding box center [328, 724] width 53 height 42
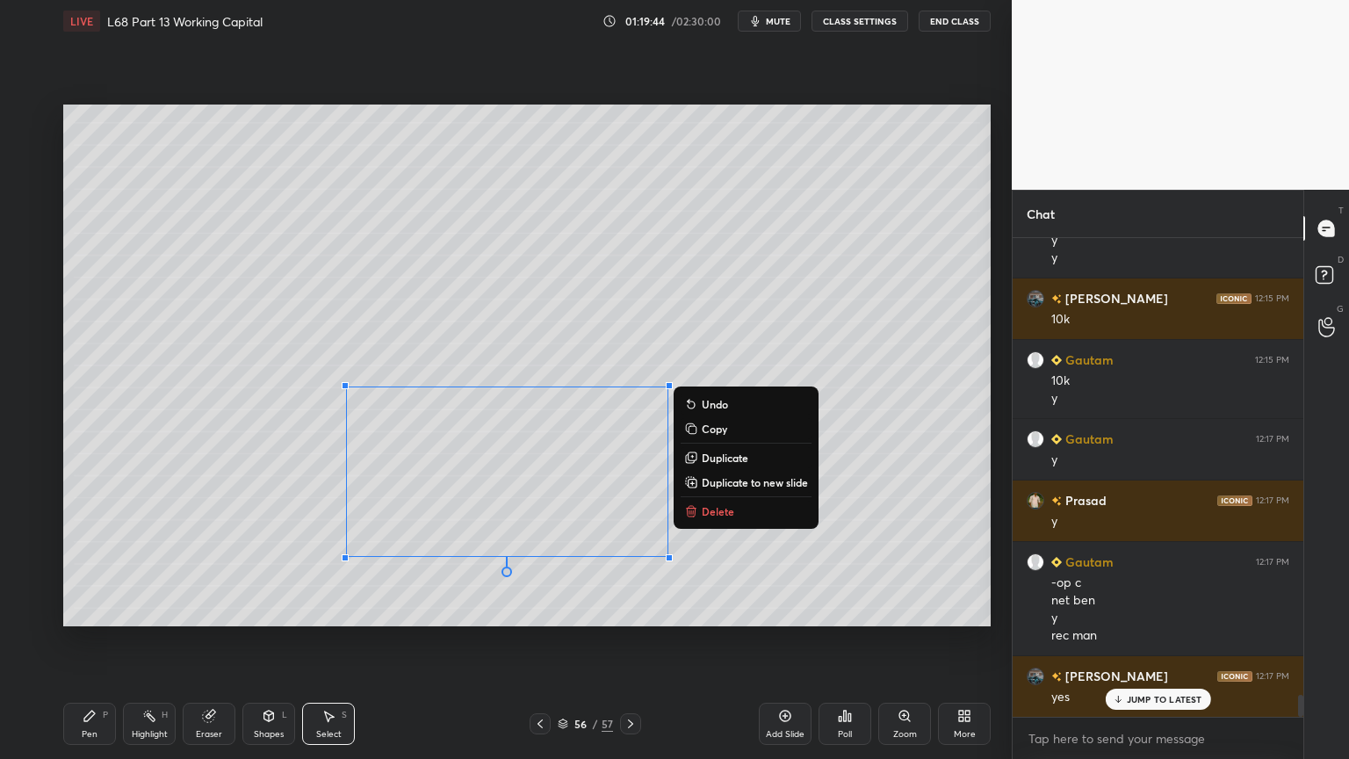
click at [709, 496] on div "0 ° Undo Copy Duplicate Duplicate to new slide Delete" at bounding box center [526, 366] width 927 height 522
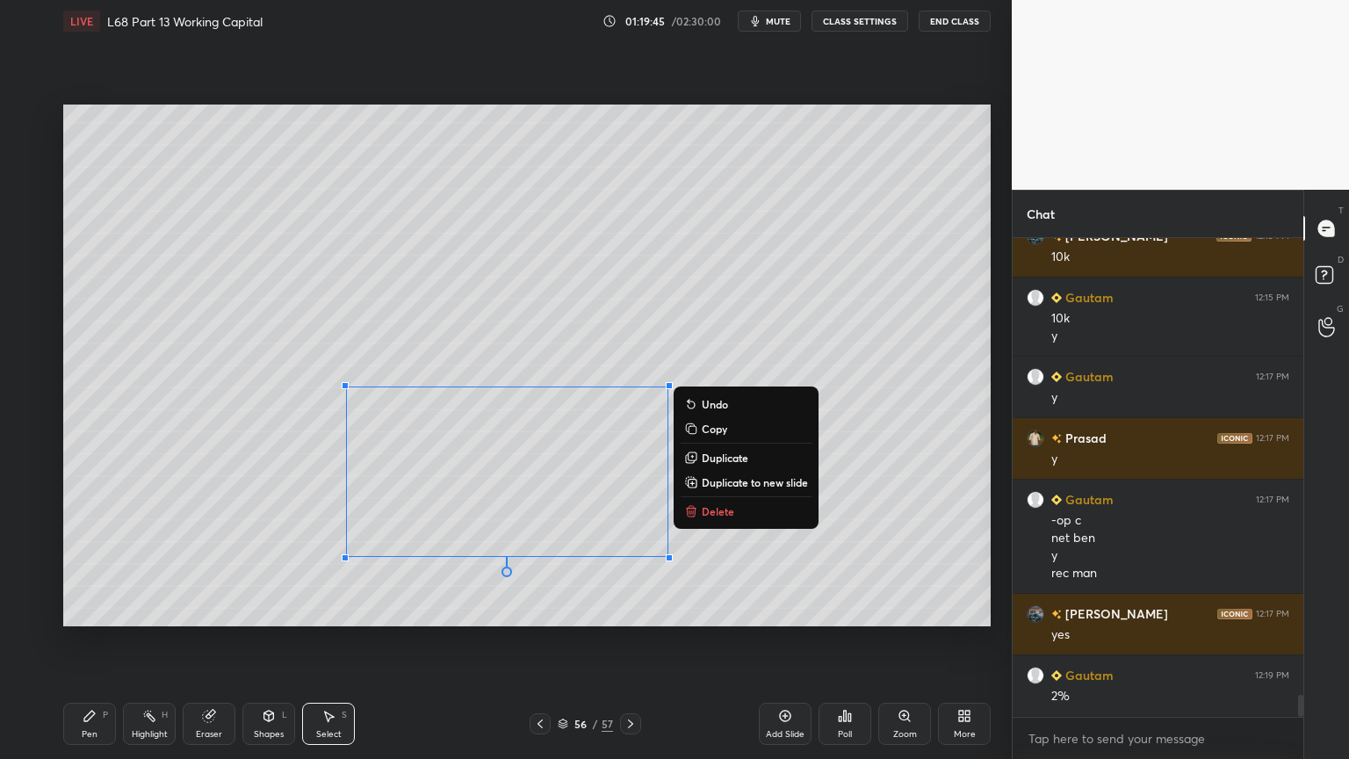
click at [721, 505] on p "Delete" at bounding box center [718, 511] width 32 height 14
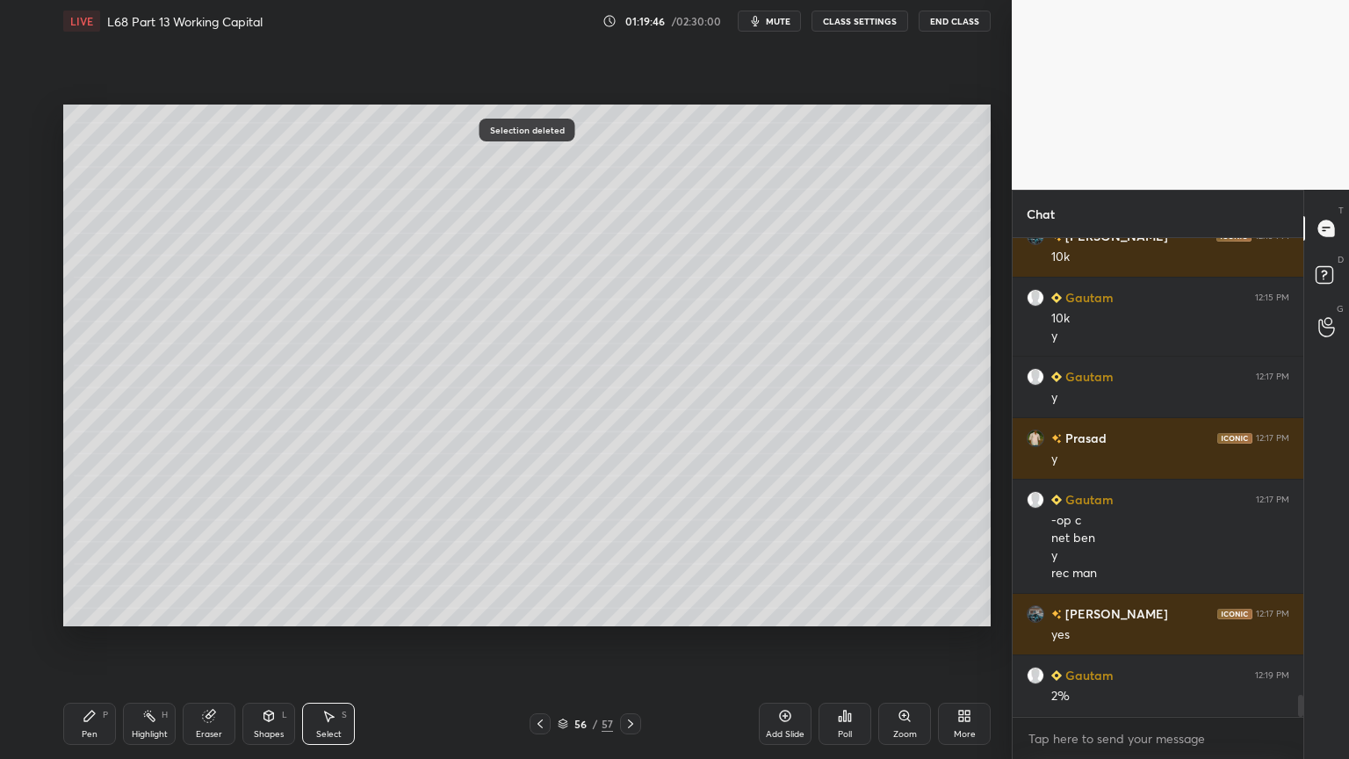
click at [100, 610] on div "Pen P" at bounding box center [89, 724] width 53 height 42
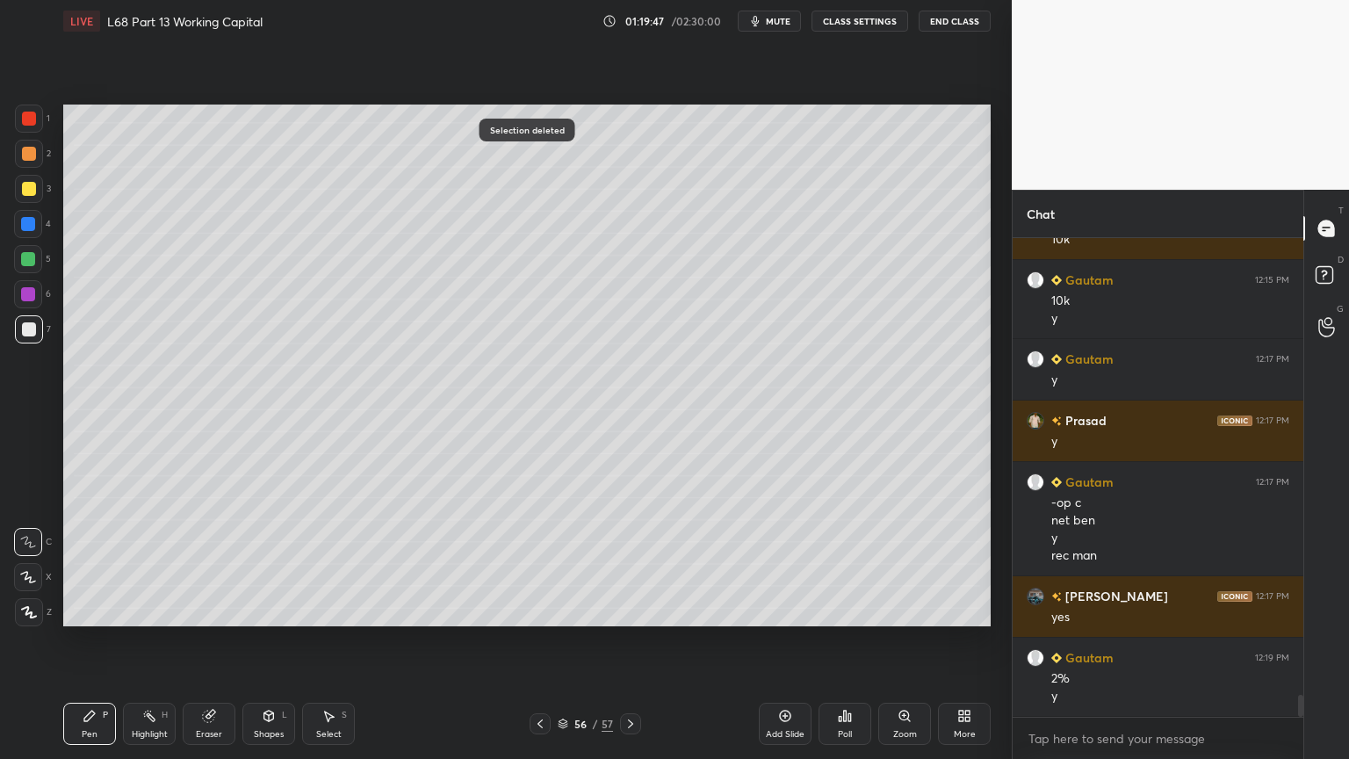
click at [23, 225] on div at bounding box center [28, 224] width 14 height 14
click at [276, 610] on div "Shapes L" at bounding box center [268, 724] width 53 height 42
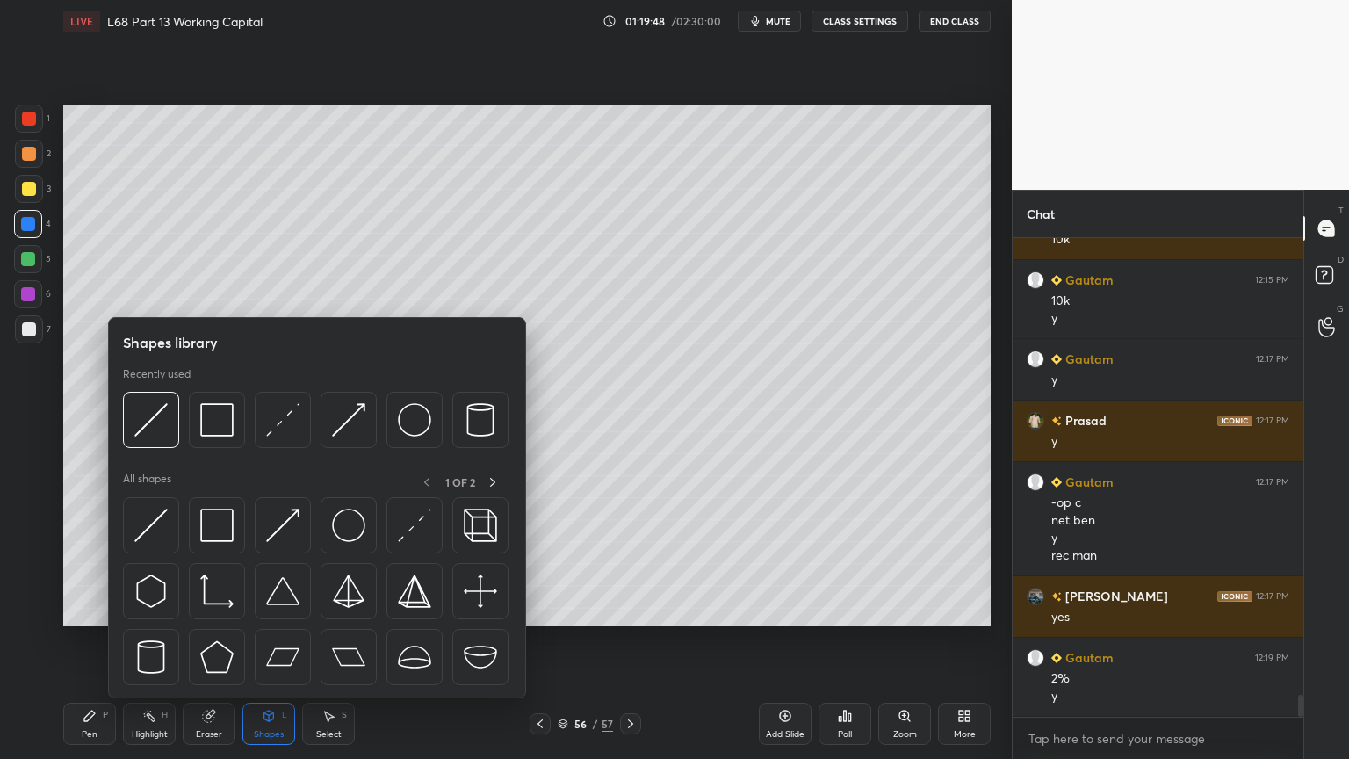
click at [151, 431] on img at bounding box center [150, 419] width 33 height 33
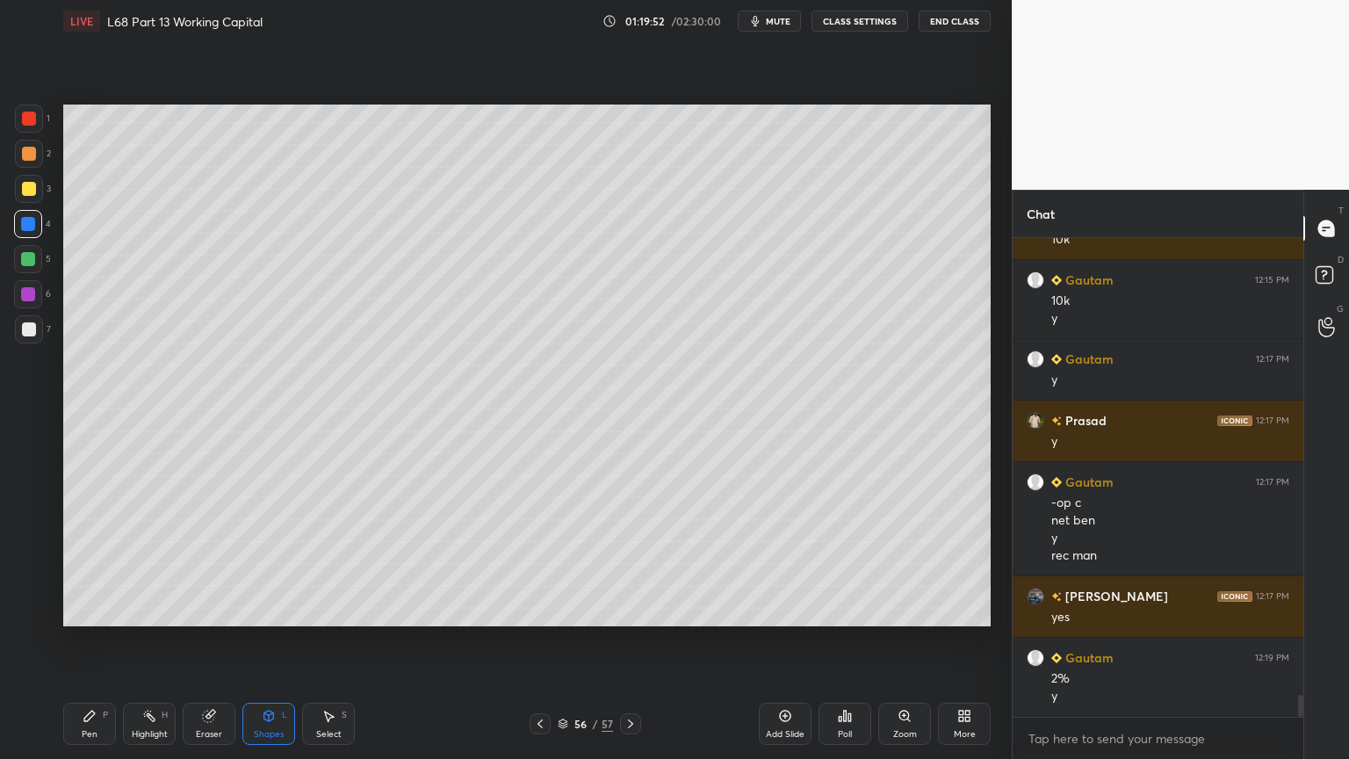
click at [98, 610] on div "Pen P" at bounding box center [89, 724] width 53 height 42
click at [37, 329] on div at bounding box center [29, 329] width 28 height 28
click at [25, 232] on div at bounding box center [28, 224] width 28 height 28
click at [270, 610] on icon at bounding box center [269, 716] width 10 height 11
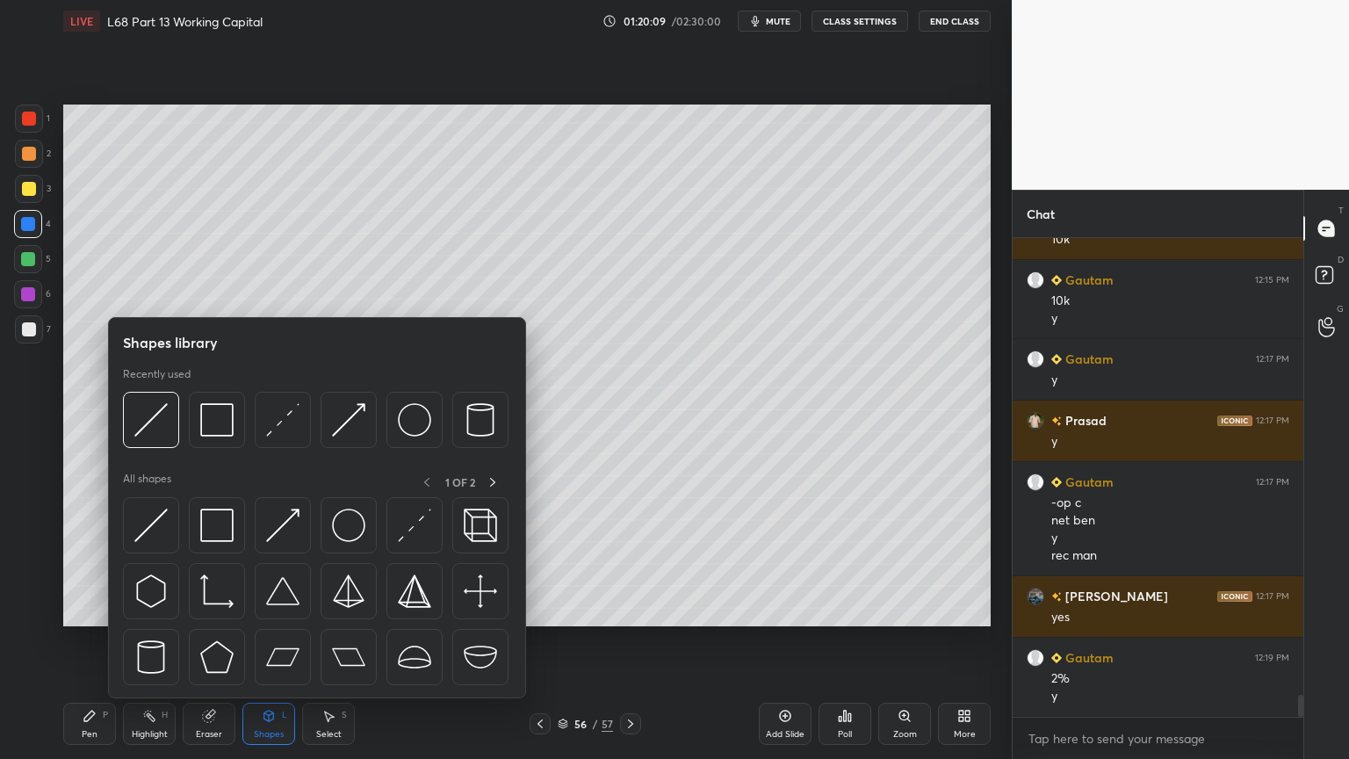
click at [148, 440] on div at bounding box center [151, 420] width 56 height 56
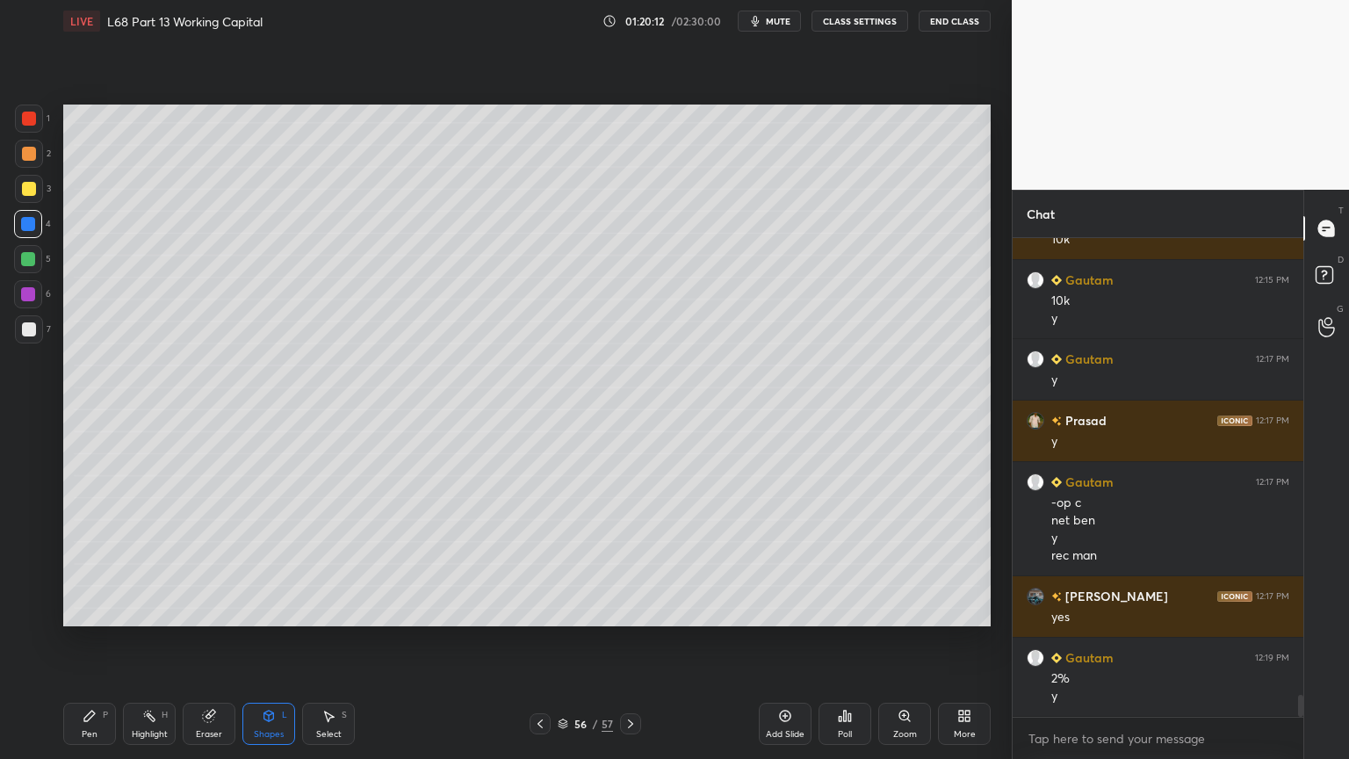
click at [78, 610] on div "Pen P" at bounding box center [89, 724] width 53 height 42
click at [32, 330] on div at bounding box center [29, 329] width 14 height 14
click at [33, 191] on div at bounding box center [29, 189] width 14 height 14
click at [40, 348] on div "7" at bounding box center [33, 332] width 36 height 35
click at [26, 341] on div at bounding box center [29, 329] width 28 height 28
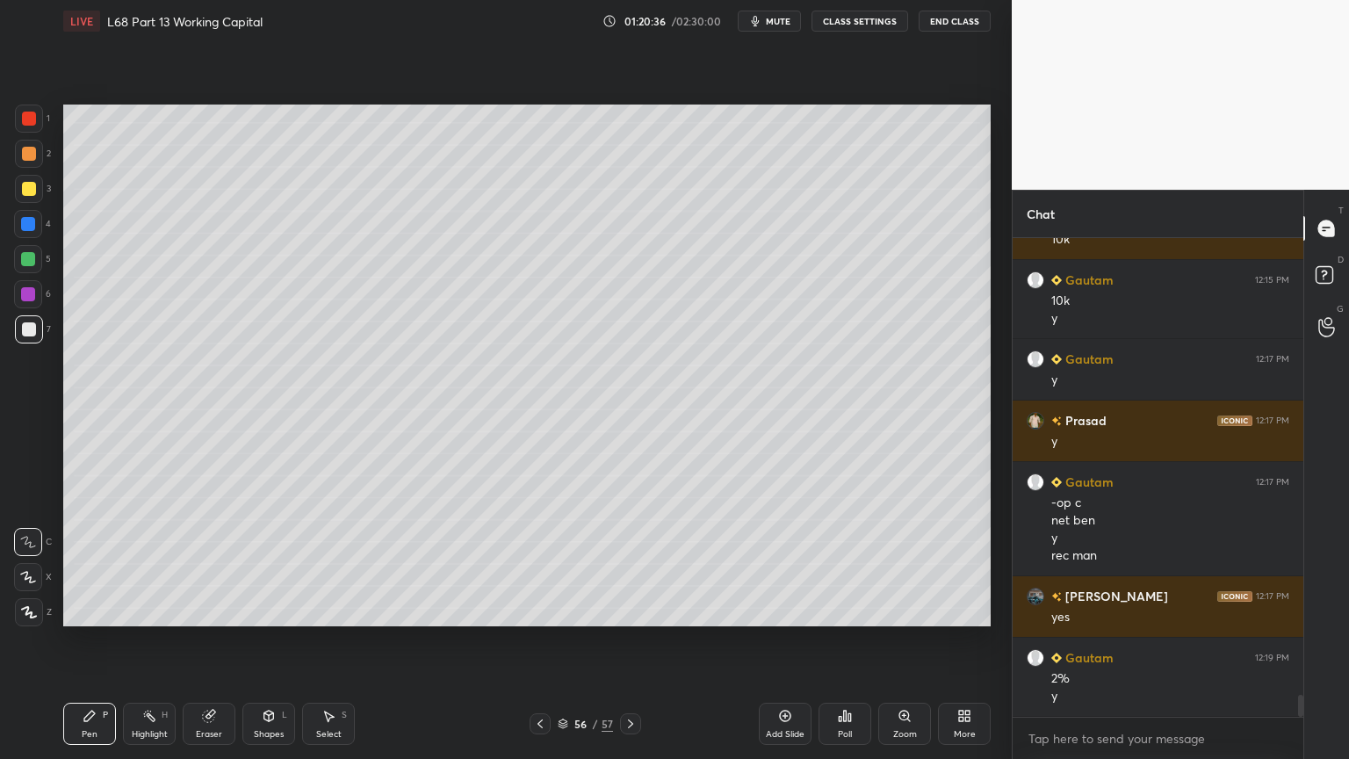
click at [29, 190] on div at bounding box center [29, 189] width 14 height 14
click at [256, 610] on div "Shapes L" at bounding box center [268, 724] width 53 height 42
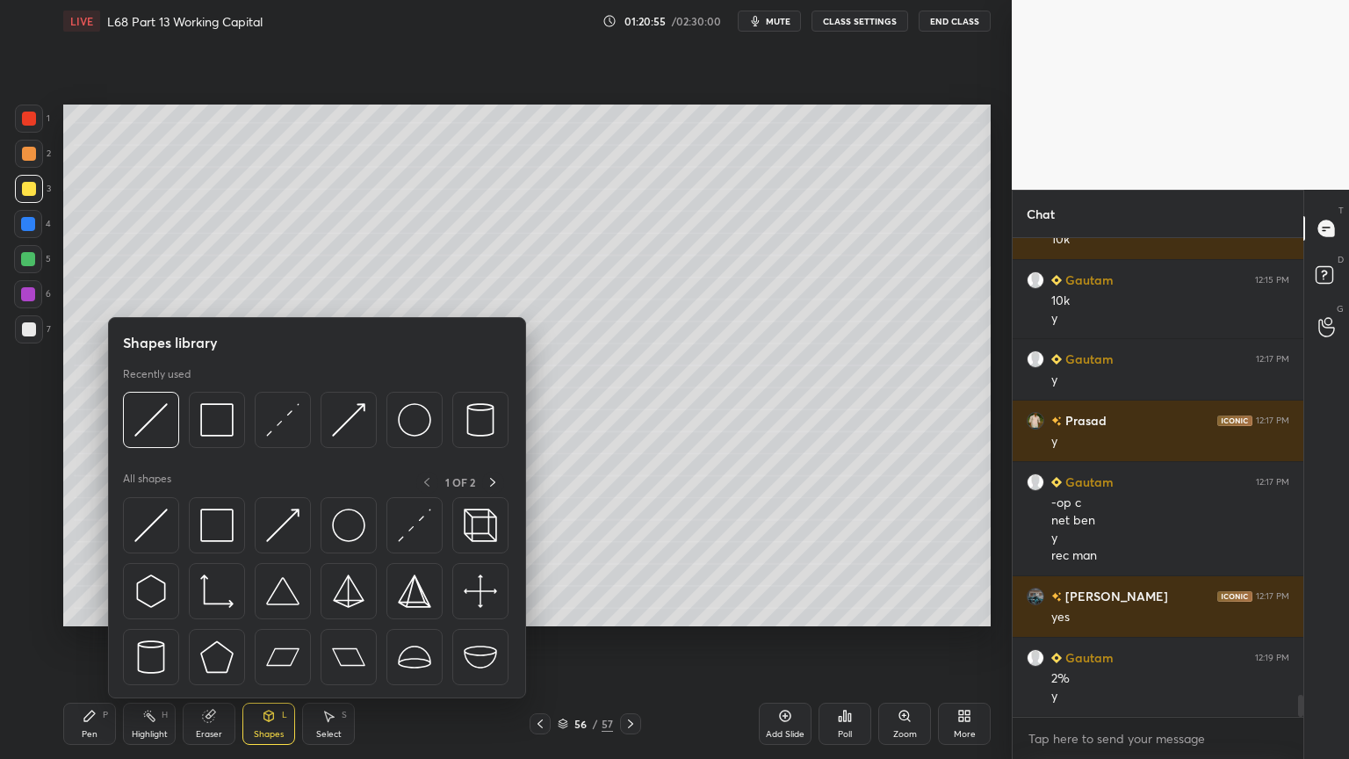
click at [151, 430] on img at bounding box center [150, 419] width 33 height 33
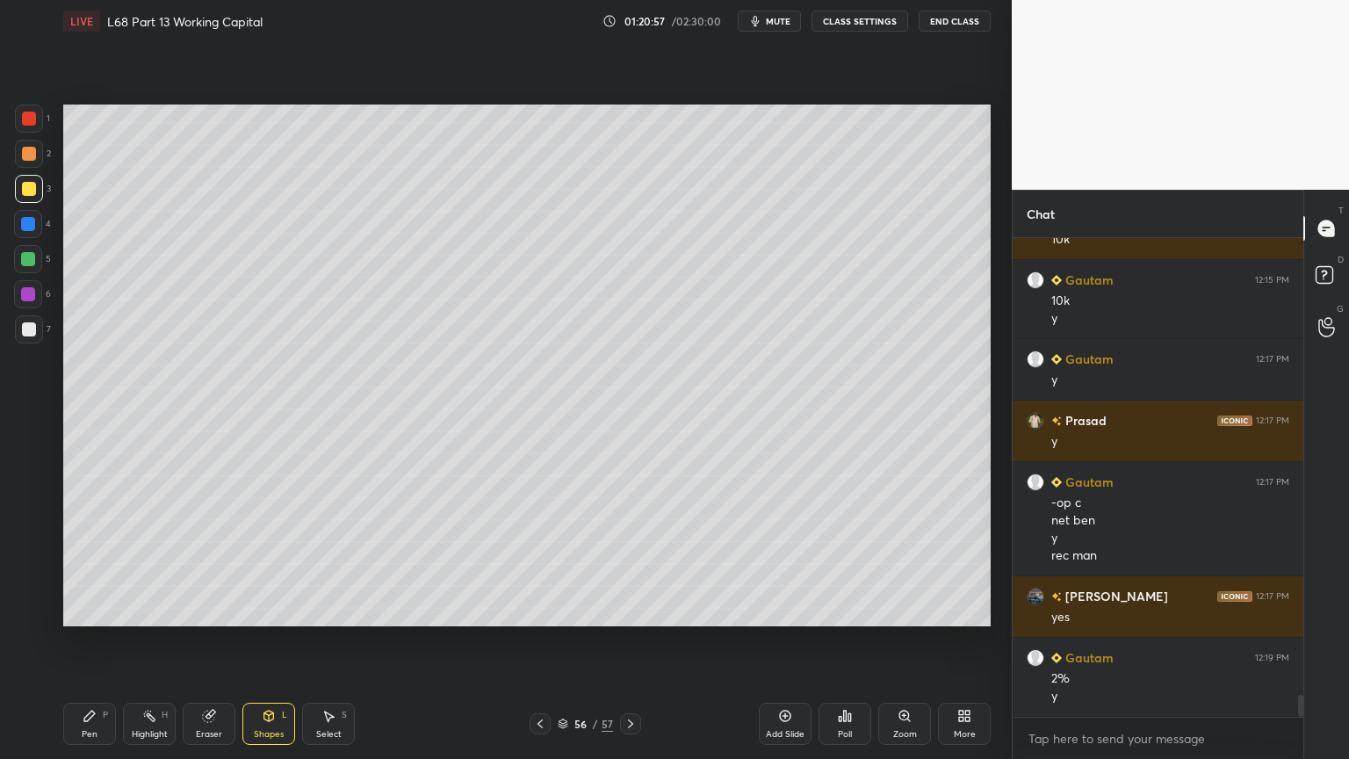
click at [32, 328] on div at bounding box center [29, 329] width 14 height 14
click at [77, 610] on div "Pen P" at bounding box center [89, 724] width 53 height 42
click at [537, 610] on icon at bounding box center [540, 724] width 14 height 14
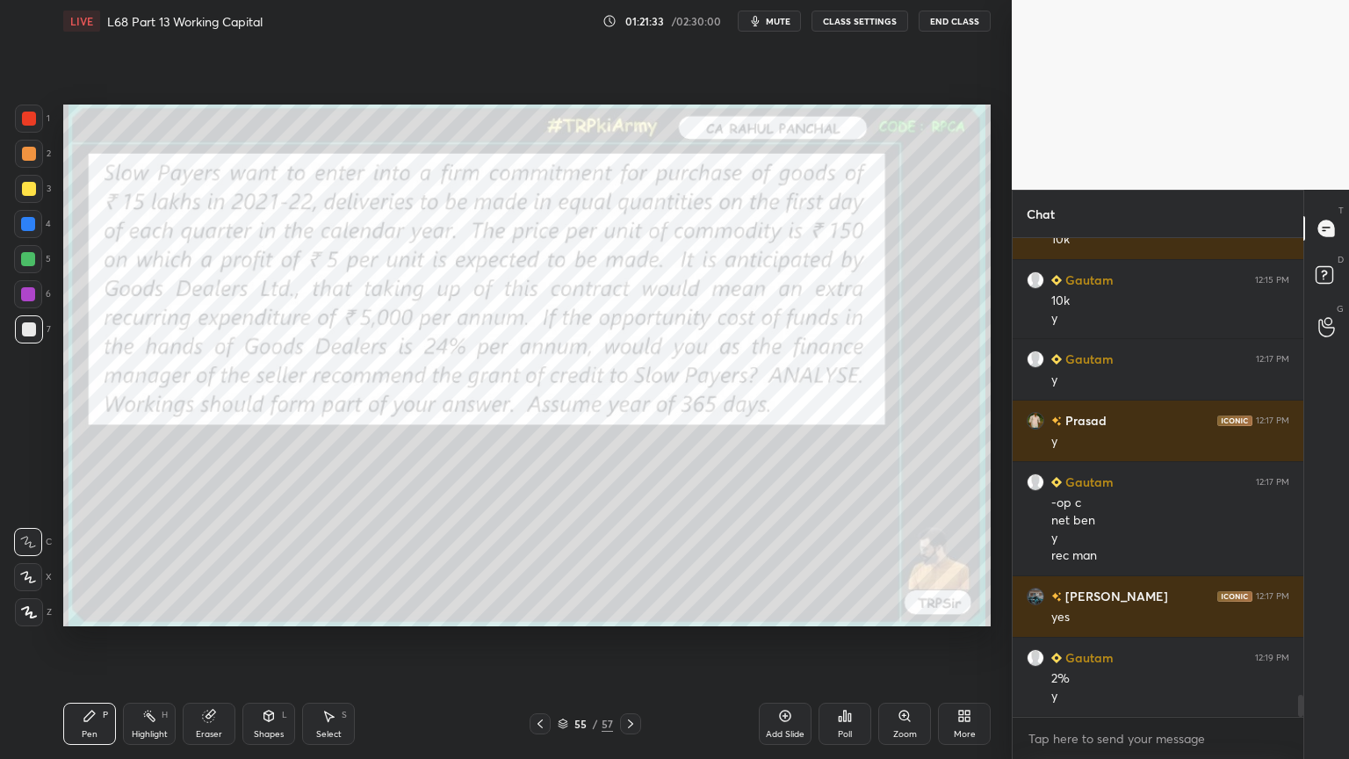
click at [621, 610] on div at bounding box center [630, 723] width 21 height 21
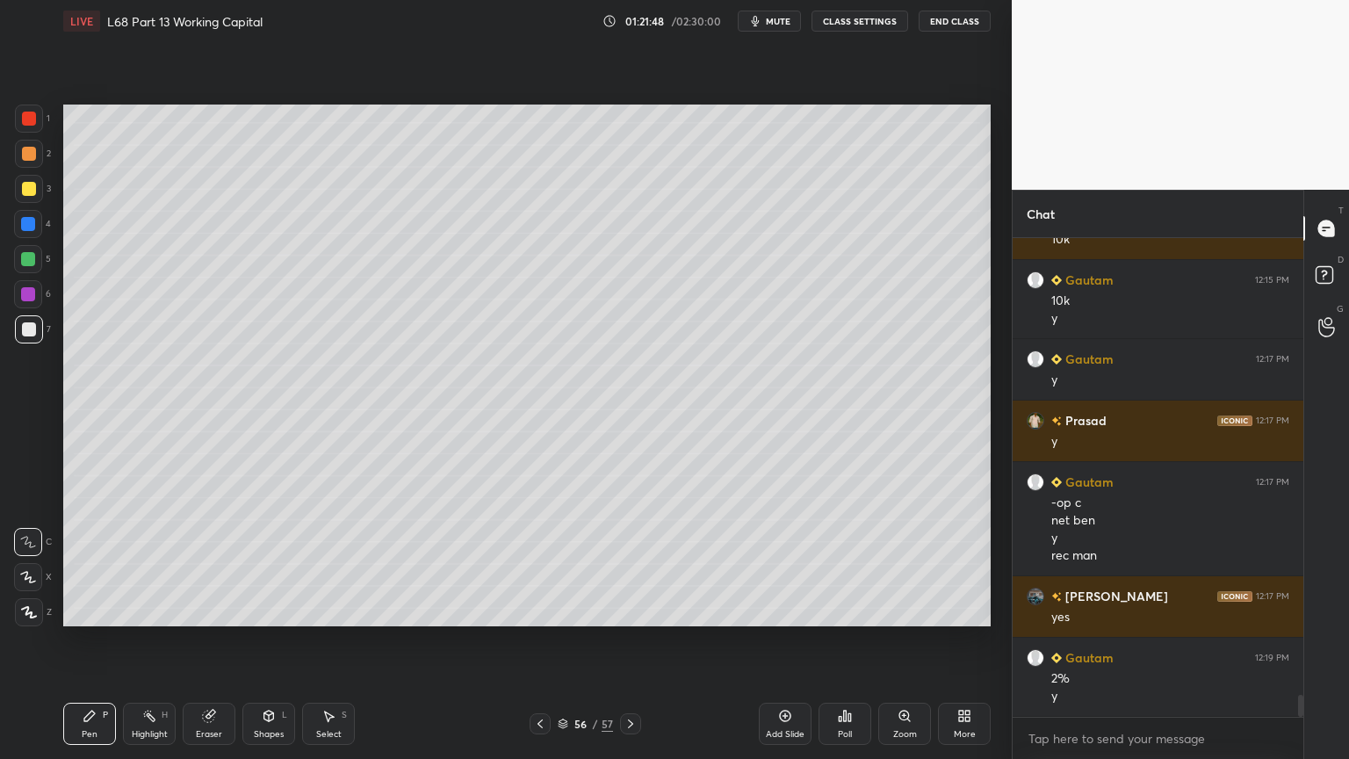
click at [541, 610] on icon at bounding box center [540, 724] width 14 height 14
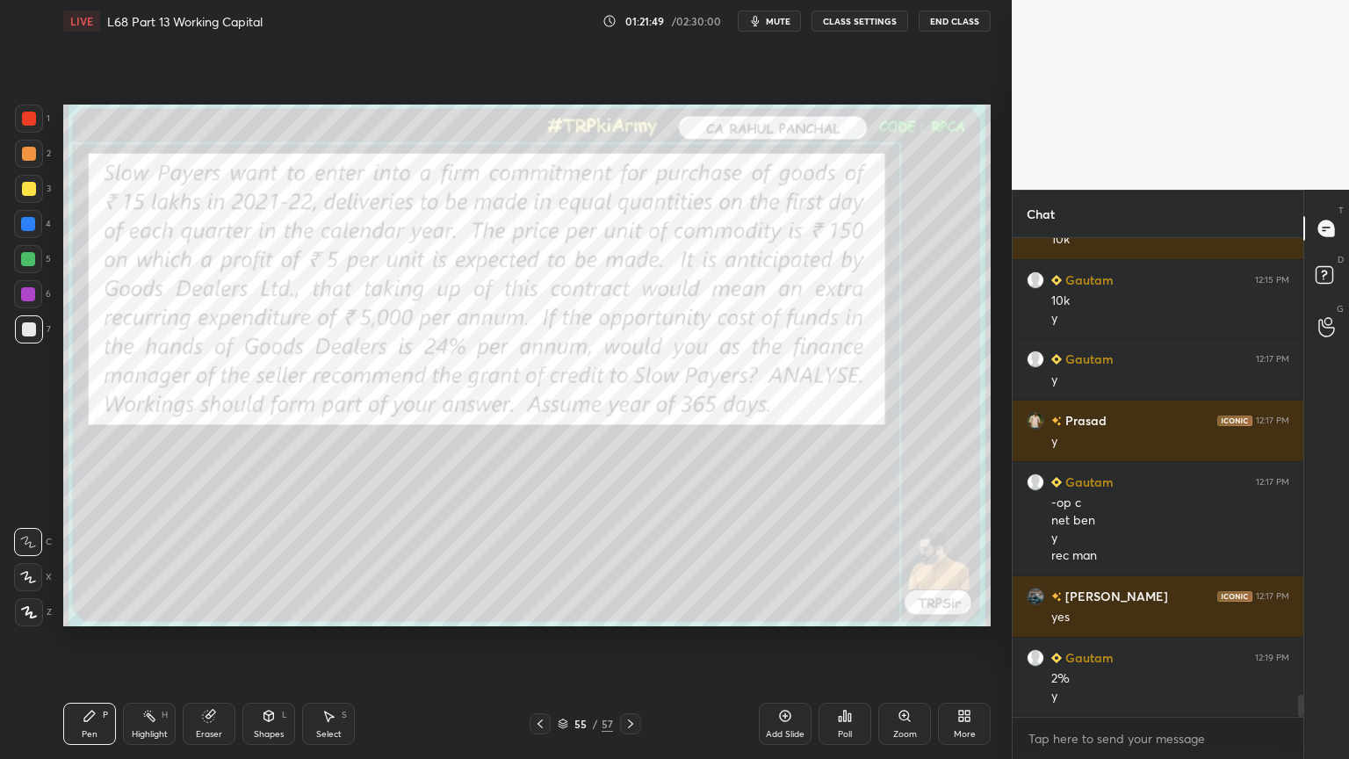
click at [541, 610] on icon at bounding box center [540, 724] width 14 height 14
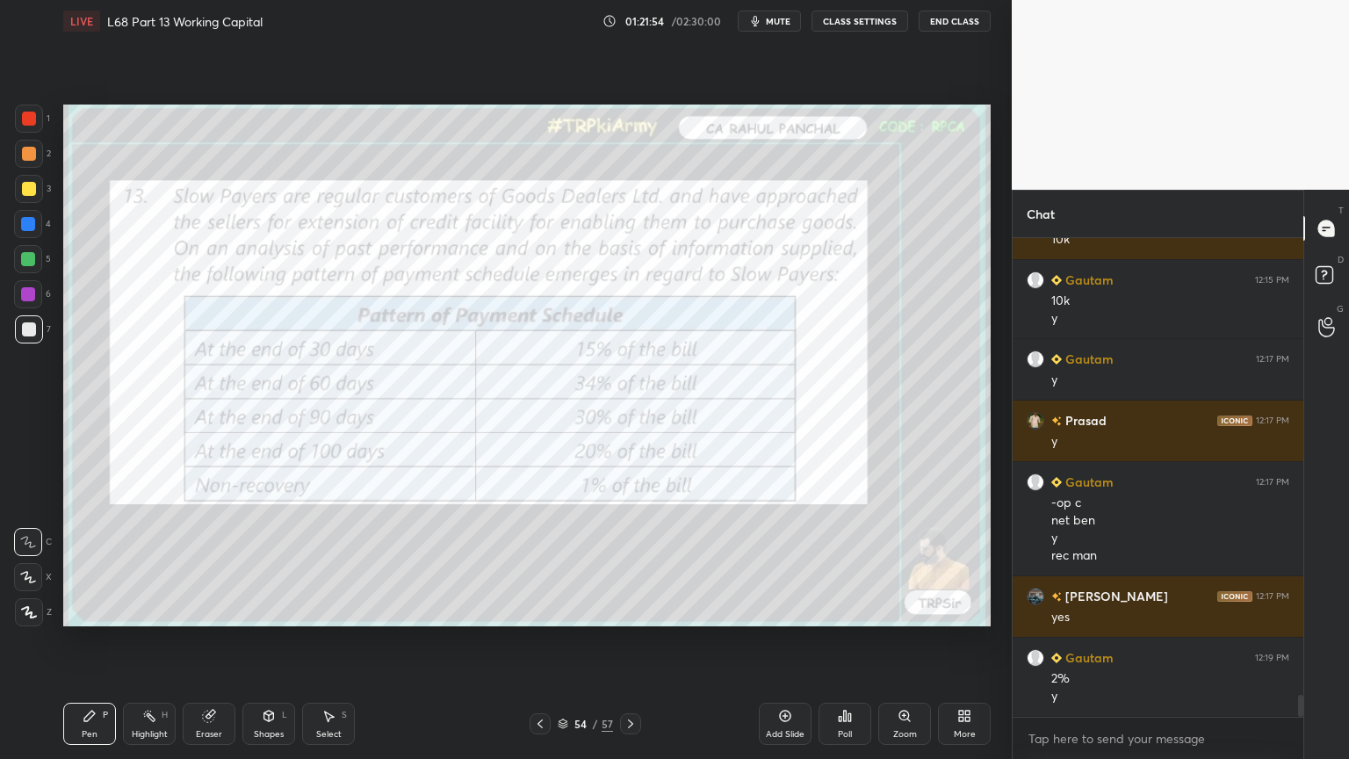
click at [545, 610] on icon at bounding box center [540, 724] width 14 height 14
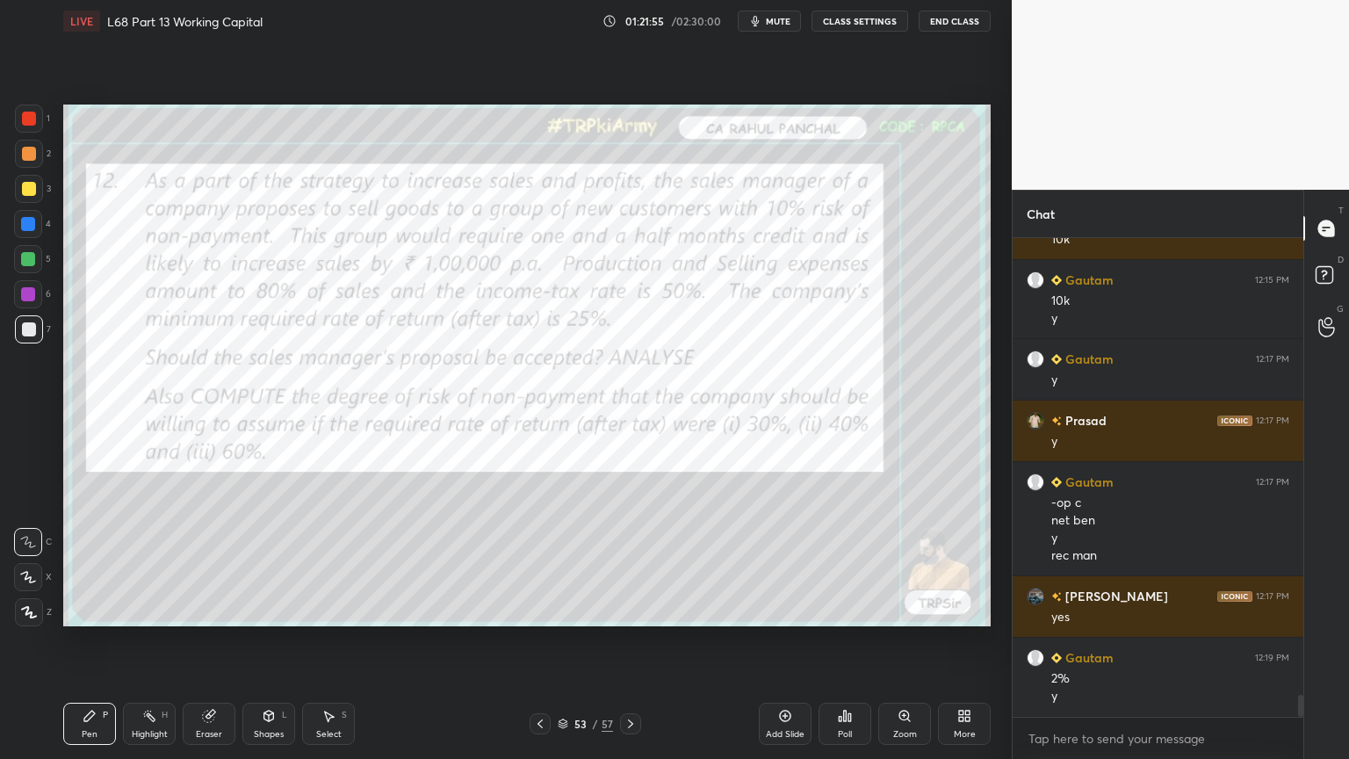
click at [632, 610] on icon at bounding box center [631, 724] width 14 height 14
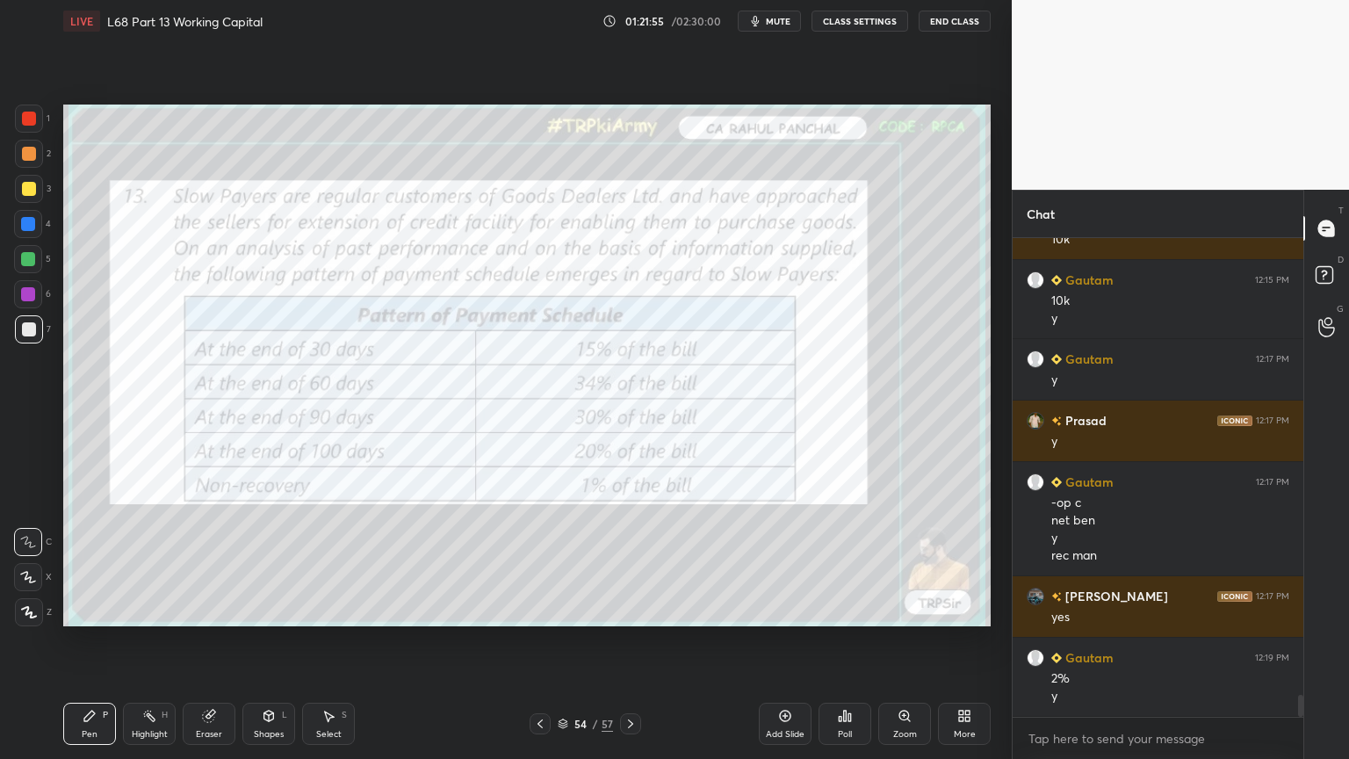
click at [625, 610] on icon at bounding box center [631, 724] width 14 height 14
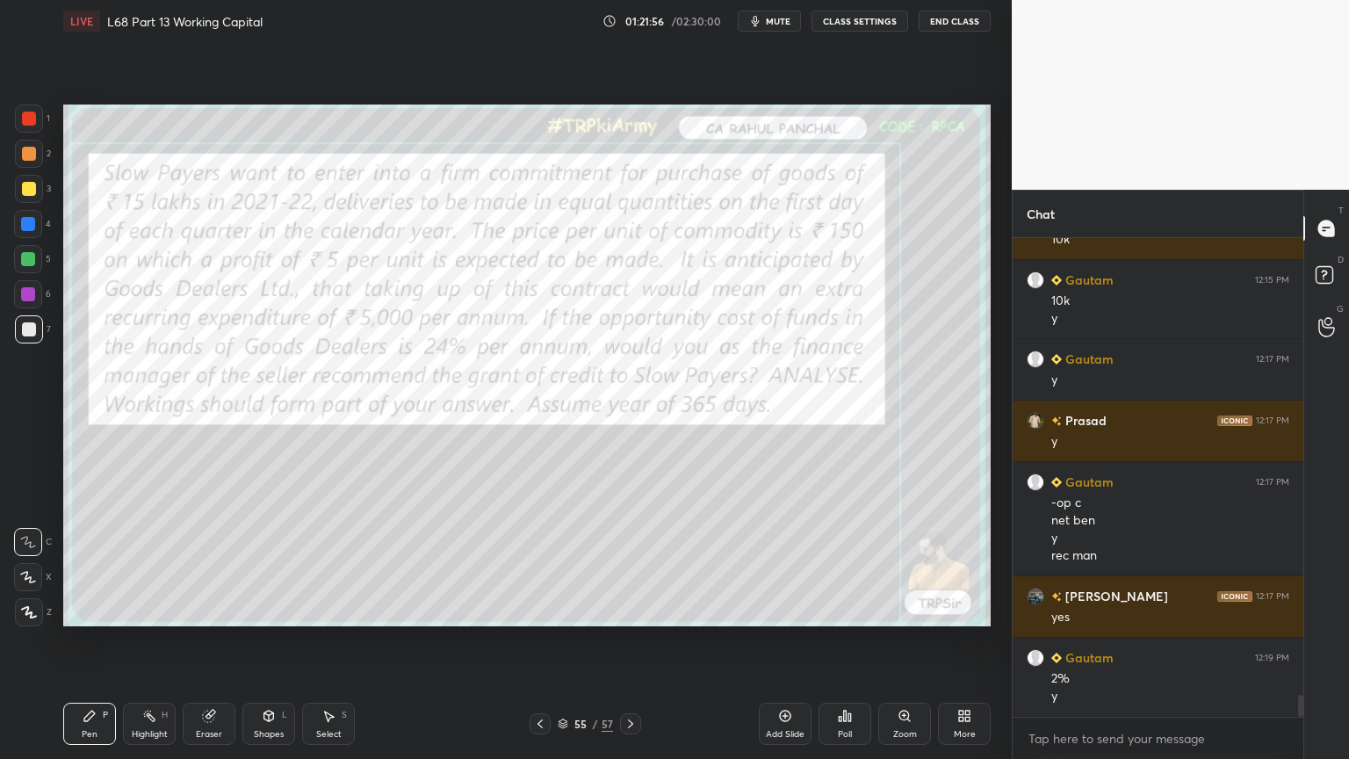
click at [552, 610] on div "55 / 57" at bounding box center [586, 723] width 112 height 21
click at [632, 610] on icon at bounding box center [631, 724] width 14 height 14
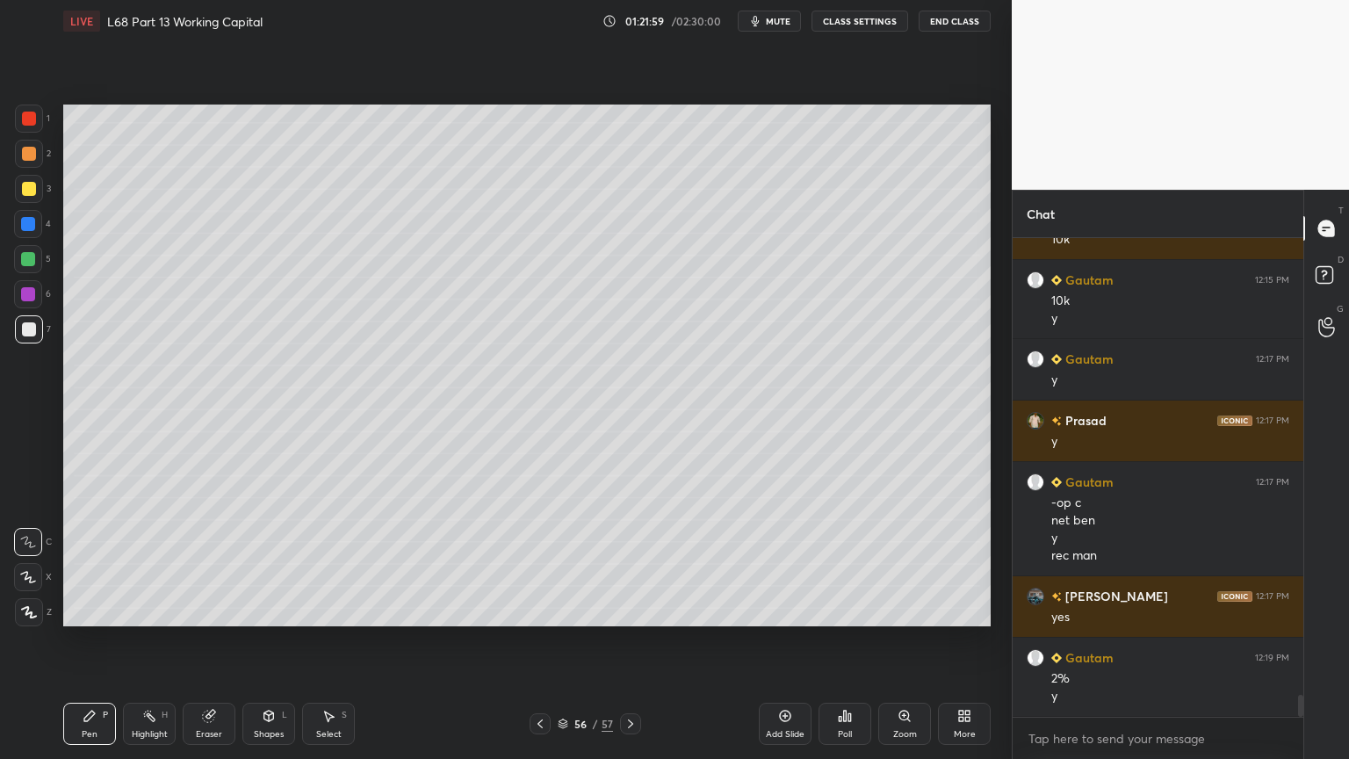
click at [32, 256] on div at bounding box center [28, 259] width 14 height 14
click at [27, 162] on div at bounding box center [29, 154] width 28 height 28
click at [32, 331] on div at bounding box center [29, 329] width 14 height 14
click at [533, 610] on icon at bounding box center [540, 724] width 14 height 14
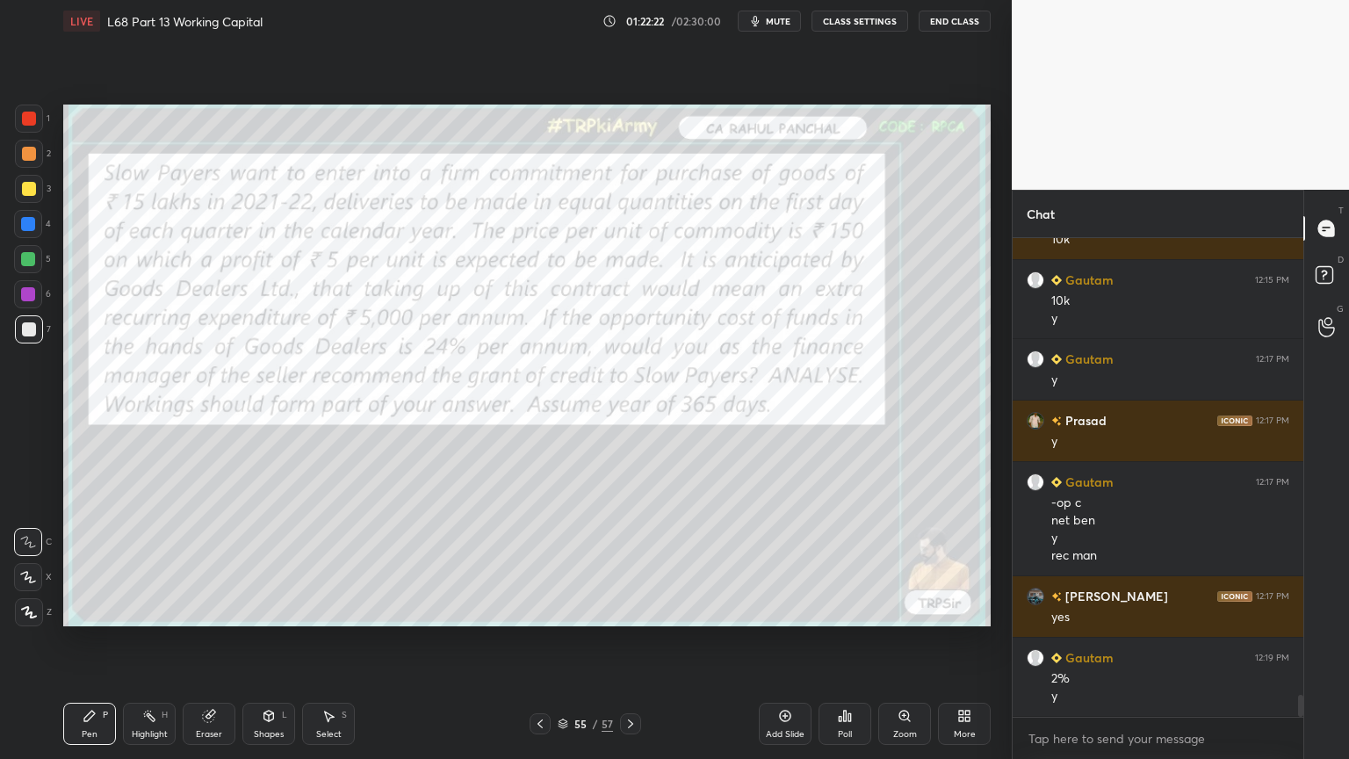
click at [618, 610] on div "Pen P Highlight H Eraser Shapes L Select S 55 / 57 Add Slide Poll Zoom More" at bounding box center [526, 724] width 927 height 70
click at [630, 610] on icon at bounding box center [631, 724] width 14 height 14
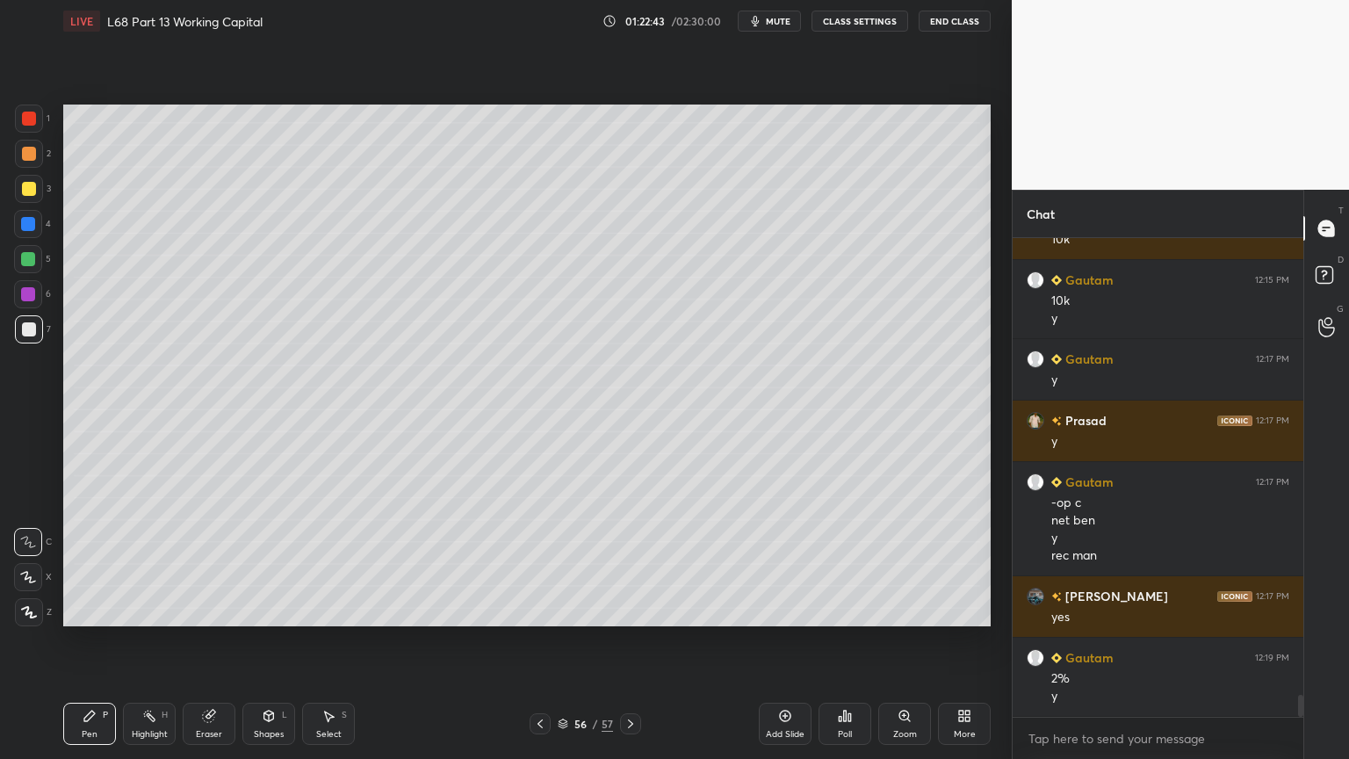
scroll to position [10079, 0]
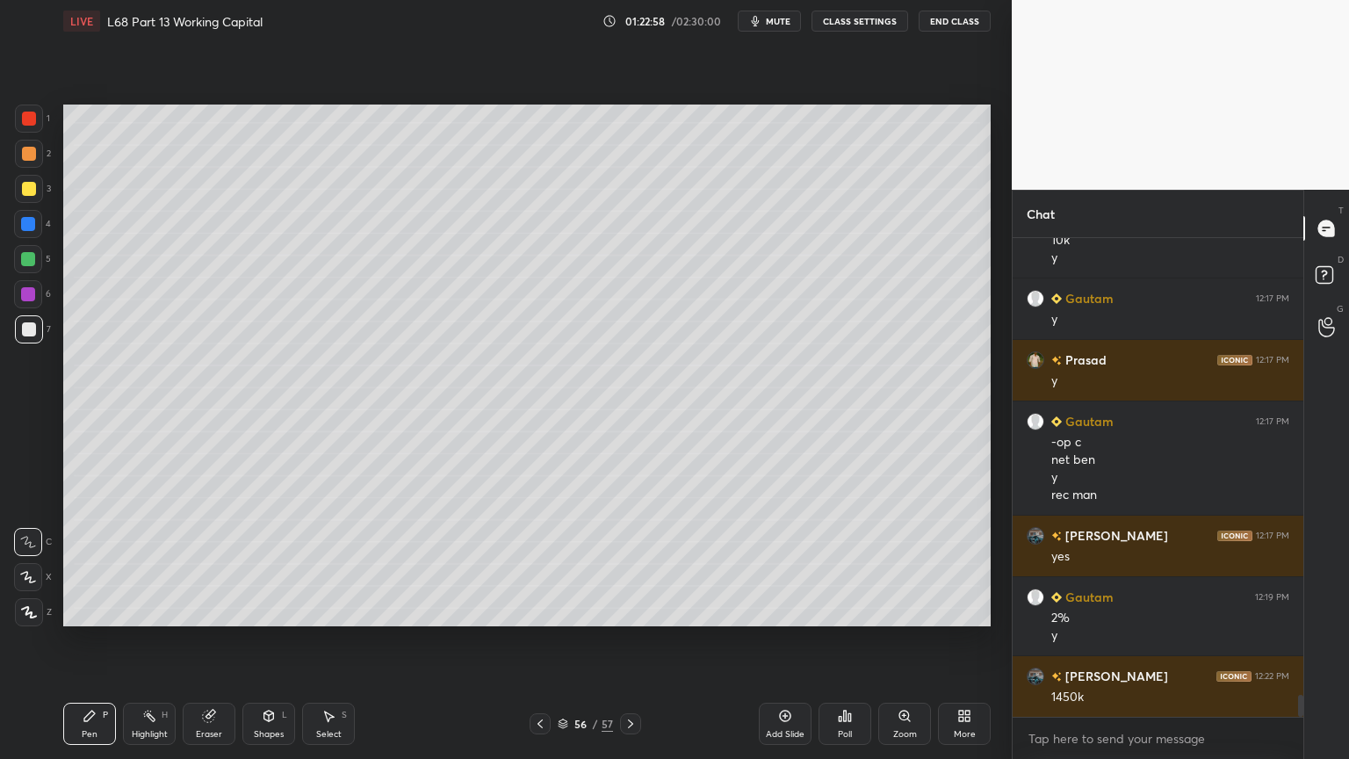
click at [331, 610] on icon at bounding box center [328, 716] width 14 height 14
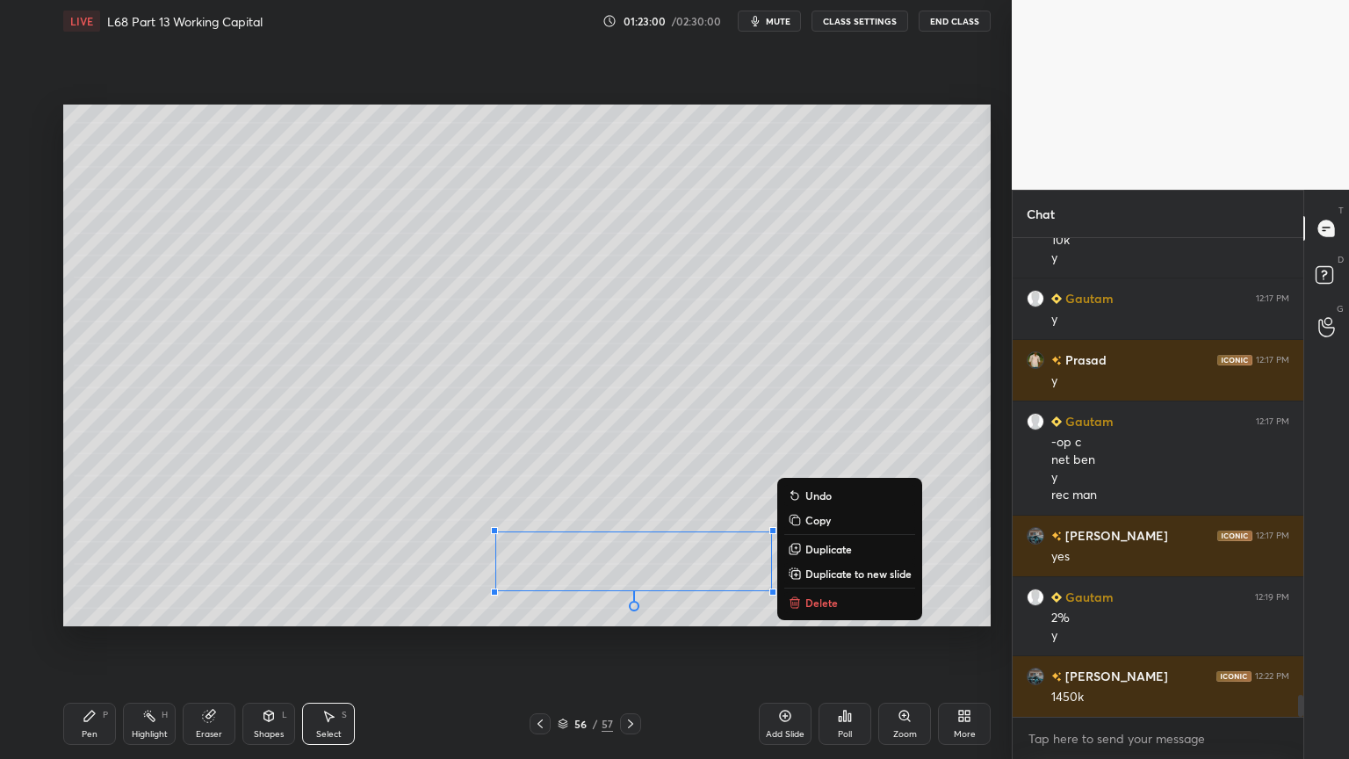
click at [805, 599] on p "Delete" at bounding box center [821, 602] width 32 height 14
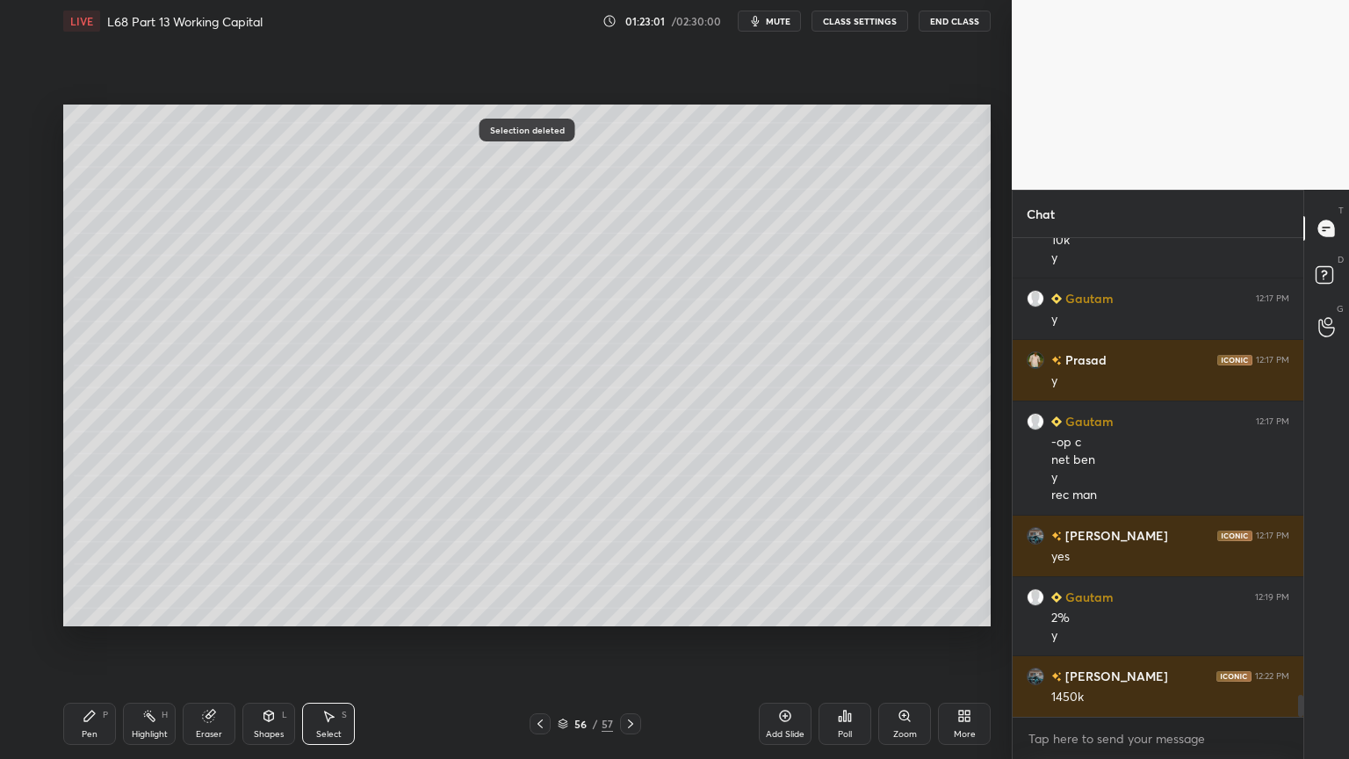
click at [95, 610] on icon at bounding box center [90, 716] width 14 height 14
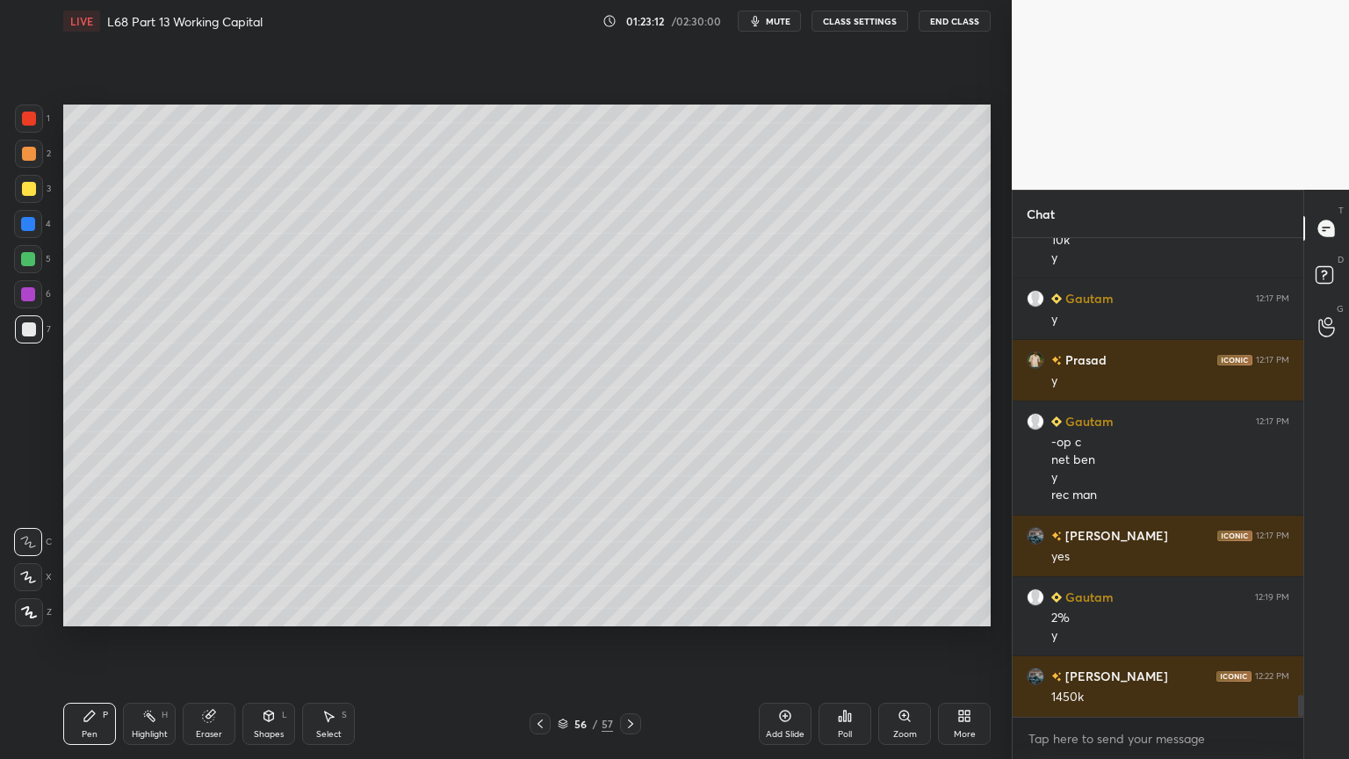
click at [537, 610] on div at bounding box center [540, 723] width 21 height 21
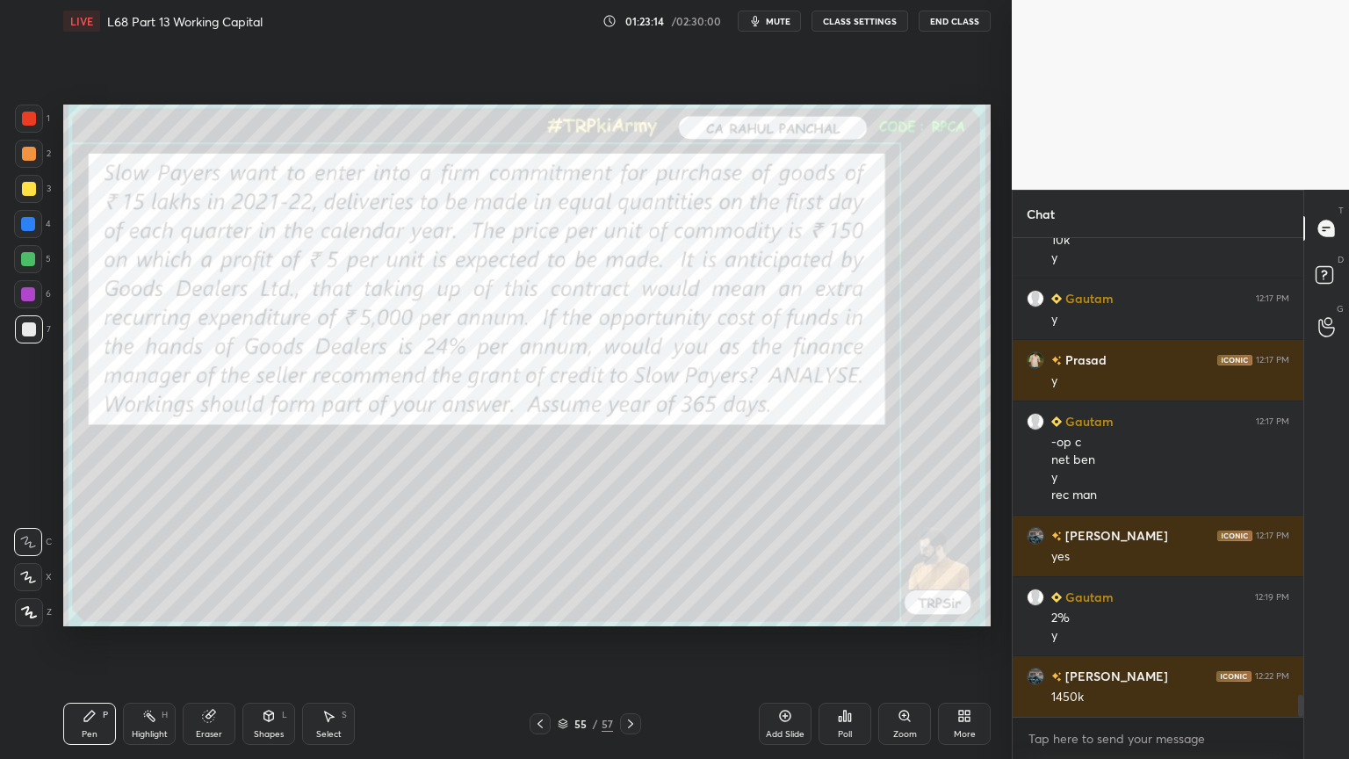
click at [46, 128] on div "1" at bounding box center [32, 119] width 35 height 28
click at [632, 610] on icon at bounding box center [631, 724] width 14 height 14
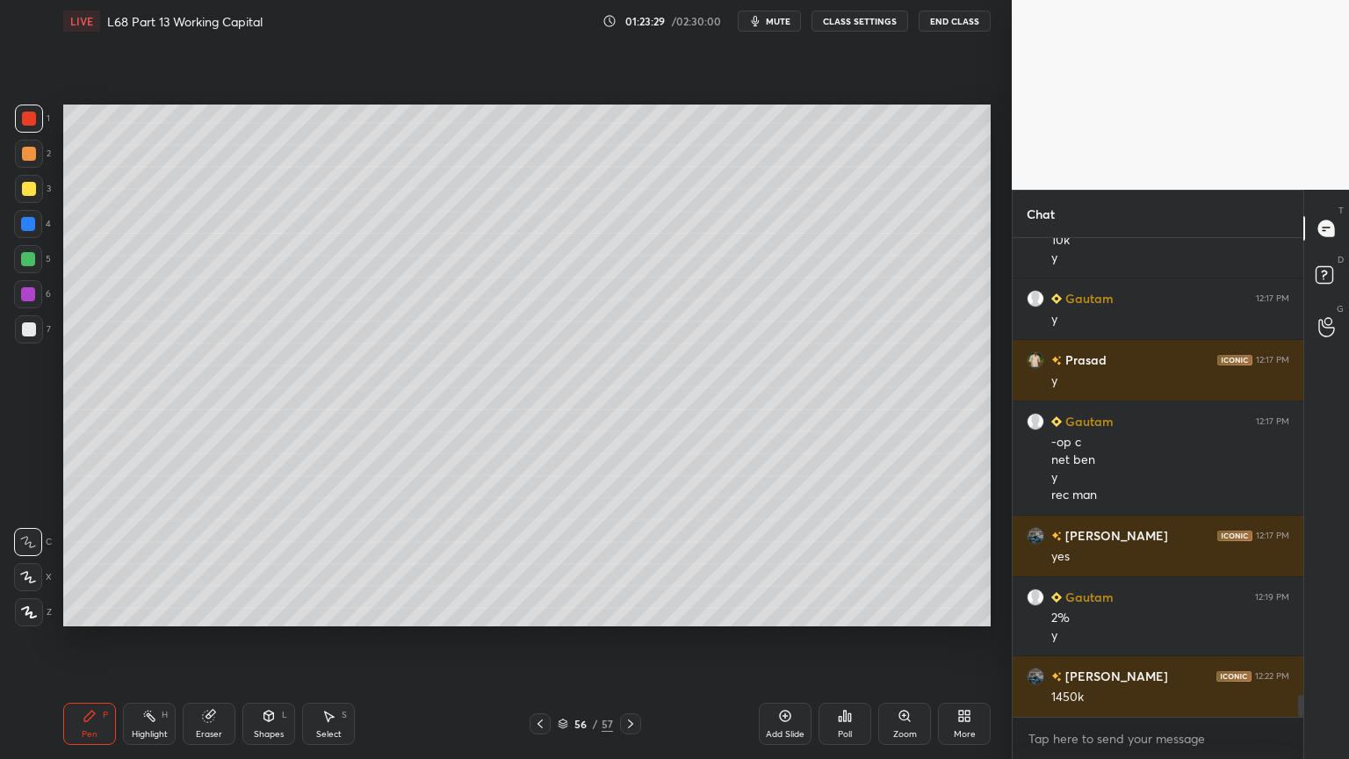
click at [19, 341] on div at bounding box center [29, 329] width 28 height 28
click at [33, 269] on div at bounding box center [28, 259] width 28 height 28
click at [540, 610] on icon at bounding box center [540, 724] width 14 height 14
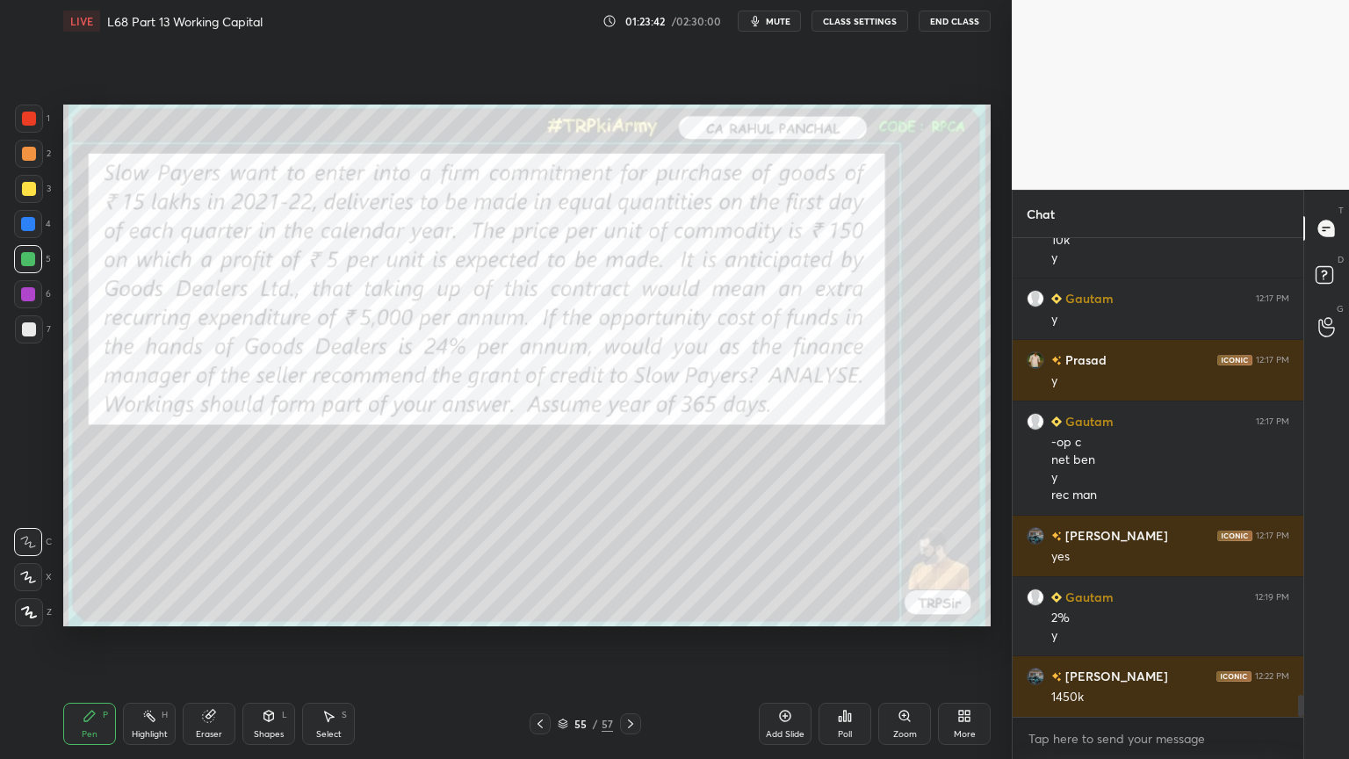
click at [537, 610] on icon at bounding box center [540, 724] width 14 height 14
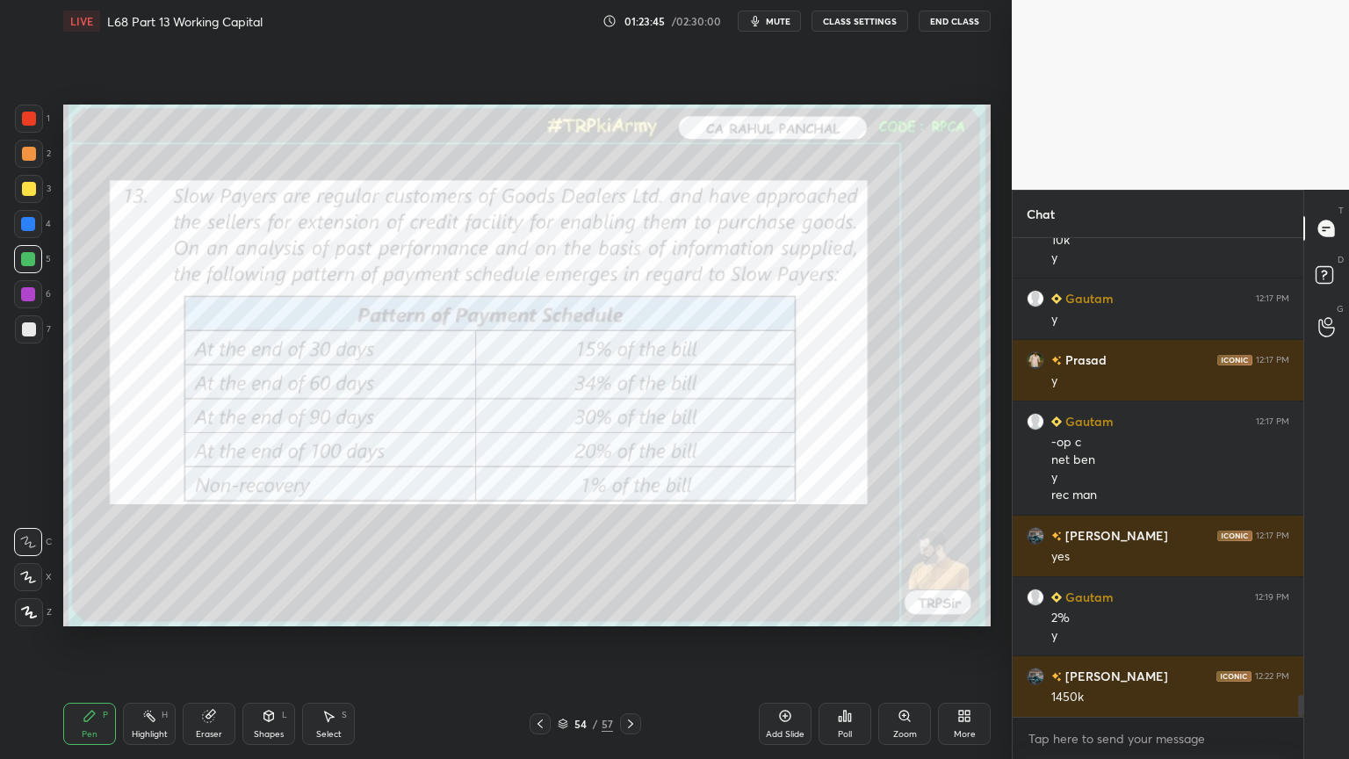
click at [636, 610] on icon at bounding box center [631, 724] width 14 height 14
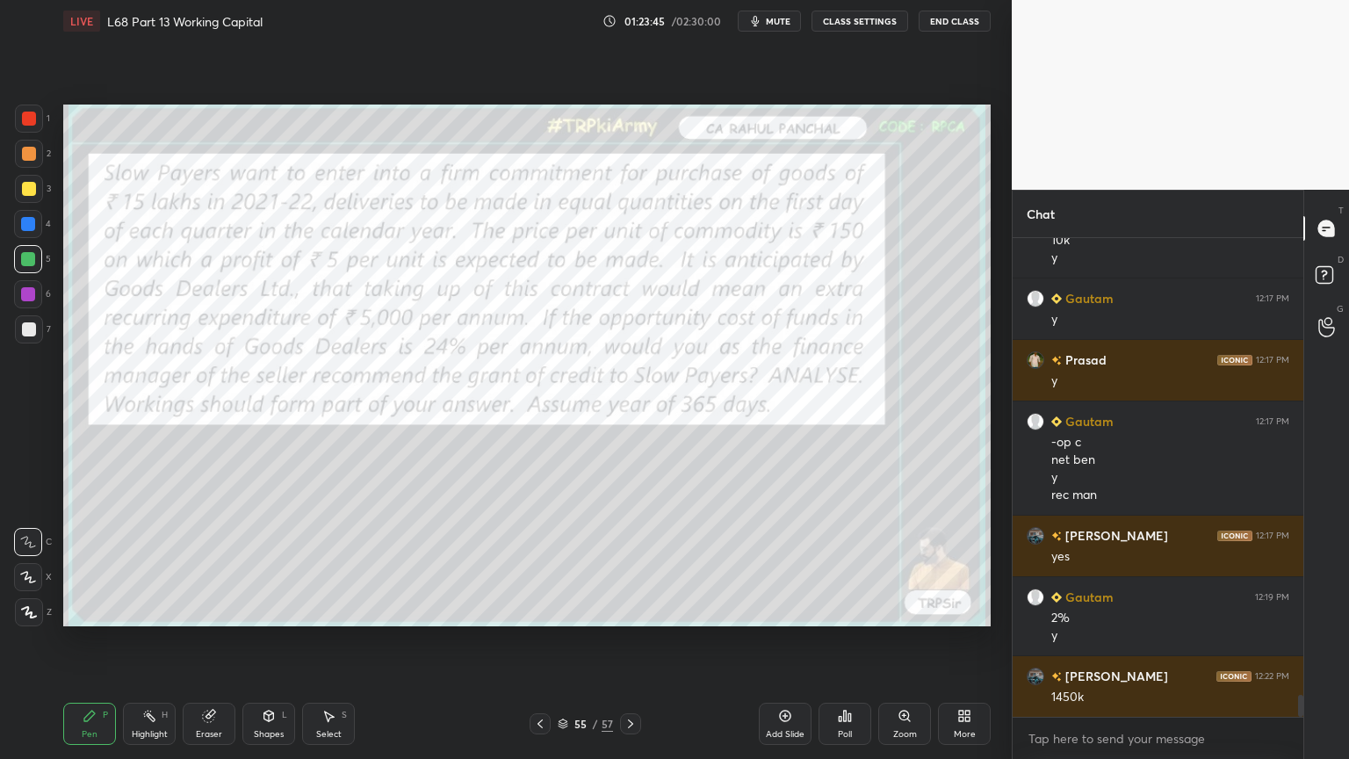
click at [635, 610] on icon at bounding box center [631, 724] width 14 height 14
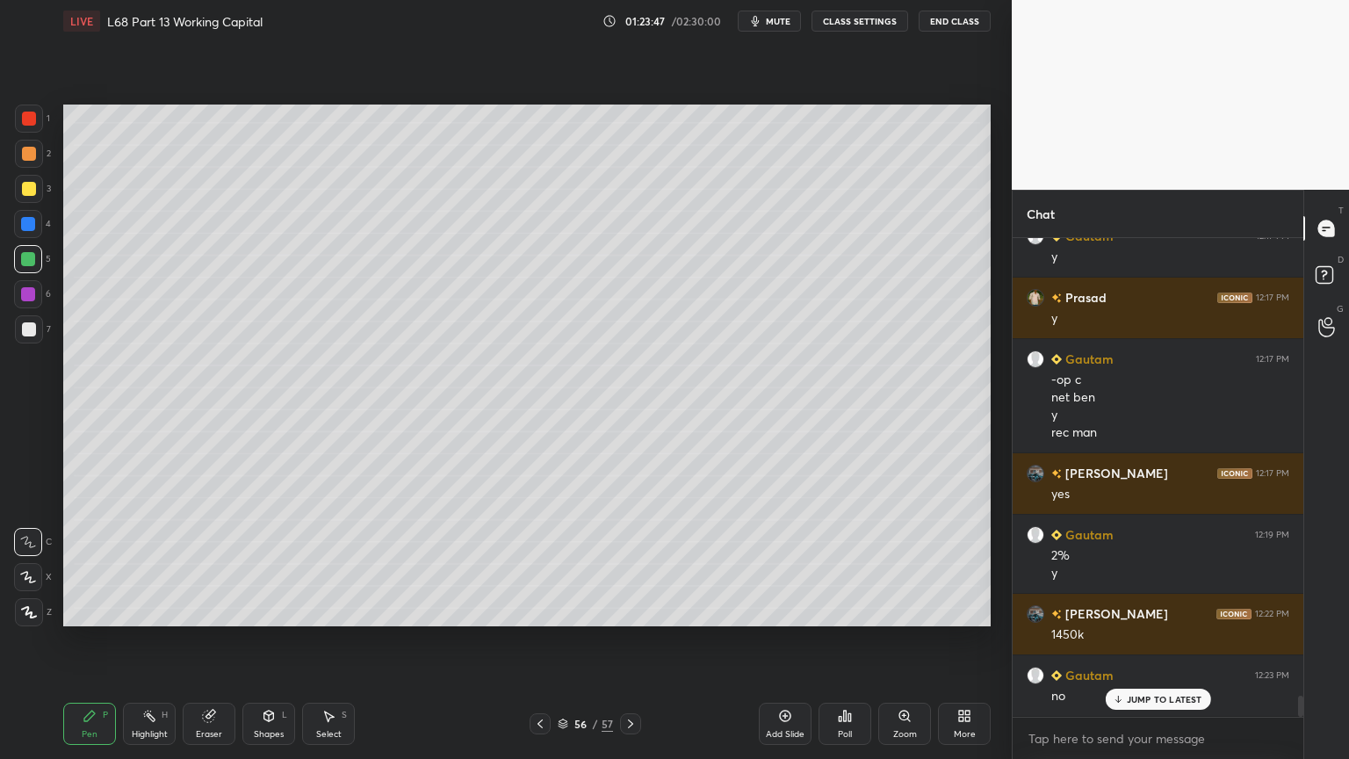
scroll to position [10202, 0]
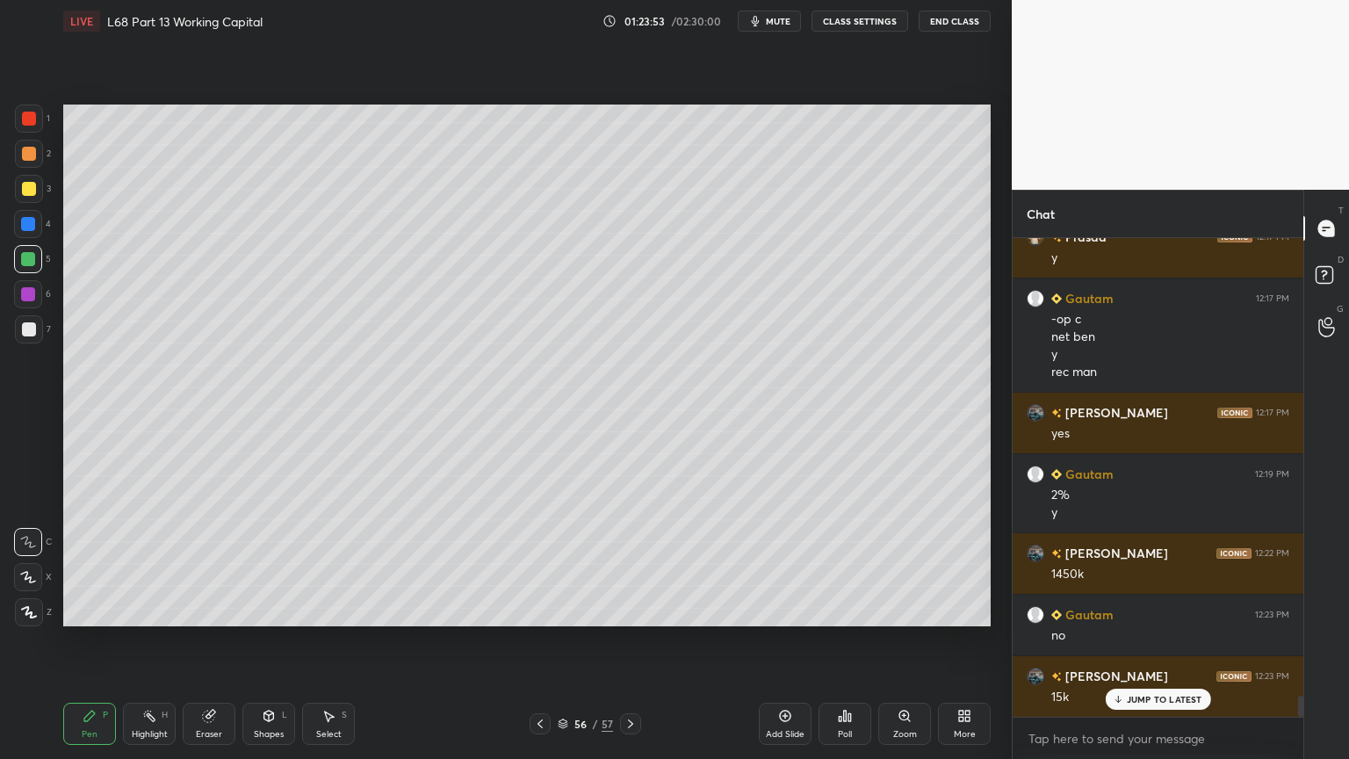
click at [11, 335] on div "1 2 3 4 5 6 7 C X Z C X Z E E Erase all H H" at bounding box center [28, 366] width 56 height 522
click at [31, 330] on div at bounding box center [29, 329] width 14 height 14
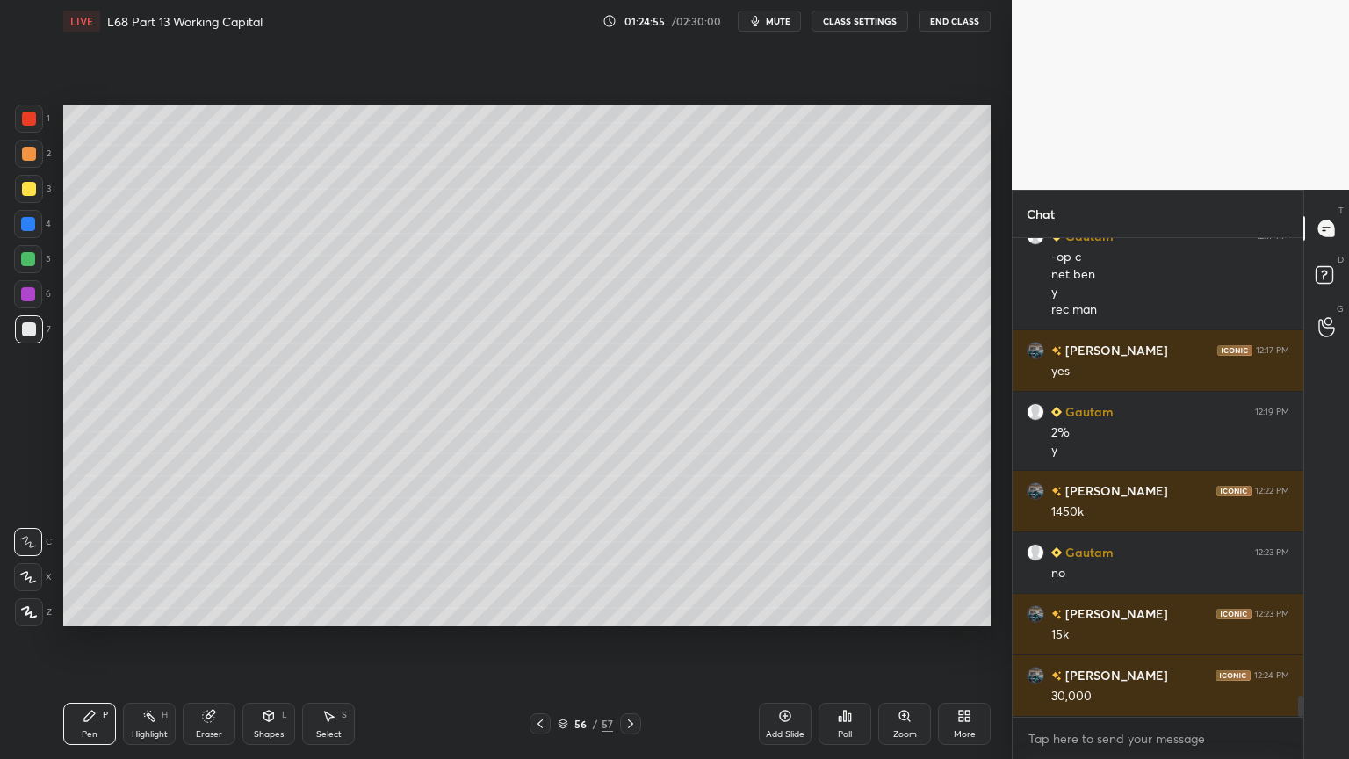
scroll to position [10282, 0]
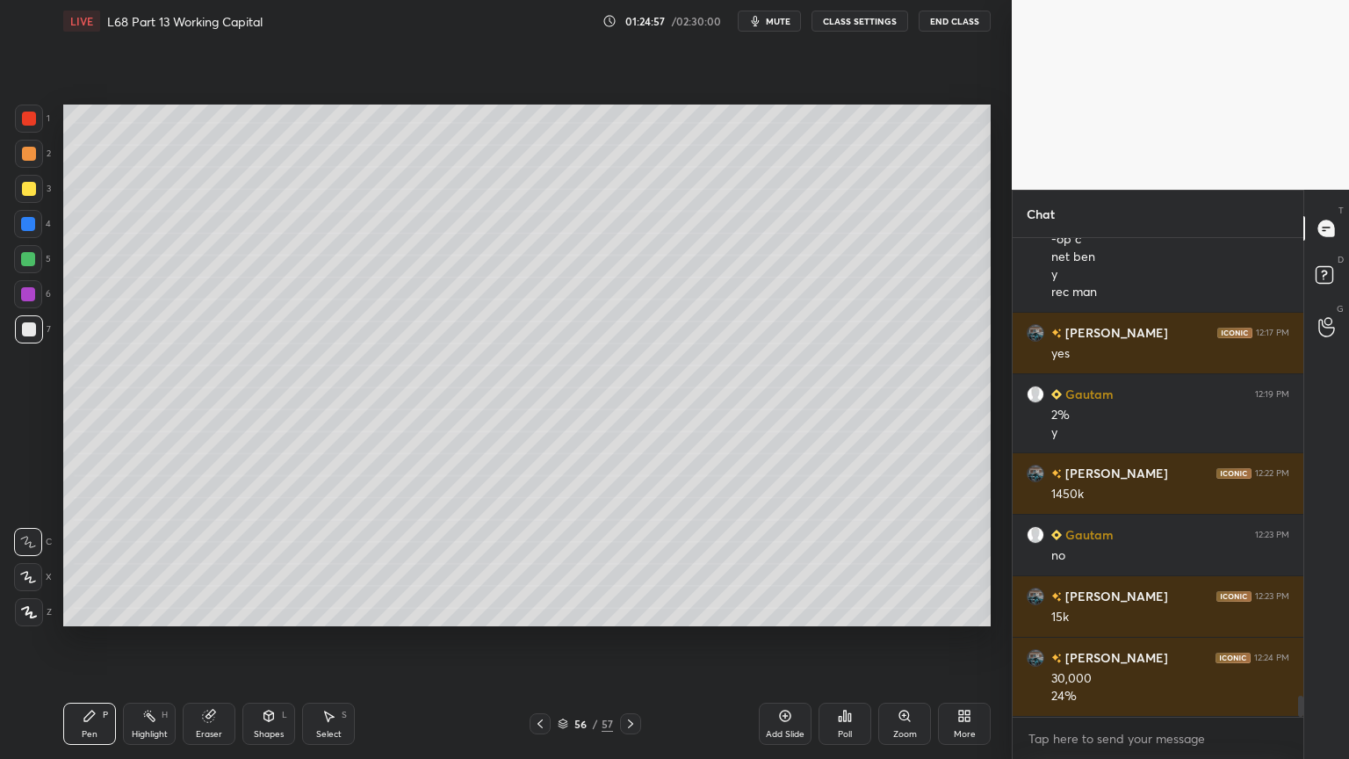
click at [537, 610] on div at bounding box center [540, 723] width 21 height 21
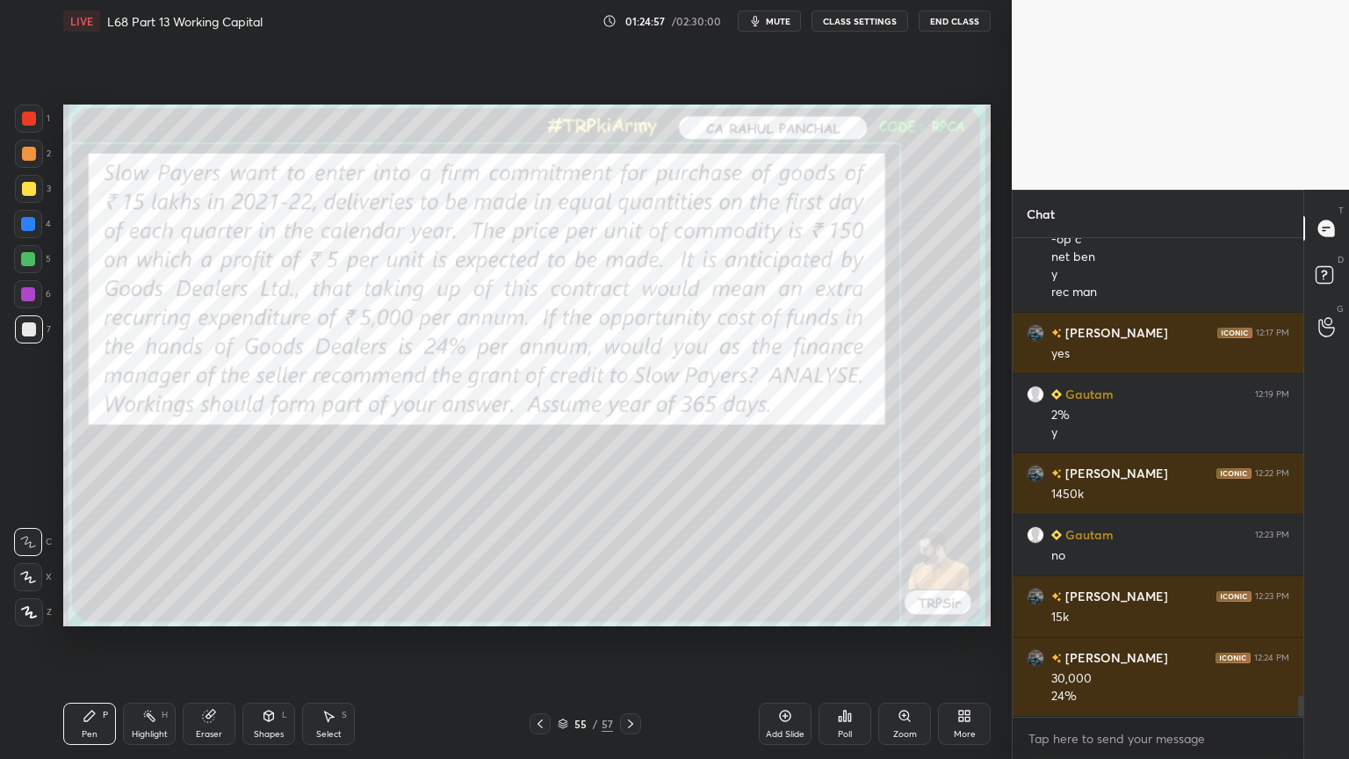
click at [531, 610] on div at bounding box center [540, 723] width 21 height 21
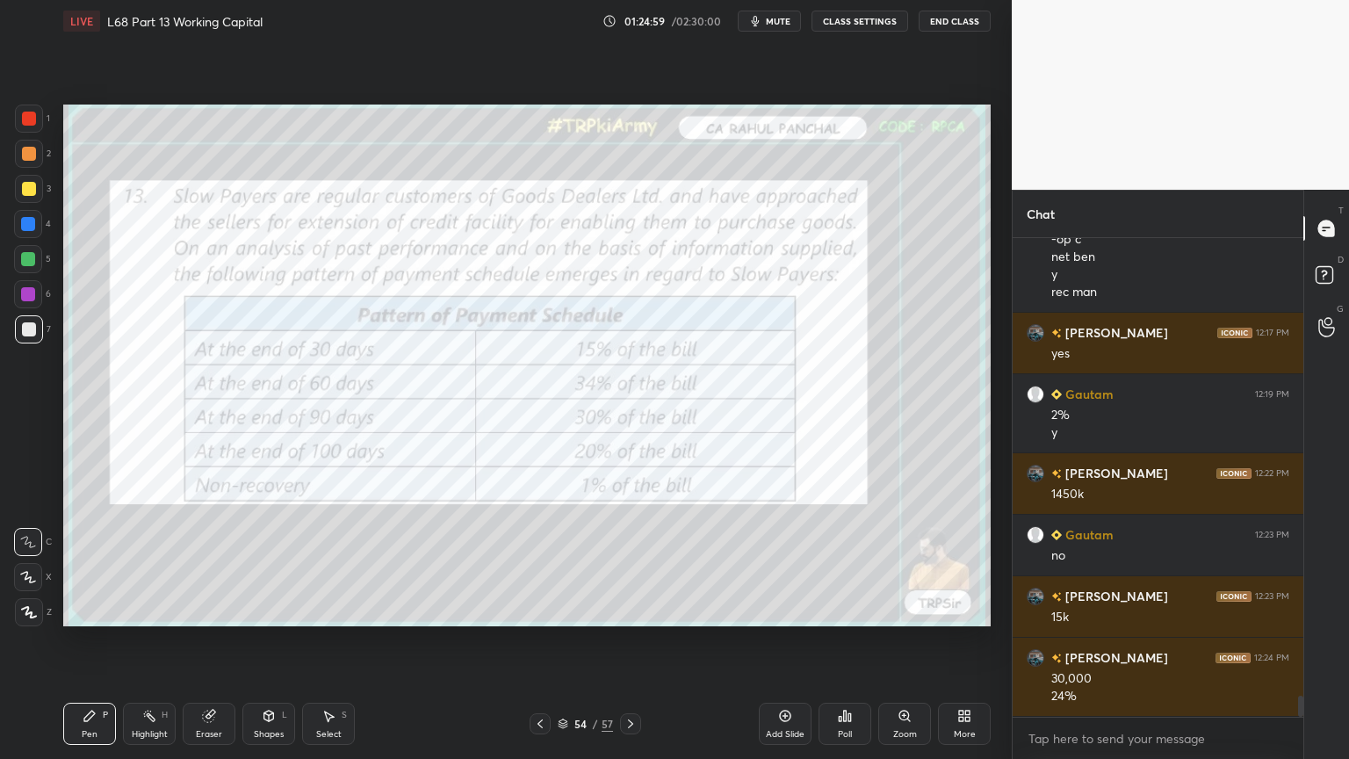
click at [211, 610] on icon at bounding box center [209, 716] width 14 height 14
click at [21, 610] on span "Erase all" at bounding box center [28, 612] width 26 height 12
click at [84, 610] on div "Pen P" at bounding box center [89, 724] width 53 height 42
click at [32, 119] on div at bounding box center [29, 119] width 14 height 14
click at [217, 610] on div "Eraser" at bounding box center [209, 724] width 53 height 42
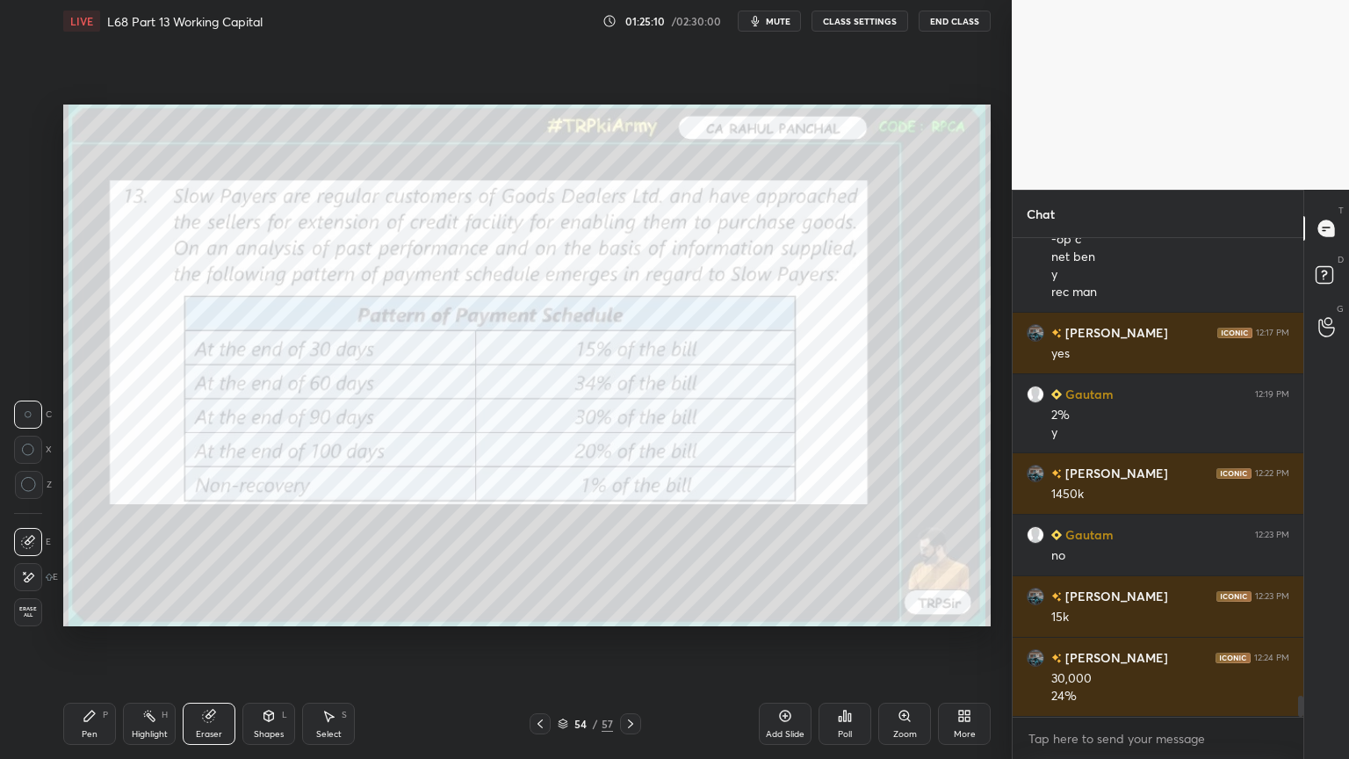
click at [32, 610] on span "Erase all" at bounding box center [28, 612] width 26 height 12
click at [84, 610] on div "Pen P" at bounding box center [89, 724] width 53 height 42
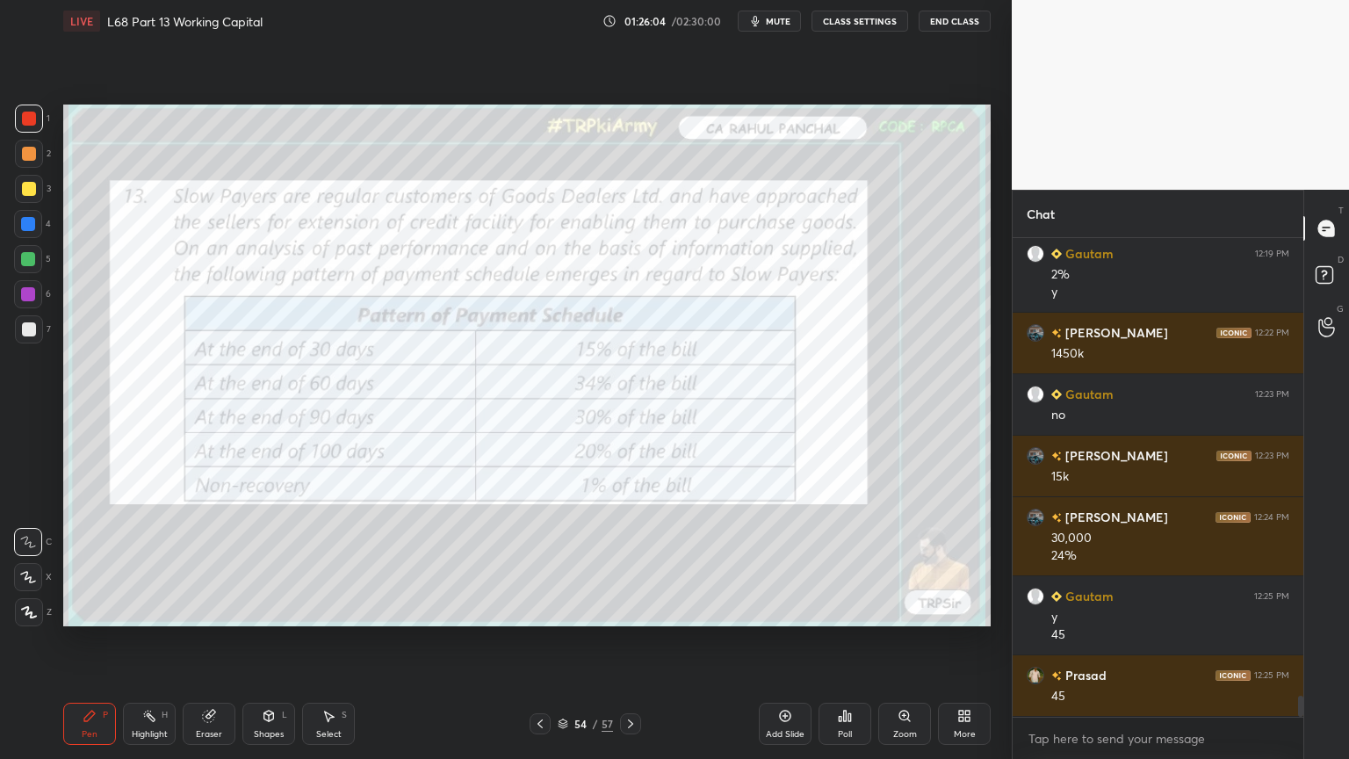
scroll to position [10483, 0]
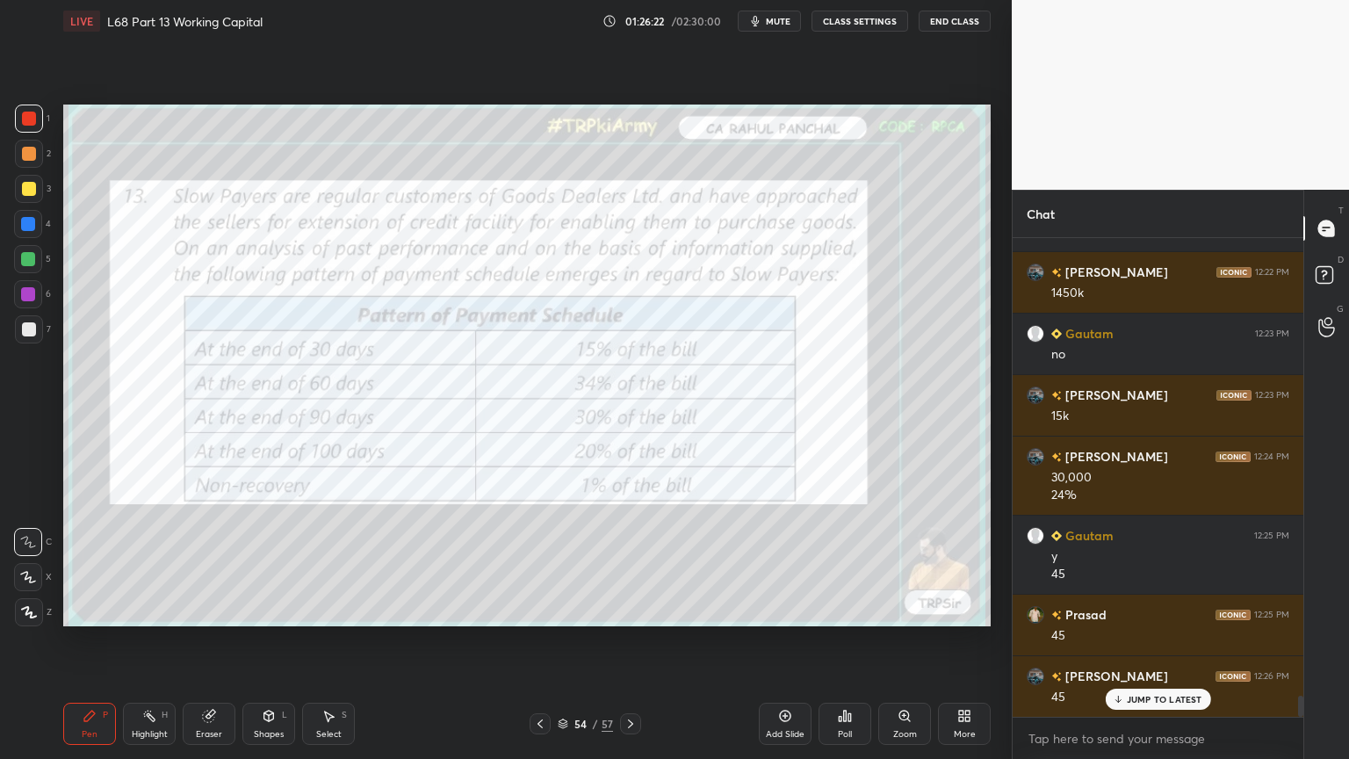
click at [634, 610] on icon at bounding box center [631, 724] width 14 height 14
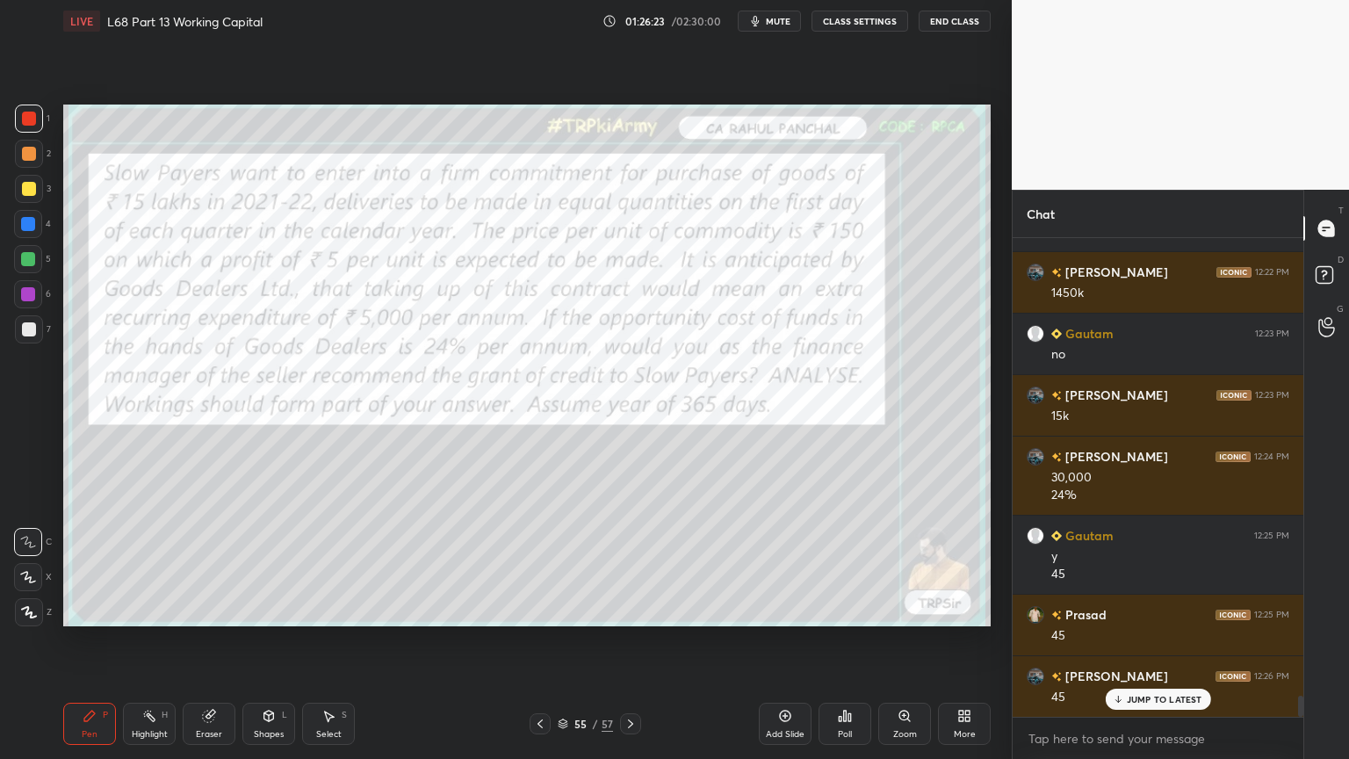
click at [631, 610] on icon at bounding box center [630, 723] width 5 height 9
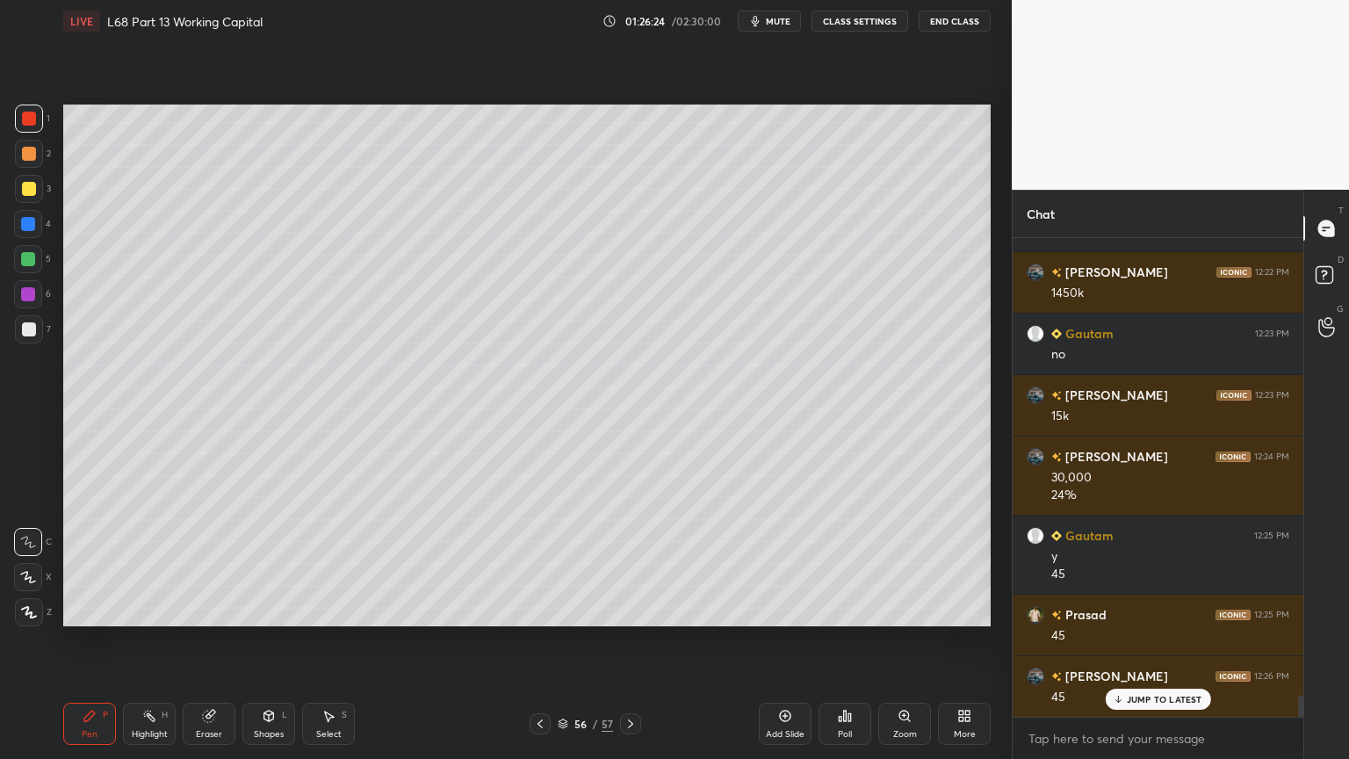
click at [18, 330] on div at bounding box center [29, 329] width 28 height 28
click at [84, 610] on div "Pen" at bounding box center [90, 734] width 16 height 9
click at [542, 610] on icon at bounding box center [540, 724] width 14 height 14
click at [541, 610] on icon at bounding box center [540, 724] width 14 height 14
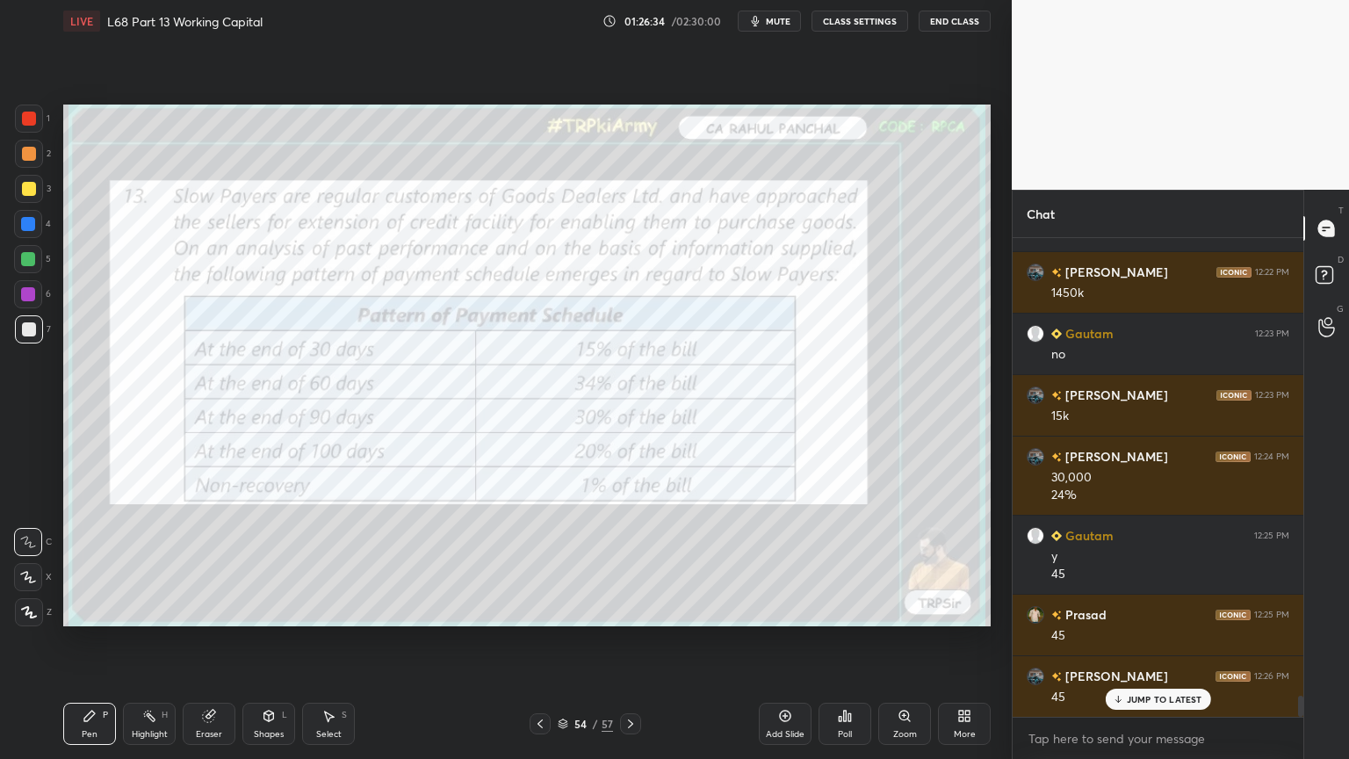
click at [632, 610] on icon at bounding box center [631, 724] width 14 height 14
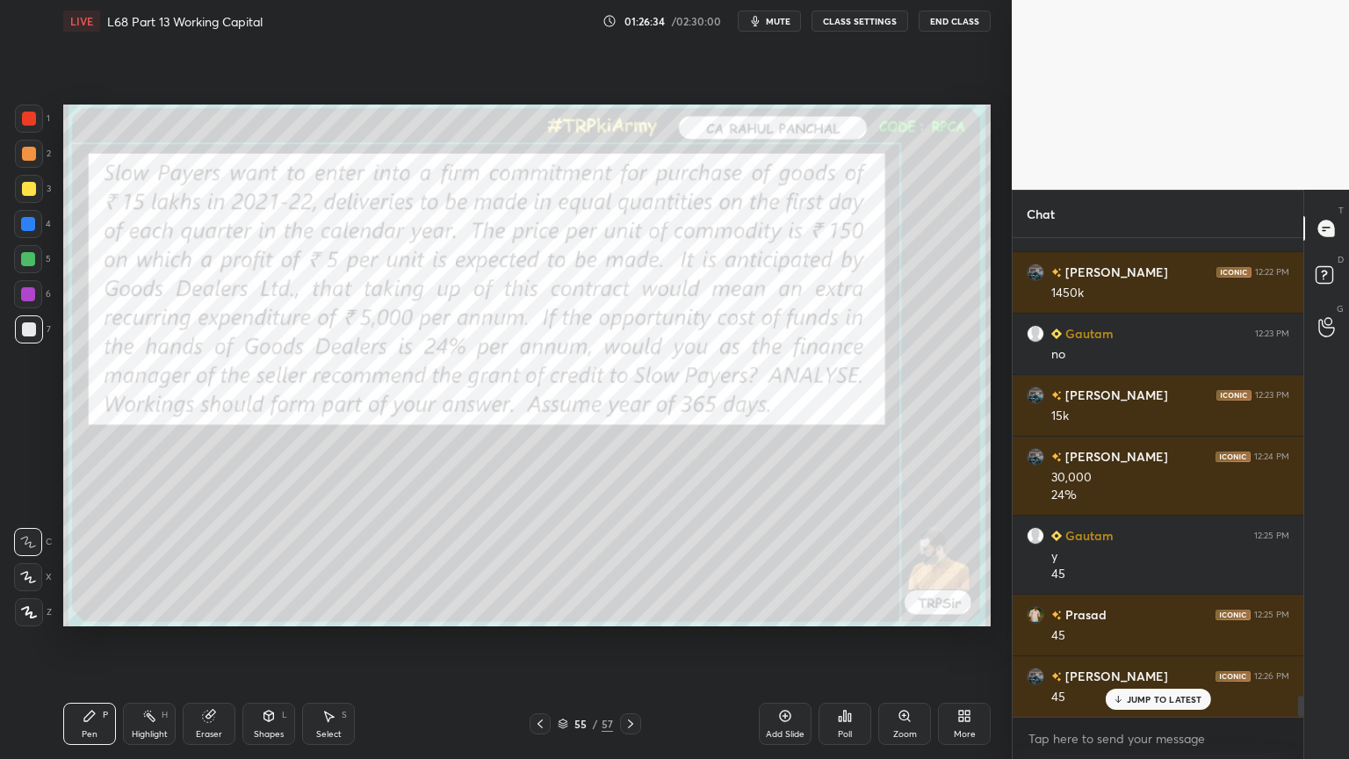
click at [632, 610] on icon at bounding box center [631, 724] width 14 height 14
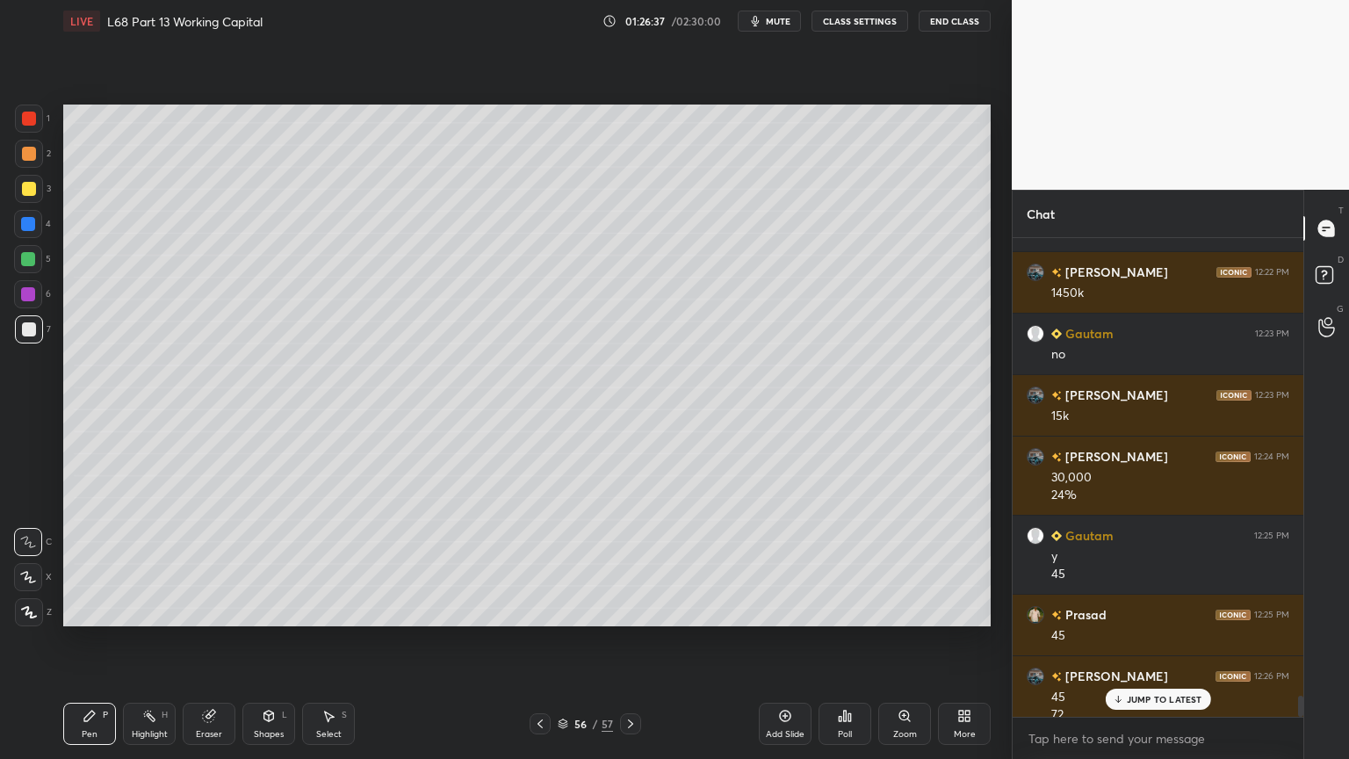
scroll to position [10501, 0]
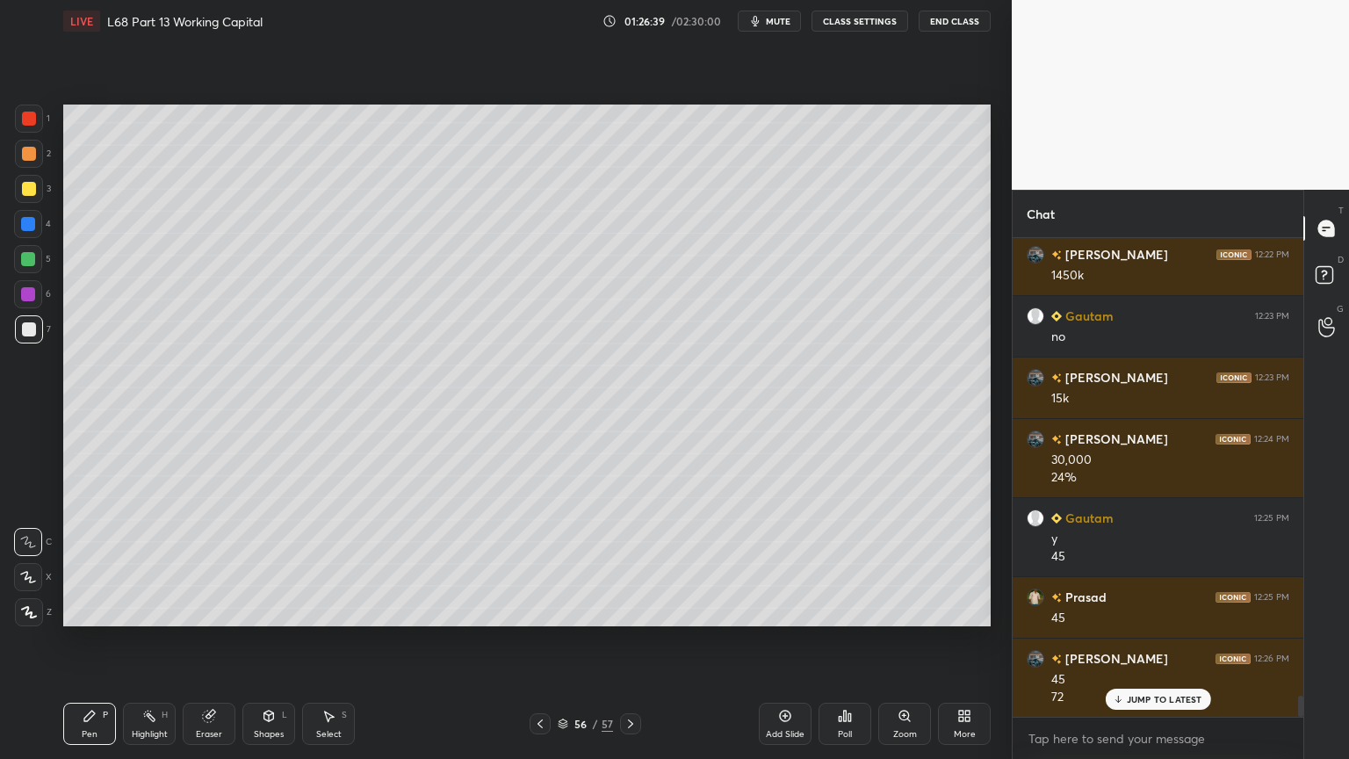
click at [534, 610] on icon at bounding box center [540, 724] width 14 height 14
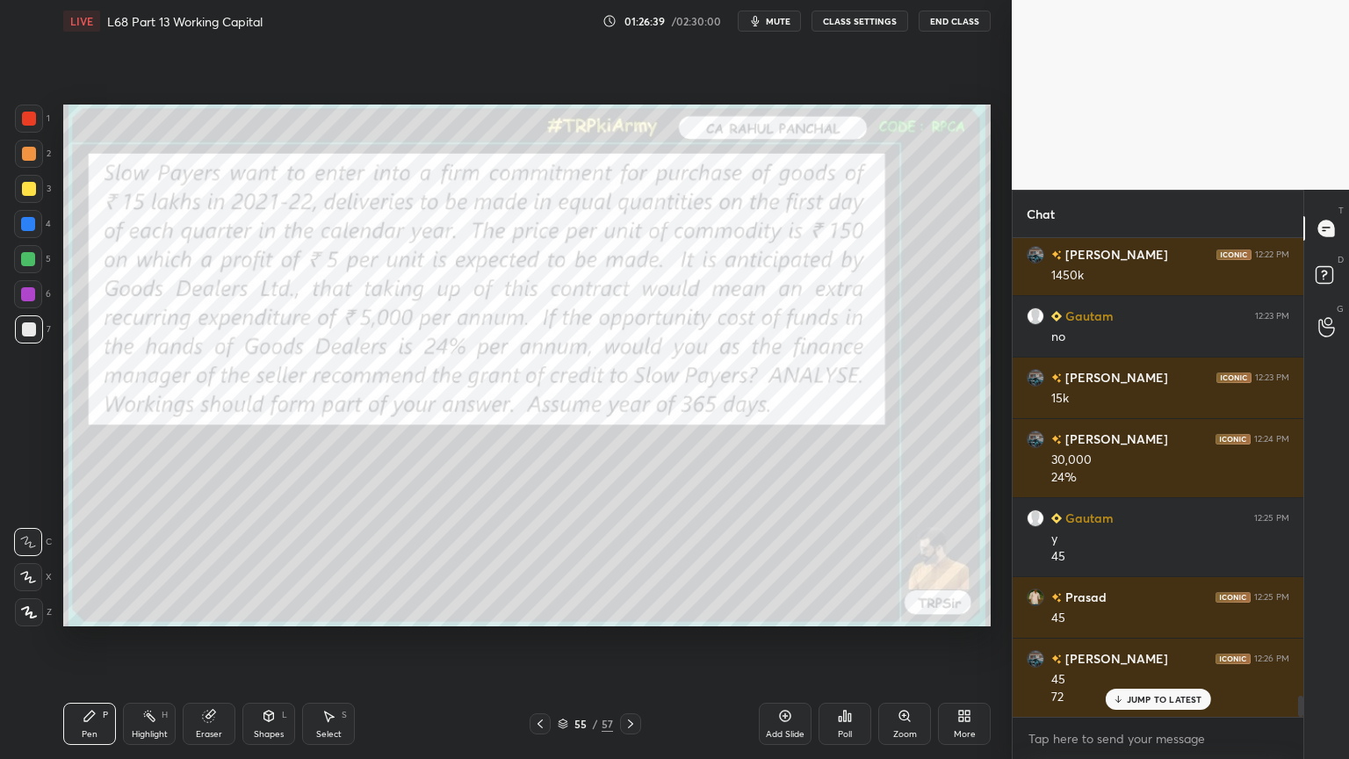
click at [535, 610] on icon at bounding box center [540, 724] width 14 height 14
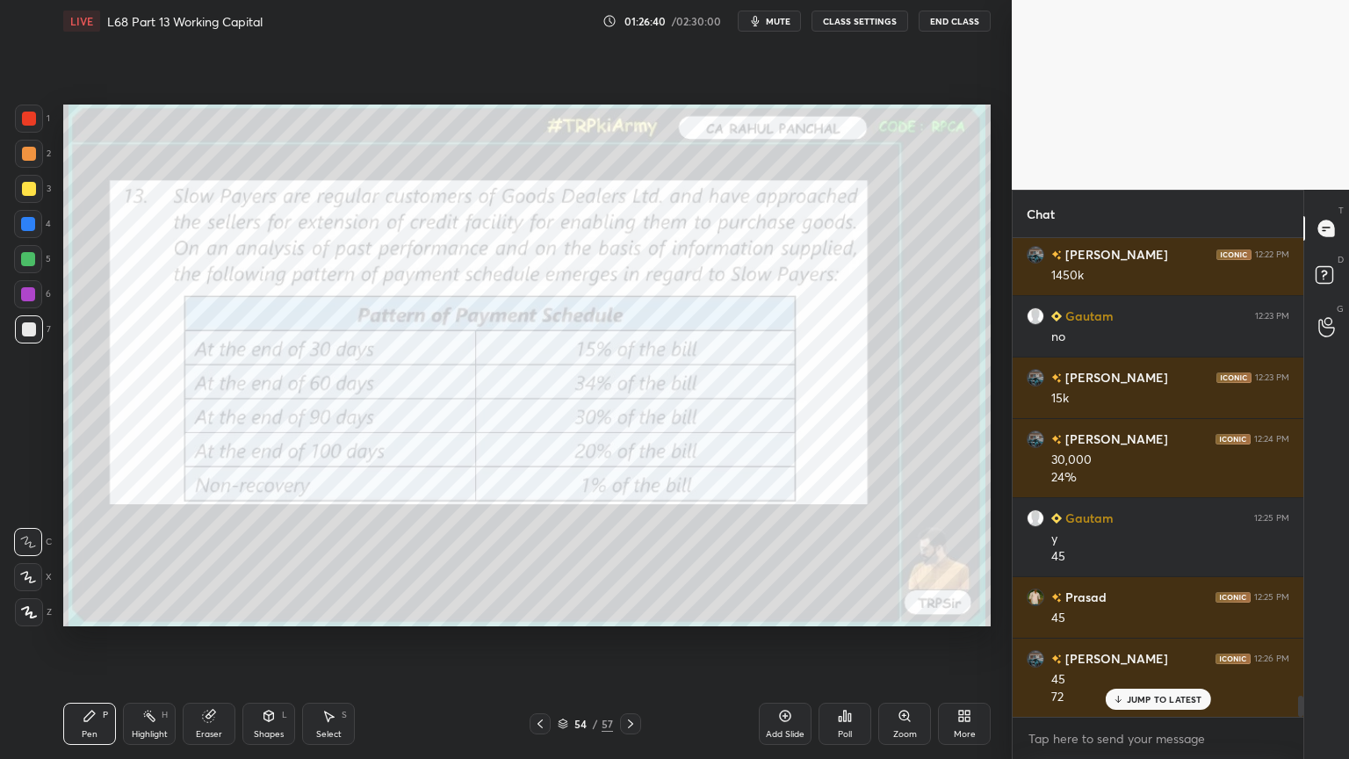
click at [631, 610] on icon at bounding box center [630, 723] width 5 height 9
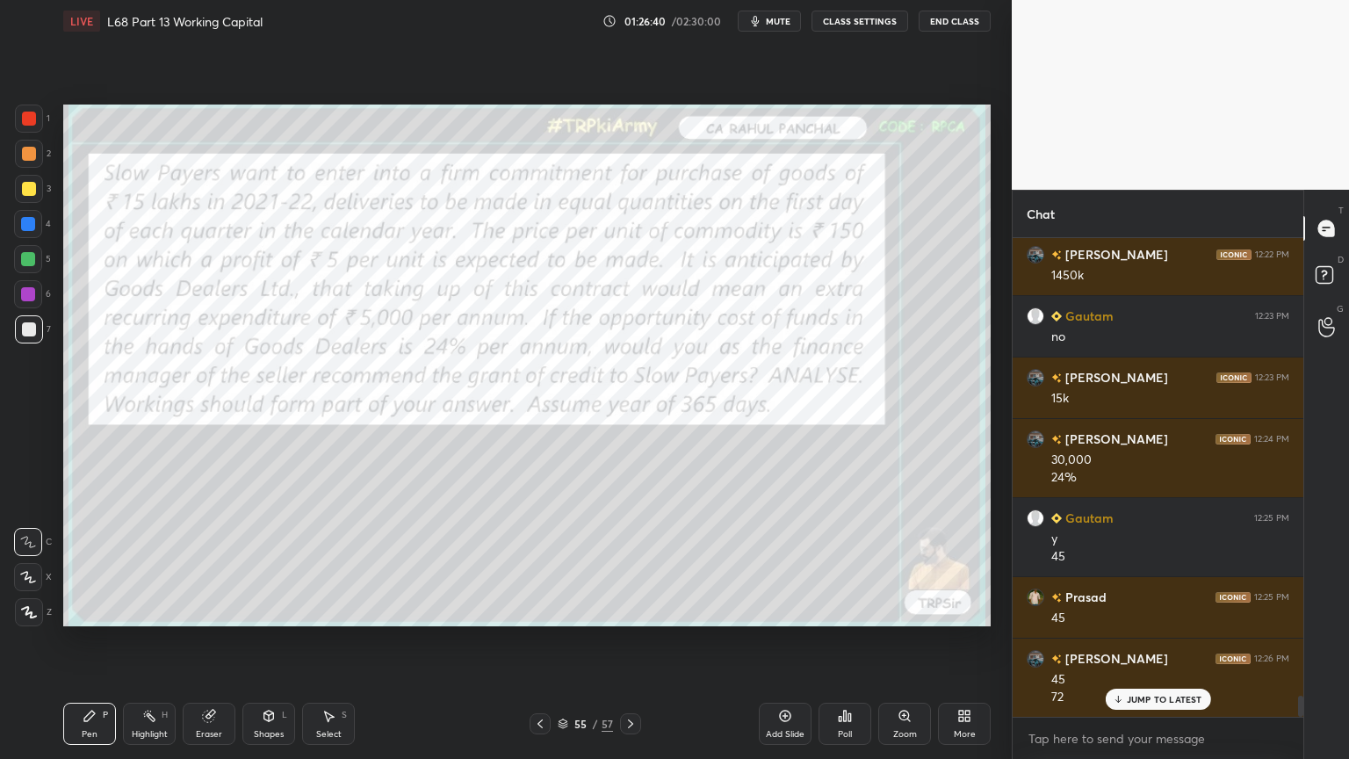
click at [630, 610] on icon at bounding box center [631, 724] width 14 height 14
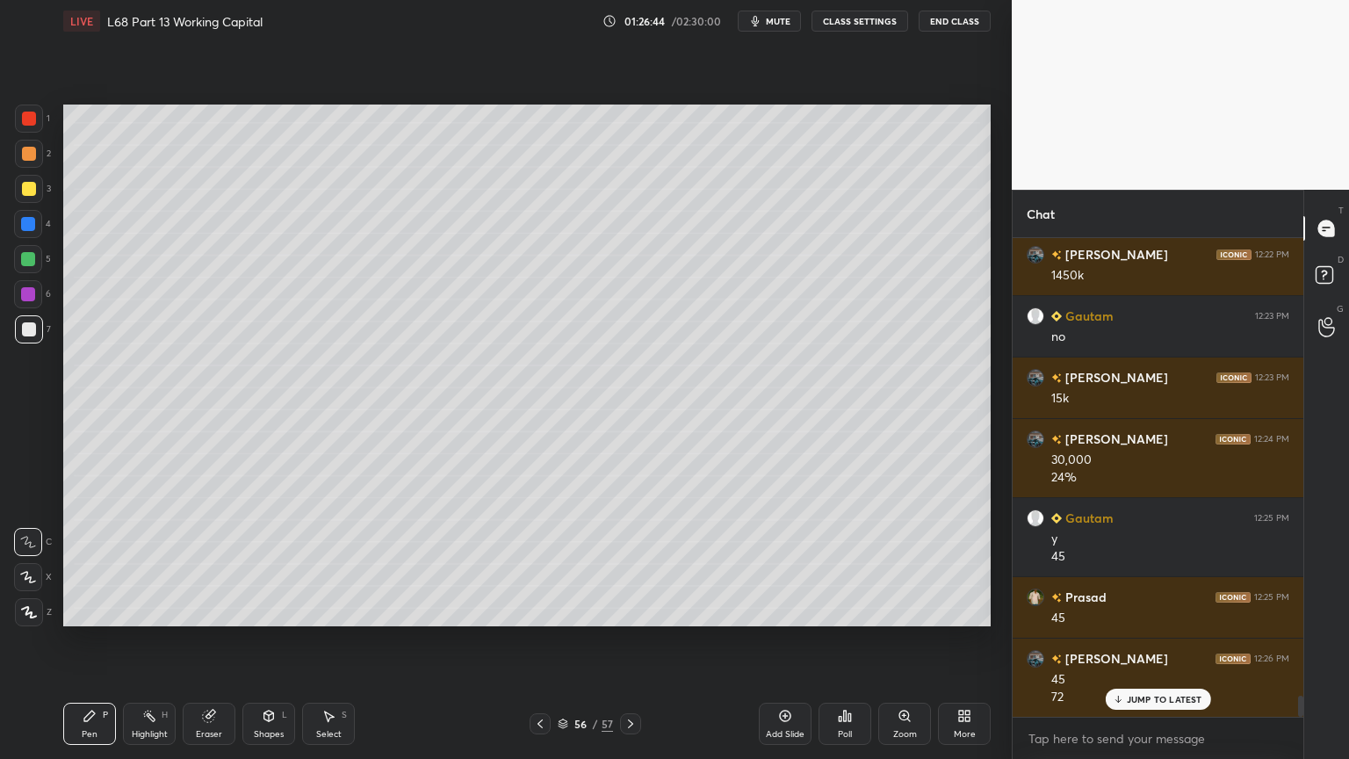
click at [530, 610] on div at bounding box center [540, 723] width 21 height 21
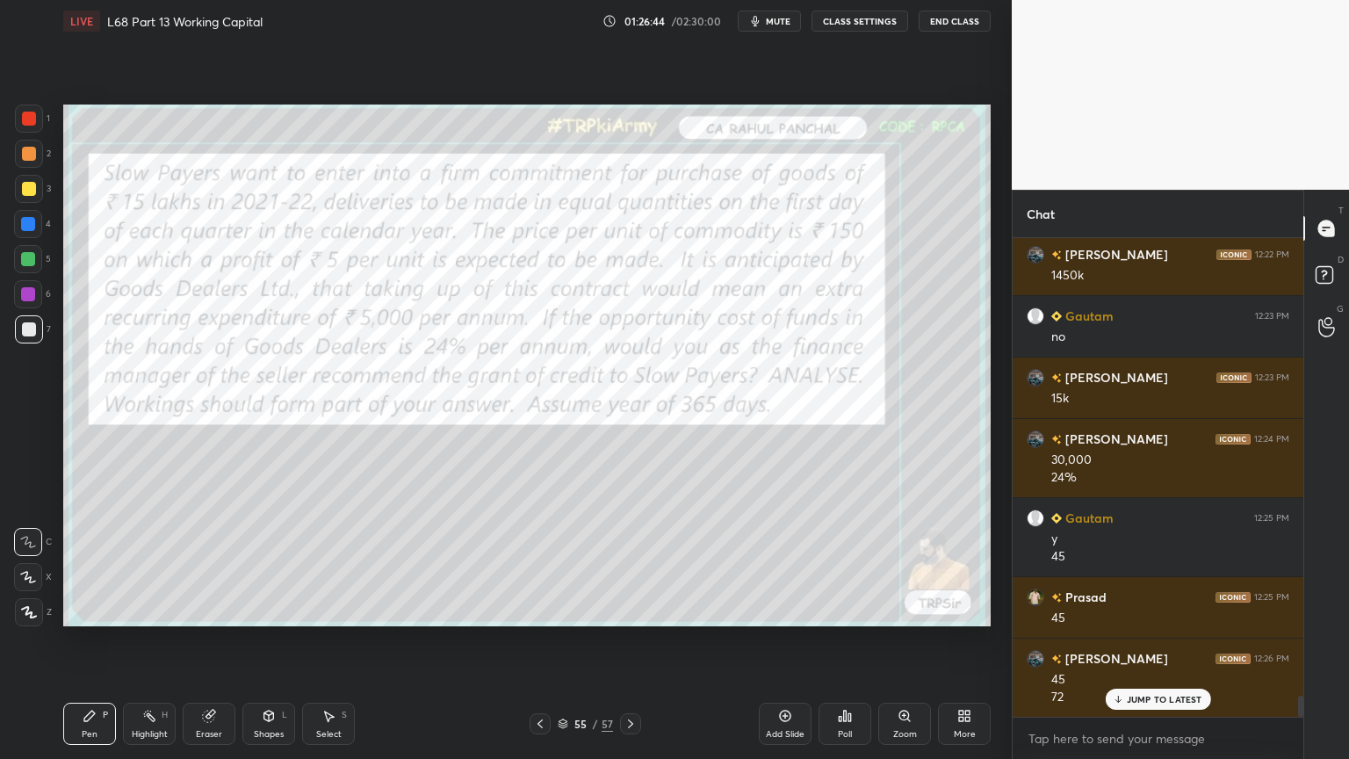
click at [539, 610] on icon at bounding box center [540, 724] width 14 height 14
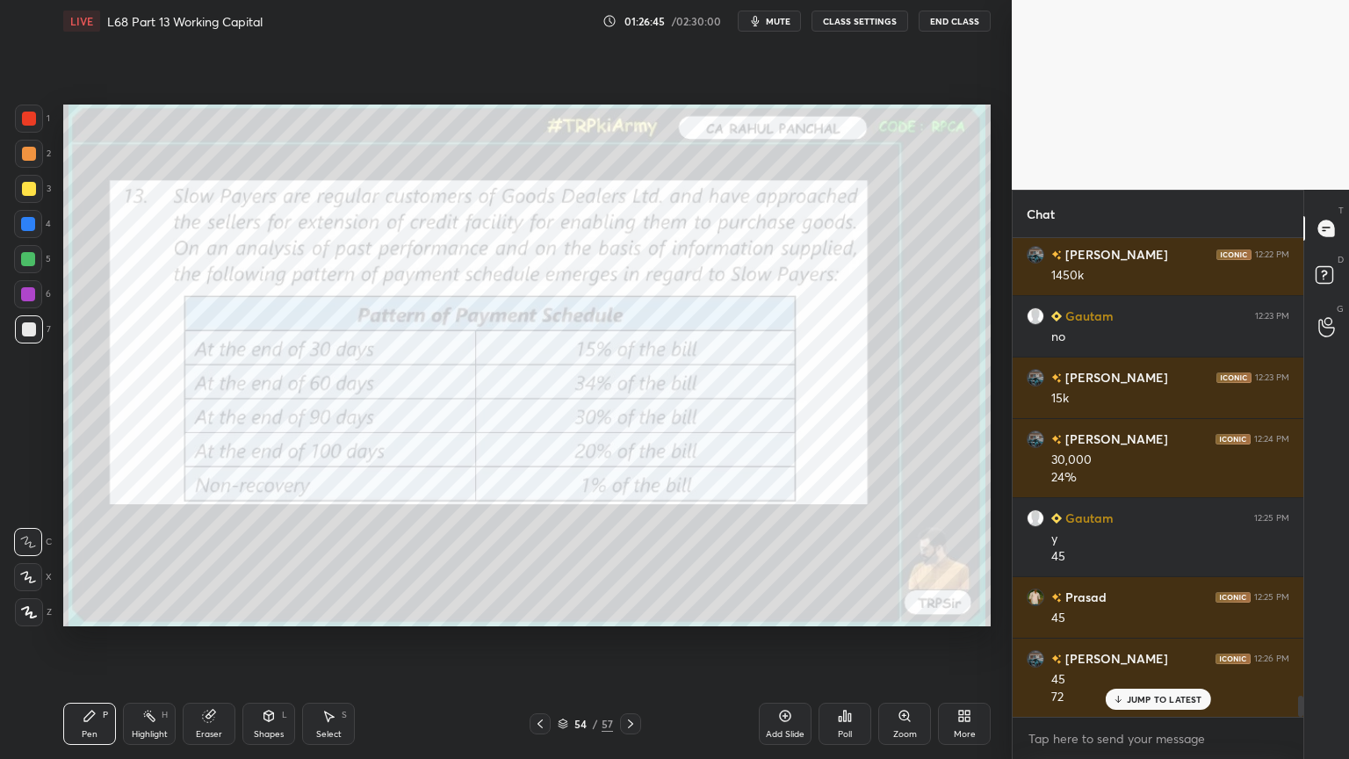
click at [625, 610] on icon at bounding box center [631, 724] width 14 height 14
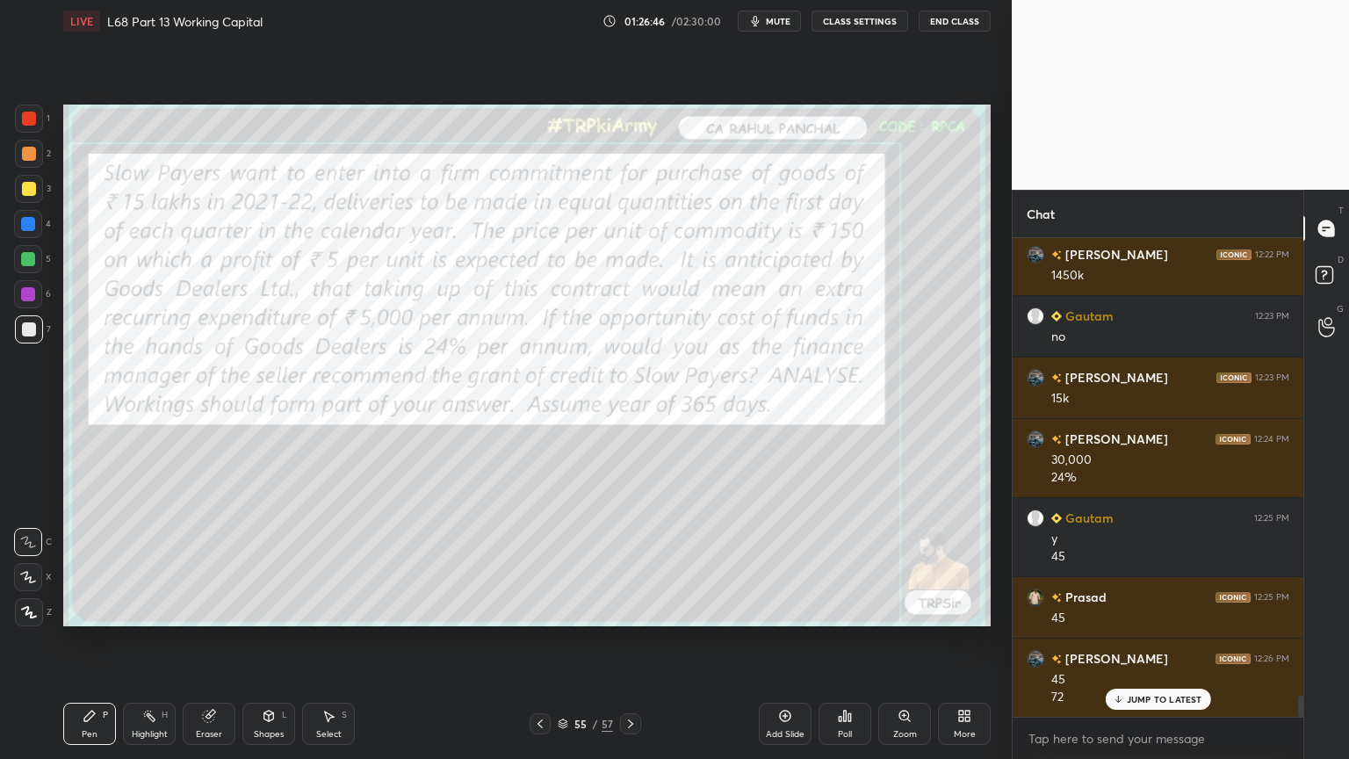
click at [629, 610] on icon at bounding box center [630, 723] width 5 height 9
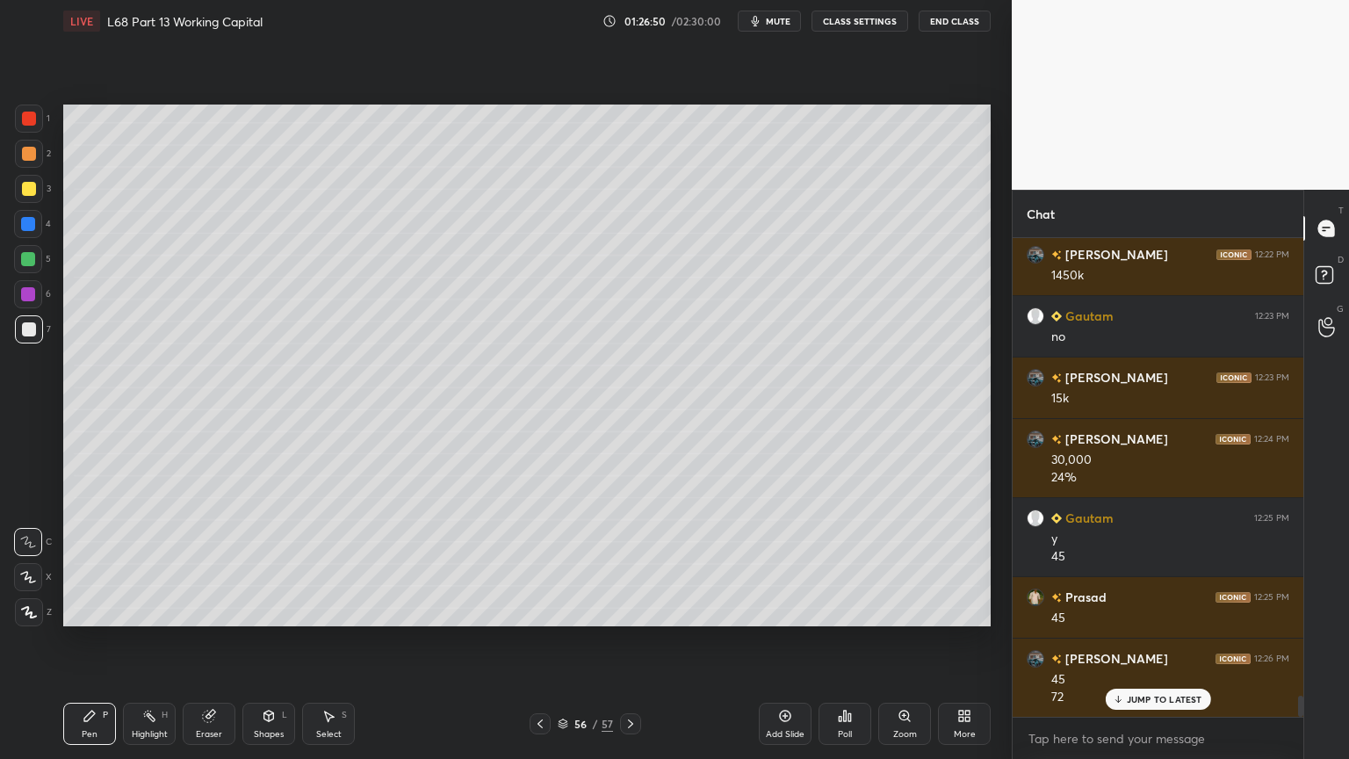
click at [537, 610] on icon at bounding box center [540, 724] width 14 height 14
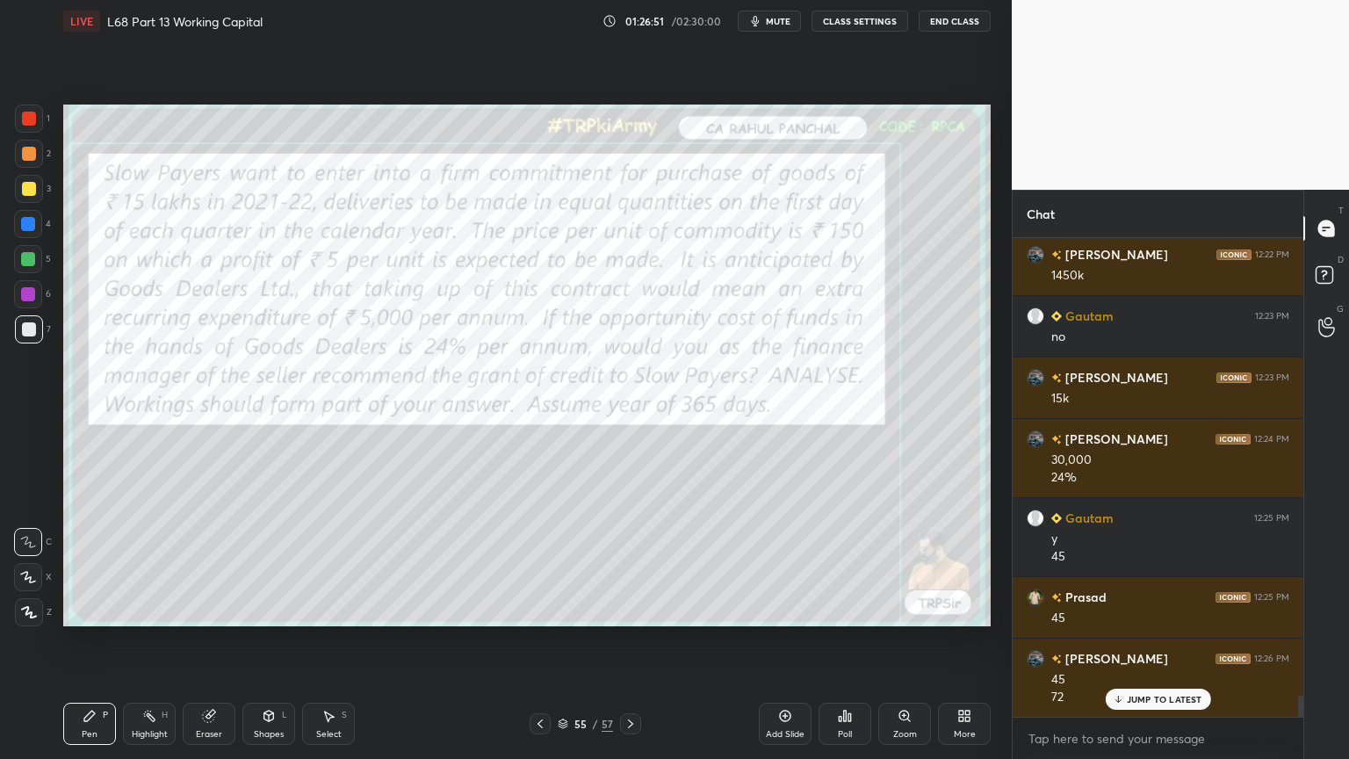
click at [539, 610] on icon at bounding box center [540, 724] width 14 height 14
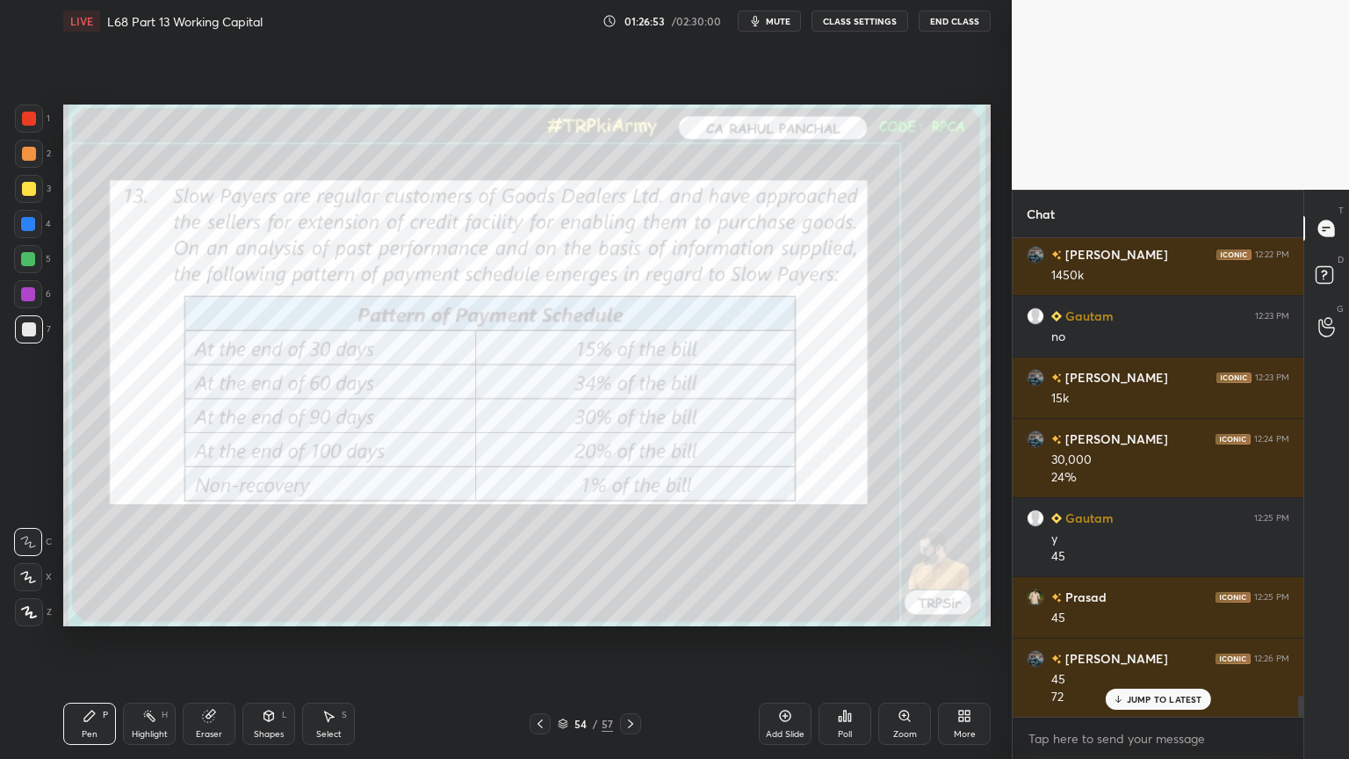
click at [625, 610] on icon at bounding box center [631, 724] width 14 height 14
click at [630, 610] on icon at bounding box center [631, 724] width 14 height 14
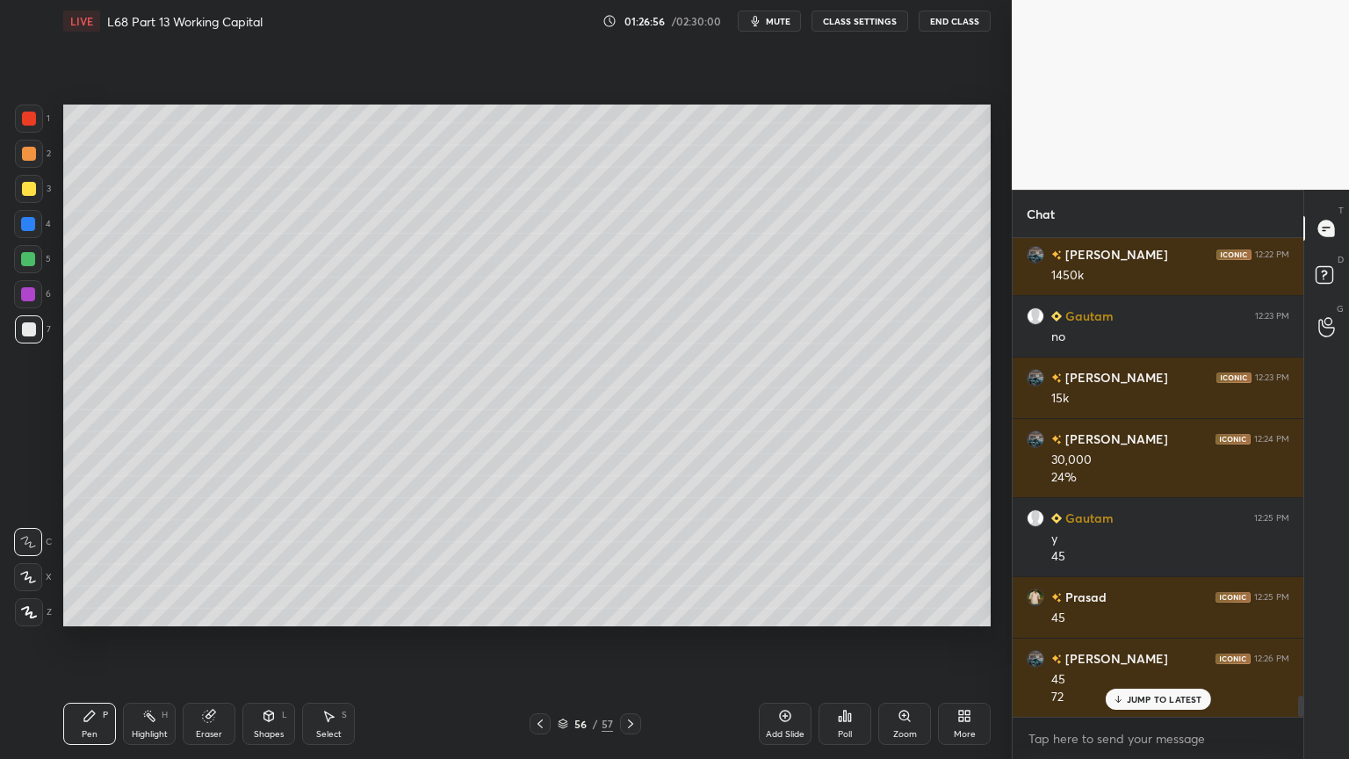
click at [542, 610] on icon at bounding box center [540, 724] width 14 height 14
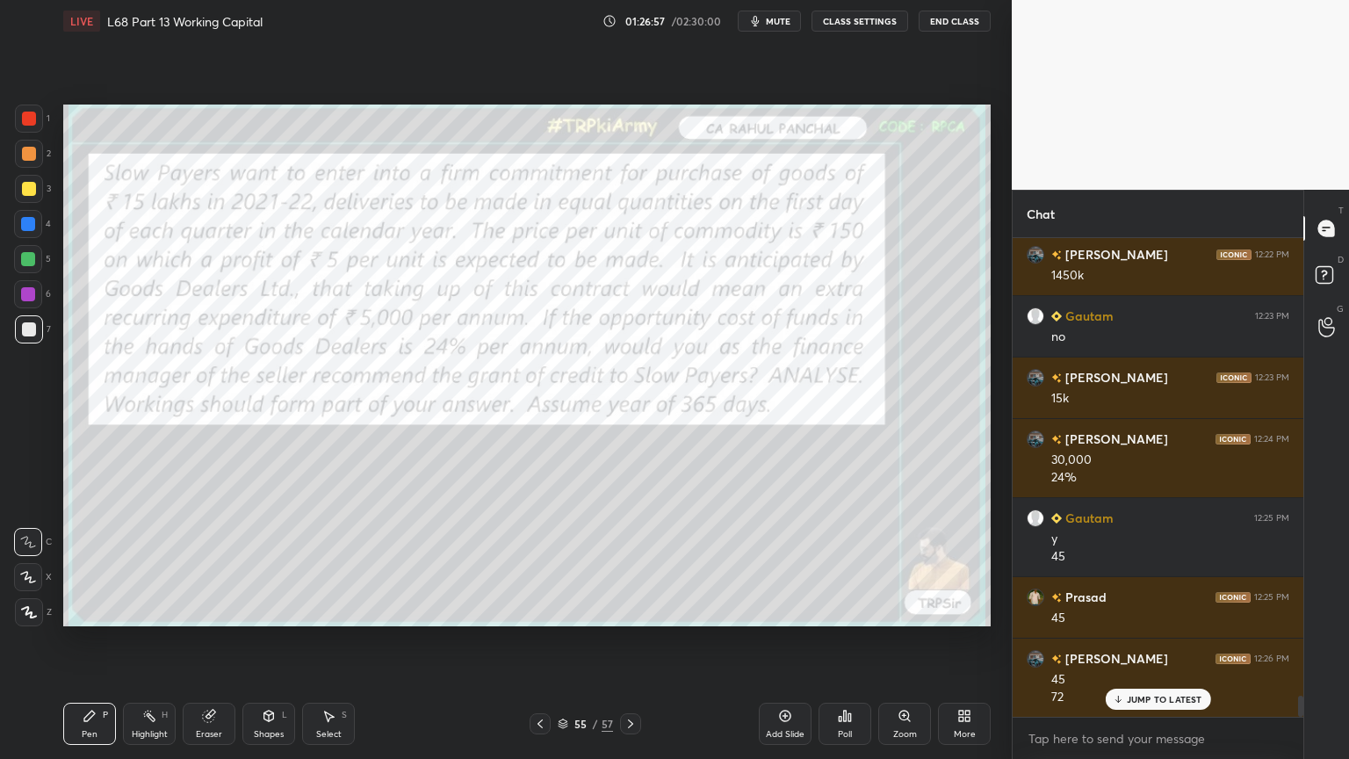
click at [544, 610] on icon at bounding box center [540, 724] width 14 height 14
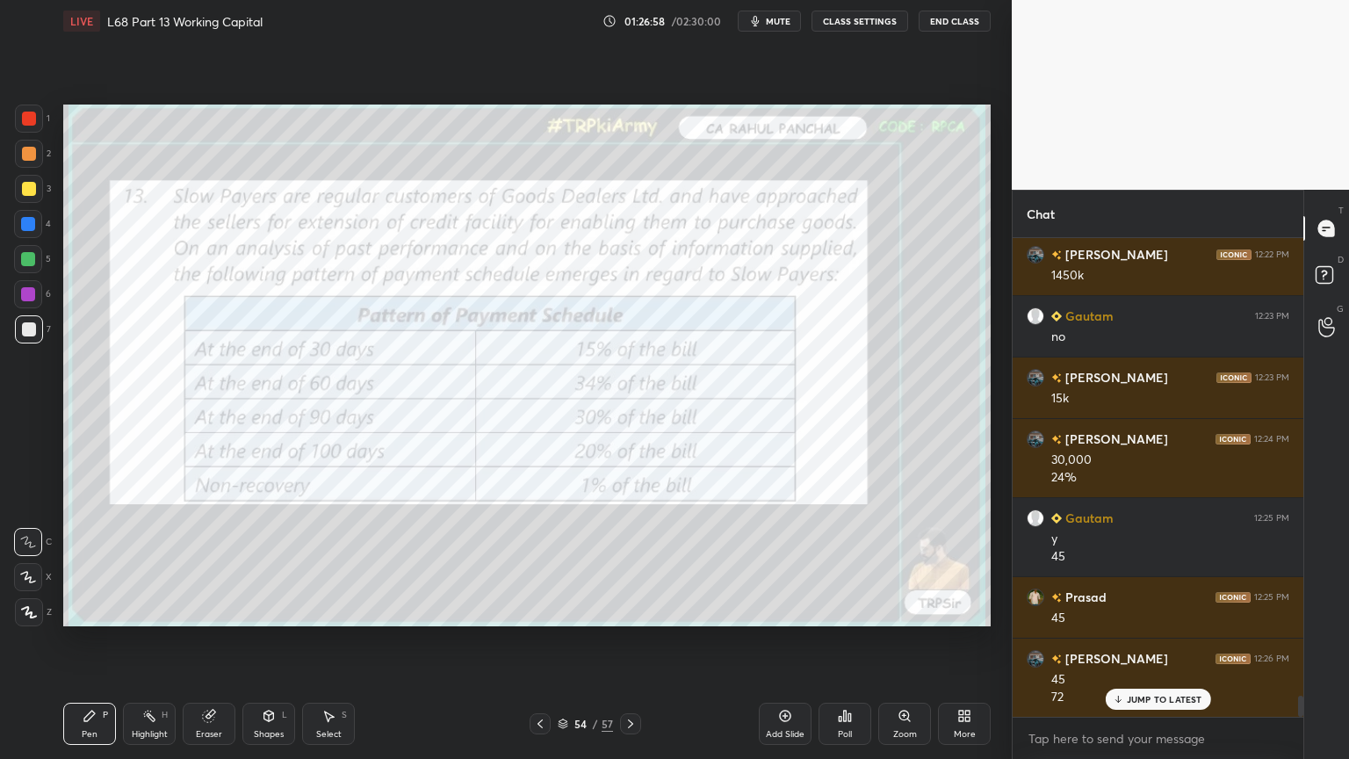
click at [626, 610] on icon at bounding box center [631, 724] width 14 height 14
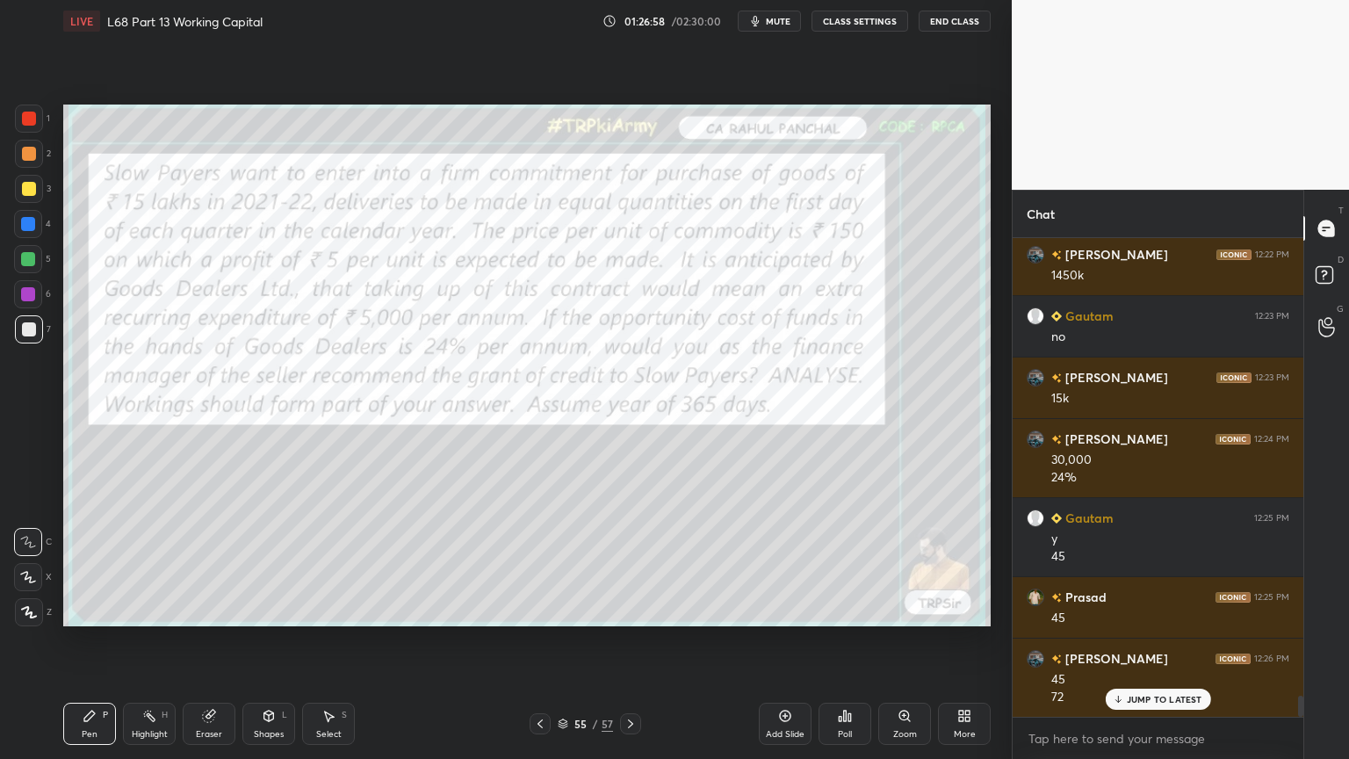
click at [629, 610] on icon at bounding box center [630, 723] width 5 height 9
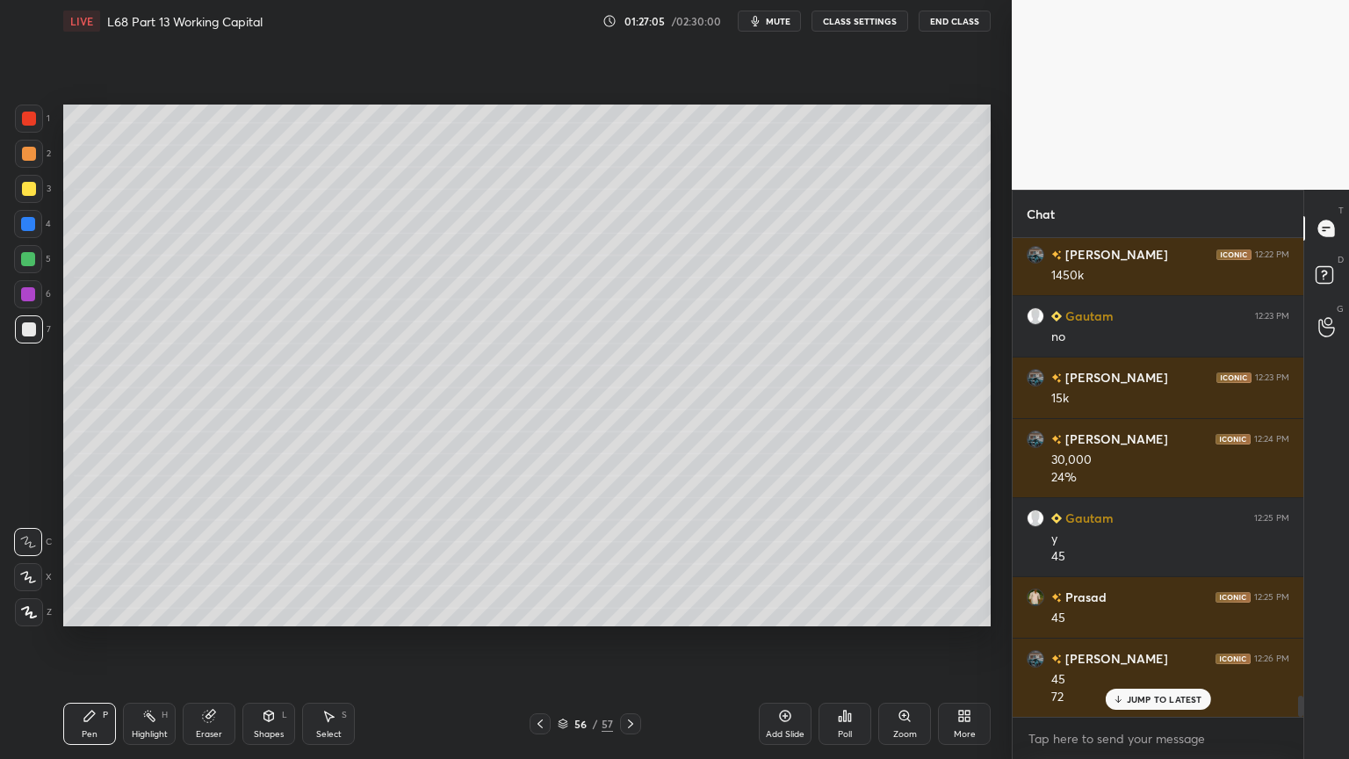
click at [543, 610] on icon at bounding box center [540, 724] width 14 height 14
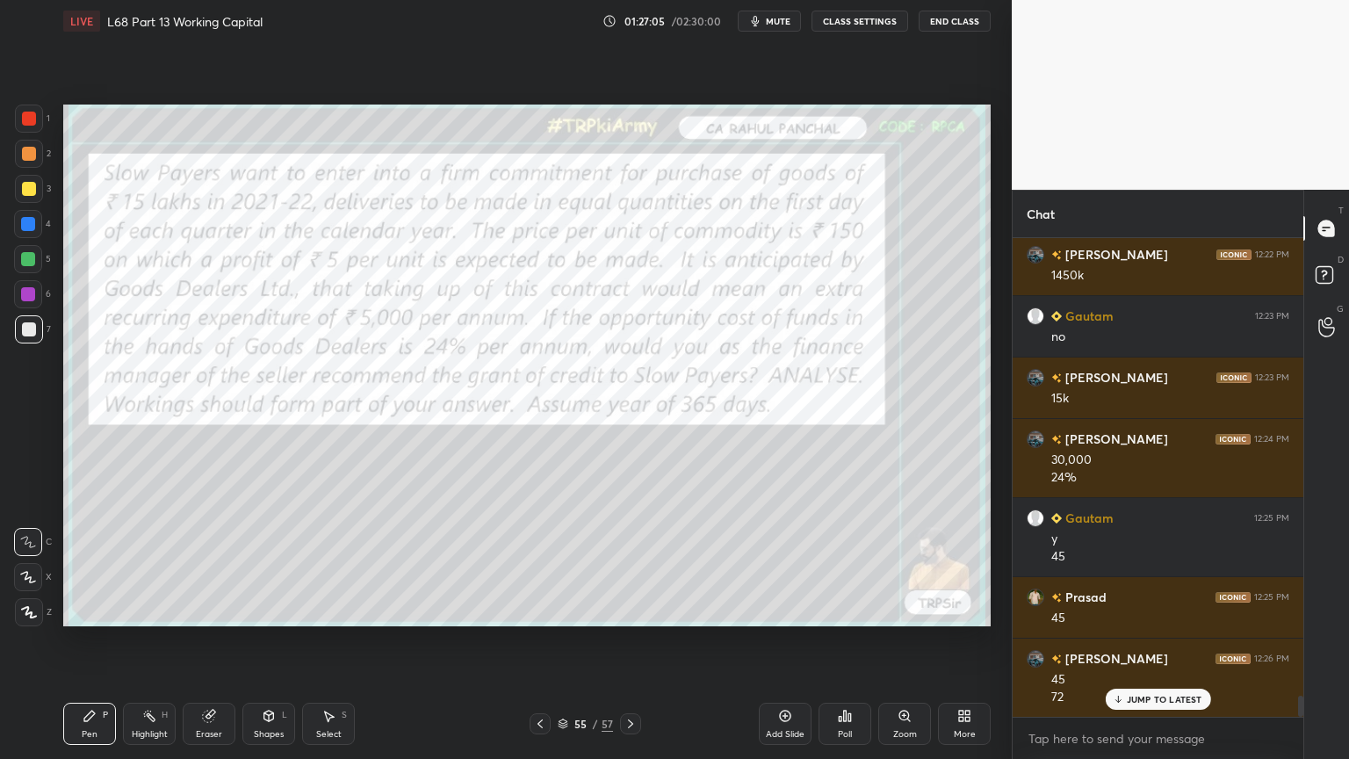
click at [539, 610] on icon at bounding box center [540, 724] width 14 height 14
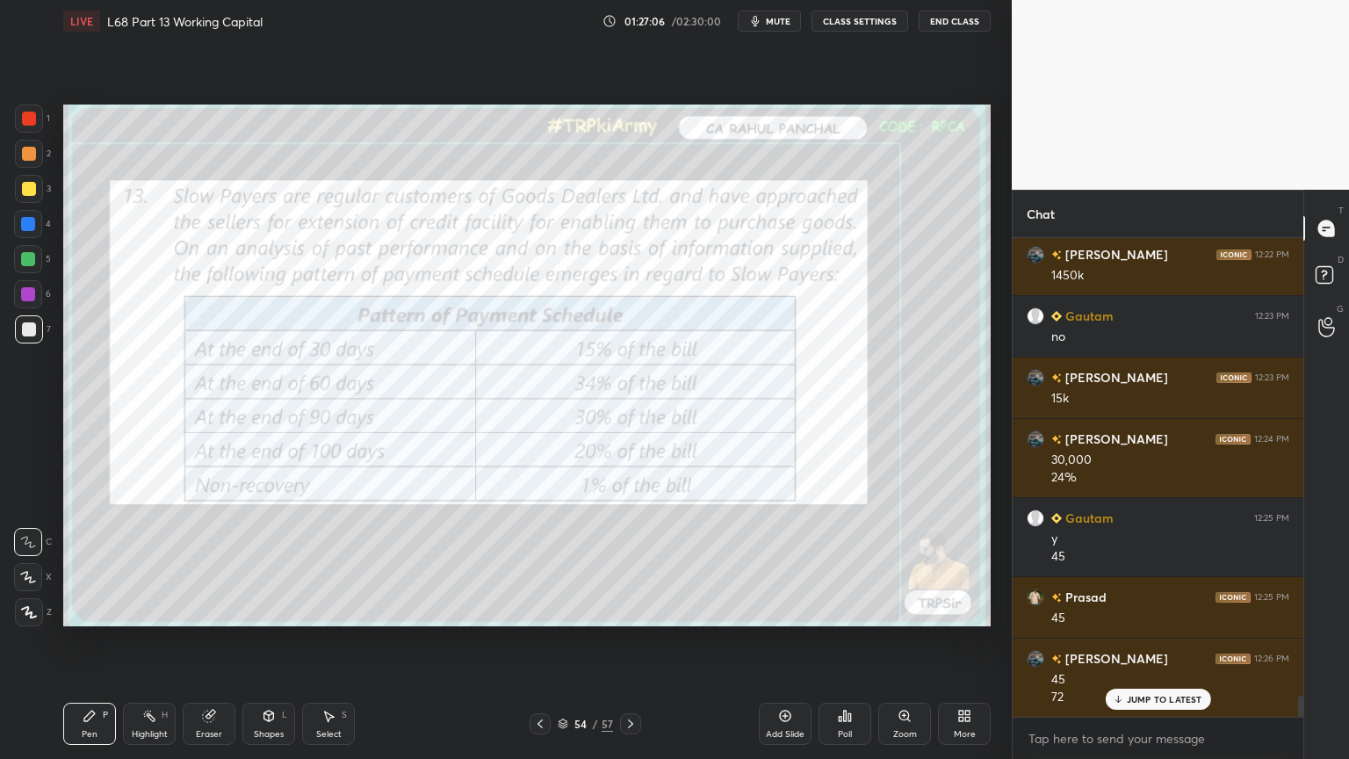
click at [631, 610] on icon at bounding box center [631, 724] width 14 height 14
click at [629, 610] on icon at bounding box center [630, 723] width 5 height 9
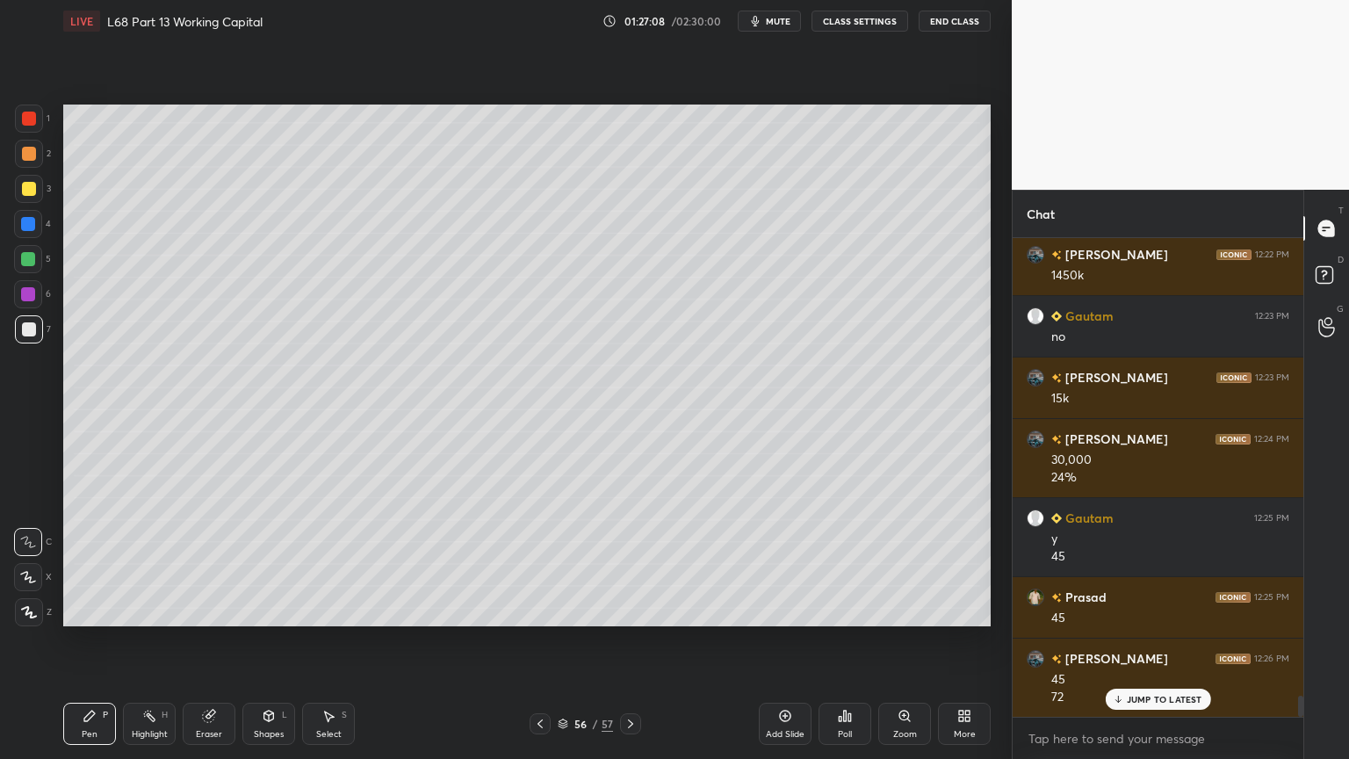
click at [34, 236] on div at bounding box center [28, 224] width 28 height 28
click at [265, 610] on icon at bounding box center [269, 716] width 14 height 14
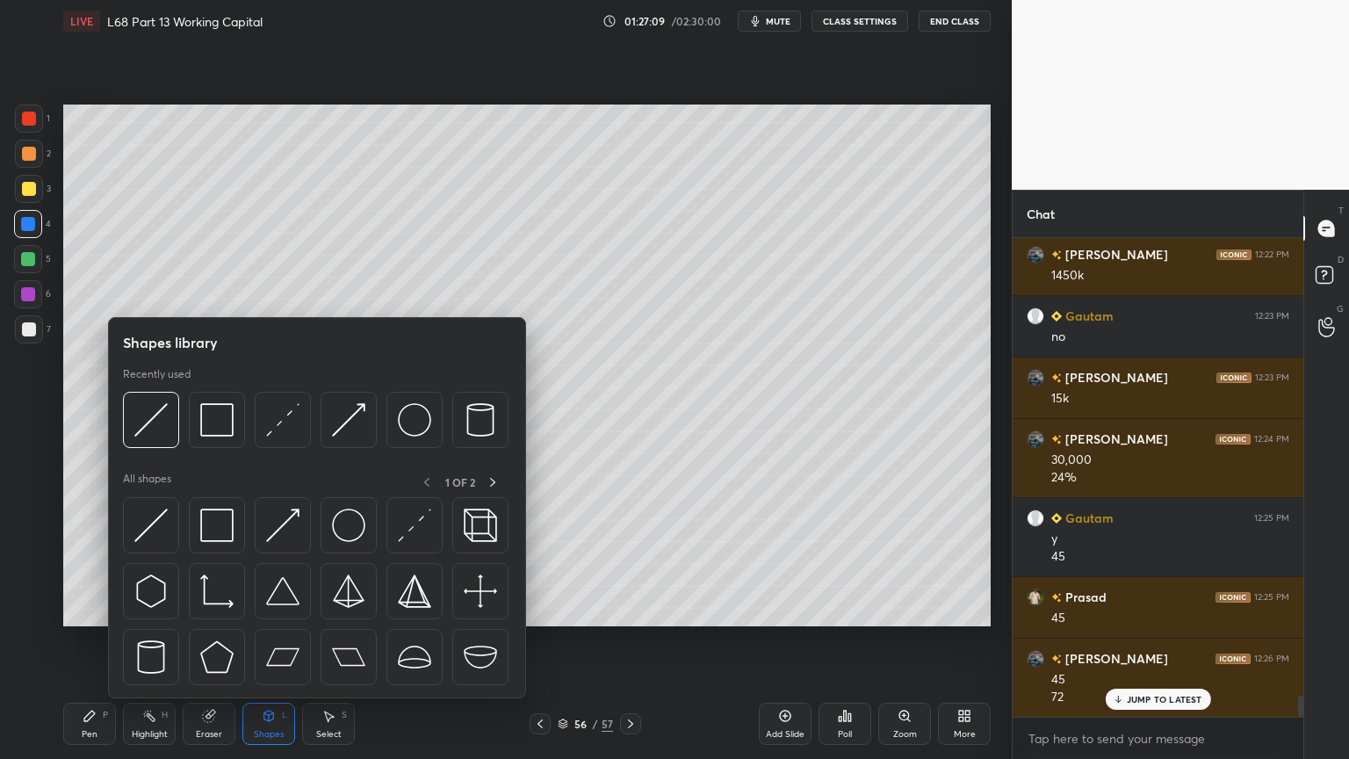
click at [155, 435] on img at bounding box center [150, 419] width 33 height 33
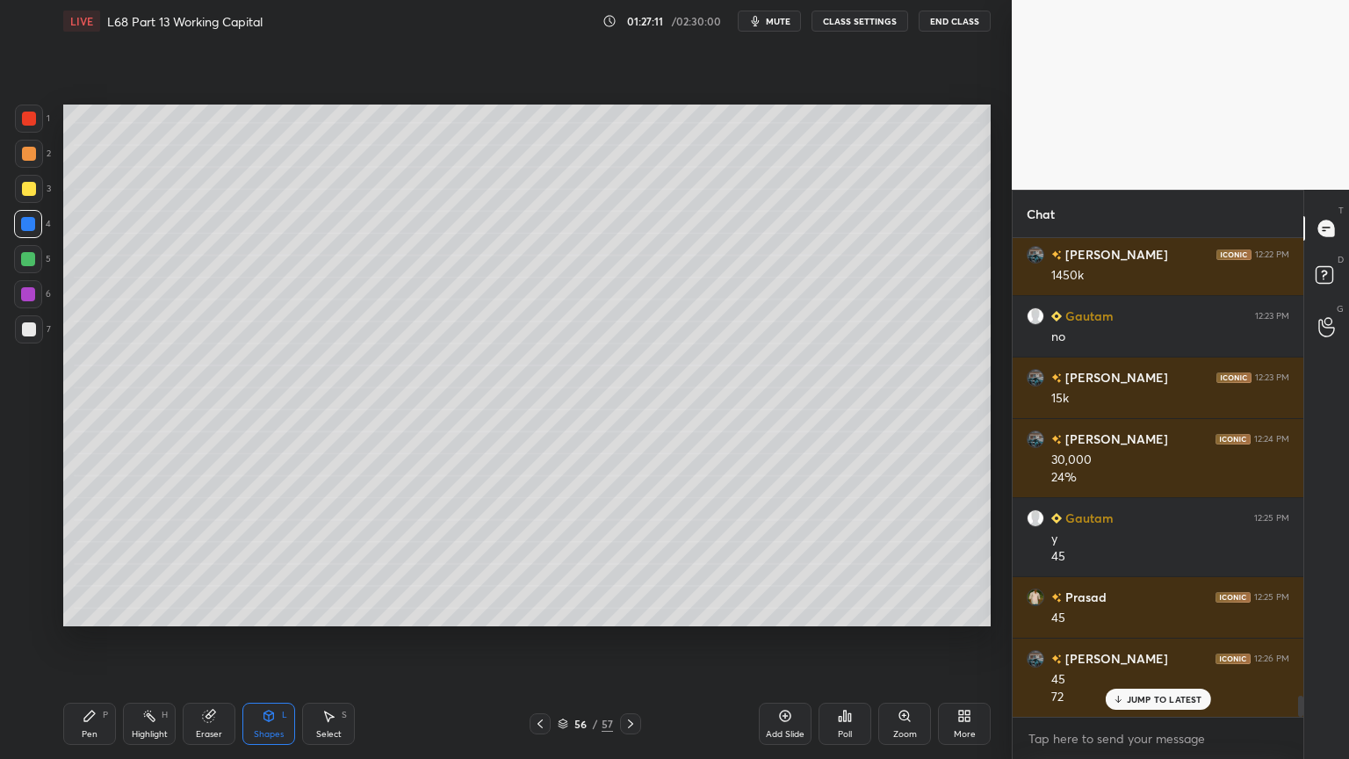
click at [97, 610] on div "Pen P" at bounding box center [89, 724] width 53 height 42
click at [35, 340] on div at bounding box center [29, 329] width 28 height 28
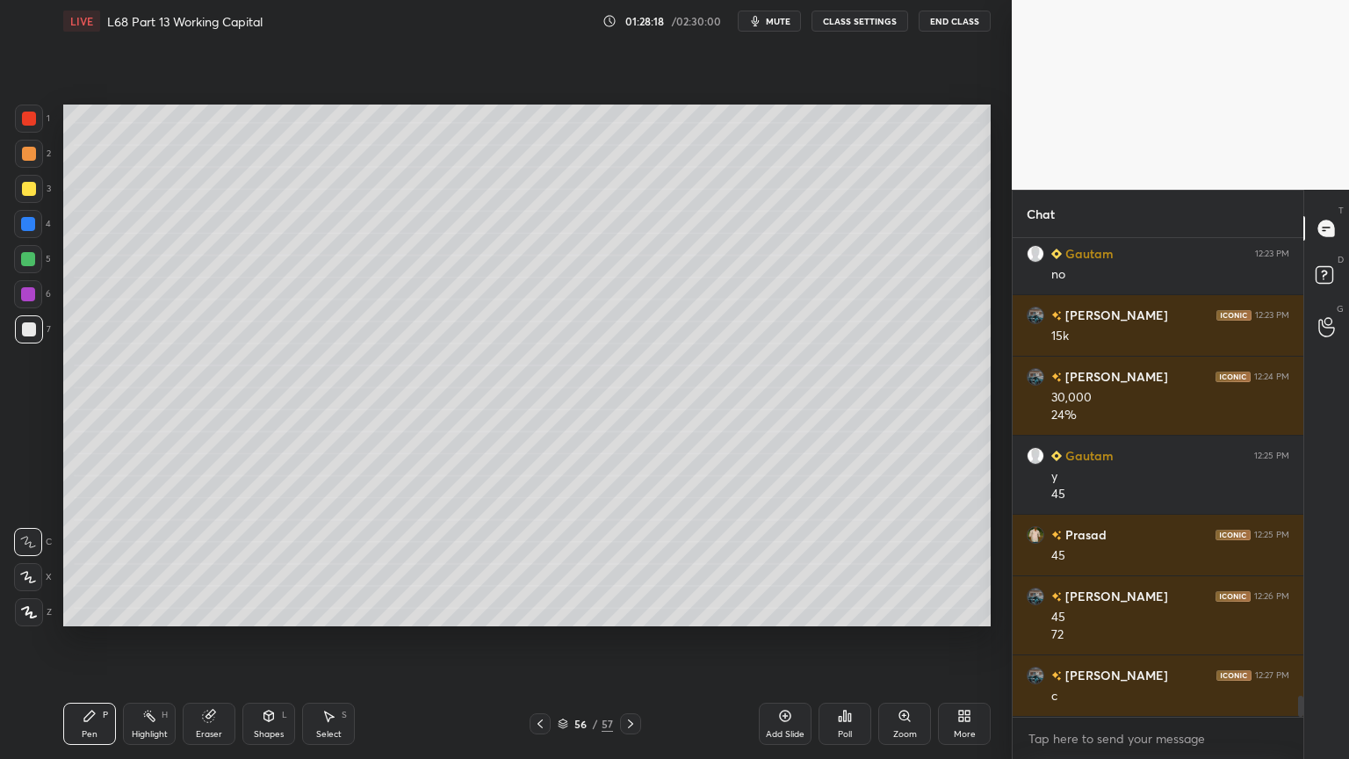
scroll to position [10623, 0]
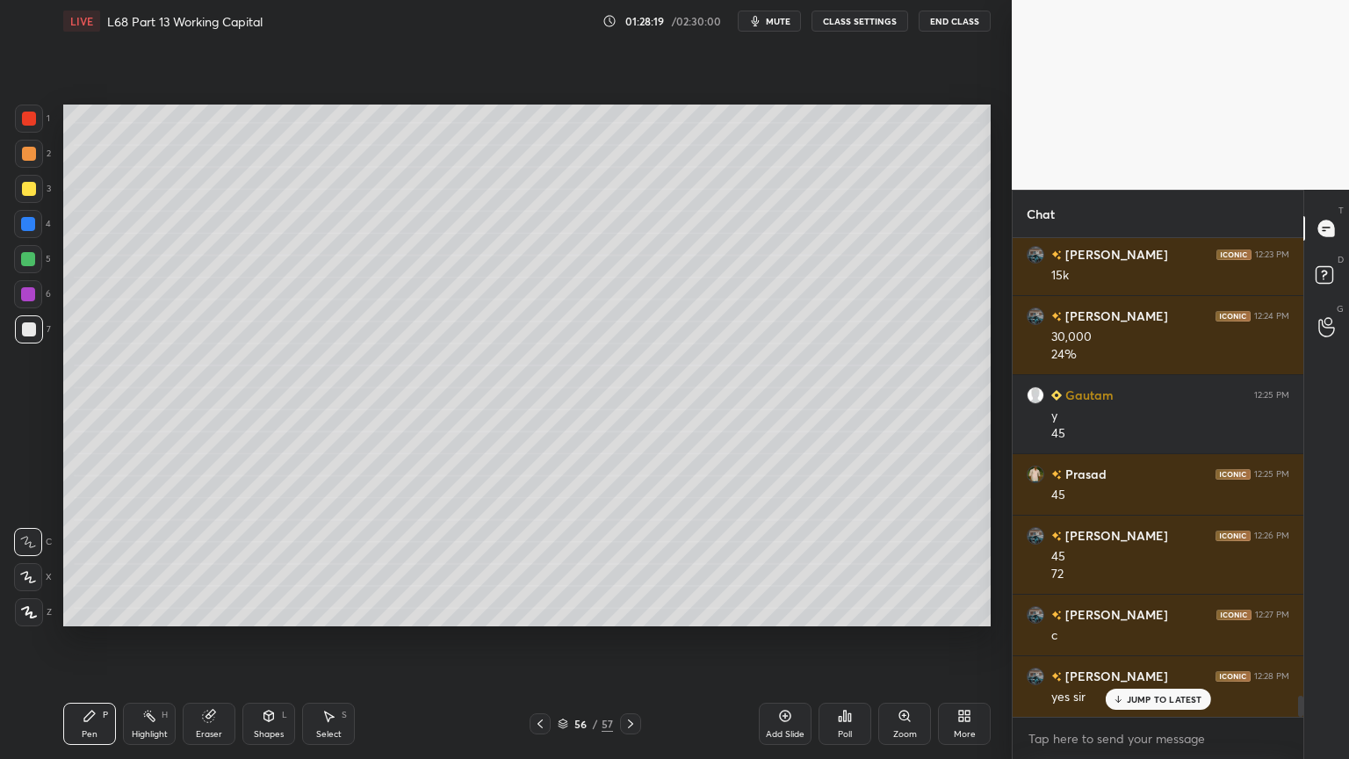
click at [327, 610] on div "Select S" at bounding box center [328, 724] width 53 height 42
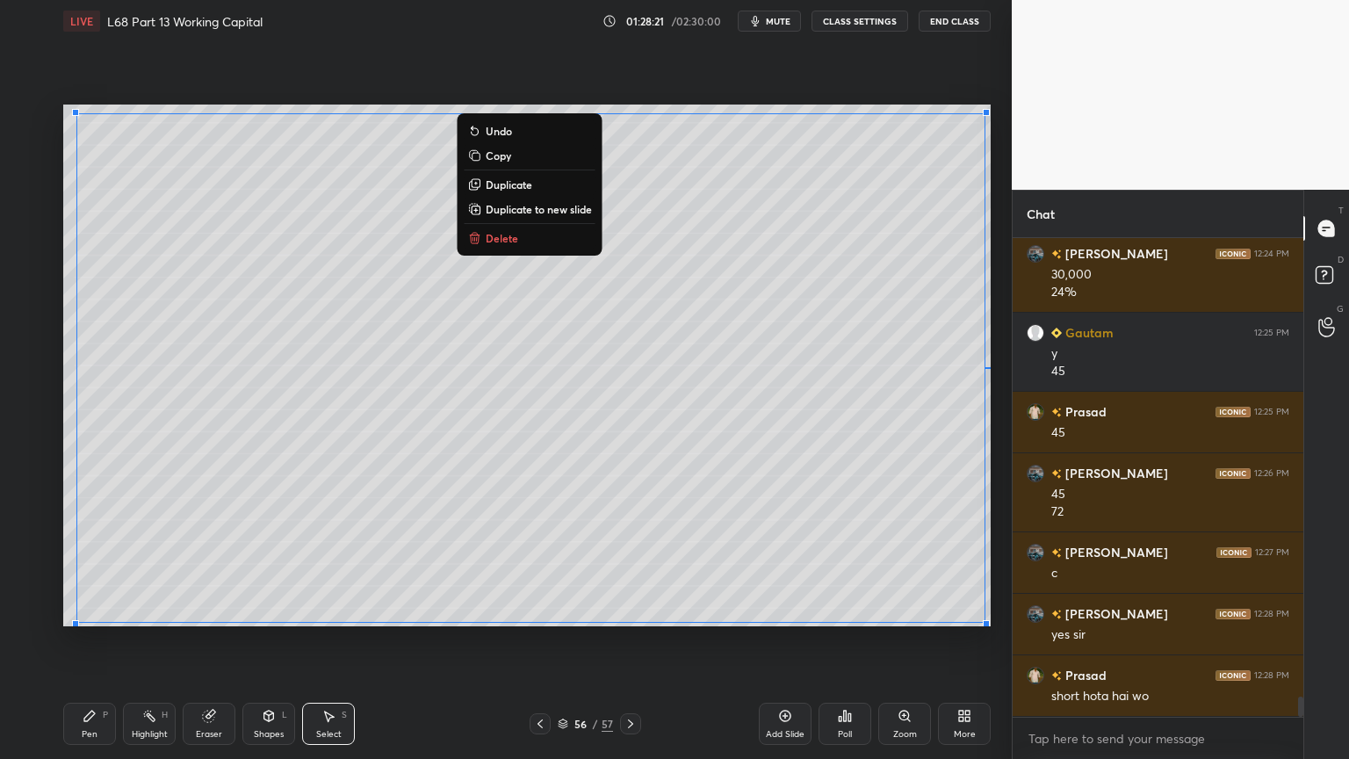
click at [78, 610] on div "Pen P" at bounding box center [89, 724] width 53 height 42
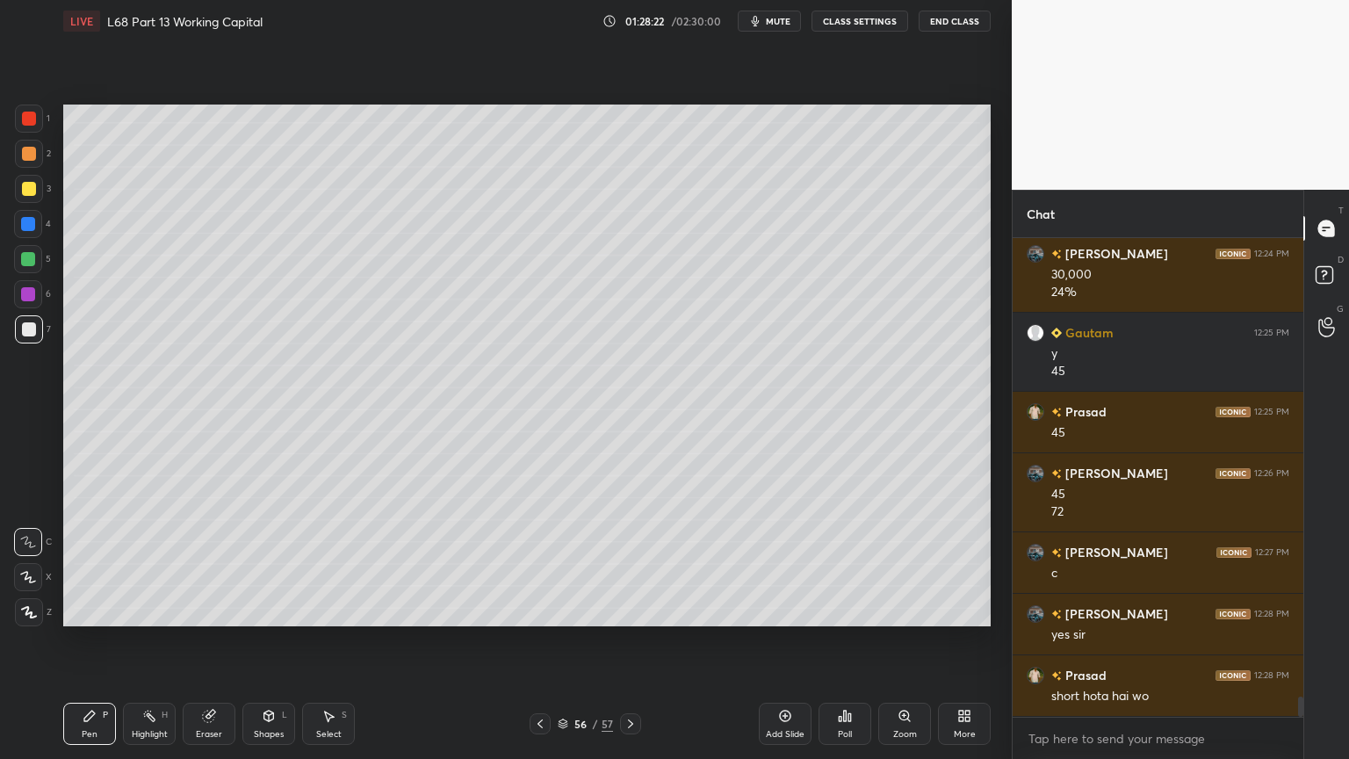
click at [259, 610] on div "Shapes L" at bounding box center [268, 724] width 53 height 42
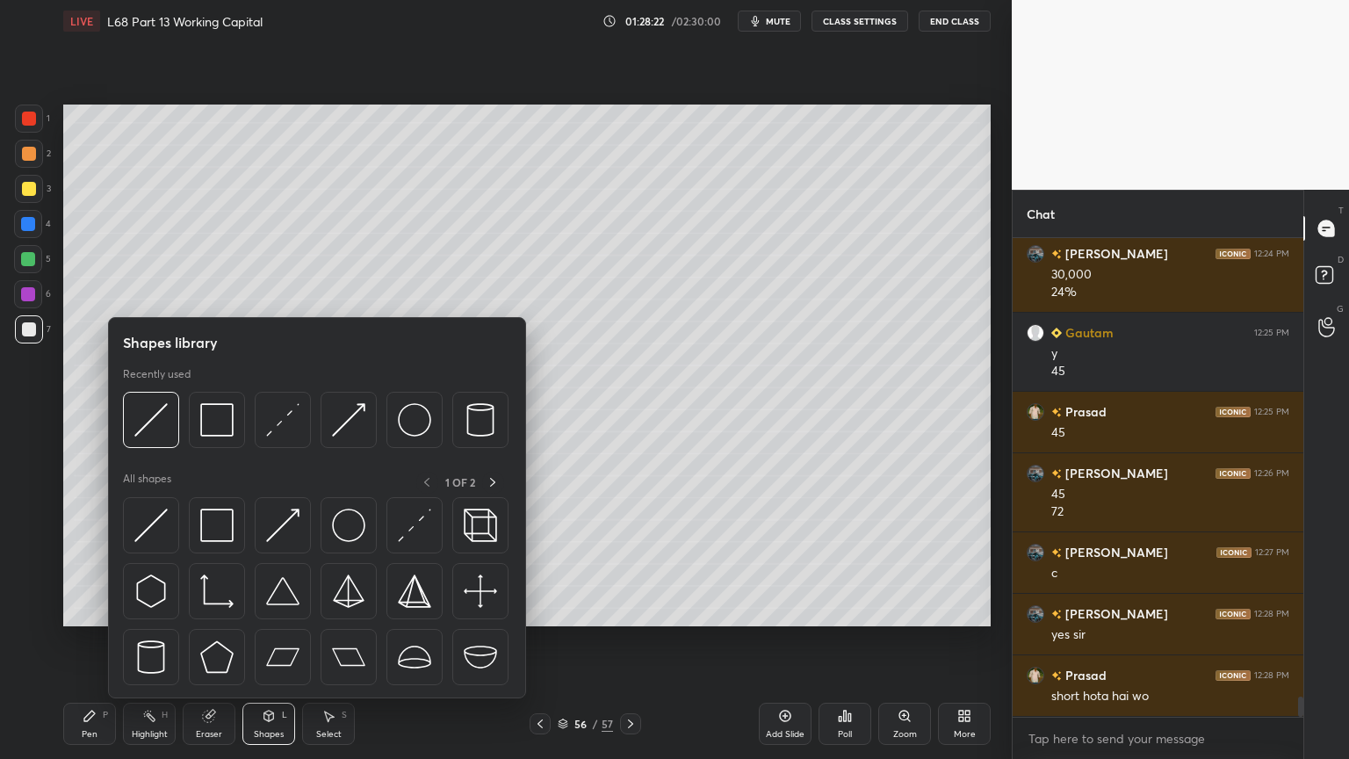
click at [164, 425] on img at bounding box center [150, 419] width 33 height 33
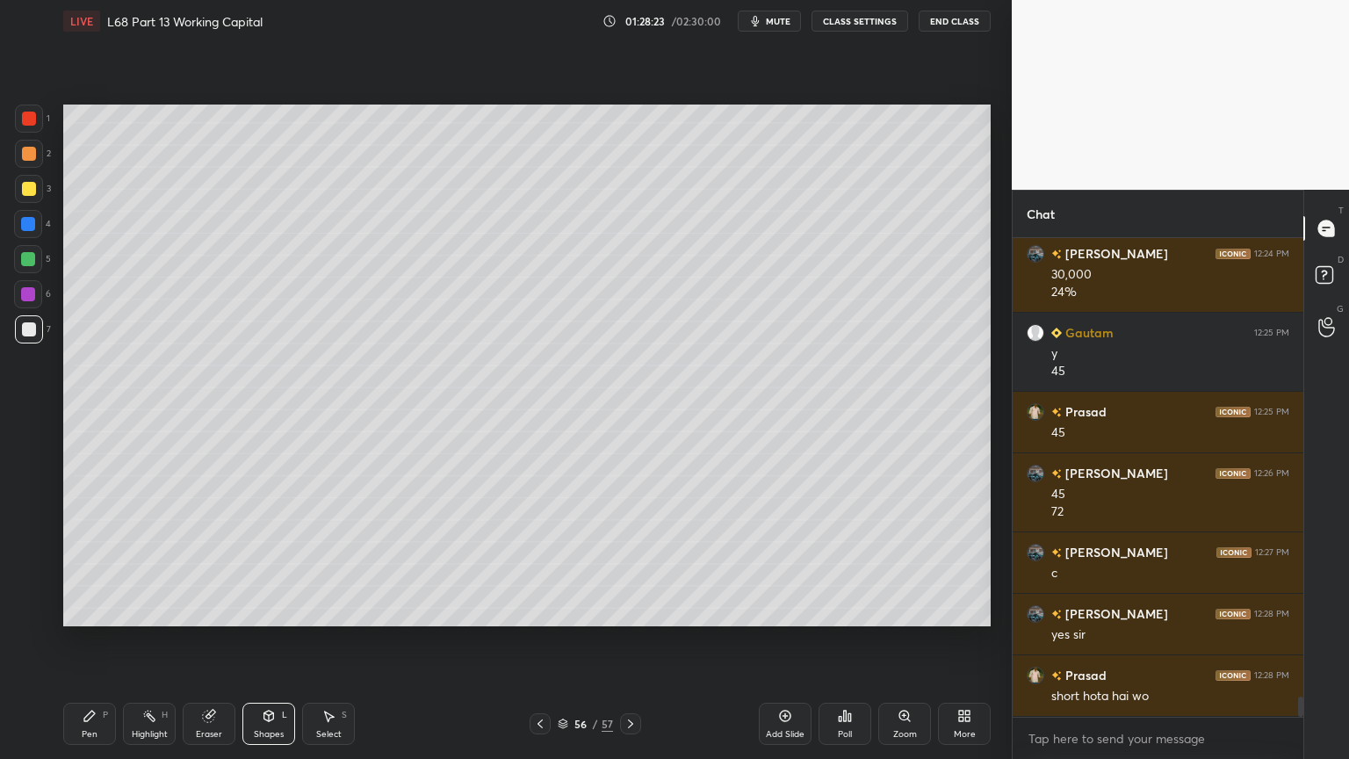
click at [32, 266] on div at bounding box center [28, 259] width 28 height 28
click at [251, 610] on div "Shapes L" at bounding box center [268, 724] width 53 height 42
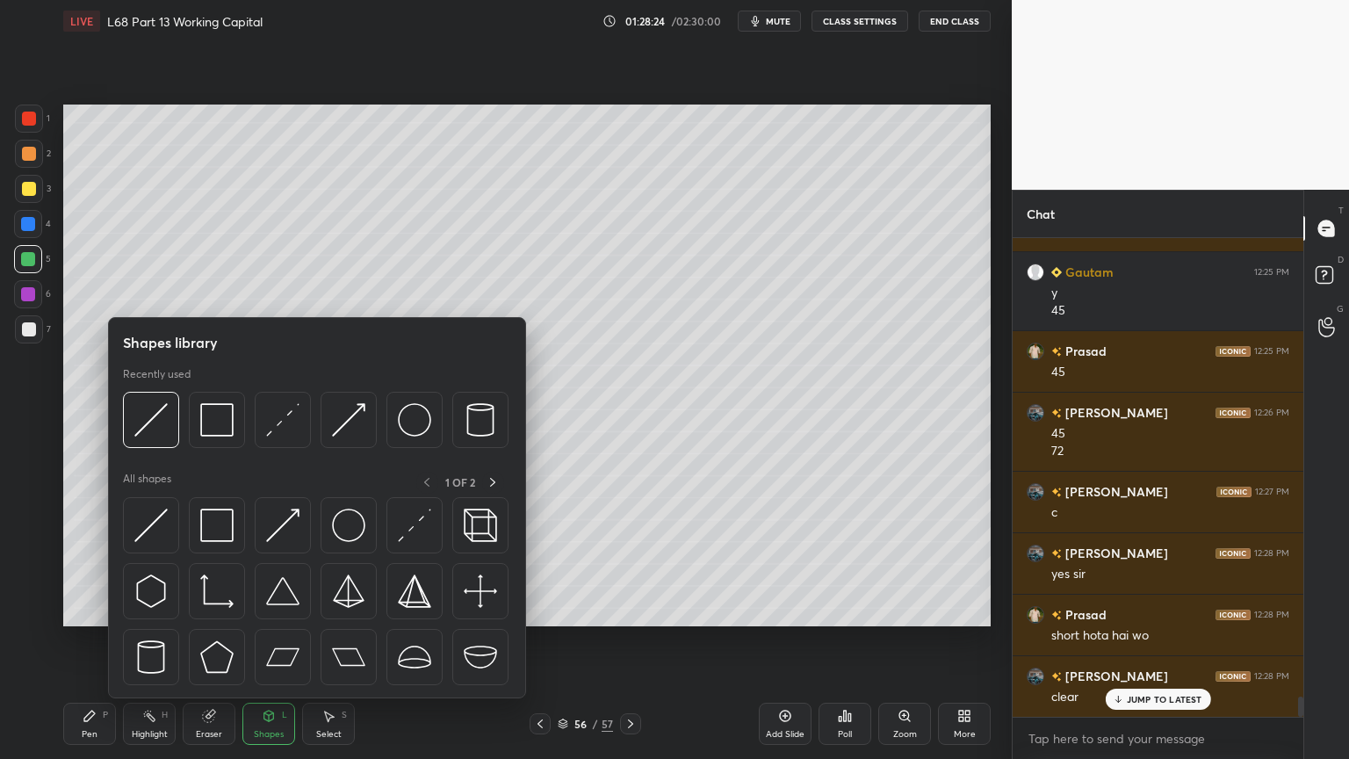
click at [148, 428] on img at bounding box center [150, 419] width 33 height 33
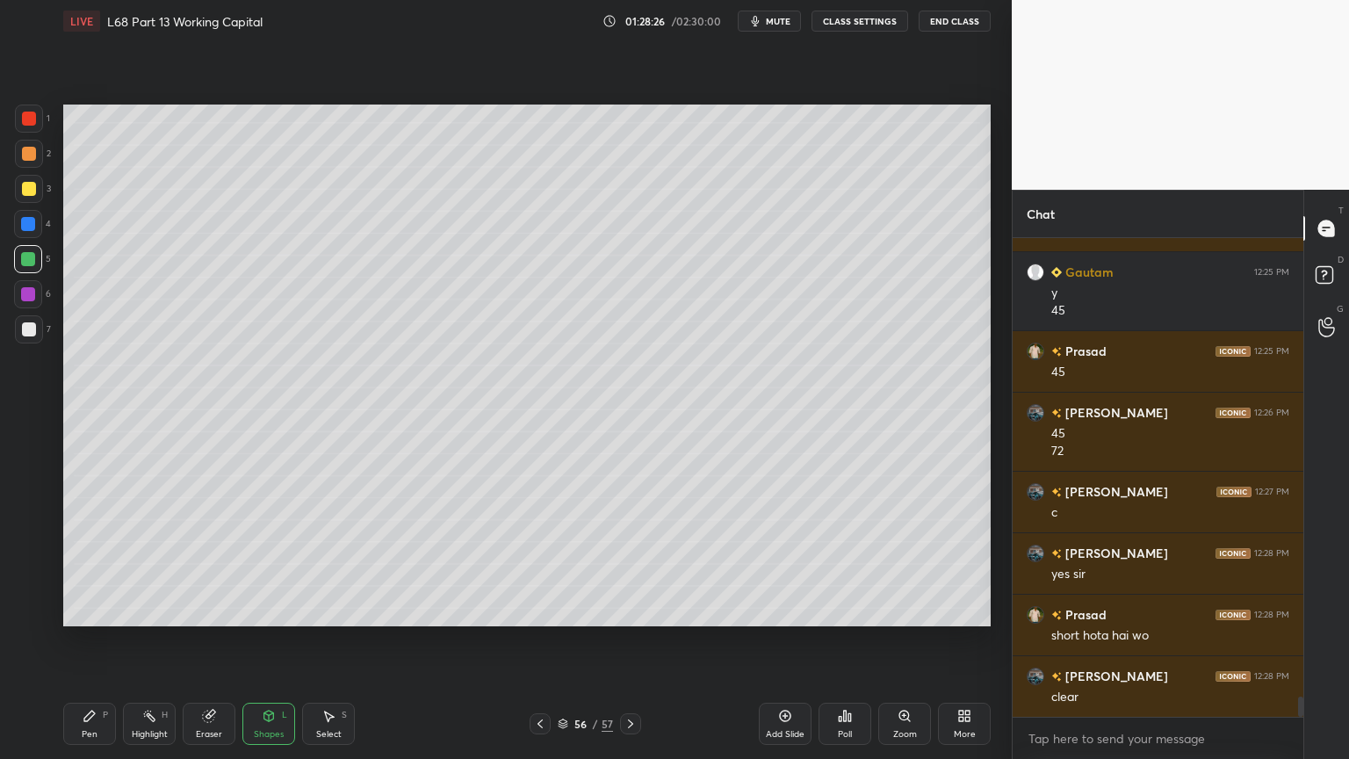
scroll to position [10809, 0]
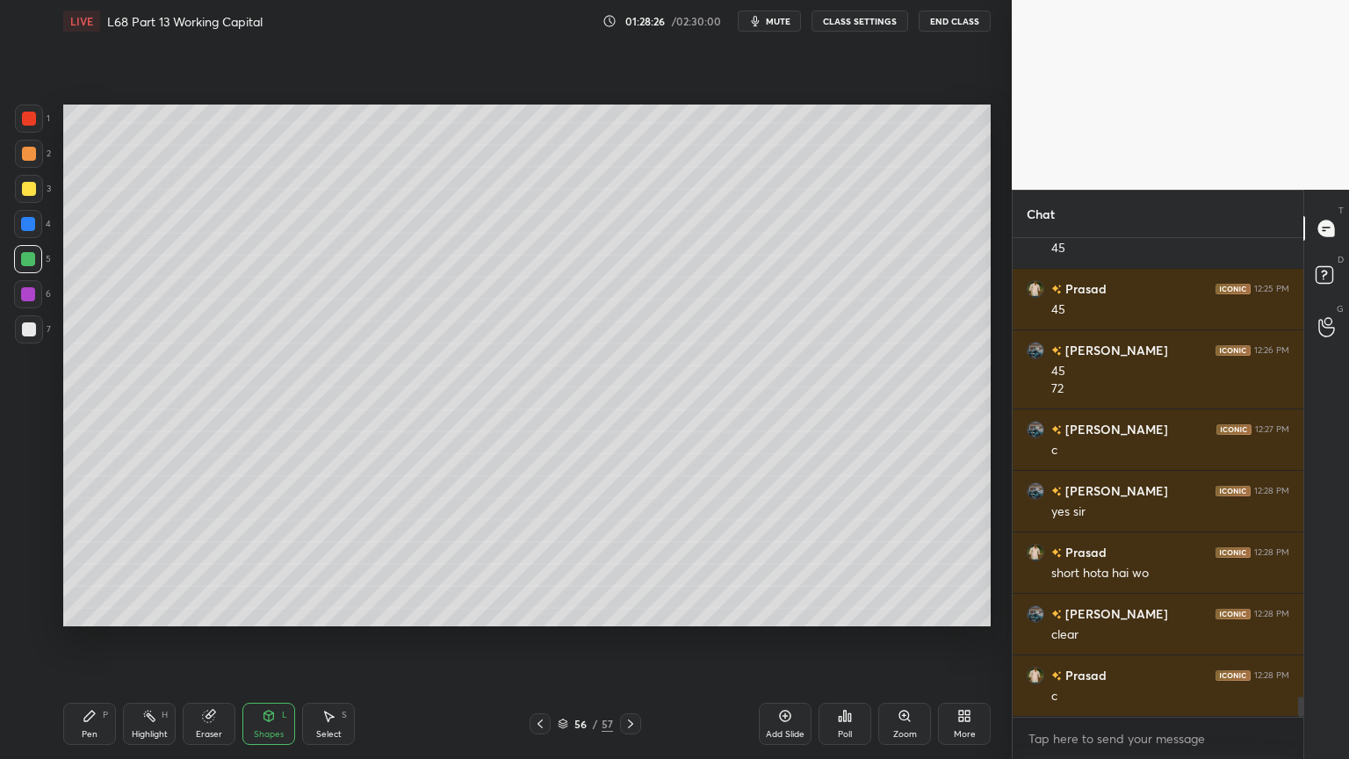
click at [208, 610] on icon at bounding box center [209, 716] width 14 height 14
click at [321, 610] on div "Select S" at bounding box center [328, 724] width 53 height 42
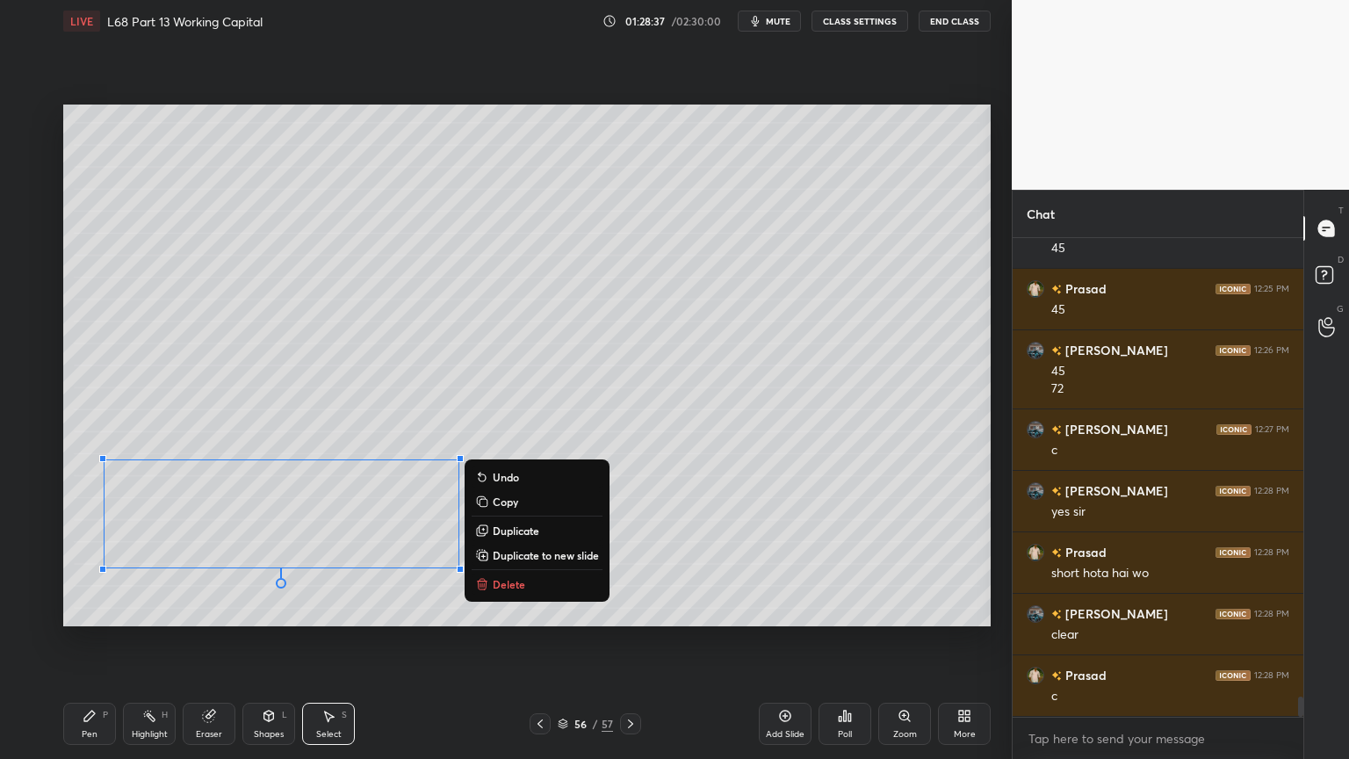
click at [87, 610] on div "Pen" at bounding box center [90, 734] width 16 height 9
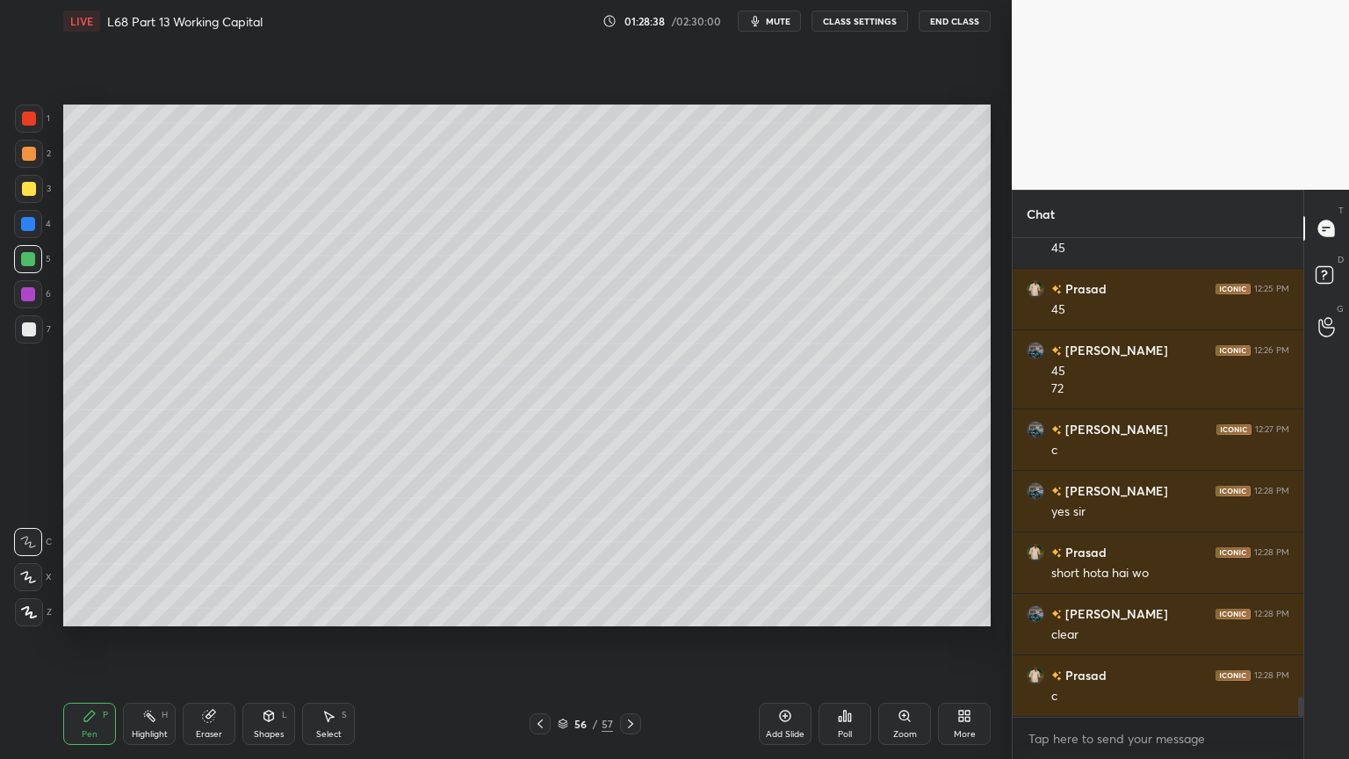
click at [25, 232] on div at bounding box center [28, 224] width 28 height 28
click at [260, 610] on div "Shapes L" at bounding box center [268, 724] width 53 height 42
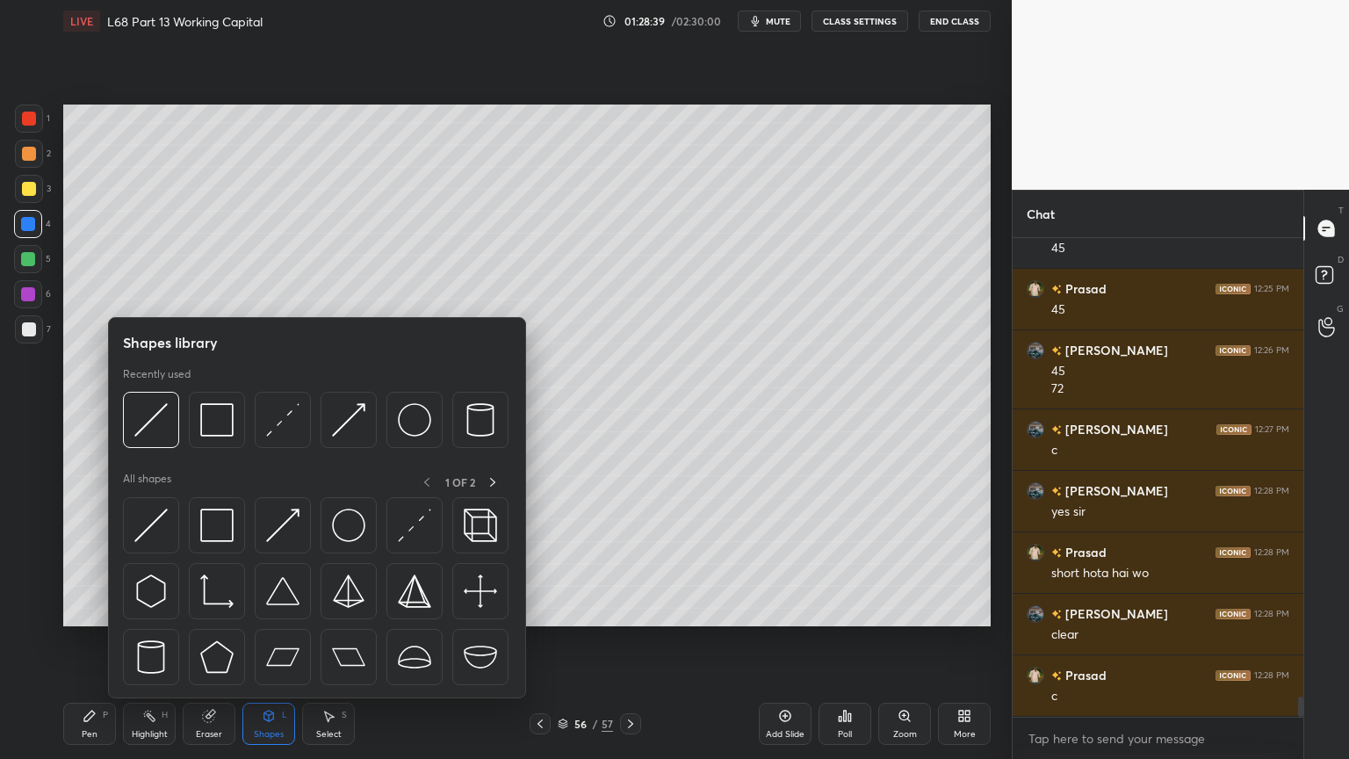
click at [267, 425] on img at bounding box center [282, 419] width 33 height 33
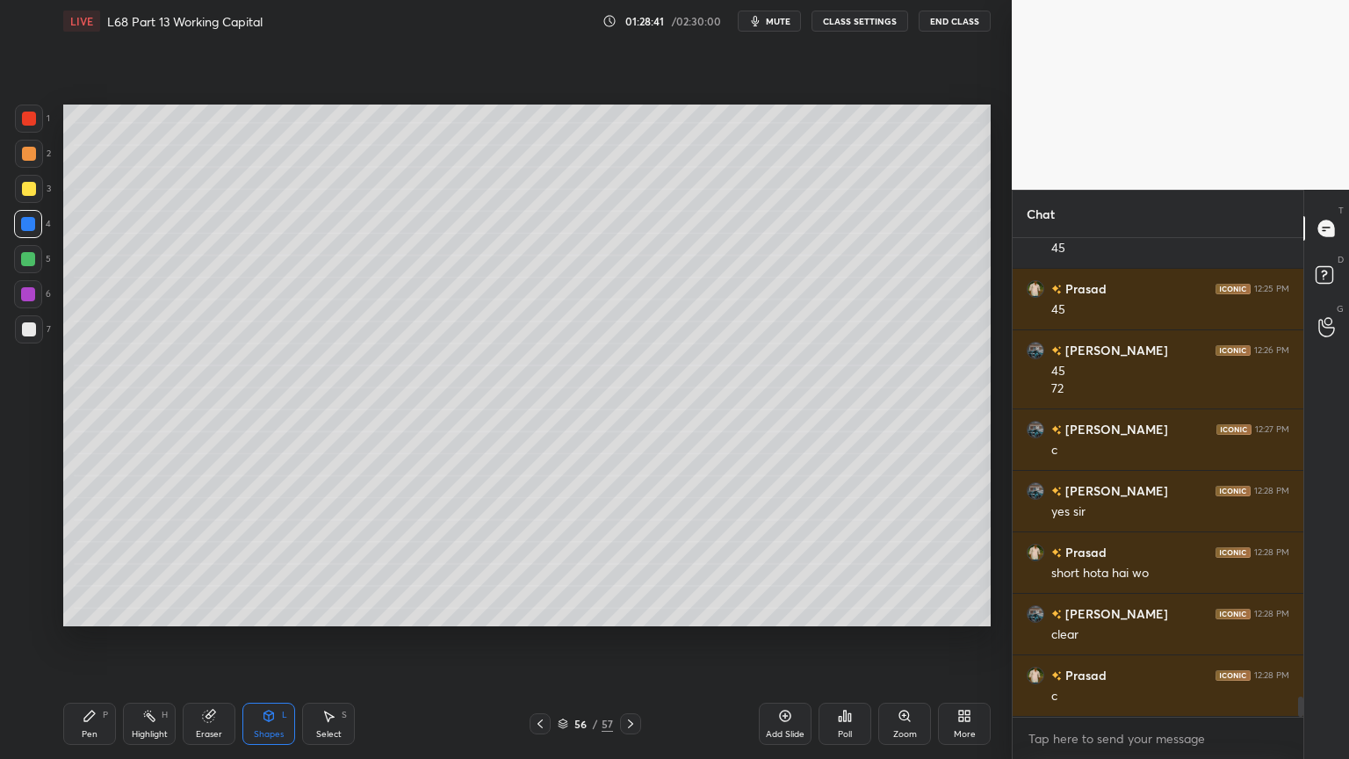
click at [95, 610] on icon at bounding box center [90, 716] width 14 height 14
click at [21, 196] on div at bounding box center [29, 189] width 28 height 28
click at [256, 610] on div "Shapes L" at bounding box center [268, 724] width 53 height 42
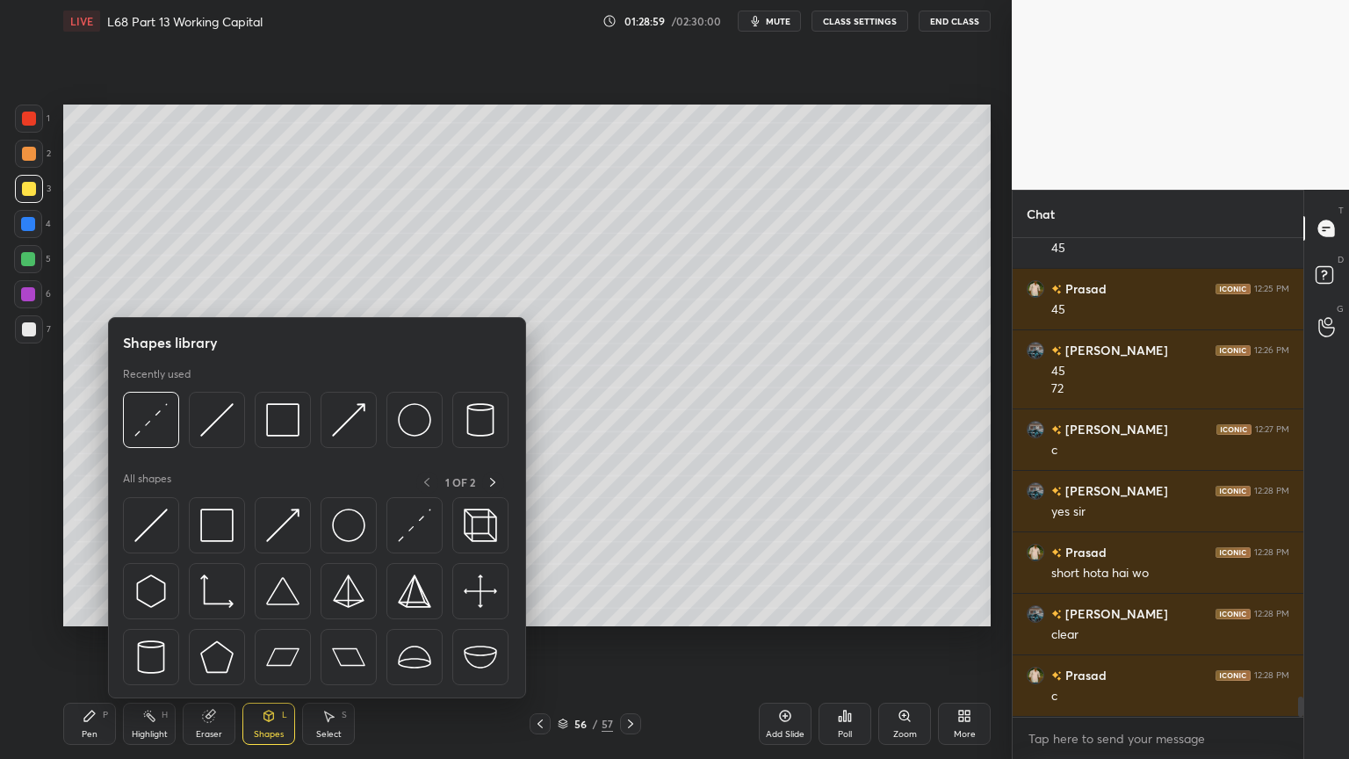
click at [212, 424] on img at bounding box center [216, 419] width 33 height 33
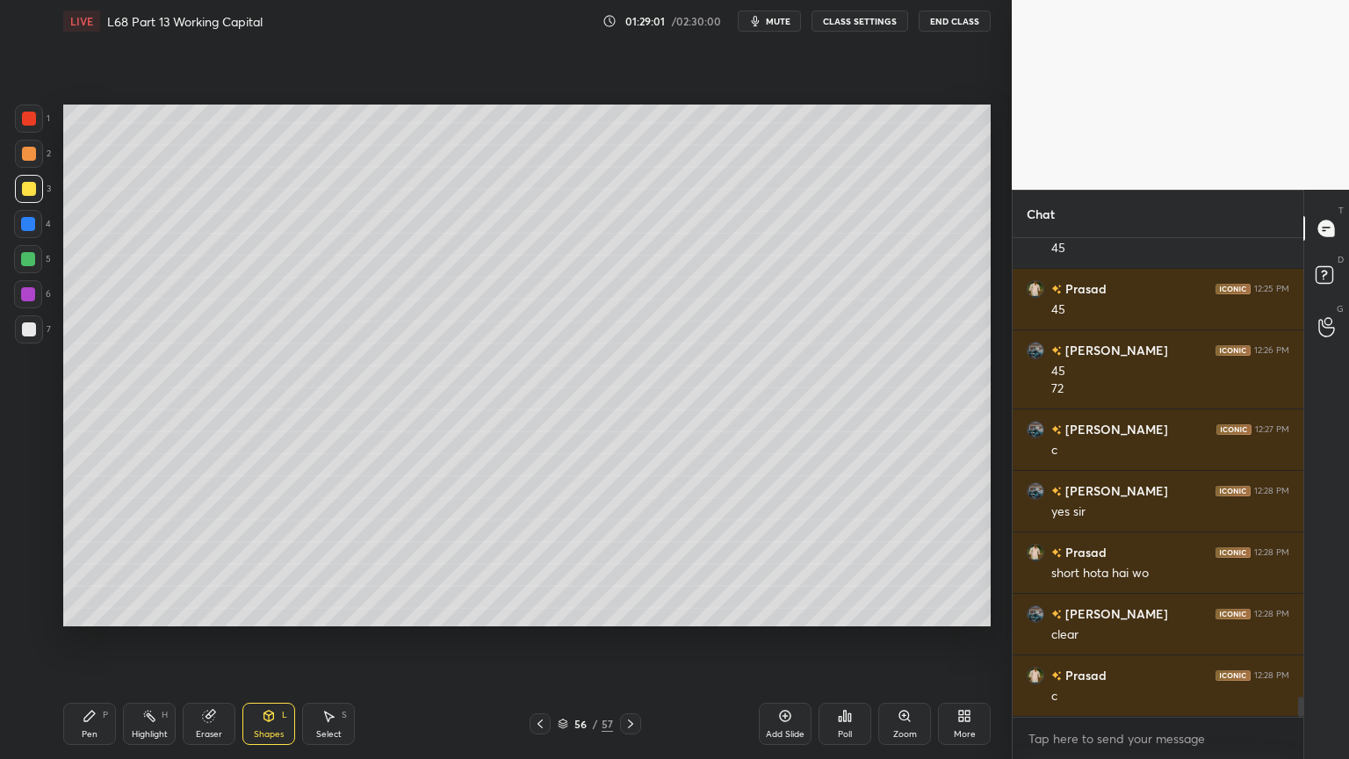
click at [85, 610] on icon at bounding box center [89, 716] width 11 height 11
click at [31, 158] on div at bounding box center [29, 154] width 14 height 14
click at [274, 610] on div "Shapes" at bounding box center [269, 734] width 30 height 9
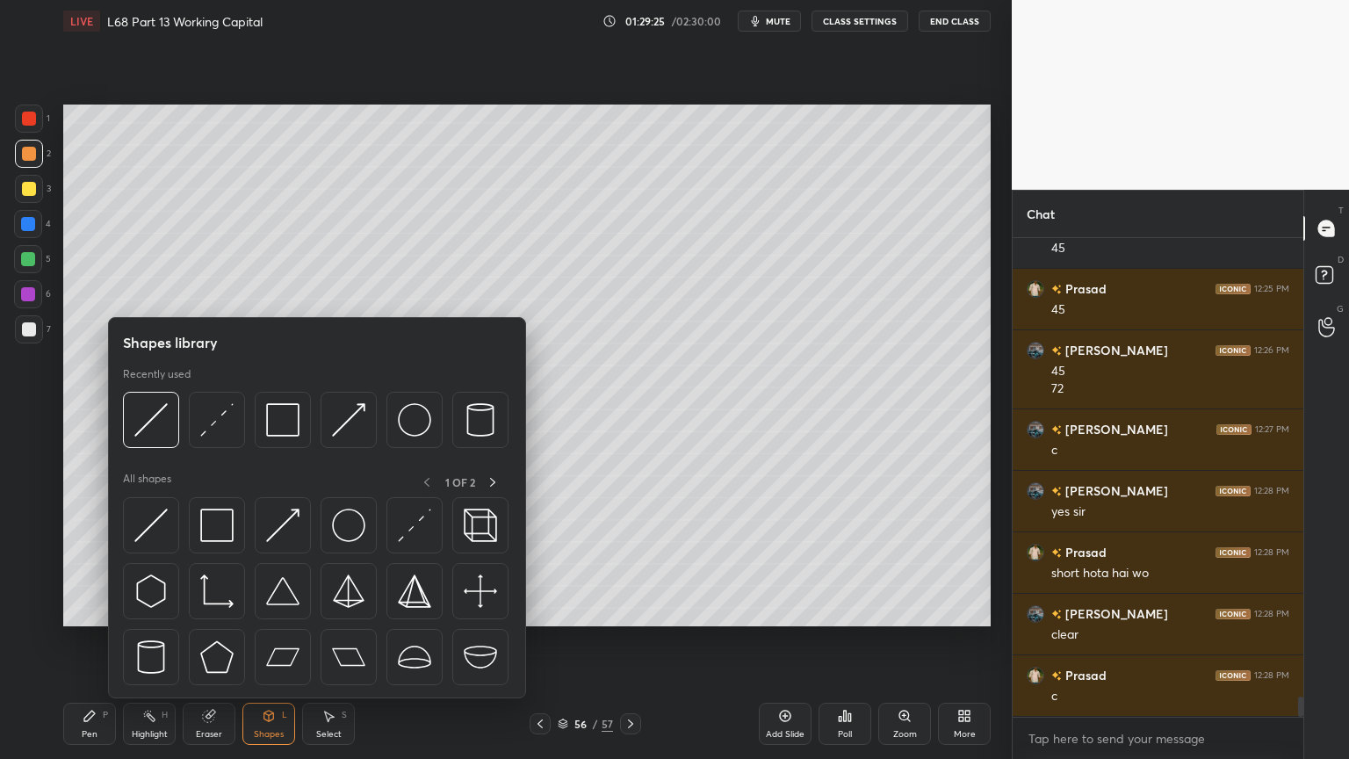
click at [158, 437] on div at bounding box center [151, 420] width 56 height 56
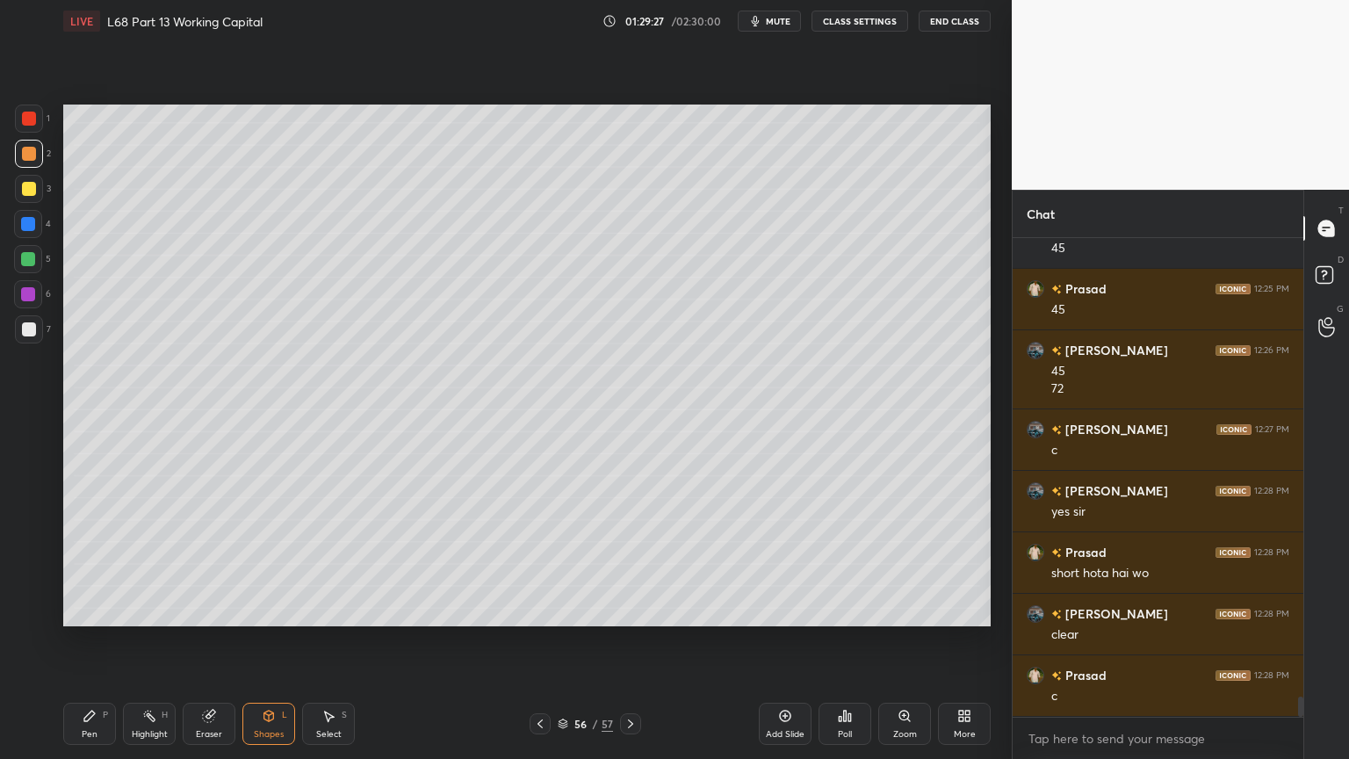
click at [92, 610] on div "Pen P" at bounding box center [89, 724] width 53 height 42
click at [32, 337] on div at bounding box center [29, 329] width 28 height 28
click at [537, 610] on icon at bounding box center [540, 724] width 14 height 14
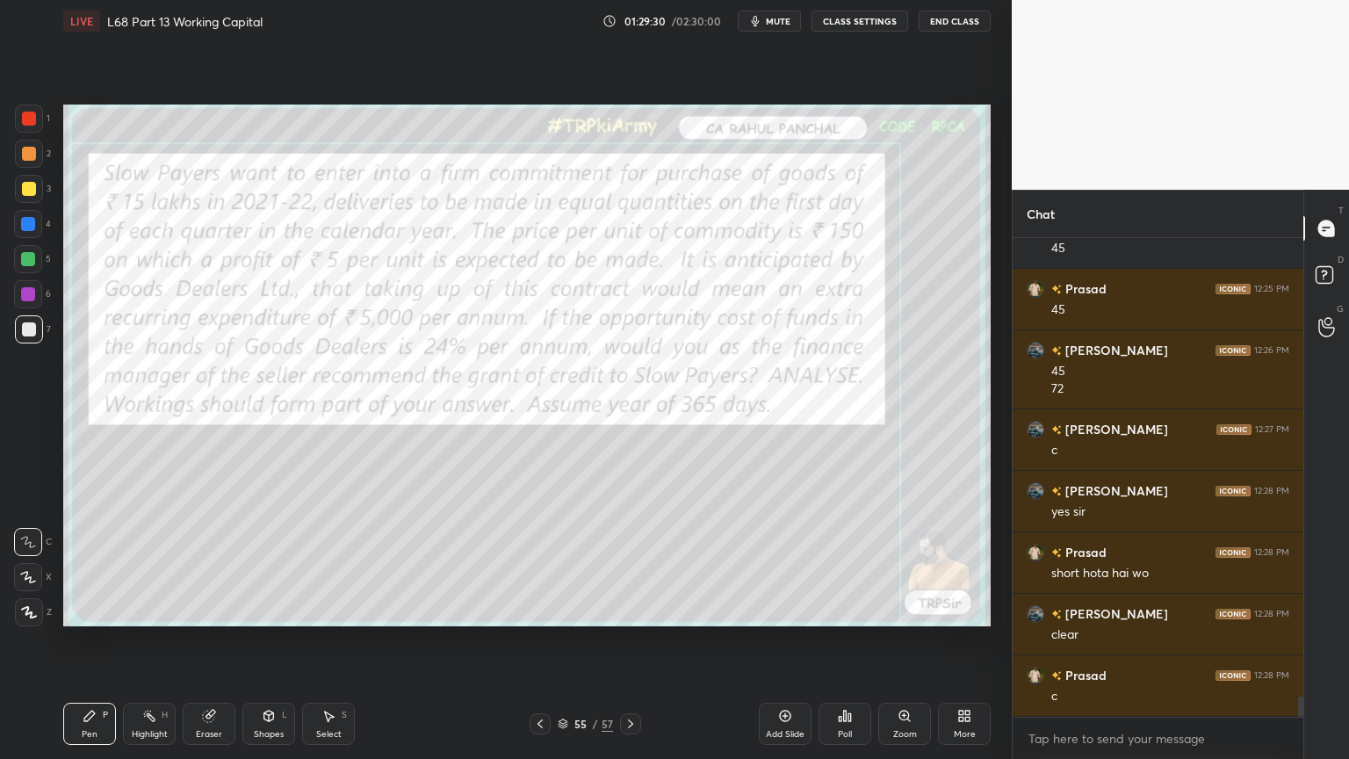
click at [31, 131] on div at bounding box center [29, 119] width 28 height 28
click at [627, 610] on icon at bounding box center [631, 724] width 14 height 14
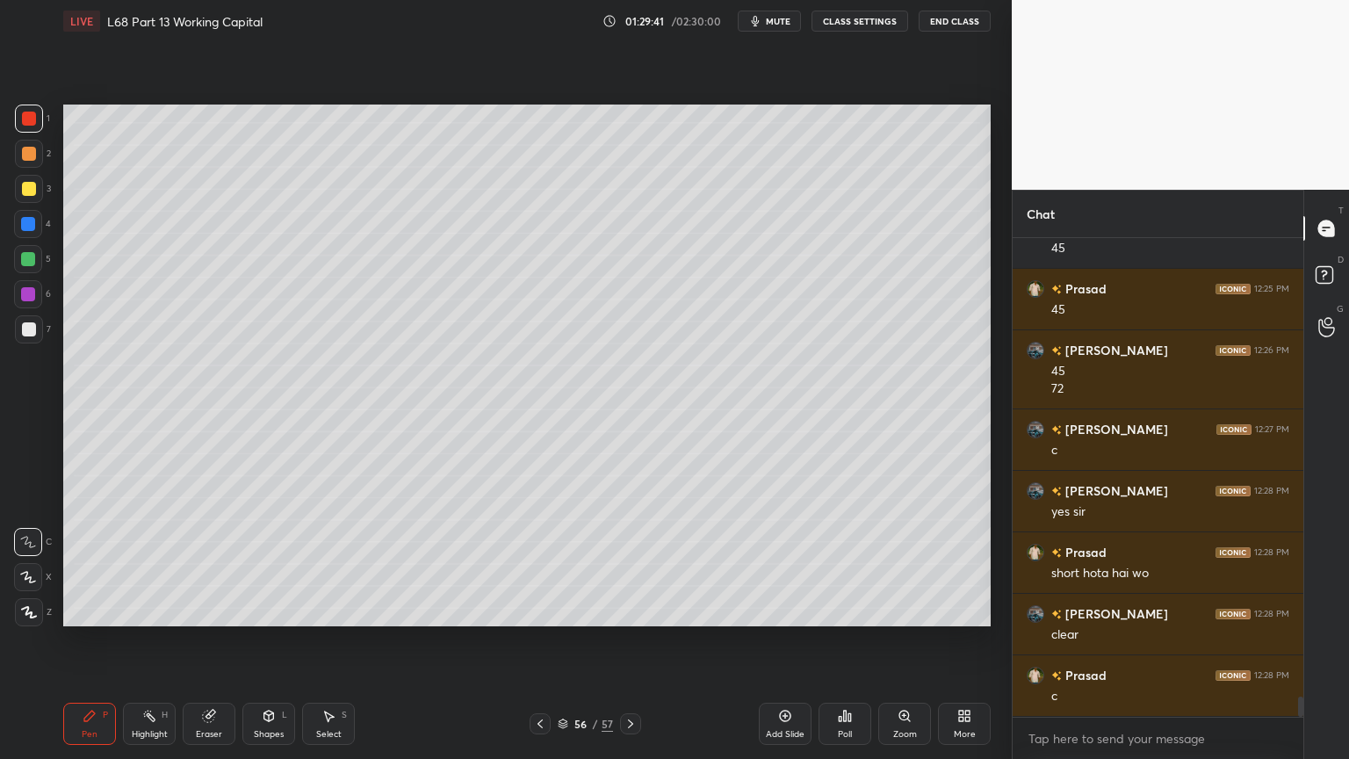
click at [28, 342] on div at bounding box center [29, 329] width 28 height 28
click at [137, 610] on div "Highlight H" at bounding box center [149, 724] width 53 height 42
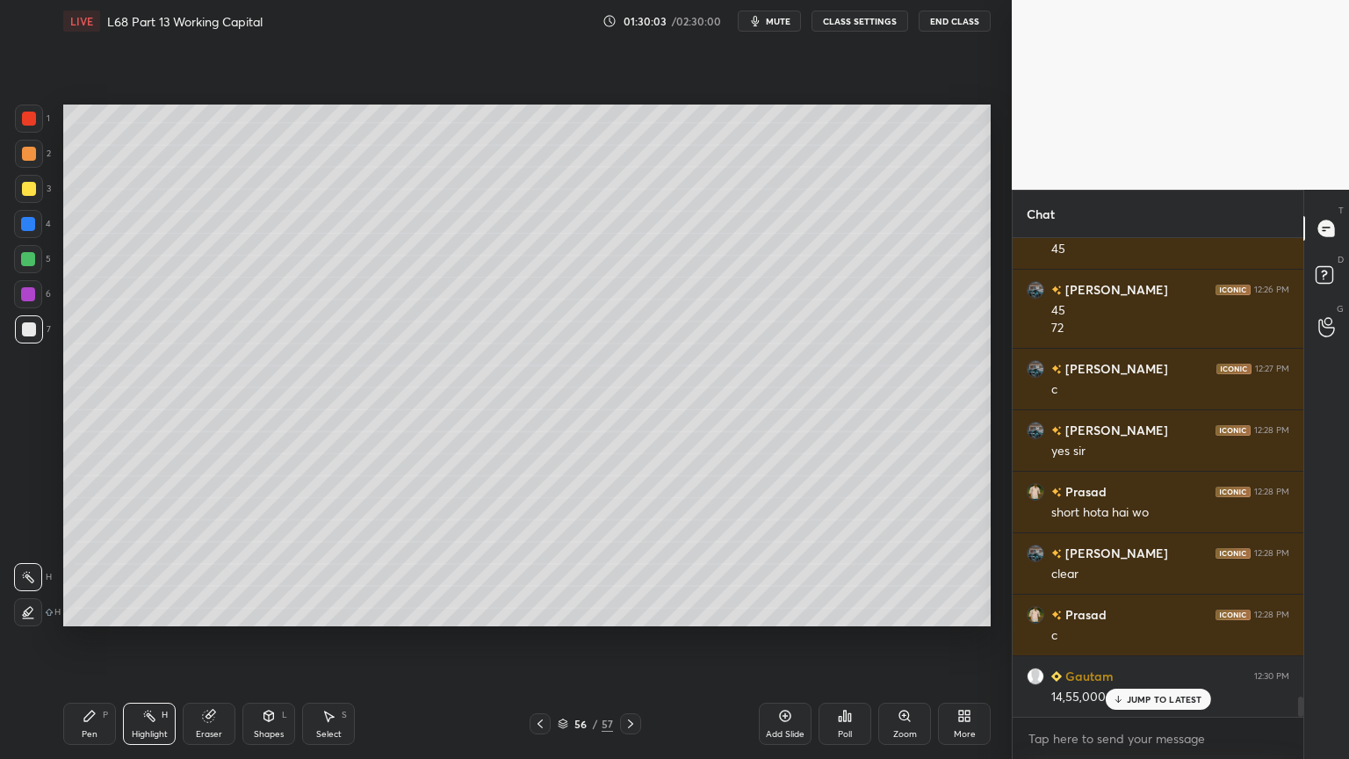
click at [84, 610] on icon at bounding box center [90, 716] width 14 height 14
click at [31, 334] on div at bounding box center [29, 329] width 14 height 14
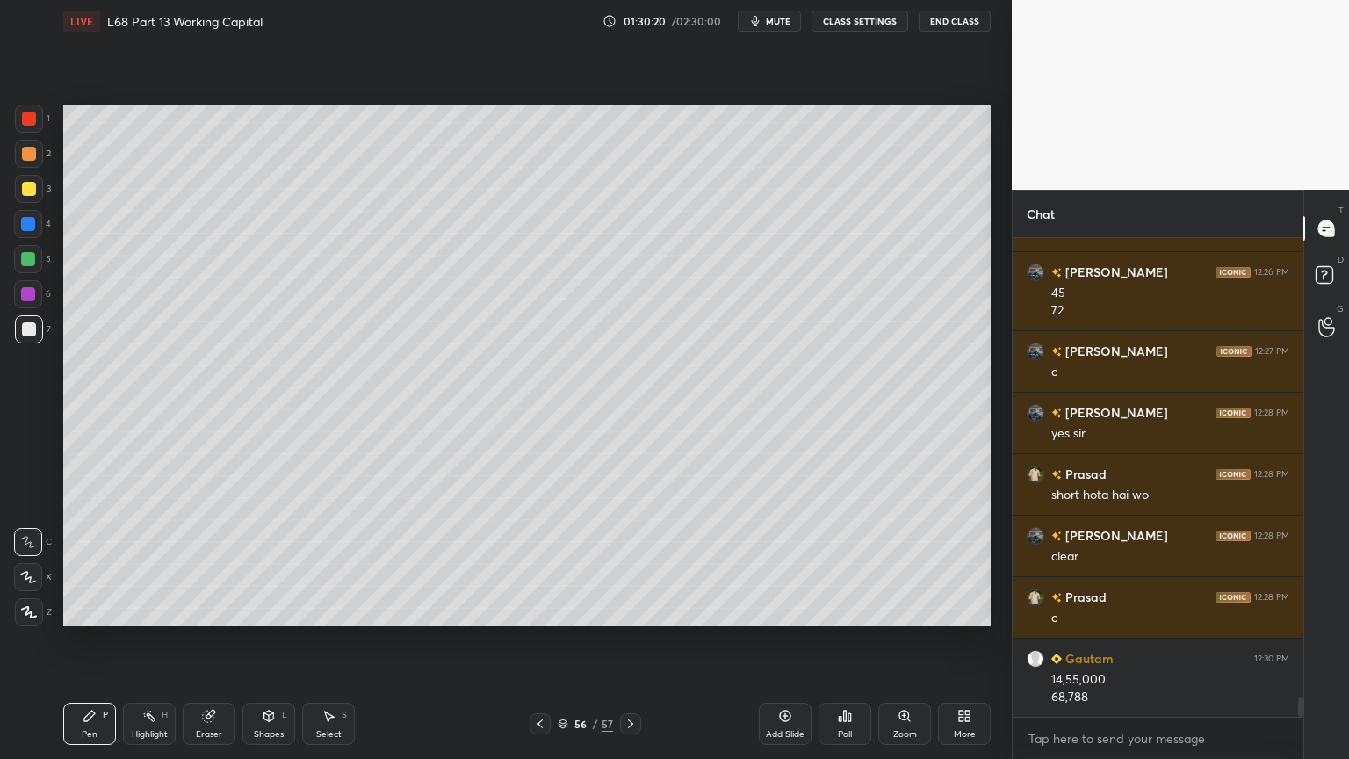
click at [277, 610] on div "Shapes L" at bounding box center [268, 724] width 53 height 42
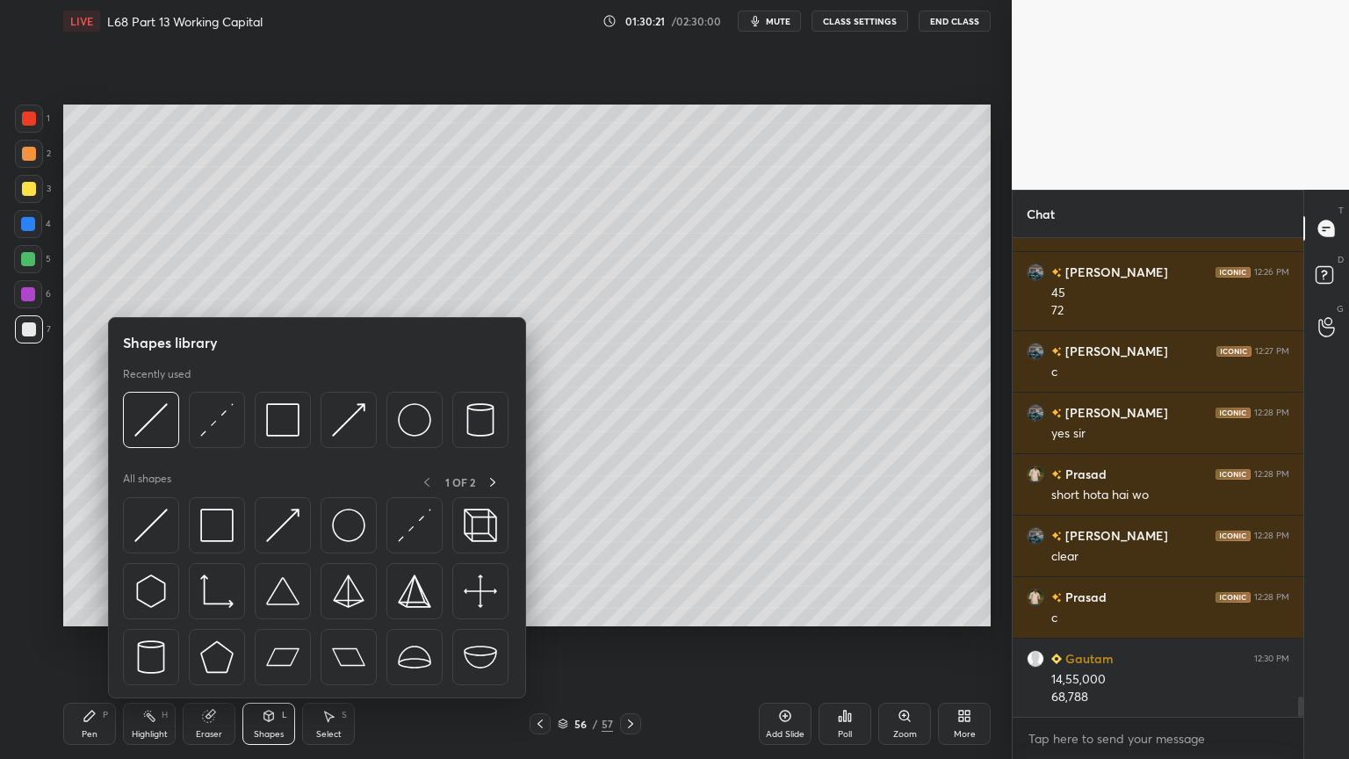
click at [157, 432] on img at bounding box center [150, 419] width 33 height 33
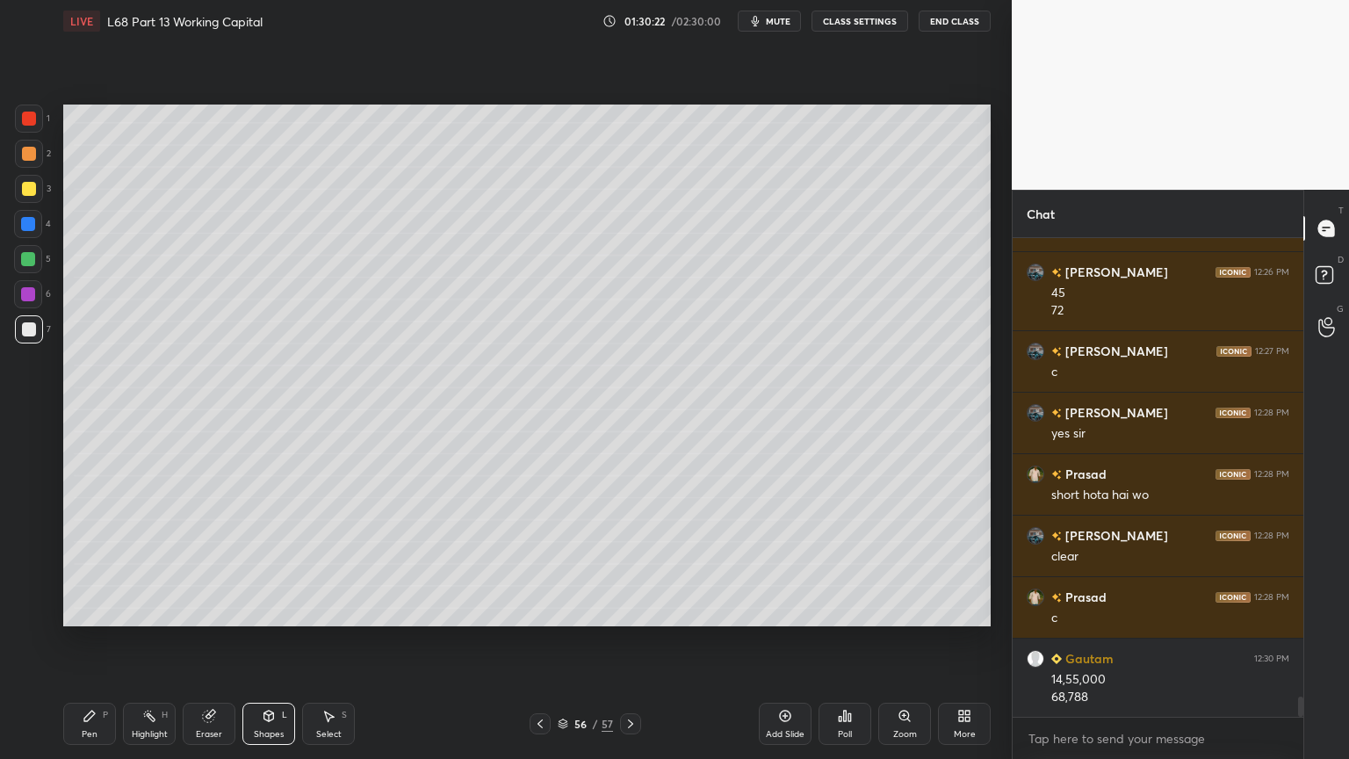
click at [109, 610] on div "Pen P" at bounding box center [89, 724] width 53 height 42
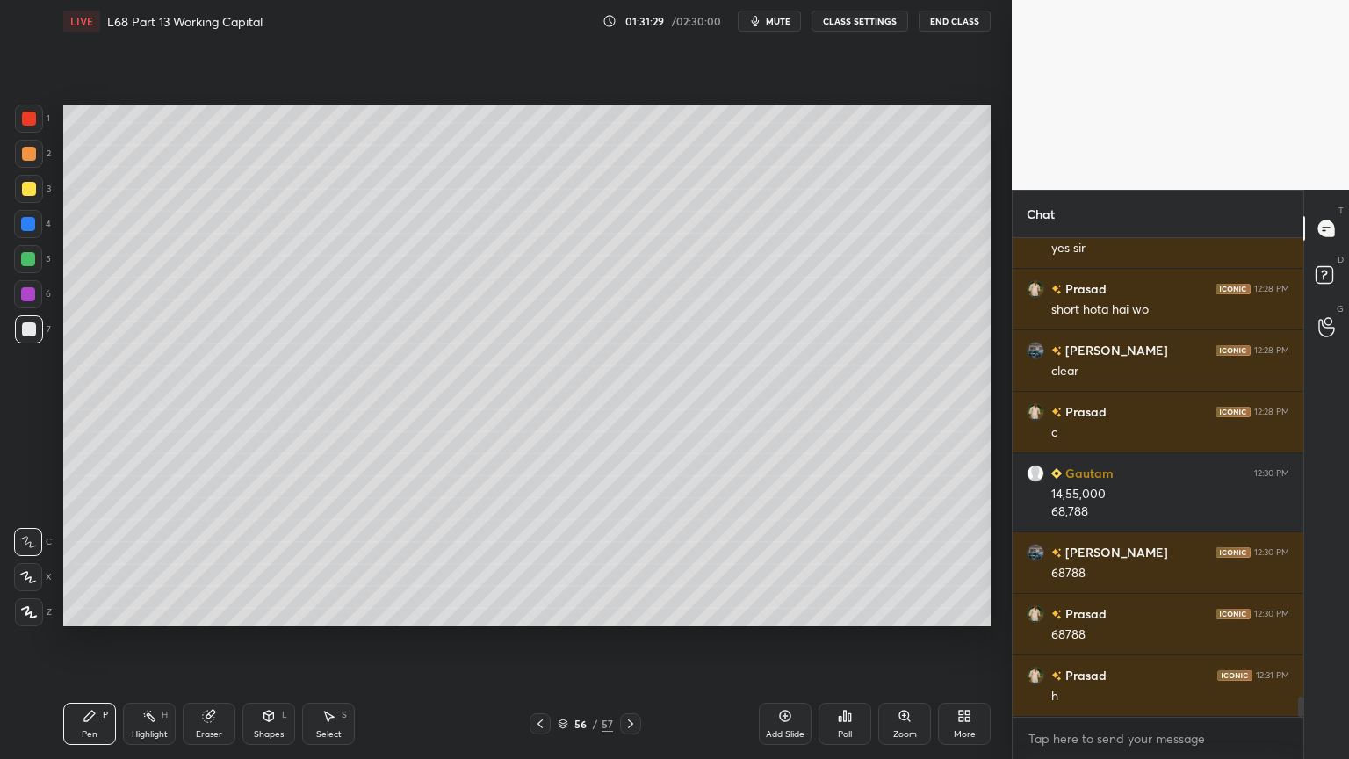
scroll to position [11133, 0]
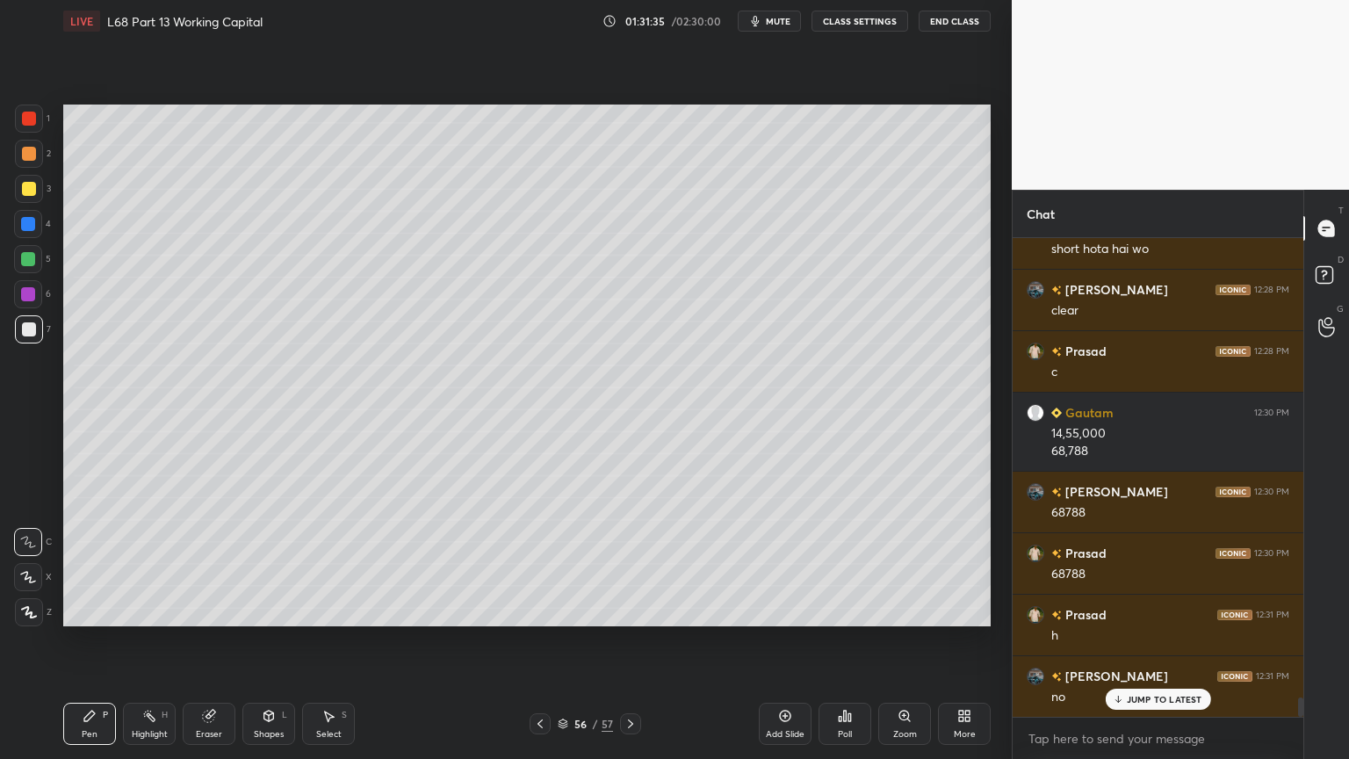
click at [535, 610] on icon at bounding box center [540, 724] width 14 height 14
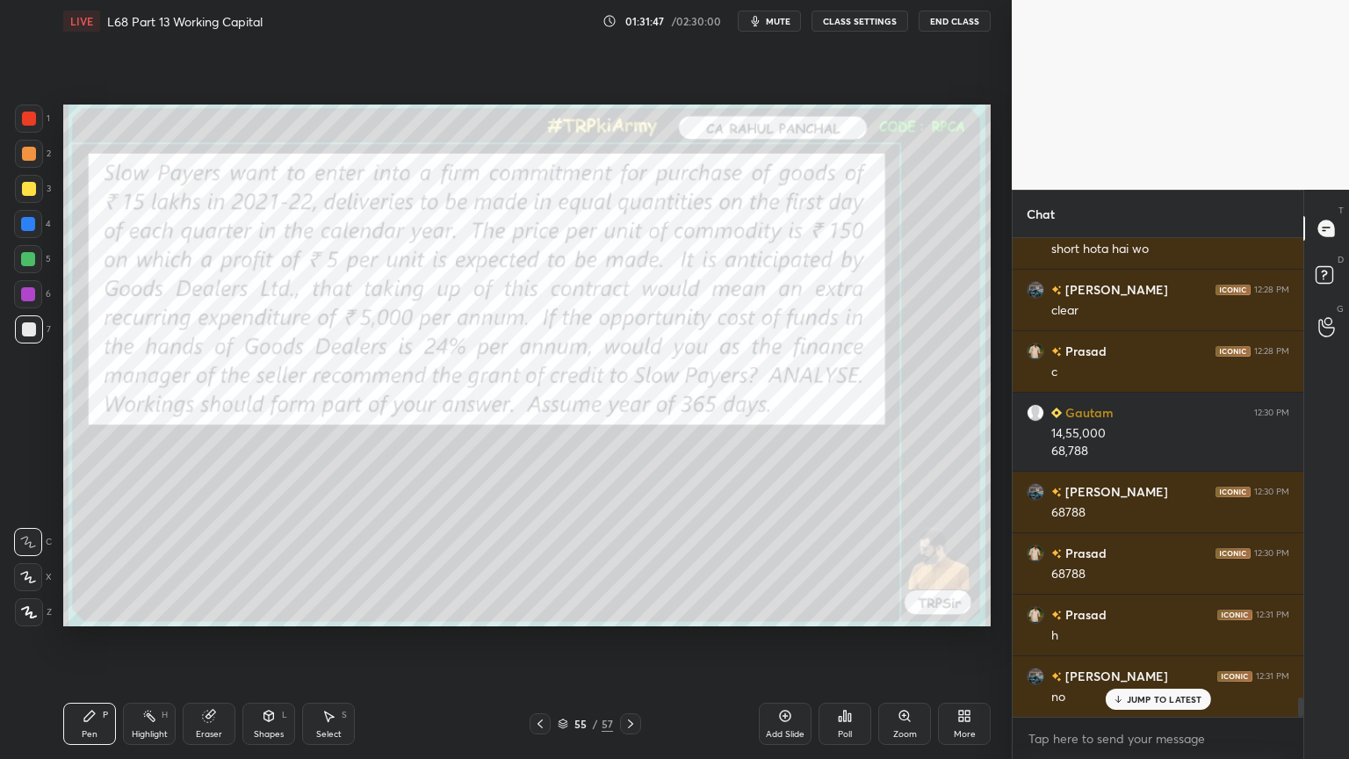
scroll to position [11195, 0]
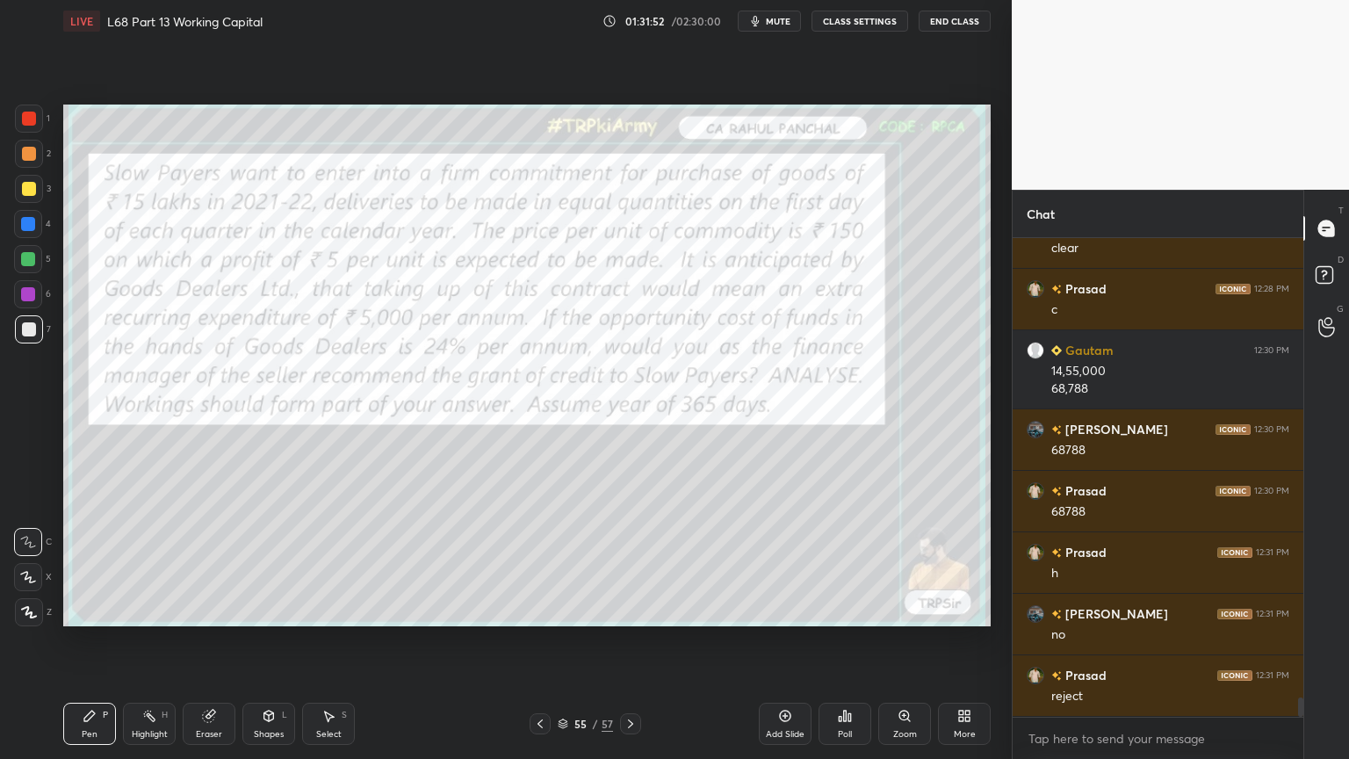
click at [631, 610] on icon at bounding box center [630, 723] width 5 height 9
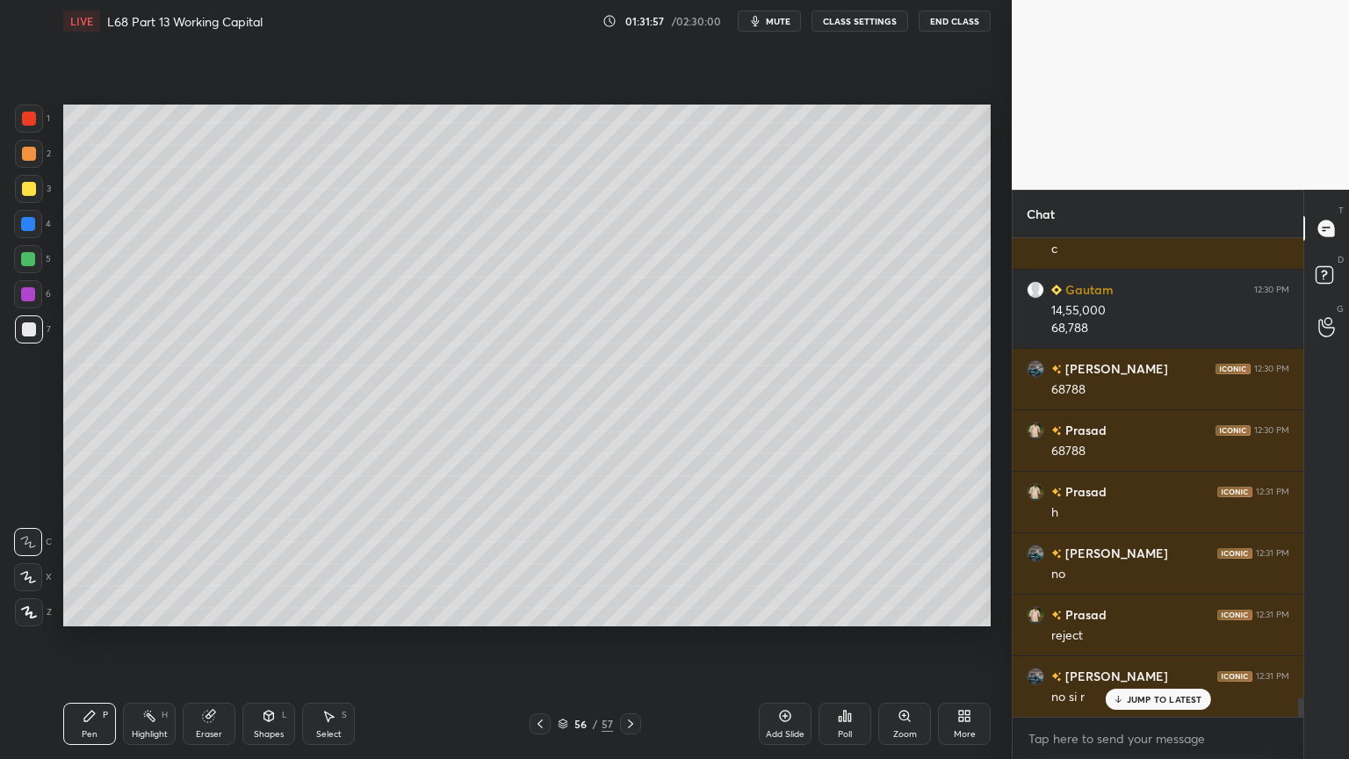
scroll to position [11273, 0]
click at [204, 610] on icon at bounding box center [208, 716] width 11 height 11
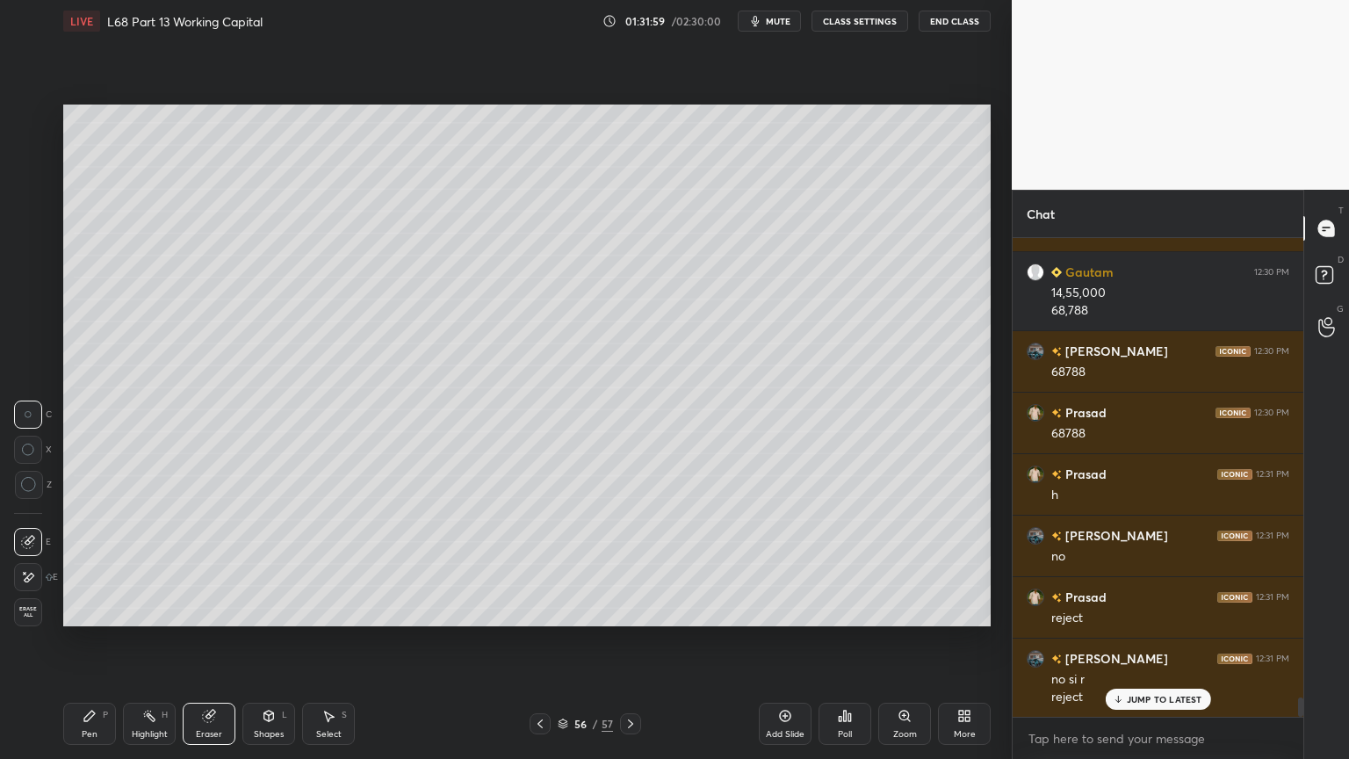
click at [89, 610] on icon at bounding box center [90, 716] width 14 height 14
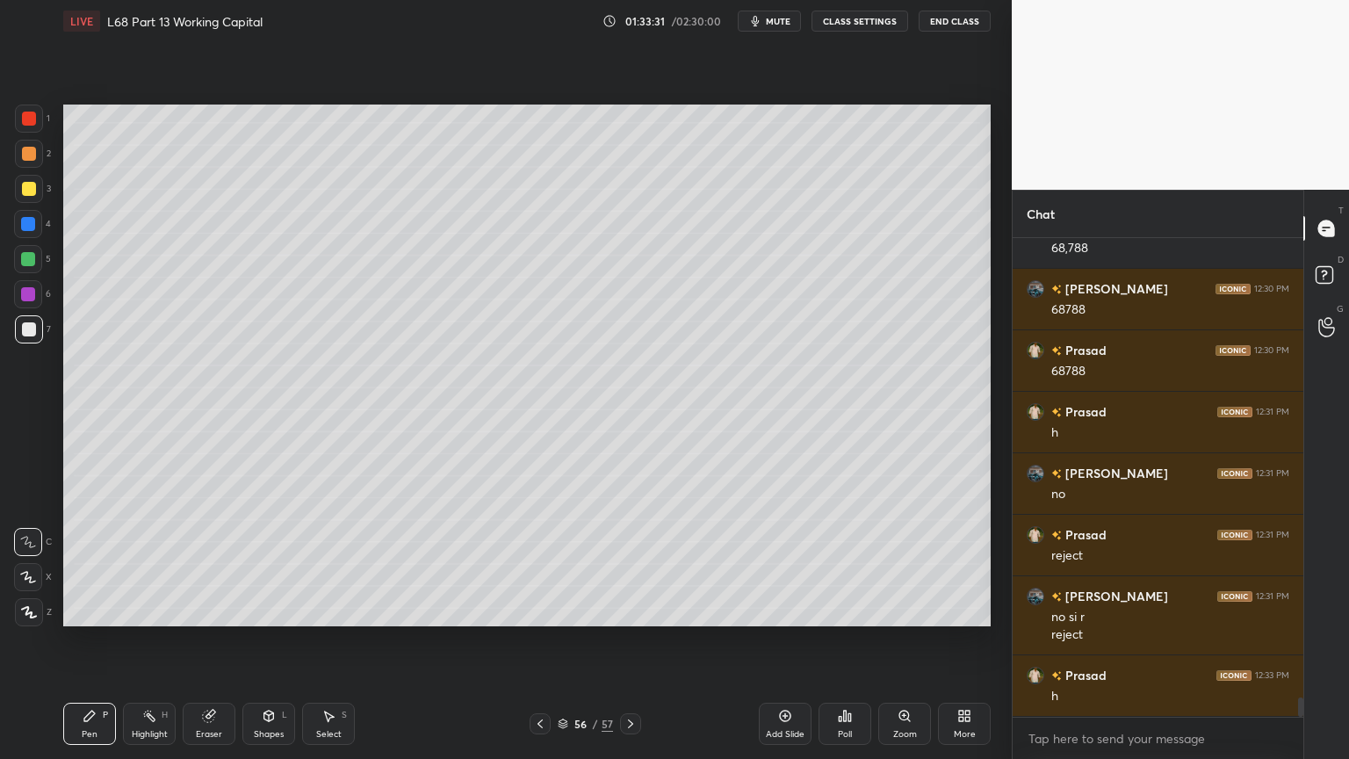
click at [537, 610] on icon at bounding box center [540, 724] width 14 height 14
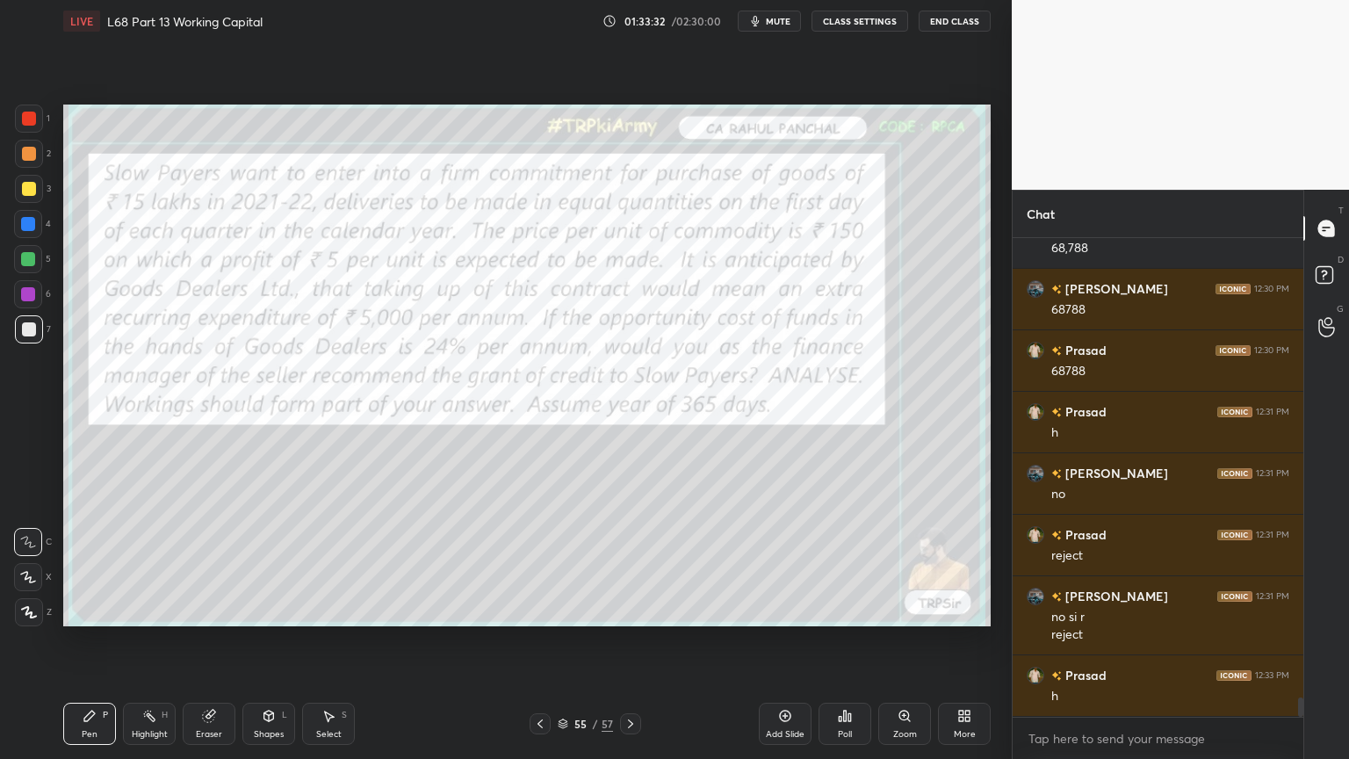
click at [204, 610] on icon at bounding box center [209, 716] width 14 height 14
click at [29, 610] on span "Erase all" at bounding box center [28, 612] width 26 height 12
click at [531, 610] on div at bounding box center [540, 723] width 21 height 21
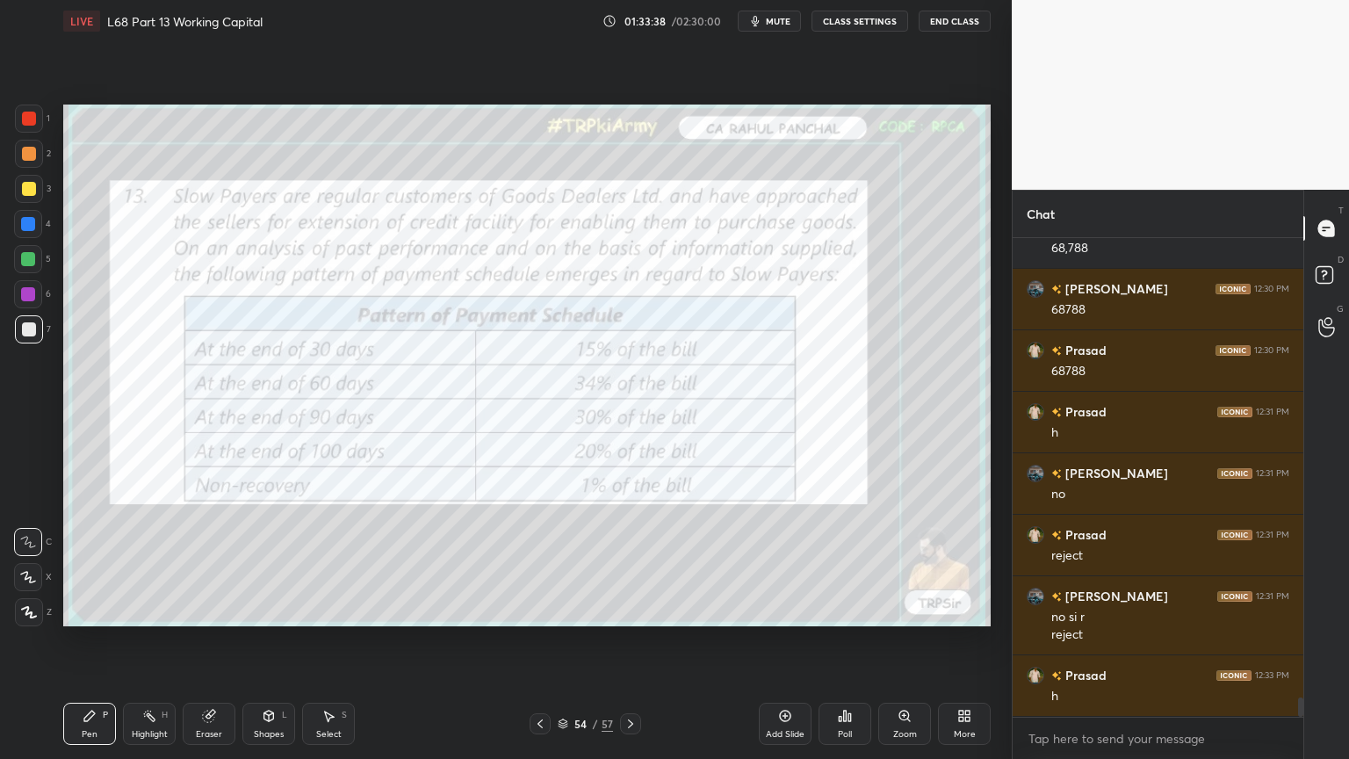
click at [210, 610] on div "Eraser" at bounding box center [209, 724] width 53 height 42
click at [16, 610] on span "Erase all" at bounding box center [28, 612] width 26 height 12
click at [630, 610] on icon at bounding box center [631, 724] width 14 height 14
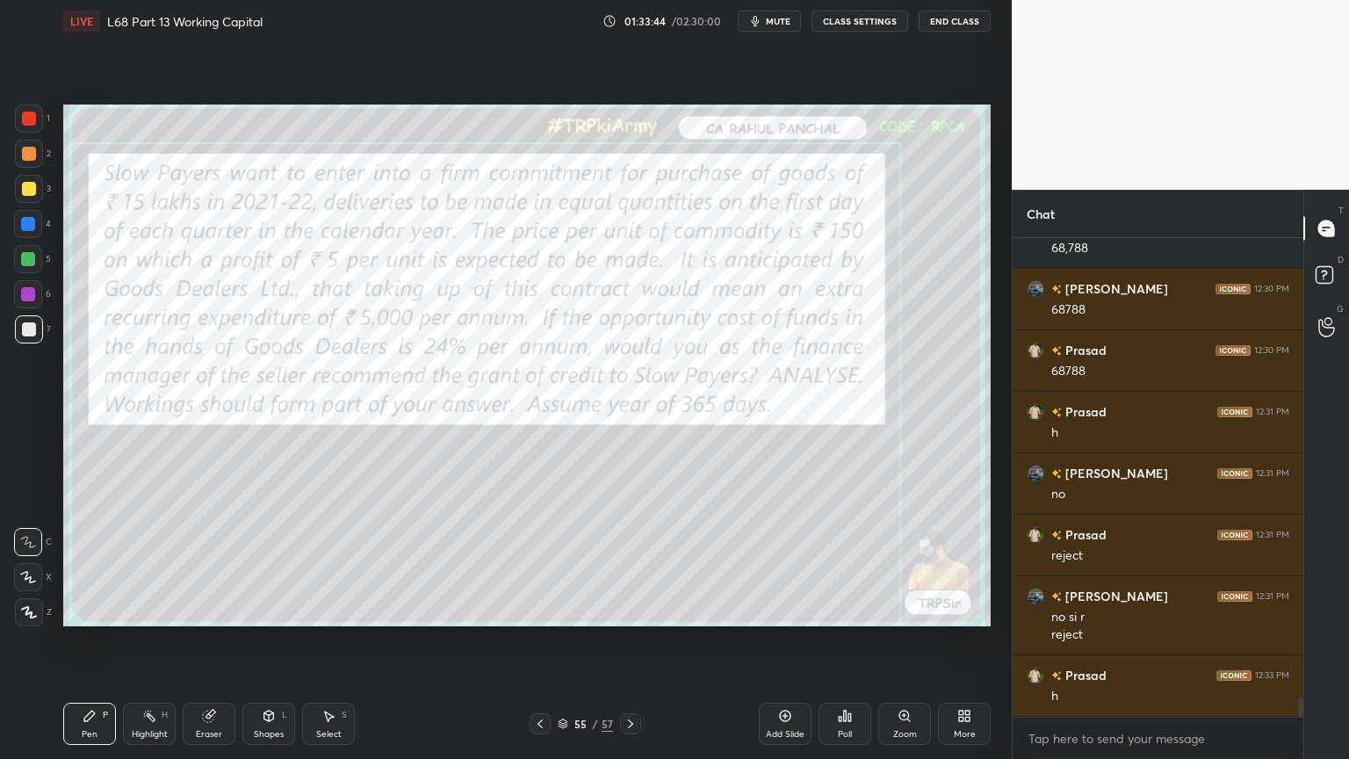
click at [632, 610] on icon at bounding box center [631, 724] width 14 height 14
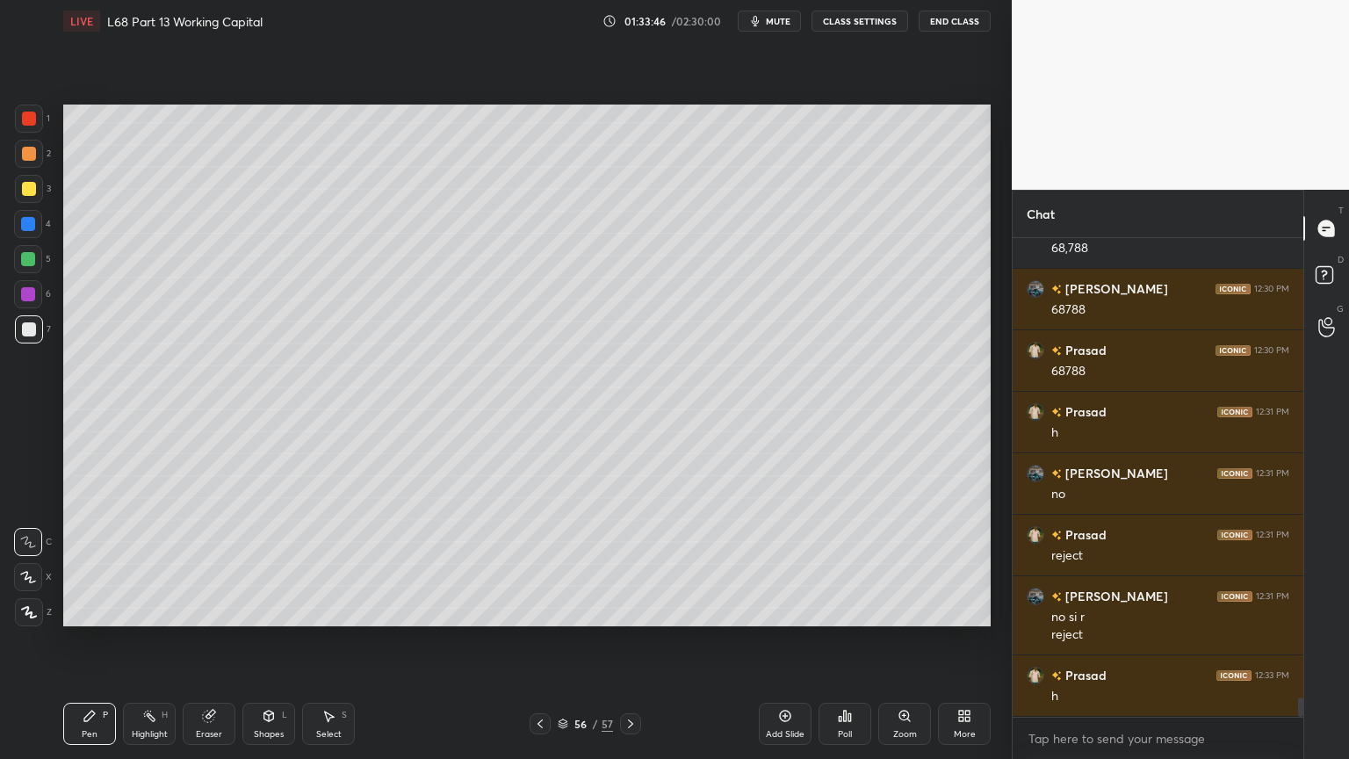
click at [635, 610] on icon at bounding box center [631, 724] width 14 height 14
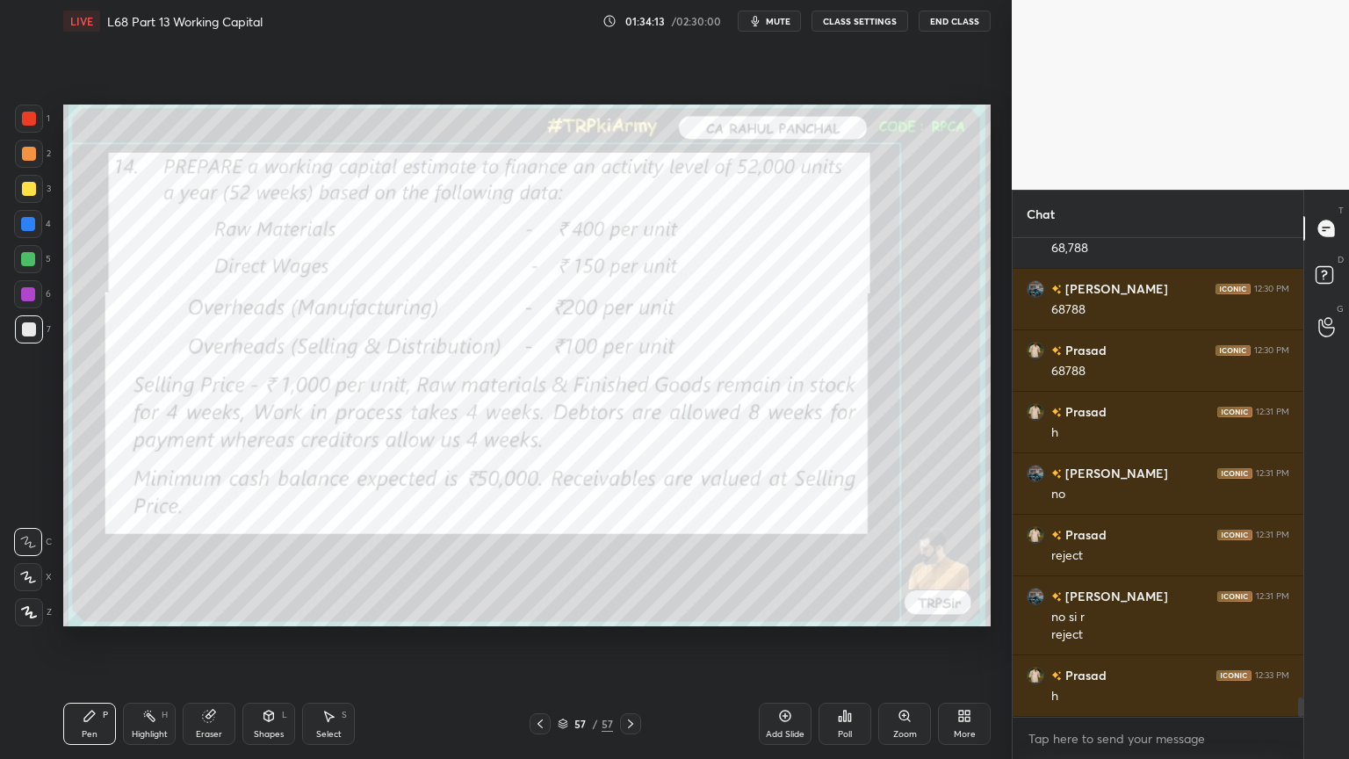
click at [541, 610] on icon at bounding box center [540, 724] width 14 height 14
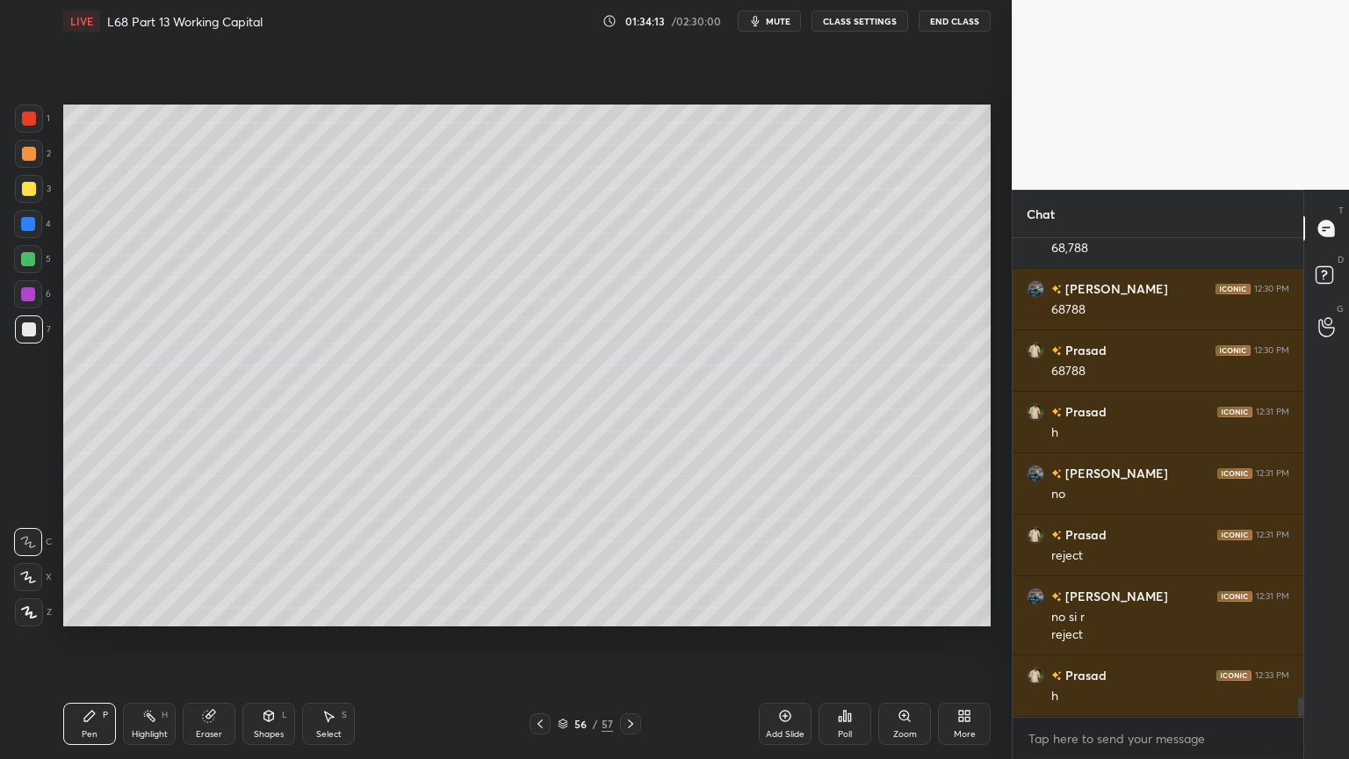
click at [542, 610] on icon at bounding box center [540, 724] width 14 height 14
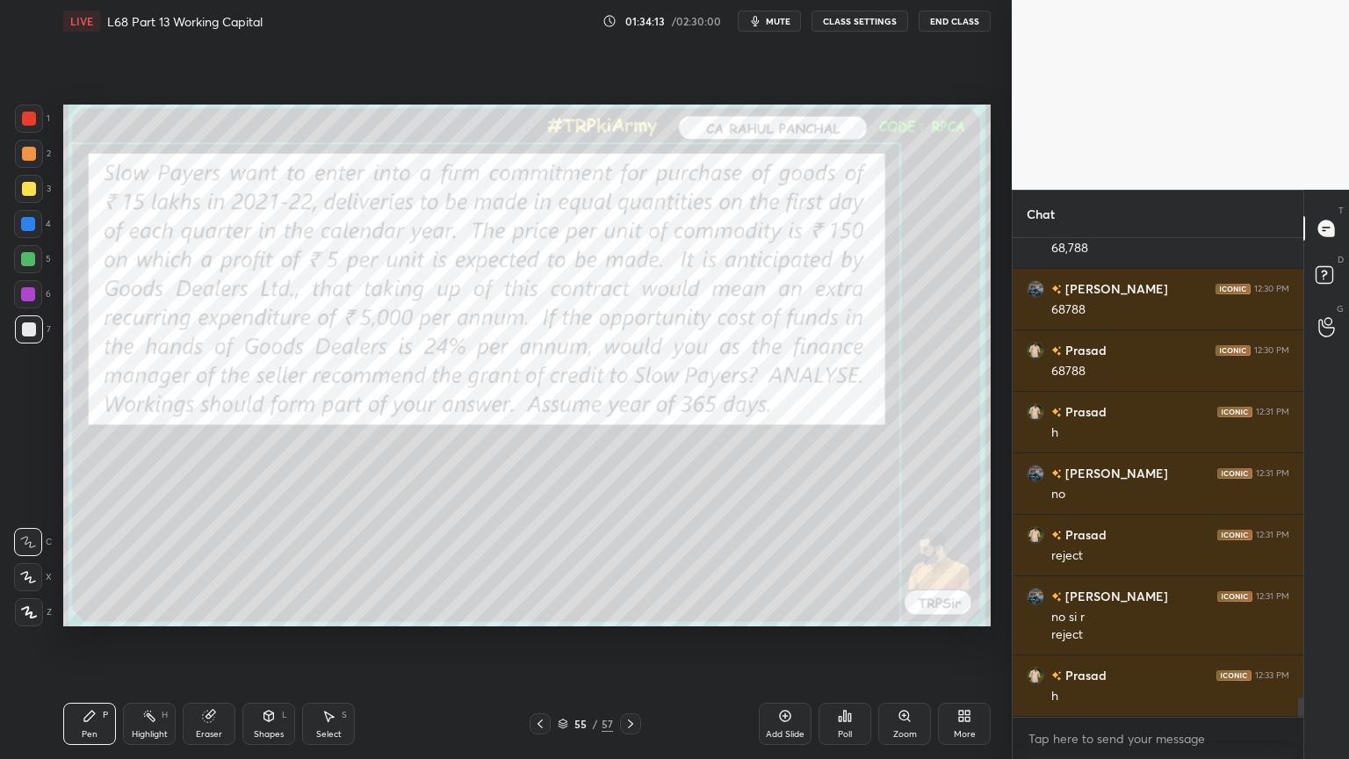
click at [543, 610] on icon at bounding box center [540, 724] width 14 height 14
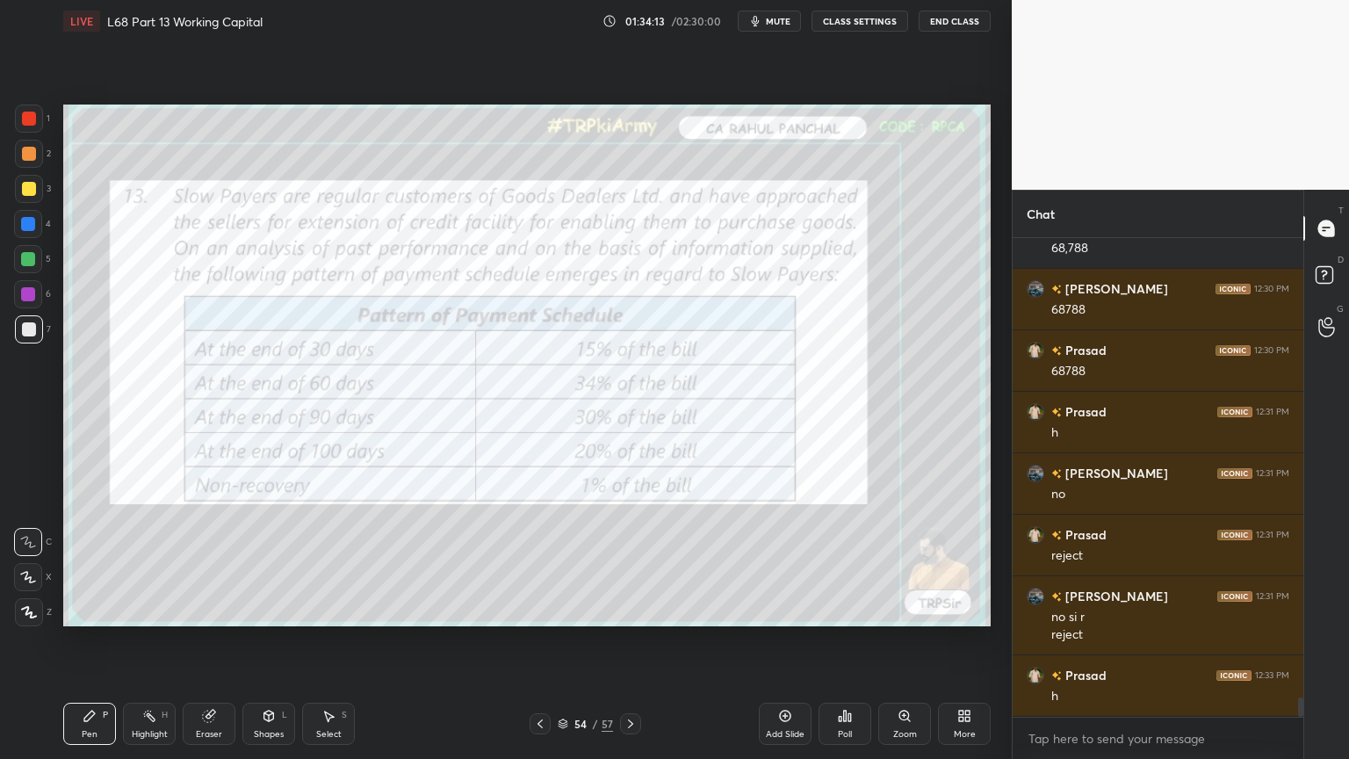
click at [542, 610] on icon at bounding box center [540, 724] width 14 height 14
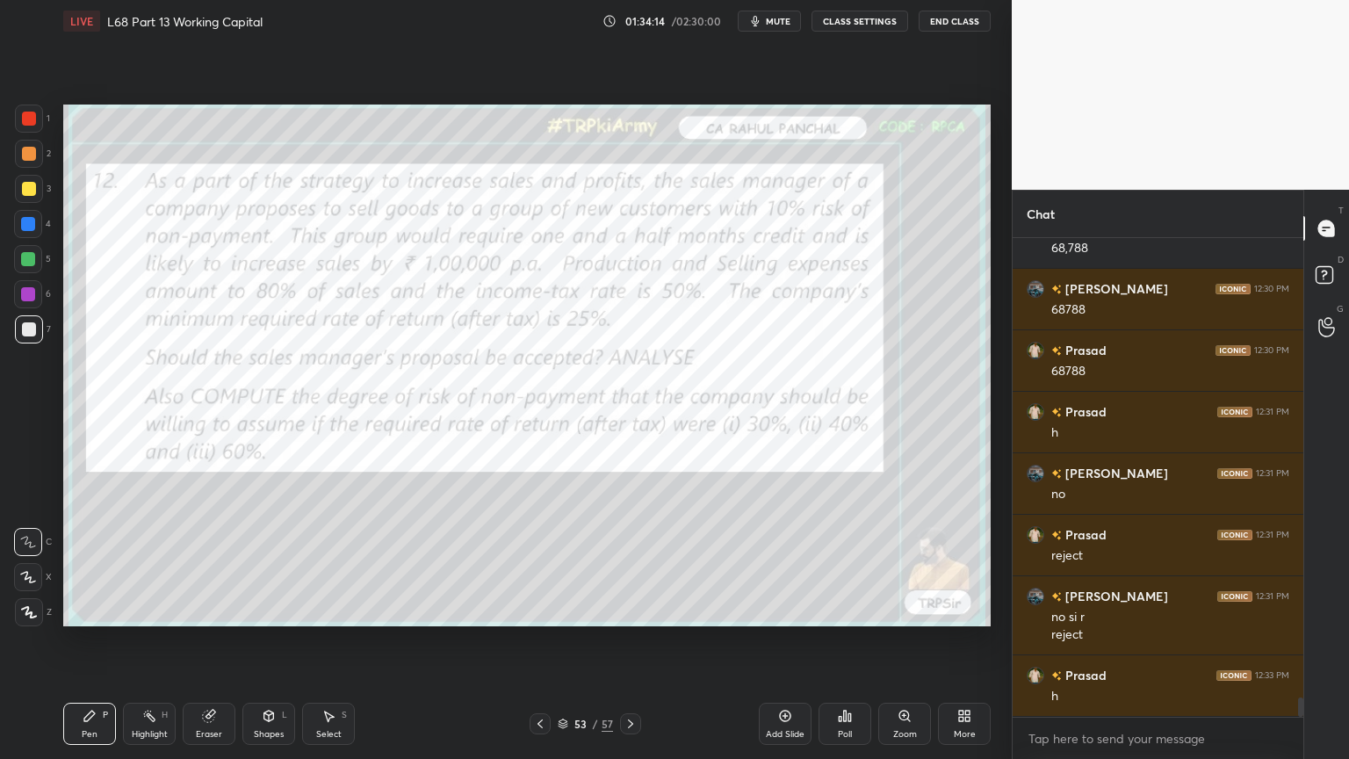
click at [542, 610] on icon at bounding box center [540, 724] width 14 height 14
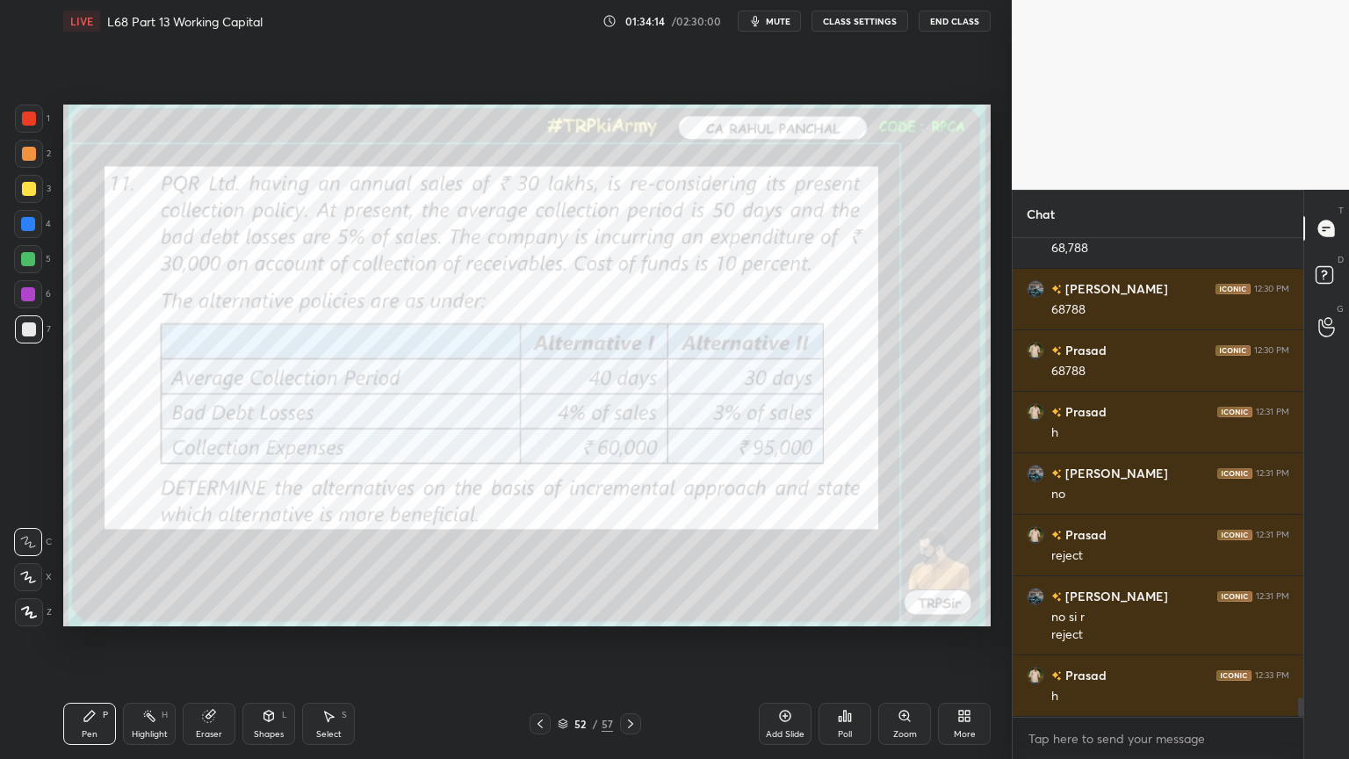
click at [542, 610] on icon at bounding box center [540, 724] width 14 height 14
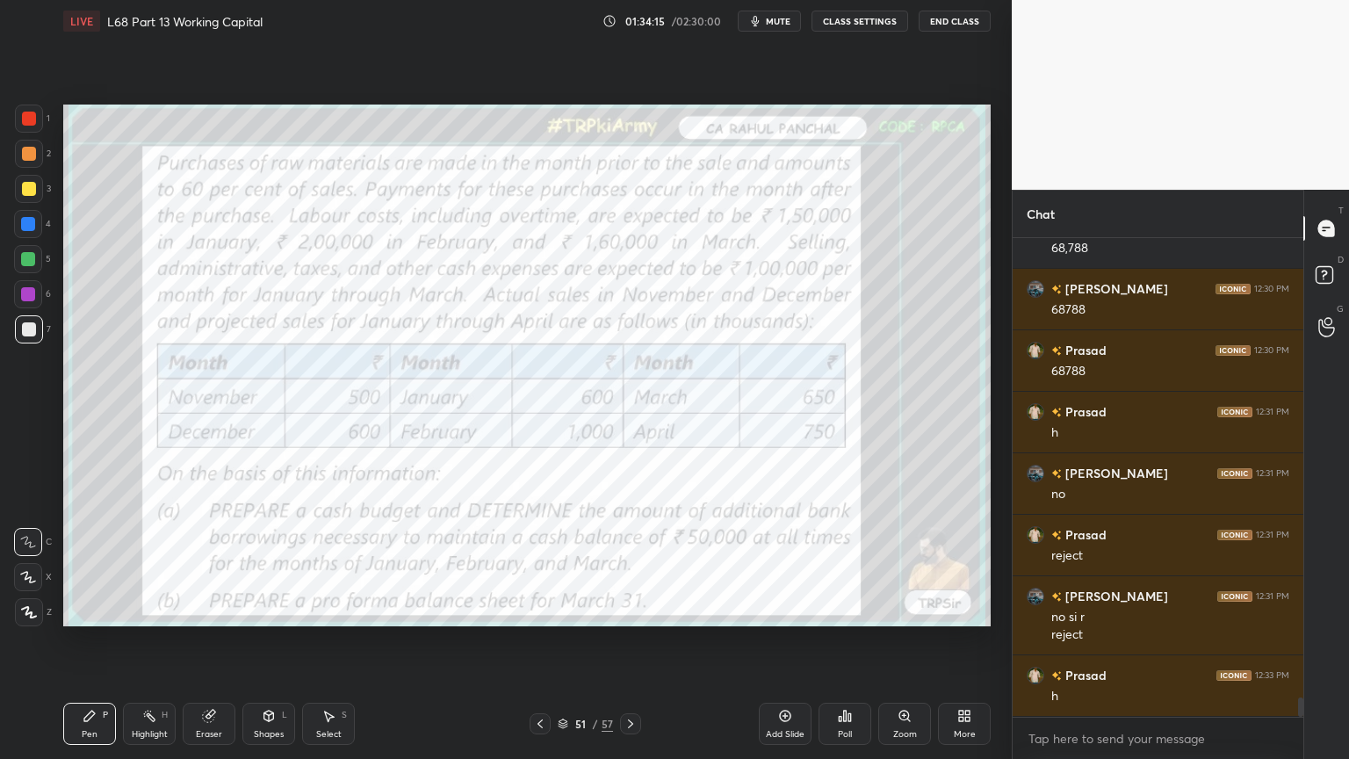
click at [541, 610] on icon at bounding box center [539, 723] width 5 height 9
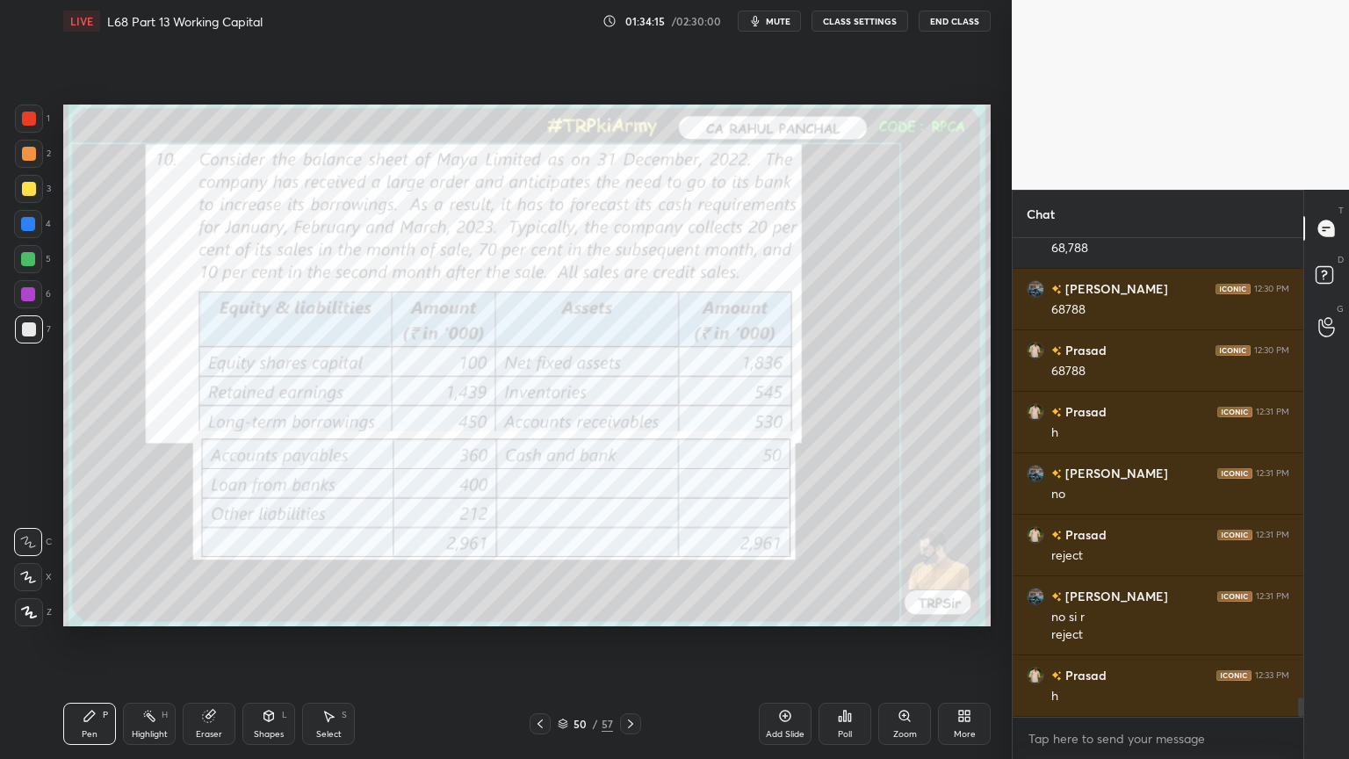
click at [541, 610] on icon at bounding box center [540, 724] width 14 height 14
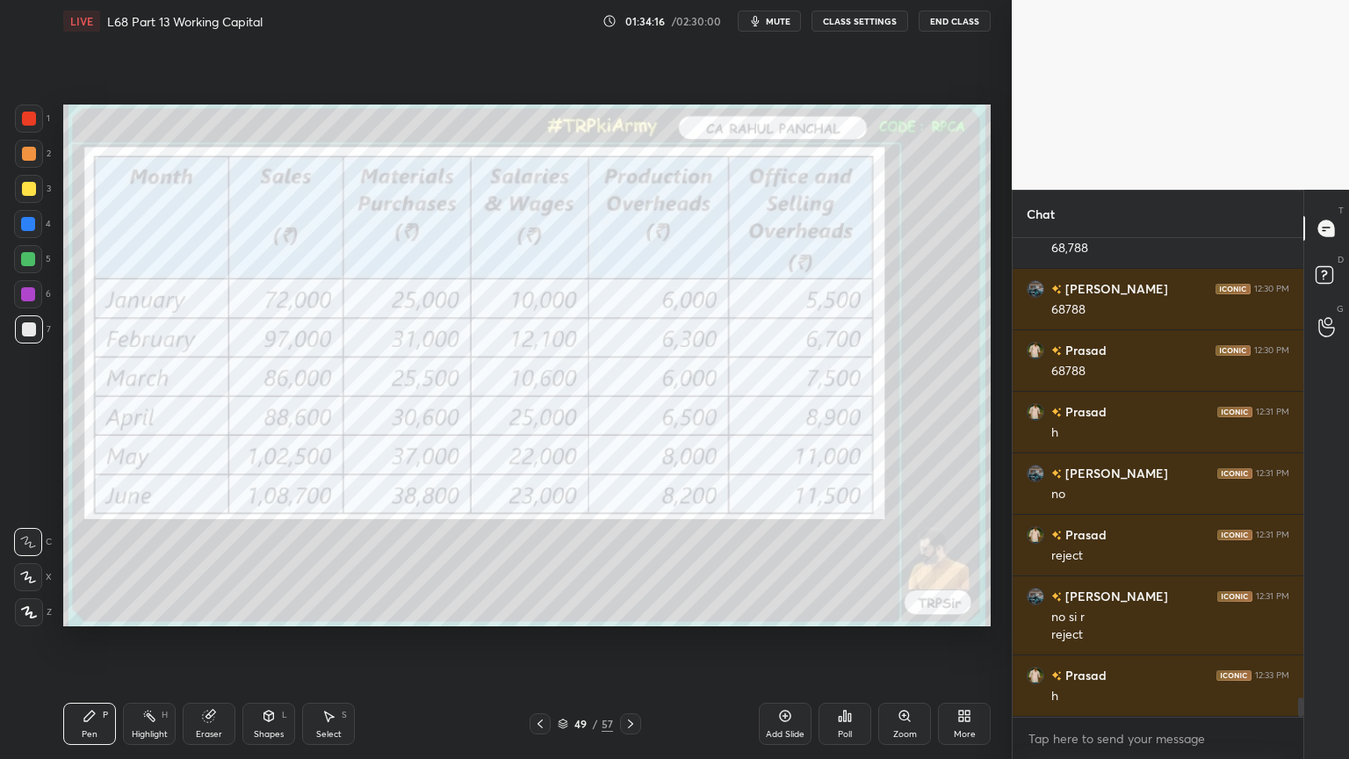
click at [629, 610] on icon at bounding box center [631, 724] width 14 height 14
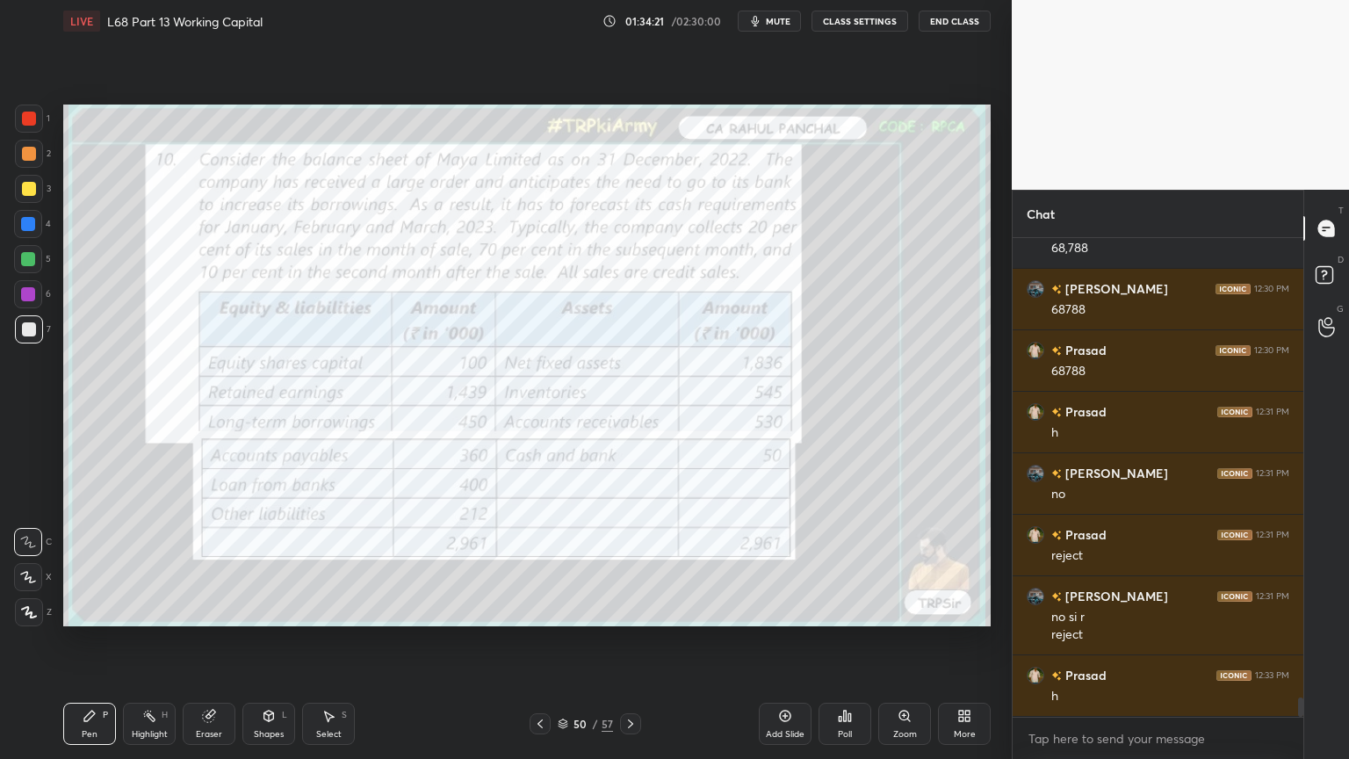
click at [630, 610] on icon at bounding box center [631, 724] width 14 height 14
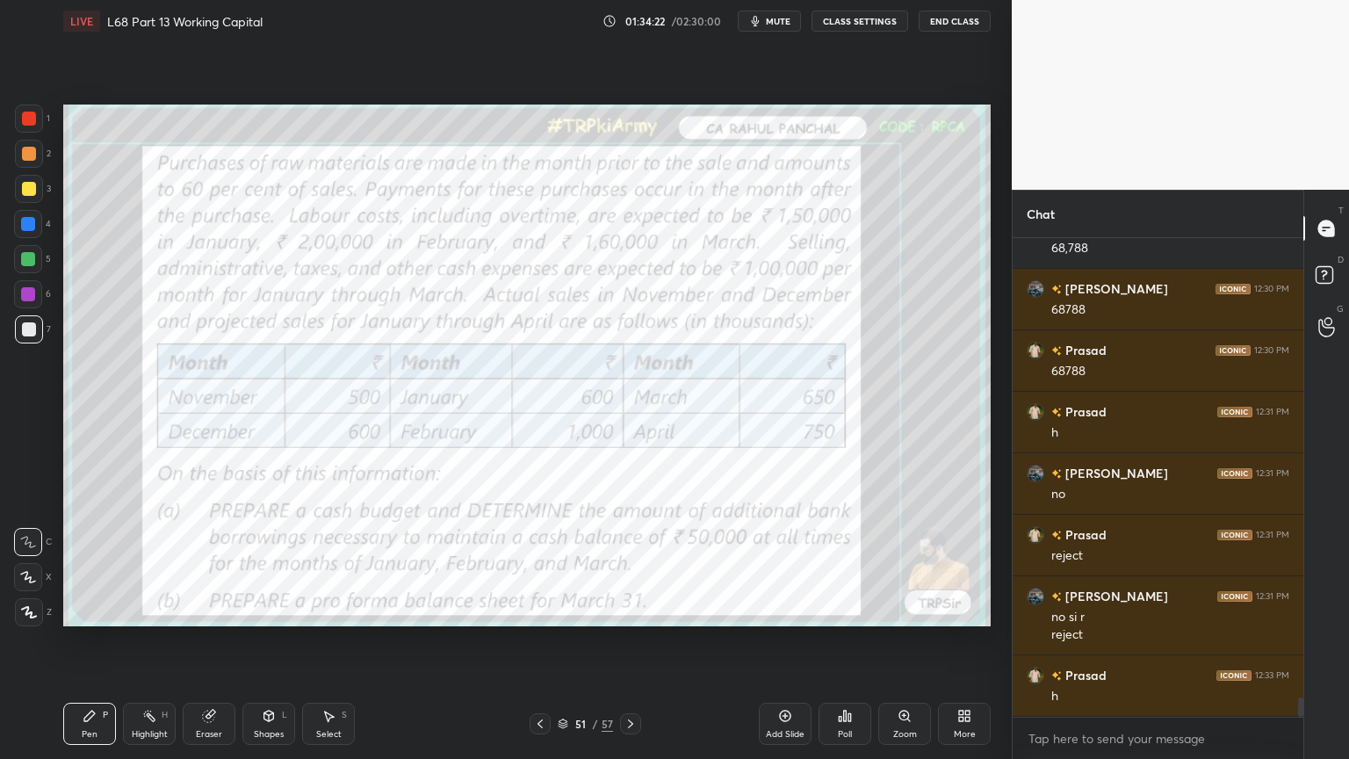
click at [631, 610] on icon at bounding box center [631, 724] width 14 height 14
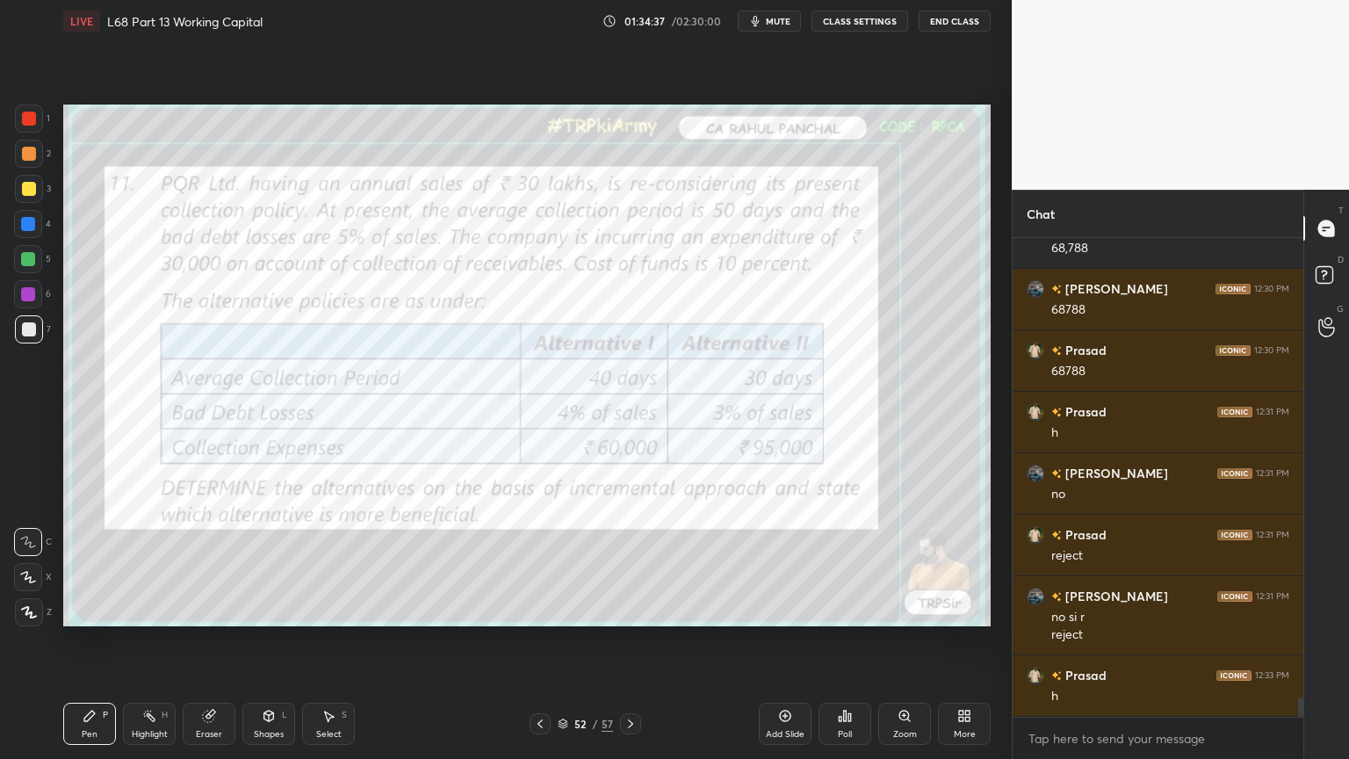
scroll to position [11396, 0]
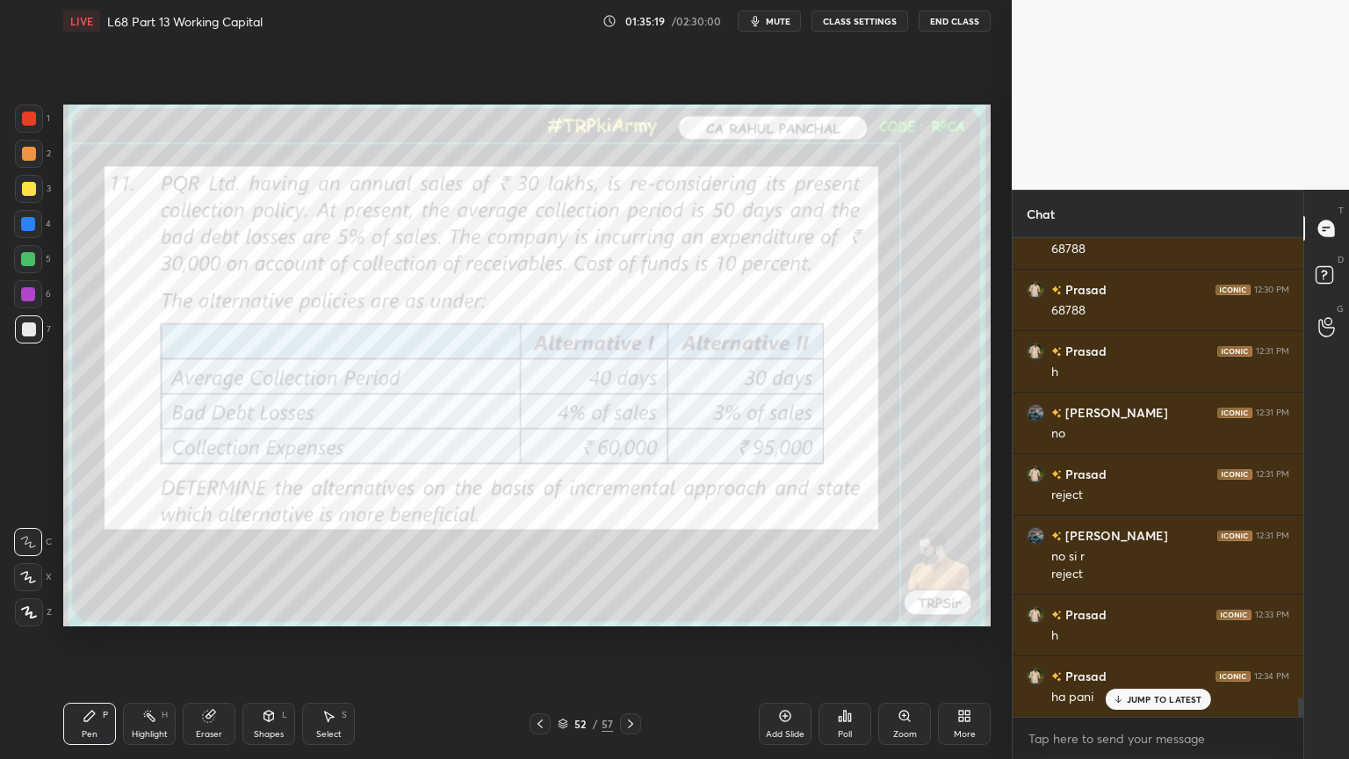
click at [260, 610] on div "Shapes L" at bounding box center [268, 724] width 53 height 42
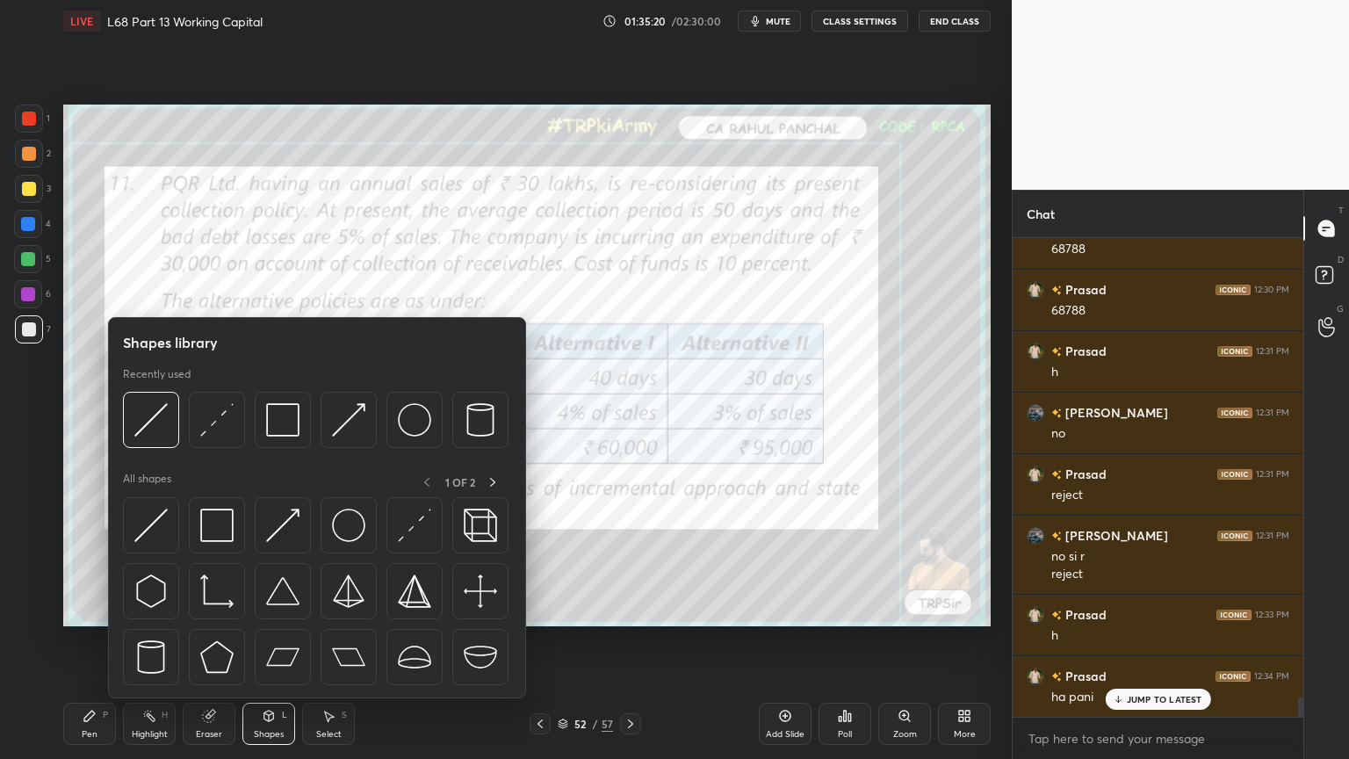
click at [274, 421] on img at bounding box center [282, 419] width 33 height 33
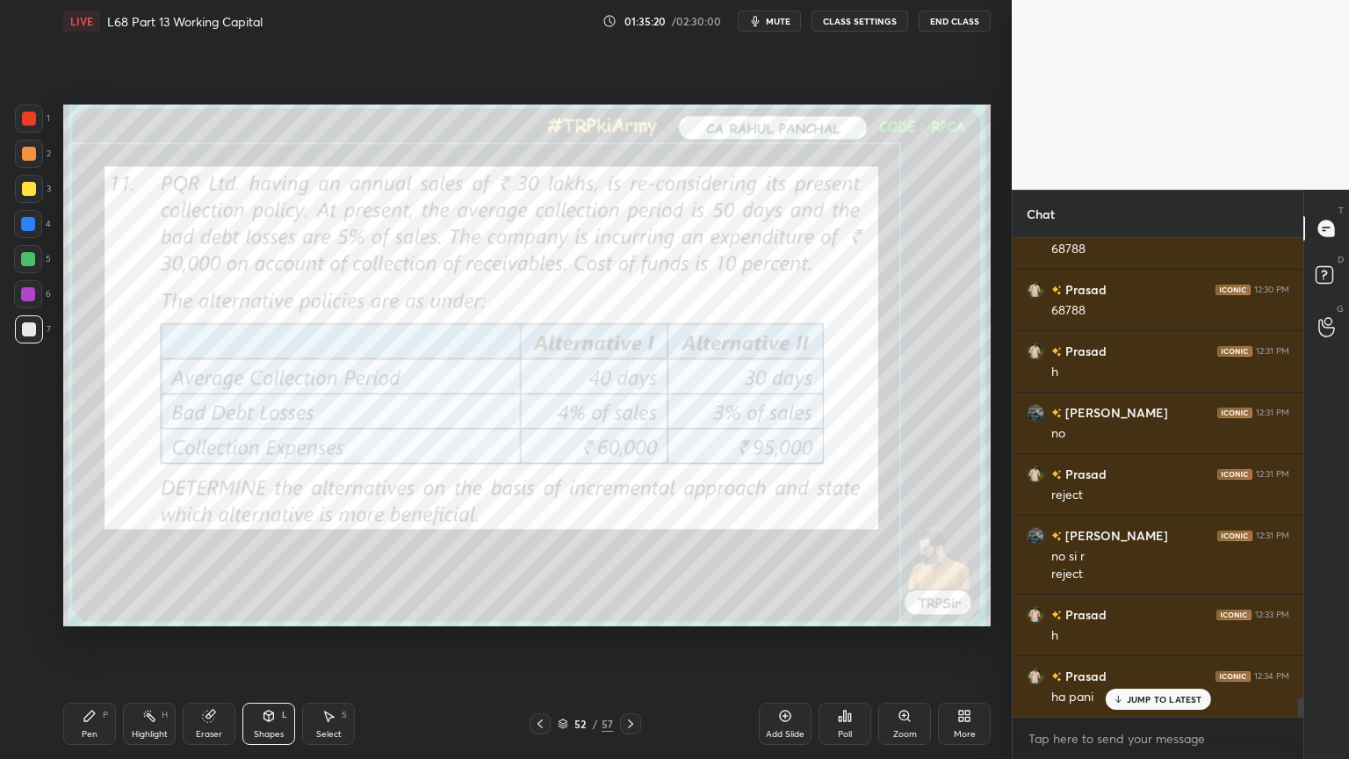
click at [23, 123] on div at bounding box center [29, 119] width 14 height 14
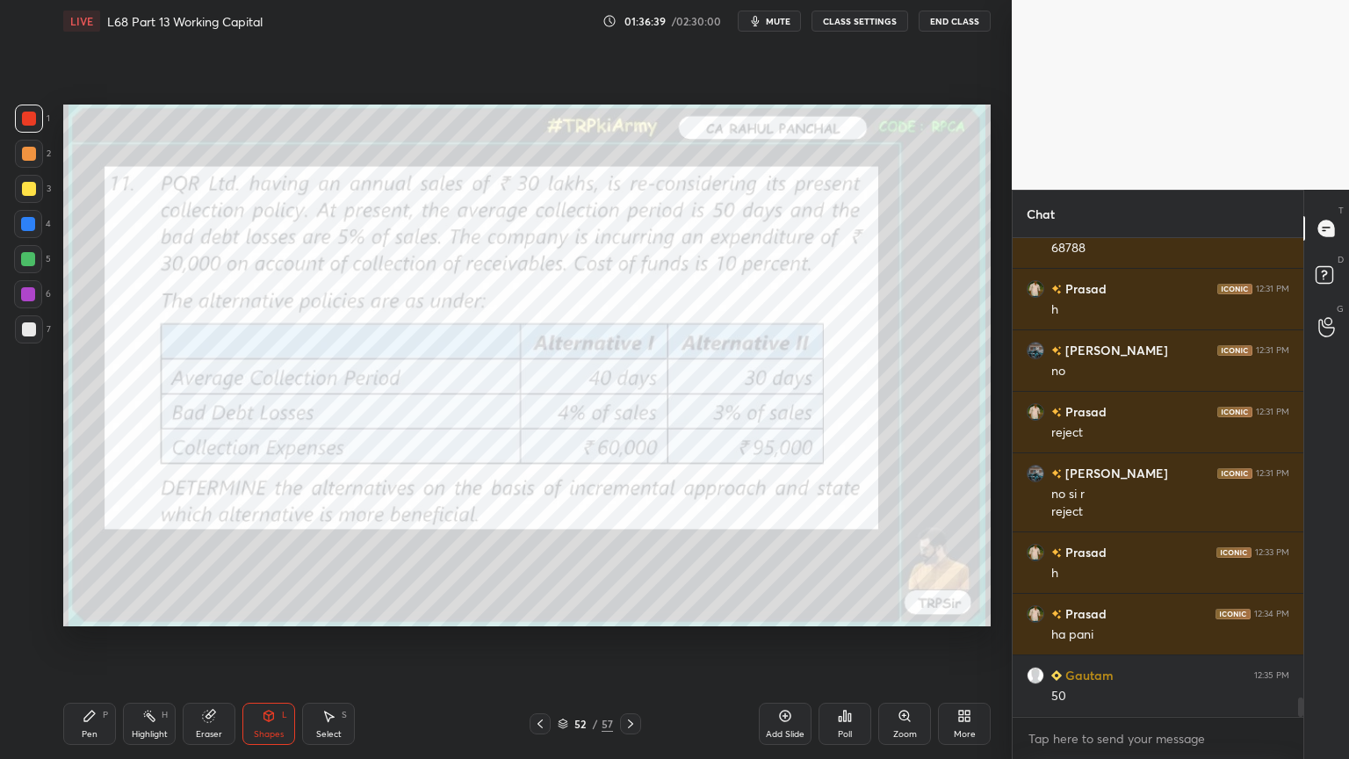
click at [159, 610] on div "Highlight H" at bounding box center [149, 724] width 53 height 42
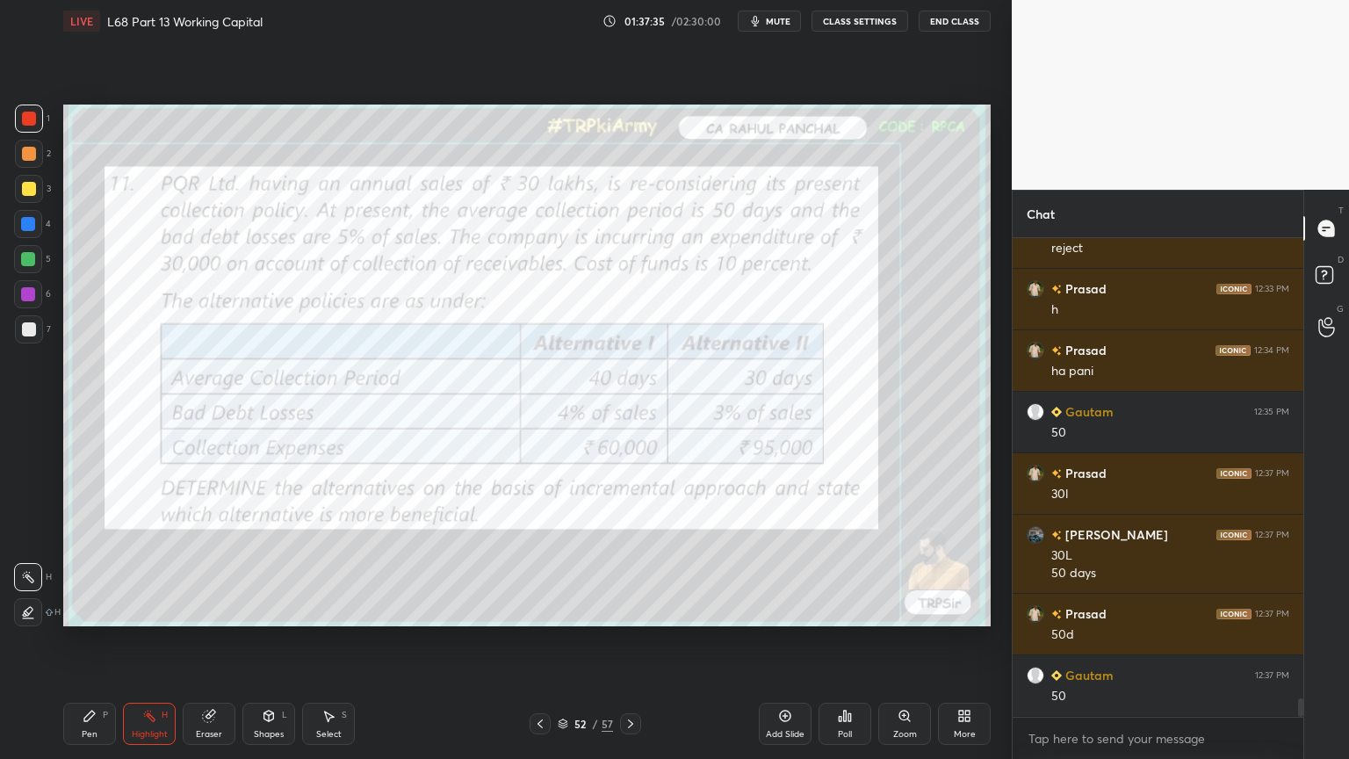
scroll to position [11783, 0]
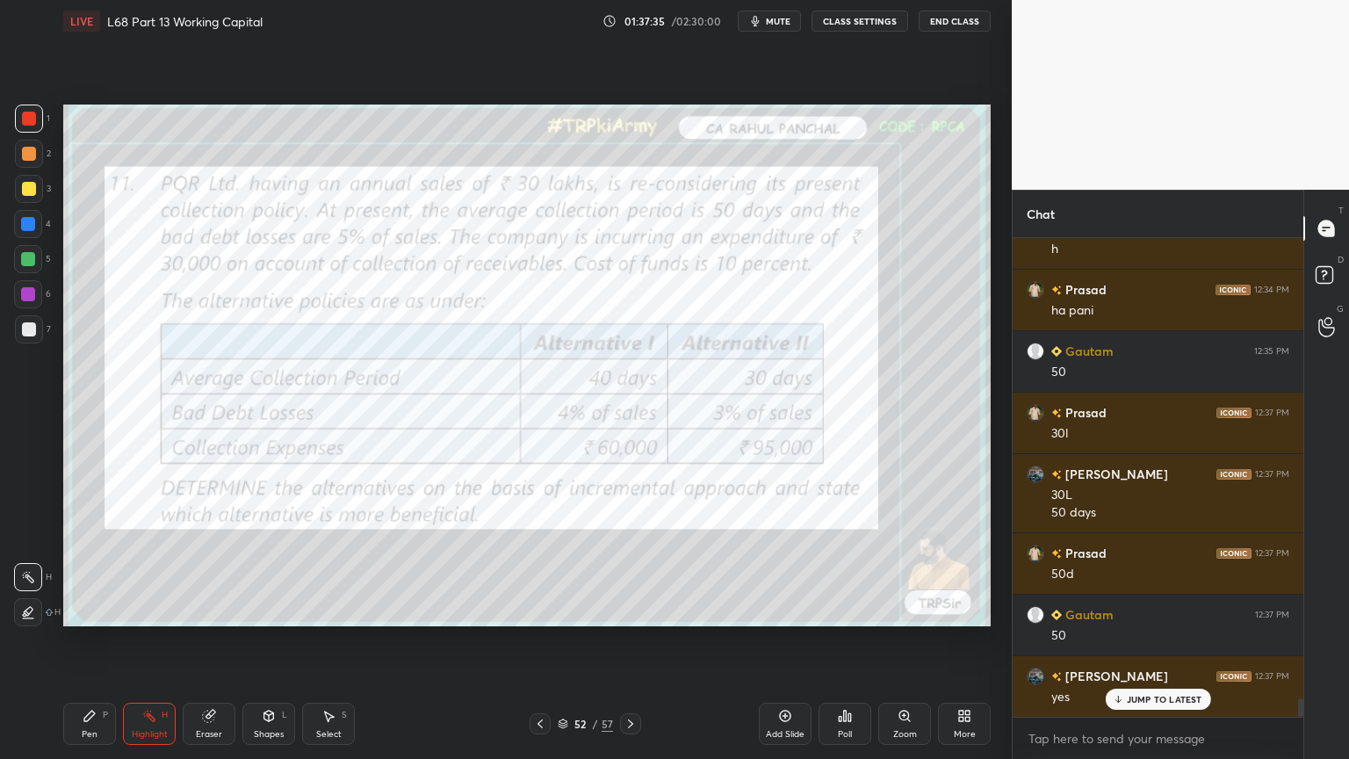
click at [545, 610] on icon at bounding box center [540, 724] width 14 height 14
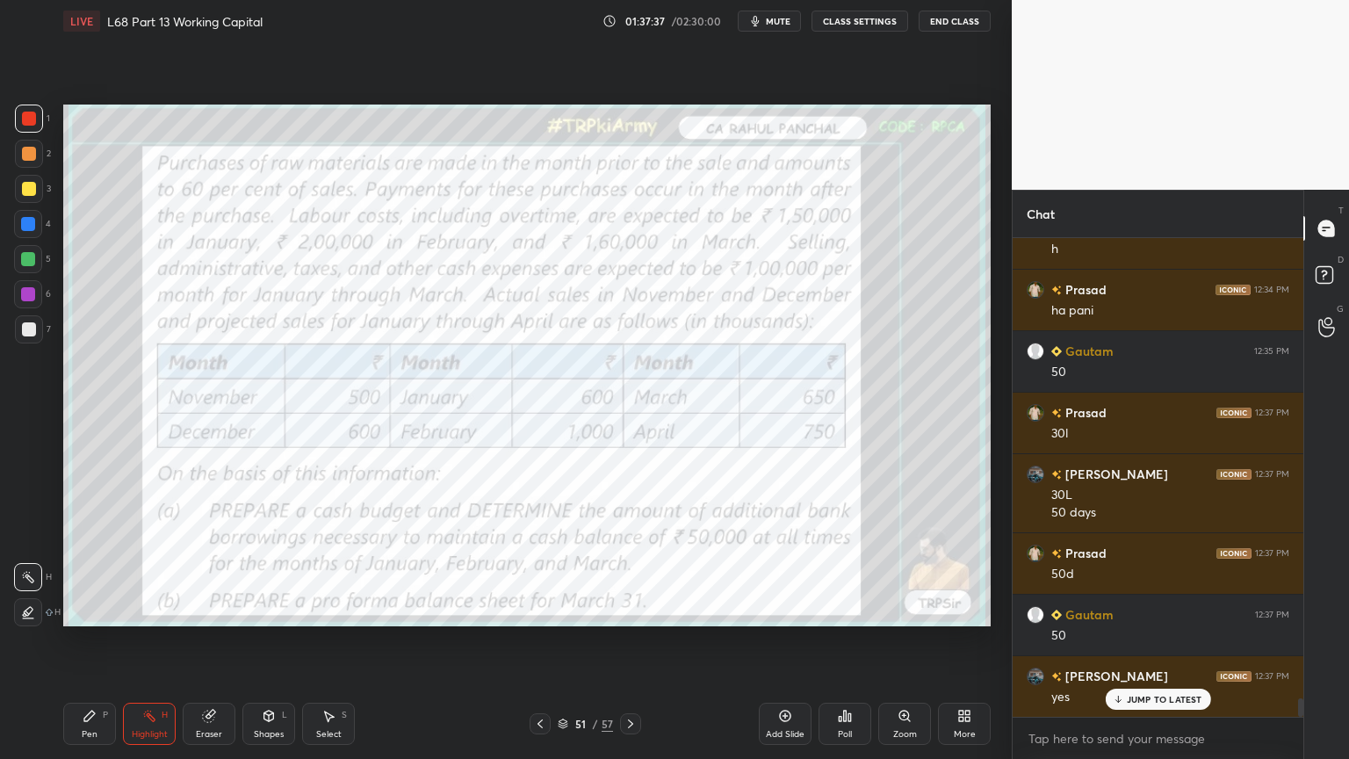
click at [638, 610] on div at bounding box center [630, 723] width 21 height 21
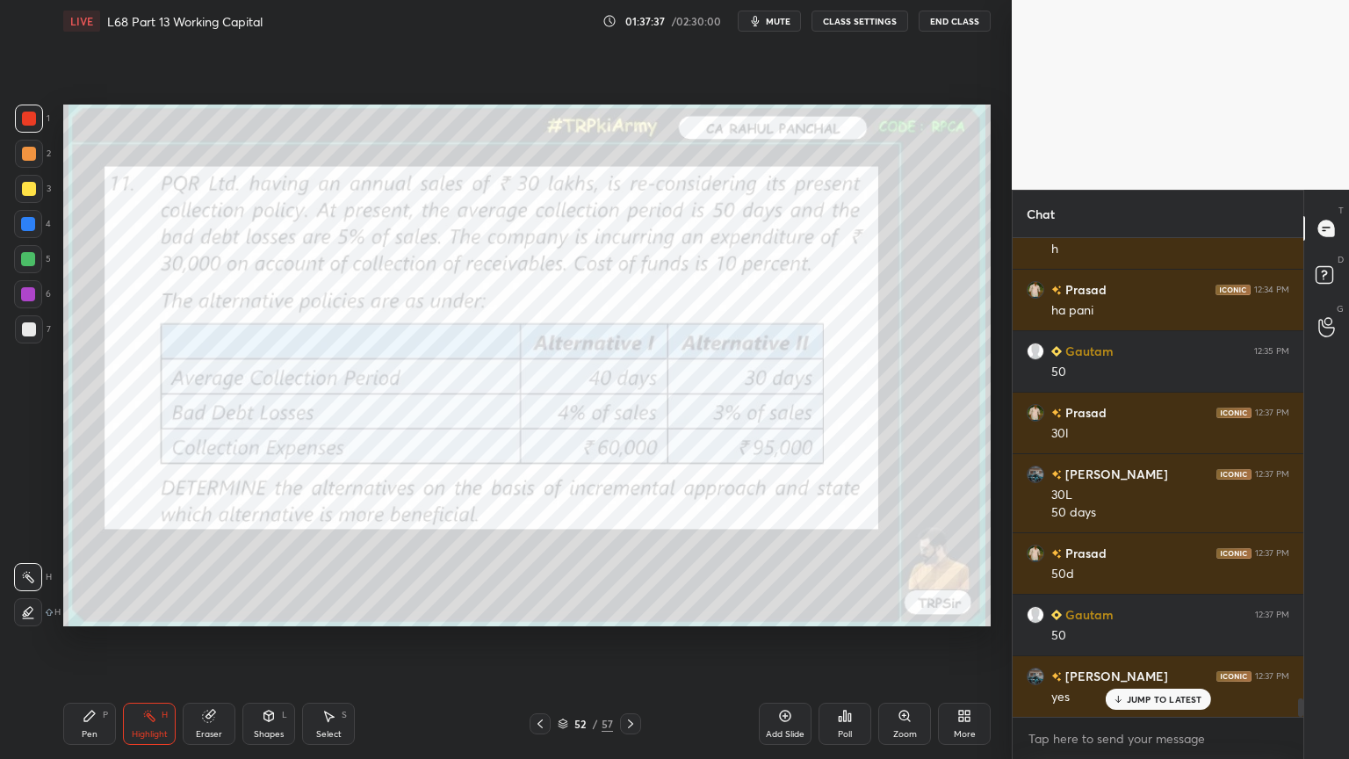
click at [636, 610] on icon at bounding box center [631, 724] width 14 height 14
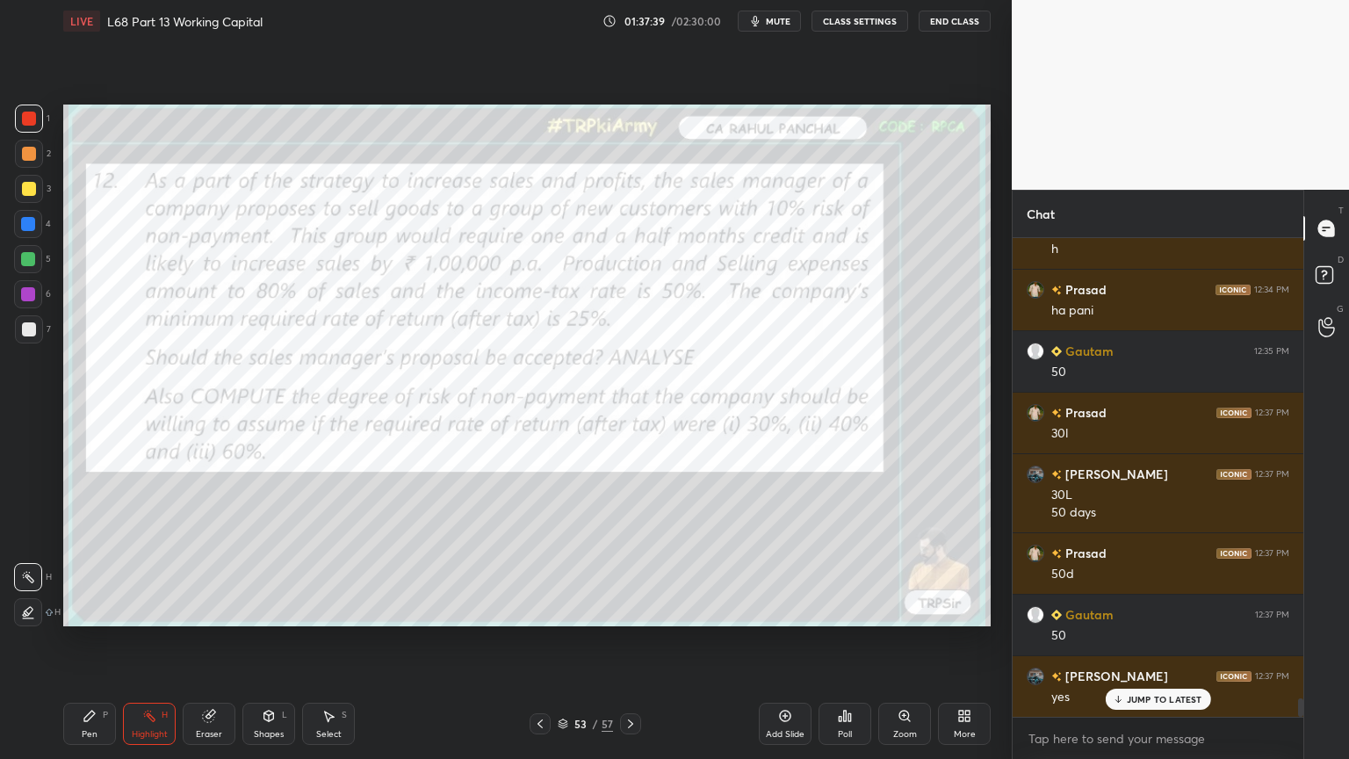
click at [636, 610] on icon at bounding box center [631, 724] width 14 height 14
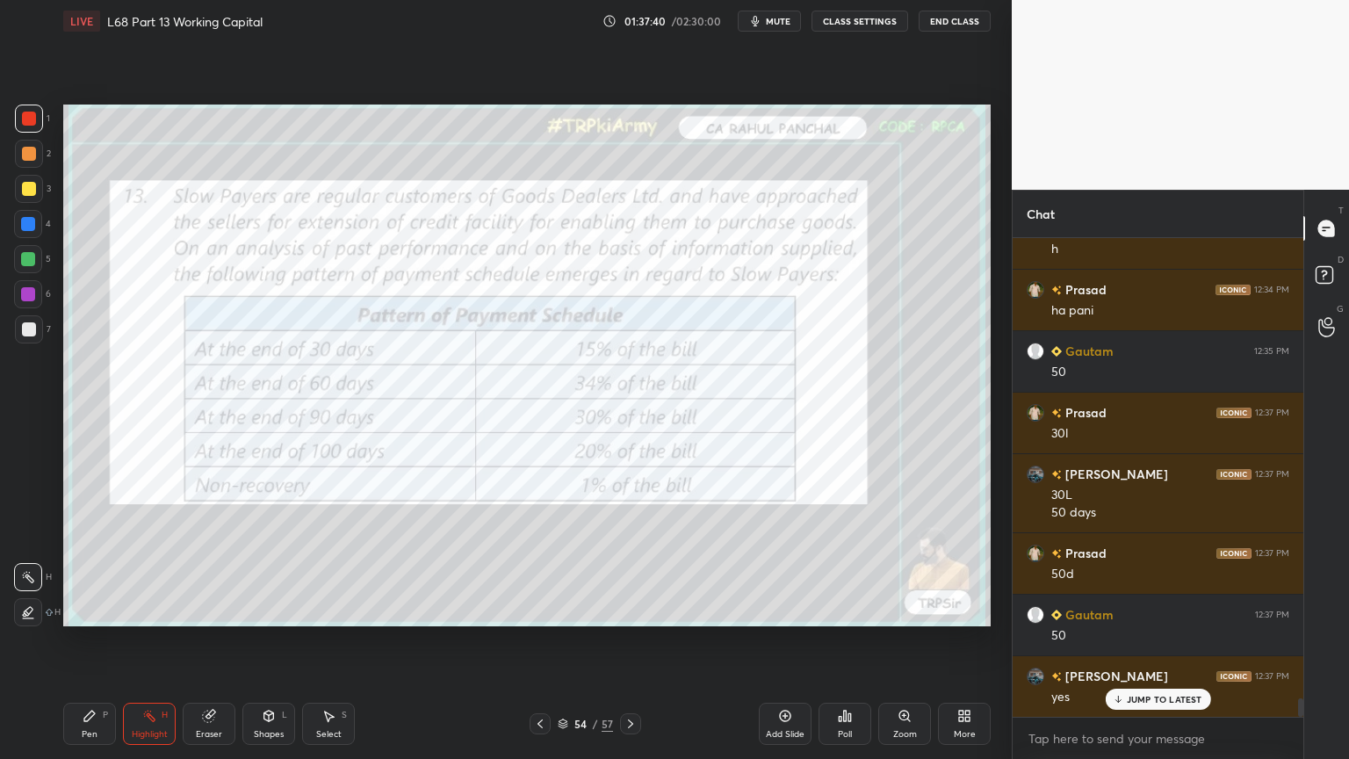
click at [633, 610] on icon at bounding box center [631, 724] width 14 height 14
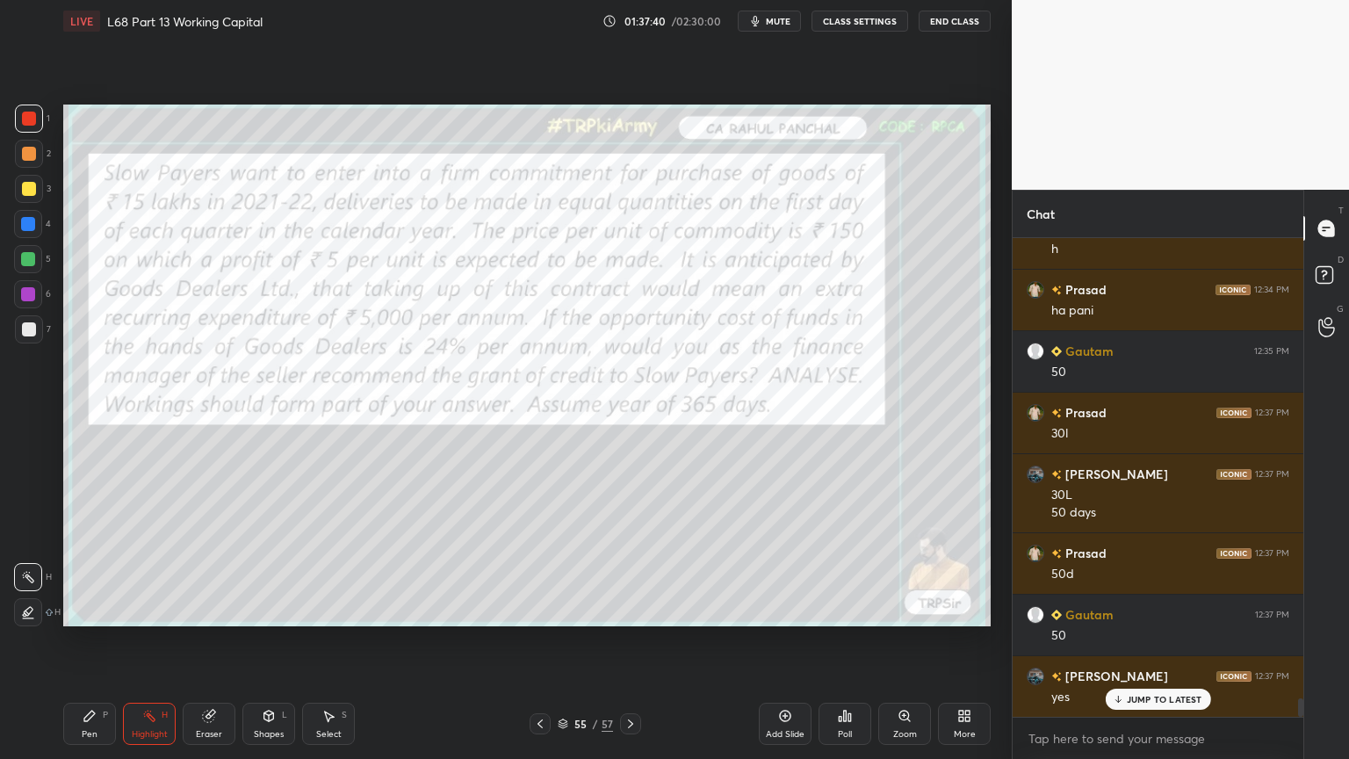
click at [634, 610] on icon at bounding box center [631, 724] width 14 height 14
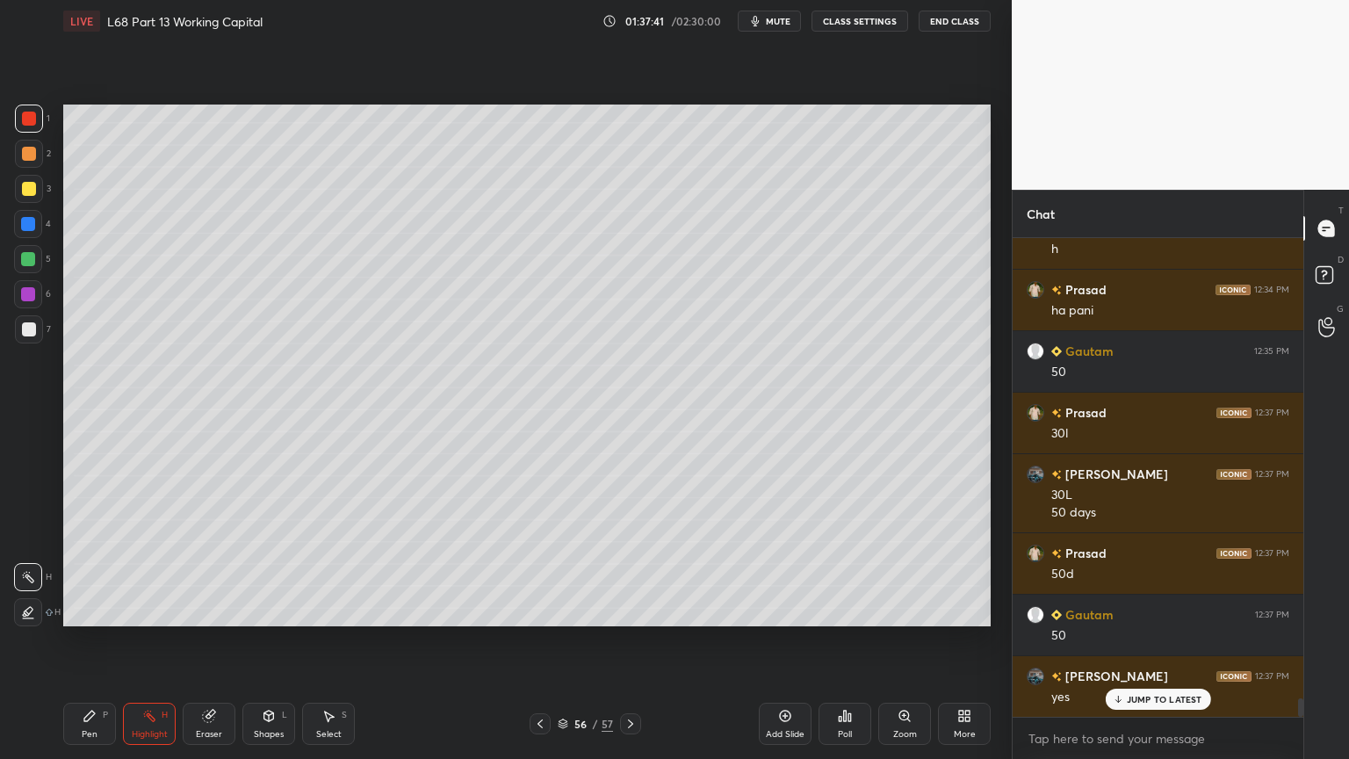
click at [635, 610] on icon at bounding box center [631, 724] width 14 height 14
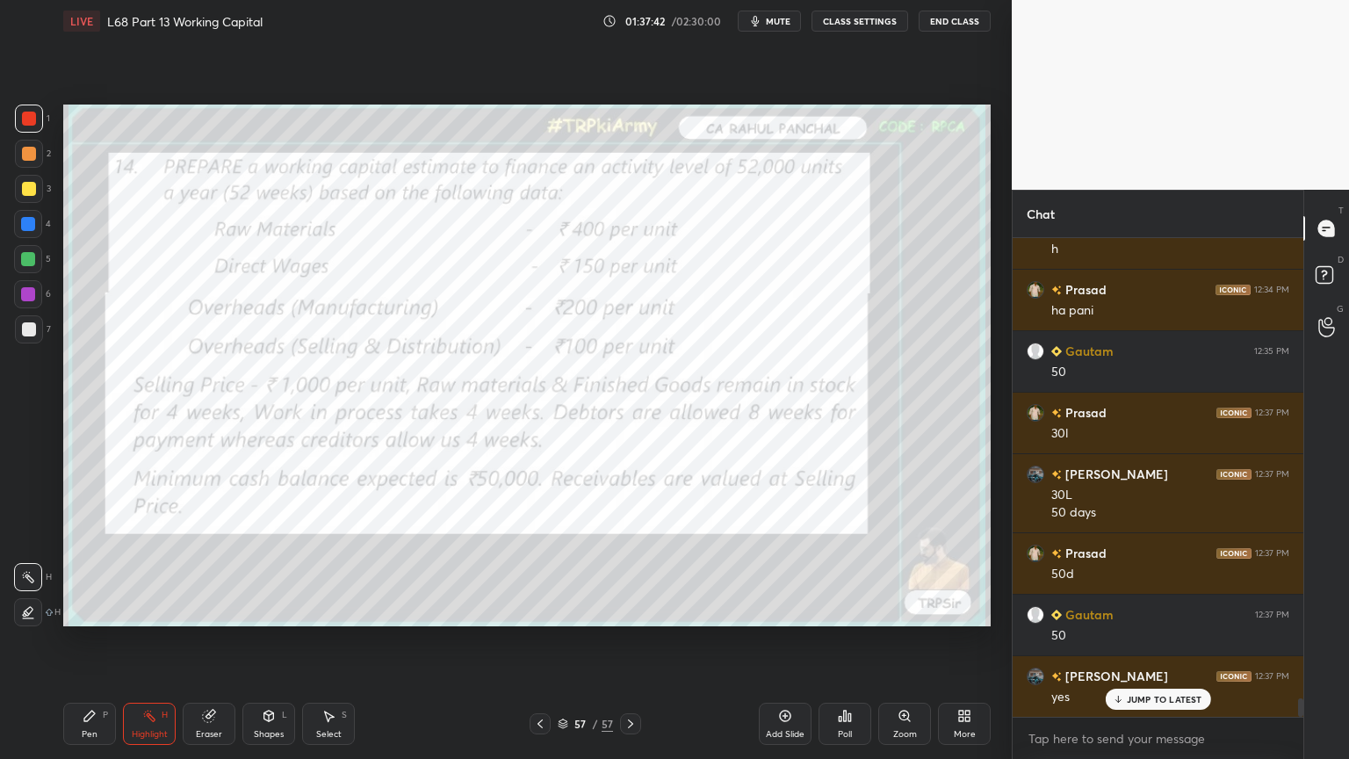
click at [530, 610] on div at bounding box center [540, 723] width 21 height 21
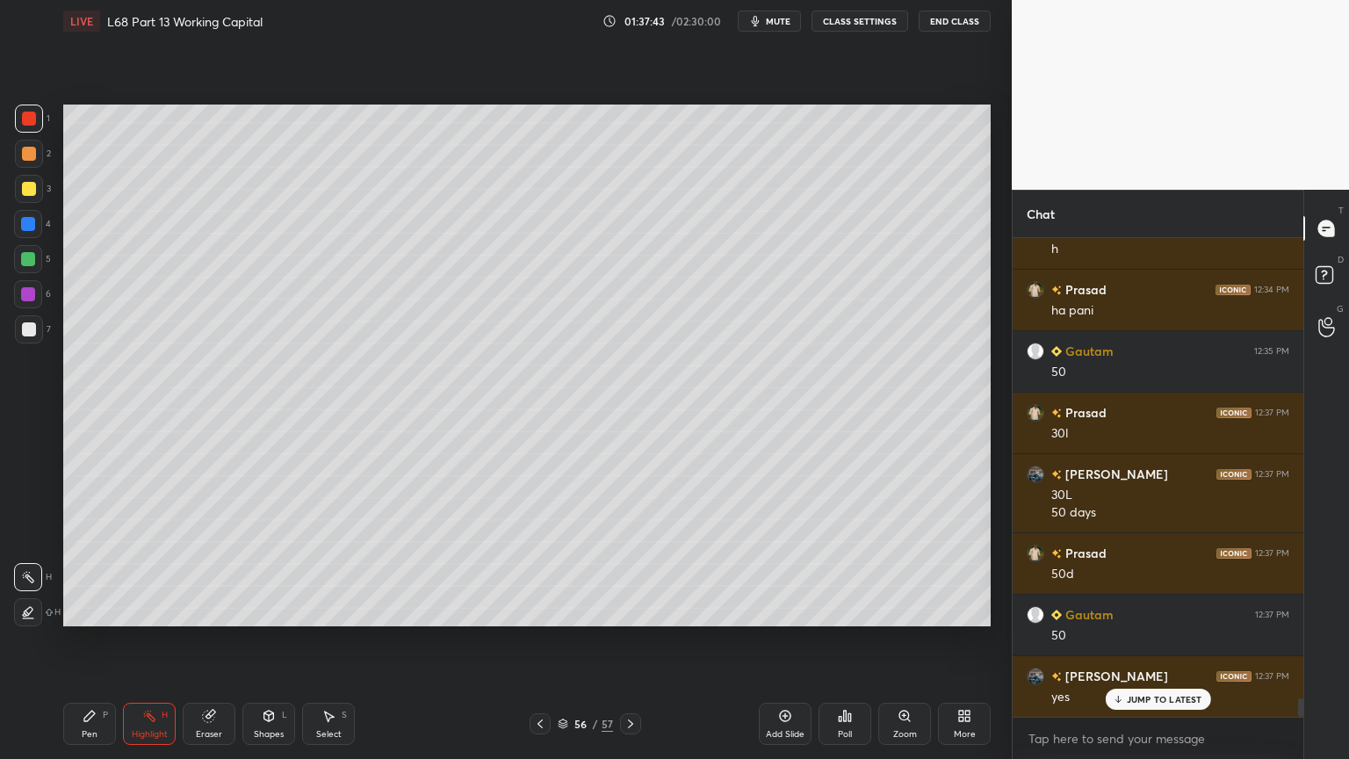
click at [537, 610] on icon at bounding box center [540, 724] width 14 height 14
click at [542, 610] on icon at bounding box center [540, 724] width 14 height 14
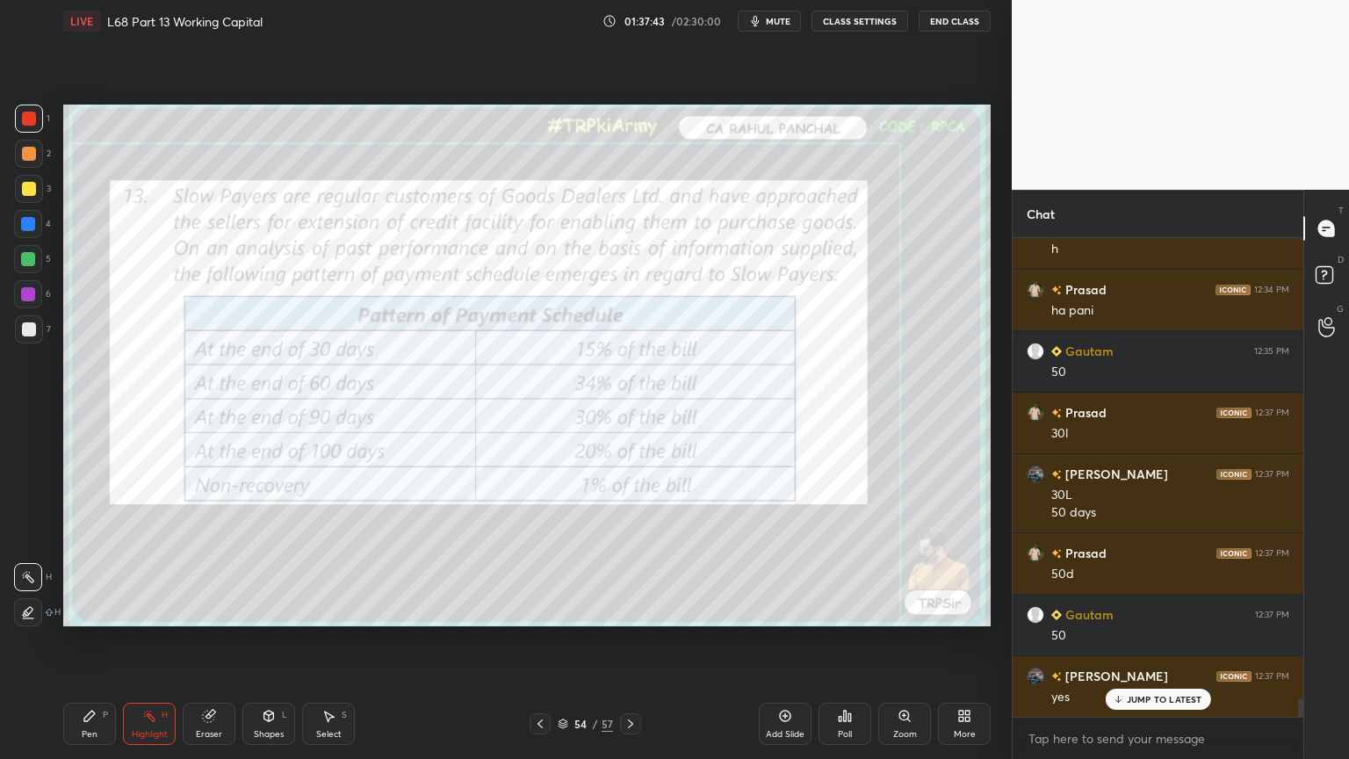
click at [540, 610] on icon at bounding box center [539, 723] width 5 height 9
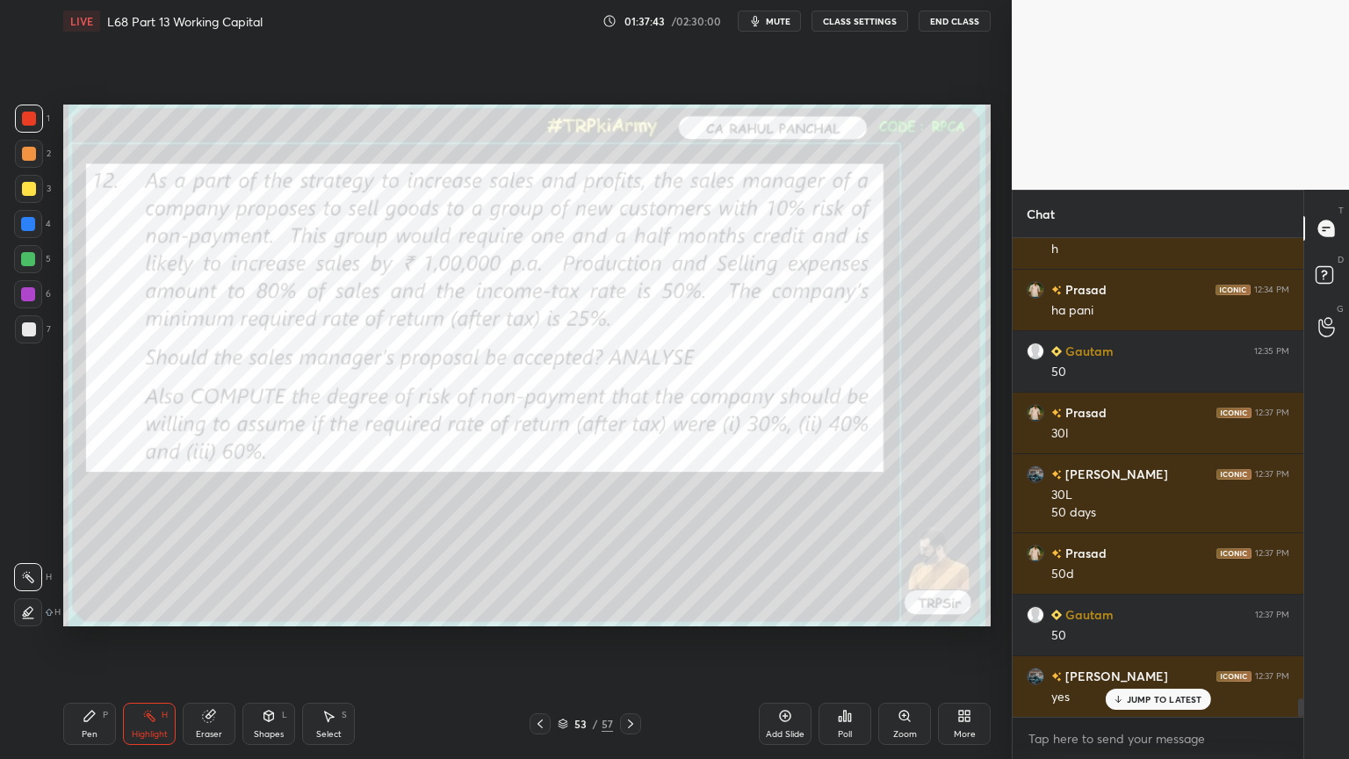
click at [541, 610] on icon at bounding box center [540, 724] width 14 height 14
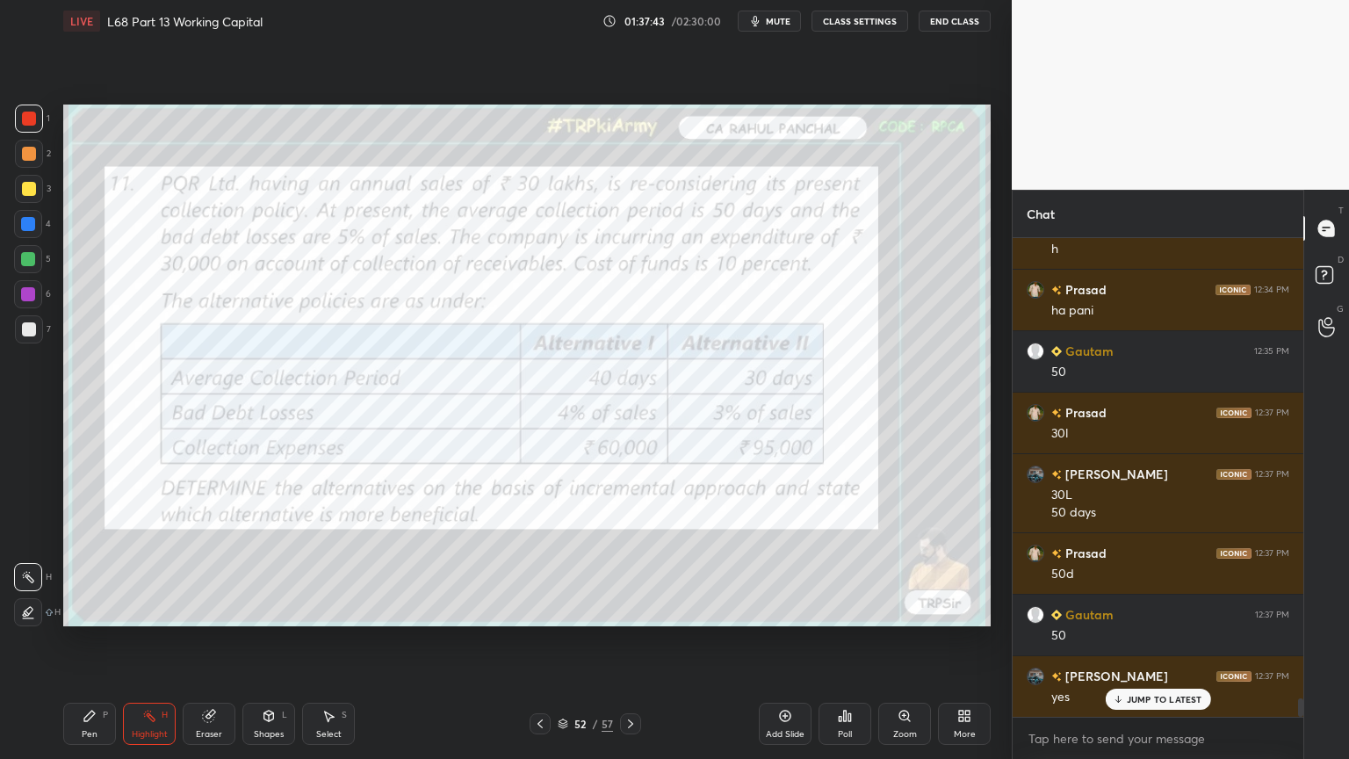
click at [540, 610] on icon at bounding box center [539, 723] width 5 height 9
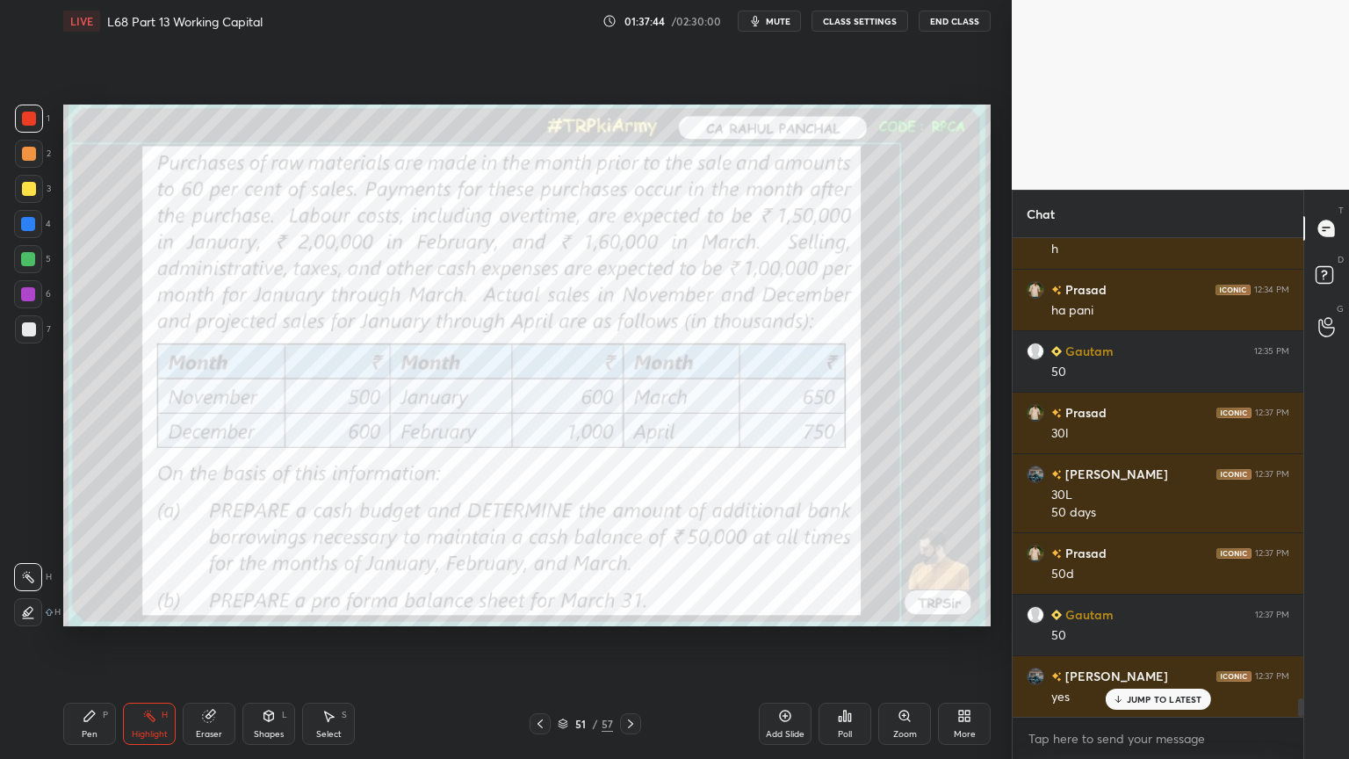
click at [540, 610] on icon at bounding box center [540, 724] width 14 height 14
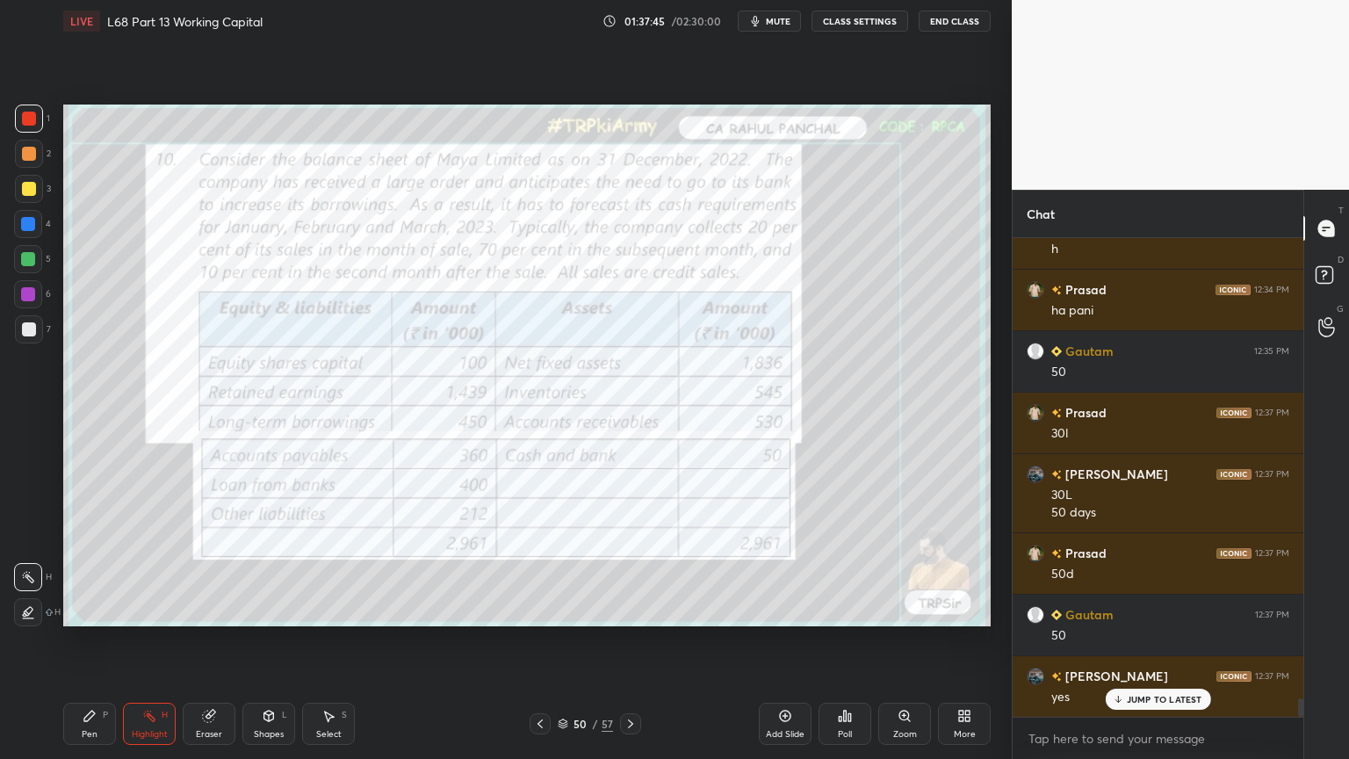
click at [537, 610] on icon at bounding box center [539, 723] width 5 height 9
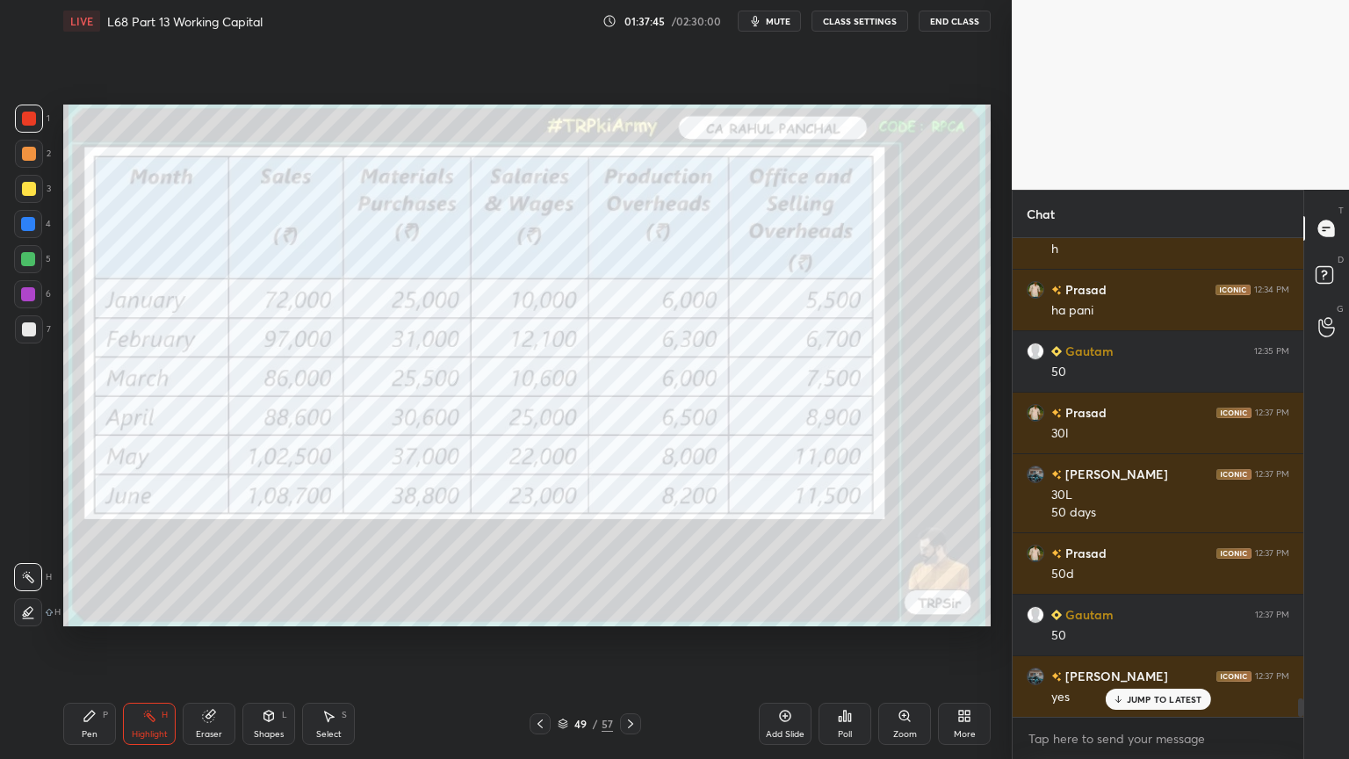
click at [537, 610] on icon at bounding box center [539, 723] width 5 height 9
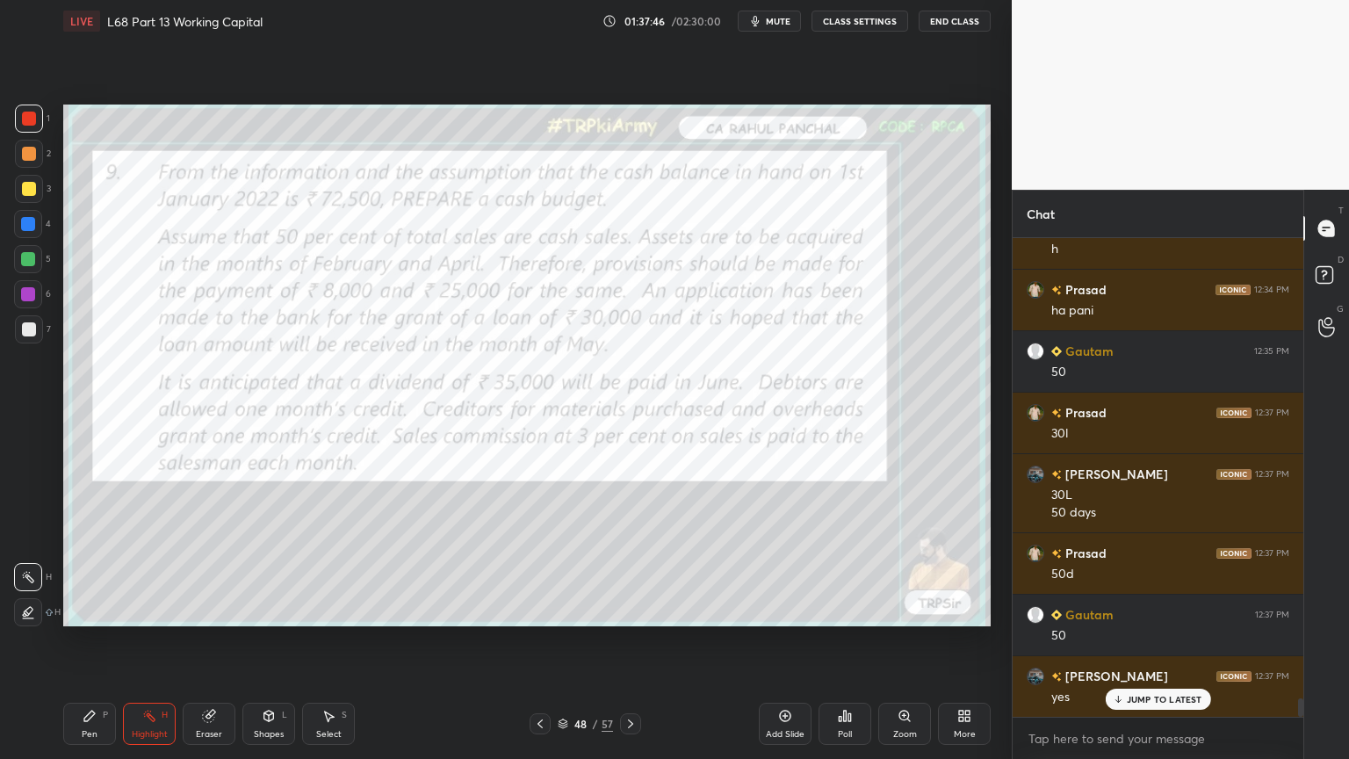
click at [537, 610] on icon at bounding box center [540, 724] width 14 height 14
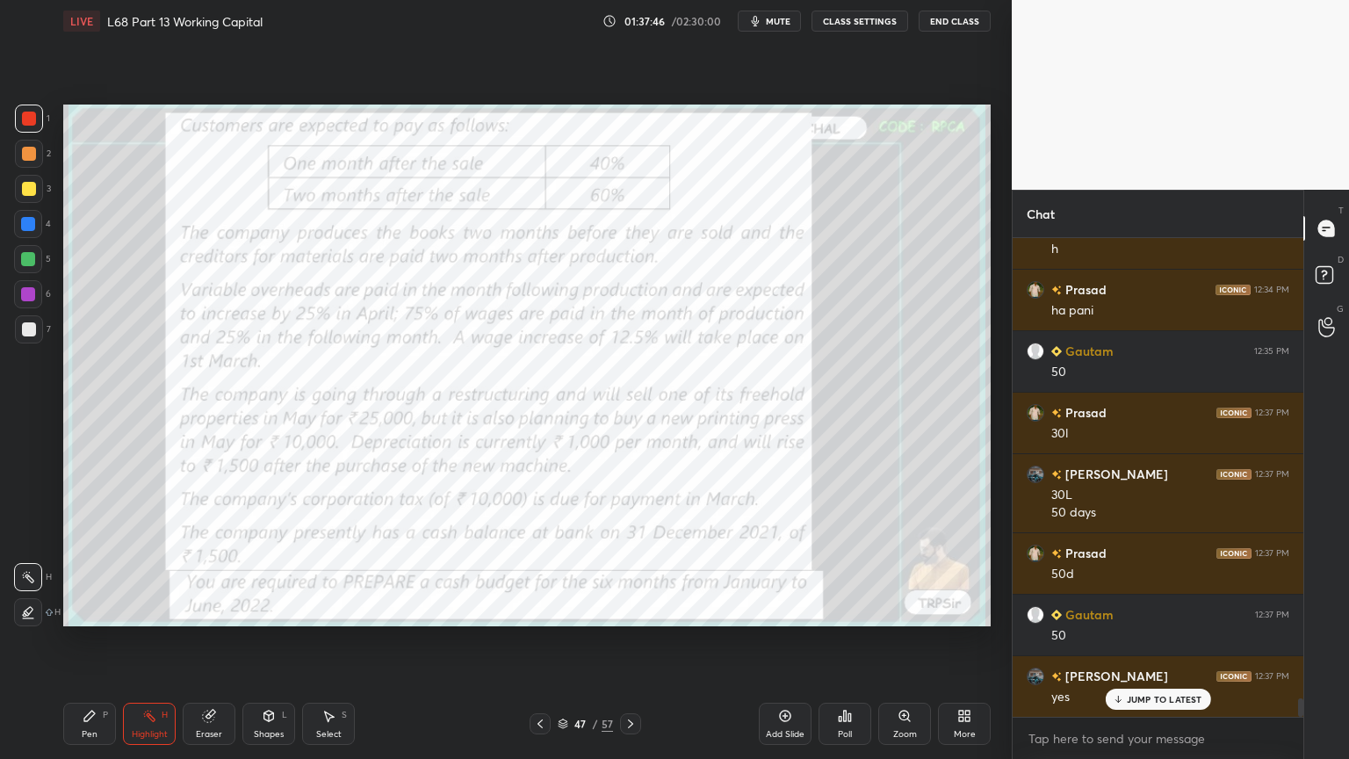
click at [537, 610] on icon at bounding box center [539, 723] width 5 height 9
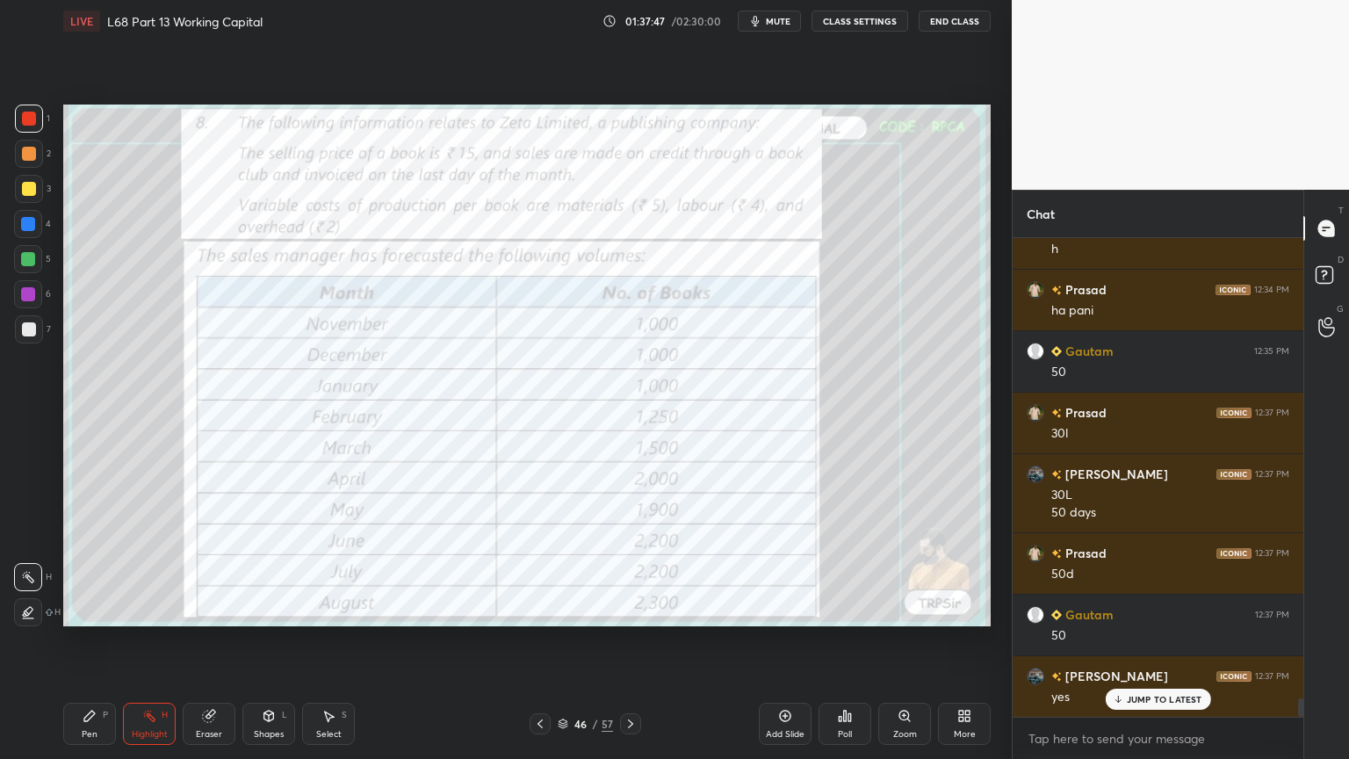
click at [539, 610] on icon at bounding box center [540, 724] width 14 height 14
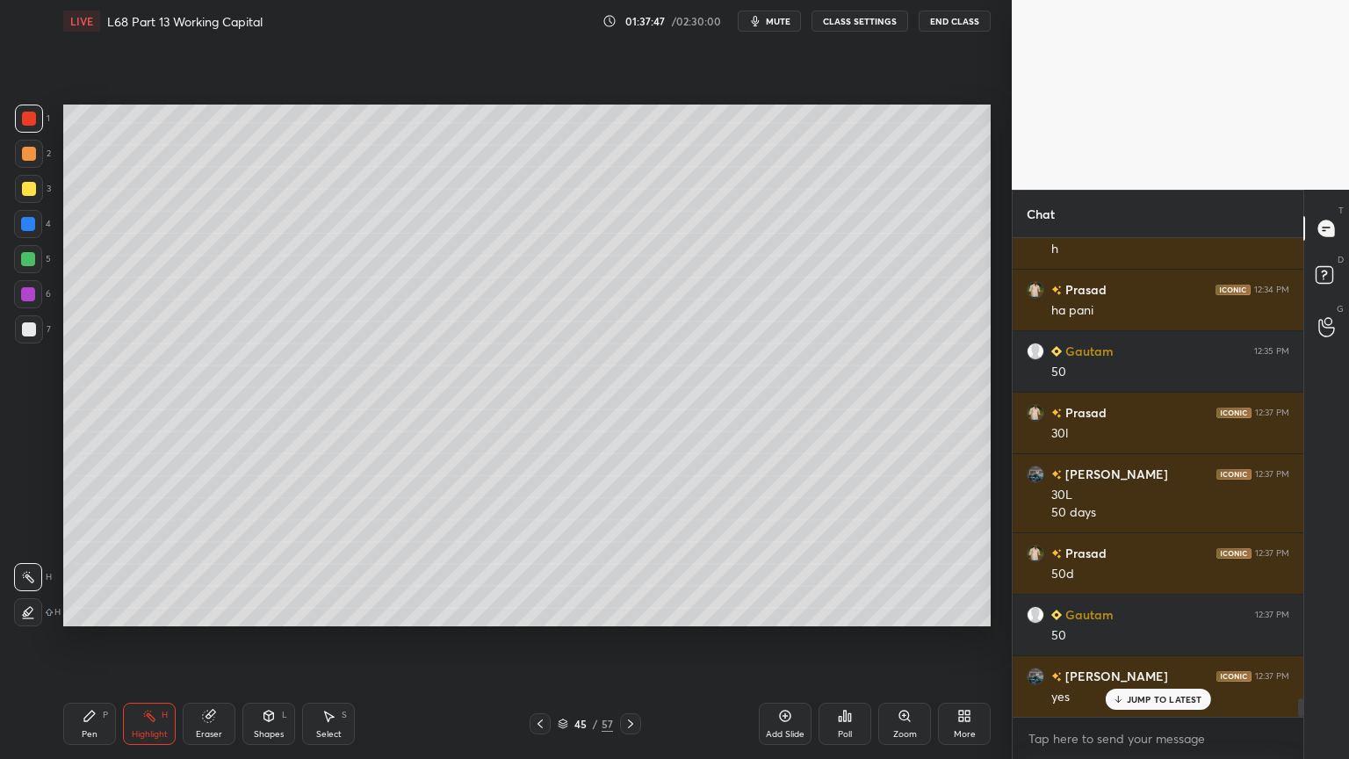
click at [537, 610] on icon at bounding box center [539, 723] width 5 height 9
click at [538, 610] on icon at bounding box center [540, 724] width 14 height 14
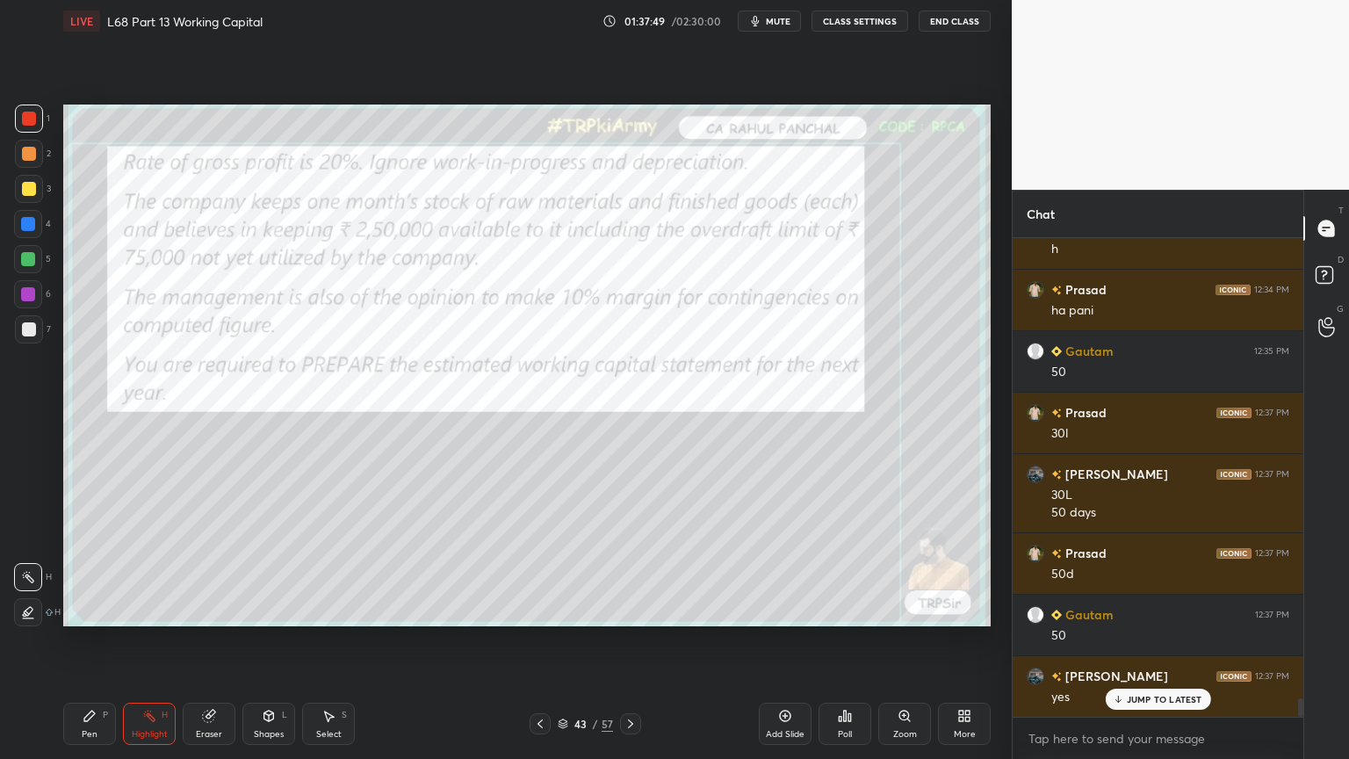
click at [538, 610] on icon at bounding box center [540, 724] width 14 height 14
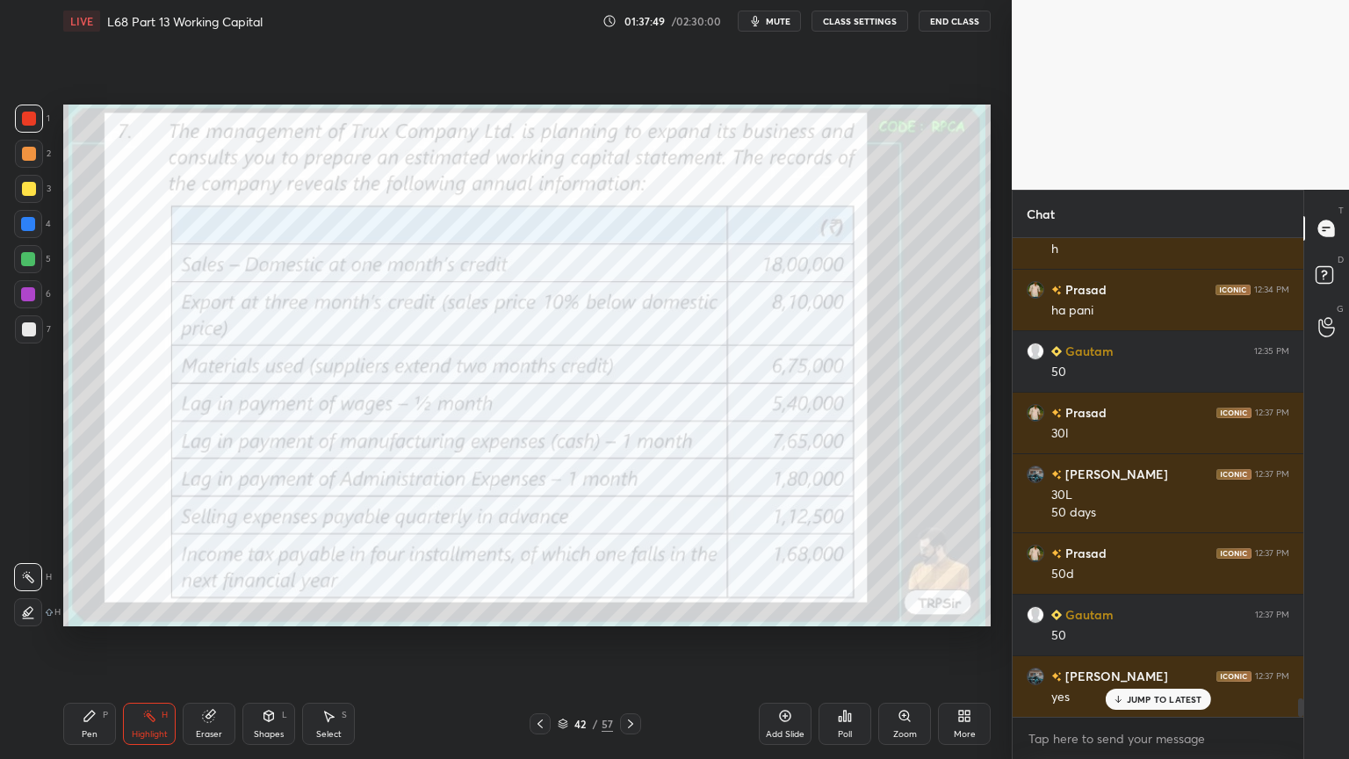
click at [537, 610] on icon at bounding box center [539, 723] width 5 height 9
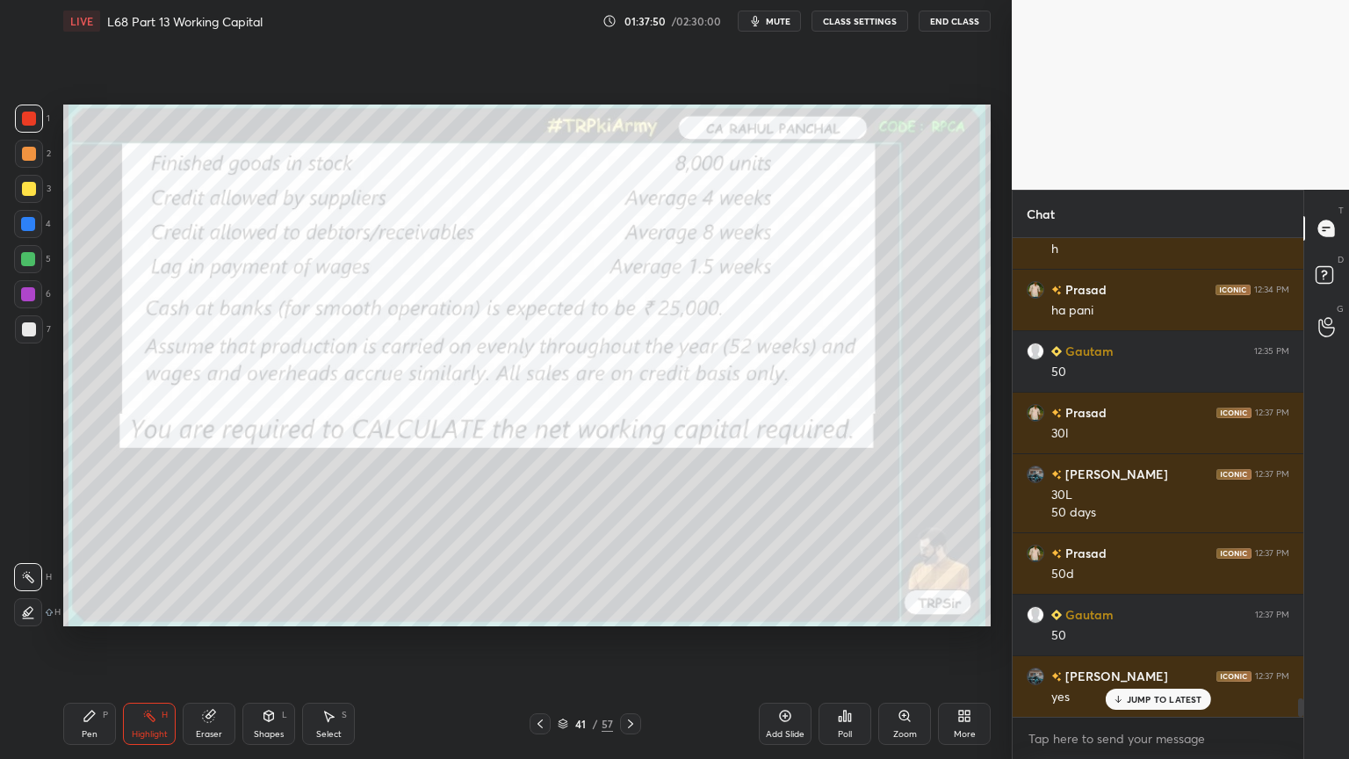
click at [537, 610] on icon at bounding box center [539, 723] width 5 height 9
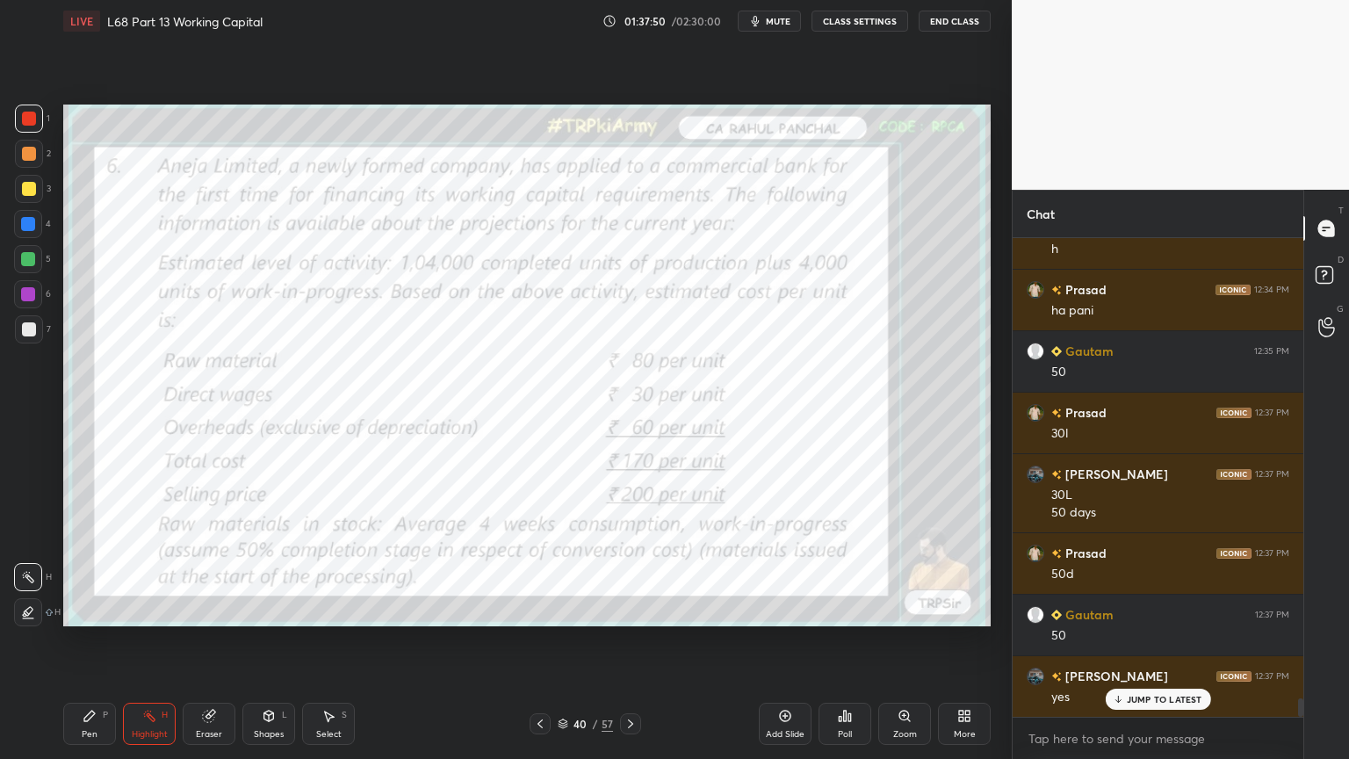
click at [538, 610] on icon at bounding box center [540, 724] width 14 height 14
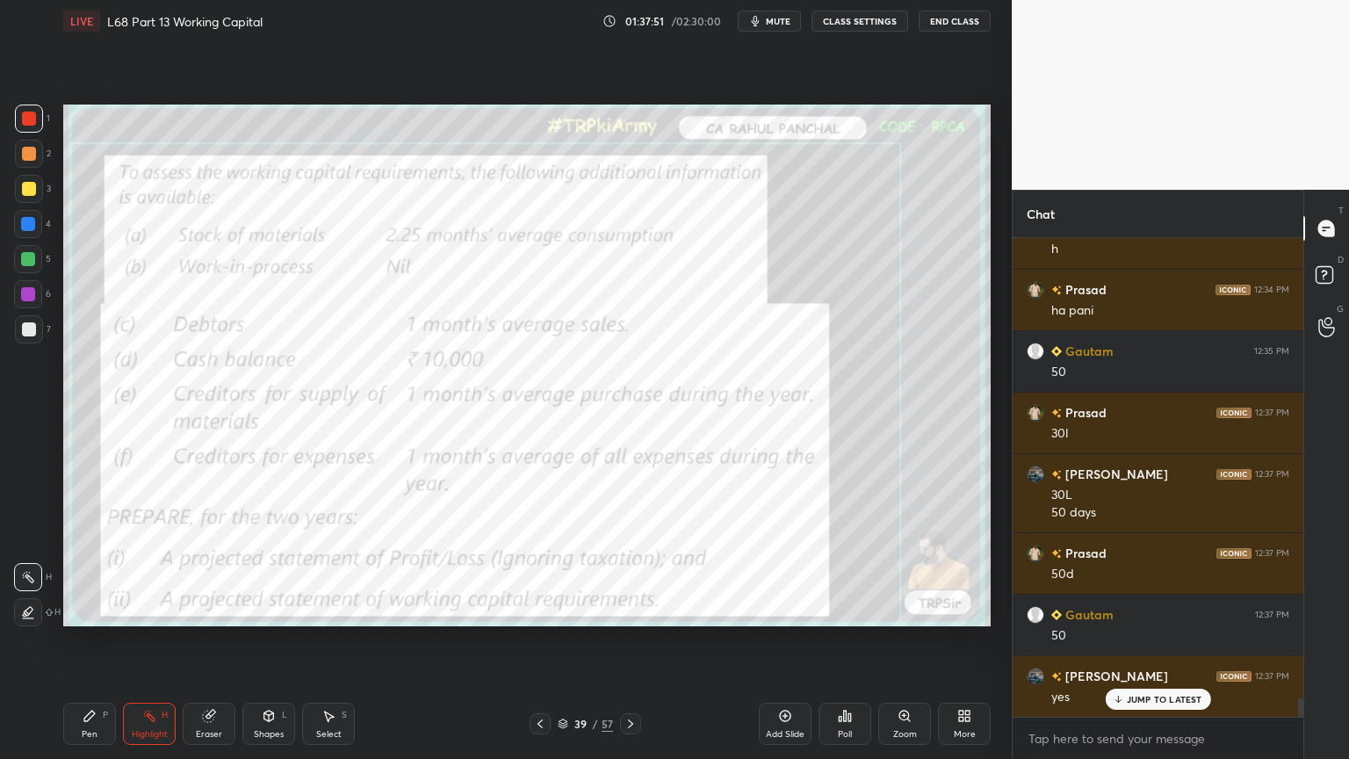
click at [537, 610] on icon at bounding box center [539, 723] width 5 height 9
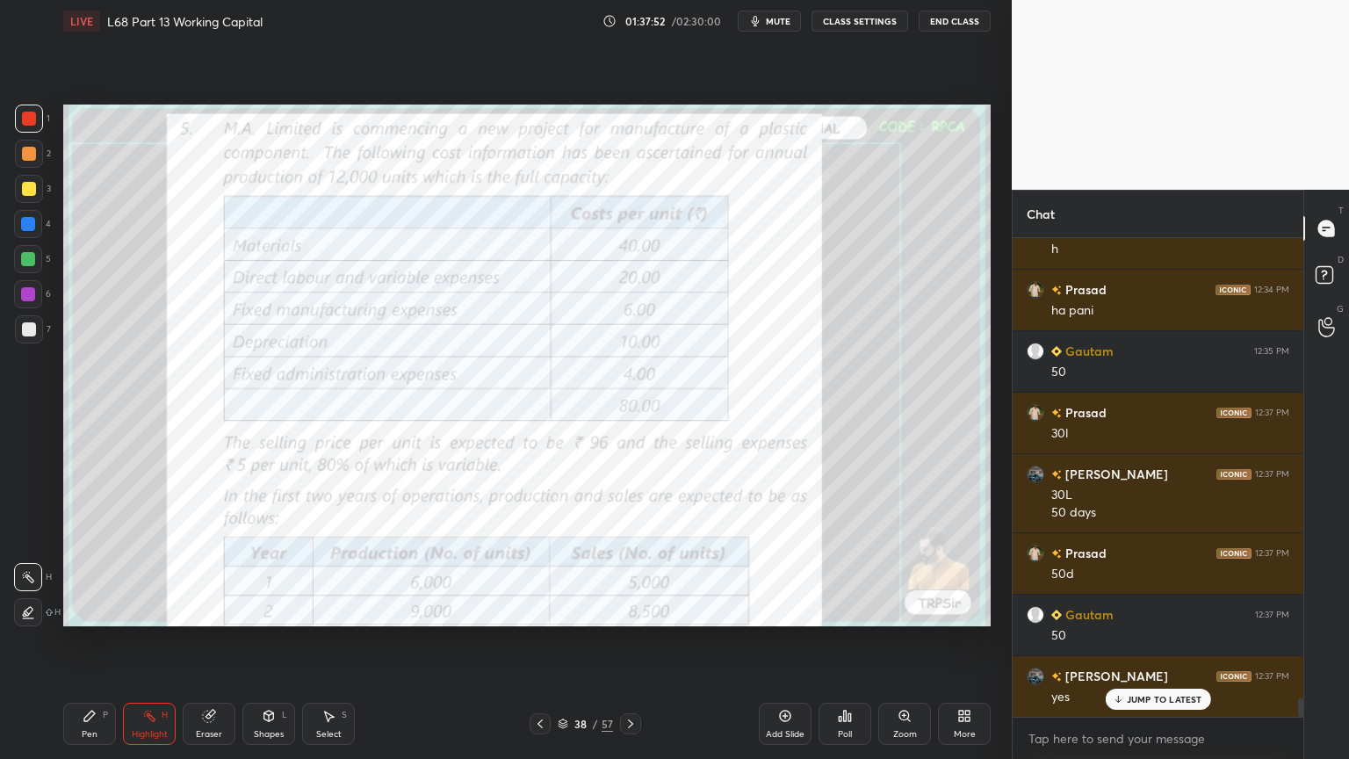
click at [537, 610] on icon at bounding box center [539, 723] width 5 height 9
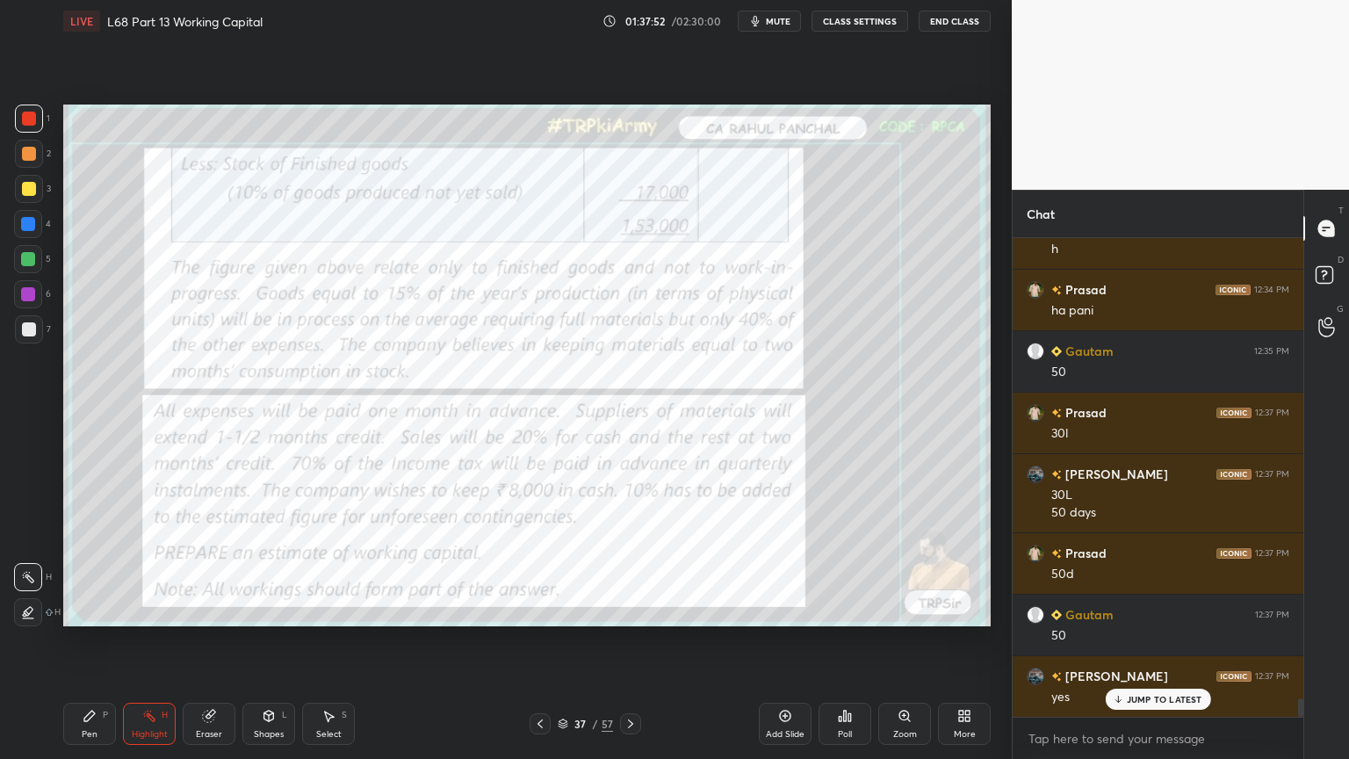
click at [537, 610] on icon at bounding box center [540, 724] width 14 height 14
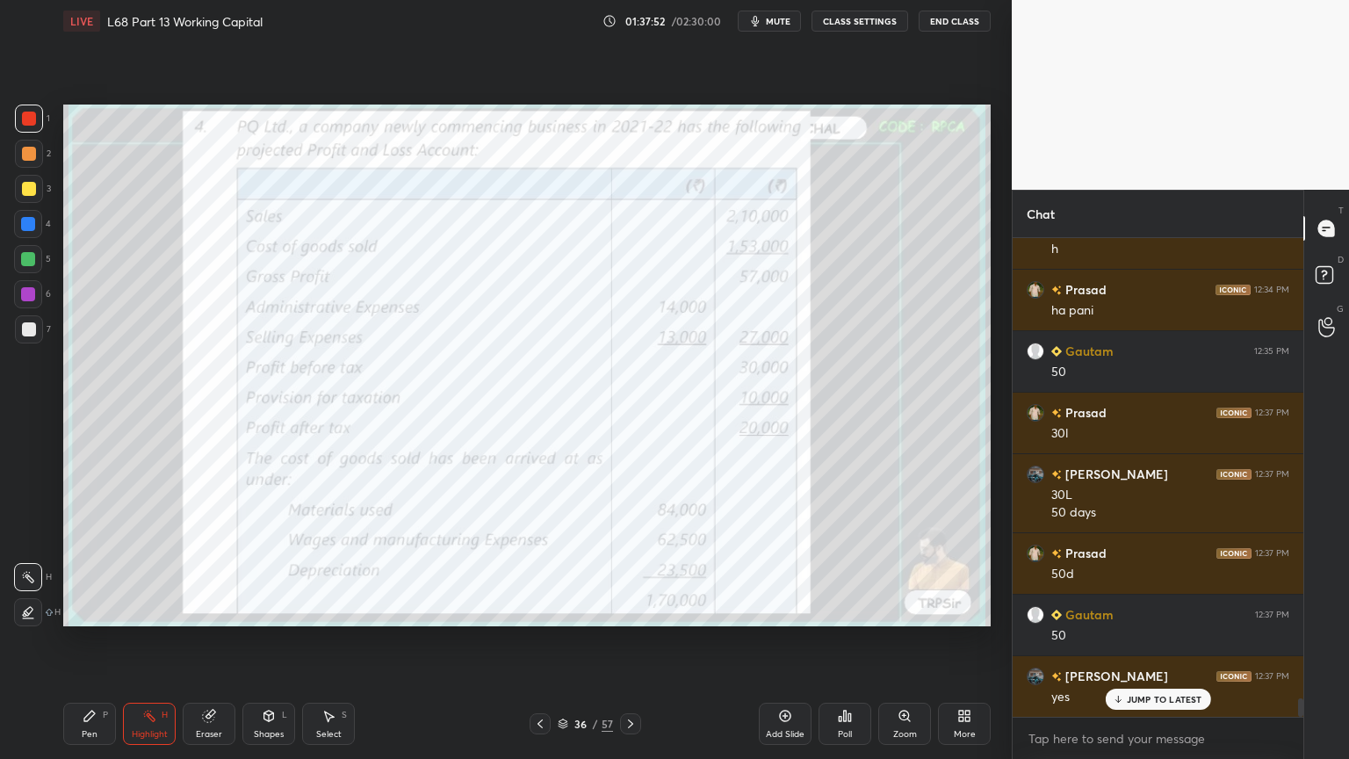
click at [537, 610] on icon at bounding box center [539, 723] width 5 height 9
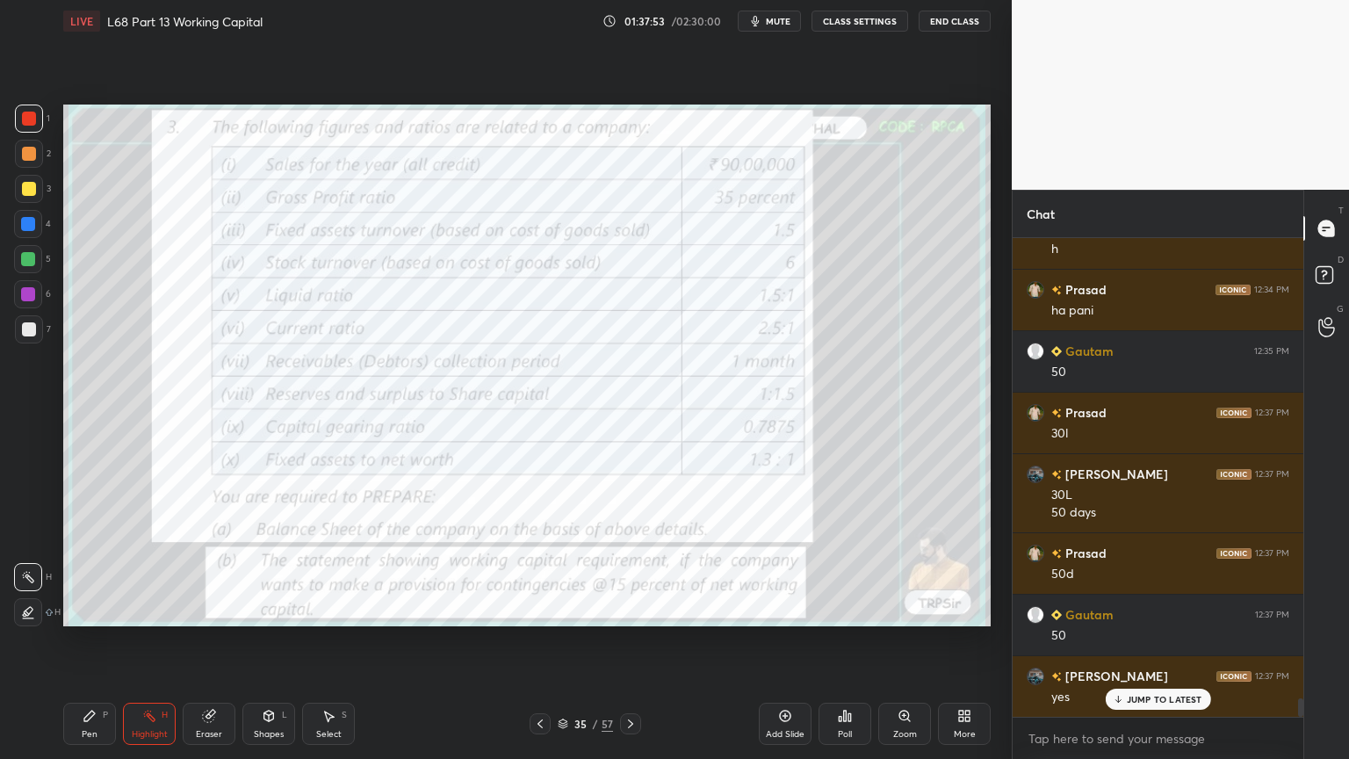
click at [537, 610] on icon at bounding box center [540, 724] width 14 height 14
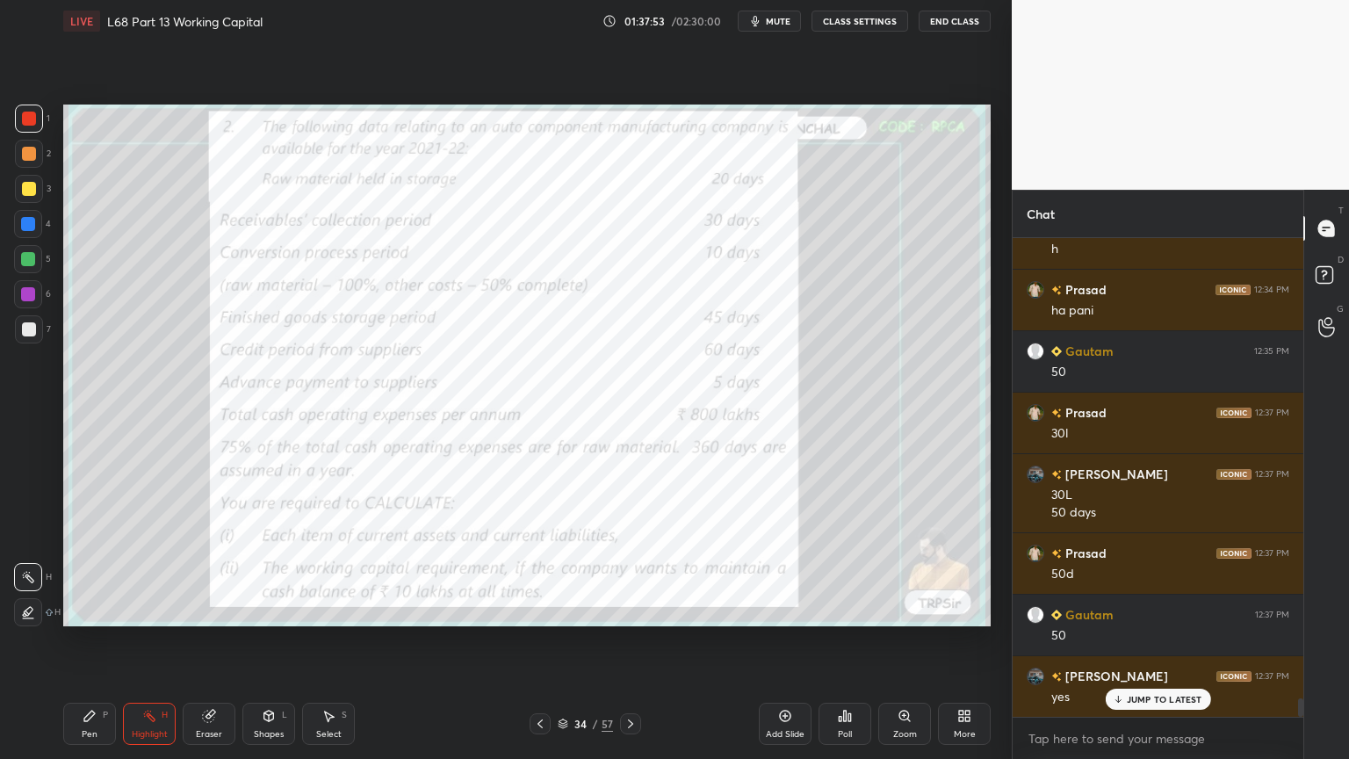
click at [537, 610] on icon at bounding box center [539, 723] width 5 height 9
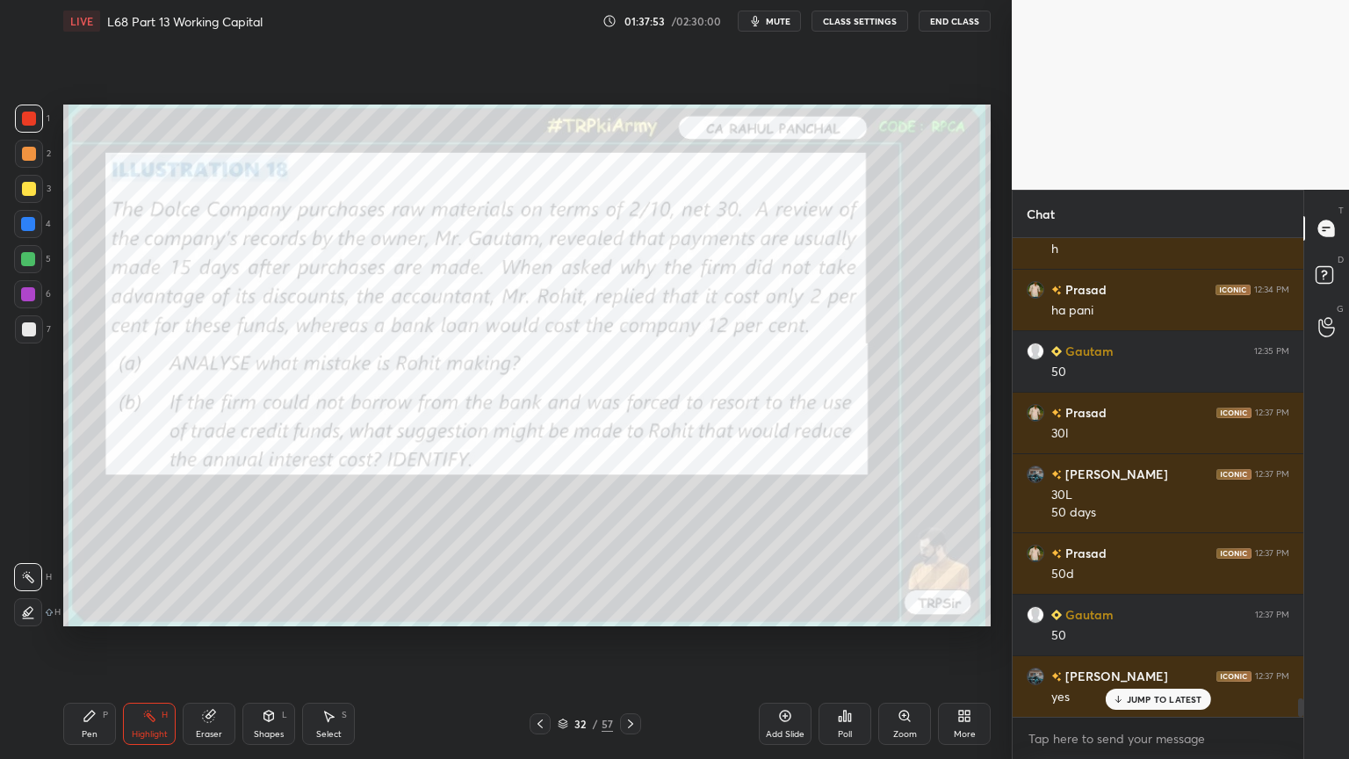
click at [537, 610] on icon at bounding box center [540, 724] width 14 height 14
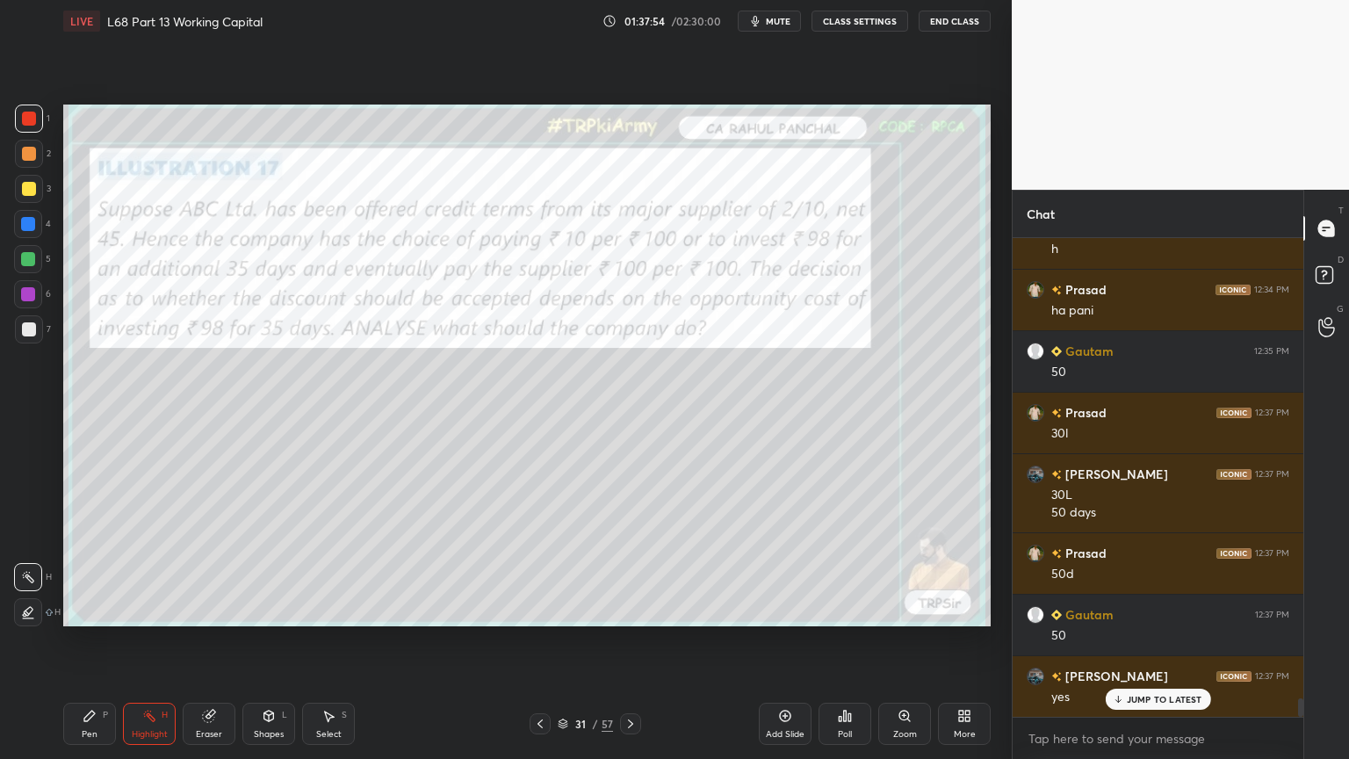
click at [537, 610] on icon at bounding box center [540, 724] width 14 height 14
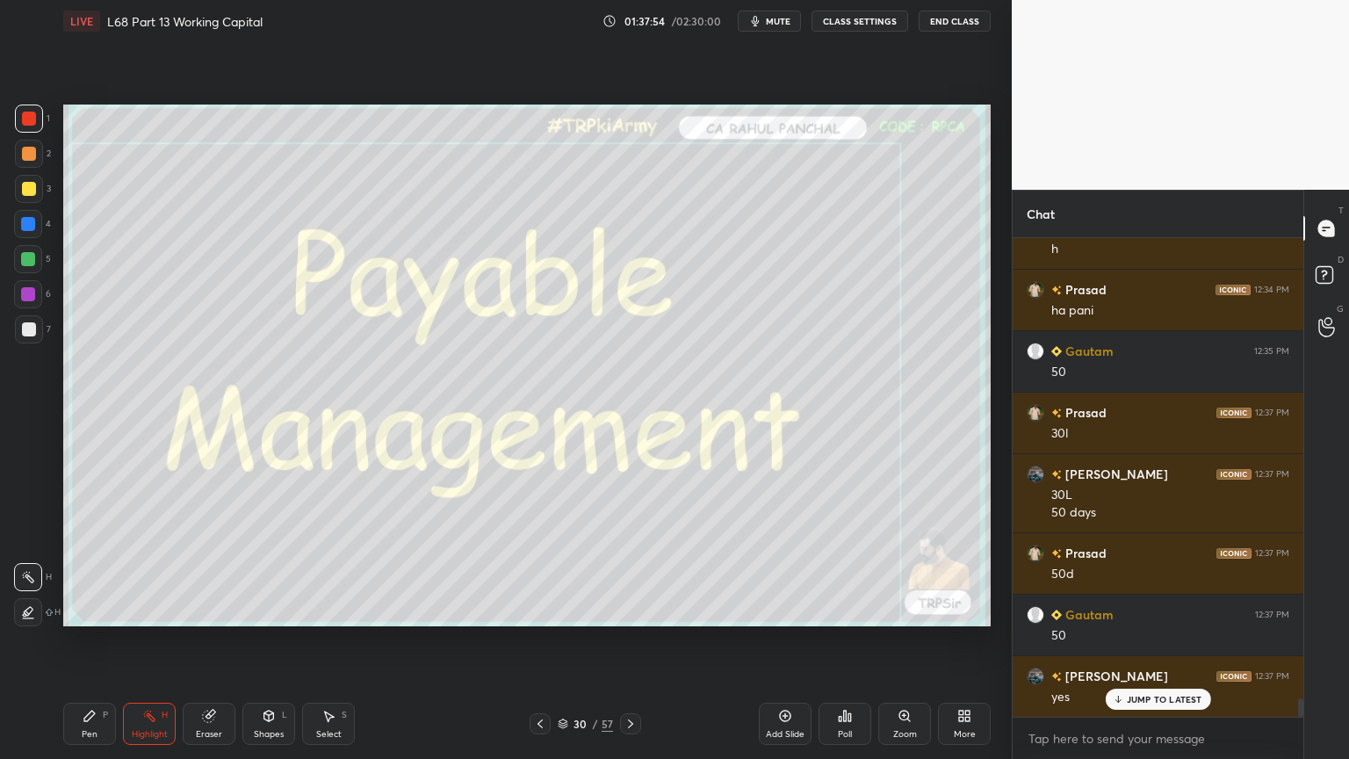
click at [537, 610] on icon at bounding box center [539, 723] width 5 height 9
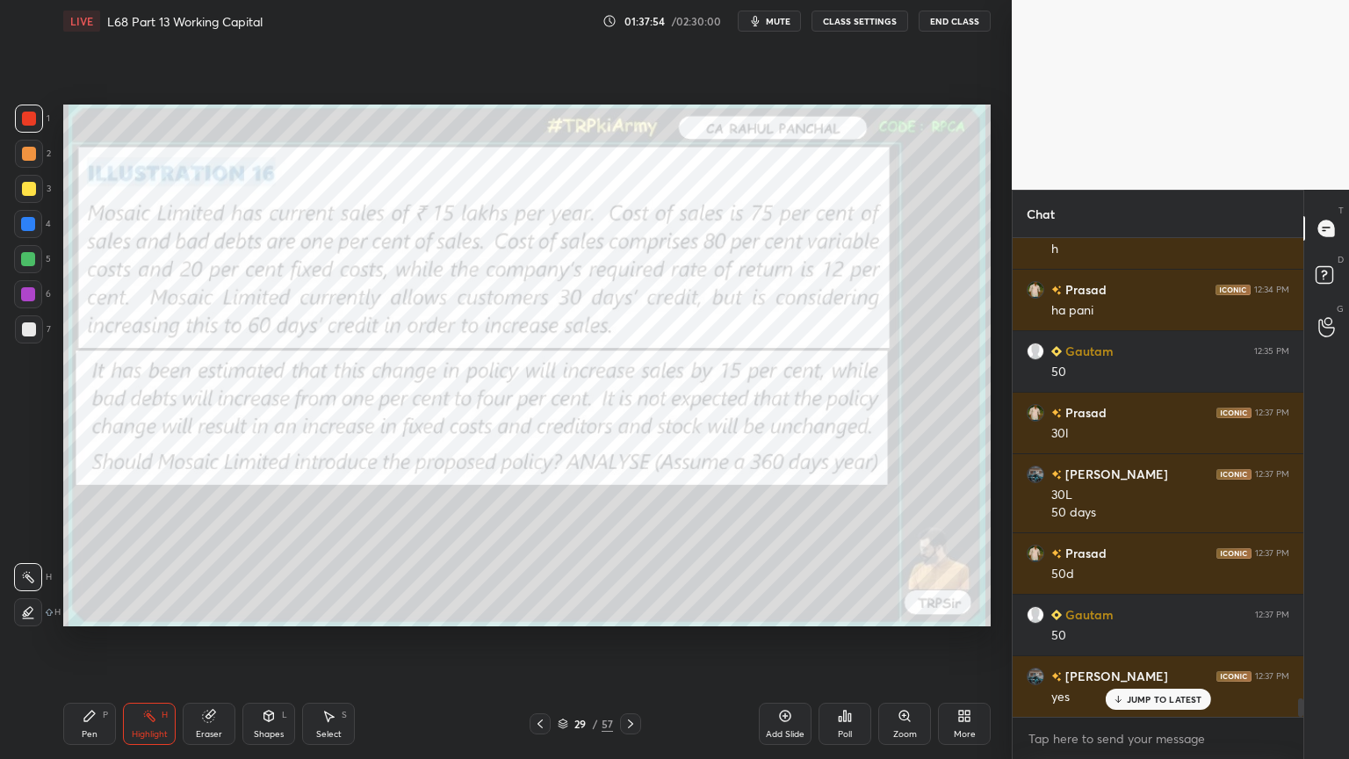
click at [537, 610] on icon at bounding box center [539, 723] width 5 height 9
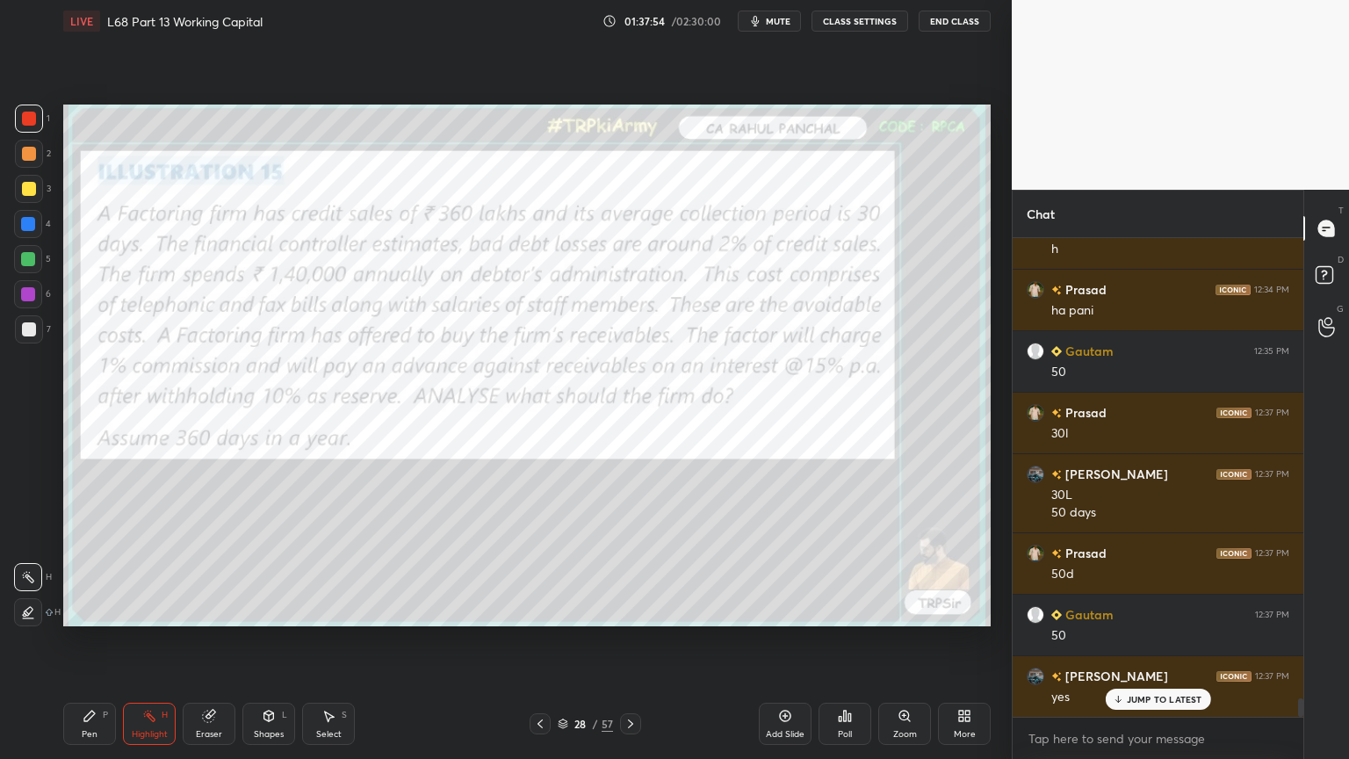
click at [537, 610] on icon at bounding box center [539, 723] width 5 height 9
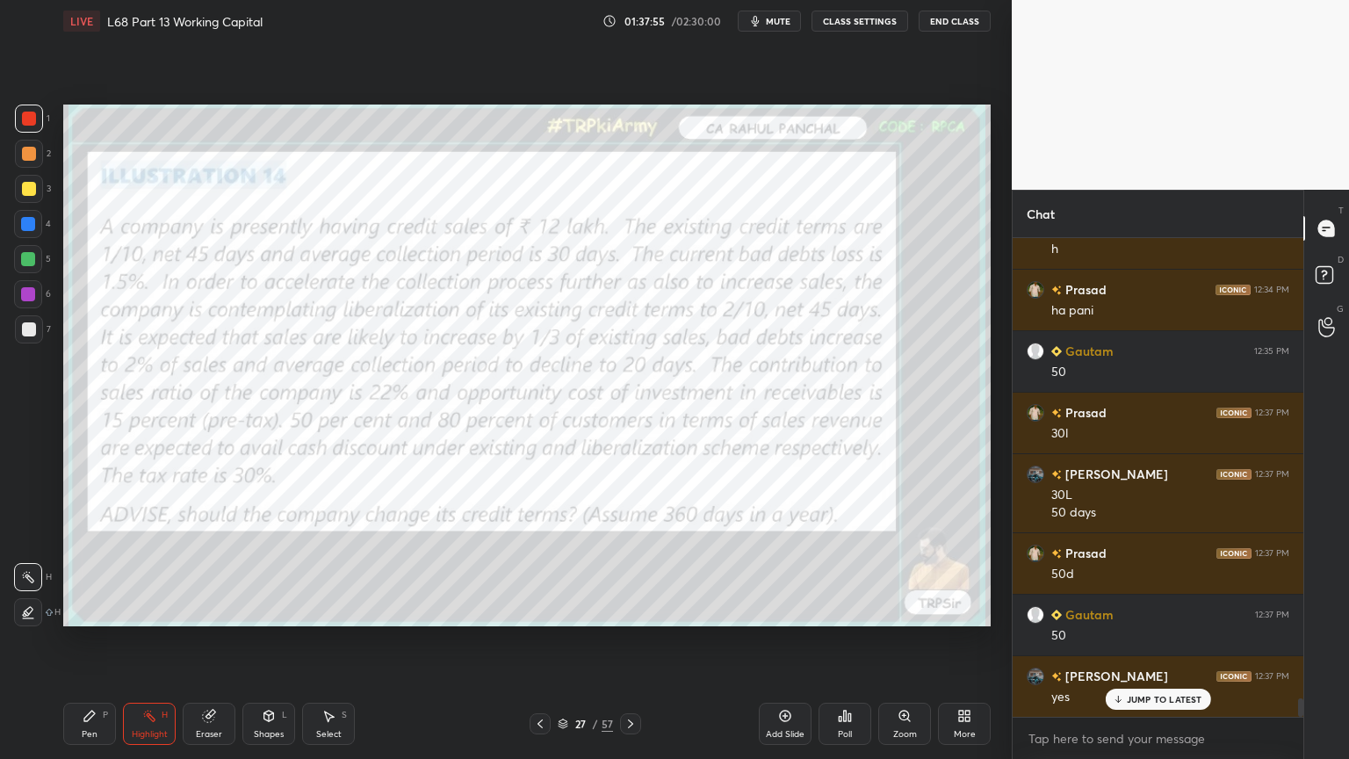
click at [537, 610] on icon at bounding box center [539, 723] width 5 height 9
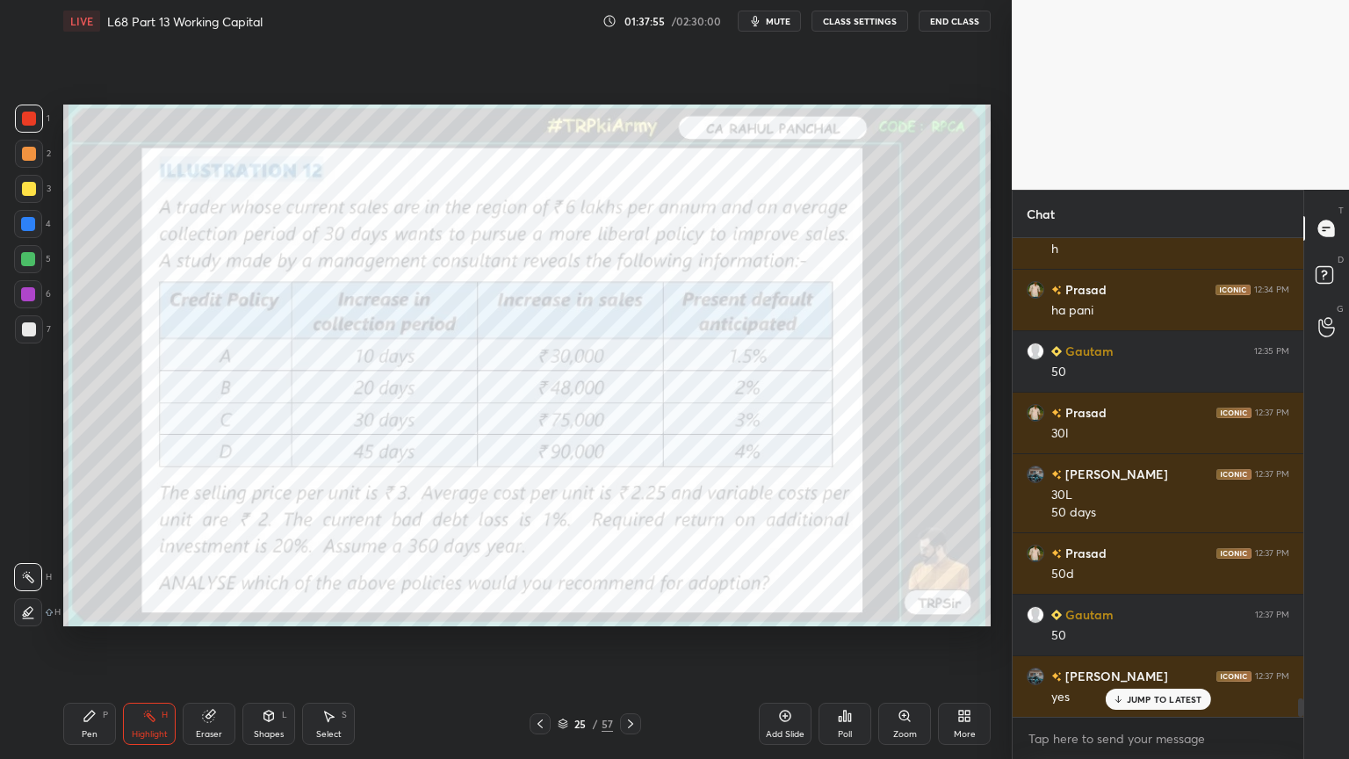
click at [537, 610] on icon at bounding box center [539, 723] width 5 height 9
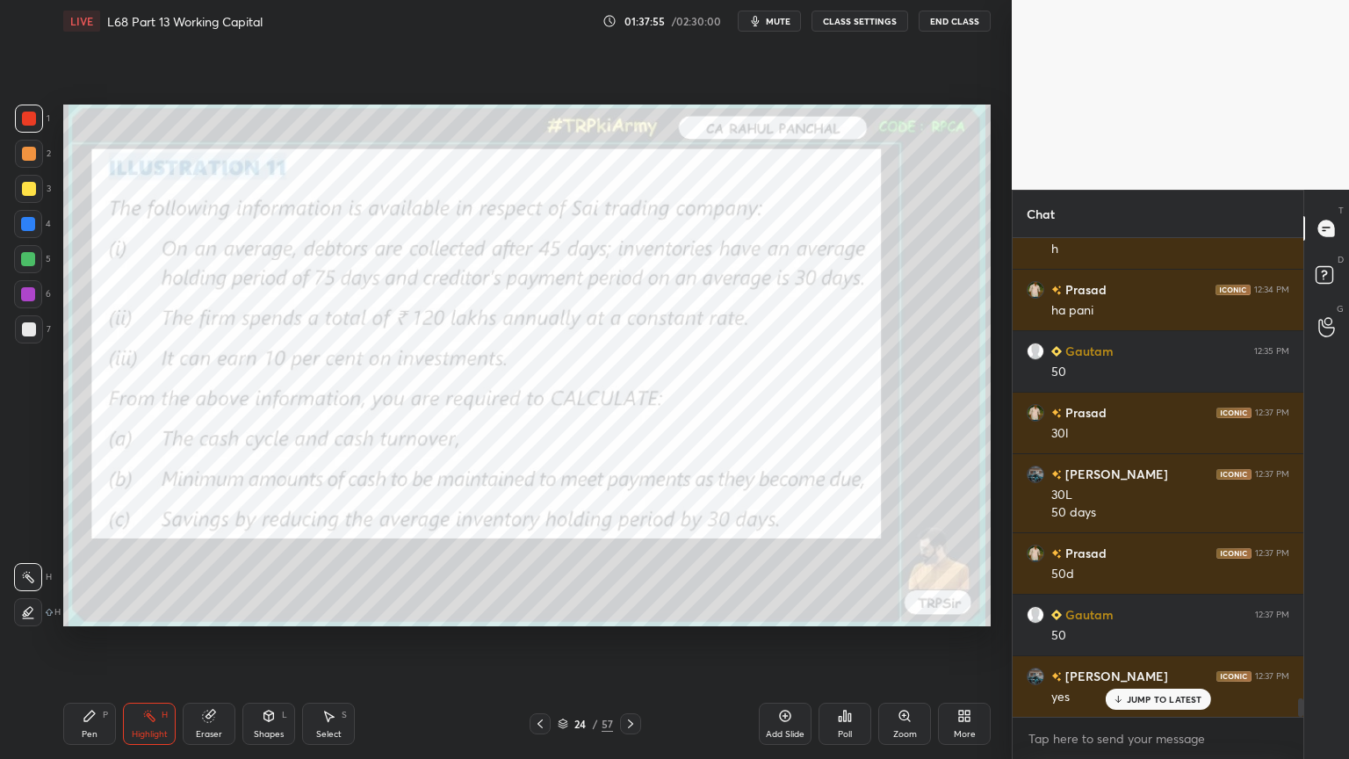
click at [537, 610] on icon at bounding box center [539, 723] width 5 height 9
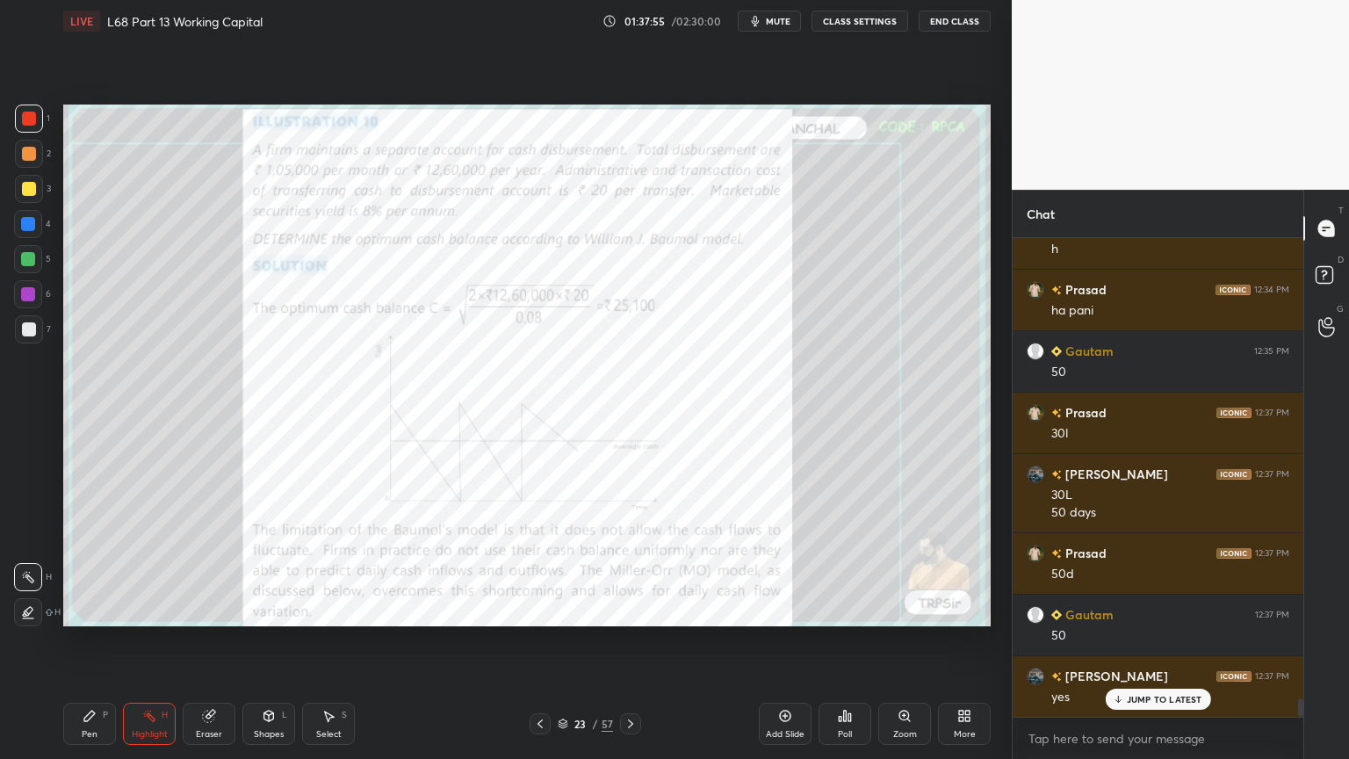
click at [537, 610] on icon at bounding box center [540, 724] width 14 height 14
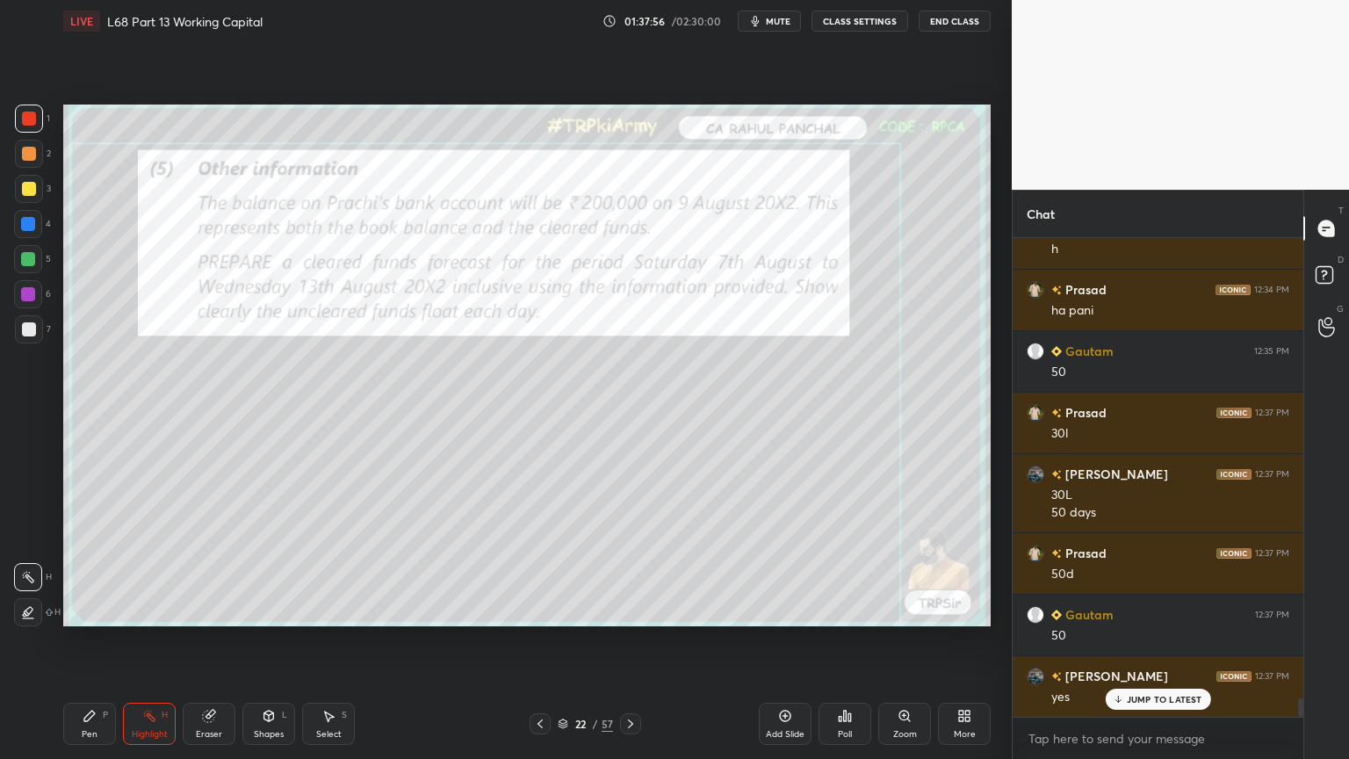
click at [537, 610] on icon at bounding box center [540, 724] width 14 height 14
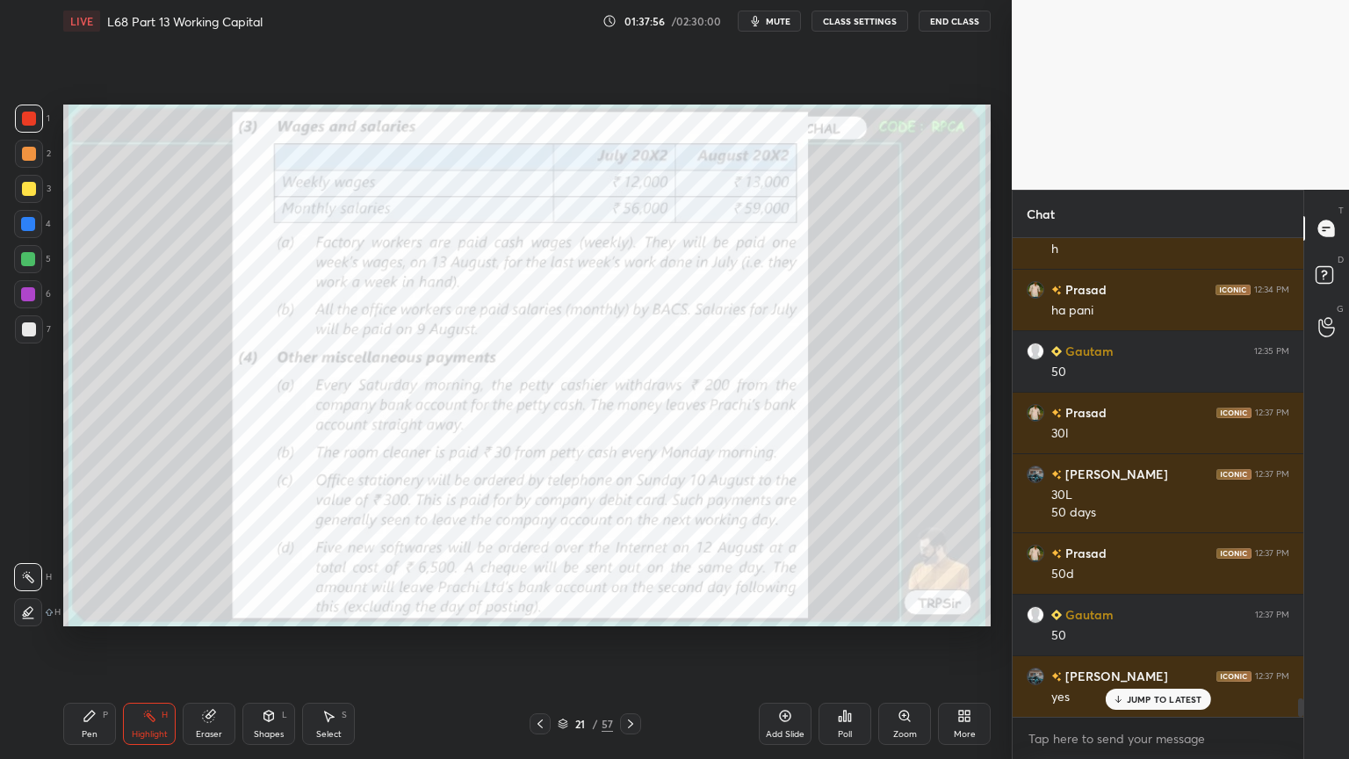
click at [537, 610] on icon at bounding box center [539, 723] width 5 height 9
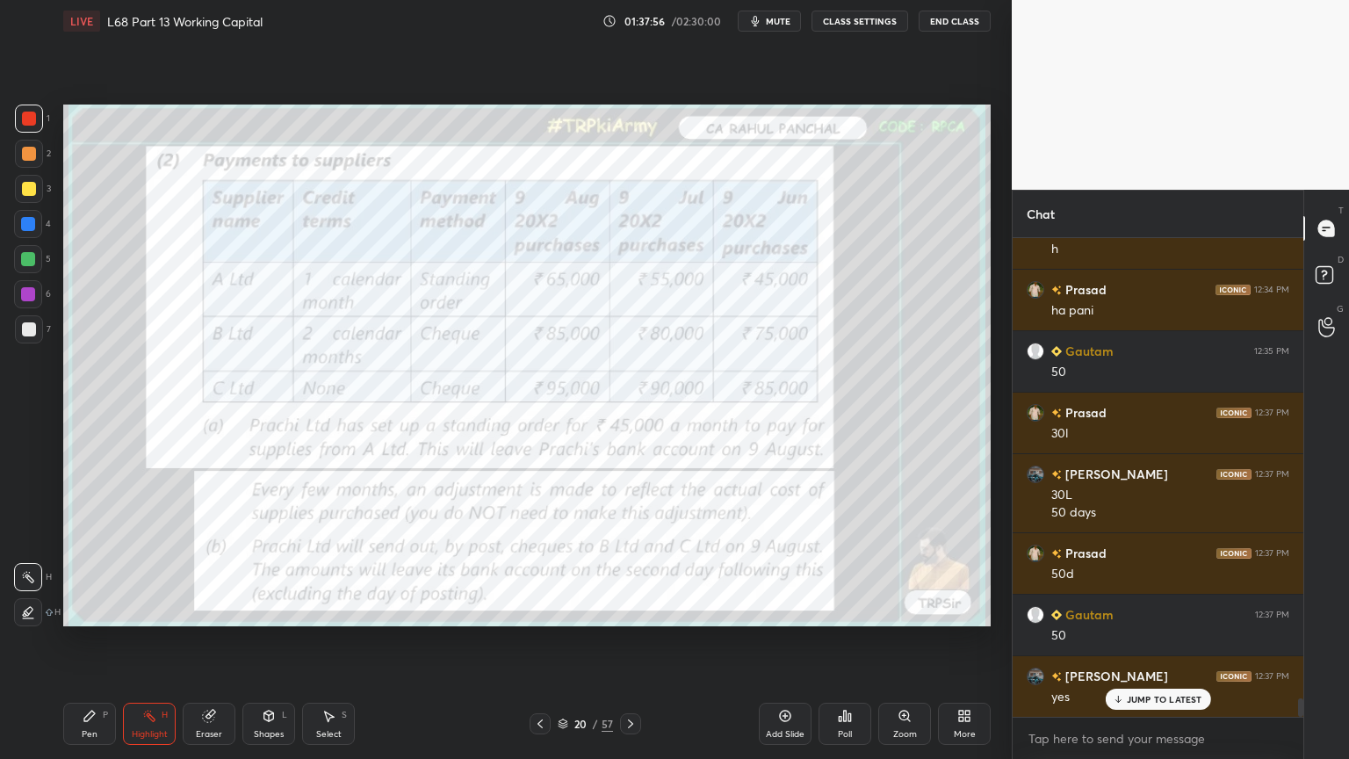
click at [537, 610] on icon at bounding box center [540, 724] width 14 height 14
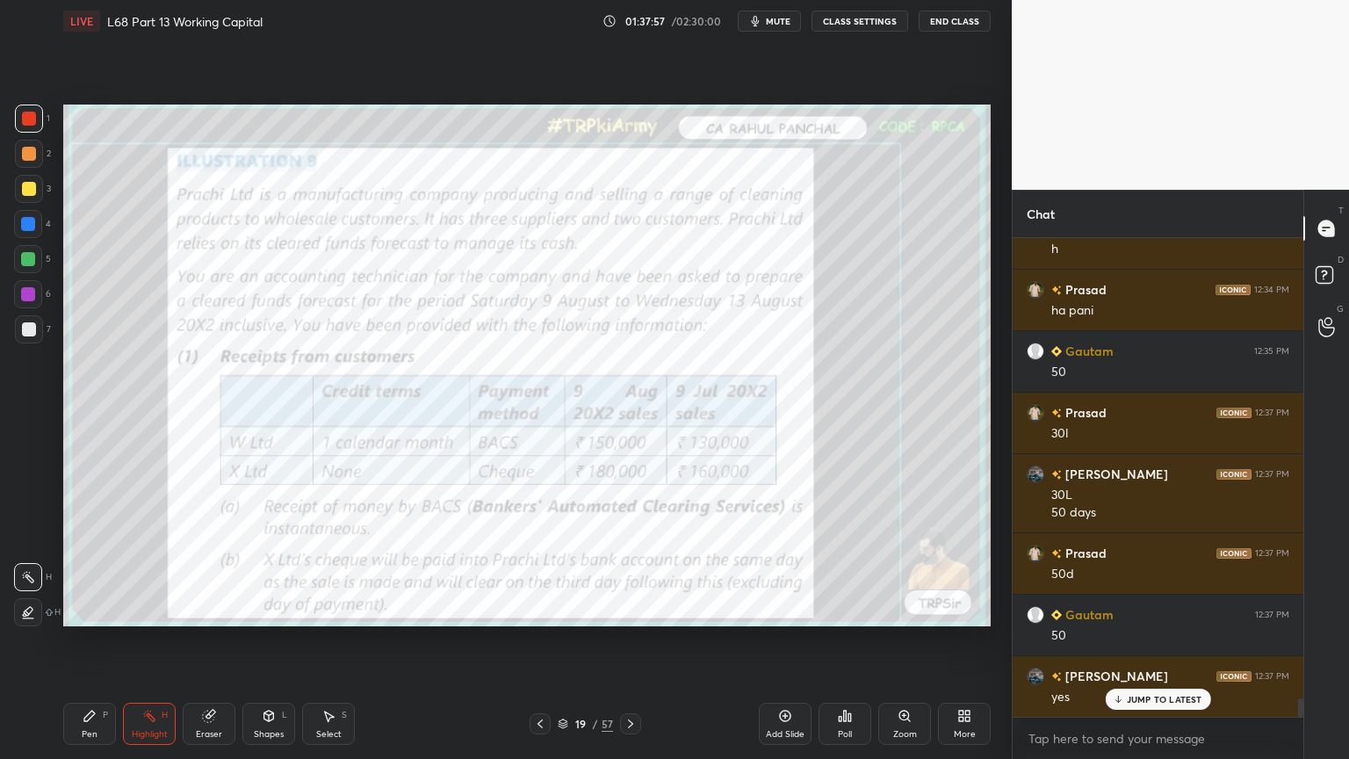
click at [537, 610] on icon at bounding box center [540, 724] width 14 height 14
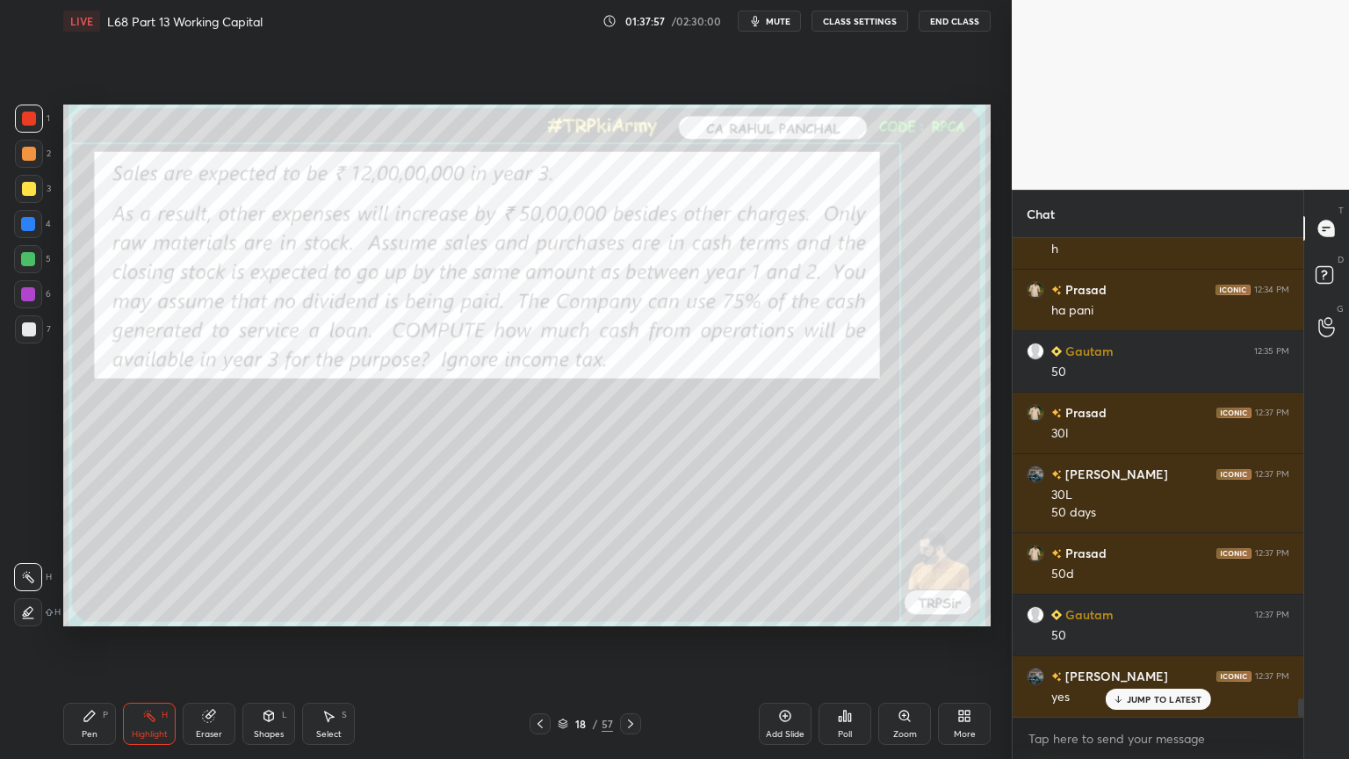
click at [537, 610] on icon at bounding box center [539, 723] width 5 height 9
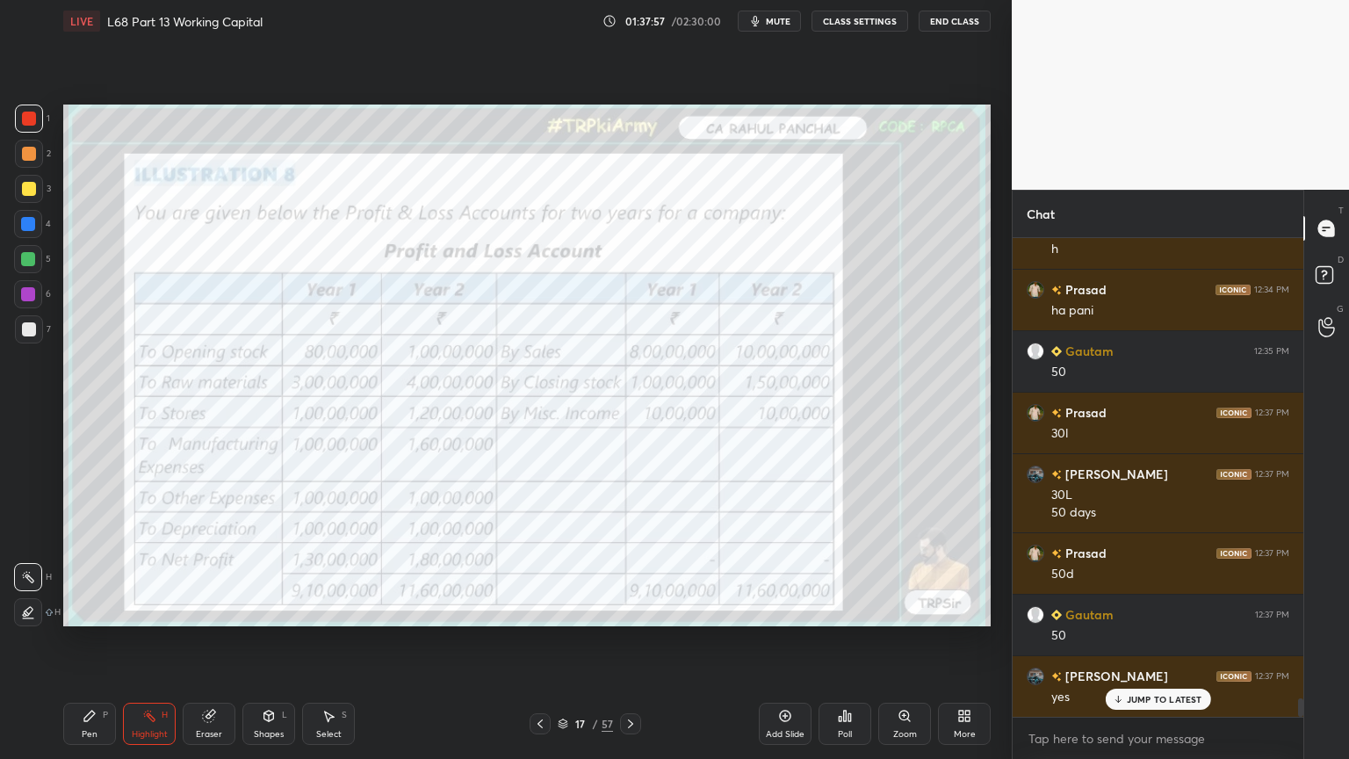
click at [537, 610] on icon at bounding box center [539, 723] width 5 height 9
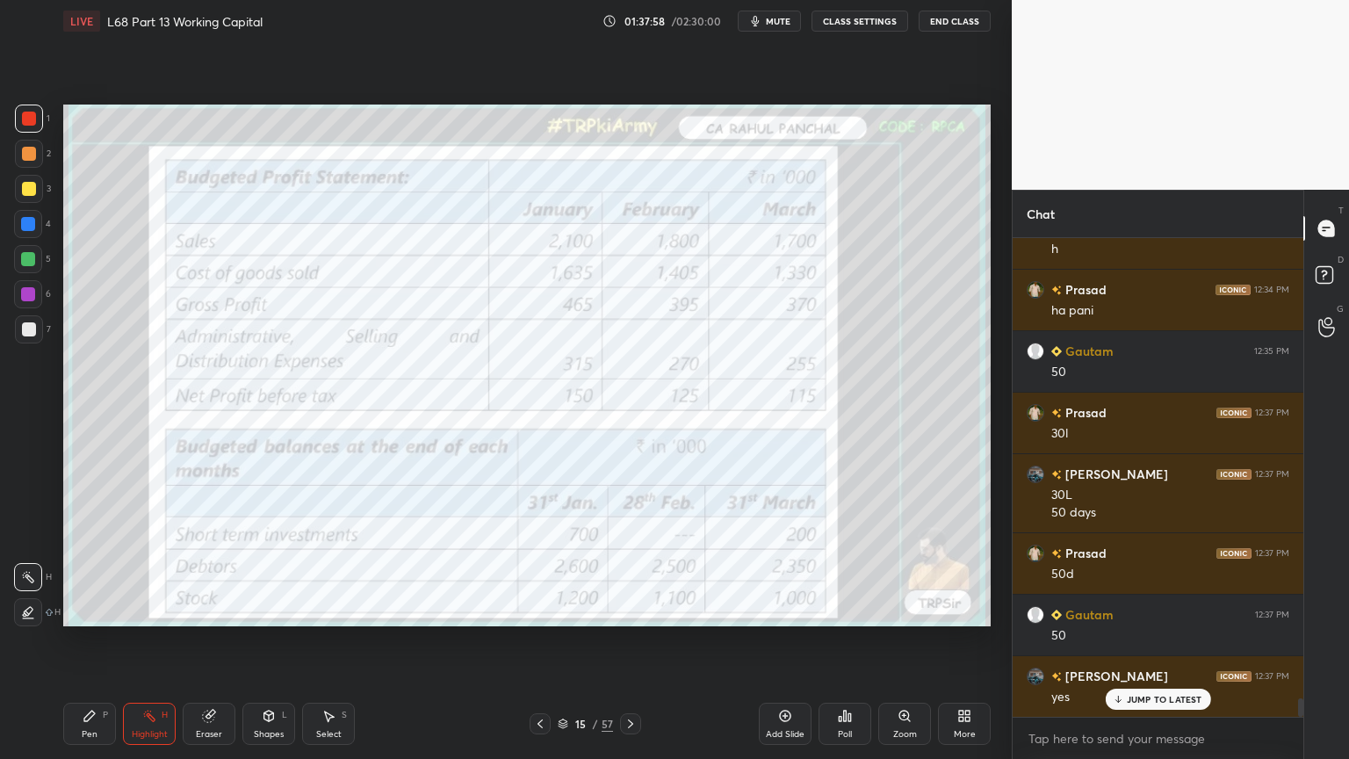
click at [537, 610] on icon at bounding box center [539, 723] width 5 height 9
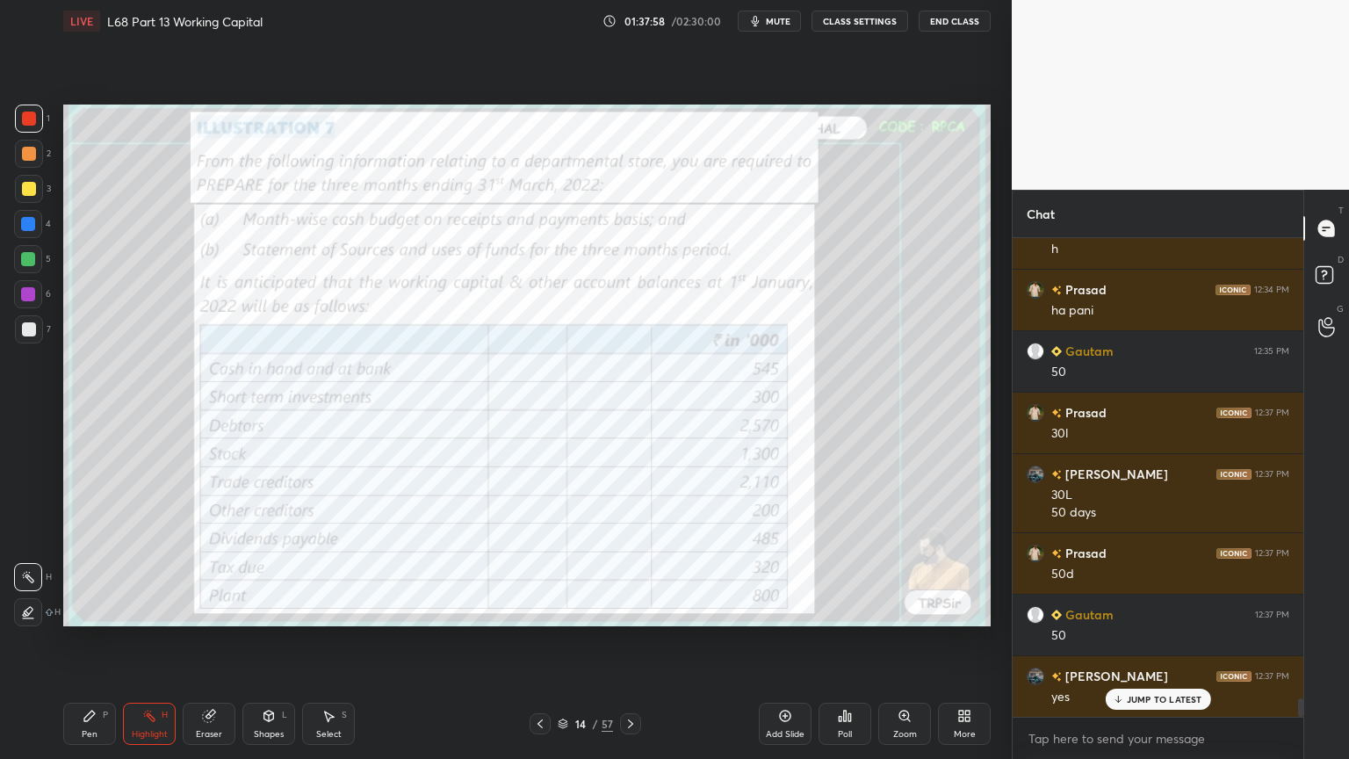
click at [537, 610] on icon at bounding box center [539, 723] width 5 height 9
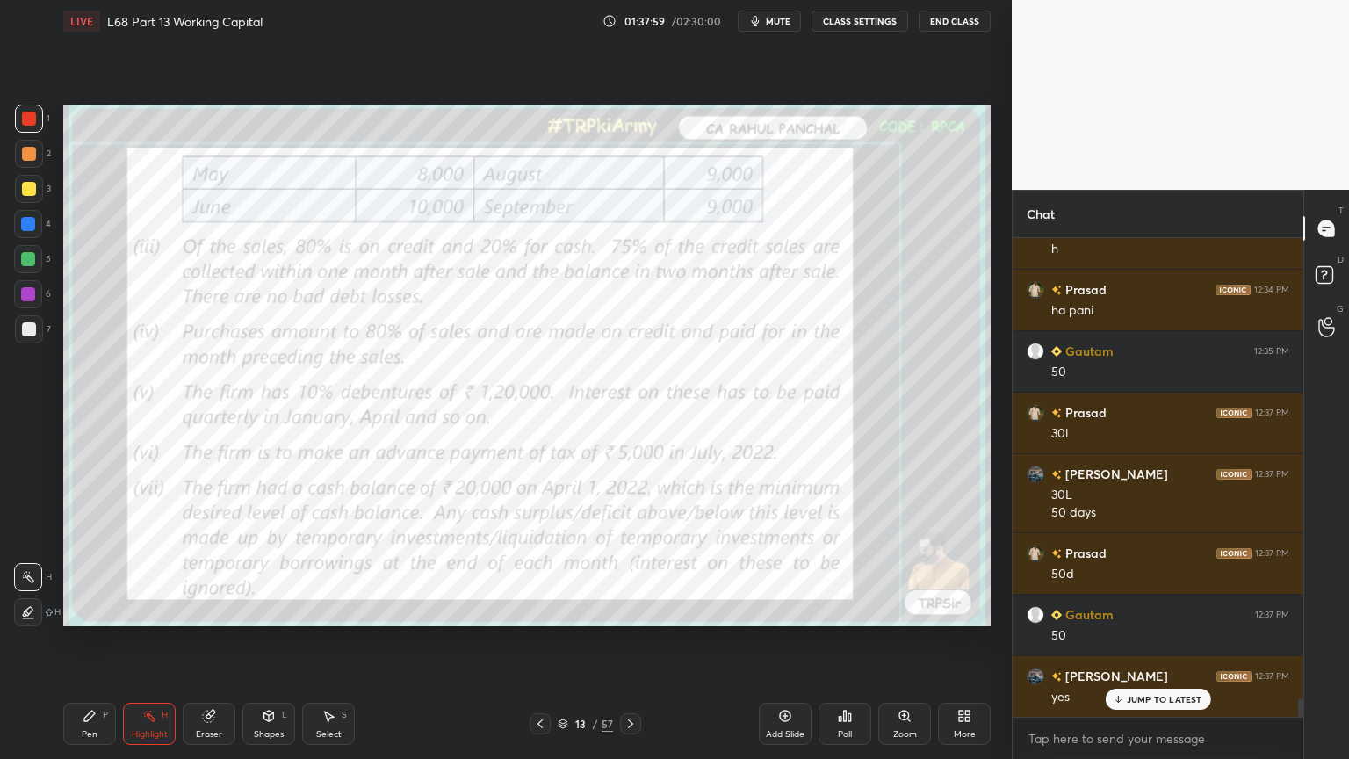
click at [632, 610] on icon at bounding box center [631, 724] width 14 height 14
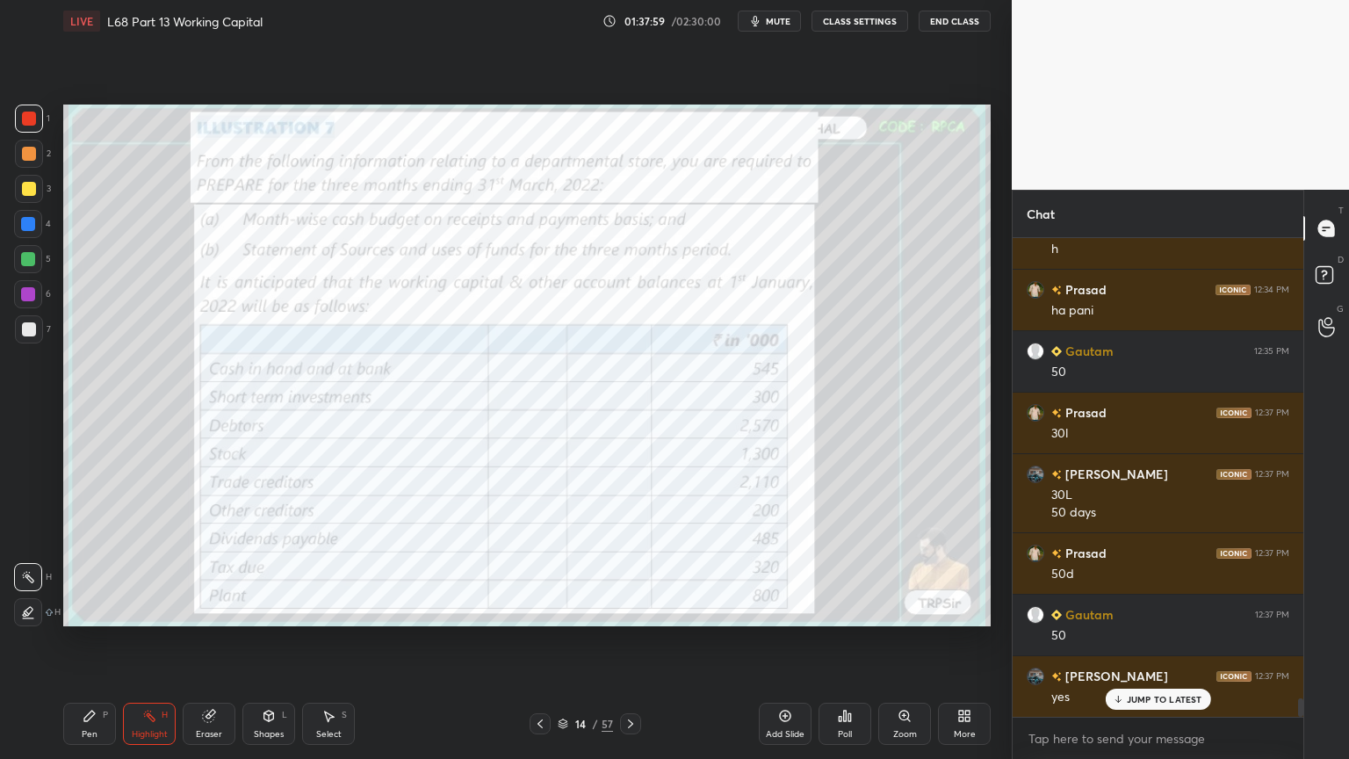
click at [632, 610] on icon at bounding box center [631, 724] width 14 height 14
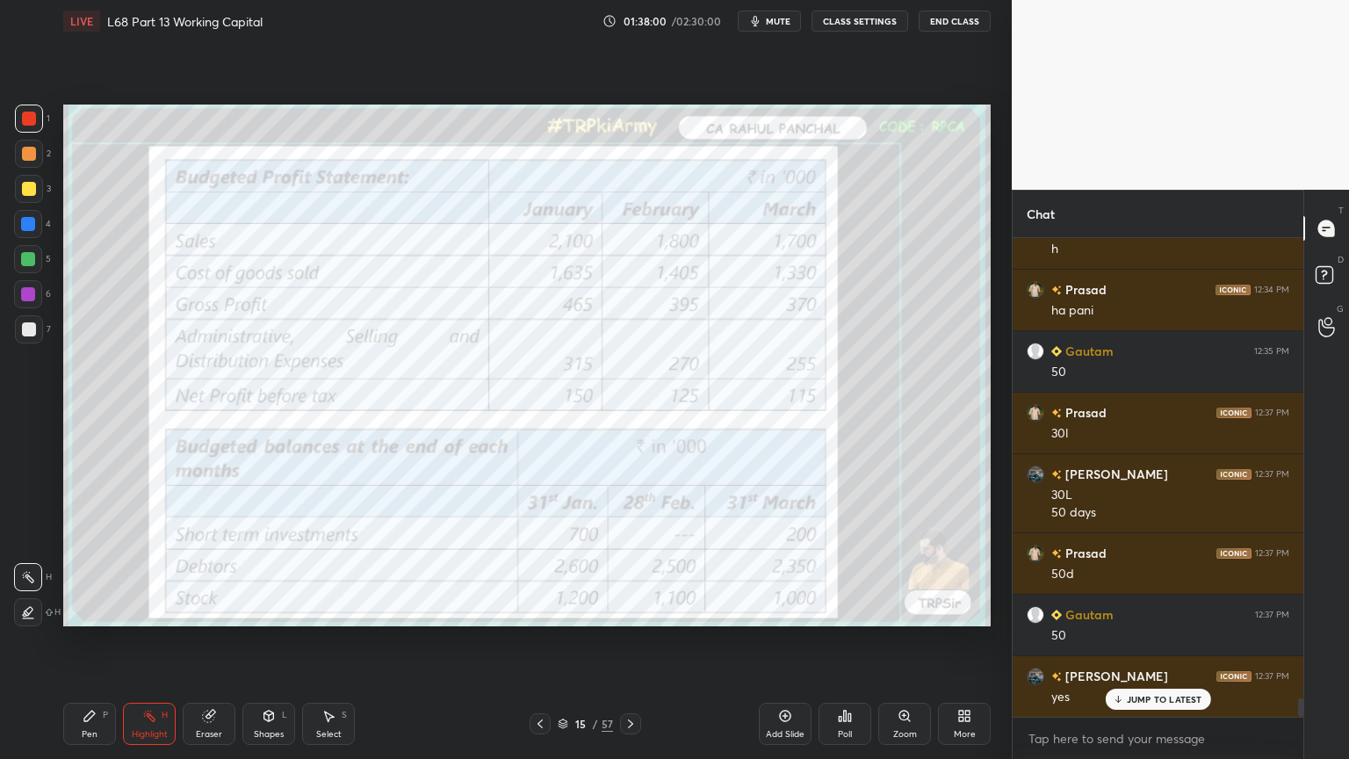
click at [631, 610] on icon at bounding box center [631, 724] width 14 height 14
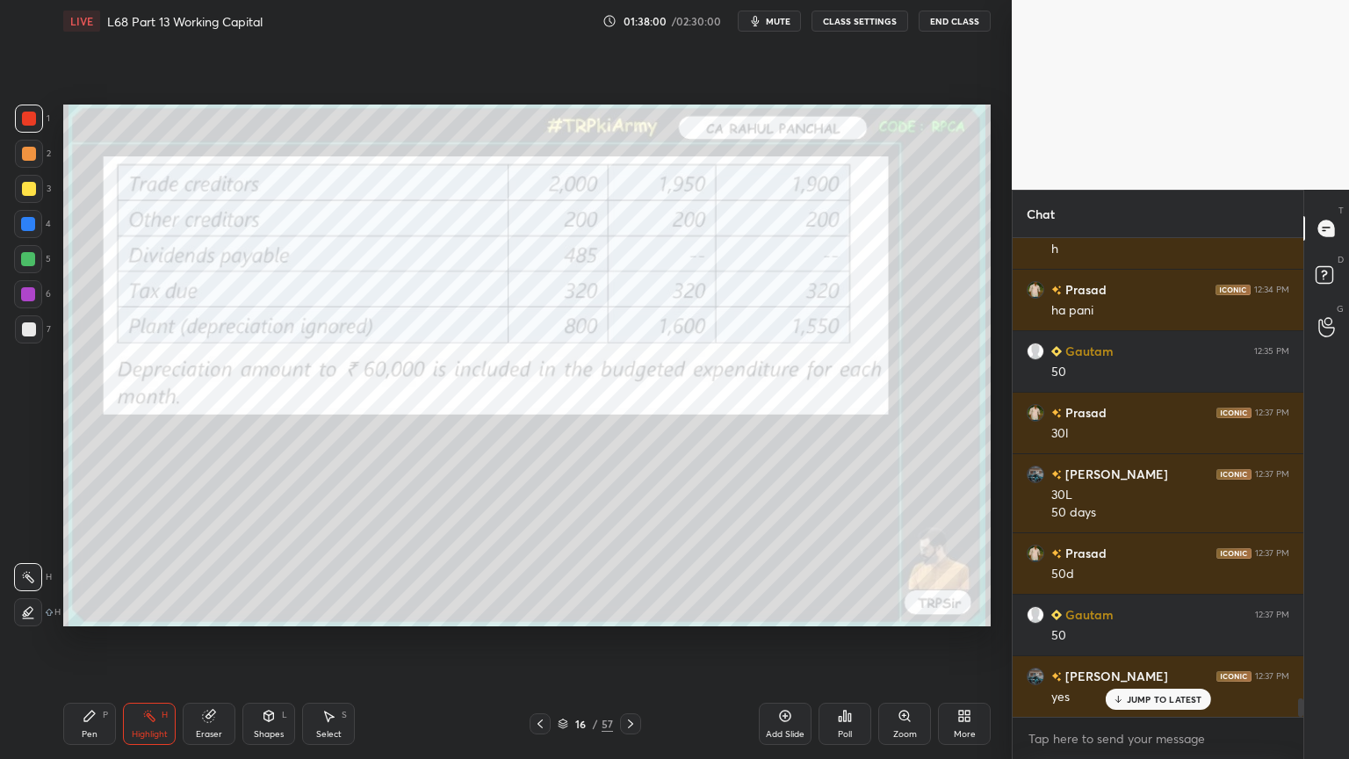
click at [629, 610] on icon at bounding box center [631, 724] width 14 height 14
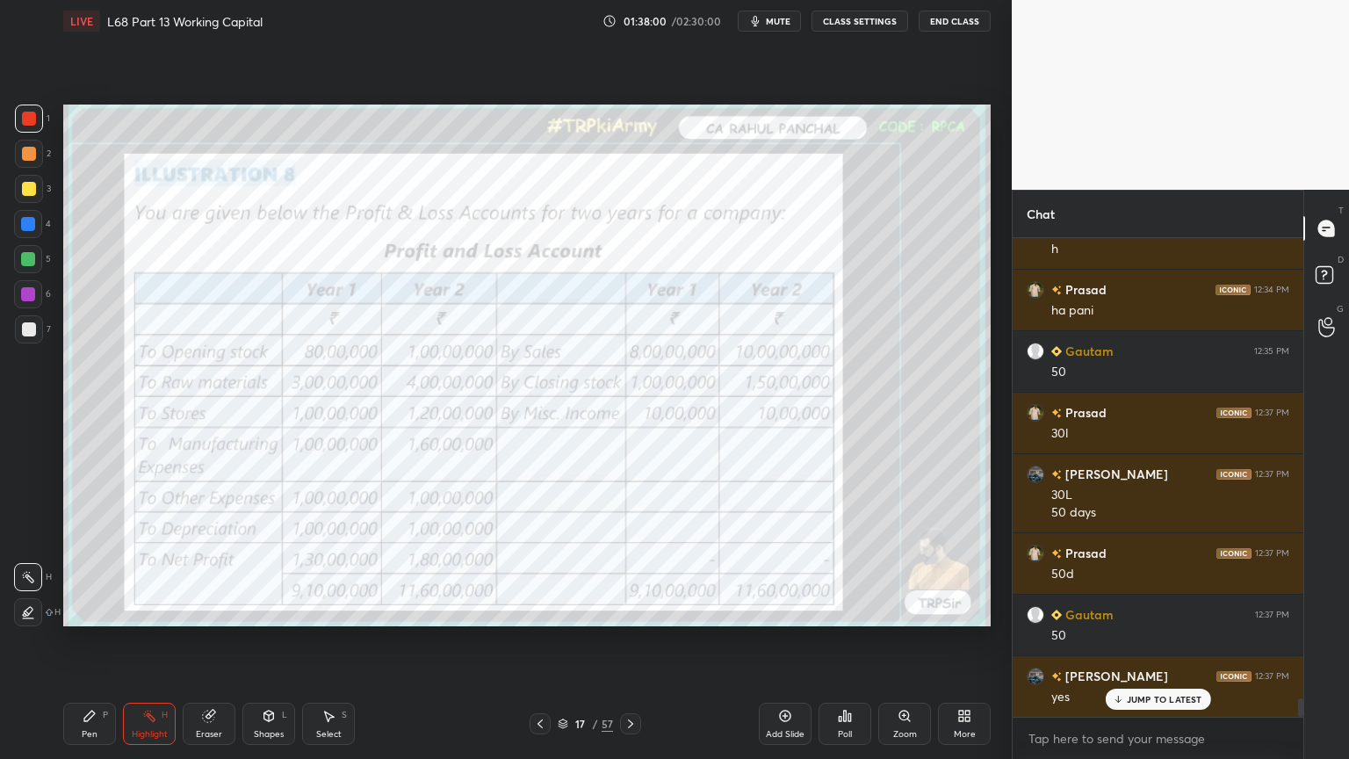
click at [629, 610] on icon at bounding box center [631, 724] width 14 height 14
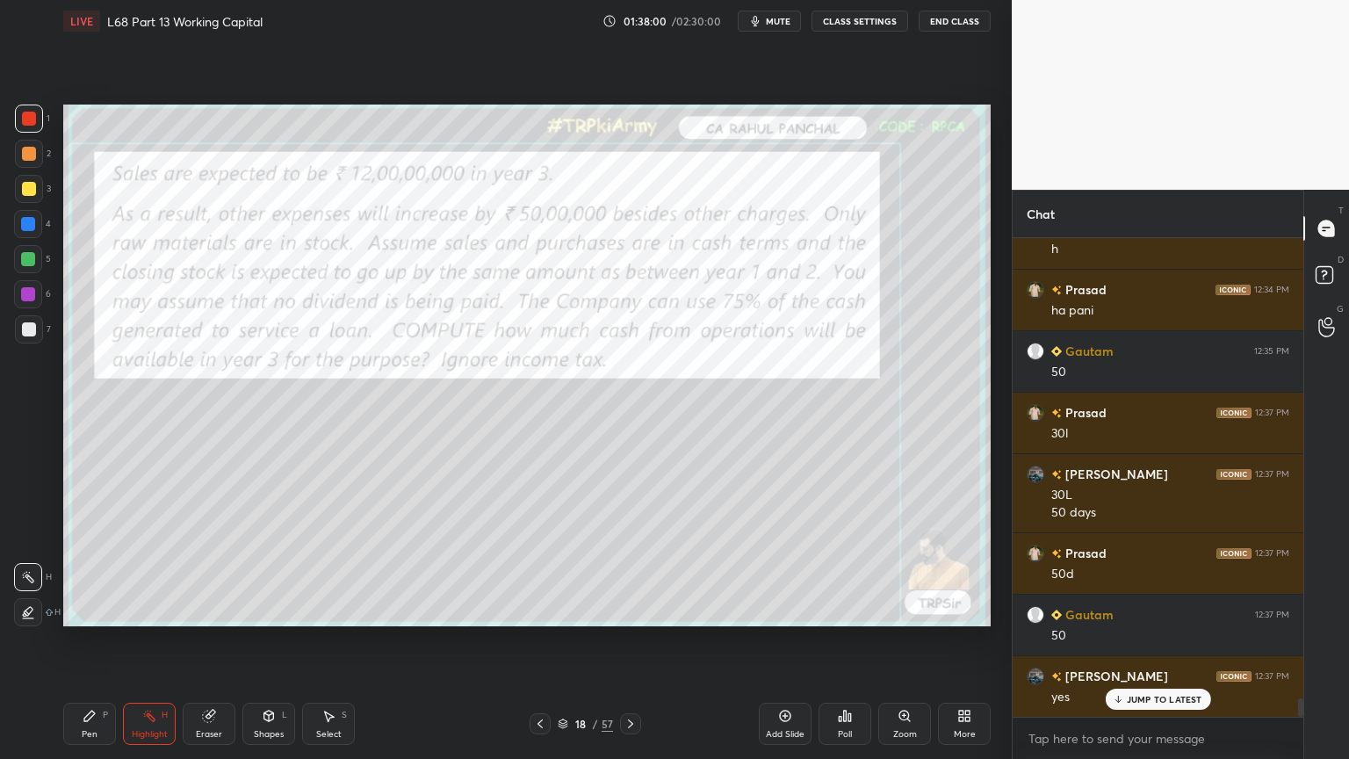
click at [624, 610] on icon at bounding box center [631, 724] width 14 height 14
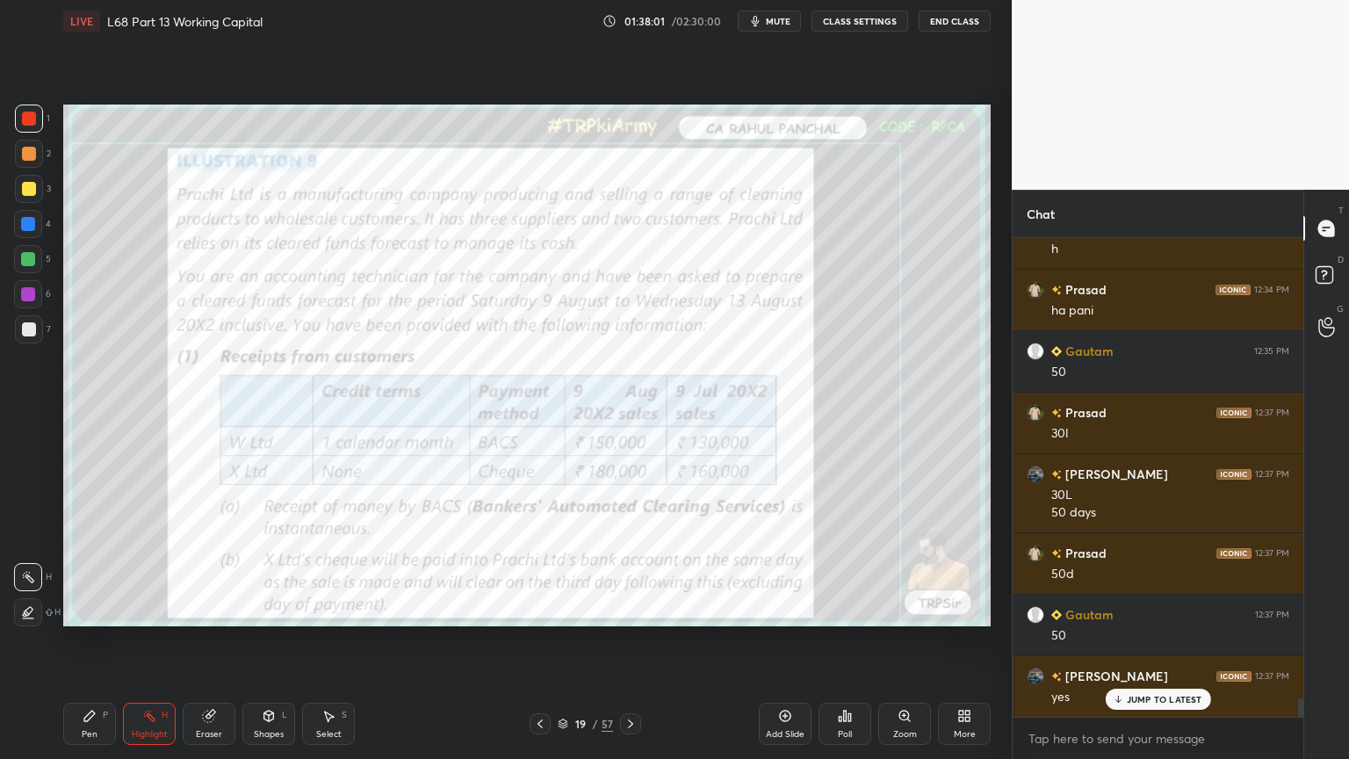
click at [624, 610] on icon at bounding box center [631, 724] width 14 height 14
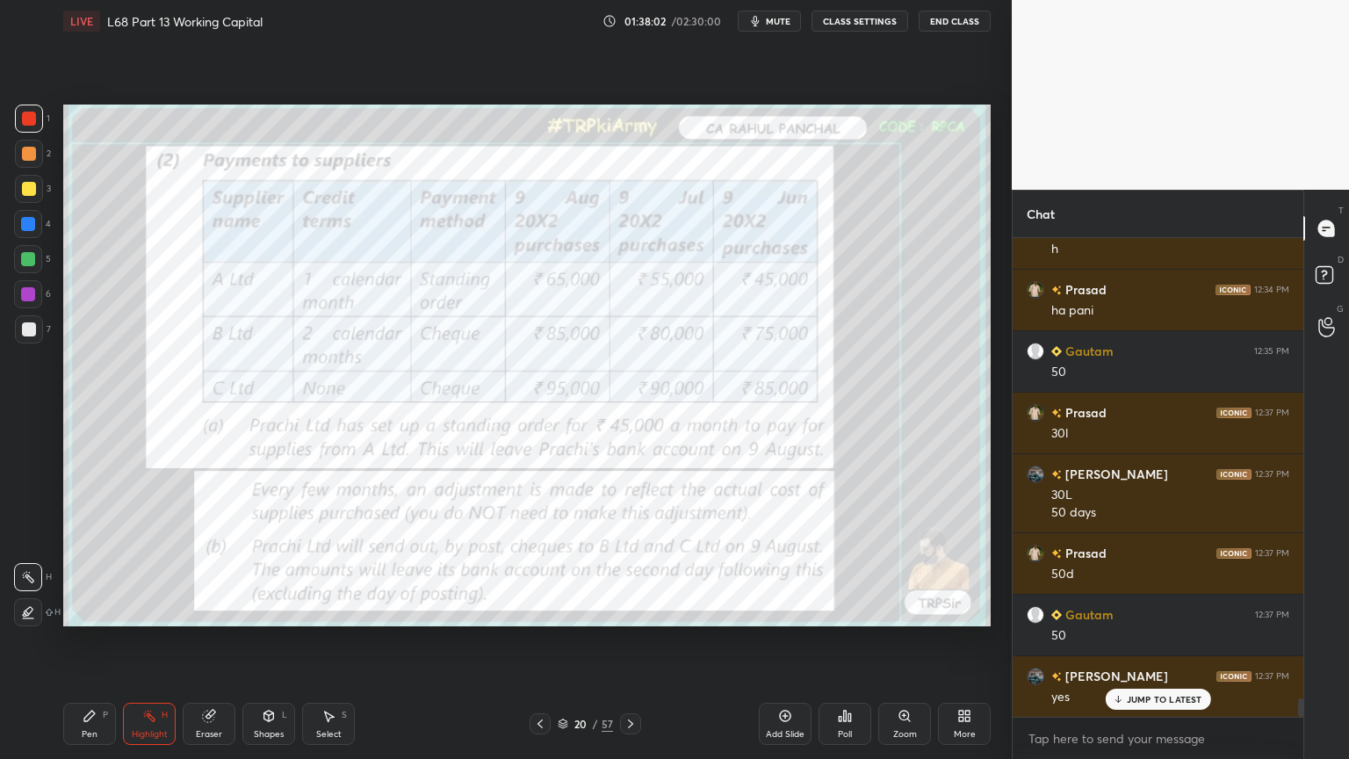
click at [625, 610] on icon at bounding box center [631, 724] width 14 height 14
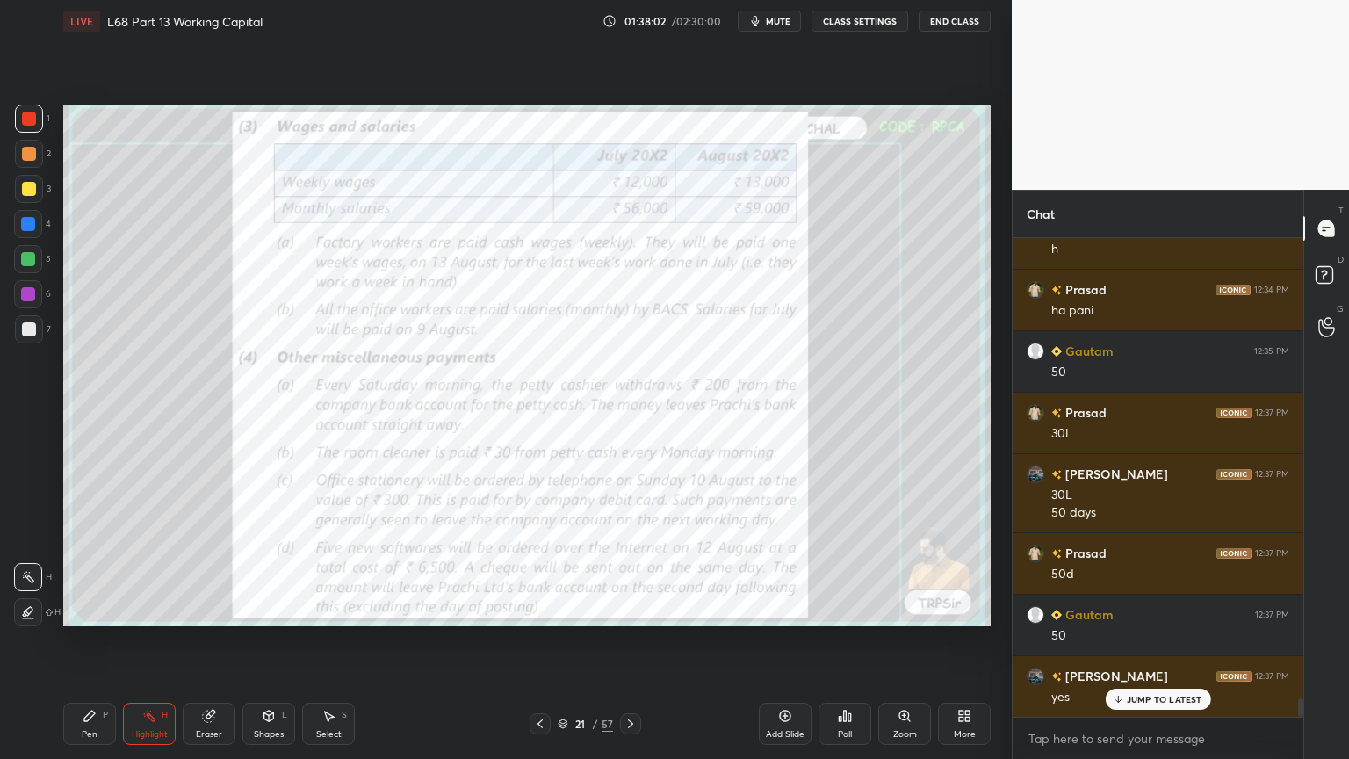
click at [625, 610] on icon at bounding box center [631, 724] width 14 height 14
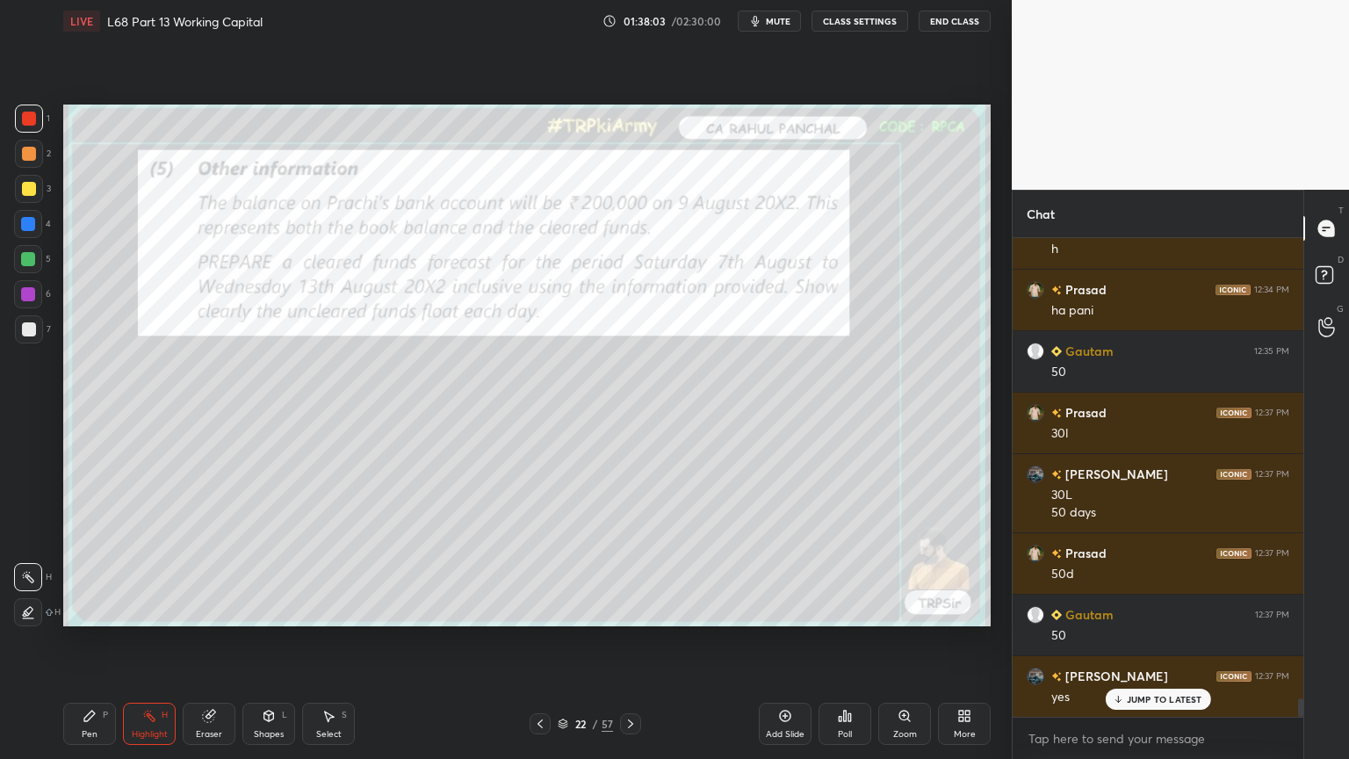
click at [625, 610] on icon at bounding box center [631, 724] width 14 height 14
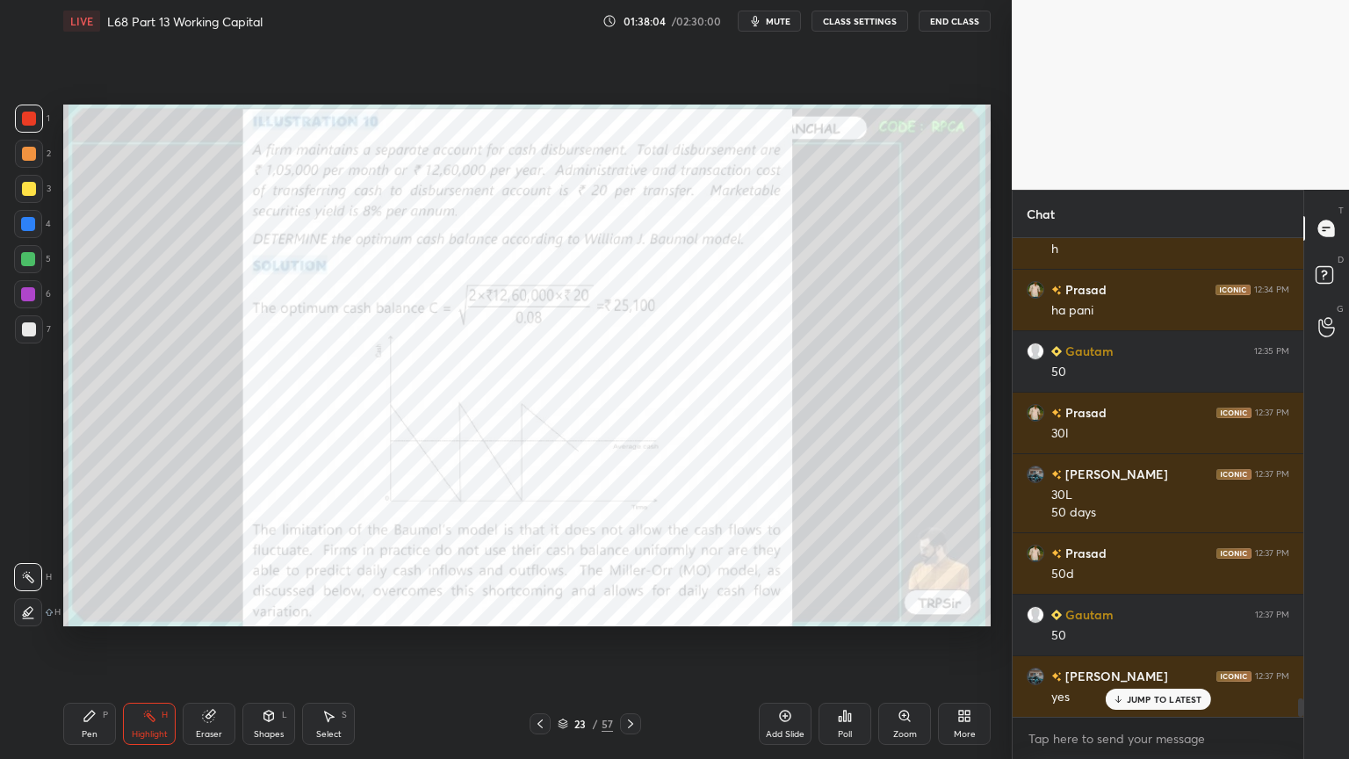
click at [625, 610] on icon at bounding box center [631, 724] width 14 height 14
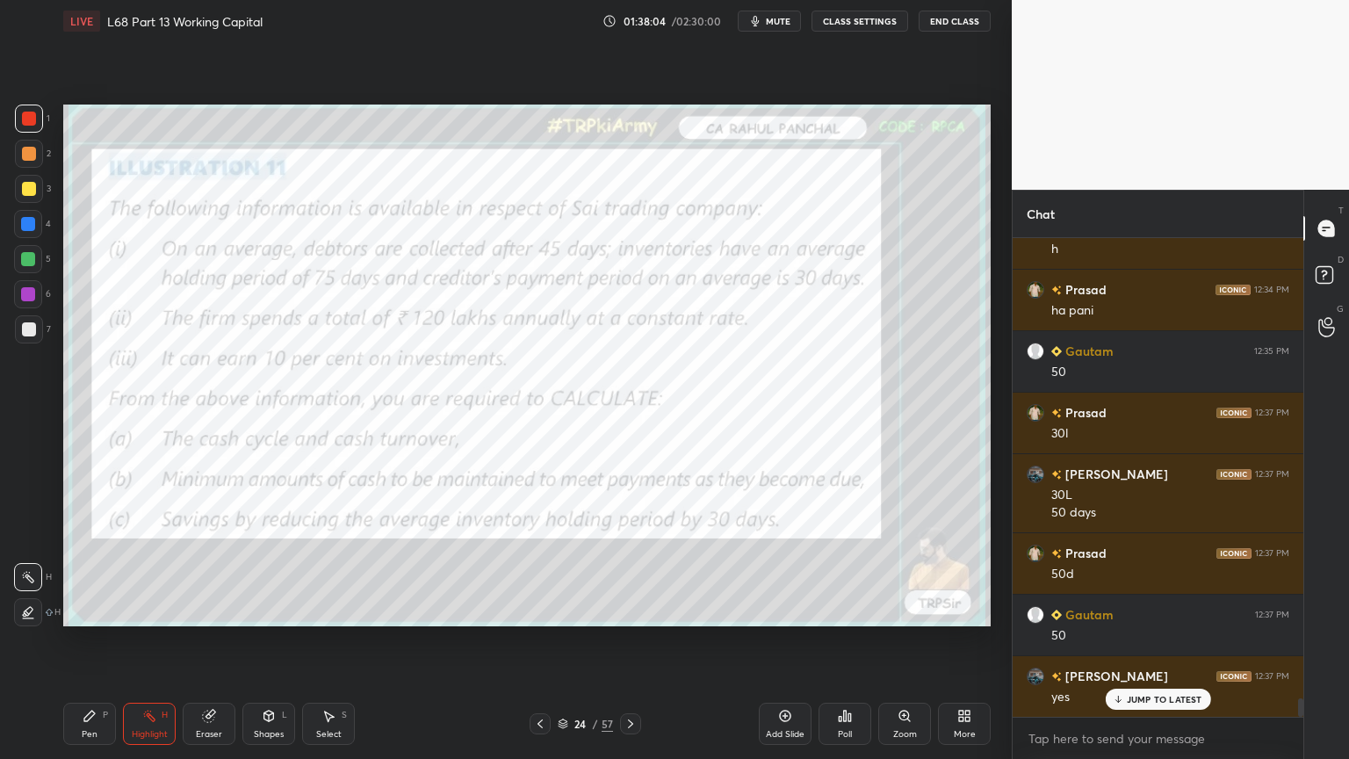
click at [625, 610] on icon at bounding box center [631, 724] width 14 height 14
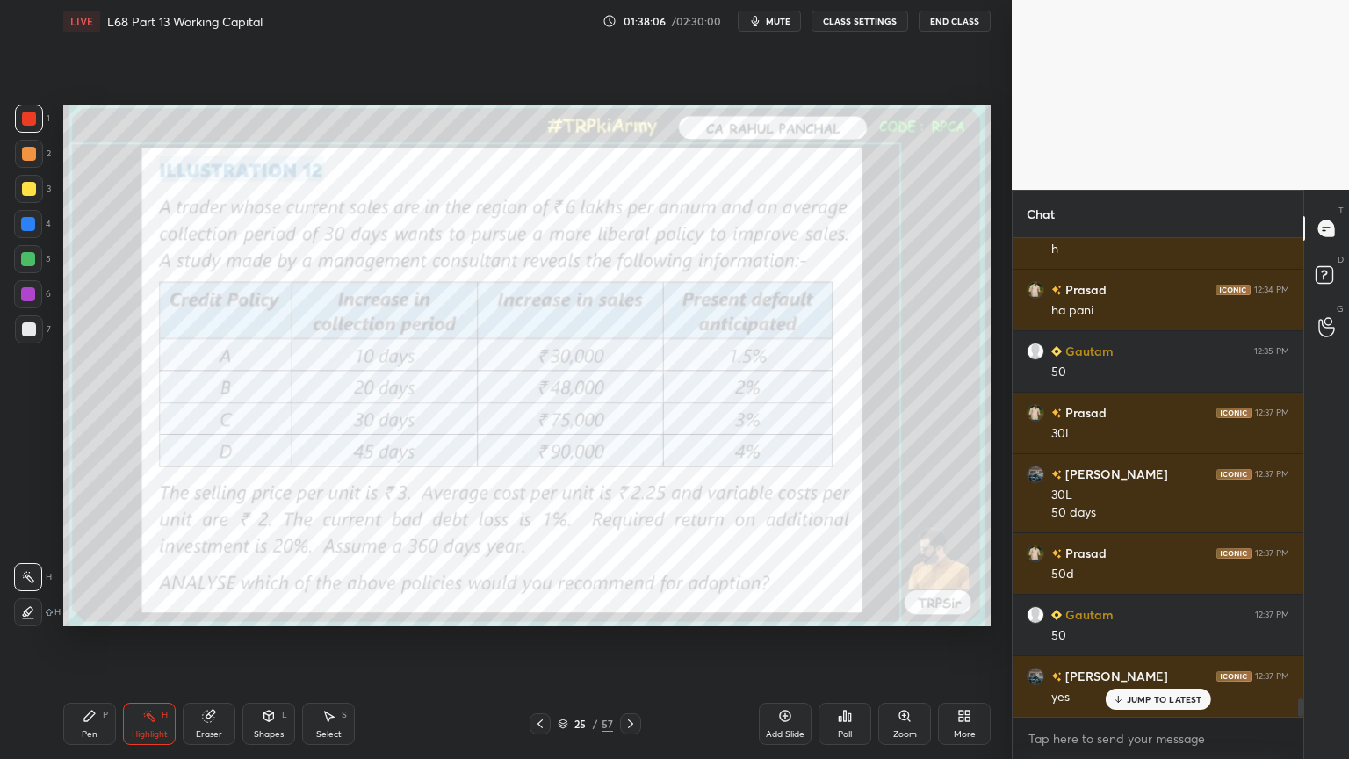
click at [81, 610] on div "Pen P" at bounding box center [89, 724] width 53 height 42
click at [559, 610] on icon at bounding box center [563, 723] width 11 height 11
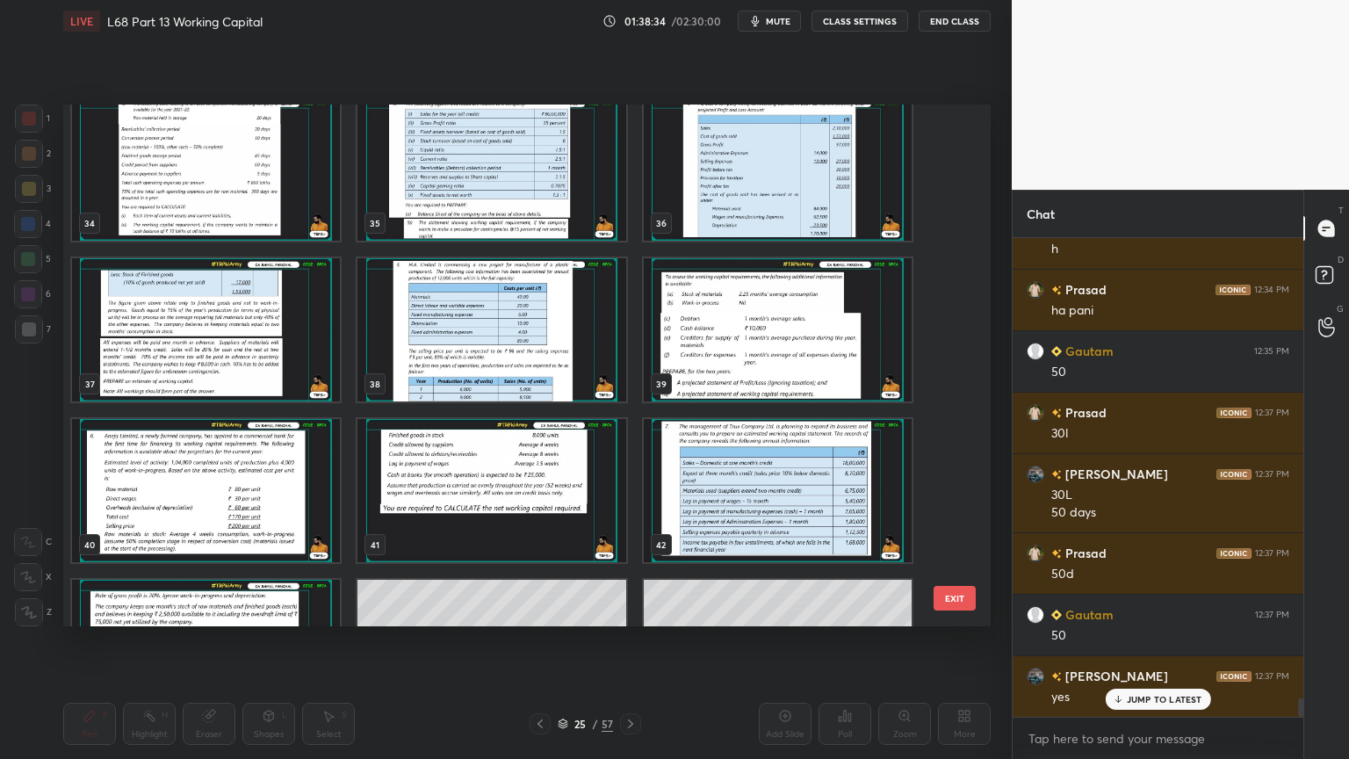
scroll to position [1796, 0]
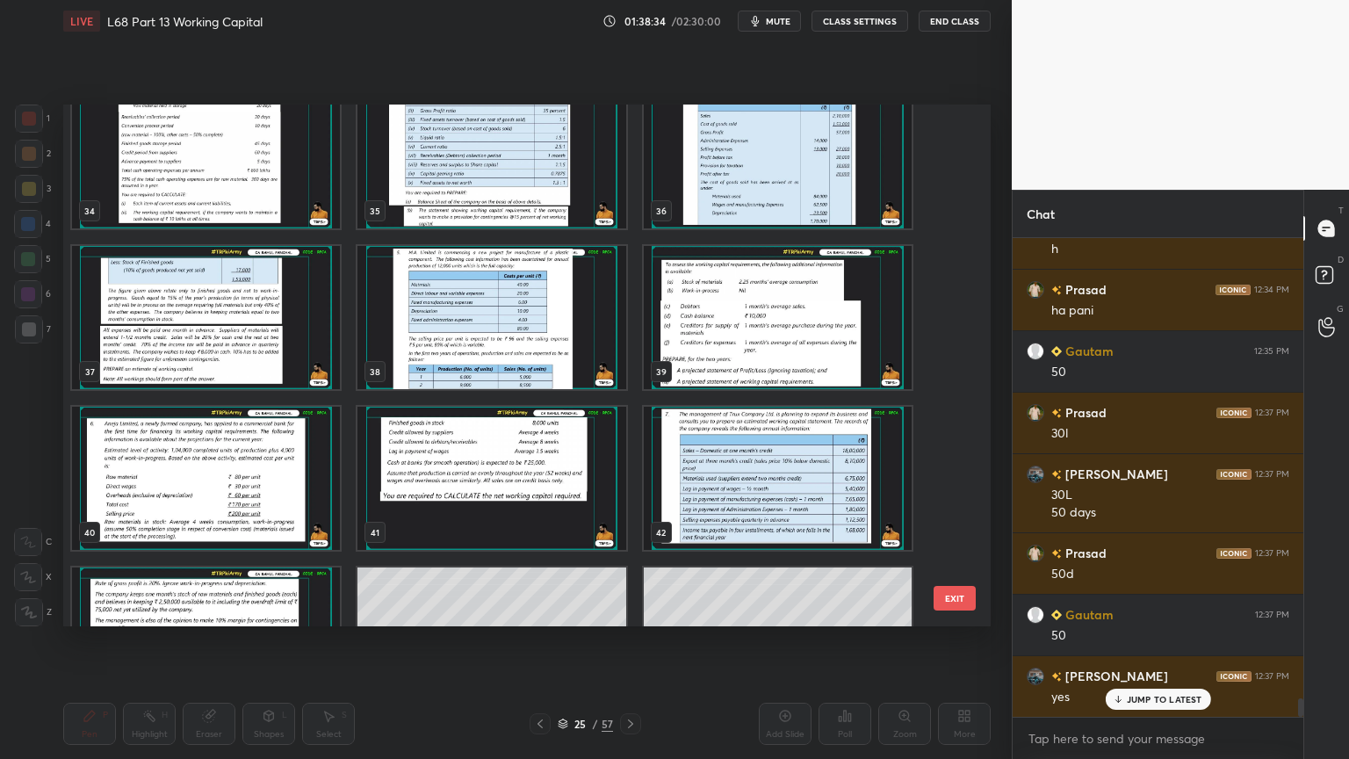
click at [520, 537] on img "grid" at bounding box center [491, 478] width 268 height 143
click at [520, 536] on img "grid" at bounding box center [491, 478] width 268 height 143
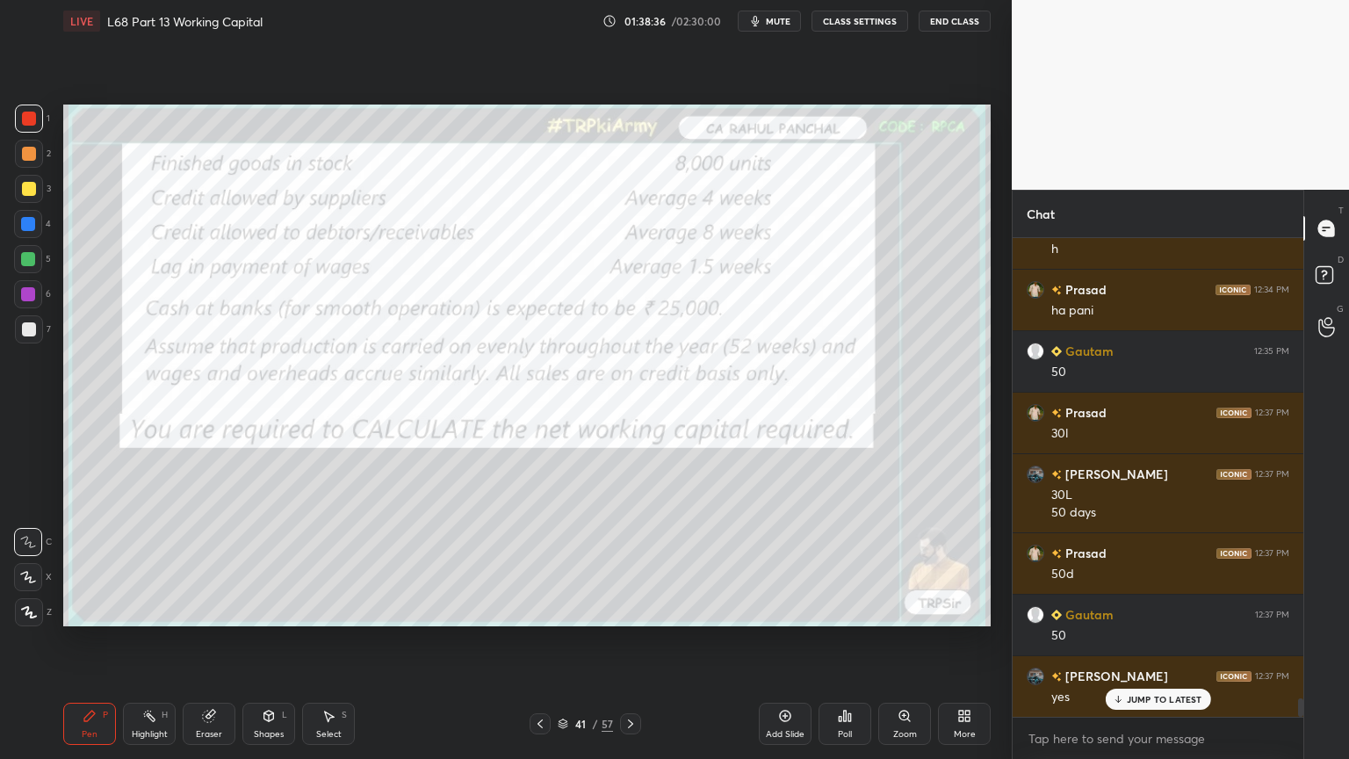
click at [639, 610] on div at bounding box center [630, 723] width 21 height 21
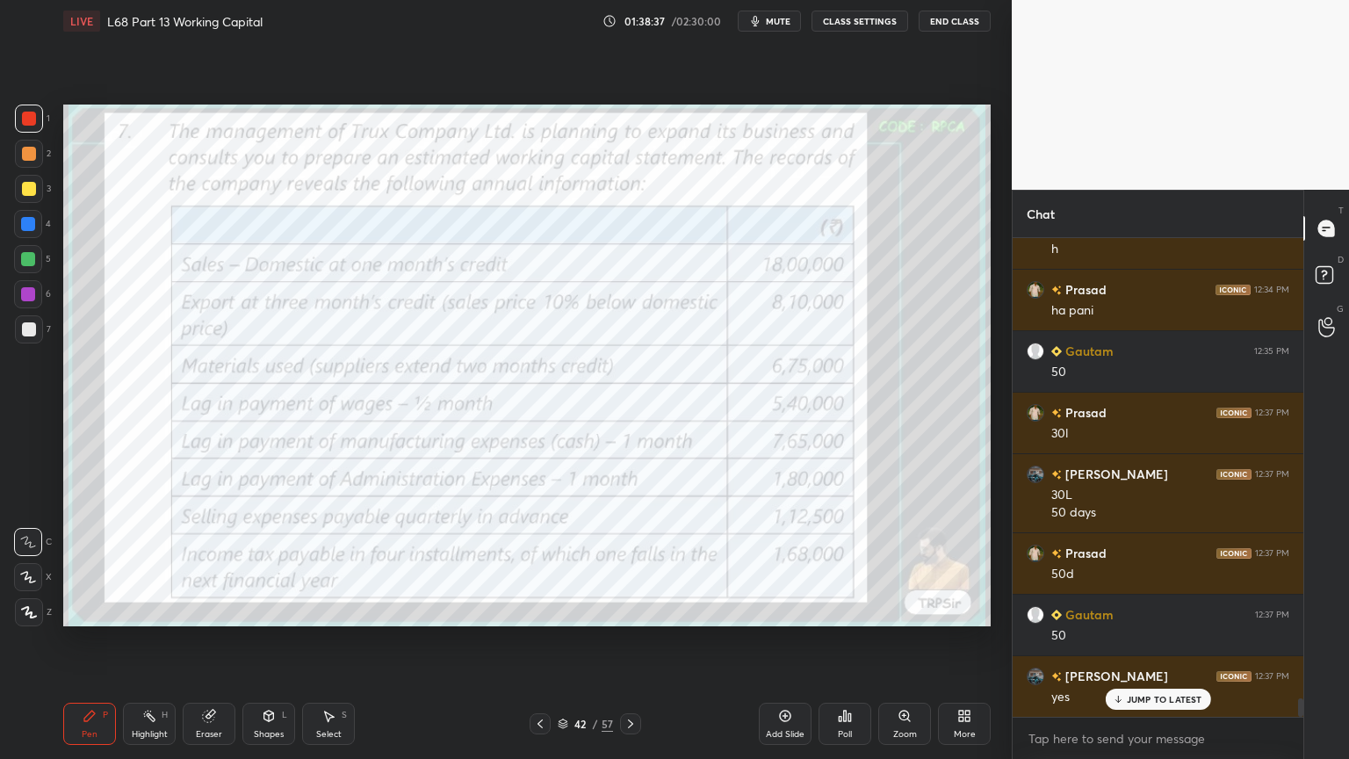
click at [636, 610] on icon at bounding box center [631, 724] width 14 height 14
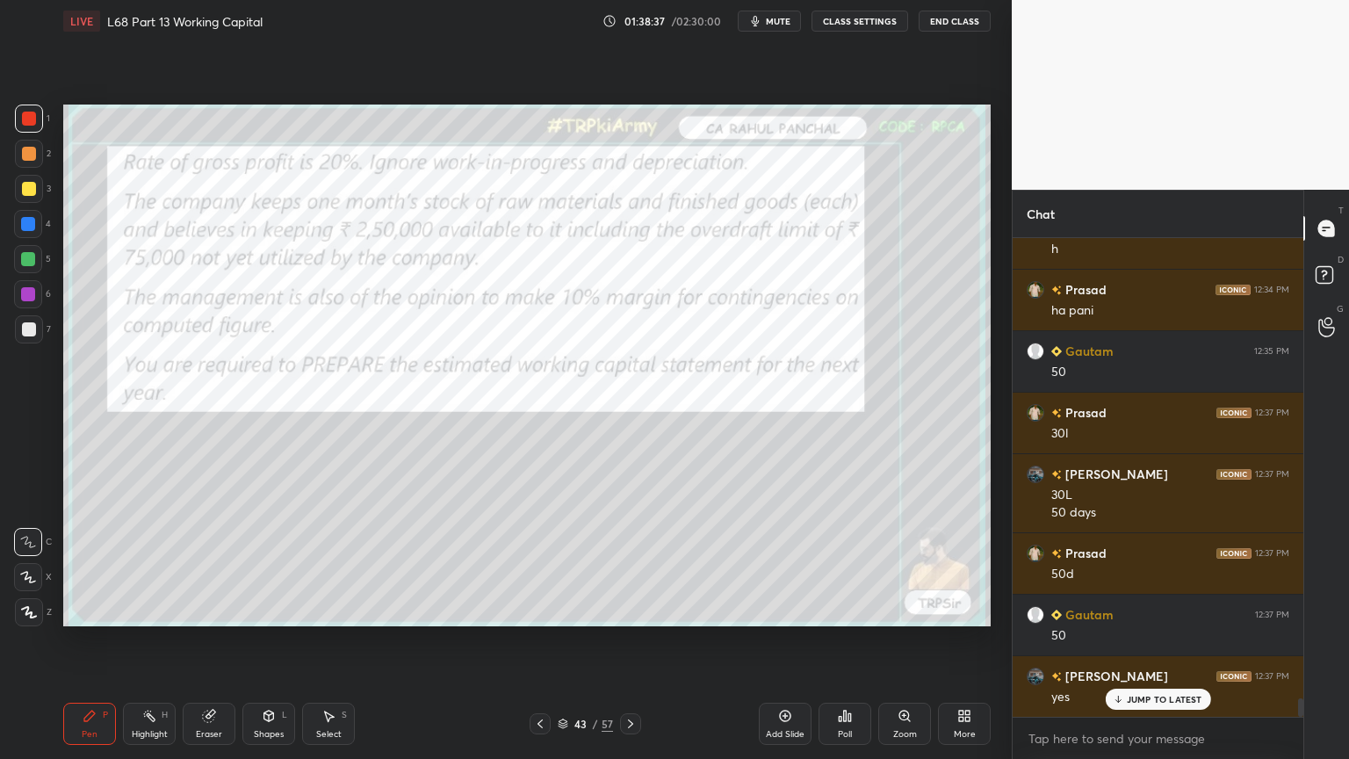
click at [636, 610] on icon at bounding box center [631, 724] width 14 height 14
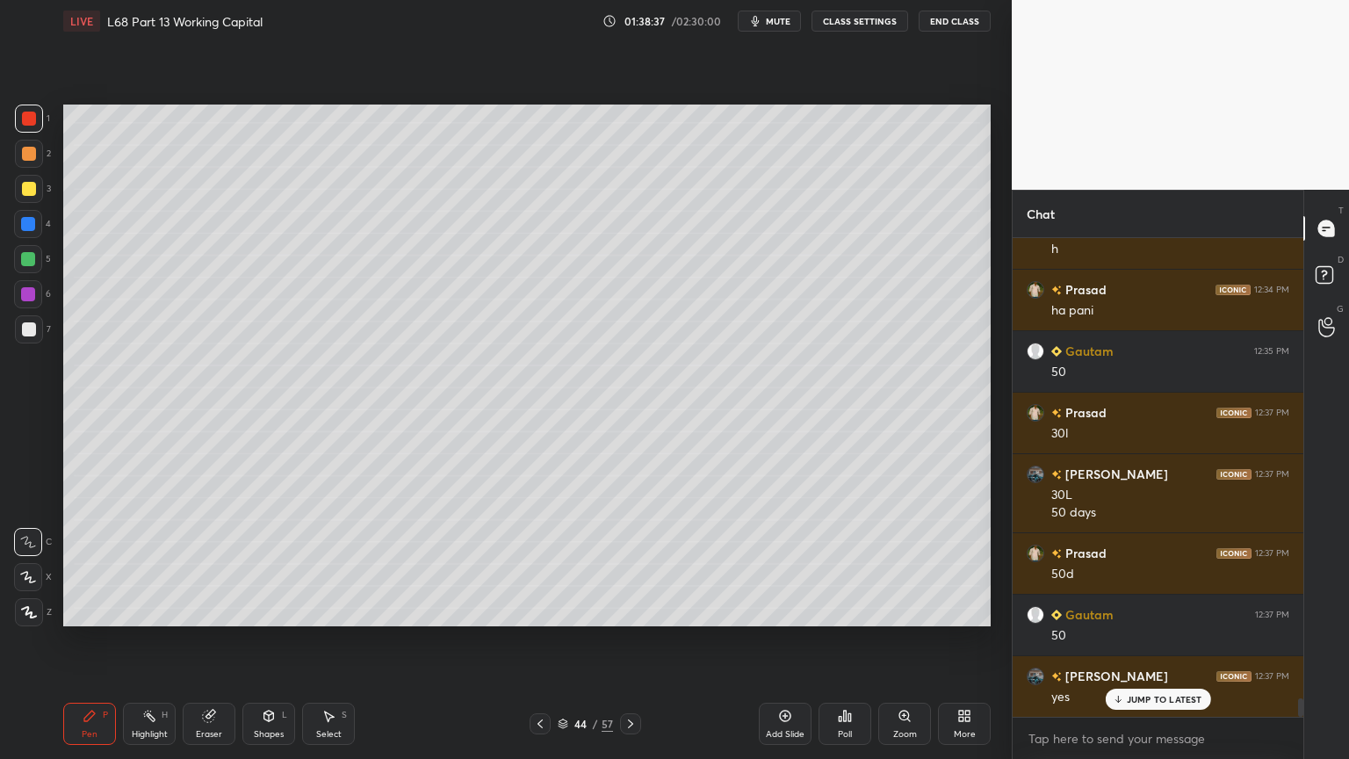
click at [636, 610] on icon at bounding box center [631, 724] width 14 height 14
click at [639, 610] on div at bounding box center [630, 723] width 21 height 21
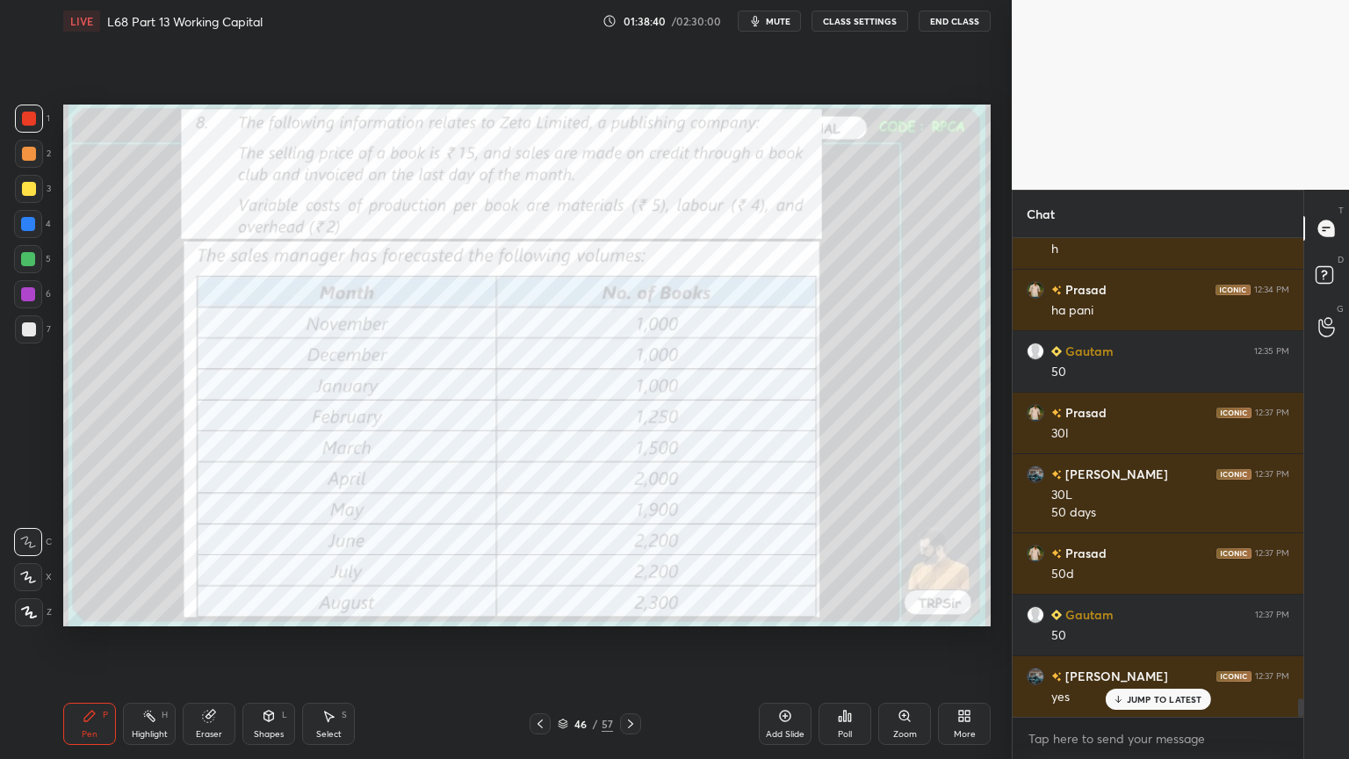
click at [639, 610] on div at bounding box center [630, 723] width 21 height 21
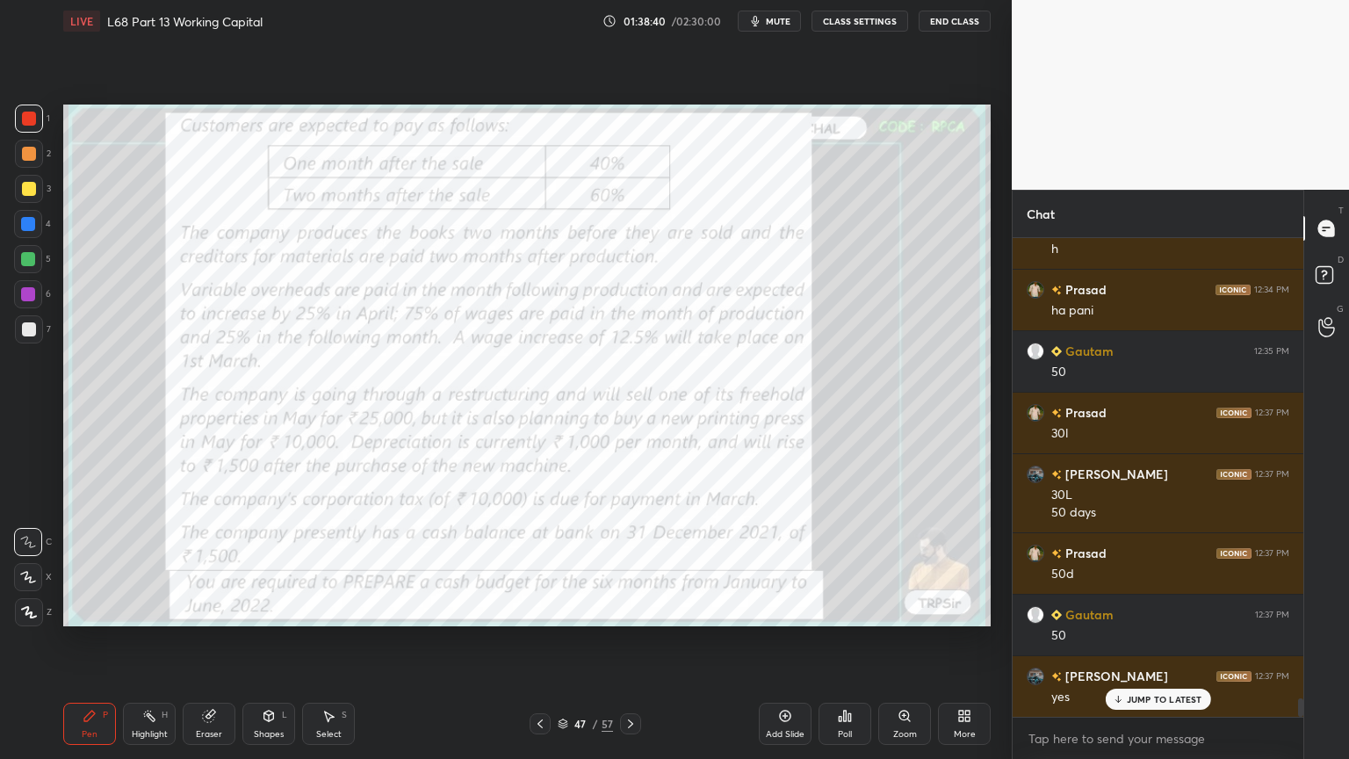
click at [640, 610] on div "47 / 57" at bounding box center [585, 723] width 348 height 21
click at [641, 610] on div "47 / 57" at bounding box center [585, 723] width 348 height 21
click at [633, 610] on icon at bounding box center [631, 724] width 14 height 14
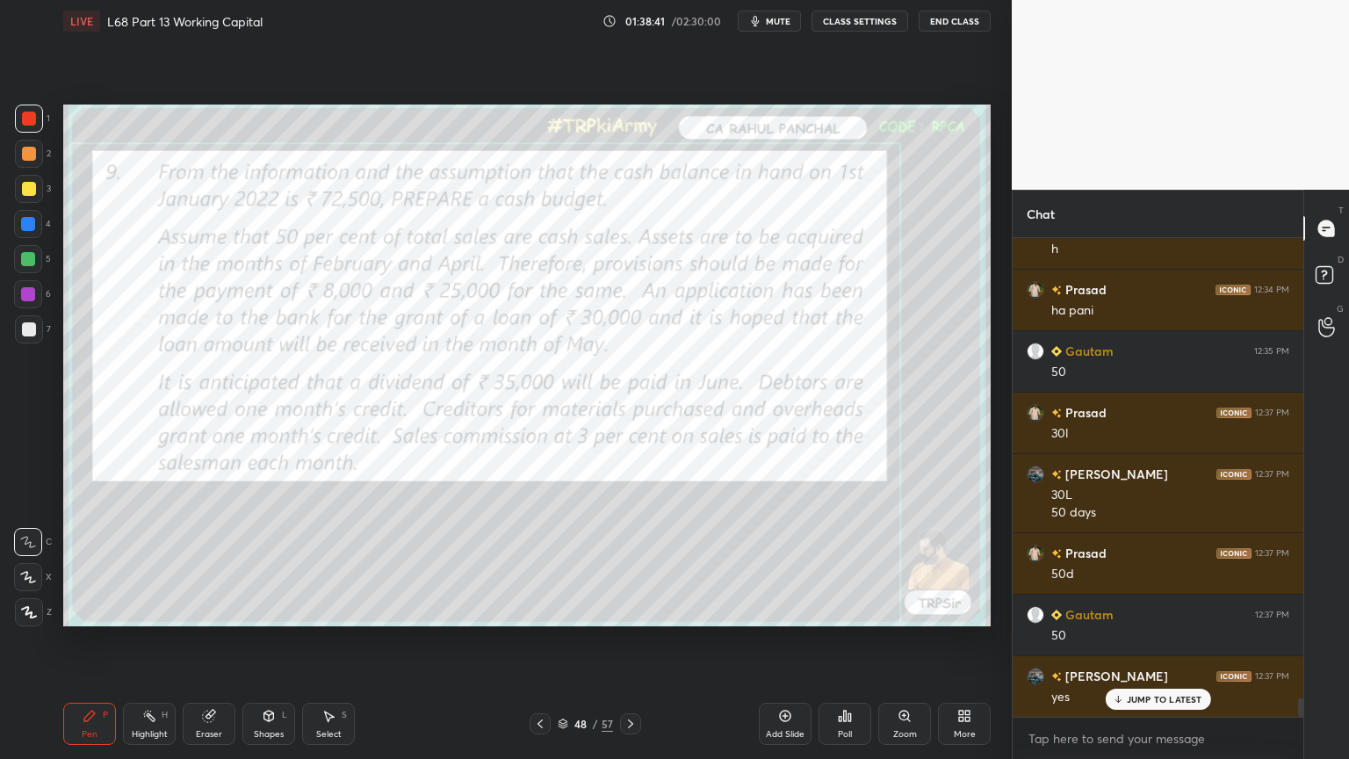
click at [632, 610] on icon at bounding box center [631, 724] width 14 height 14
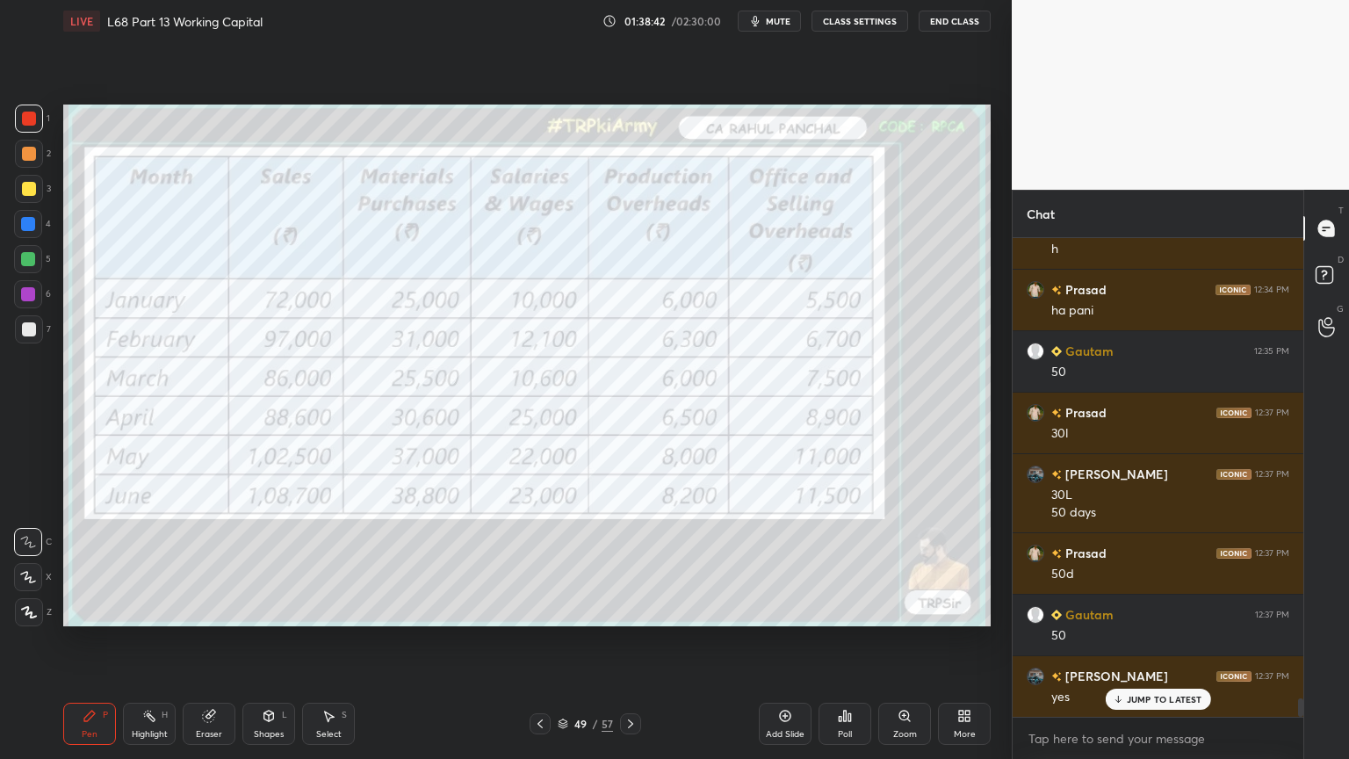
click at [632, 610] on icon at bounding box center [631, 724] width 14 height 14
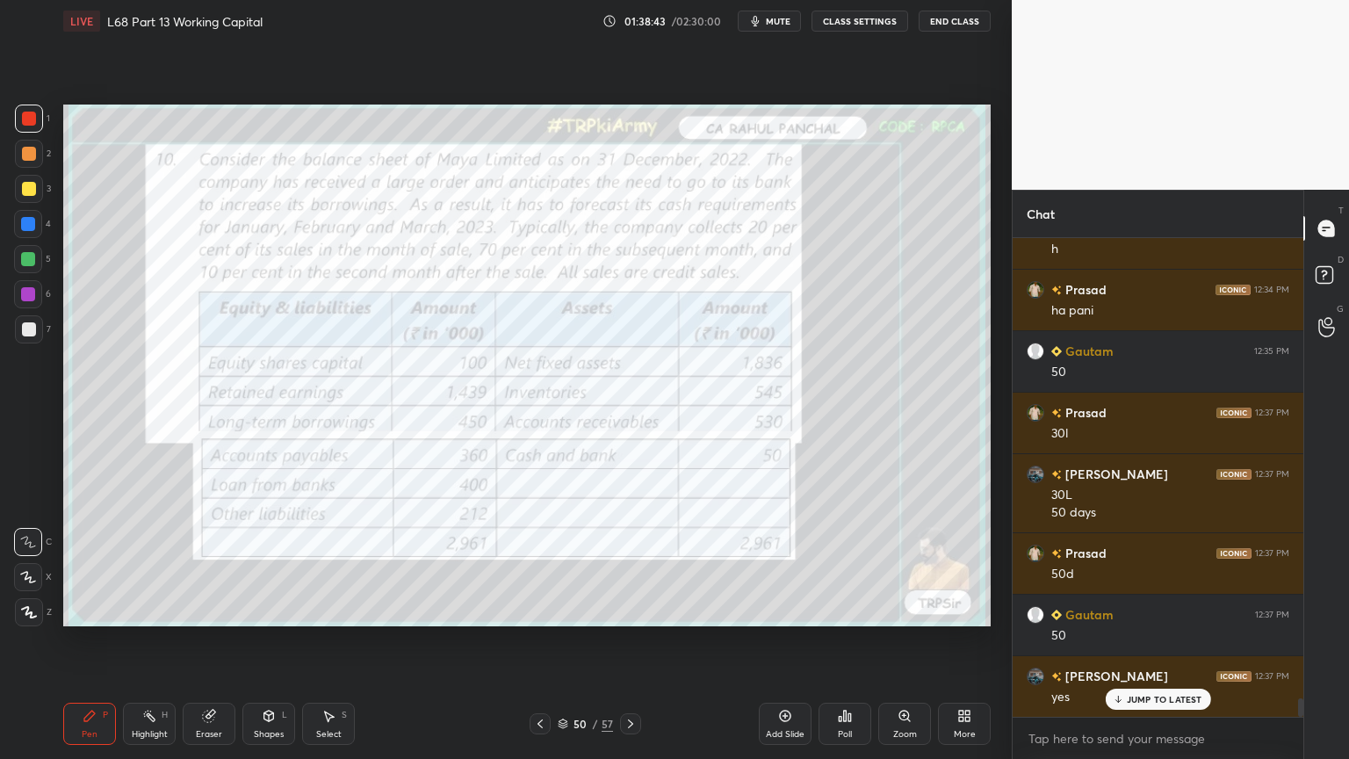
click at [633, 610] on icon at bounding box center [631, 724] width 14 height 14
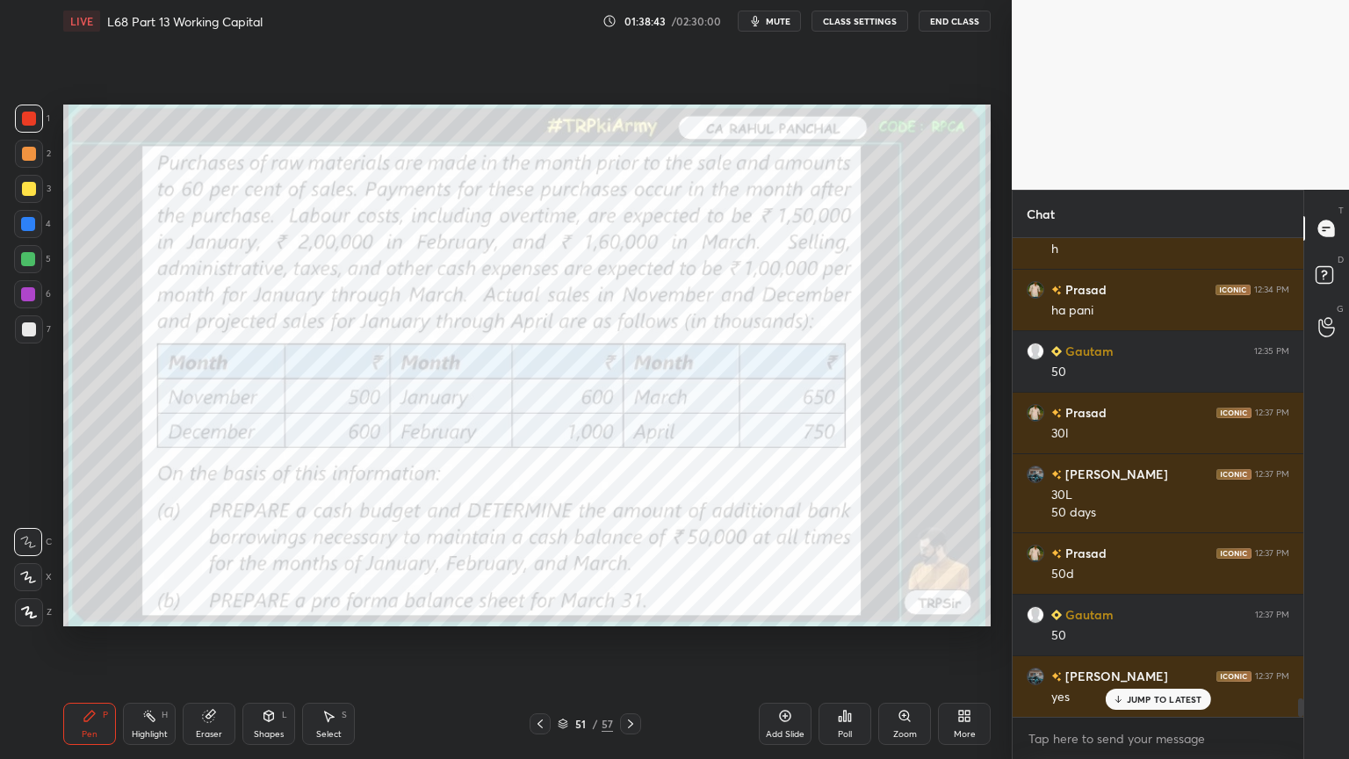
click at [632, 610] on icon at bounding box center [631, 724] width 14 height 14
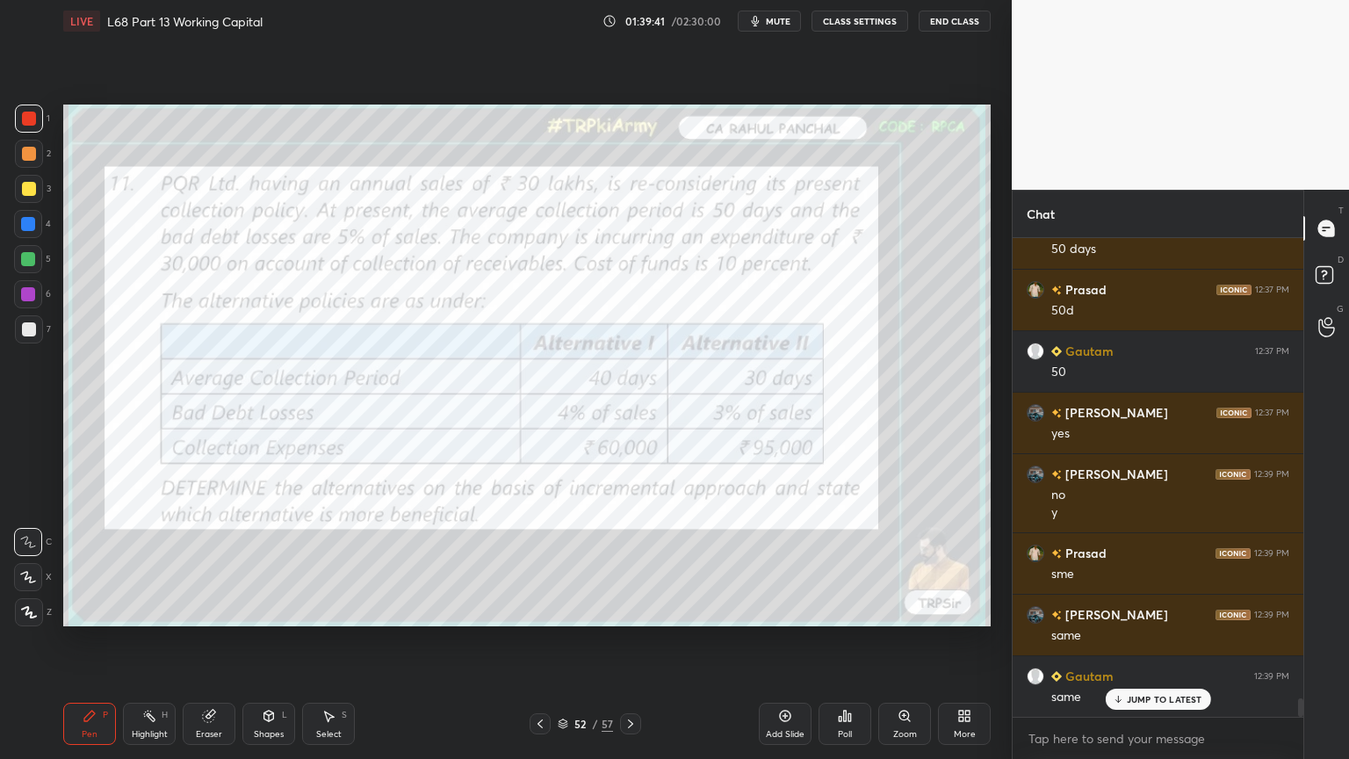
scroll to position [12064, 0]
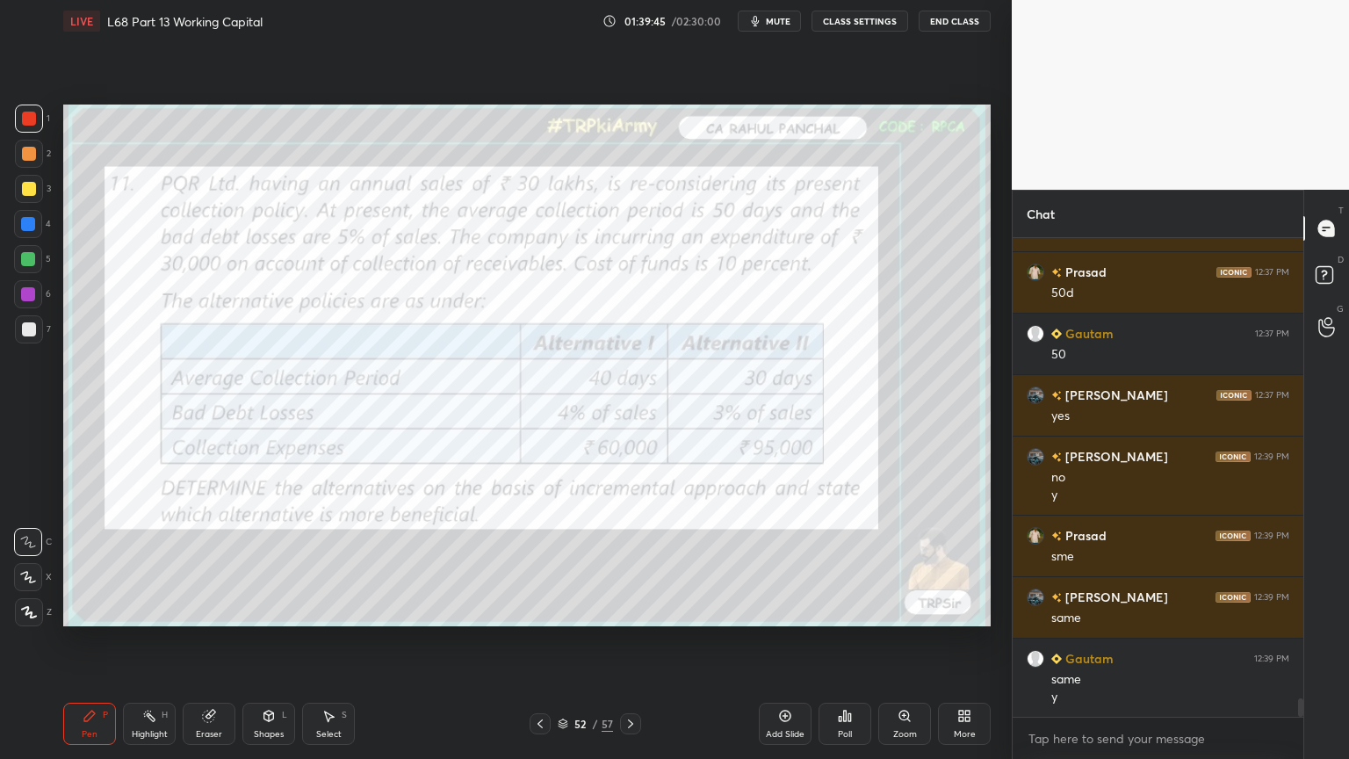
click at [537, 610] on icon at bounding box center [540, 724] width 14 height 14
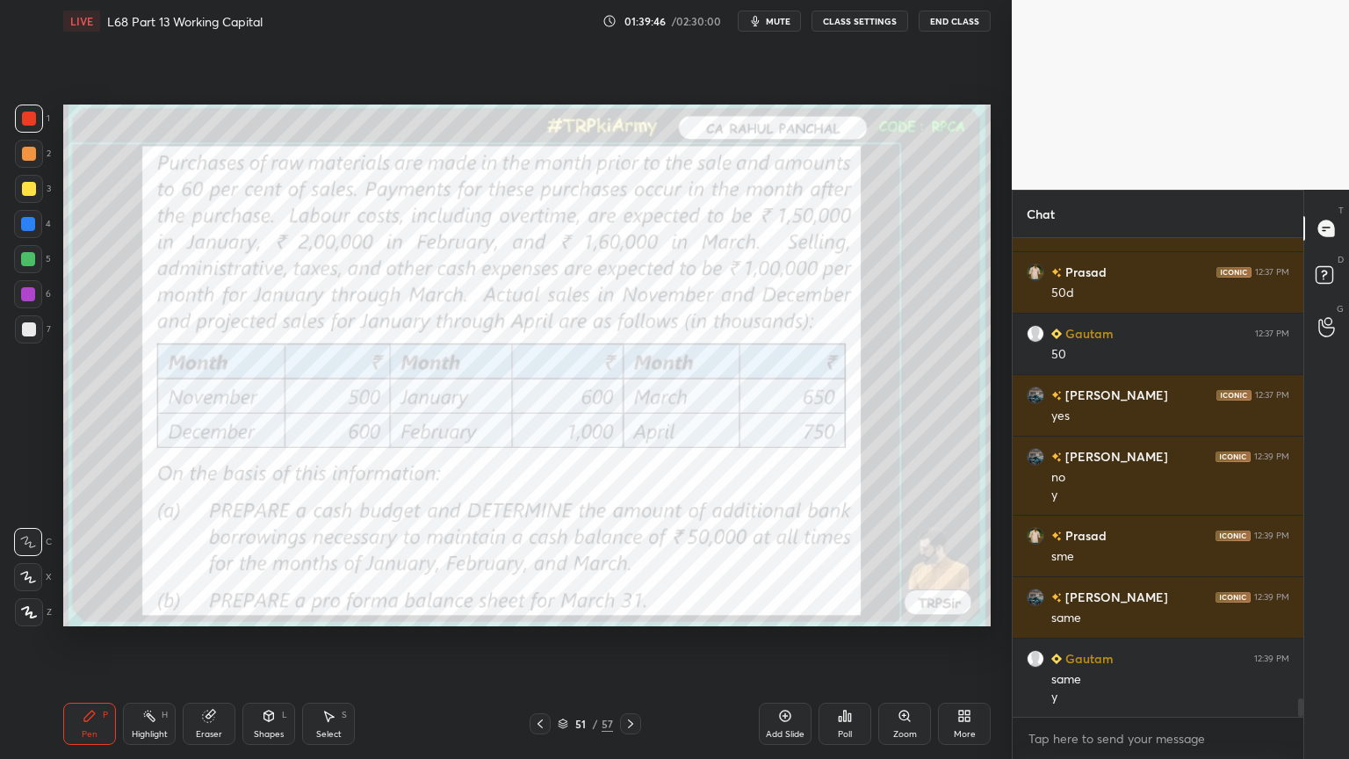
click at [534, 610] on icon at bounding box center [540, 724] width 14 height 14
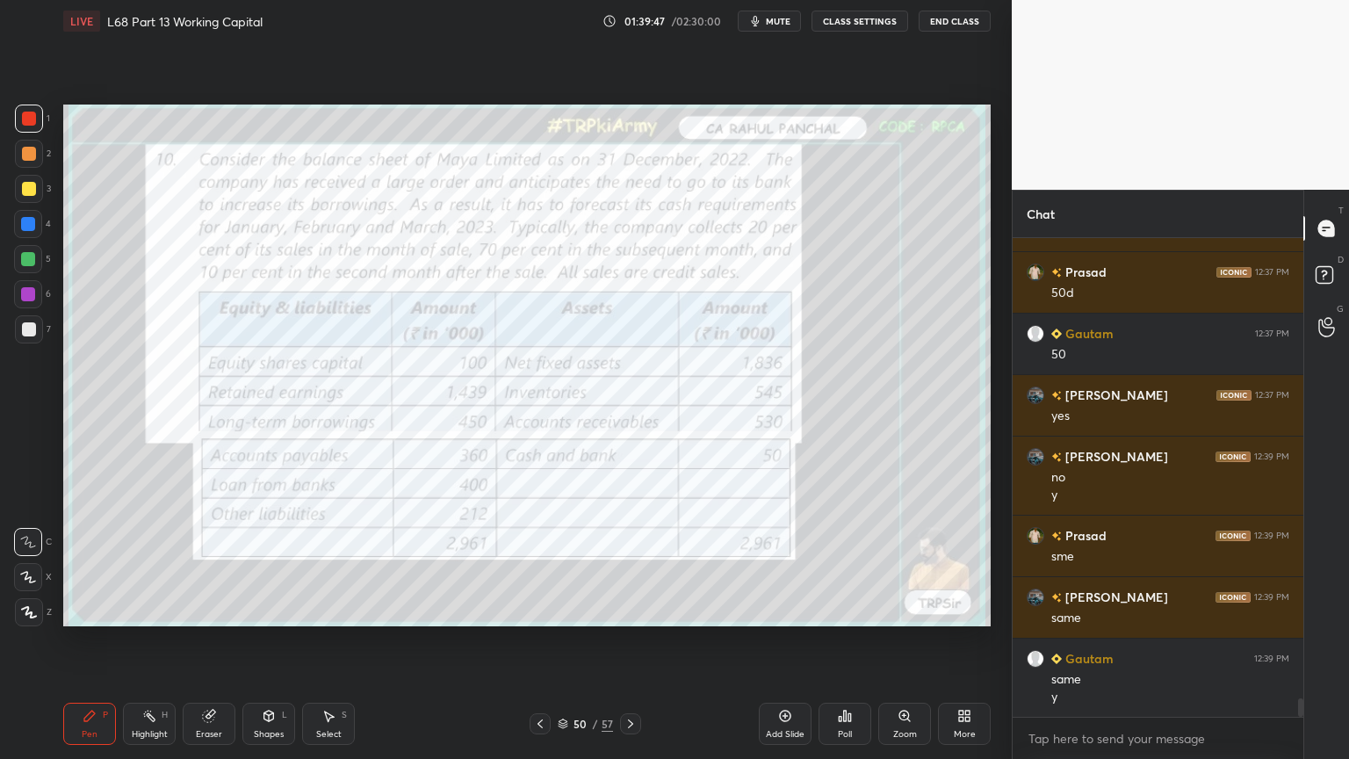
click at [789, 610] on div "Add Slide" at bounding box center [785, 724] width 53 height 42
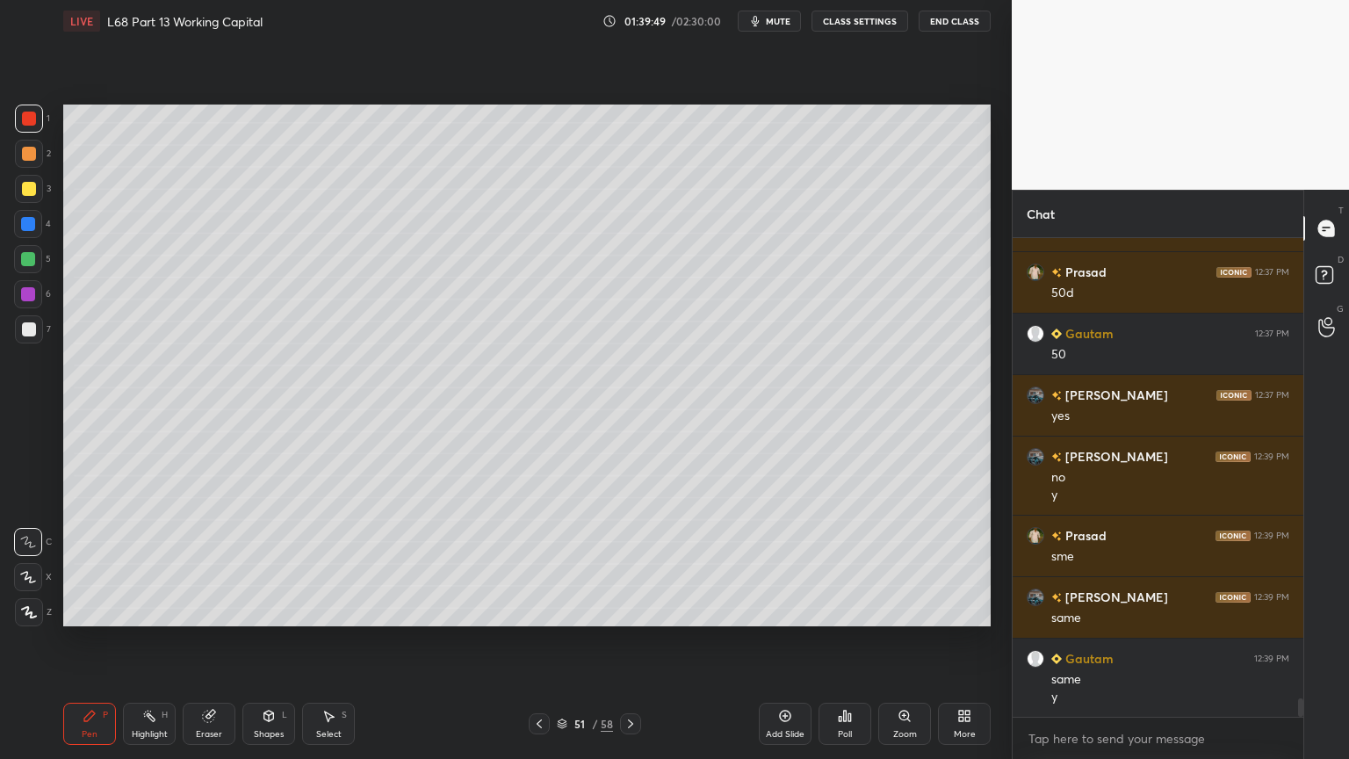
scroll to position [12126, 0]
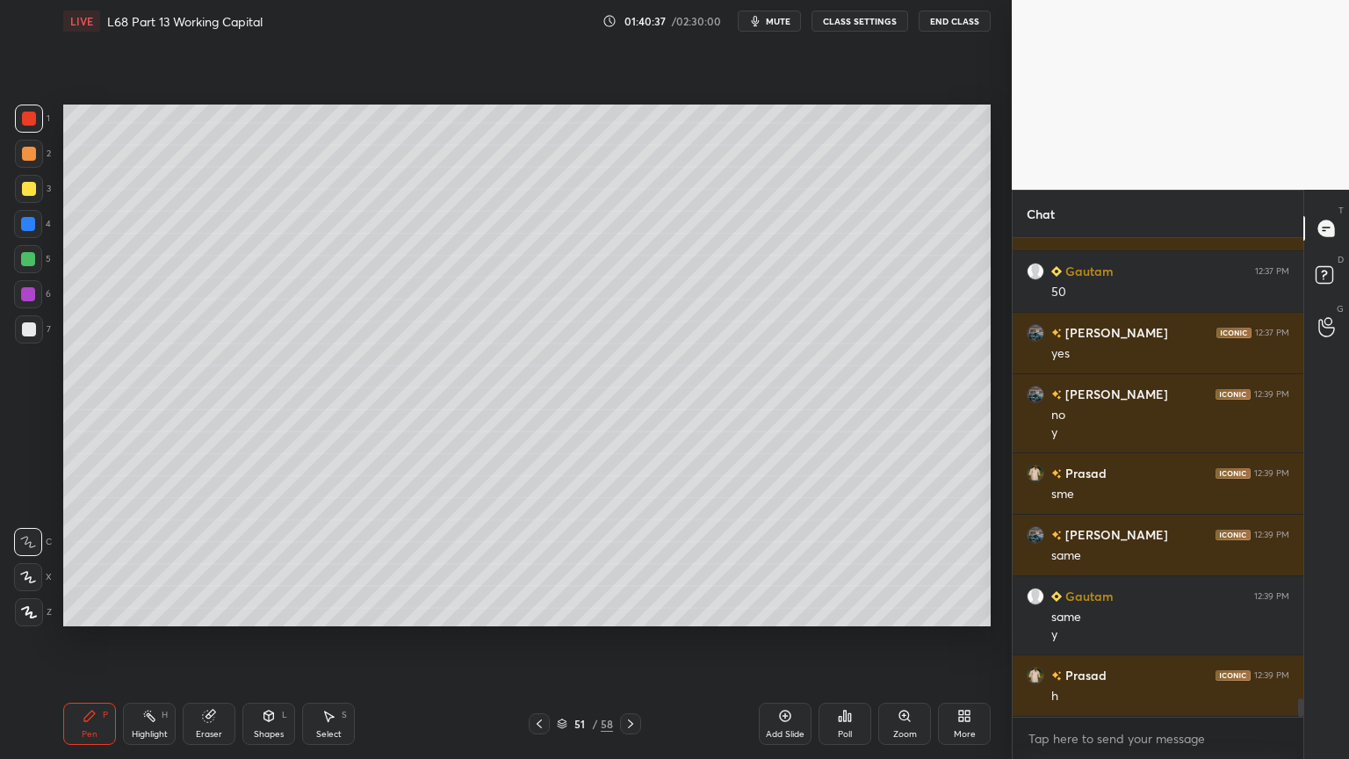
click at [200, 610] on div "Eraser" at bounding box center [209, 724] width 53 height 42
click at [95, 610] on div "Pen P" at bounding box center [89, 724] width 53 height 42
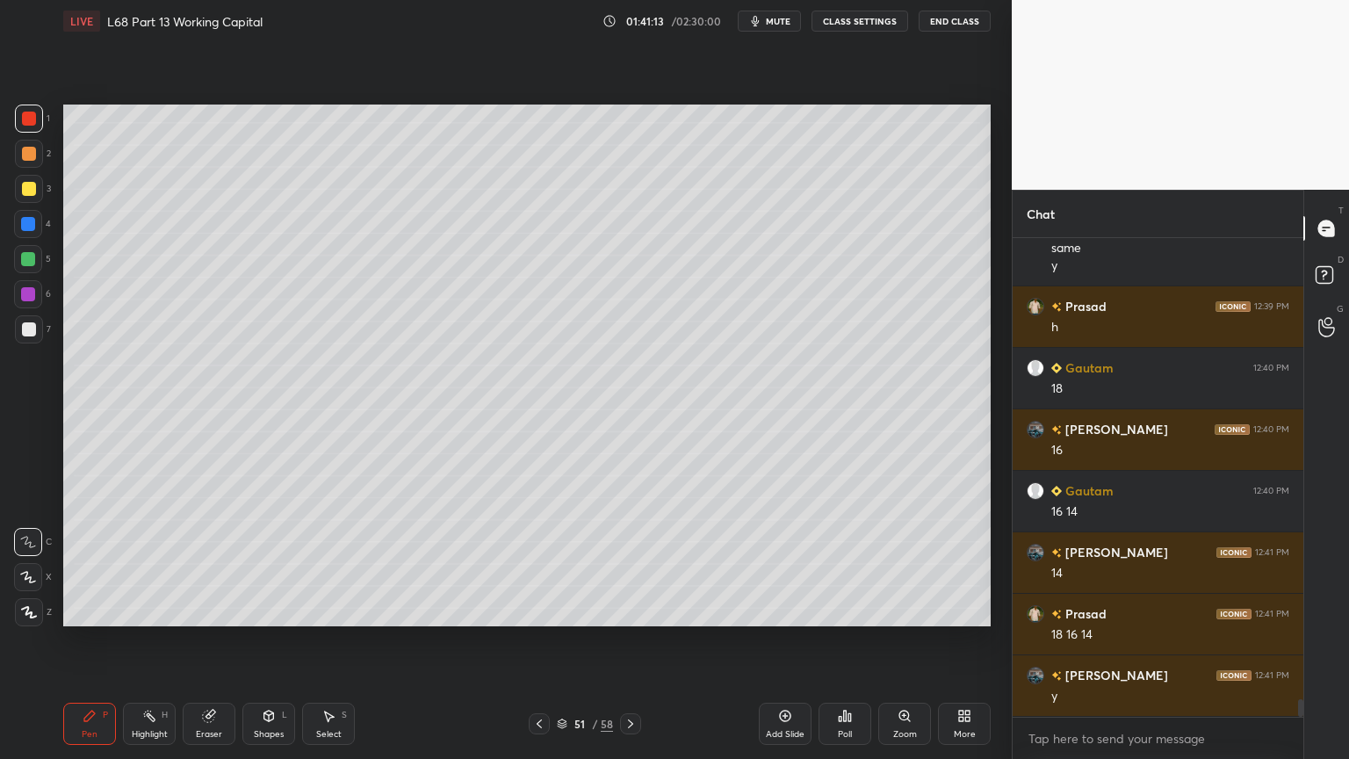
scroll to position [12556, 0]
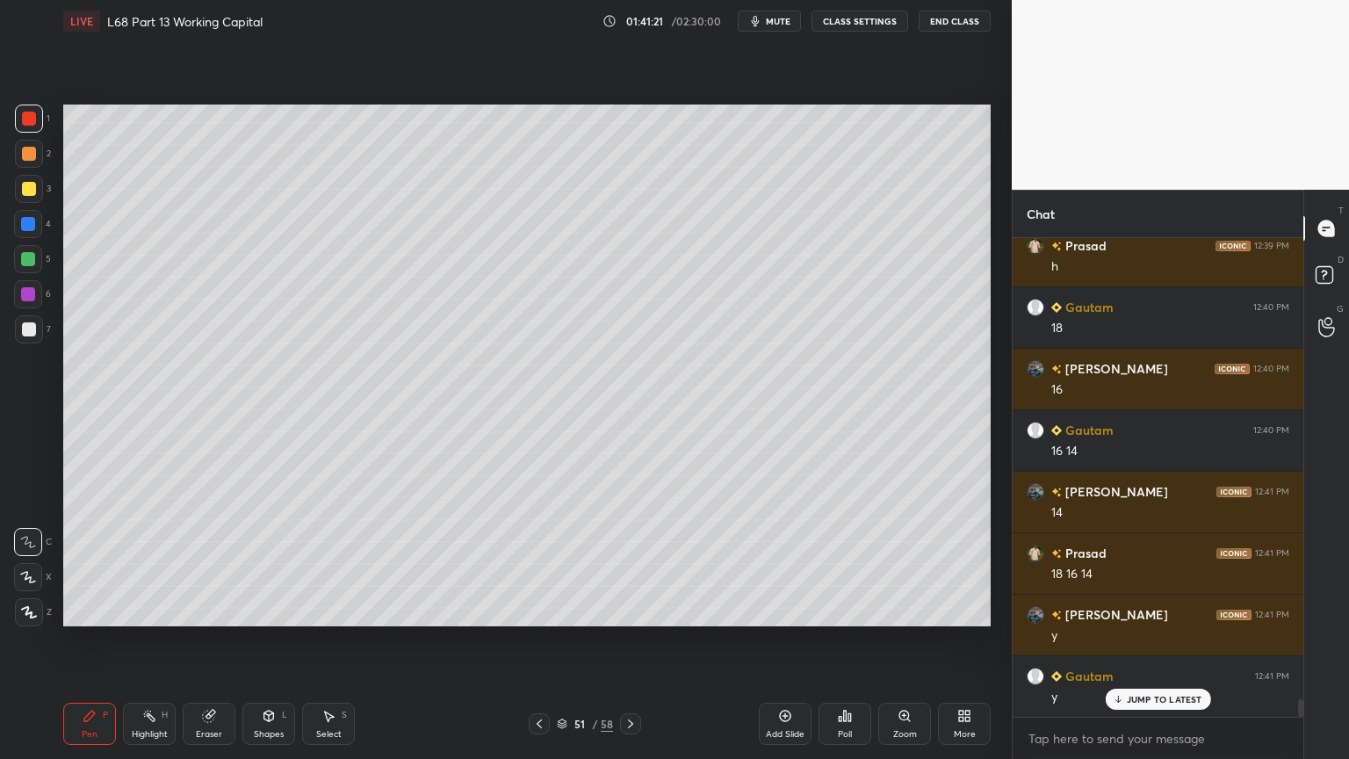
click at [30, 191] on div at bounding box center [29, 189] width 14 height 14
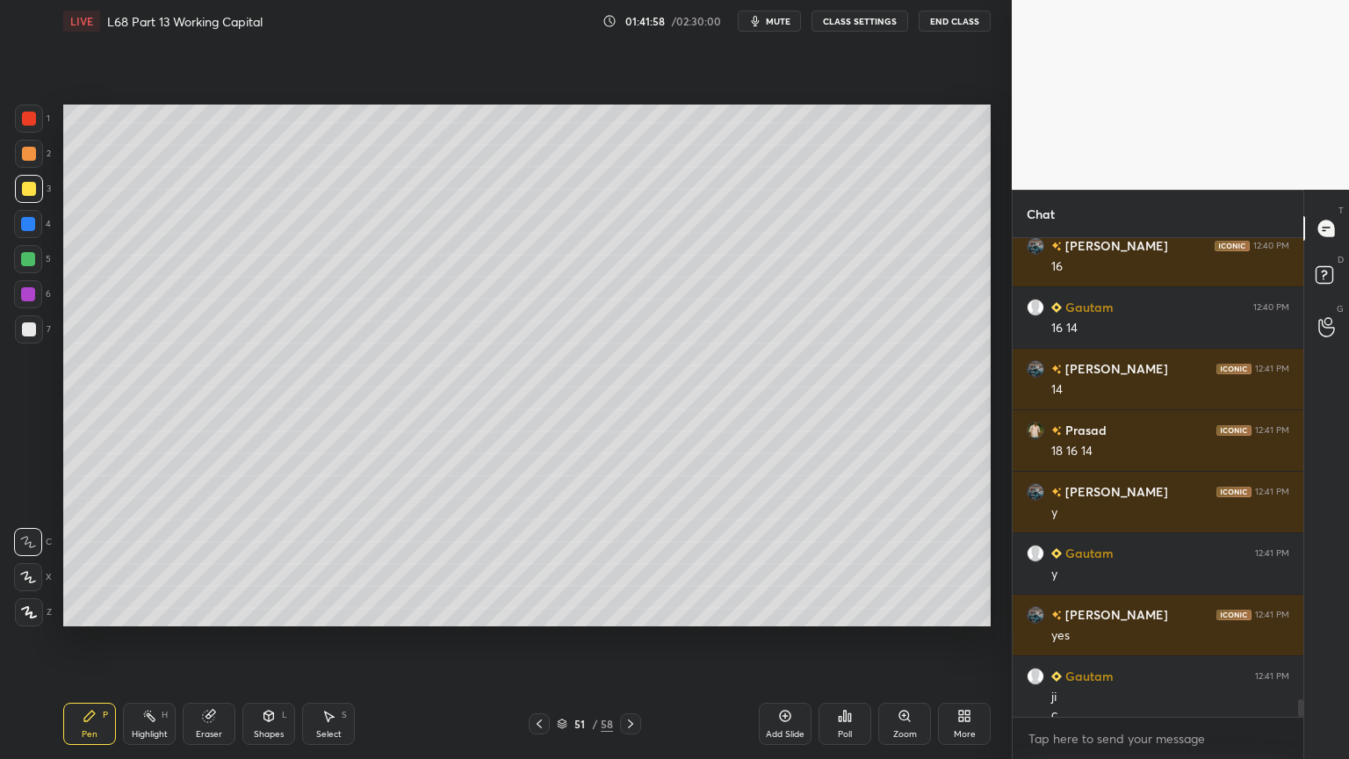
scroll to position [12696, 0]
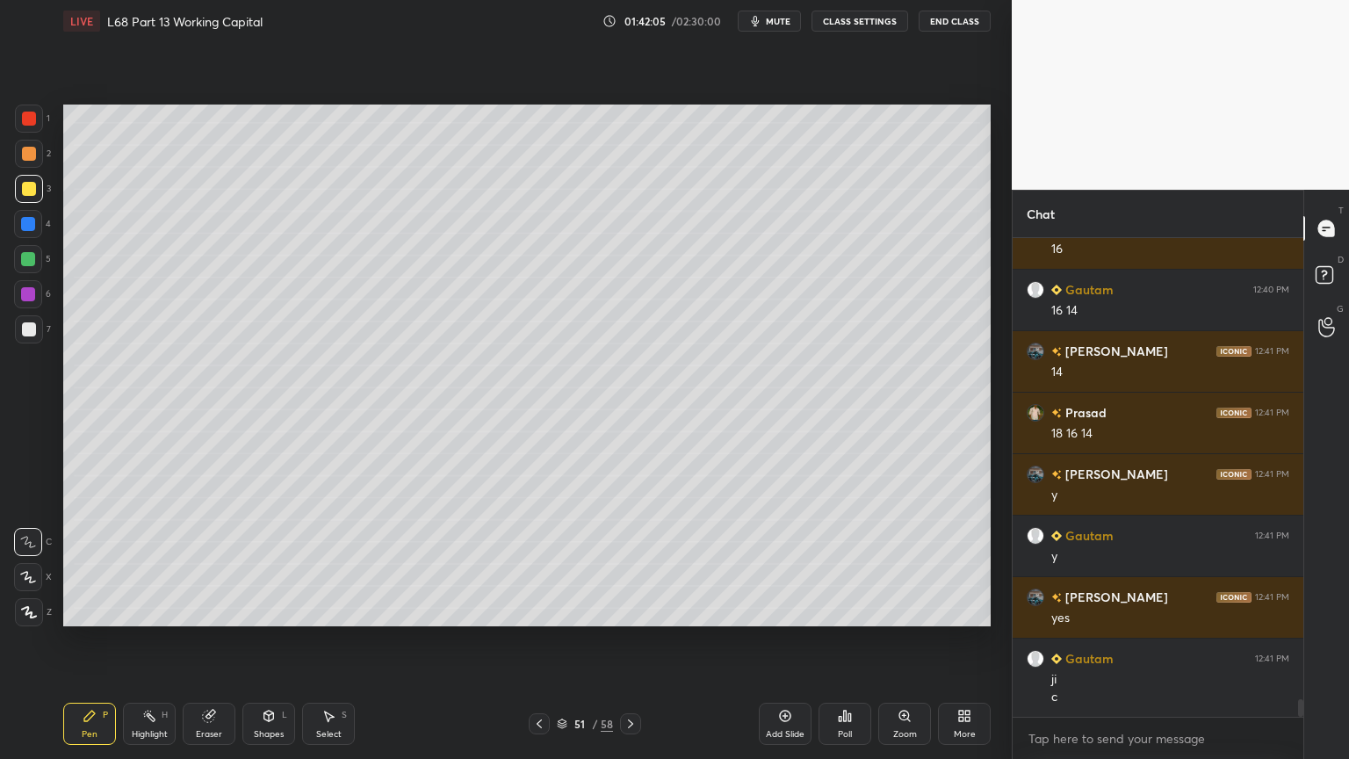
click at [633, 610] on icon at bounding box center [631, 724] width 14 height 14
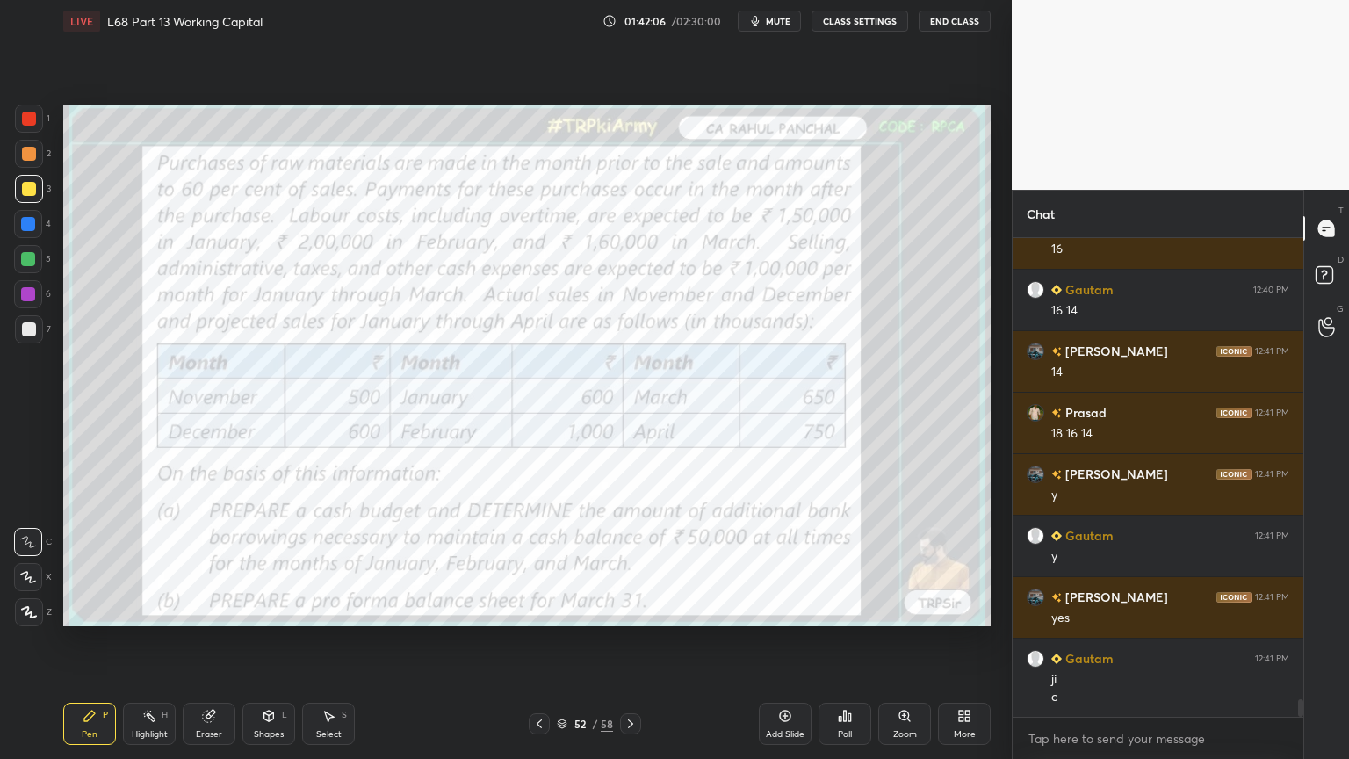
click at [632, 610] on icon at bounding box center [631, 724] width 14 height 14
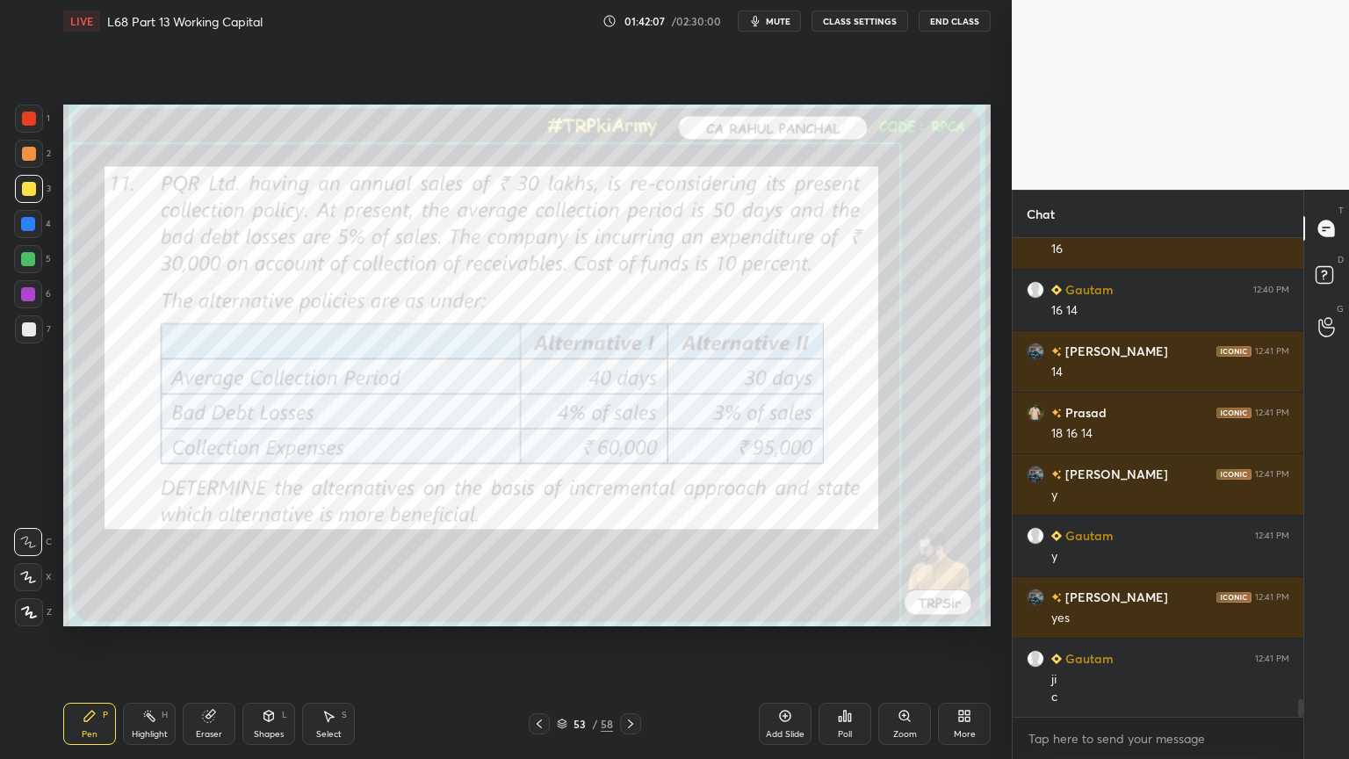
click at [633, 610] on icon at bounding box center [631, 724] width 14 height 14
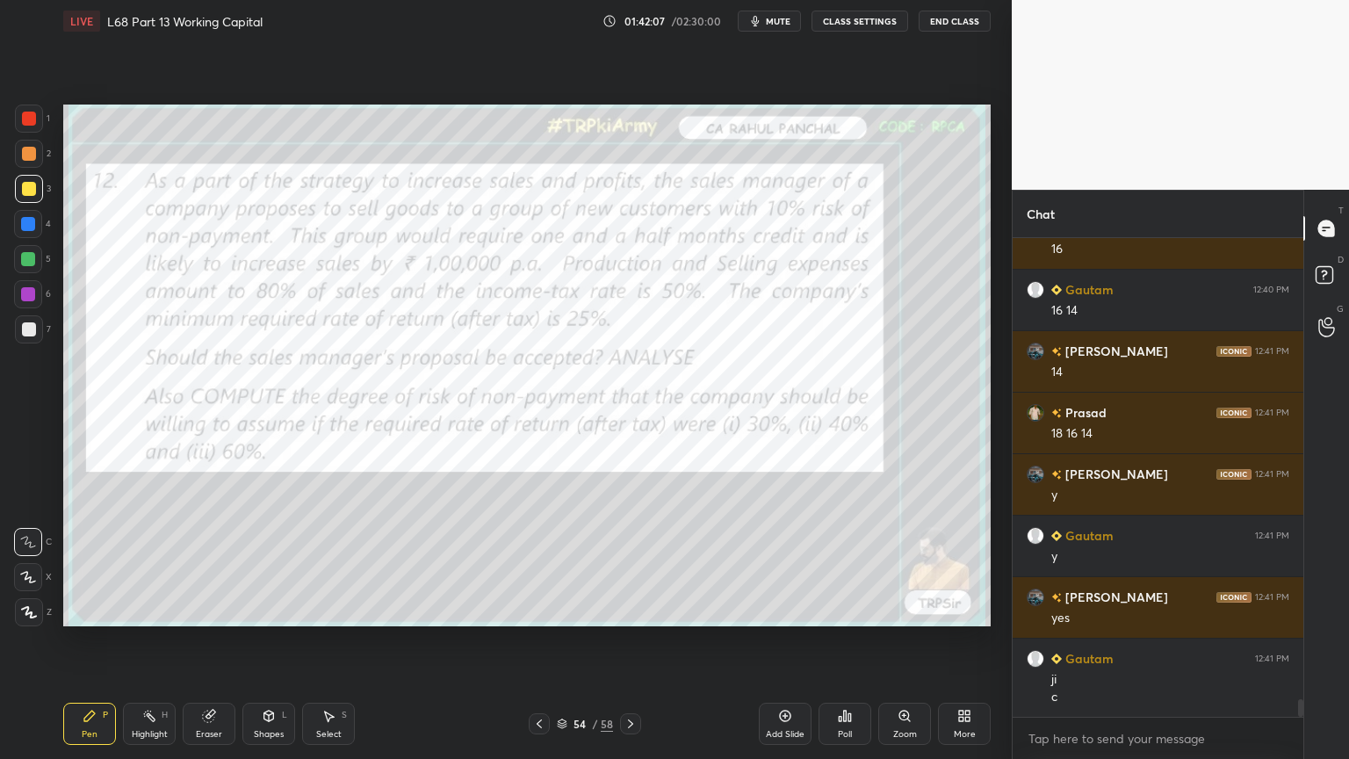
scroll to position [12759, 0]
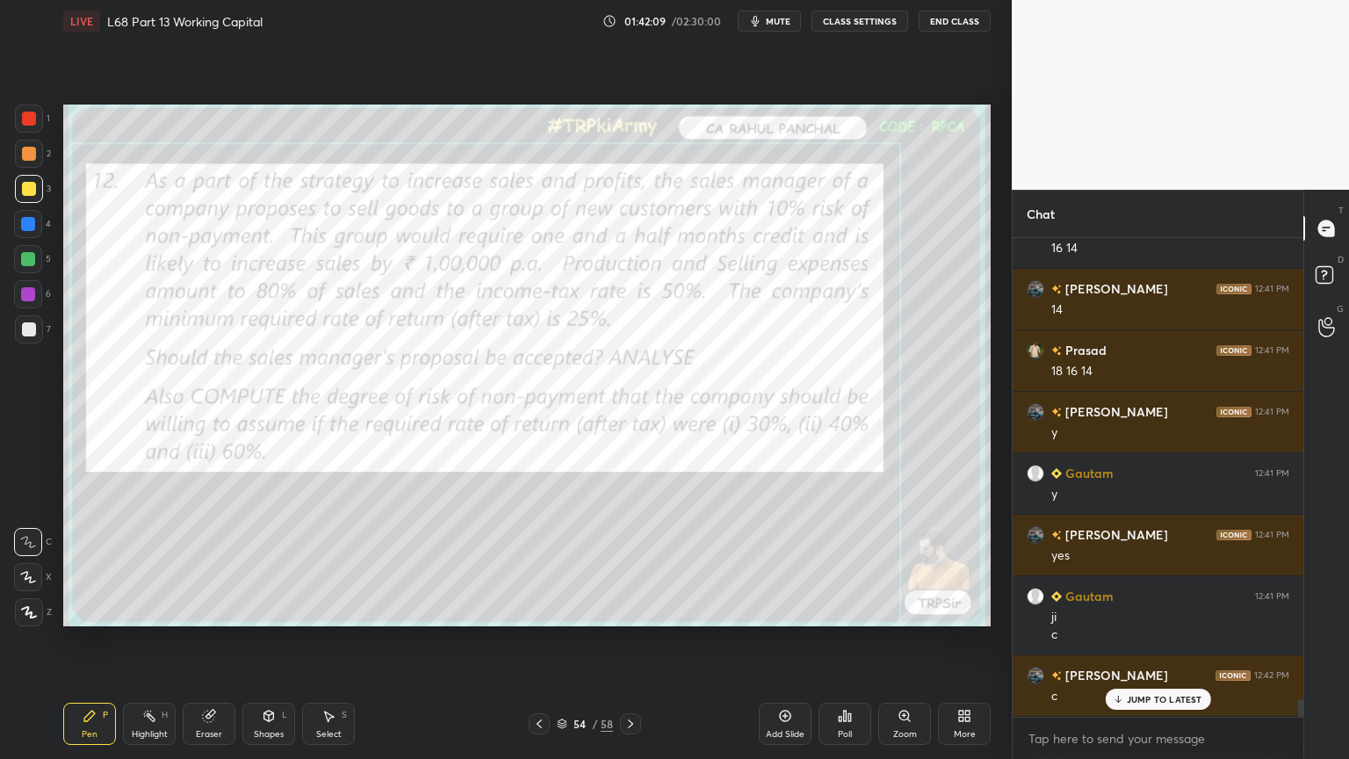
click at [530, 610] on div at bounding box center [539, 723] width 21 height 21
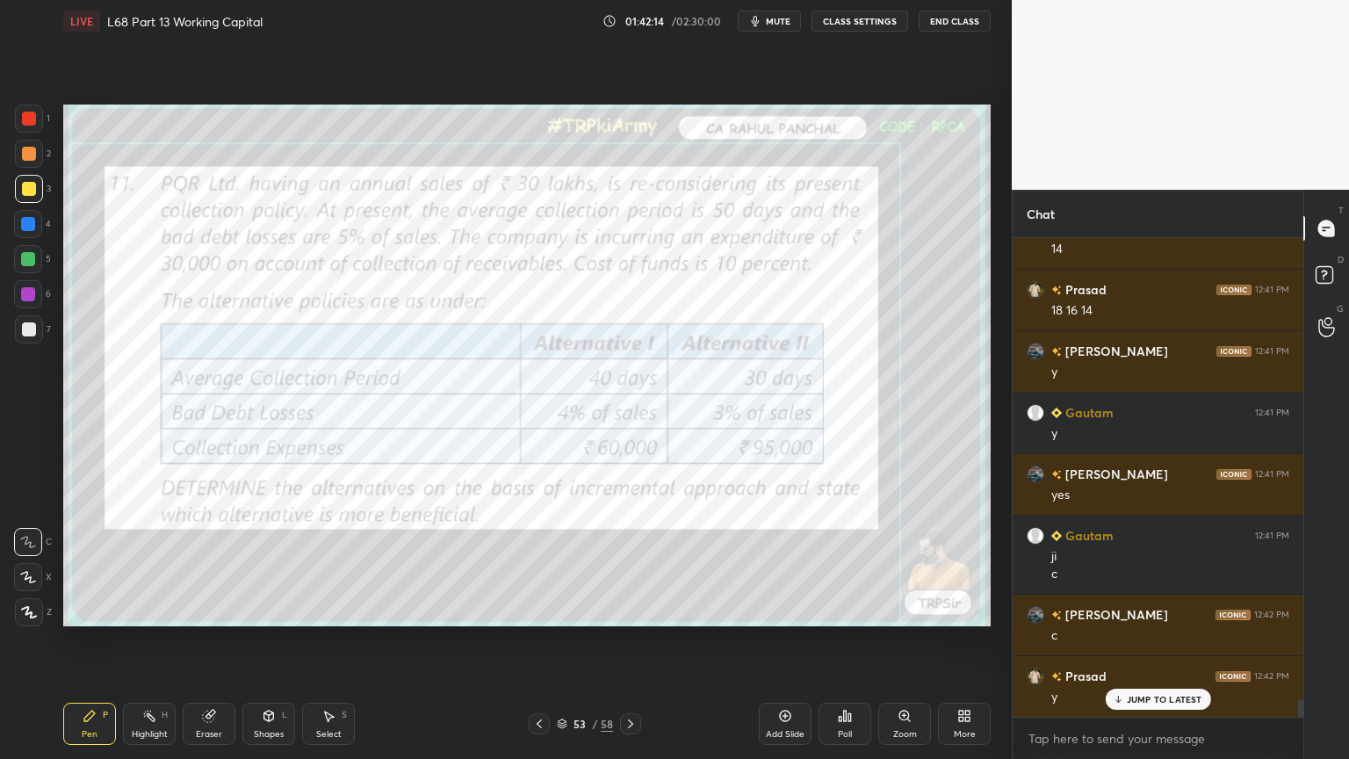
click at [25, 123] on div at bounding box center [29, 119] width 14 height 14
click at [538, 610] on icon at bounding box center [539, 724] width 14 height 14
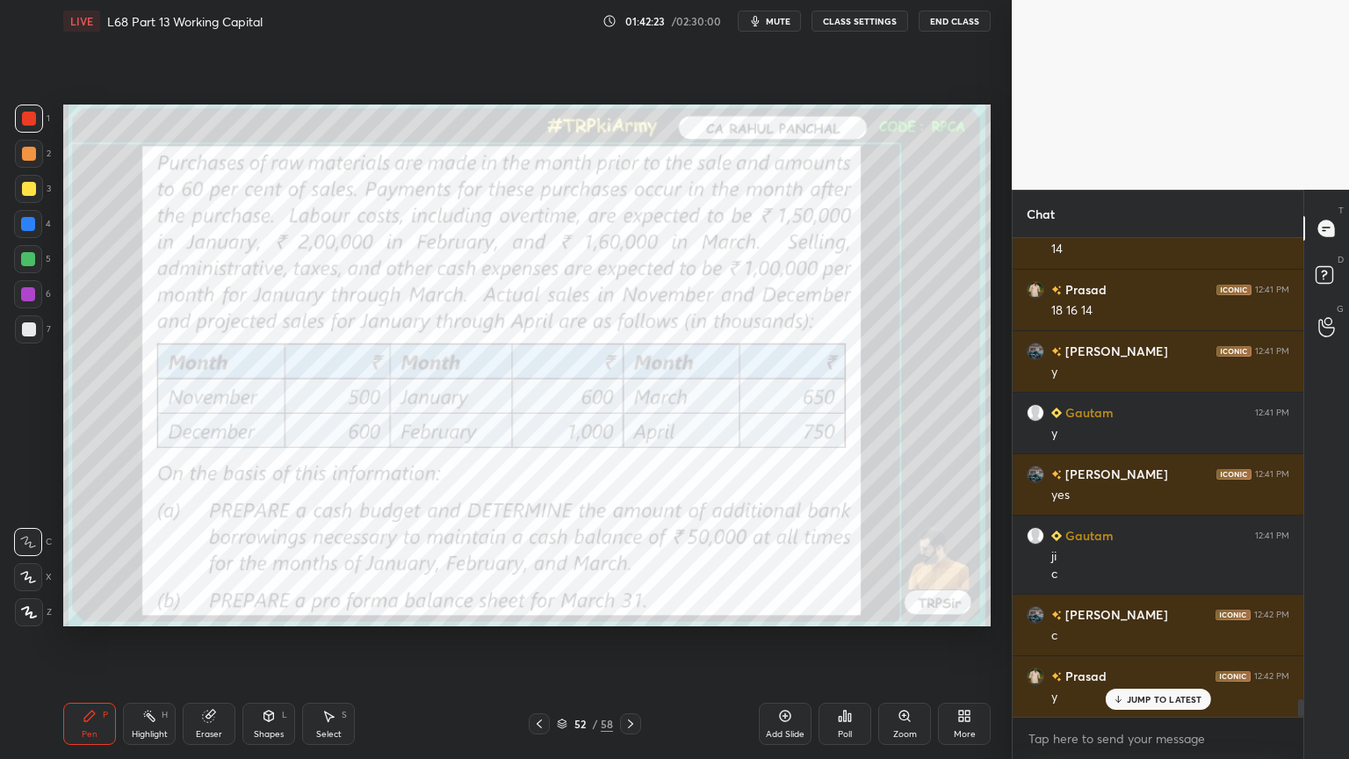
click at [538, 610] on div at bounding box center [539, 723] width 21 height 21
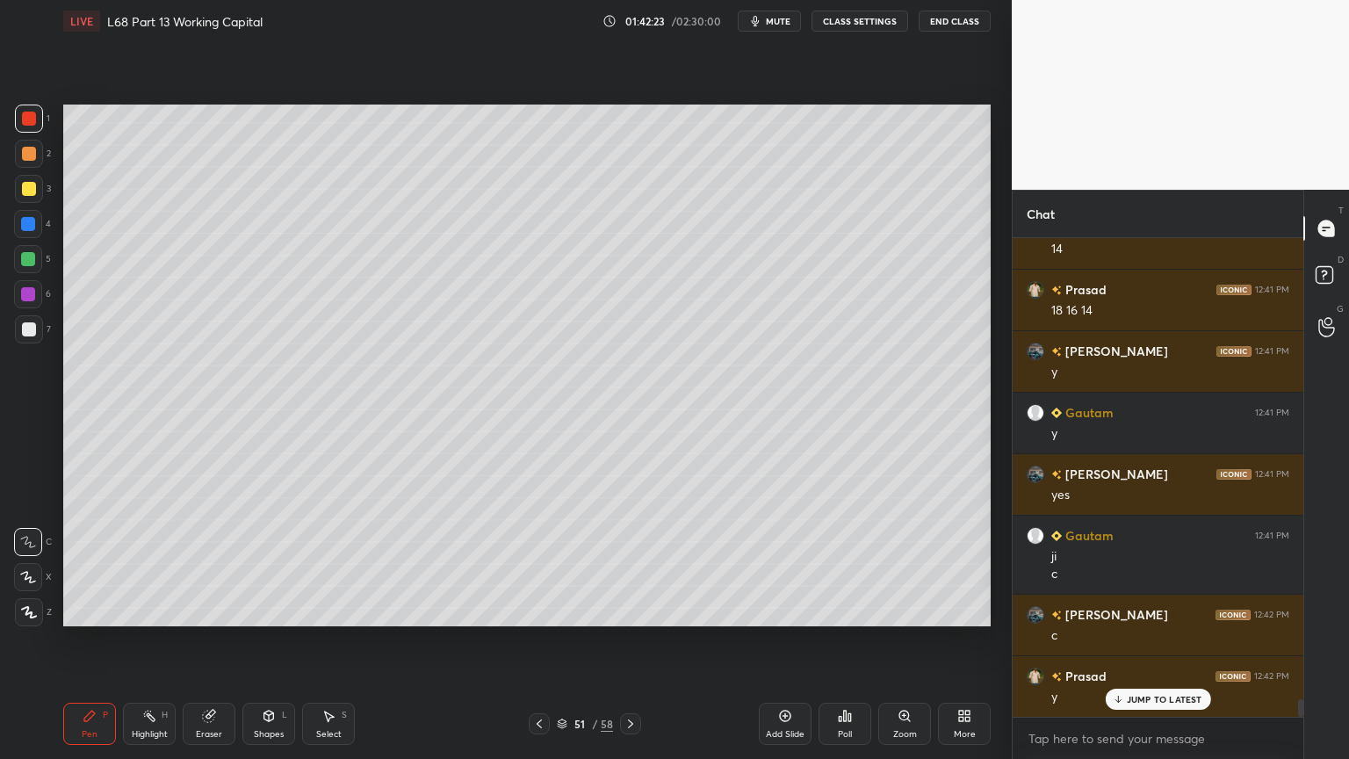
click at [539, 610] on div "Pen P Highlight H Eraser Shapes L Select S 51 / 58 Add Slide Poll Zoom More" at bounding box center [526, 724] width 927 height 70
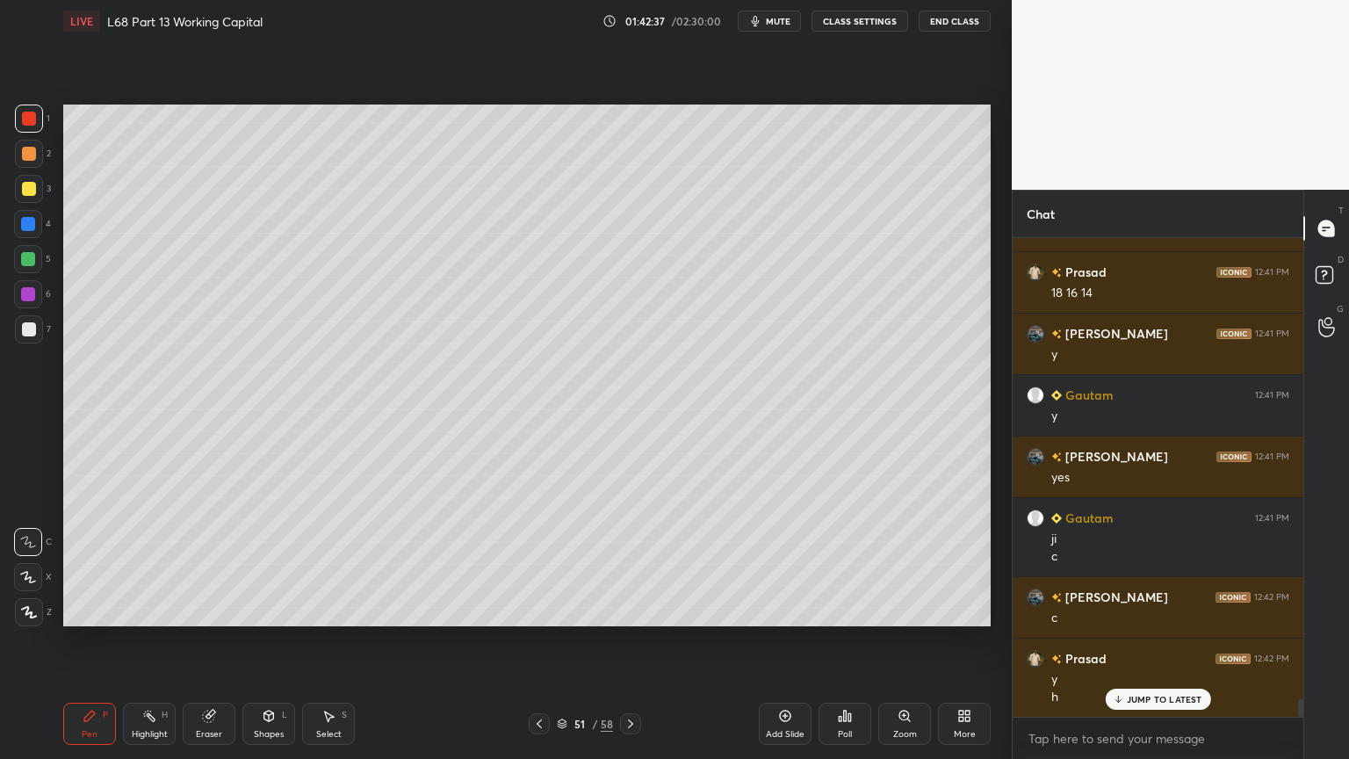
click at [631, 610] on icon at bounding box center [631, 724] width 14 height 14
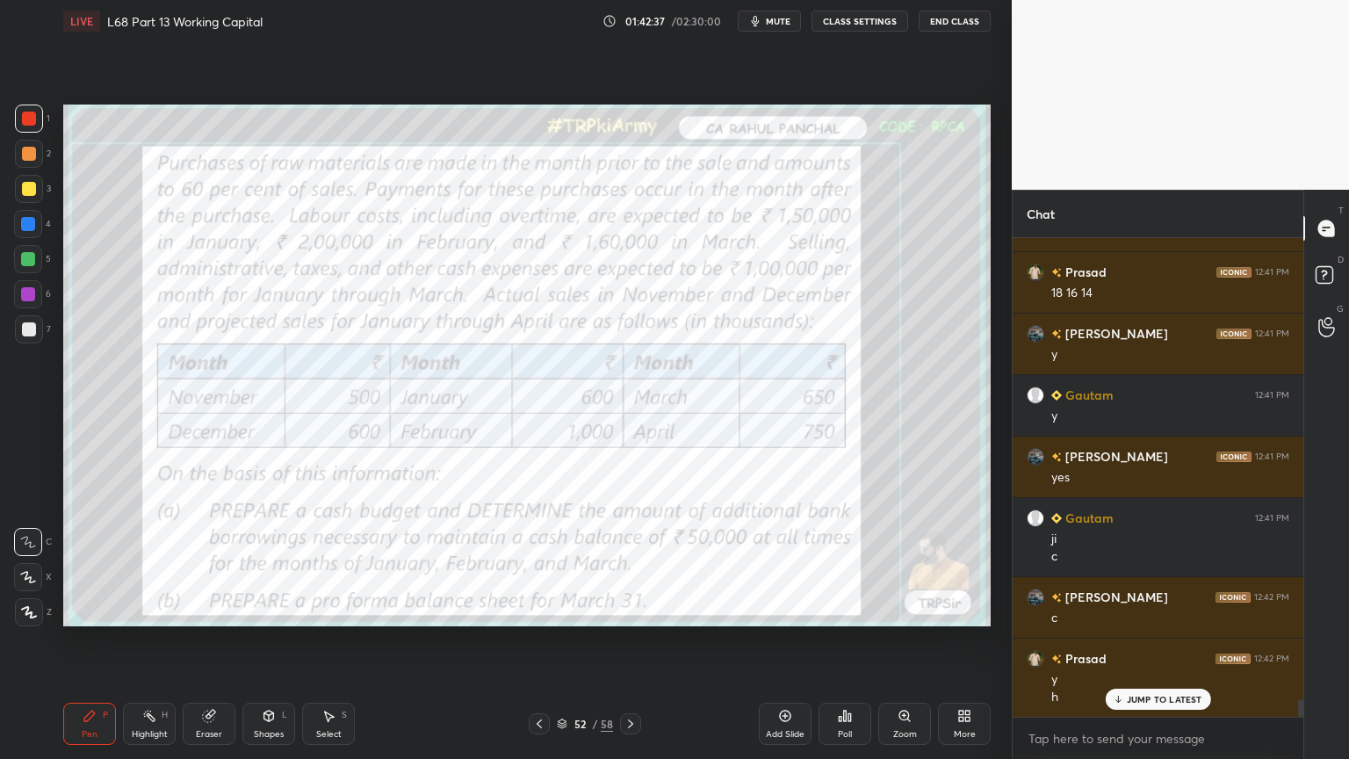
click at [639, 610] on div at bounding box center [630, 723] width 21 height 21
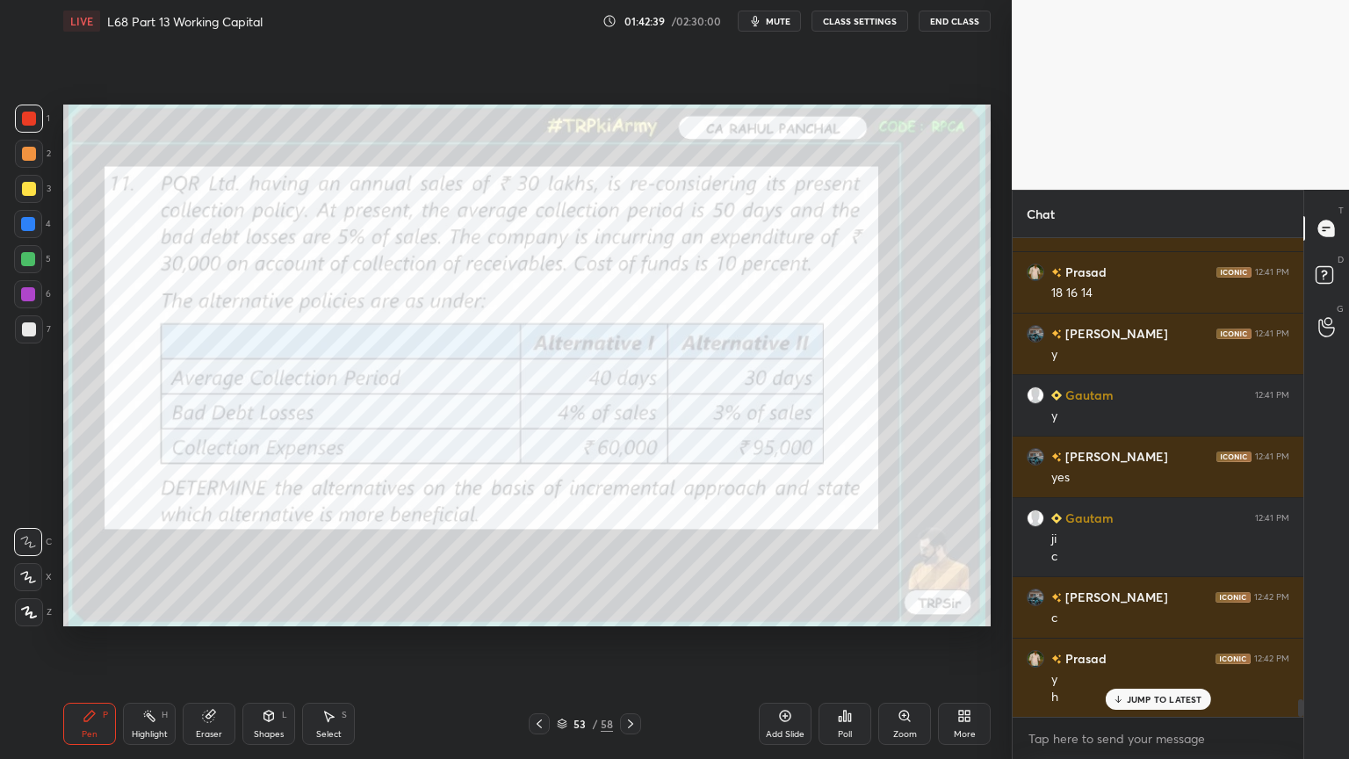
click at [632, 610] on icon at bounding box center [631, 724] width 14 height 14
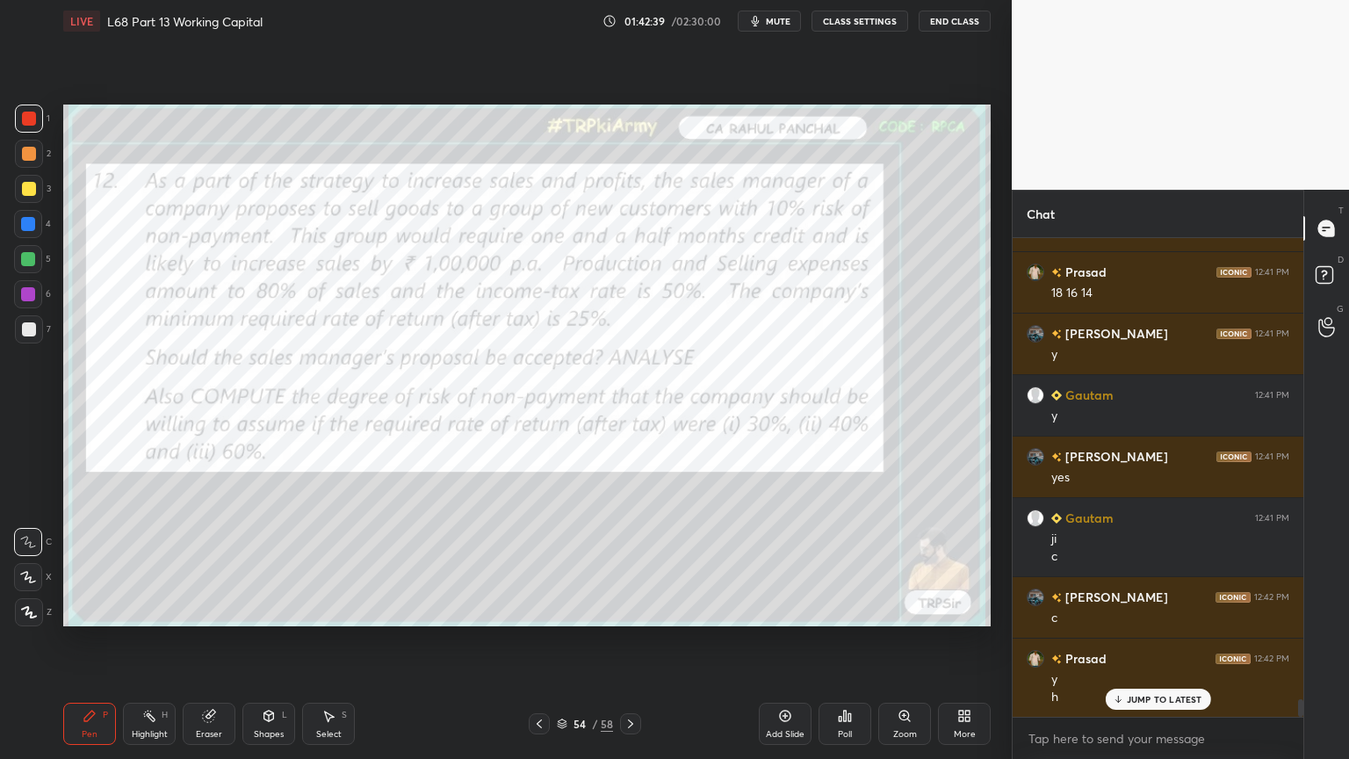
click at [625, 610] on icon at bounding box center [631, 724] width 14 height 14
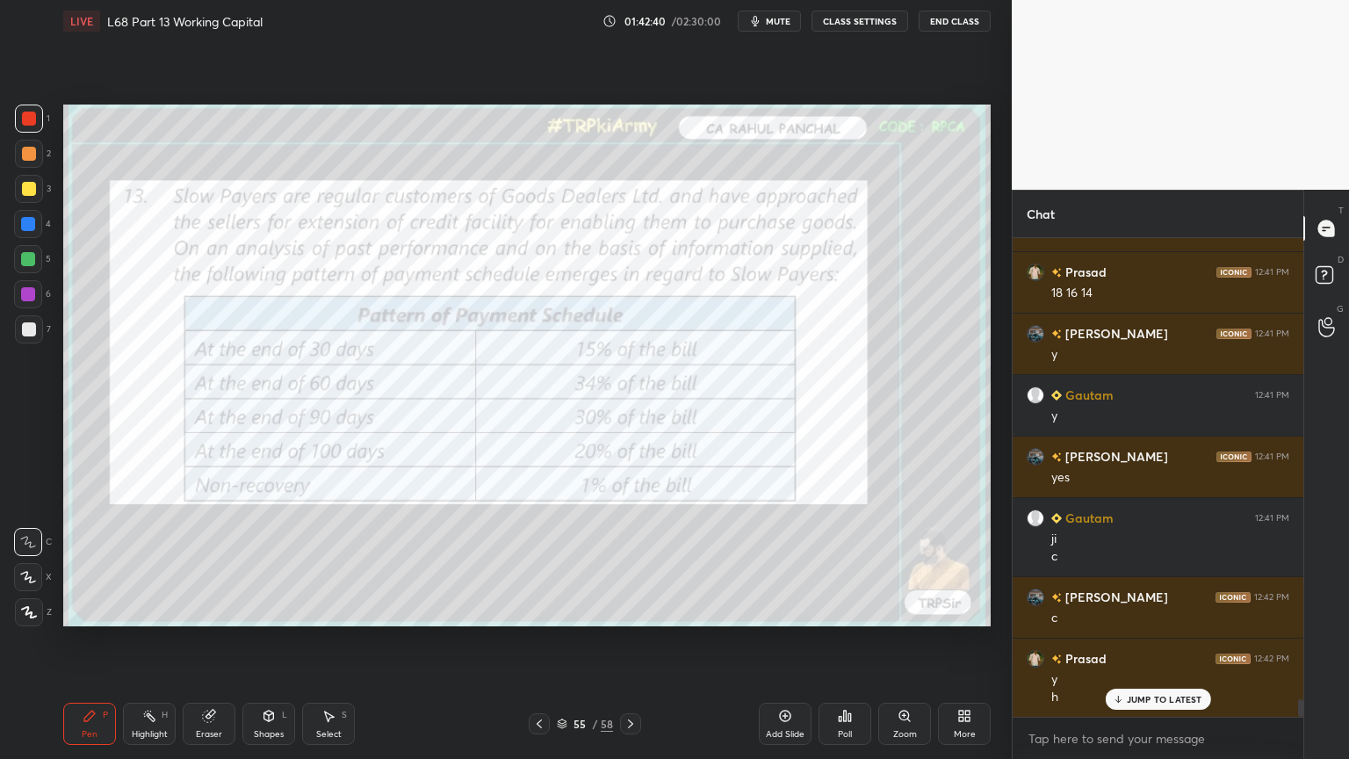
click at [631, 610] on icon at bounding box center [631, 724] width 14 height 14
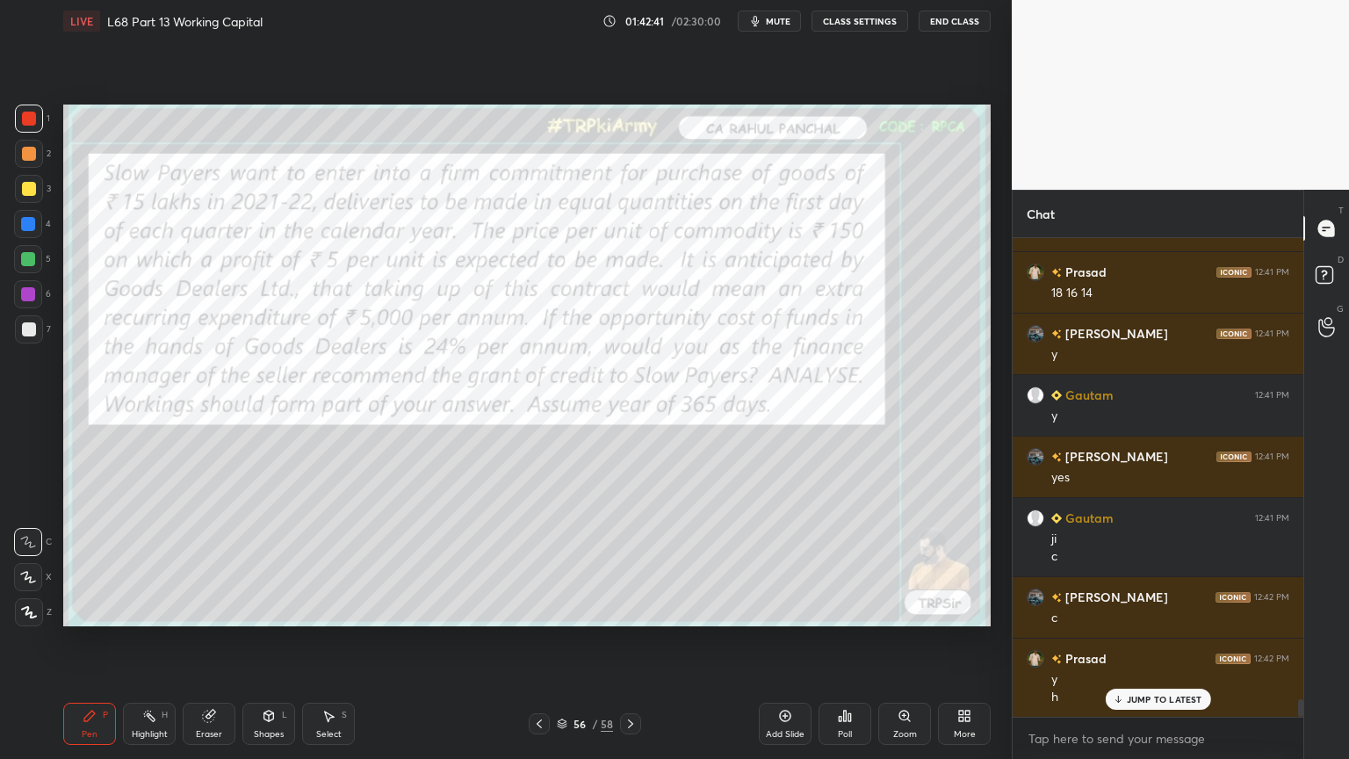
click at [617, 610] on div "56 / 58" at bounding box center [585, 723] width 112 height 21
click at [618, 610] on div "56 / 58" at bounding box center [585, 723] width 112 height 21
click at [624, 610] on icon at bounding box center [631, 724] width 14 height 14
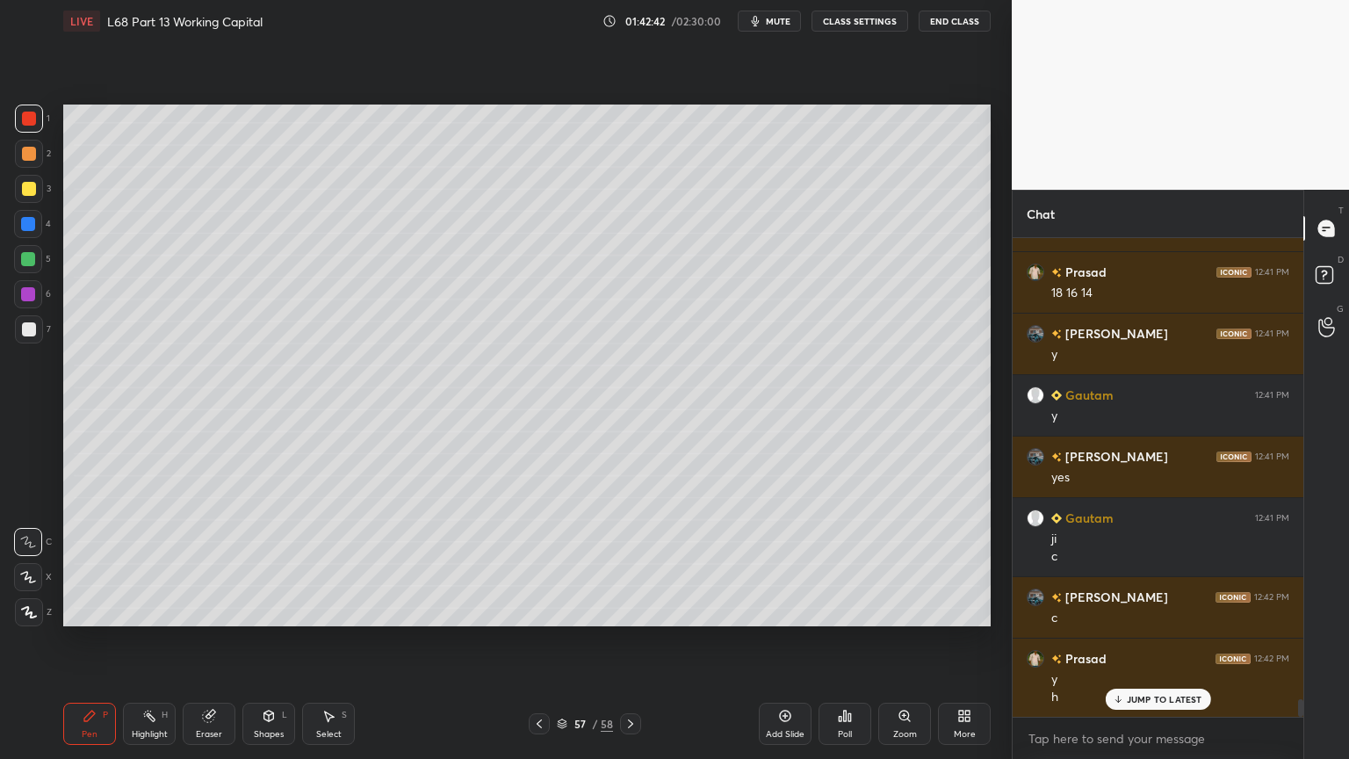
click at [608, 610] on div "57 / 58" at bounding box center [585, 723] width 112 height 21
click at [616, 610] on div "57 / 58" at bounding box center [585, 723] width 112 height 21
click at [620, 610] on div at bounding box center [630, 723] width 21 height 21
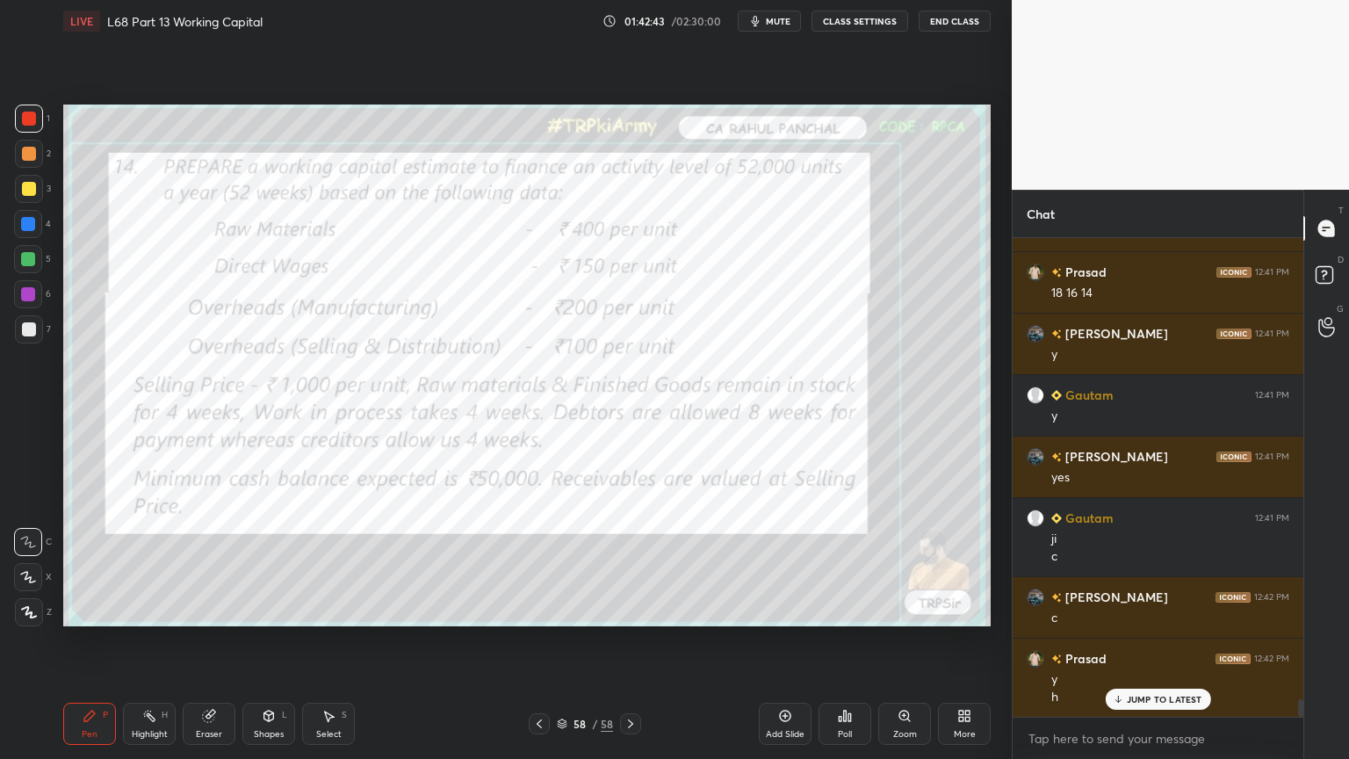
click at [625, 610] on icon at bounding box center [631, 724] width 14 height 14
click at [629, 610] on icon at bounding box center [631, 724] width 14 height 14
click at [537, 610] on icon at bounding box center [539, 724] width 14 height 14
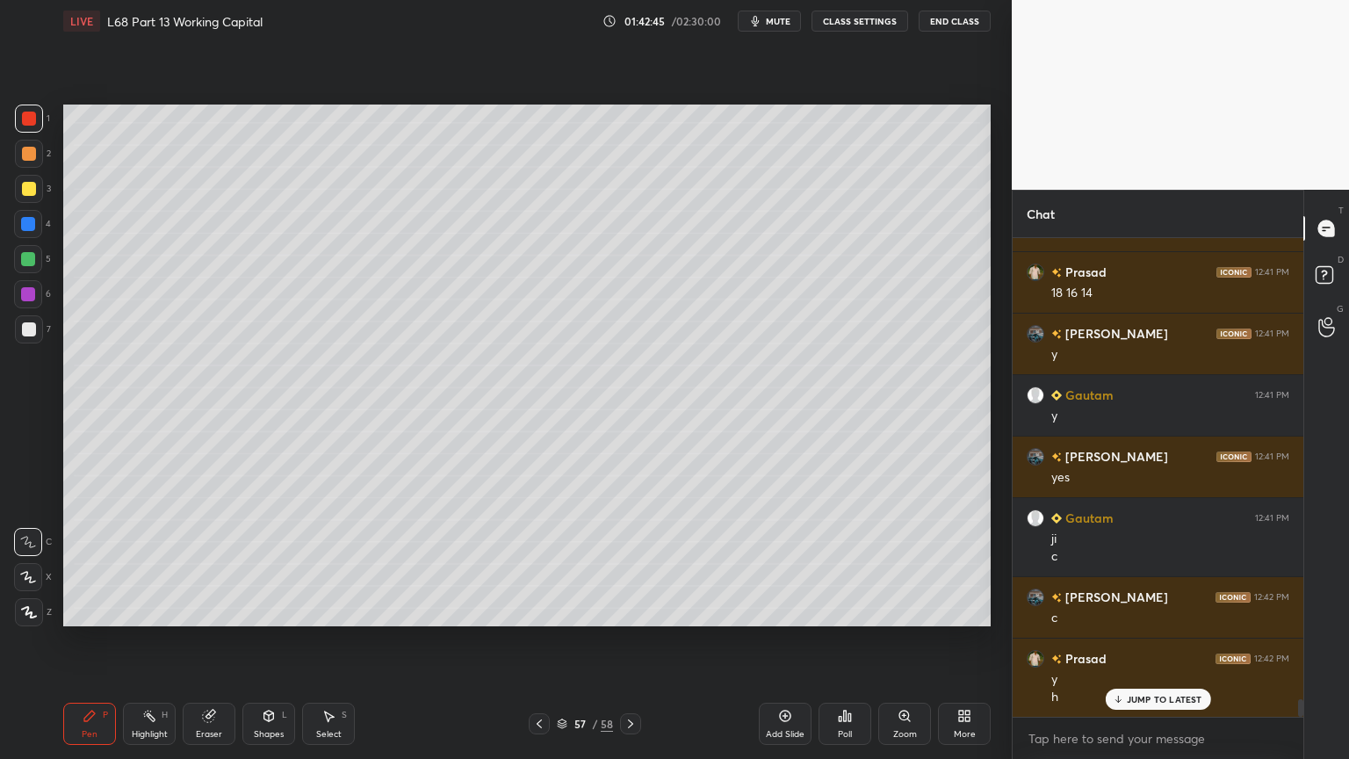
click at [545, 610] on icon at bounding box center [539, 724] width 14 height 14
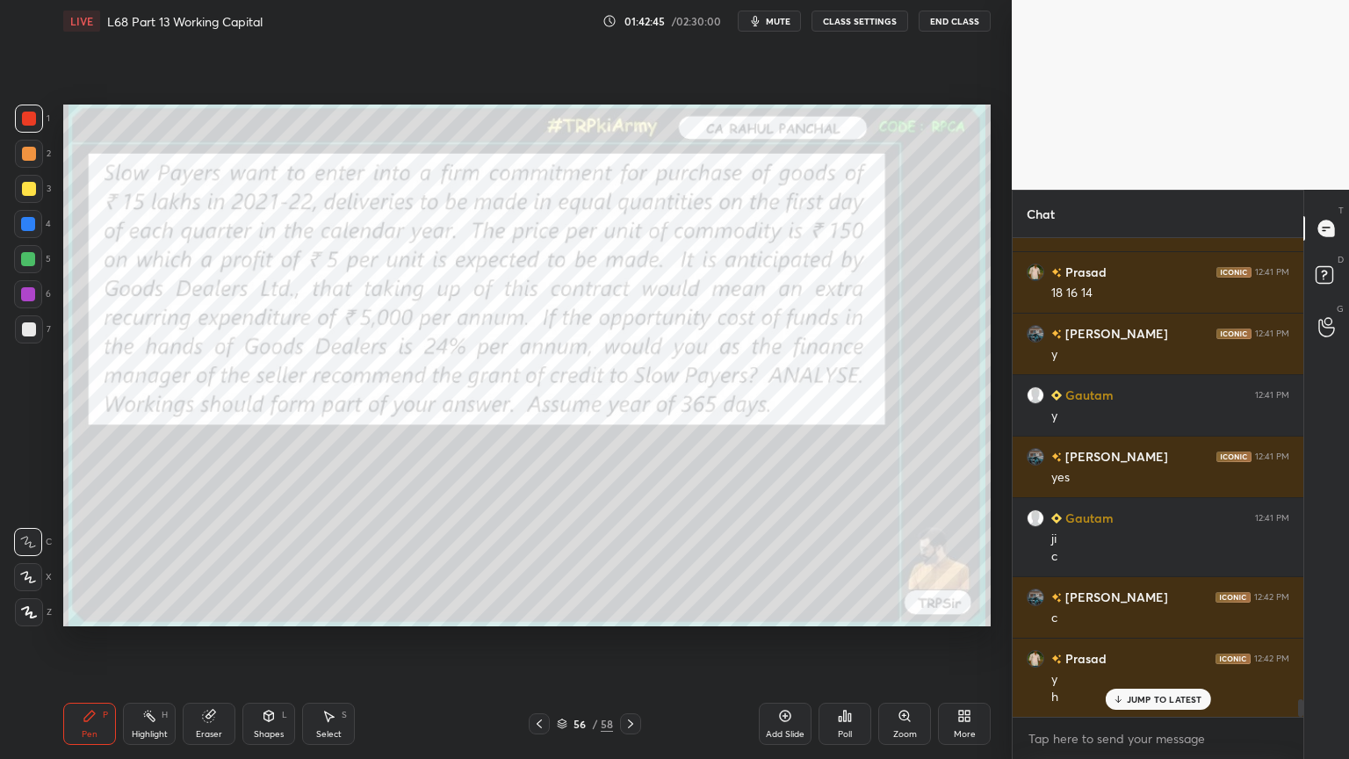
click at [545, 610] on icon at bounding box center [539, 724] width 14 height 14
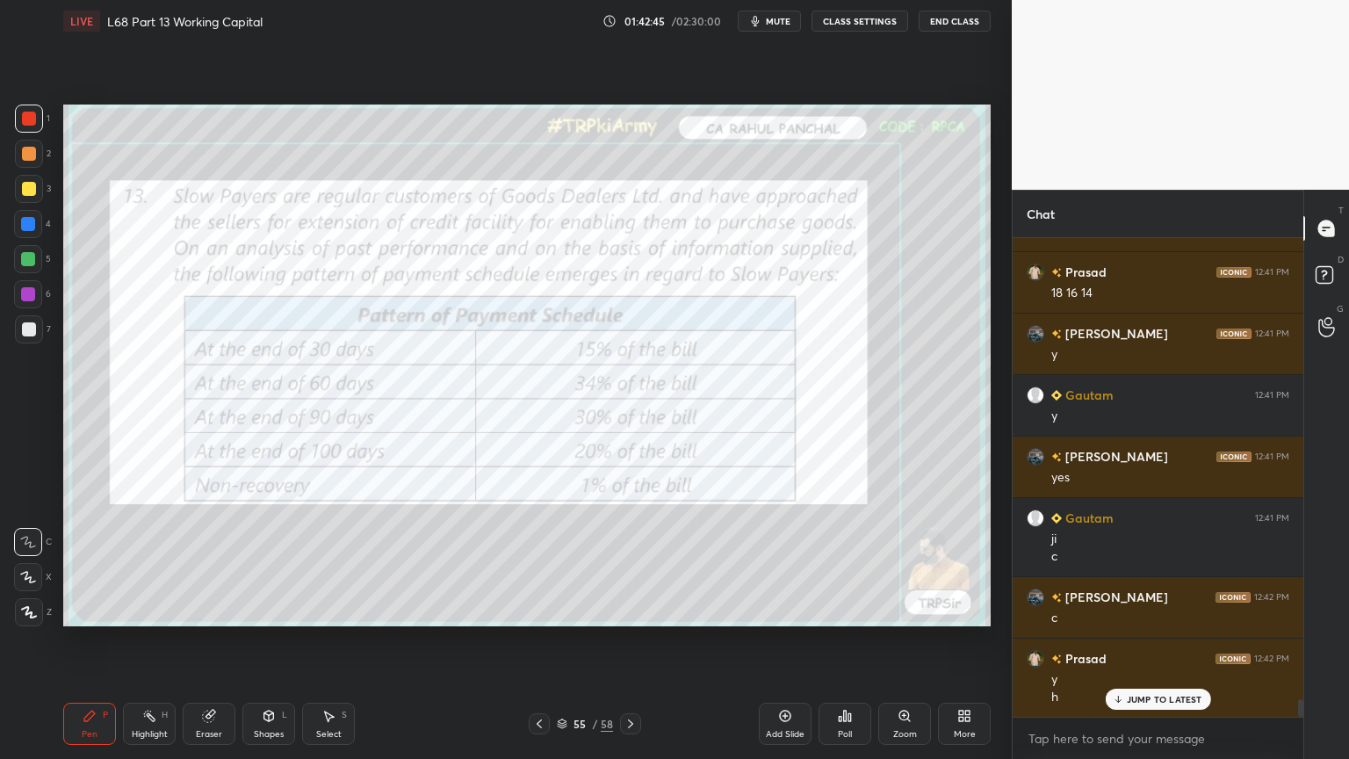
click at [545, 610] on icon at bounding box center [539, 724] width 14 height 14
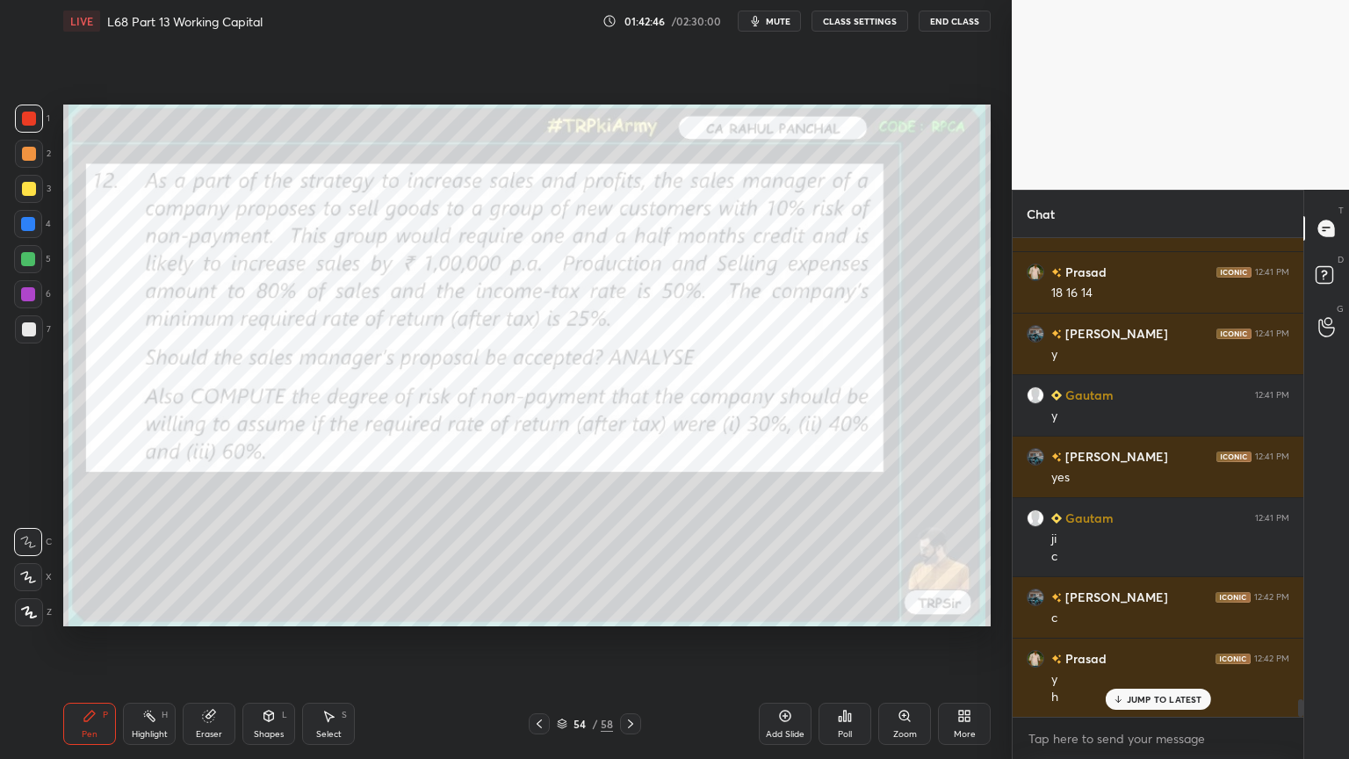
click at [547, 610] on div at bounding box center [539, 723] width 21 height 21
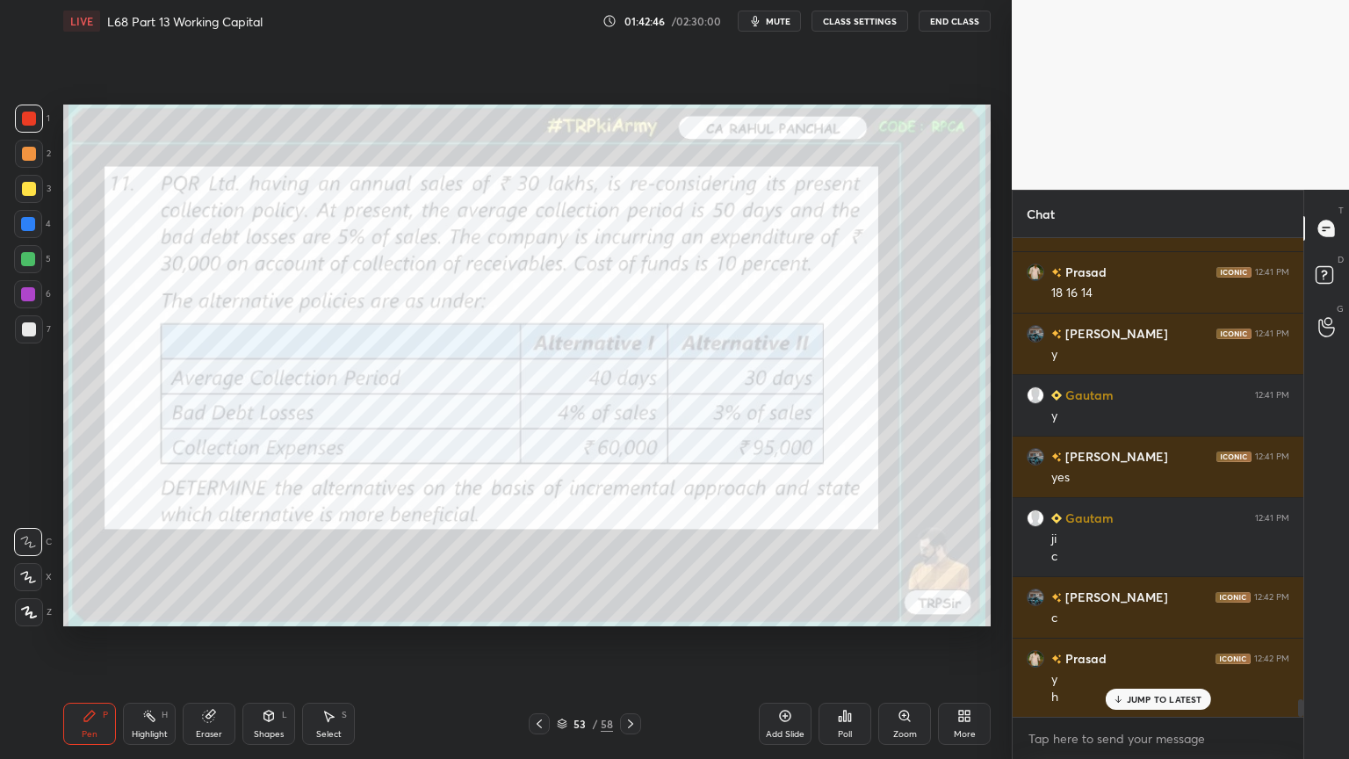
click at [548, 610] on div at bounding box center [539, 723] width 21 height 21
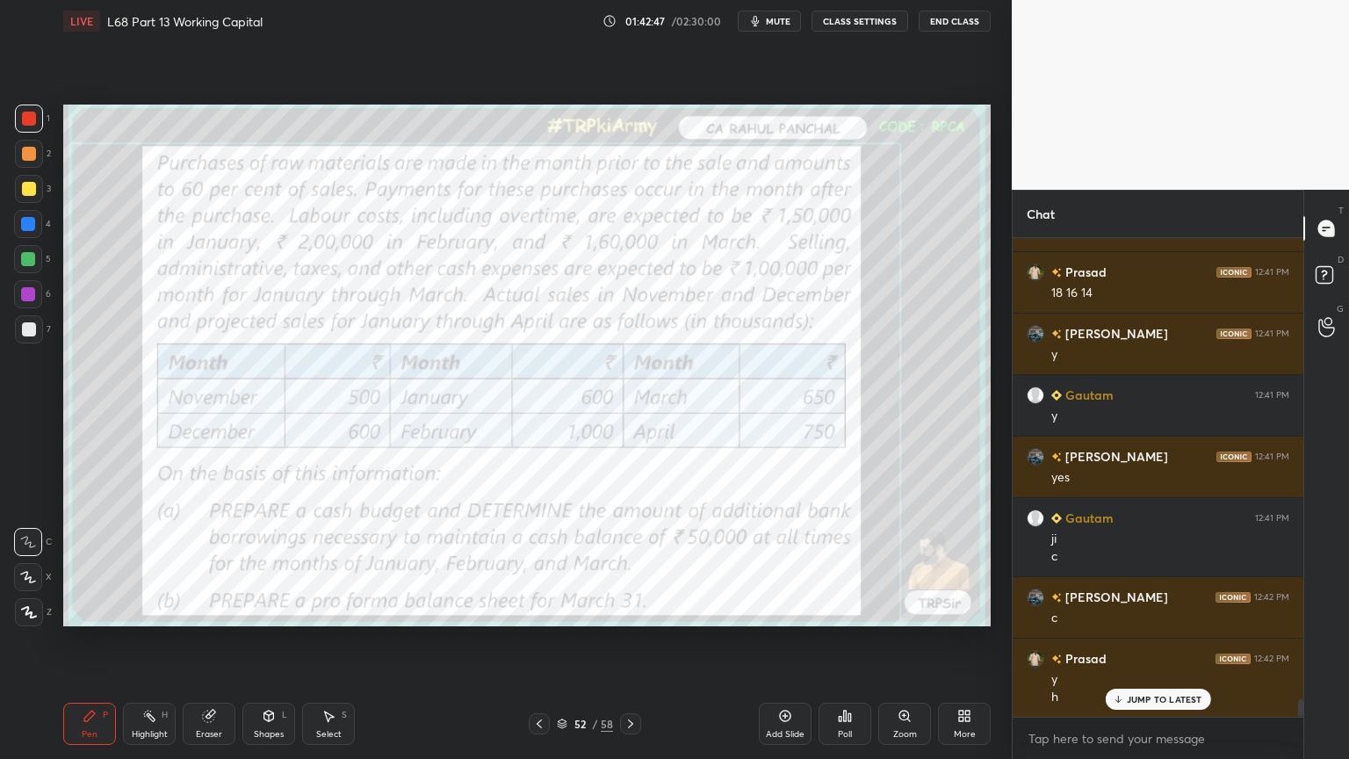
click at [551, 610] on div "52 / 58" at bounding box center [585, 723] width 112 height 21
click at [549, 610] on div at bounding box center [539, 723] width 21 height 21
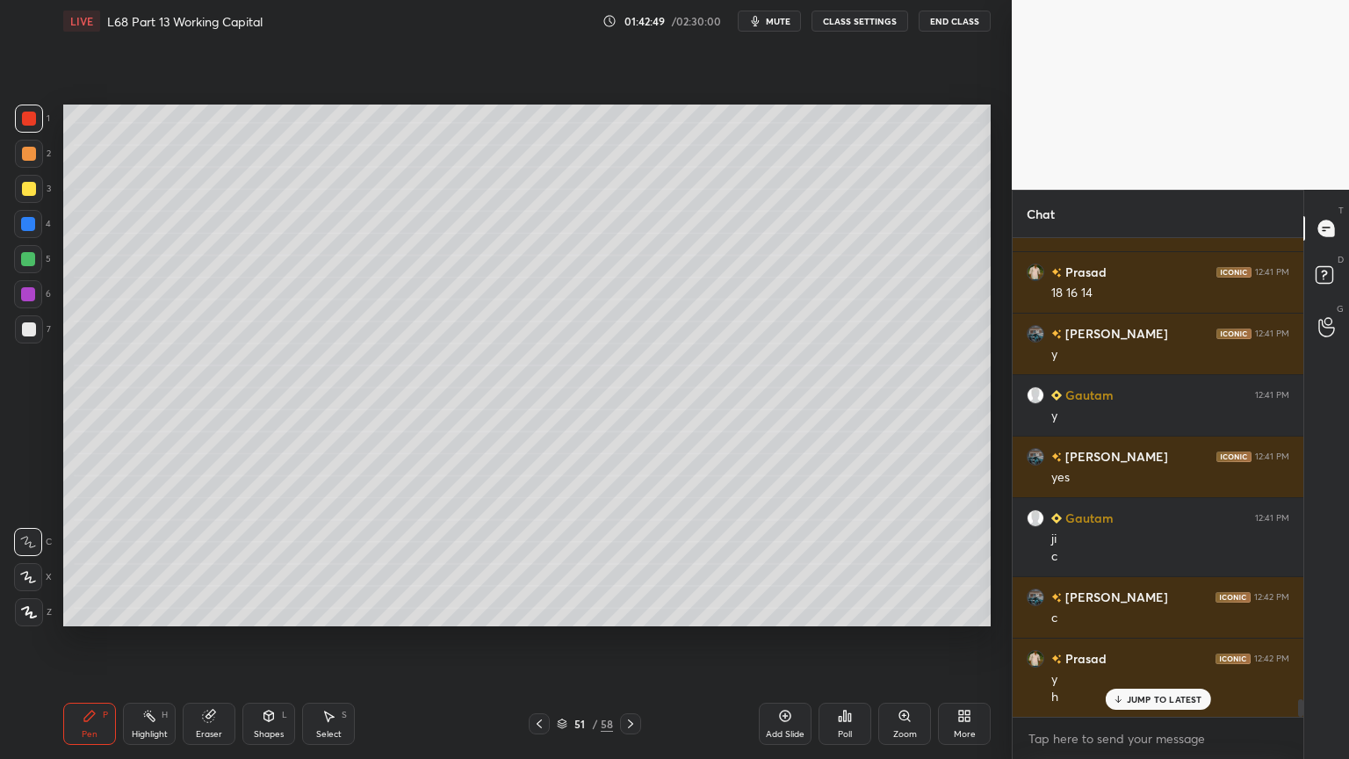
click at [530, 610] on div at bounding box center [539, 723] width 21 height 21
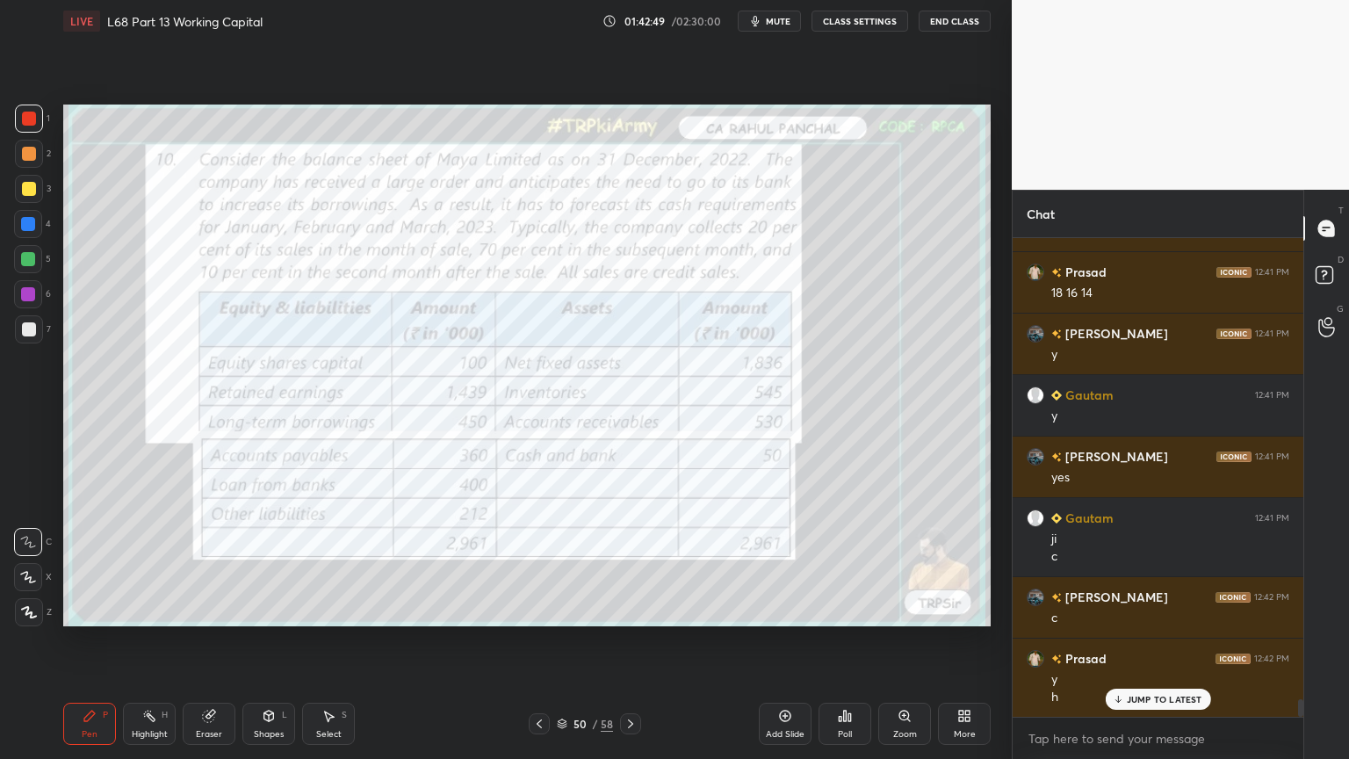
click at [634, 610] on icon at bounding box center [631, 724] width 14 height 14
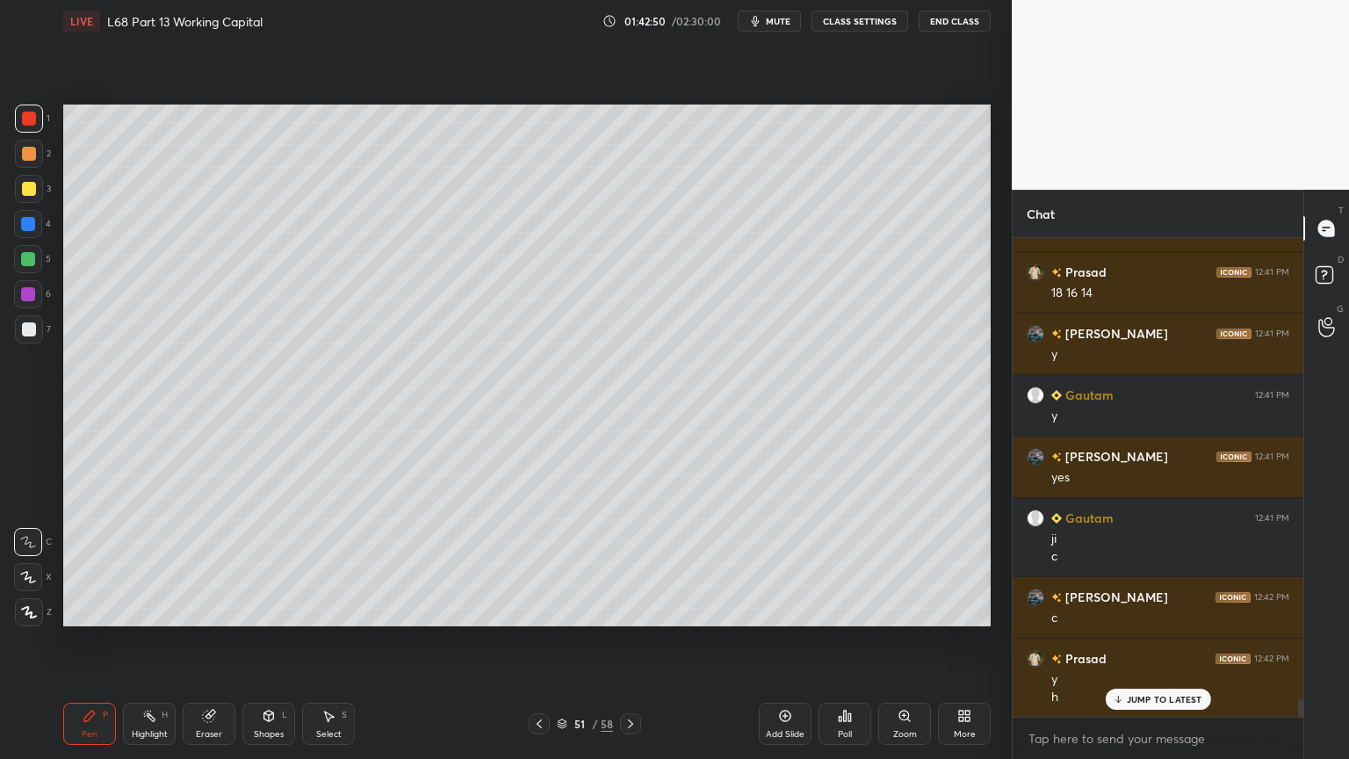
click at [635, 610] on icon at bounding box center [631, 724] width 14 height 14
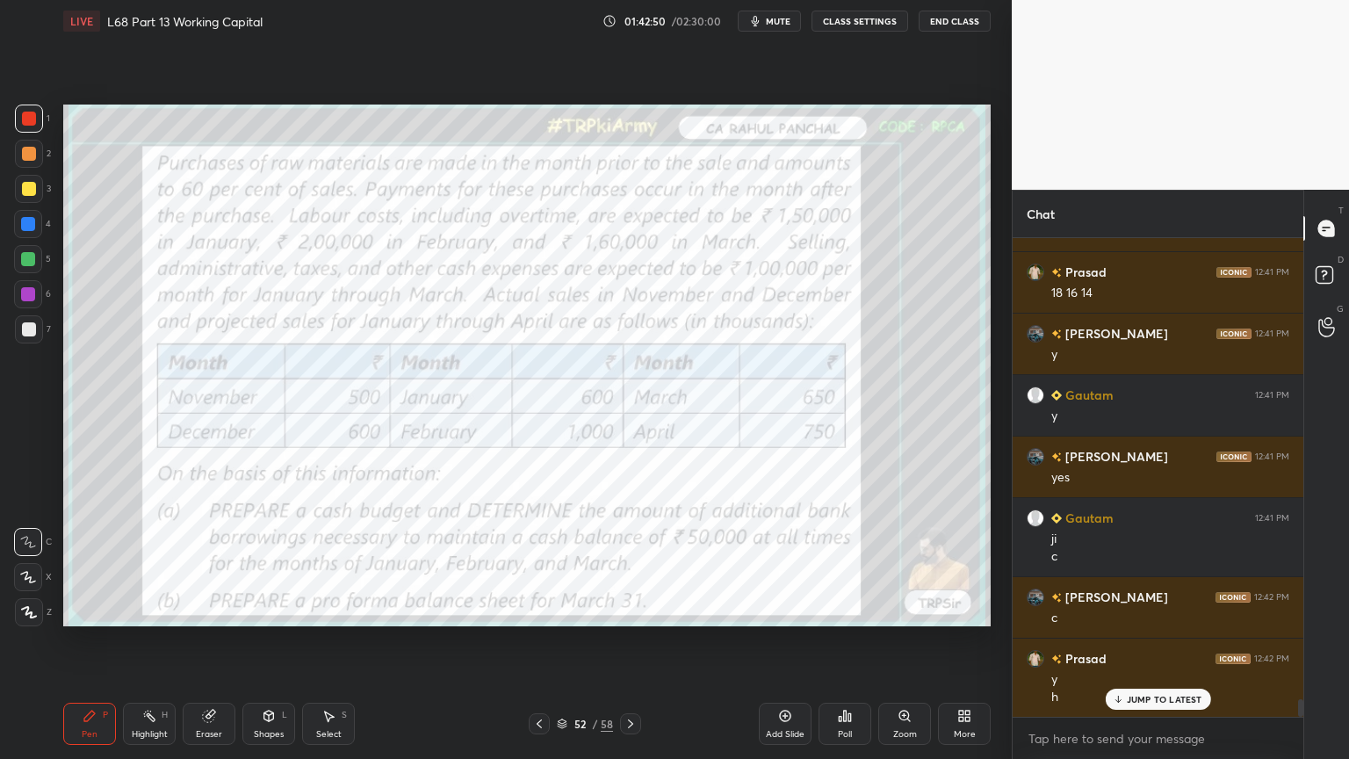
click at [632, 610] on icon at bounding box center [631, 724] width 14 height 14
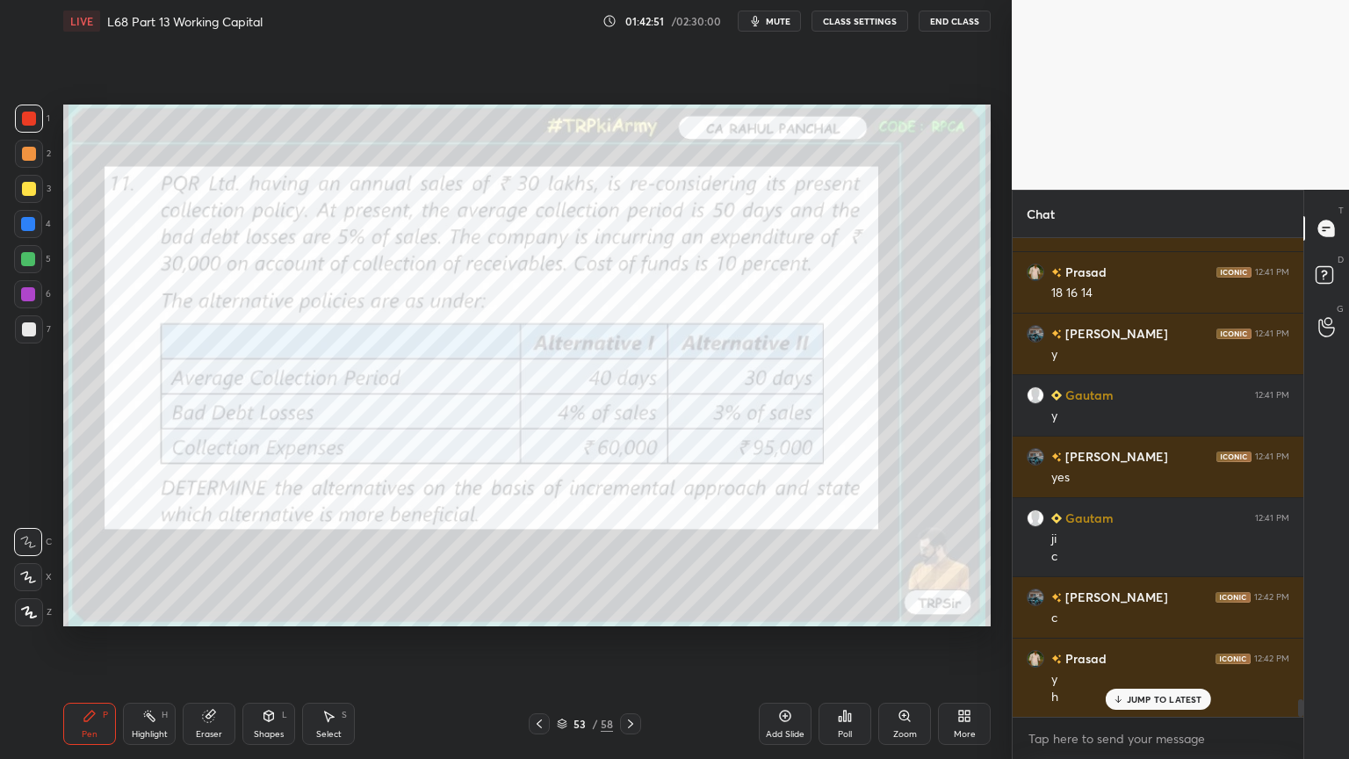
click at [633, 610] on icon at bounding box center [631, 724] width 14 height 14
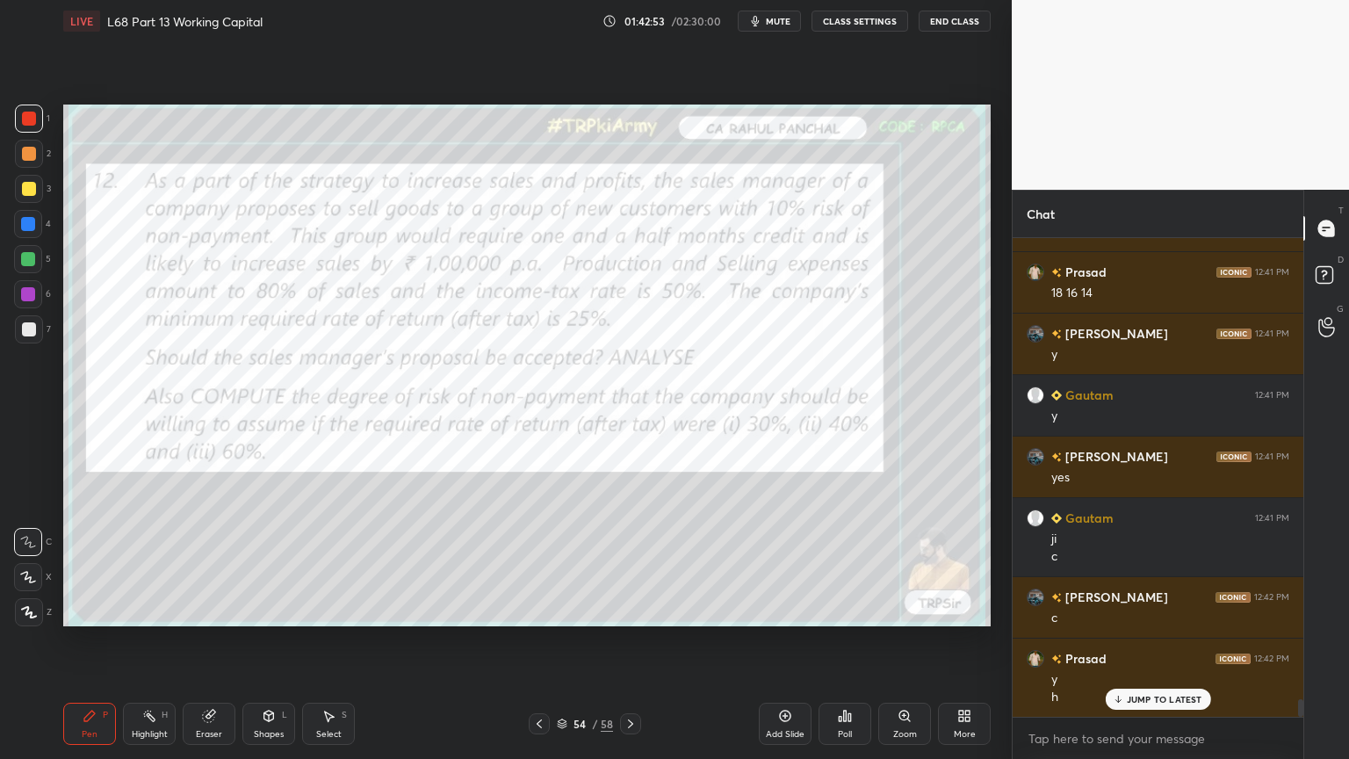
click at [540, 610] on icon at bounding box center [539, 724] width 14 height 14
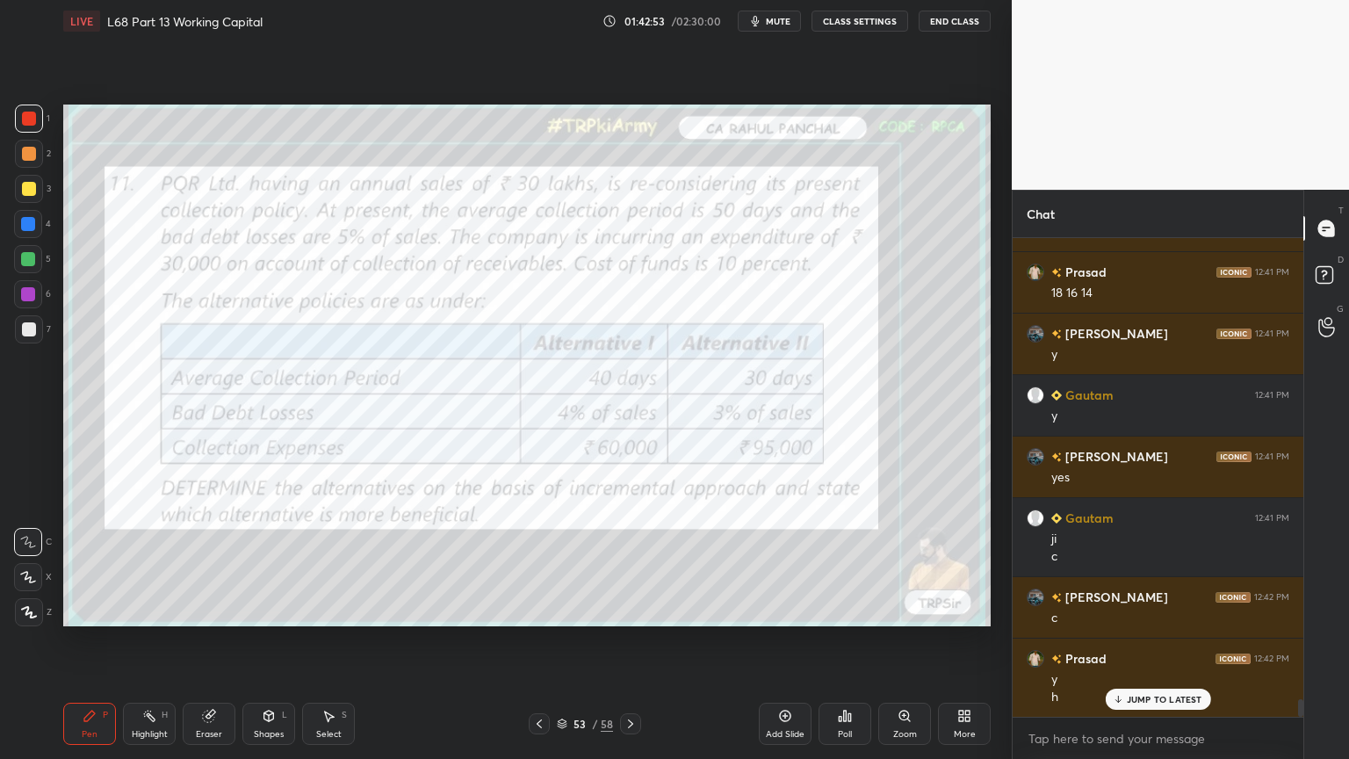
click at [779, 610] on icon at bounding box center [785, 716] width 14 height 14
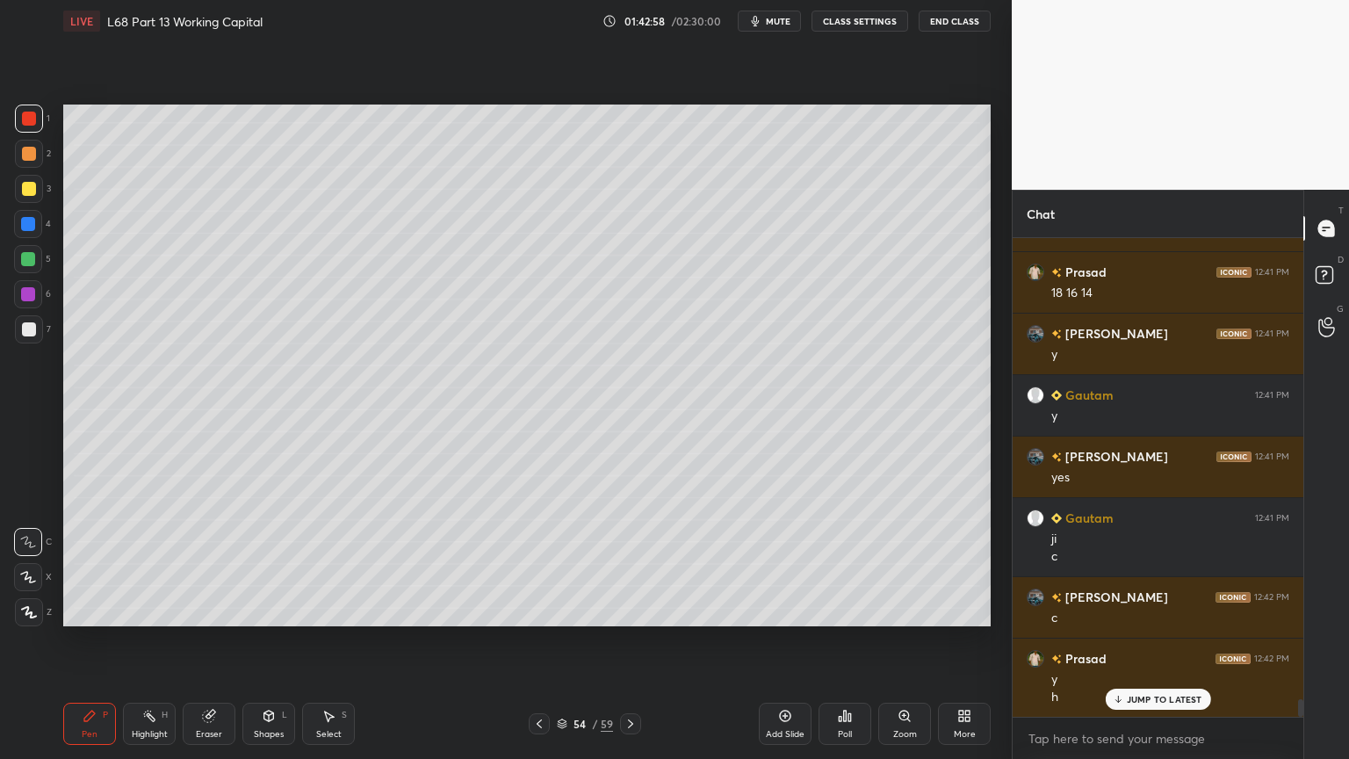
click at [25, 230] on div at bounding box center [28, 224] width 14 height 14
click at [267, 610] on icon at bounding box center [269, 716] width 10 height 11
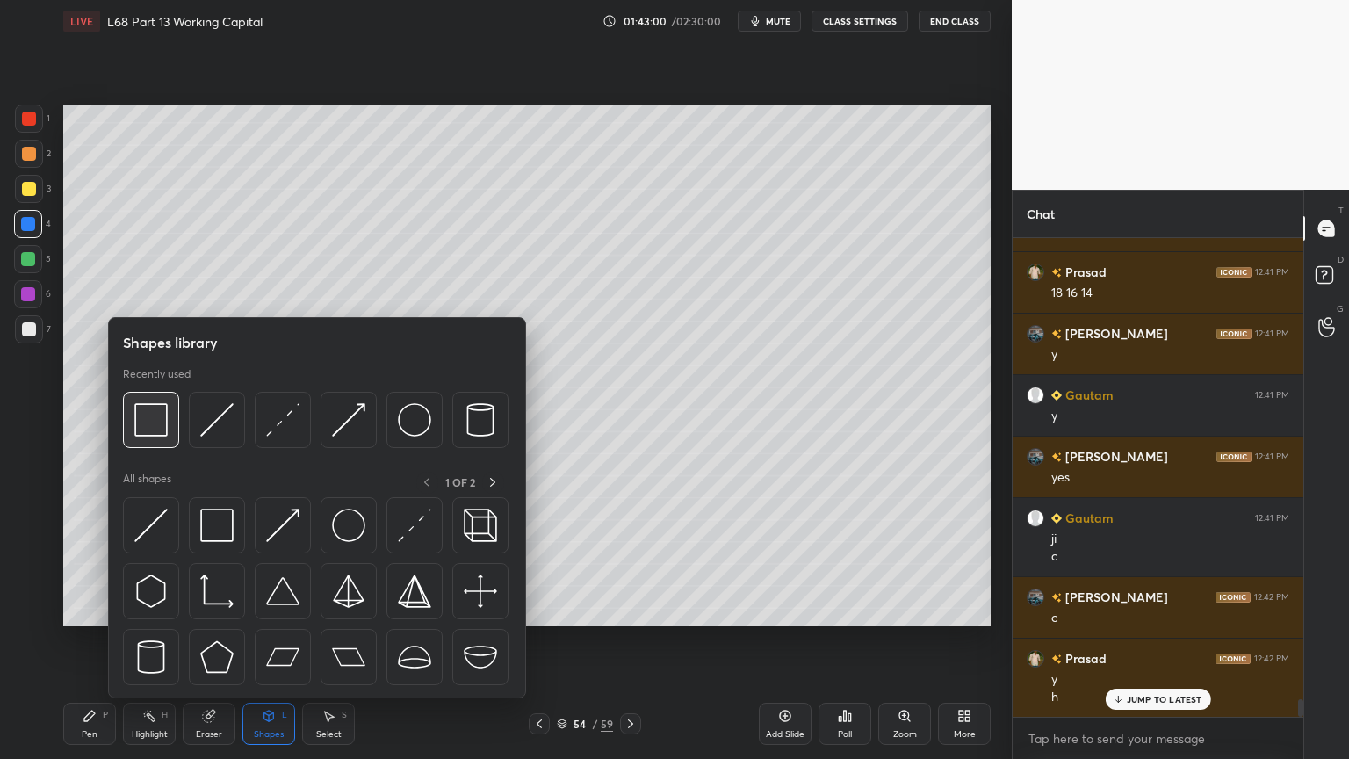
click at [162, 406] on img at bounding box center [150, 419] width 33 height 33
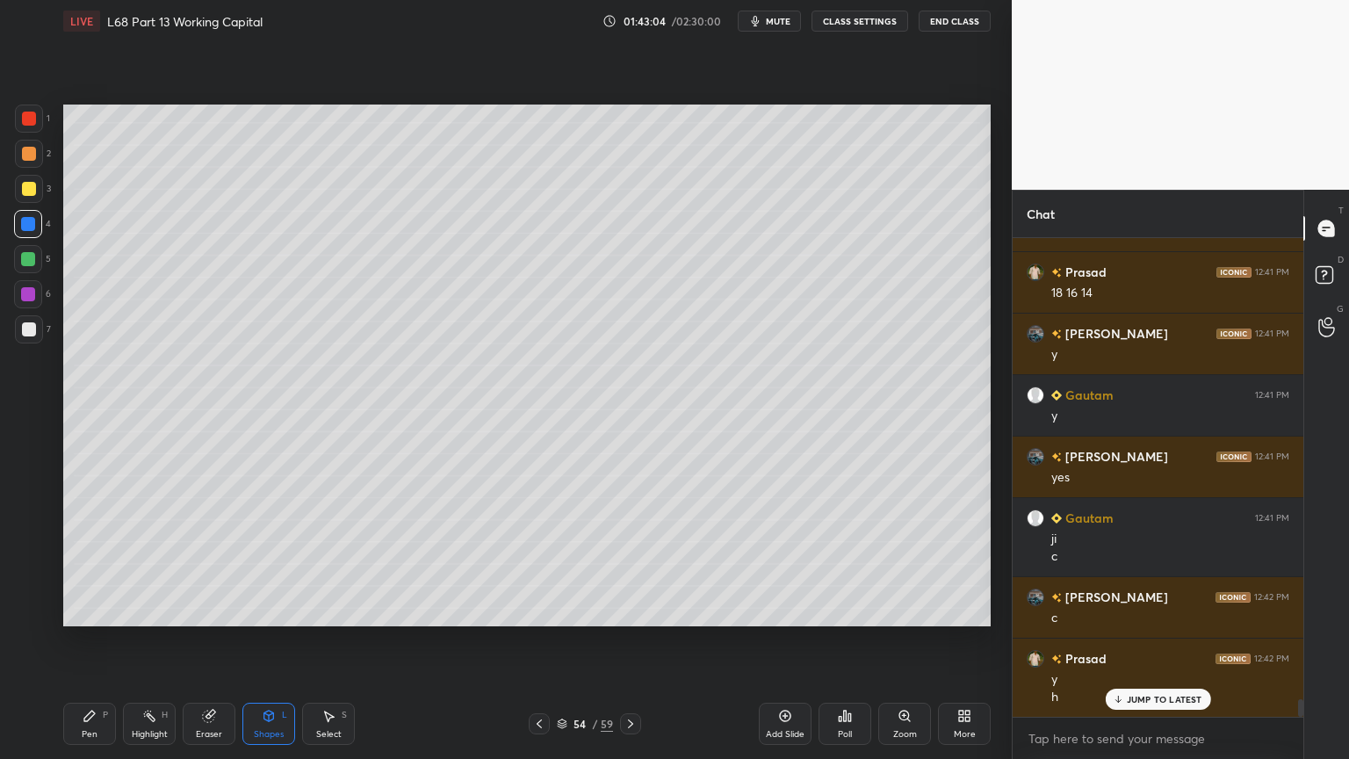
click at [541, 610] on icon at bounding box center [539, 724] width 14 height 14
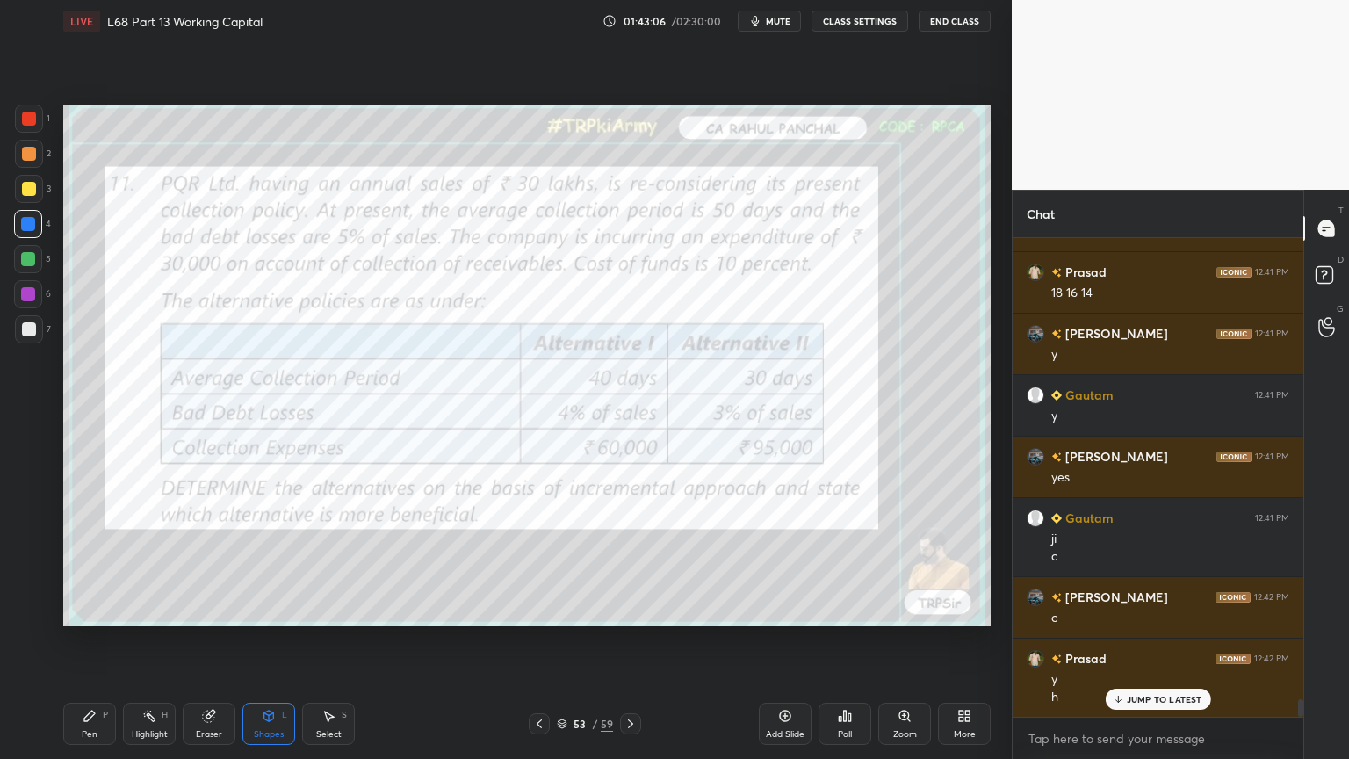
click at [207, 610] on icon at bounding box center [208, 716] width 11 height 11
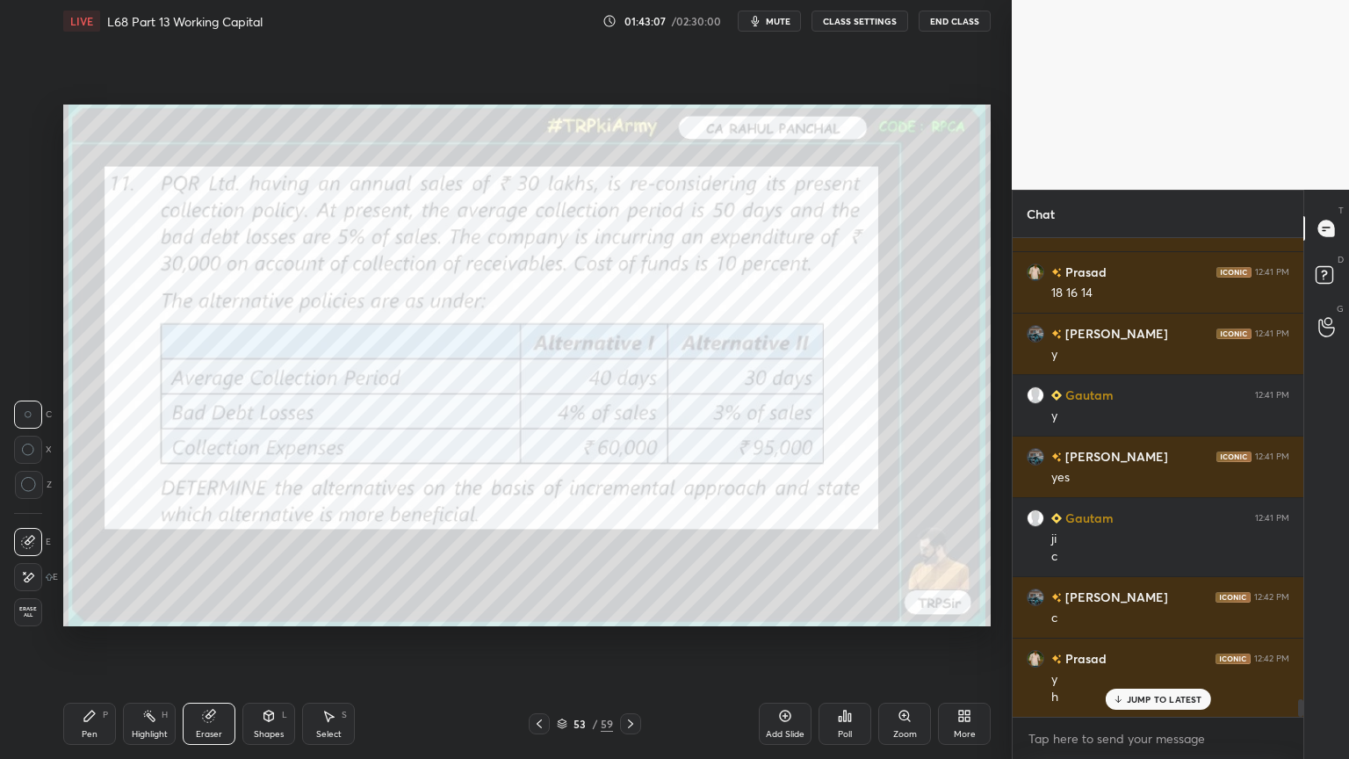
click at [28, 610] on span "Erase all" at bounding box center [28, 612] width 26 height 12
click at [90, 610] on div "Pen P Highlight H Eraser Shapes L Select S 53 / 59 Add Slide Poll Zoom More" at bounding box center [526, 724] width 927 height 70
click at [39, 117] on div at bounding box center [29, 119] width 28 height 28
click at [263, 610] on icon at bounding box center [269, 716] width 14 height 14
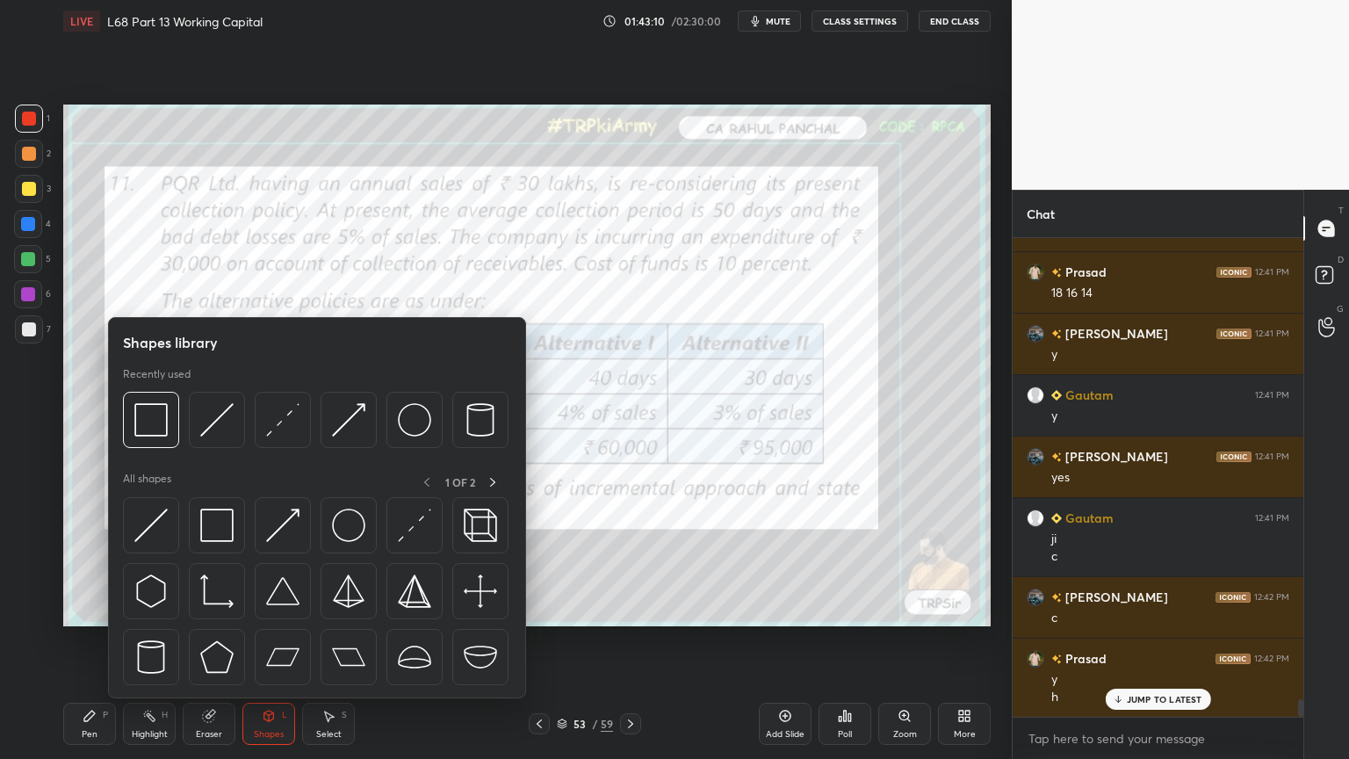
click at [144, 422] on img at bounding box center [150, 419] width 33 height 33
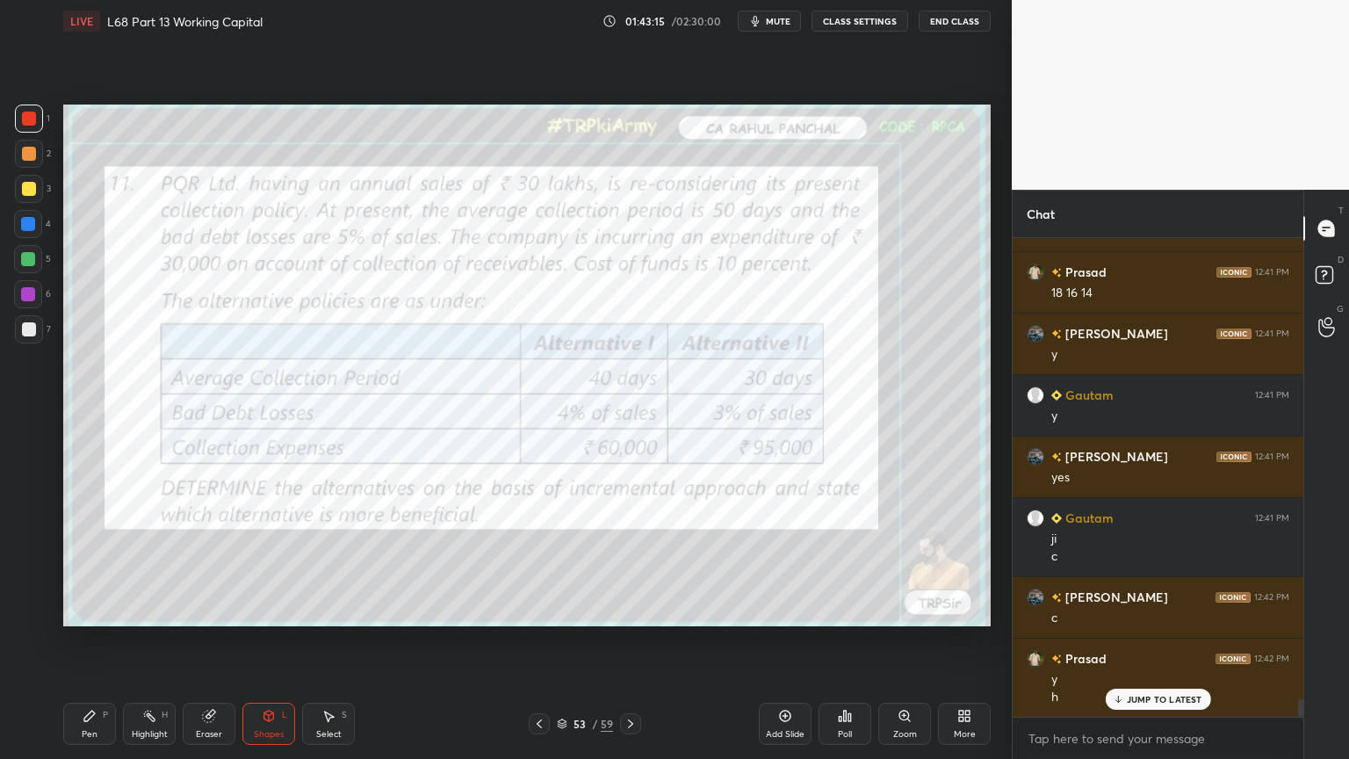
click at [84, 610] on div "Pen P" at bounding box center [89, 724] width 53 height 42
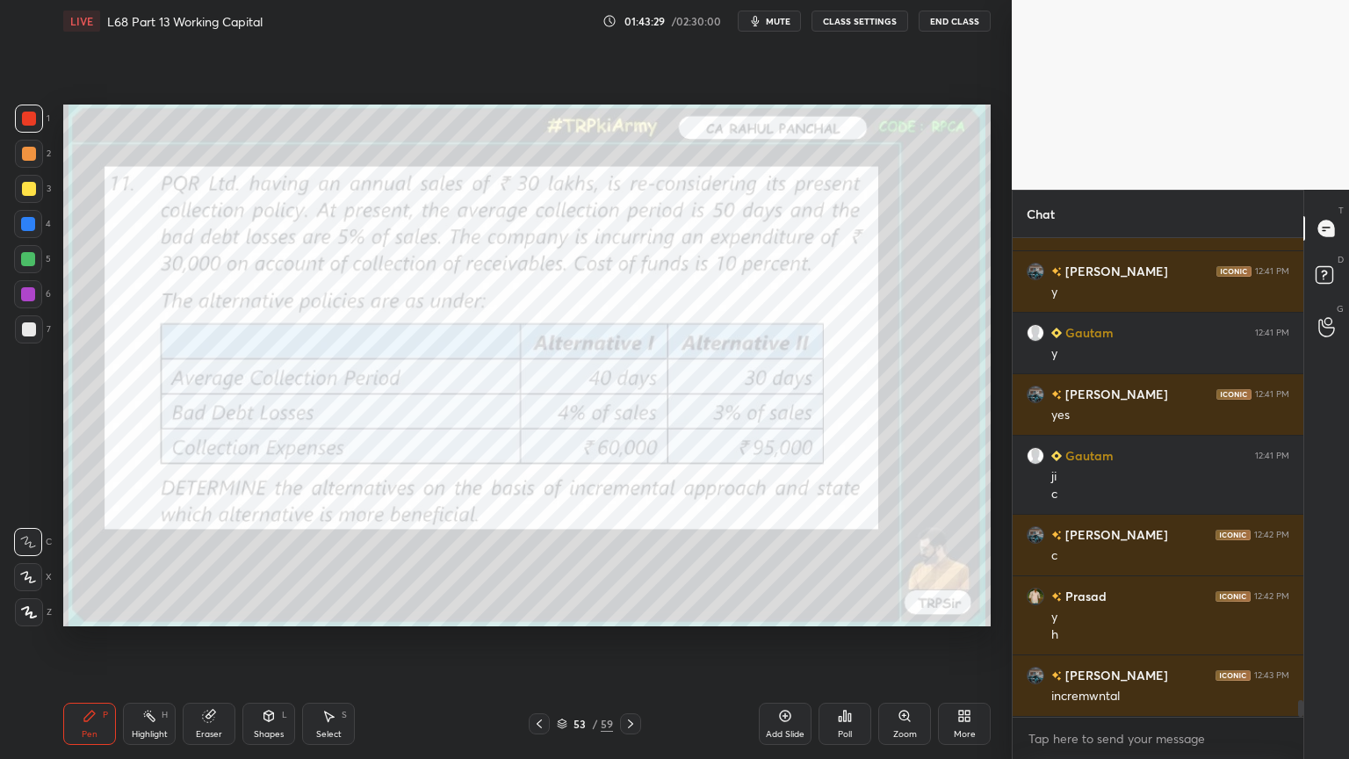
click at [629, 610] on icon at bounding box center [631, 724] width 14 height 14
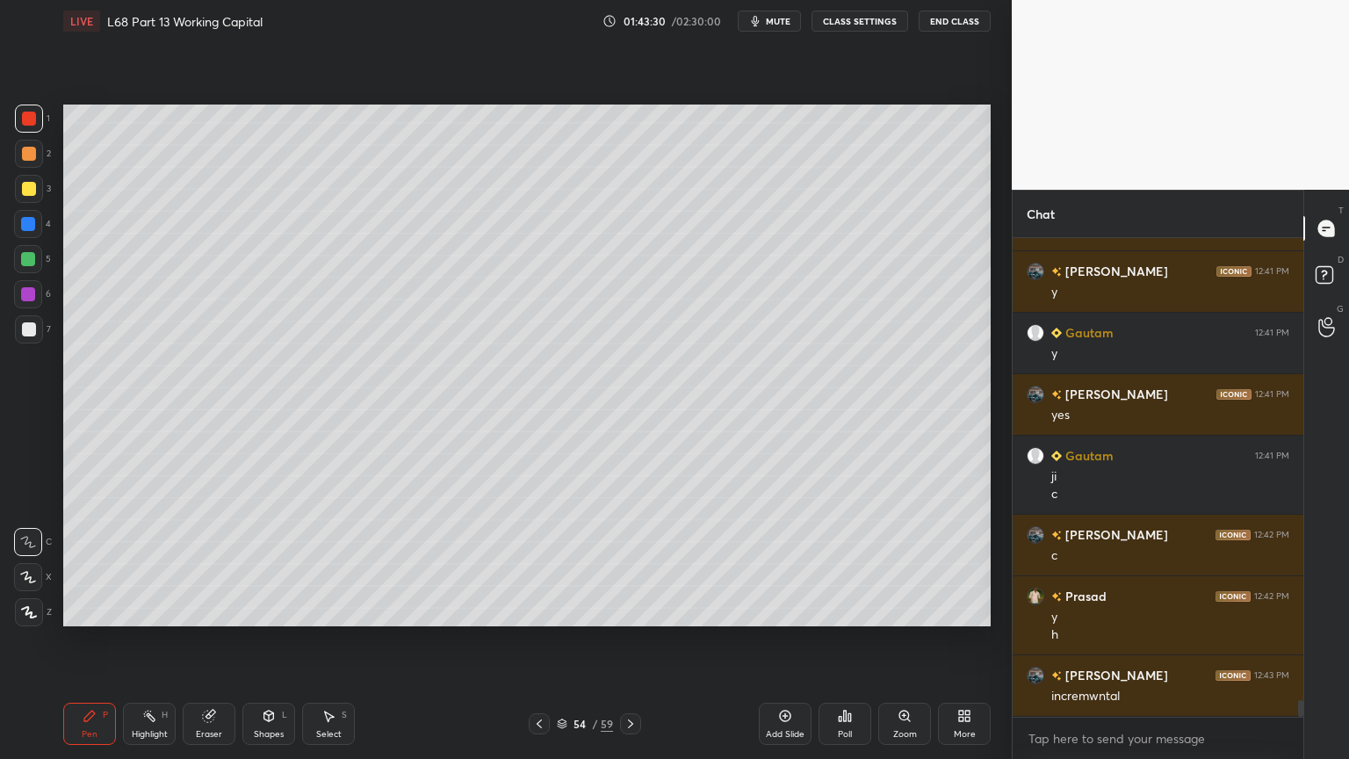
click at [35, 188] on div at bounding box center [29, 189] width 14 height 14
click at [29, 610] on div at bounding box center [29, 612] width 28 height 28
click at [71, 610] on div "Pen P" at bounding box center [89, 724] width 53 height 42
click at [537, 610] on icon at bounding box center [539, 724] width 14 height 14
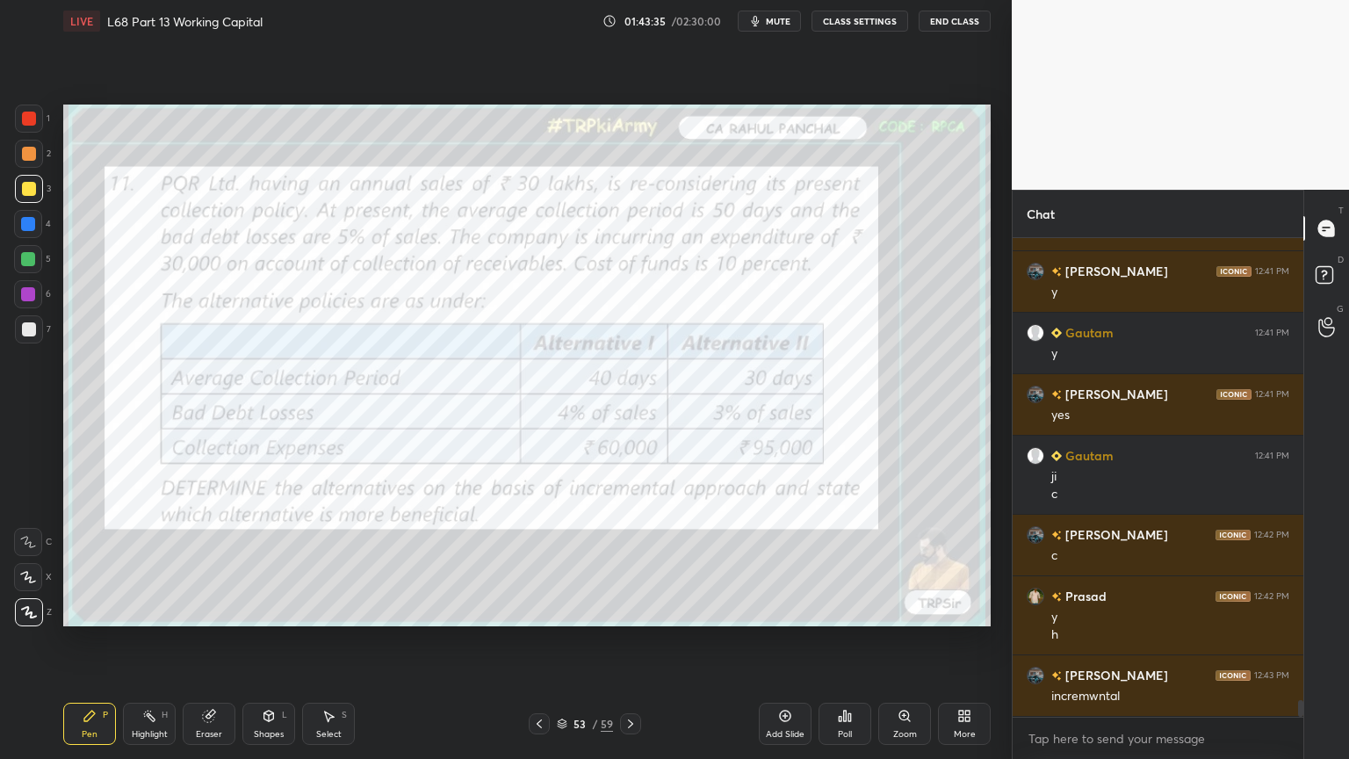
click at [631, 610] on icon at bounding box center [631, 724] width 14 height 14
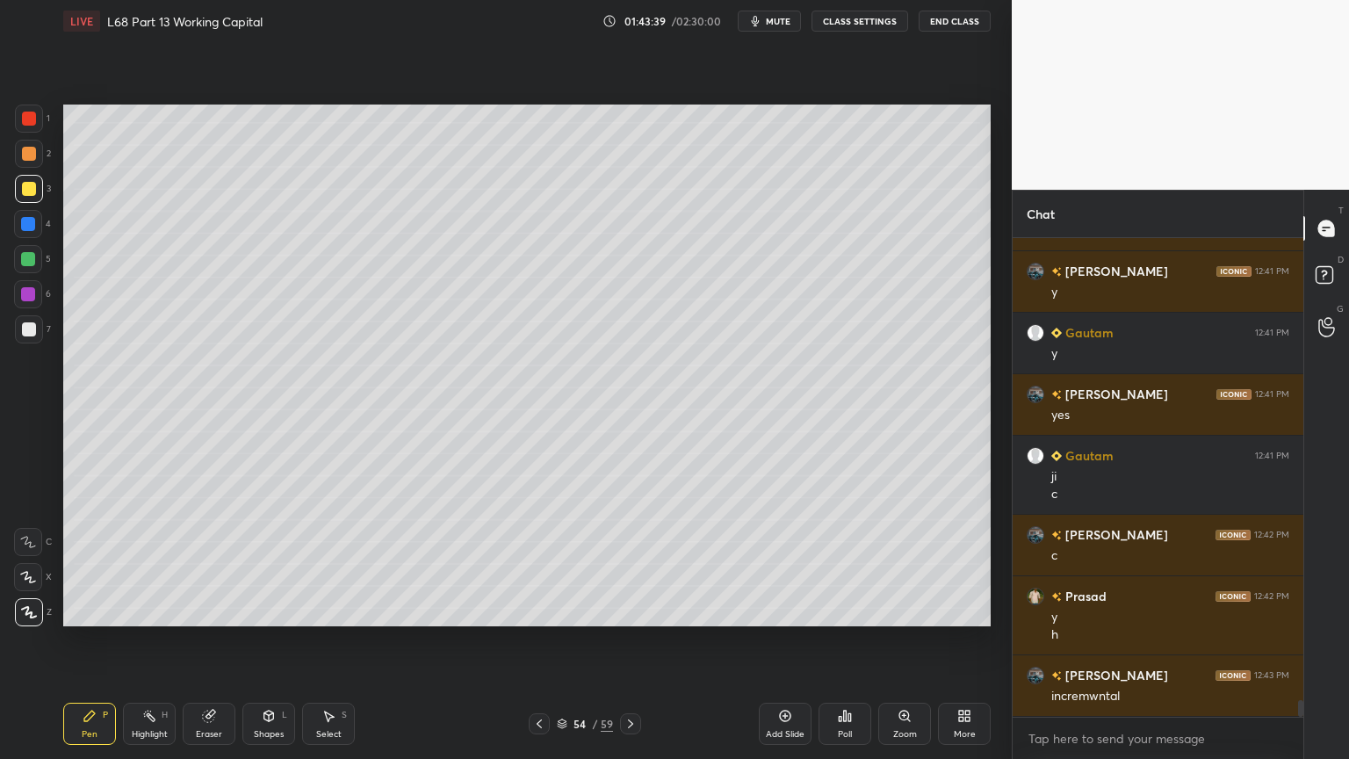
click at [42, 123] on div at bounding box center [29, 119] width 28 height 28
click at [270, 610] on icon at bounding box center [269, 716] width 10 height 11
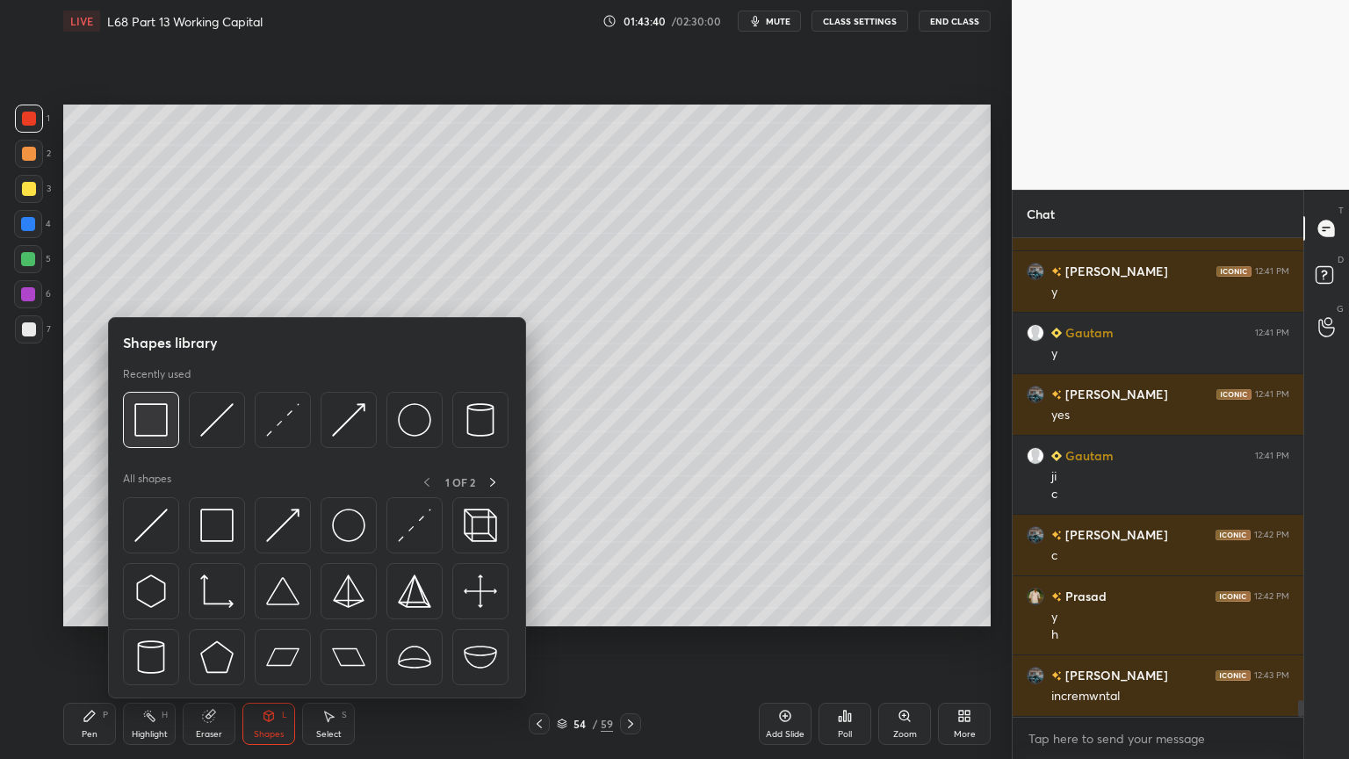
click at [163, 436] on img at bounding box center [150, 419] width 33 height 33
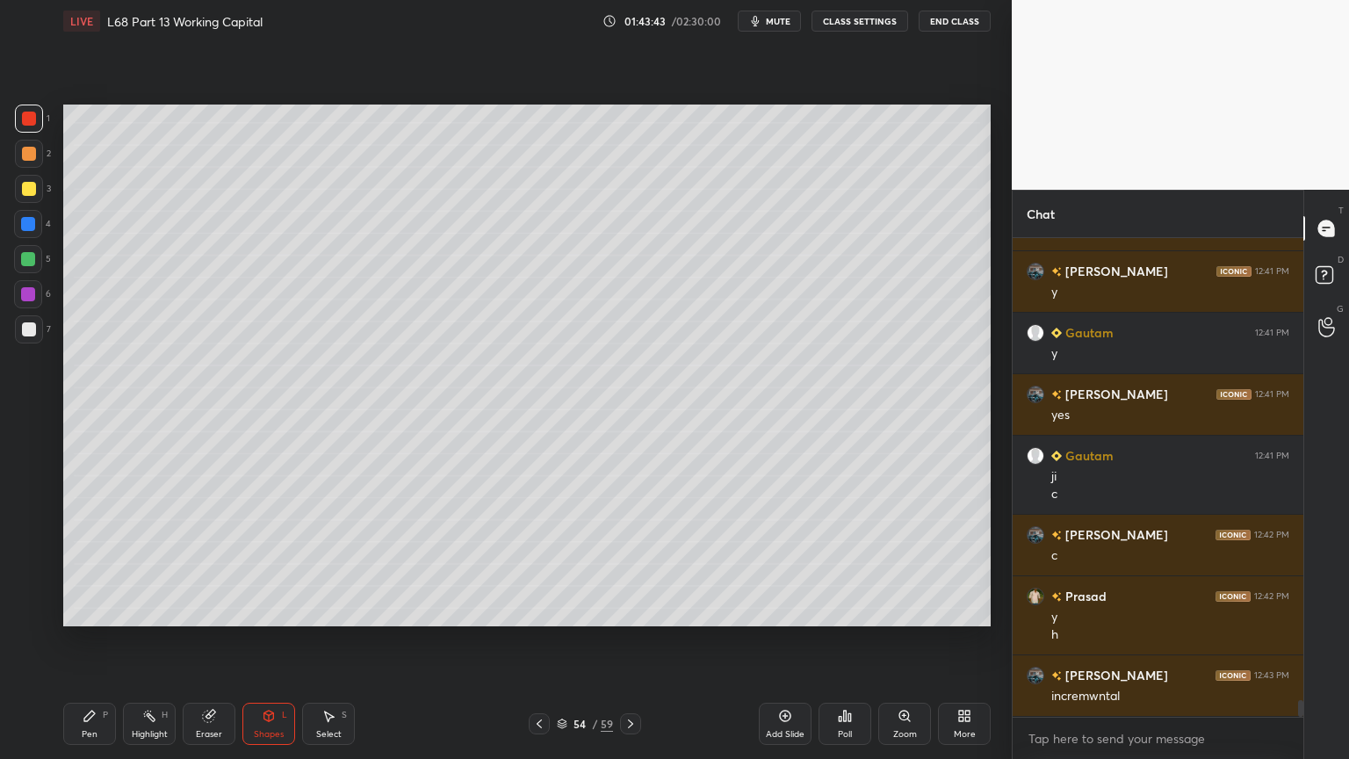
click at [92, 610] on div "Pen" at bounding box center [90, 734] width 16 height 9
click at [21, 536] on icon at bounding box center [28, 542] width 16 height 12
click at [544, 610] on icon at bounding box center [539, 724] width 14 height 14
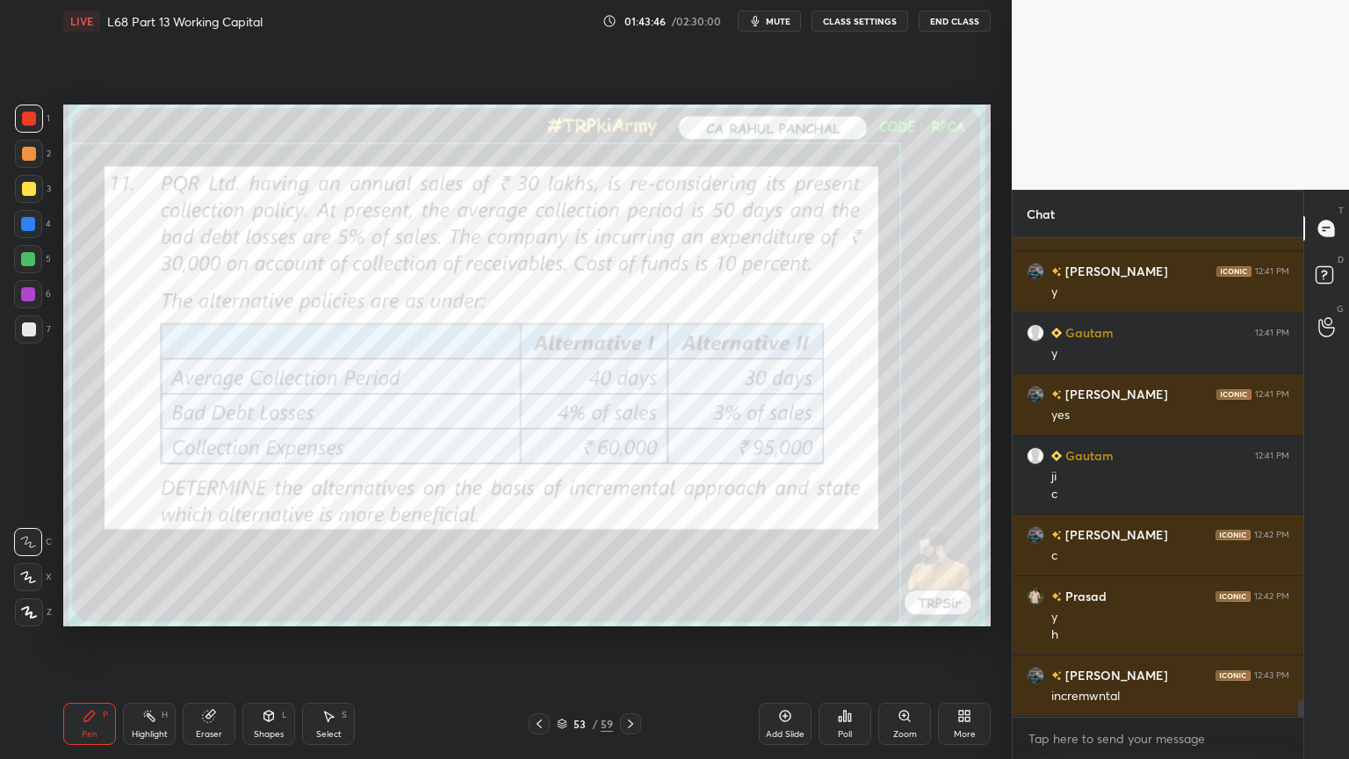
click at [635, 610] on icon at bounding box center [631, 724] width 14 height 14
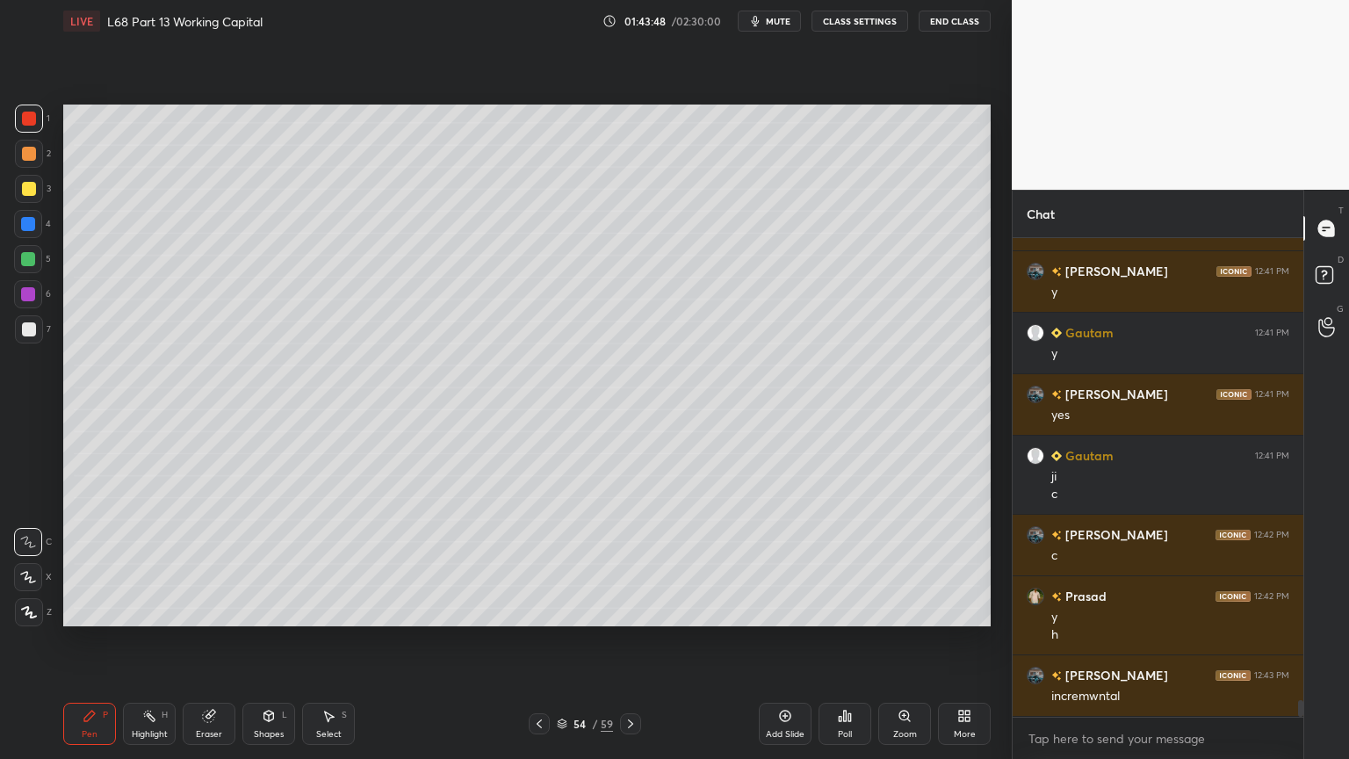
click at [31, 186] on div at bounding box center [29, 189] width 14 height 14
click at [278, 610] on div "Shapes L" at bounding box center [268, 724] width 53 height 42
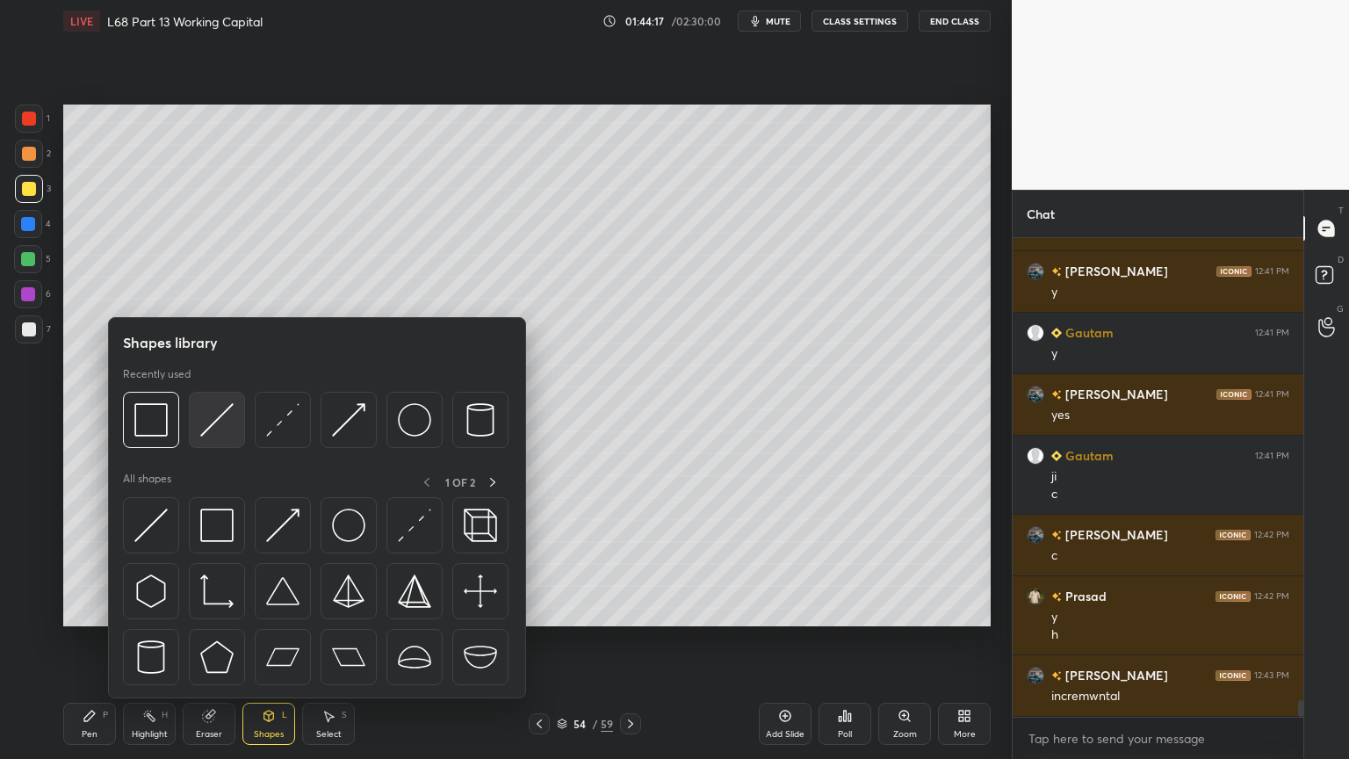
click at [217, 429] on img at bounding box center [216, 419] width 33 height 33
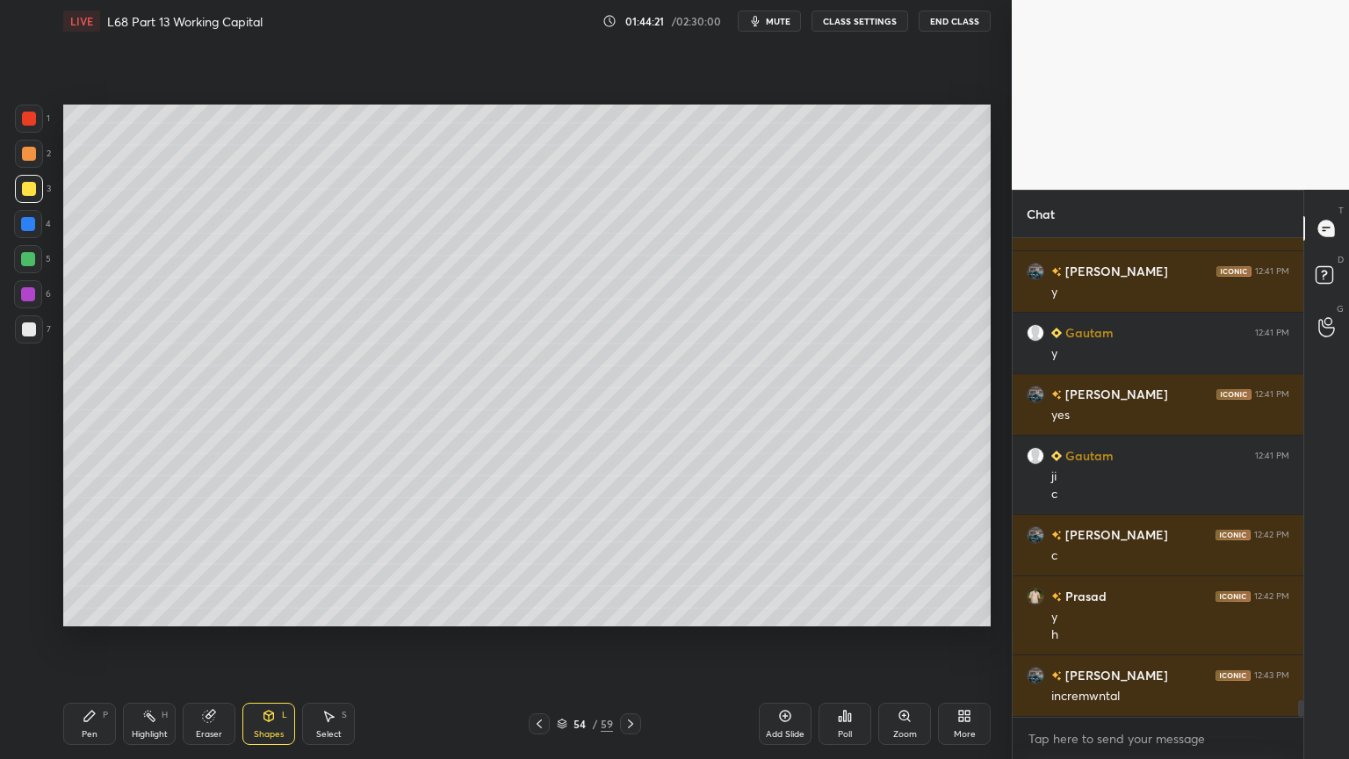
click at [32, 162] on div at bounding box center [29, 154] width 28 height 28
click at [95, 610] on icon at bounding box center [90, 716] width 14 height 14
click at [328, 610] on icon at bounding box center [328, 716] width 14 height 14
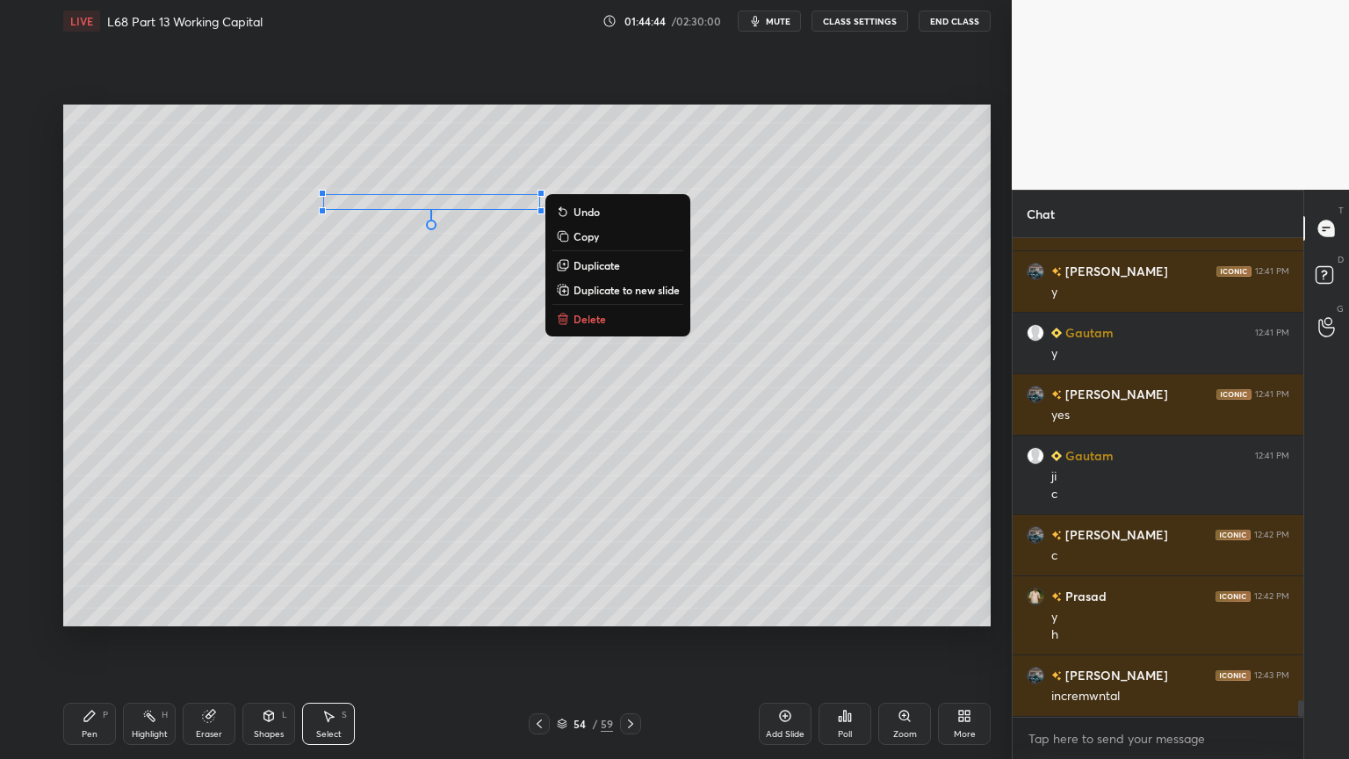
click at [95, 610] on div "Pen P" at bounding box center [89, 724] width 53 height 42
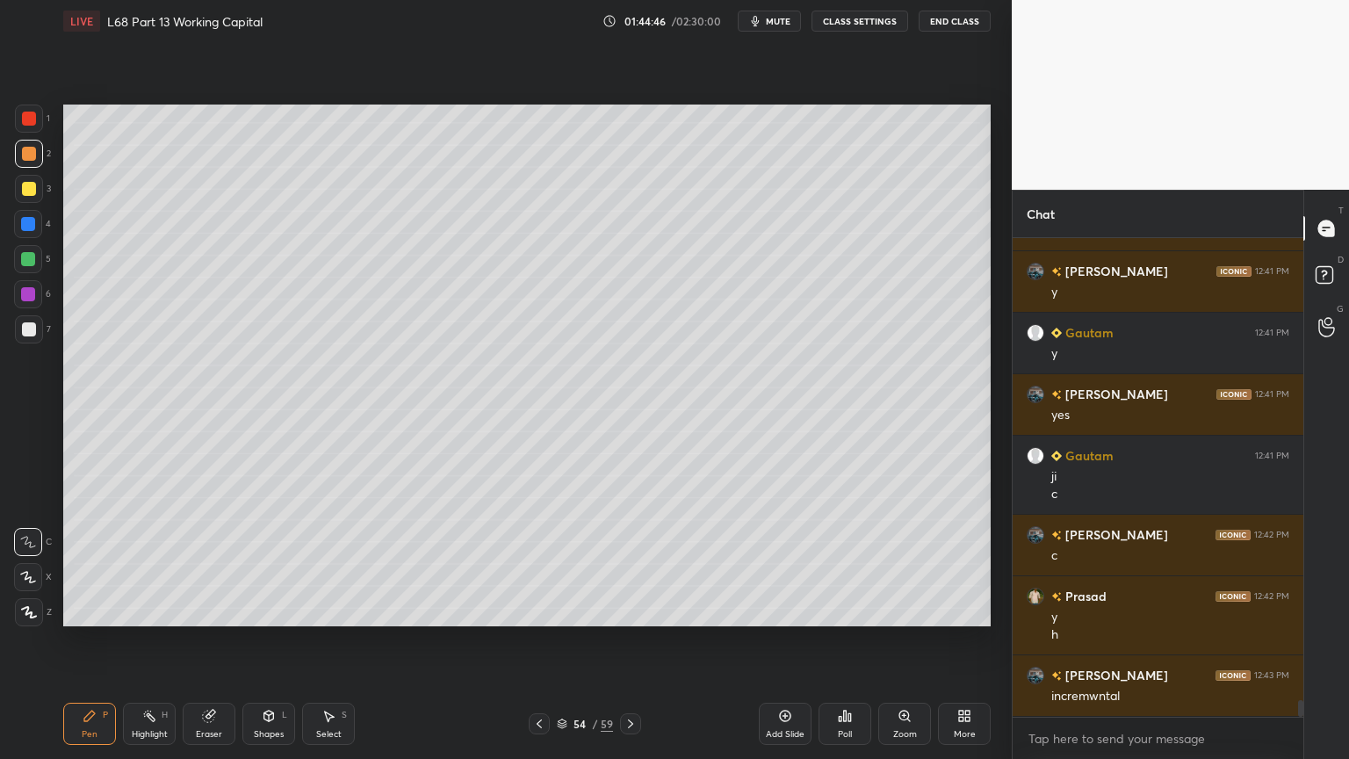
click at [327, 610] on div "Select S" at bounding box center [328, 724] width 53 height 42
click at [508, 263] on div "0 ° Undo Copy Duplicate Duplicate to new slide Delete" at bounding box center [526, 366] width 927 height 522
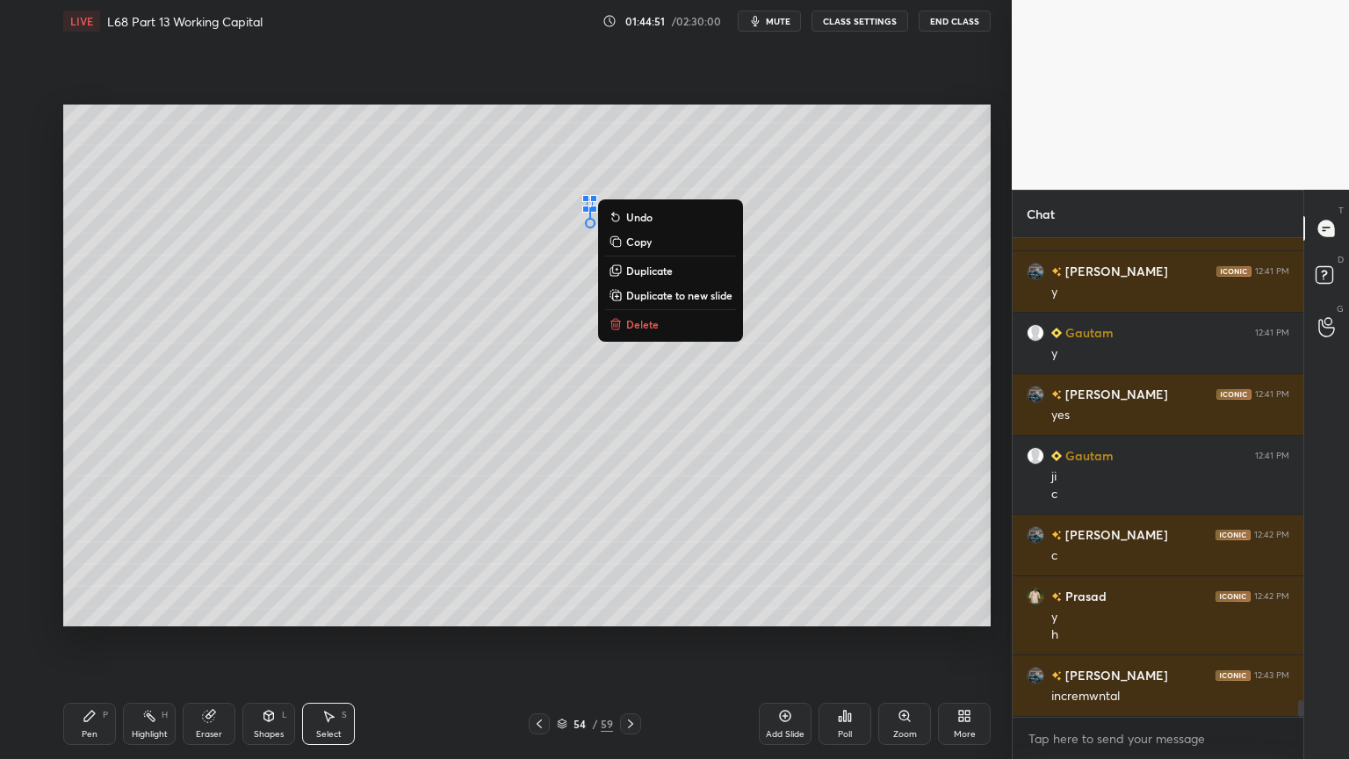
click at [638, 328] on p "Delete" at bounding box center [642, 324] width 32 height 14
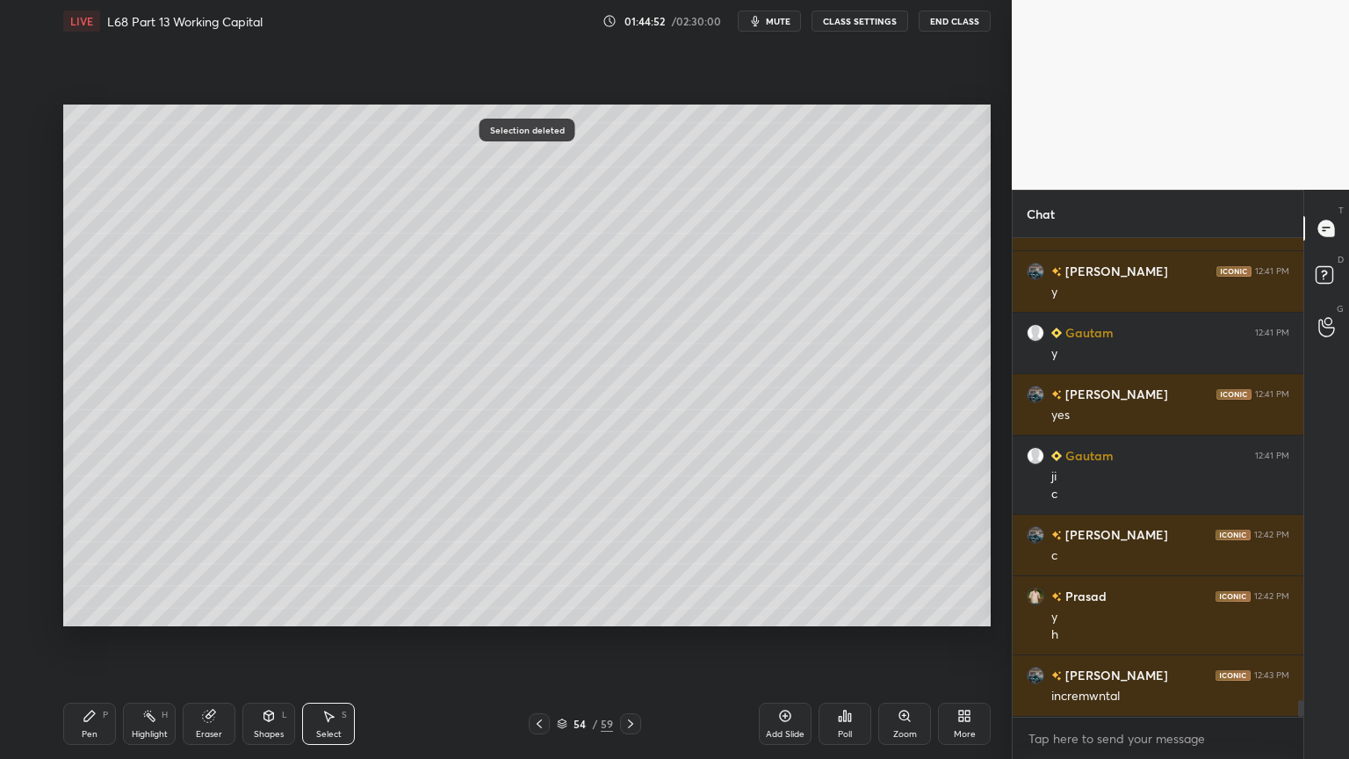
click at [126, 610] on div "Highlight H" at bounding box center [149, 724] width 53 height 42
click at [92, 610] on icon at bounding box center [90, 716] width 14 height 14
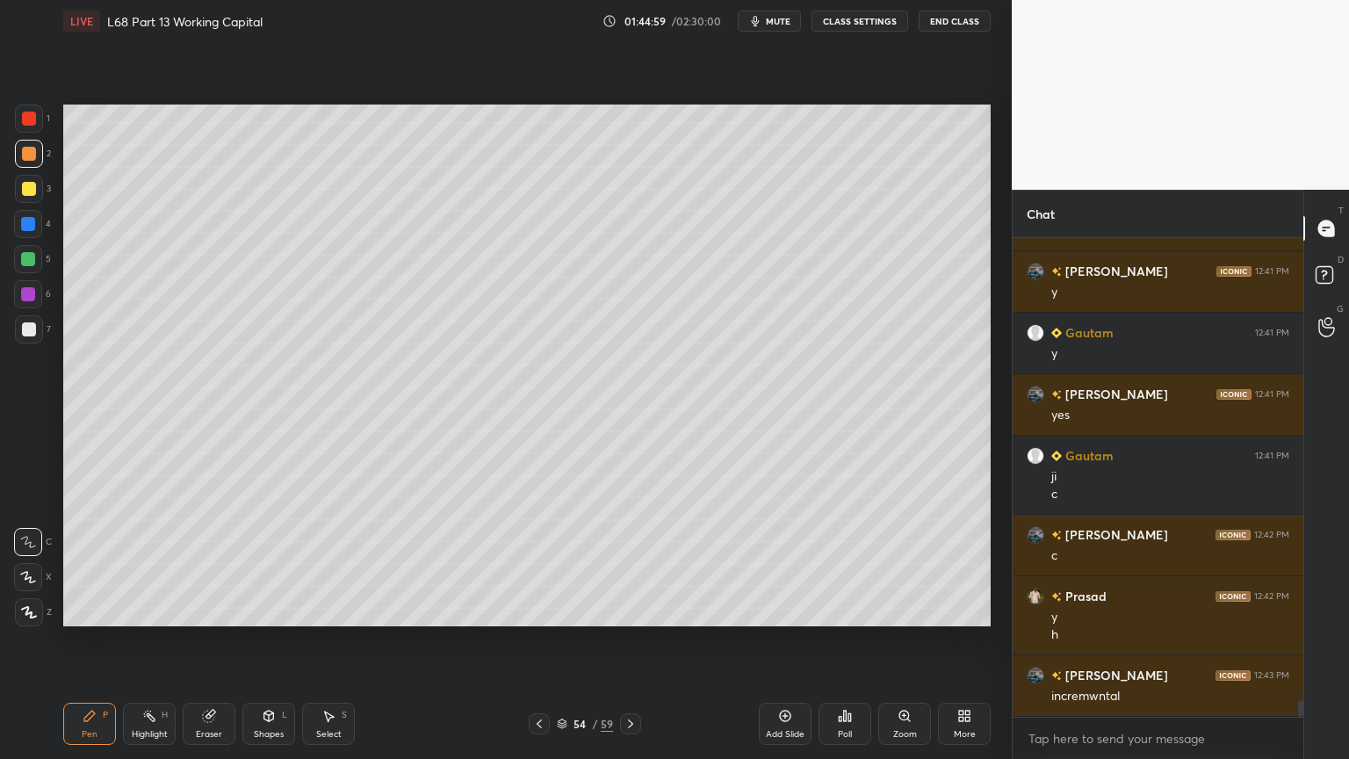
click at [280, 610] on div "Shapes L" at bounding box center [268, 724] width 53 height 42
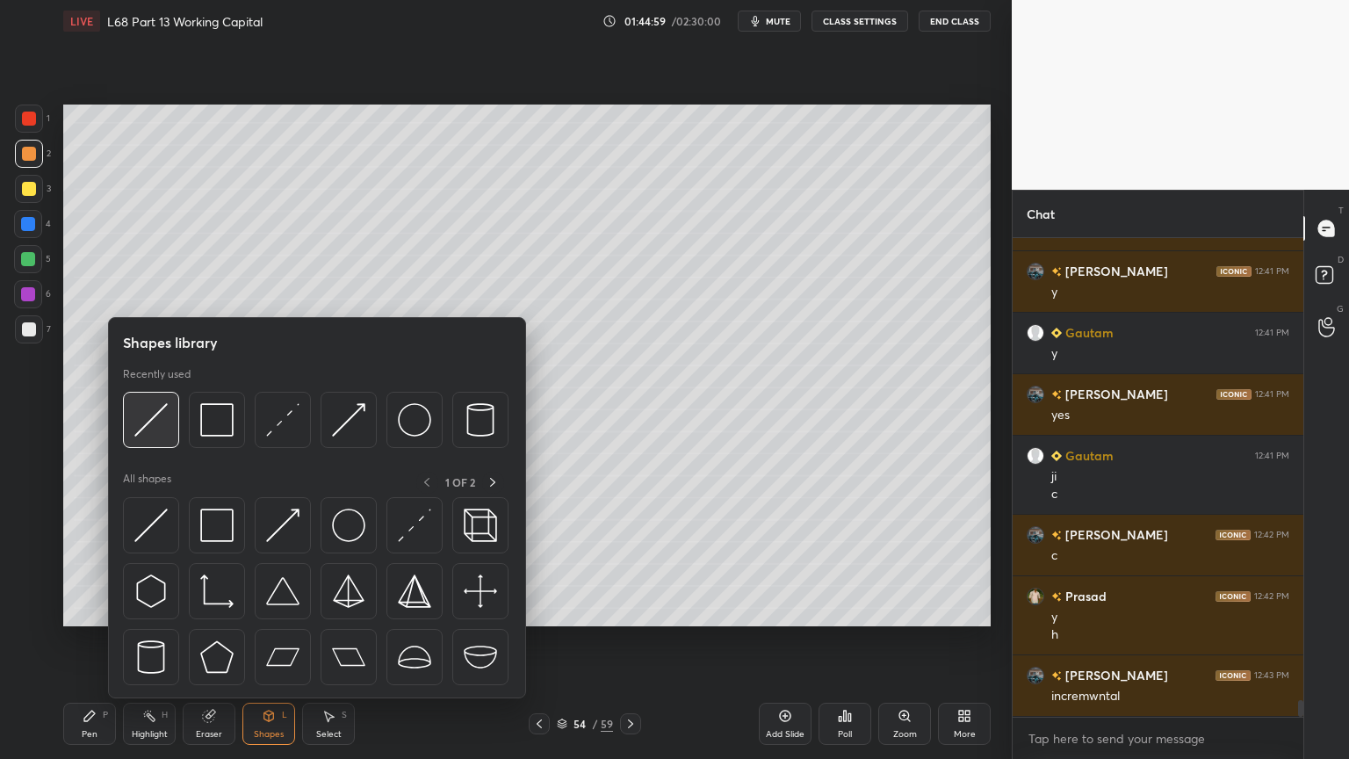
click at [164, 426] on img at bounding box center [150, 419] width 33 height 33
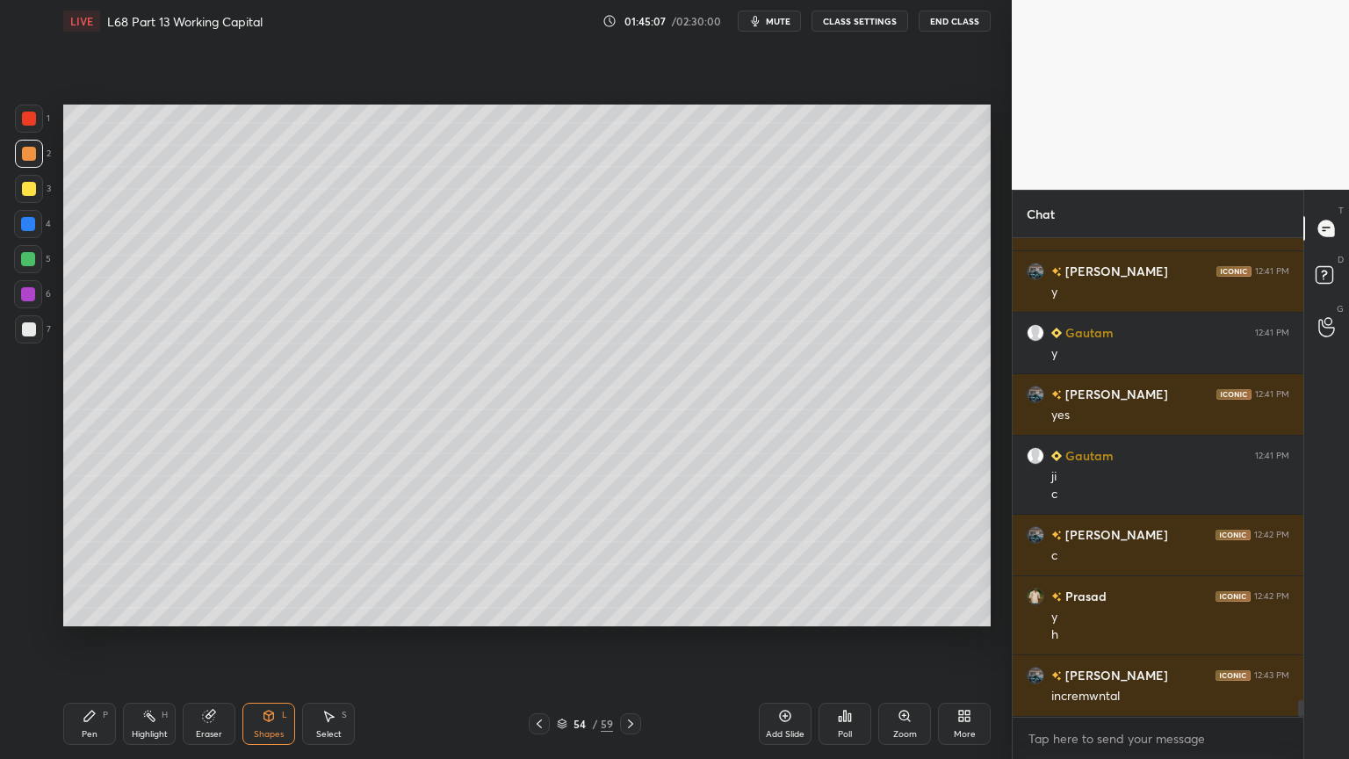
click at [83, 610] on div "Pen P" at bounding box center [89, 724] width 53 height 42
click at [262, 610] on icon at bounding box center [269, 716] width 14 height 14
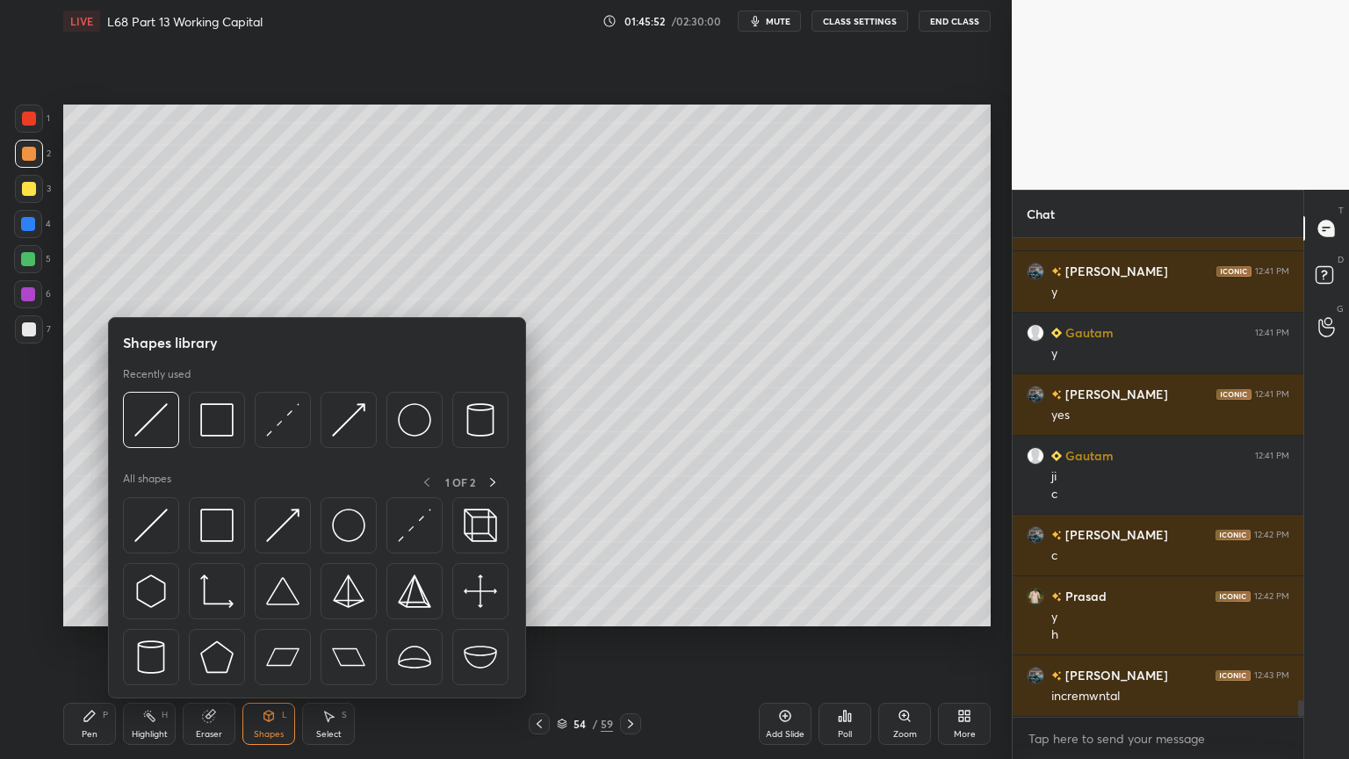
click at [152, 432] on img at bounding box center [150, 419] width 33 height 33
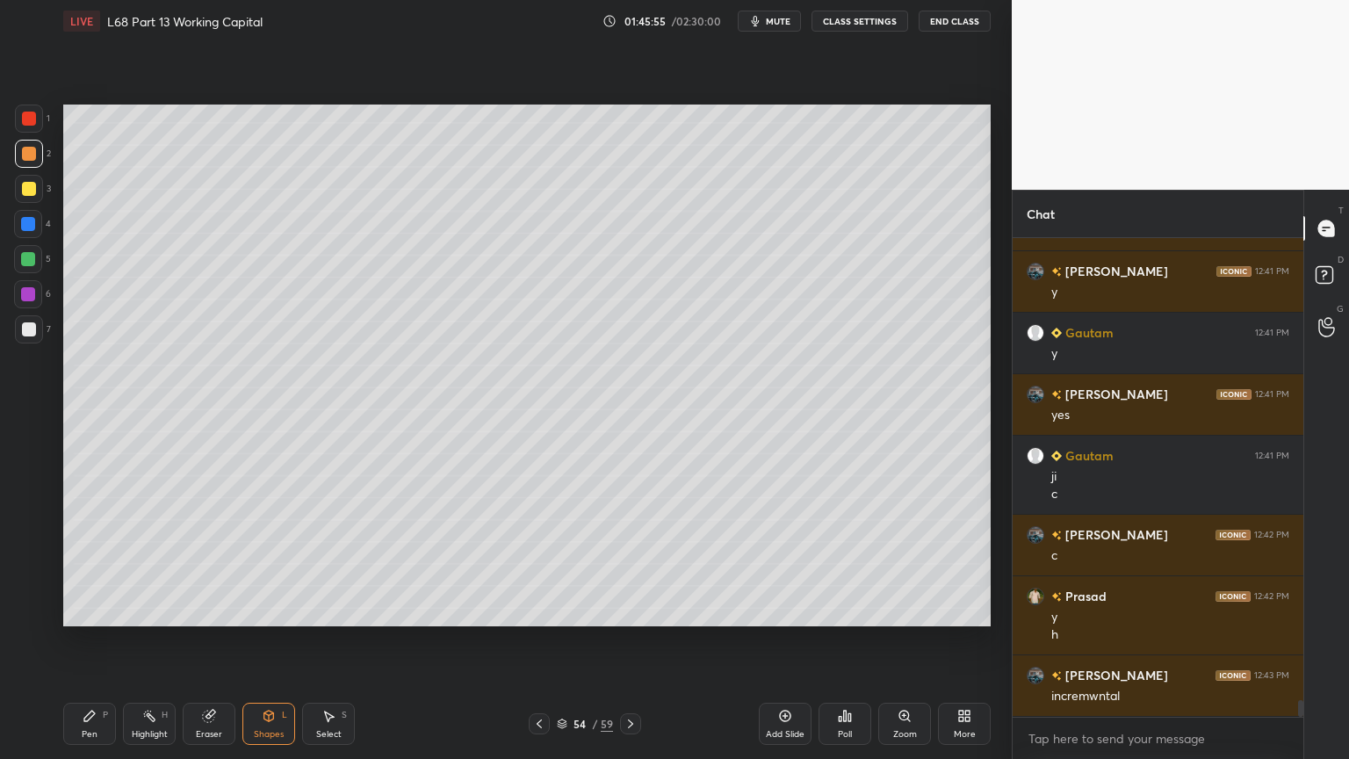
click at [95, 610] on div "Pen" at bounding box center [90, 734] width 16 height 9
click at [37, 330] on div at bounding box center [29, 329] width 28 height 28
click at [91, 610] on icon at bounding box center [90, 716] width 14 height 14
click at [319, 610] on div "Select S" at bounding box center [328, 724] width 53 height 42
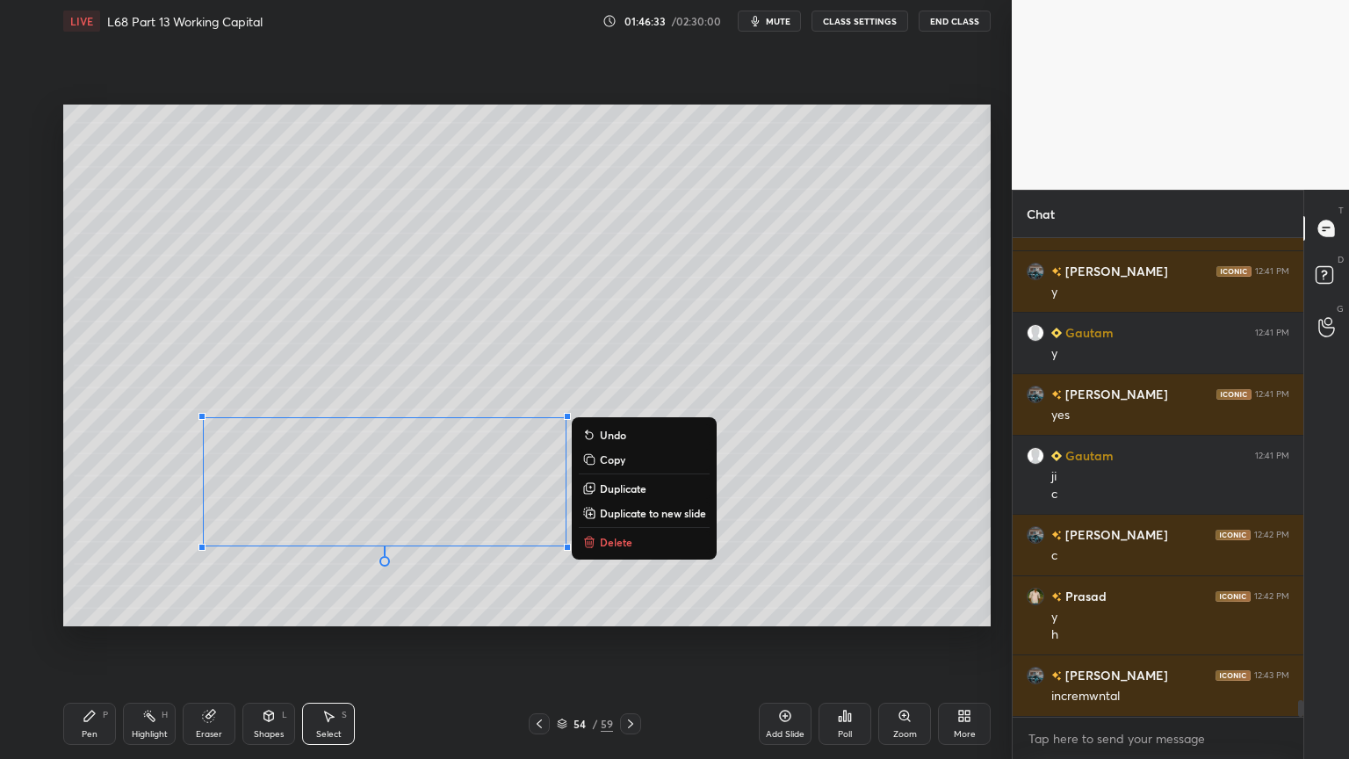
click at [597, 538] on button "Delete" at bounding box center [644, 541] width 131 height 21
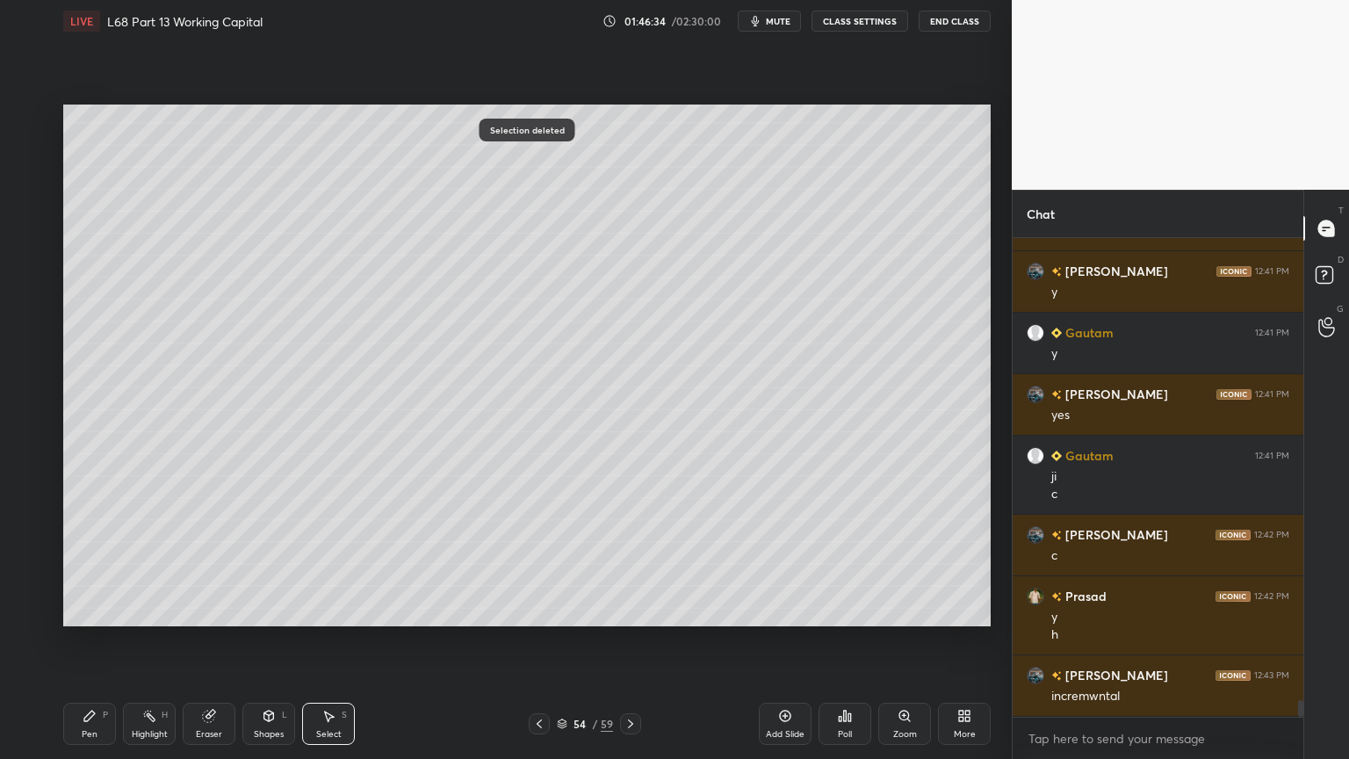
click at [100, 610] on div "Pen P" at bounding box center [89, 724] width 53 height 42
click at [530, 610] on div at bounding box center [539, 723] width 21 height 21
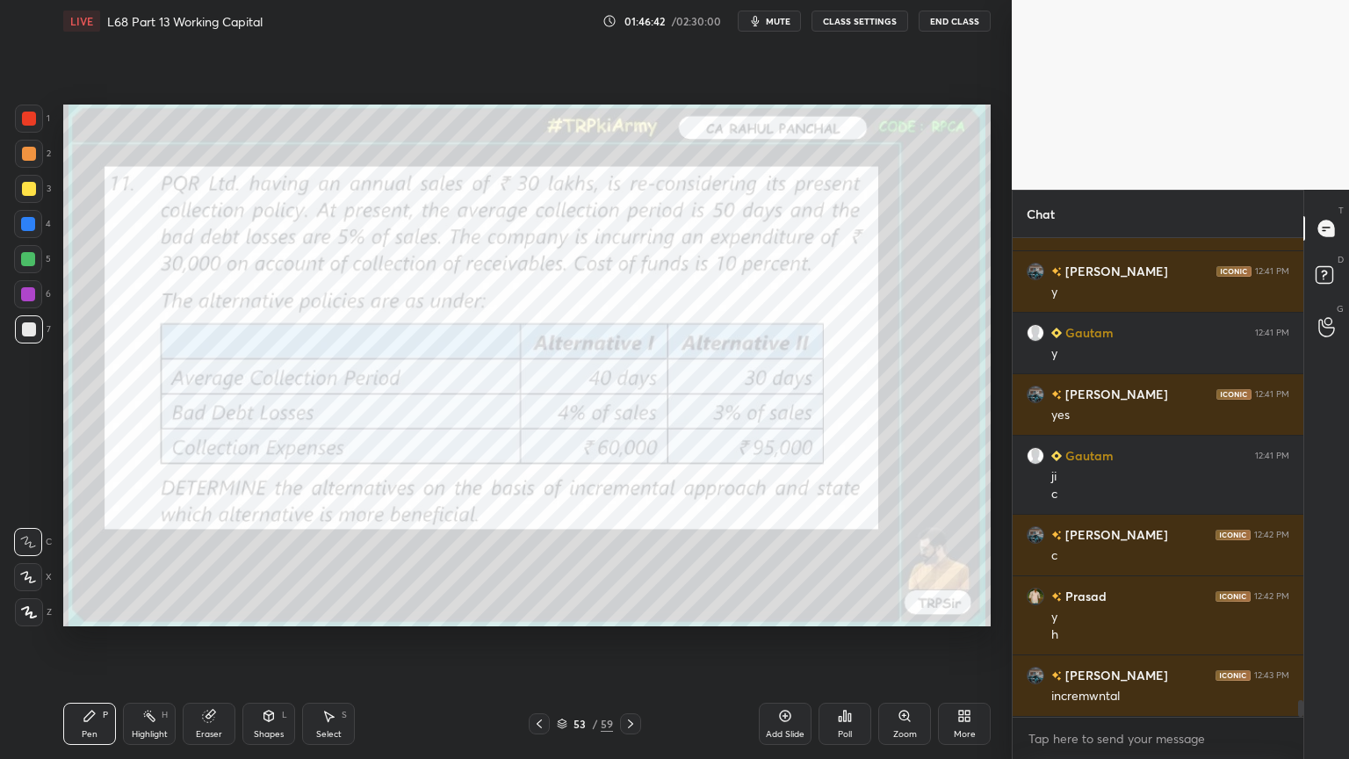
click at [629, 610] on icon at bounding box center [631, 724] width 14 height 14
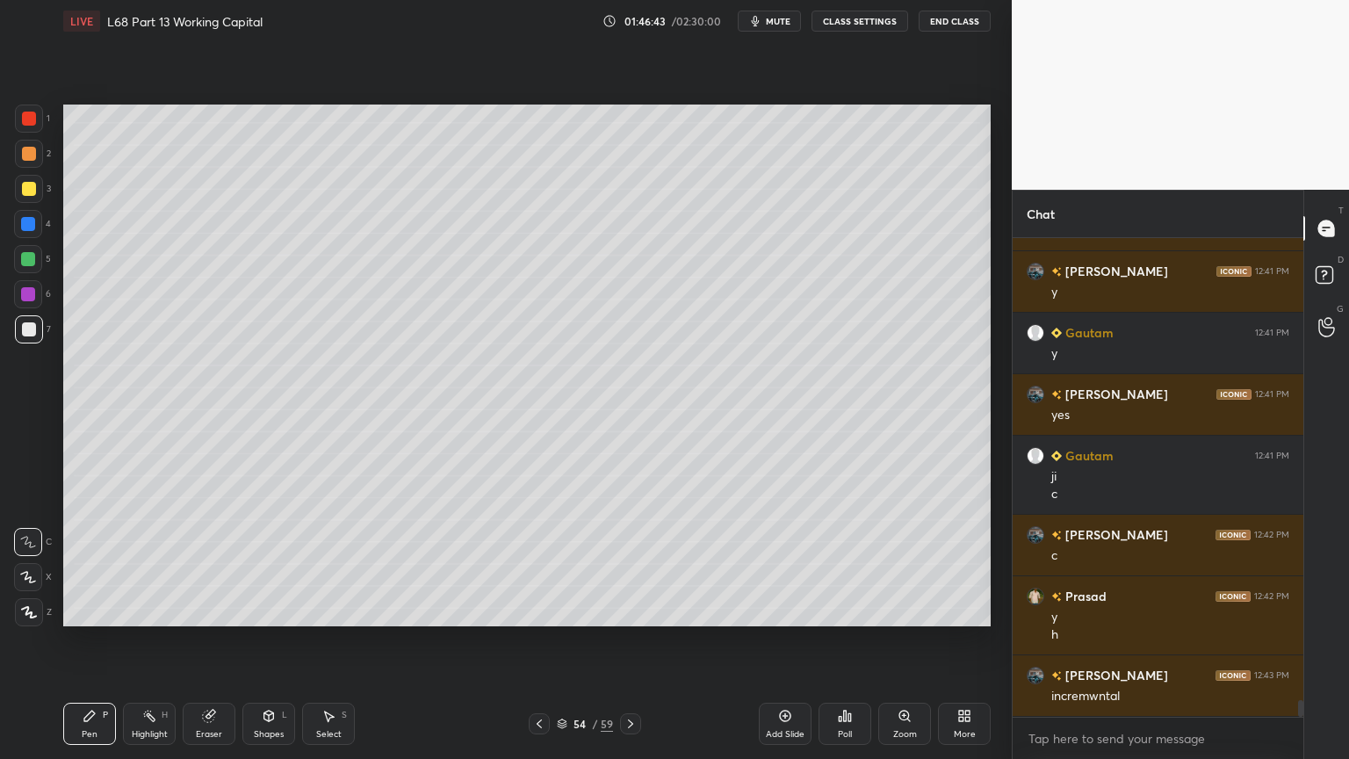
click at [38, 271] on div at bounding box center [28, 259] width 28 height 28
click at [541, 610] on icon at bounding box center [539, 723] width 5 height 9
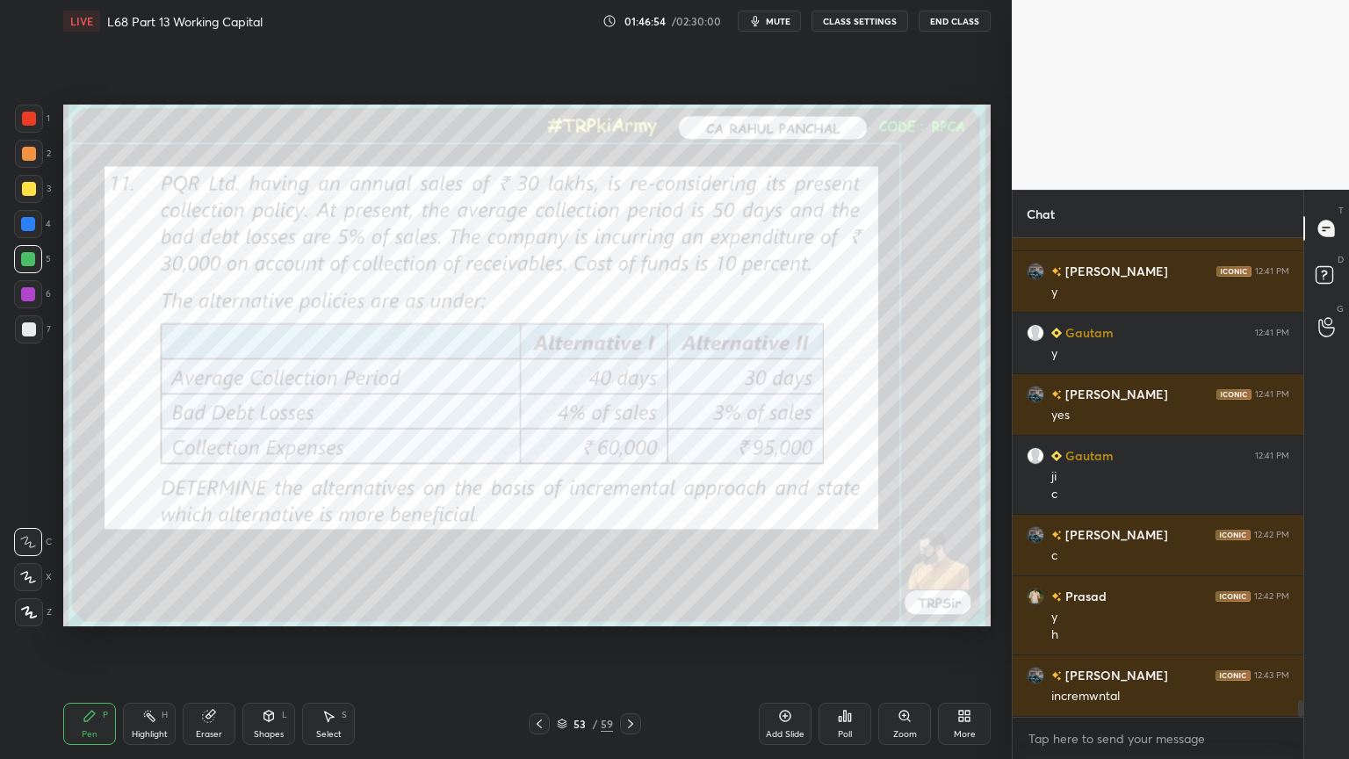
click at [622, 610] on div at bounding box center [630, 723] width 21 height 21
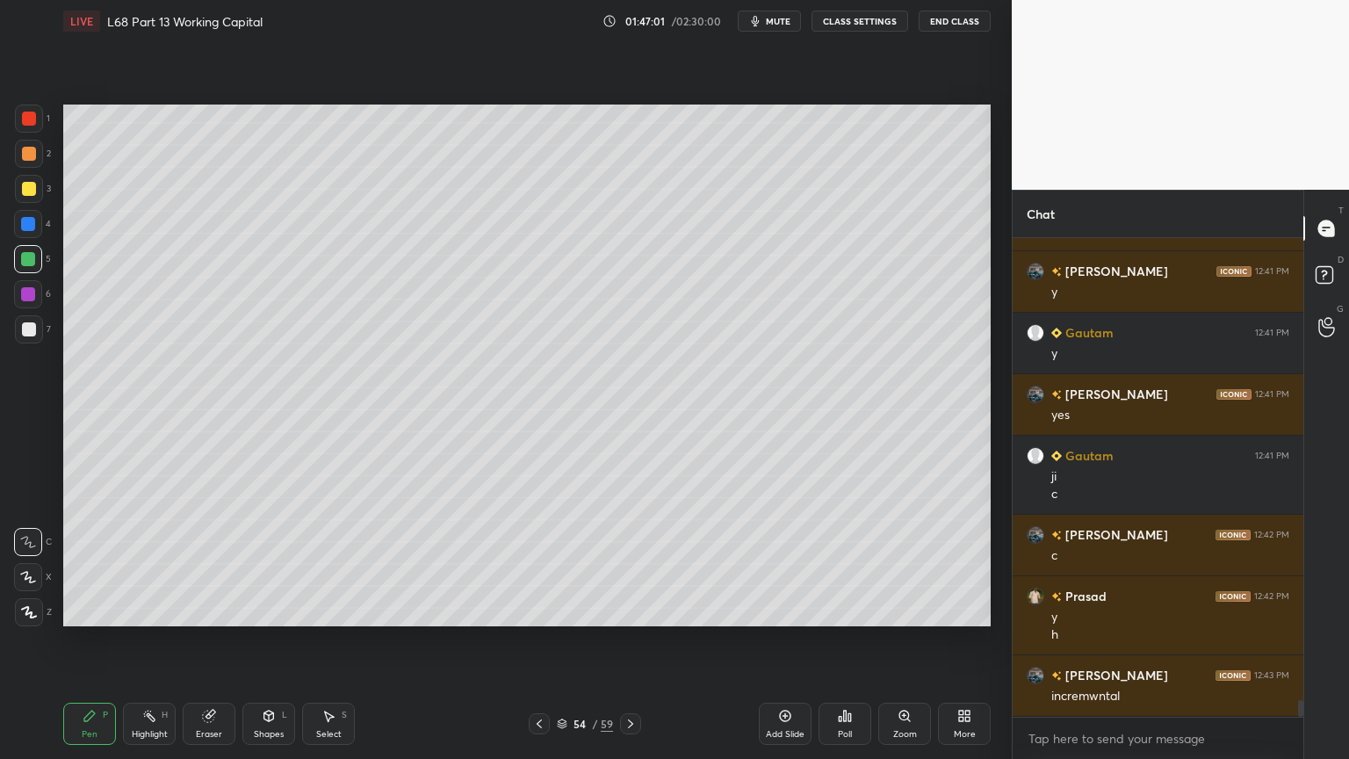
click at [28, 348] on div "7" at bounding box center [33, 332] width 36 height 35
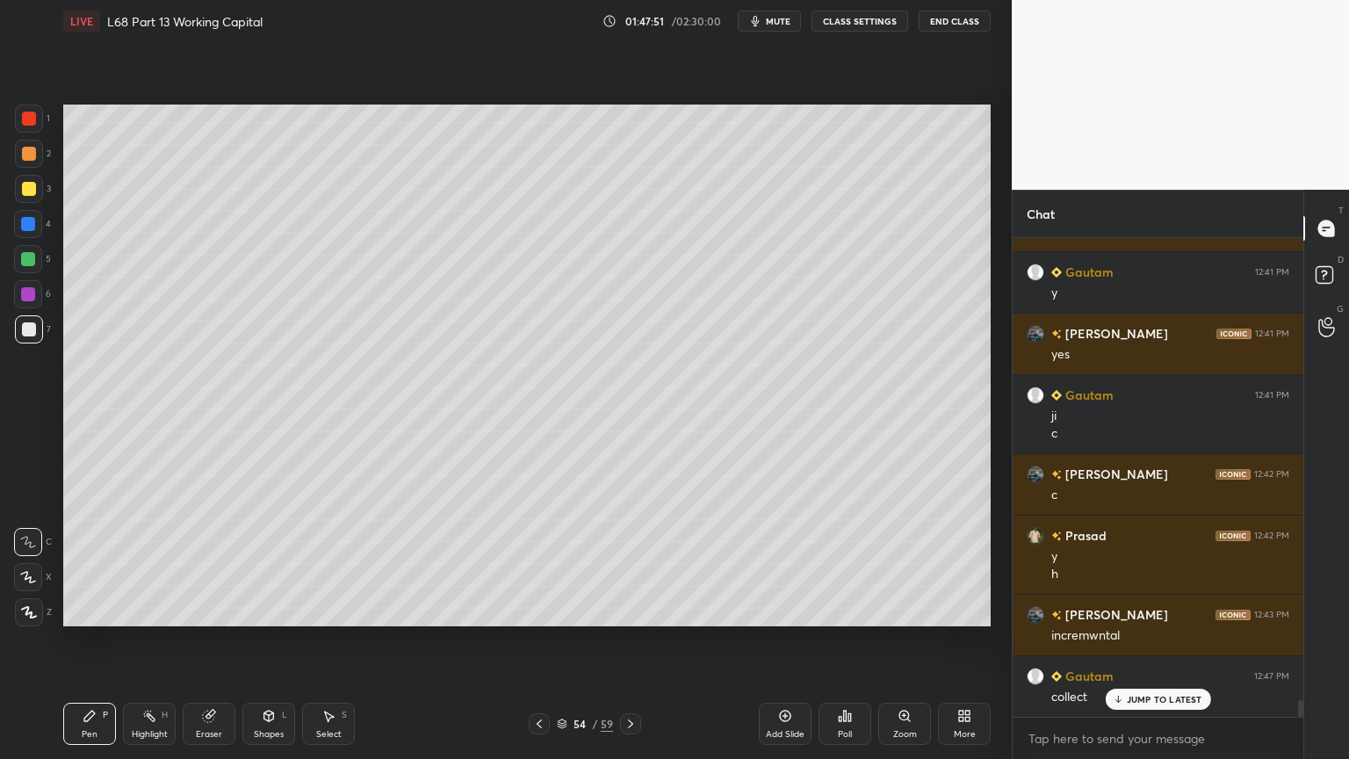
click at [539, 610] on icon at bounding box center [539, 724] width 14 height 14
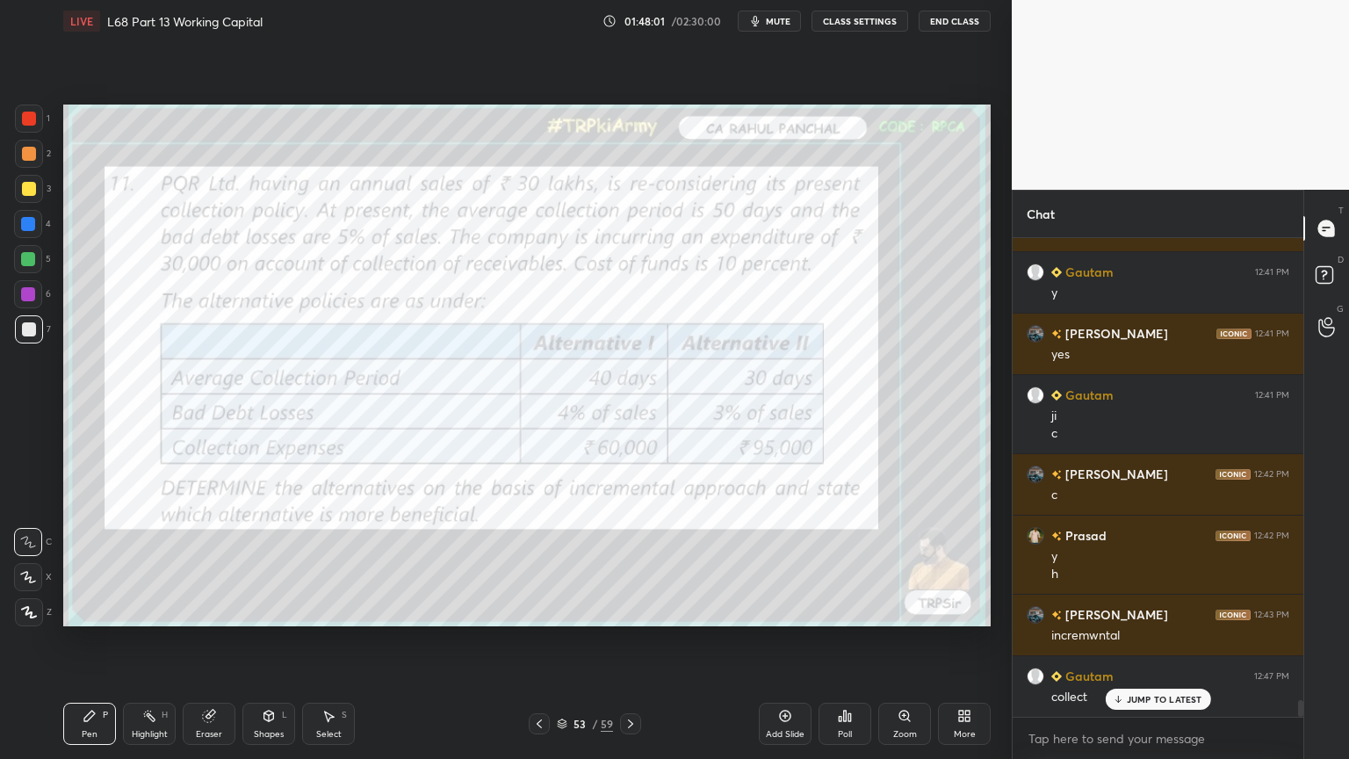
click at [628, 610] on icon at bounding box center [630, 723] width 5 height 9
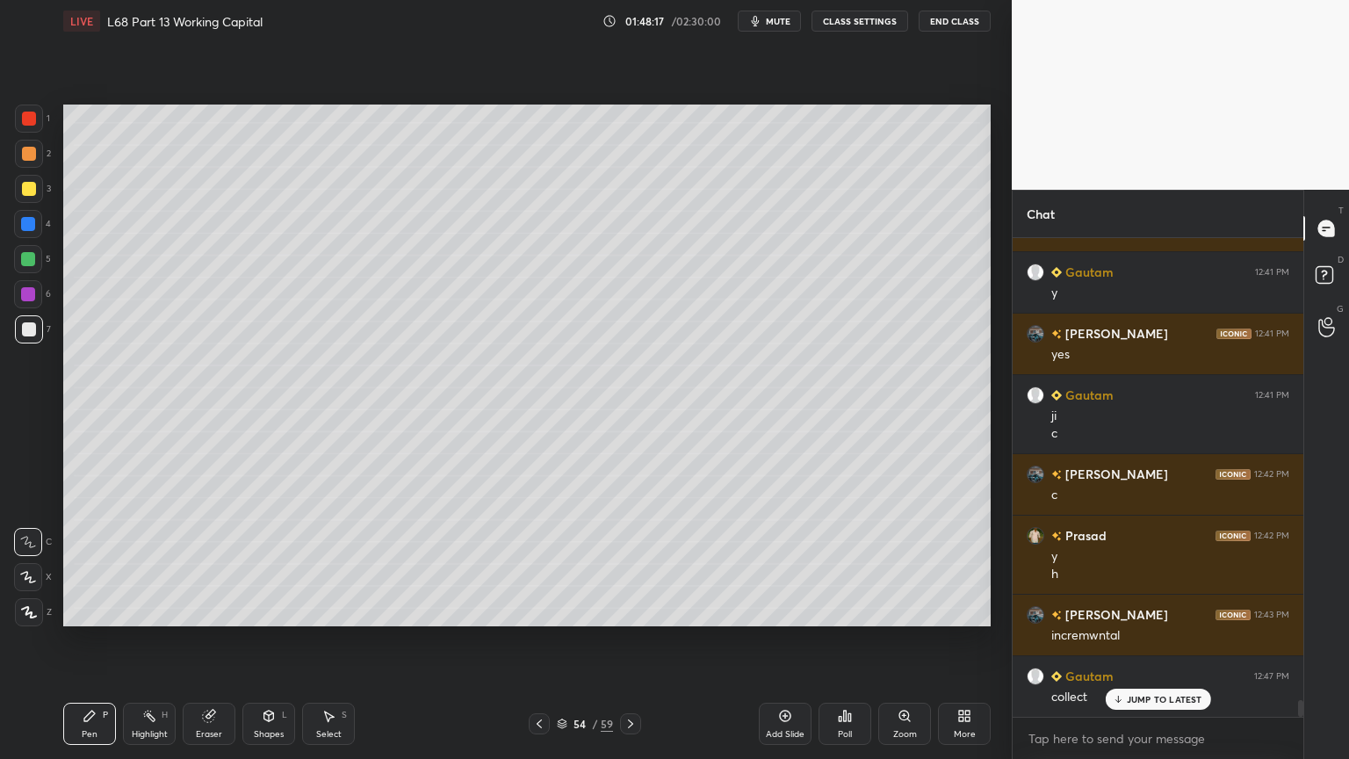
scroll to position [13022, 0]
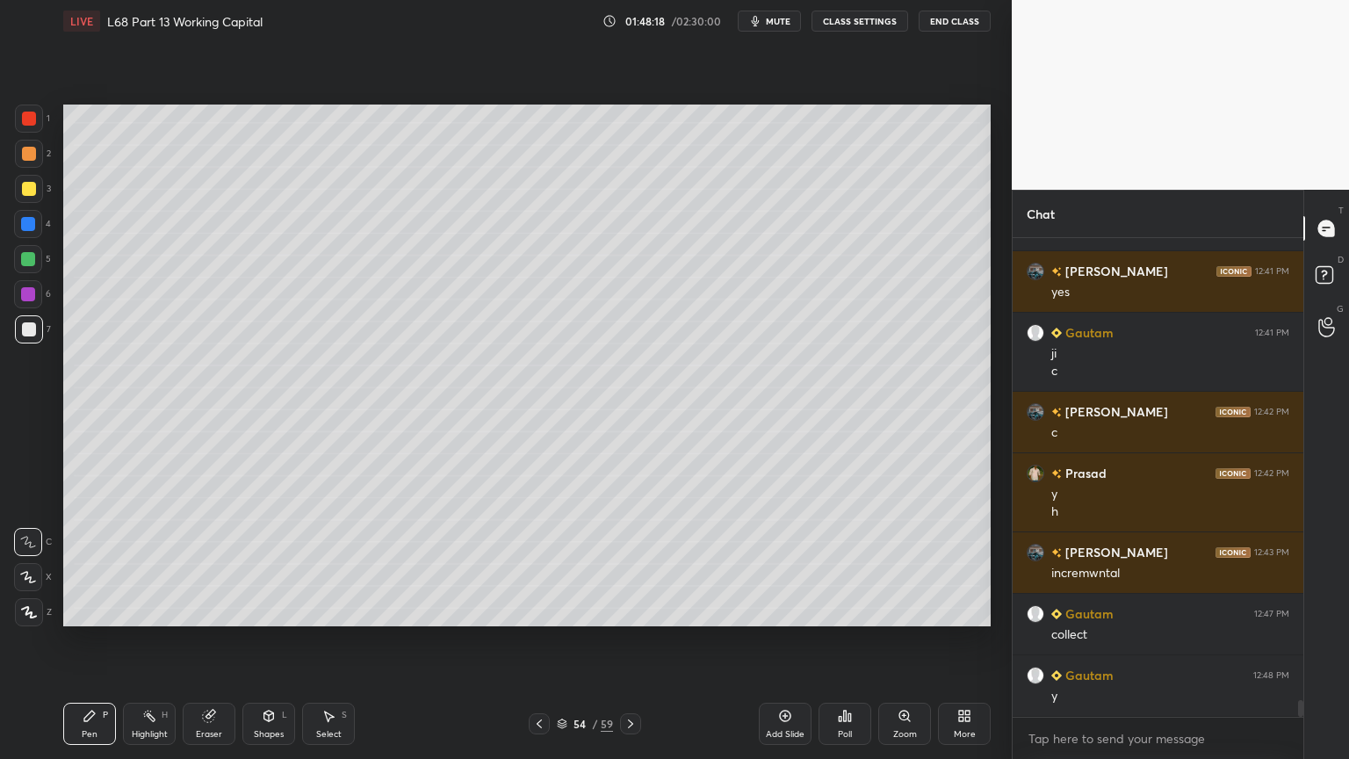
click at [543, 610] on icon at bounding box center [539, 724] width 14 height 14
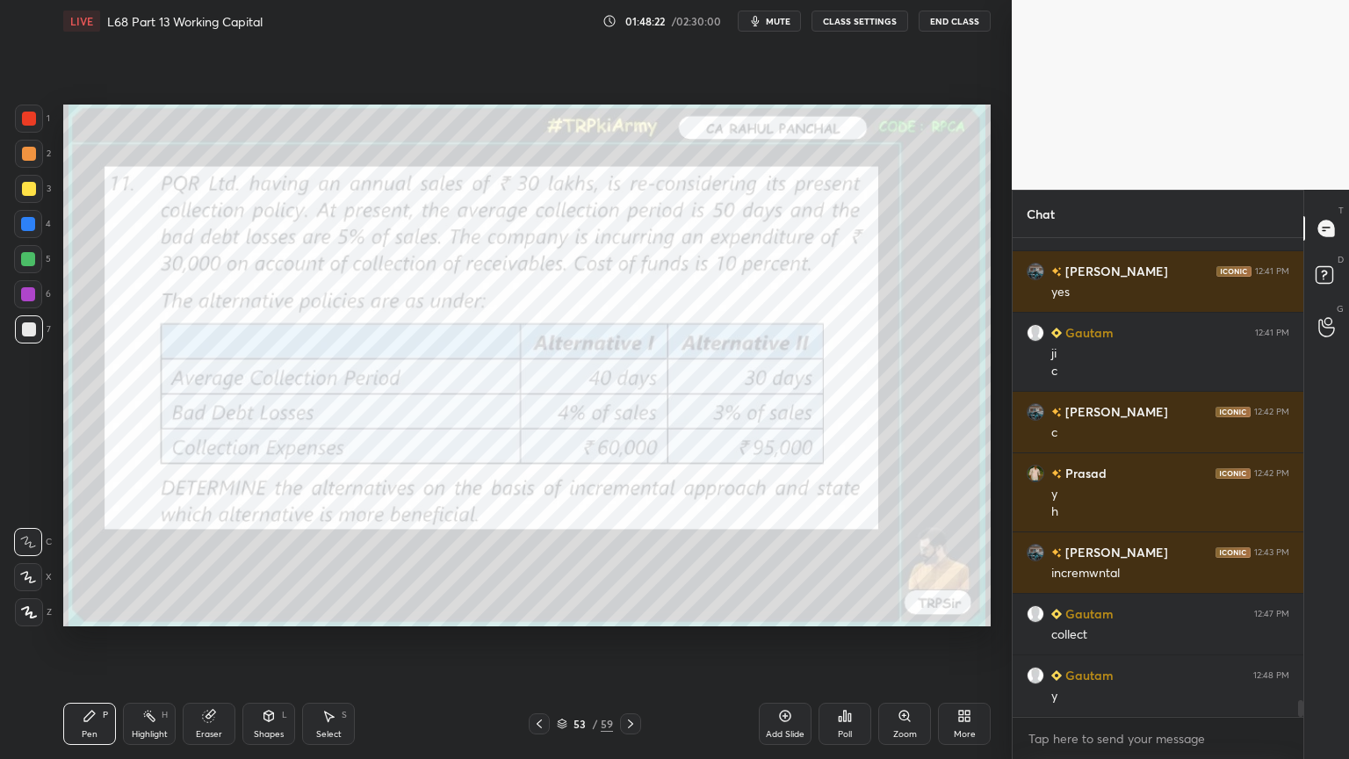
click at [631, 610] on icon at bounding box center [631, 724] width 14 height 14
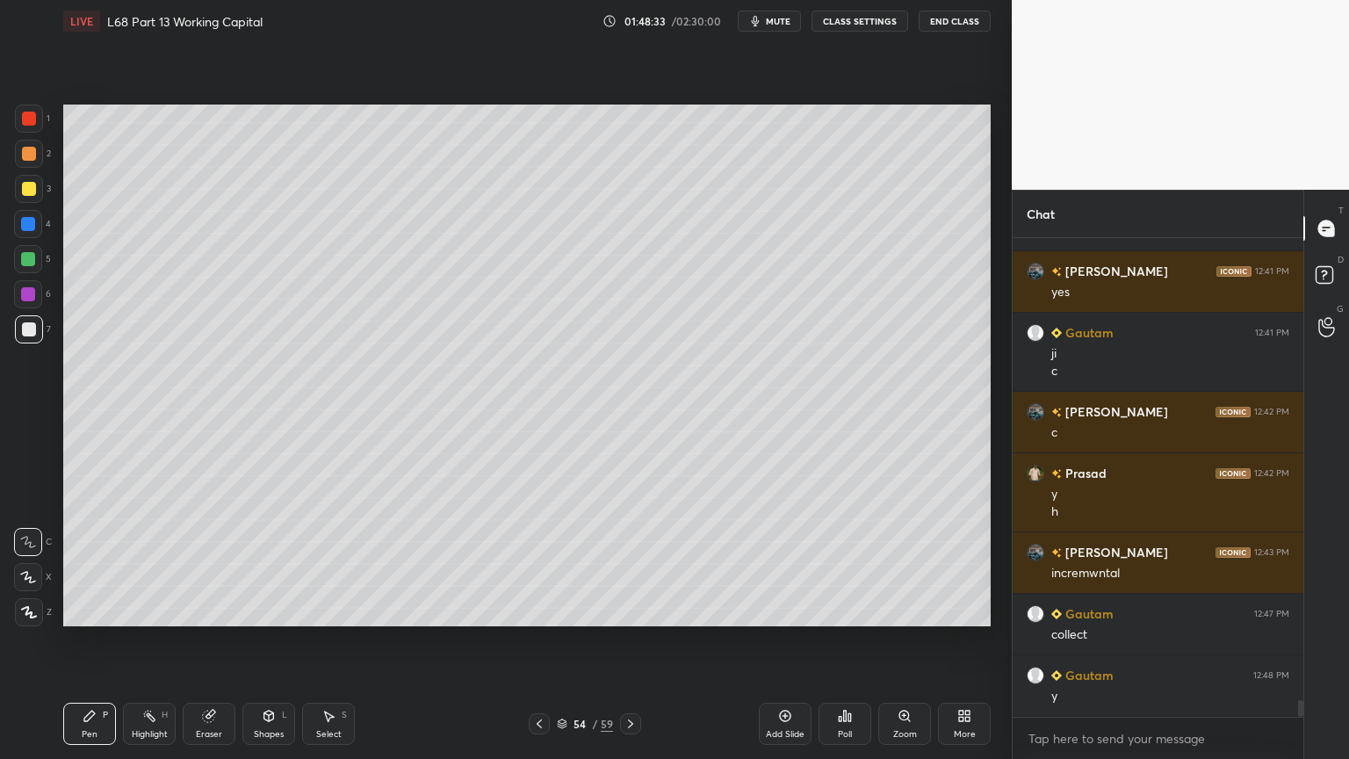
click at [540, 610] on icon at bounding box center [539, 723] width 5 height 9
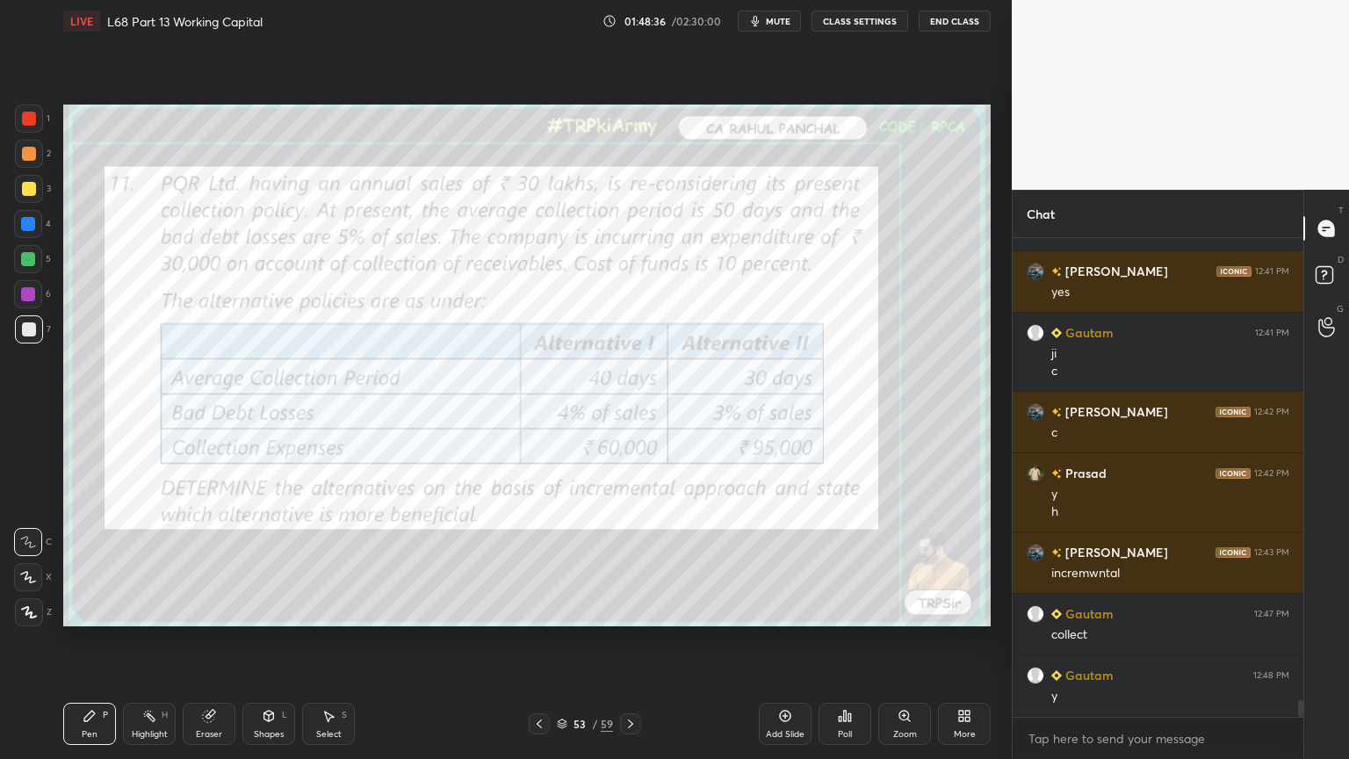
click at [632, 610] on icon at bounding box center [631, 724] width 14 height 14
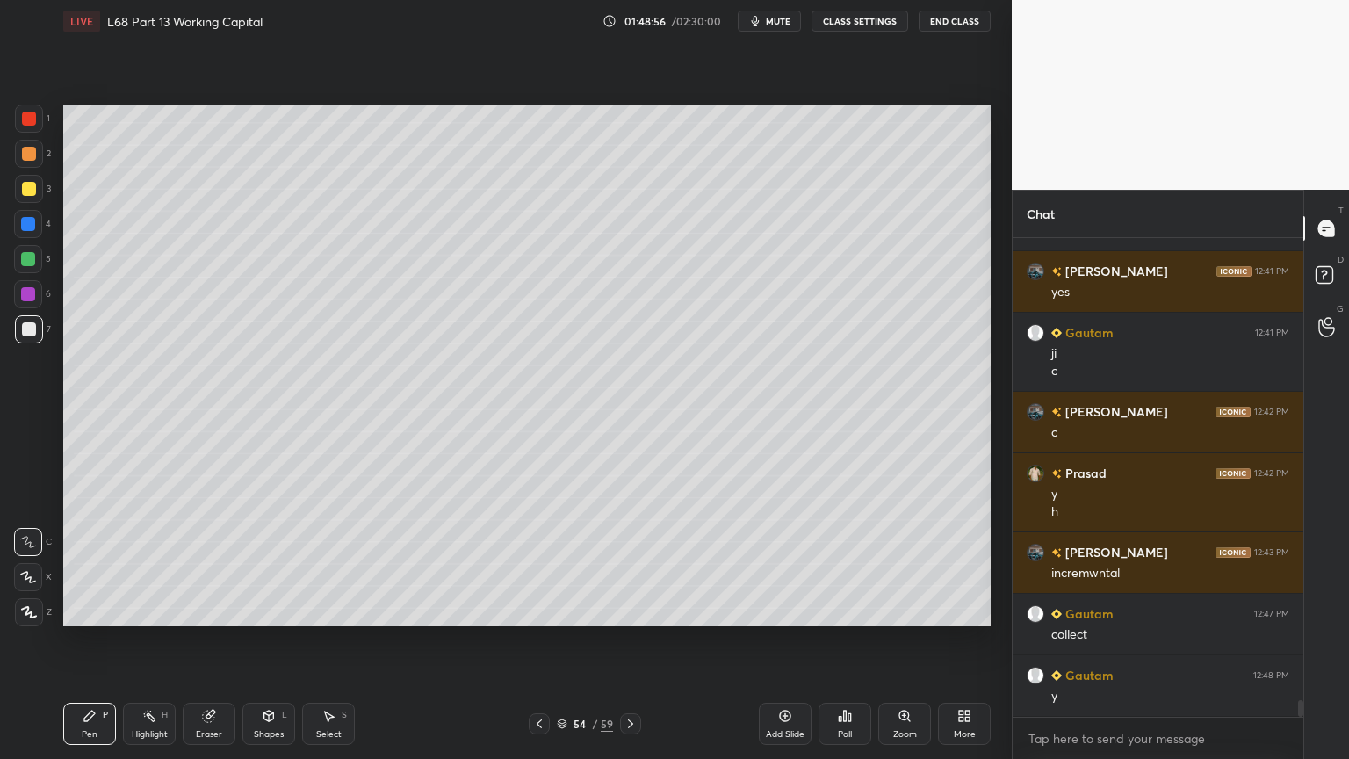
scroll to position [13040, 0]
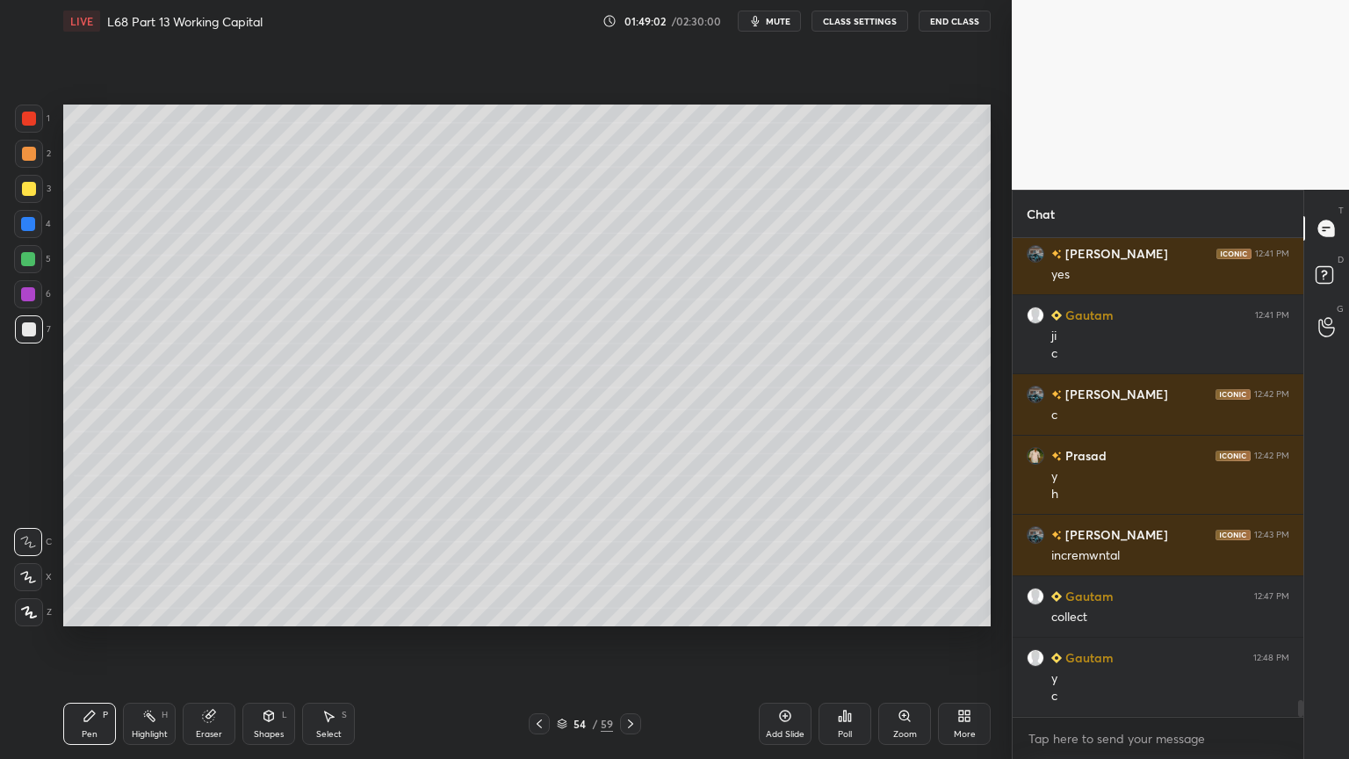
click at [327, 610] on div "Select S" at bounding box center [328, 724] width 53 height 42
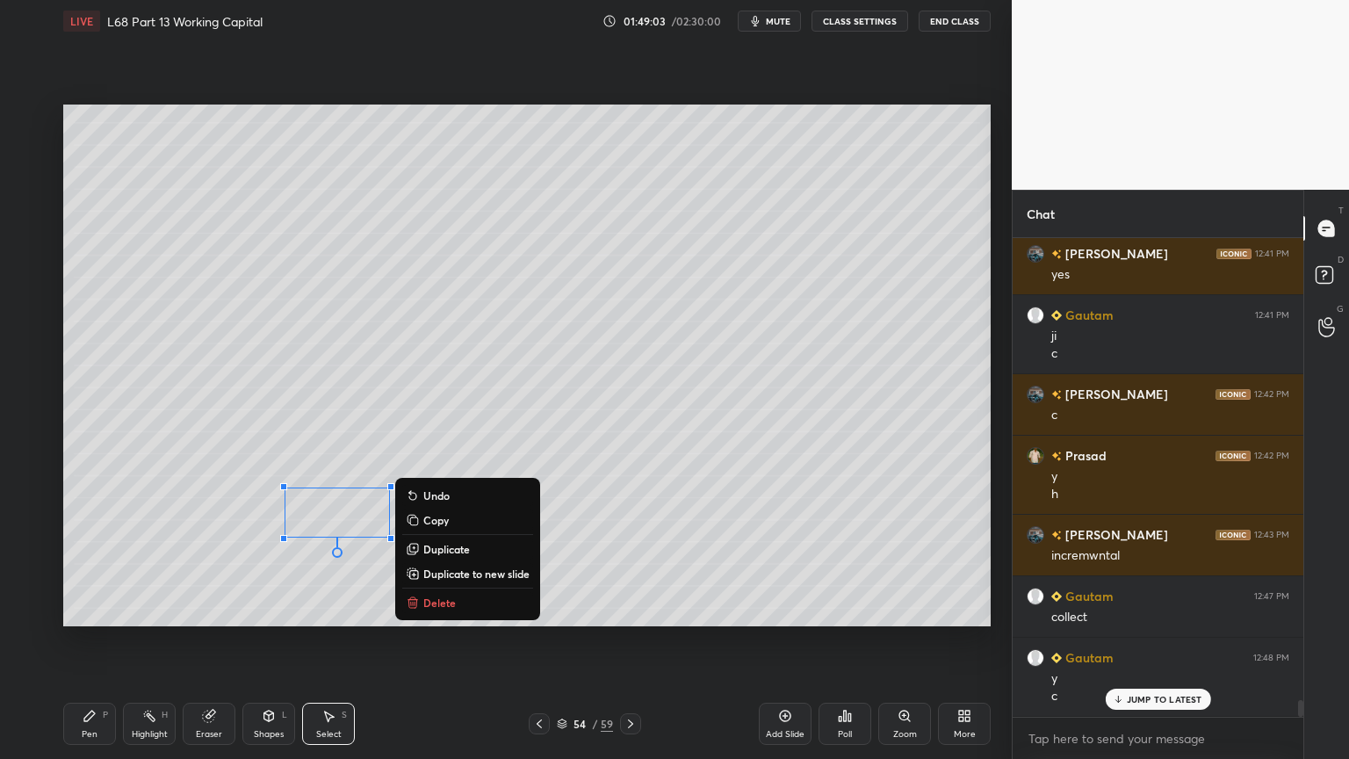
scroll to position [13100, 0]
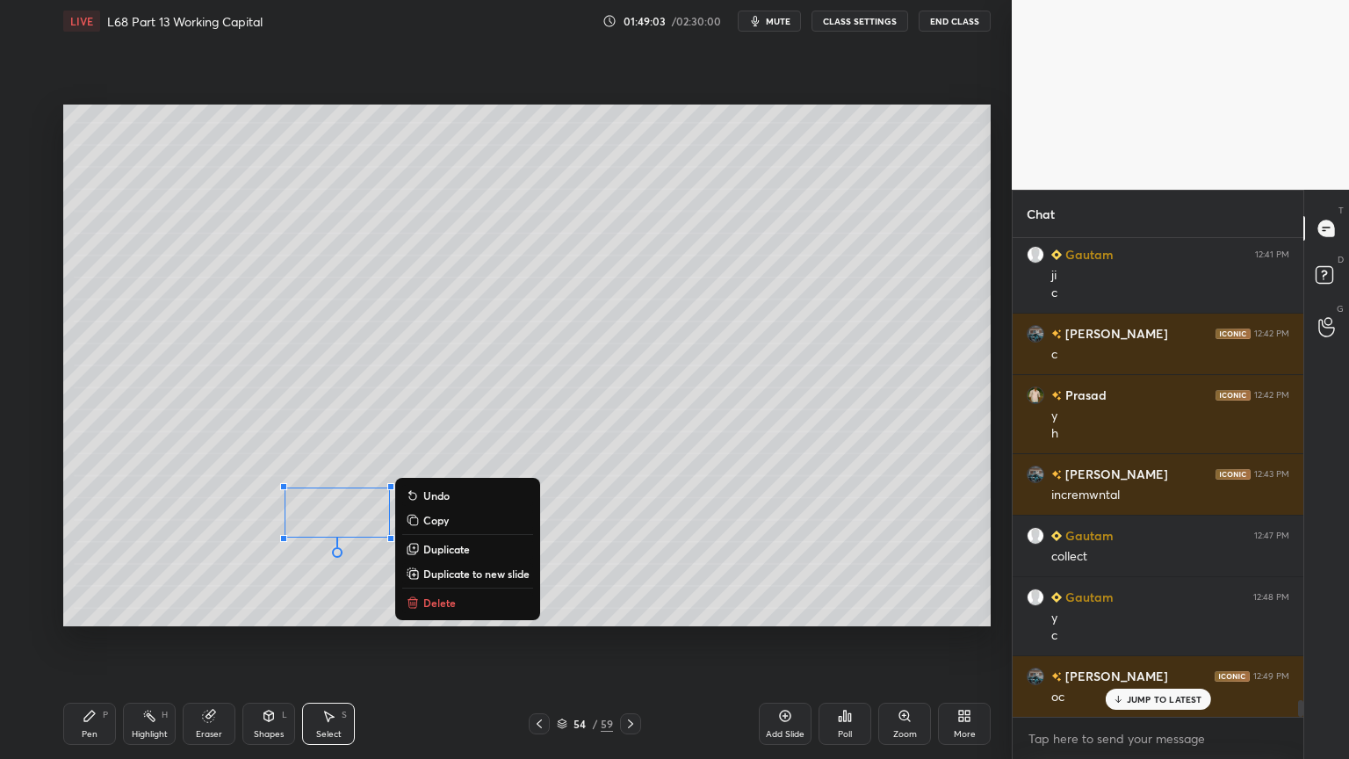
click at [445, 597] on p "Delete" at bounding box center [439, 602] width 32 height 14
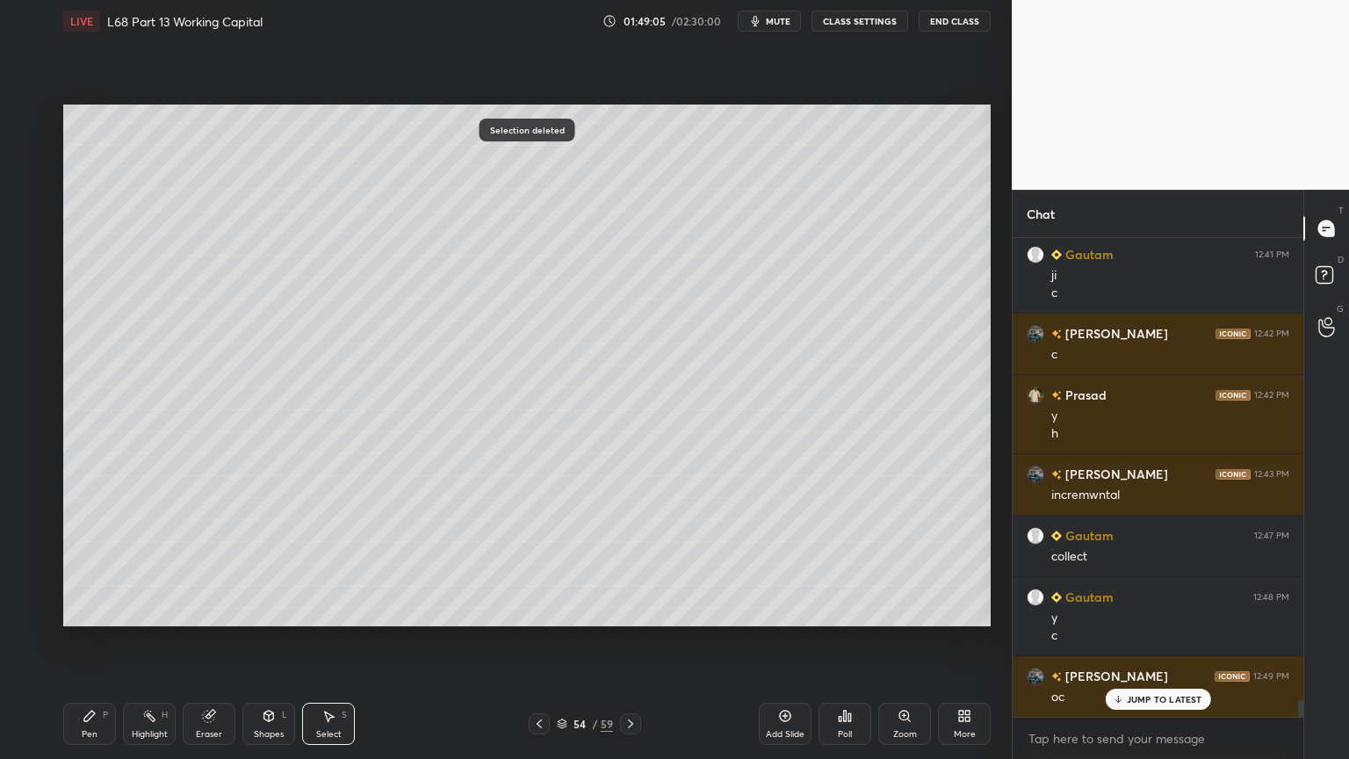
click at [88, 610] on icon at bounding box center [89, 716] width 11 height 11
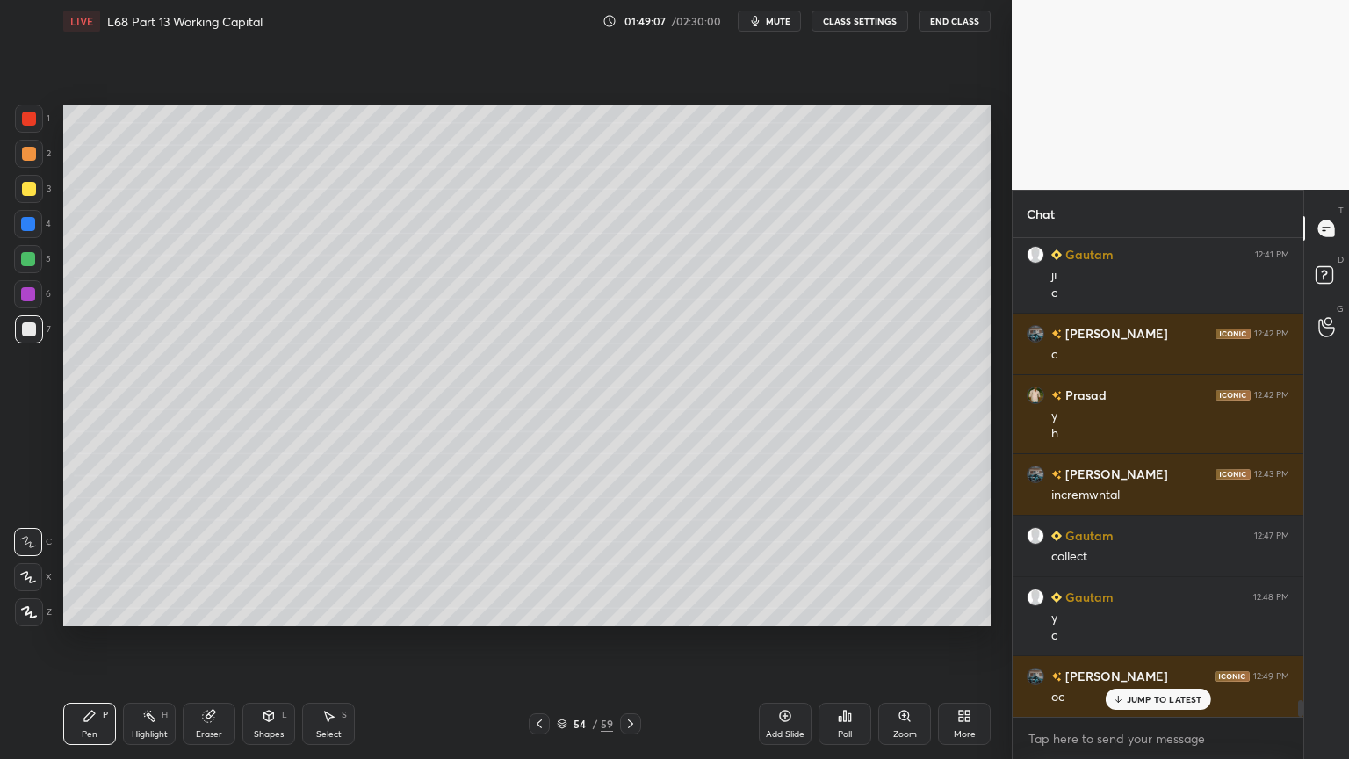
scroll to position [13163, 0]
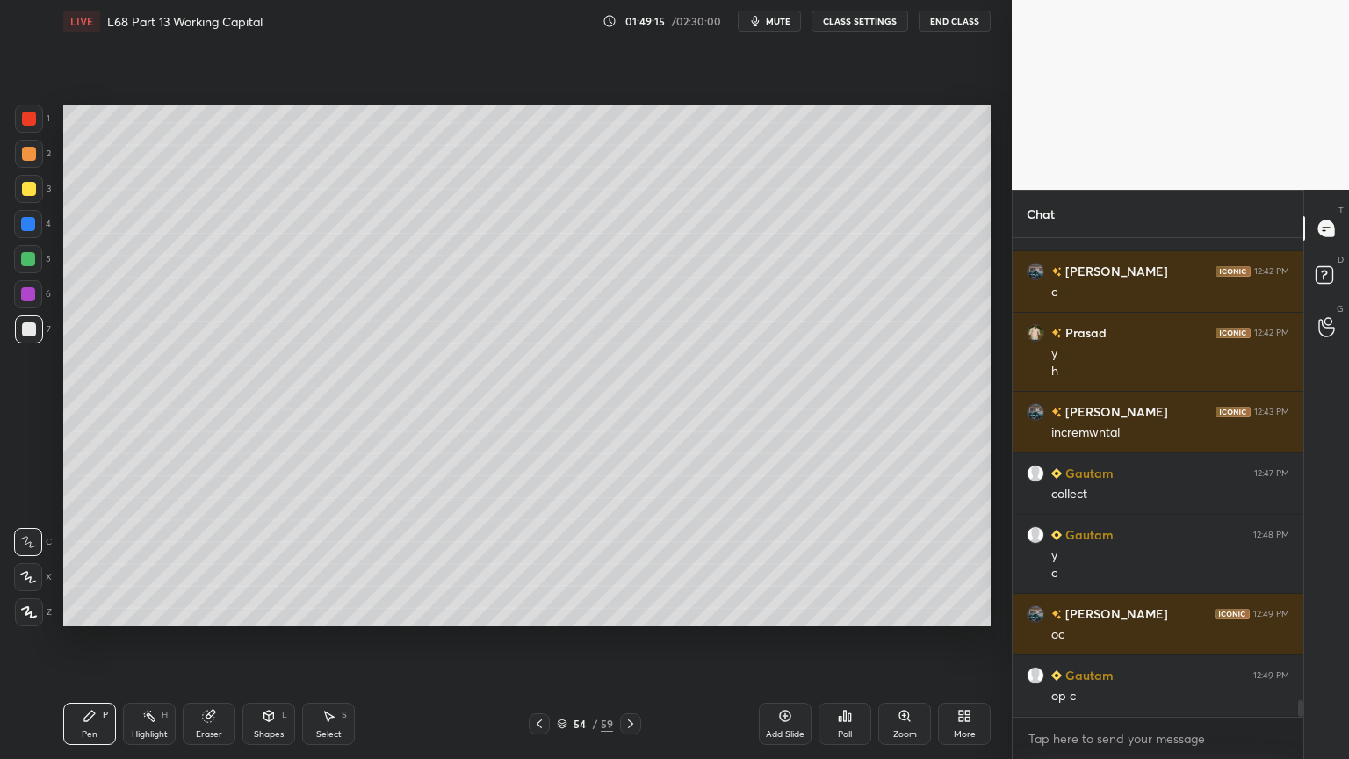
click at [41, 263] on div at bounding box center [28, 259] width 28 height 28
click at [25, 230] on div at bounding box center [28, 224] width 14 height 14
click at [269, 610] on icon at bounding box center [269, 714] width 10 height 3
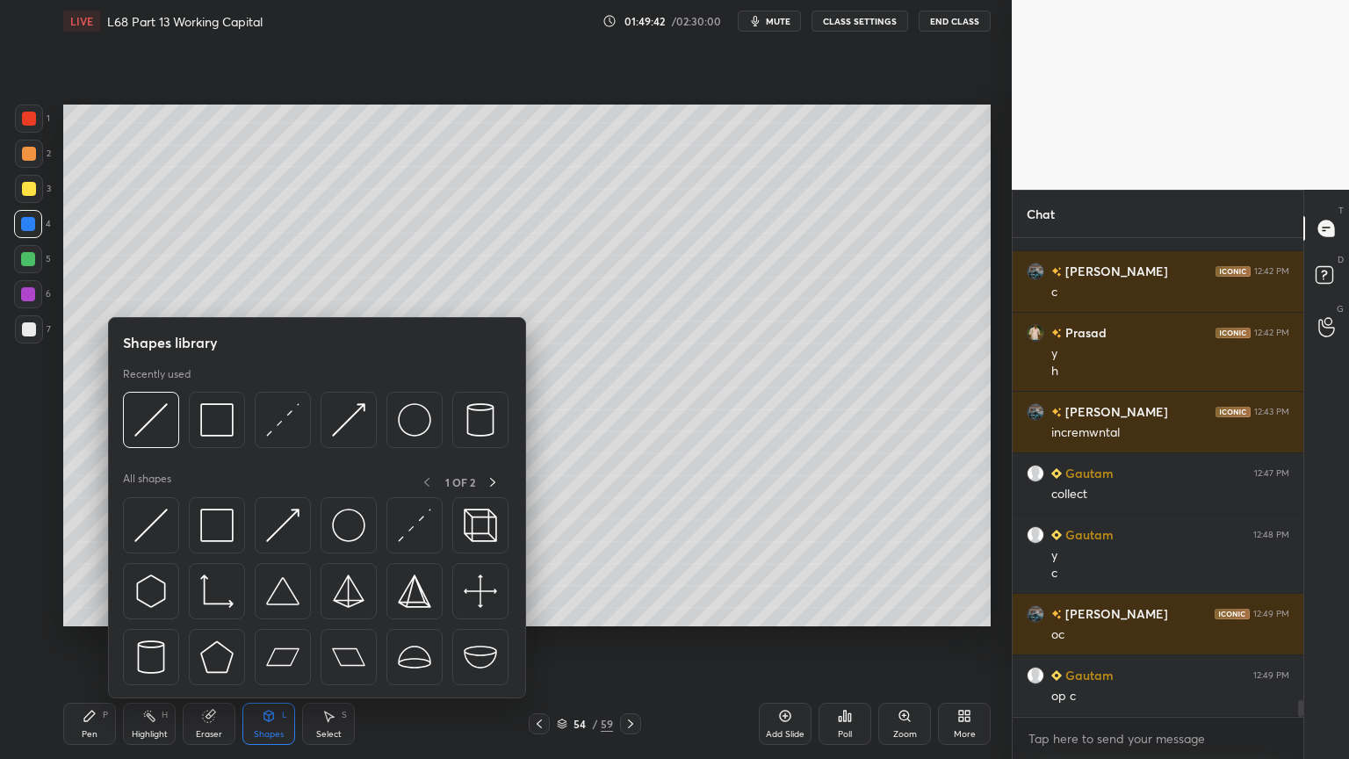
click at [148, 429] on img at bounding box center [150, 419] width 33 height 33
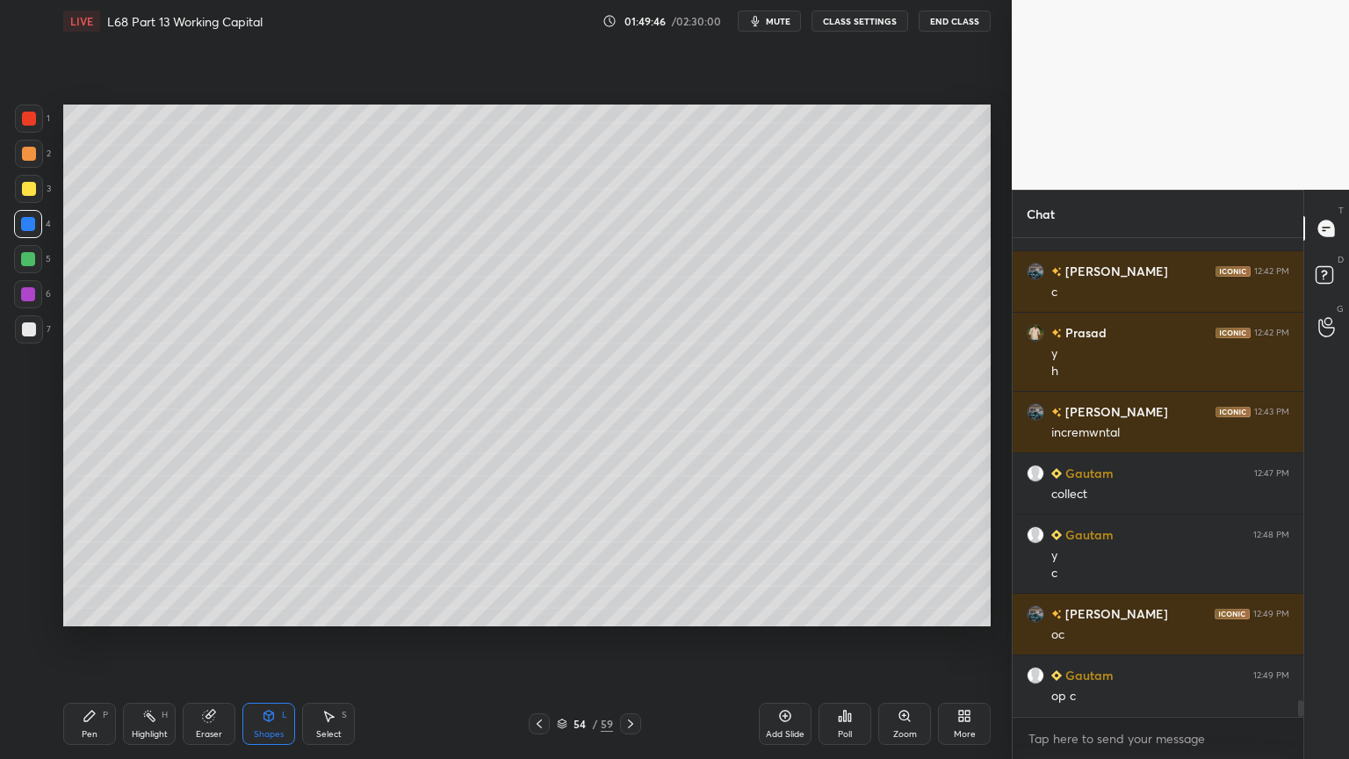
click at [76, 610] on div "Pen P" at bounding box center [89, 724] width 53 height 42
click at [32, 327] on div at bounding box center [29, 329] width 14 height 14
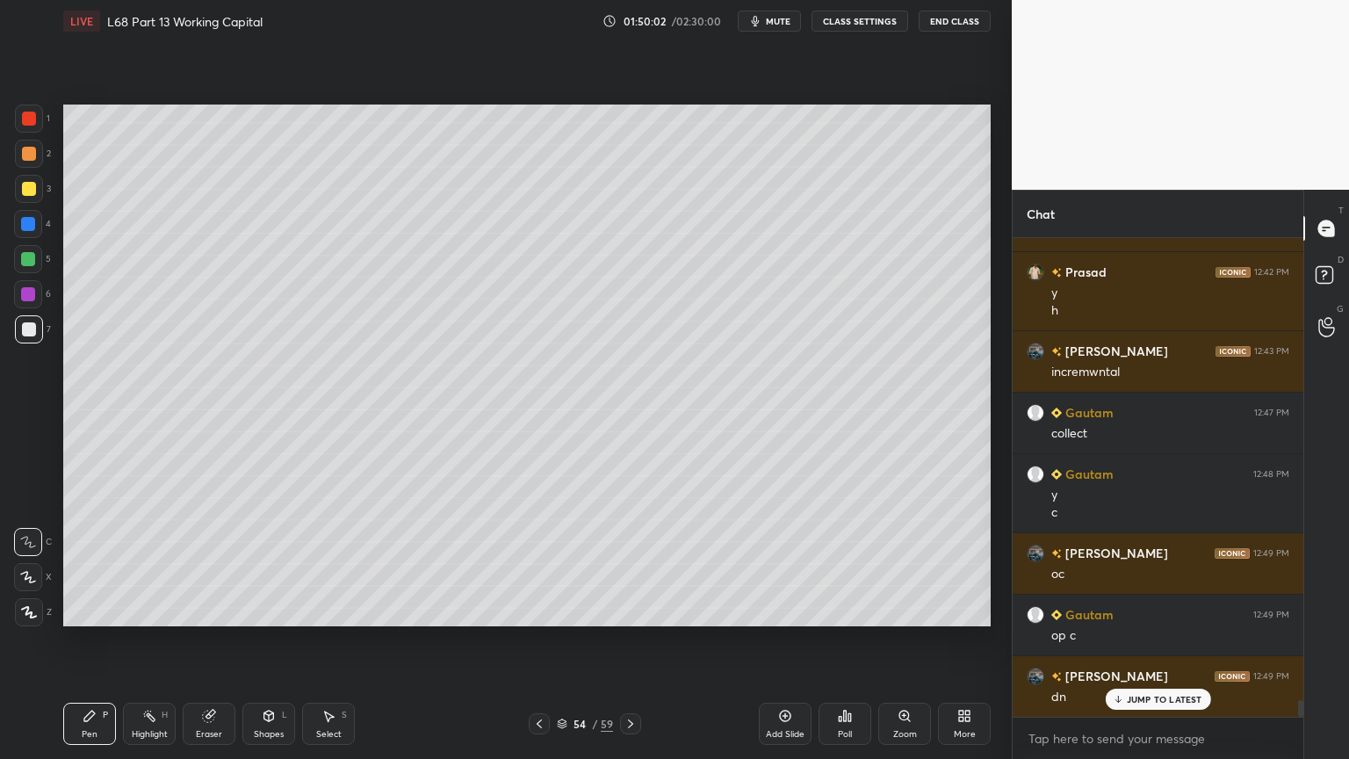
click at [91, 610] on div "Pen P" at bounding box center [89, 724] width 53 height 42
click at [29, 231] on div at bounding box center [28, 224] width 28 height 28
click at [276, 610] on div "Shapes L" at bounding box center [268, 724] width 53 height 42
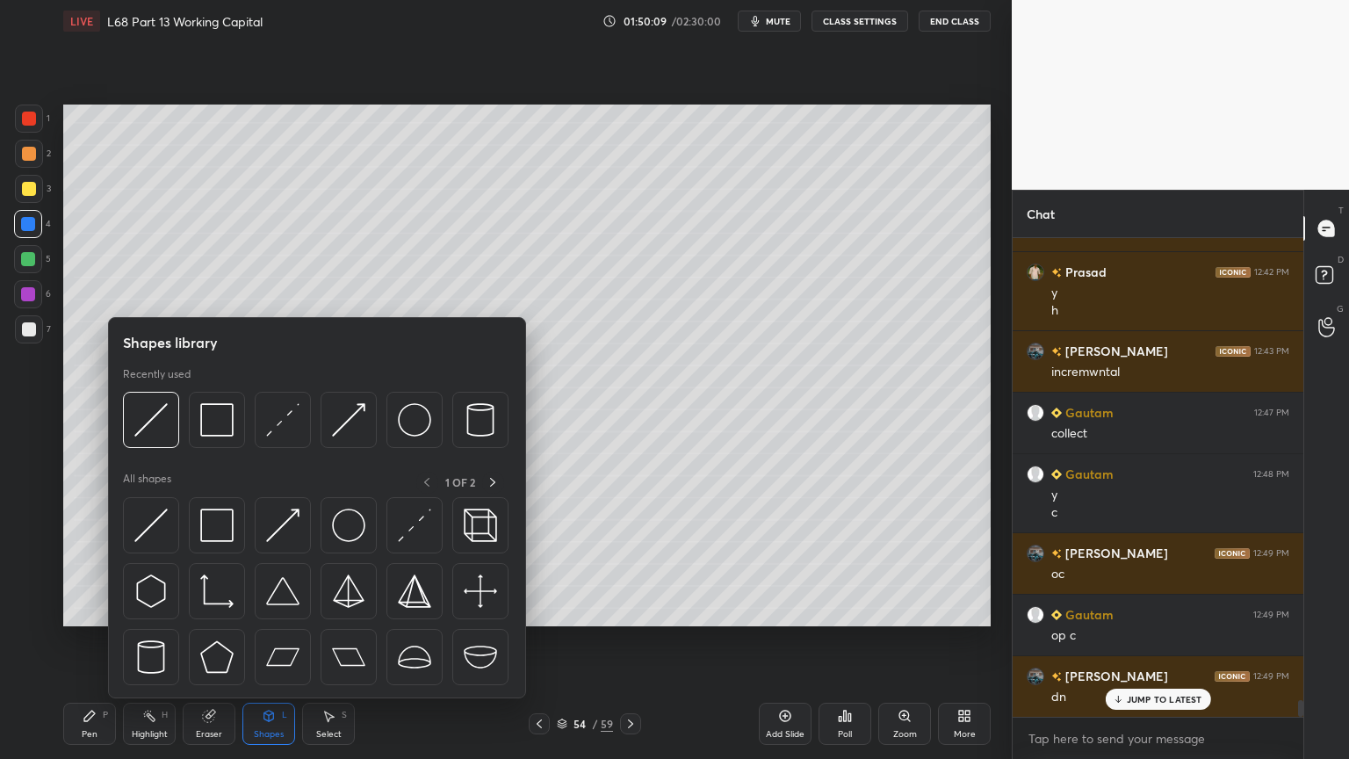
click at [154, 415] on img at bounding box center [150, 419] width 33 height 33
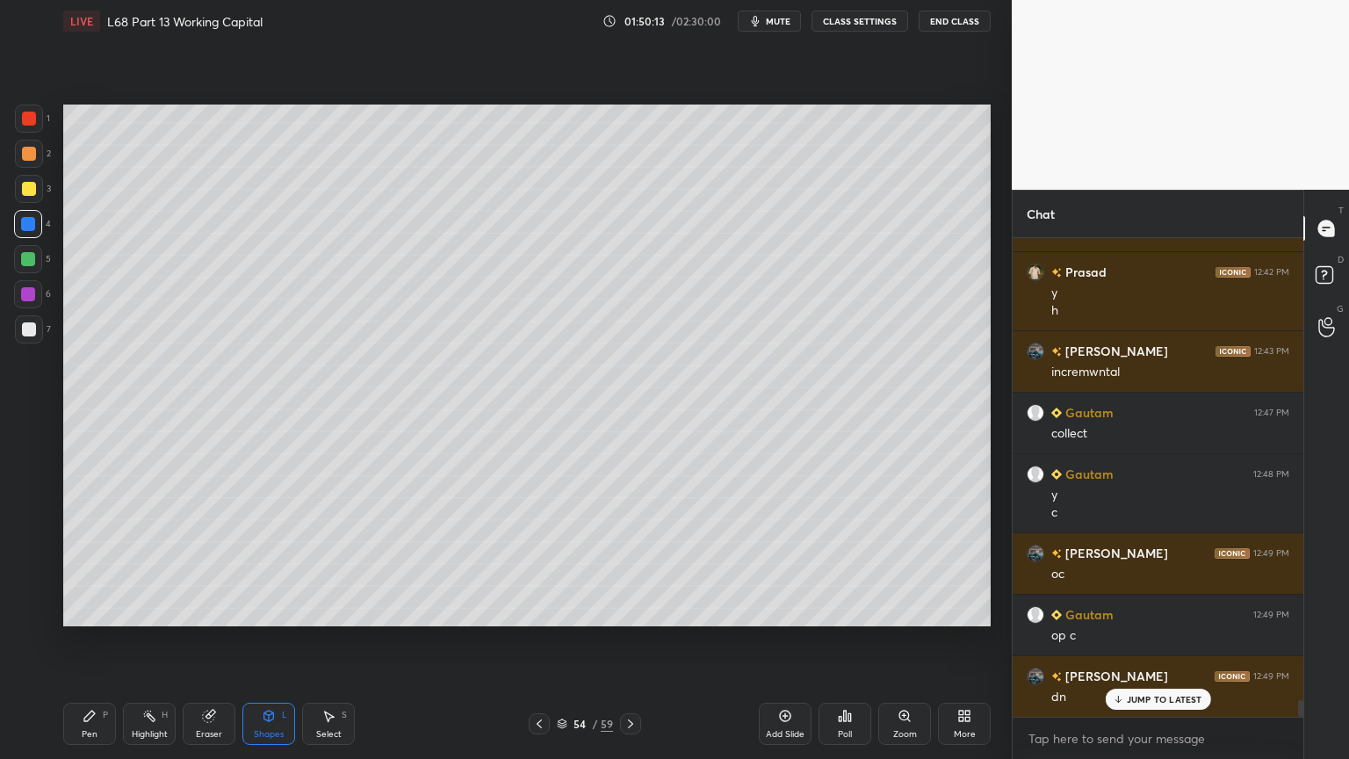
click at [93, 610] on icon at bounding box center [89, 716] width 11 height 11
click at [32, 270] on div at bounding box center [28, 259] width 28 height 28
click at [26, 327] on div at bounding box center [29, 329] width 14 height 14
click at [23, 197] on div at bounding box center [29, 189] width 28 height 28
click at [92, 610] on div "Pen" at bounding box center [90, 734] width 16 height 9
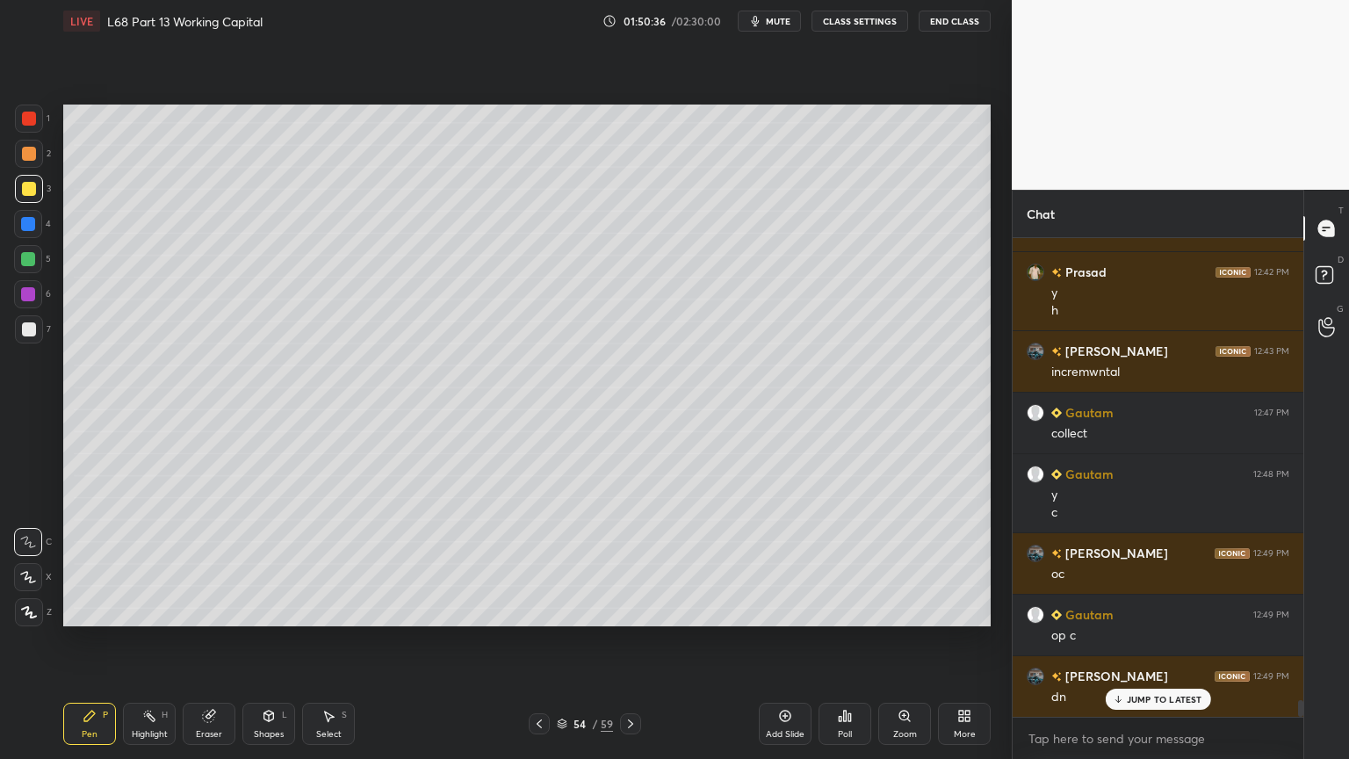
click at [104, 610] on div "Pen P" at bounding box center [89, 724] width 53 height 42
click at [22, 331] on div at bounding box center [29, 329] width 14 height 14
click at [30, 190] on div at bounding box center [29, 189] width 14 height 14
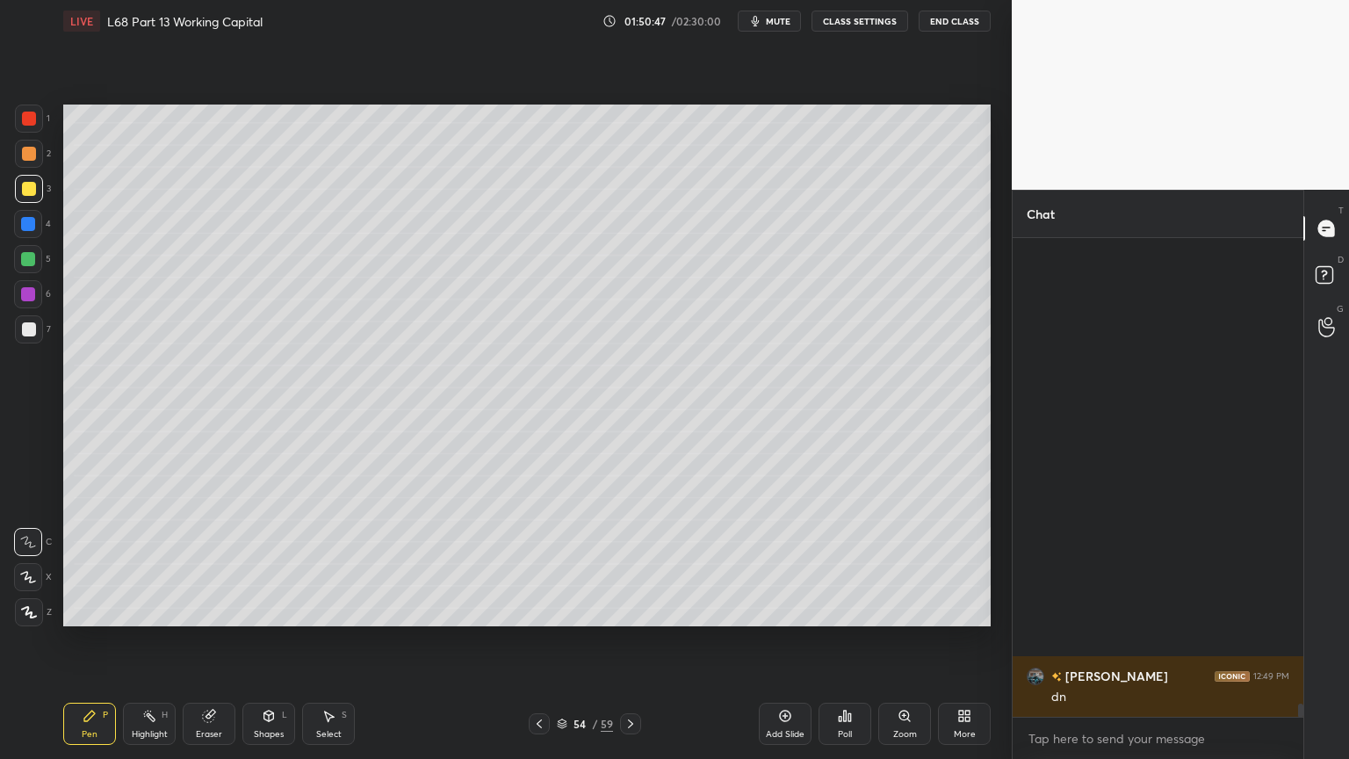
scroll to position [16890, 0]
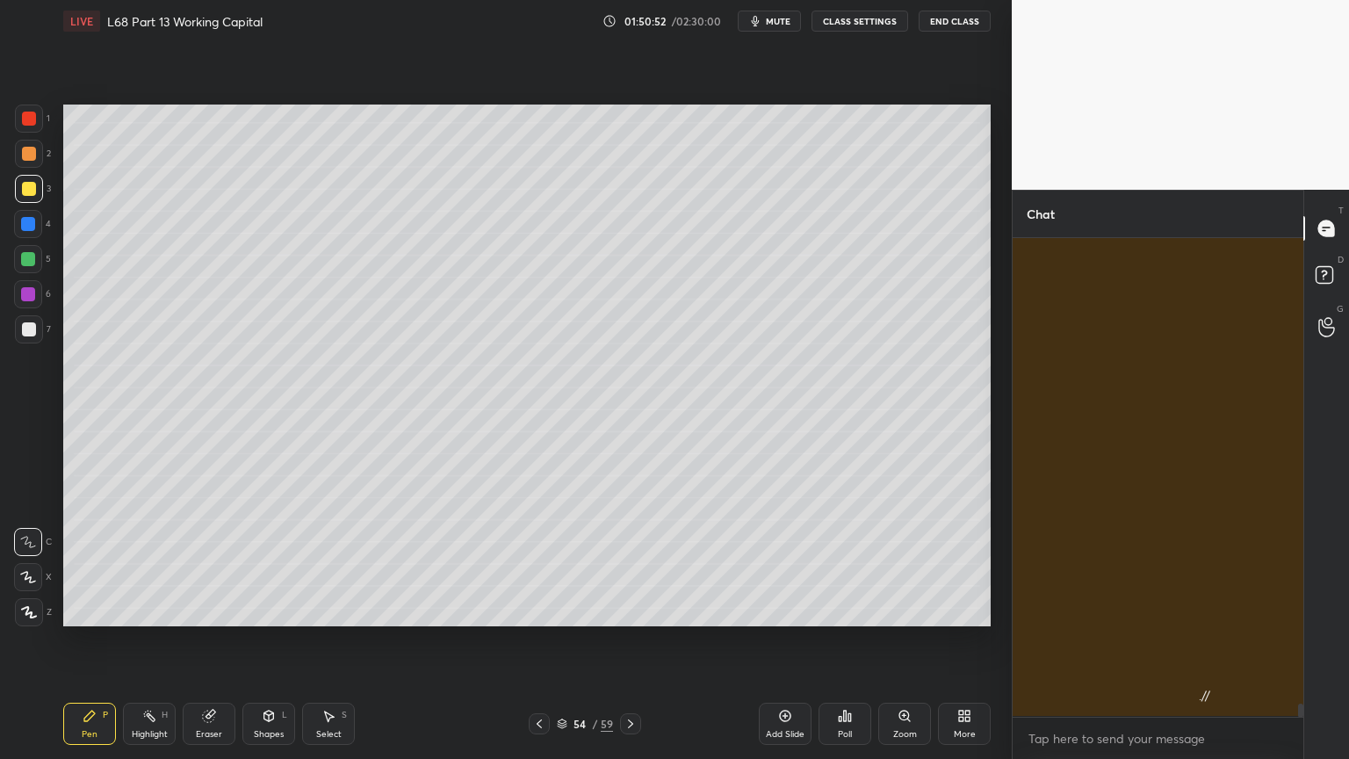
click at [276, 610] on div "Shapes L" at bounding box center [268, 724] width 53 height 42
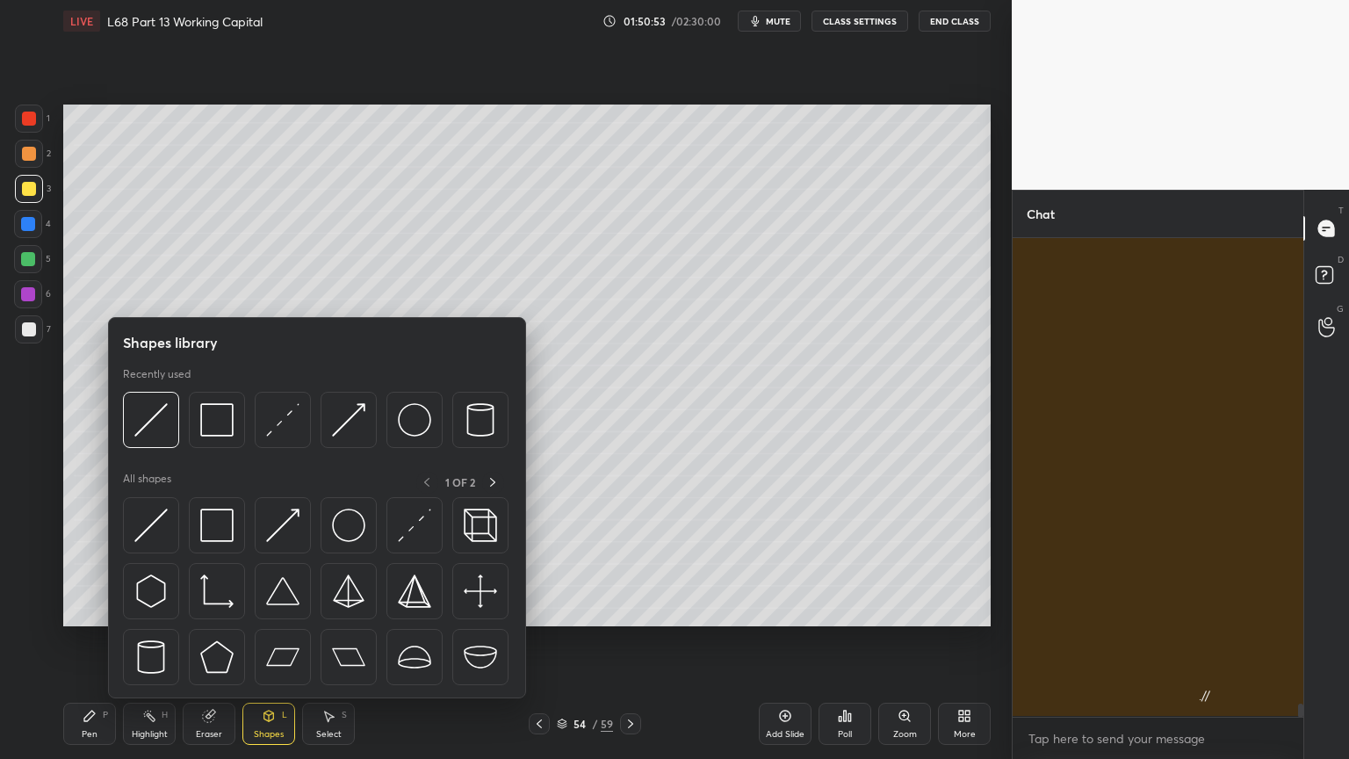
click at [155, 432] on img at bounding box center [150, 419] width 33 height 33
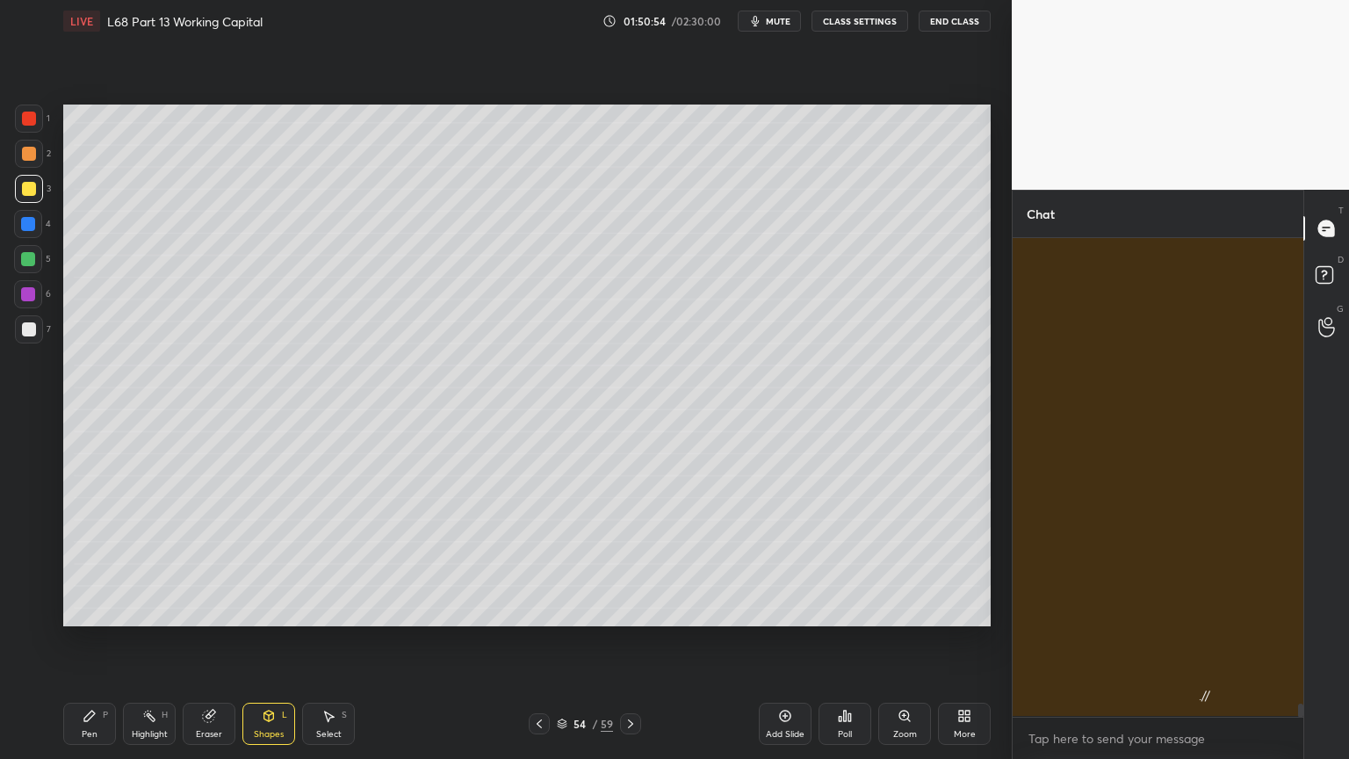
click at [88, 610] on icon at bounding box center [89, 716] width 11 height 11
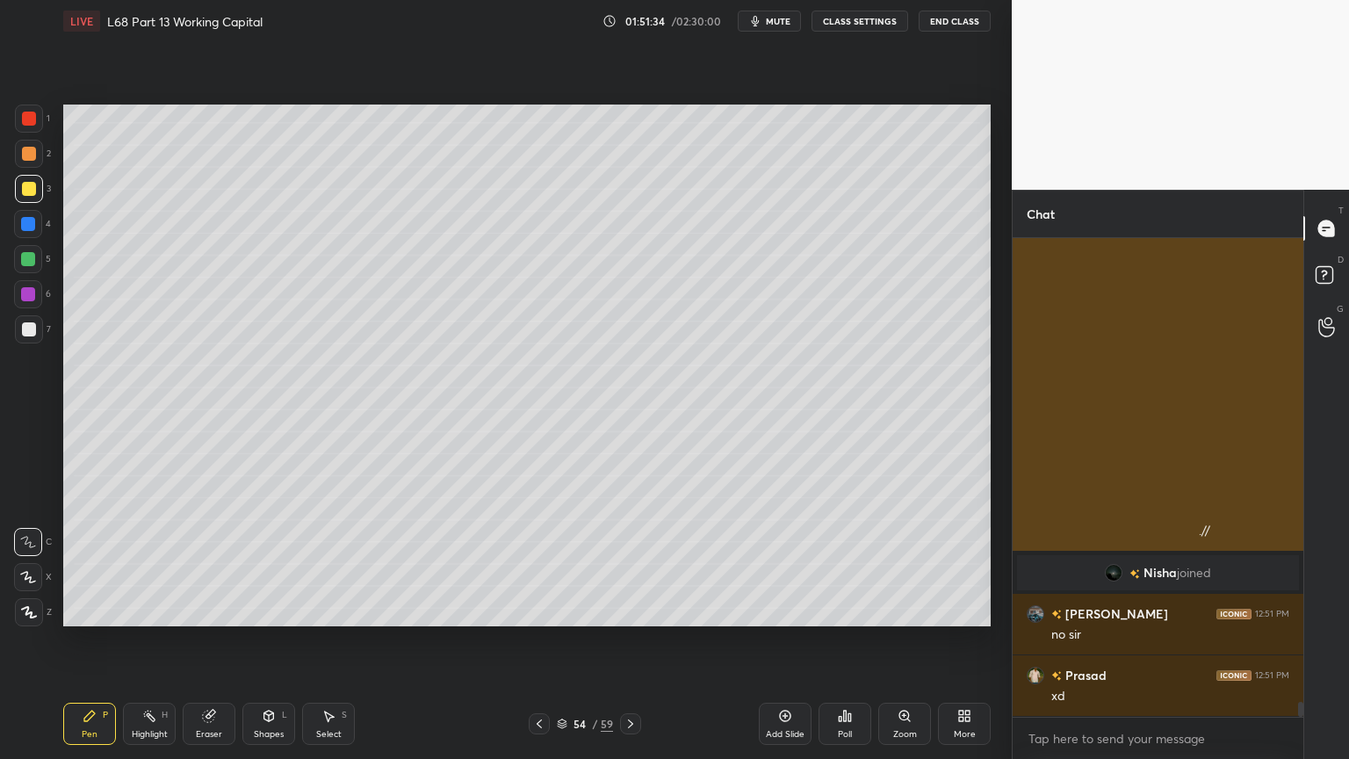
scroll to position [14488, 0]
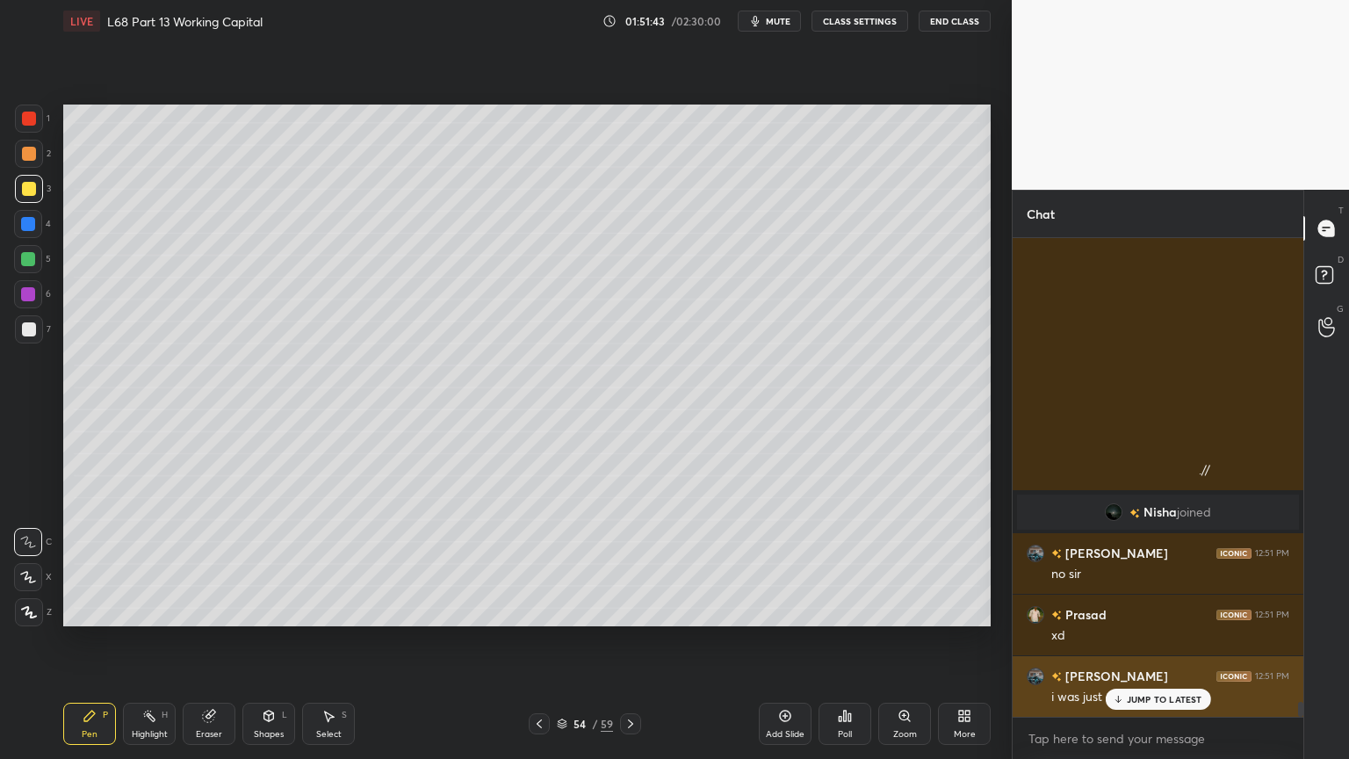
click at [1137, 610] on div "JUMP TO LATEST" at bounding box center [1157, 699] width 105 height 21
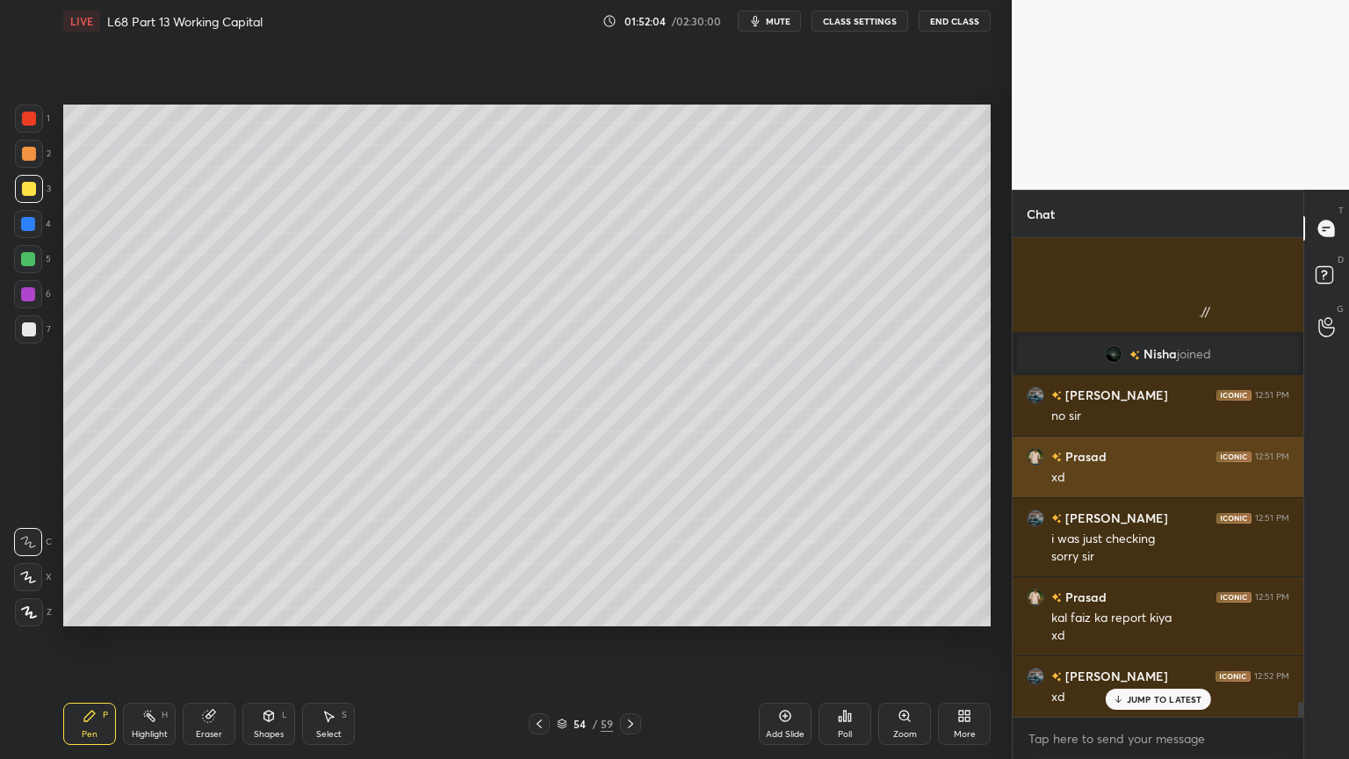
scroll to position [14708, 0]
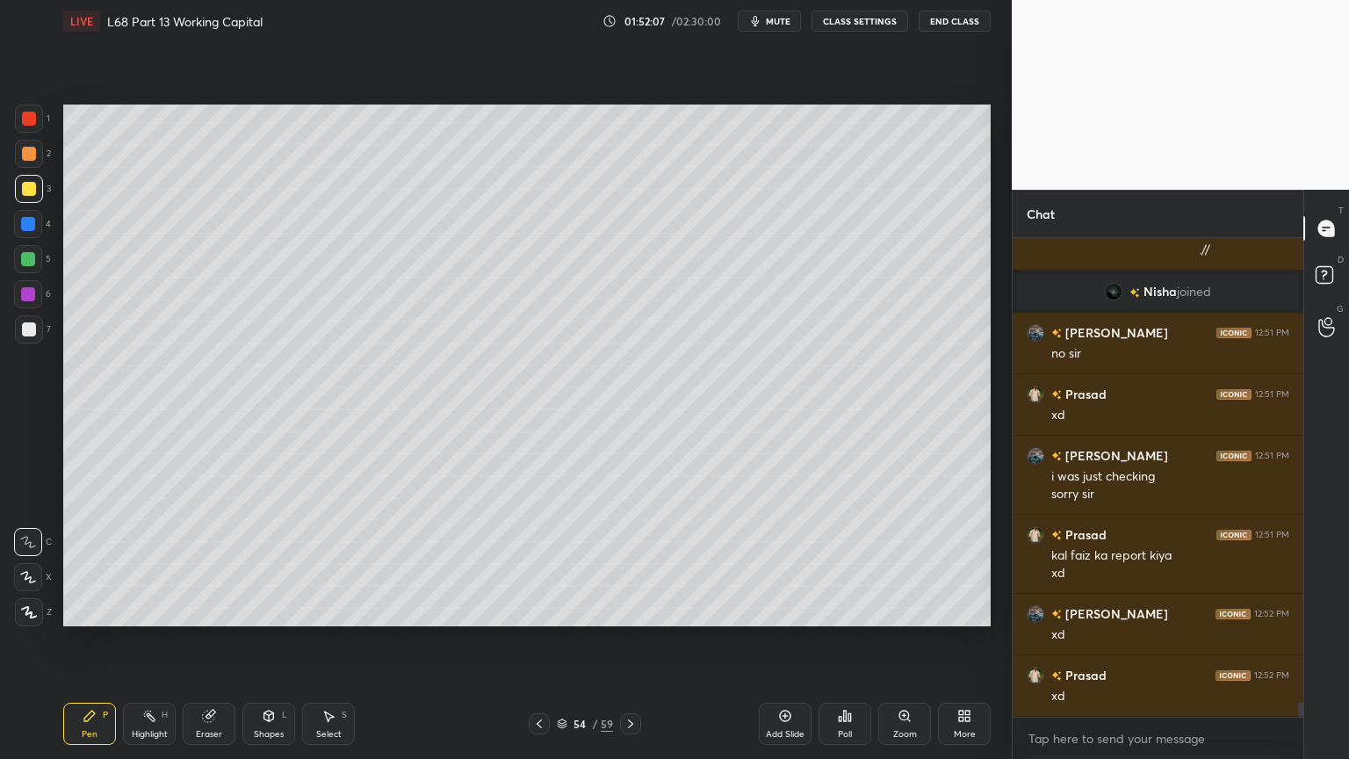
click at [1321, 285] on icon at bounding box center [1327, 278] width 32 height 32
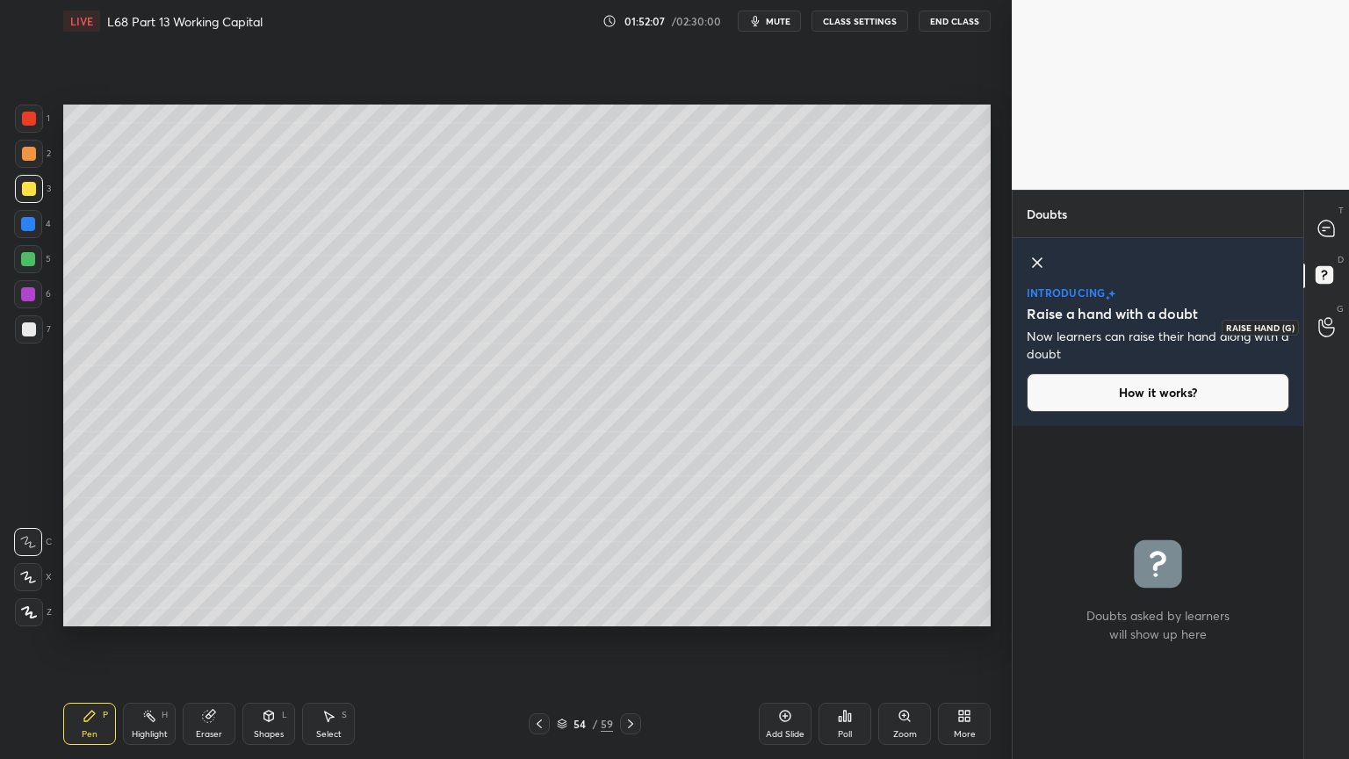
click at [1324, 334] on icon at bounding box center [1326, 327] width 17 height 20
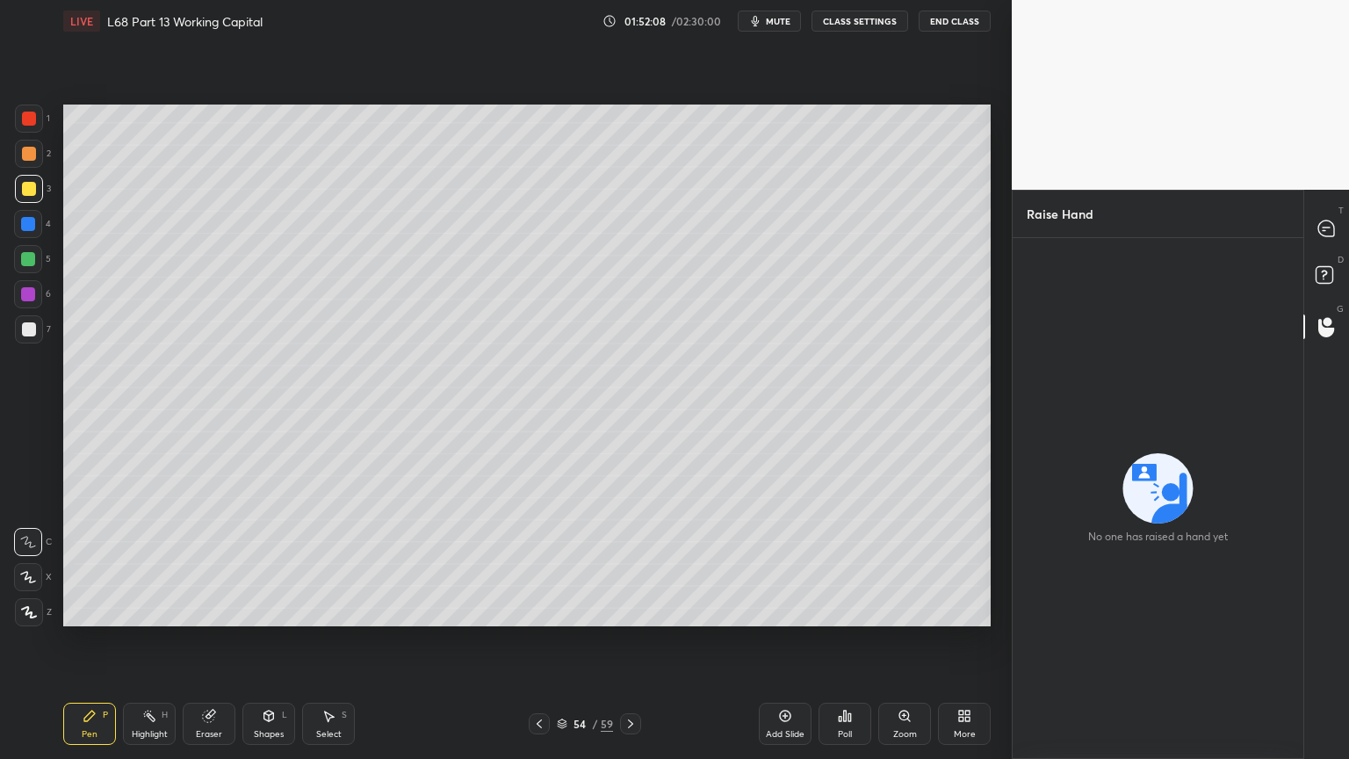
click at [1328, 281] on rect at bounding box center [1324, 275] width 17 height 17
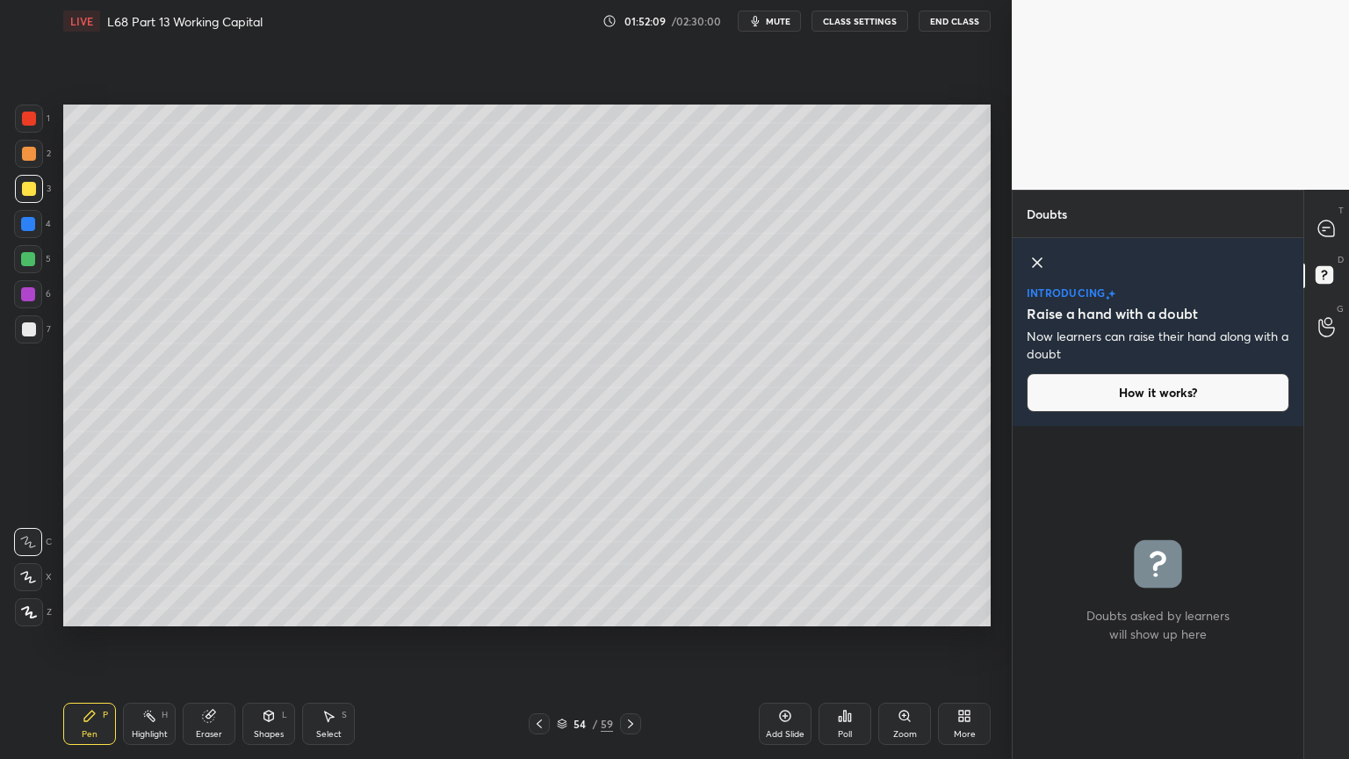
click at [1038, 263] on icon at bounding box center [1037, 262] width 9 height 9
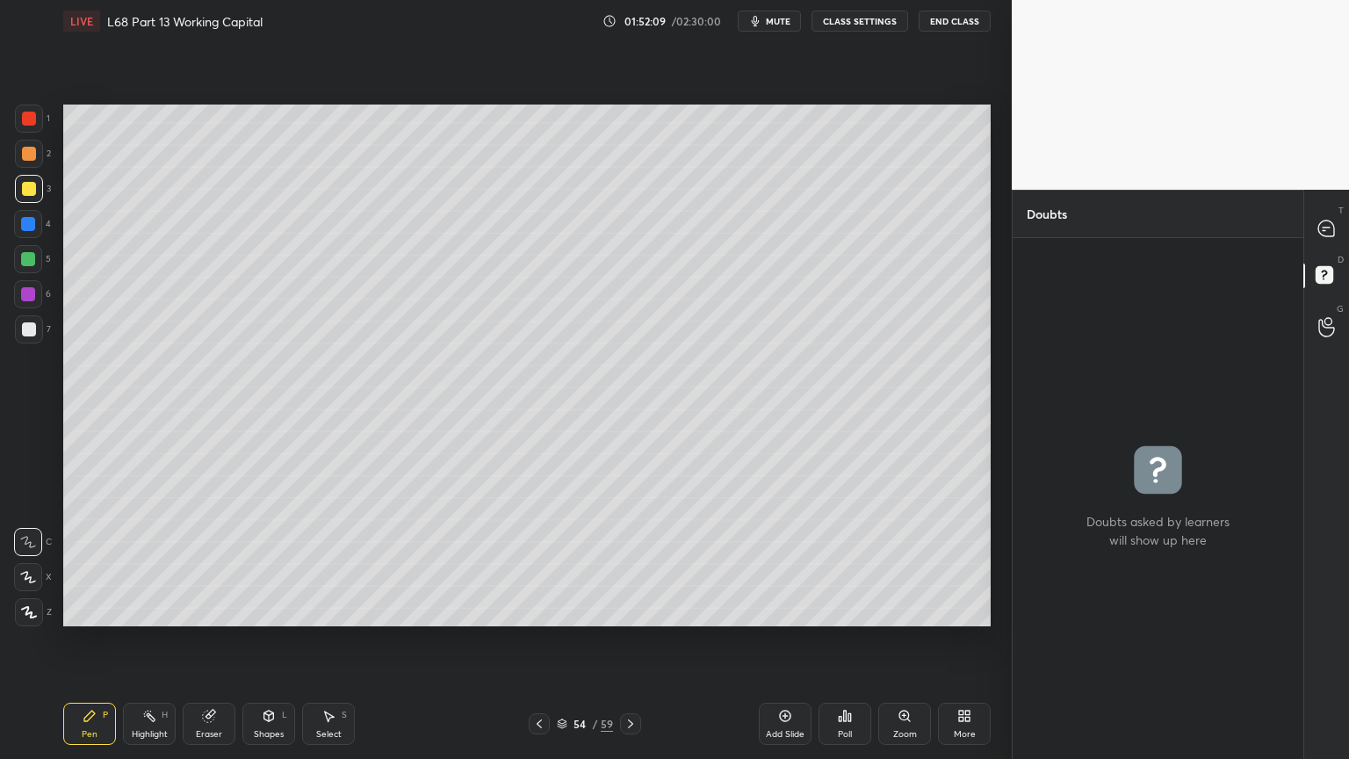
scroll to position [516, 285]
click at [1323, 330] on icon at bounding box center [1326, 327] width 17 height 20
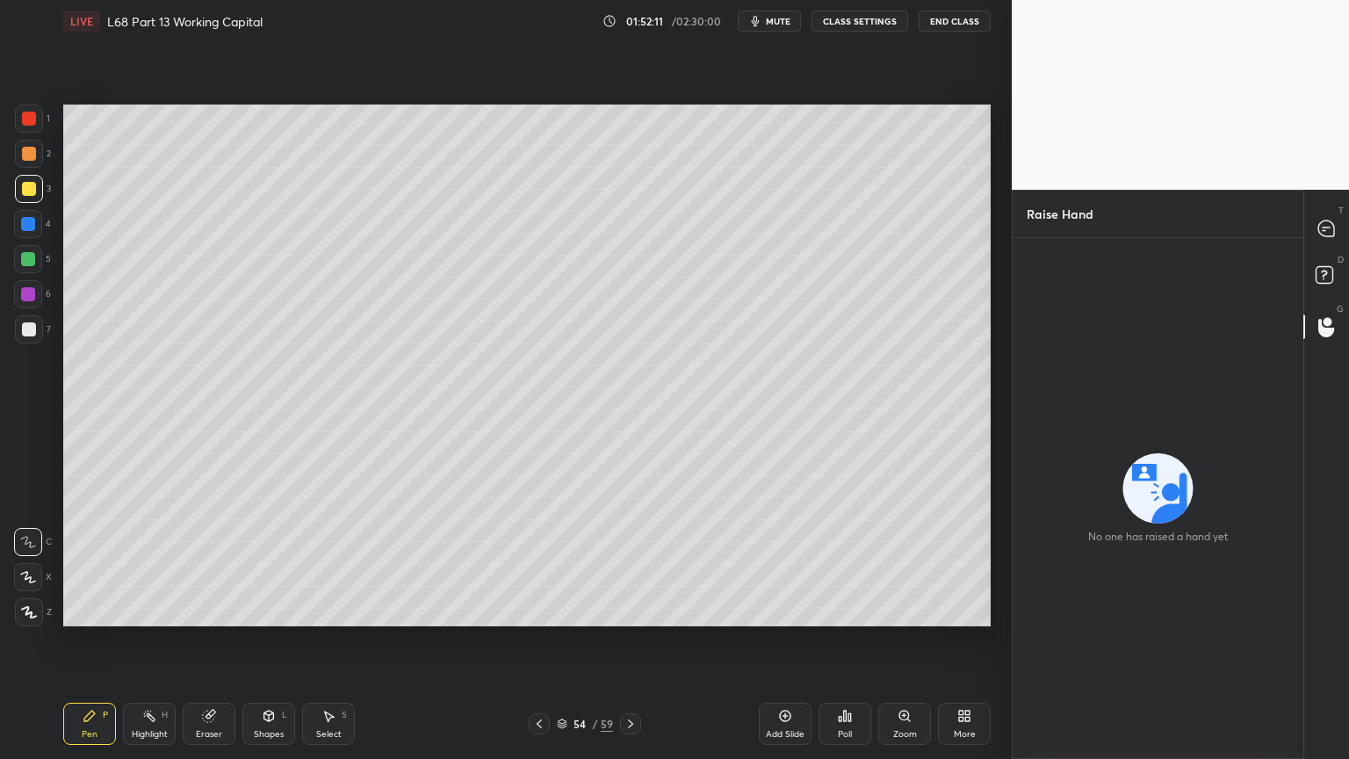
click at [1323, 285] on icon at bounding box center [1327, 278] width 32 height 32
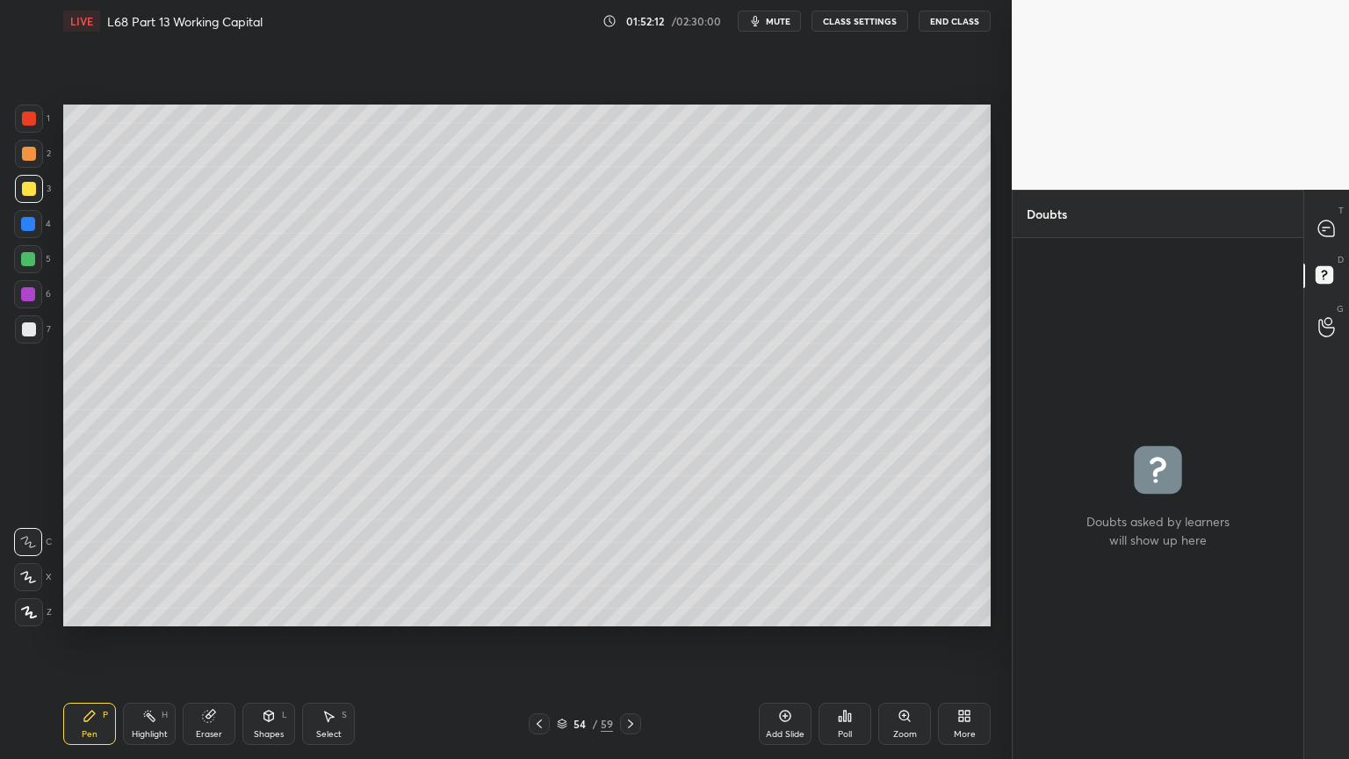
click at [1321, 239] on div at bounding box center [1326, 229] width 35 height 32
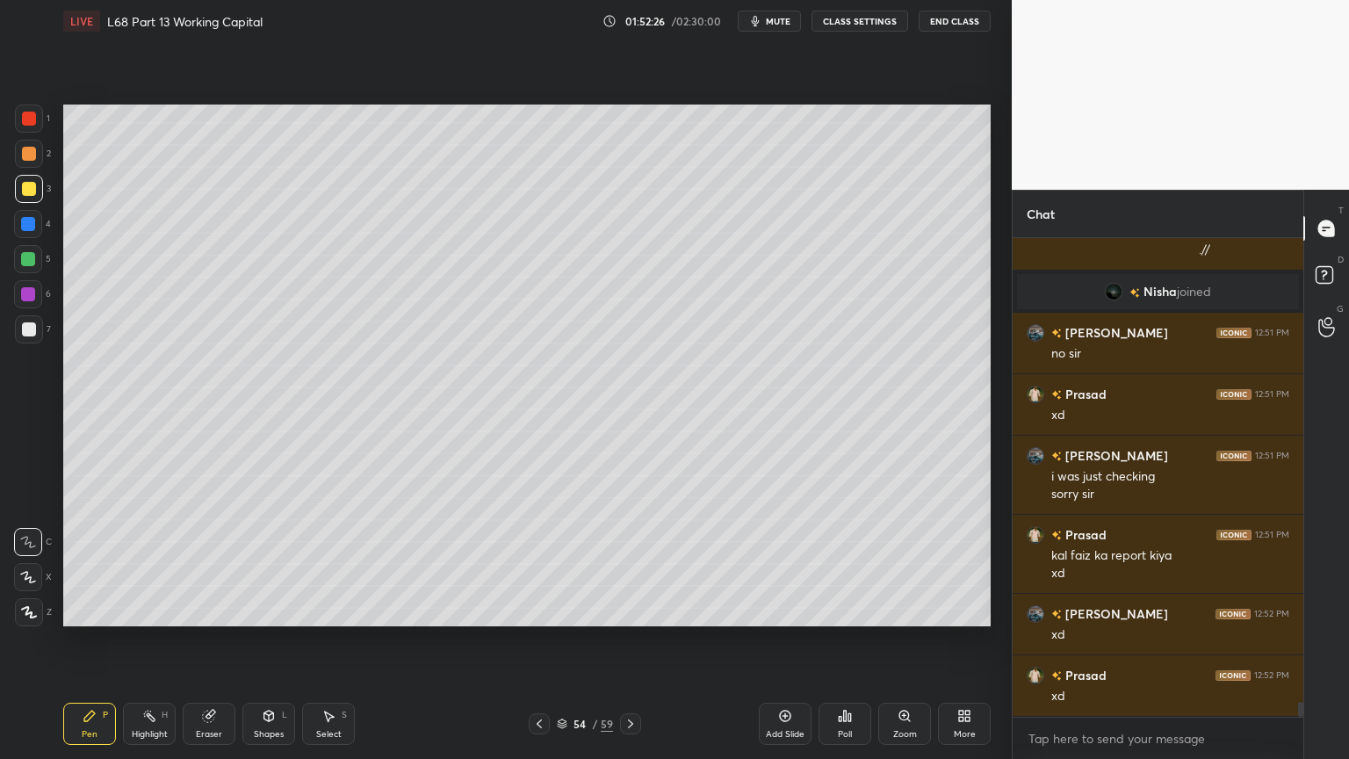
scroll to position [15070, 0]
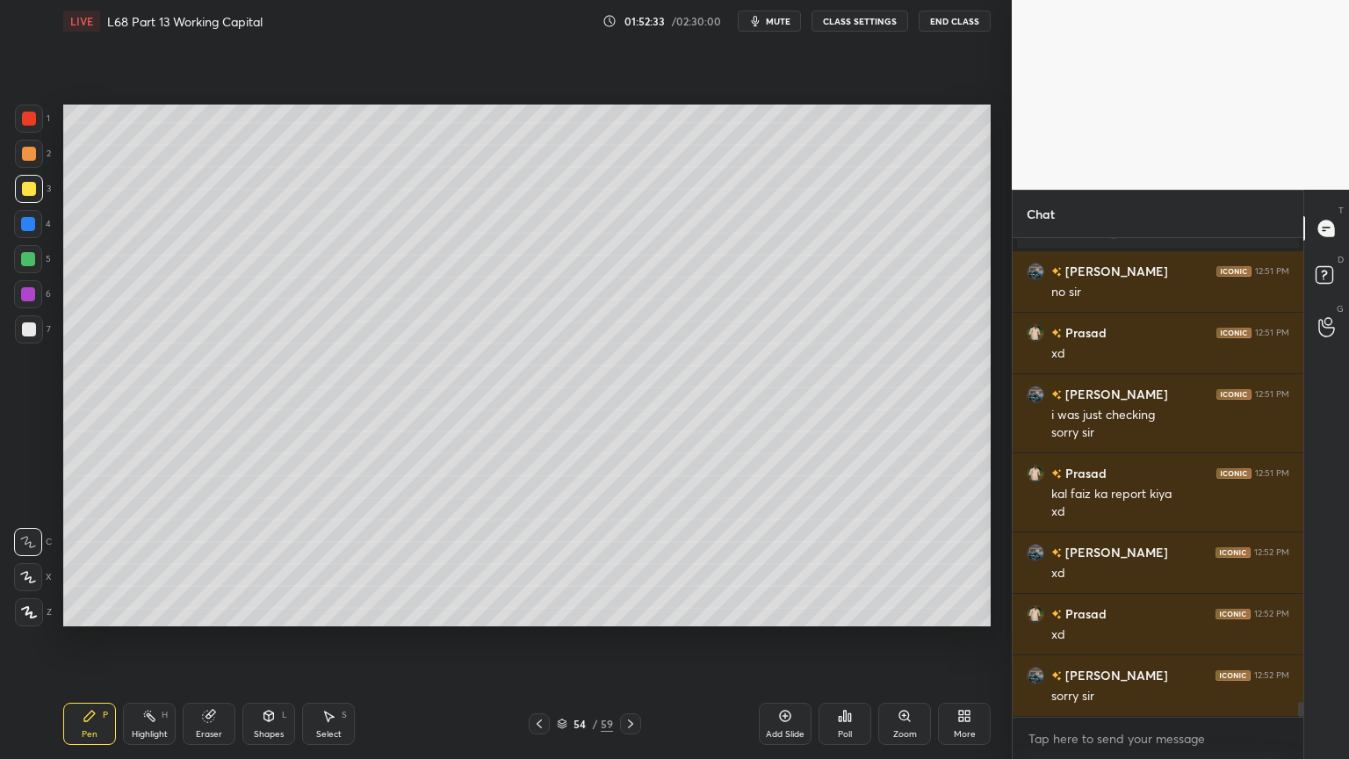
click at [53, 610] on div "1 2 3 4 5 6 7 C X Z C X Z E E Erase all H H LIVE L68 Part 13 Working Capital 01…" at bounding box center [499, 379] width 998 height 759
click at [103, 610] on div "P" at bounding box center [105, 715] width 5 height 9
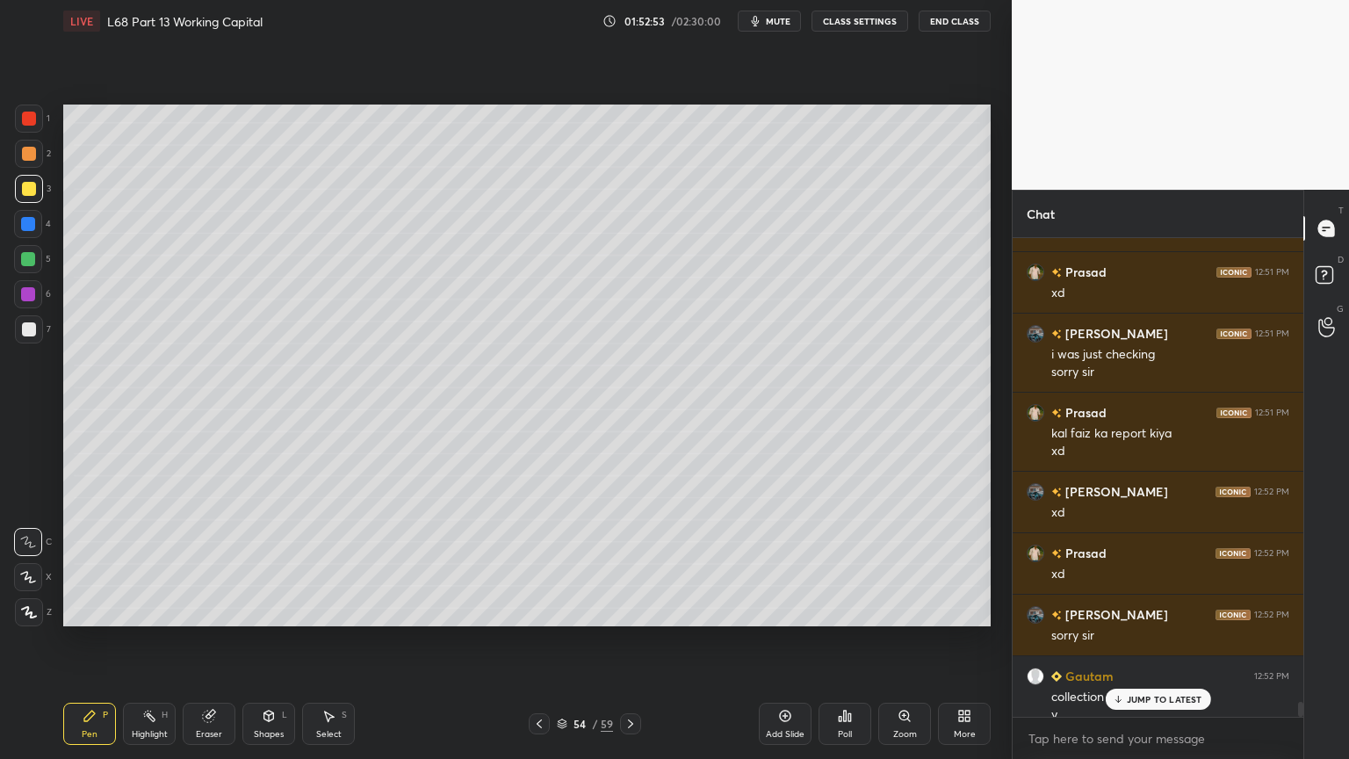
scroll to position [15148, 0]
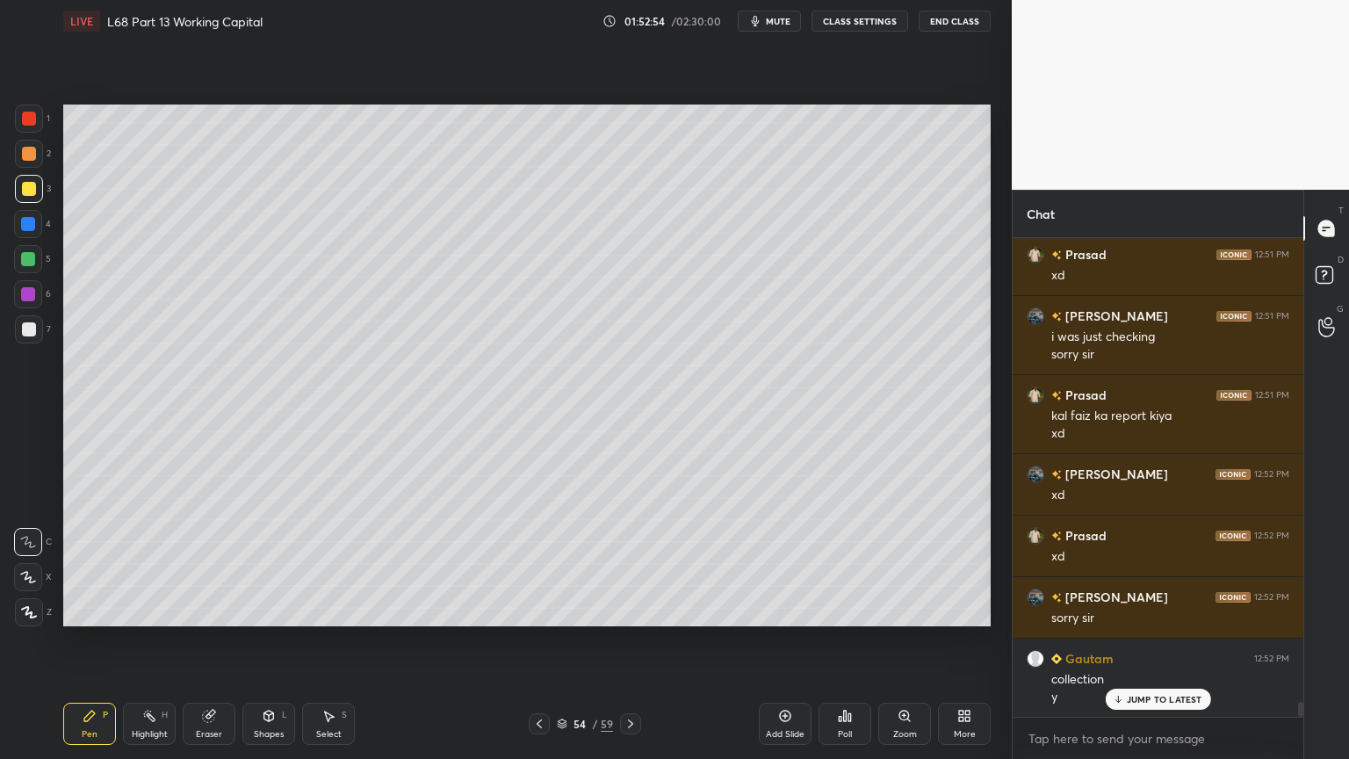
click at [335, 610] on div "Select" at bounding box center [328, 734] width 25 height 9
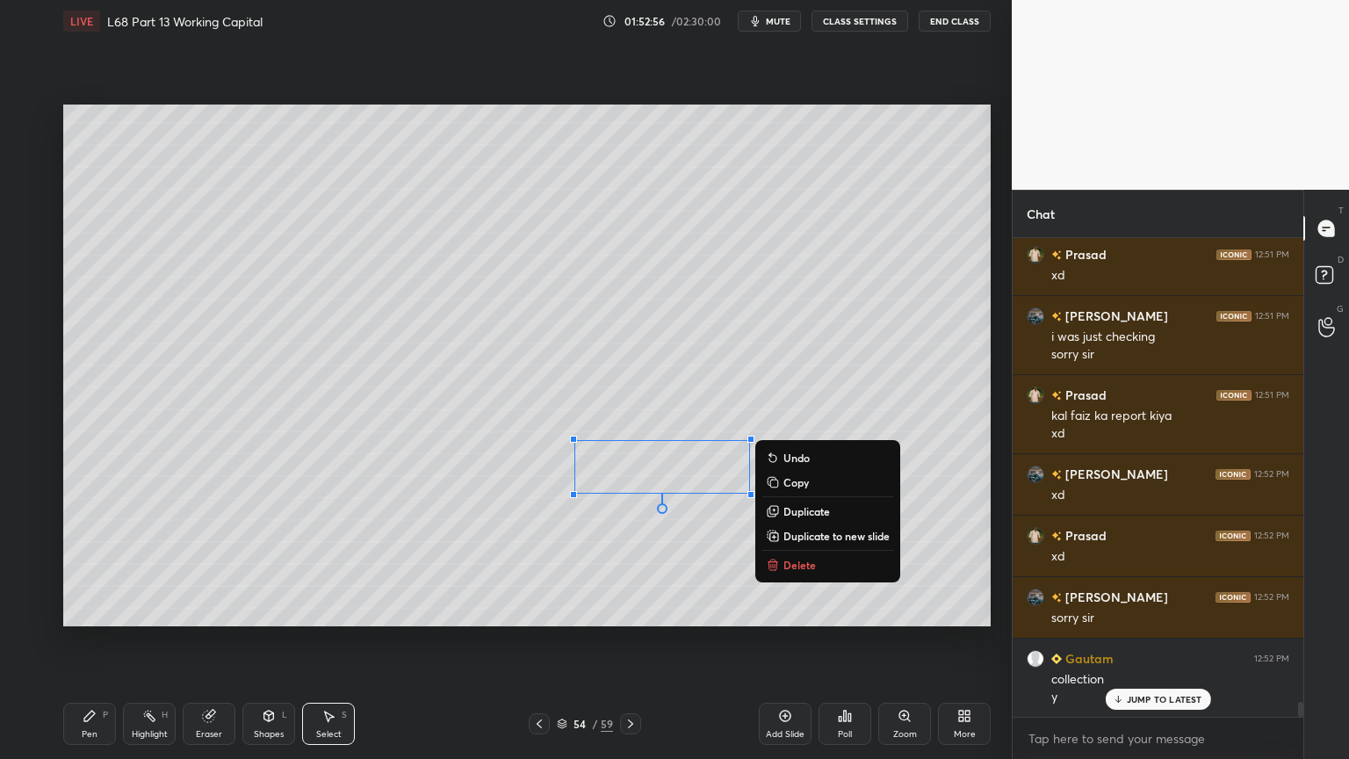
click at [789, 559] on p "Delete" at bounding box center [799, 565] width 32 height 14
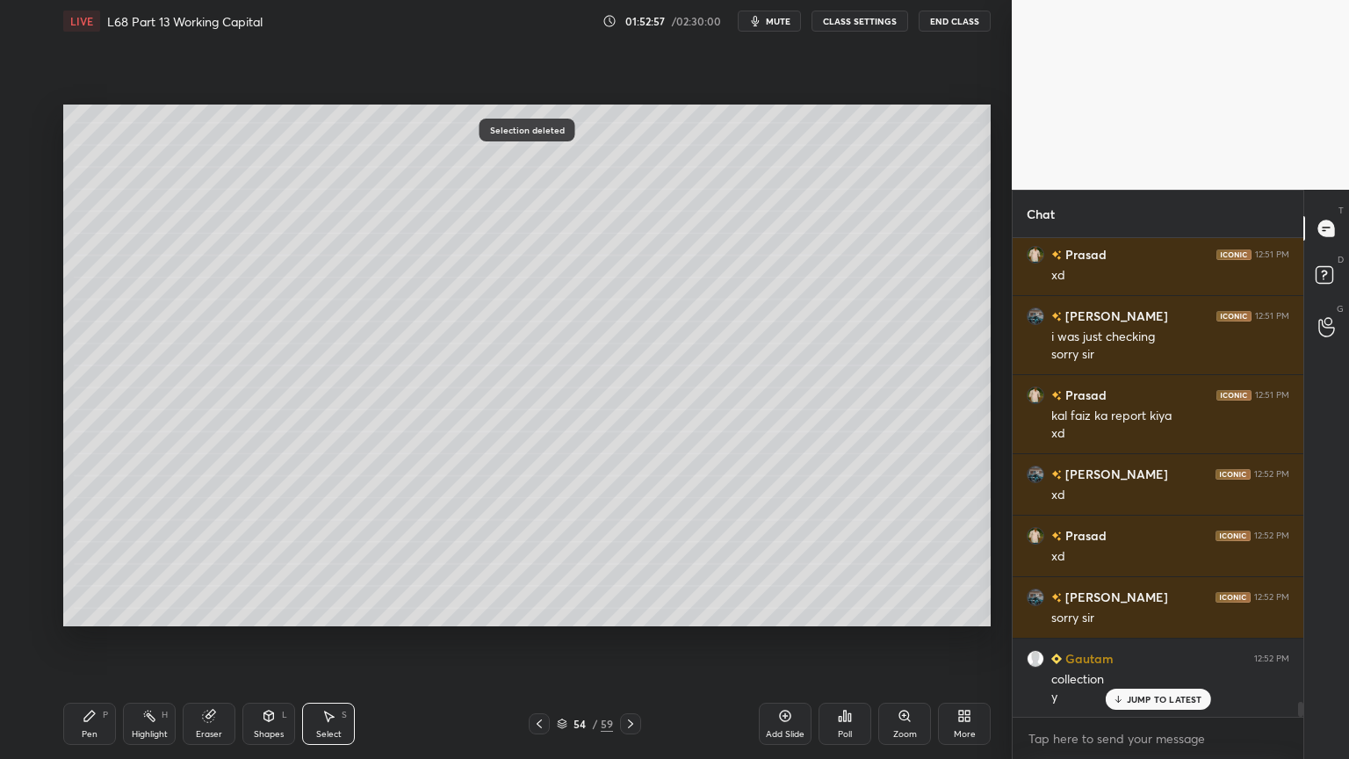
click at [76, 610] on div "Pen P" at bounding box center [89, 724] width 53 height 42
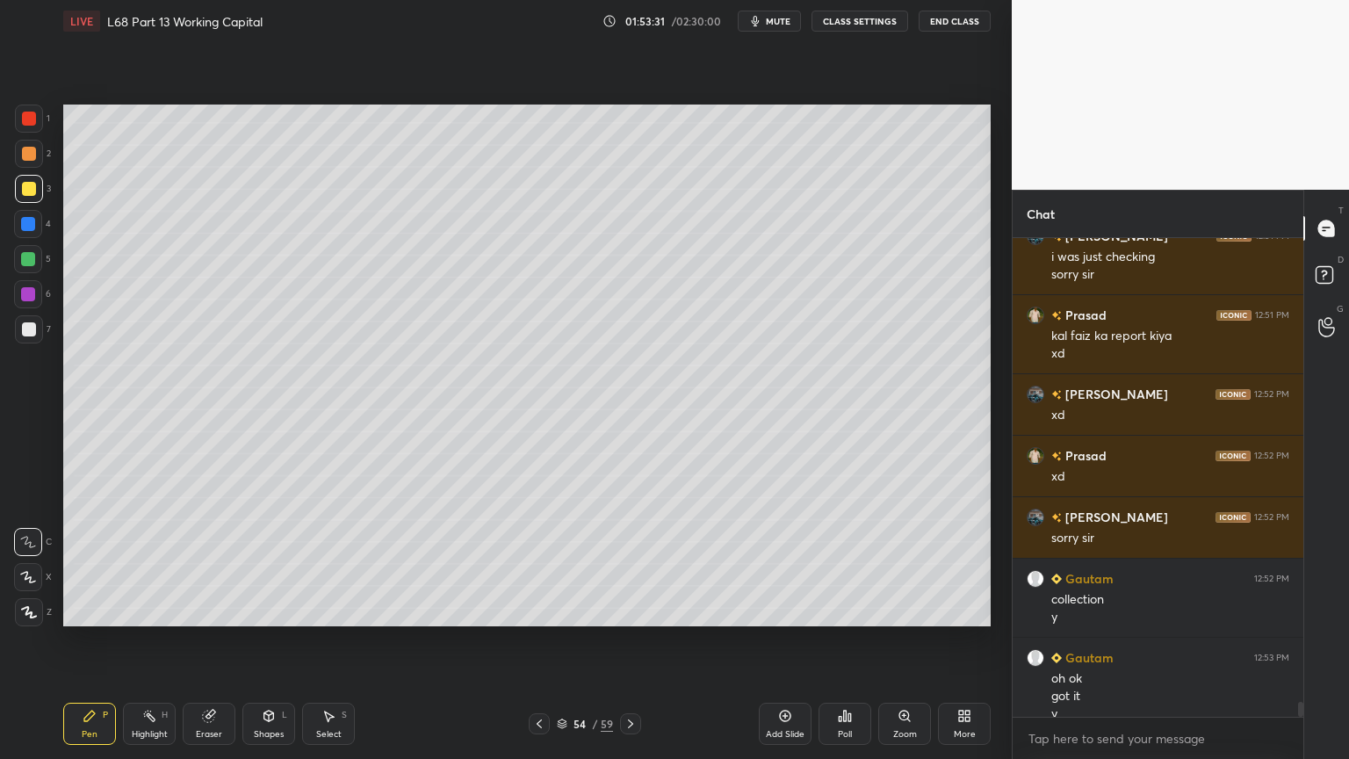
scroll to position [15246, 0]
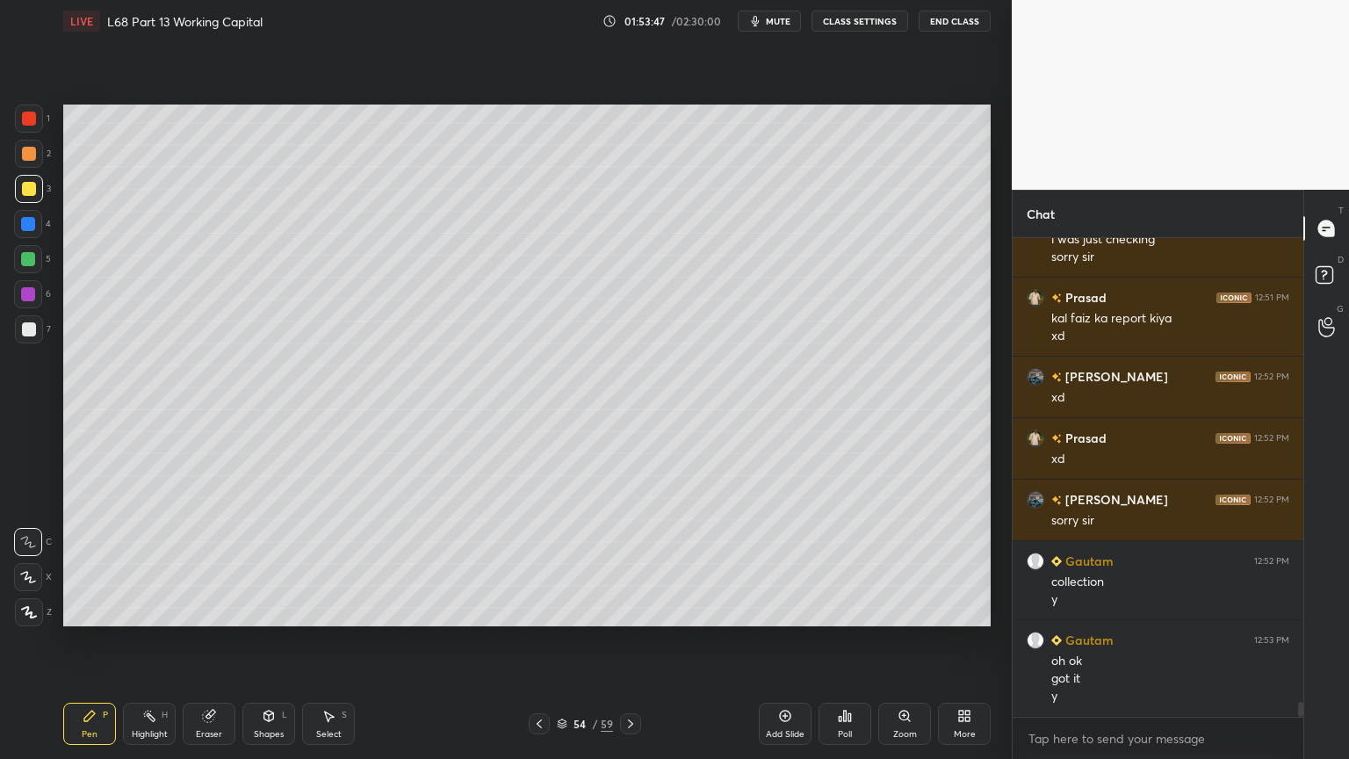
click at [335, 610] on div "Select" at bounding box center [328, 734] width 25 height 9
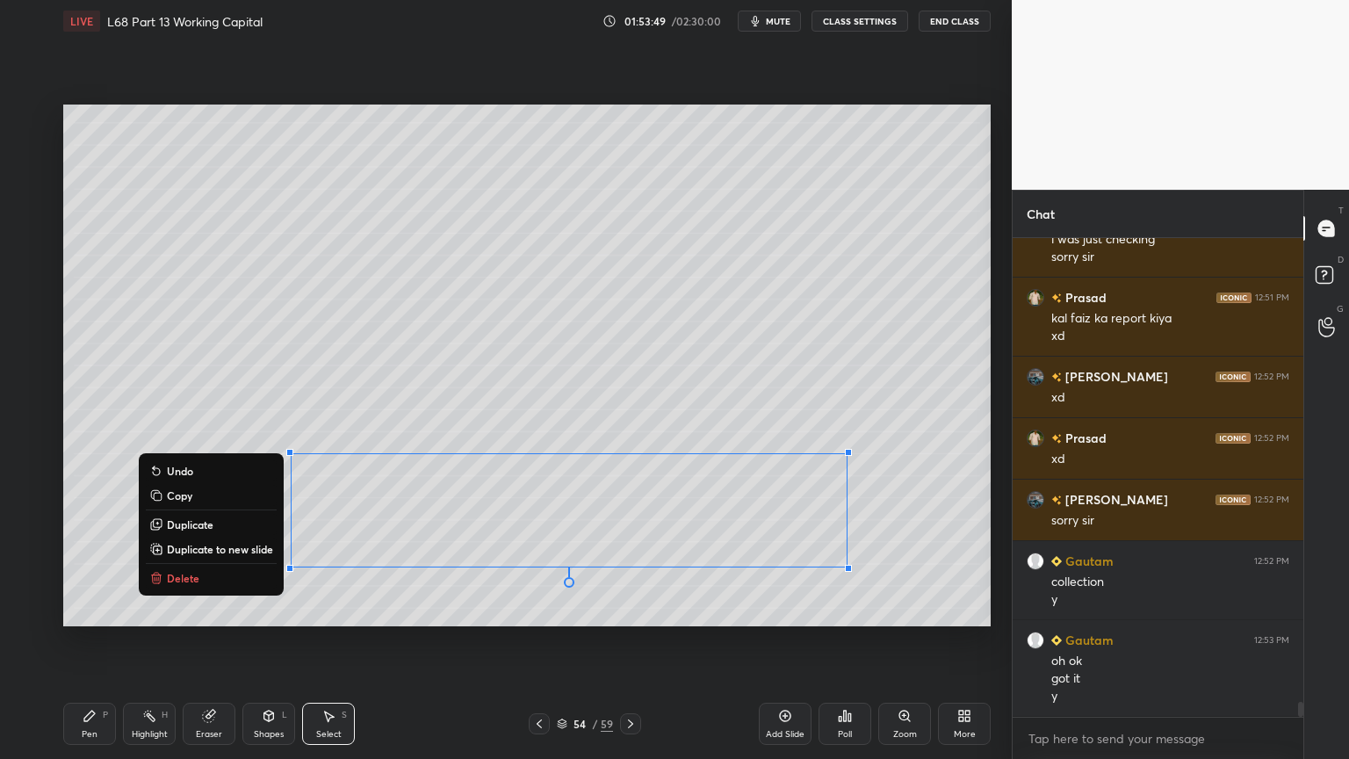
click at [187, 575] on p "Delete" at bounding box center [183, 578] width 32 height 14
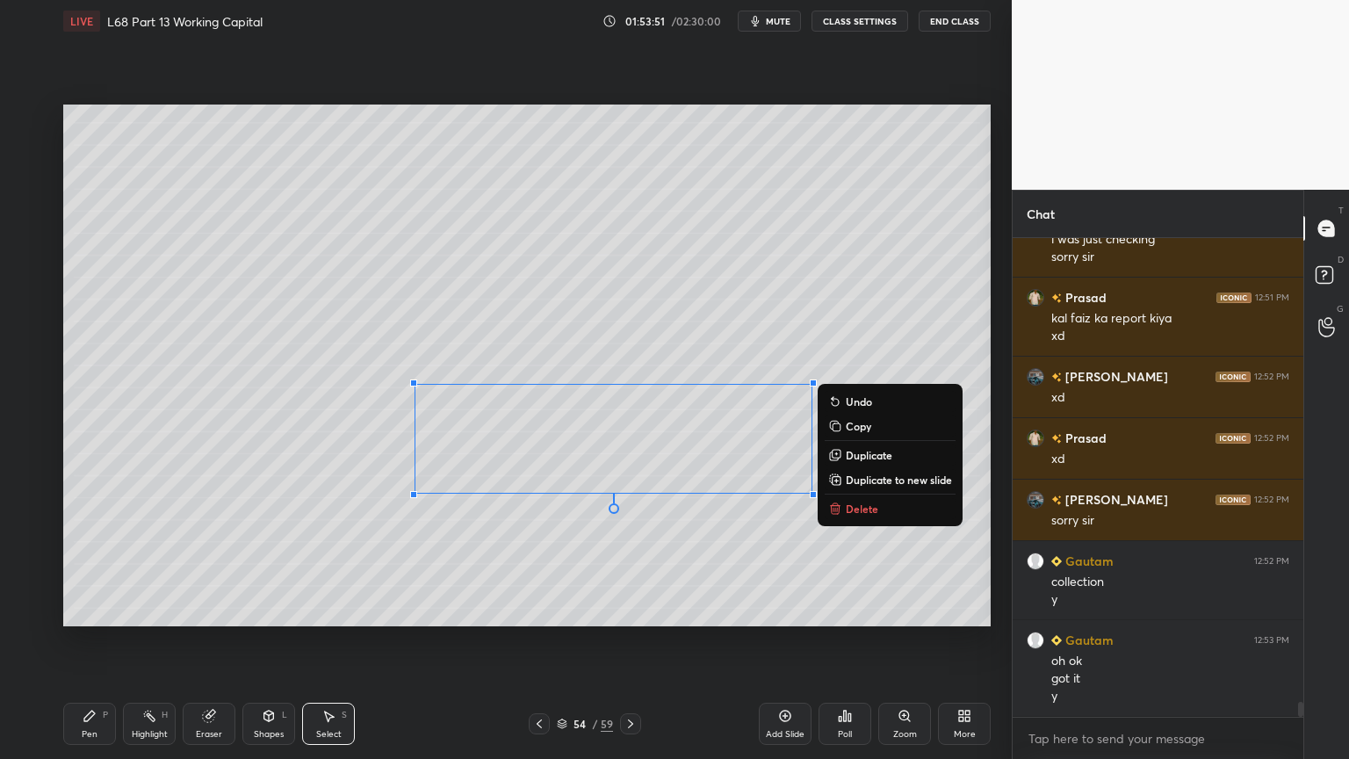
click at [839, 499] on button "Delete" at bounding box center [890, 508] width 131 height 21
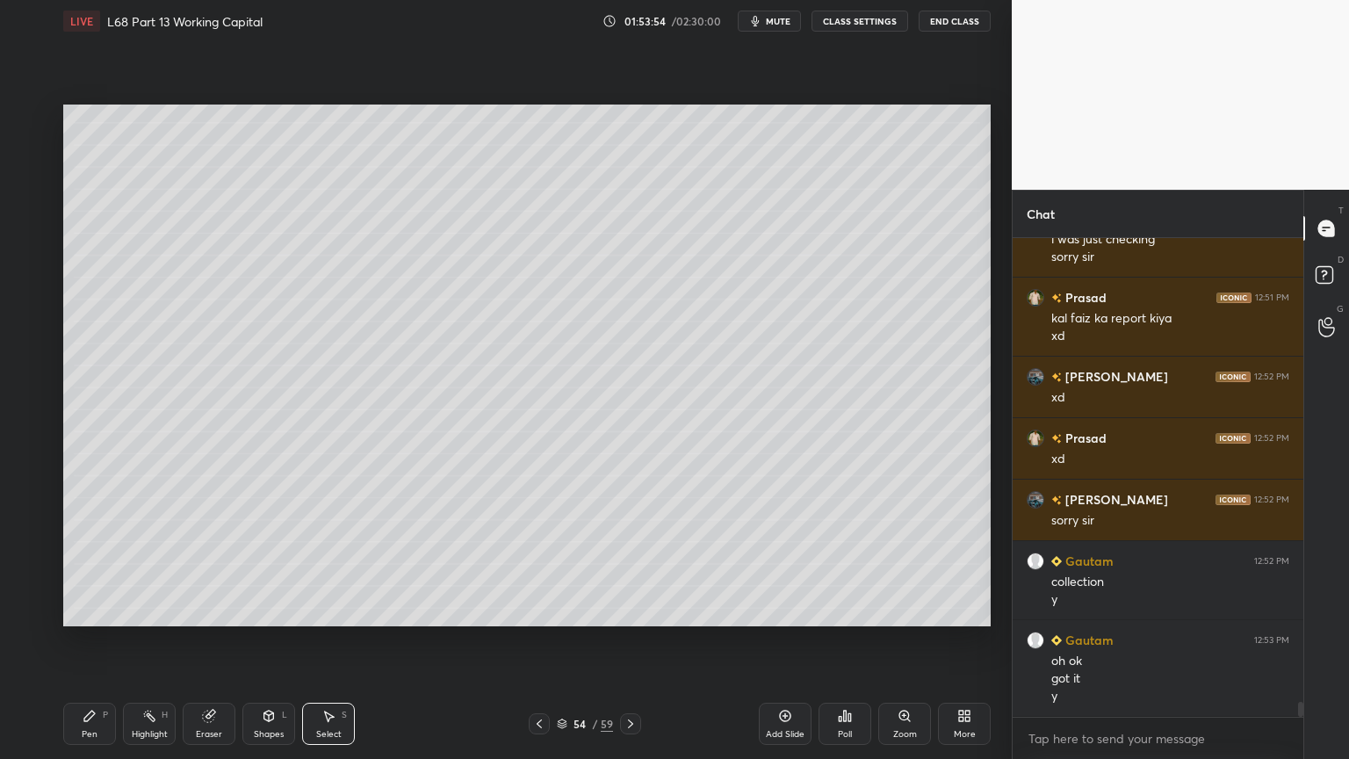
click at [193, 610] on div "Eraser" at bounding box center [209, 724] width 53 height 42
click at [98, 610] on div "Pen P" at bounding box center [89, 724] width 53 height 42
click at [36, 175] on div at bounding box center [29, 189] width 28 height 28
click at [25, 165] on div at bounding box center [29, 154] width 28 height 28
click at [271, 610] on div "Shapes L" at bounding box center [268, 724] width 53 height 42
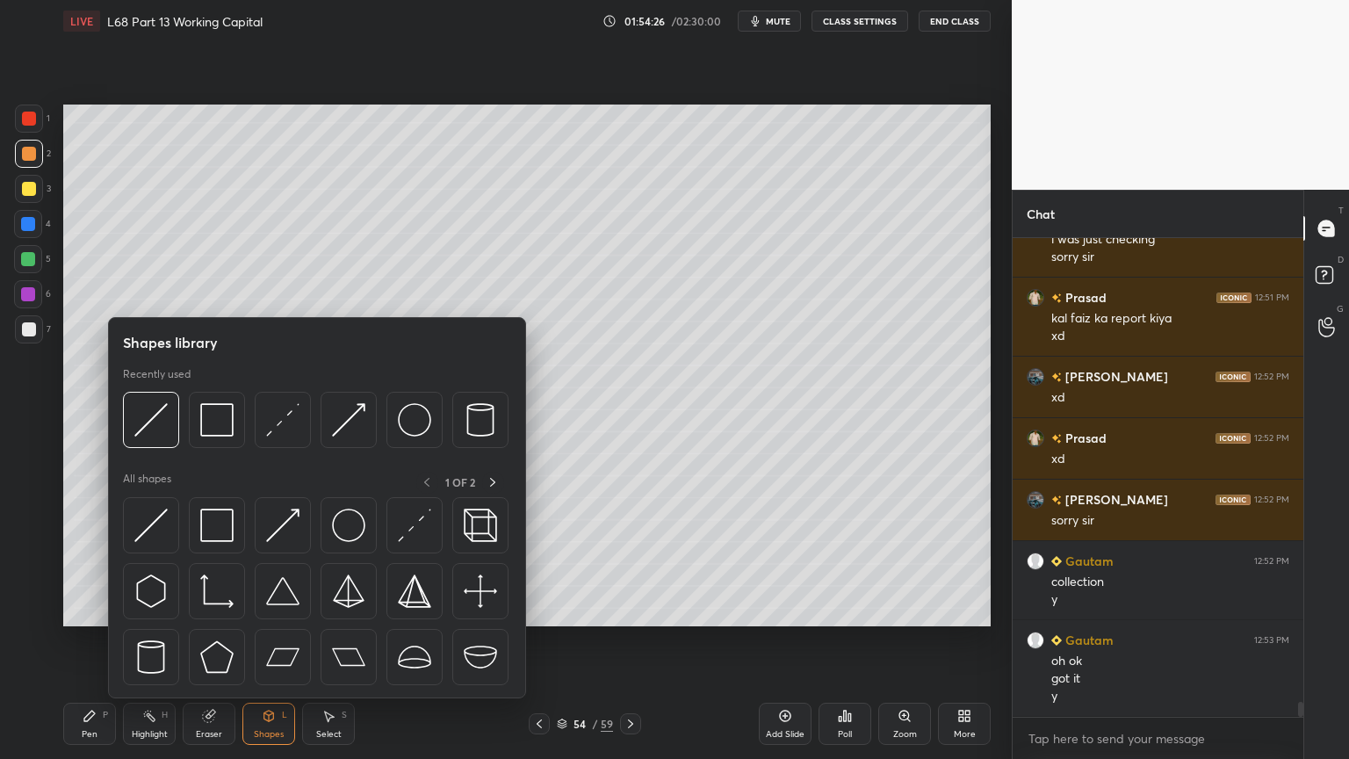
click at [151, 423] on img at bounding box center [150, 419] width 33 height 33
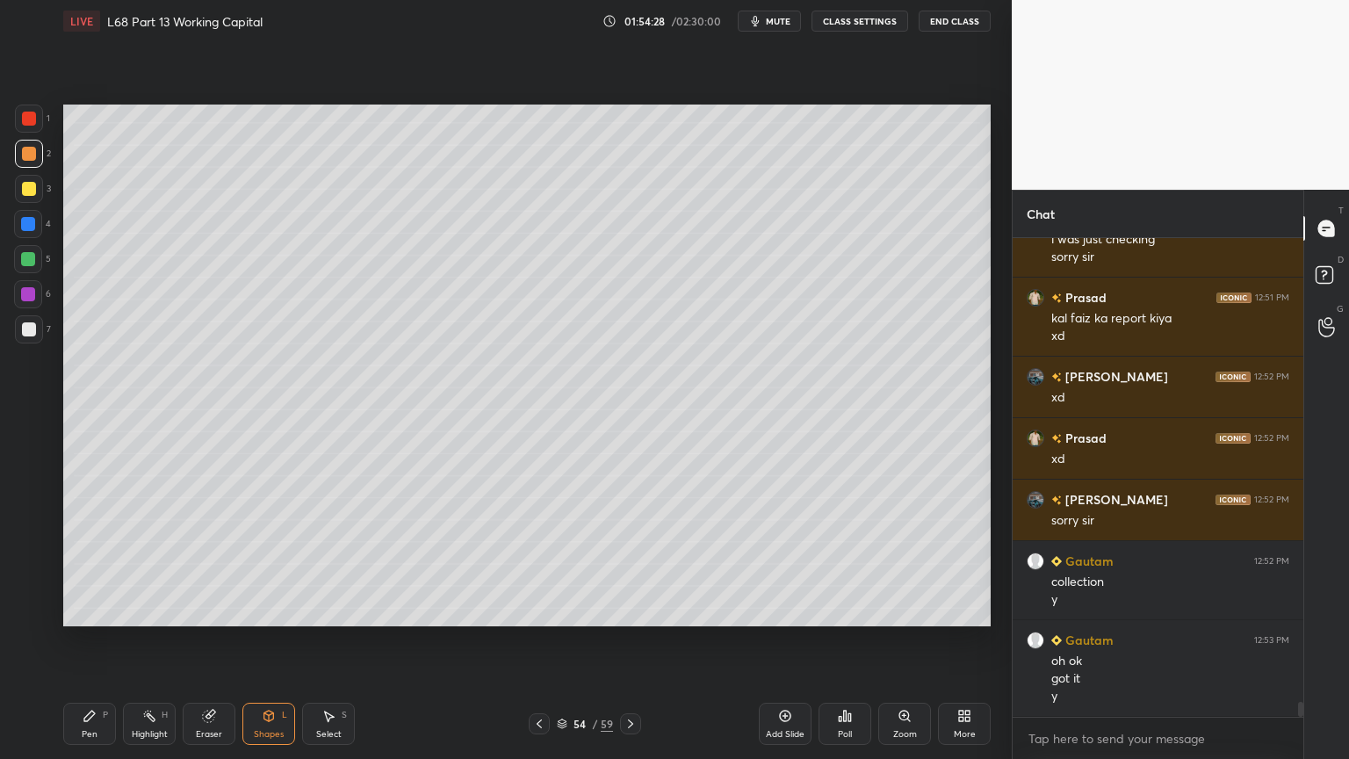
click at [94, 610] on icon at bounding box center [90, 716] width 14 height 14
click at [542, 610] on icon at bounding box center [539, 724] width 14 height 14
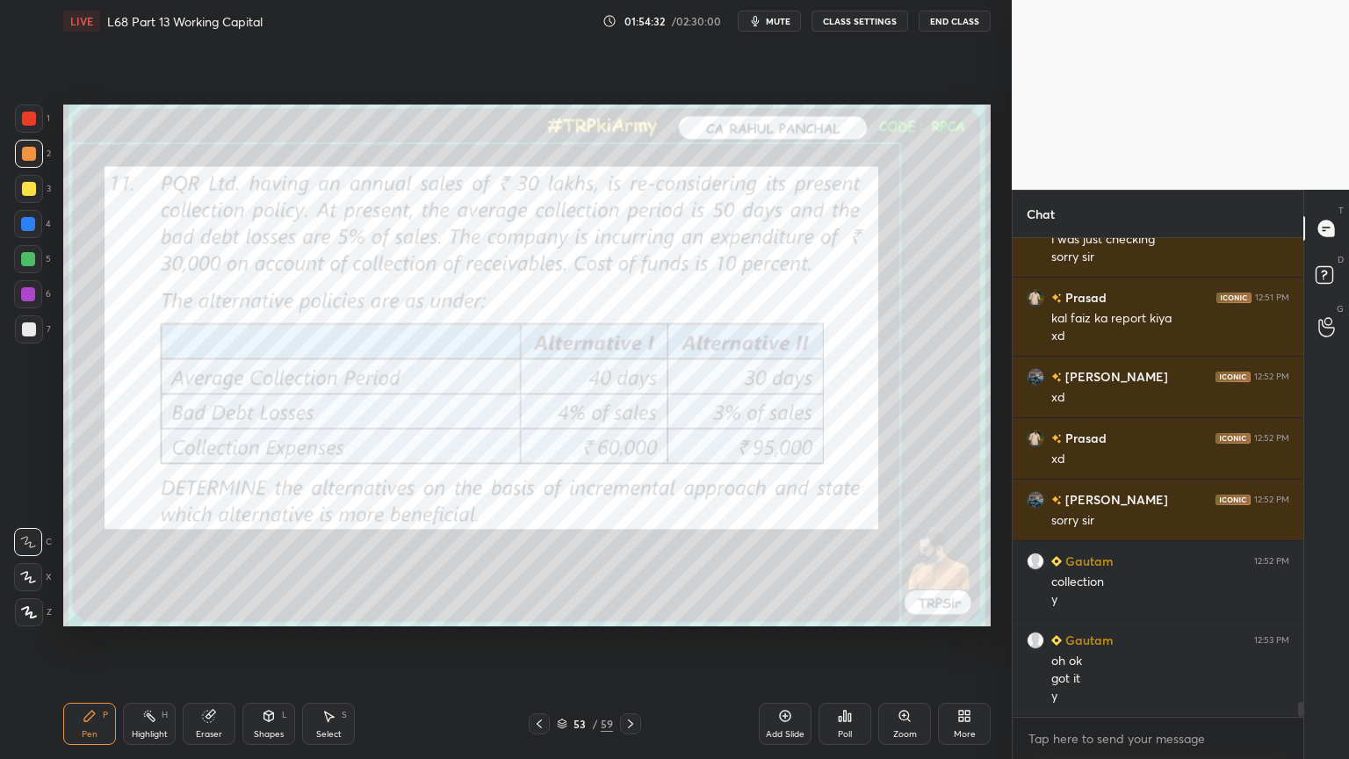
click at [632, 610] on icon at bounding box center [631, 724] width 14 height 14
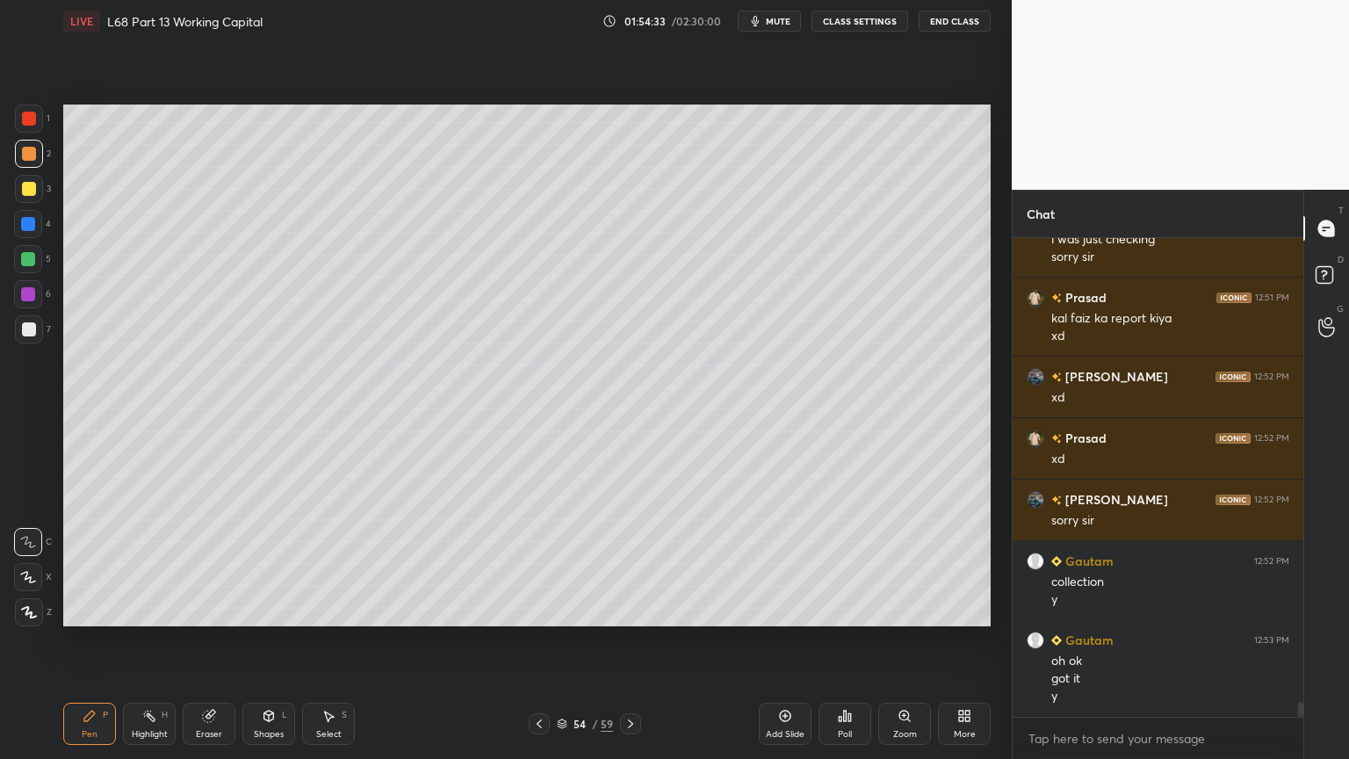
scroll to position [15306, 0]
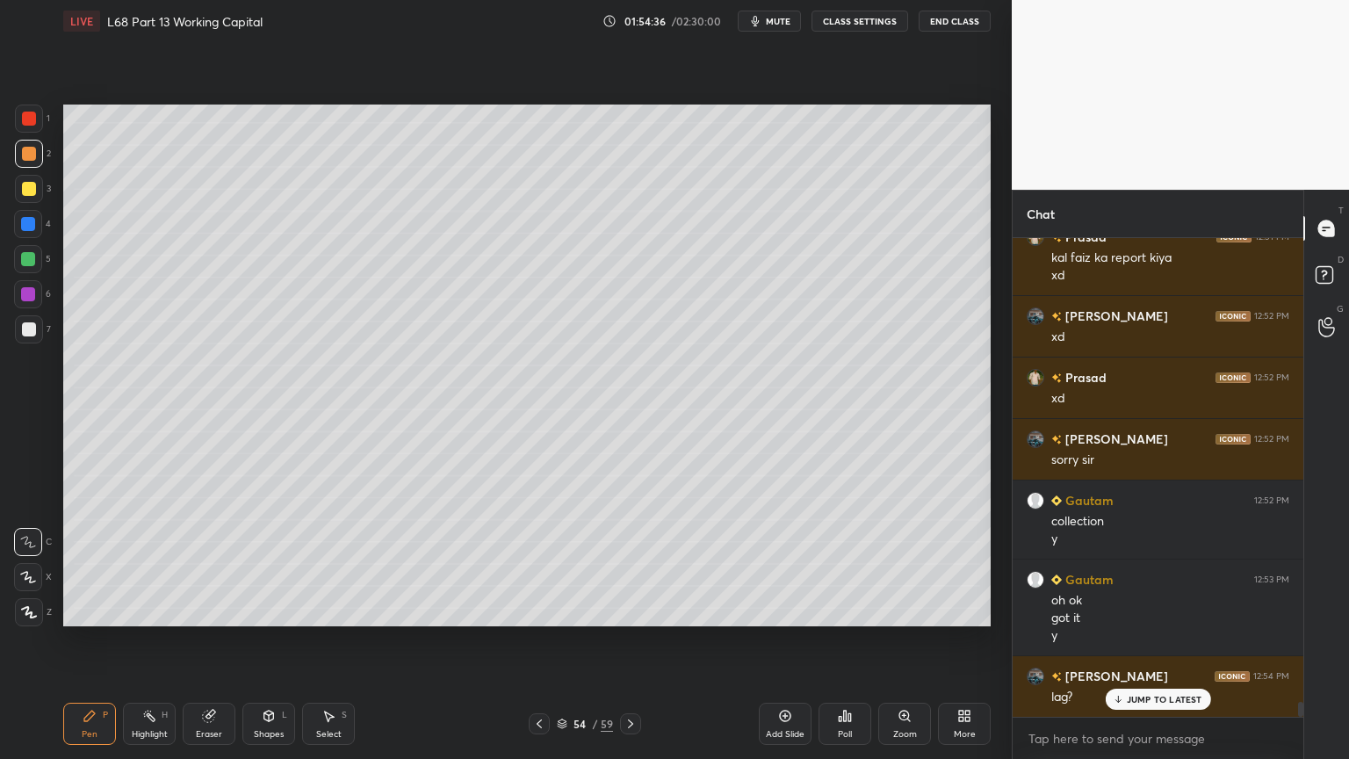
click at [34, 129] on div at bounding box center [29, 119] width 28 height 28
click at [21, 320] on div at bounding box center [29, 329] width 28 height 28
click at [22, 156] on div at bounding box center [29, 154] width 14 height 14
click at [534, 610] on icon at bounding box center [539, 724] width 14 height 14
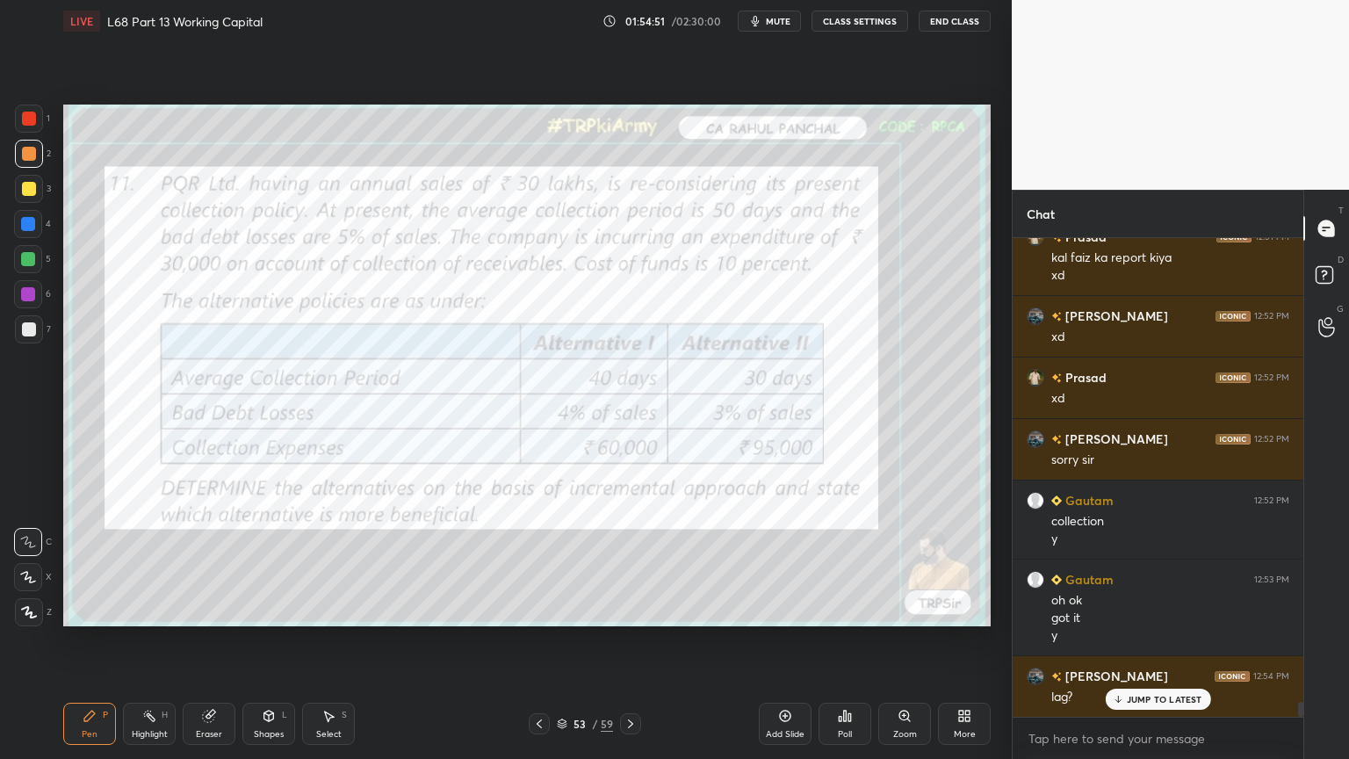
click at [624, 610] on icon at bounding box center [631, 724] width 14 height 14
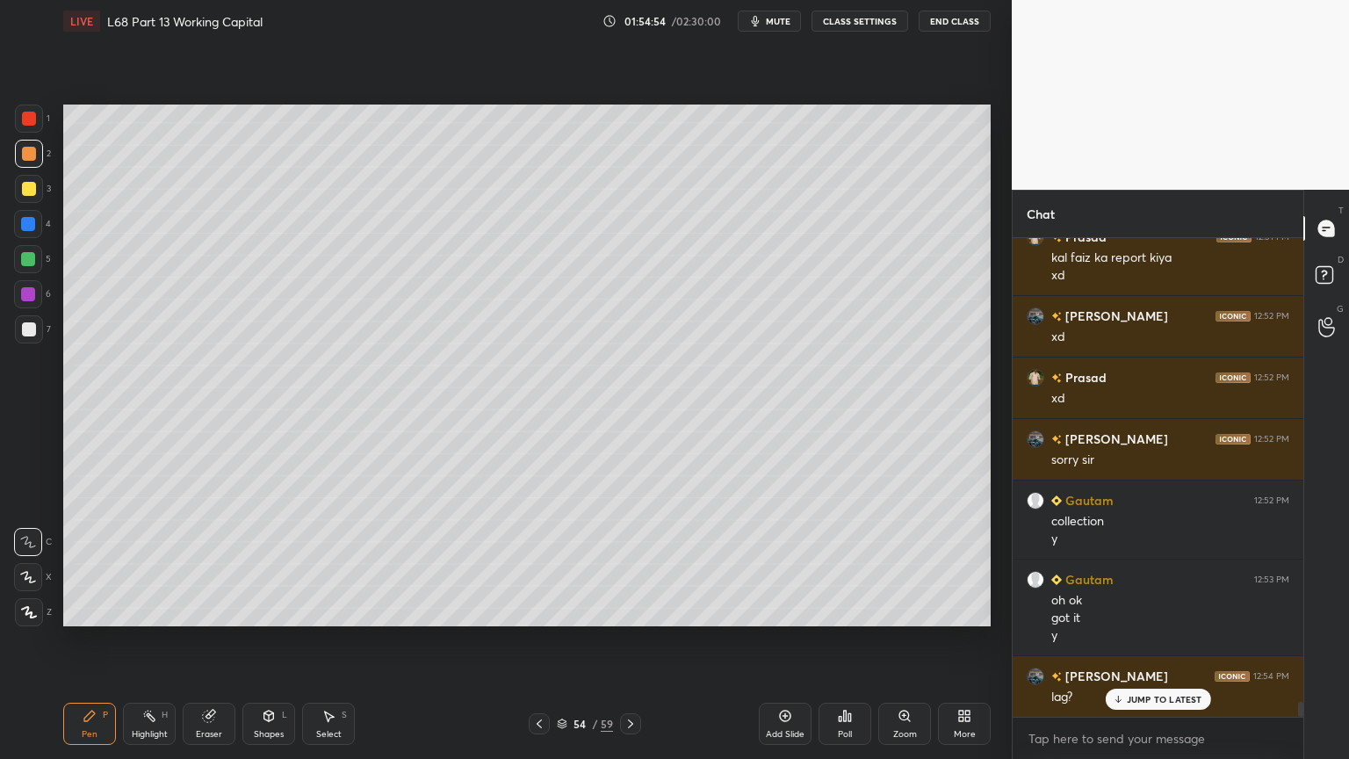
click at [36, 317] on div at bounding box center [29, 329] width 28 height 28
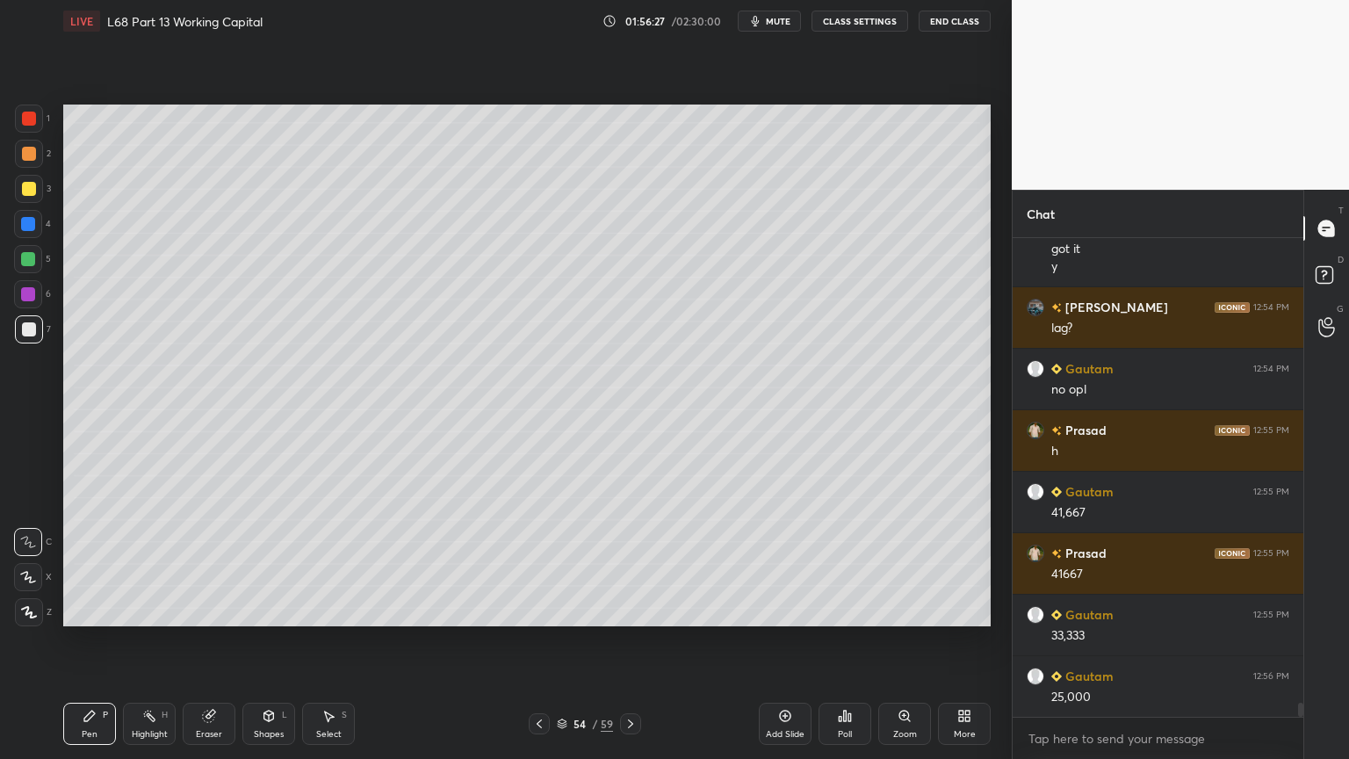
scroll to position [15738, 0]
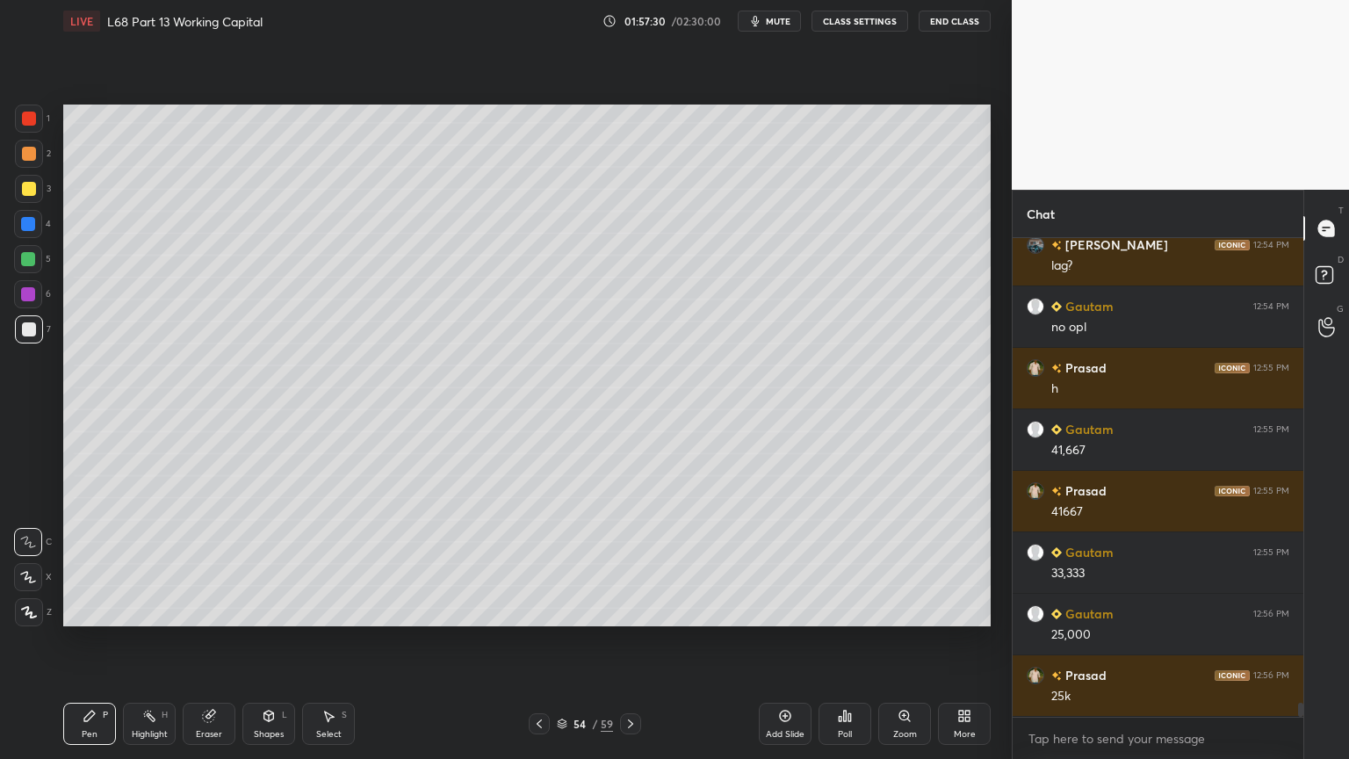
click at [32, 132] on div at bounding box center [29, 119] width 28 height 28
click at [266, 610] on icon at bounding box center [269, 716] width 14 height 14
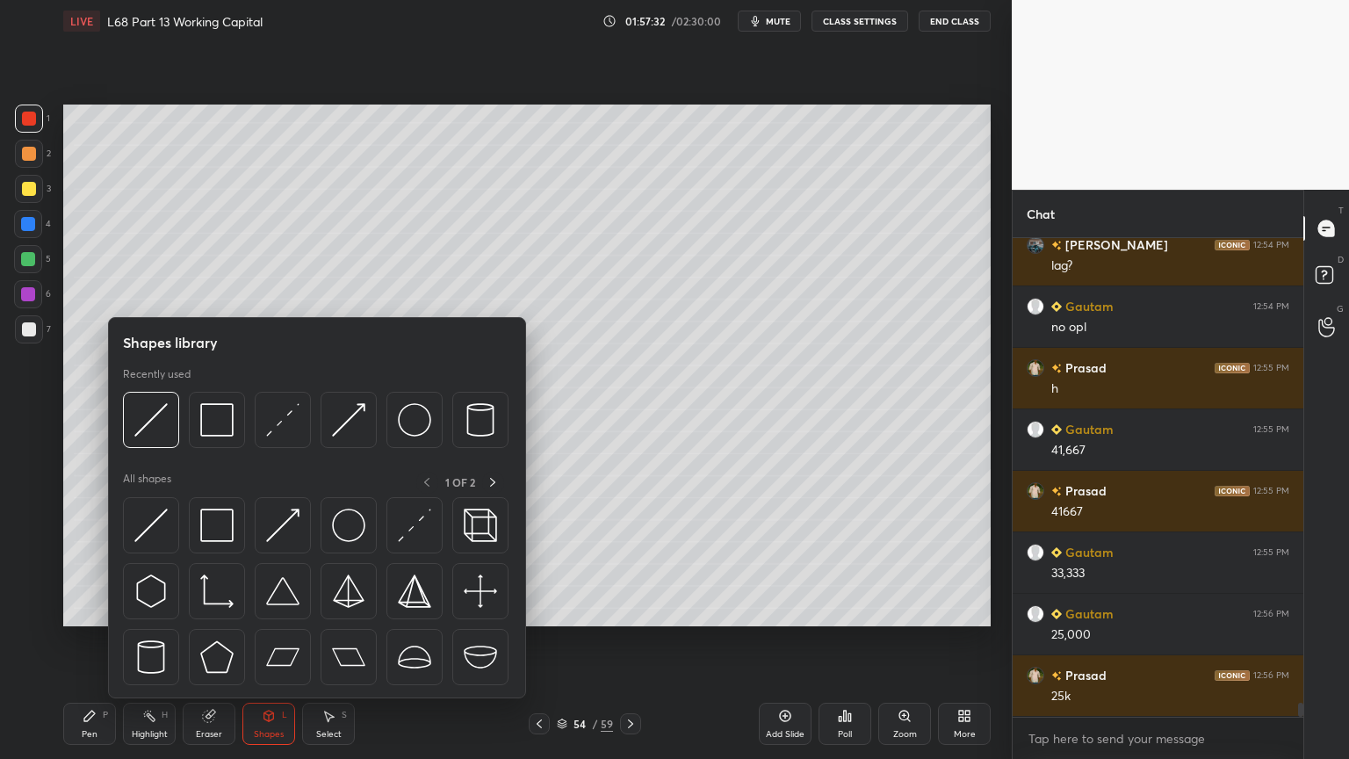
click at [214, 425] on img at bounding box center [216, 419] width 33 height 33
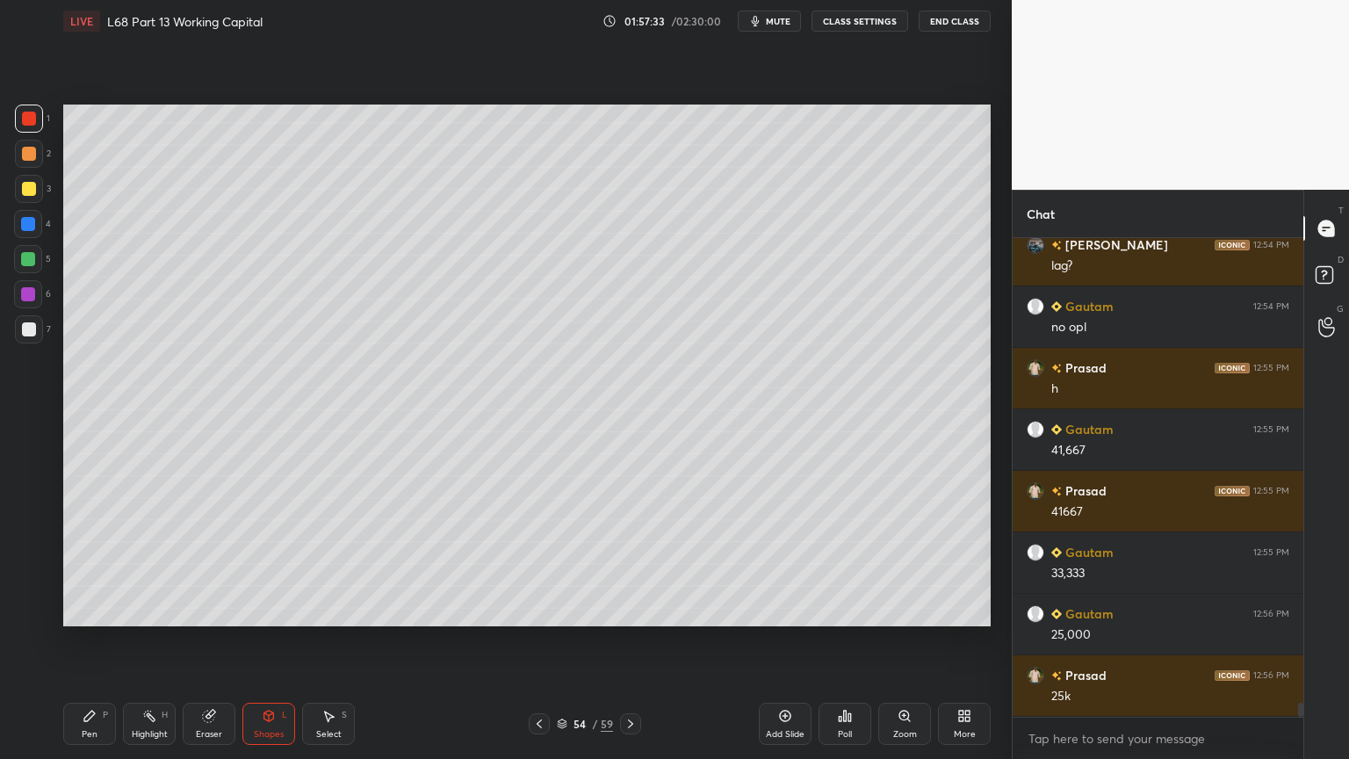
click at [36, 323] on div at bounding box center [29, 329] width 28 height 28
click at [87, 610] on div "Pen P" at bounding box center [89, 724] width 53 height 42
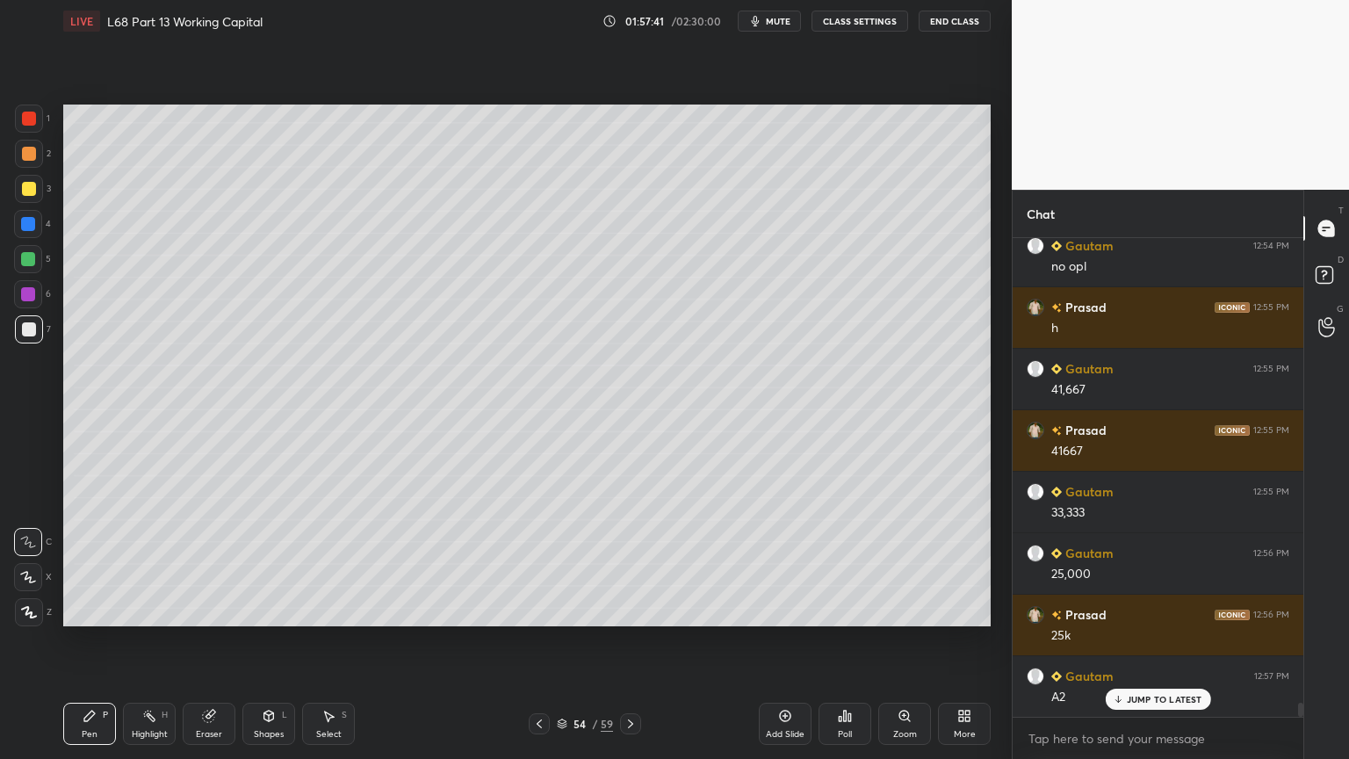
click at [148, 610] on icon at bounding box center [149, 716] width 14 height 14
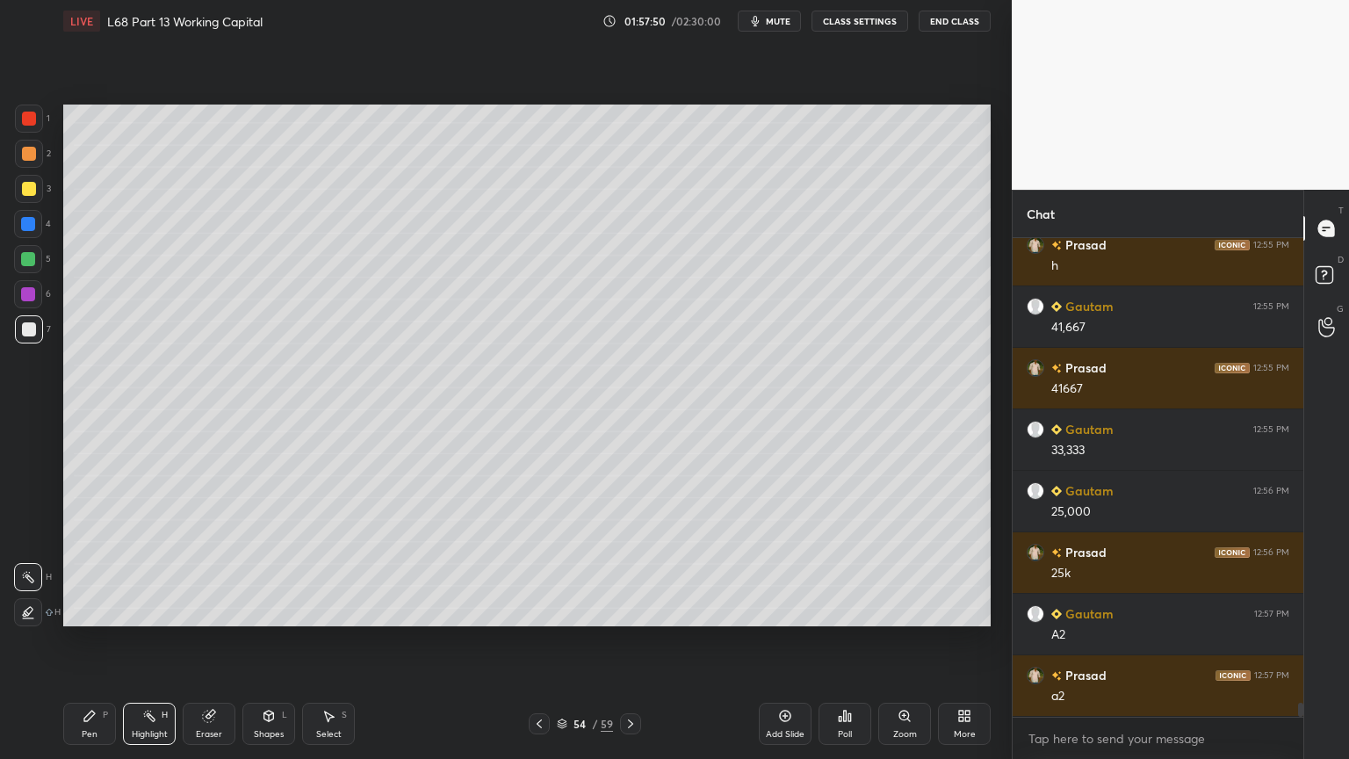
click at [94, 610] on div "Pen" at bounding box center [90, 734] width 16 height 9
click at [39, 335] on div at bounding box center [29, 329] width 28 height 28
click at [295, 610] on div "Pen P Highlight H Eraser Shapes L Select S" at bounding box center [237, 724] width 348 height 42
click at [320, 610] on div "Select S" at bounding box center [328, 724] width 53 height 42
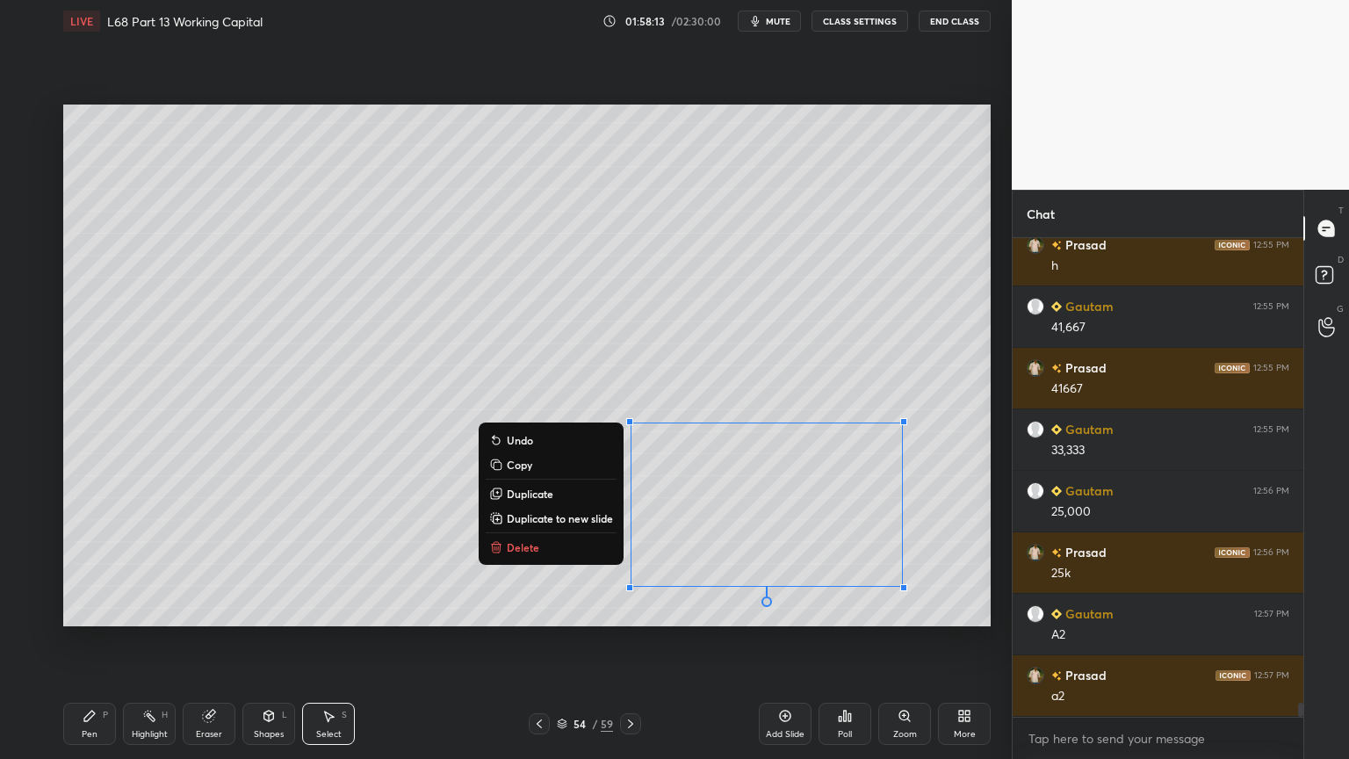
click at [527, 544] on p "Delete" at bounding box center [523, 547] width 32 height 14
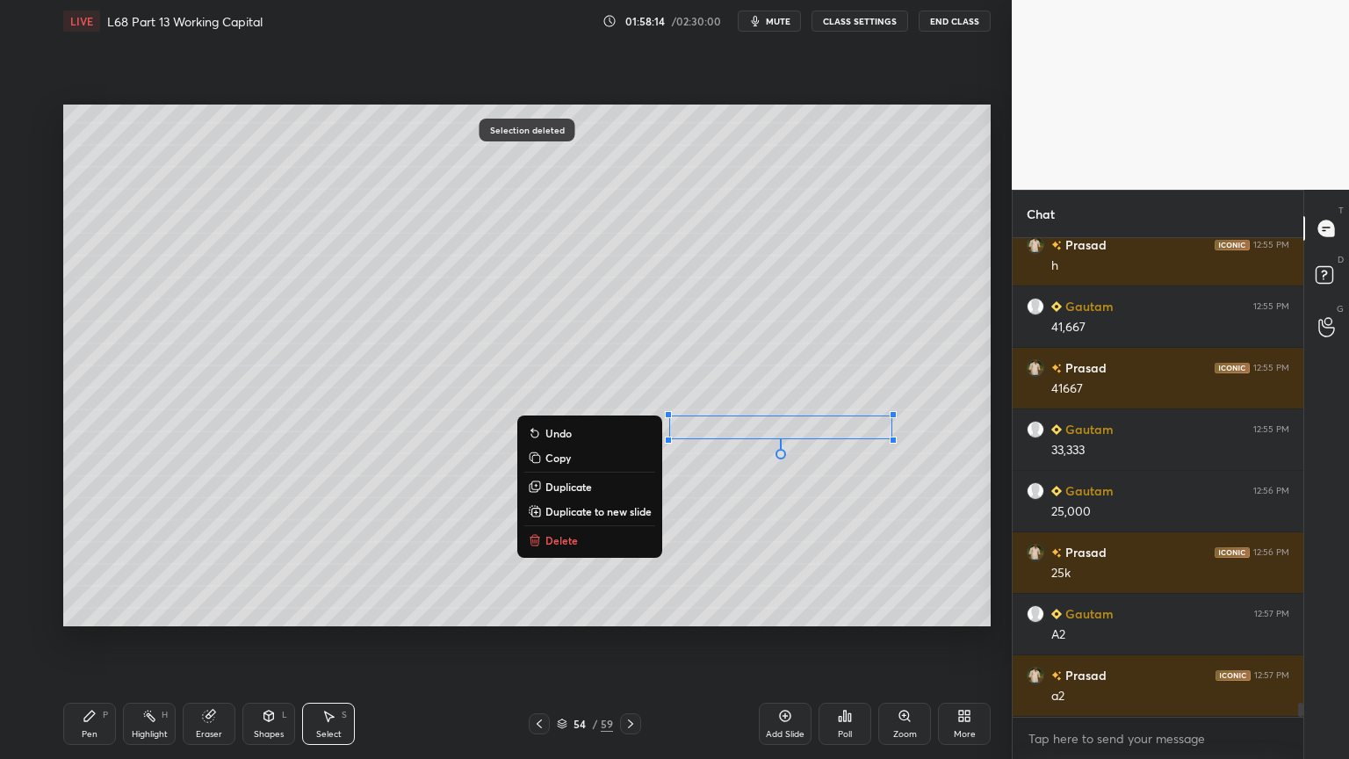
click at [573, 545] on p "Delete" at bounding box center [561, 540] width 32 height 14
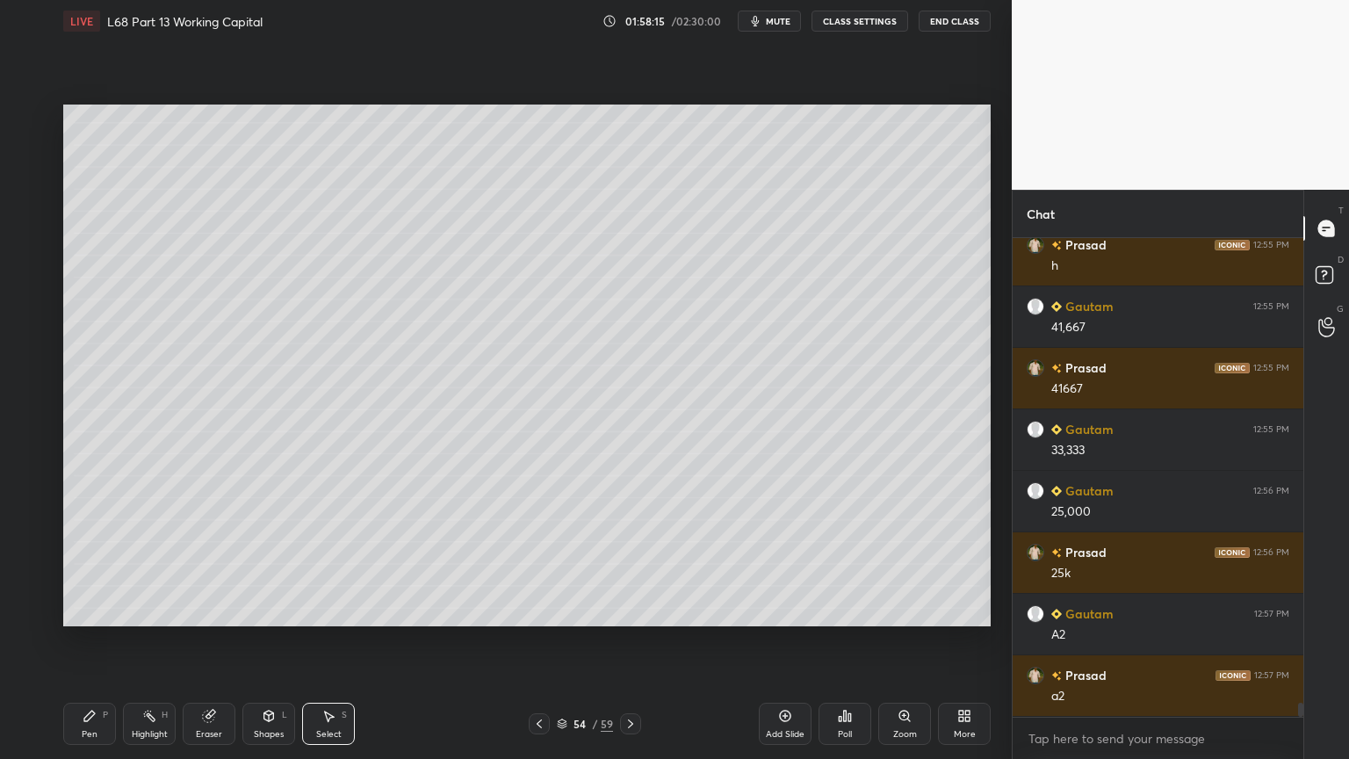
click at [540, 610] on div "Pen P Highlight H Eraser Shapes L Select S 54 / 59 Add Slide Poll Zoom More" at bounding box center [526, 724] width 927 height 70
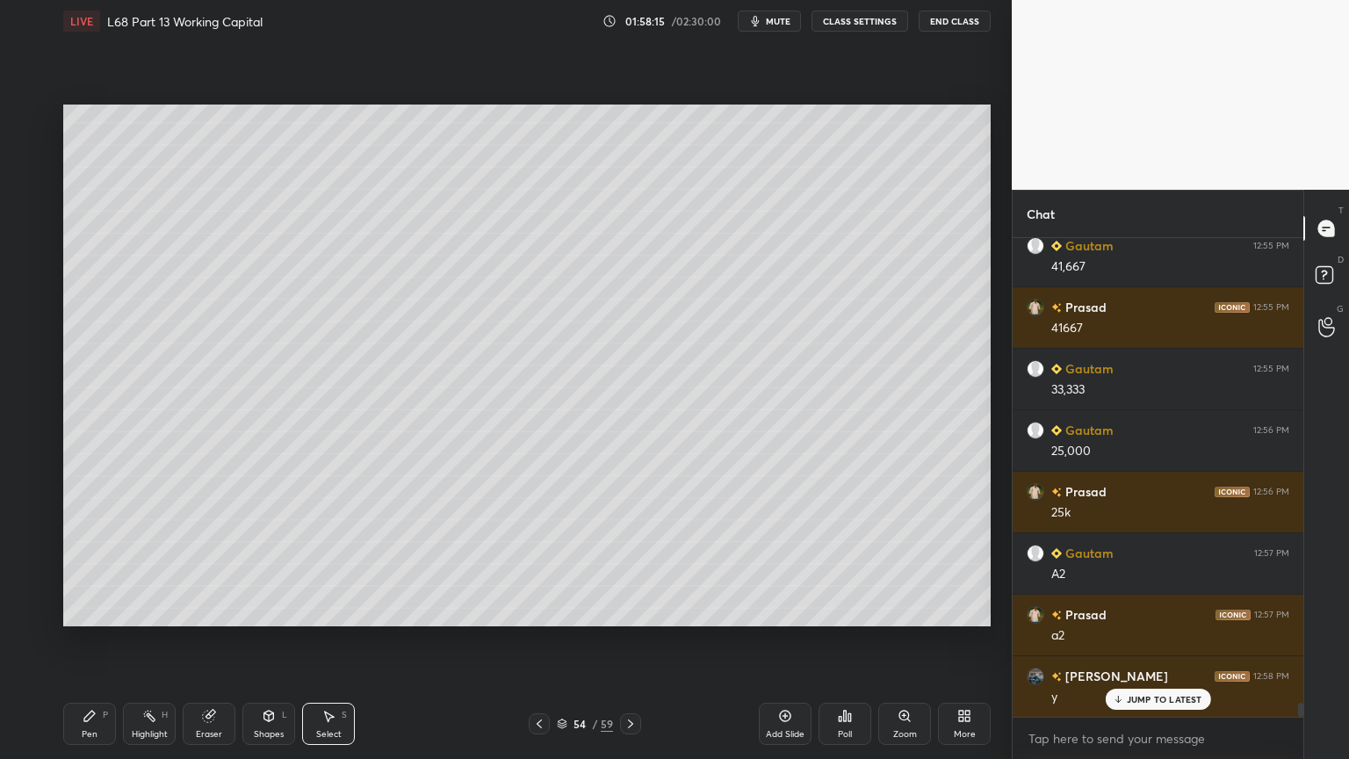
click at [541, 610] on div at bounding box center [539, 723] width 21 height 21
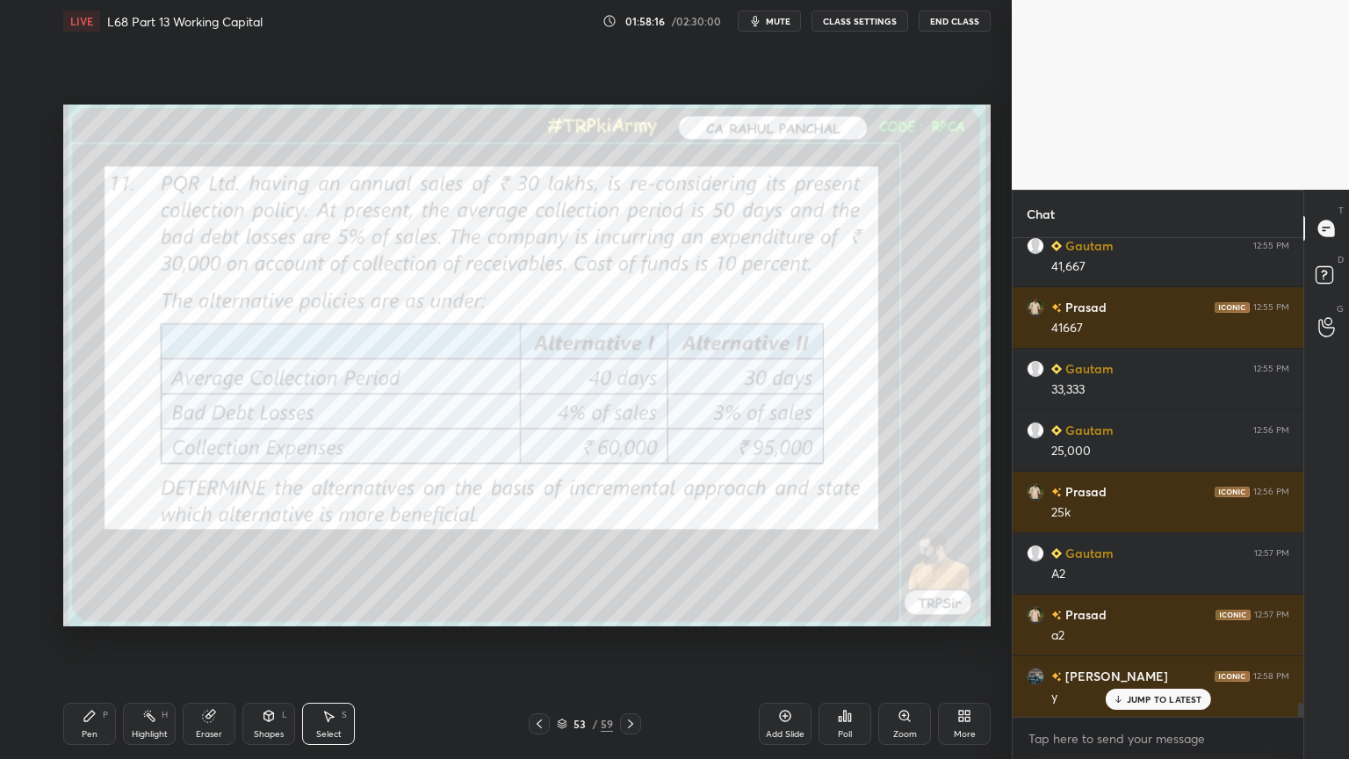
click at [541, 610] on div at bounding box center [539, 723] width 21 height 21
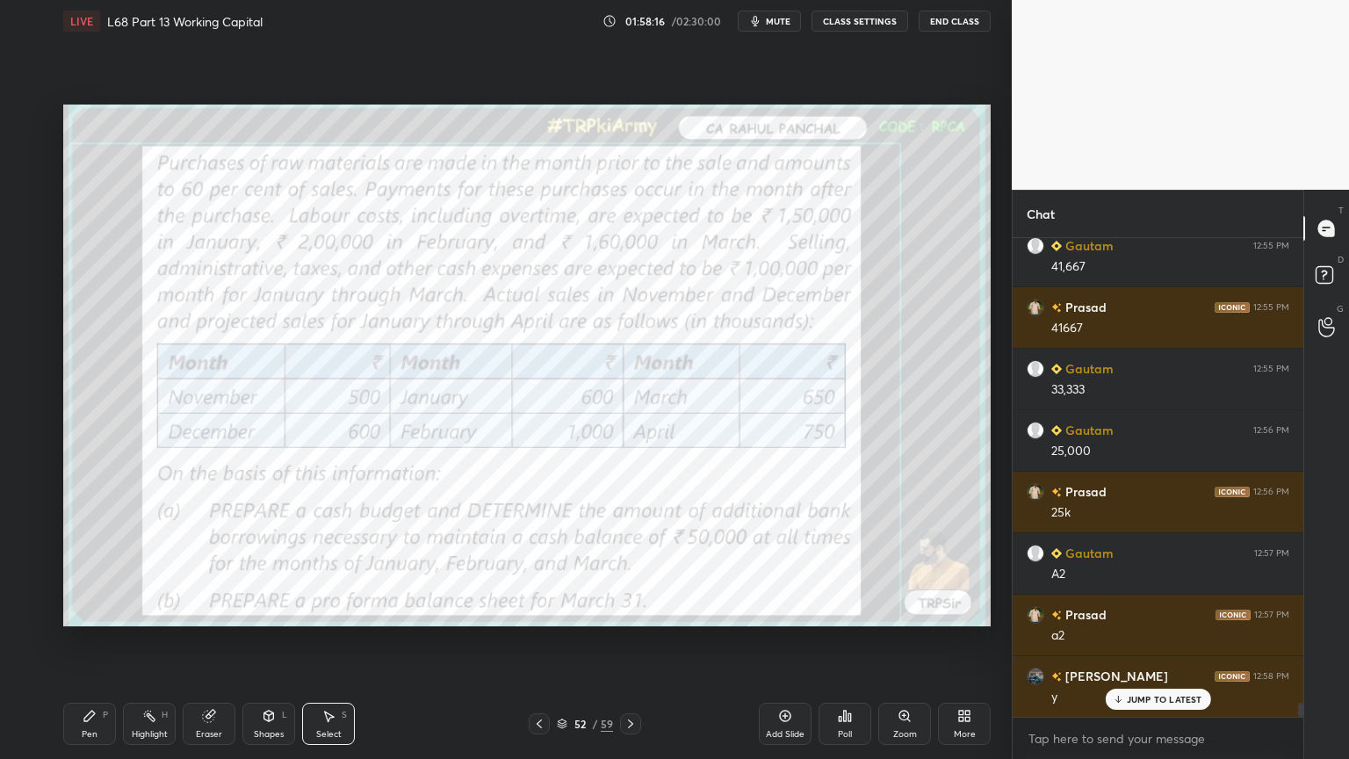
click at [545, 610] on div at bounding box center [539, 723] width 21 height 21
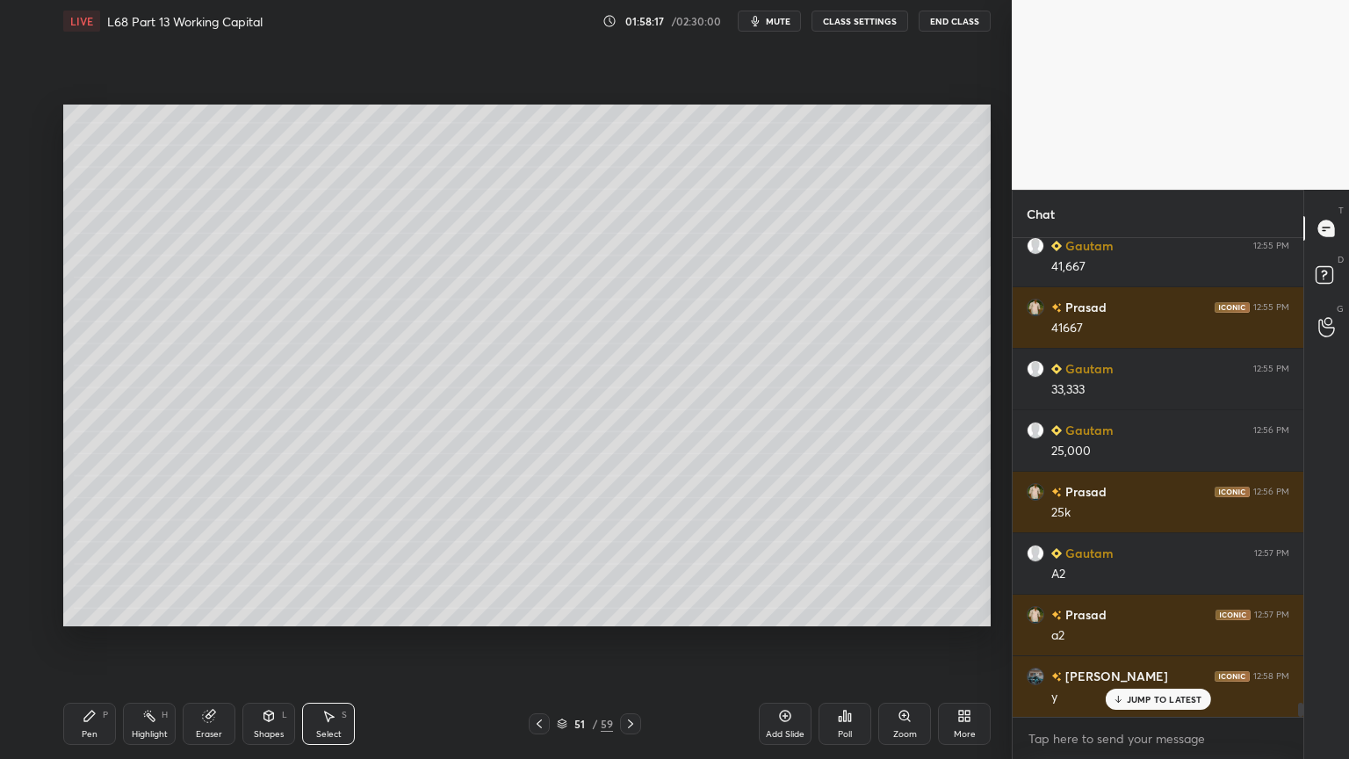
scroll to position [15984, 0]
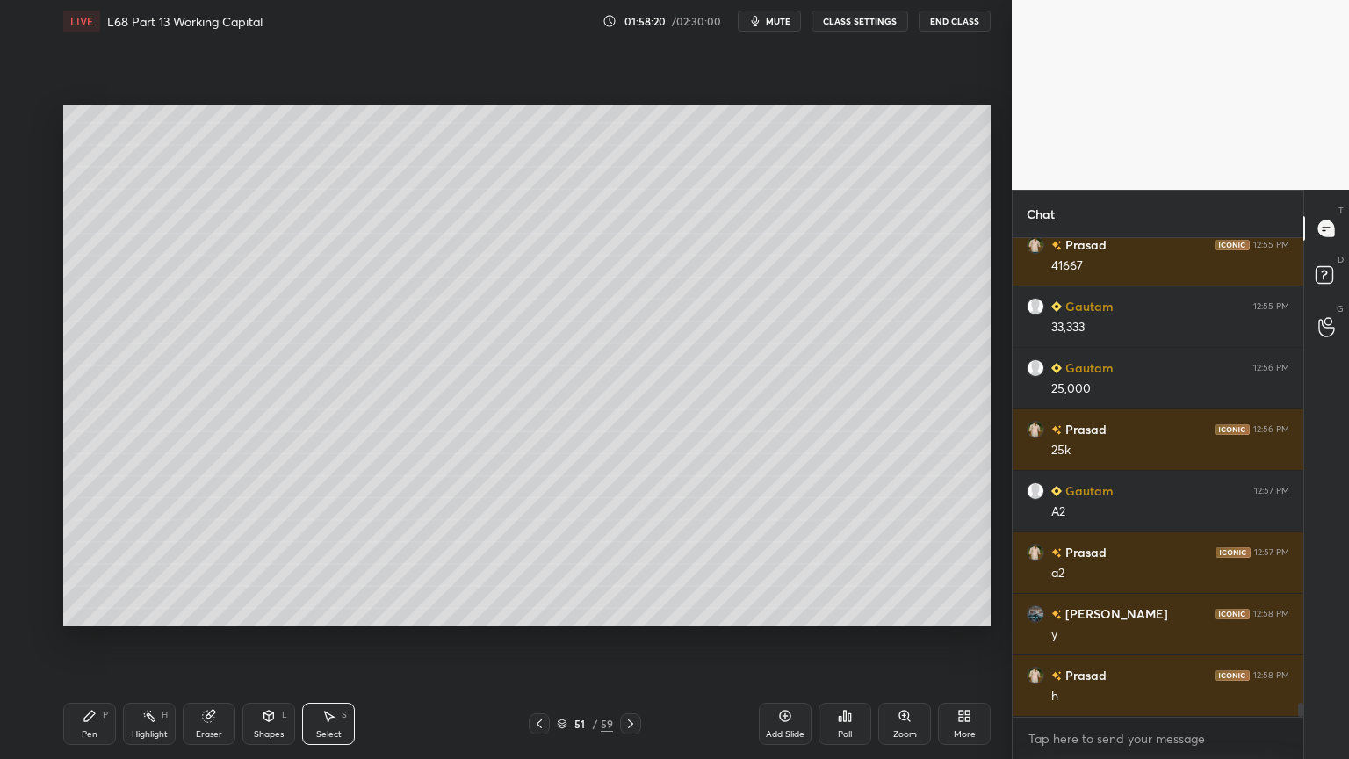
click at [69, 610] on div "Pen P" at bounding box center [89, 724] width 53 height 42
click at [618, 610] on div "51 / 59" at bounding box center [585, 723] width 112 height 21
click at [633, 610] on icon at bounding box center [631, 724] width 14 height 14
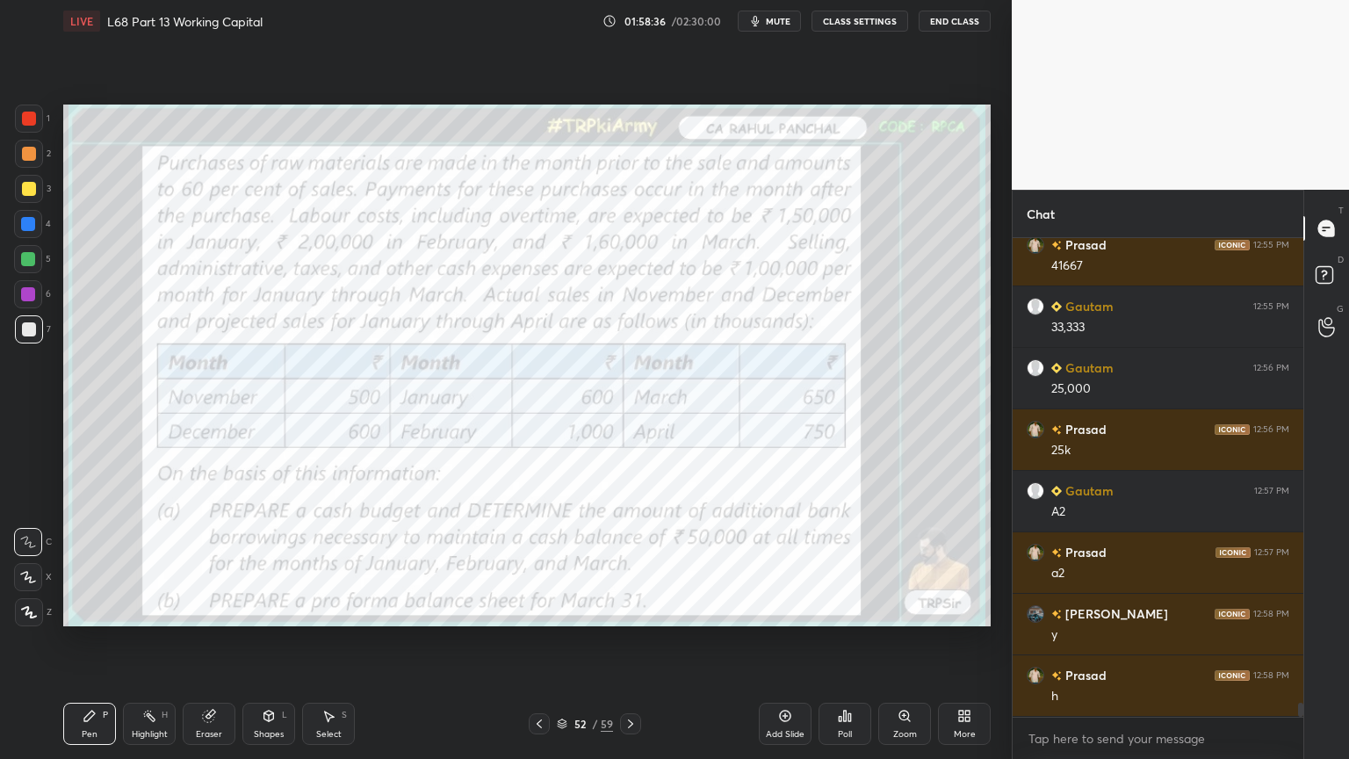
scroll to position [16044, 0]
click at [638, 610] on div at bounding box center [630, 723] width 21 height 21
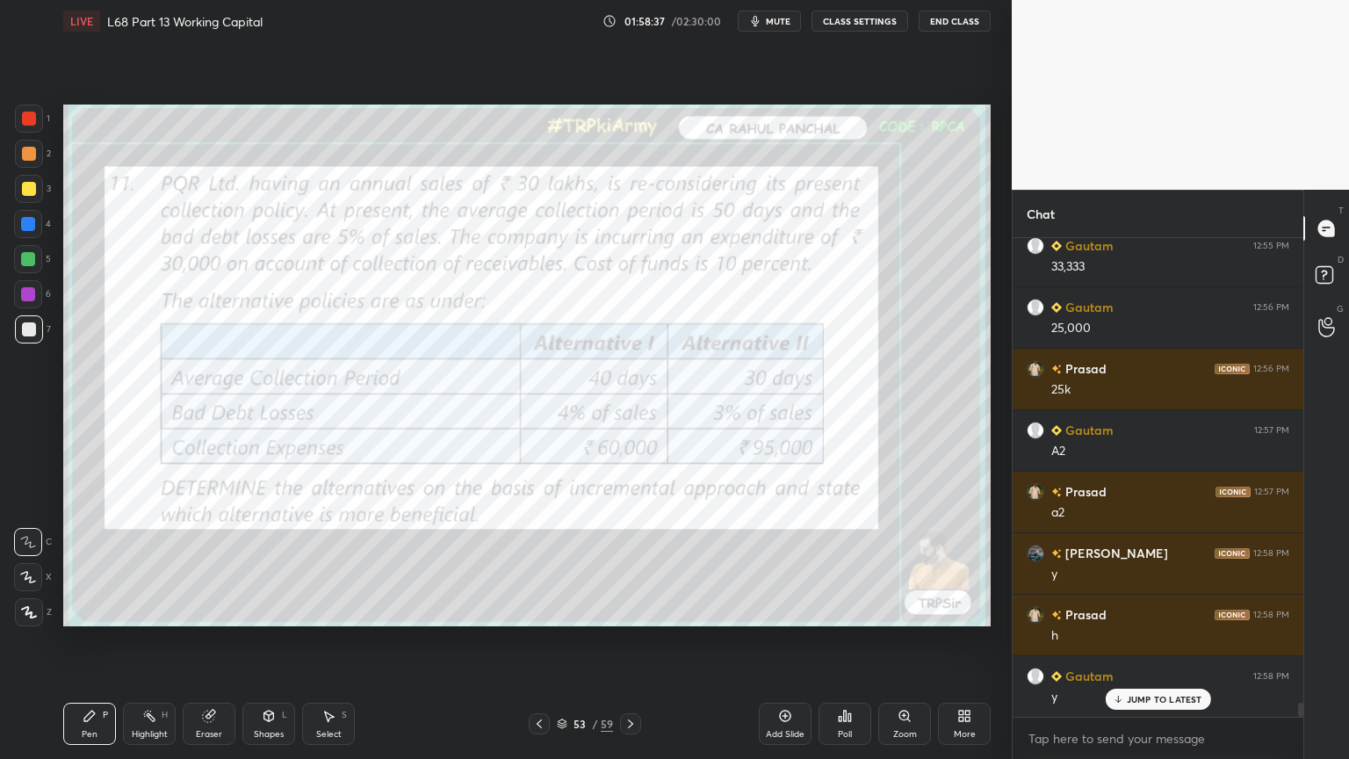
click at [638, 610] on div at bounding box center [630, 723] width 21 height 21
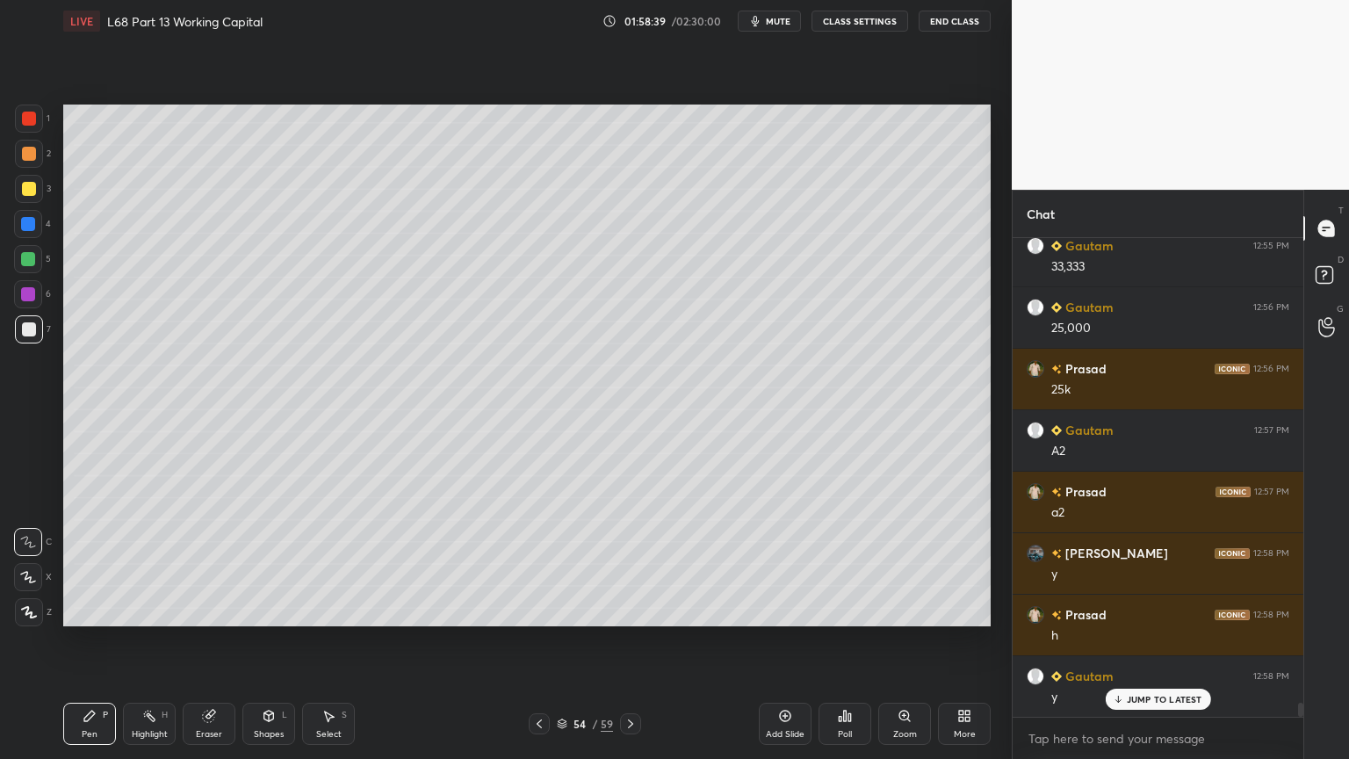
click at [541, 610] on icon at bounding box center [539, 724] width 14 height 14
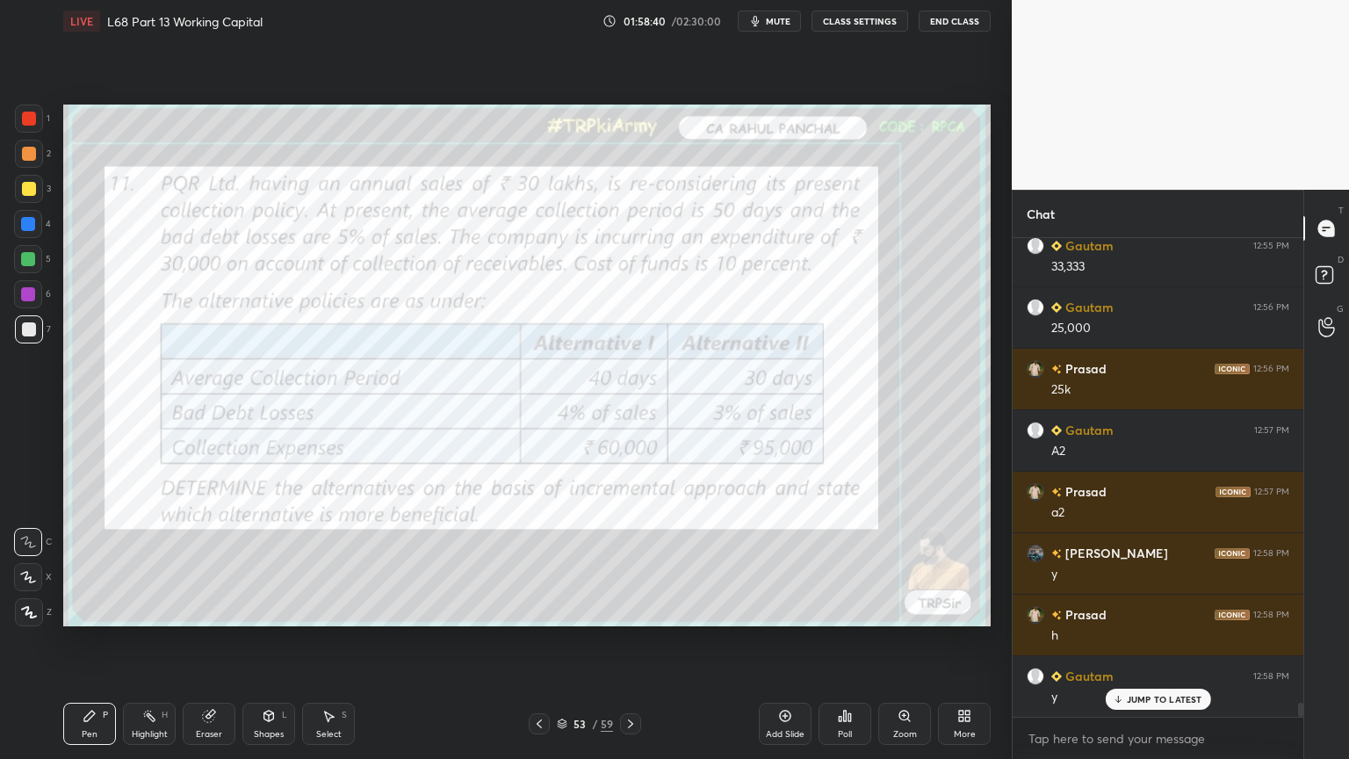
scroll to position [16062, 0]
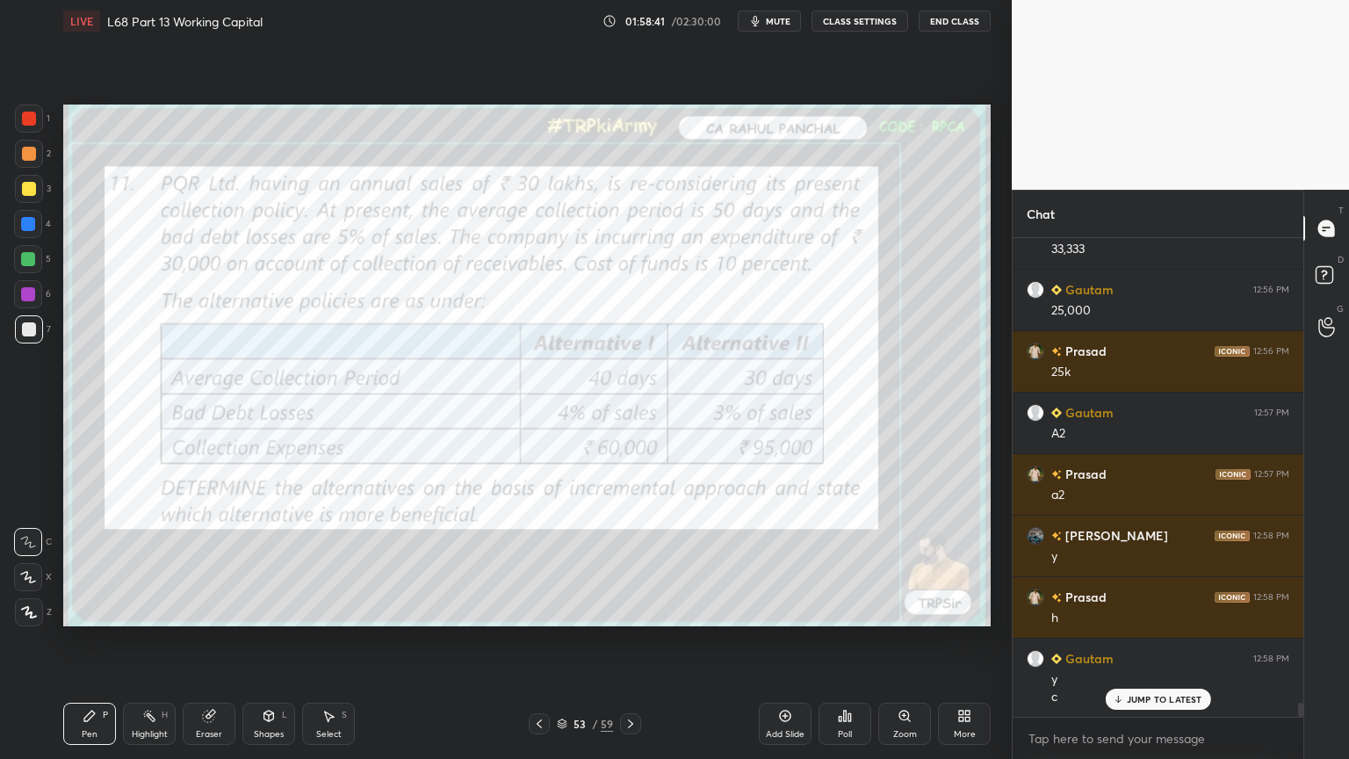
click at [635, 610] on icon at bounding box center [631, 724] width 14 height 14
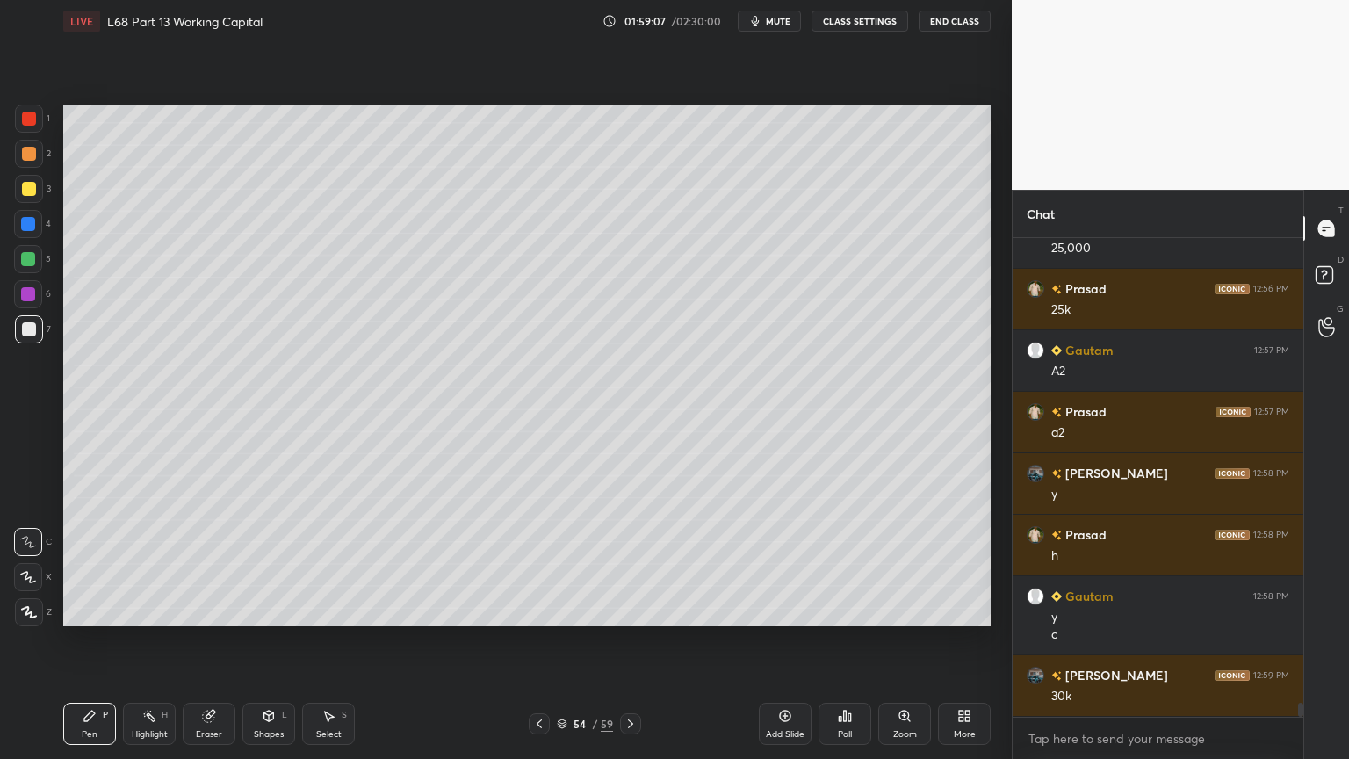
scroll to position [16185, 0]
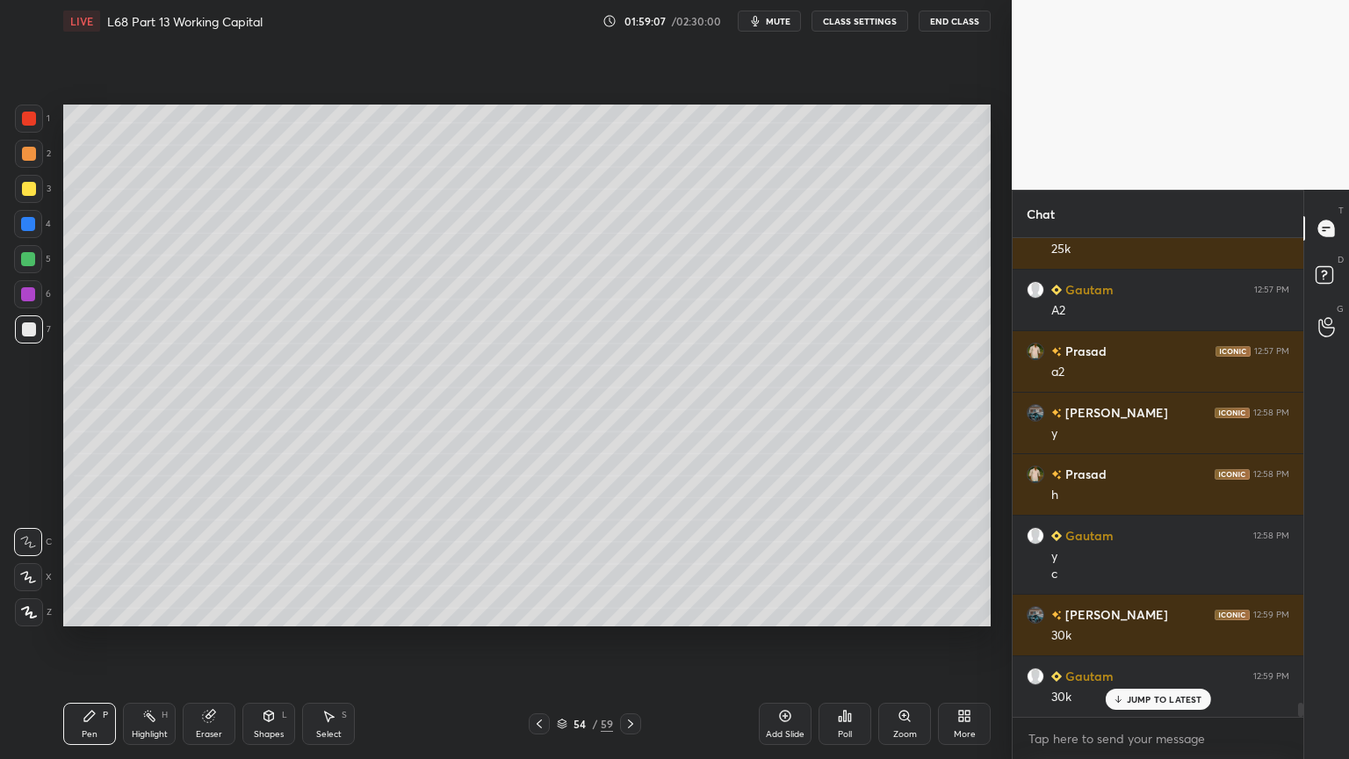
click at [143, 610] on div "Highlight" at bounding box center [150, 734] width 36 height 9
click at [98, 610] on div "Pen P" at bounding box center [89, 724] width 53 height 42
click at [147, 610] on div "Highlight" at bounding box center [150, 734] width 36 height 9
click at [98, 610] on div "Pen P" at bounding box center [89, 724] width 53 height 42
click at [39, 334] on div at bounding box center [29, 329] width 28 height 28
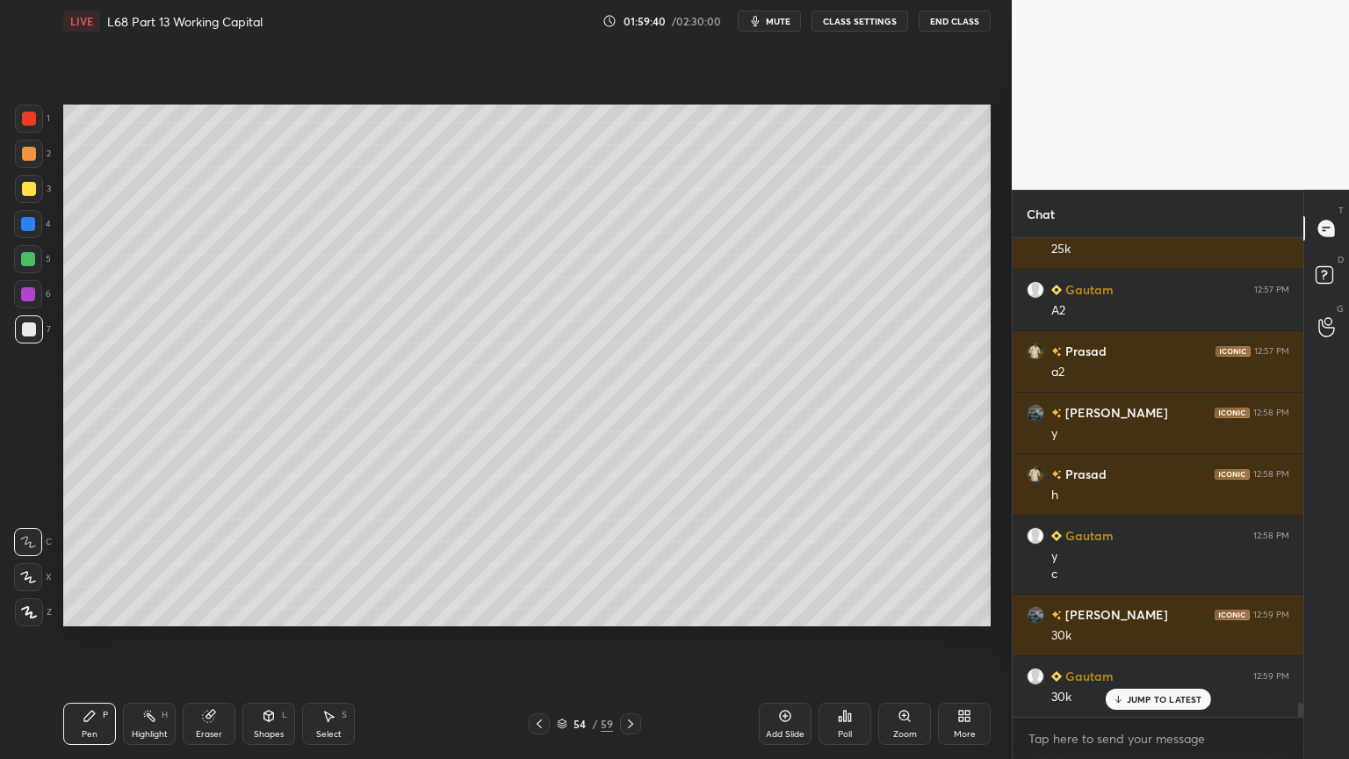
click at [94, 610] on div "Pen P" at bounding box center [89, 724] width 53 height 42
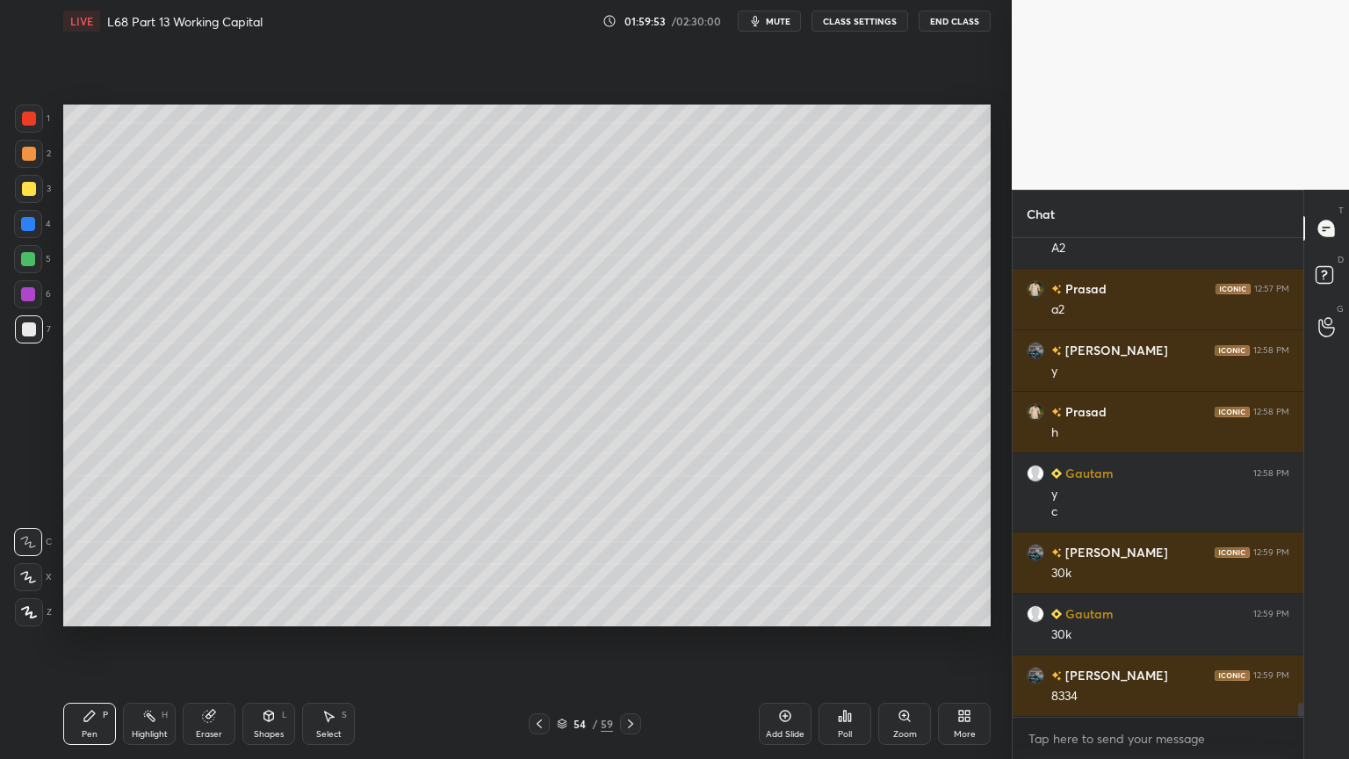
scroll to position [16265, 0]
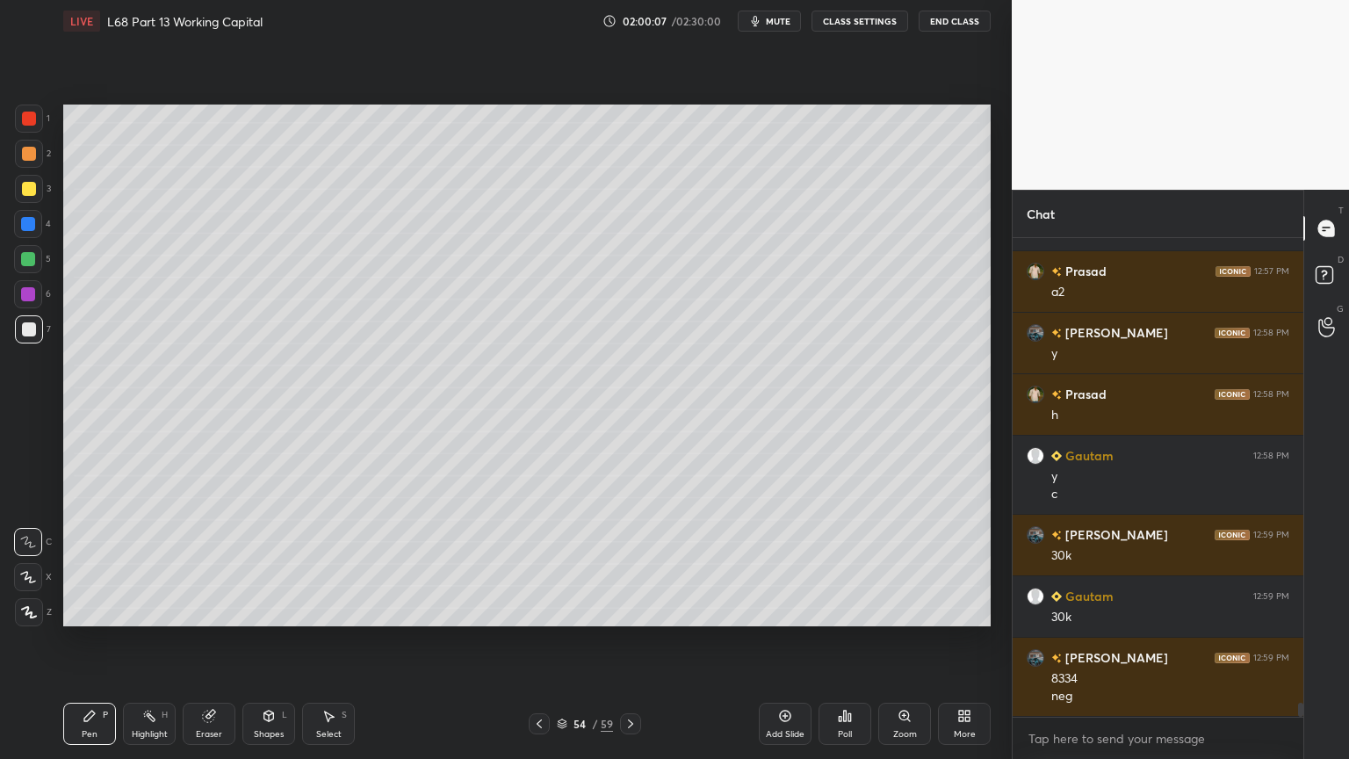
click at [135, 610] on div "Highlight" at bounding box center [150, 734] width 36 height 9
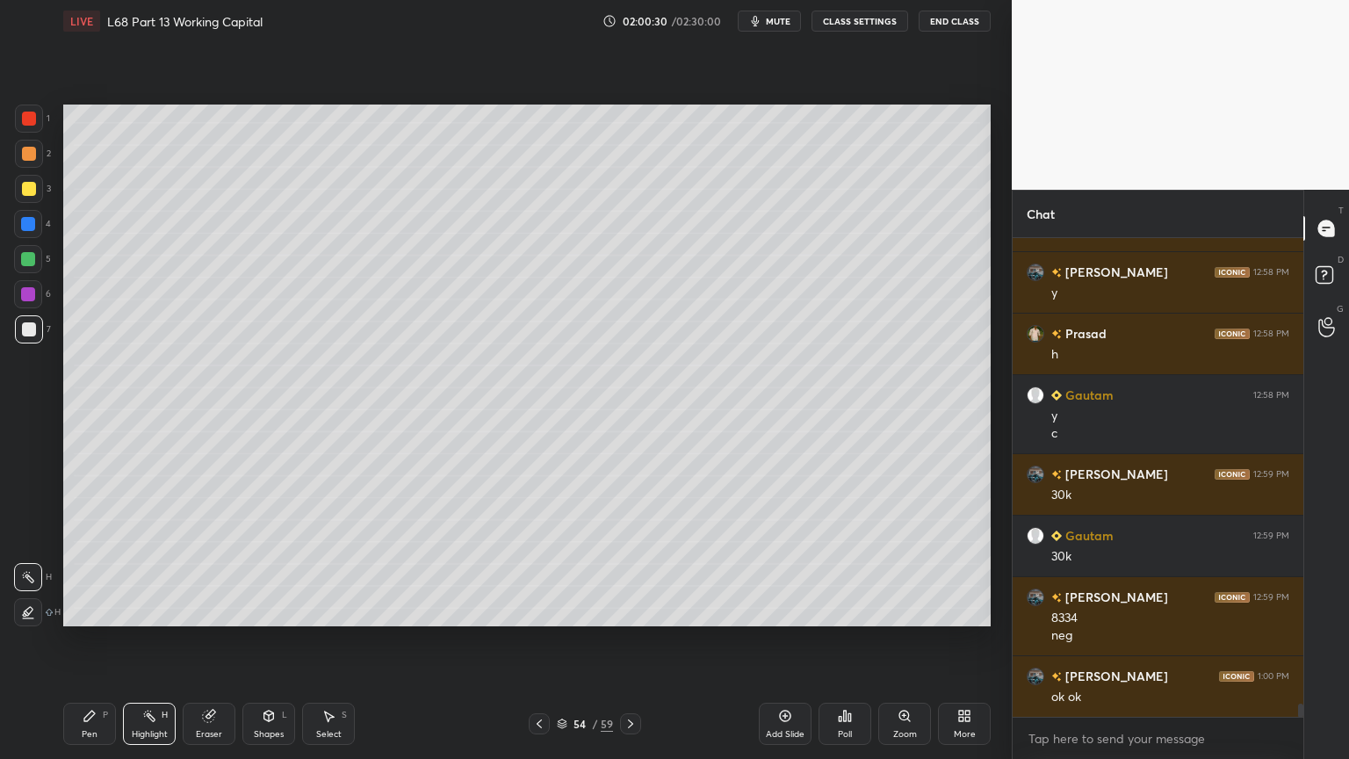
scroll to position [16388, 0]
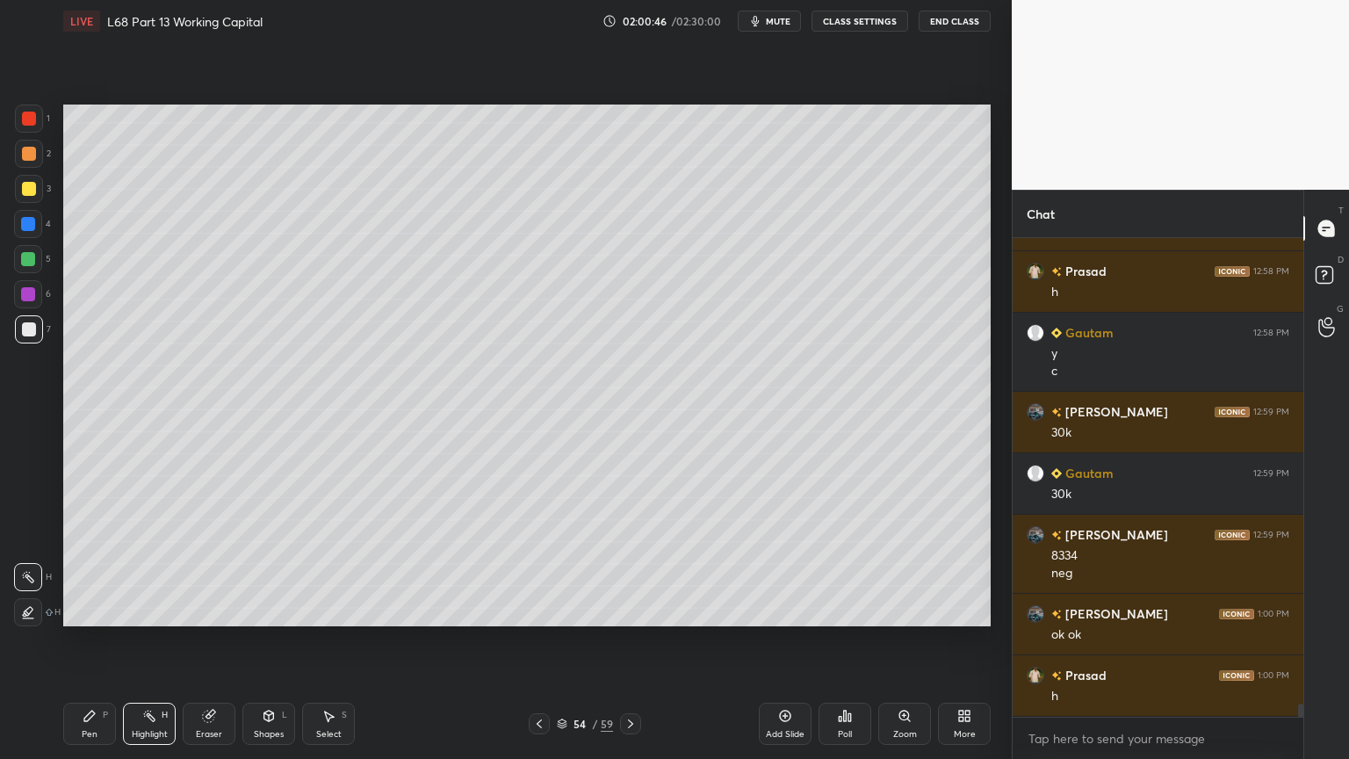
click at [99, 610] on div "Pen P" at bounding box center [89, 724] width 53 height 42
click at [36, 335] on div at bounding box center [29, 329] width 28 height 28
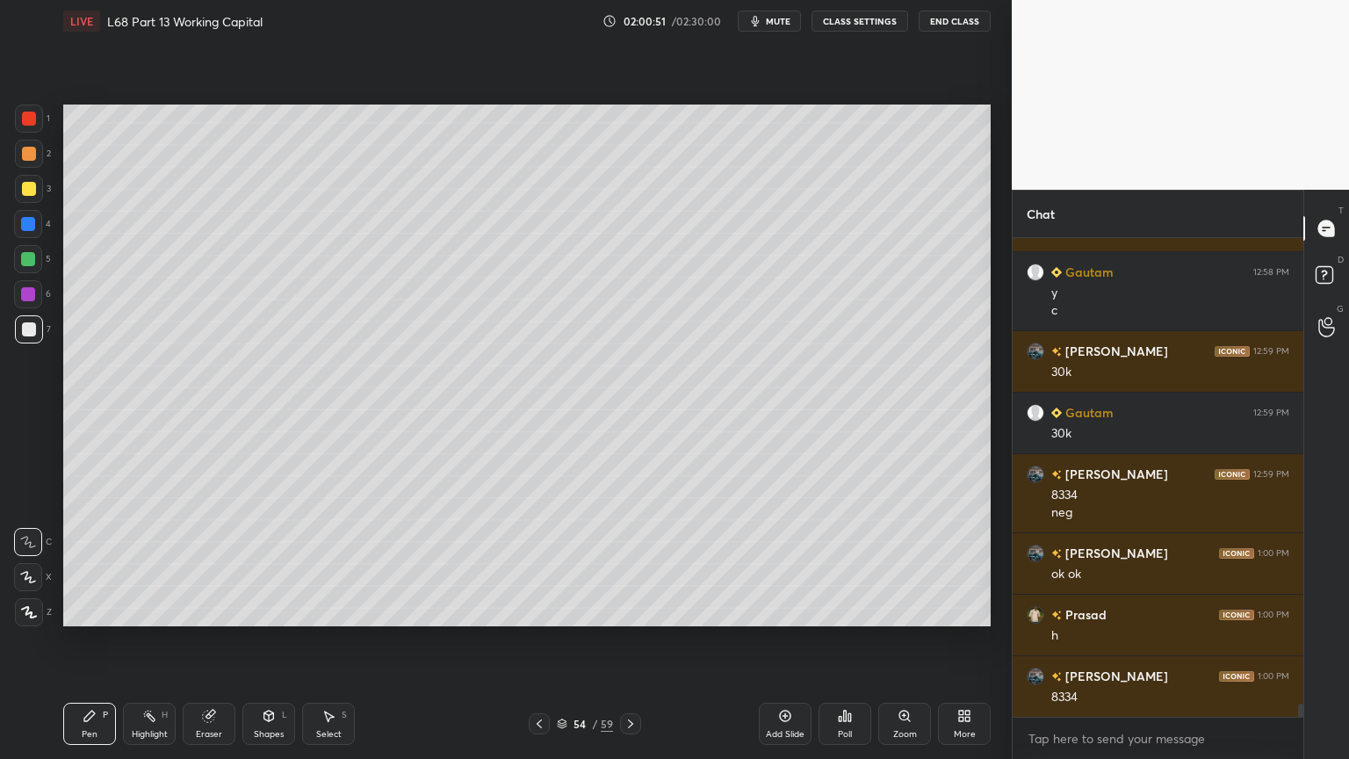
click at [156, 610] on div "Highlight" at bounding box center [150, 734] width 36 height 9
click at [100, 610] on div "Pen P" at bounding box center [89, 724] width 53 height 42
click at [31, 114] on div at bounding box center [29, 119] width 14 height 14
click at [19, 337] on div at bounding box center [29, 329] width 28 height 28
click at [99, 610] on div "Pen P Highlight H Eraser Shapes L Select S 54 / 59 Add Slide Poll Zoom More" at bounding box center [526, 724] width 927 height 70
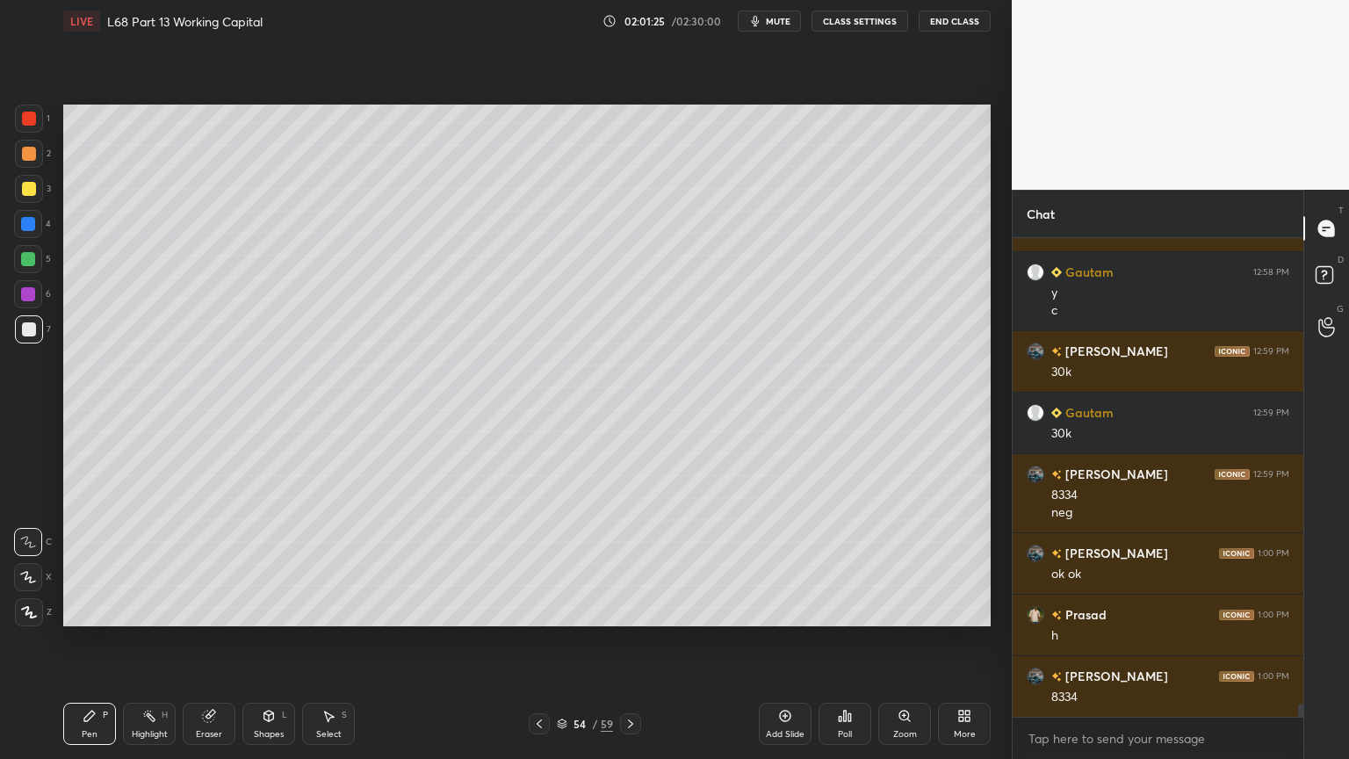
click at [152, 610] on icon at bounding box center [149, 716] width 14 height 14
click at [21, 337] on div at bounding box center [29, 329] width 28 height 28
click at [97, 610] on div "Pen P" at bounding box center [89, 724] width 53 height 42
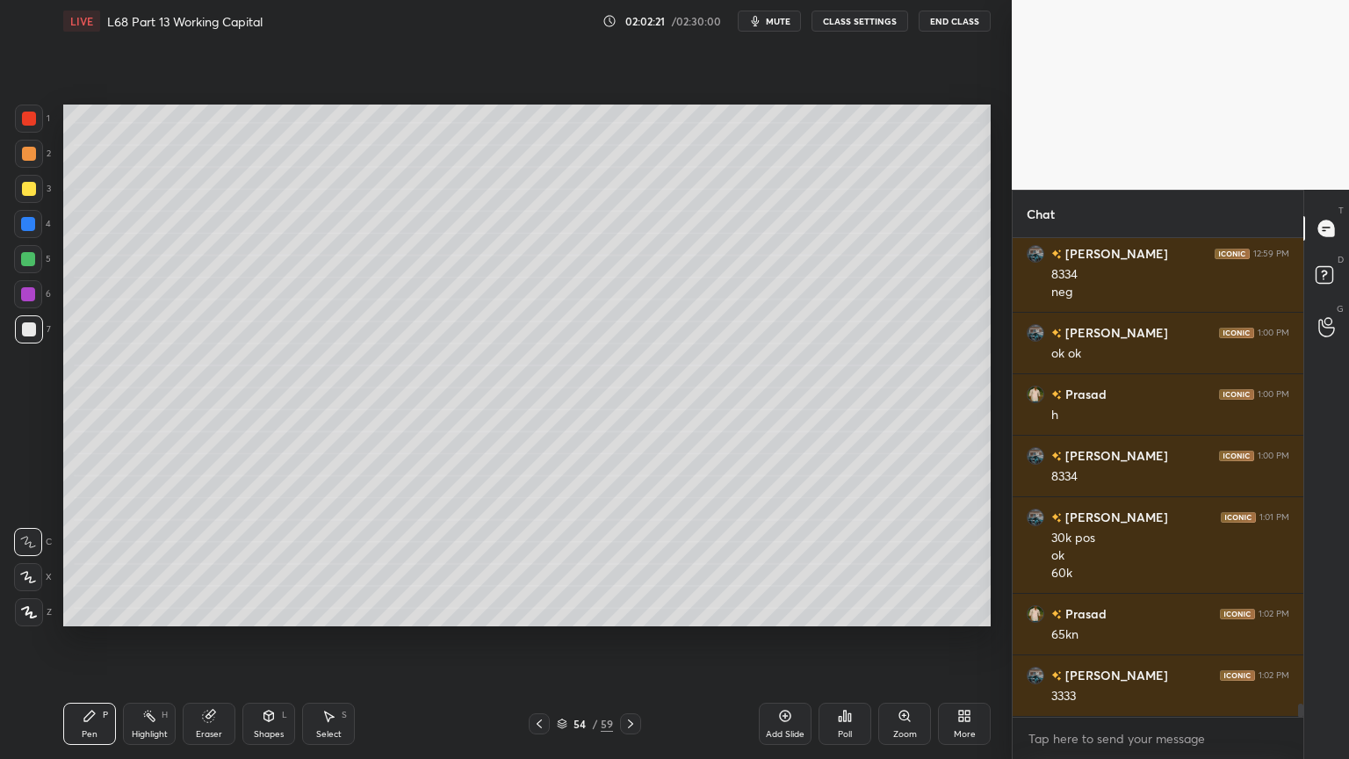
scroll to position [16729, 0]
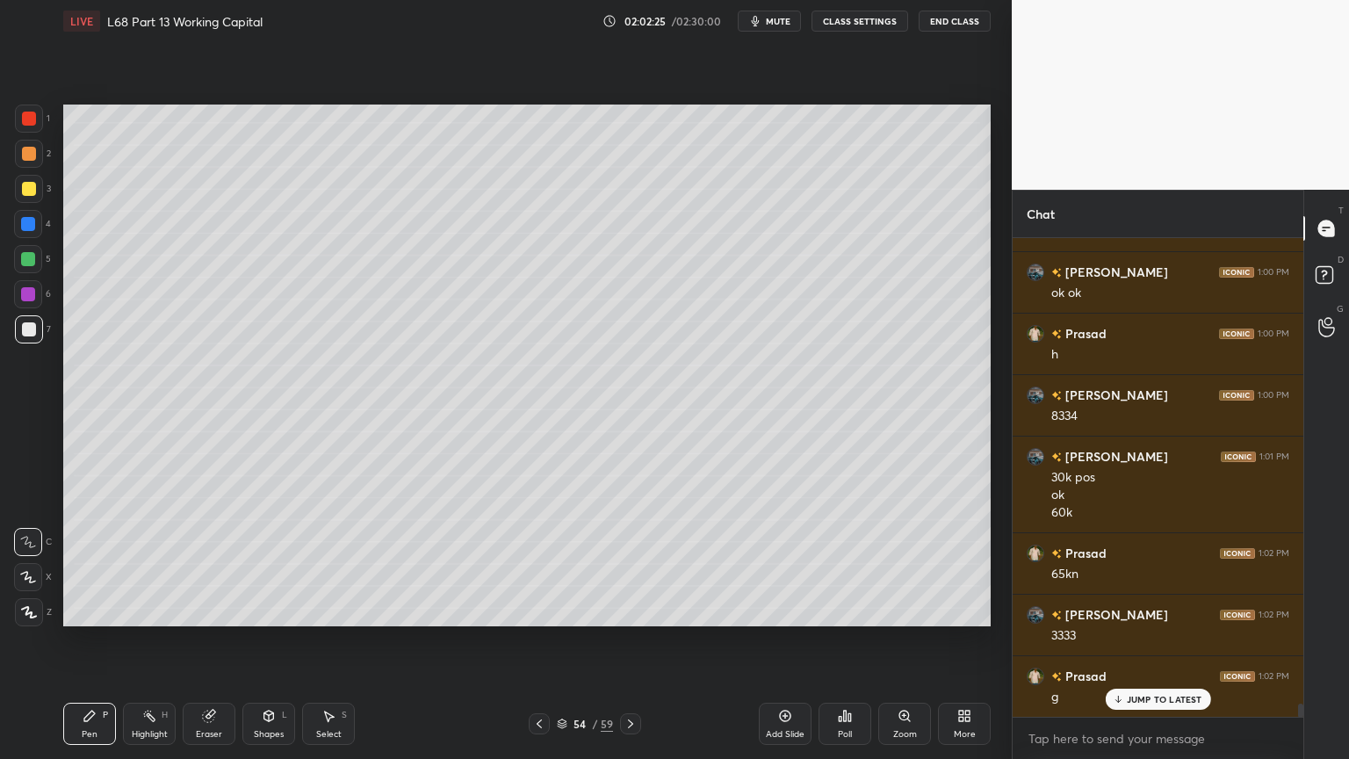
click at [144, 610] on div "Highlight H" at bounding box center [149, 724] width 53 height 42
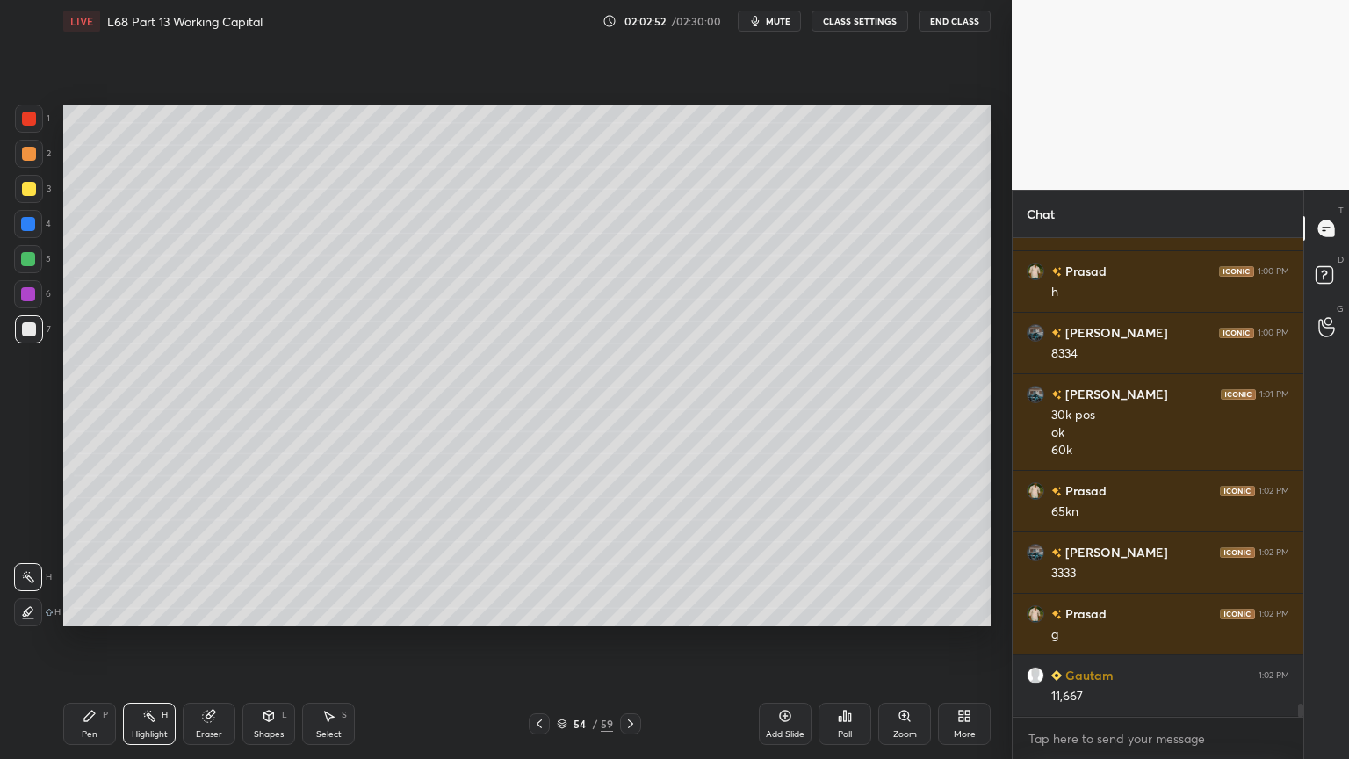
click at [83, 610] on div "Pen P" at bounding box center [89, 724] width 53 height 42
click at [53, 132] on div "1 2 3 4 5 6 7 C X Z C X Z E E Erase all H H" at bounding box center [28, 366] width 56 height 522
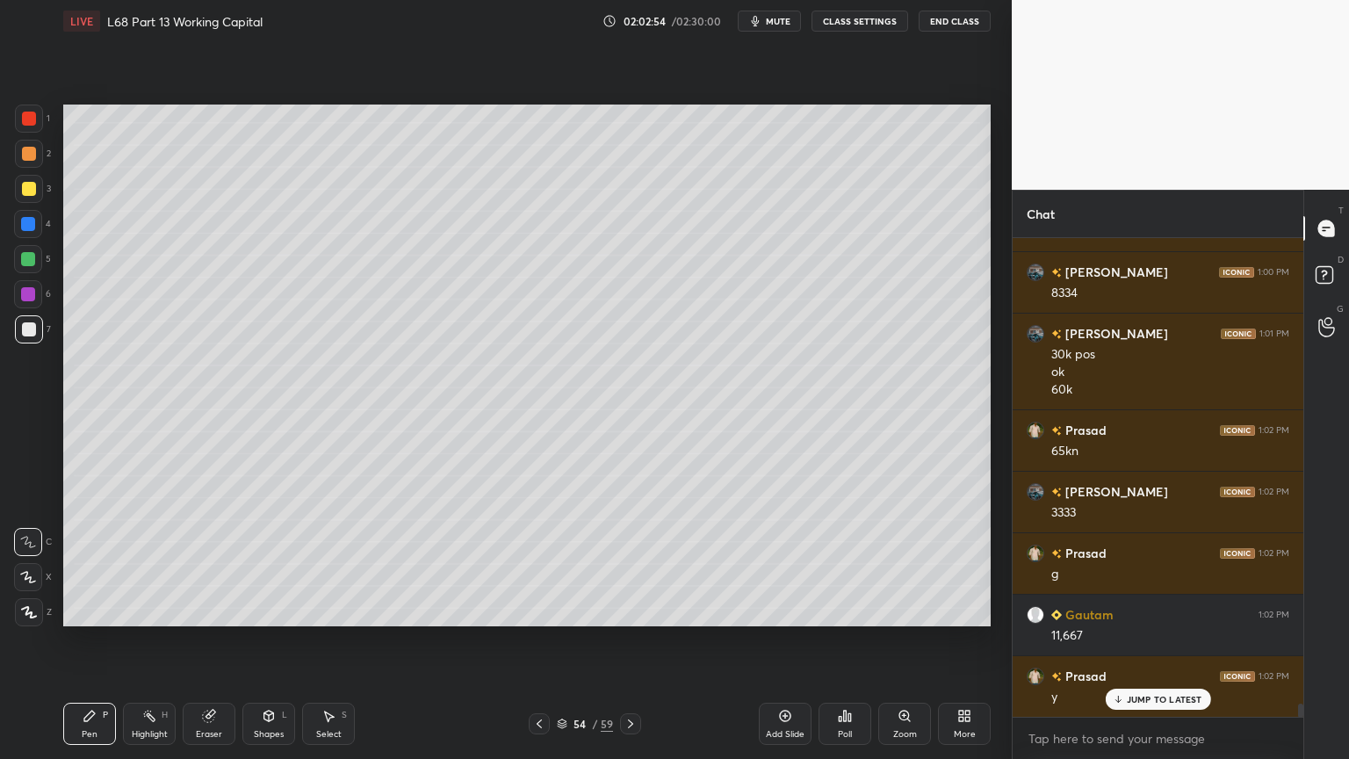
click at [267, 610] on icon at bounding box center [269, 716] width 10 height 11
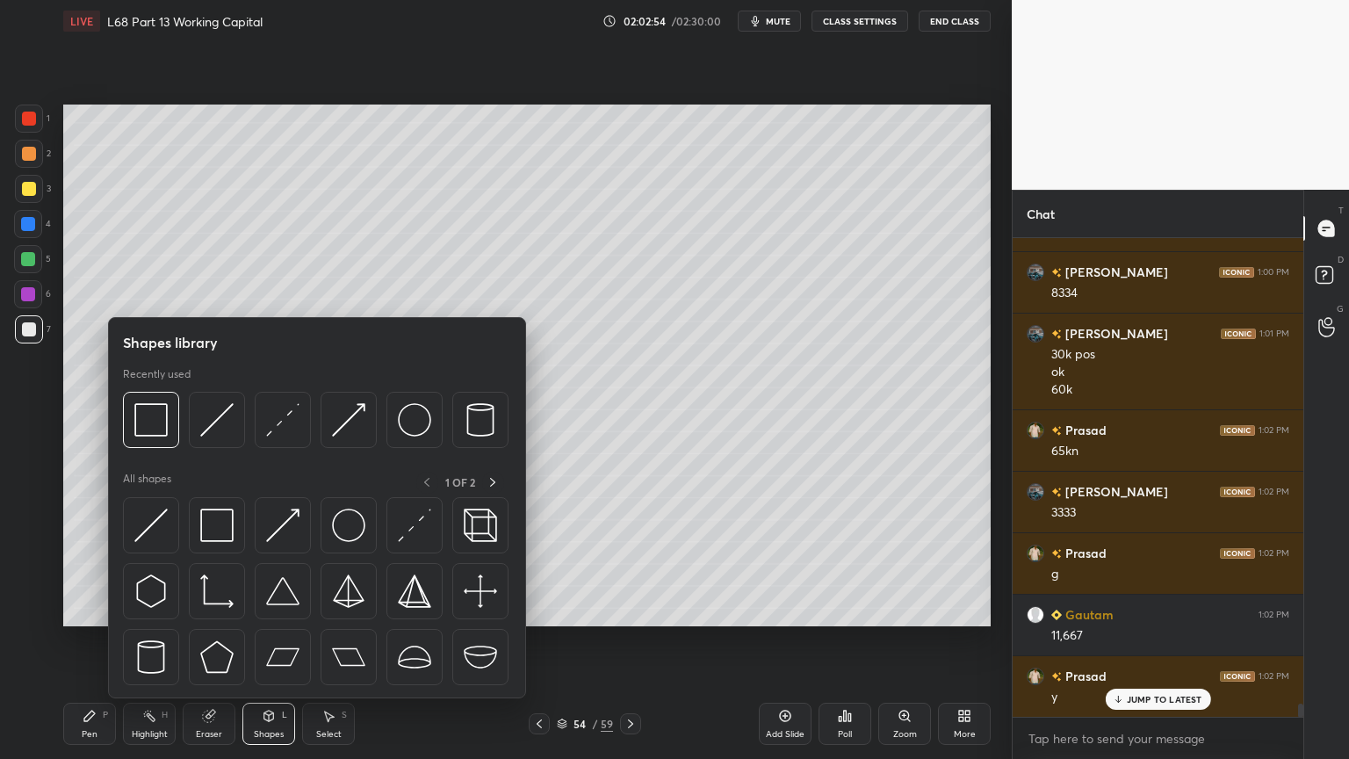
click at [164, 428] on img at bounding box center [150, 419] width 33 height 33
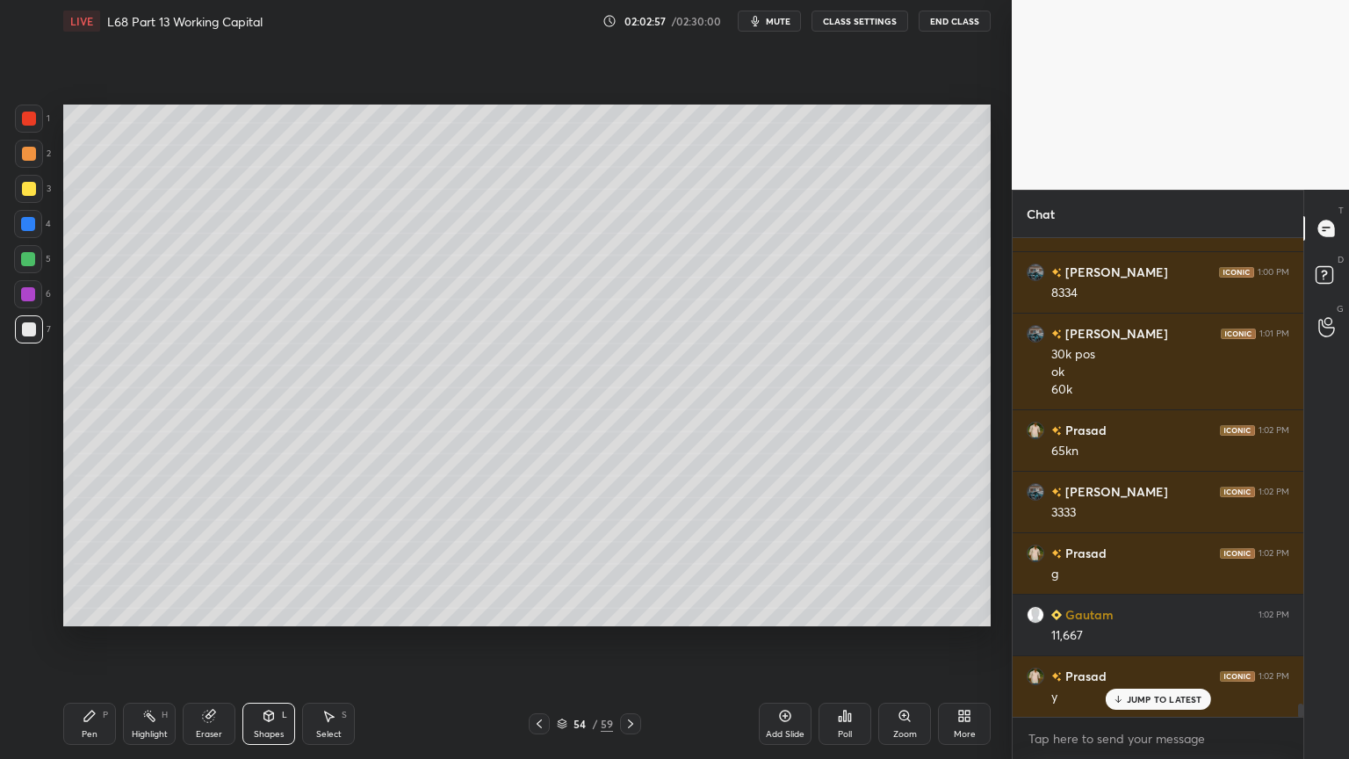
click at [88, 610] on icon at bounding box center [89, 716] width 11 height 11
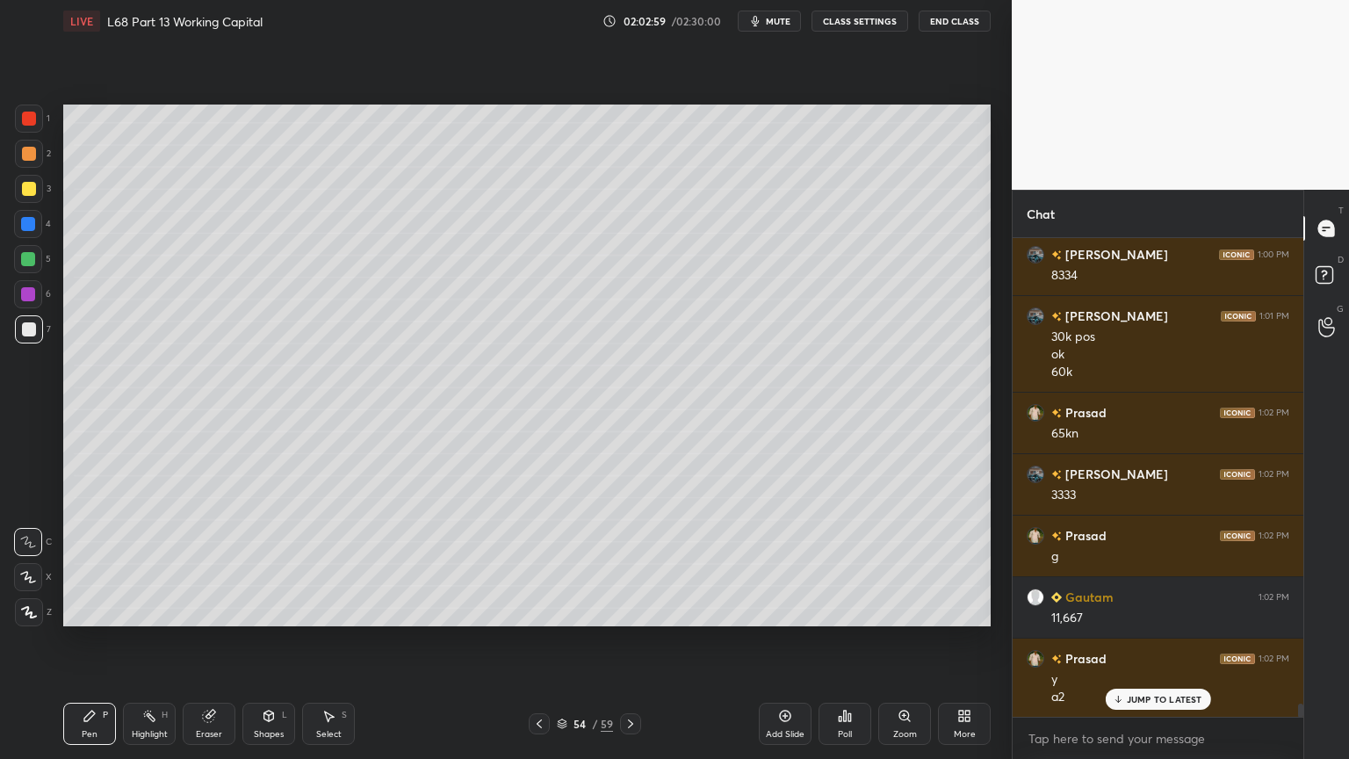
click at [52, 330] on div "1 2 3 4 5 6 7 C X Z C X Z E E Erase all H H" at bounding box center [28, 366] width 56 height 522
click at [84, 610] on div "Pen" at bounding box center [90, 734] width 16 height 9
click at [147, 610] on div "Highlight" at bounding box center [150, 734] width 36 height 9
click at [89, 610] on div "Pen" at bounding box center [90, 734] width 16 height 9
click at [16, 327] on div at bounding box center [29, 329] width 28 height 28
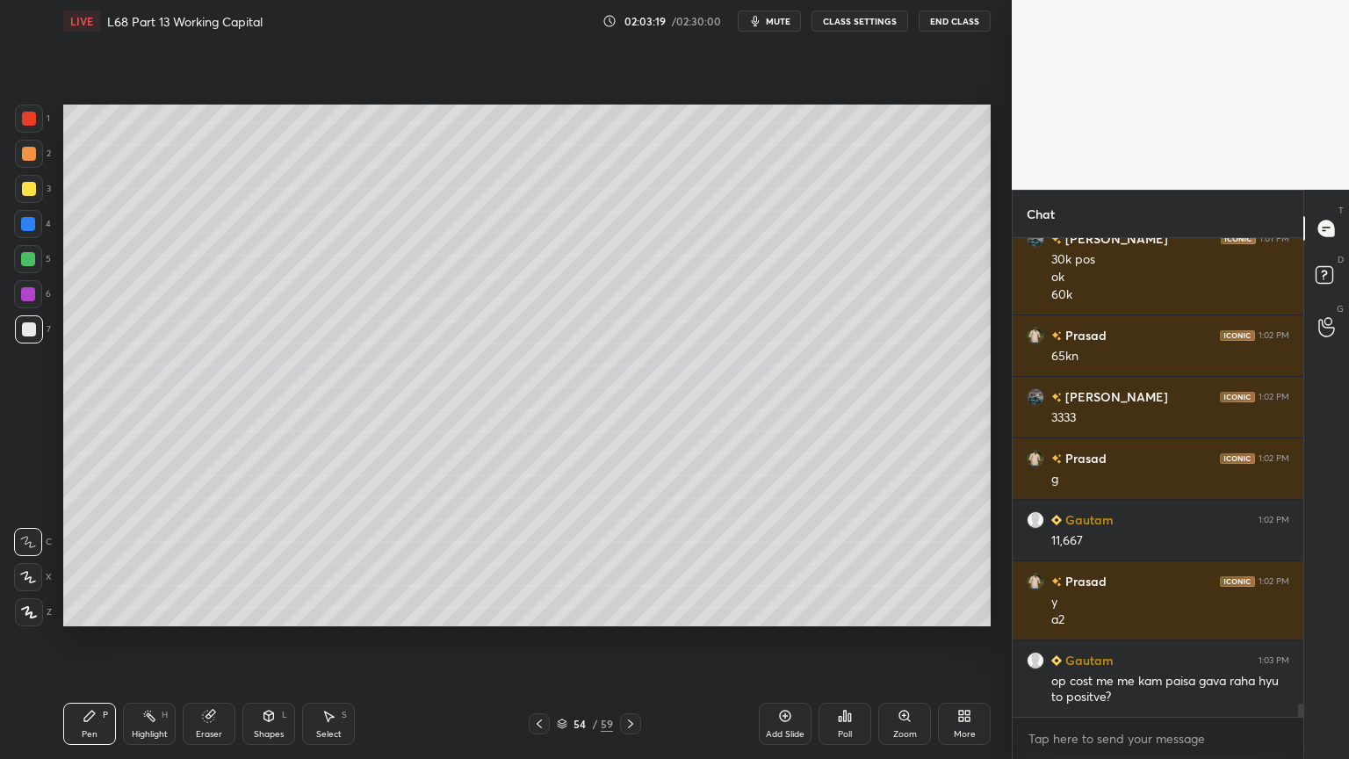
scroll to position [17009, 0]
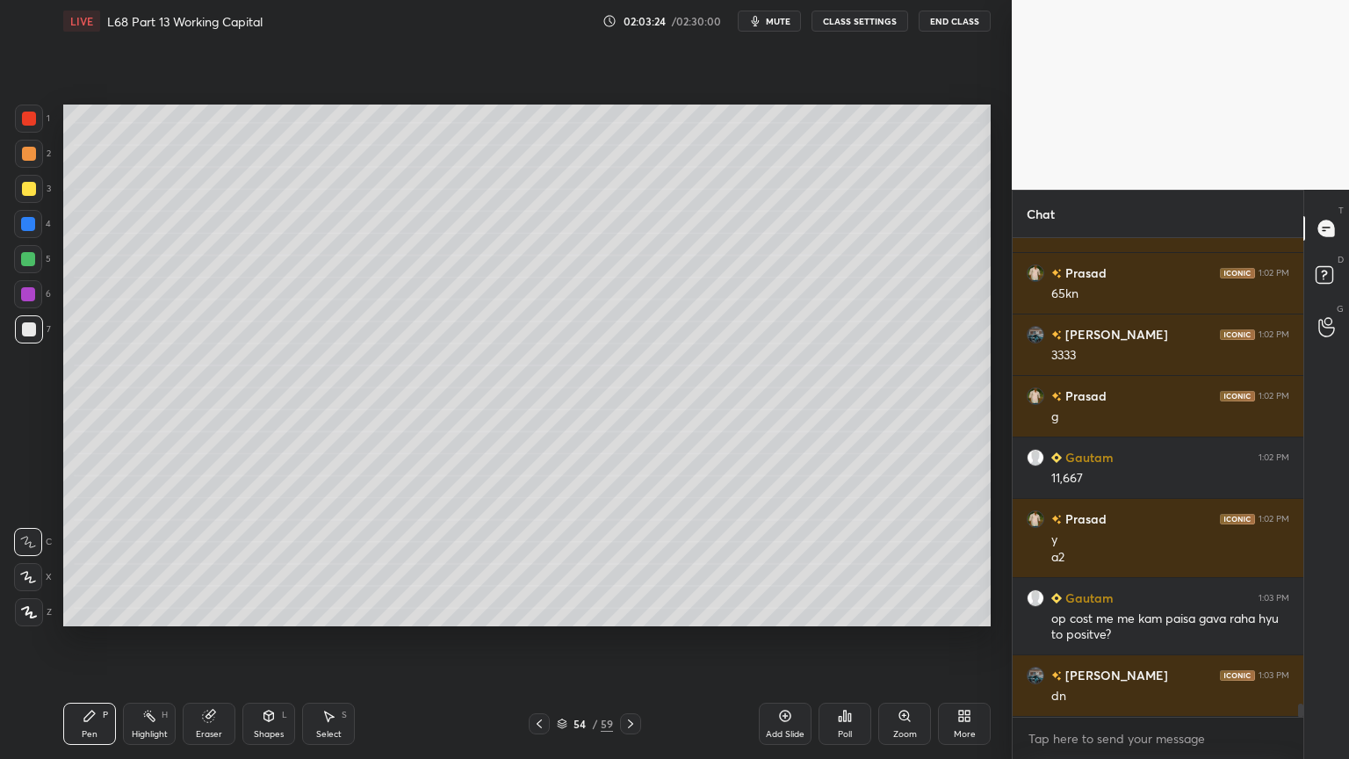
click at [193, 610] on div "Eraser" at bounding box center [209, 724] width 53 height 42
click at [86, 610] on div "Pen" at bounding box center [90, 734] width 16 height 9
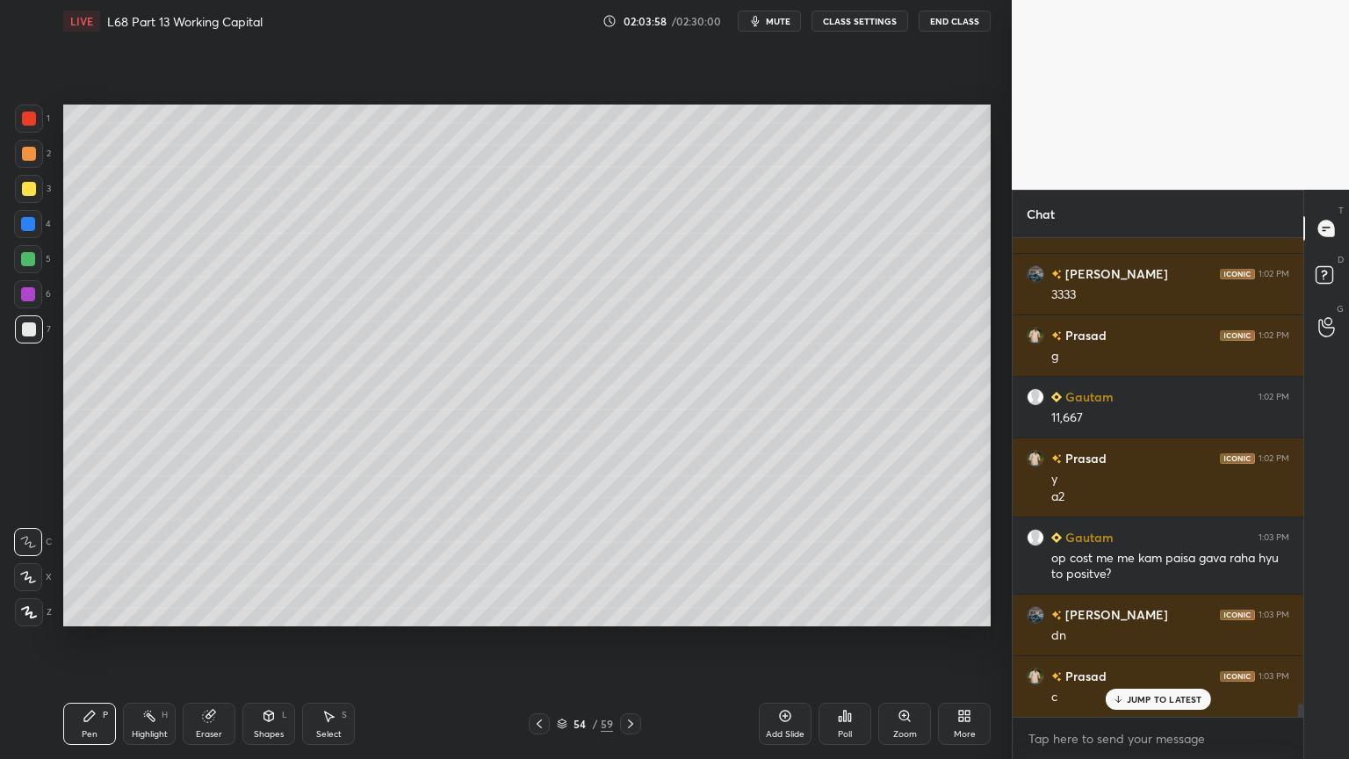
click at [152, 610] on div "Highlight H" at bounding box center [149, 724] width 53 height 42
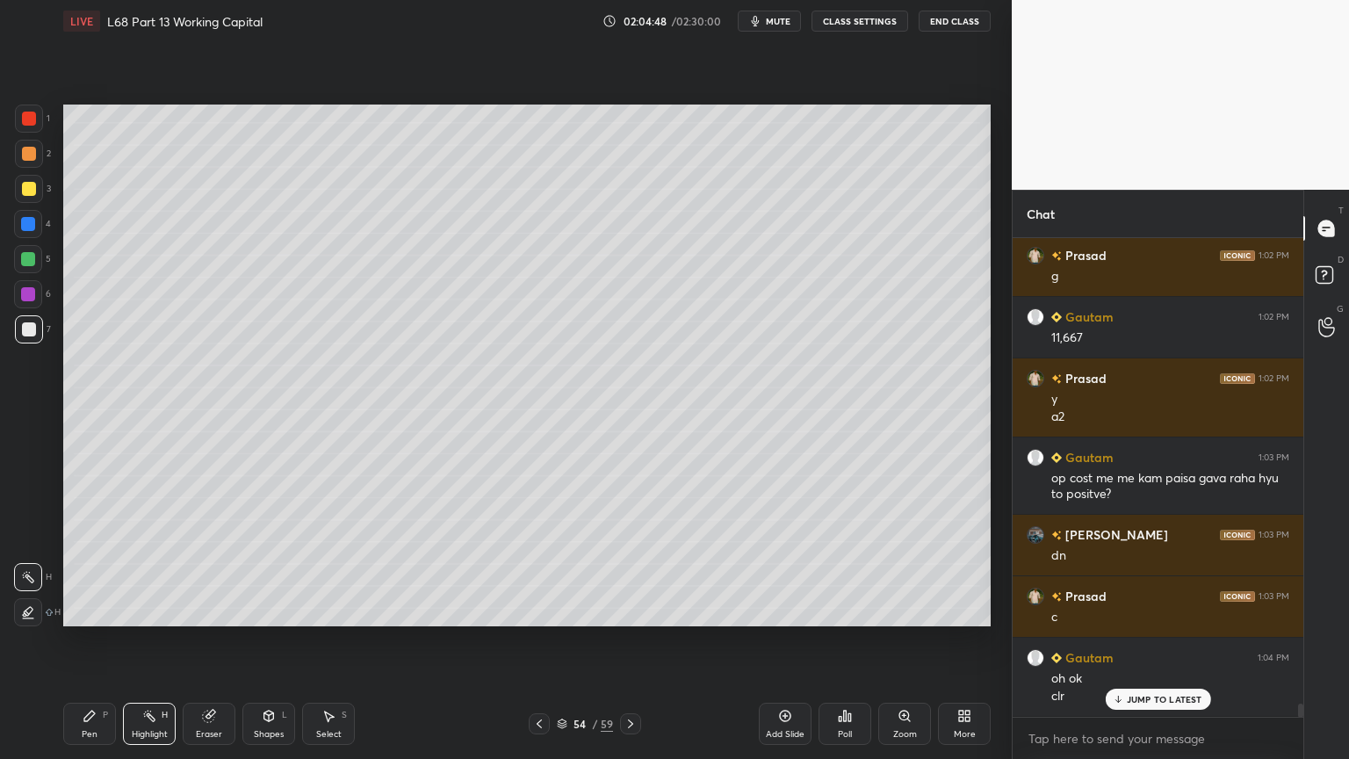
scroll to position [17210, 0]
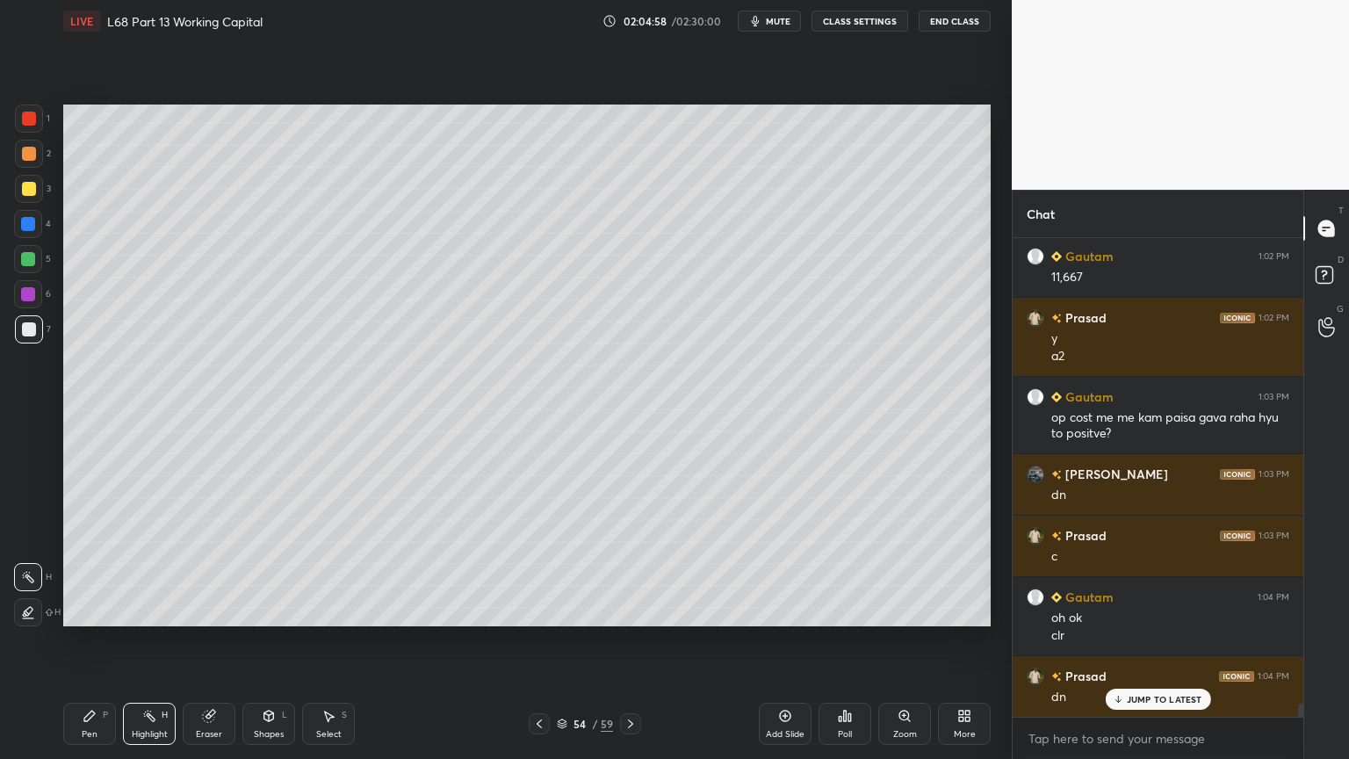
click at [120, 610] on div "Pen P Highlight H Eraser Shapes L Select S" at bounding box center [237, 724] width 348 height 42
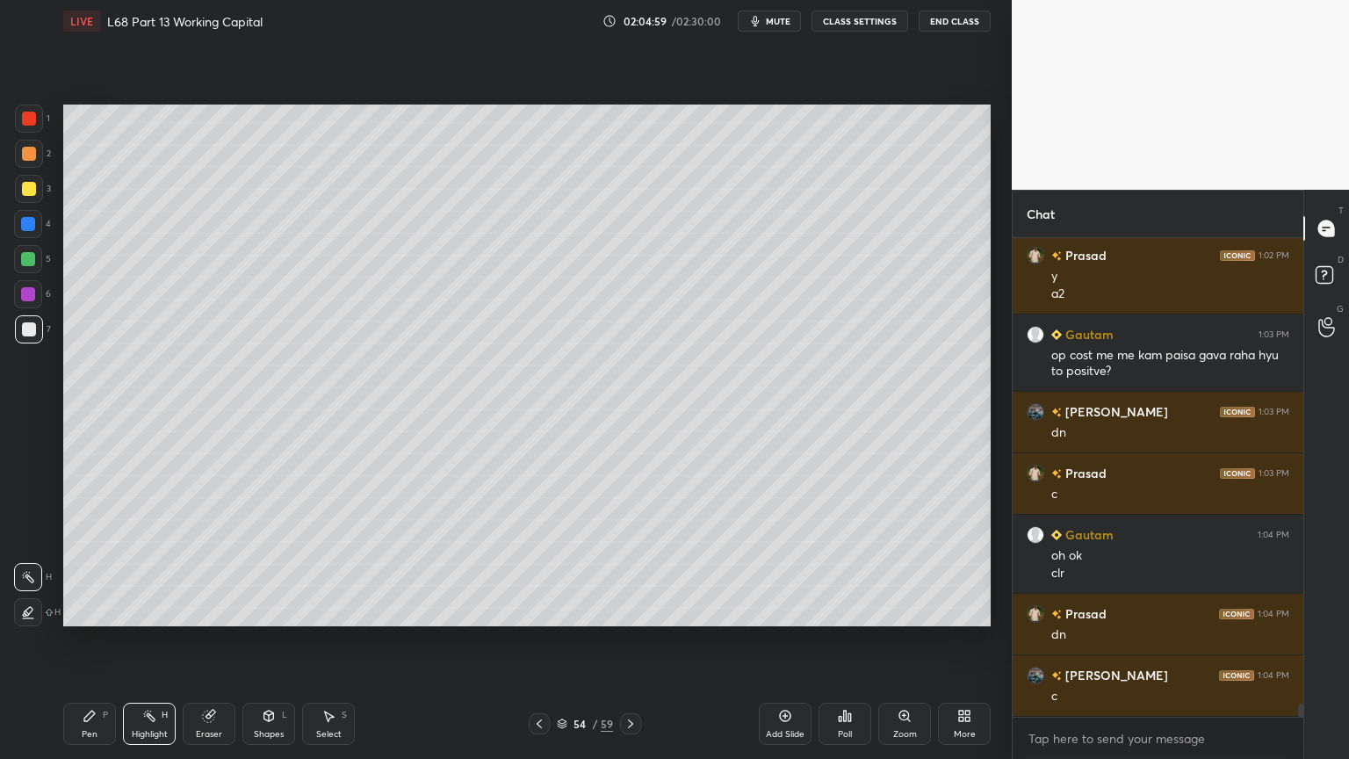
click at [96, 610] on div "Pen P" at bounding box center [89, 724] width 53 height 42
click at [538, 610] on icon at bounding box center [539, 724] width 14 height 14
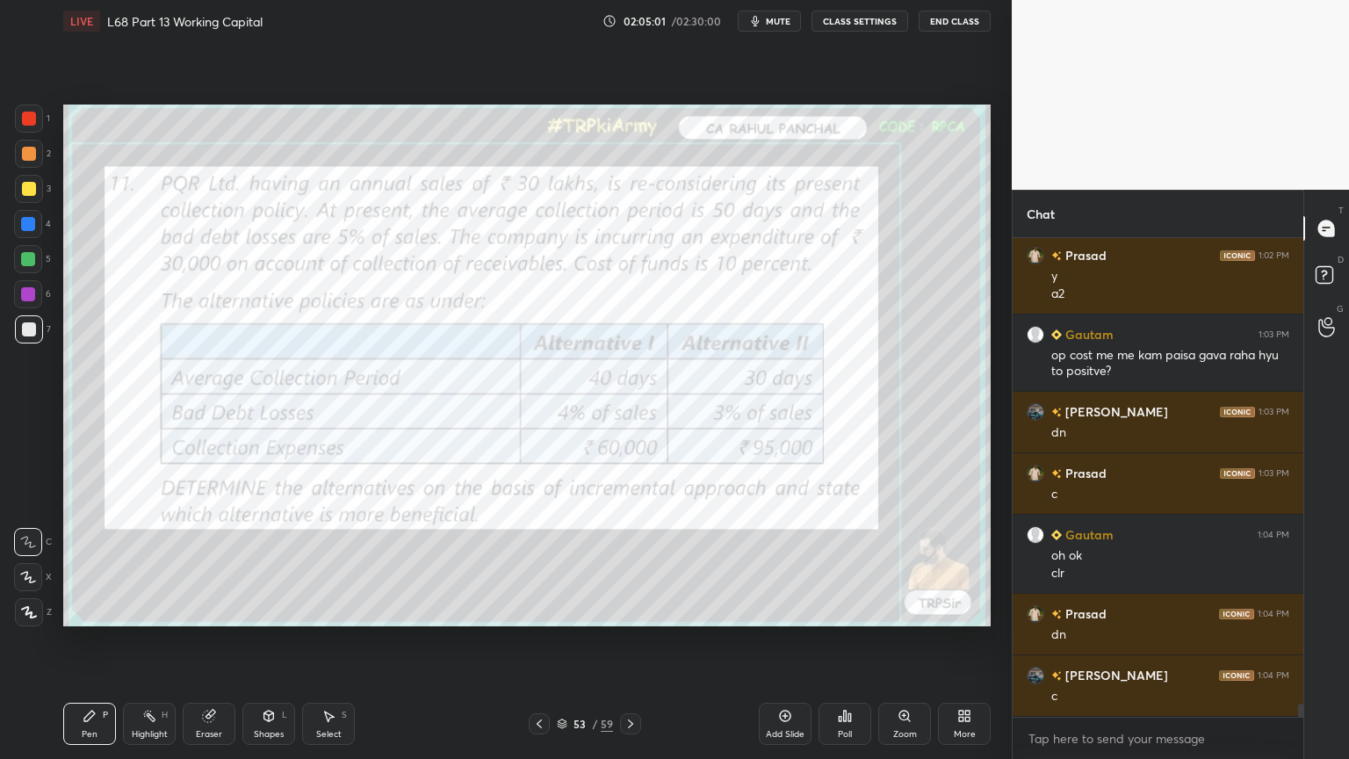
click at [196, 610] on div "Eraser" at bounding box center [209, 724] width 53 height 42
click at [26, 603] on div "Erase all" at bounding box center [28, 612] width 28 height 28
click at [622, 610] on div at bounding box center [630, 723] width 21 height 21
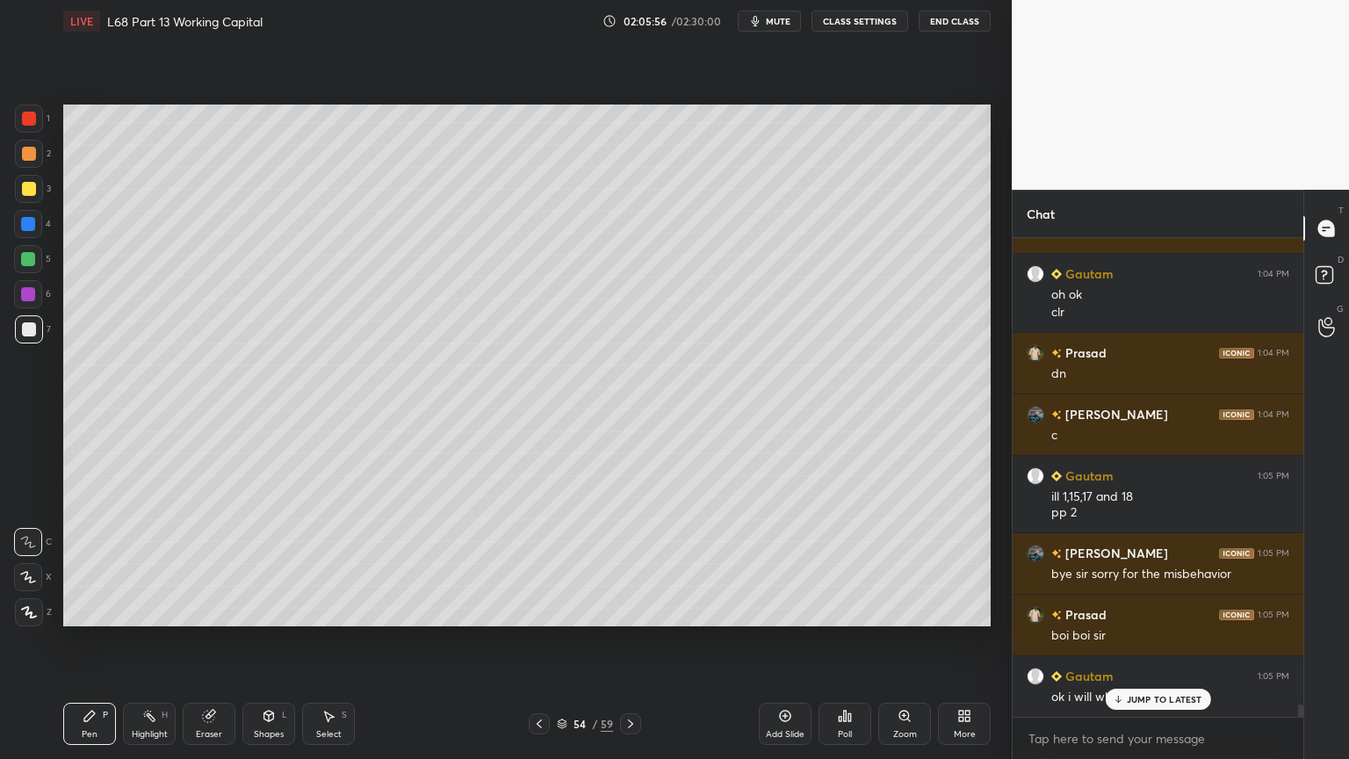
scroll to position [17535, 0]
click at [29, 140] on div at bounding box center [29, 154] width 28 height 28
click at [22, 127] on div at bounding box center [29, 119] width 28 height 28
click at [35, 160] on div at bounding box center [29, 154] width 28 height 28
click at [15, 191] on div at bounding box center [29, 189] width 28 height 28
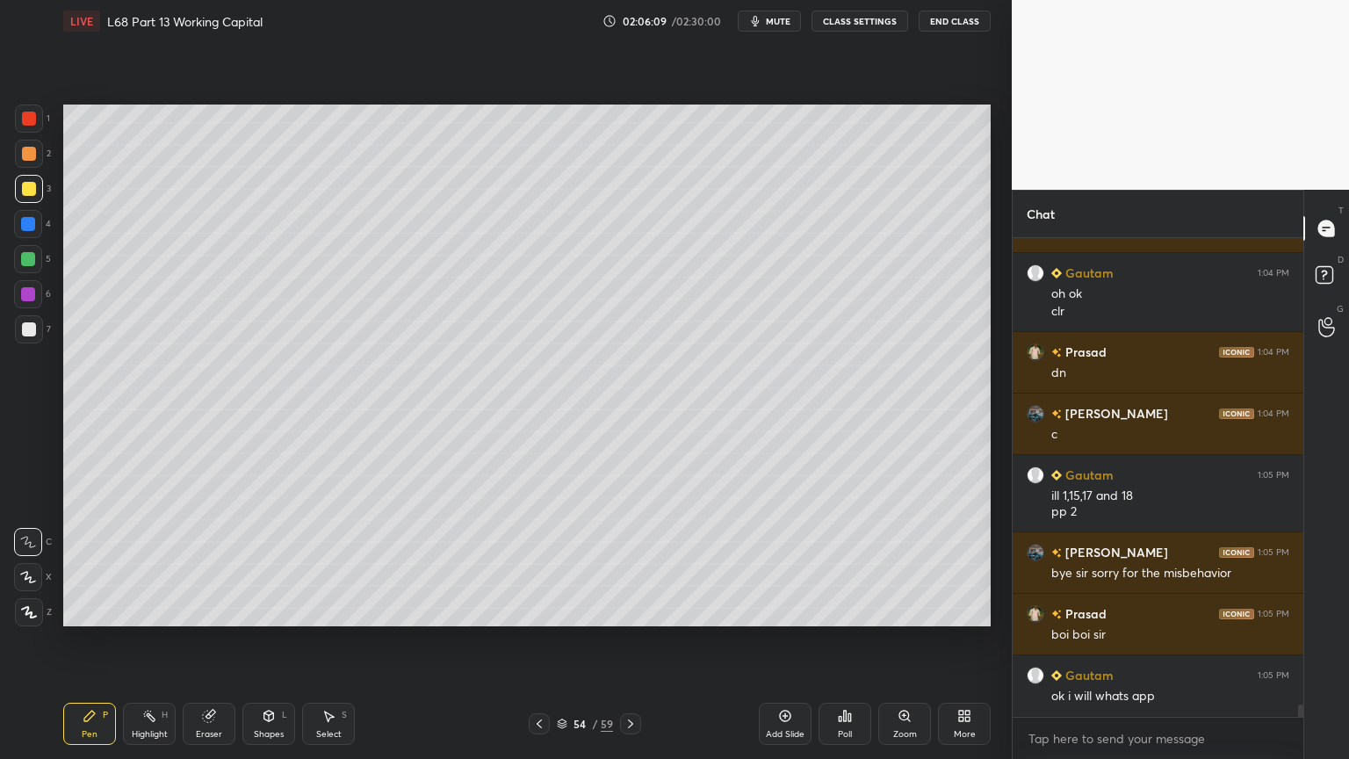
click at [321, 610] on icon at bounding box center [328, 716] width 14 height 14
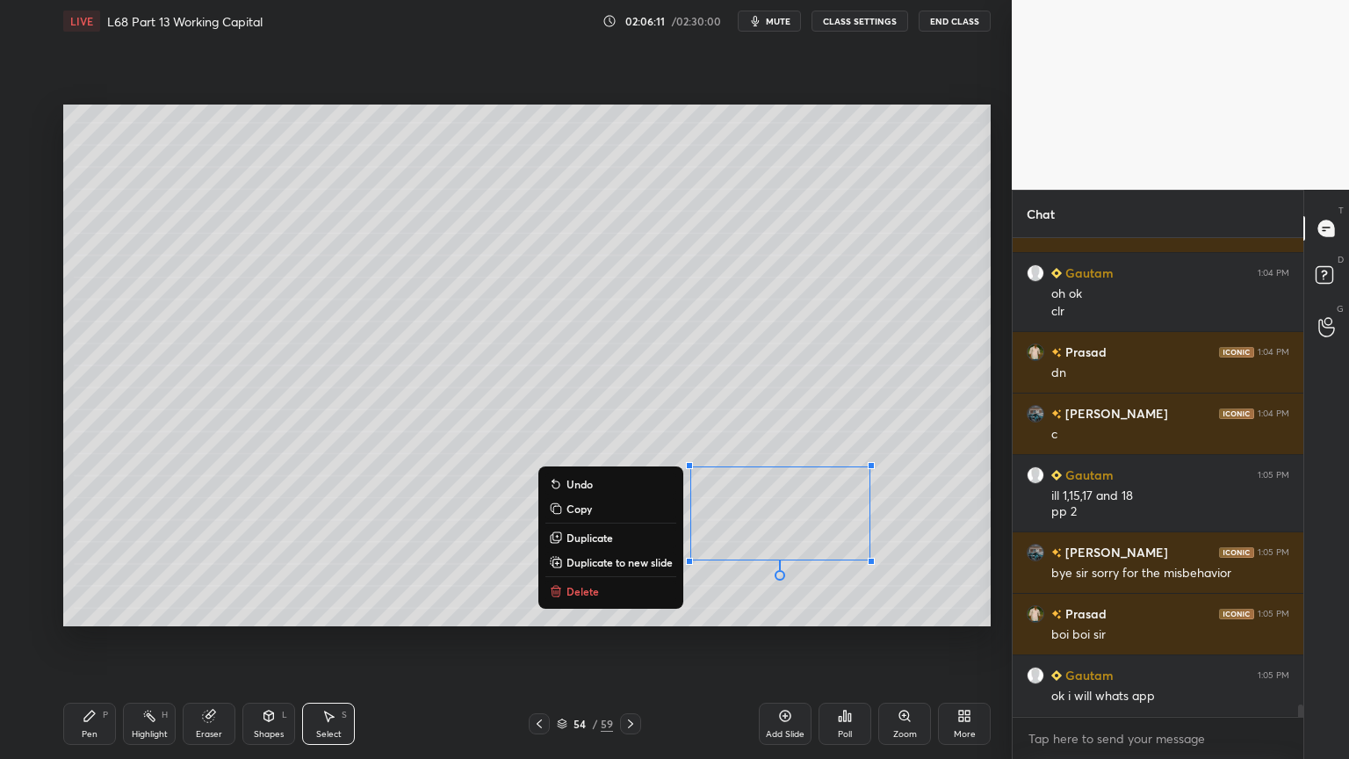
click at [582, 588] on p "Delete" at bounding box center [582, 591] width 32 height 14
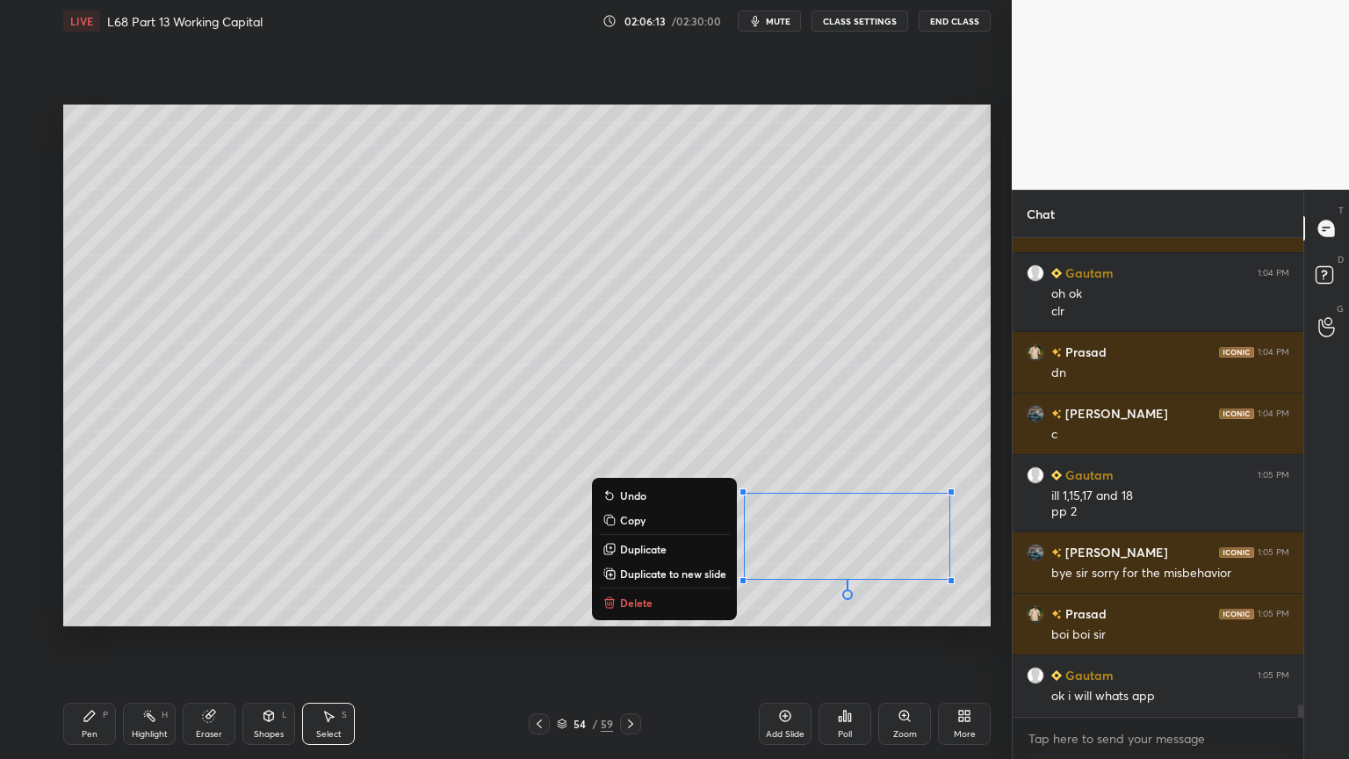
click at [659, 605] on button "Delete" at bounding box center [664, 602] width 131 height 21
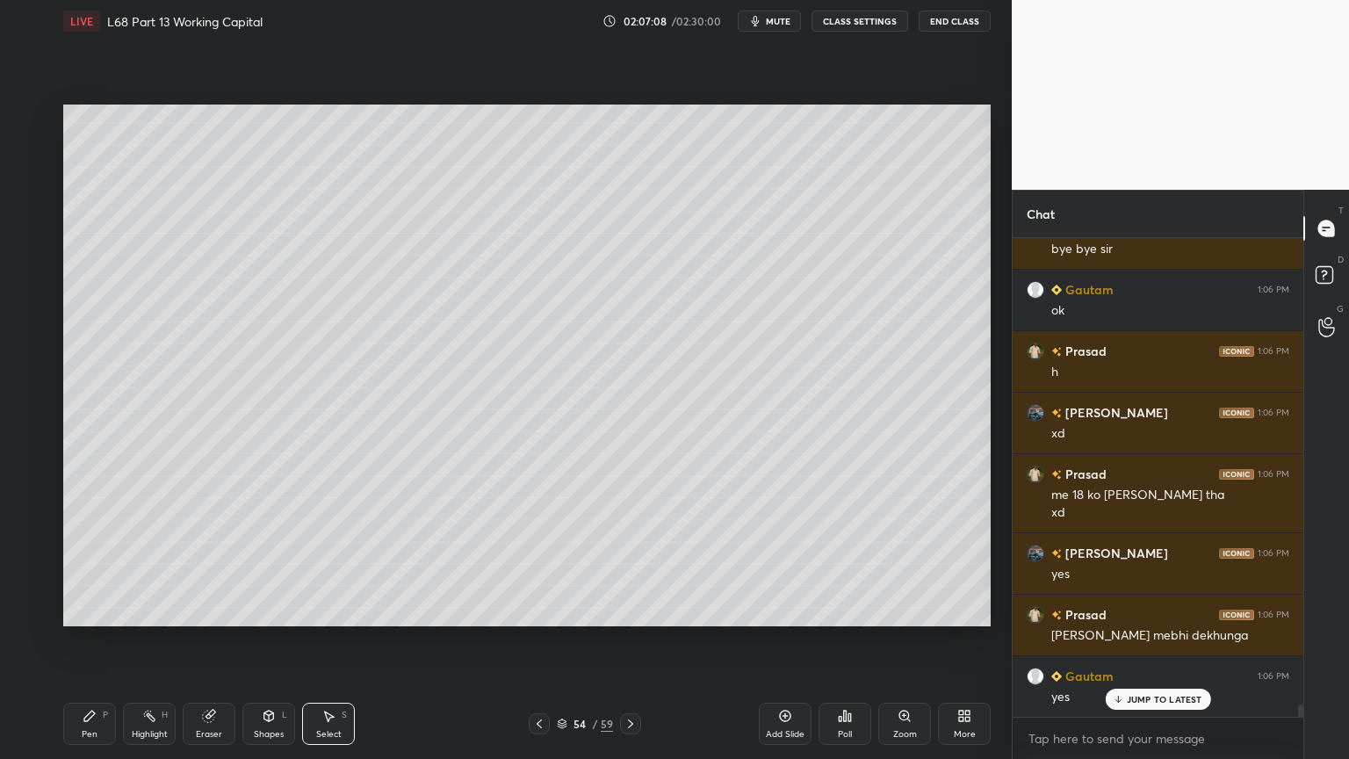
scroll to position [18228, 0]
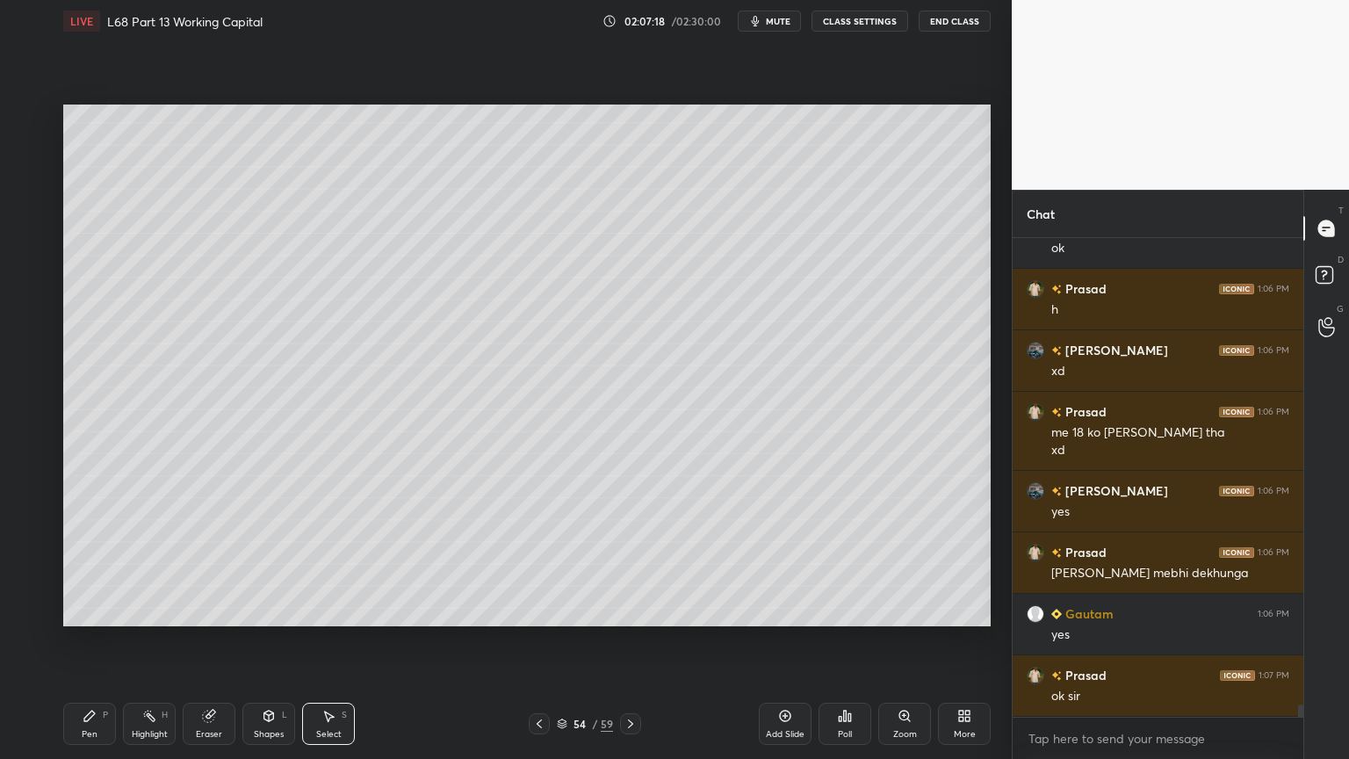
click at [949, 22] on button "End Class" at bounding box center [955, 21] width 72 height 21
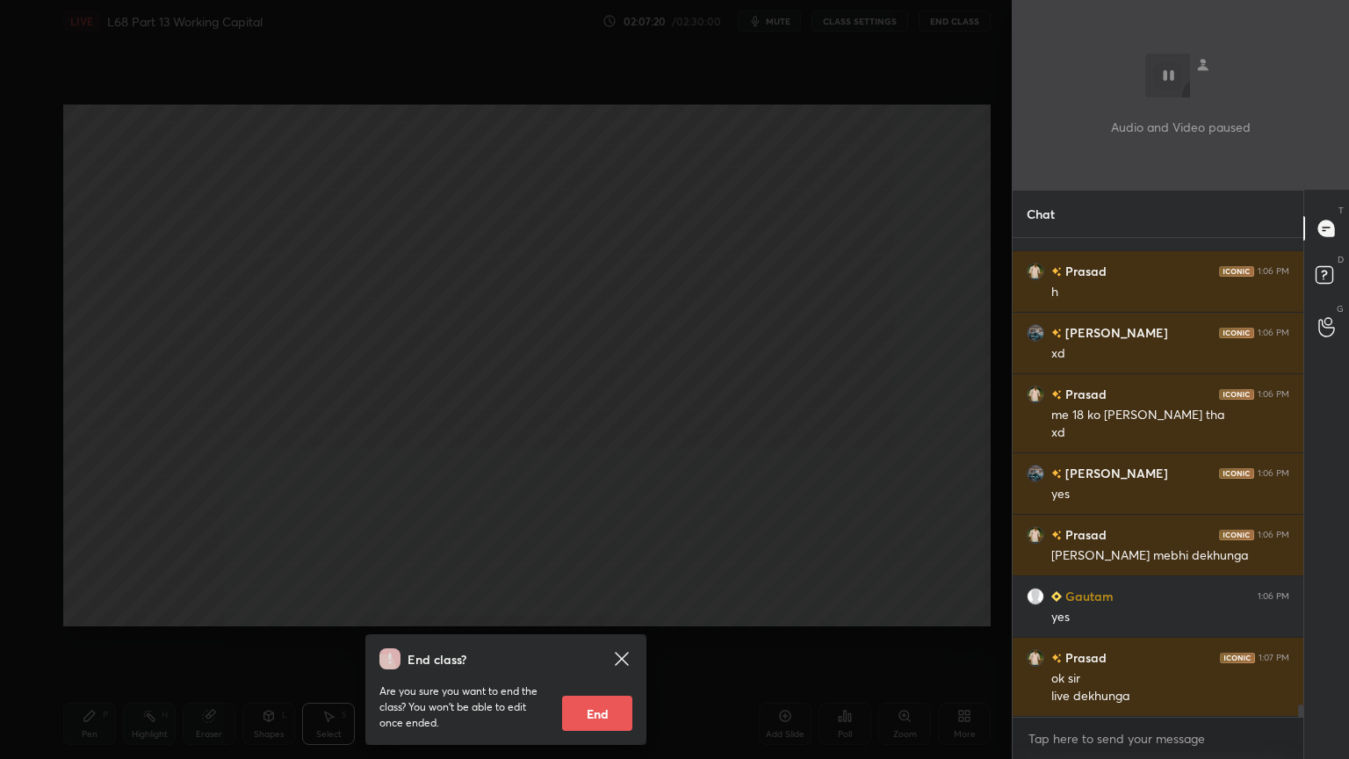
click at [587, 610] on button "End" at bounding box center [597, 713] width 70 height 35
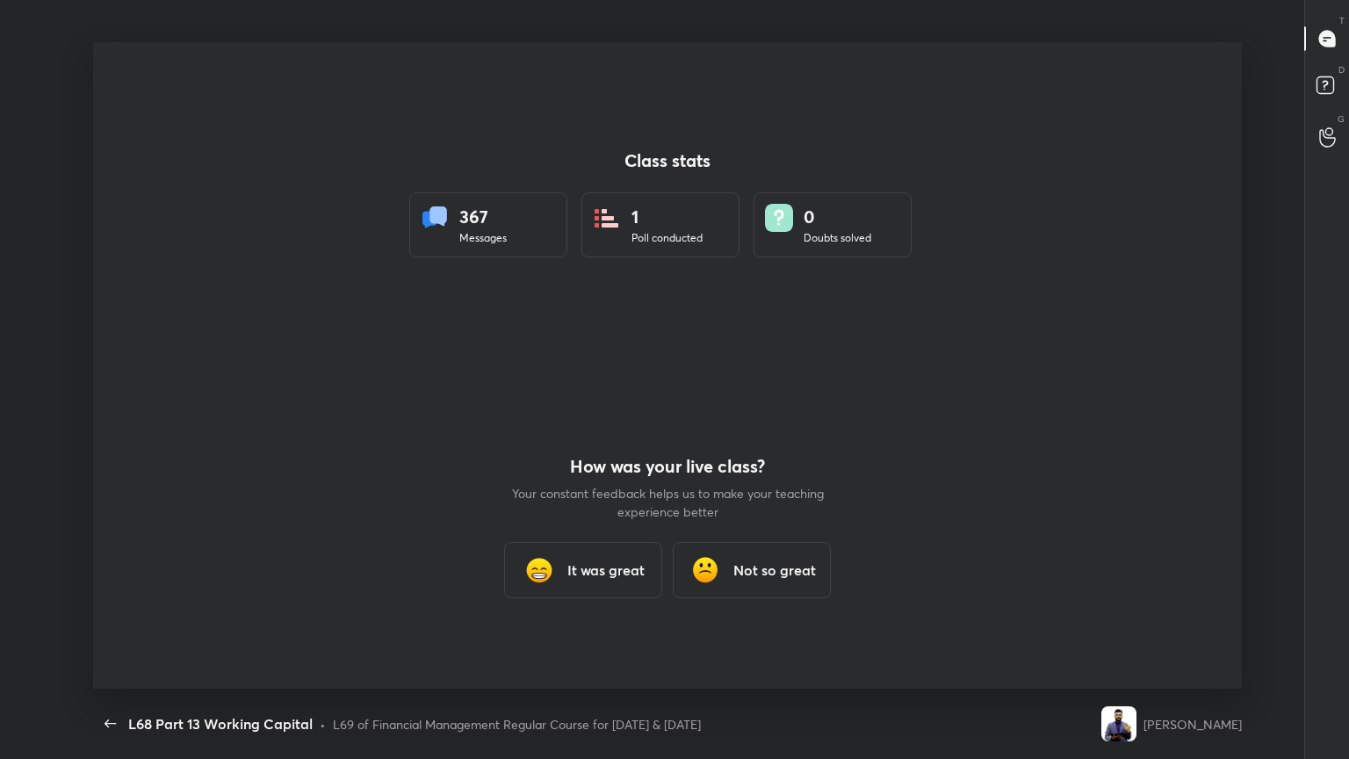
scroll to position [0, 0]
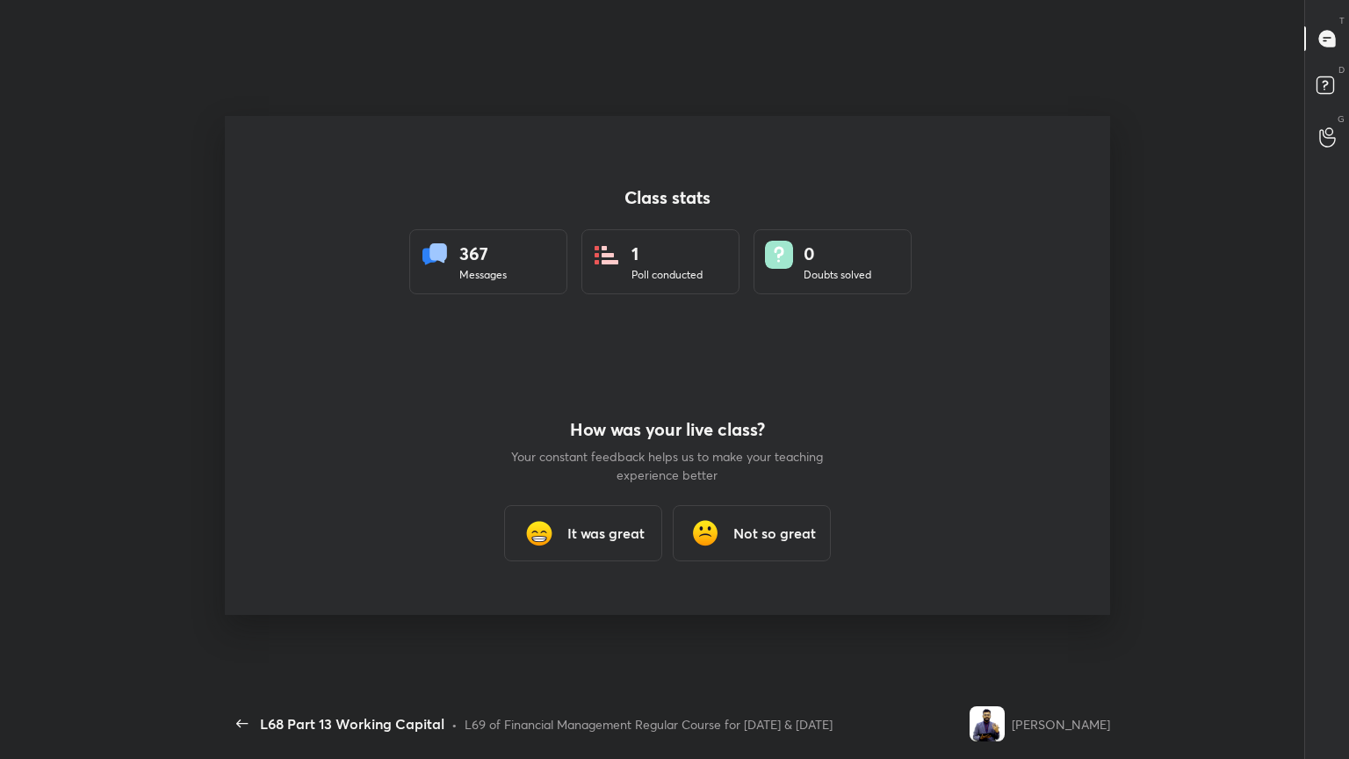
type textarea "x"
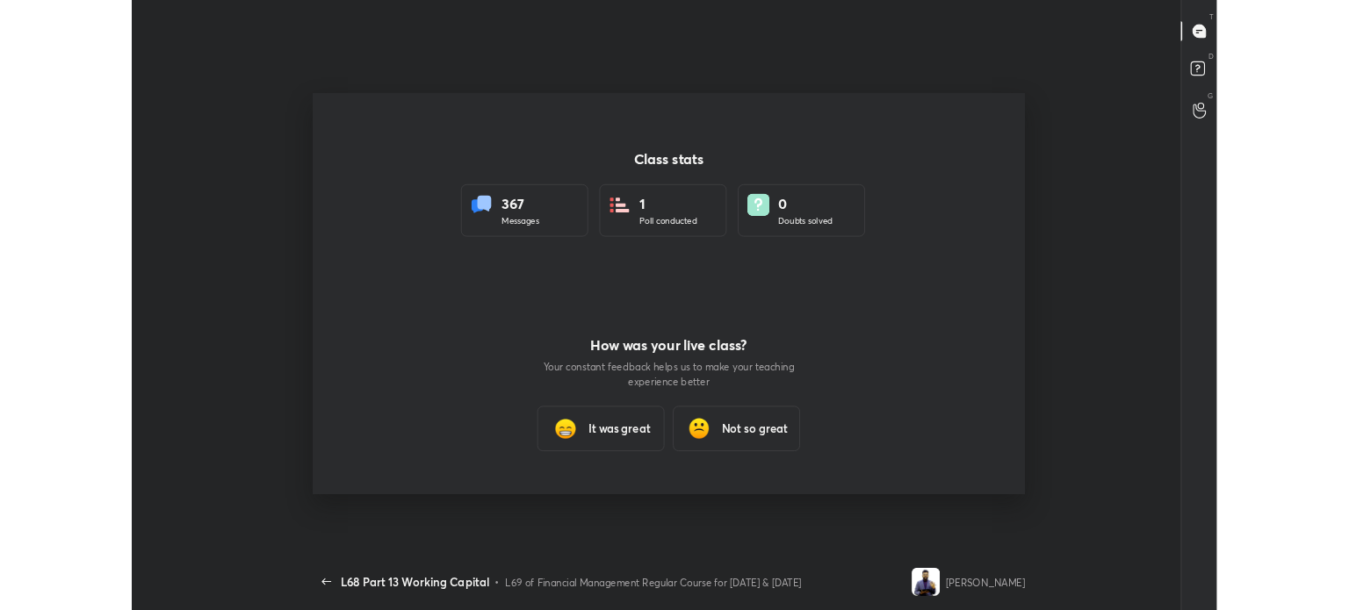
scroll to position [87328, 86491]
